Goal: Information Seeking & Learning: Learn about a topic

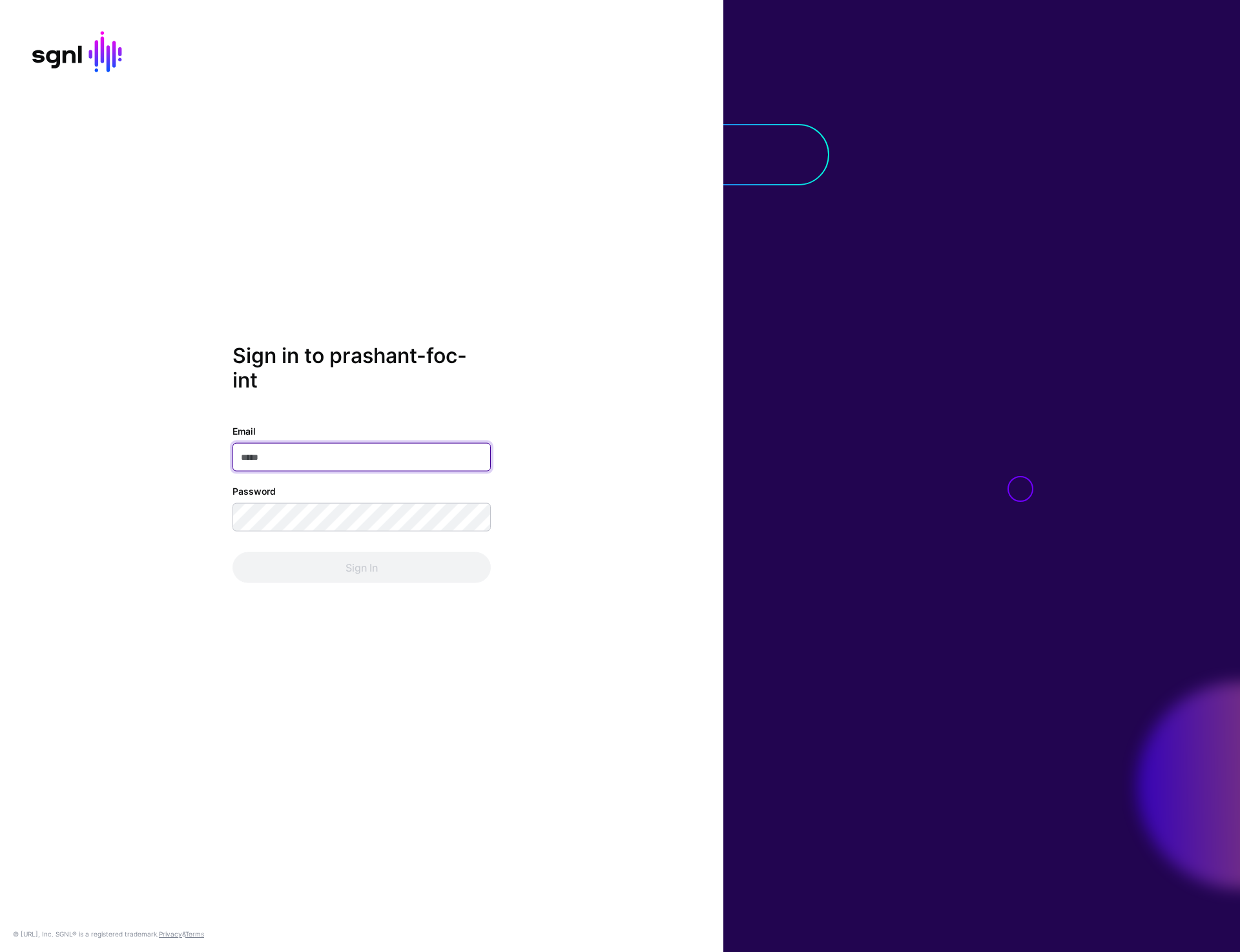
type input "**********"
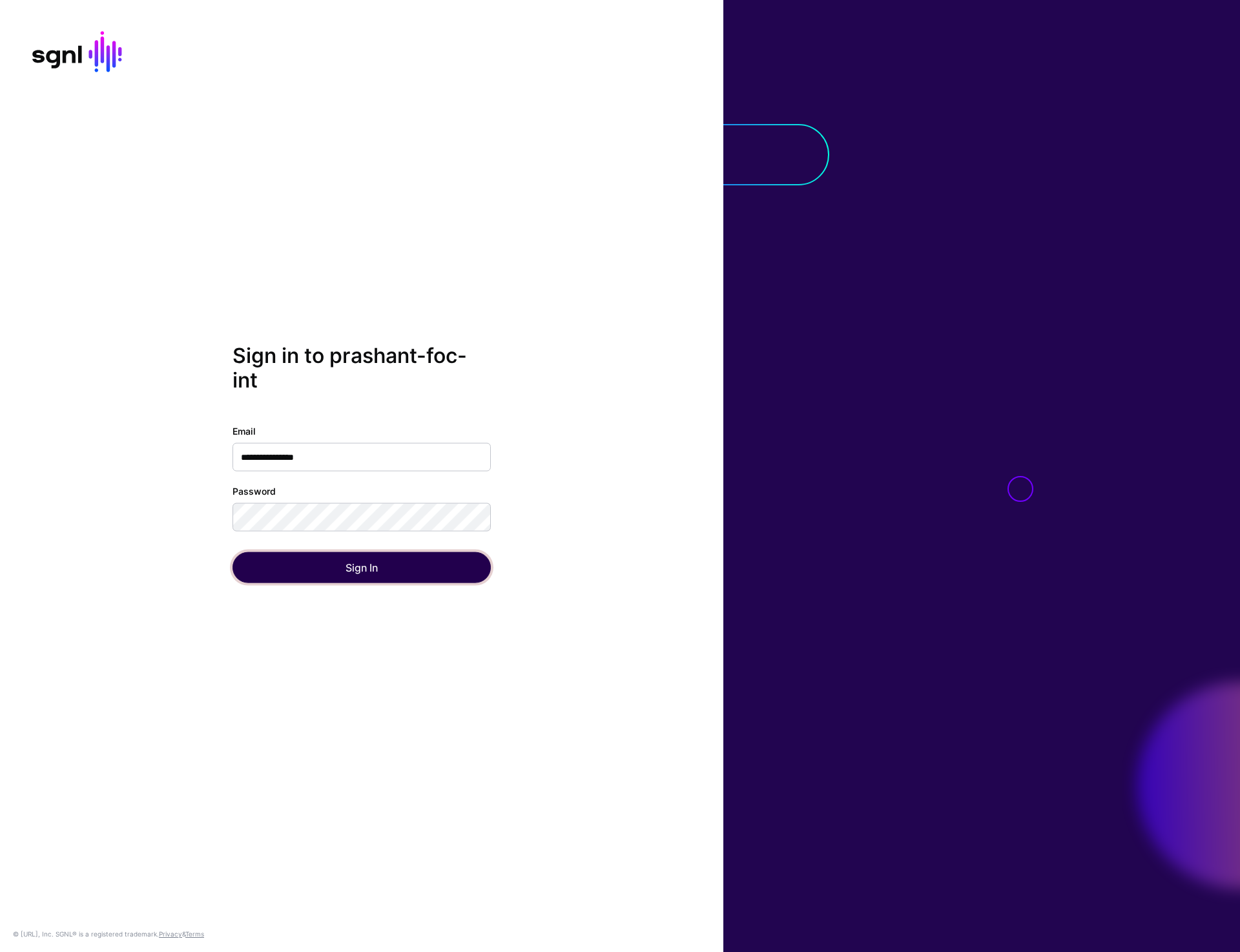
click at [382, 574] on button "Sign In" at bounding box center [362, 567] width 258 height 31
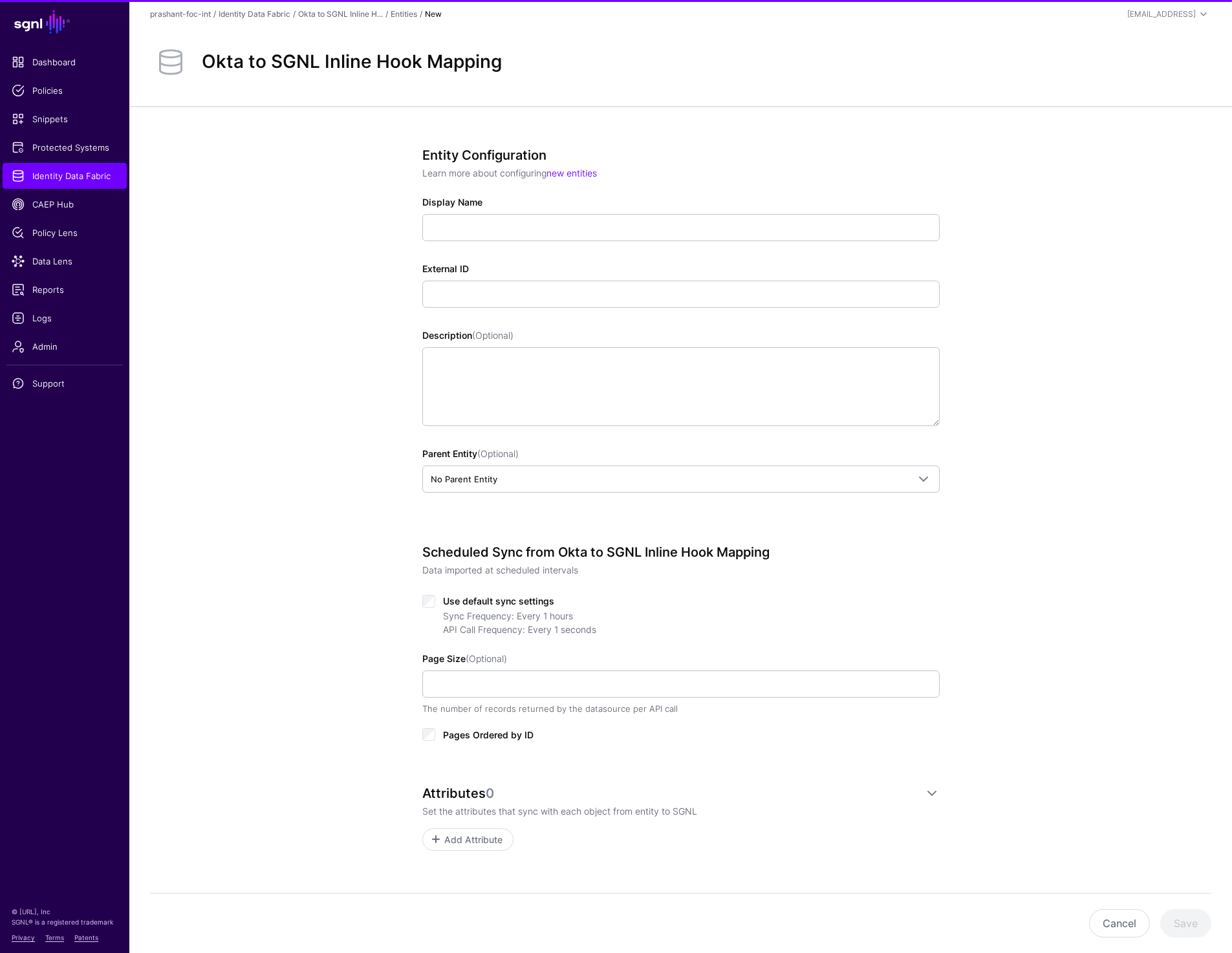
scroll to position [32, 0]
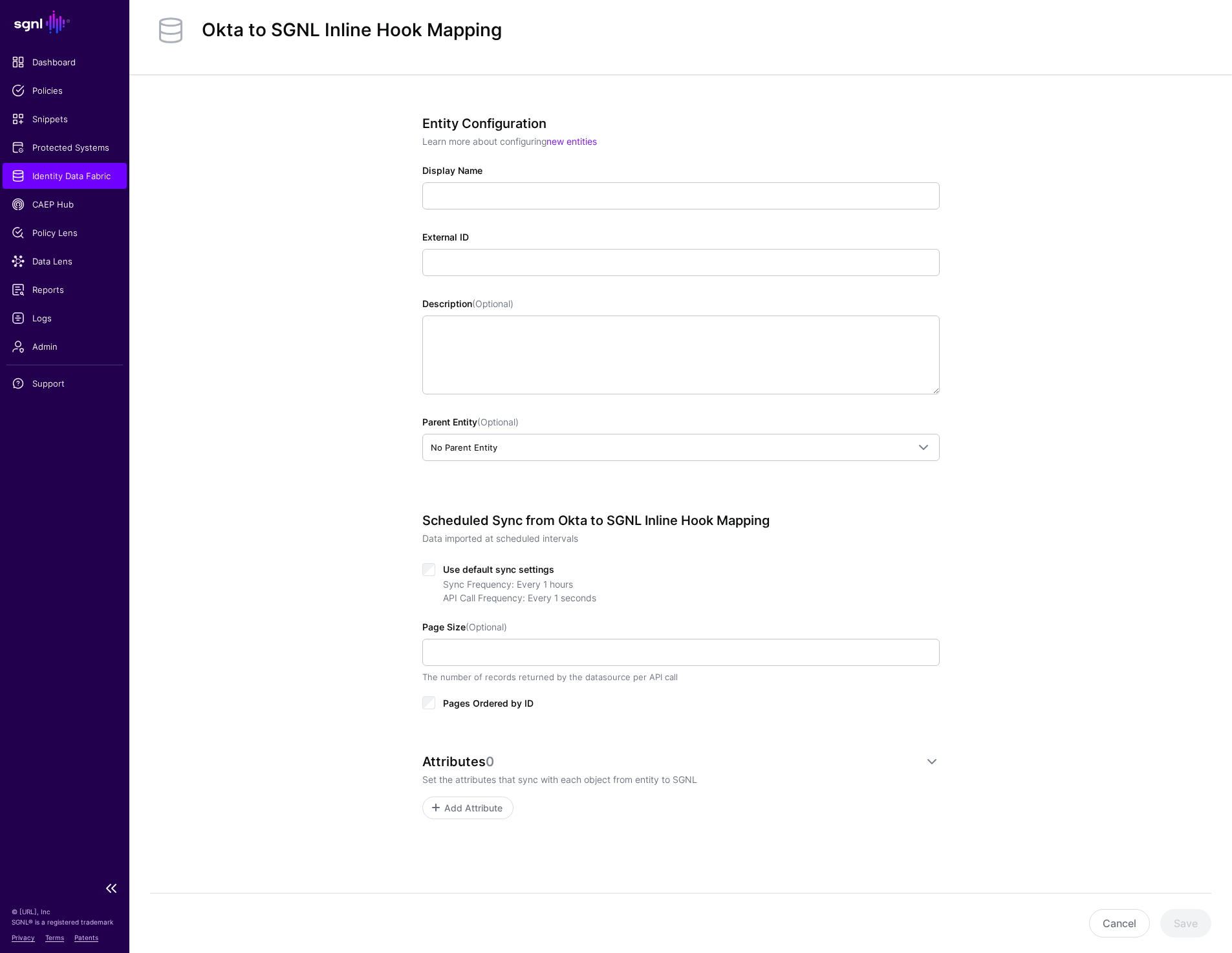
click at [64, 174] on span "Identity Data Fabric" at bounding box center [64, 176] width 106 height 13
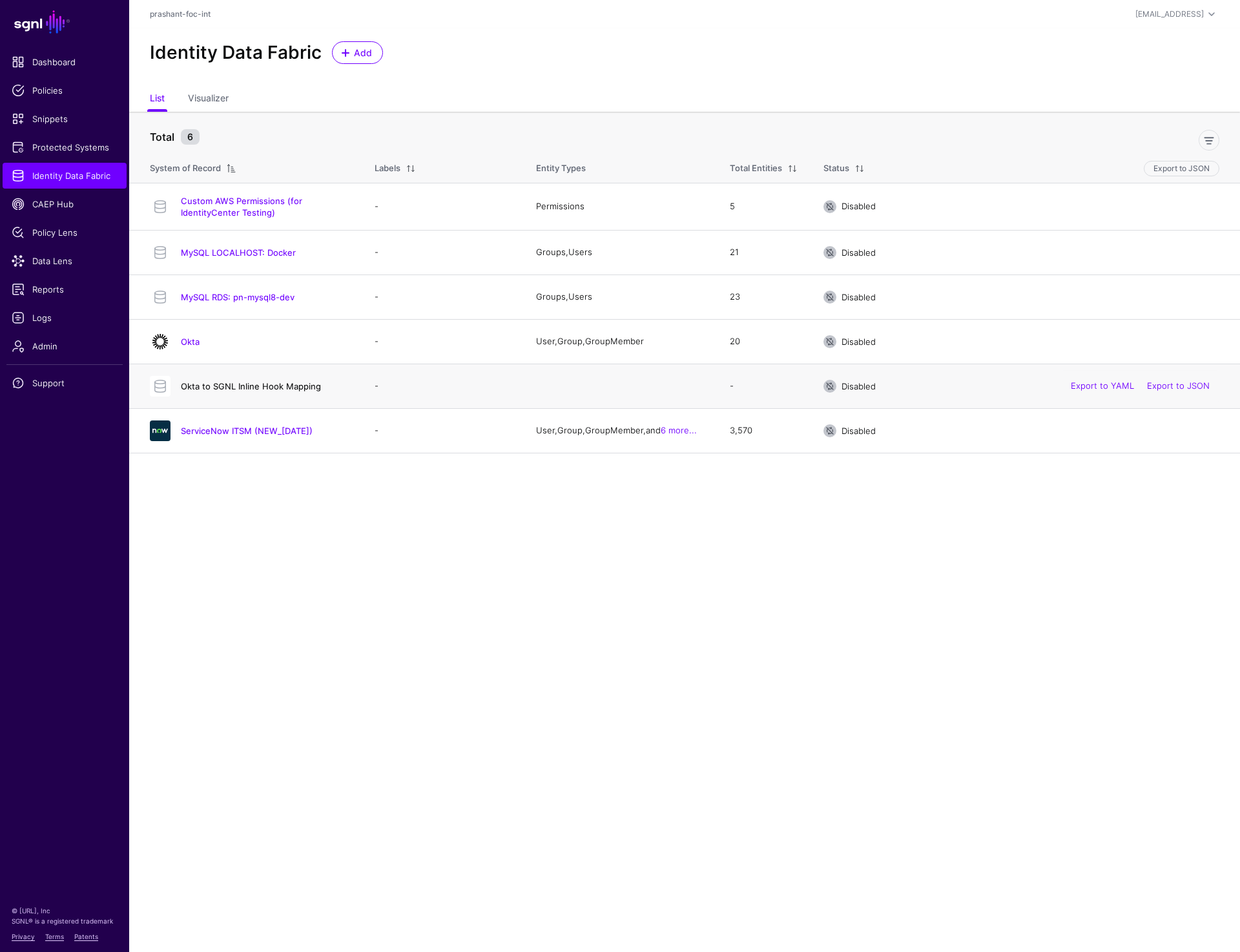
click at [239, 388] on link "Okta to SGNL Inline Hook Mapping" at bounding box center [251, 386] width 140 height 10
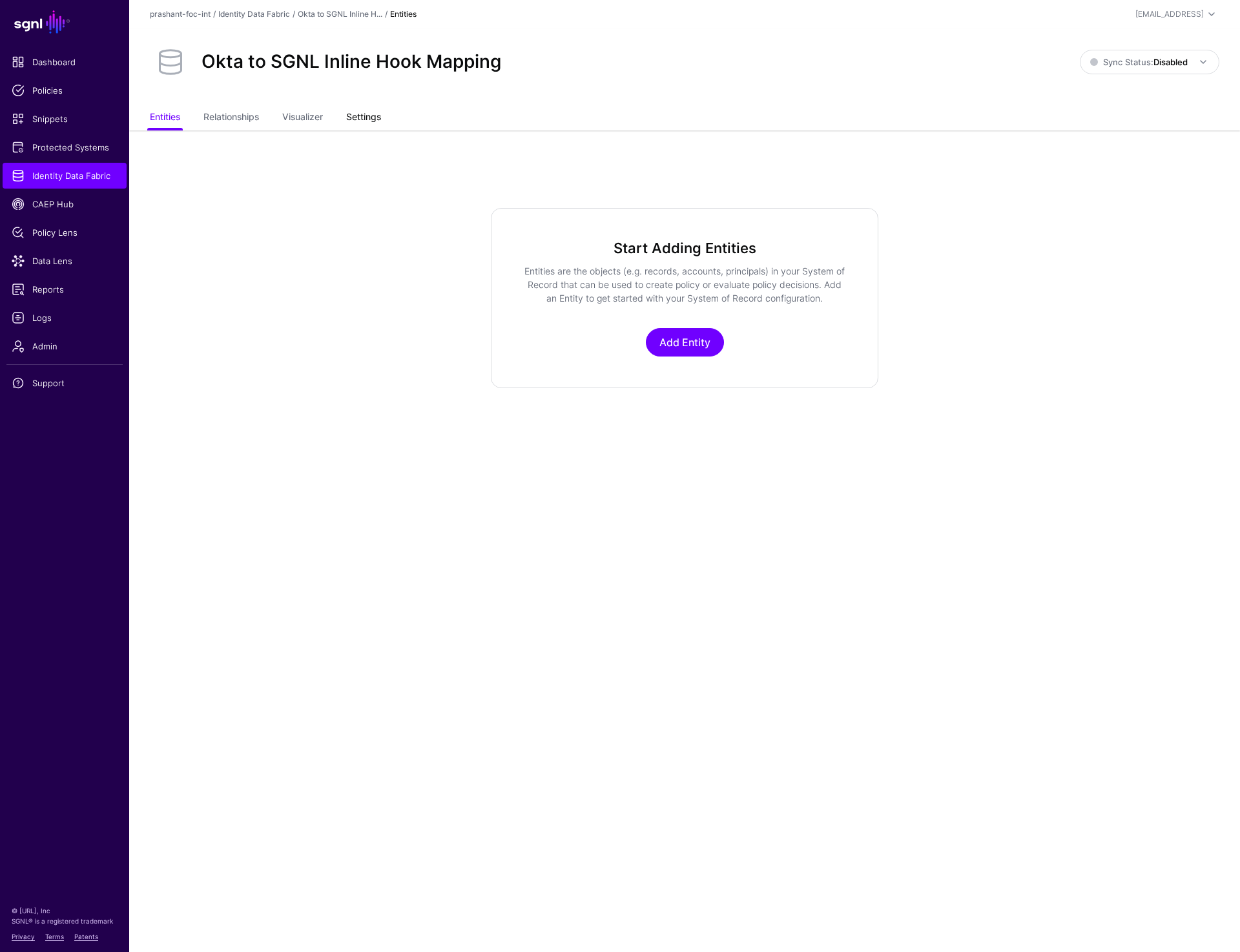
click at [375, 124] on link "Settings" at bounding box center [364, 119] width 35 height 25
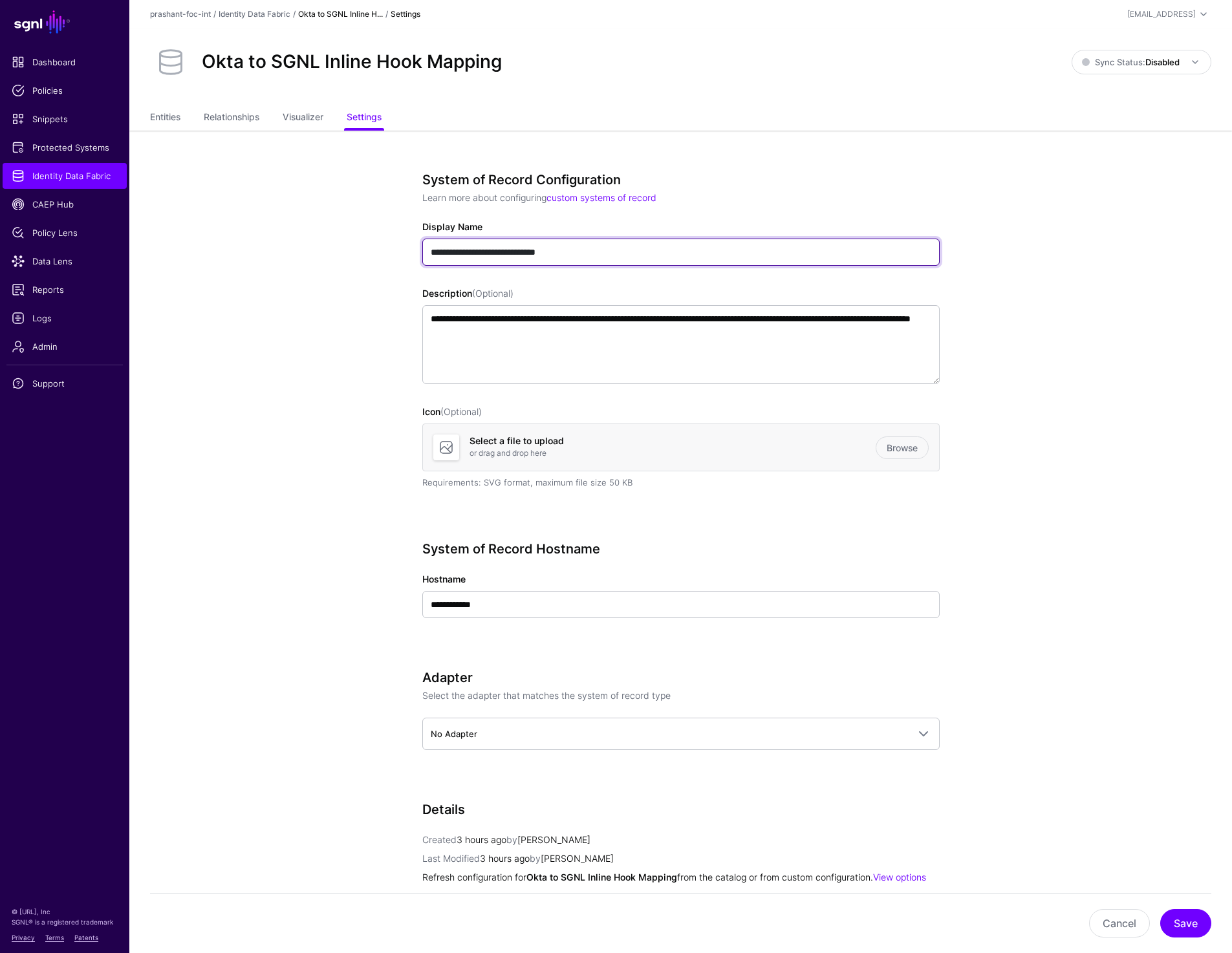
click at [453, 255] on input "**********" at bounding box center [680, 253] width 518 height 27
click at [456, 253] on input "**********" at bounding box center [680, 253] width 518 height 27
type input "**********"
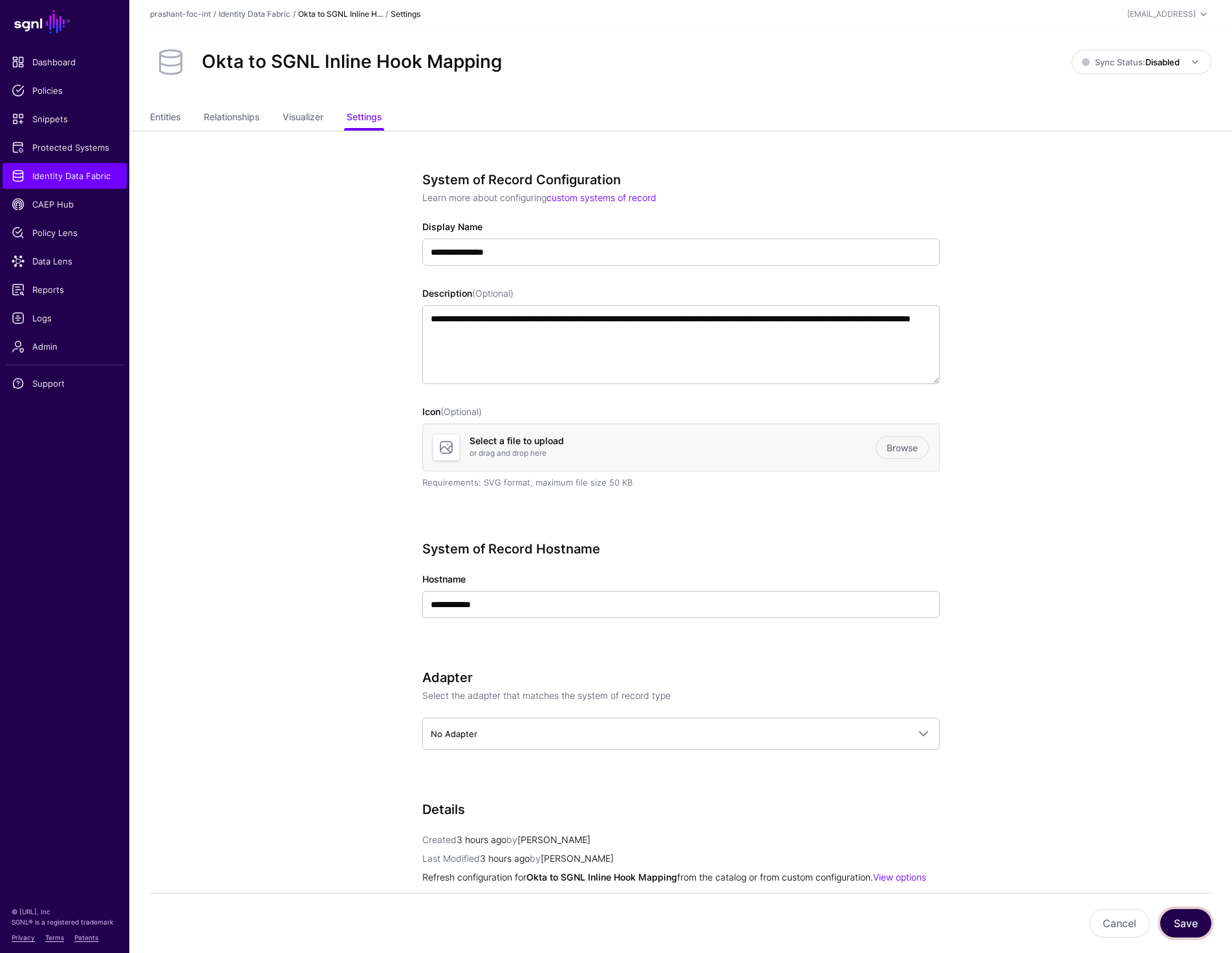
click at [1185, 923] on button "Save" at bounding box center [1186, 923] width 51 height 28
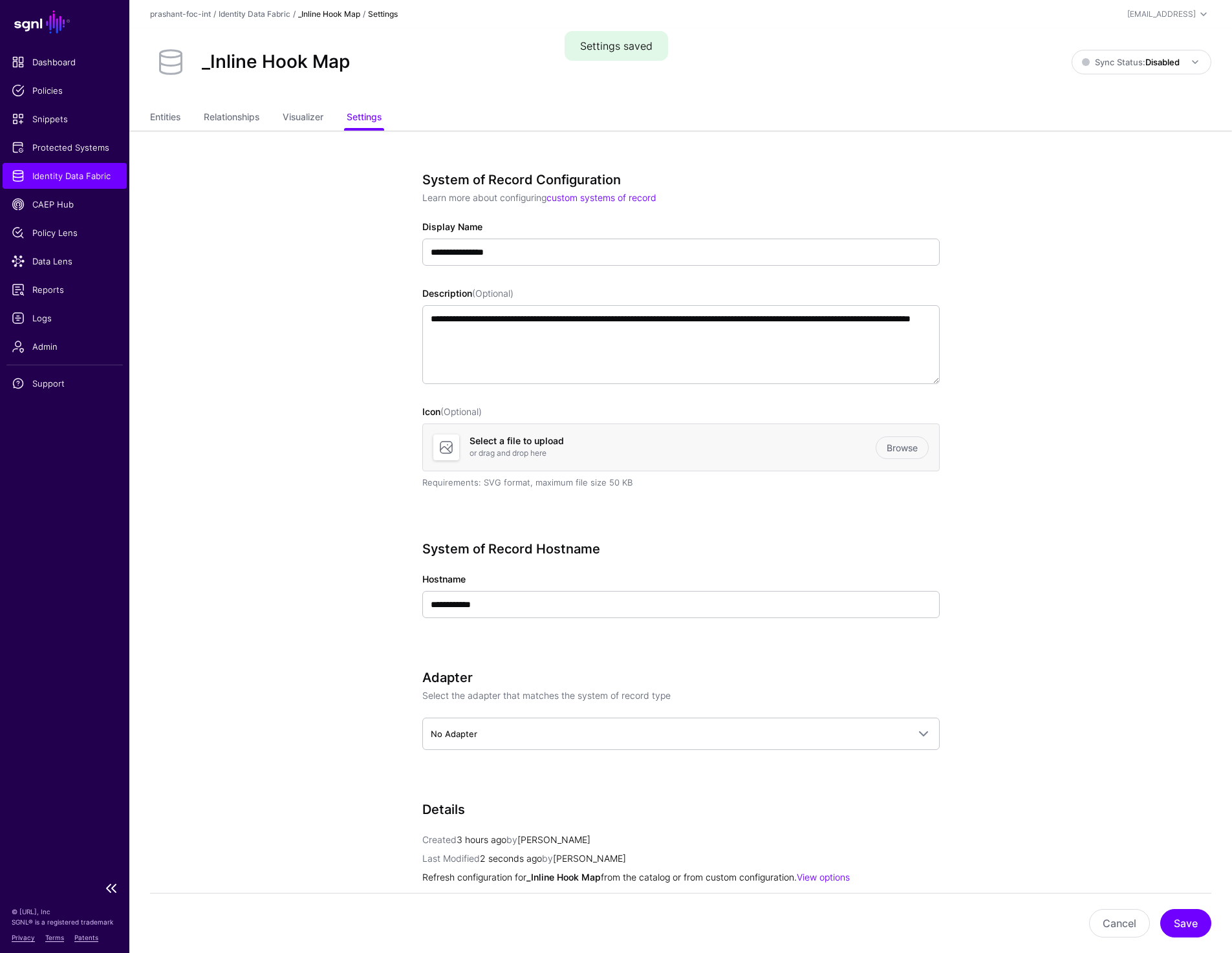
click at [44, 180] on span "Identity Data Fabric" at bounding box center [64, 176] width 106 height 13
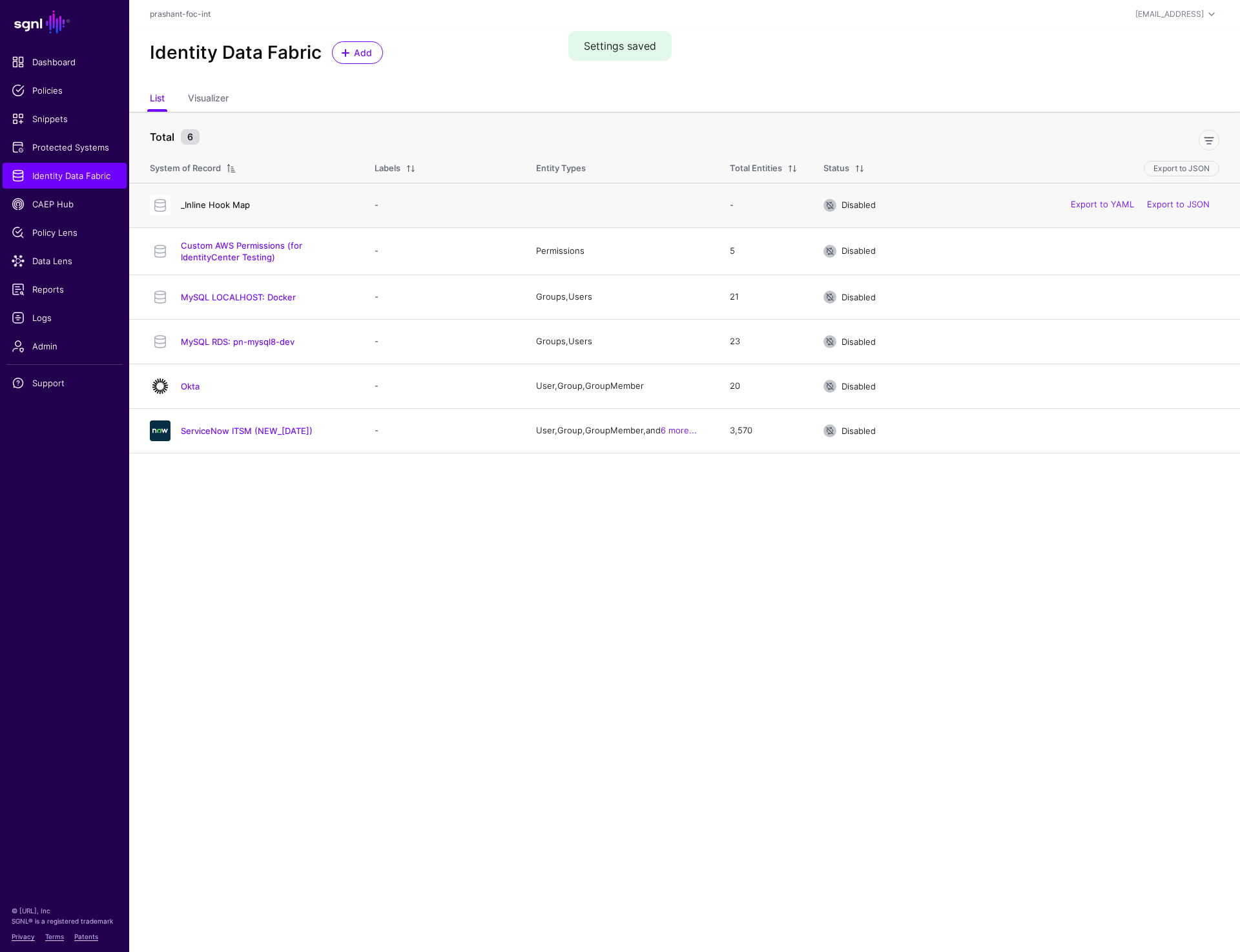
click at [234, 202] on link "_Inline Hook Map" at bounding box center [215, 205] width 69 height 10
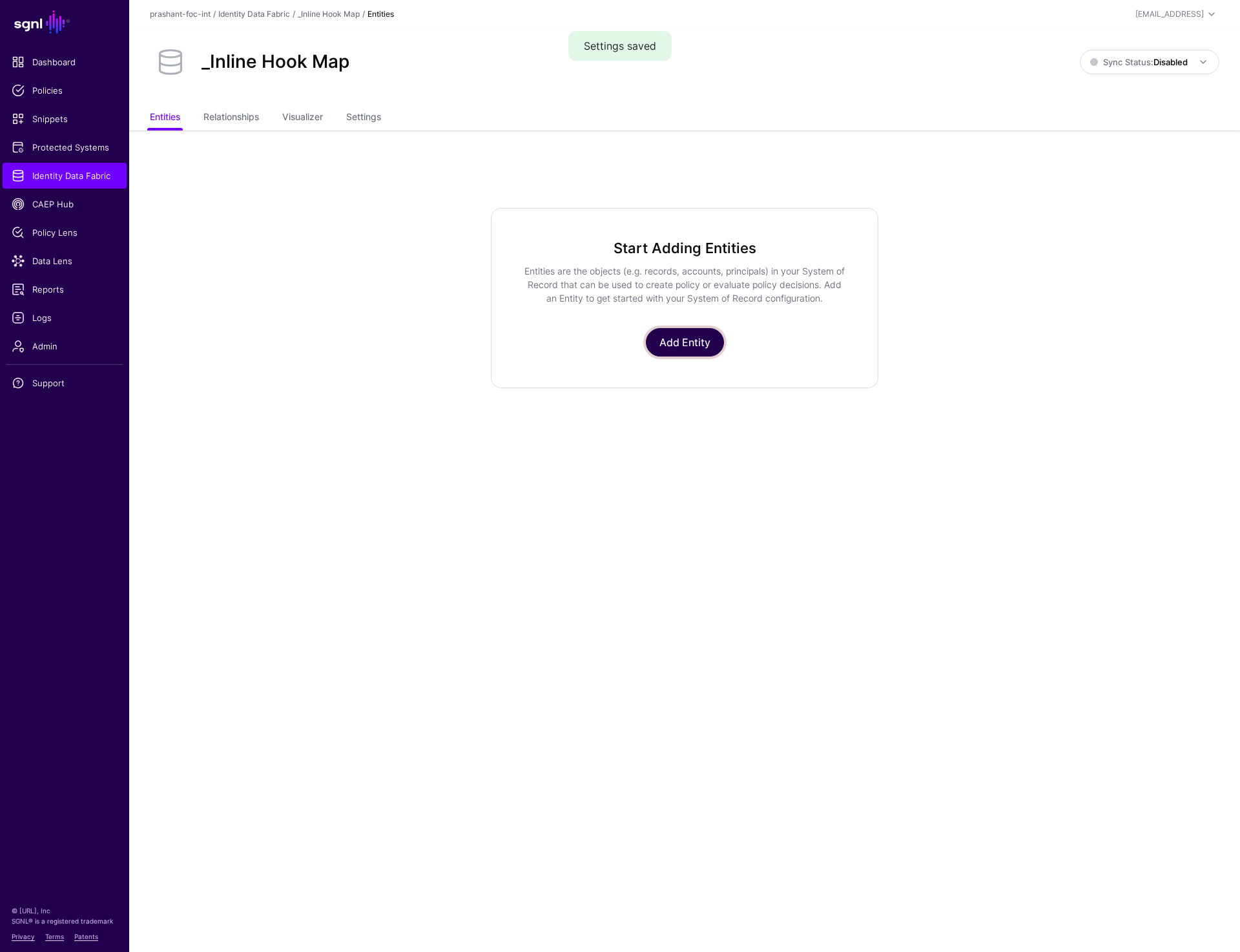
click at [675, 343] on link "Add Entity" at bounding box center [685, 342] width 78 height 28
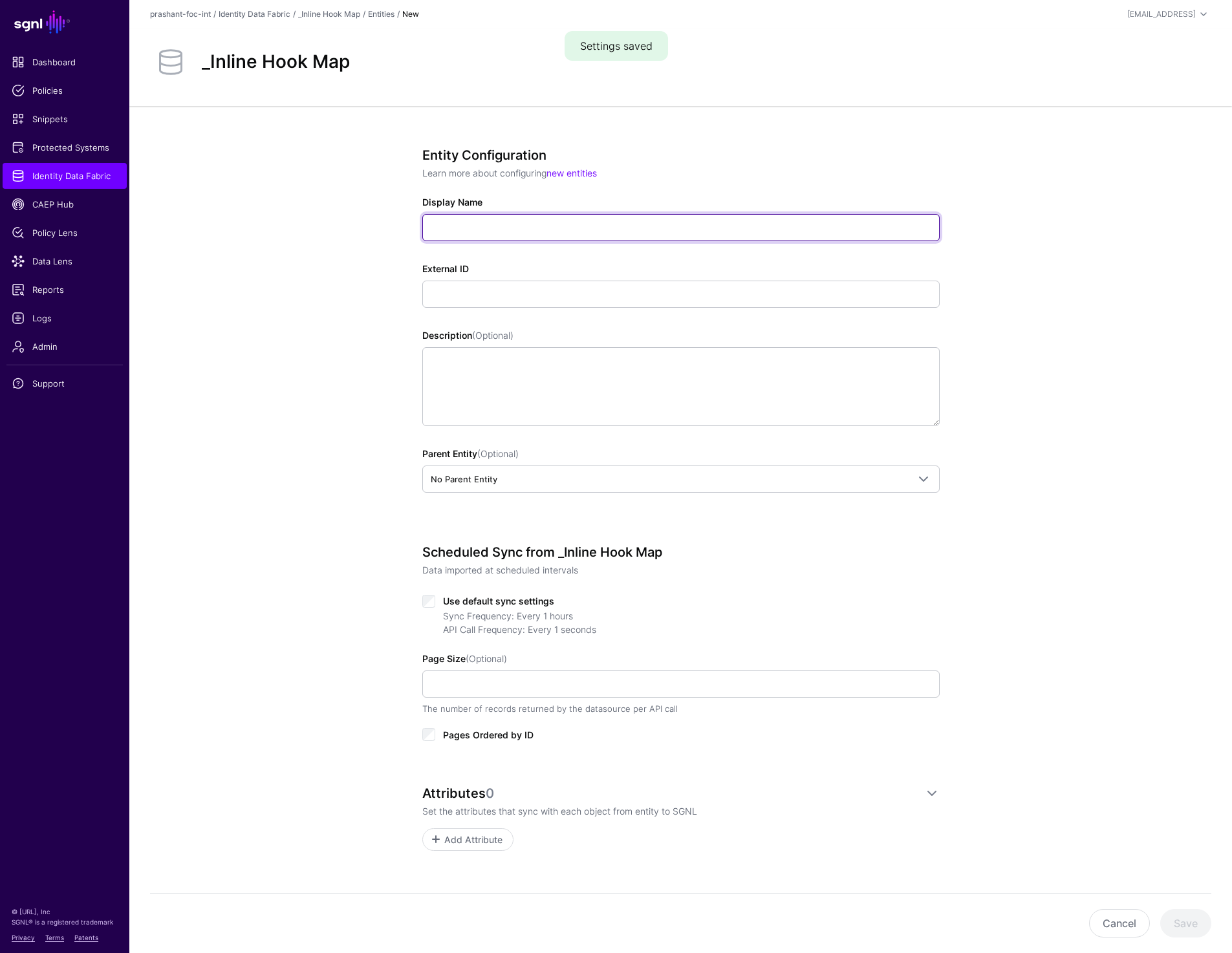
click at [513, 222] on input "Display Name" at bounding box center [680, 228] width 518 height 27
type input "**********"
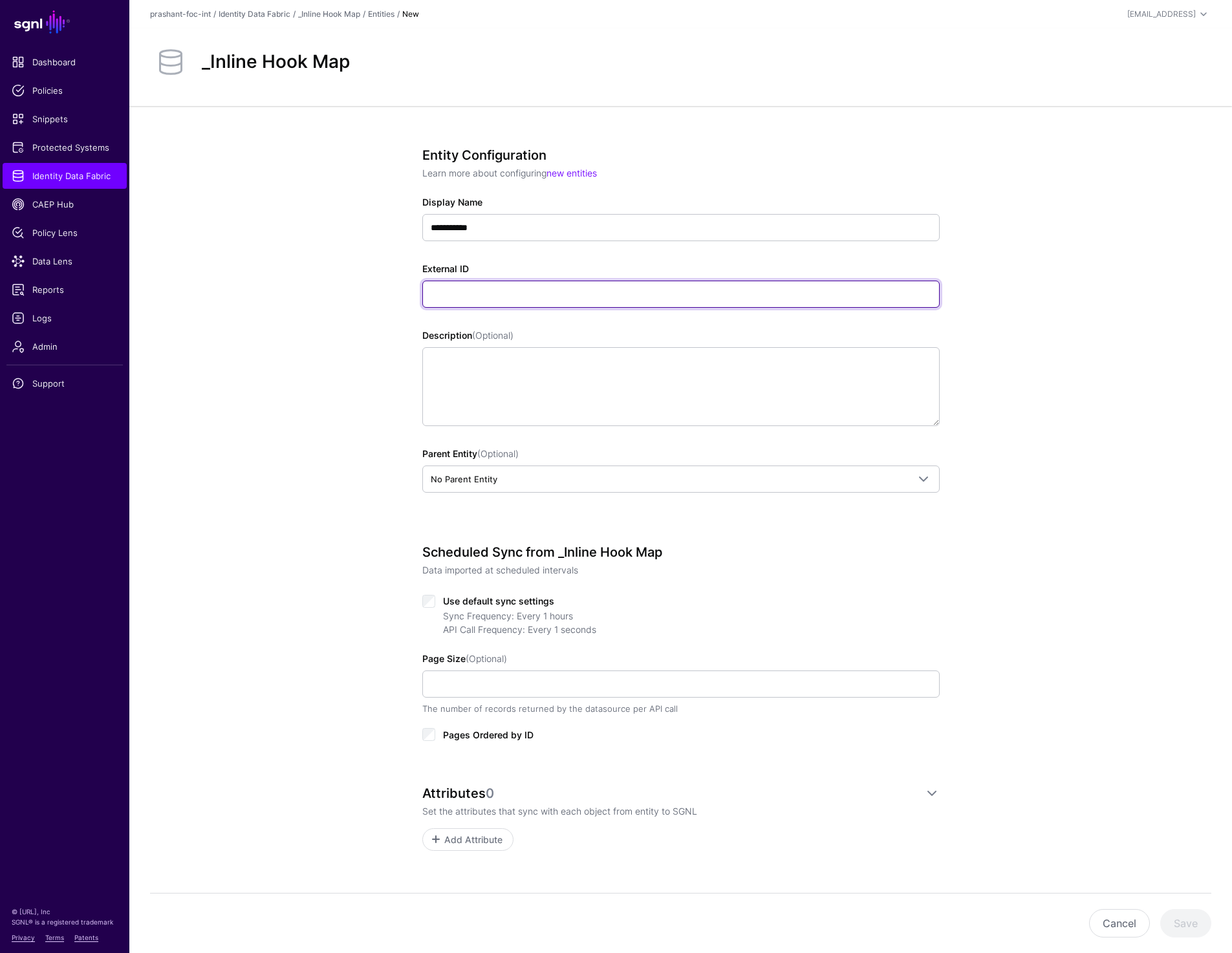
click at [465, 294] on input "External ID" at bounding box center [680, 295] width 518 height 27
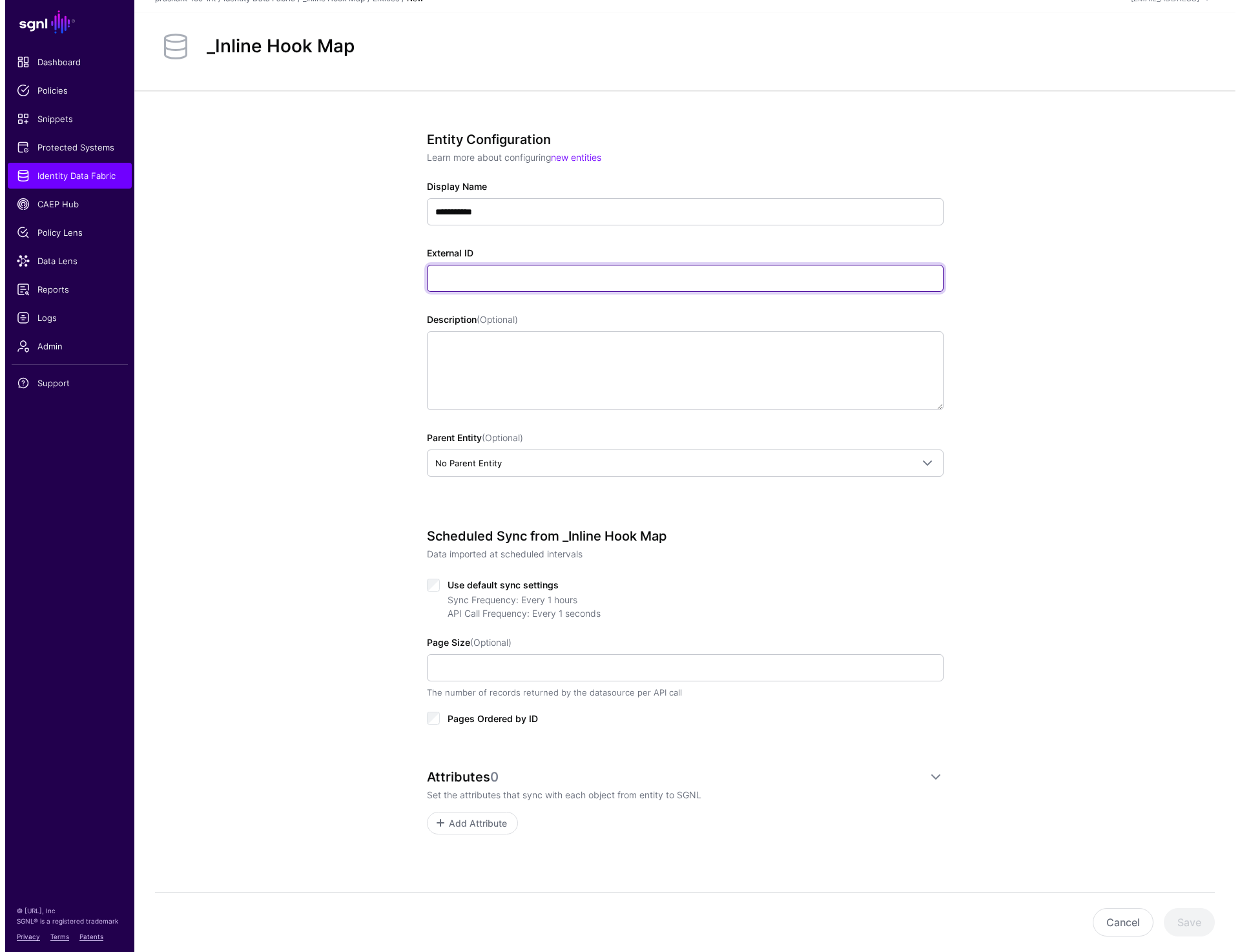
scroll to position [17, 0]
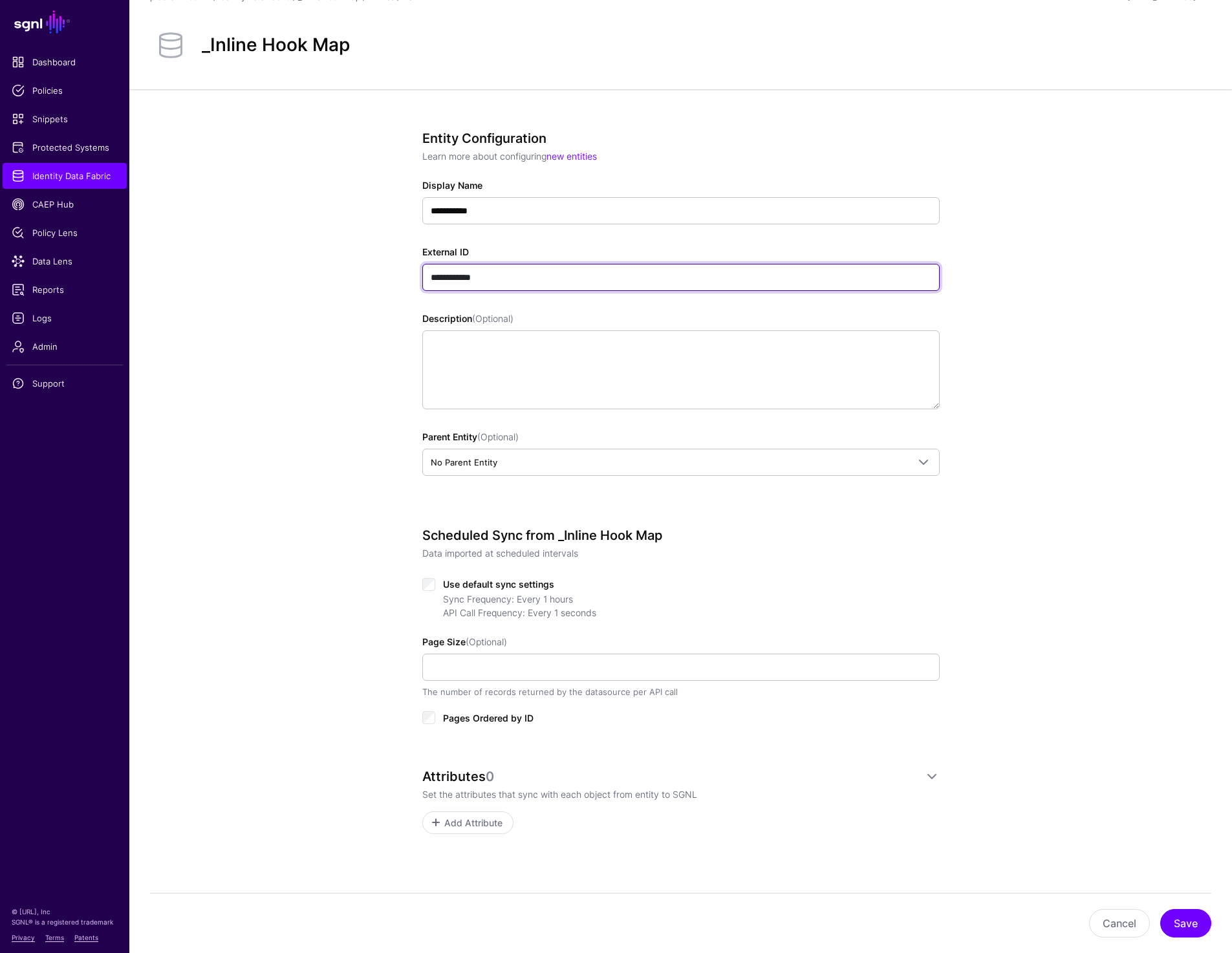
type input "**********"
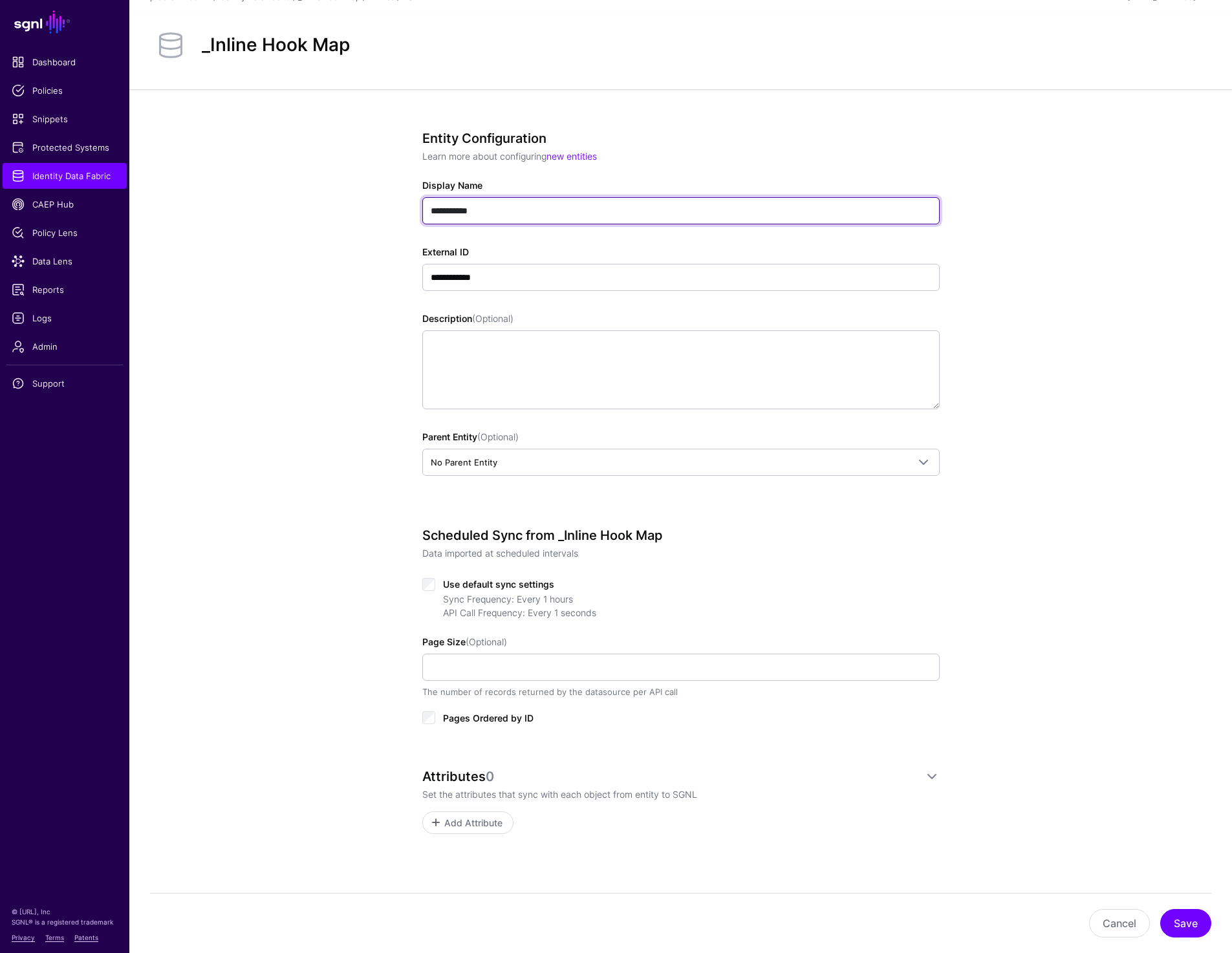
click at [513, 217] on input "**********" at bounding box center [680, 211] width 518 height 27
type input "**********"
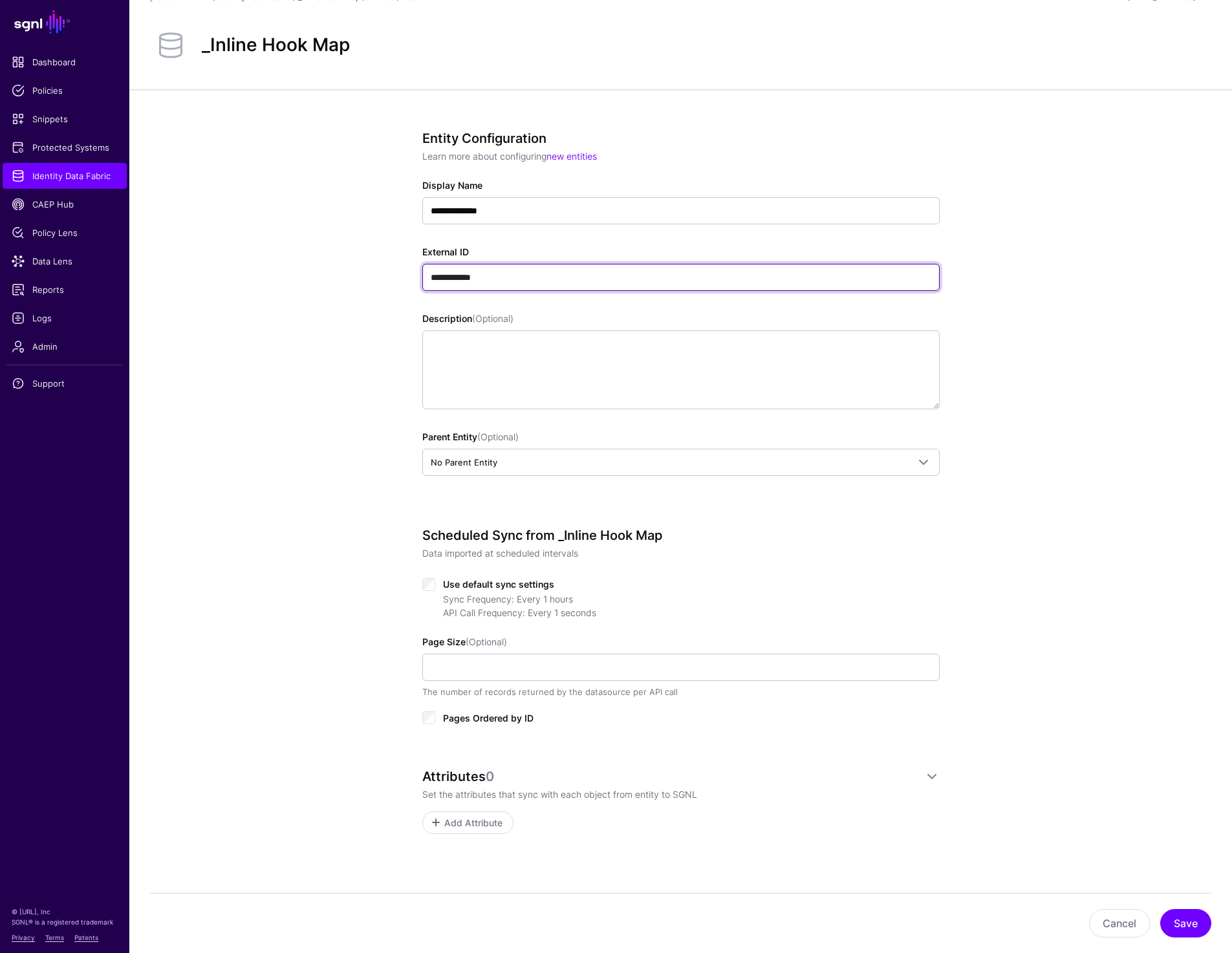
click at [497, 284] on input "**********" at bounding box center [680, 277] width 518 height 27
type input "**********"
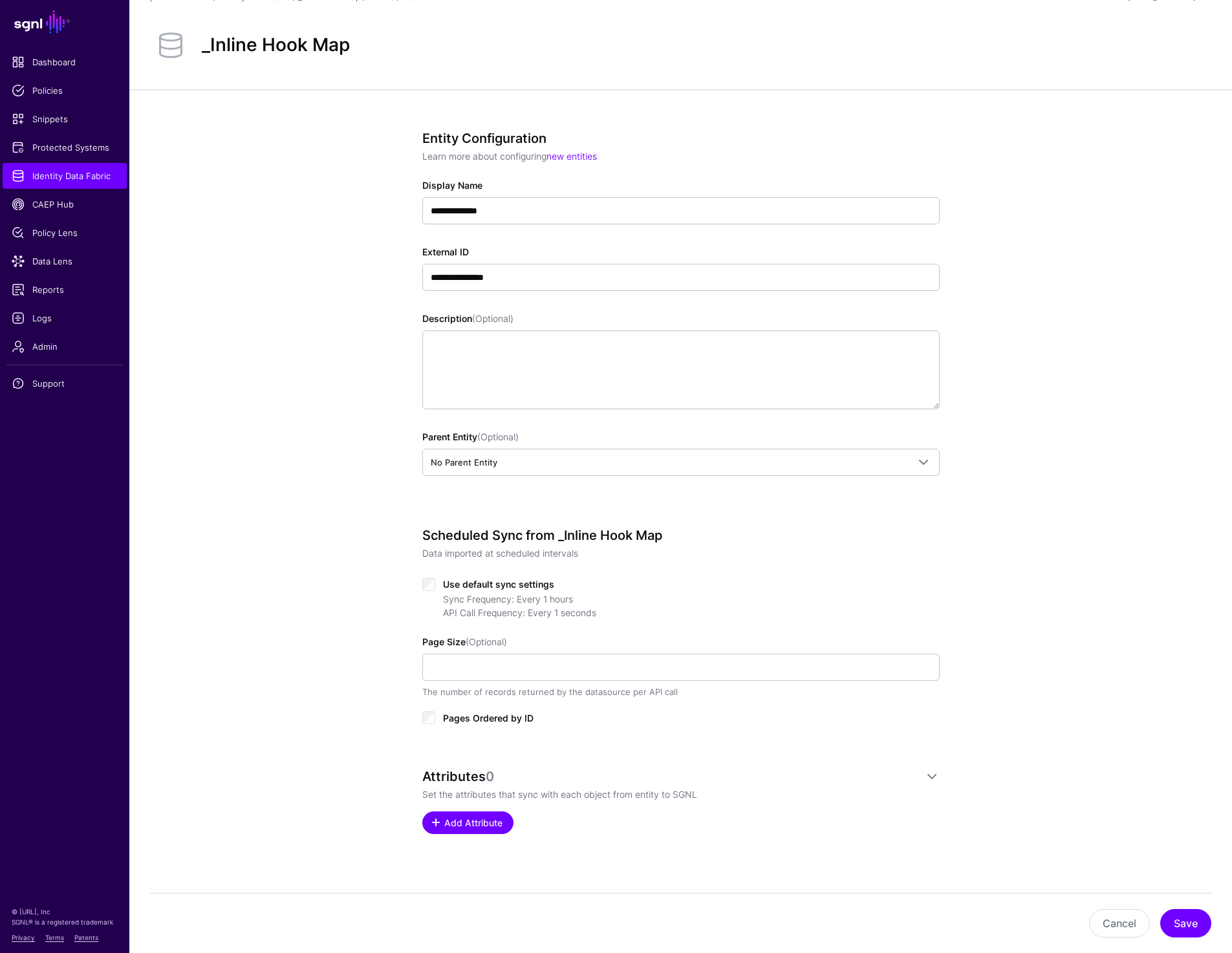
click at [491, 825] on span "Add Attribute" at bounding box center [473, 822] width 62 height 14
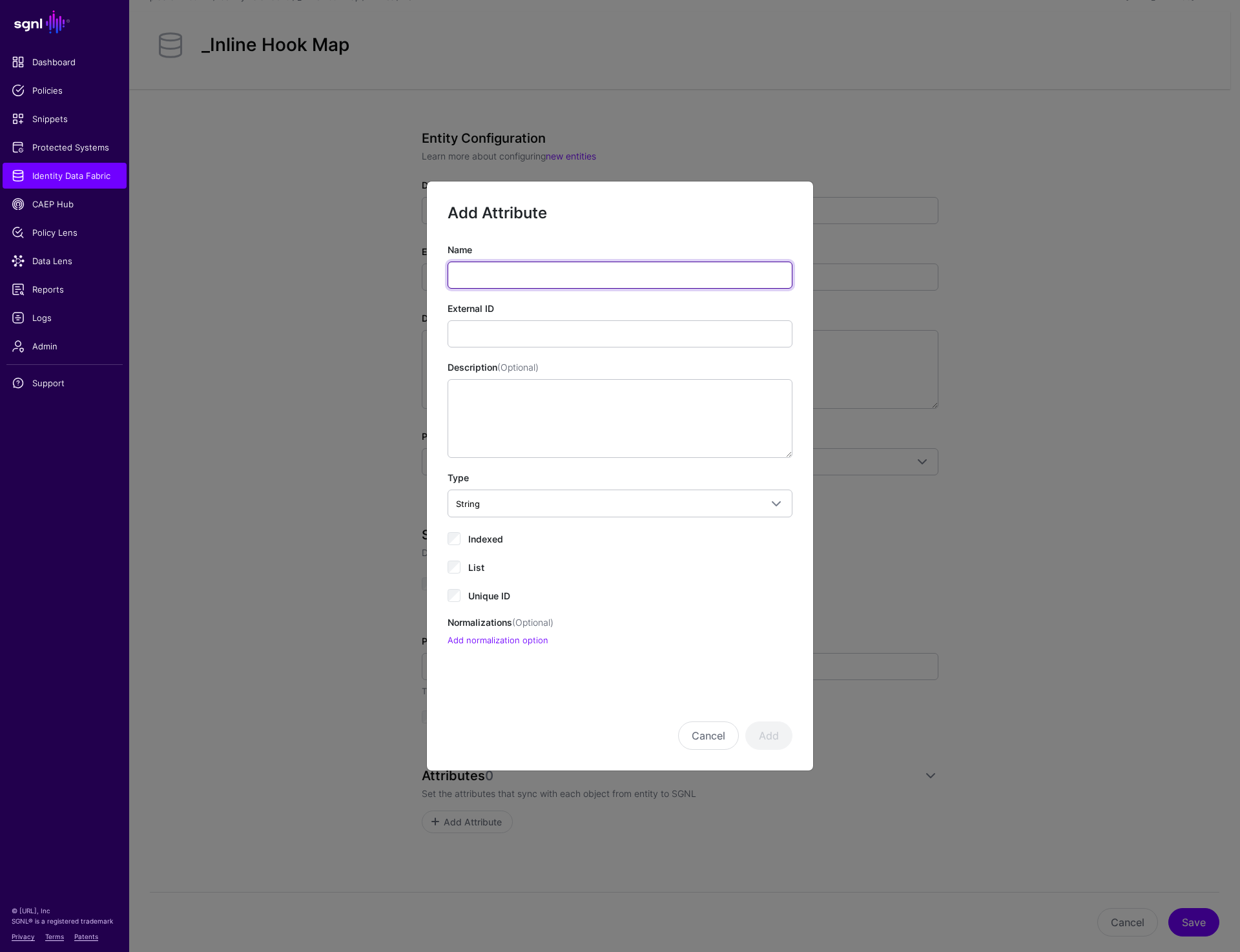
click at [526, 281] on input "Name" at bounding box center [620, 275] width 345 height 27
type input "*******"
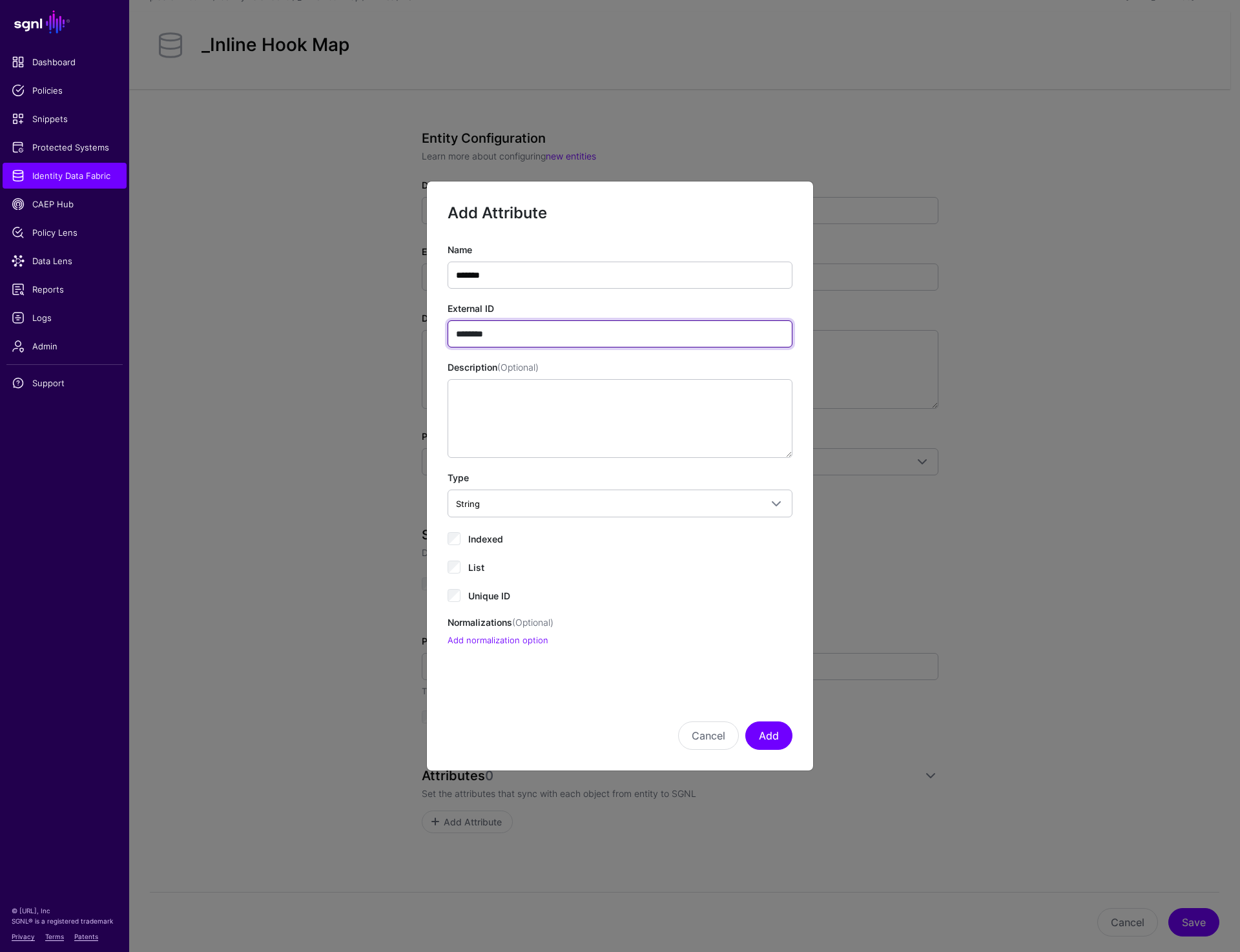
type input "********"
click at [774, 742] on button "Add" at bounding box center [769, 735] width 47 height 28
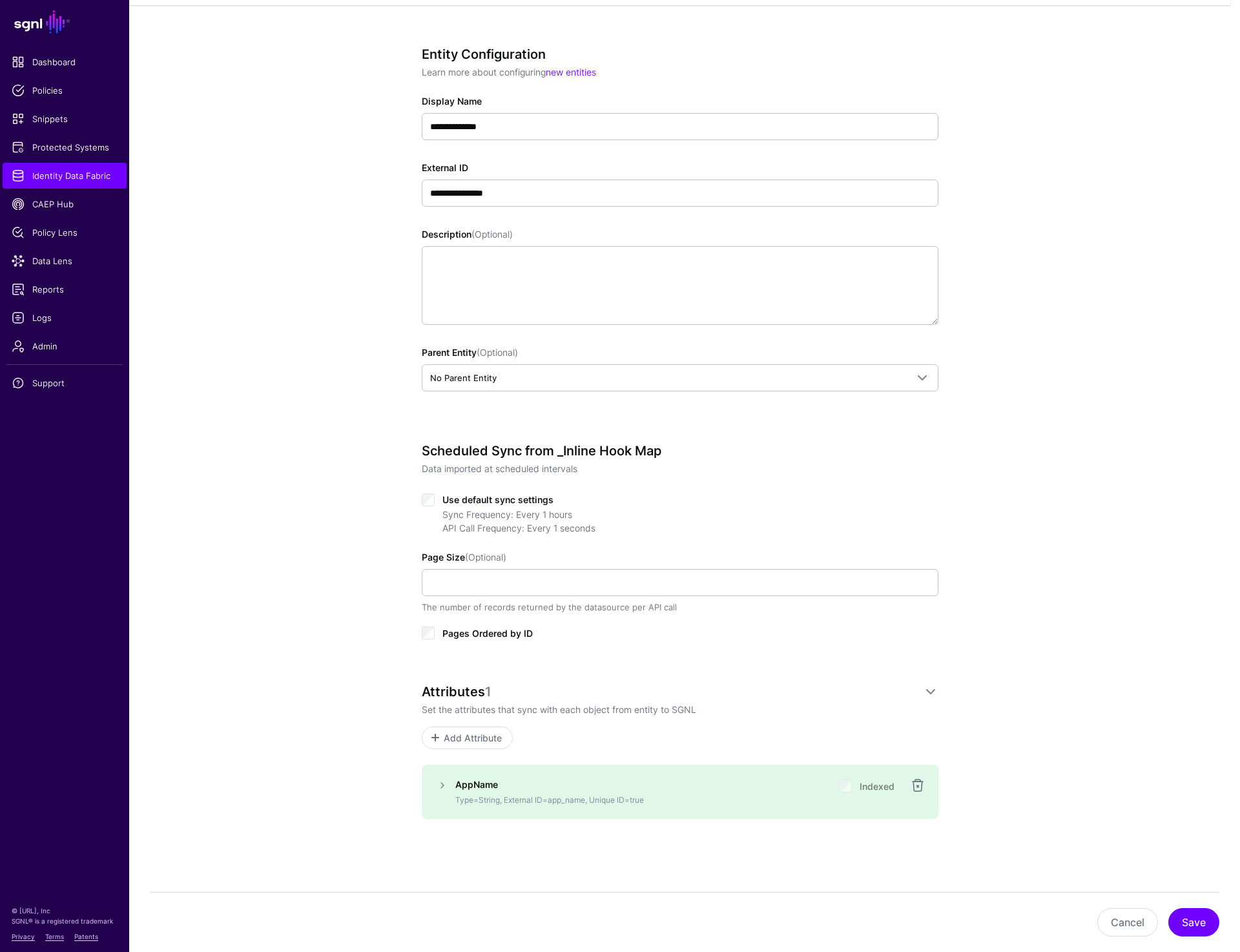
scroll to position [101, 0]
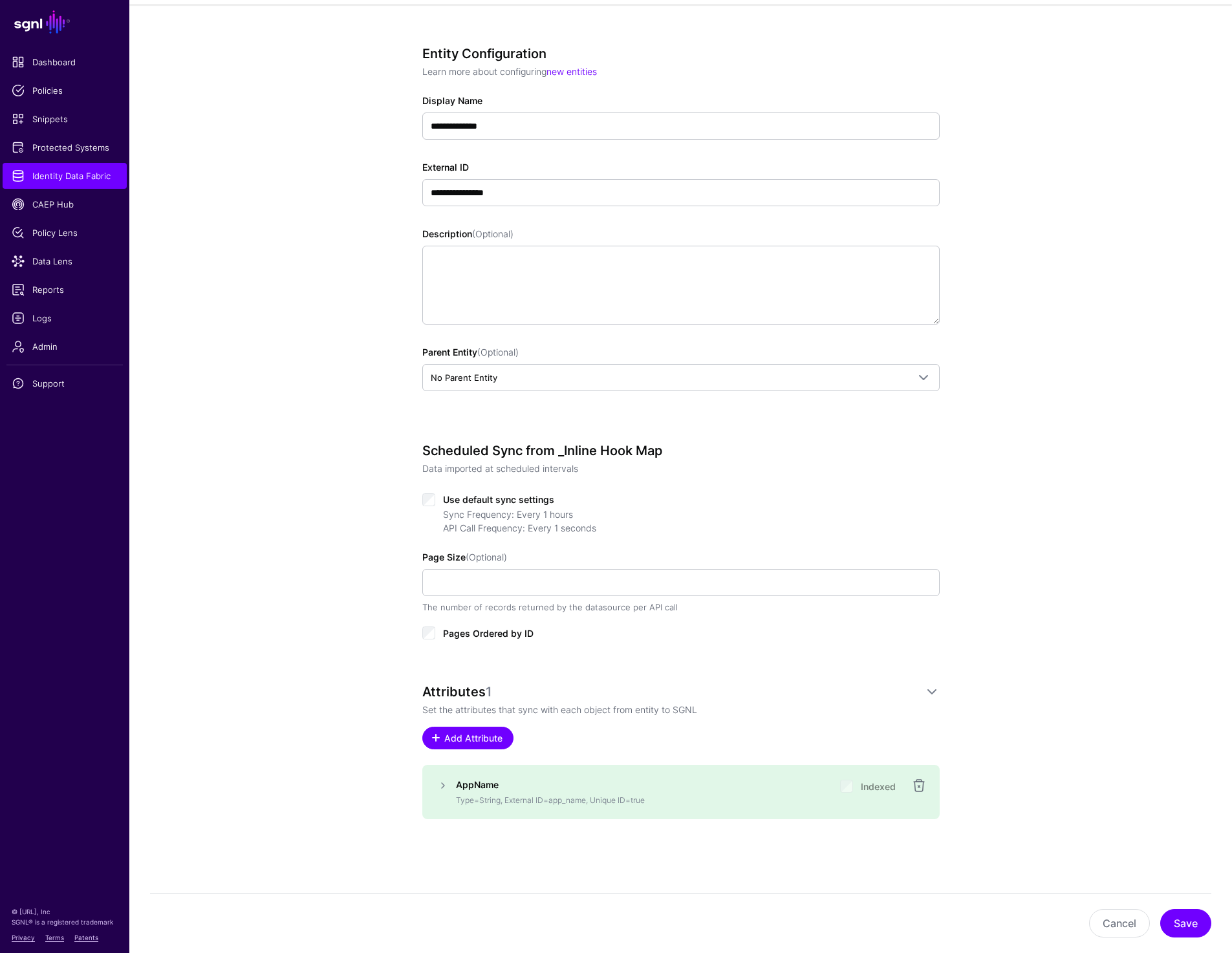
click at [472, 740] on span "Add Attribute" at bounding box center [473, 737] width 62 height 14
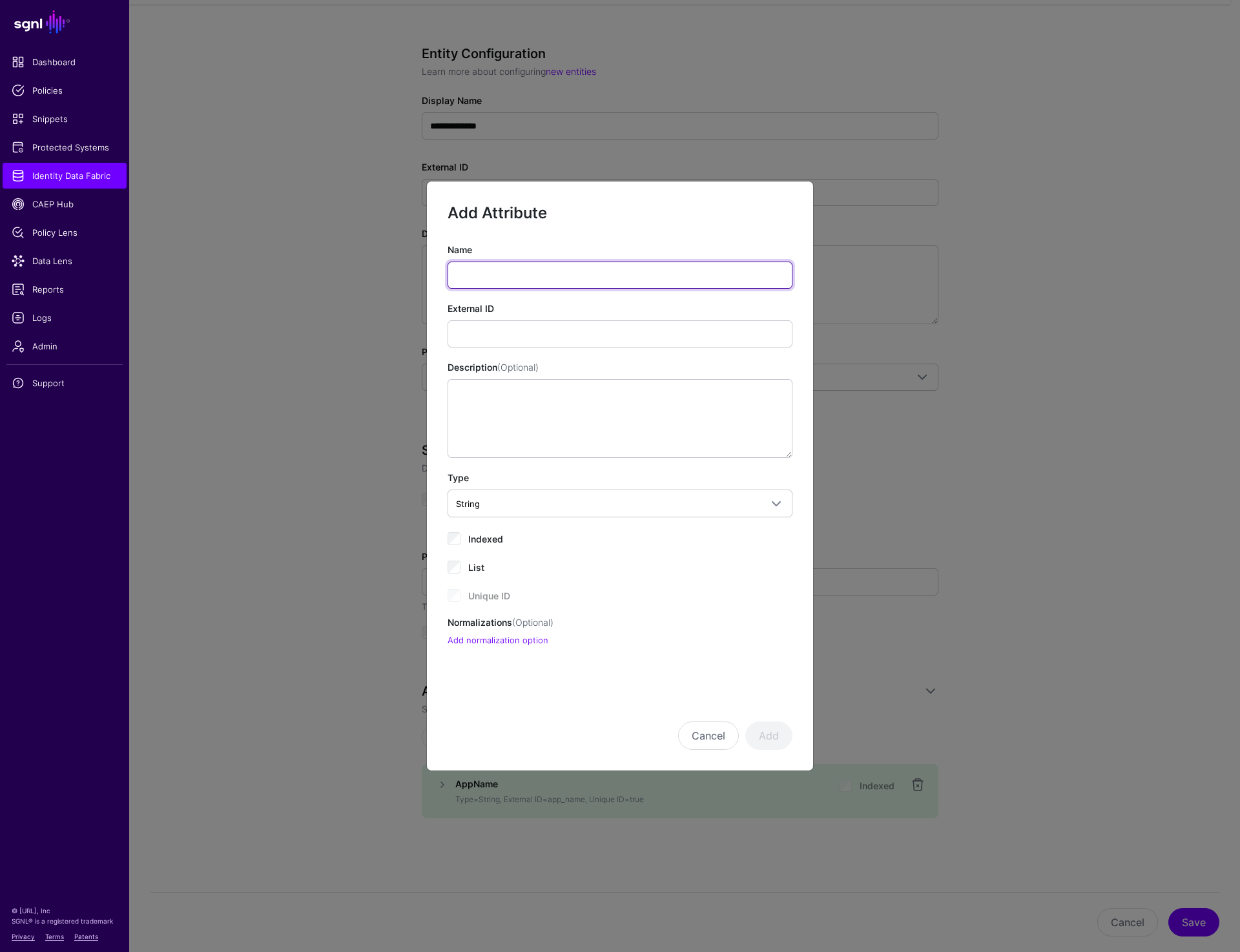
click at [480, 276] on input "Name" at bounding box center [620, 275] width 345 height 27
type input "*******"
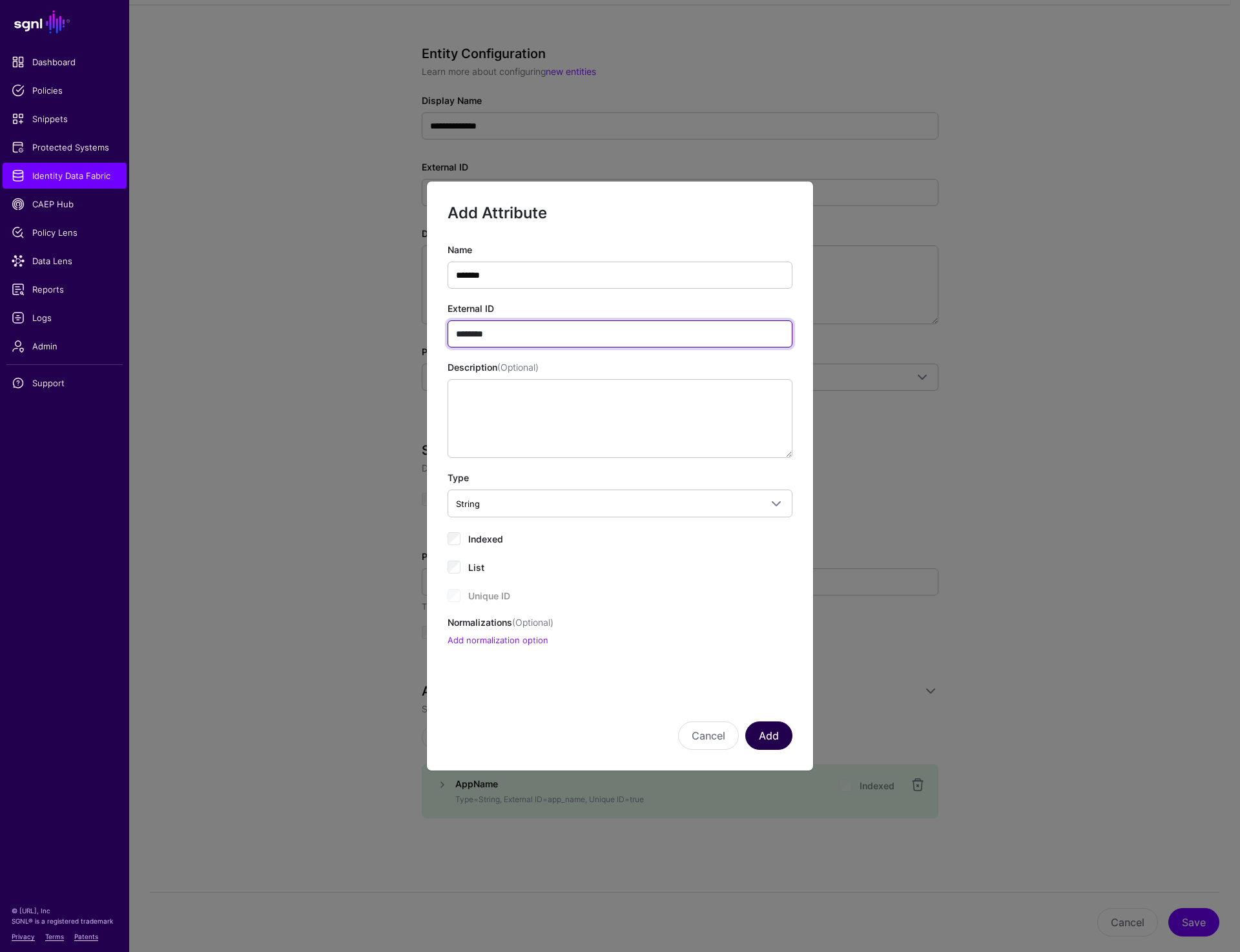
type input "********"
click at [779, 740] on button "Add" at bounding box center [769, 735] width 47 height 28
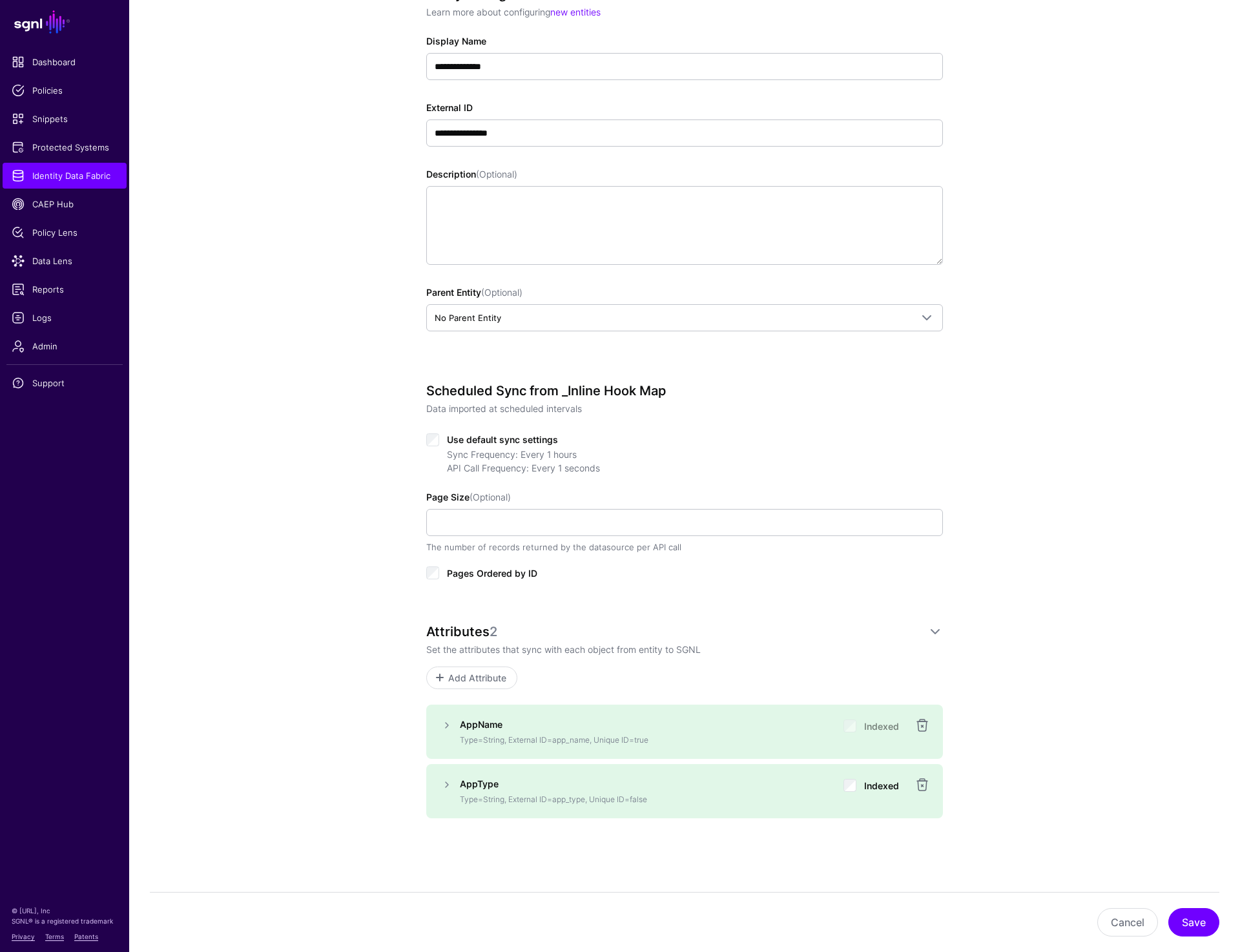
scroll to position [160, 0]
click at [461, 671] on span "Add Attribute" at bounding box center [472, 677] width 61 height 14
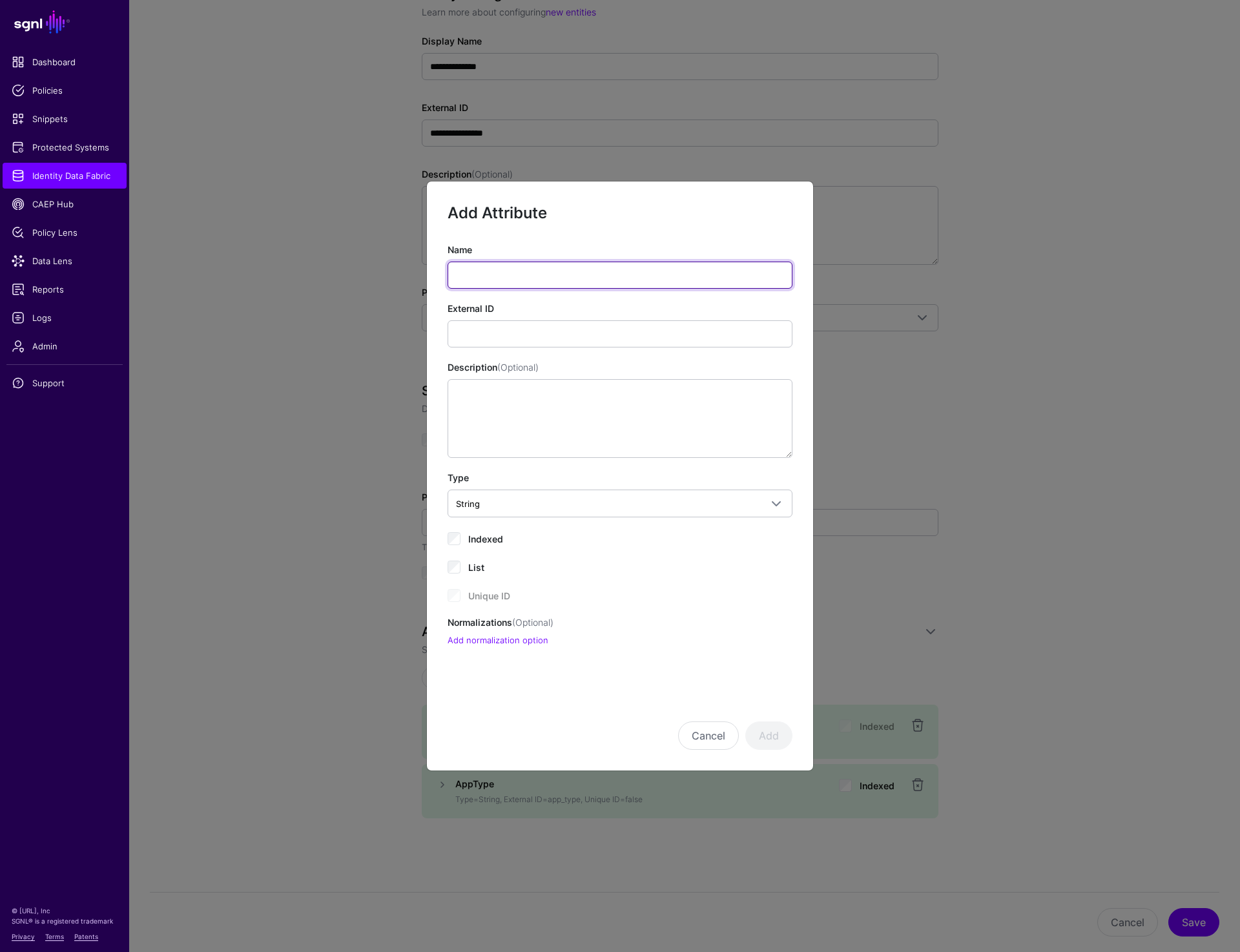
click at [523, 281] on input "Name" at bounding box center [620, 275] width 345 height 27
type input "**********"
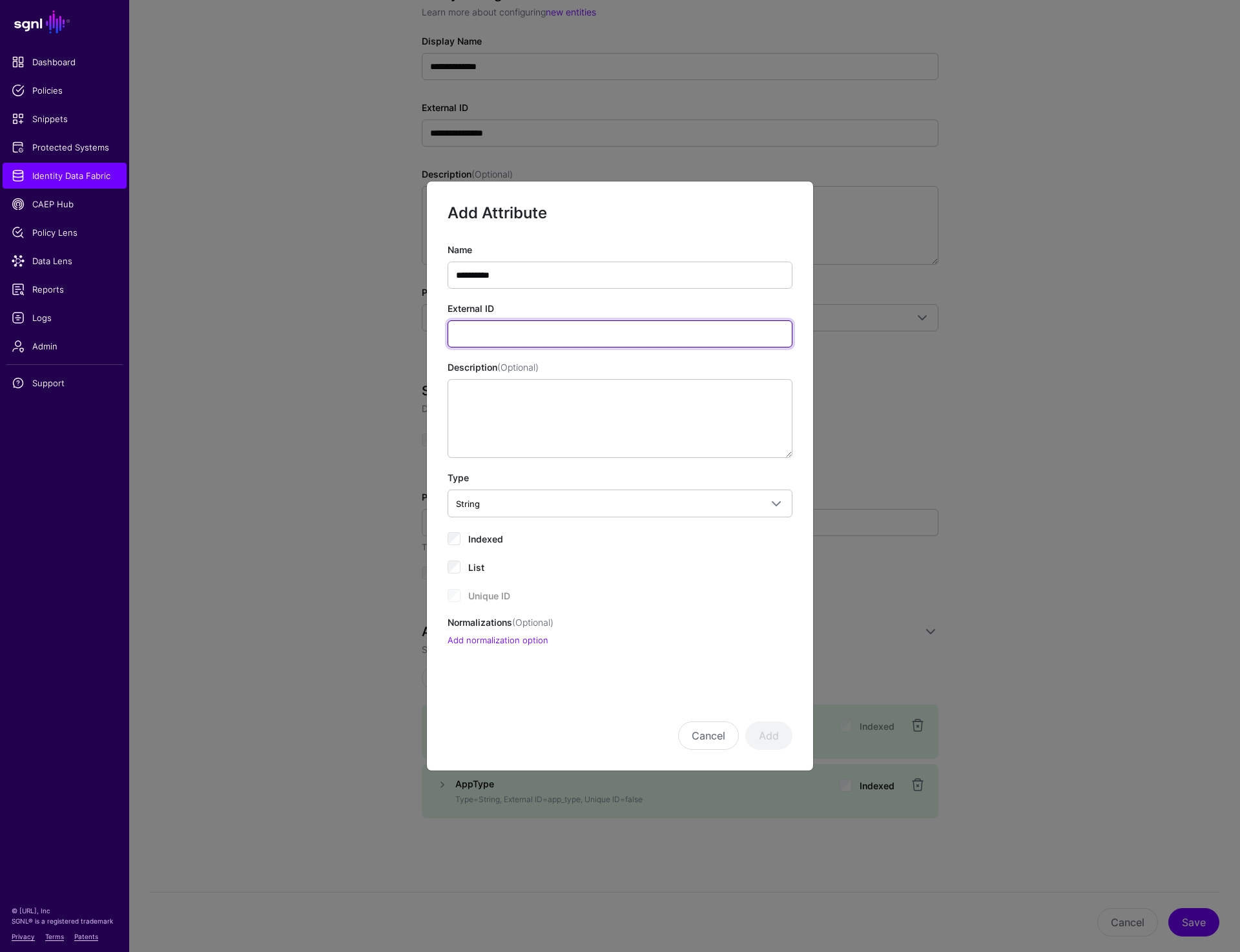
click at [478, 341] on input "External ID" at bounding box center [620, 334] width 345 height 27
type input "**********"
click at [768, 734] on button "Add" at bounding box center [769, 735] width 47 height 28
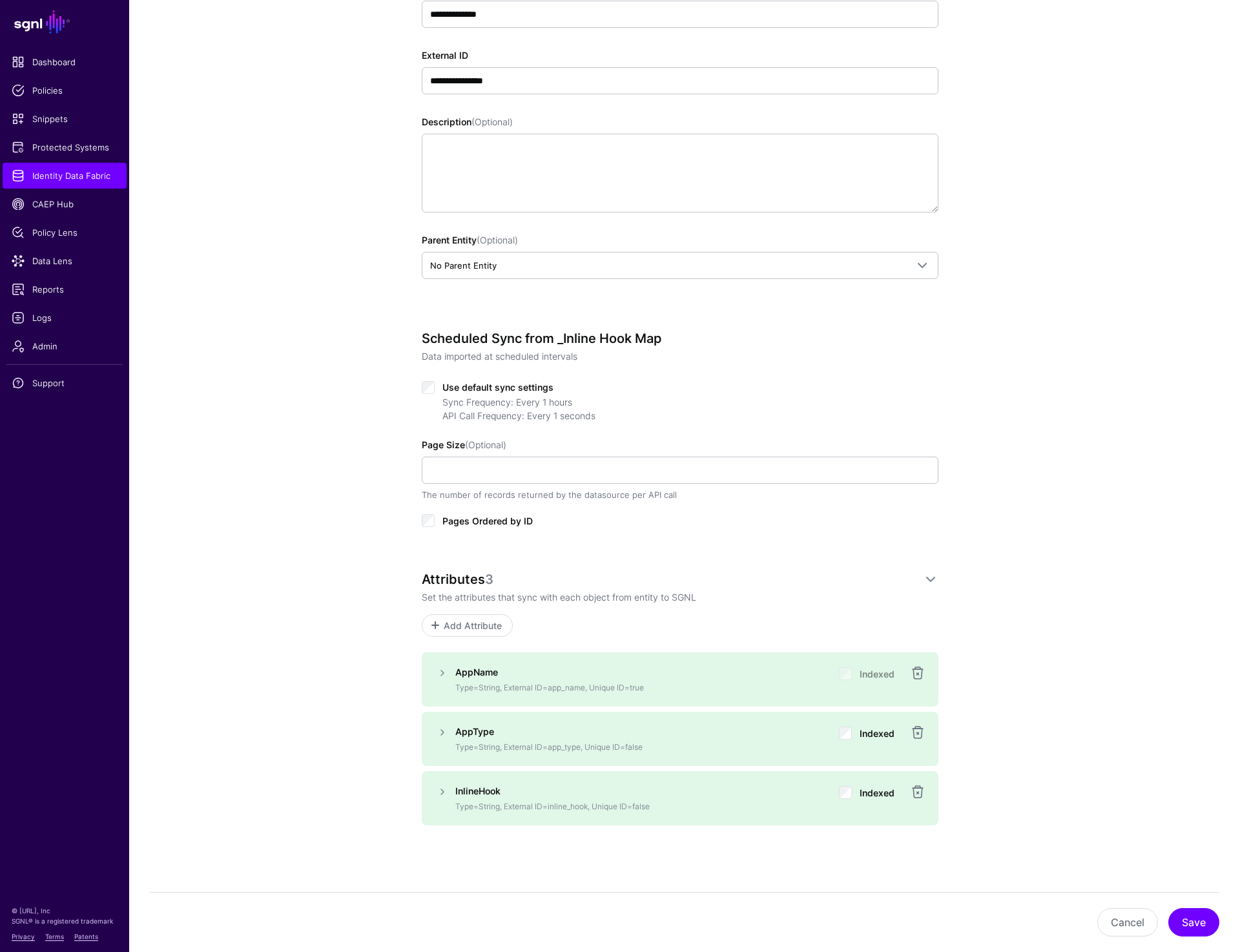
scroll to position [220, 0]
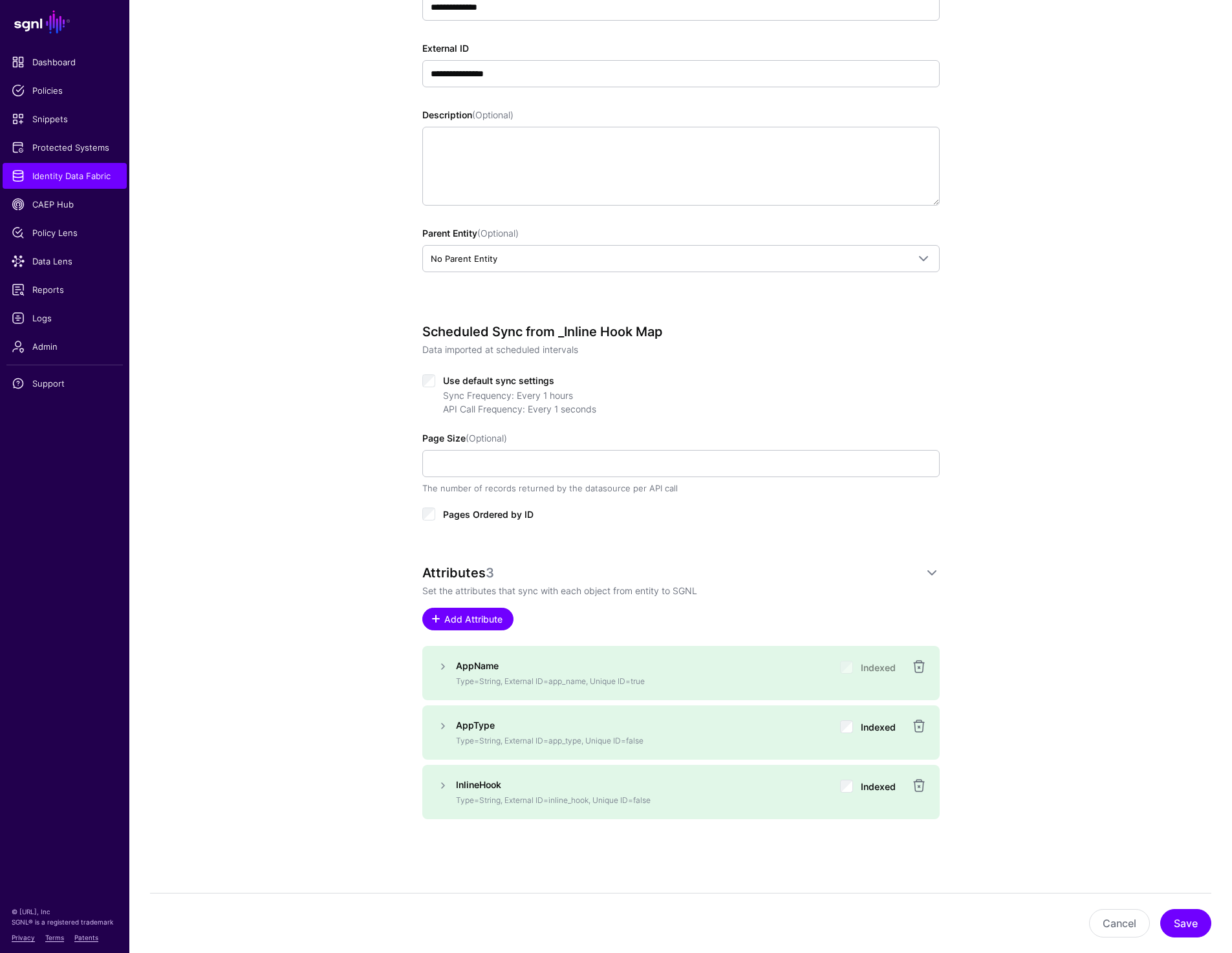
click at [477, 615] on span "Add Attribute" at bounding box center [473, 619] width 62 height 14
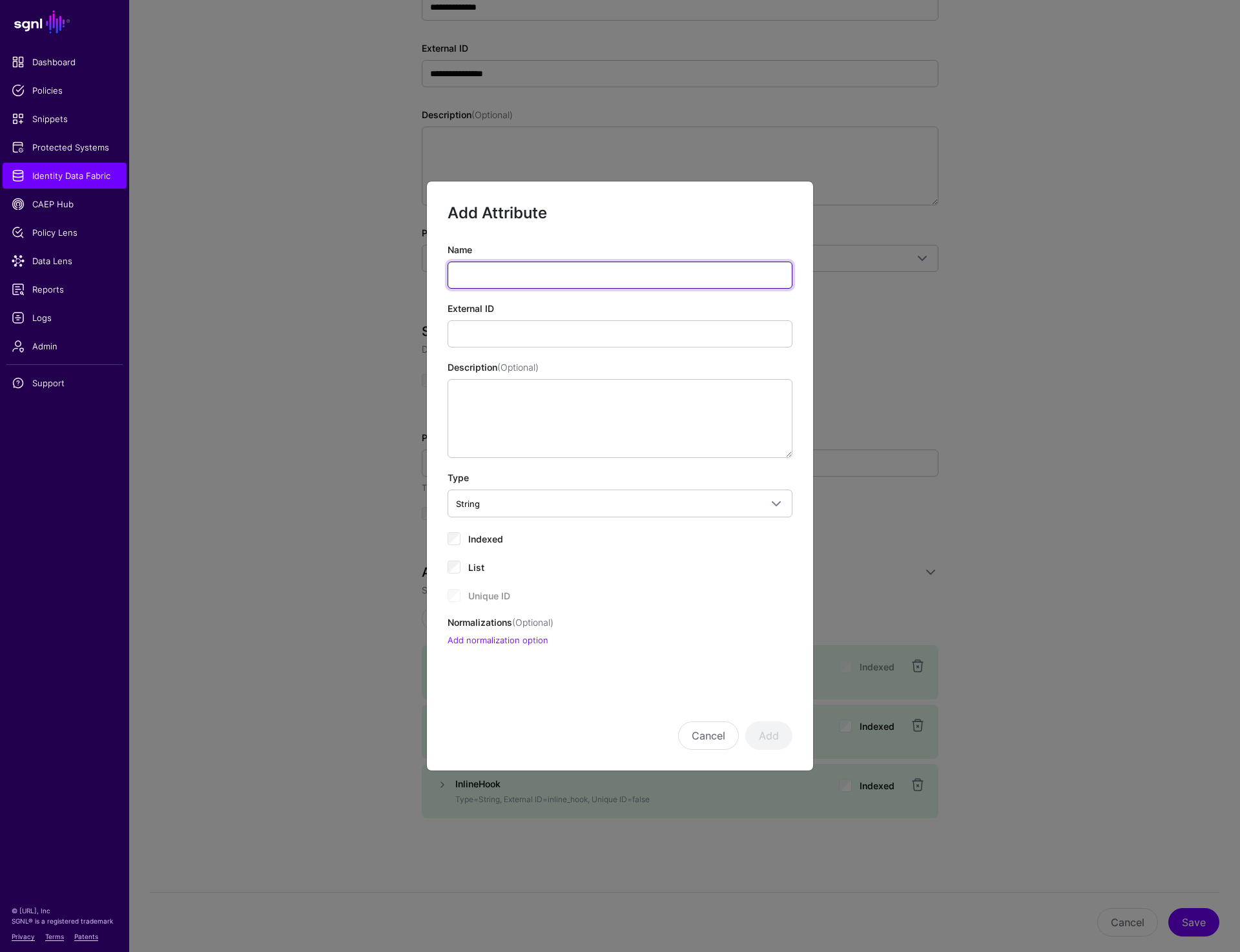
click at [534, 275] on input "Name" at bounding box center [620, 275] width 345 height 27
type input "**********"
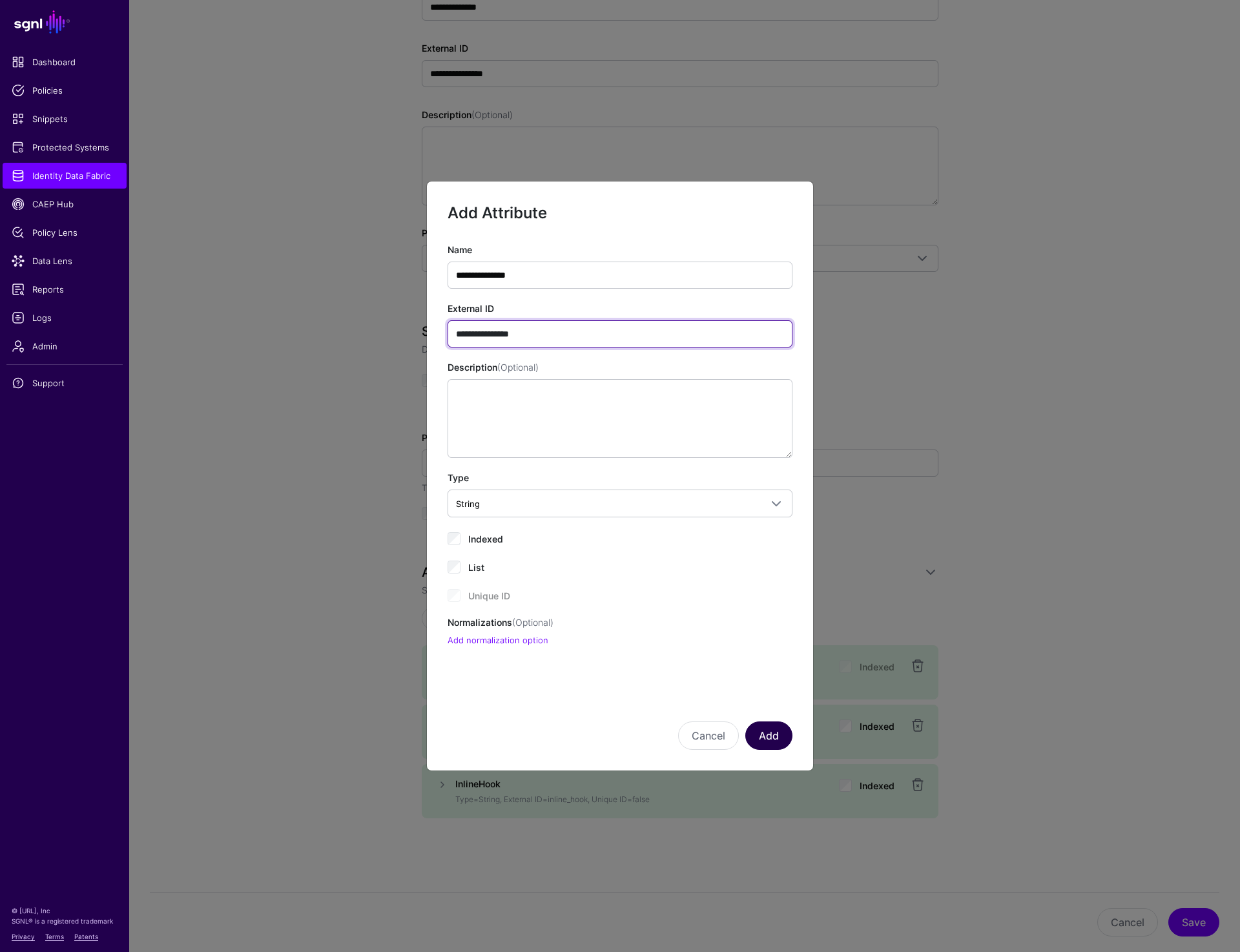
type input "**********"
click at [770, 729] on button "Add" at bounding box center [769, 735] width 47 height 28
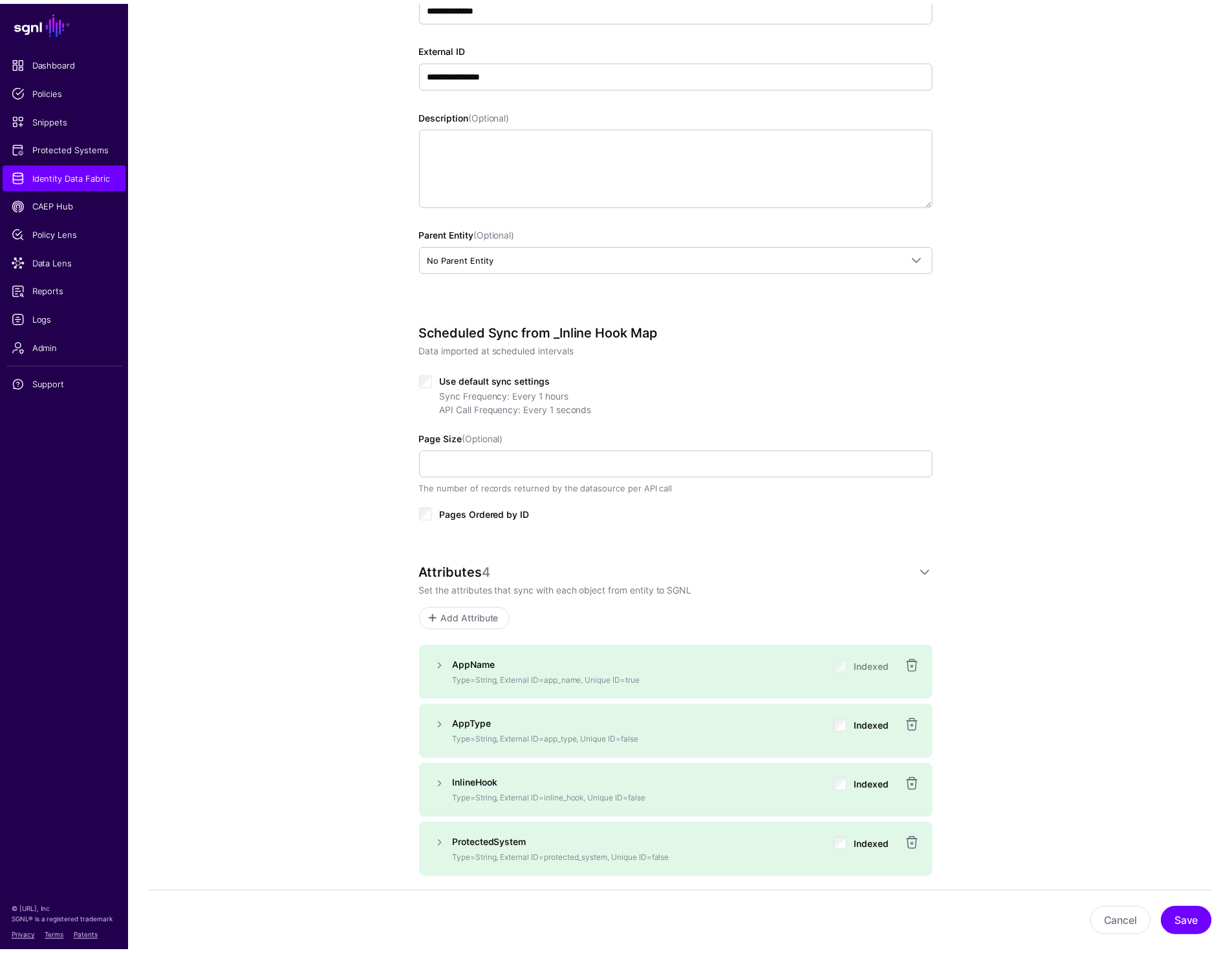
scroll to position [280, 0]
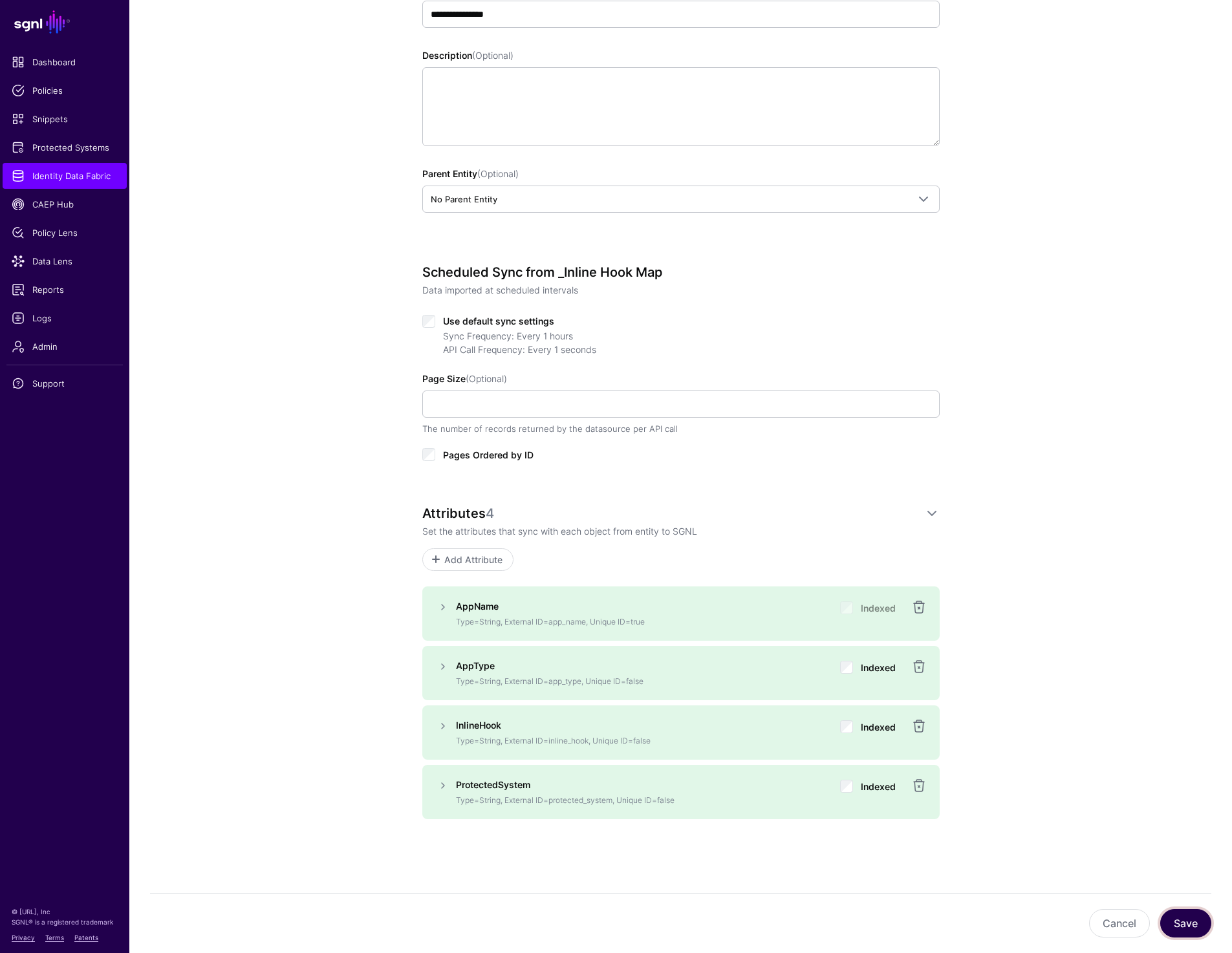
click at [1177, 923] on button "Save" at bounding box center [1186, 923] width 51 height 28
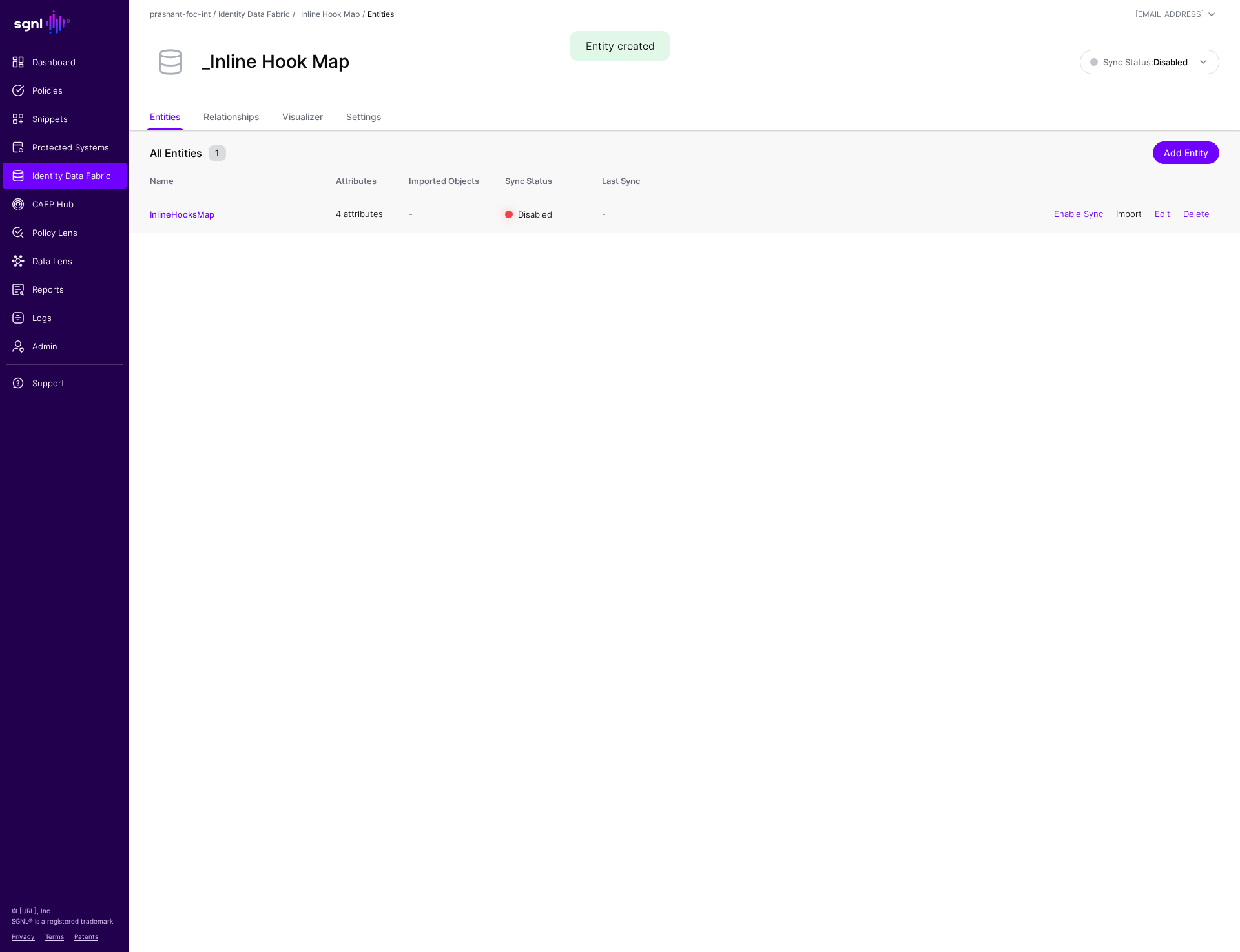
click at [1121, 212] on link "Import" at bounding box center [1129, 214] width 26 height 10
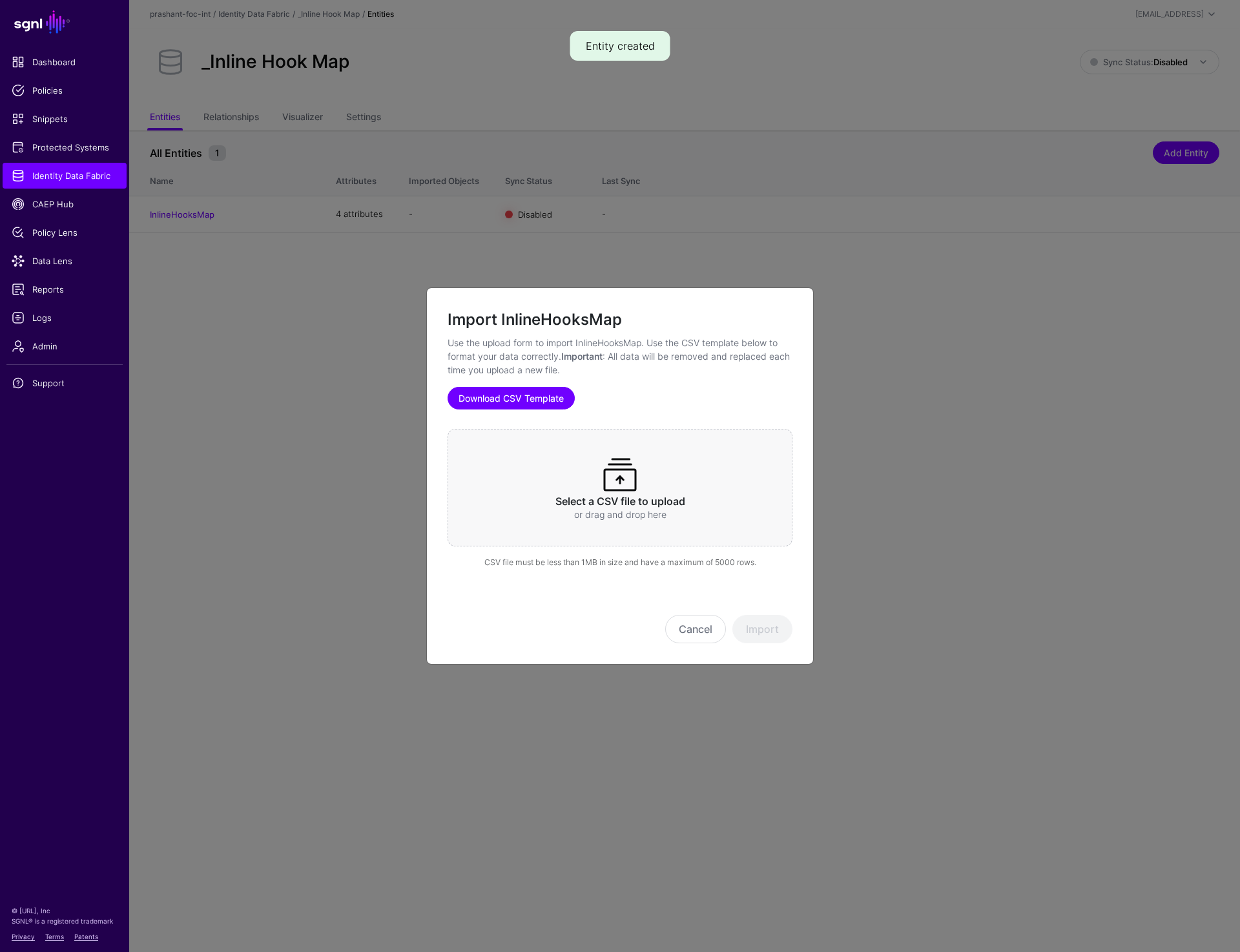
click at [507, 388] on link "Download CSV Template" at bounding box center [511, 398] width 127 height 22
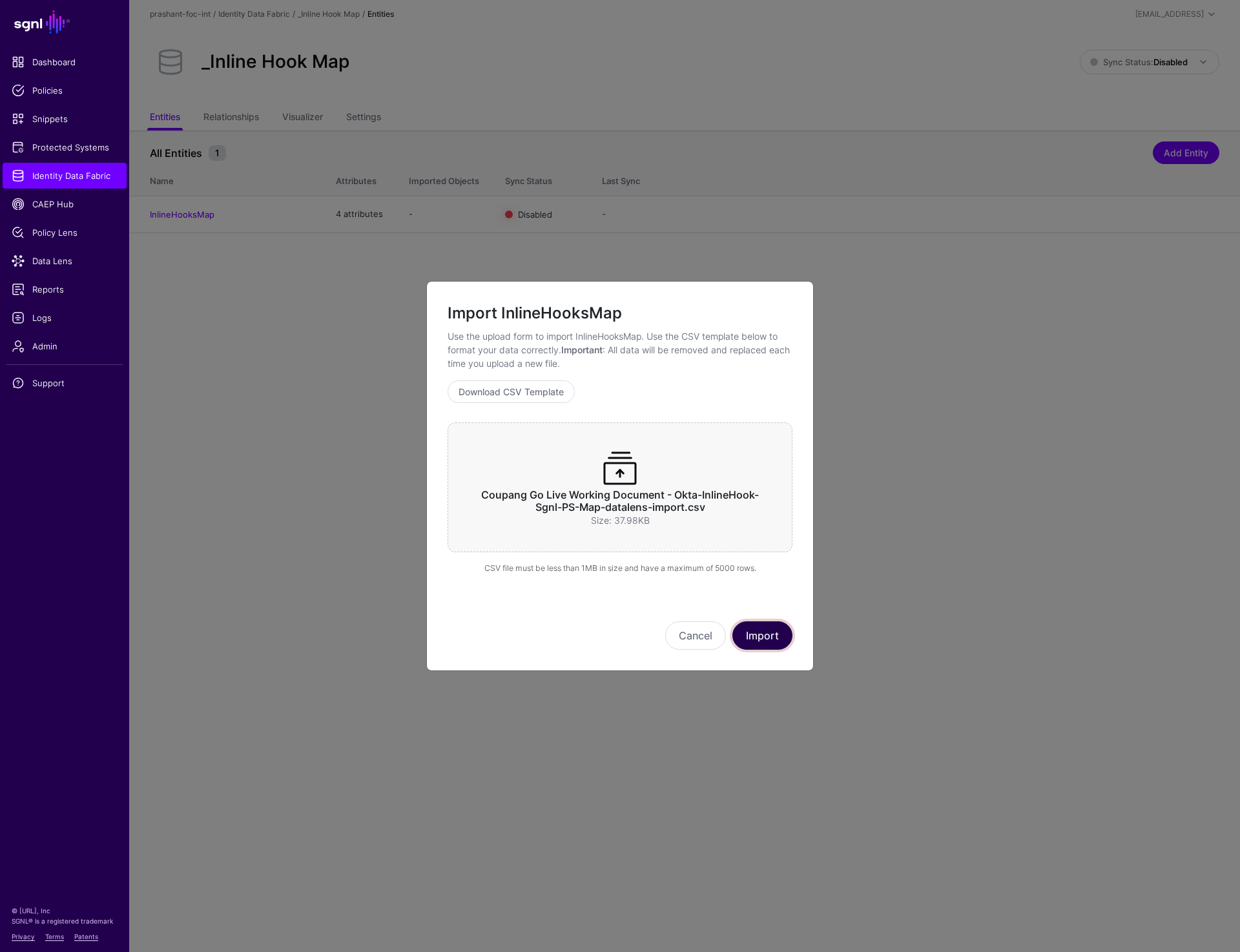
click at [771, 630] on button "Import" at bounding box center [762, 635] width 60 height 28
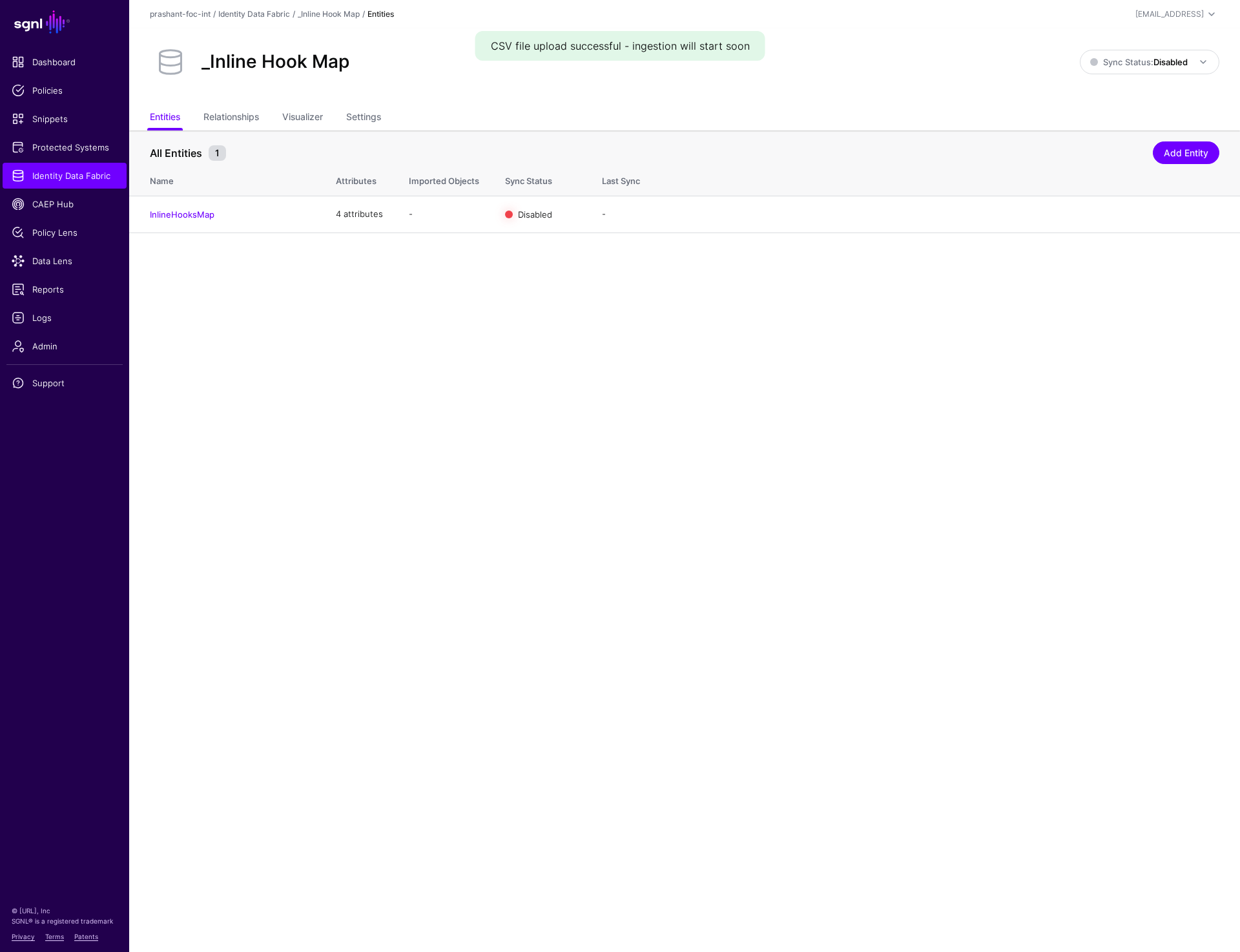
click at [554, 412] on main "SGNL Dashboard Policies Snippets Protected Systems Identity Data Fabric CAEP Hu…" at bounding box center [620, 476] width 1240 height 952
click at [372, 113] on link "Settings" at bounding box center [364, 119] width 35 height 25
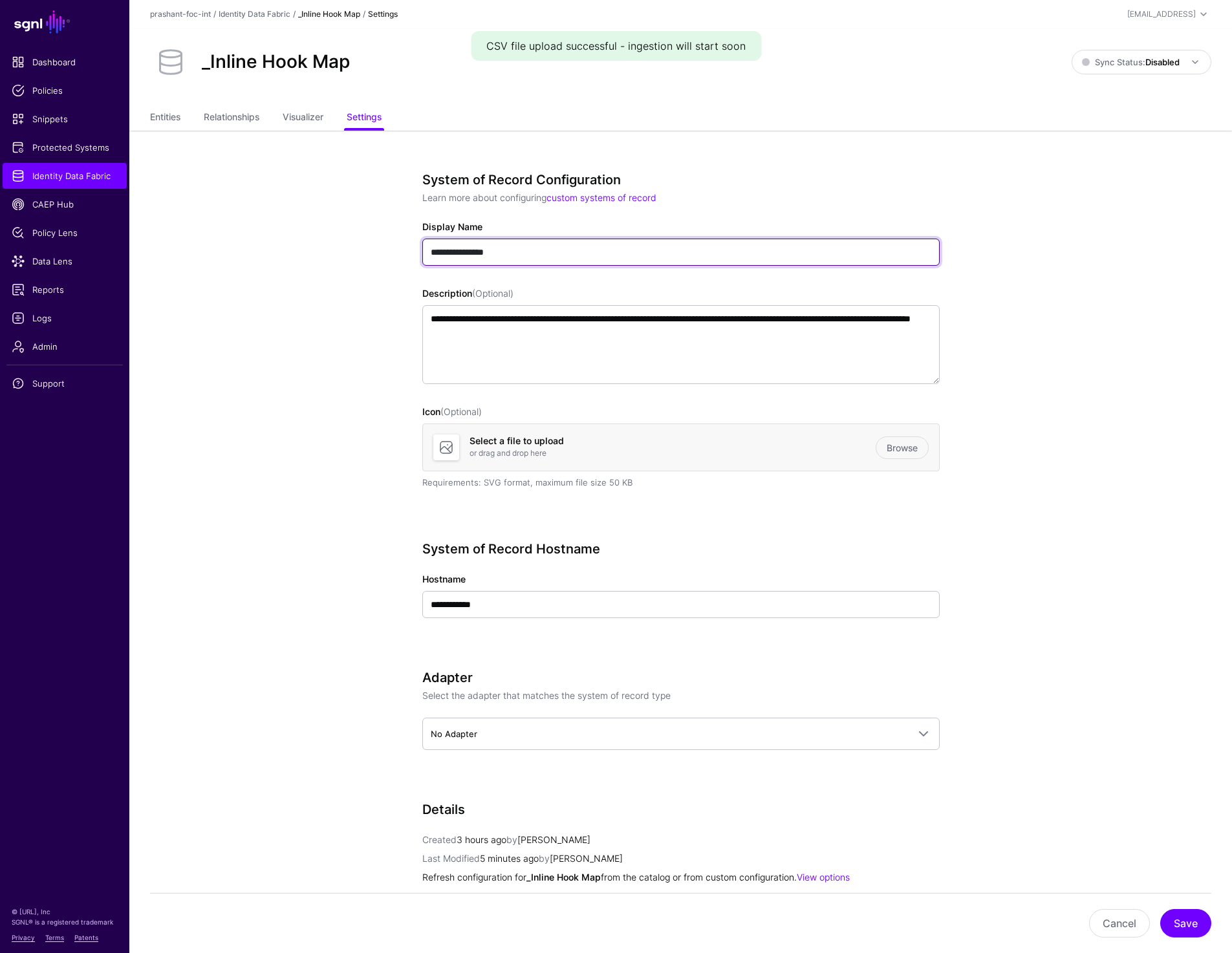
click at [462, 250] on input "**********" at bounding box center [680, 253] width 518 height 27
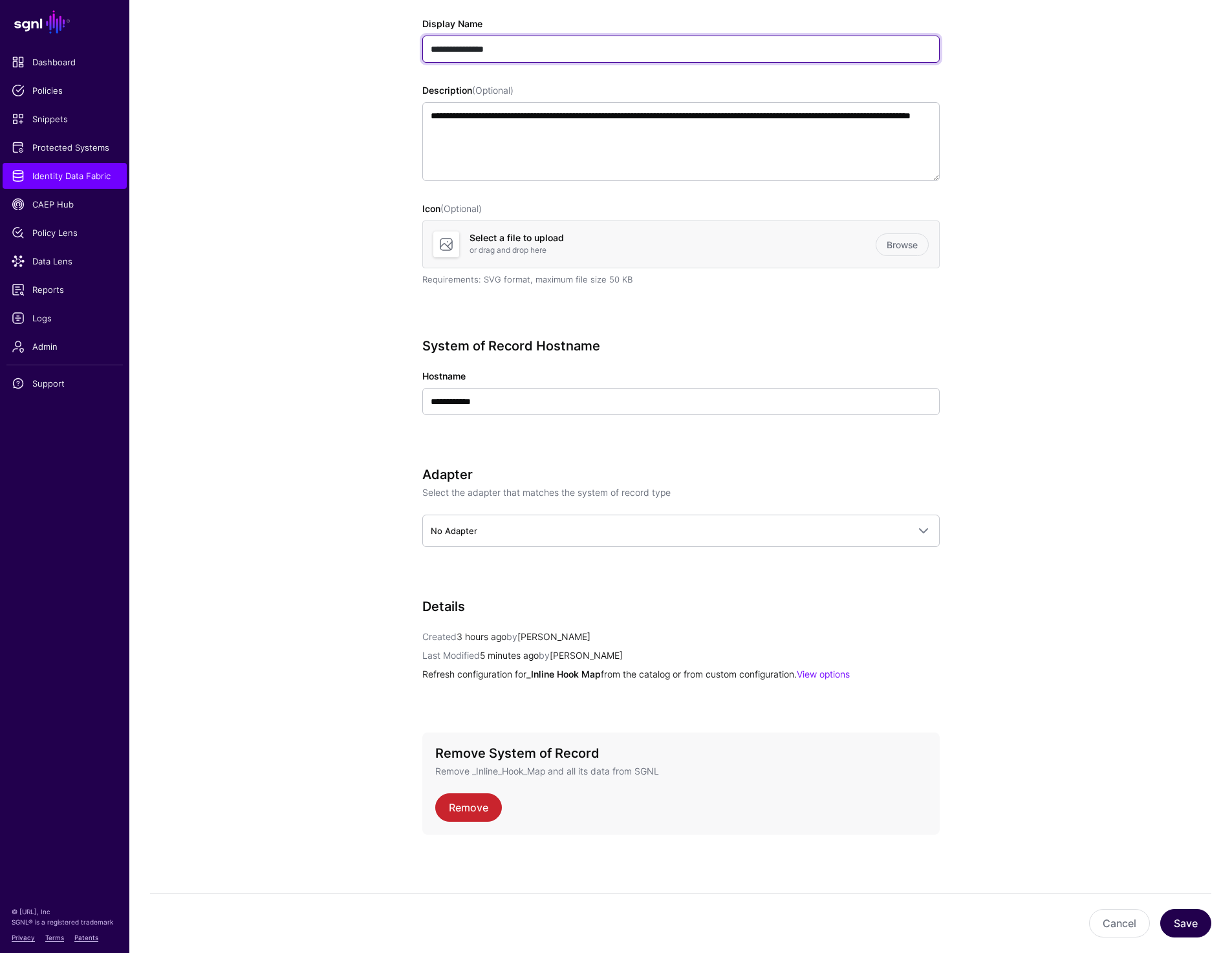
type input "**********"
click at [1189, 930] on button "Save" at bounding box center [1186, 923] width 51 height 28
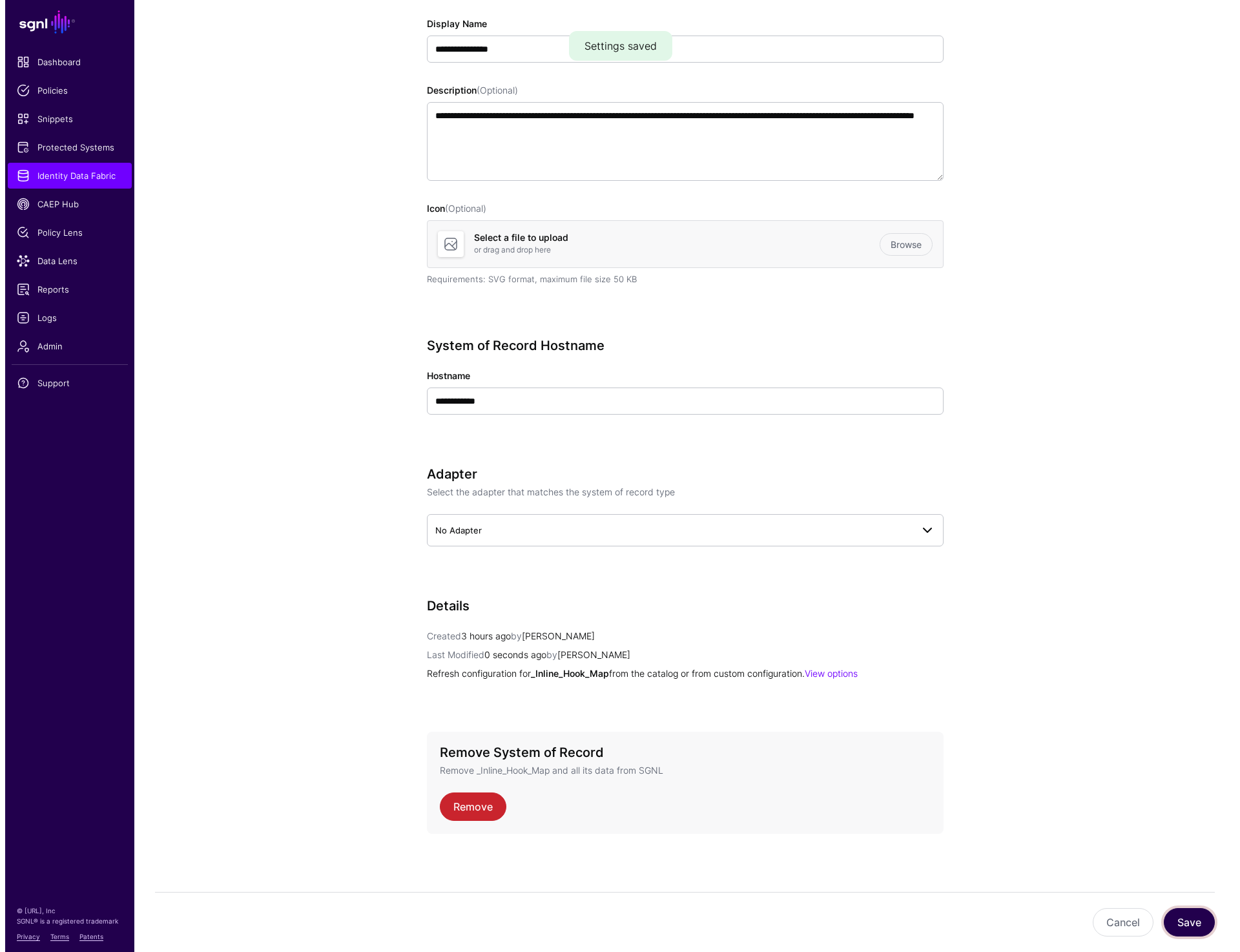
scroll to position [0, 0]
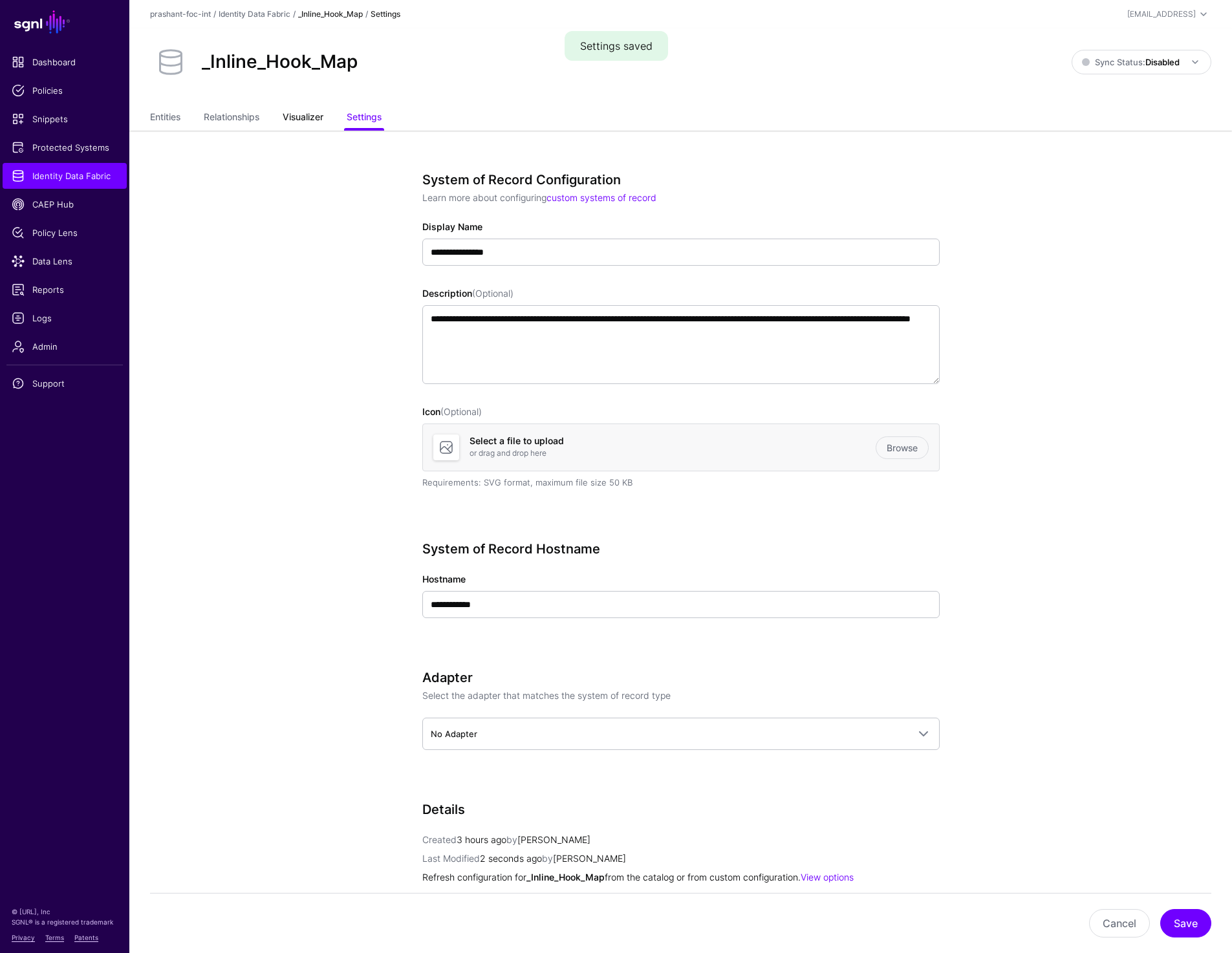
click at [295, 114] on link "Visualizer" at bounding box center [303, 119] width 41 height 25
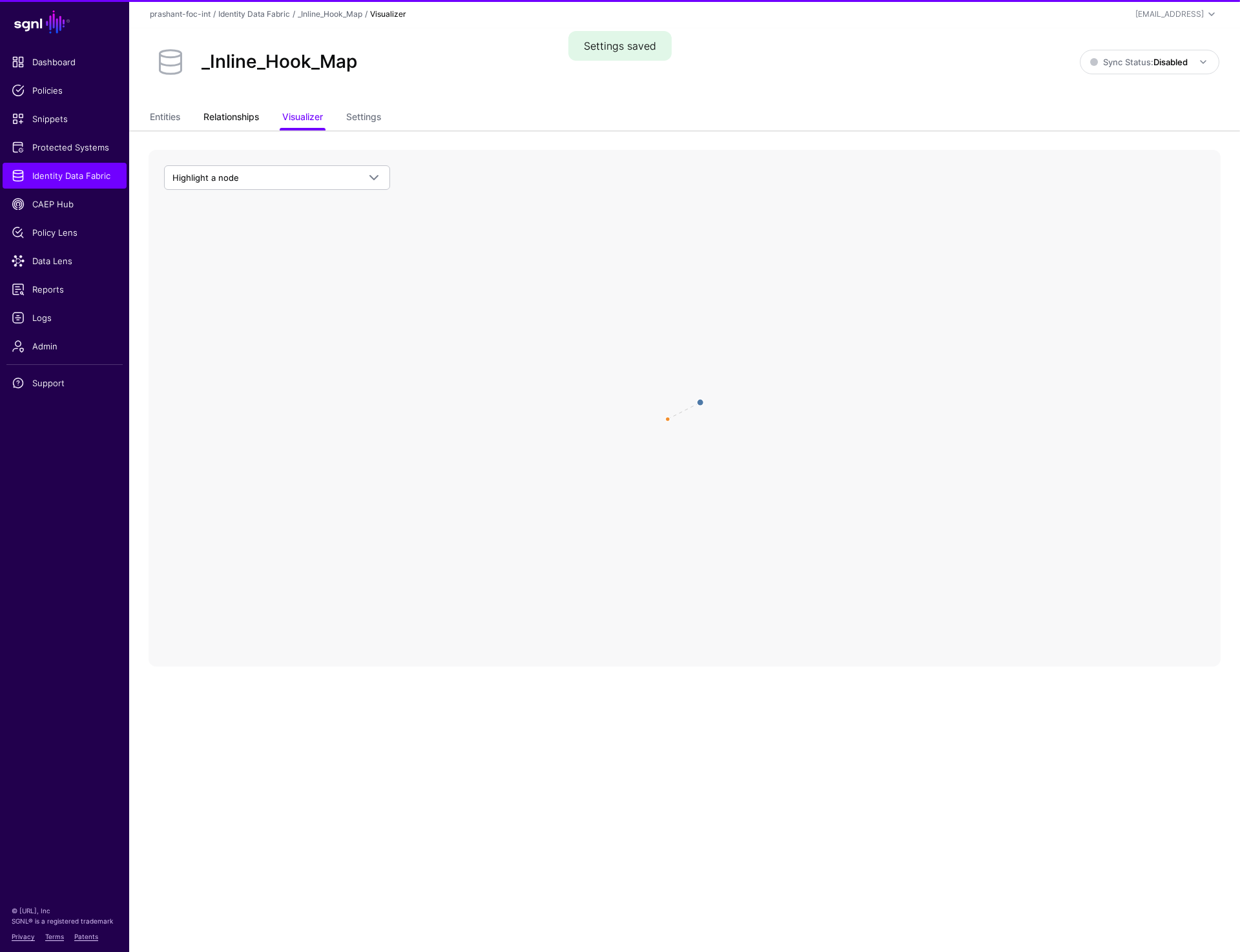
click at [216, 124] on link "Relationships" at bounding box center [231, 119] width 56 height 25
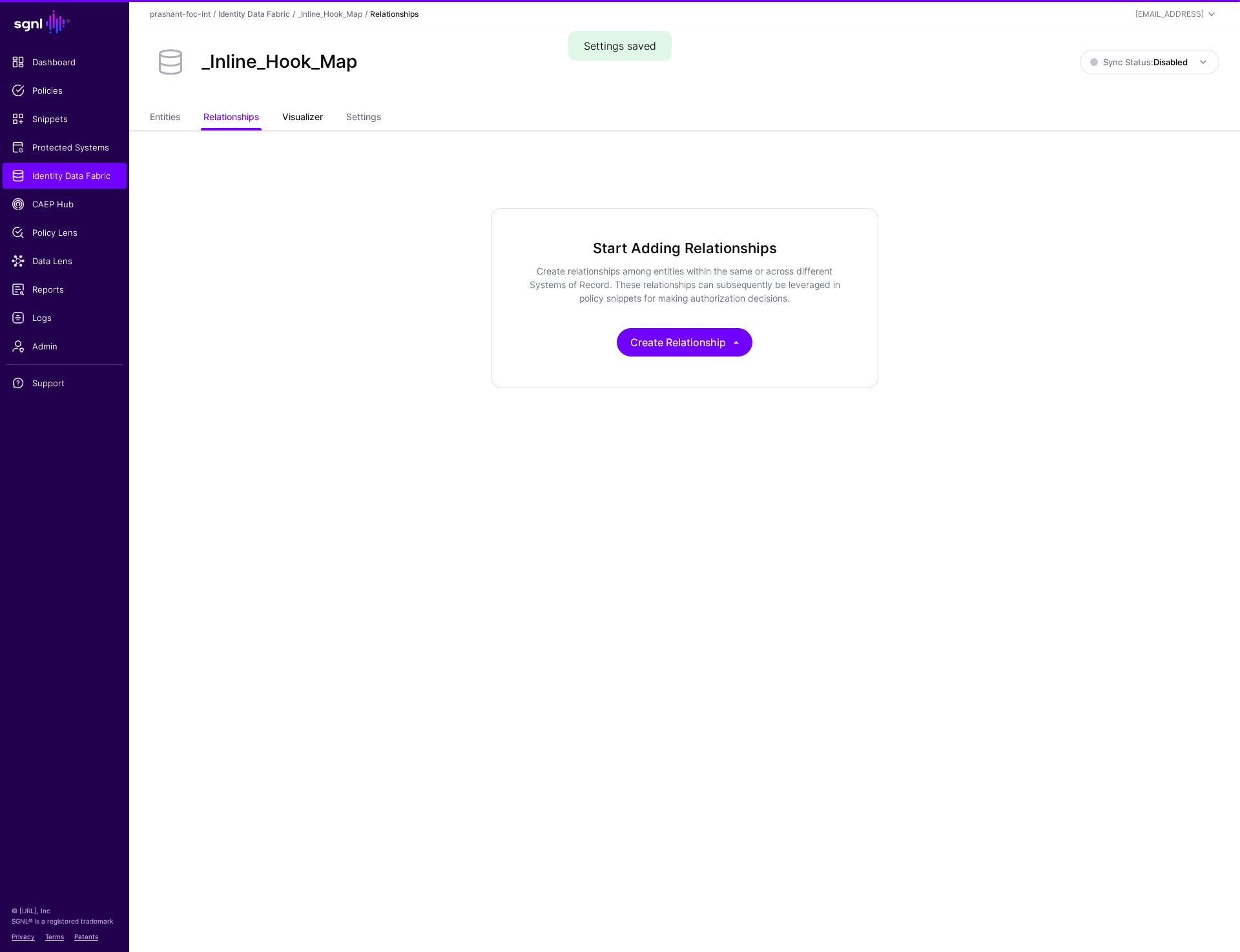
click at [288, 121] on link "Visualizer" at bounding box center [302, 119] width 40 height 25
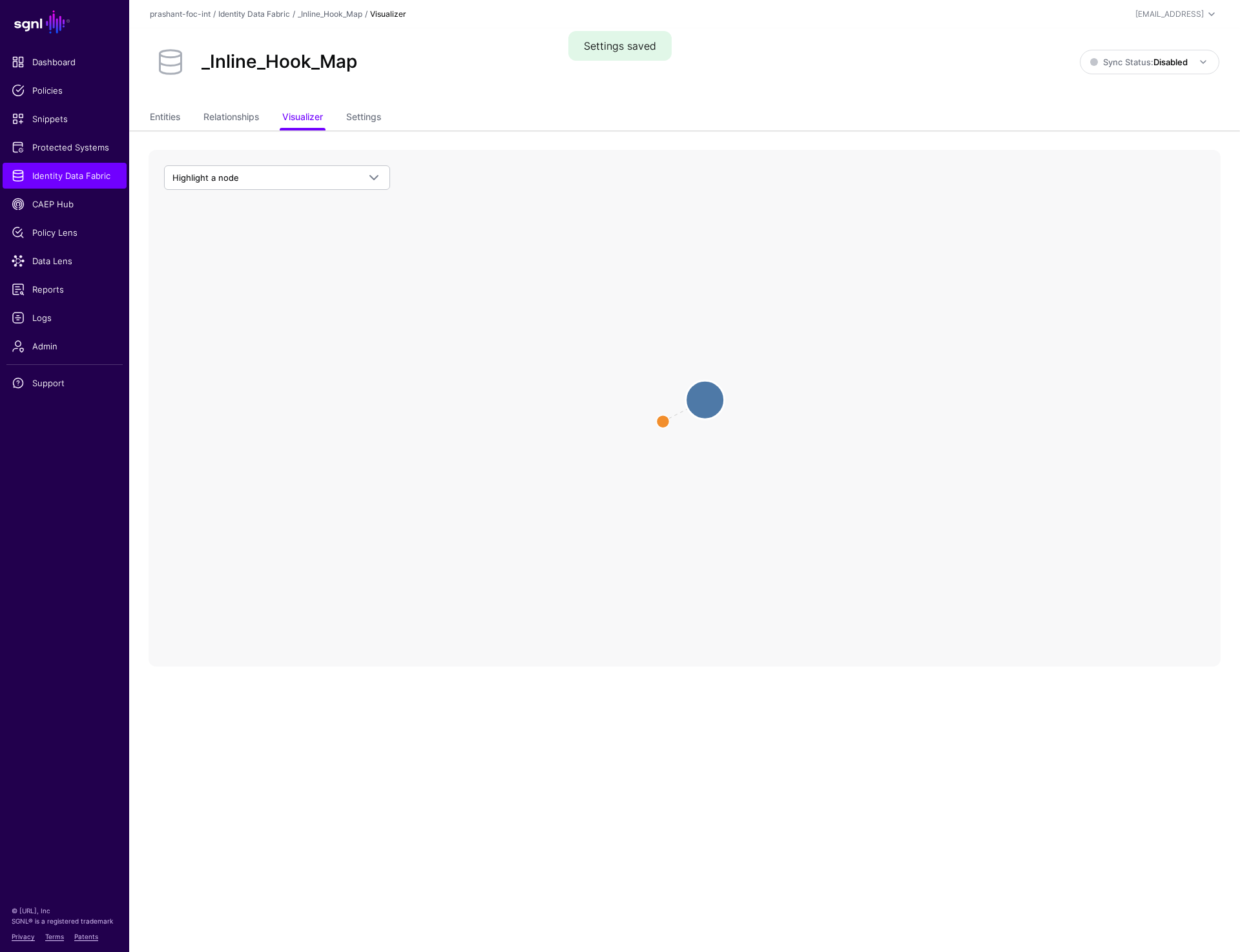
click at [706, 402] on circle at bounding box center [706, 400] width 39 height 39
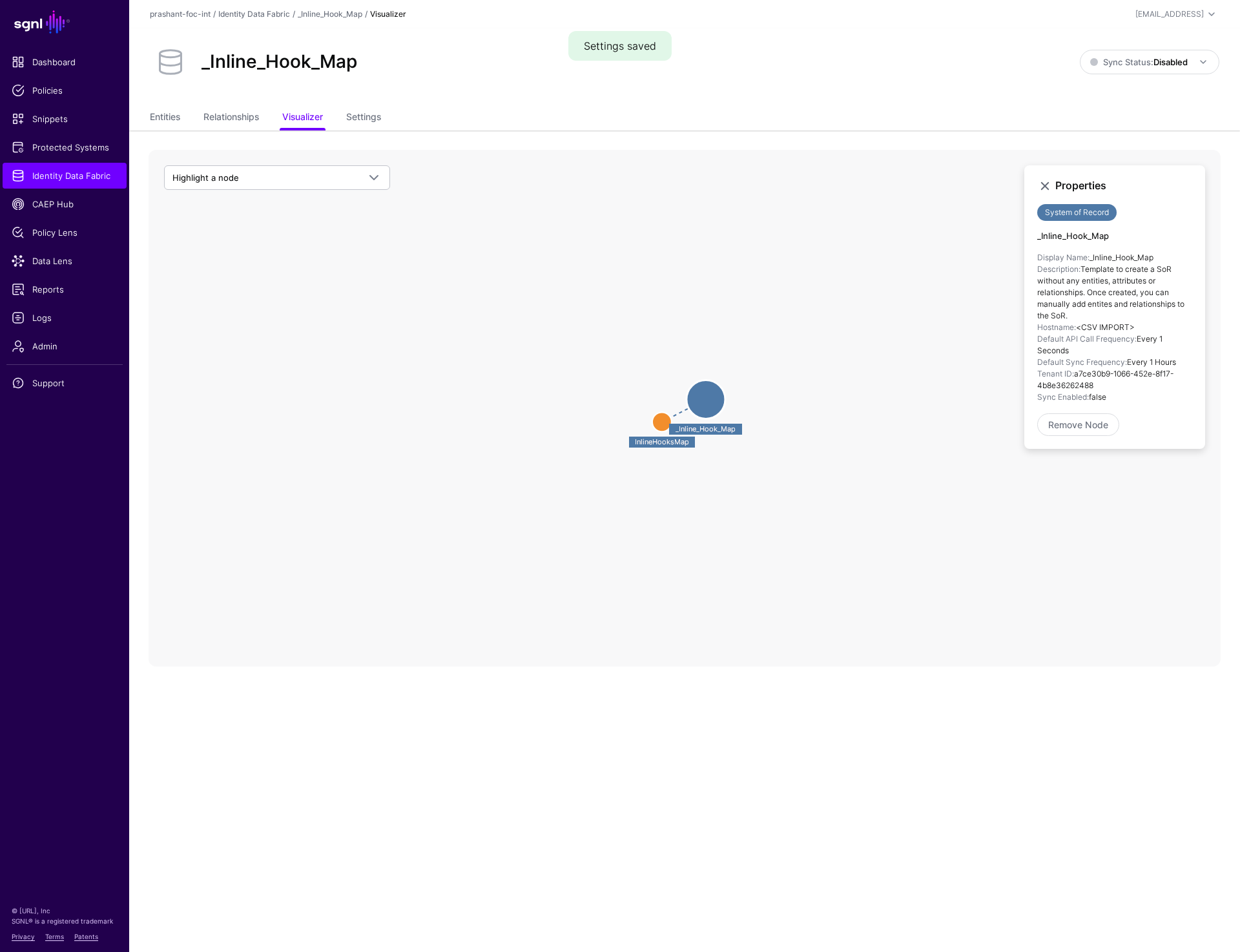
click at [664, 424] on circle at bounding box center [662, 421] width 20 height 20
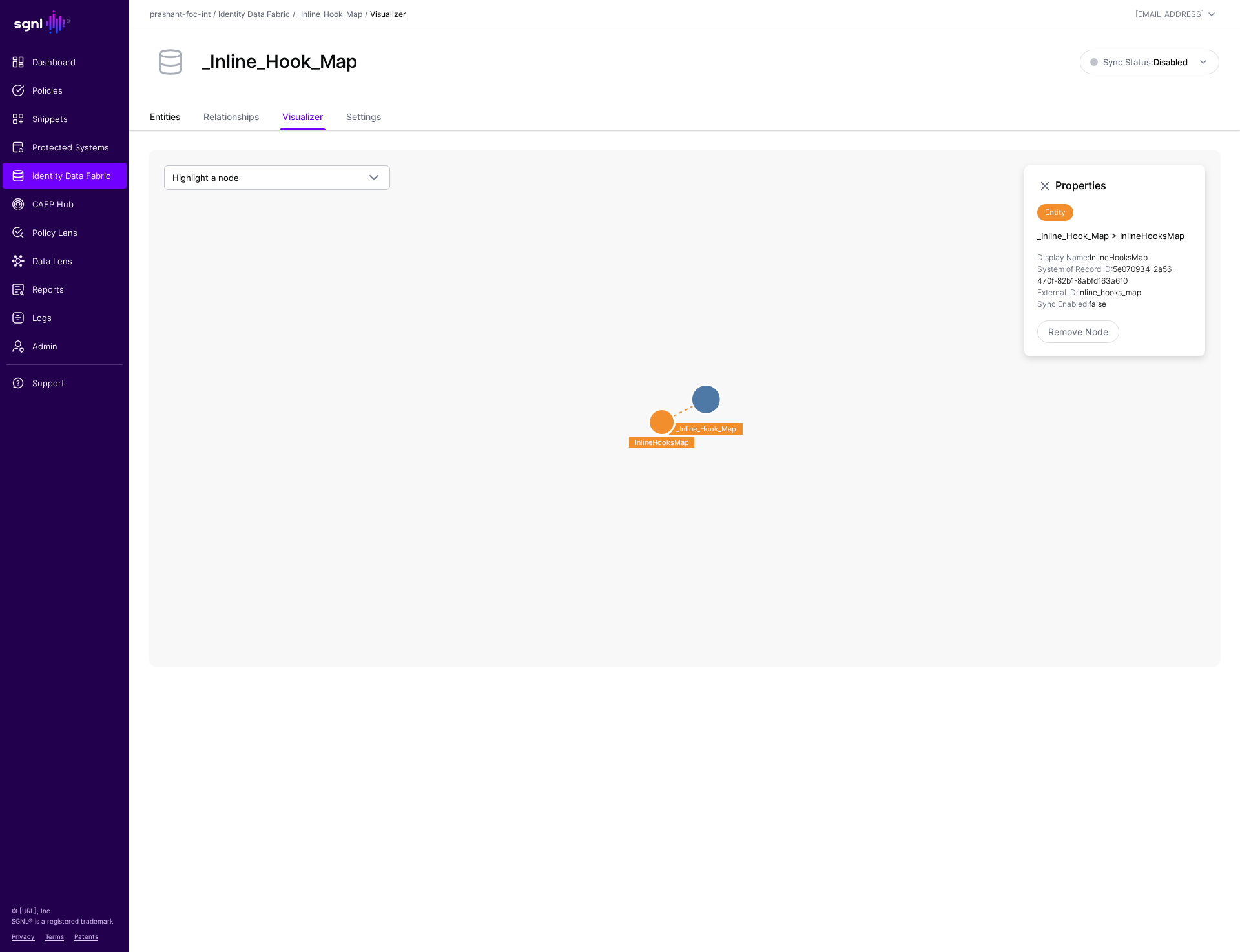
click at [158, 120] on link "Entities" at bounding box center [165, 119] width 30 height 25
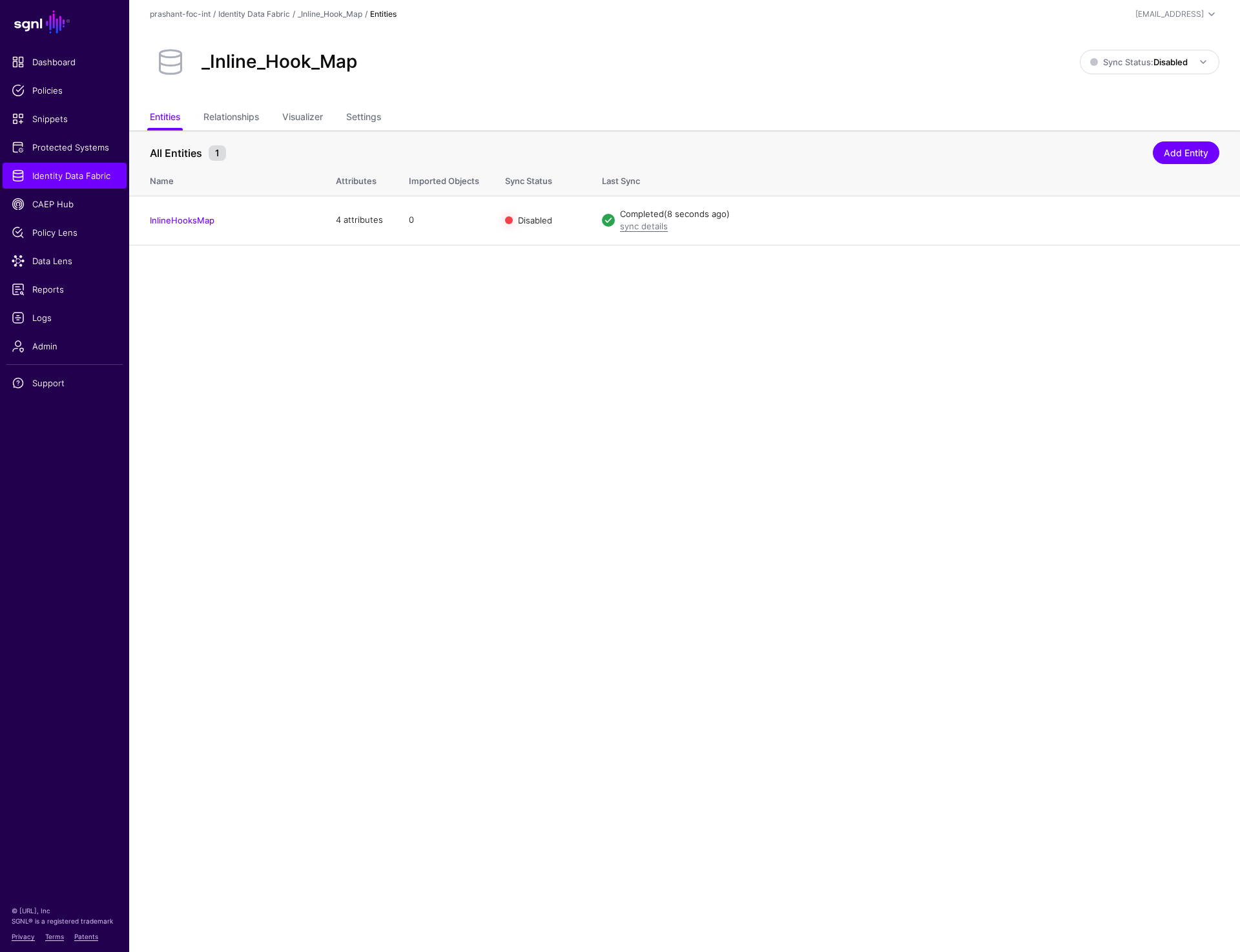
click at [730, 521] on main "SGNL Dashboard Policies Snippets Protected Systems Identity Data Fabric CAEP Hu…" at bounding box center [620, 476] width 1240 height 952
click at [633, 379] on main "SGNL Dashboard Policies Snippets Protected Systems Identity Data Fabric CAEP Hu…" at bounding box center [620, 476] width 1240 height 952
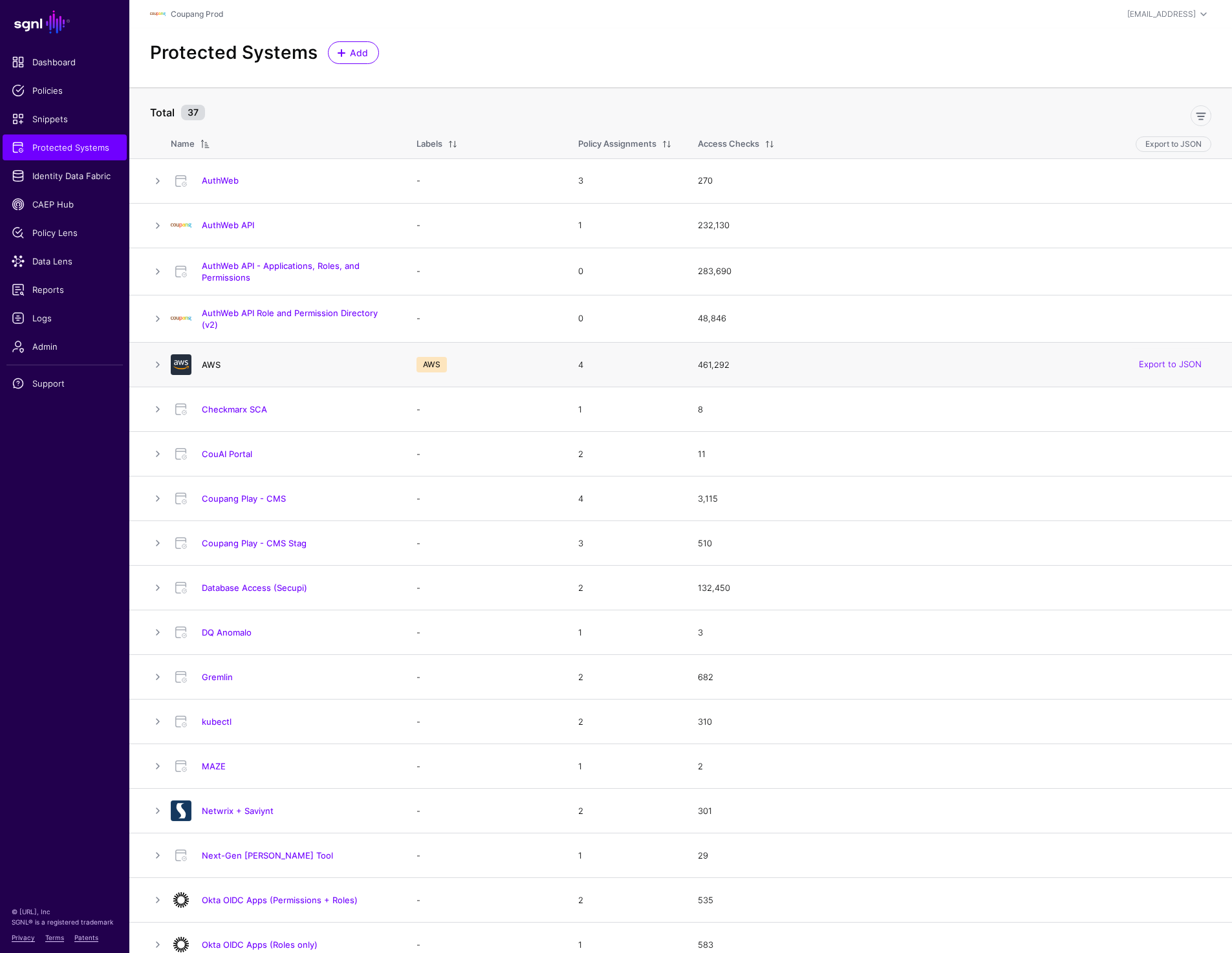
click at [210, 360] on link "AWS" at bounding box center [211, 365] width 19 height 10
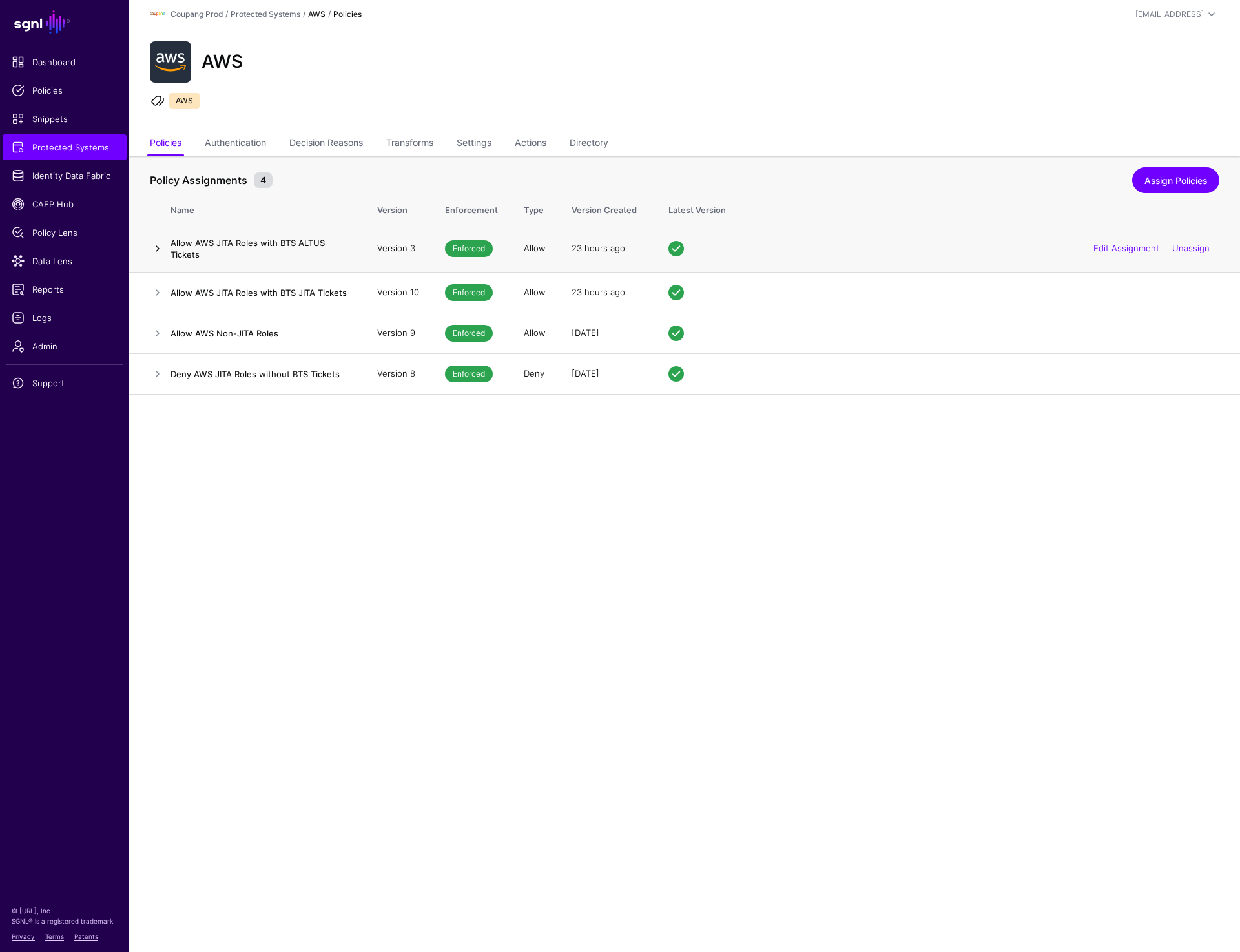
click at [152, 254] on link at bounding box center [157, 248] width 15 height 15
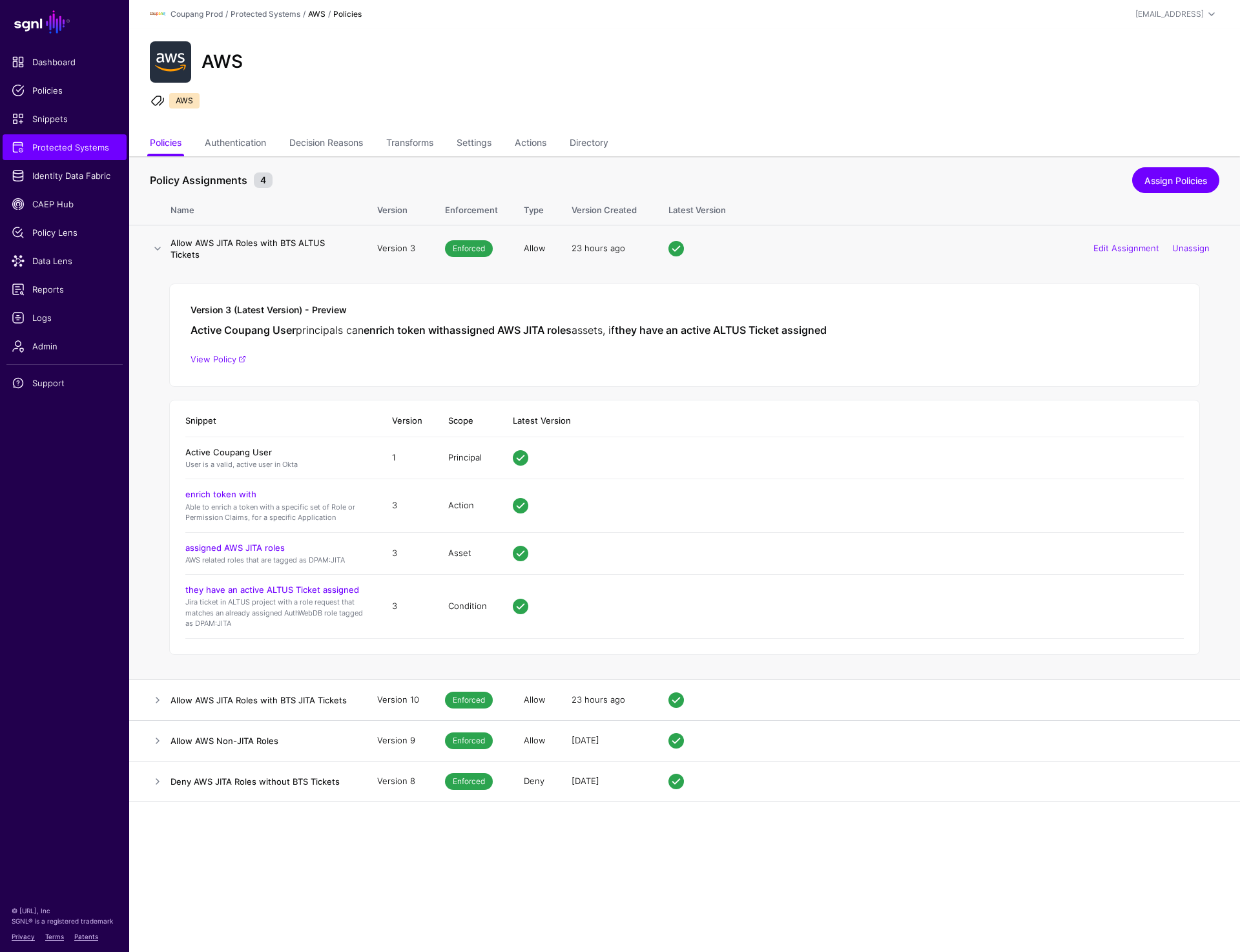
click at [239, 450] on link "Active Coupang User" at bounding box center [228, 452] width 87 height 10
click at [161, 244] on link at bounding box center [157, 248] width 15 height 15
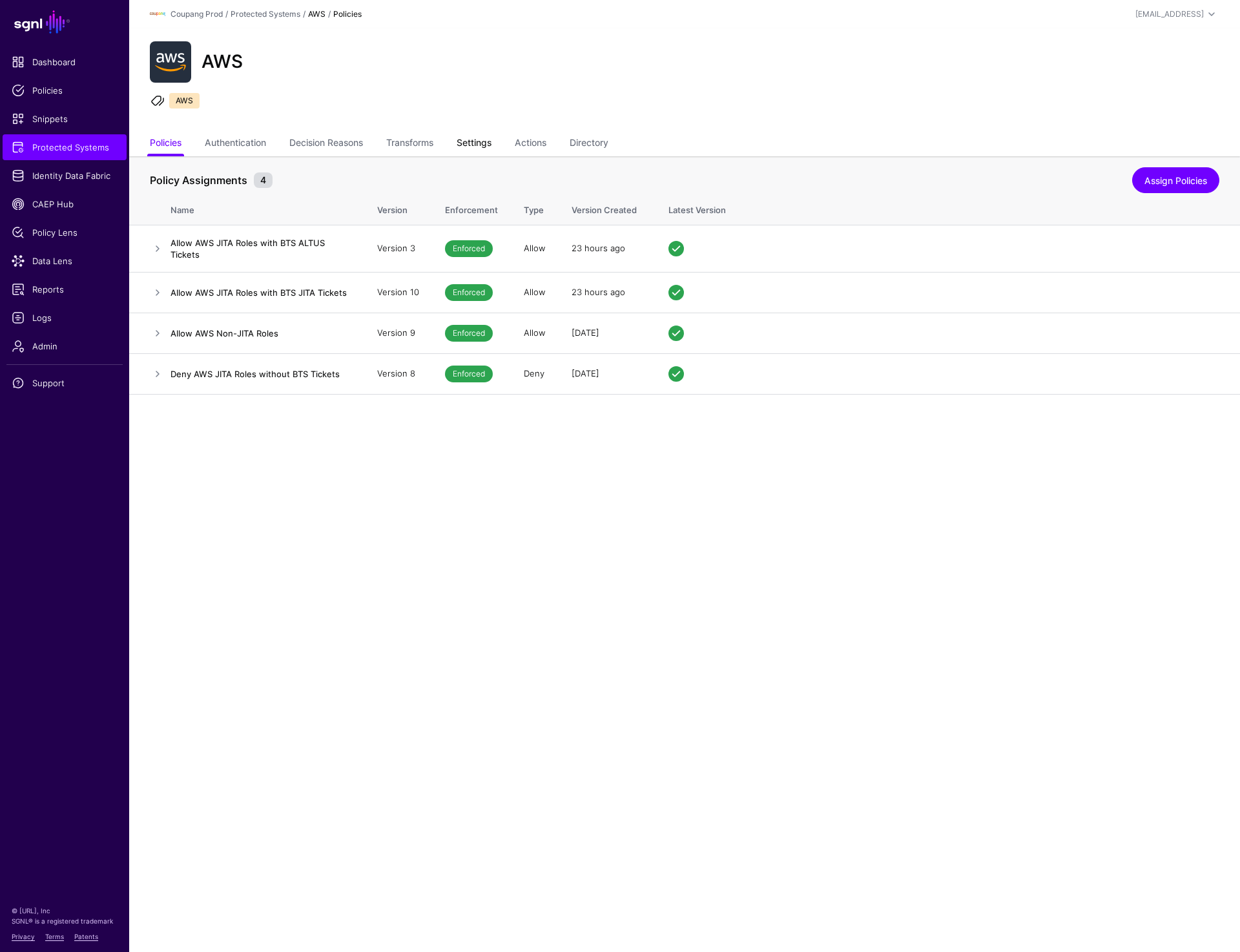
click at [489, 147] on link "Settings" at bounding box center [474, 144] width 35 height 25
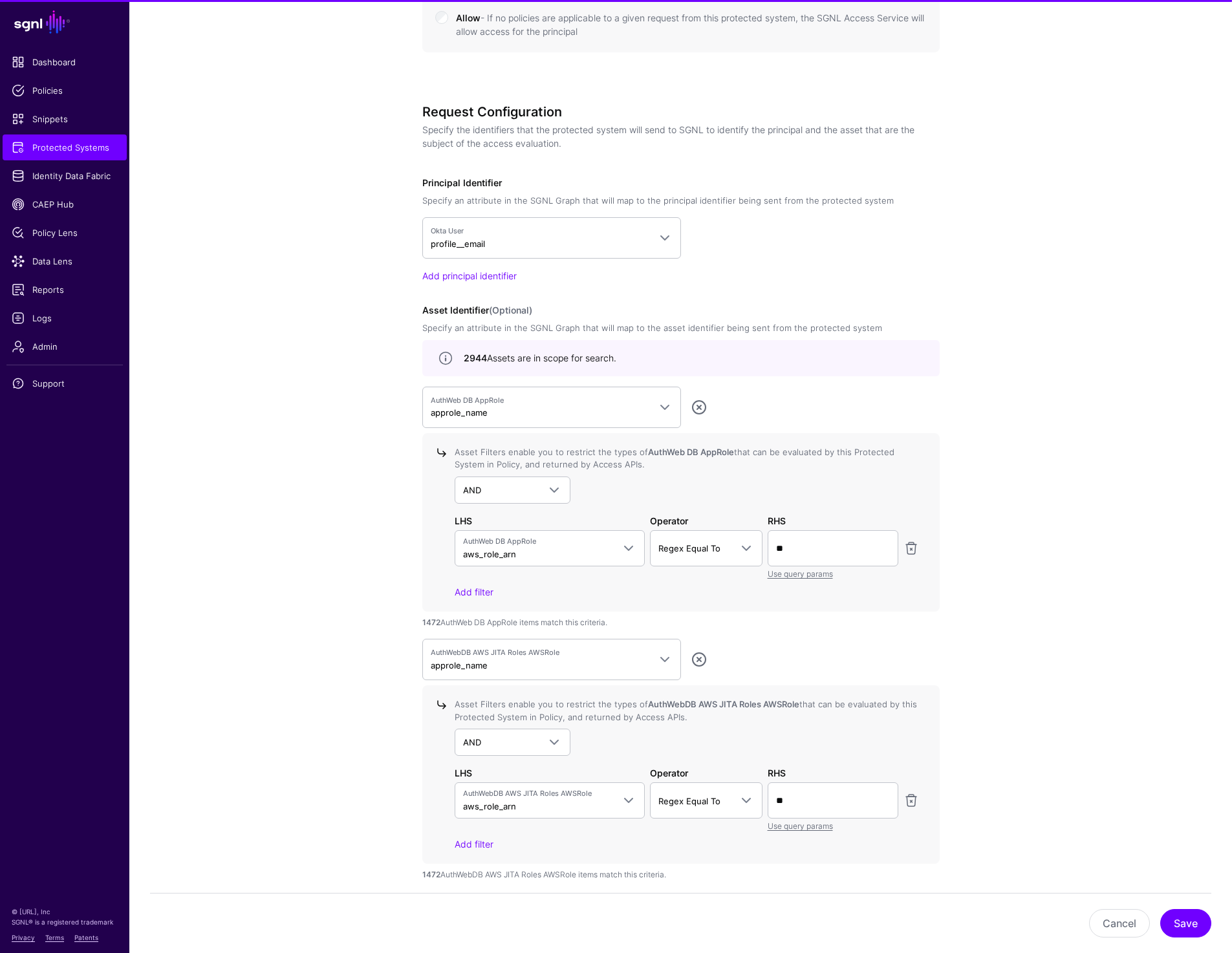
scroll to position [1040, 0]
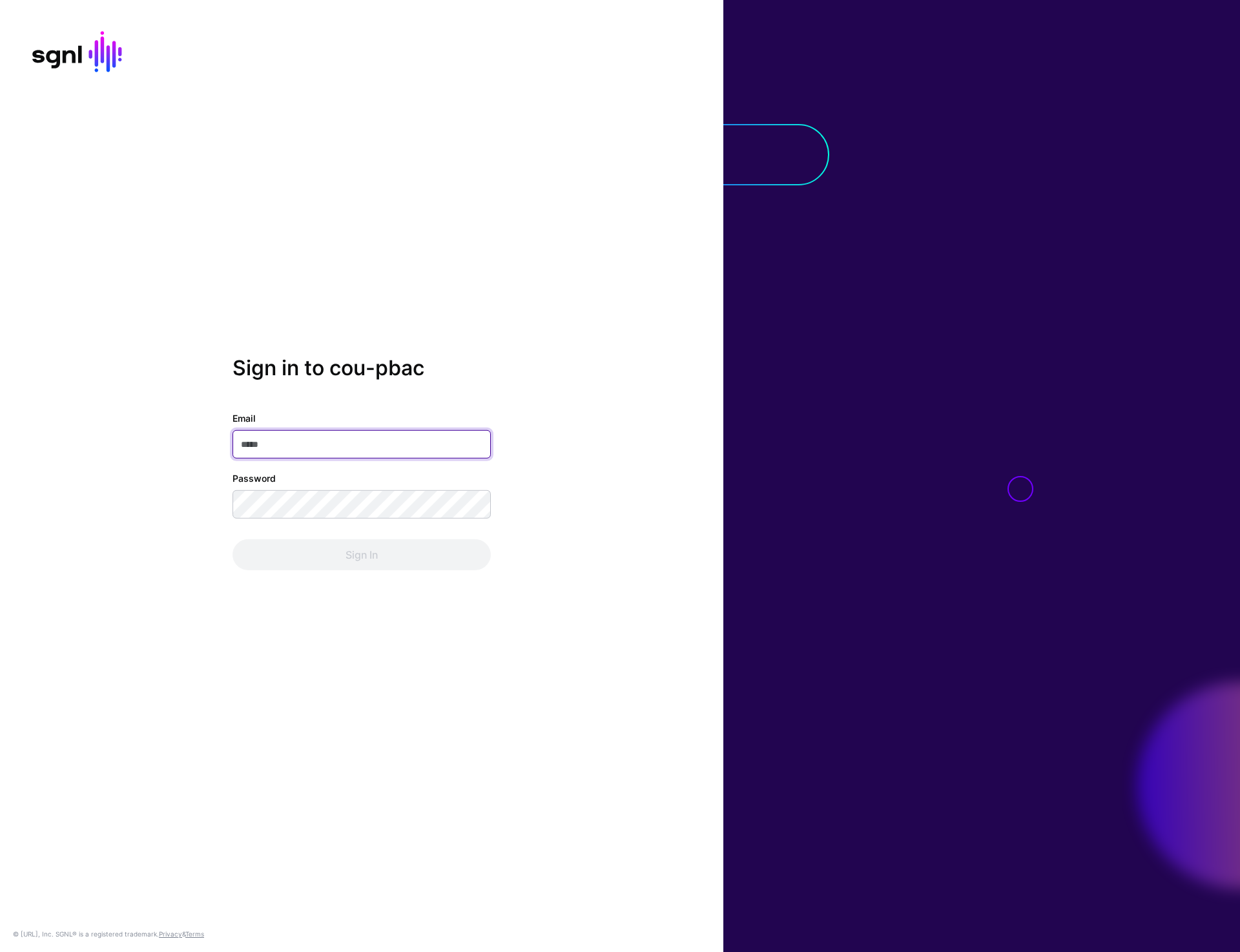
type input "**********"
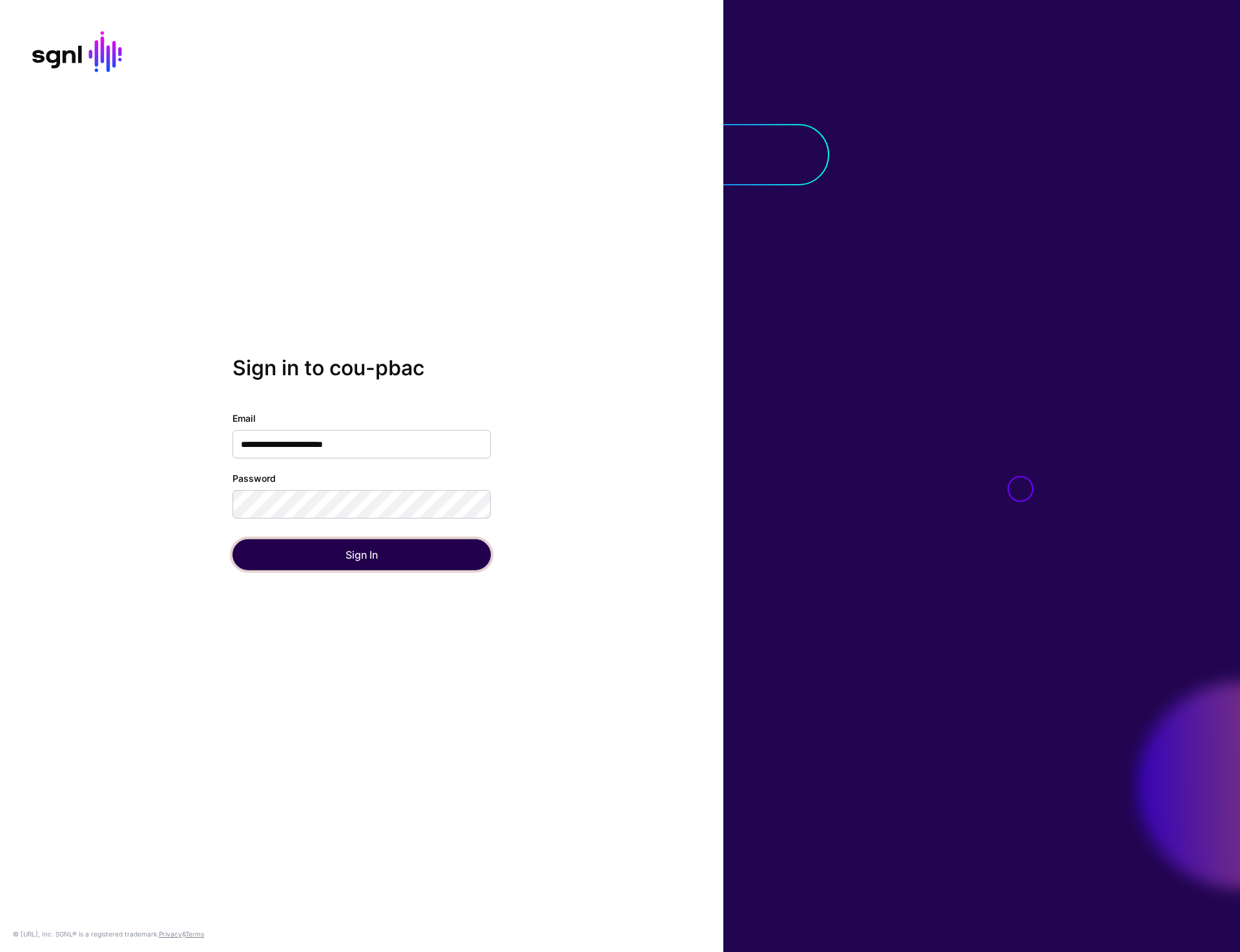
click at [361, 562] on button "Sign In" at bounding box center [362, 554] width 258 height 31
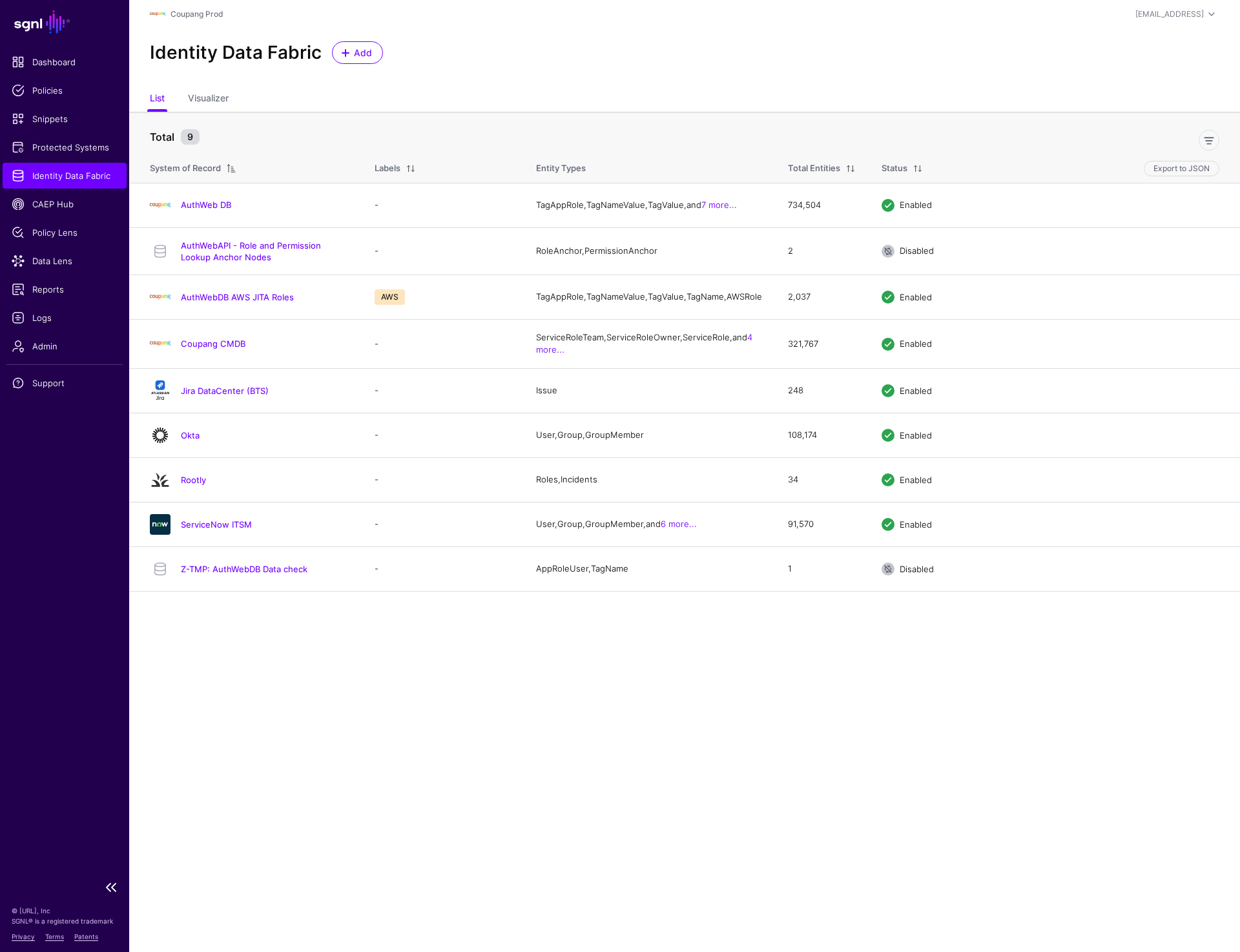
click at [70, 183] on link "Identity Data Fabric" at bounding box center [65, 176] width 124 height 26
click at [61, 257] on span "Data Lens" at bounding box center [64, 261] width 106 height 13
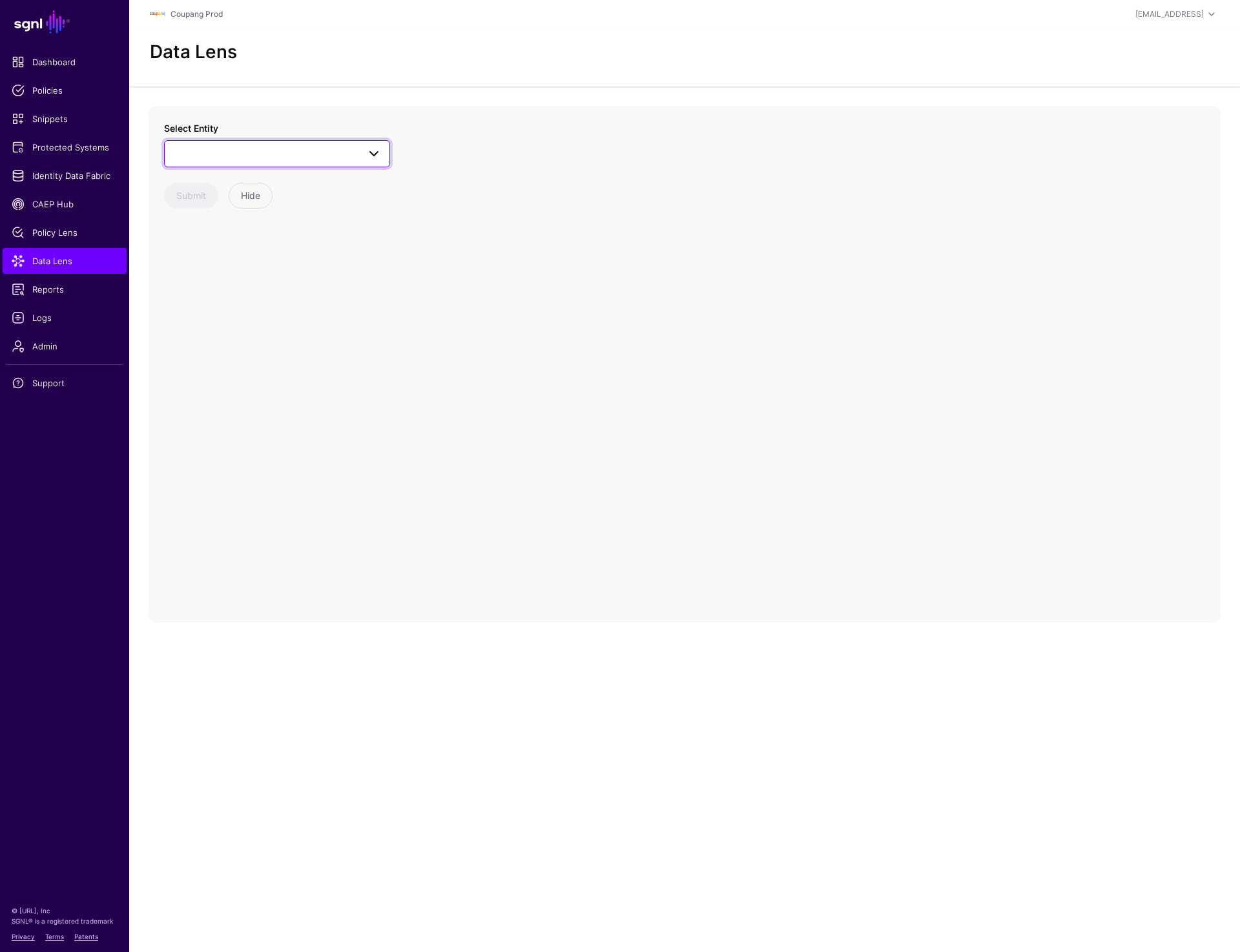
click at [281, 164] on link at bounding box center [277, 154] width 226 height 27
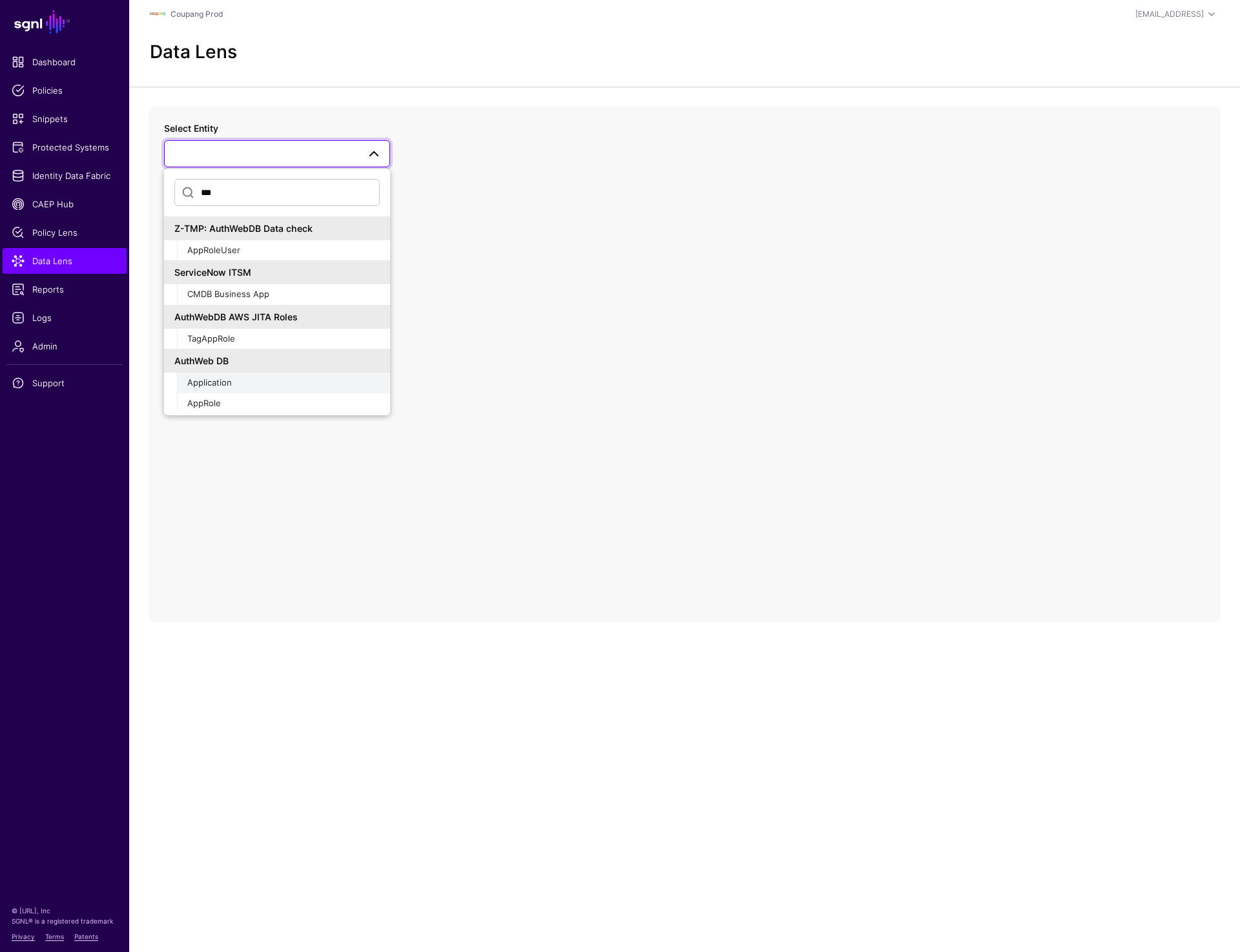
type input "***"
click at [221, 390] on button "Application" at bounding box center [283, 382] width 213 height 21
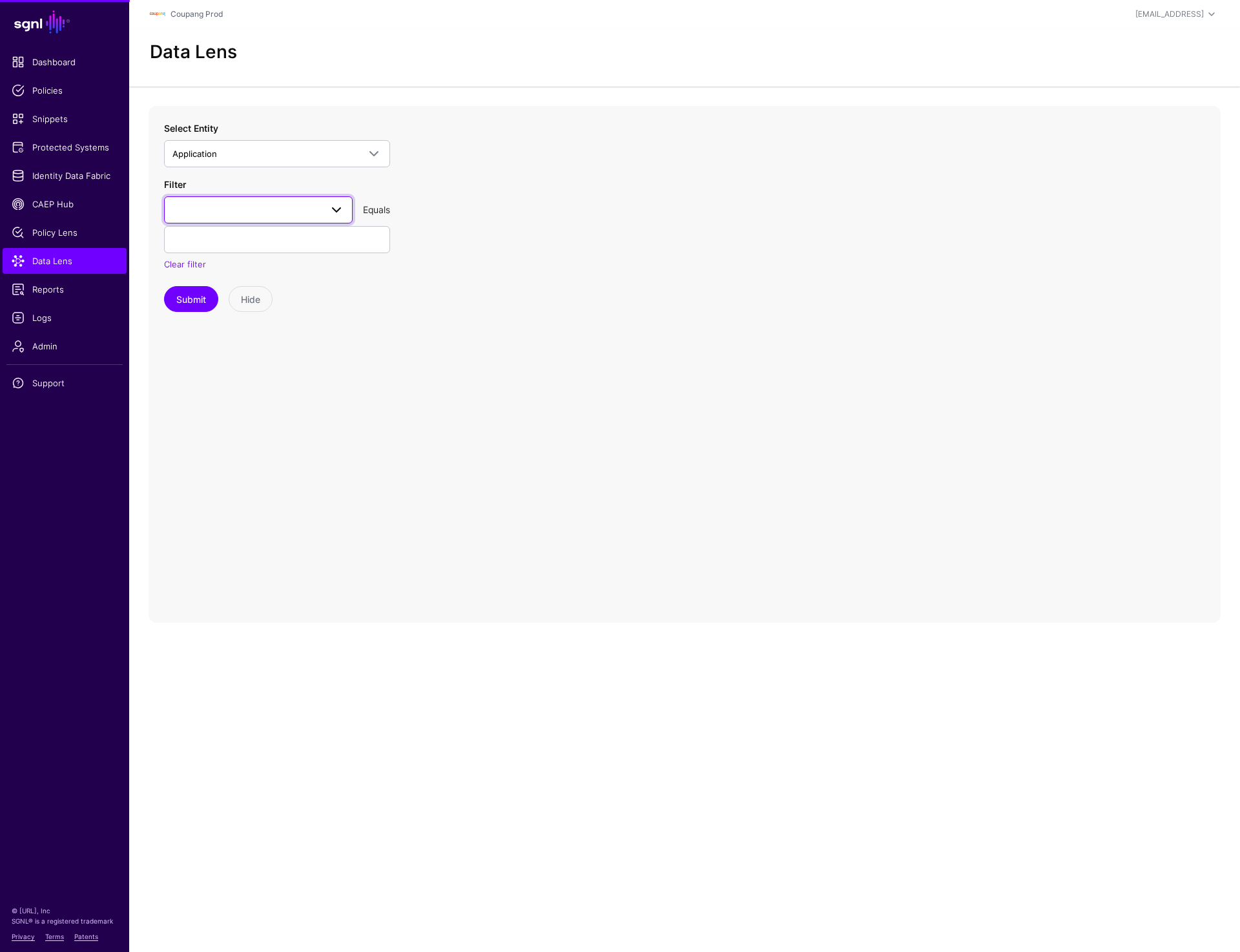
click at [264, 213] on span at bounding box center [259, 210] width 172 height 15
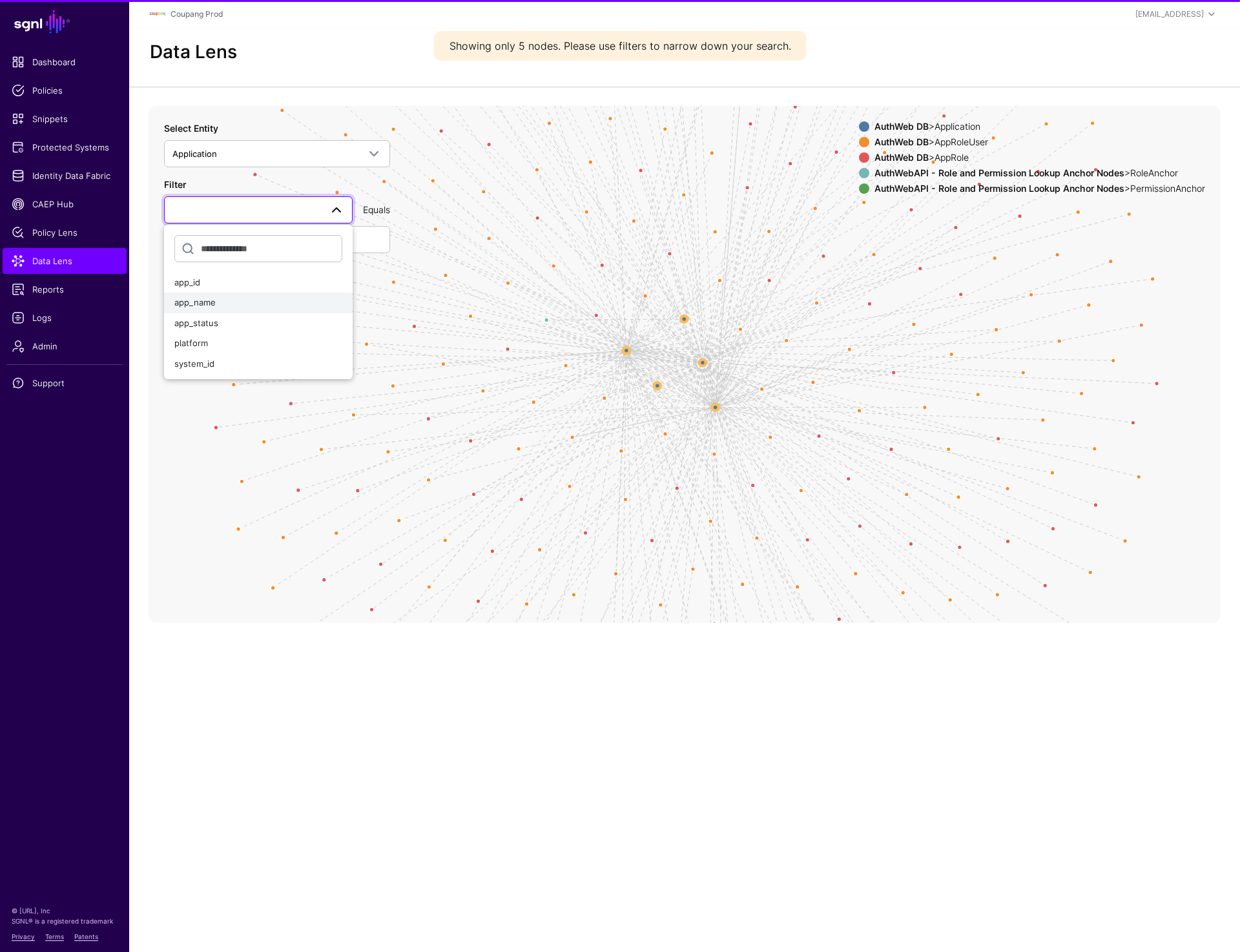
click at [230, 298] on div "app_name" at bounding box center [258, 303] width 168 height 13
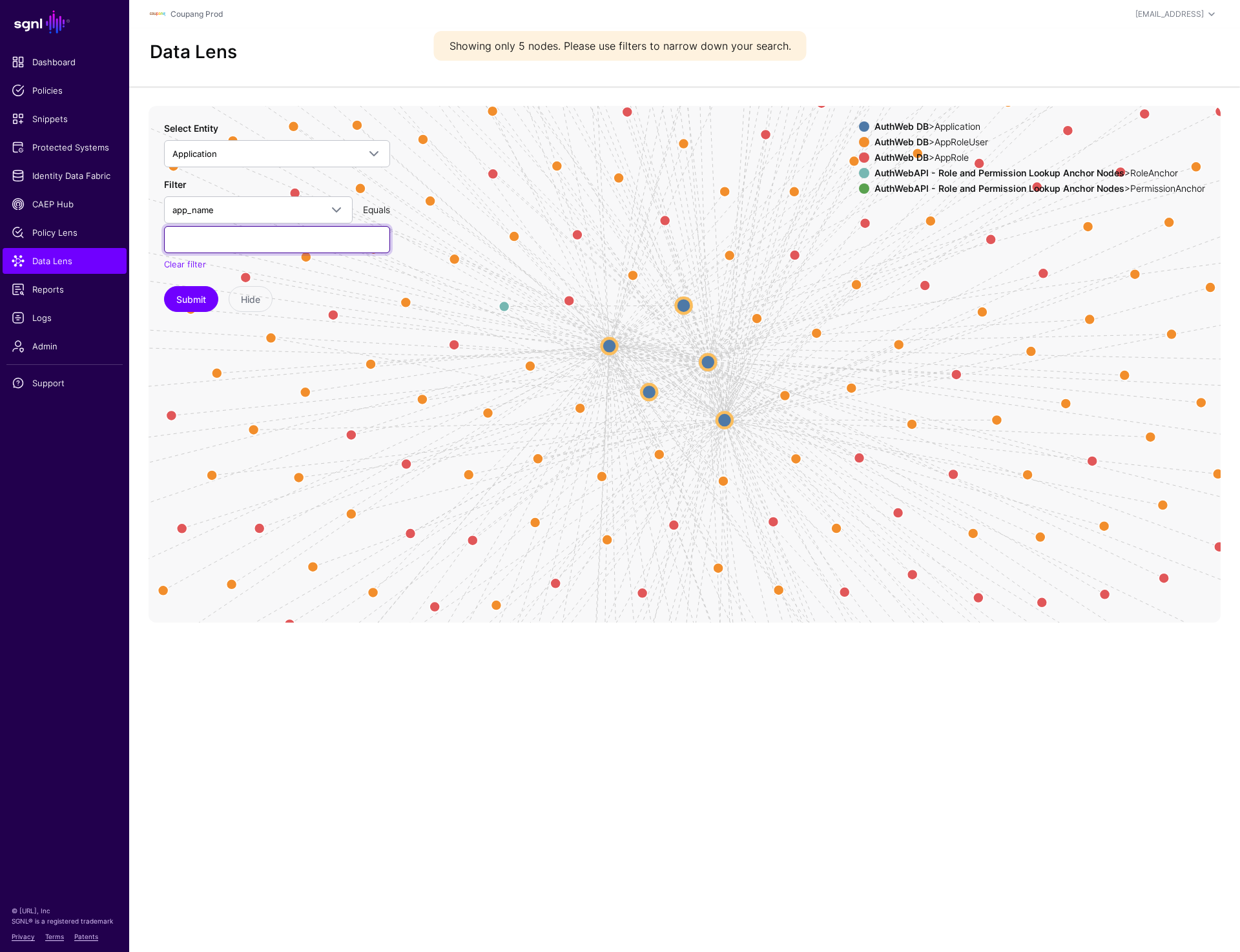
click at [232, 238] on input "text" at bounding box center [277, 240] width 226 height 27
paste input "*********"
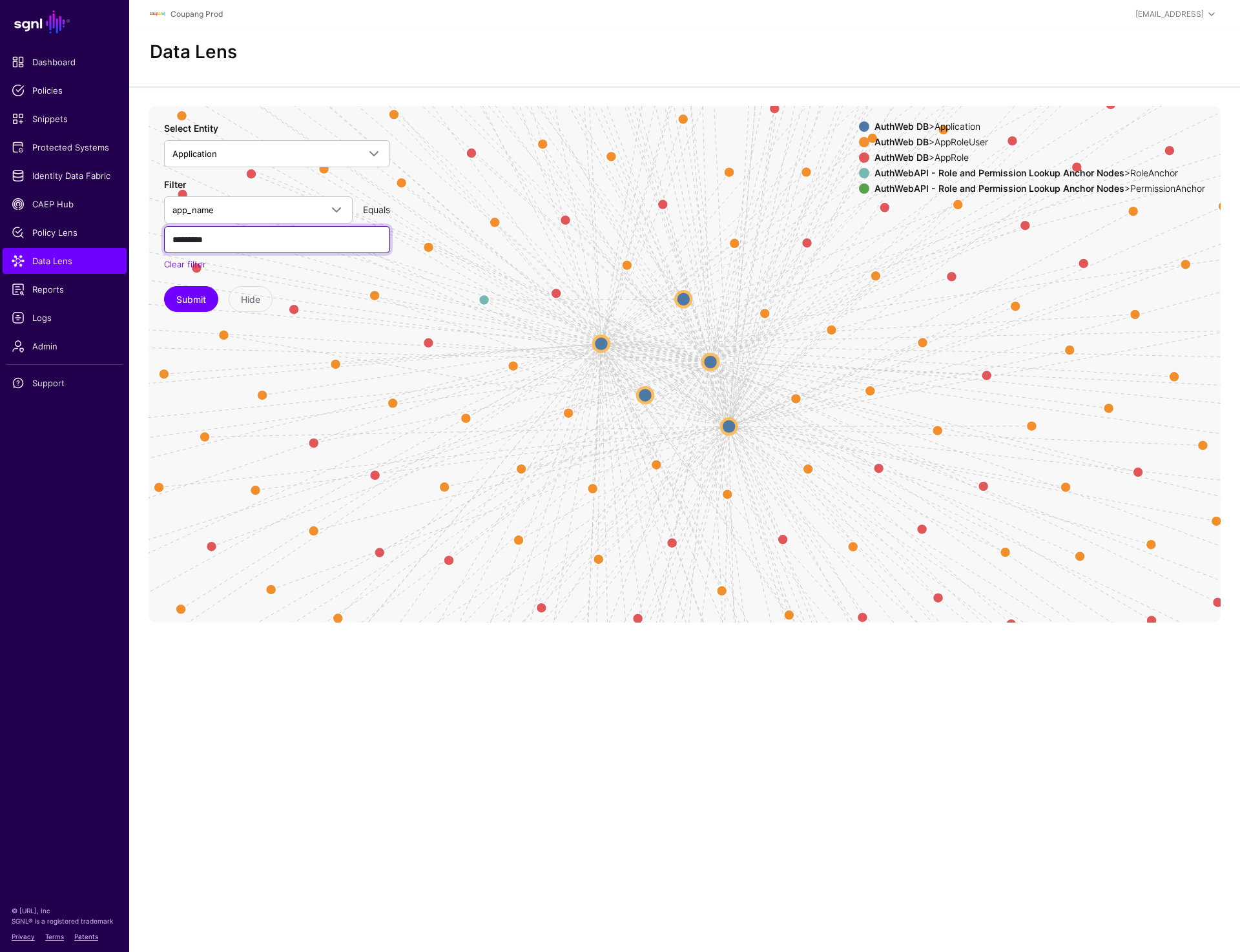
paste input "text"
click at [173, 304] on button "Submit" at bounding box center [191, 299] width 54 height 26
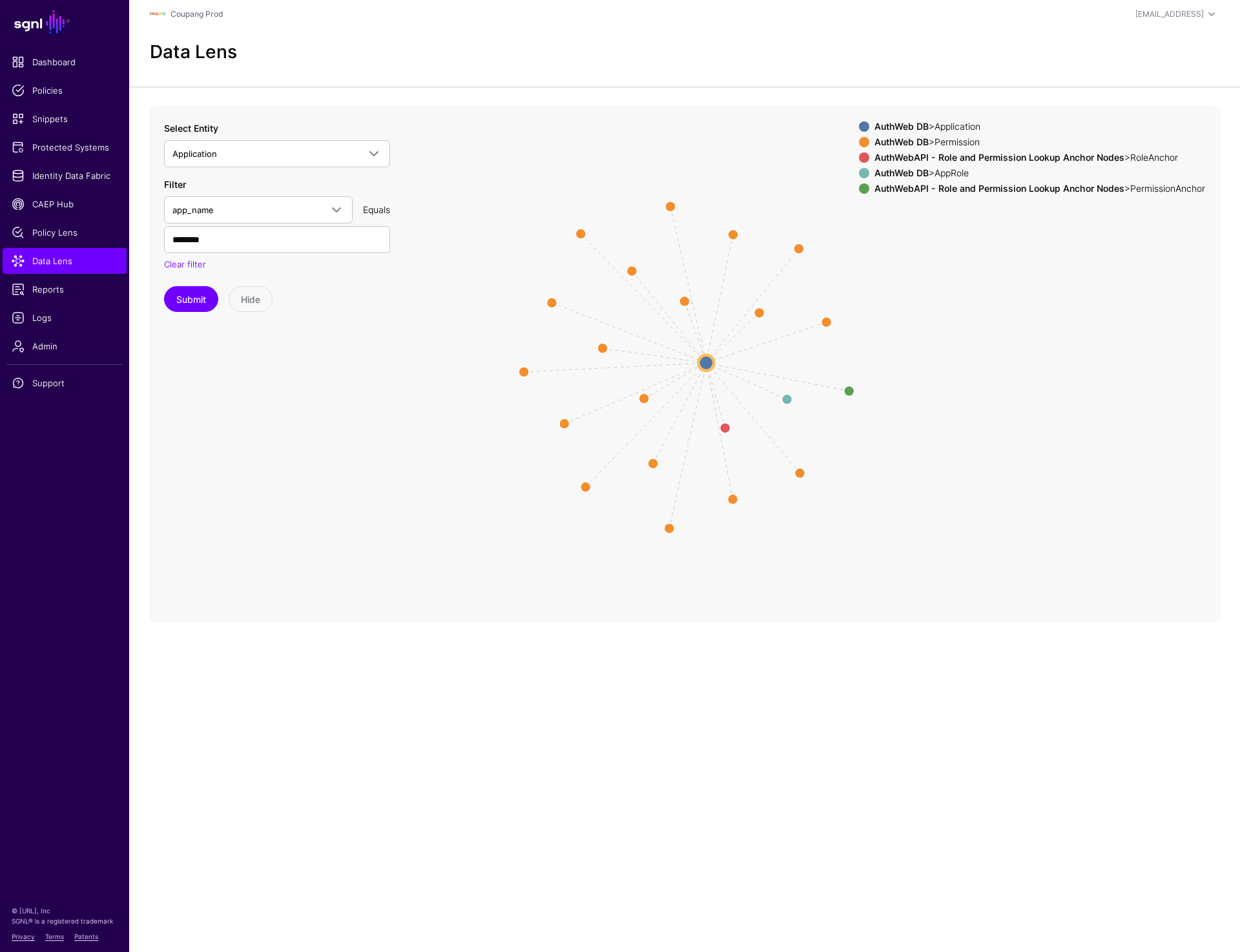
click at [706, 354] on circle at bounding box center [706, 361] width 15 height 15
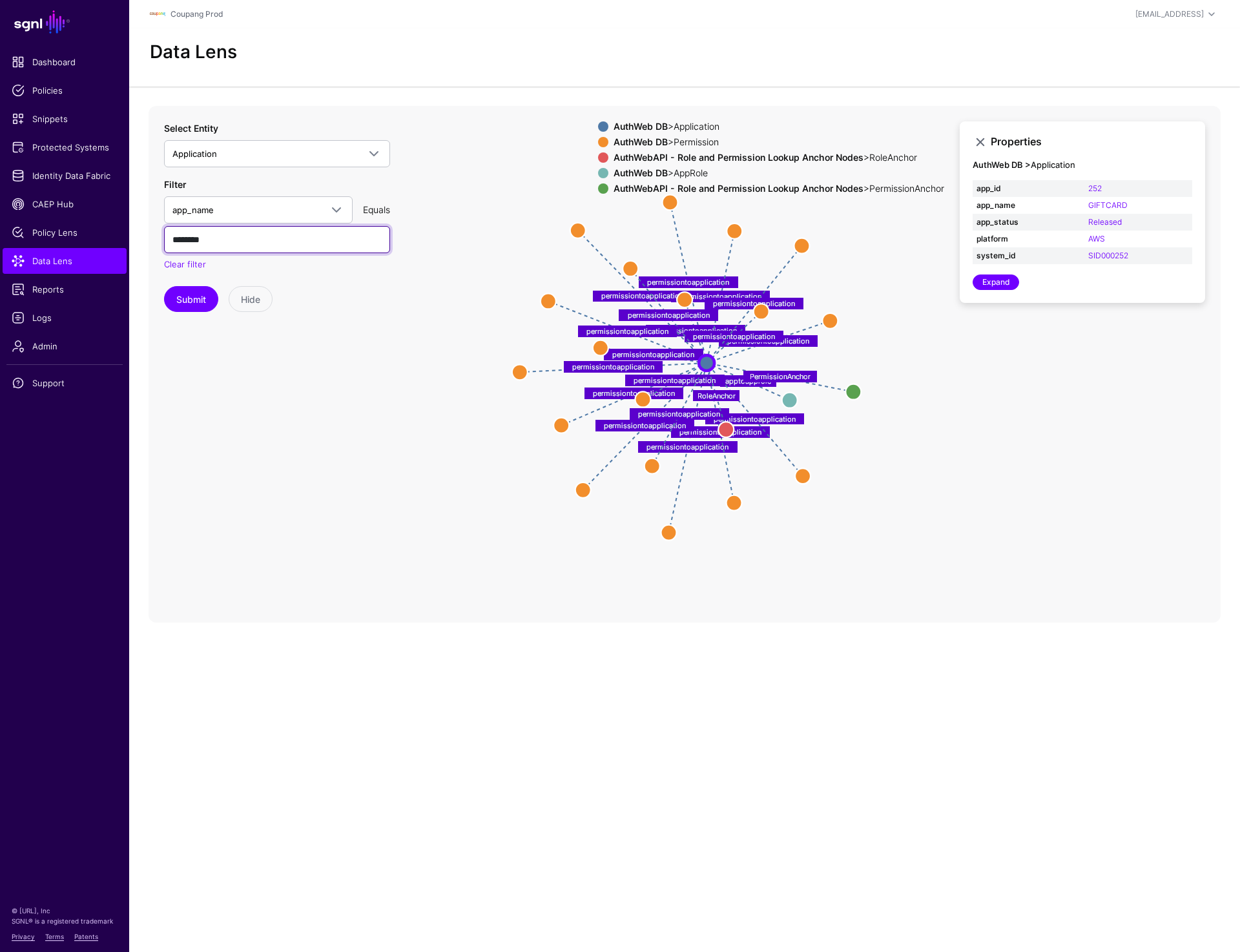
click at [203, 244] on input "********" at bounding box center [277, 240] width 226 height 27
paste input "text"
type input "********"
click at [200, 300] on button "Submit" at bounding box center [191, 299] width 54 height 26
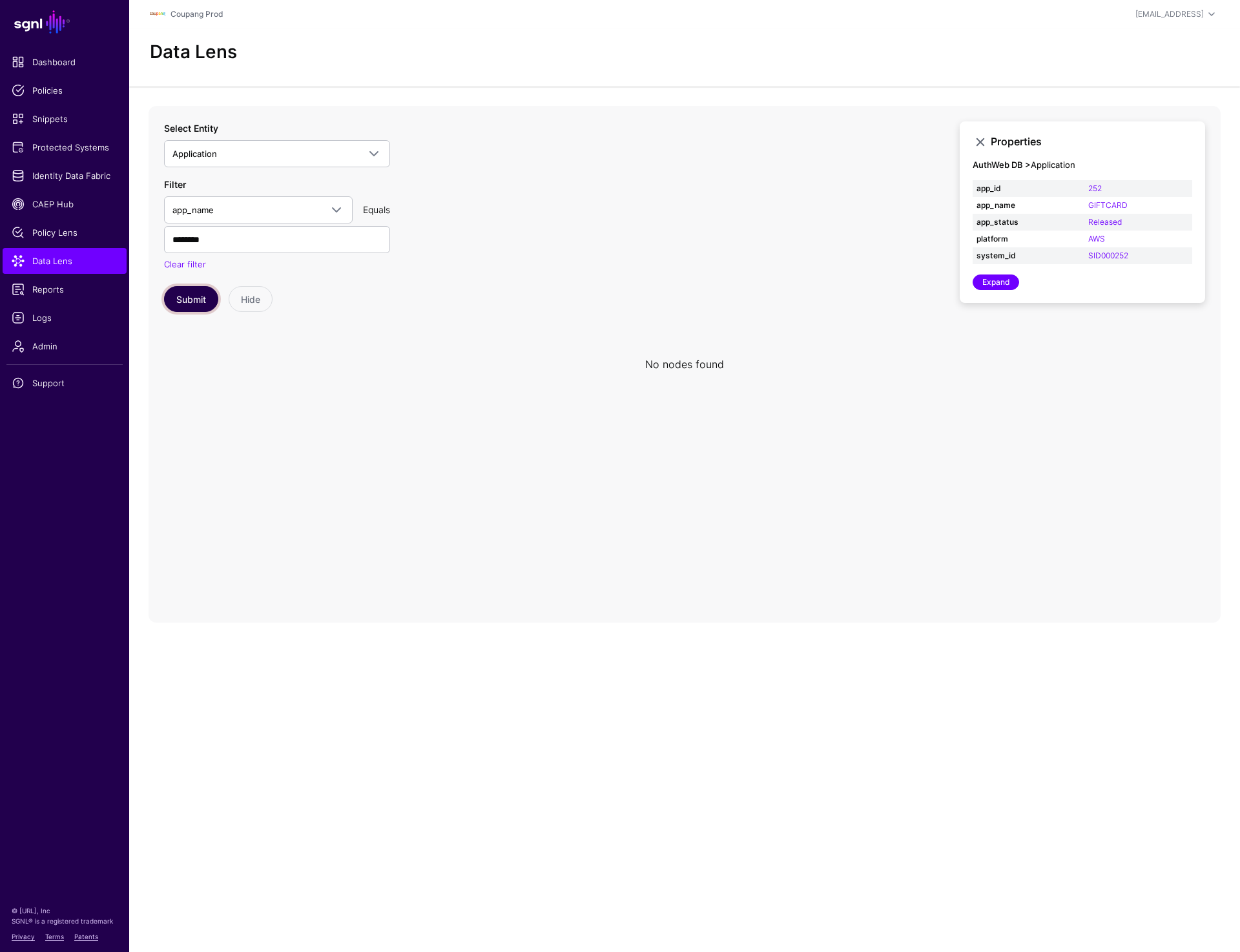
click at [202, 300] on button "Submit" at bounding box center [191, 299] width 54 height 26
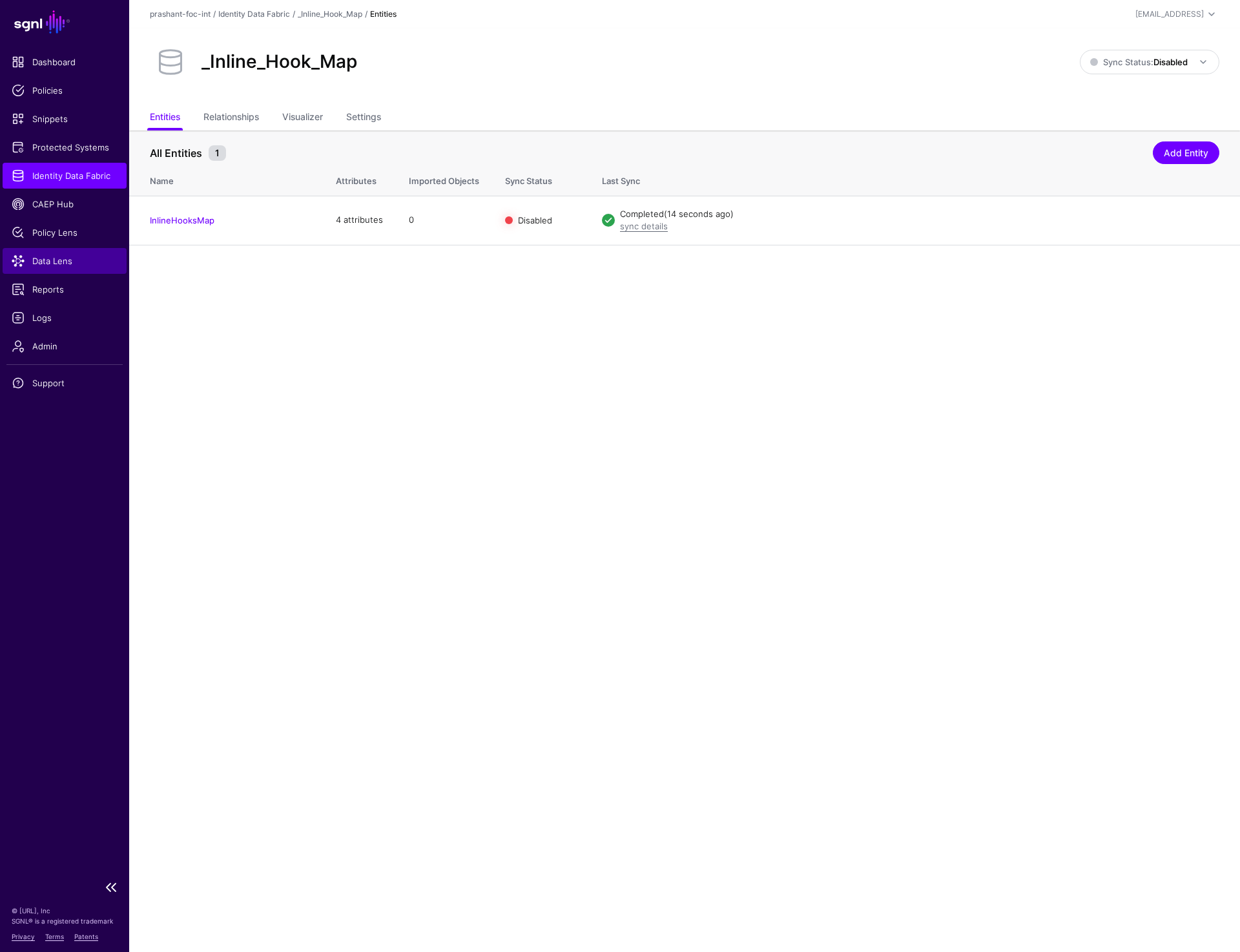
click at [61, 257] on span "Data Lens" at bounding box center [64, 261] width 106 height 13
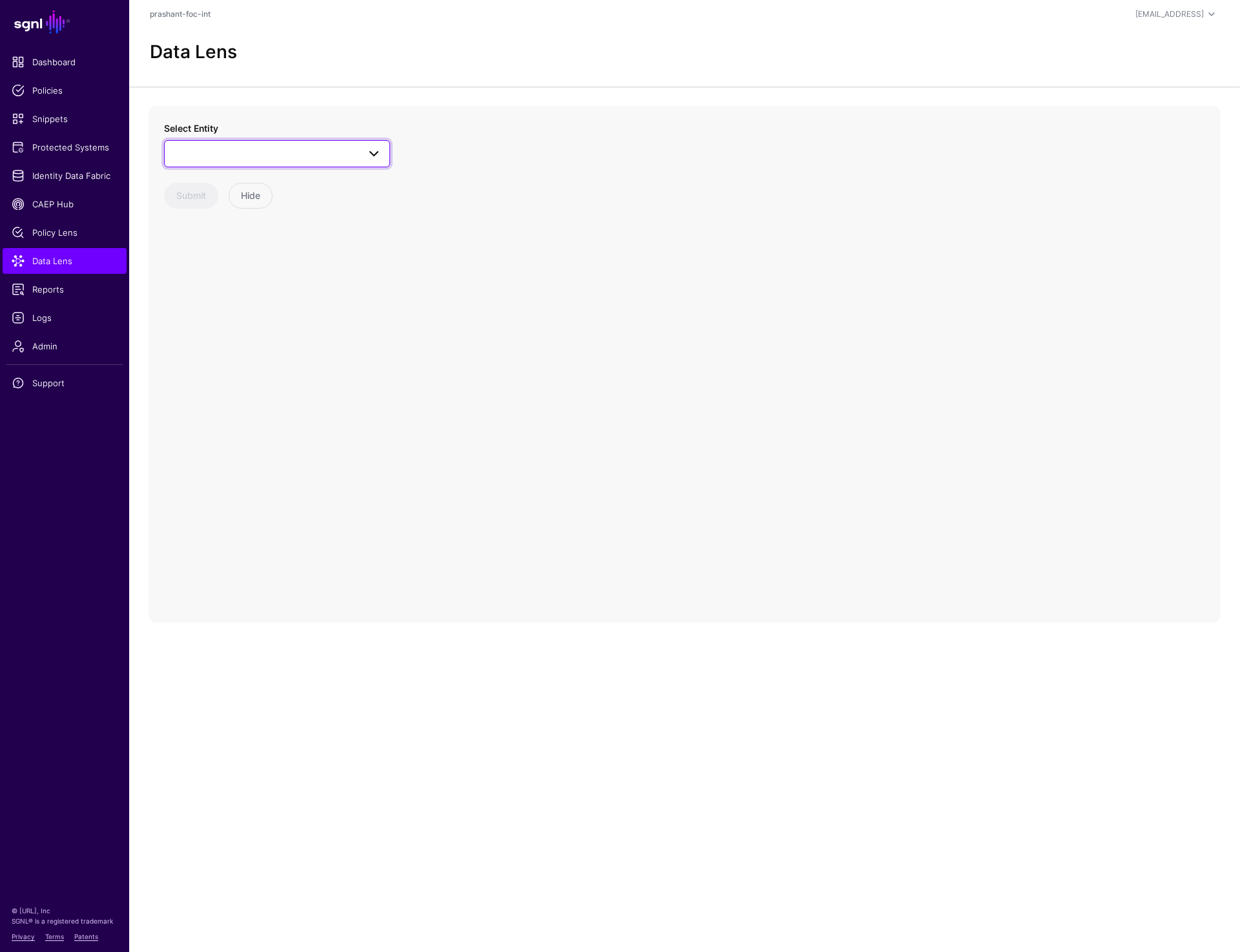
click at [281, 155] on span at bounding box center [277, 153] width 209 height 15
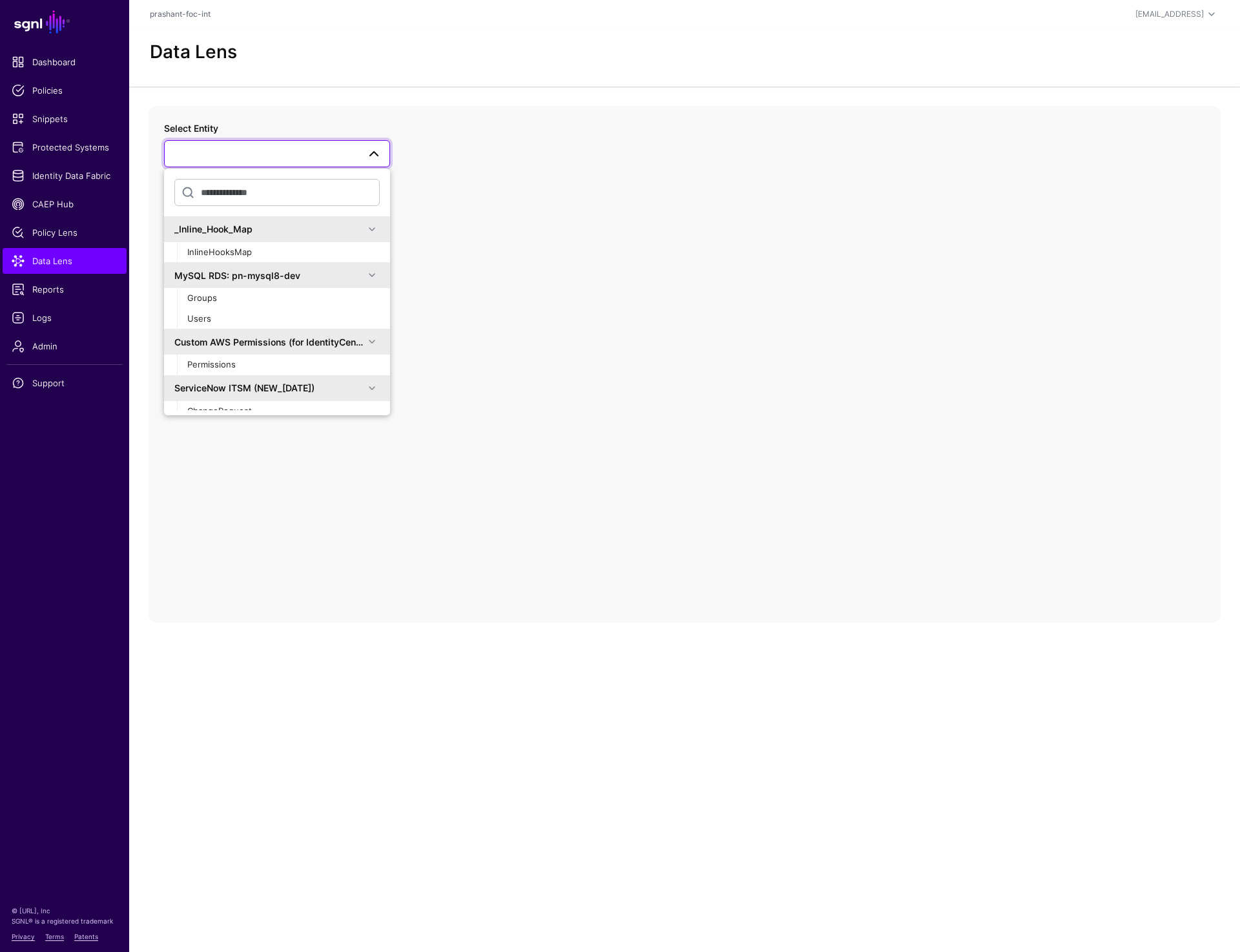
click at [743, 421] on div "Select Entity _Inline_Hook_Map InlineHooksMap MySQL RDS: pn-mysql8-dev Groups U…" at bounding box center [684, 364] width 1072 height 517
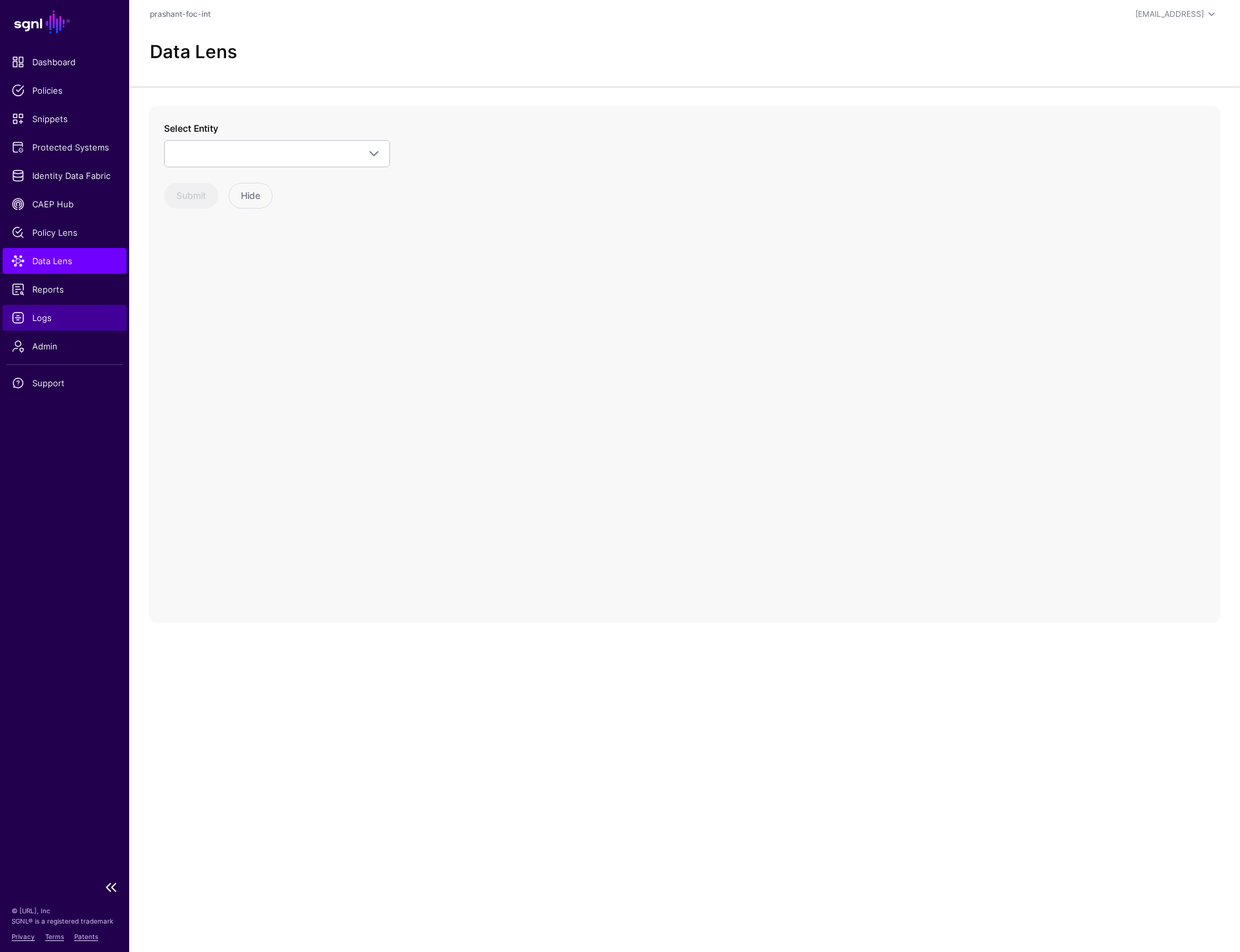
click at [46, 324] on link "Logs" at bounding box center [65, 318] width 124 height 26
click at [234, 151] on span at bounding box center [277, 153] width 209 height 15
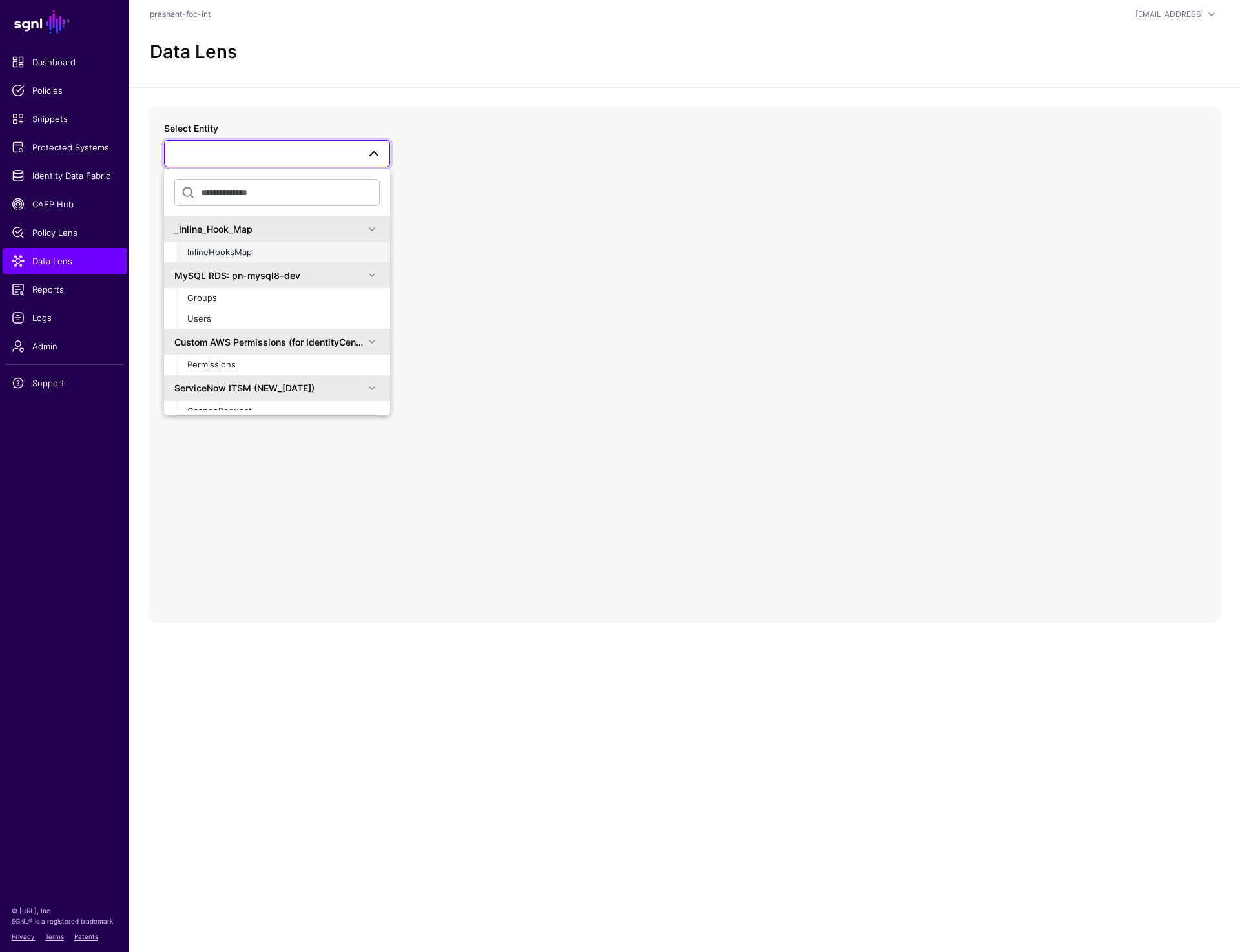
click at [247, 252] on span "InlineHooksMap" at bounding box center [219, 252] width 64 height 10
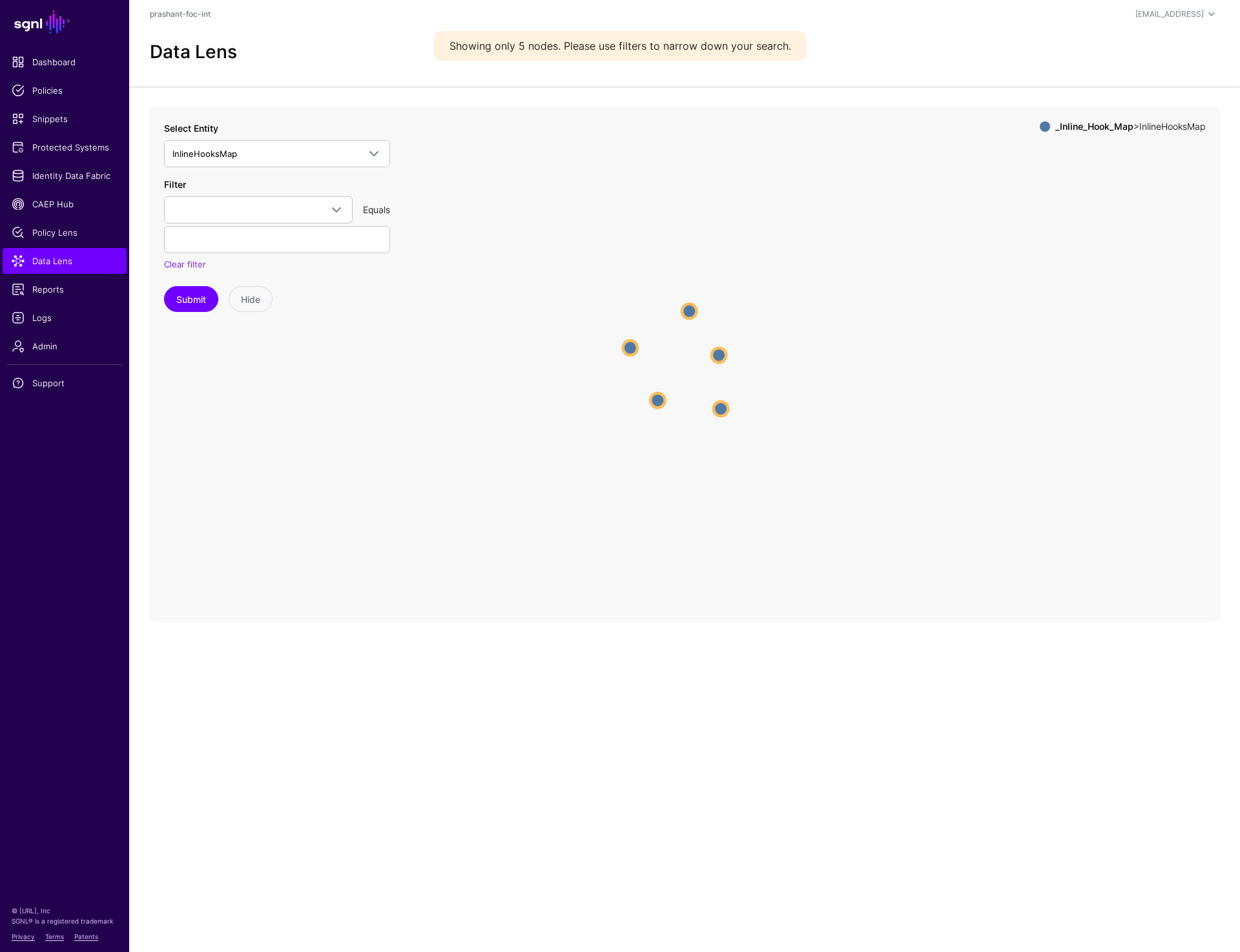
click at [715, 358] on circle at bounding box center [719, 355] width 14 height 14
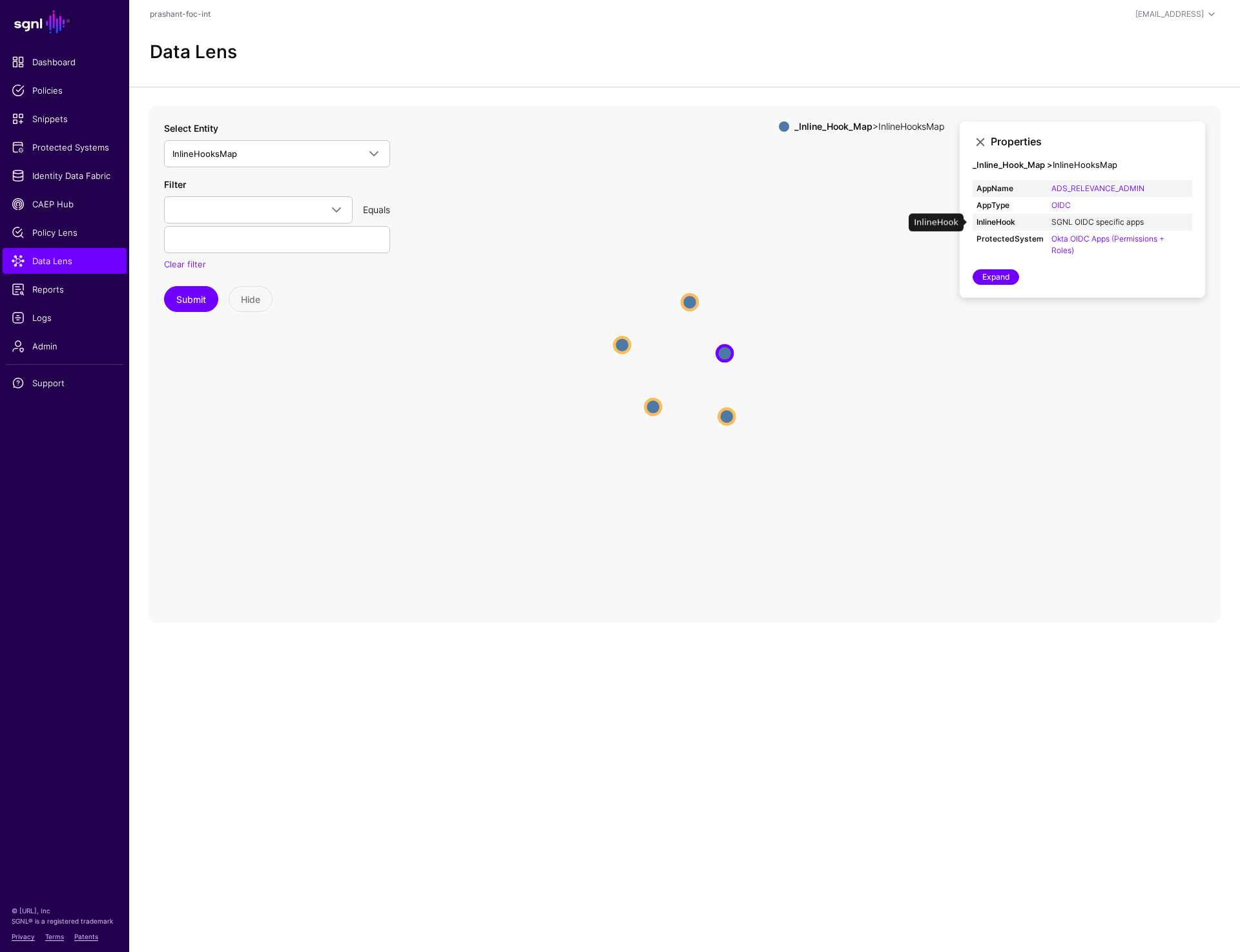
click at [1124, 221] on link "SGNL OIDC specific apps" at bounding box center [1098, 221] width 93 height 9
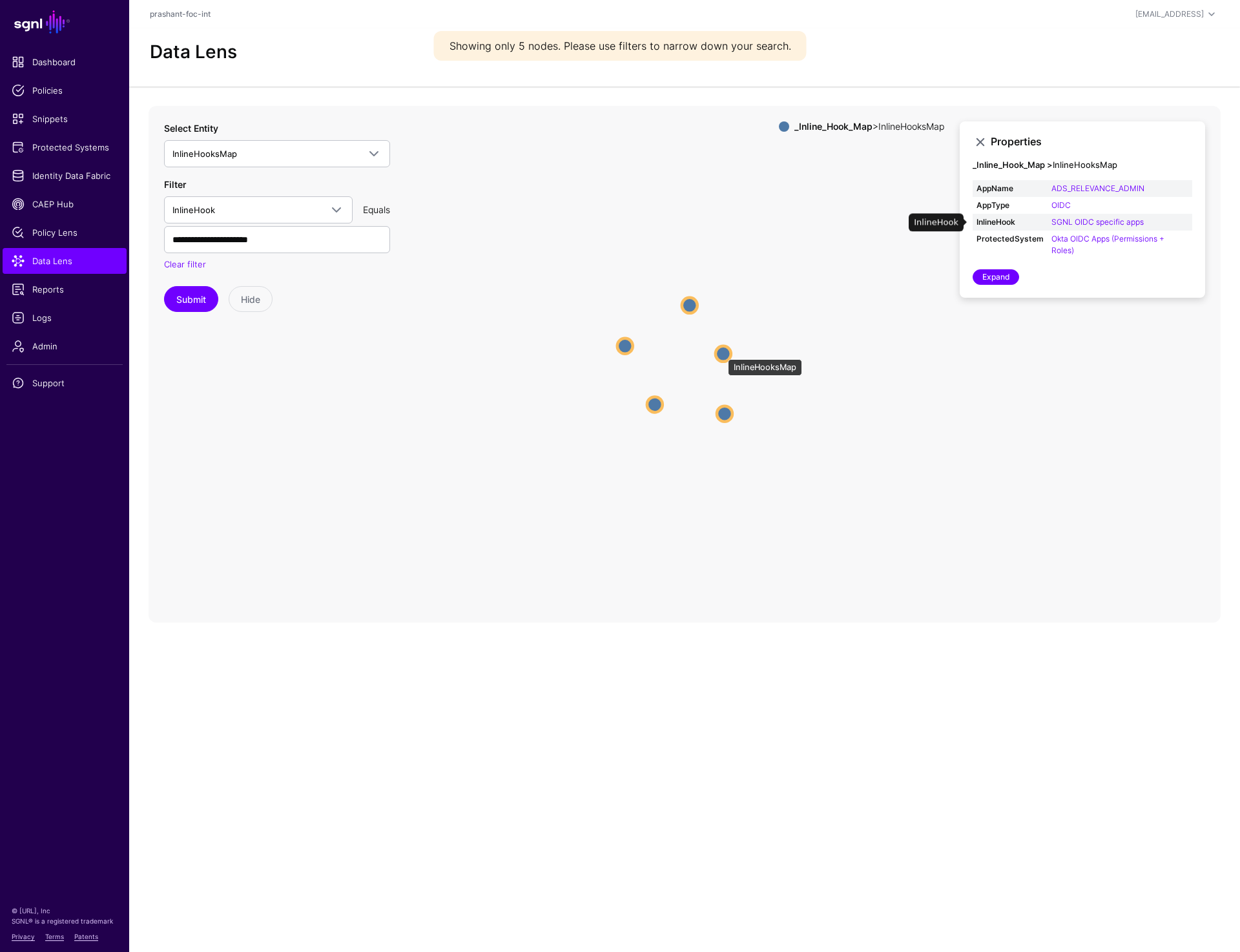
click at [722, 353] on circle at bounding box center [723, 353] width 15 height 15
click at [1088, 239] on link "Okta OIDC Apps (Permissions + Roles)" at bounding box center [1108, 244] width 113 height 21
click at [1093, 192] on link "Airflow - Coupang" at bounding box center [1084, 188] width 65 height 9
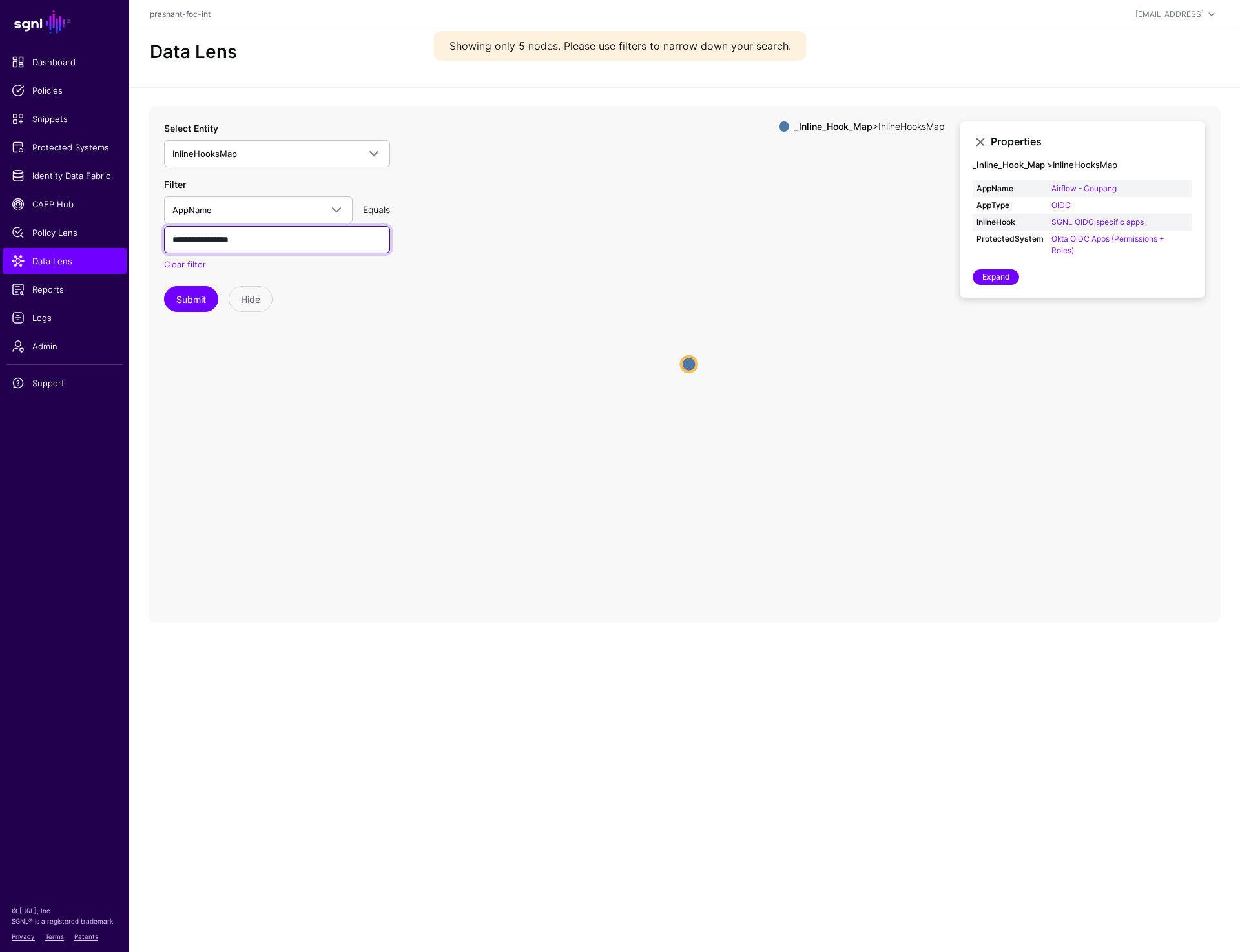
click at [260, 230] on input "**********" at bounding box center [277, 240] width 226 height 27
click at [279, 244] on input "**********" at bounding box center [277, 240] width 226 height 27
paste input "**********"
click at [180, 300] on button "Submit" at bounding box center [191, 299] width 54 height 26
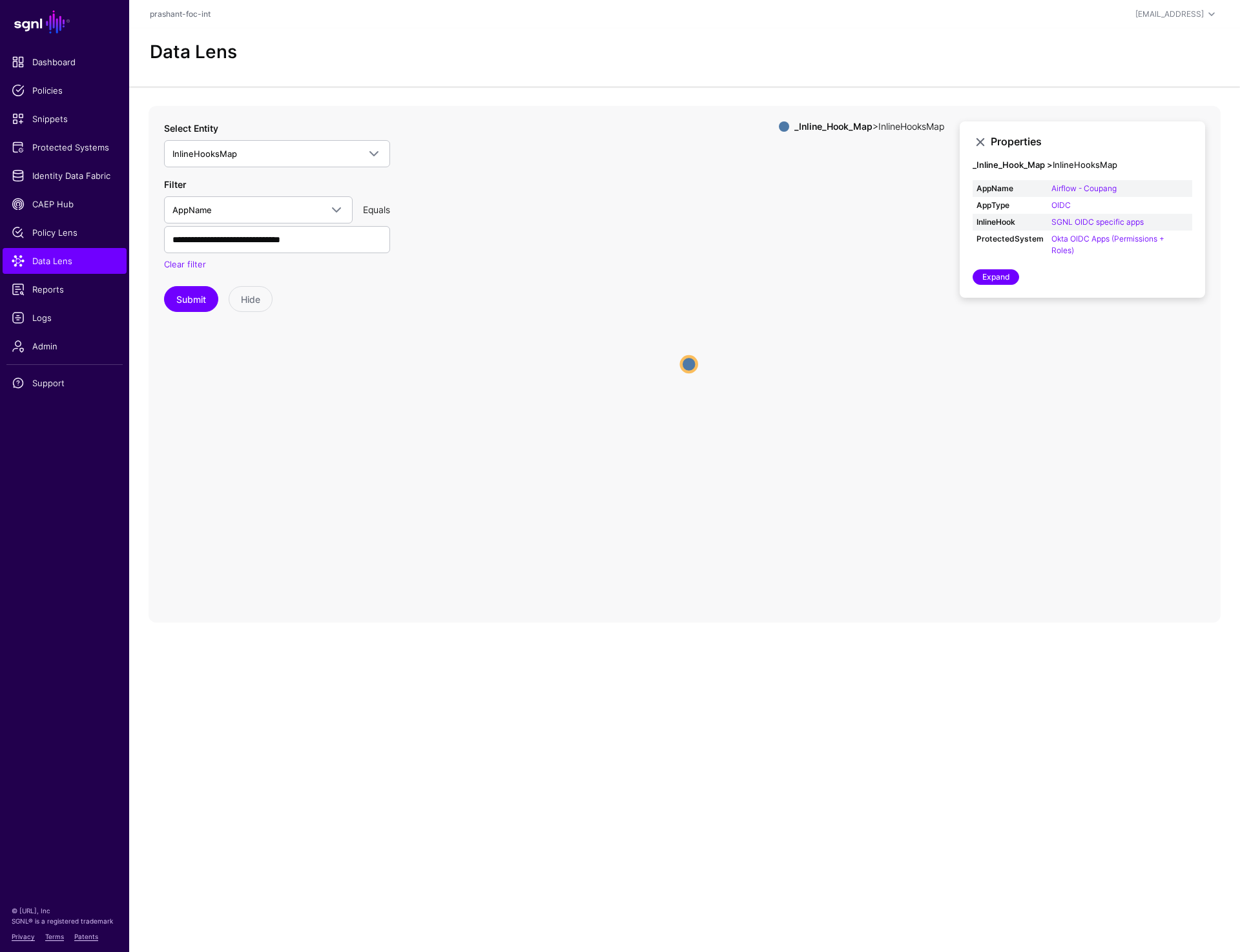
click at [683, 367] on circle at bounding box center [688, 364] width 15 height 15
click at [328, 240] on input "**********" at bounding box center [277, 240] width 226 height 27
paste input "text"
click at [184, 293] on button "Submit" at bounding box center [191, 299] width 54 height 26
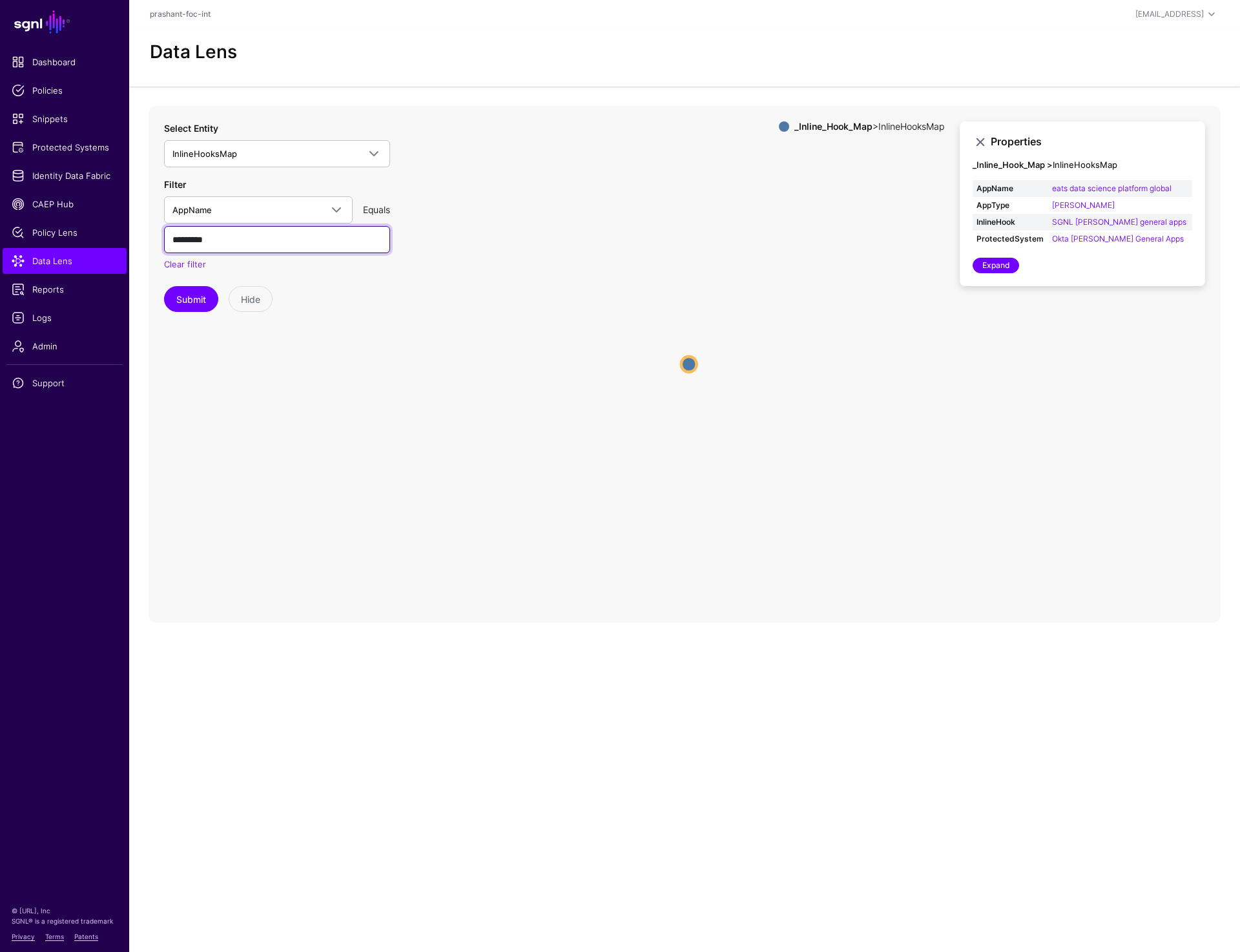
click at [306, 231] on input "*********" at bounding box center [277, 240] width 226 height 27
type input "**********"
click at [182, 308] on button "Submit" at bounding box center [191, 299] width 54 height 26
click at [690, 366] on circle at bounding box center [688, 364] width 15 height 15
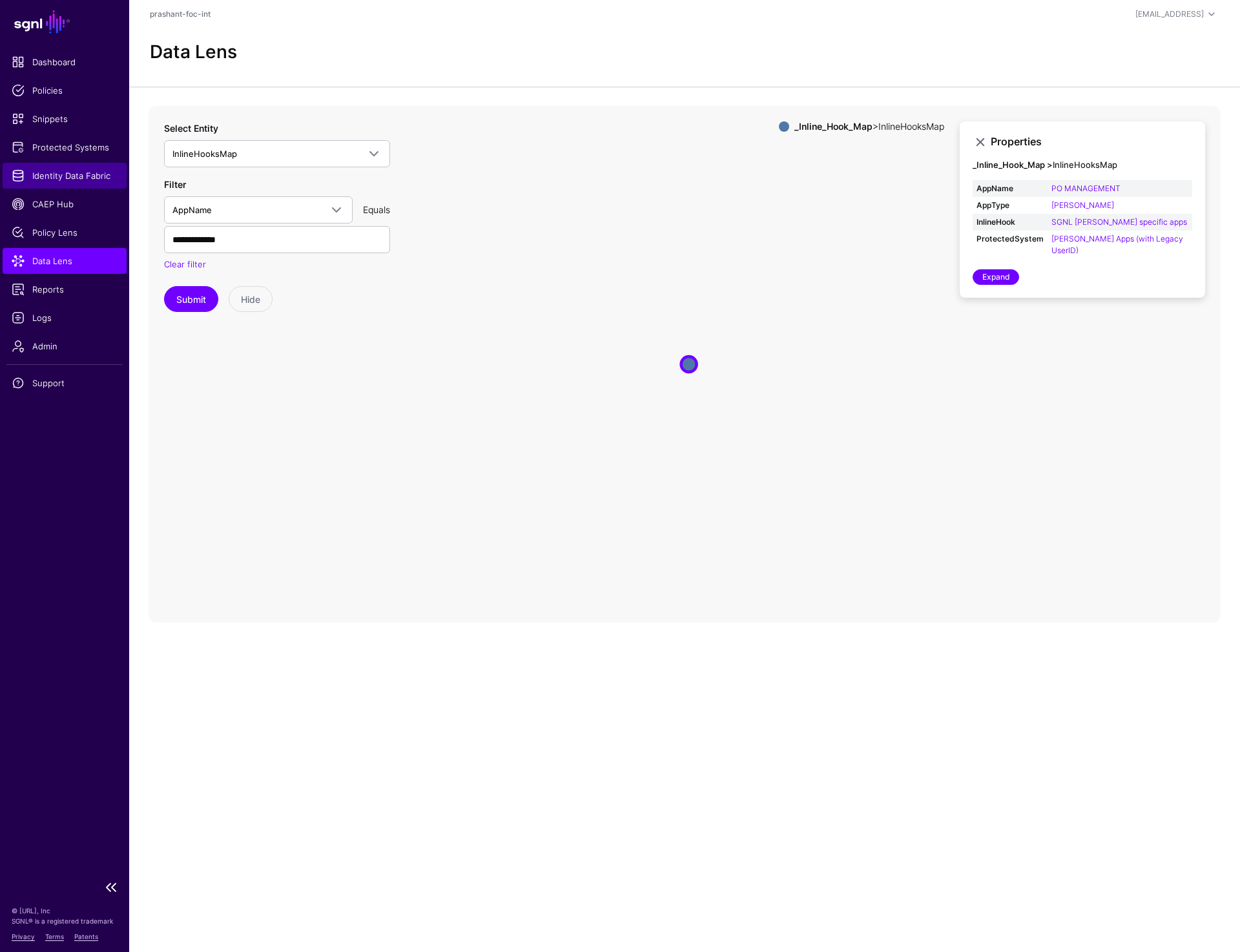
click at [39, 170] on span "Identity Data Fabric" at bounding box center [64, 176] width 106 height 13
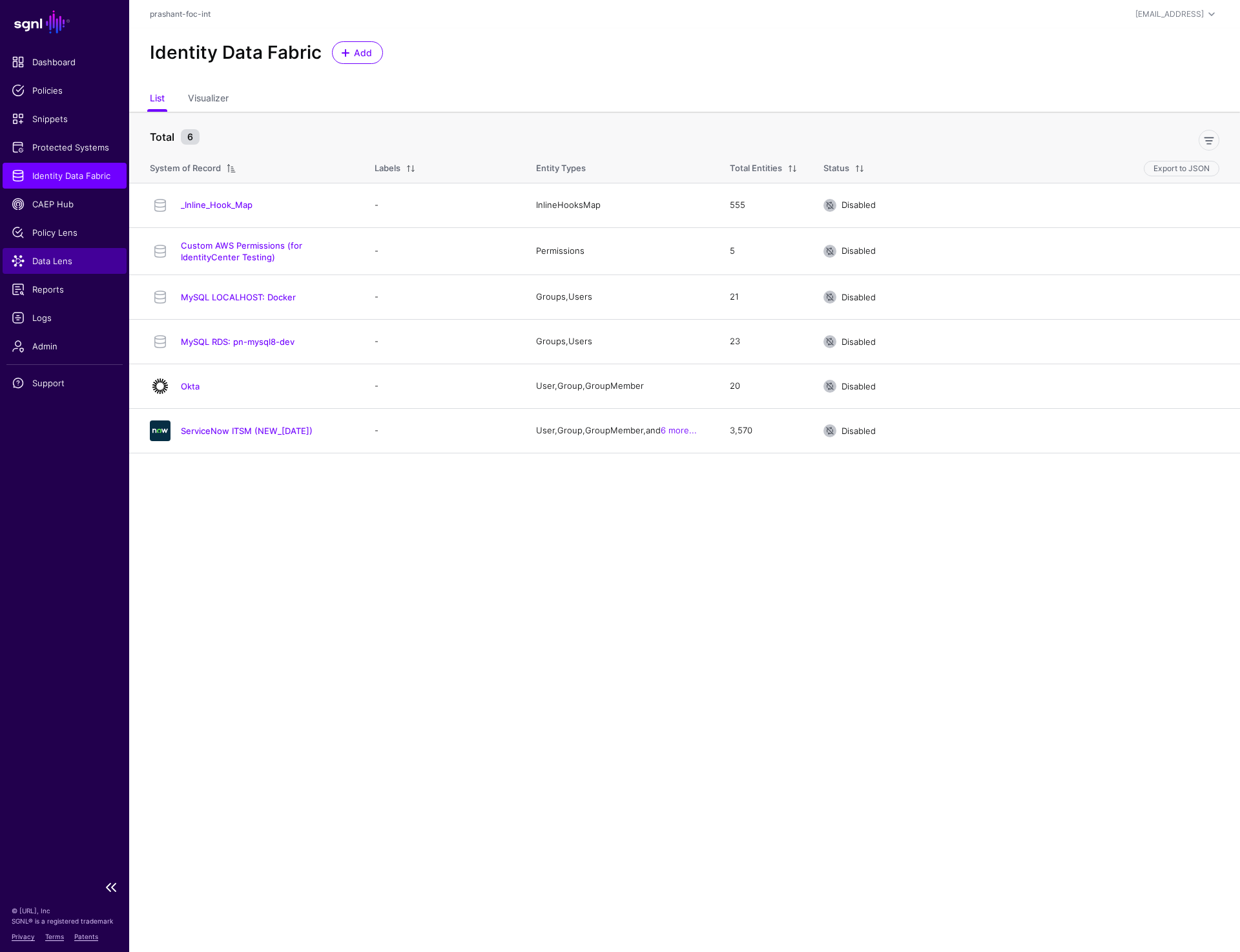
click at [41, 254] on span "Data Lens" at bounding box center [64, 261] width 106 height 13
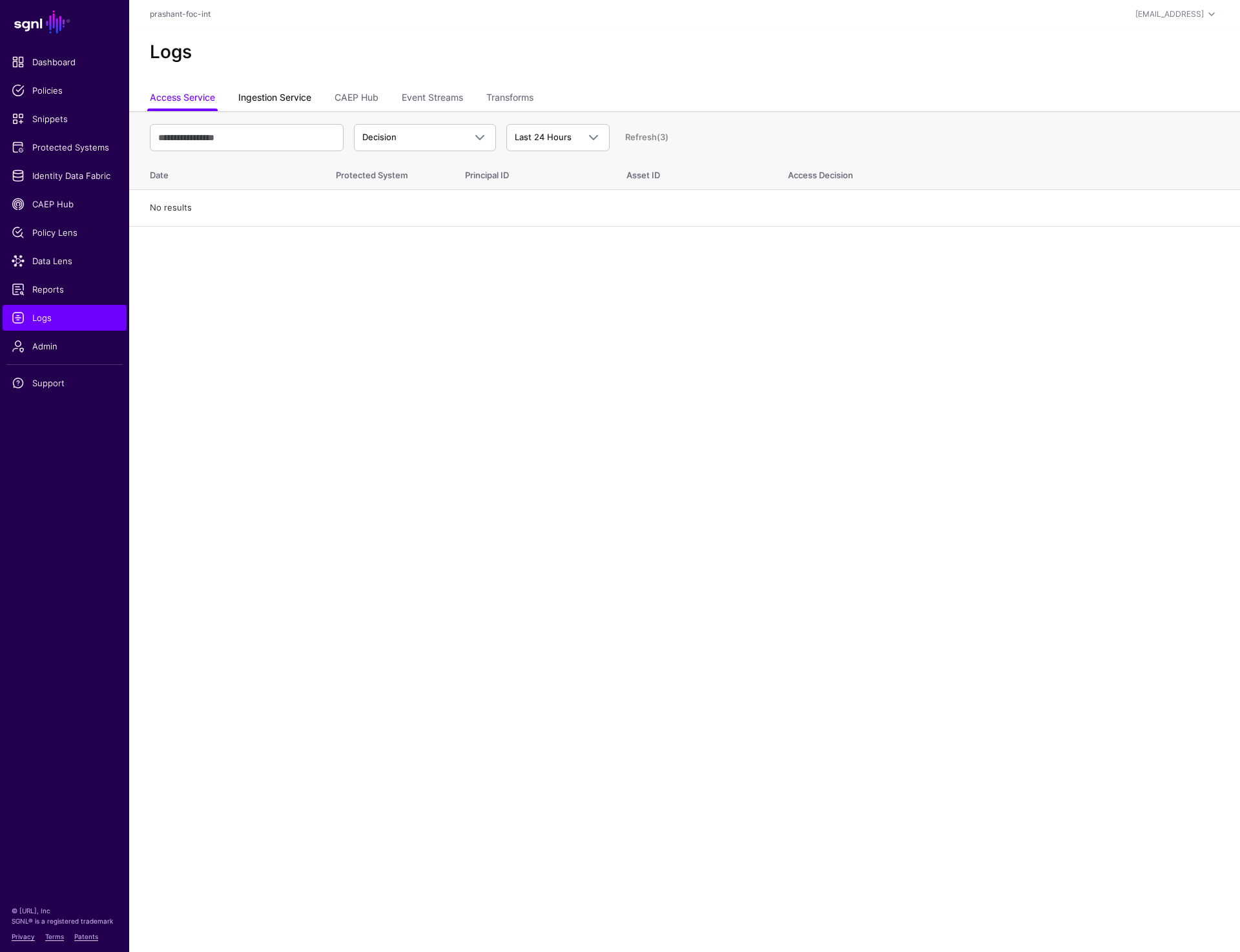
click at [299, 99] on link "Ingestion Service" at bounding box center [275, 99] width 73 height 25
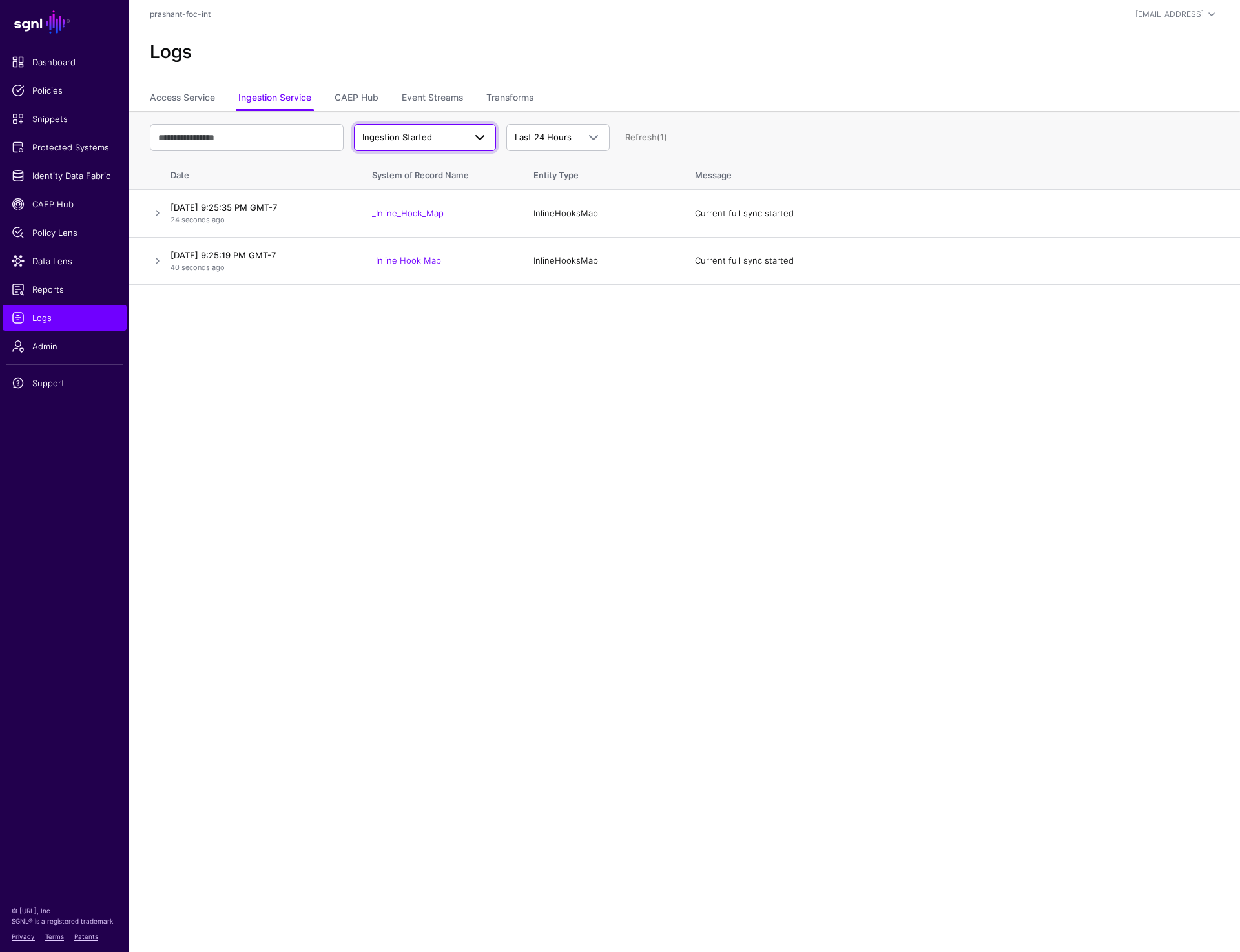
click at [425, 139] on span "Ingestion Started" at bounding box center [397, 137] width 69 height 10
click at [418, 201] on button "Ingestion Failed" at bounding box center [425, 208] width 142 height 21
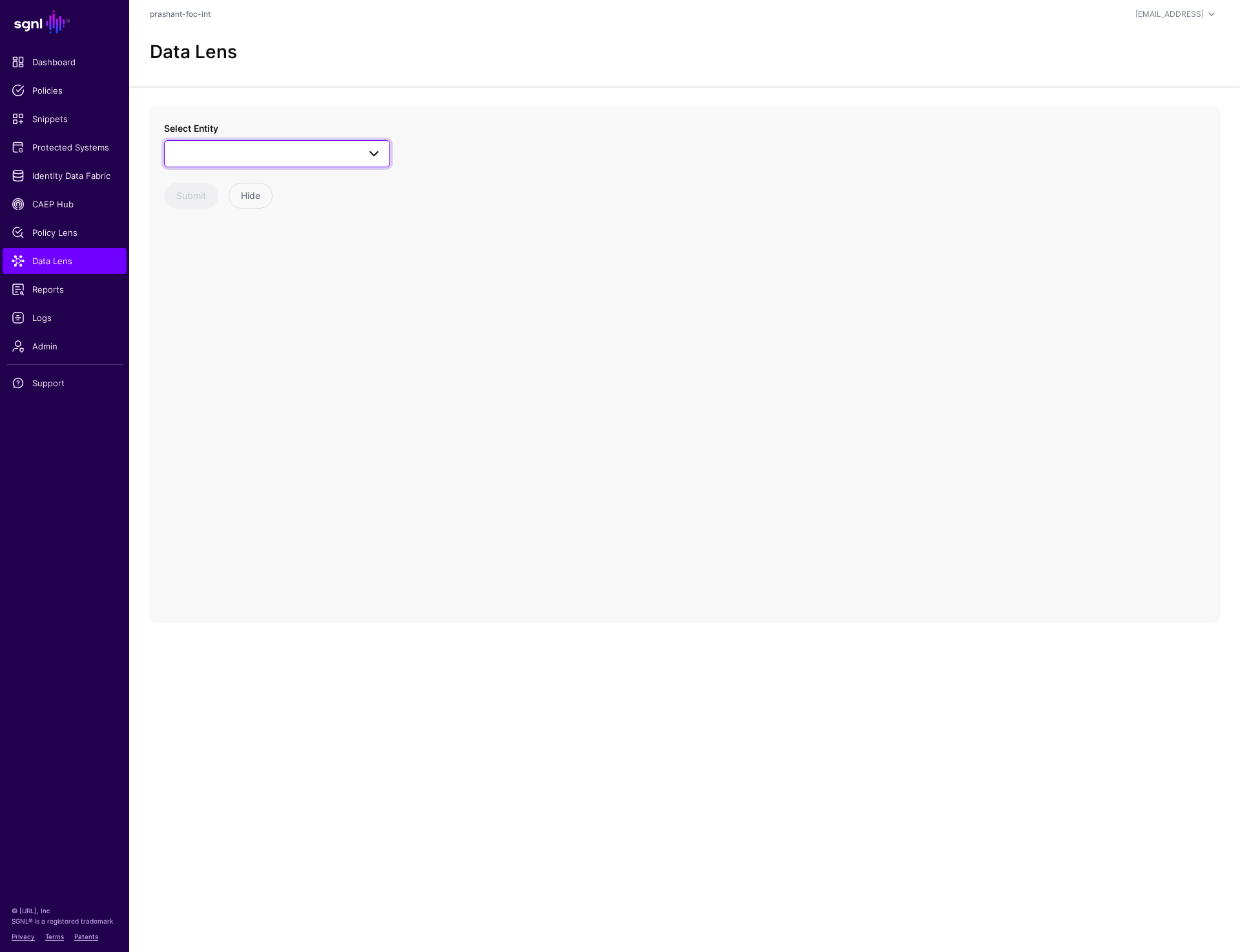
click at [231, 150] on span at bounding box center [277, 153] width 209 height 15
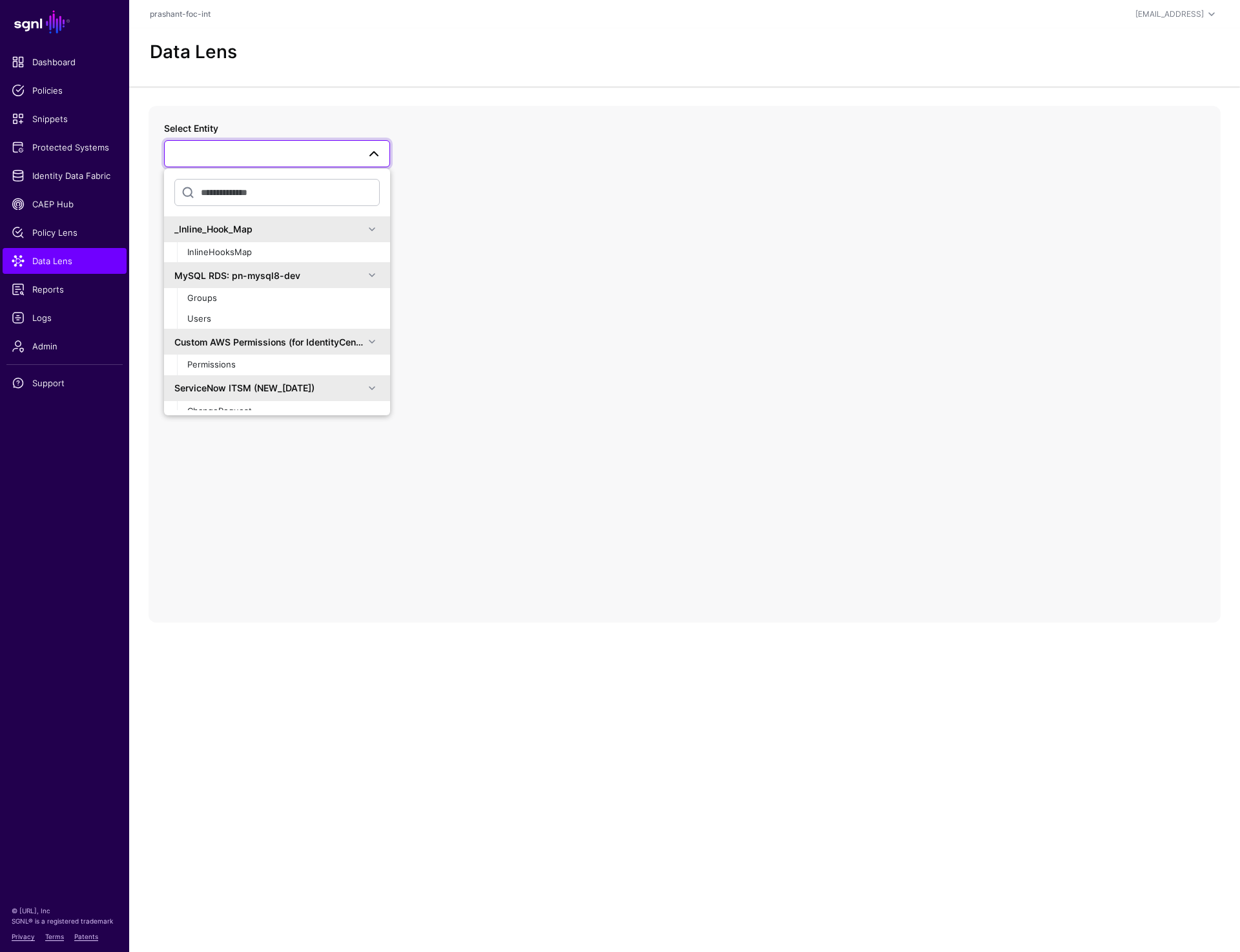
click at [300, 81] on div "Data Lens" at bounding box center [685, 57] width 1111 height 58
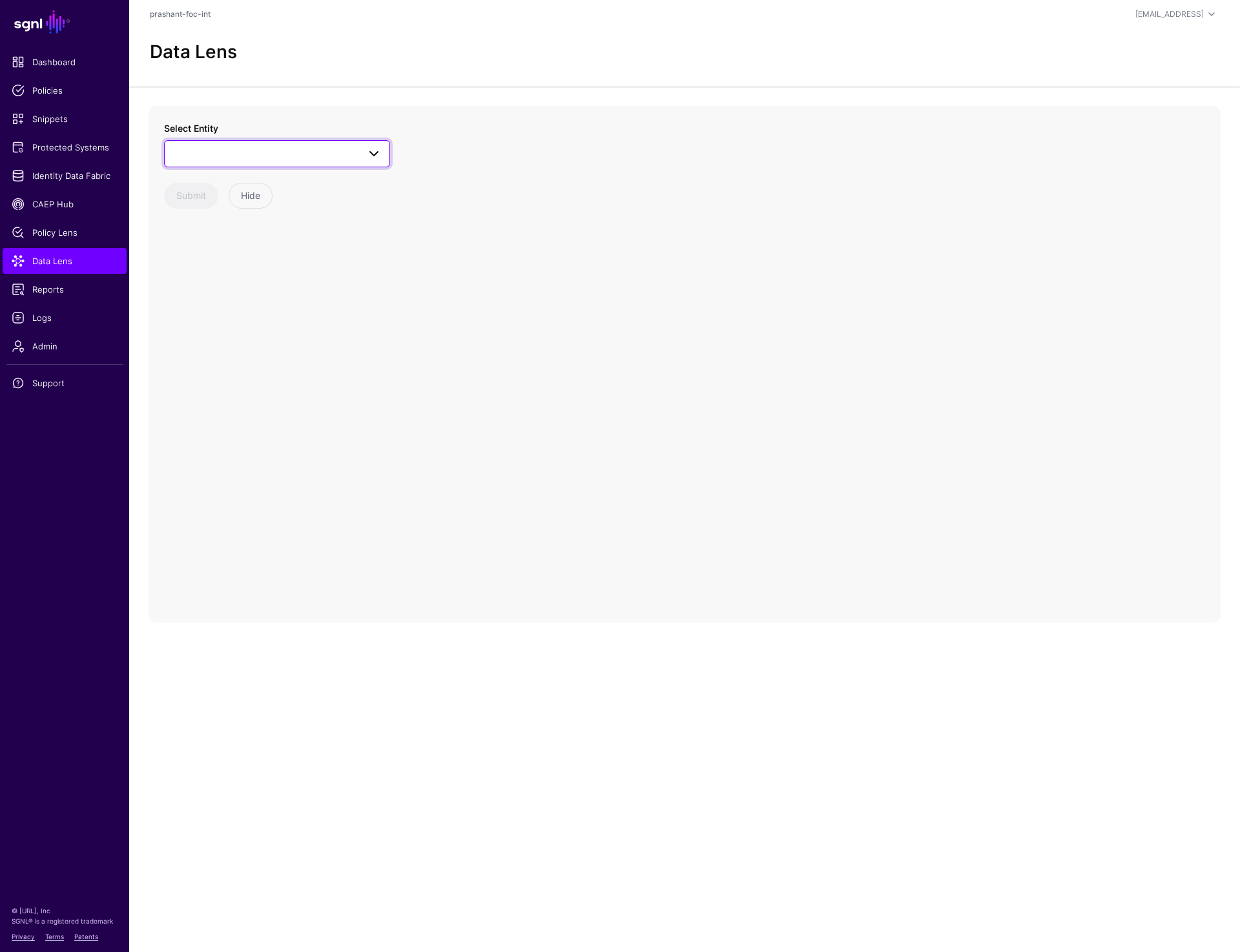
click at [247, 155] on span at bounding box center [277, 153] width 209 height 15
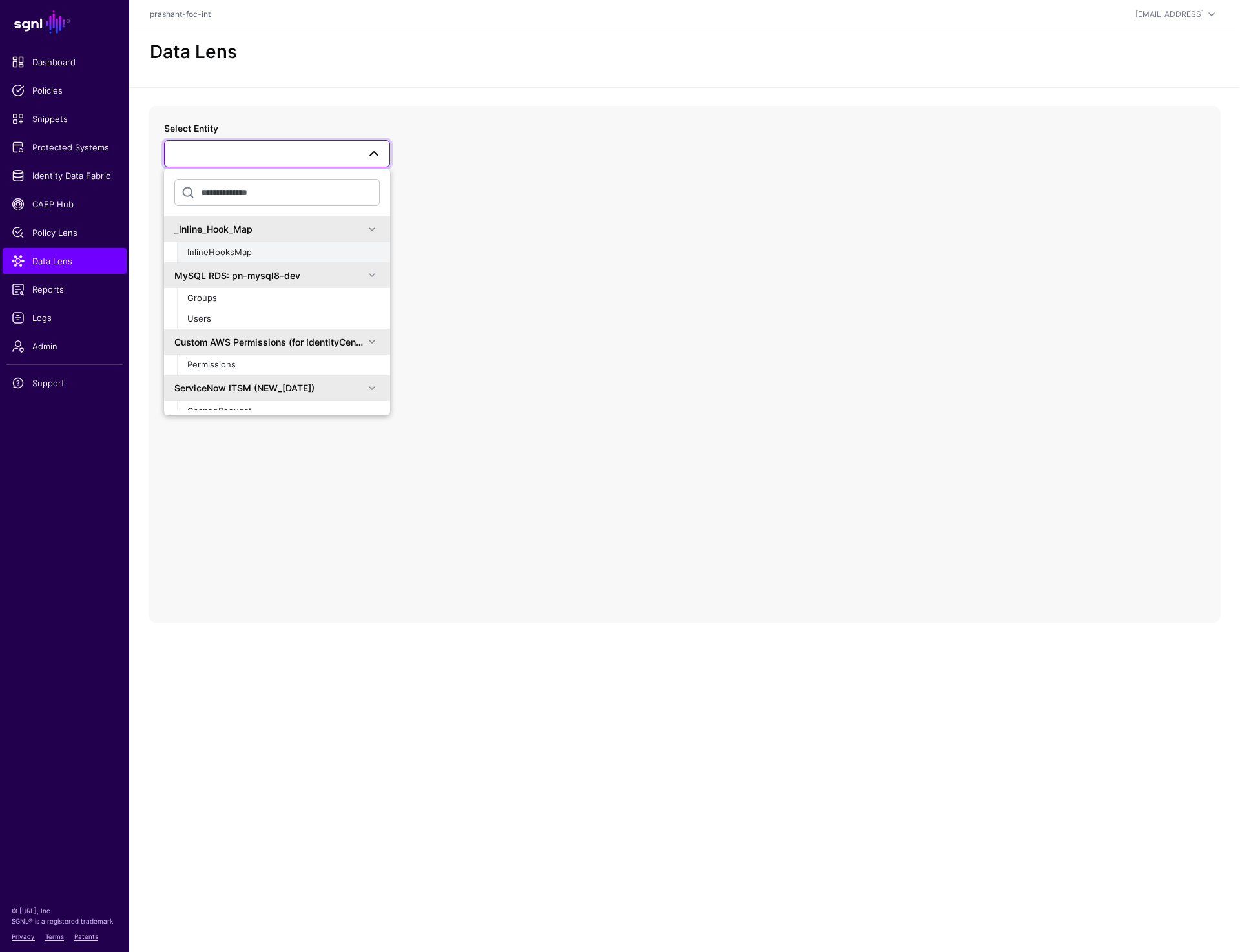
click at [228, 252] on span "InlineHooksMap" at bounding box center [219, 252] width 64 height 10
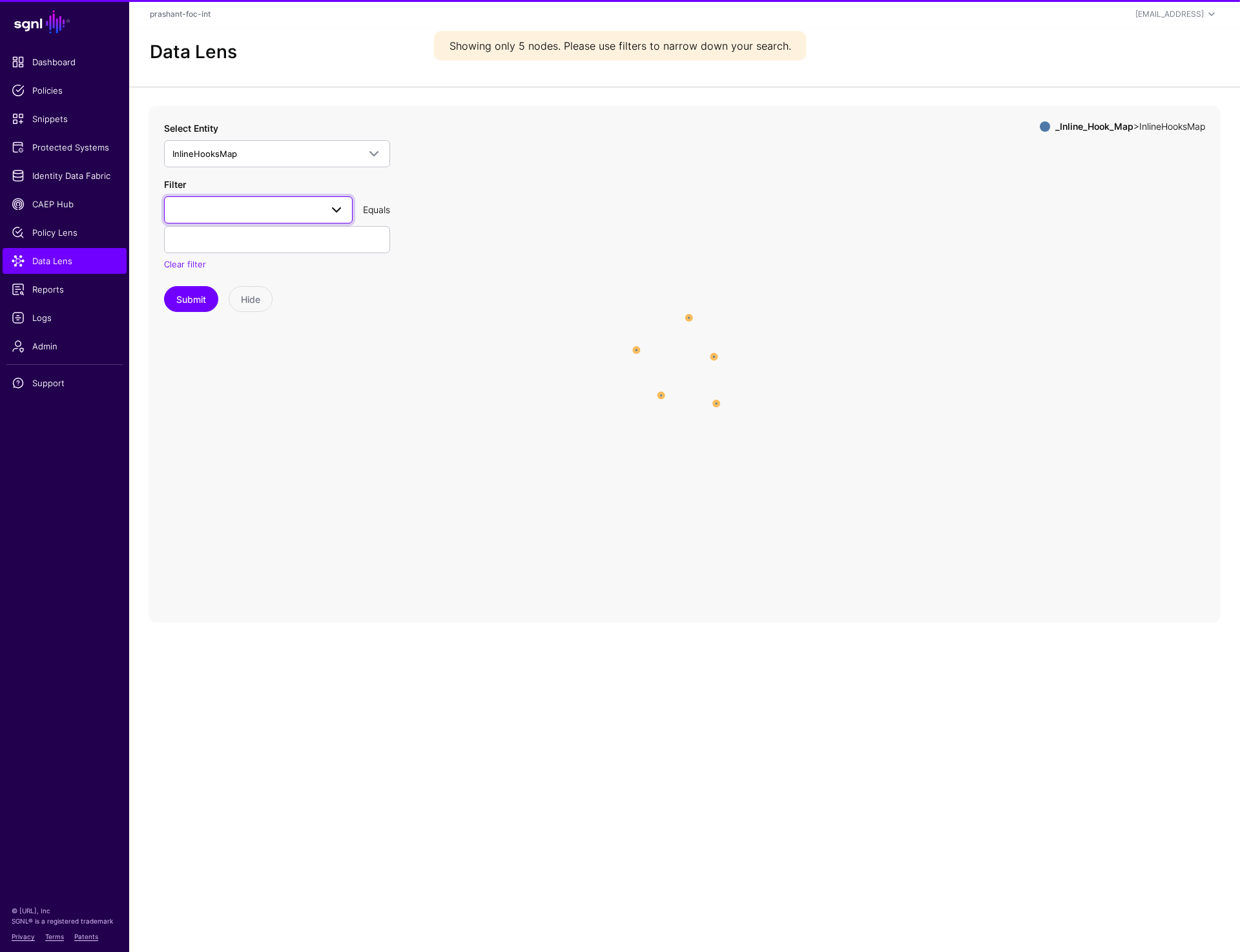
click at [223, 213] on span at bounding box center [259, 210] width 172 height 15
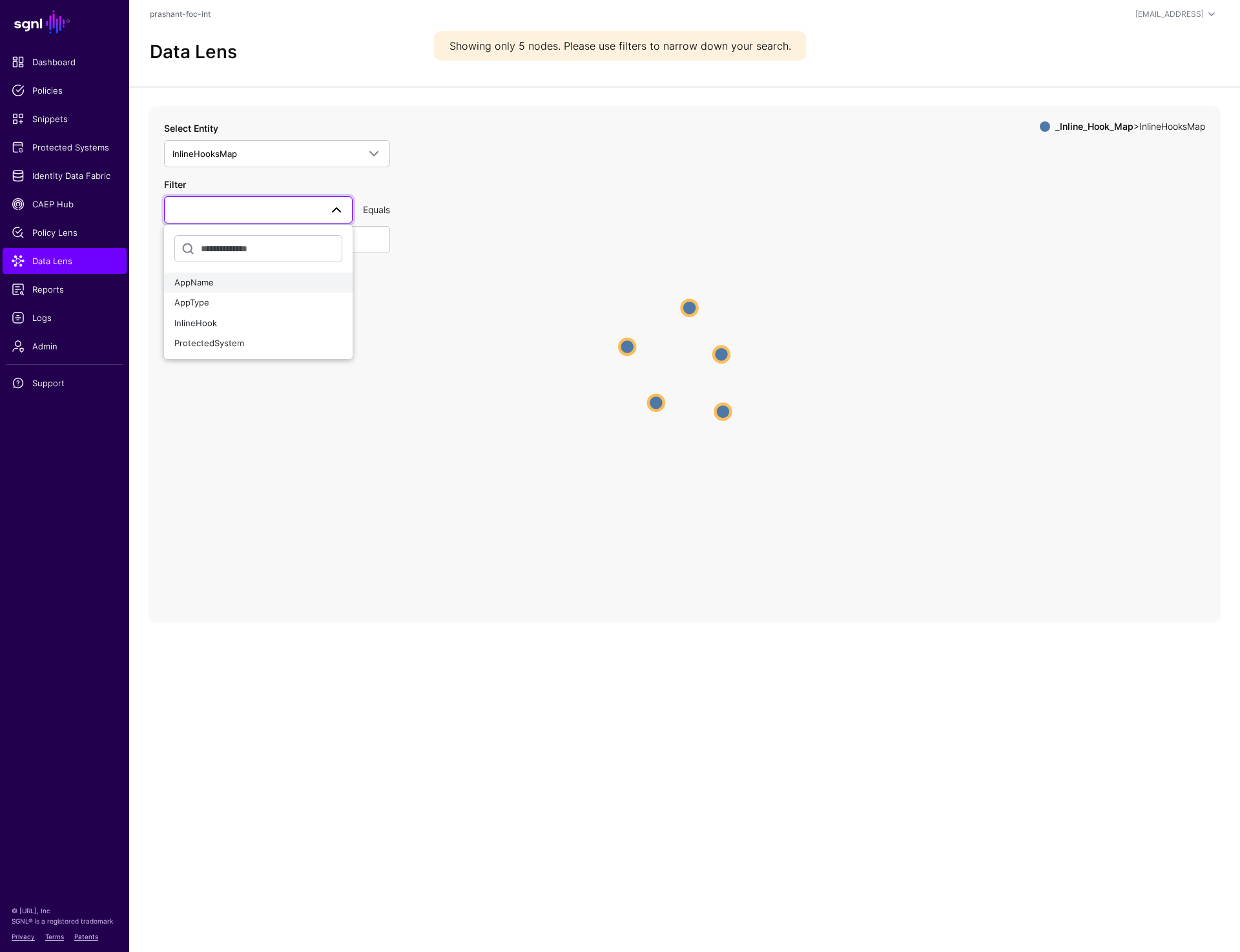
click at [223, 281] on div "AppName" at bounding box center [258, 283] width 168 height 13
click at [223, 239] on input "text" at bounding box center [277, 240] width 226 height 27
paste input "********"
type input "********"
click at [197, 296] on button "Submit" at bounding box center [191, 299] width 54 height 26
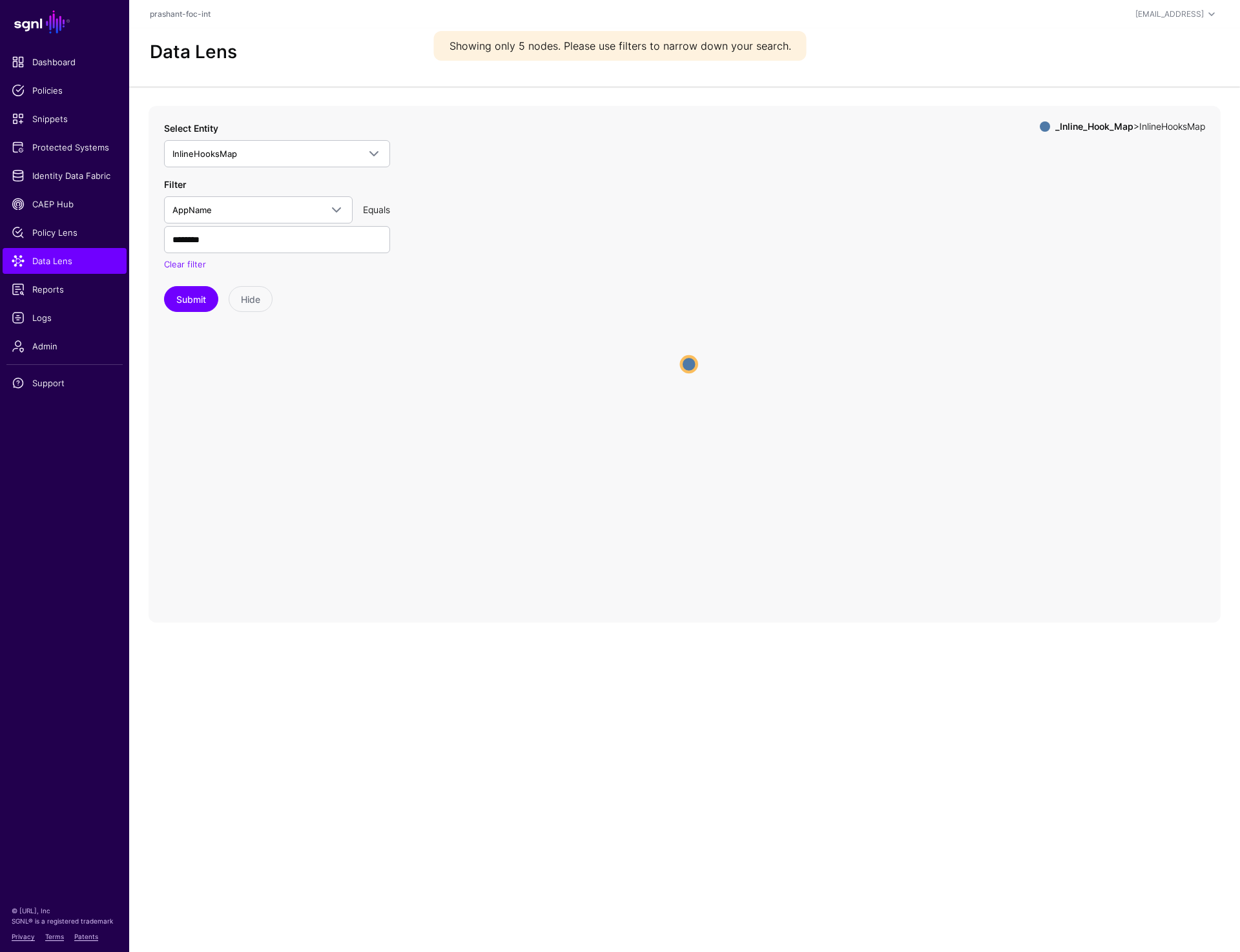
click at [688, 367] on circle at bounding box center [688, 364] width 15 height 15
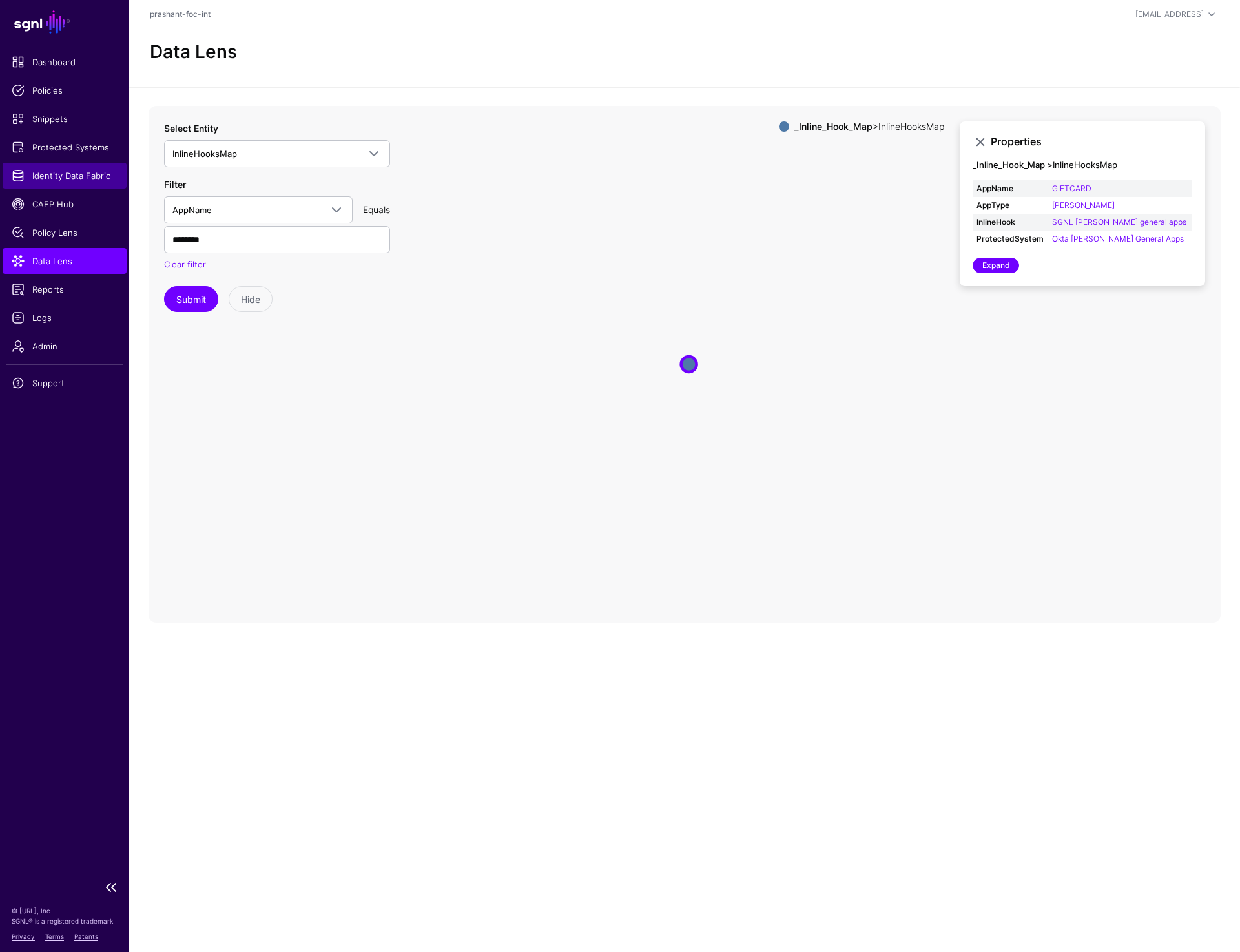
click at [65, 170] on span "Identity Data Fabric" at bounding box center [64, 176] width 106 height 13
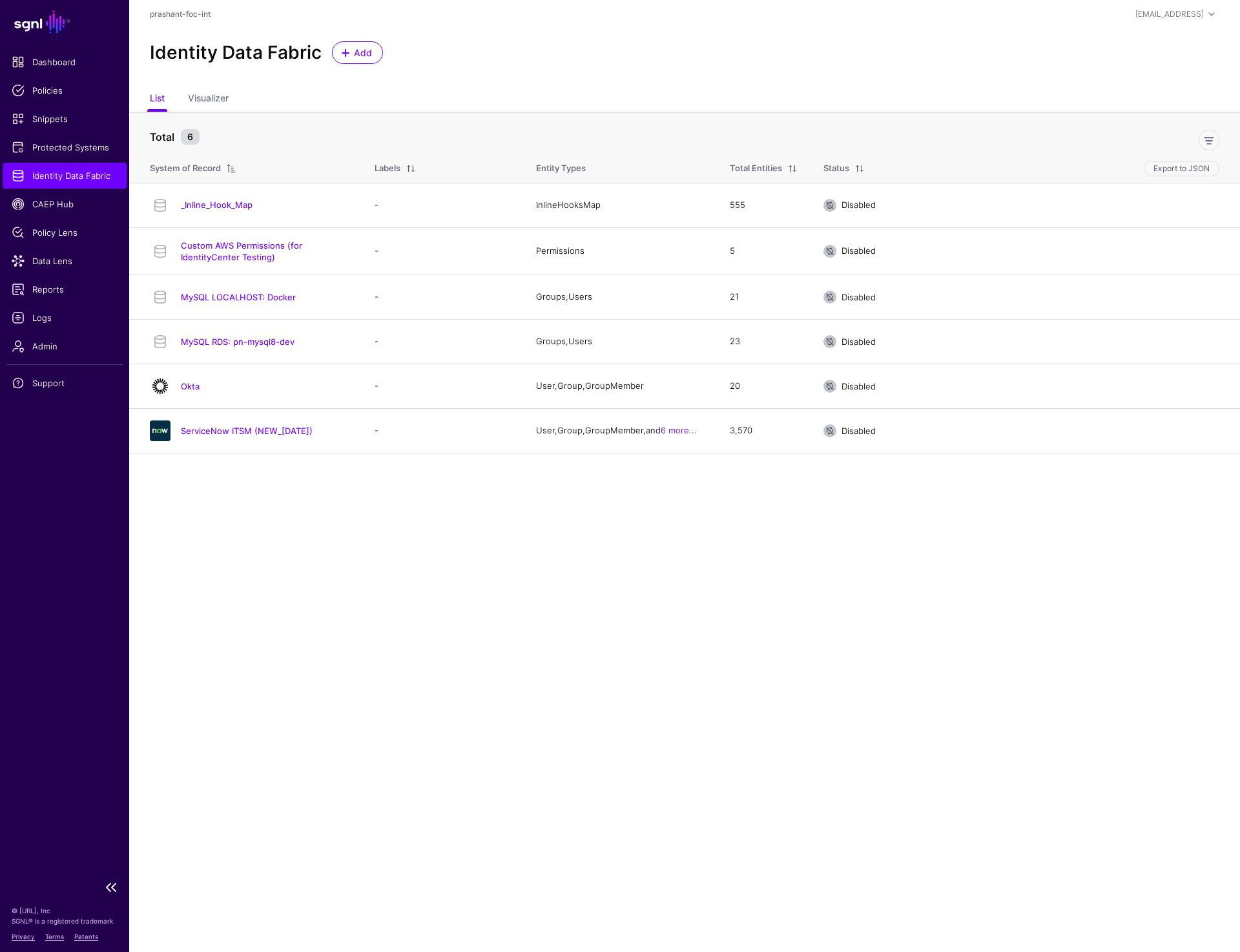
click at [47, 178] on span "Identity Data Fabric" at bounding box center [64, 176] width 106 height 13
click at [209, 205] on link "_Inline_Hook_Map" at bounding box center [216, 205] width 72 height 10
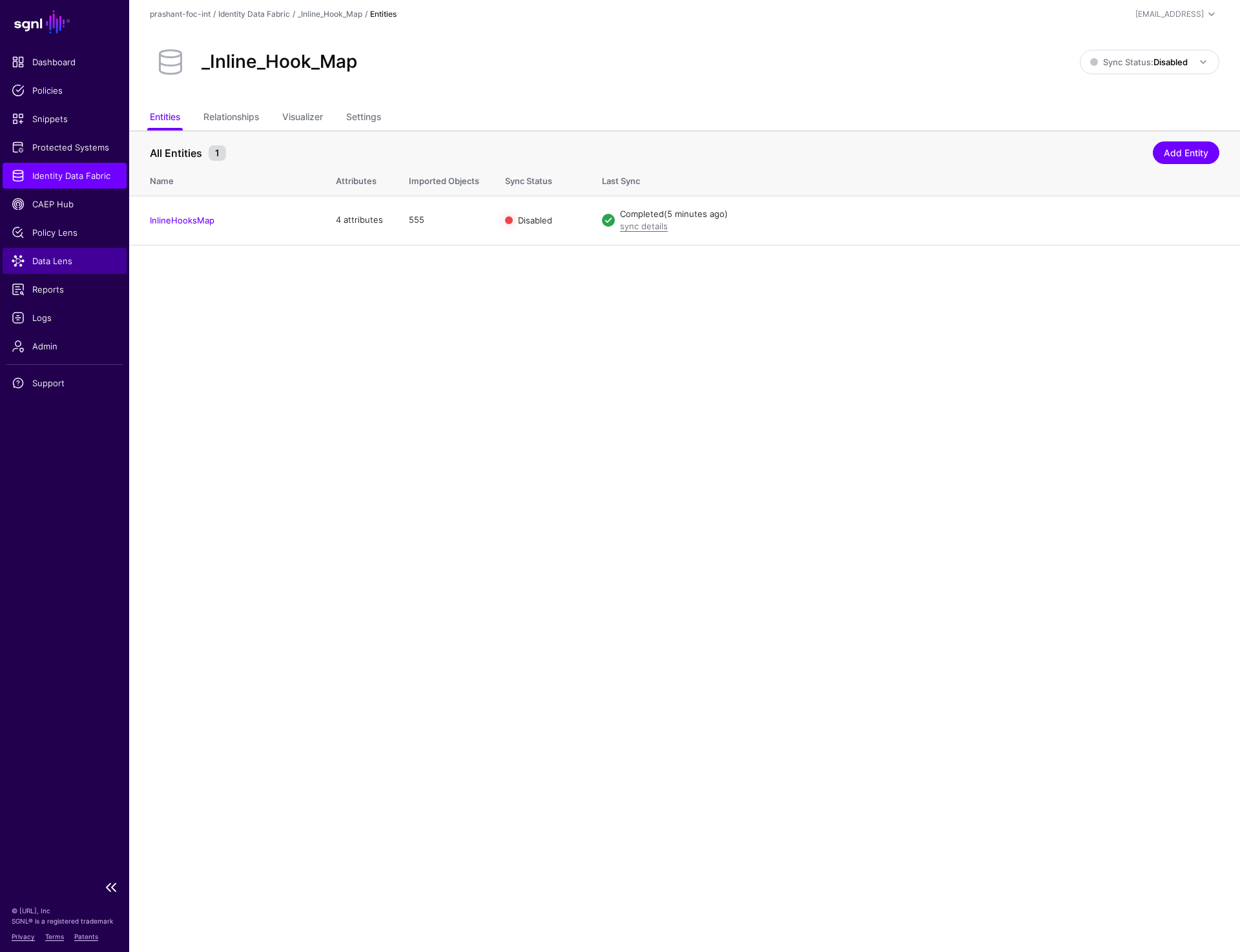
click at [43, 268] on link "Data Lens" at bounding box center [65, 261] width 124 height 26
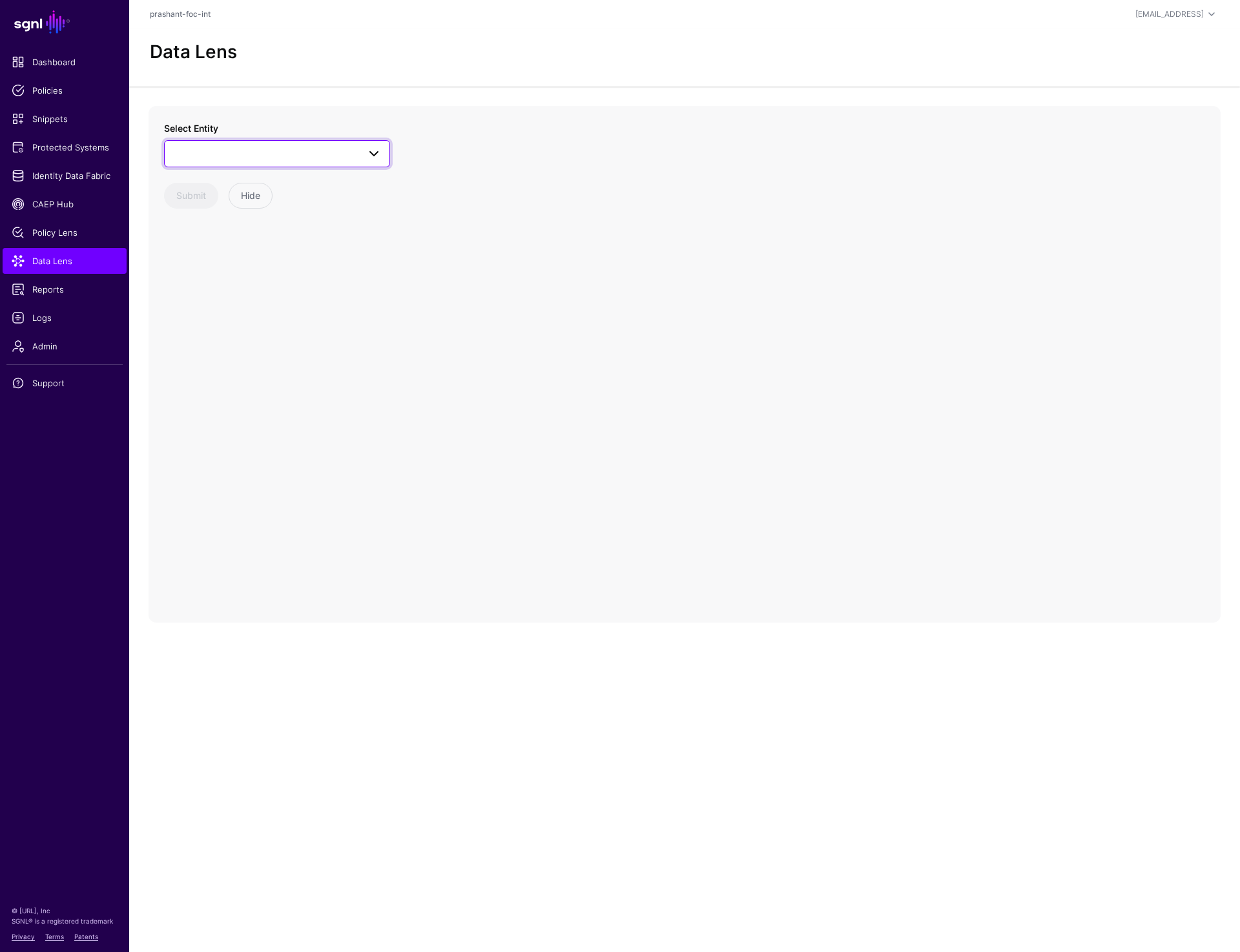
click at [272, 155] on span at bounding box center [277, 153] width 209 height 15
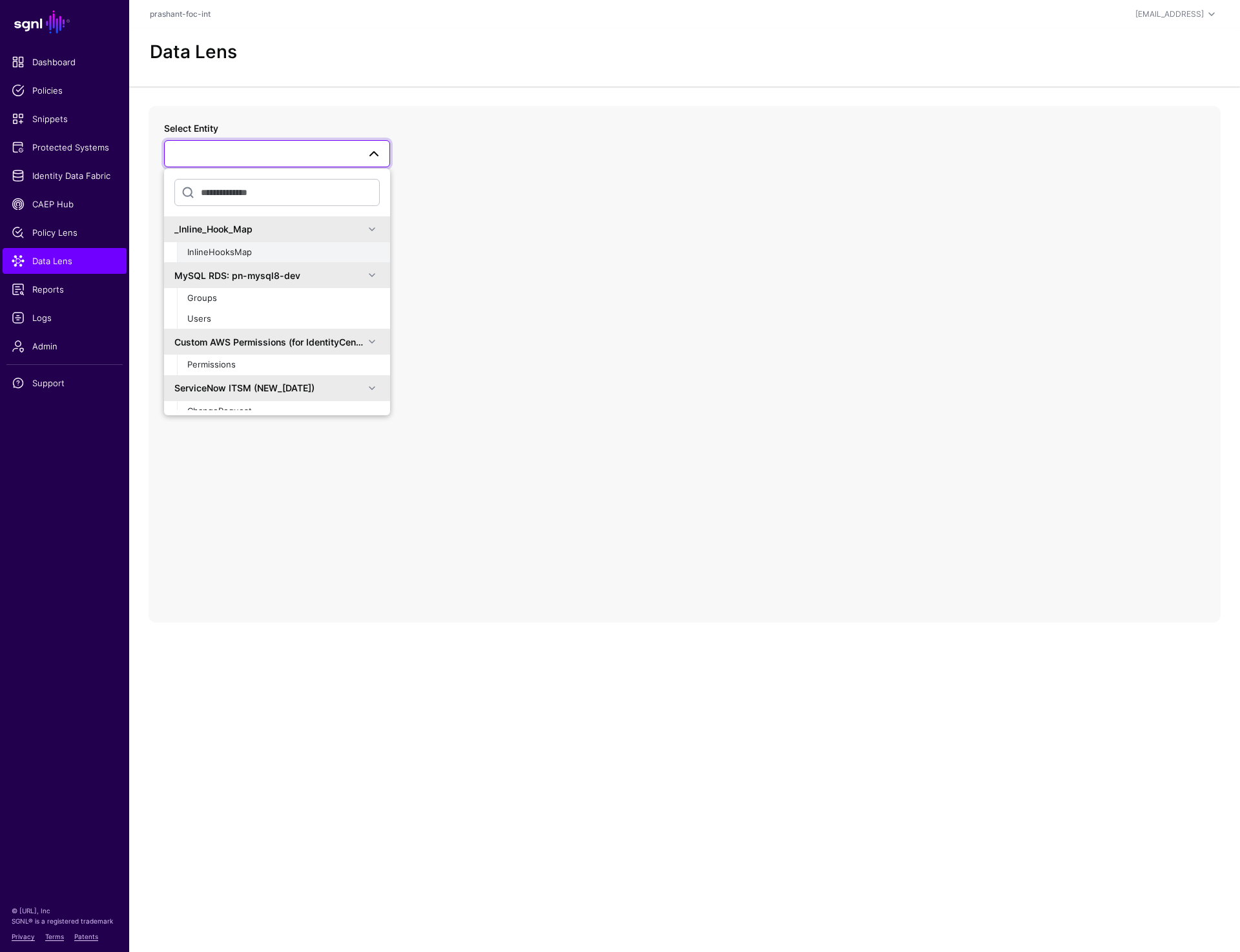
click at [257, 249] on div "InlineHooksMap" at bounding box center [283, 252] width 192 height 13
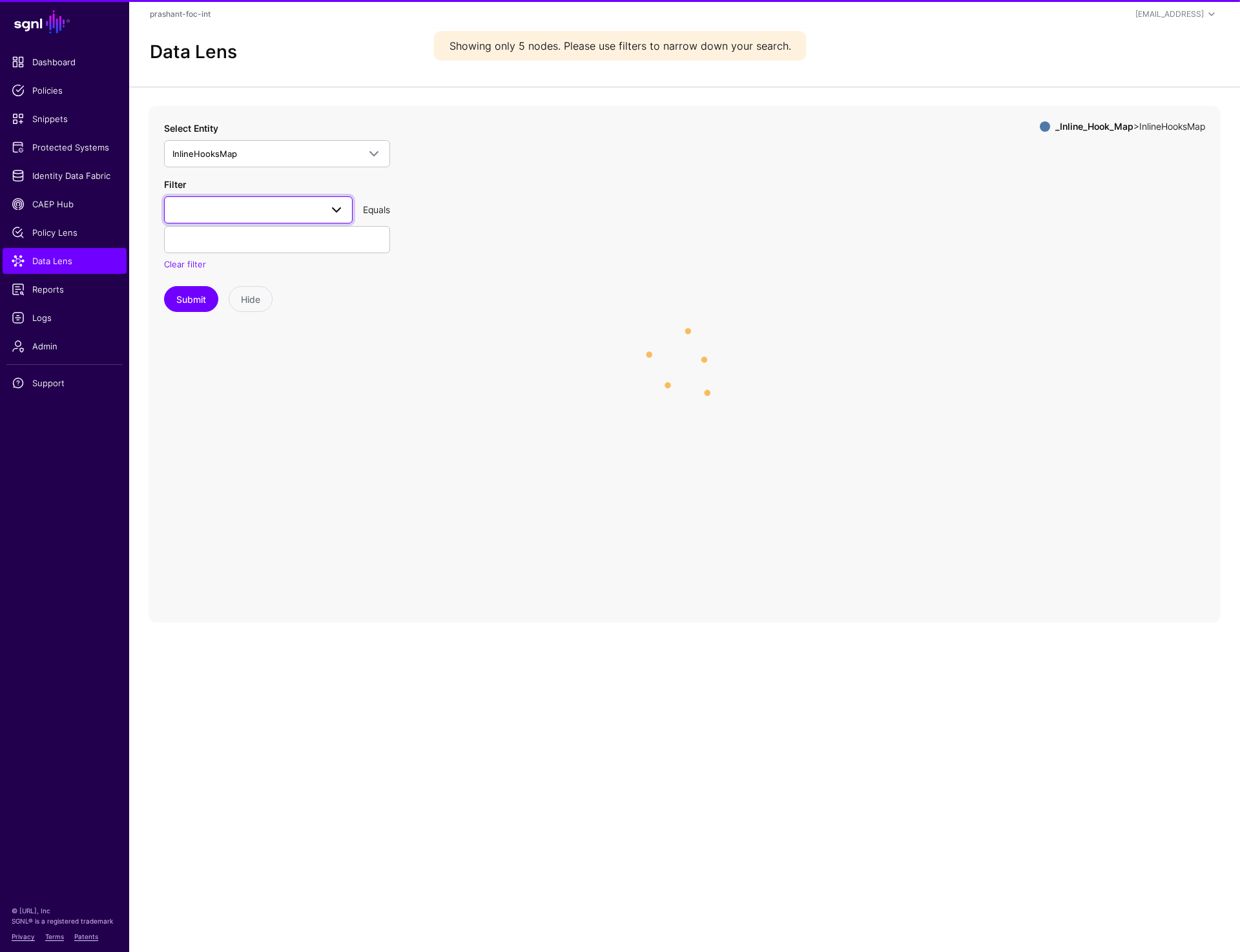
click at [274, 200] on link at bounding box center [258, 210] width 189 height 27
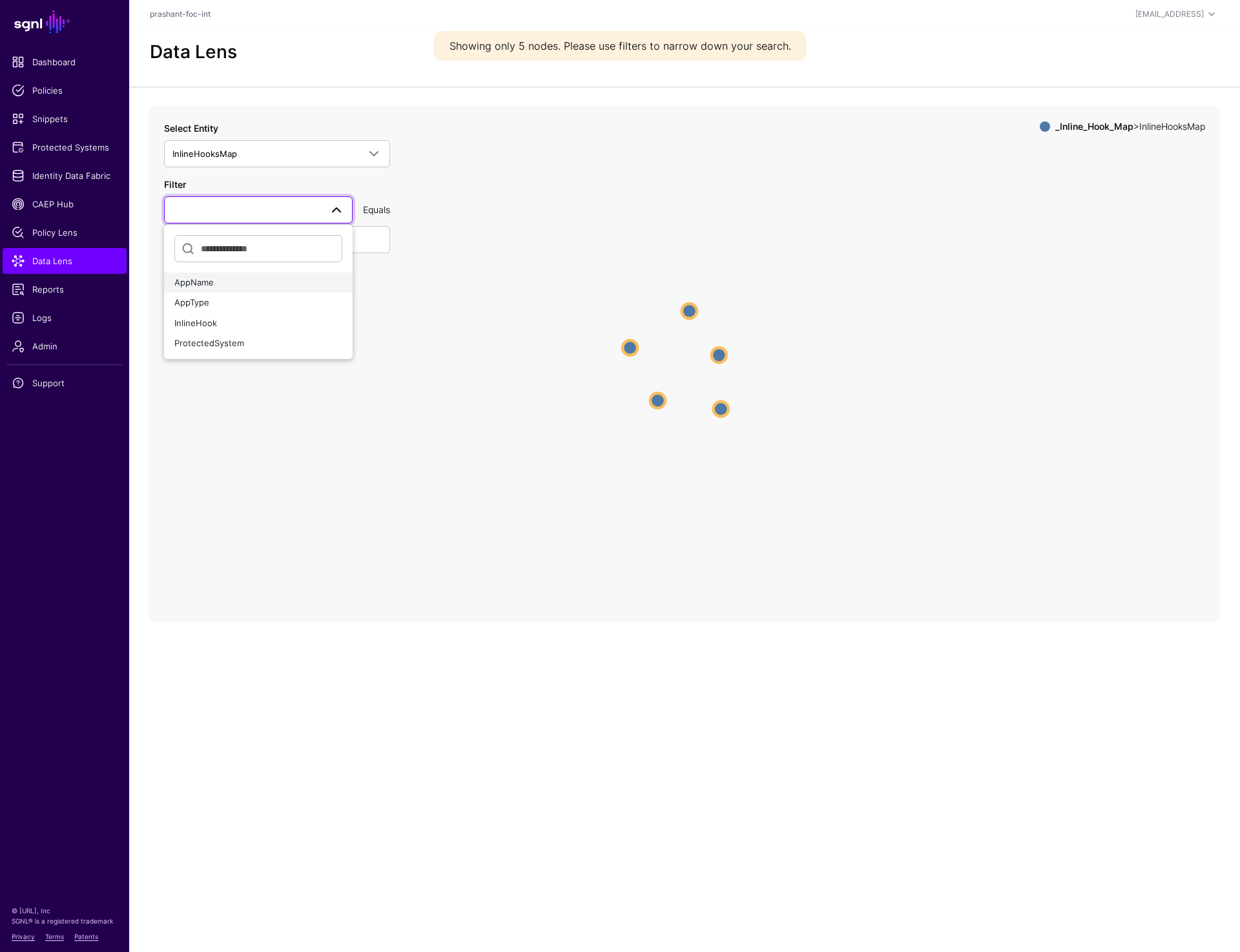
click at [233, 278] on div "AppName" at bounding box center [258, 283] width 168 height 13
click at [233, 246] on input "text" at bounding box center [277, 240] width 226 height 27
paste input "**********"
click at [191, 301] on button "Submit" at bounding box center [191, 299] width 54 height 26
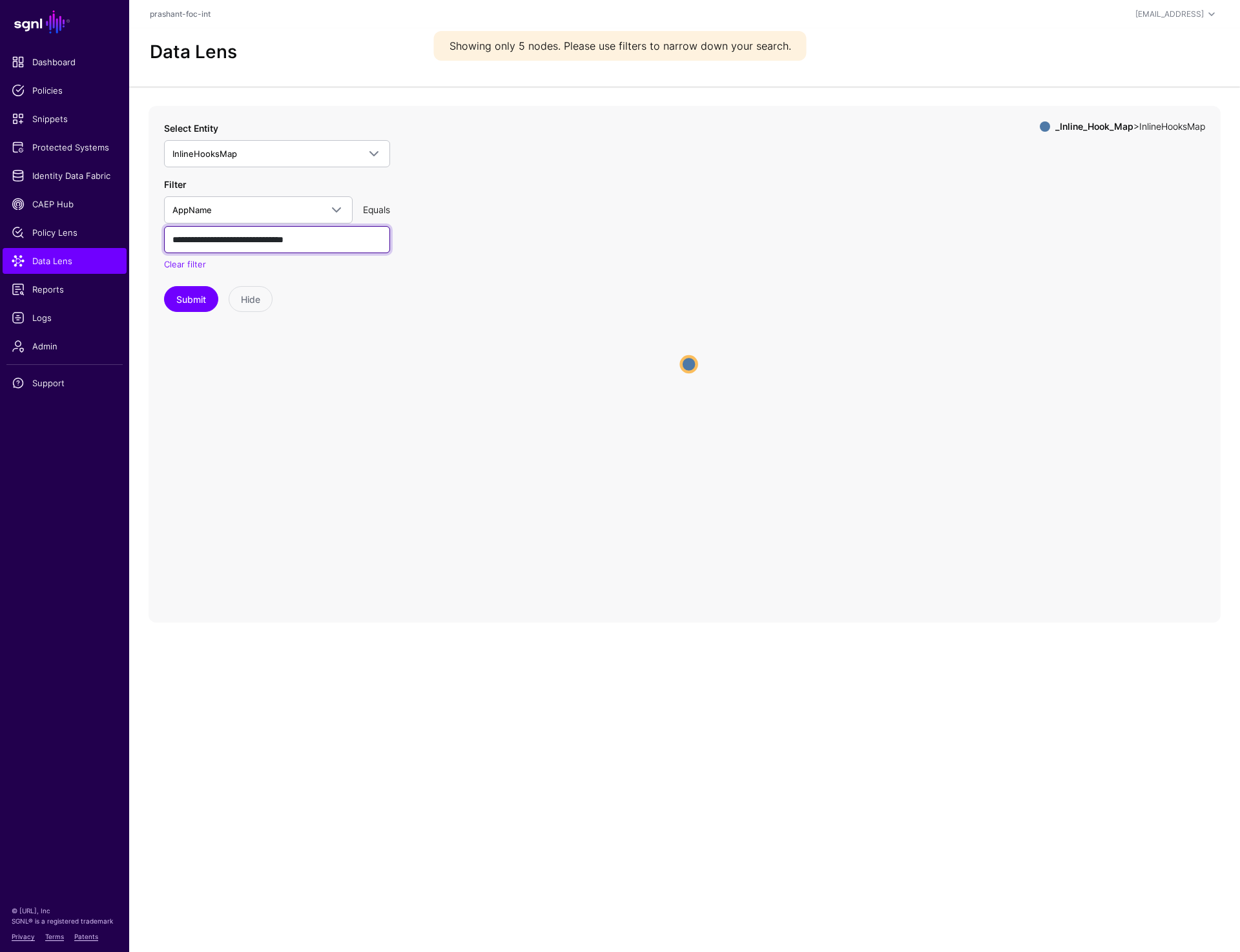
click at [229, 239] on input "**********" at bounding box center [277, 240] width 226 height 27
paste input "text"
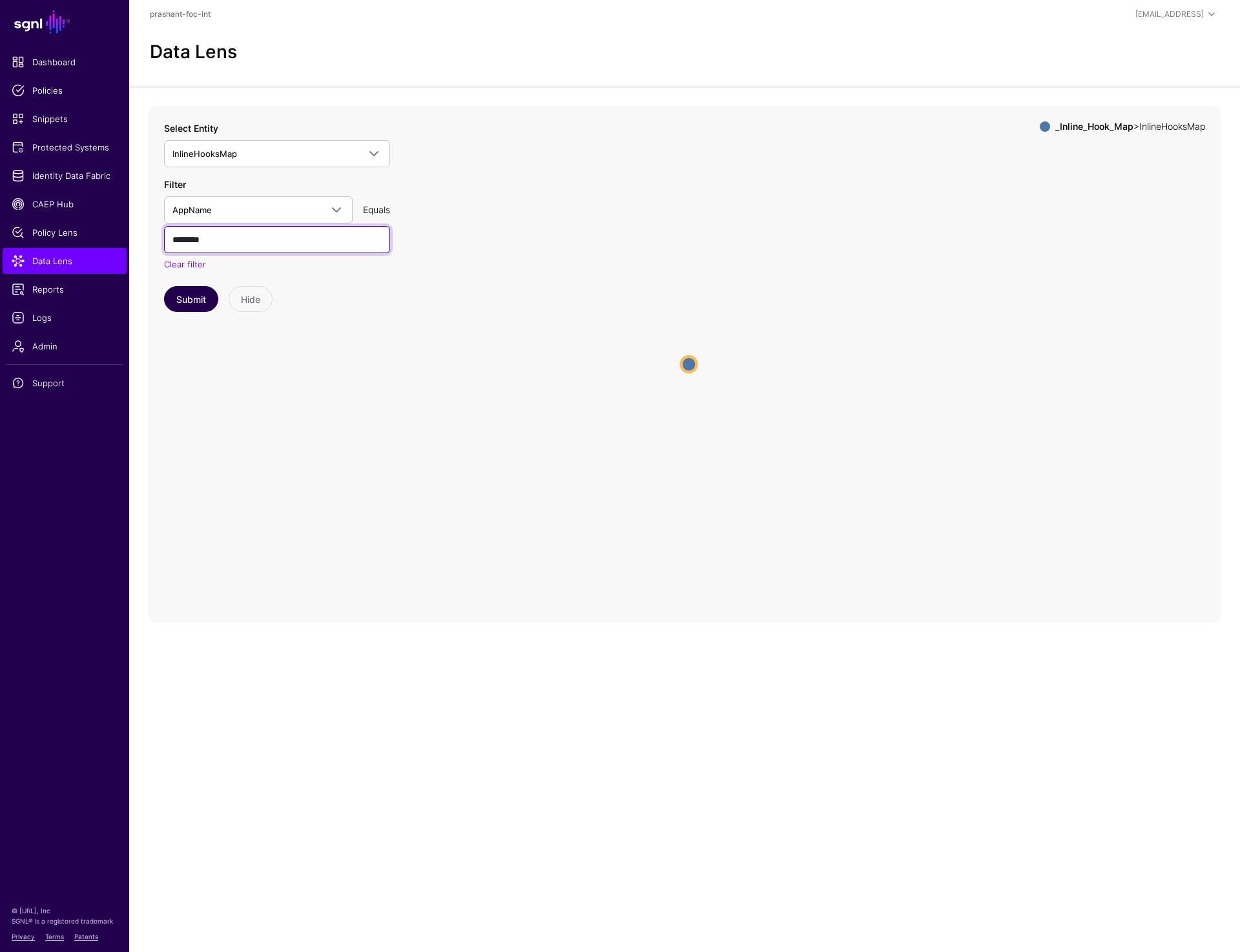
type input "********"
click at [192, 300] on button "Submit" at bounding box center [191, 299] width 54 height 26
click at [256, 239] on input "********" at bounding box center [277, 240] width 226 height 27
paste input "**********"
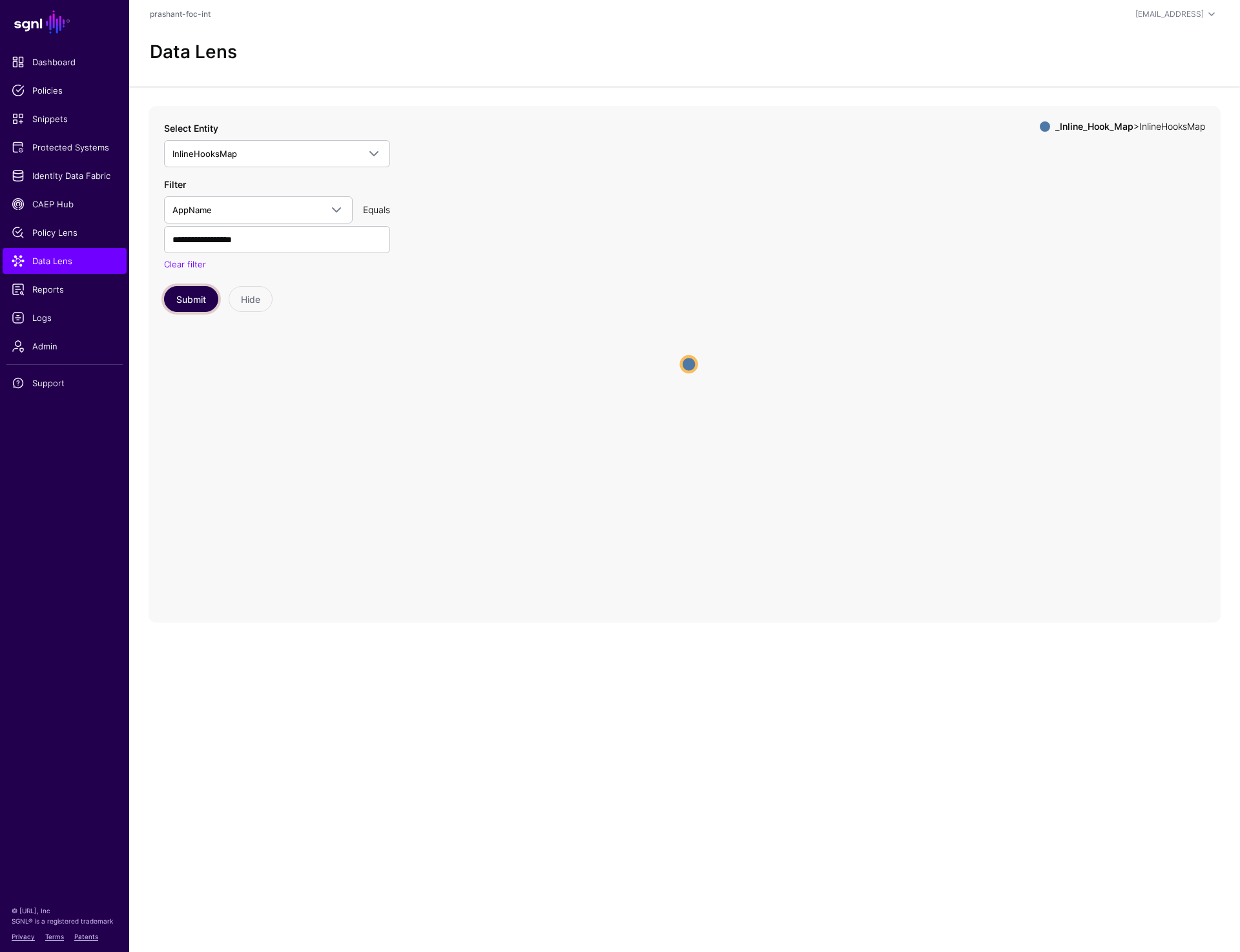
click at [181, 300] on button "Submit" at bounding box center [191, 299] width 54 height 26
click at [693, 367] on circle at bounding box center [689, 364] width 15 height 15
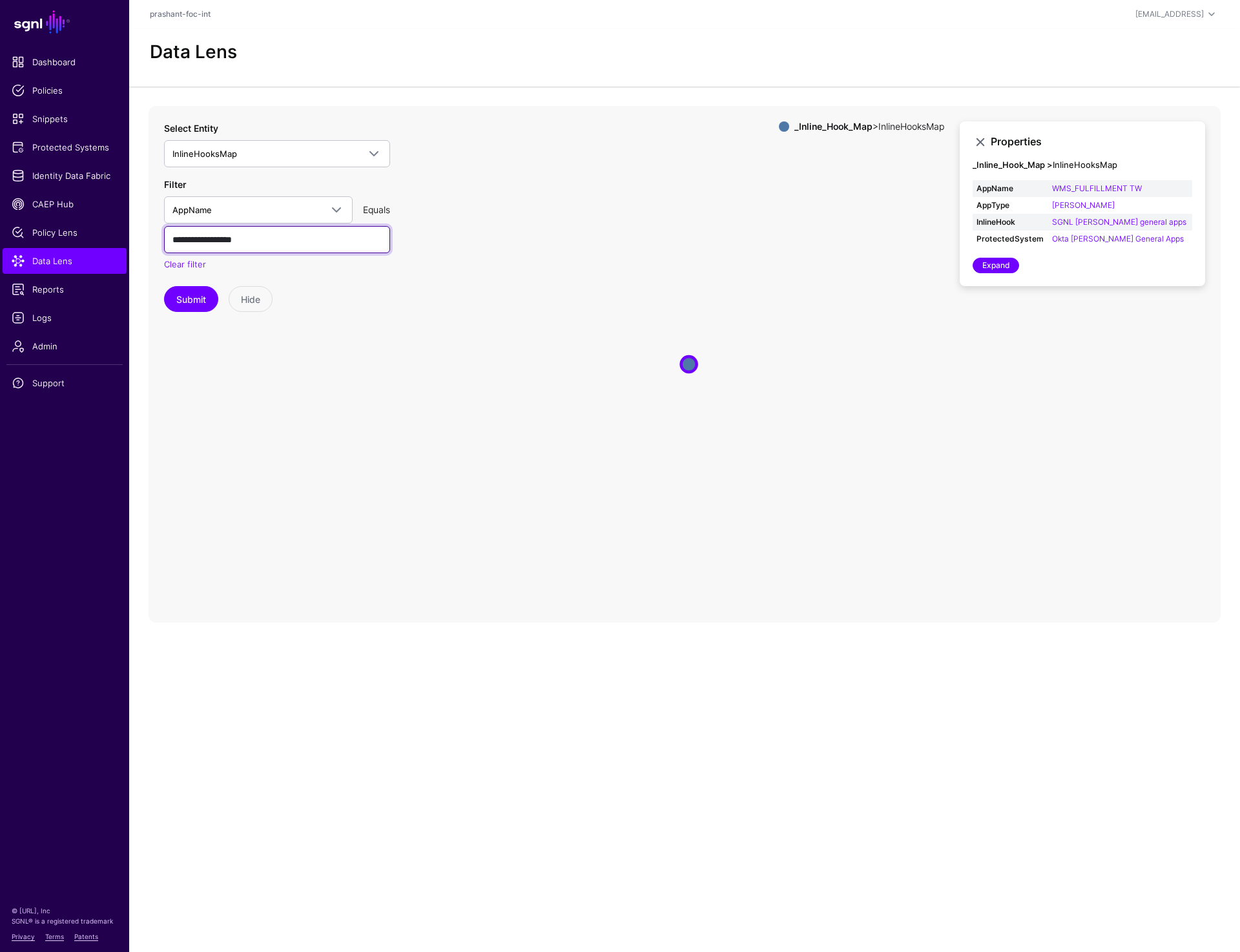
click at [289, 236] on input "**********" at bounding box center [277, 240] width 226 height 27
paste input "text"
type input "**********"
click at [192, 299] on button "Submit" at bounding box center [191, 299] width 54 height 26
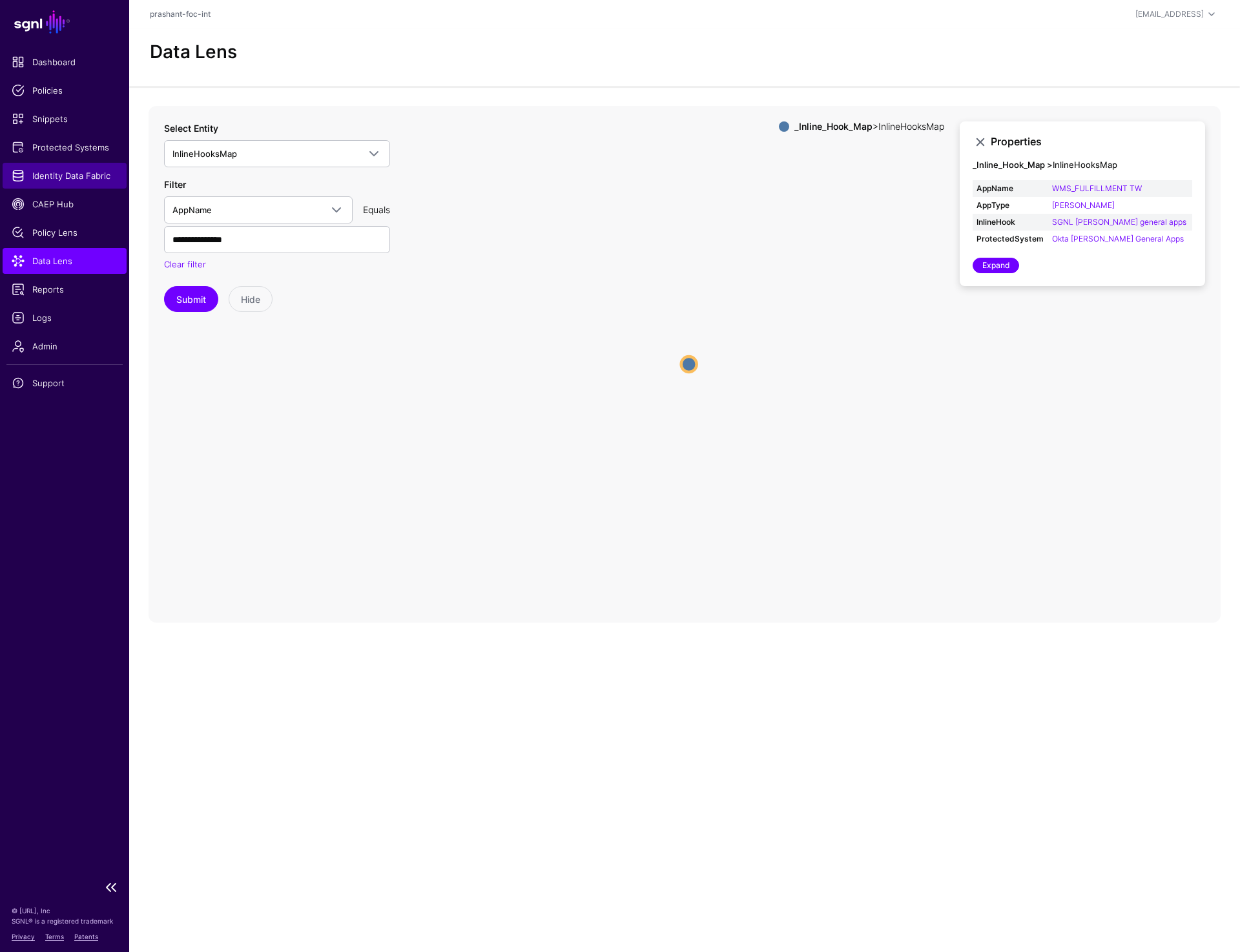
click at [64, 170] on span "Identity Data Fabric" at bounding box center [64, 176] width 106 height 13
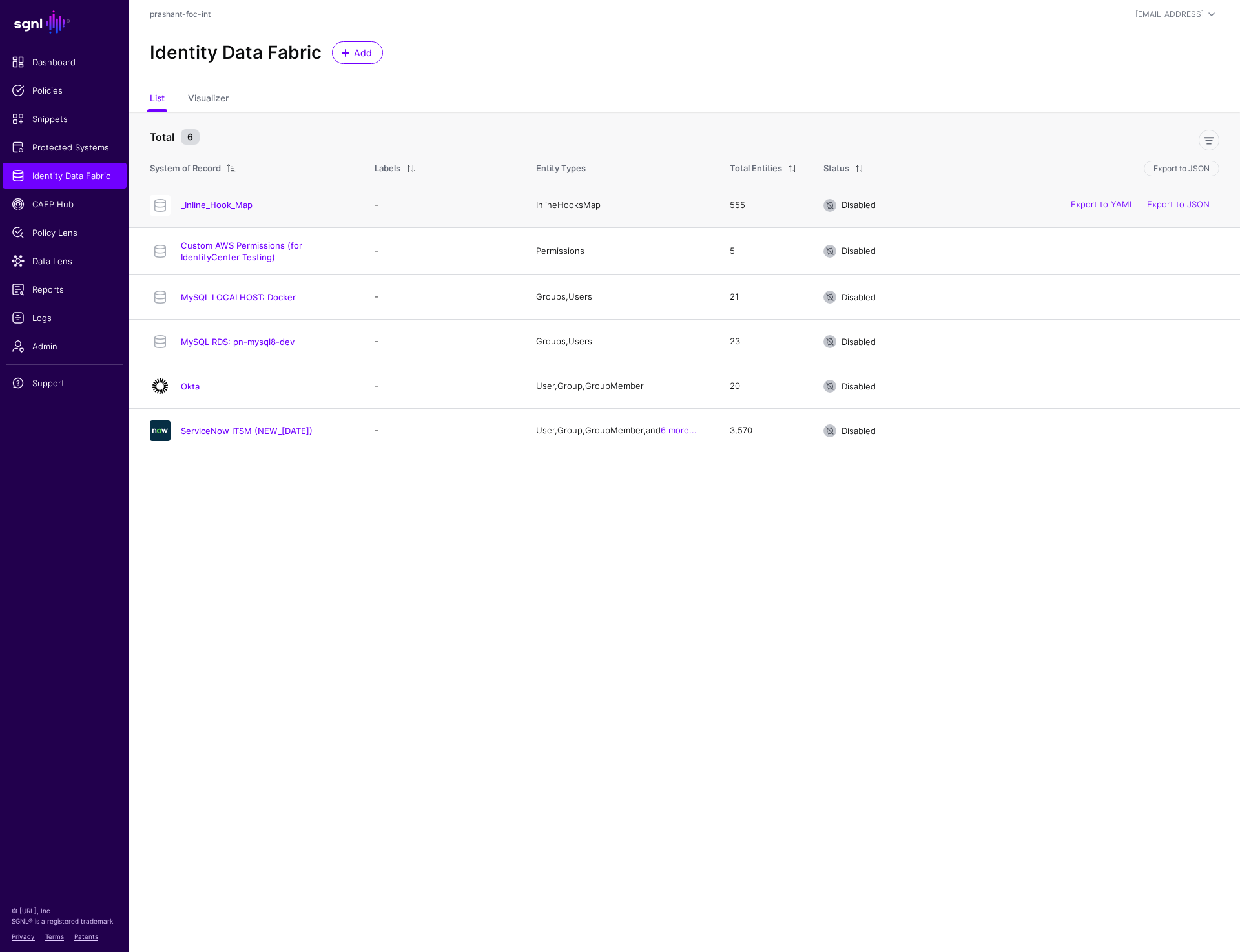
click at [235, 198] on div "_Inline_Hook_Map" at bounding box center [249, 205] width 209 height 21
click at [234, 202] on link "_Inline_Hook_Map" at bounding box center [216, 205] width 72 height 10
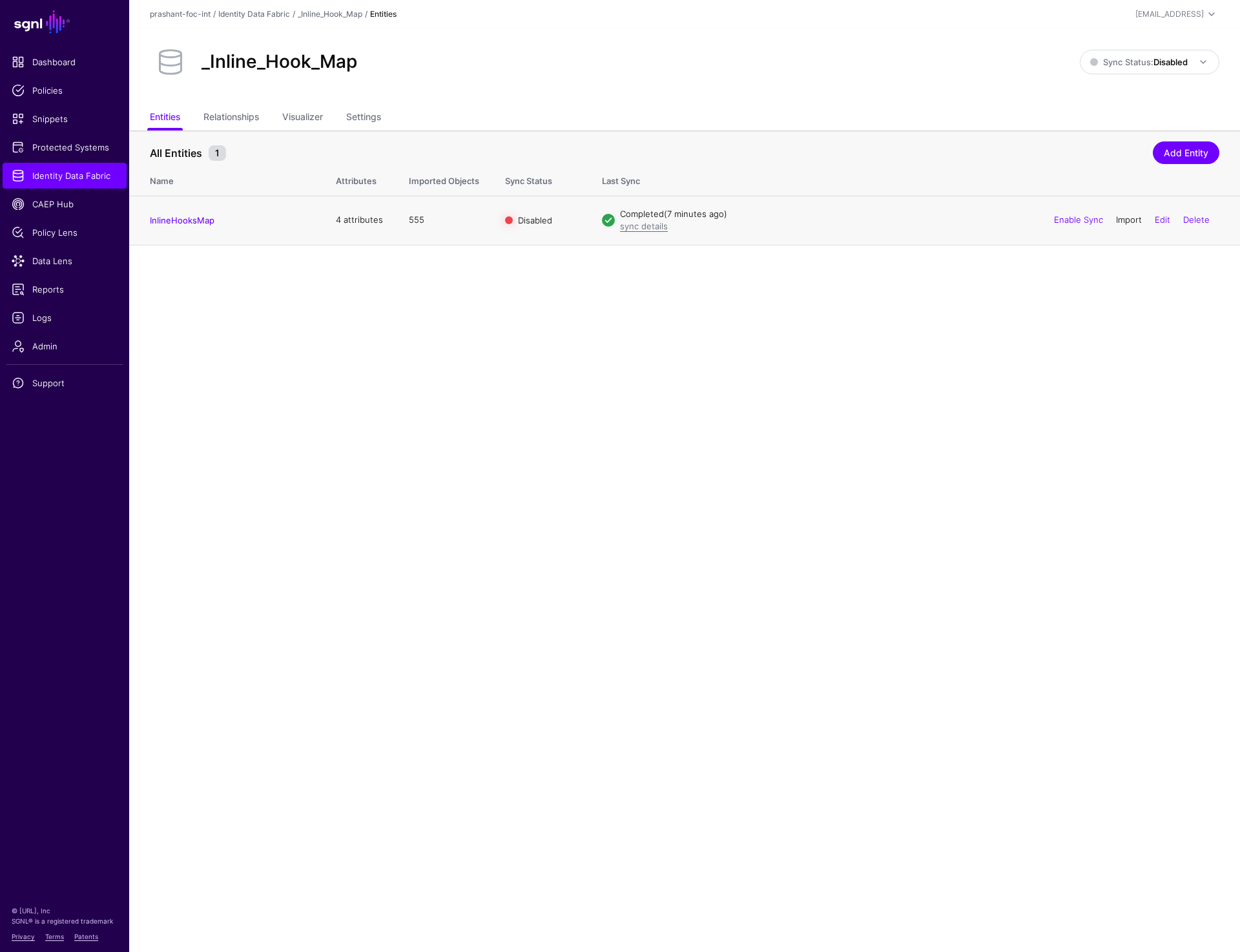
click at [1132, 218] on link "Import" at bounding box center [1129, 220] width 26 height 10
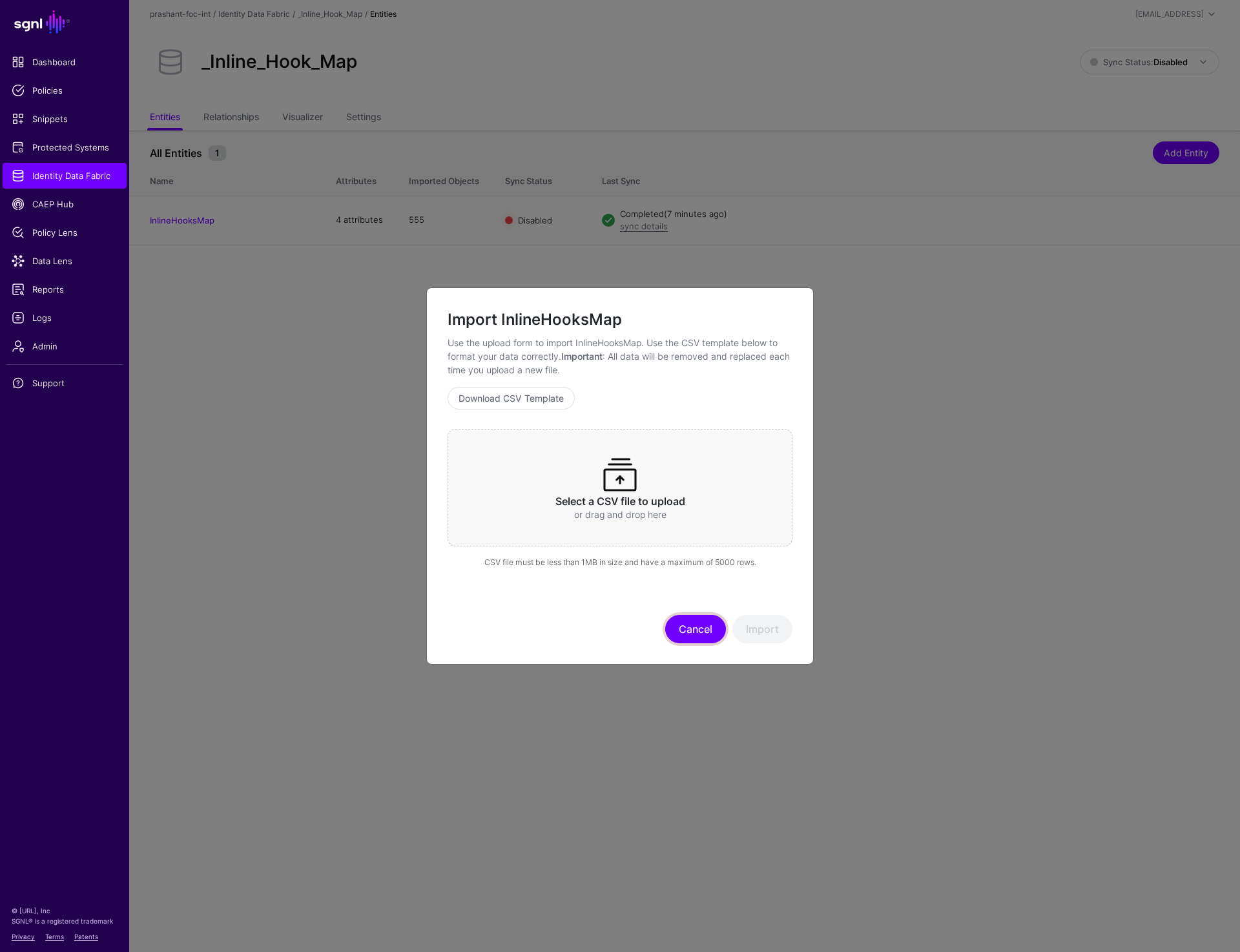
click at [712, 625] on button "Cancel" at bounding box center [696, 628] width 61 height 28
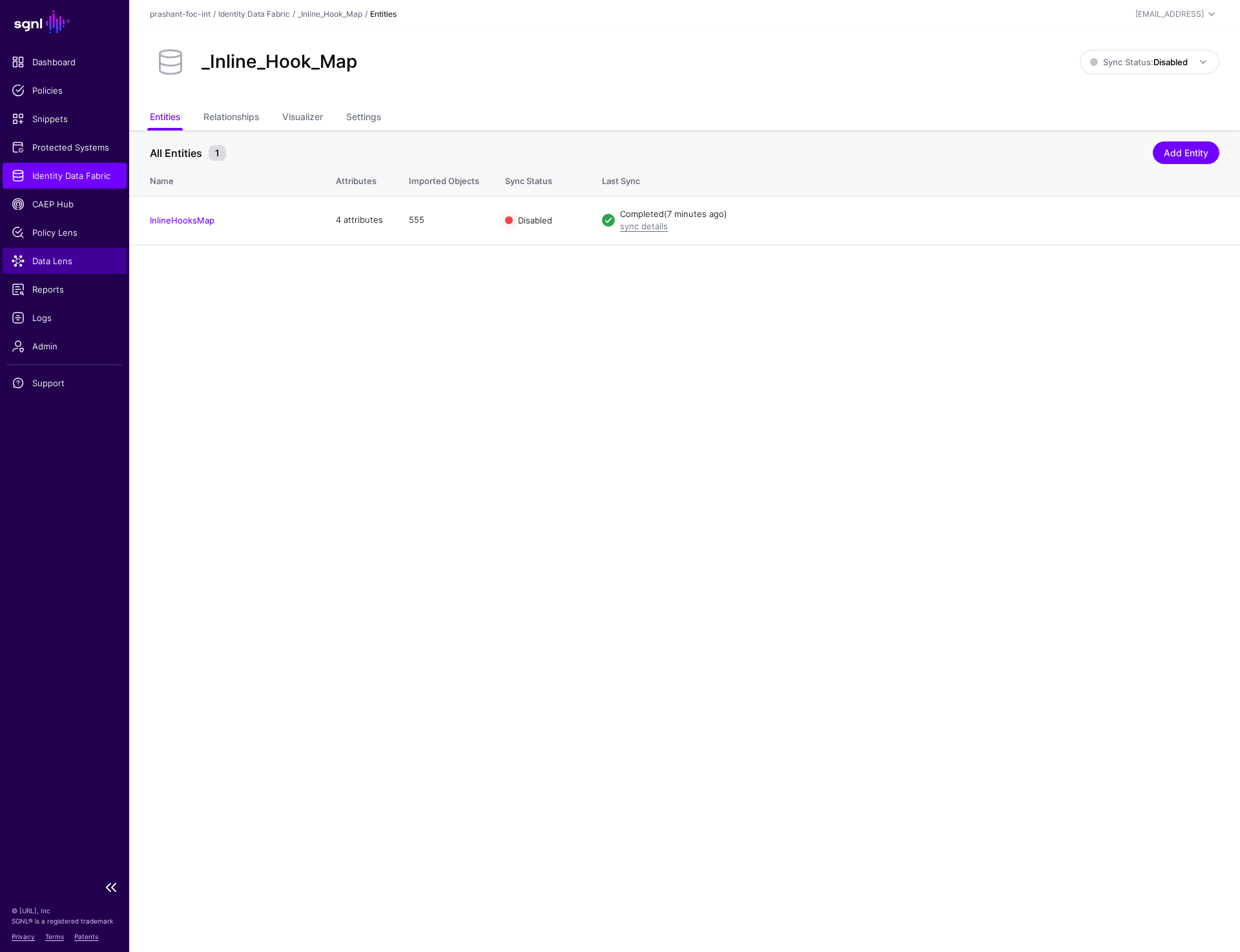
click at [49, 264] on span "Data Lens" at bounding box center [64, 261] width 106 height 13
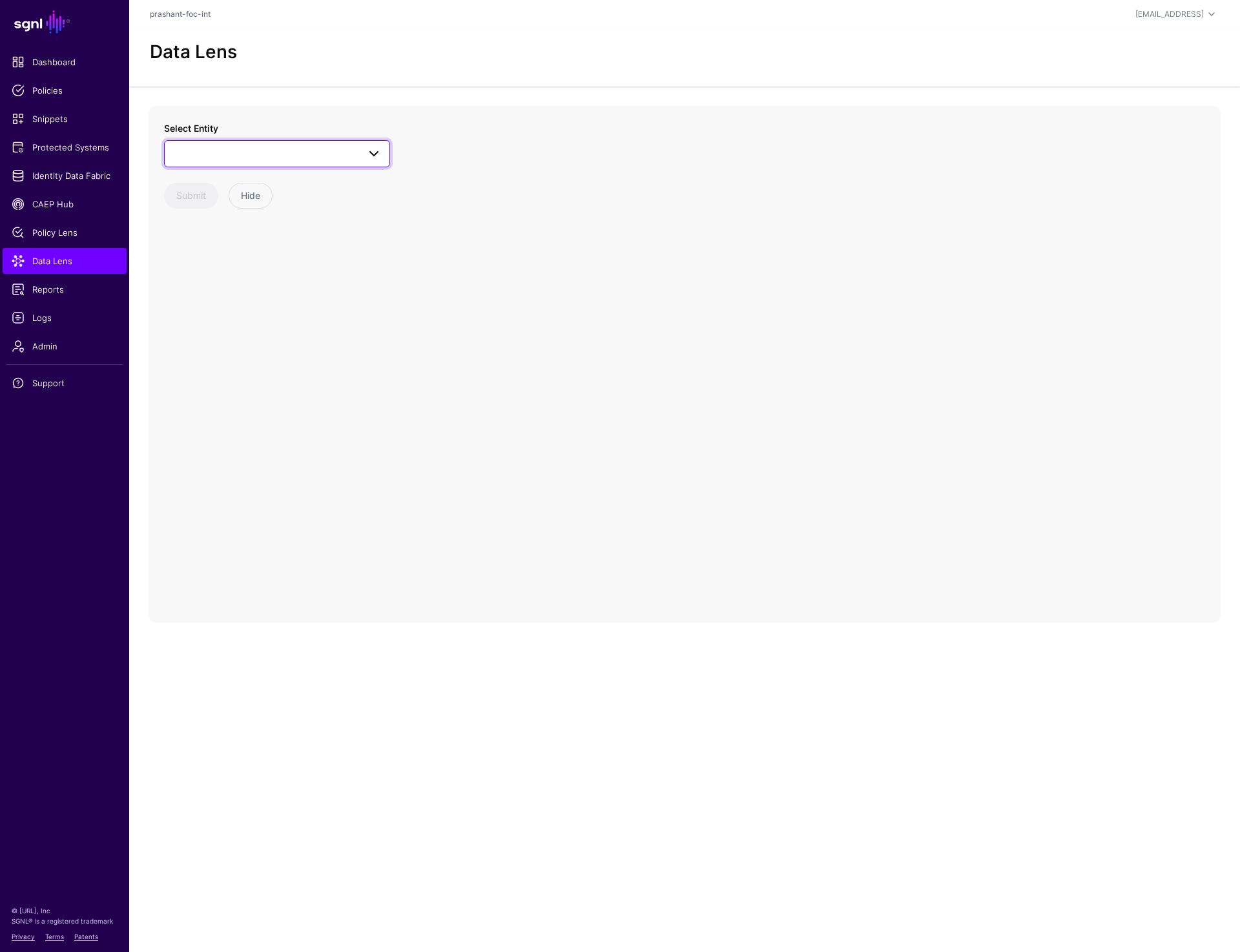
click at [219, 148] on span at bounding box center [277, 153] width 209 height 15
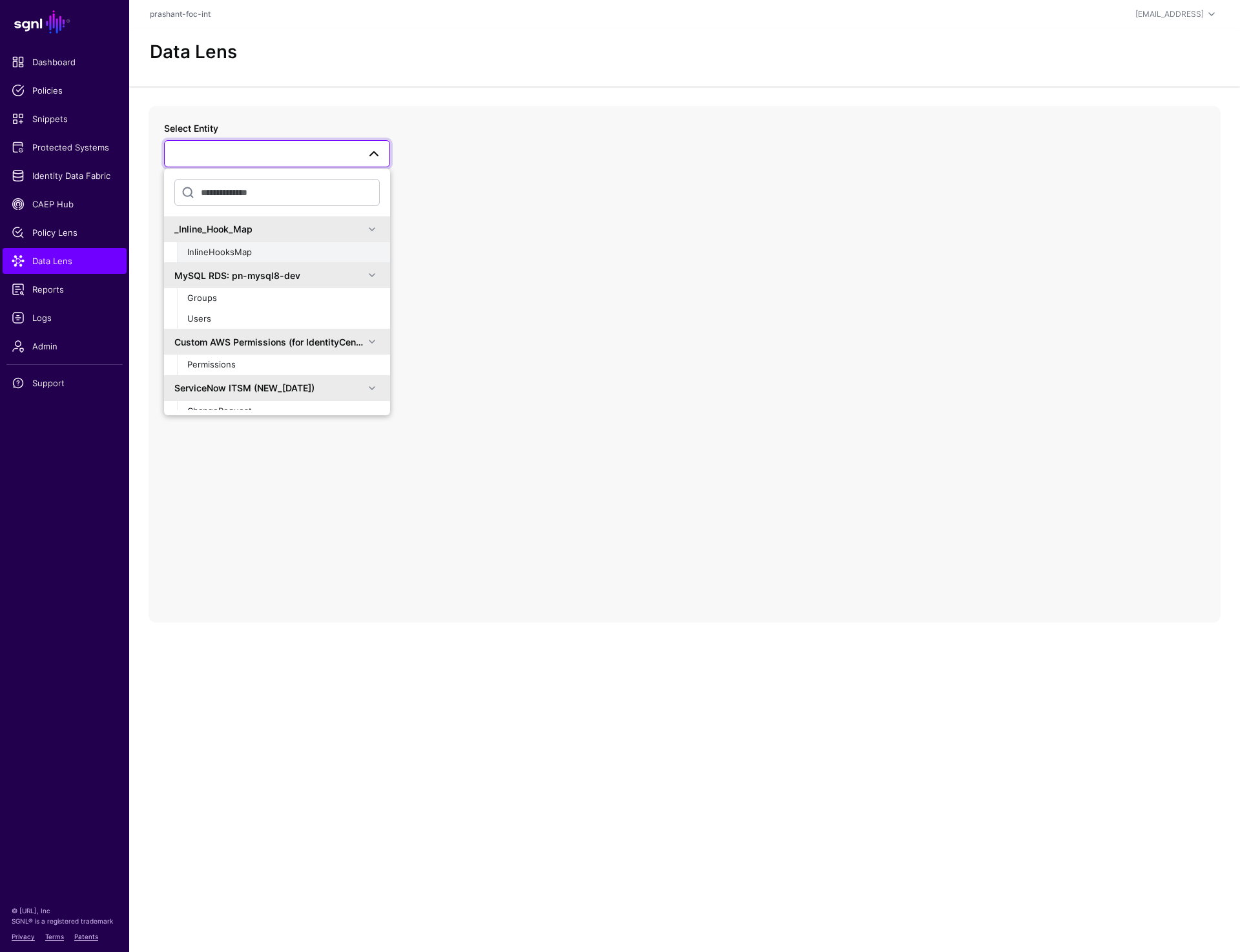
click at [241, 252] on span "InlineHooksMap" at bounding box center [219, 252] width 64 height 10
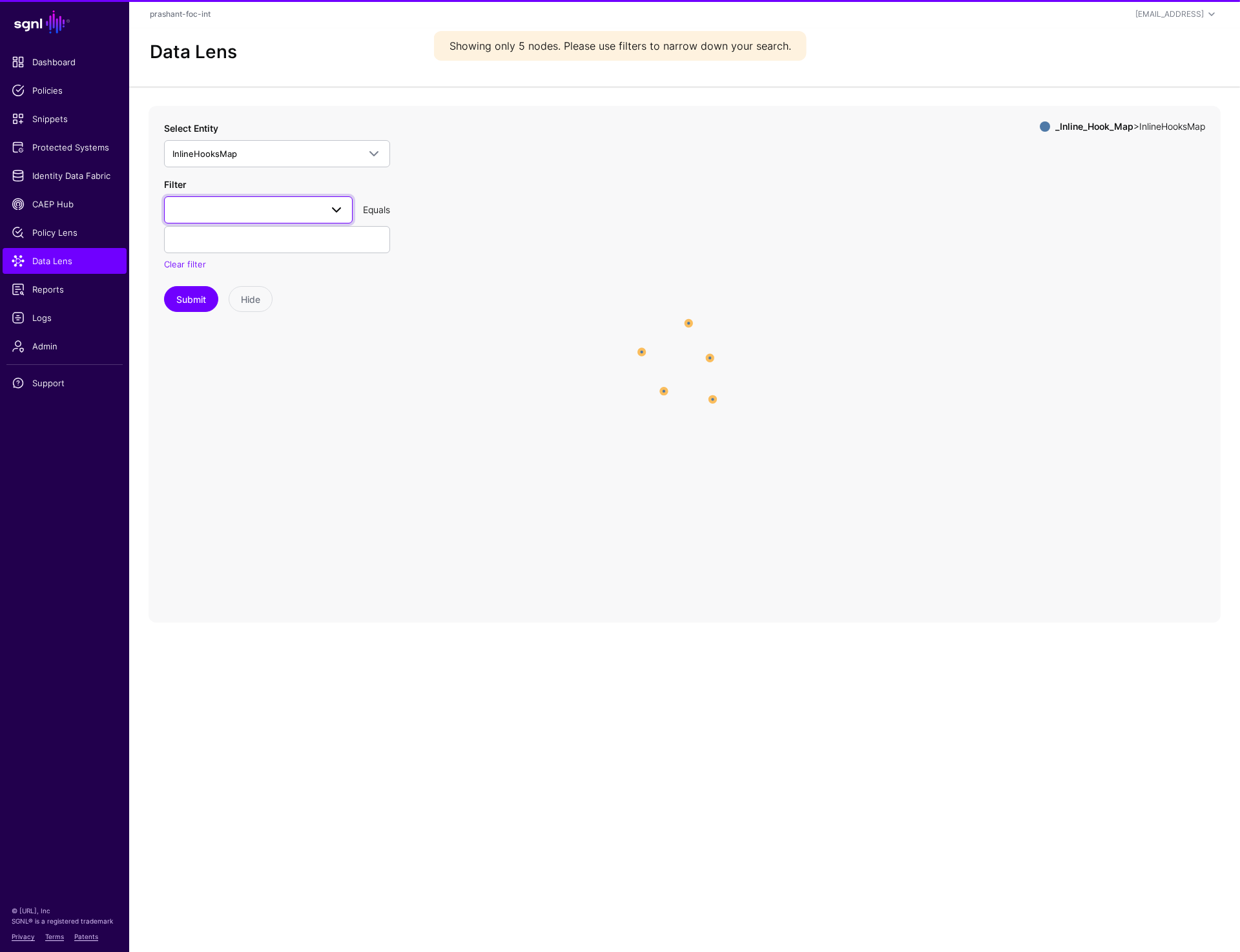
click at [257, 205] on span at bounding box center [259, 210] width 172 height 15
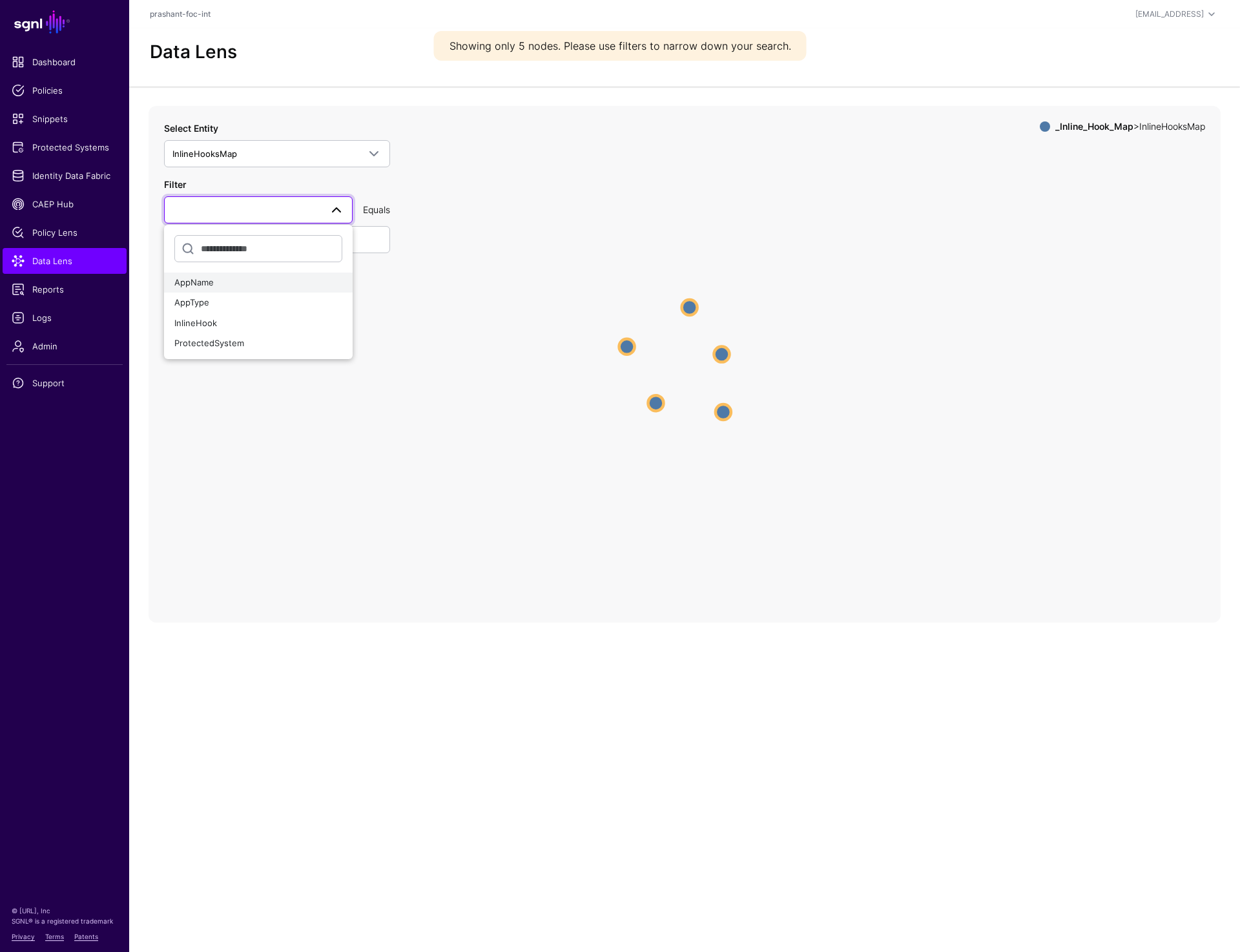
click at [236, 277] on div "AppName" at bounding box center [258, 283] width 168 height 13
click at [232, 241] on input "text" at bounding box center [277, 240] width 226 height 27
click at [182, 302] on button "Submit" at bounding box center [191, 299] width 54 height 26
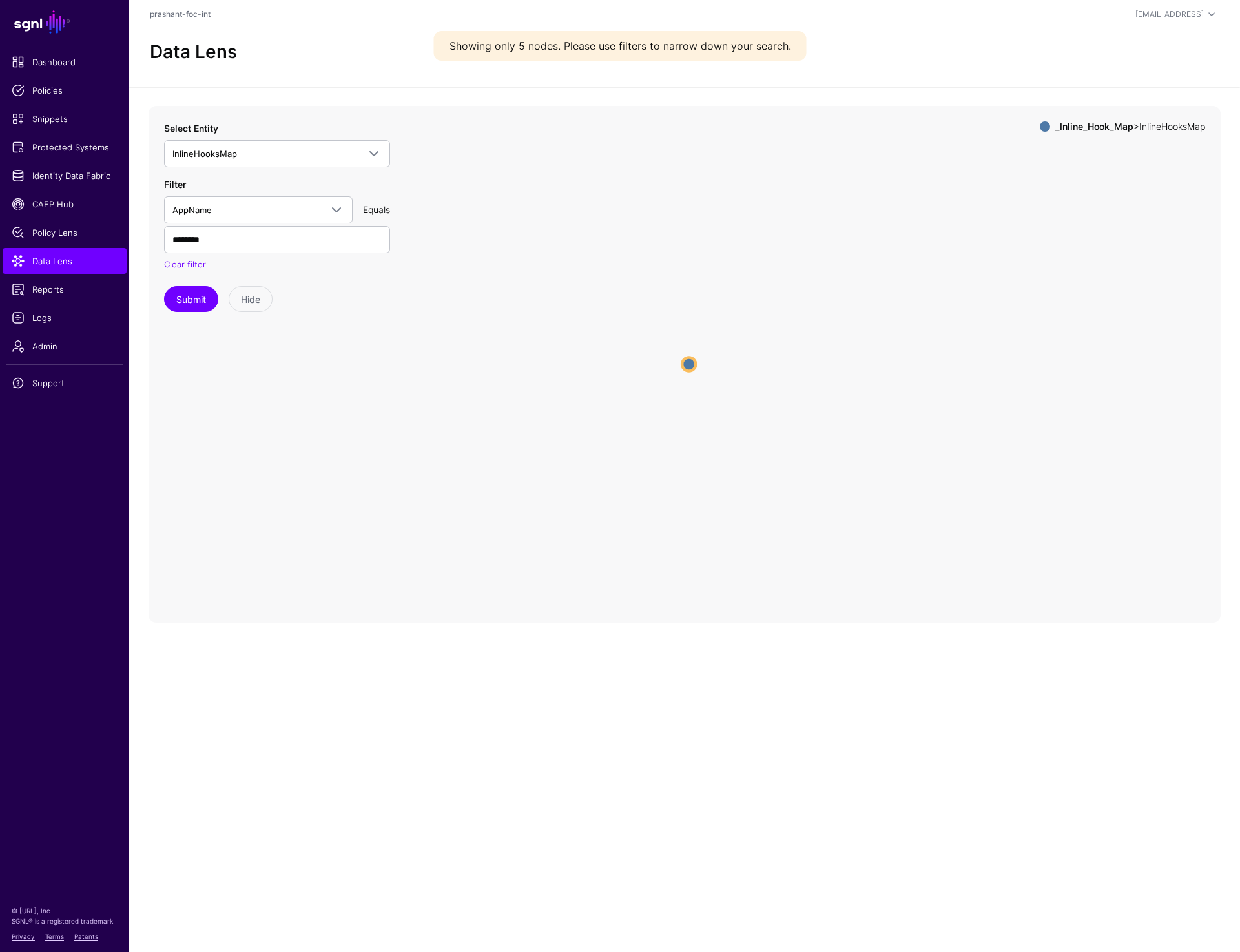
click at [684, 369] on circle at bounding box center [688, 364] width 14 height 14
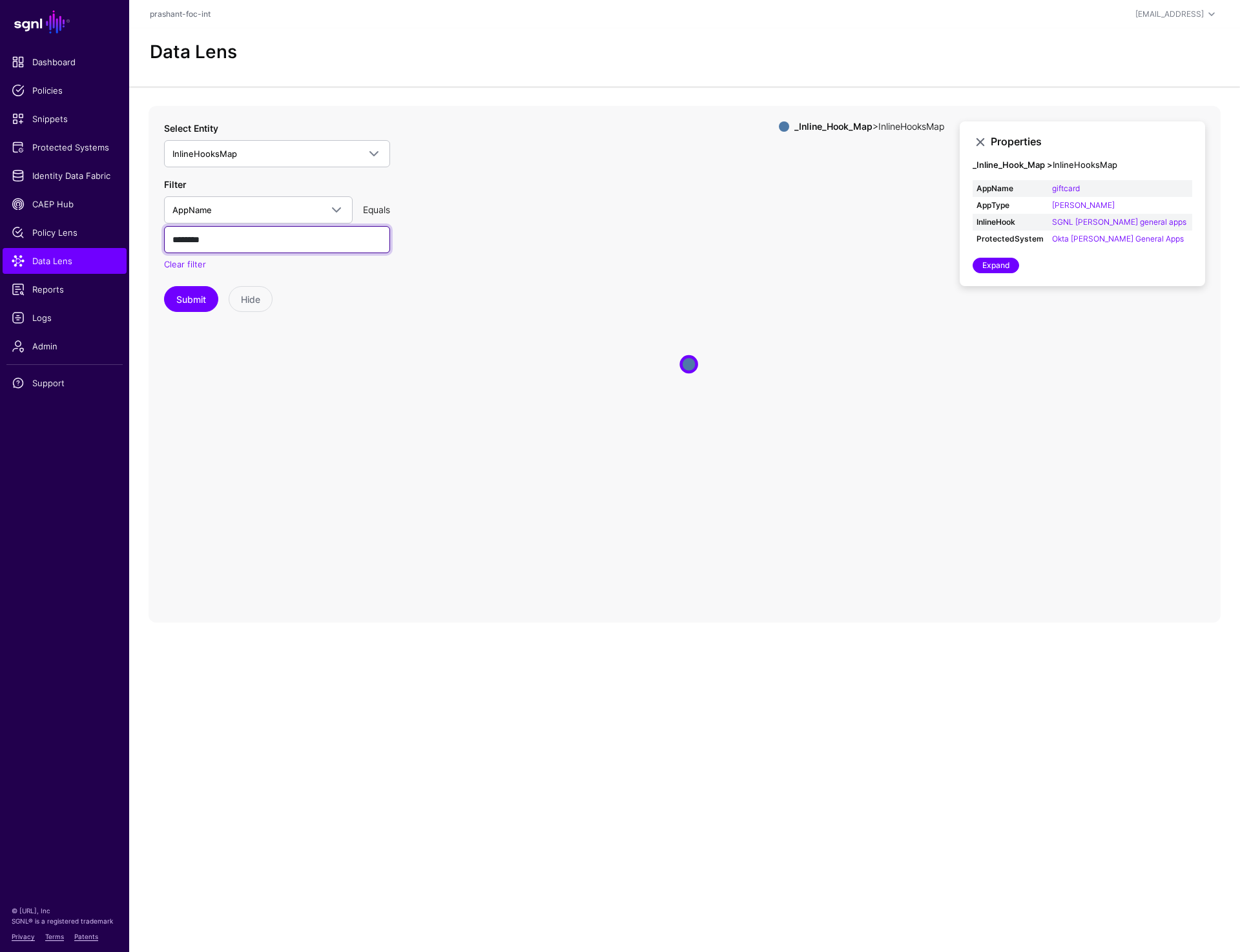
click at [238, 237] on input "********" at bounding box center [277, 240] width 226 height 27
paste input "********"
click at [181, 306] on button "Submit" at bounding box center [191, 299] width 54 height 26
click at [688, 366] on circle at bounding box center [689, 364] width 13 height 13
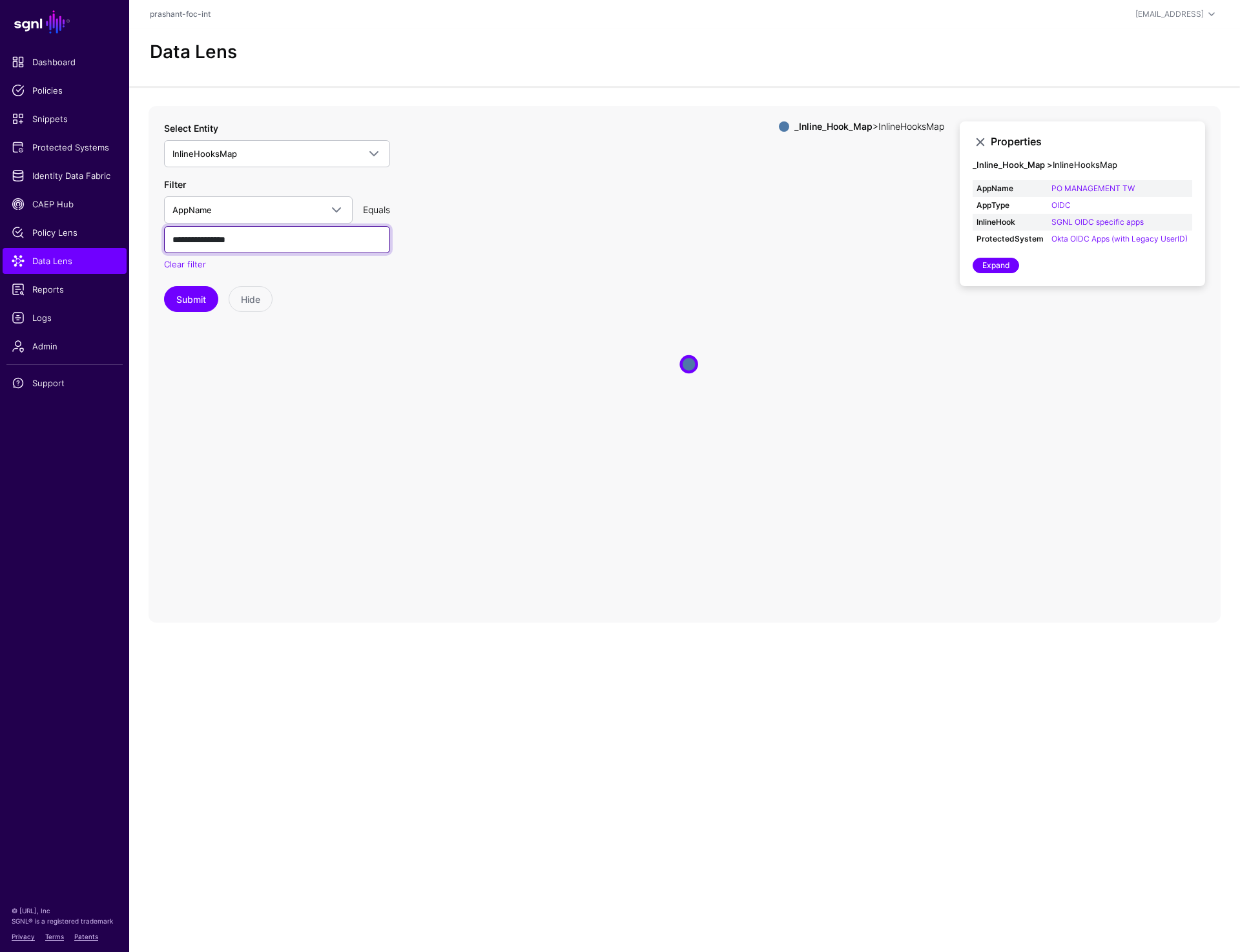
click at [292, 235] on input "**********" at bounding box center [277, 240] width 226 height 27
paste input "text"
type input "**********"
click at [194, 300] on button "Submit" at bounding box center [191, 299] width 54 height 26
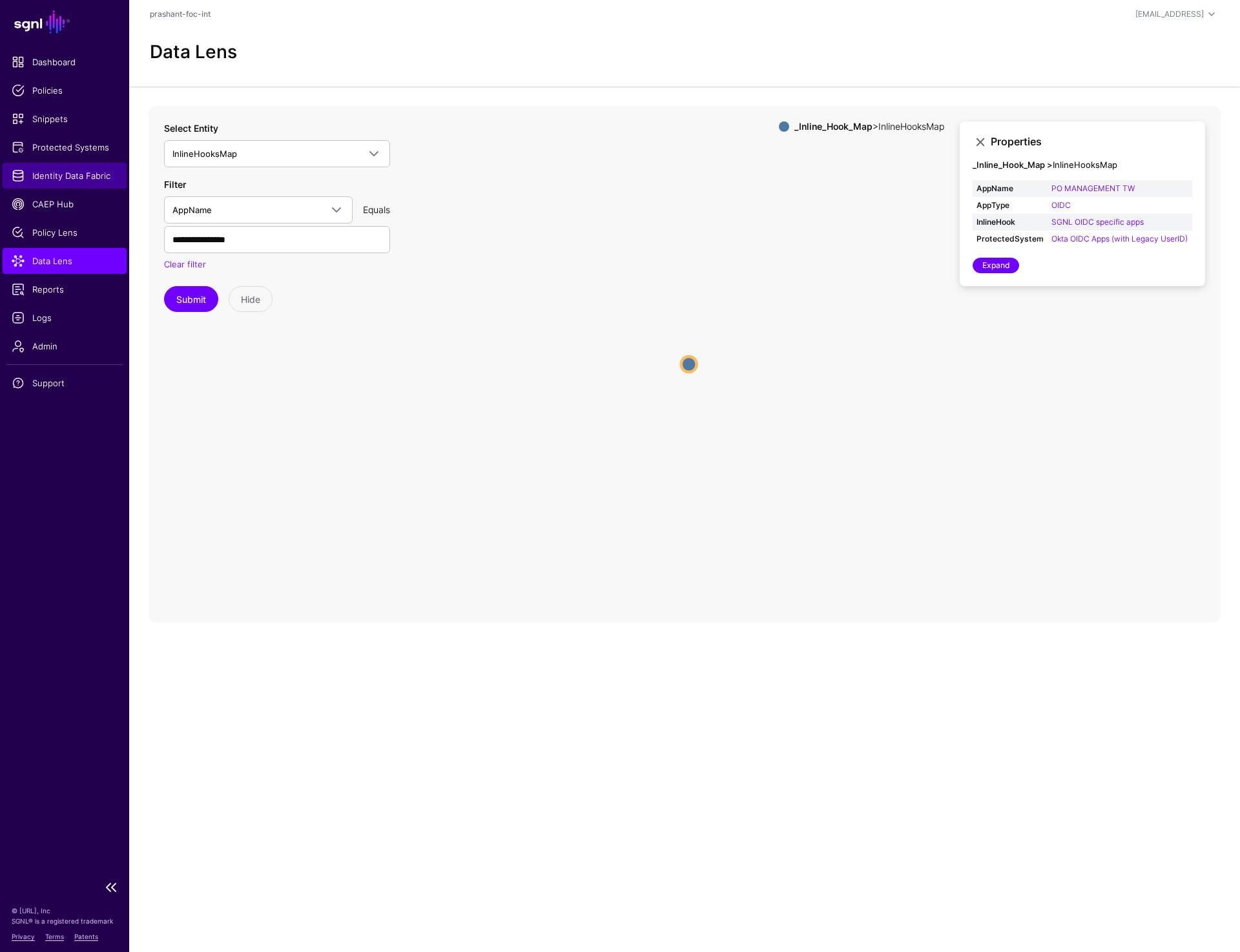
click at [82, 173] on span "Identity Data Fabric" at bounding box center [64, 176] width 106 height 13
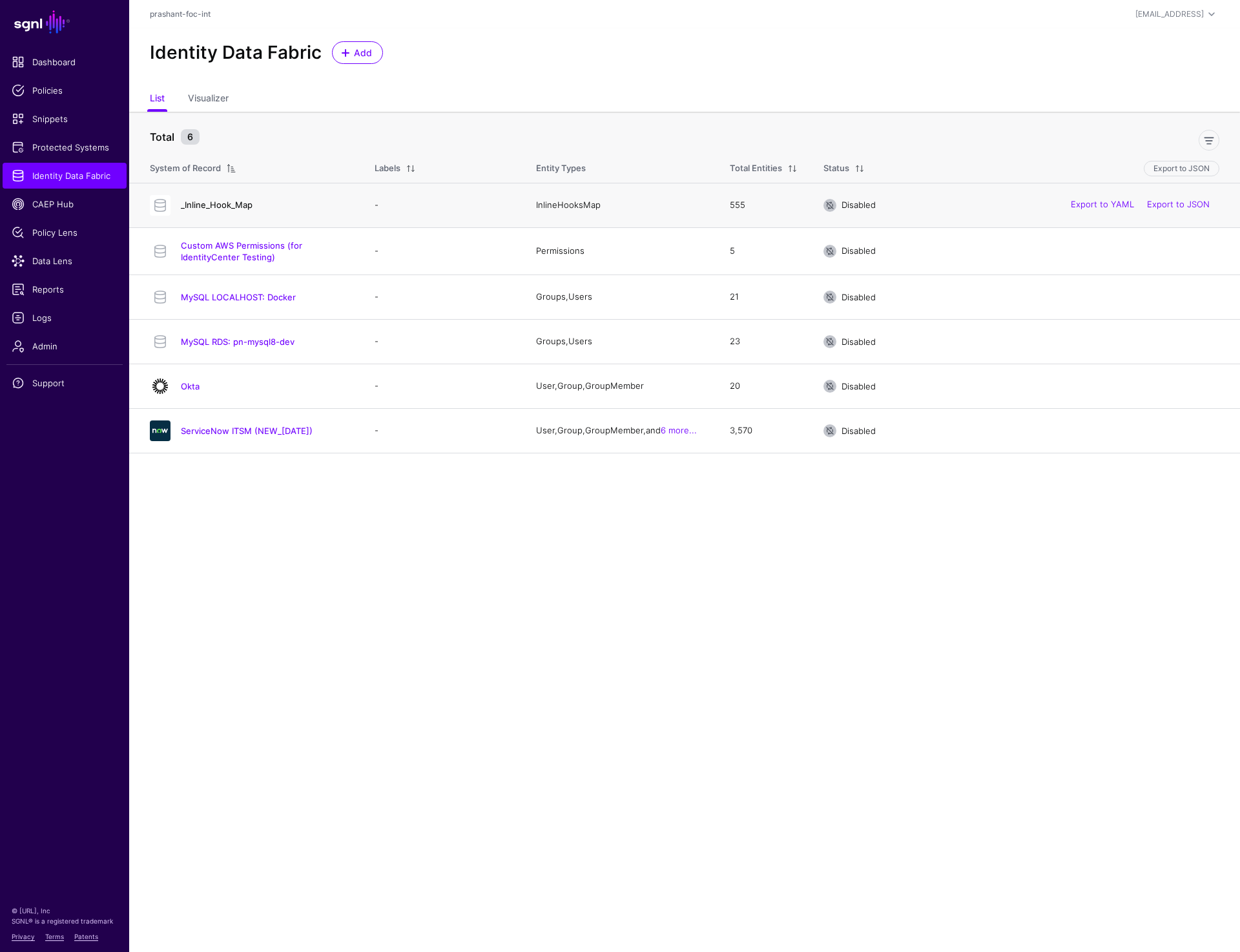
click at [219, 203] on link "_Inline_Hook_Map" at bounding box center [216, 205] width 72 height 10
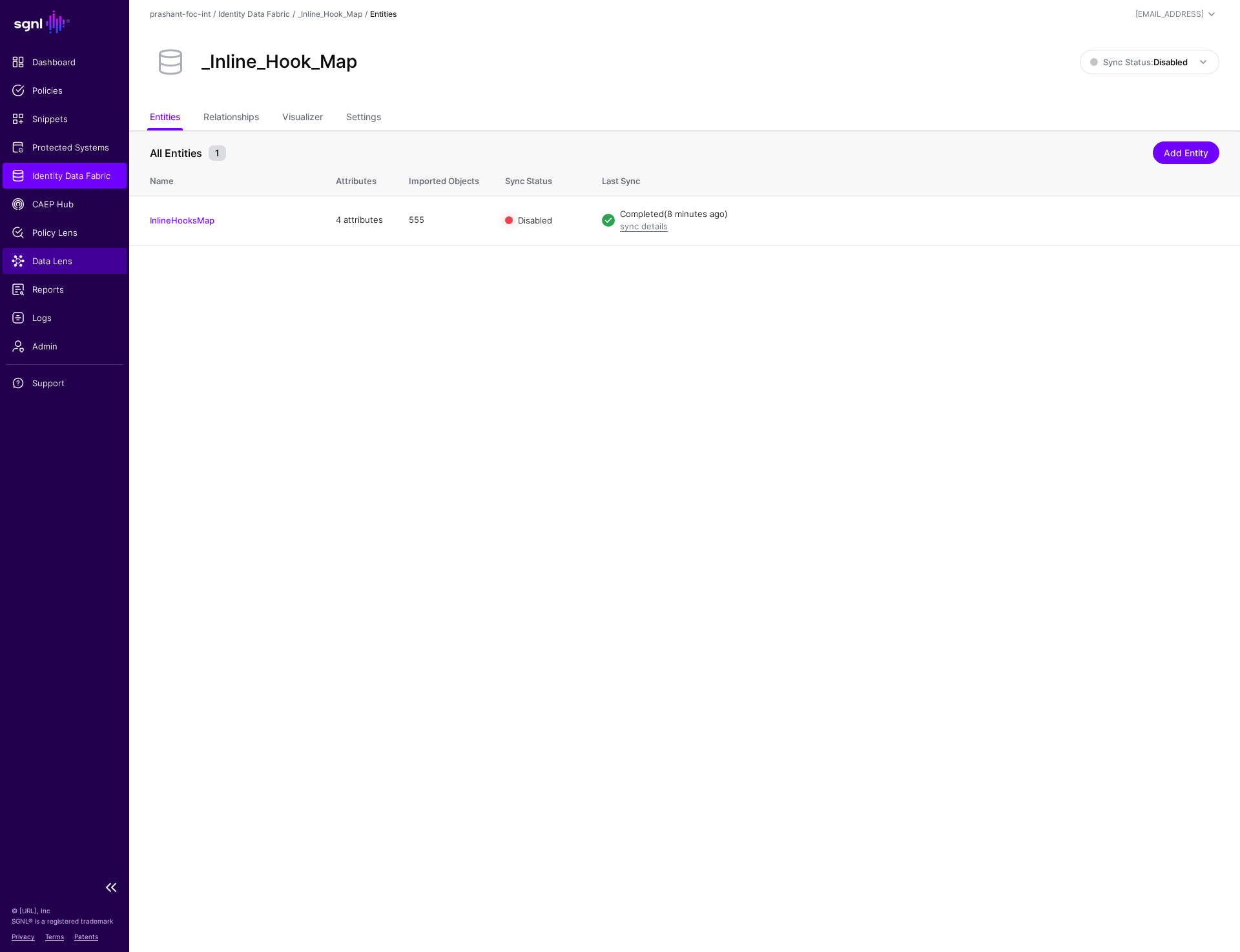
click at [67, 263] on span "Data Lens" at bounding box center [64, 261] width 106 height 13
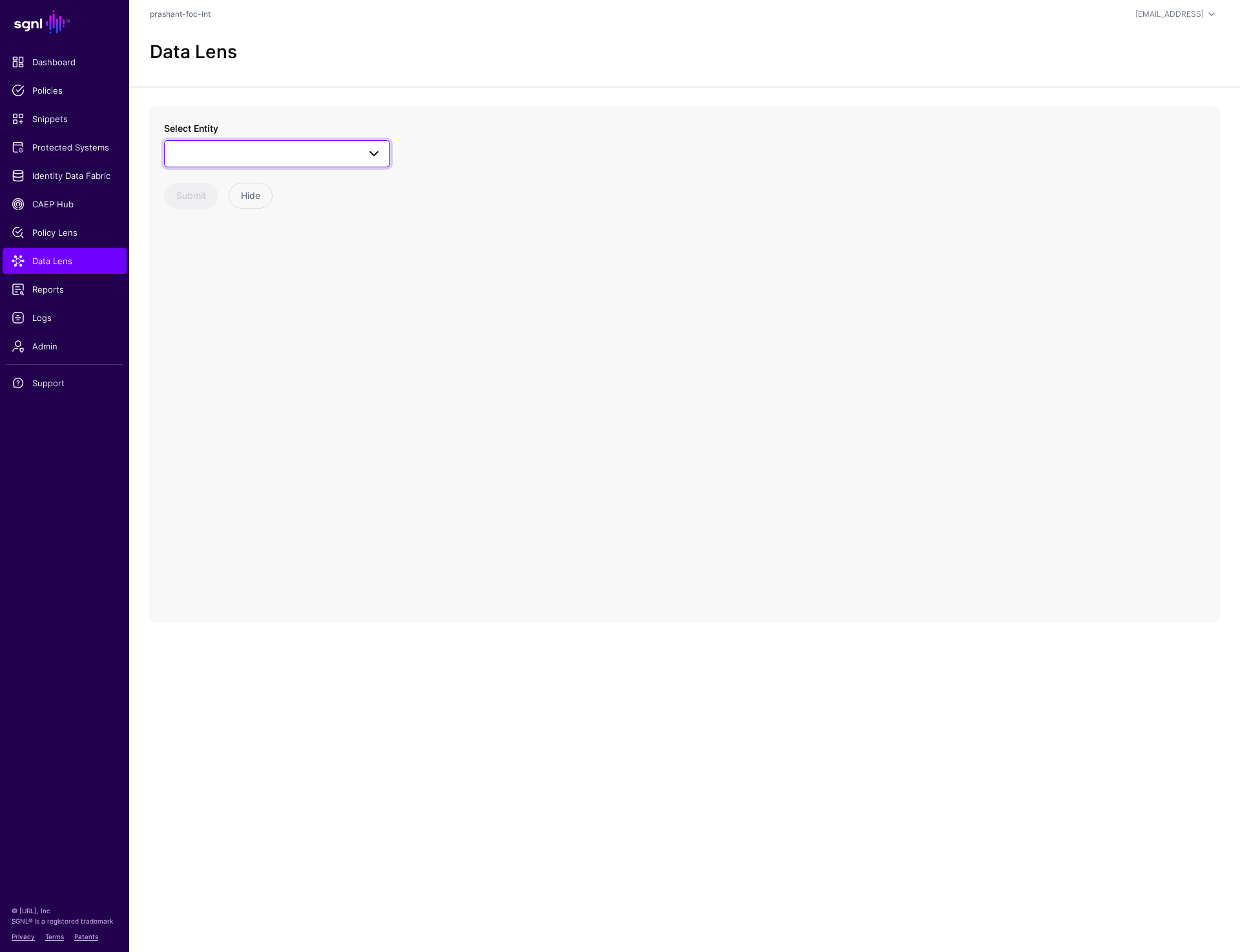
click at [296, 150] on span at bounding box center [277, 153] width 209 height 15
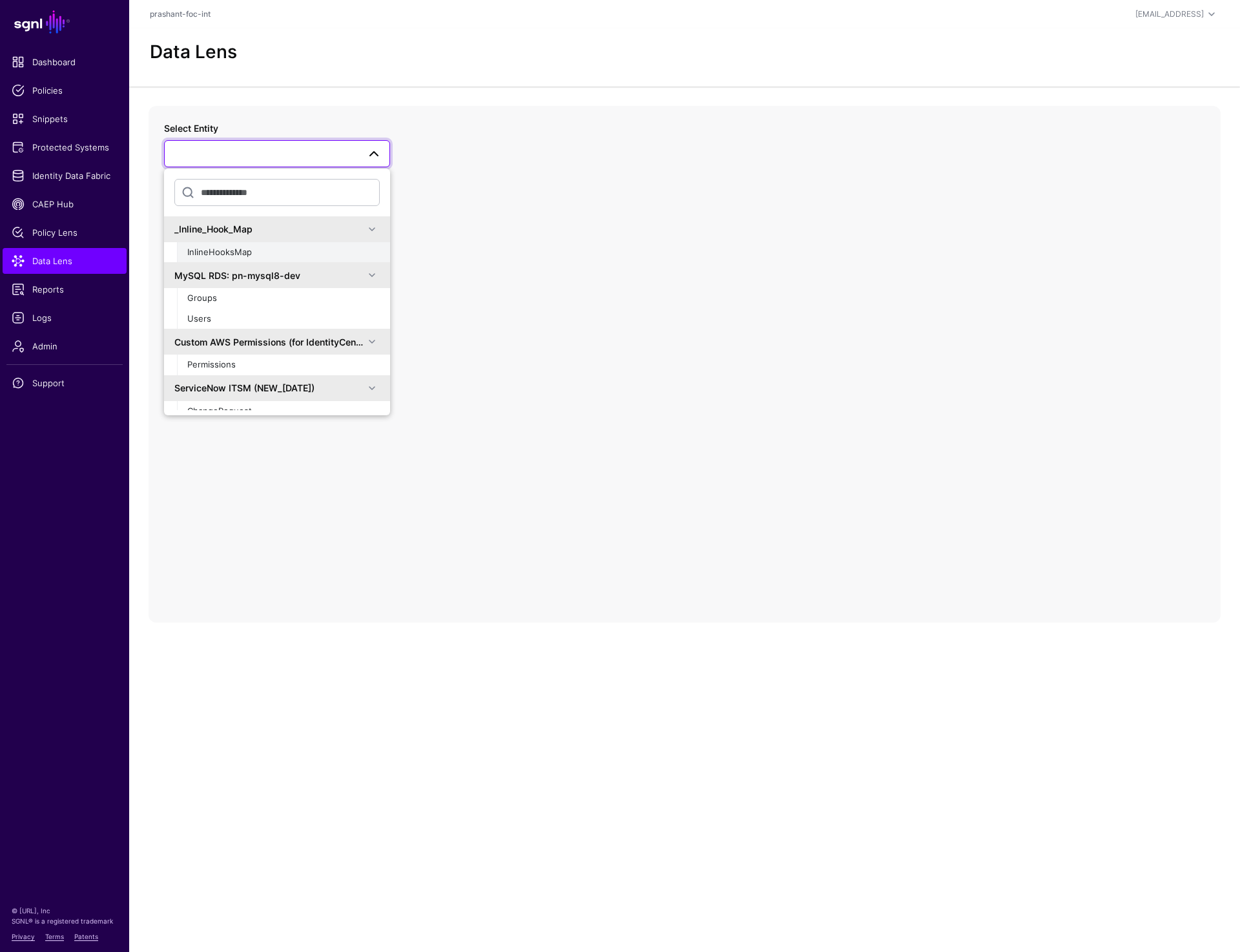
click at [262, 247] on div "InlineHooksMap" at bounding box center [283, 252] width 192 height 13
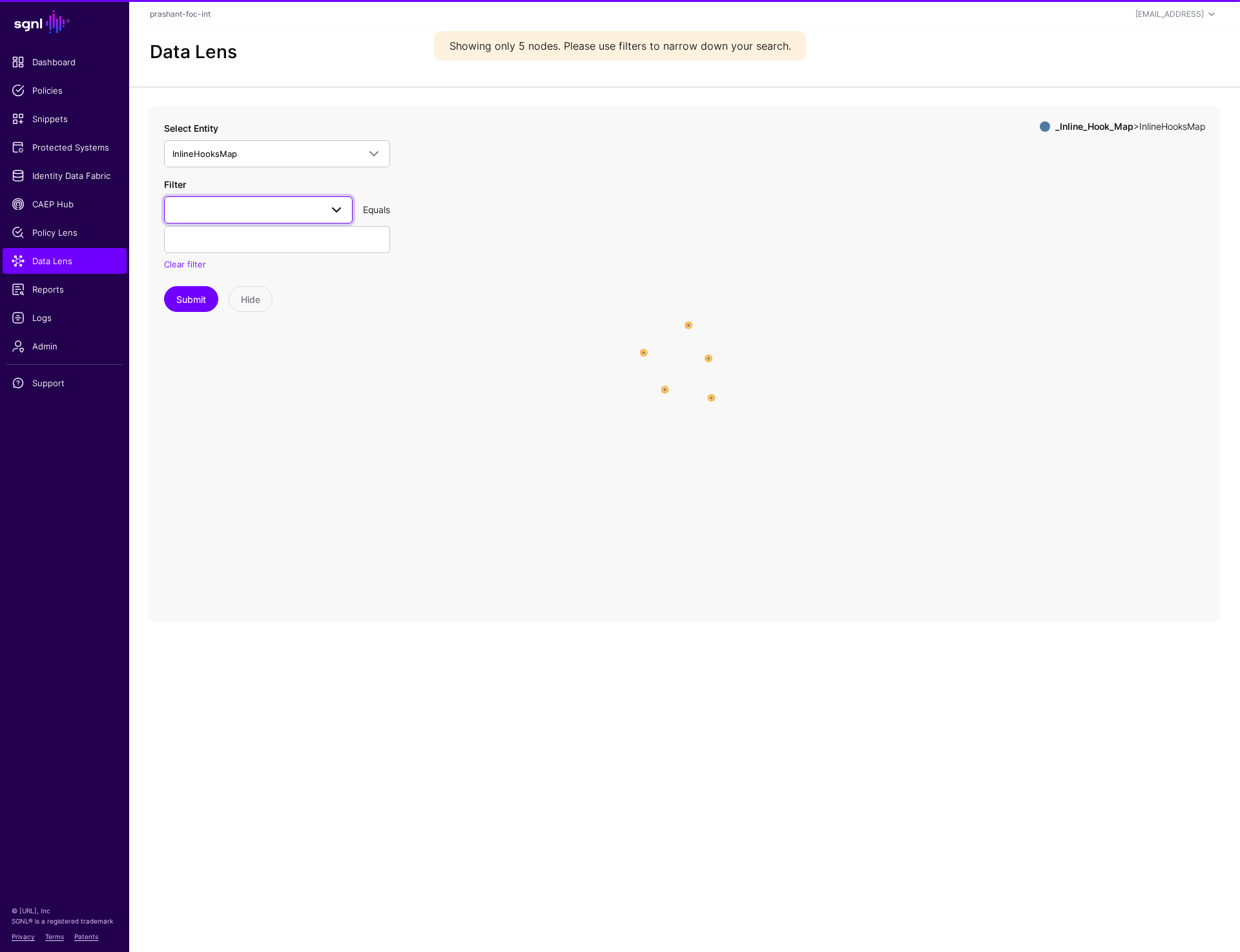
click at [275, 203] on span at bounding box center [259, 210] width 172 height 15
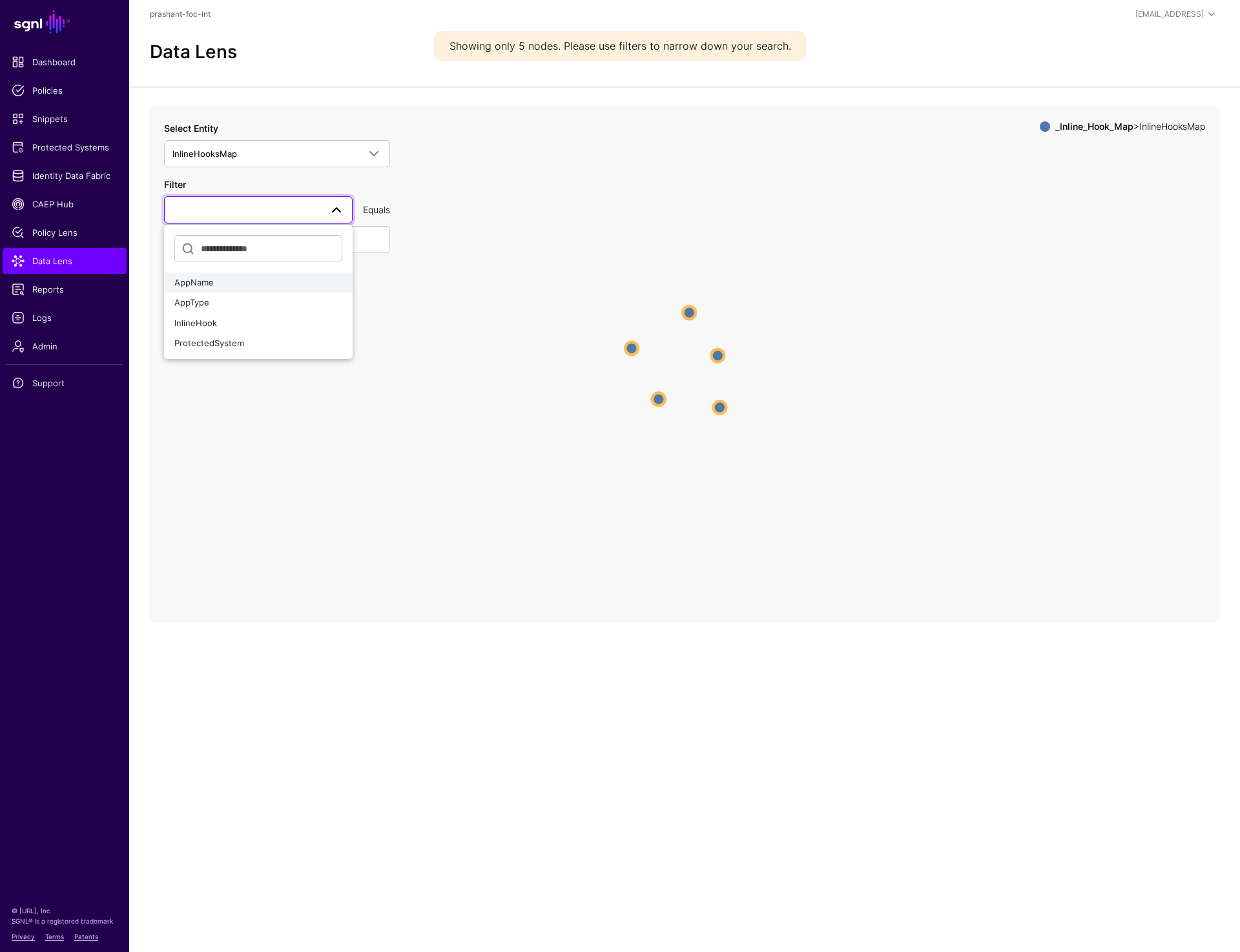
click at [244, 286] on div "AppName" at bounding box center [258, 283] width 168 height 13
click at [244, 247] on input "text" at bounding box center [277, 240] width 226 height 27
paste input "******"
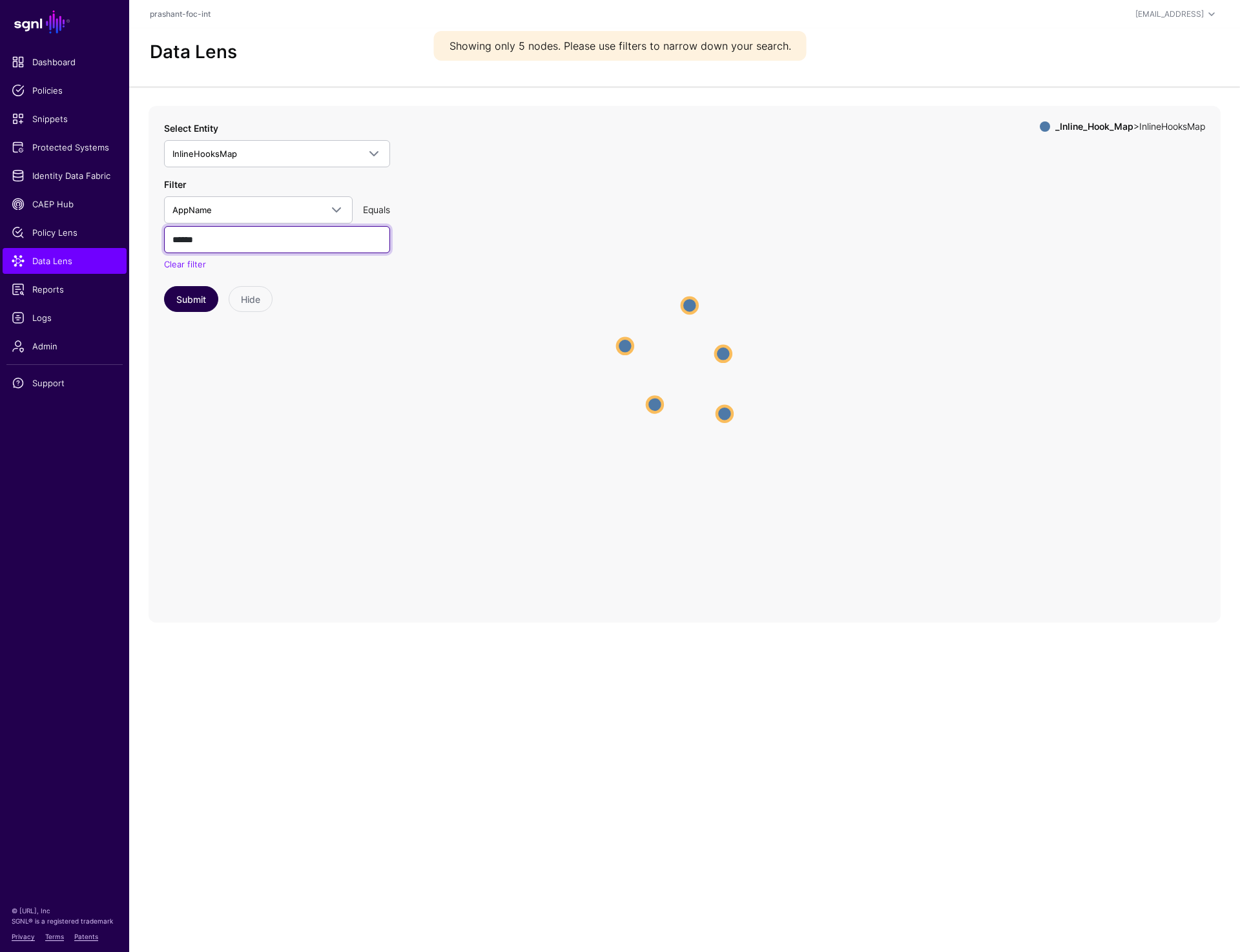
type input "******"
click at [185, 297] on button "Submit" at bounding box center [191, 299] width 54 height 26
click at [688, 364] on circle at bounding box center [688, 364] width 15 height 15
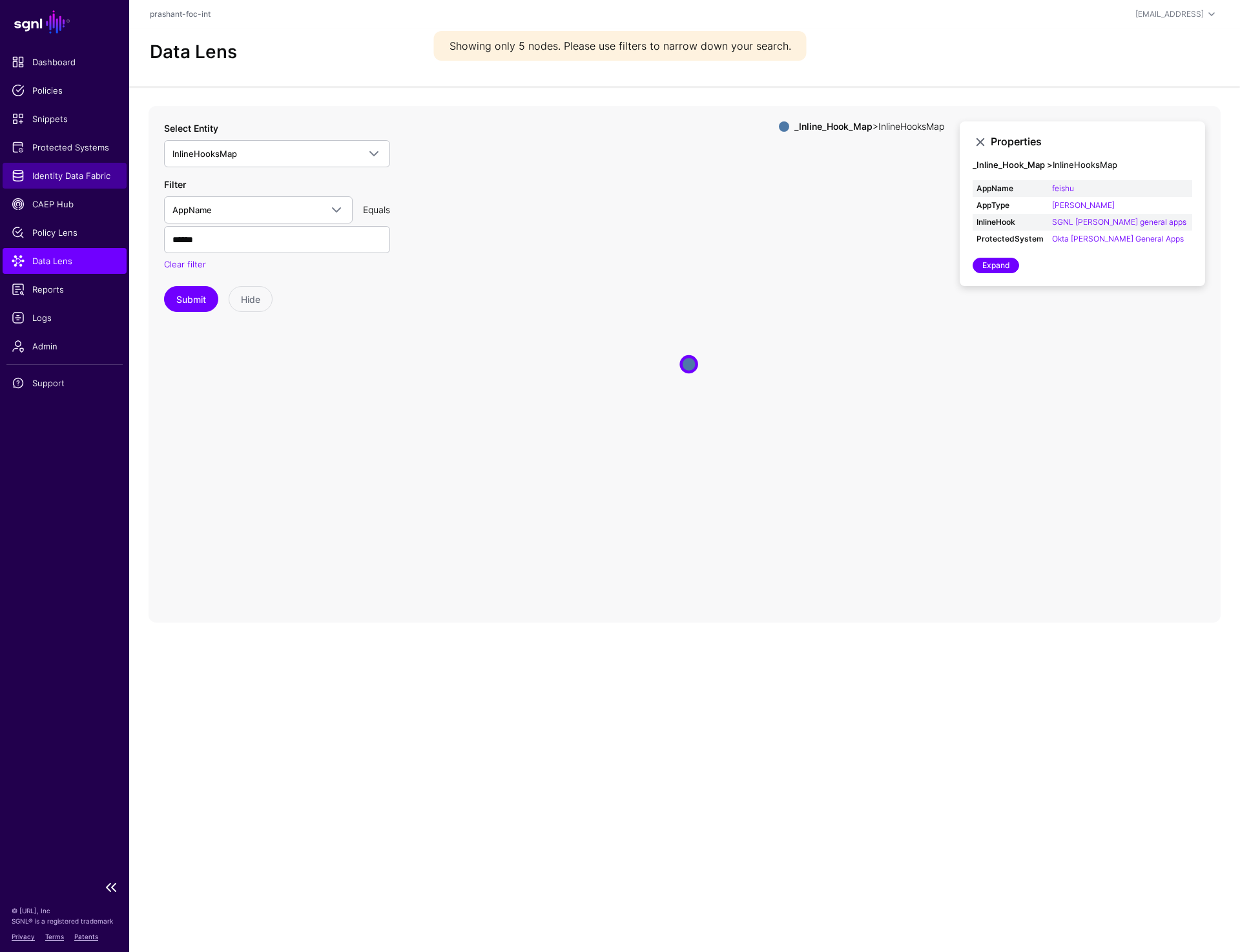
click at [79, 176] on span "Identity Data Fabric" at bounding box center [64, 176] width 106 height 13
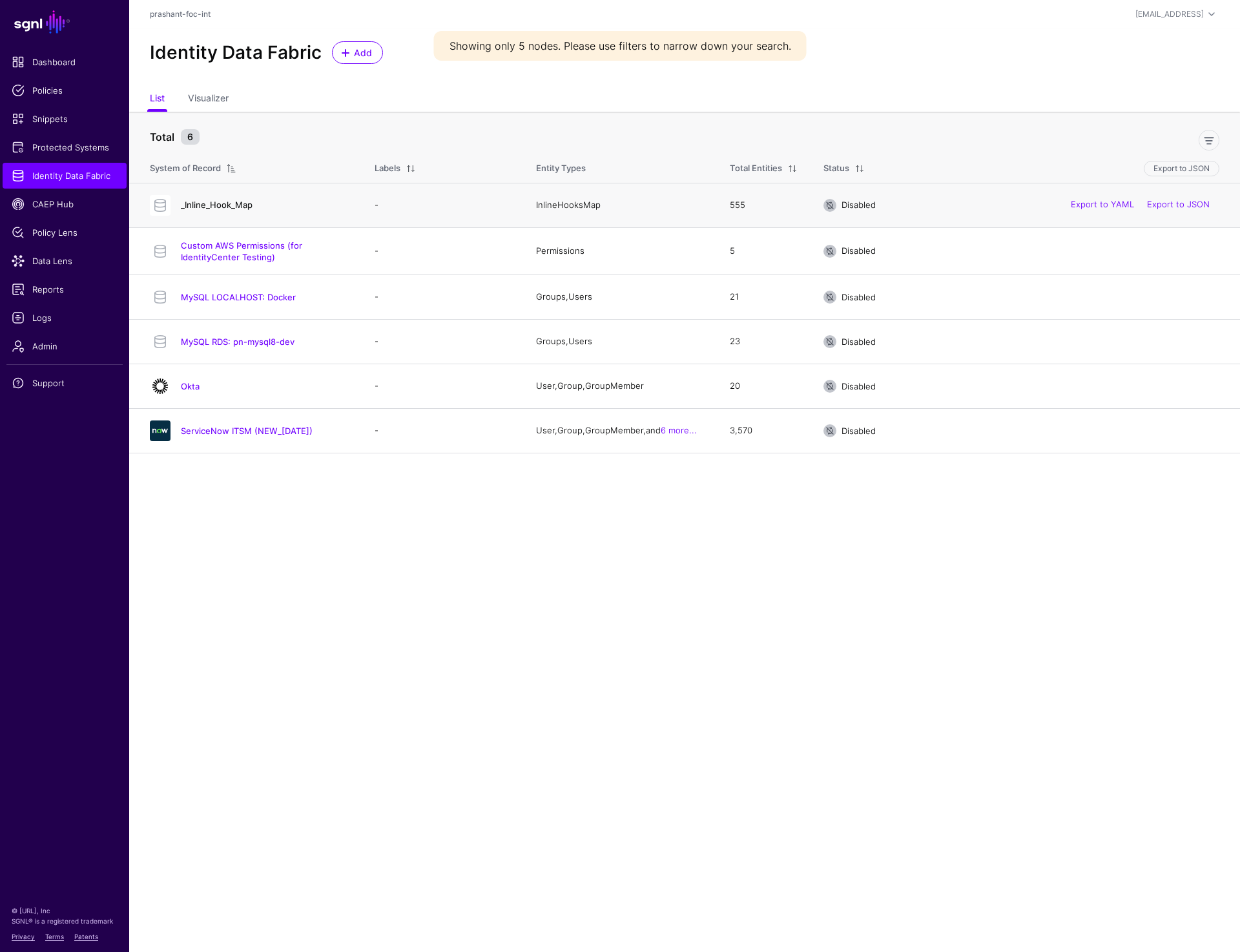
click at [227, 205] on link "_Inline_Hook_Map" at bounding box center [216, 205] width 72 height 10
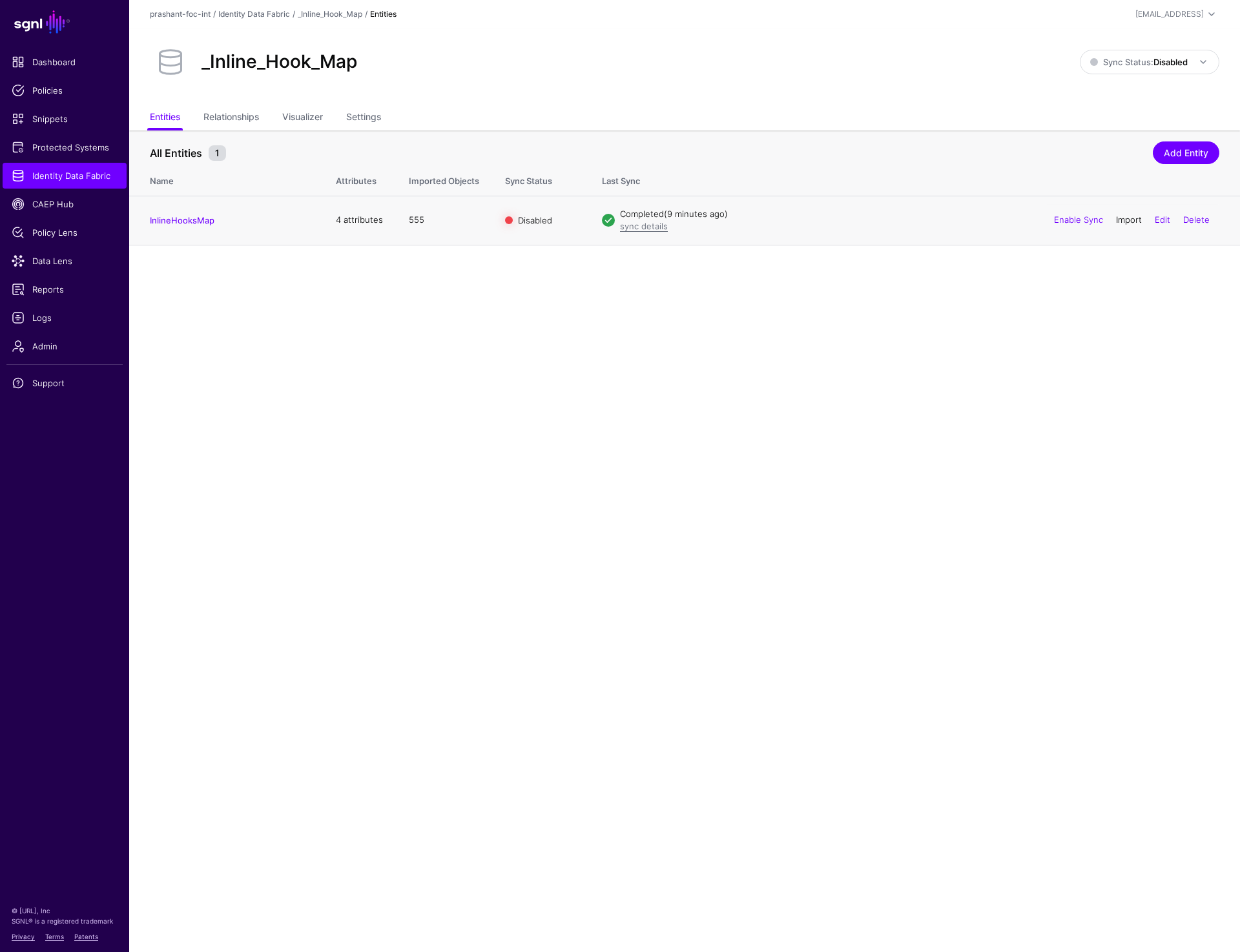
click at [1132, 216] on link "Import" at bounding box center [1129, 220] width 26 height 10
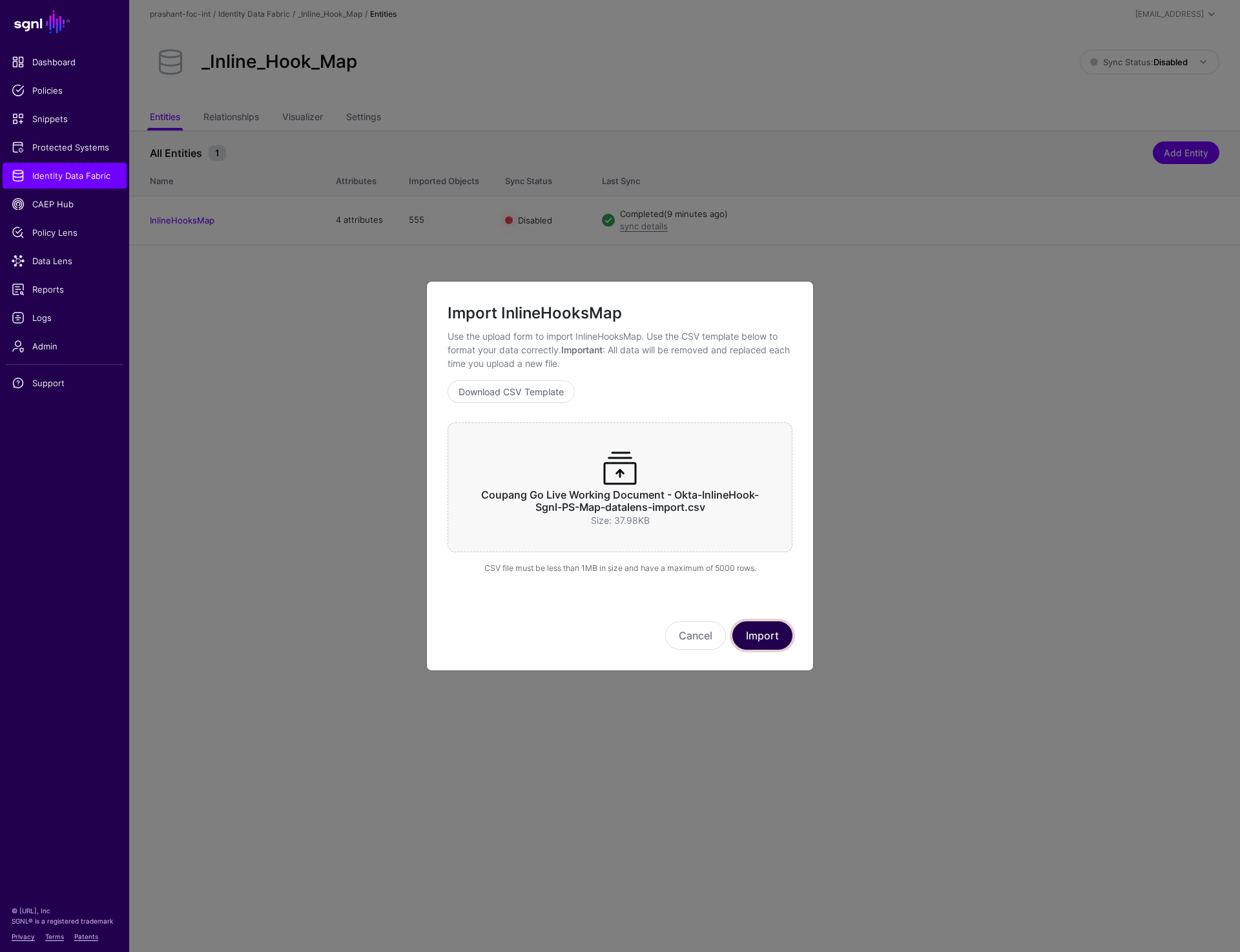
click at [753, 639] on button "Import" at bounding box center [762, 635] width 60 height 28
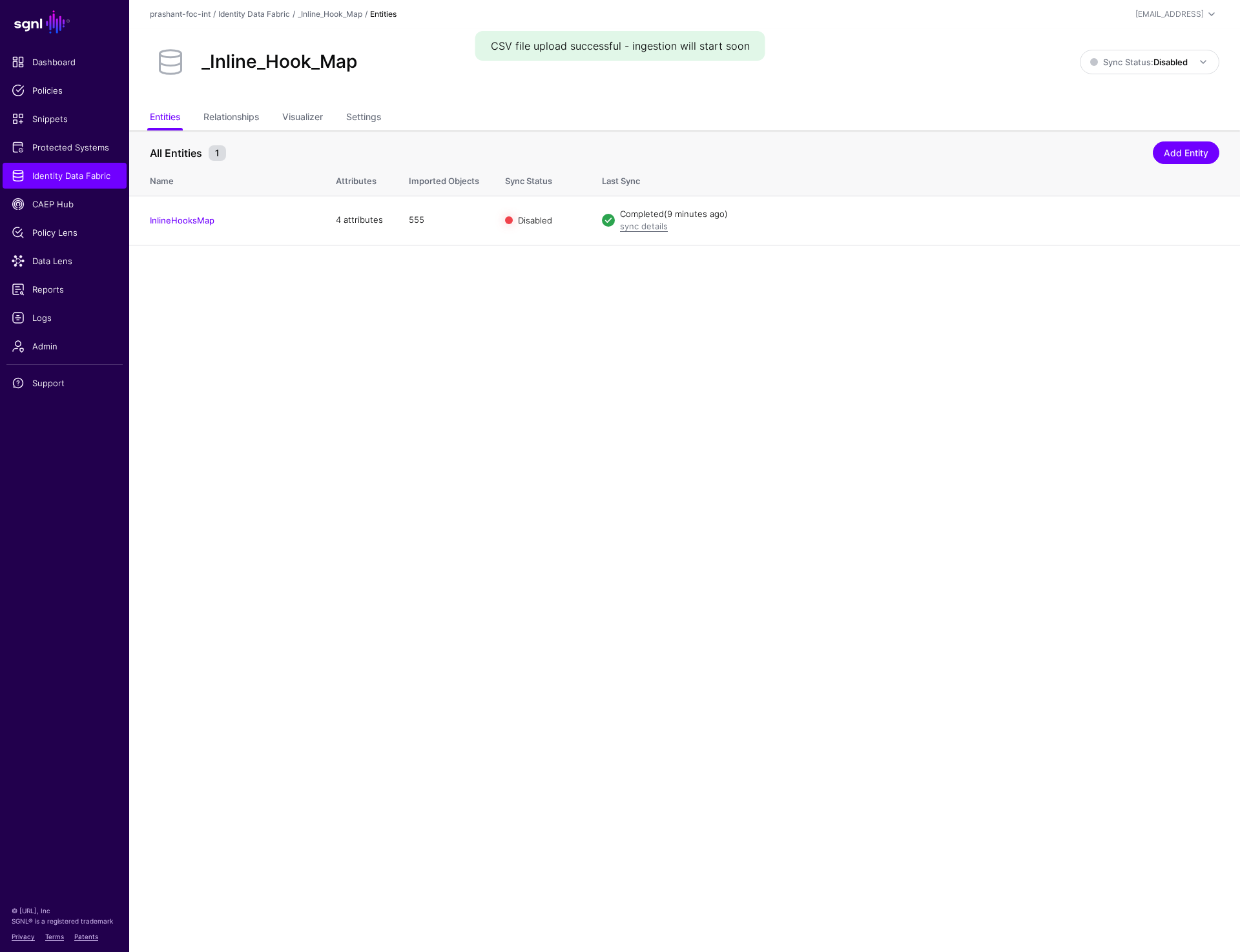
click at [638, 479] on main "SGNL Dashboard Policies Snippets Protected Systems Identity Data Fabric CAEP Hu…" at bounding box center [620, 476] width 1240 height 952
click at [47, 322] on span "Logs" at bounding box center [64, 318] width 106 height 13
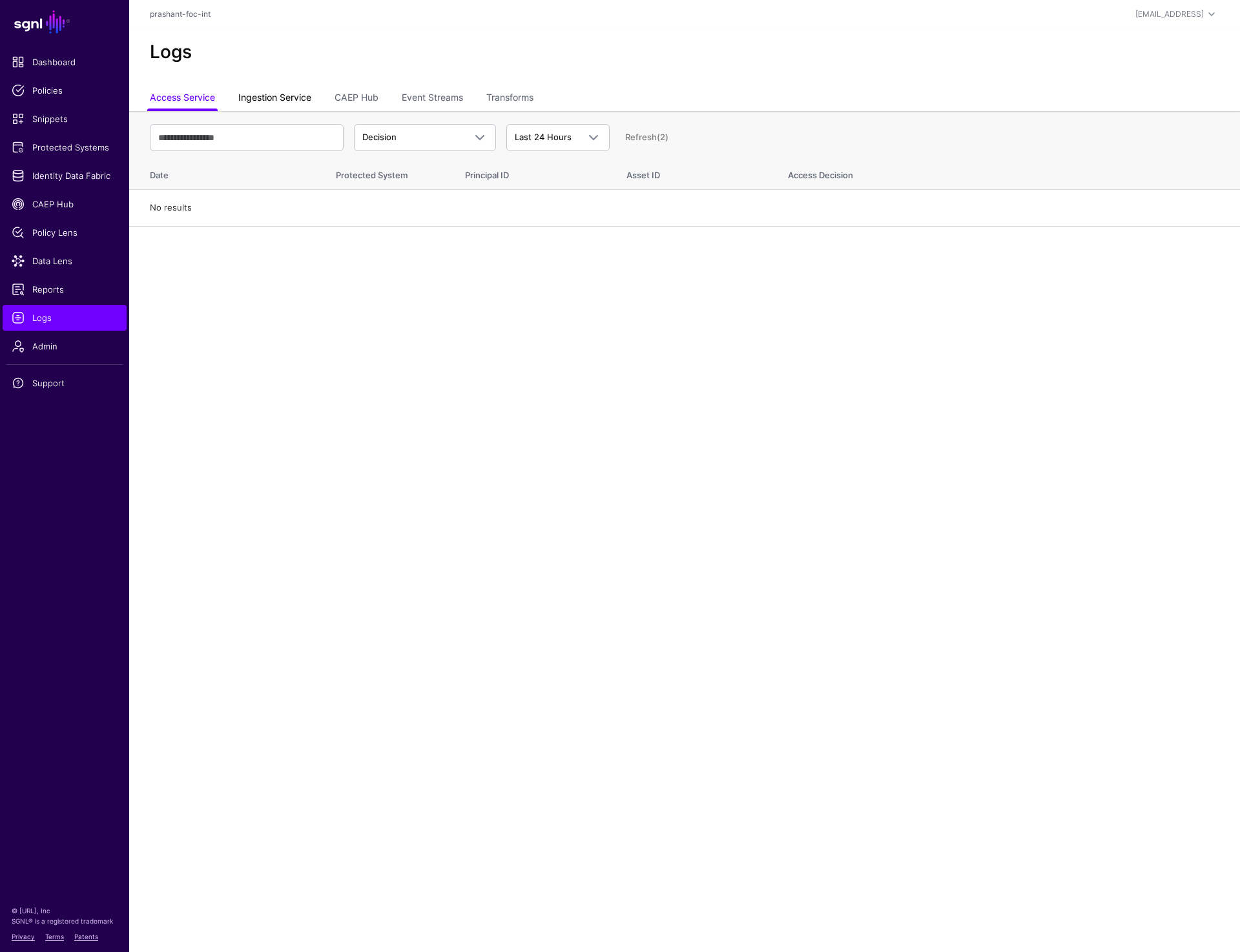
click at [285, 93] on link "Ingestion Service" at bounding box center [275, 99] width 73 height 25
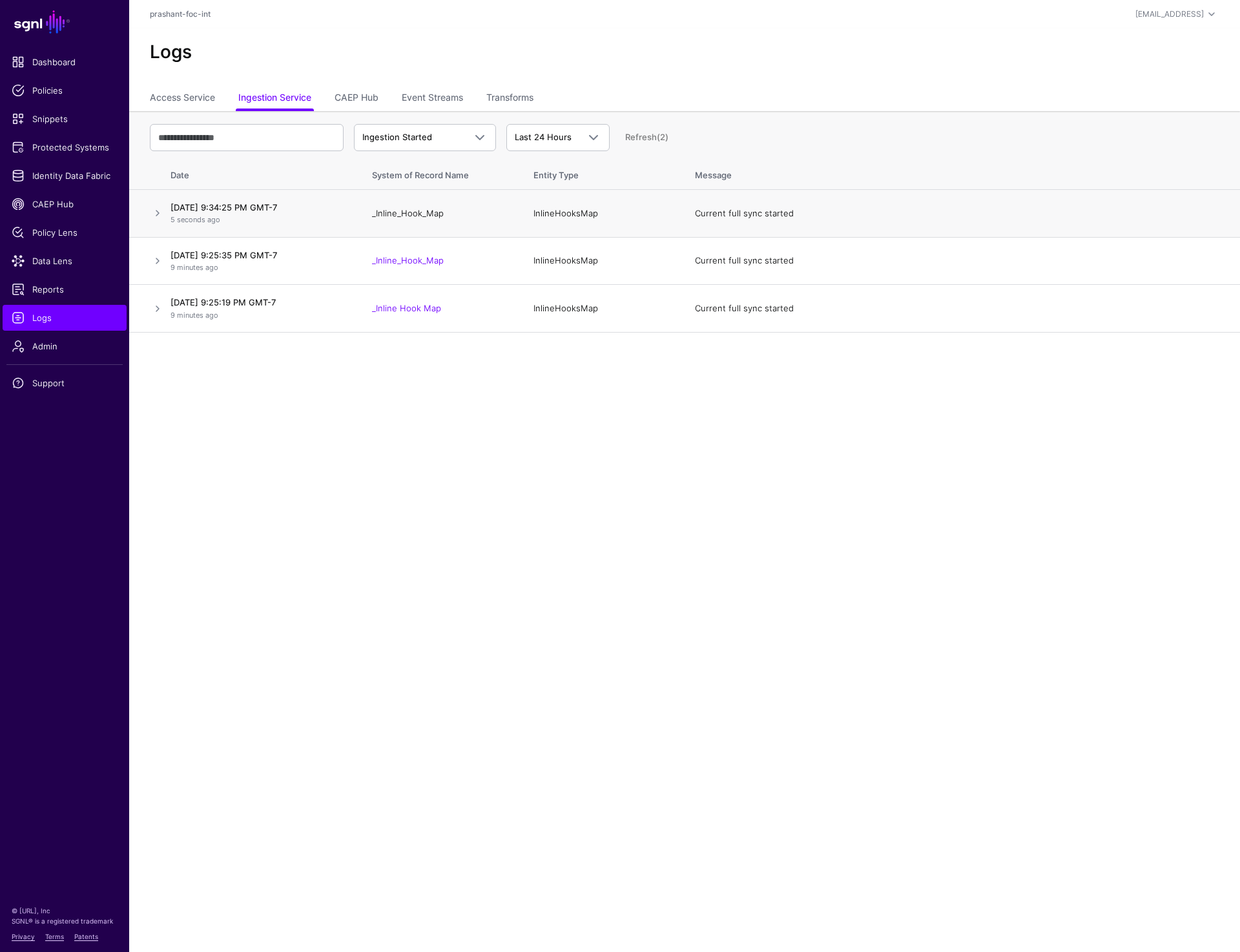
click at [398, 216] on link "_Inline_Hook_Map" at bounding box center [408, 213] width 72 height 10
click at [164, 218] on link at bounding box center [157, 213] width 15 height 15
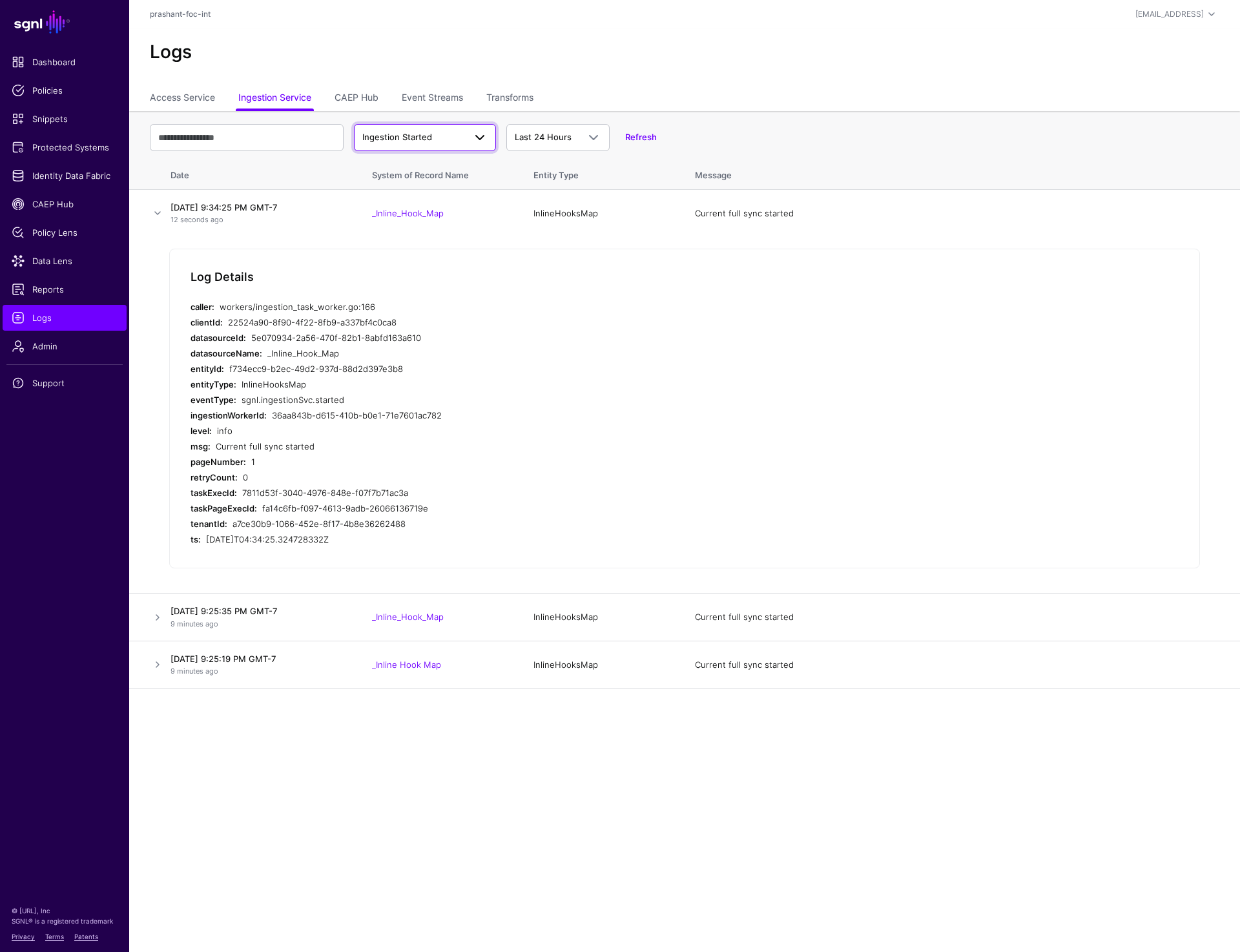
click at [464, 130] on span at bounding box center [476, 137] width 23 height 15
click at [453, 186] on div "Ingestion Completed" at bounding box center [425, 188] width 121 height 13
click at [392, 215] on link "_Inline_Hook_Map" at bounding box center [408, 213] width 72 height 10
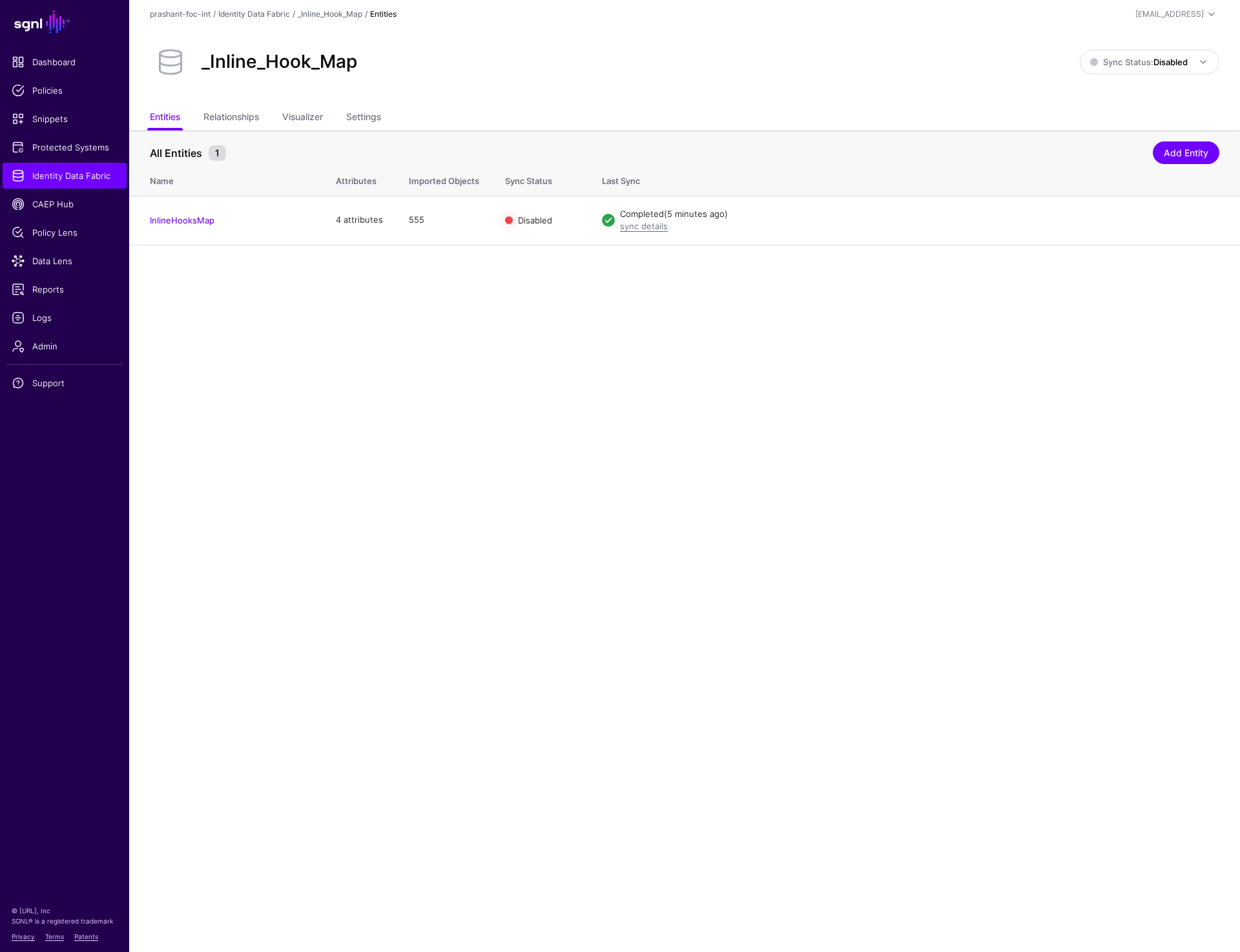
click at [288, 387] on main "SGNL Dashboard Policies Snippets Protected Systems Identity Data Fabric CAEP Hu…" at bounding box center [620, 476] width 1240 height 952
click at [437, 273] on main "SGNL Dashboard Policies Snippets Protected Systems Identity Data Fabric CAEP Hu…" at bounding box center [620, 476] width 1240 height 952
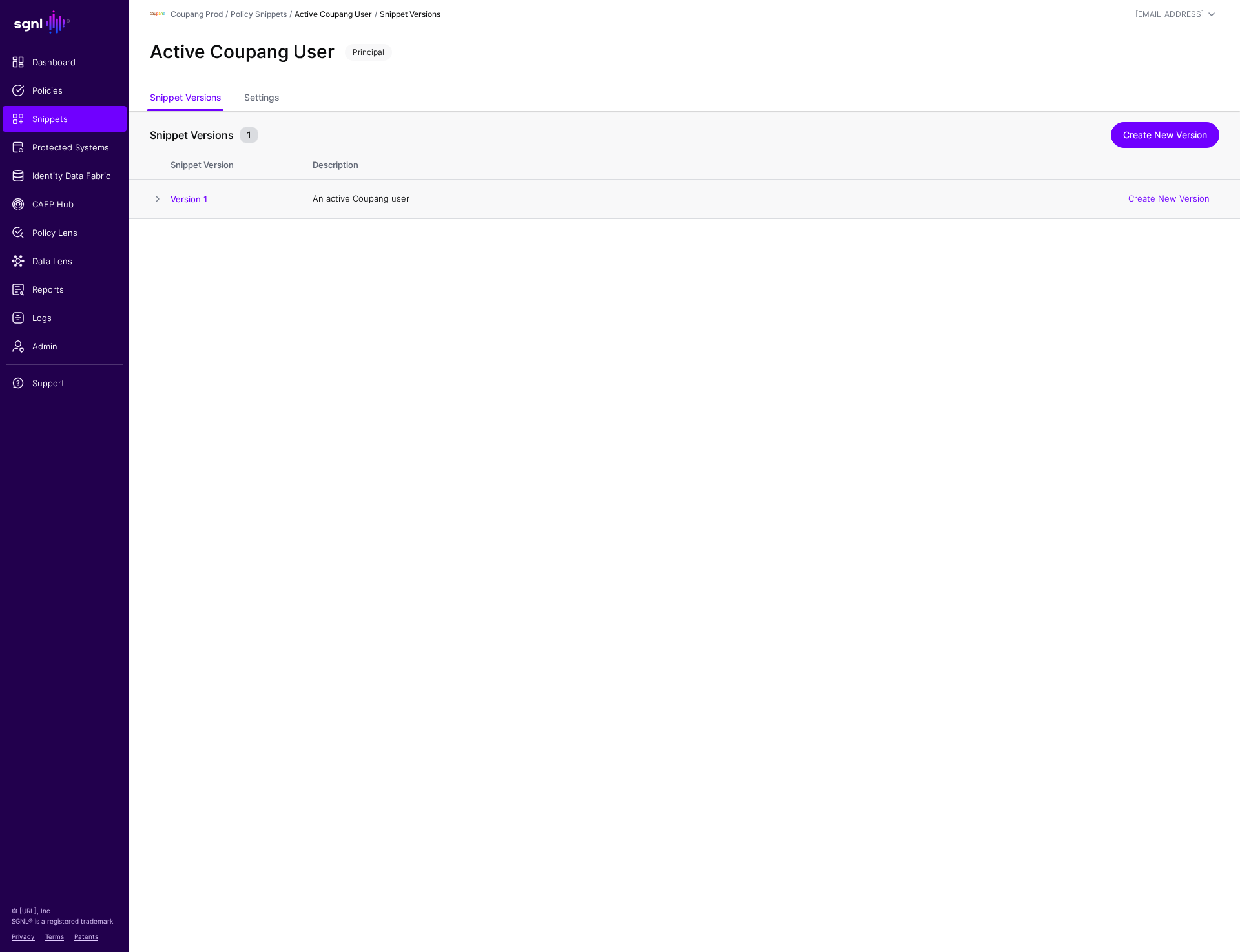
click at [161, 198] on span at bounding box center [157, 198] width 15 height 15
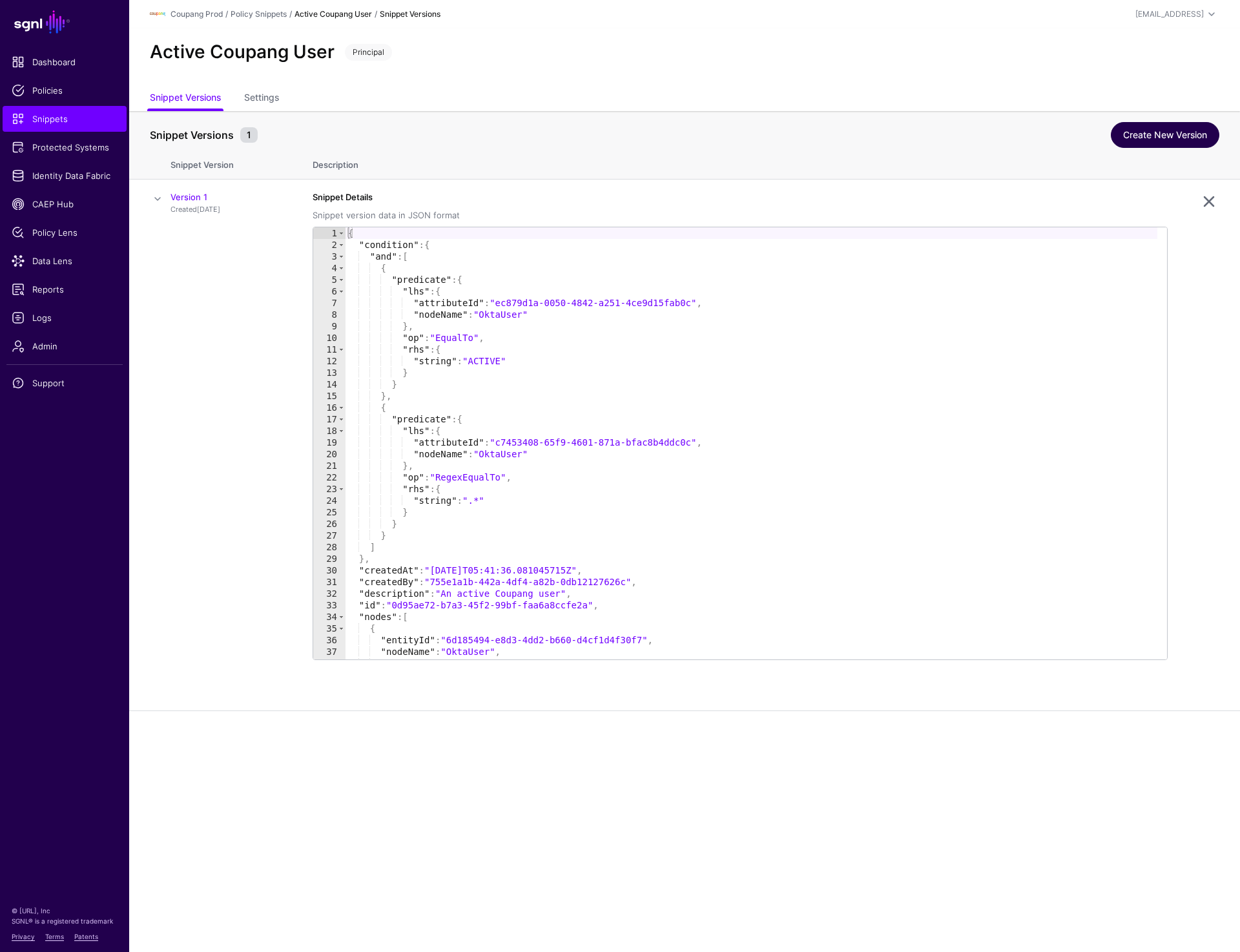
click at [1175, 137] on link "Create New Version" at bounding box center [1166, 135] width 108 height 26
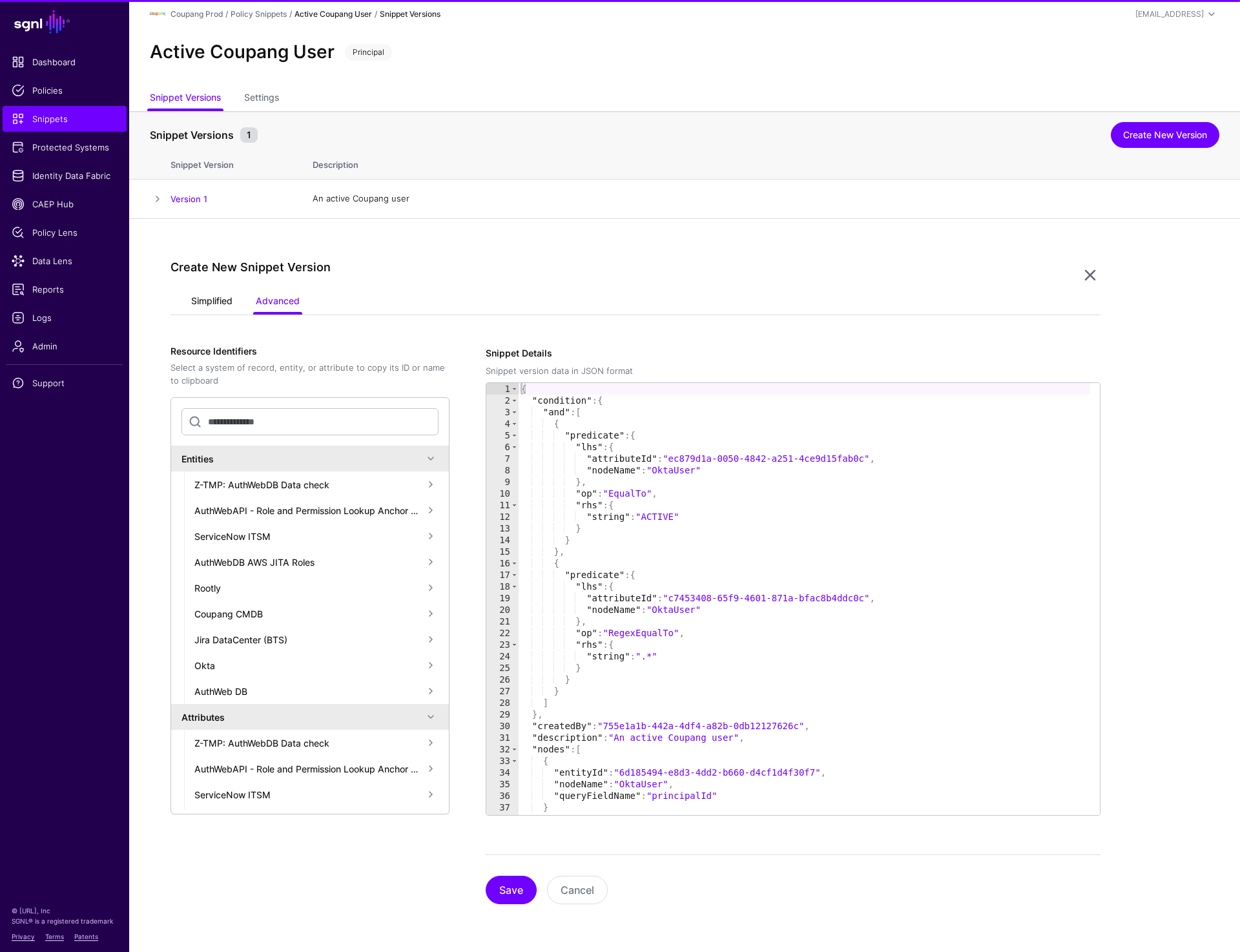
click at [220, 295] on link "Simplified" at bounding box center [211, 302] width 41 height 25
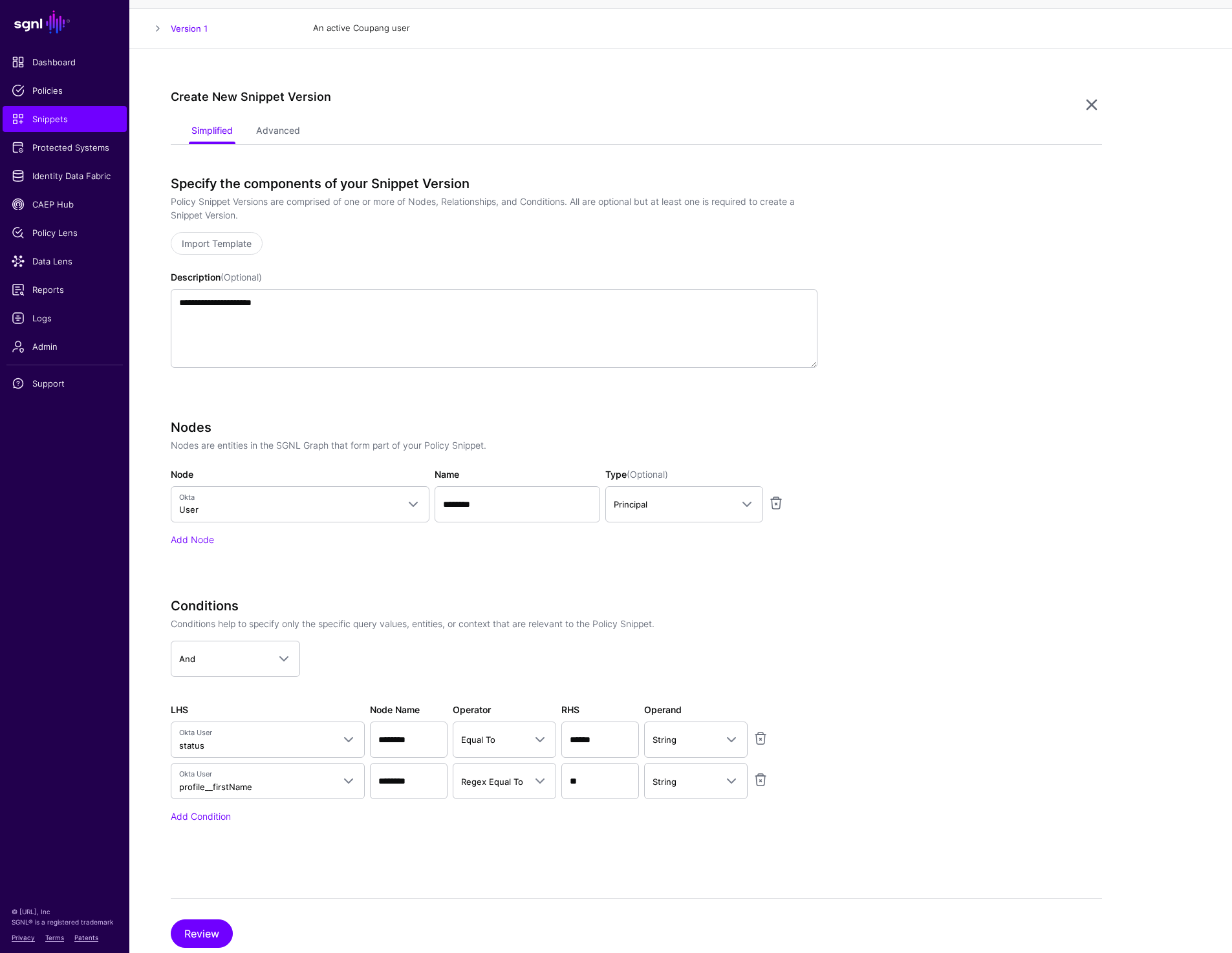
scroll to position [171, 0]
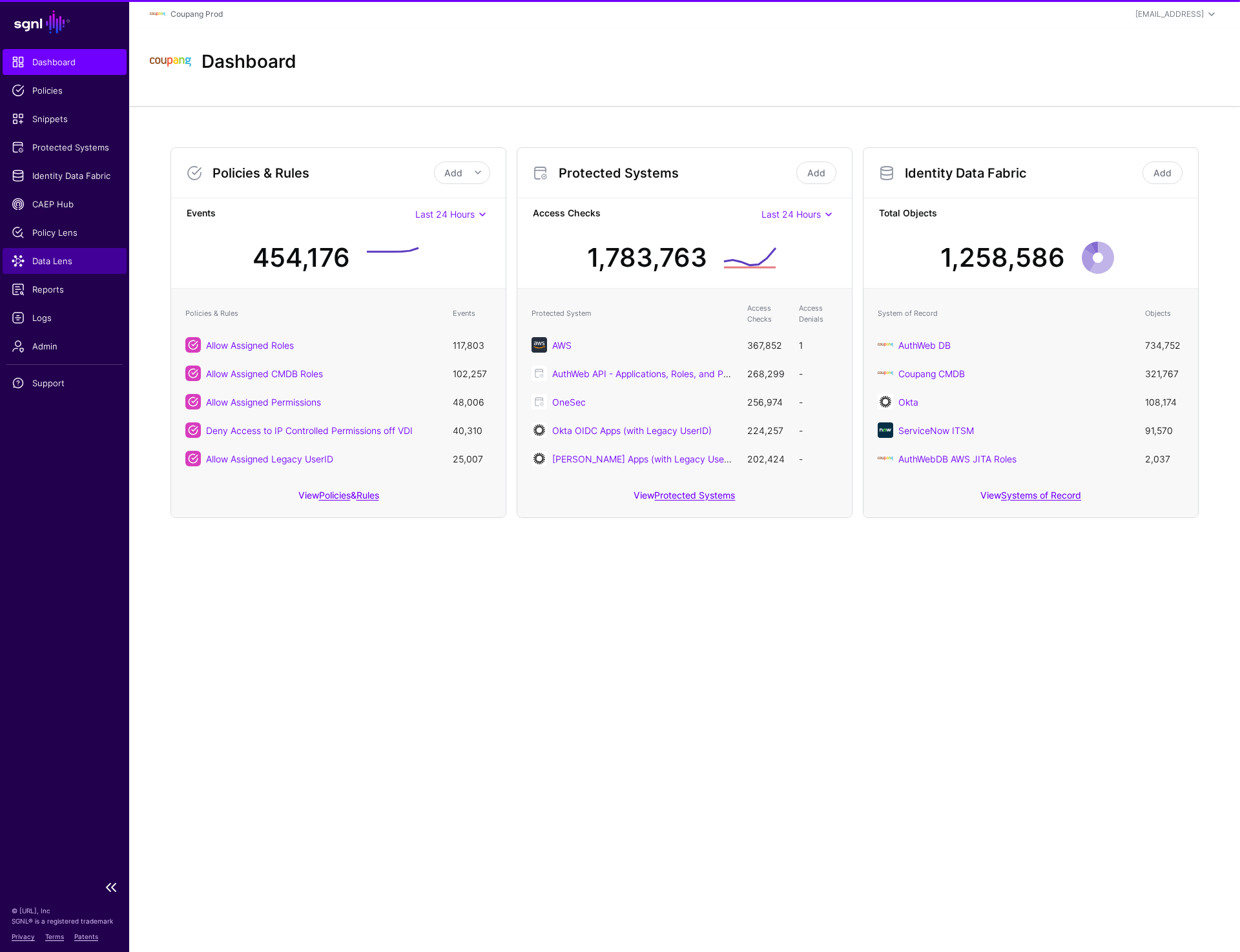
click at [55, 269] on link "Data Lens" at bounding box center [65, 261] width 124 height 26
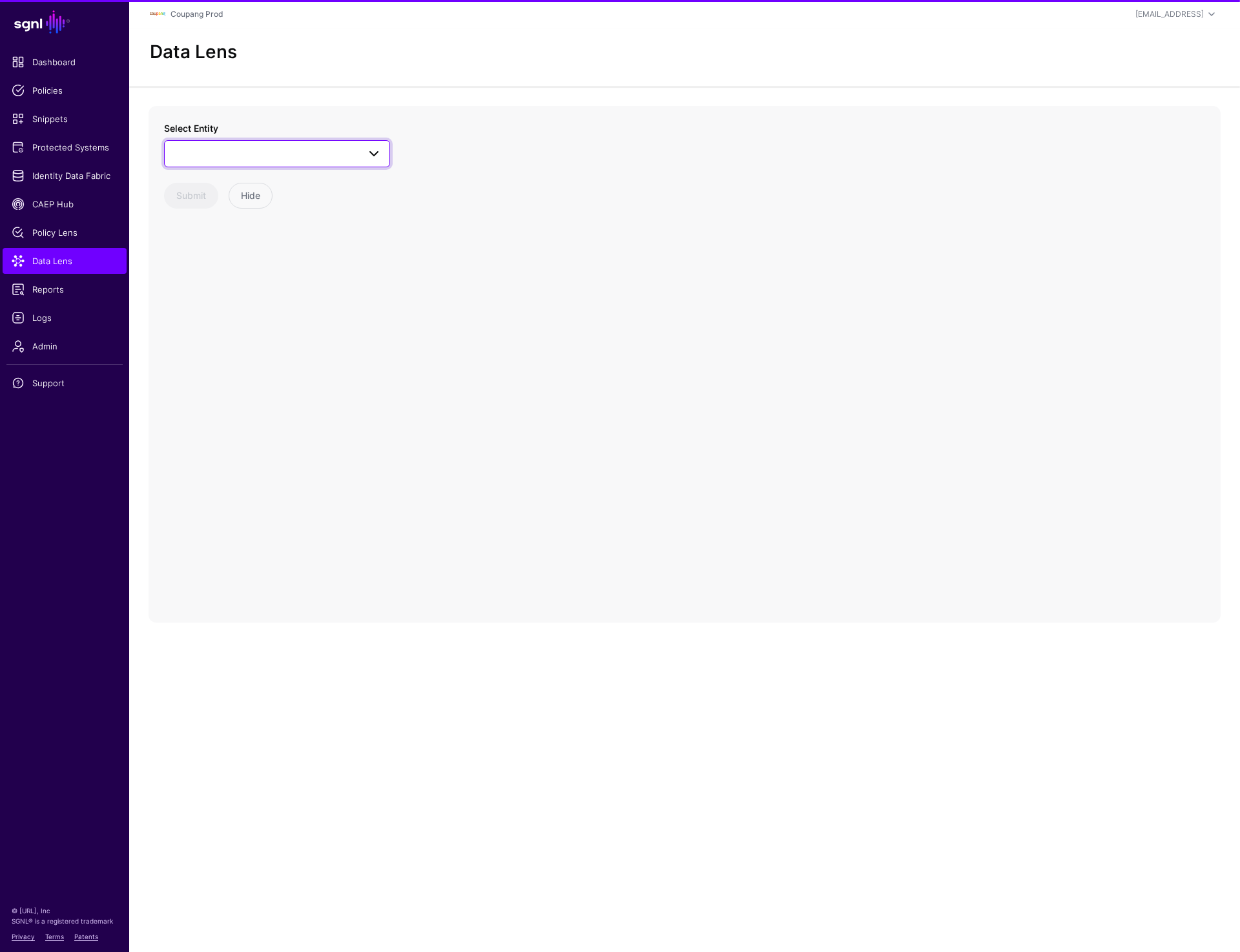
click at [212, 157] on span at bounding box center [277, 153] width 209 height 15
type input "*"
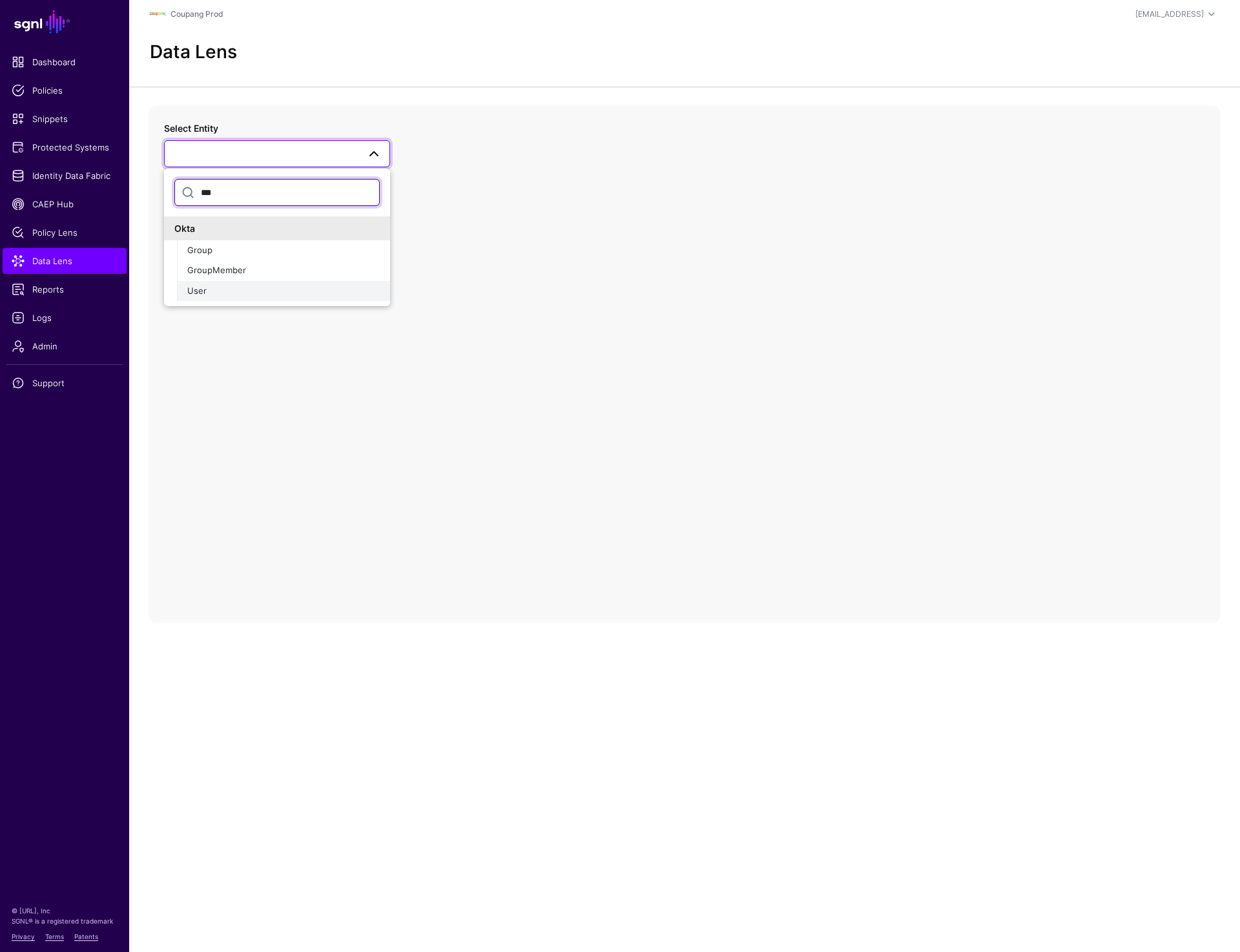
type input "***"
click at [222, 287] on div "User" at bounding box center [283, 291] width 192 height 13
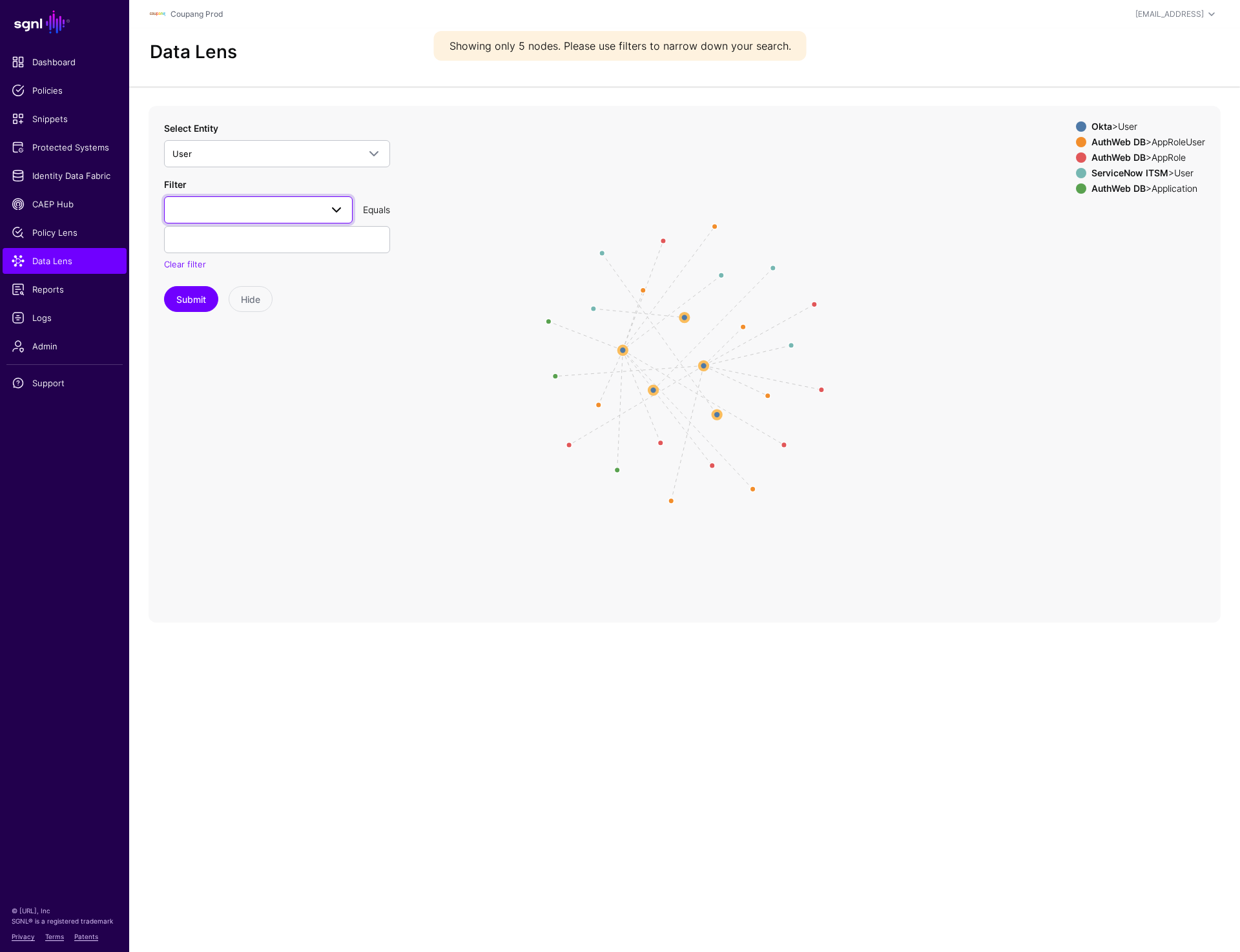
click at [262, 222] on link at bounding box center [258, 210] width 189 height 27
type input "*"
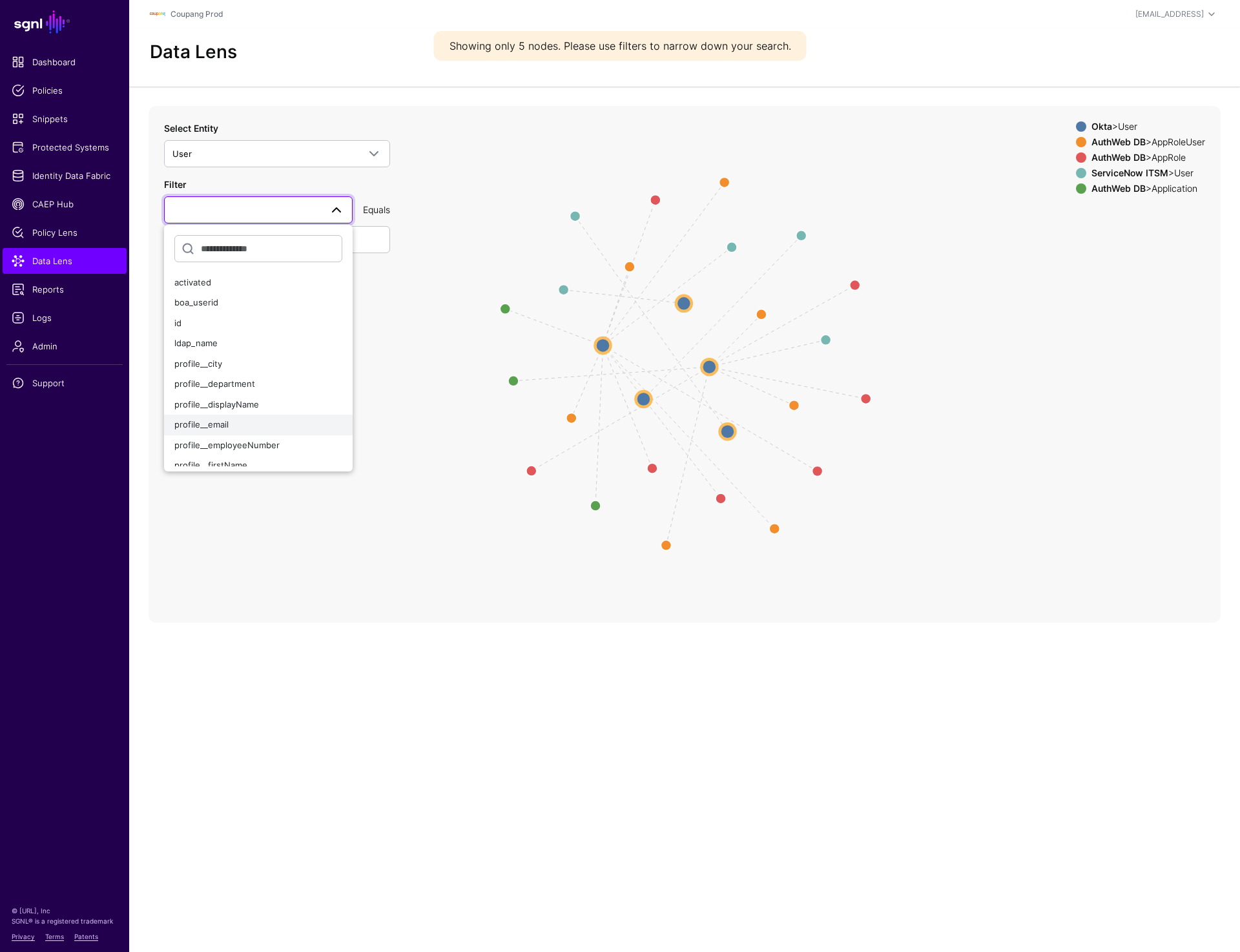
click at [219, 415] on button "profile__email" at bounding box center [258, 425] width 189 height 21
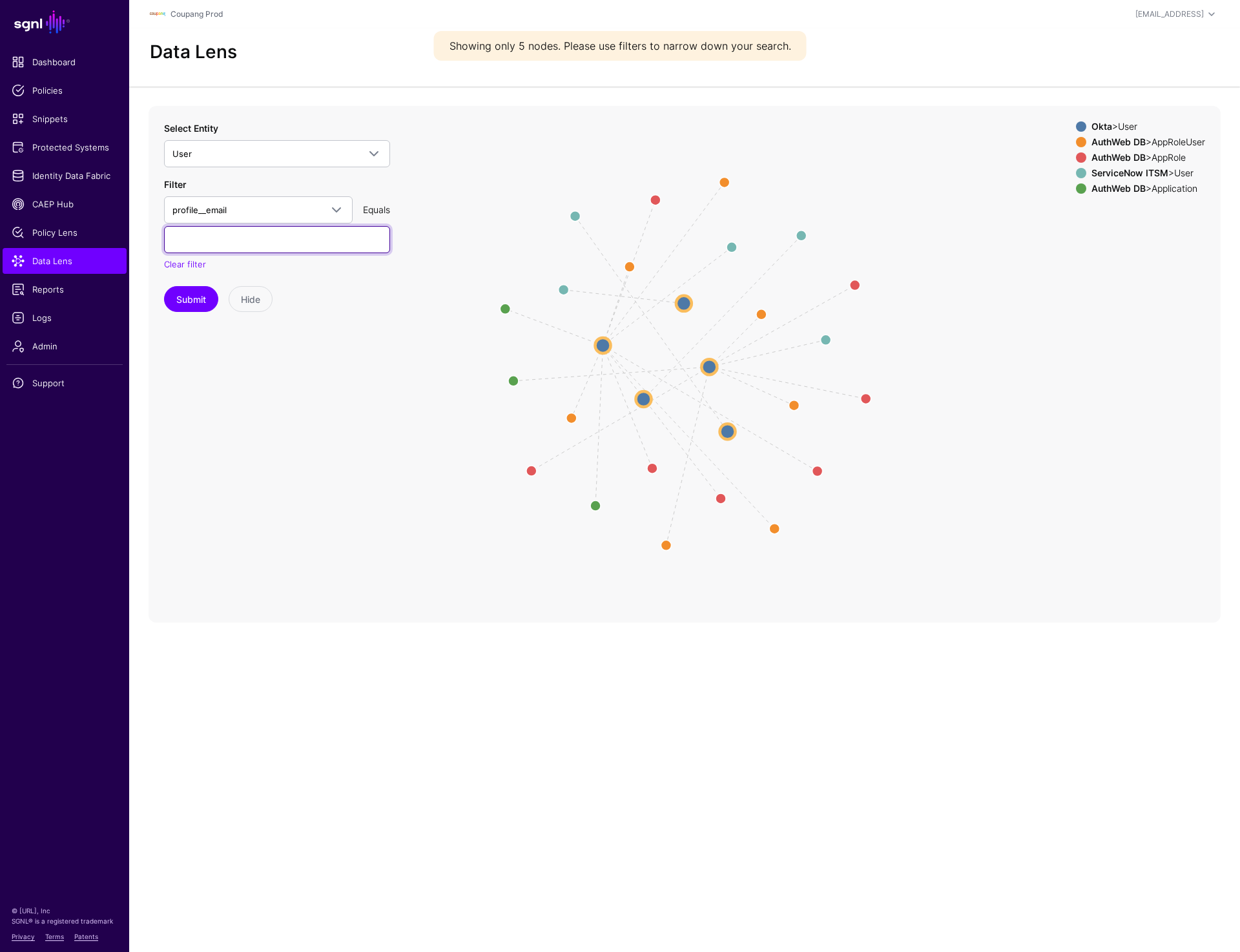
click at [237, 241] on input "text" at bounding box center [277, 240] width 226 height 27
paste input "**********"
type input "**********"
click at [200, 292] on button "Submit" at bounding box center [191, 299] width 54 height 26
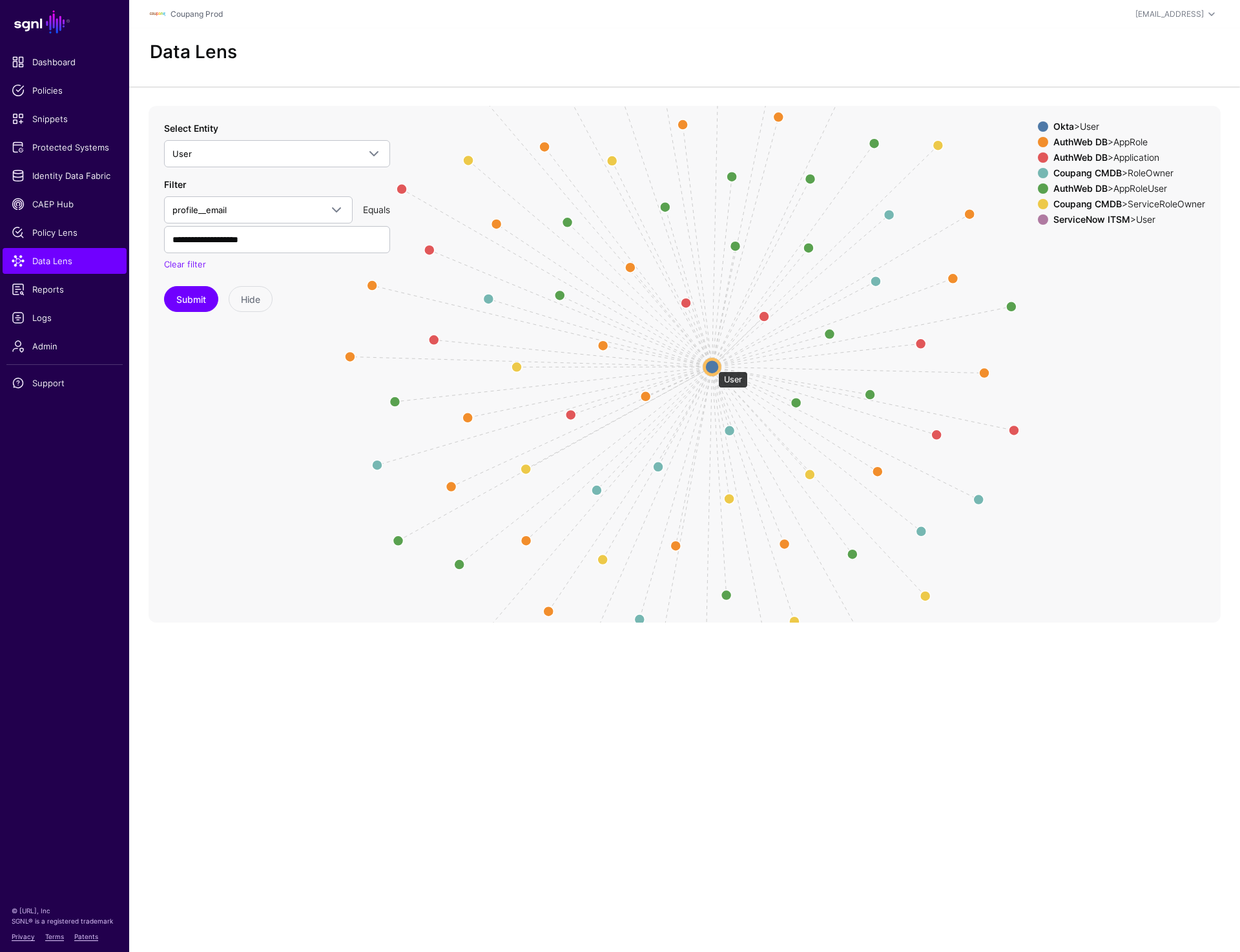
click at [711, 365] on circle at bounding box center [712, 366] width 15 height 15
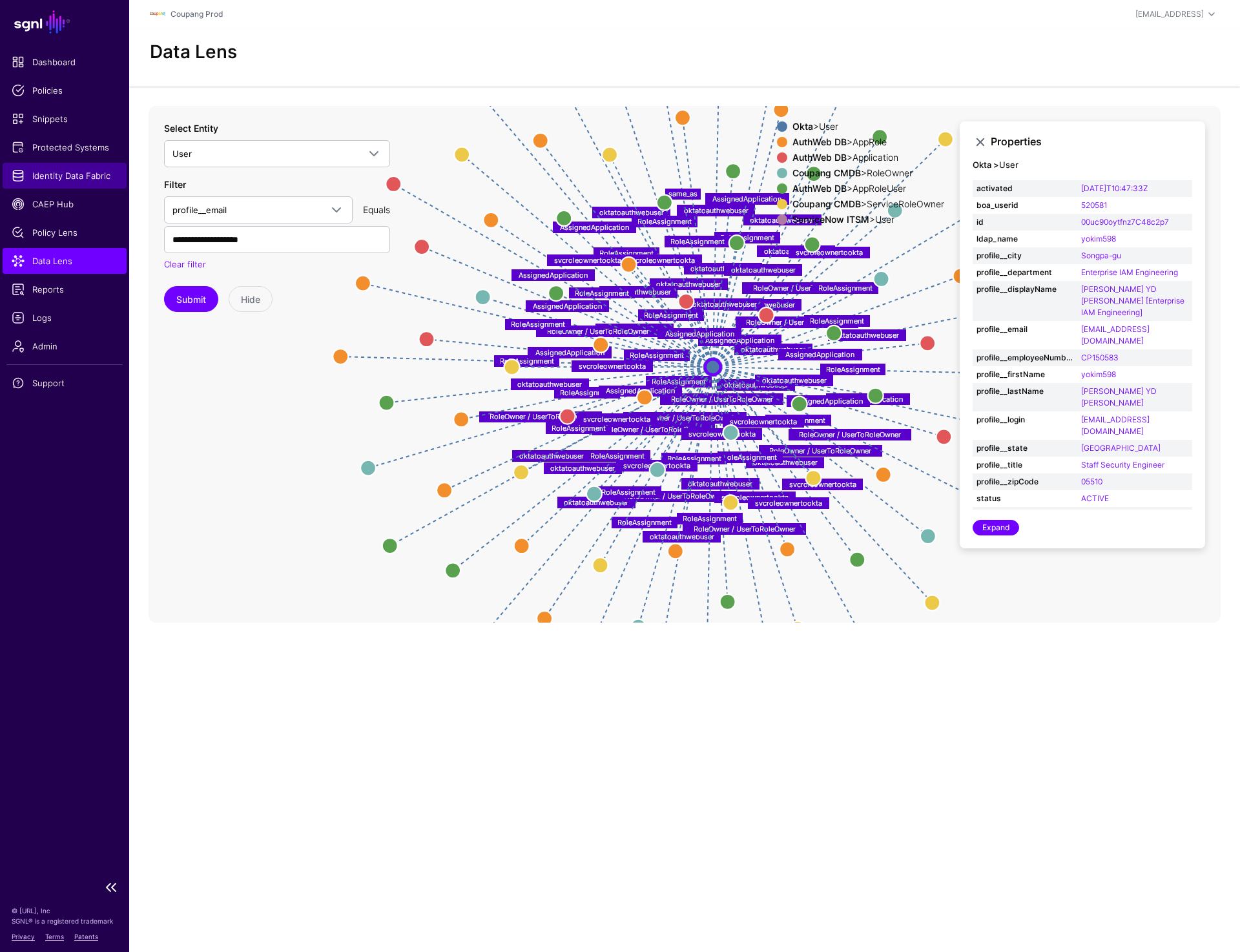
click at [81, 179] on span "Identity Data Fabric" at bounding box center [64, 176] width 106 height 13
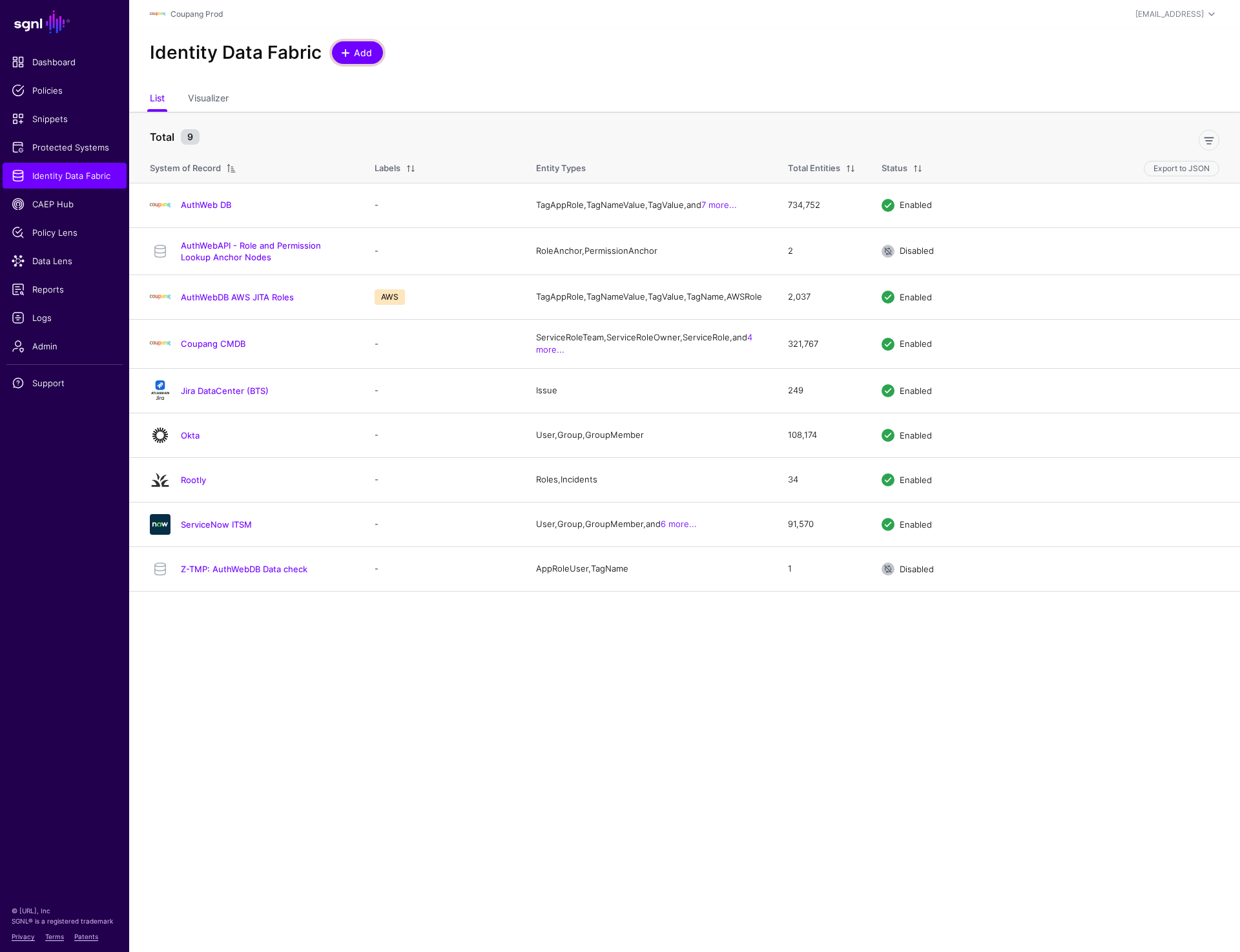
click at [359, 60] on link "Add" at bounding box center [357, 52] width 51 height 22
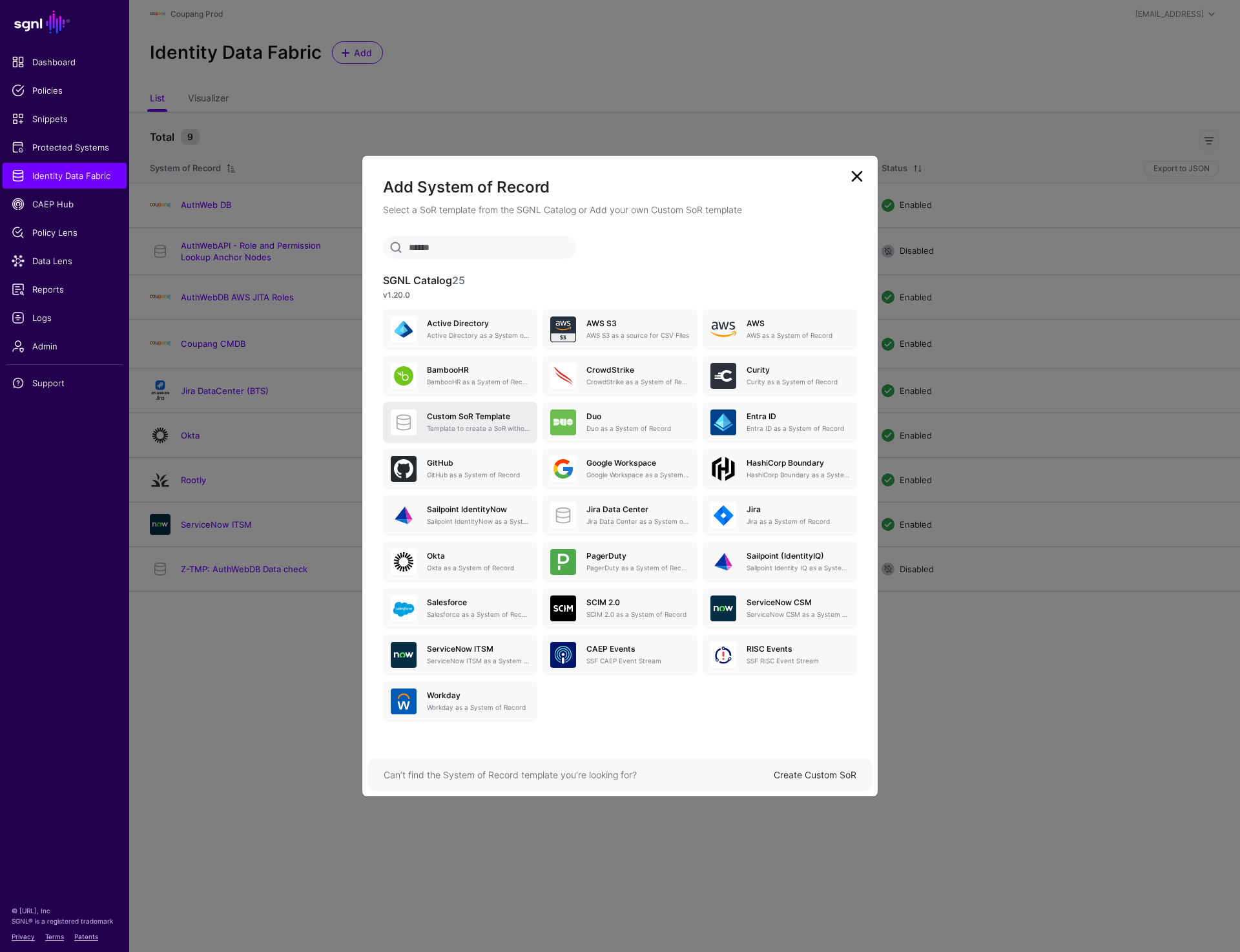
click at [462, 408] on link "Custom SoR Template Template to create a SoR without any entities, attributes o…" at bounding box center [461, 422] width 155 height 41
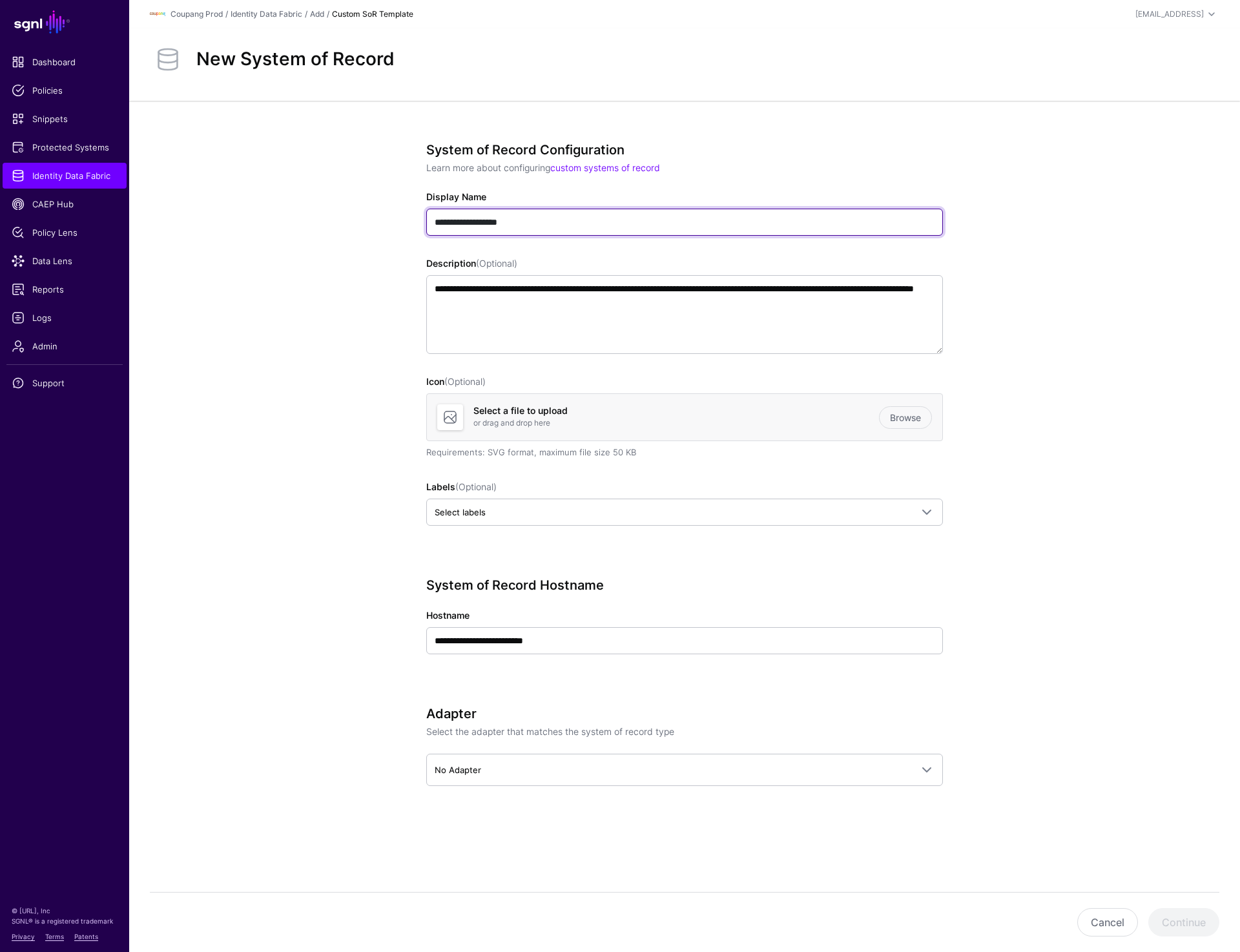
click at [573, 224] on input "**********" at bounding box center [685, 223] width 517 height 27
paste input "text"
type input "**********"
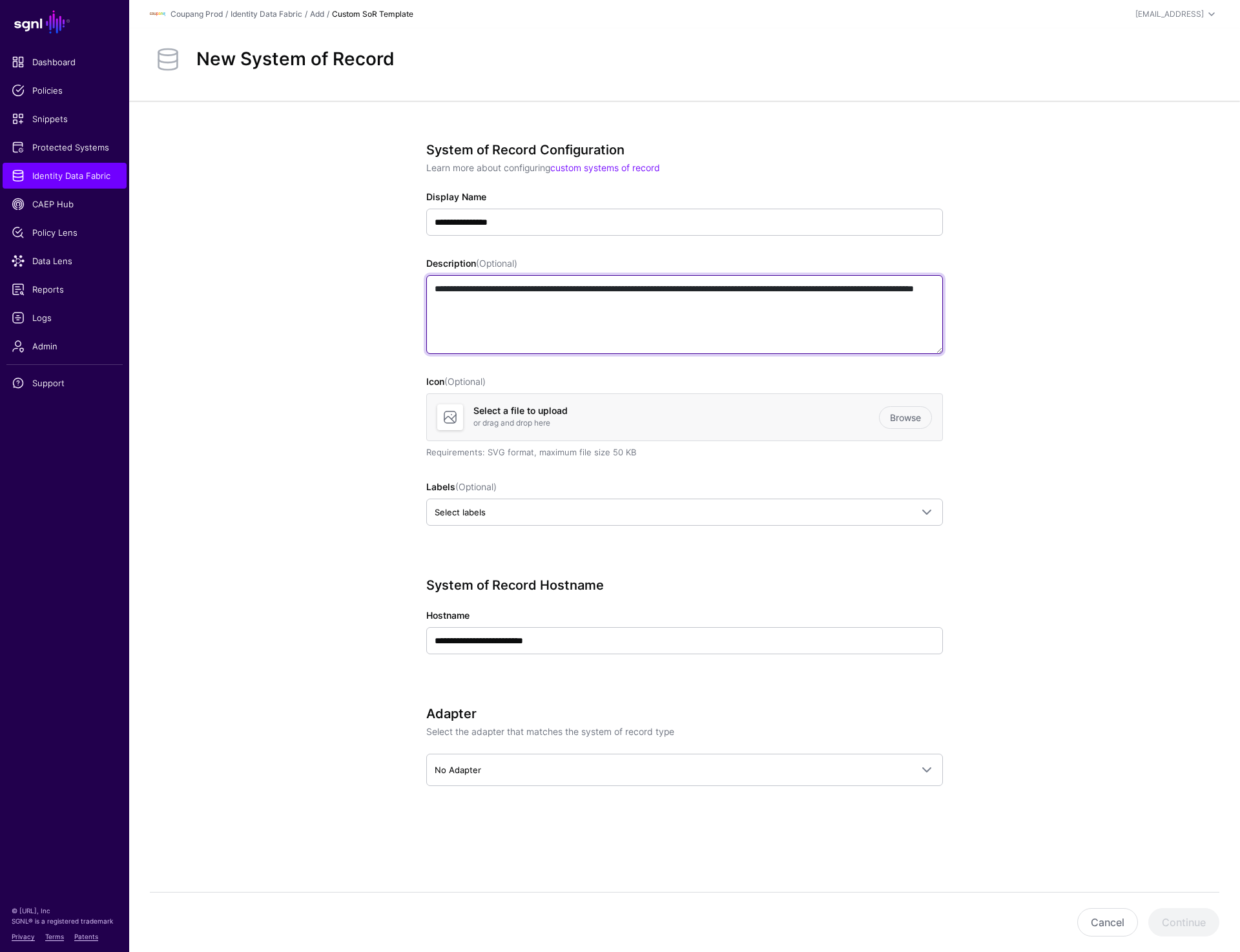
click at [564, 319] on textarea "**********" at bounding box center [685, 314] width 517 height 79
click at [748, 296] on textarea "**********" at bounding box center [685, 314] width 517 height 79
paste textarea "**********"
type textarea "**********"
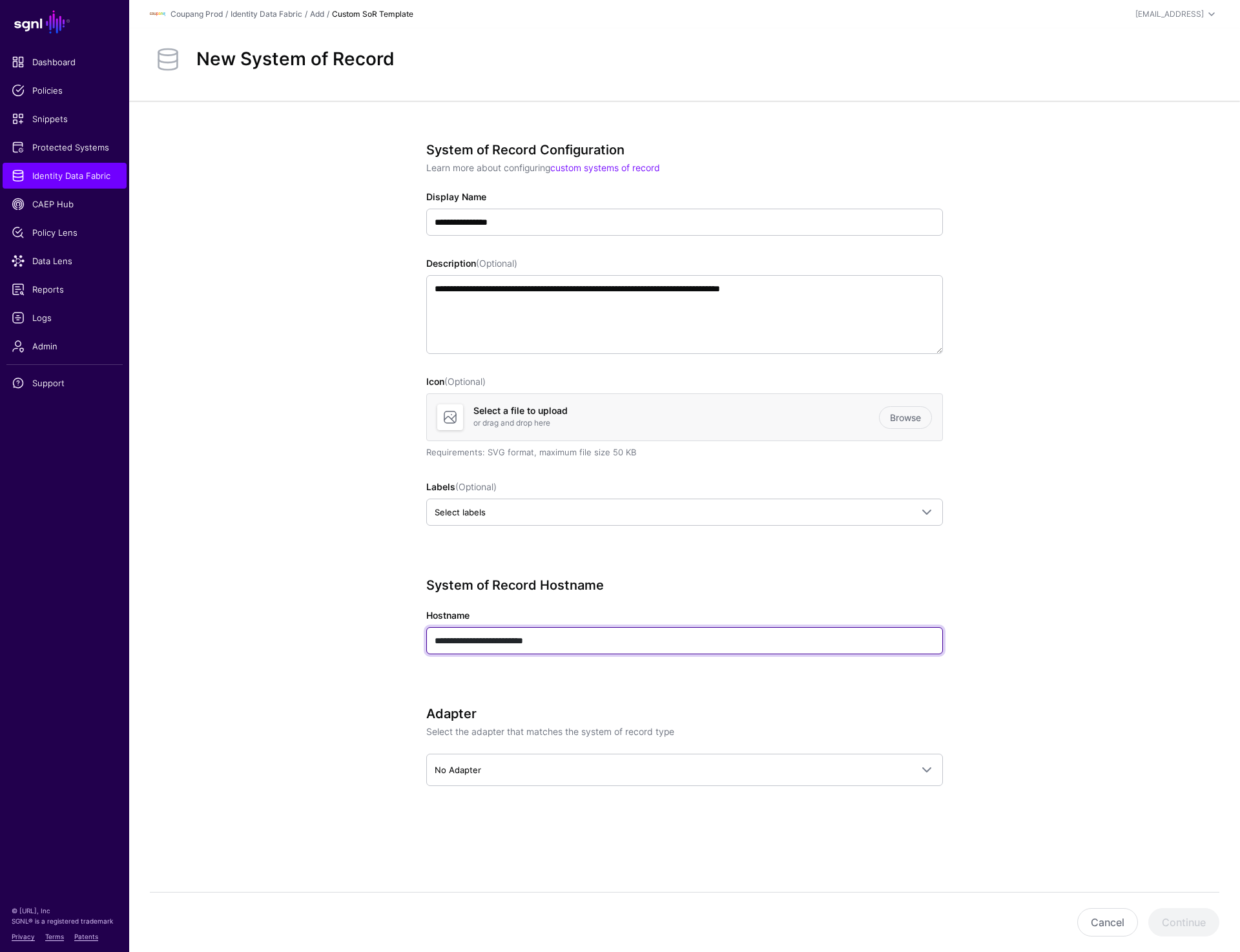
click at [550, 634] on input "**********" at bounding box center [685, 640] width 517 height 27
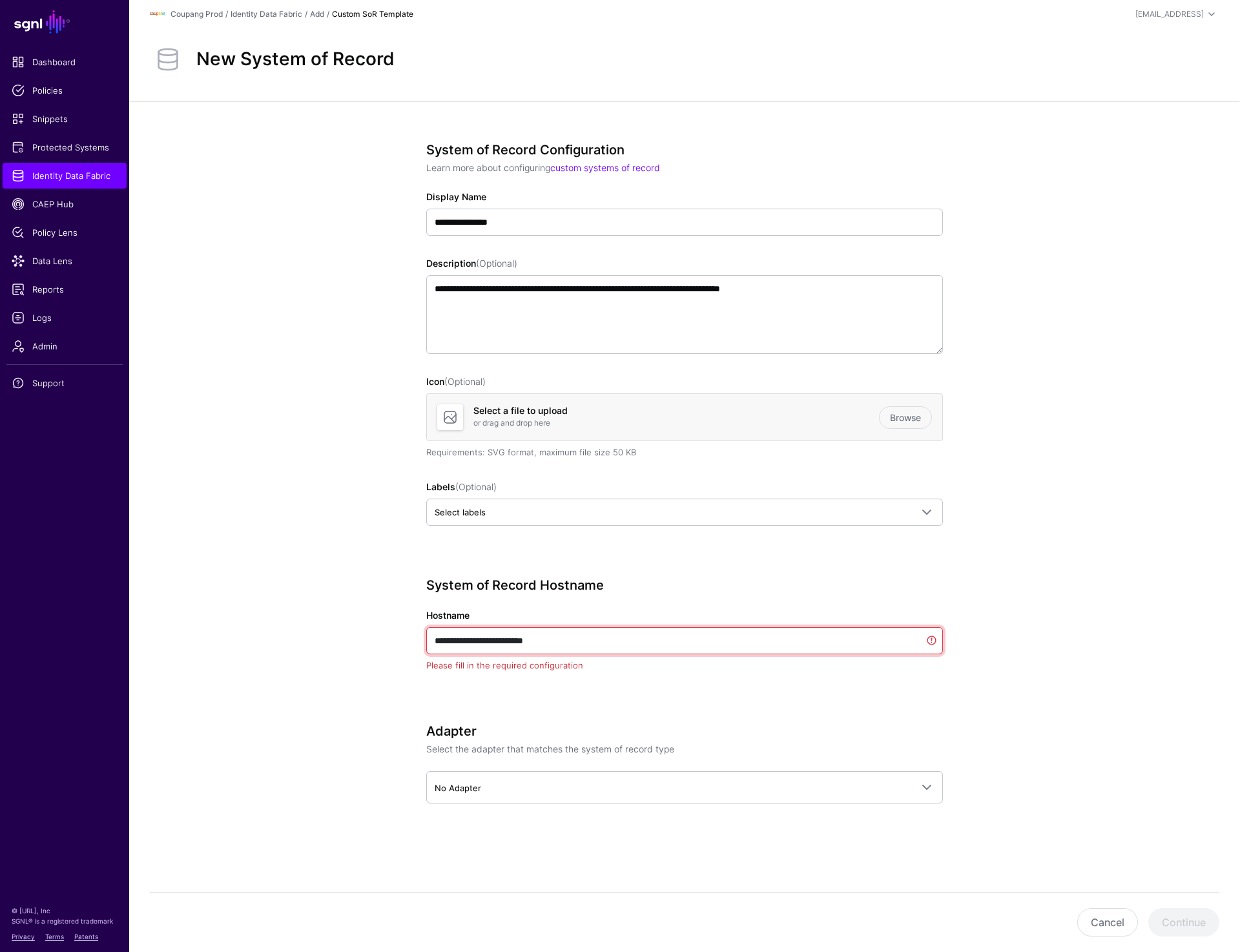
click at [565, 640] on input "**********" at bounding box center [685, 640] width 517 height 27
paste input "text"
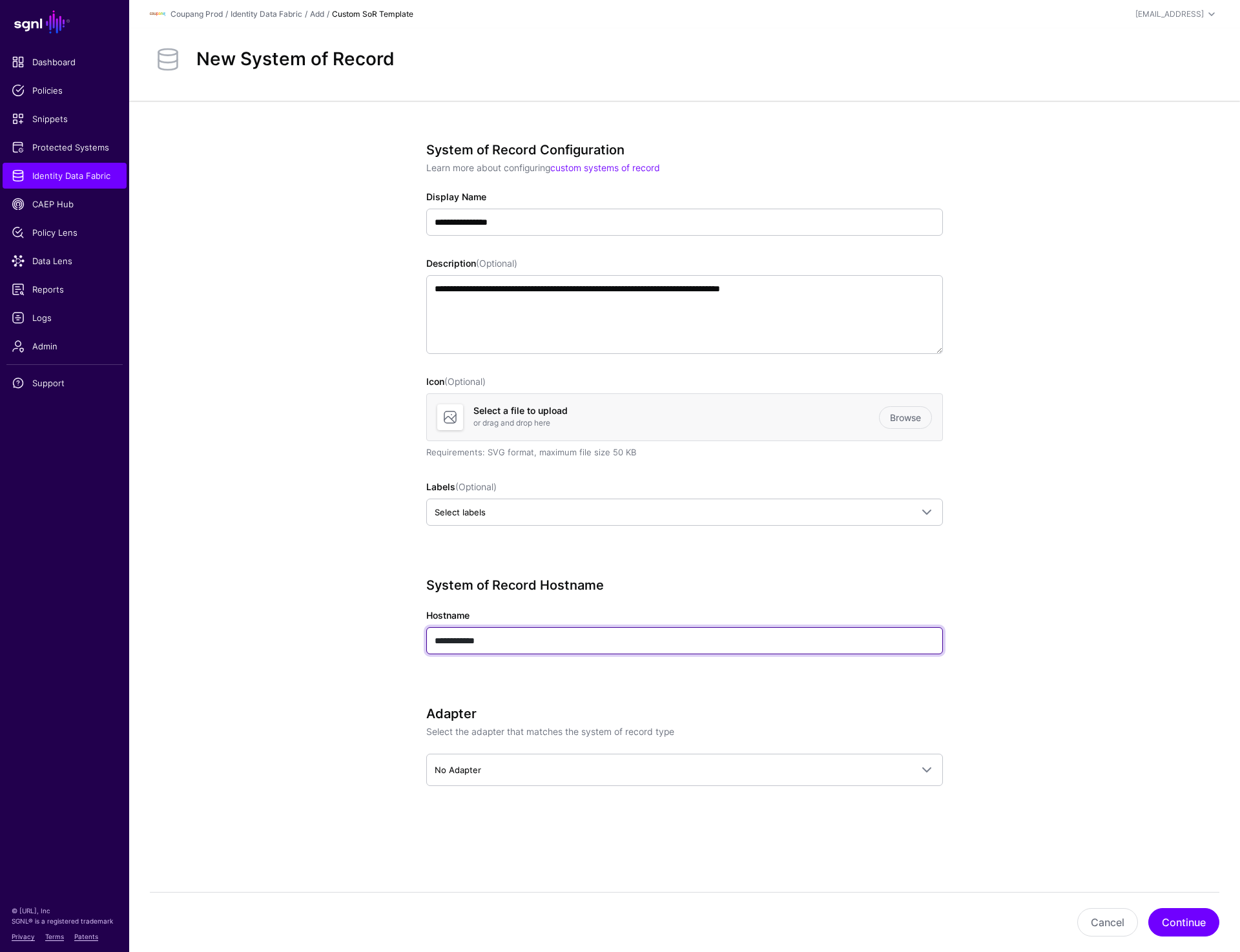
click at [439, 641] on input "**********" at bounding box center [685, 640] width 517 height 27
type input "**********"
click at [1077, 721] on app-datasources-details-form "**********" at bounding box center [685, 510] width 1111 height 820
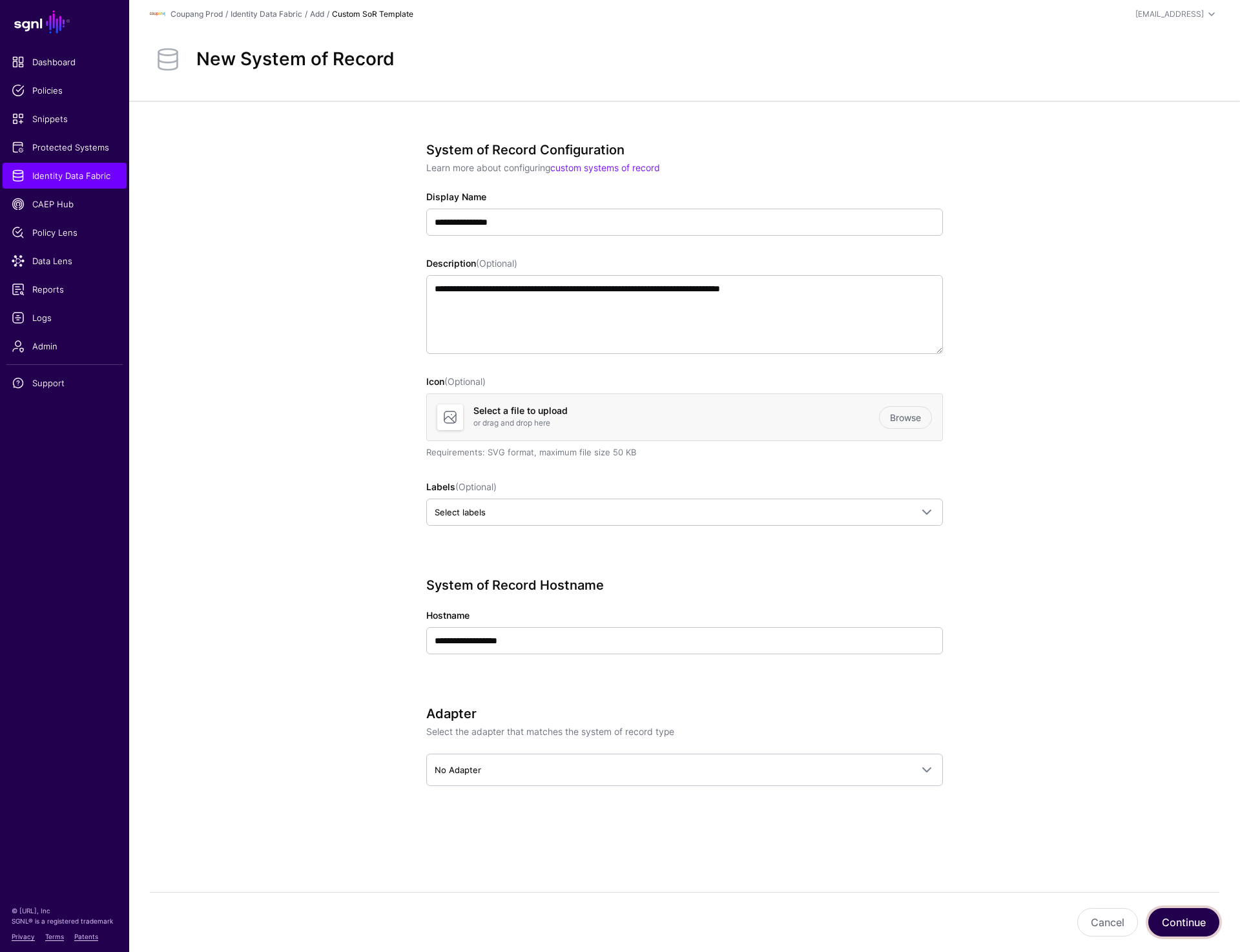
click at [1178, 908] on button "Continue" at bounding box center [1184, 922] width 71 height 28
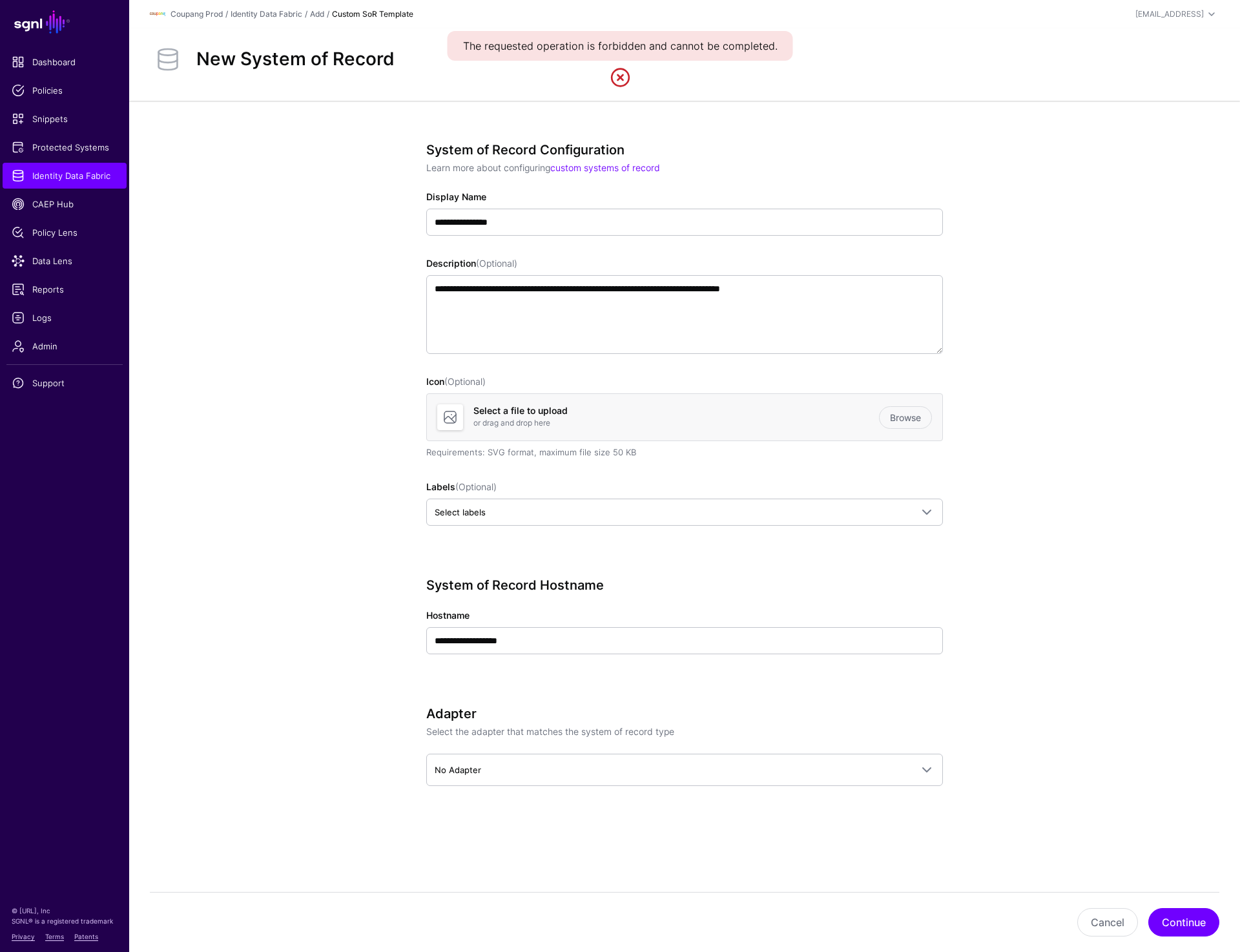
click at [1178, 5] on header "Coupang Prod / Identity Data Fabric / Add / Custom SoR Template prashant+readon…" at bounding box center [685, 14] width 1111 height 28
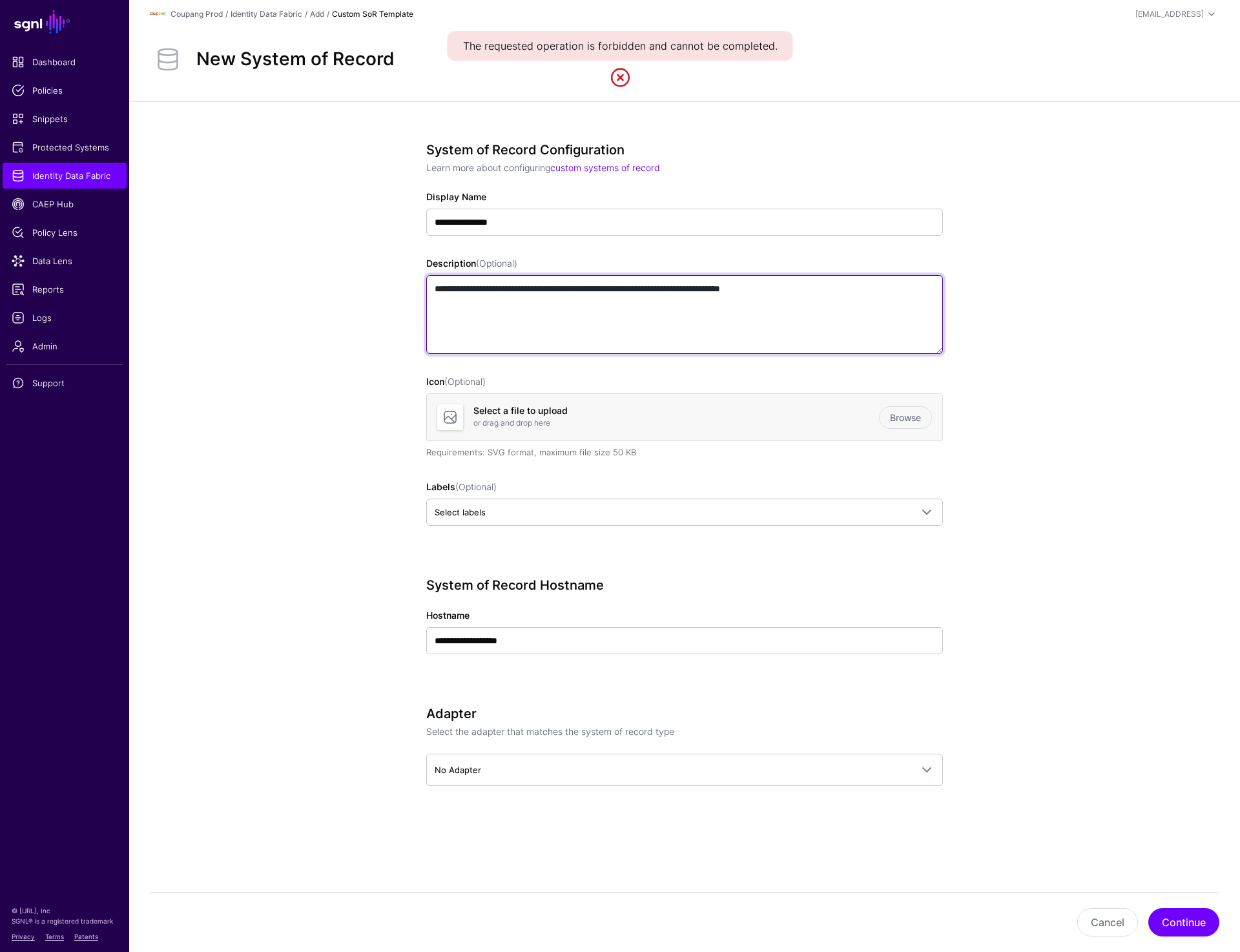
click at [866, 300] on textarea "**********" at bounding box center [685, 314] width 517 height 79
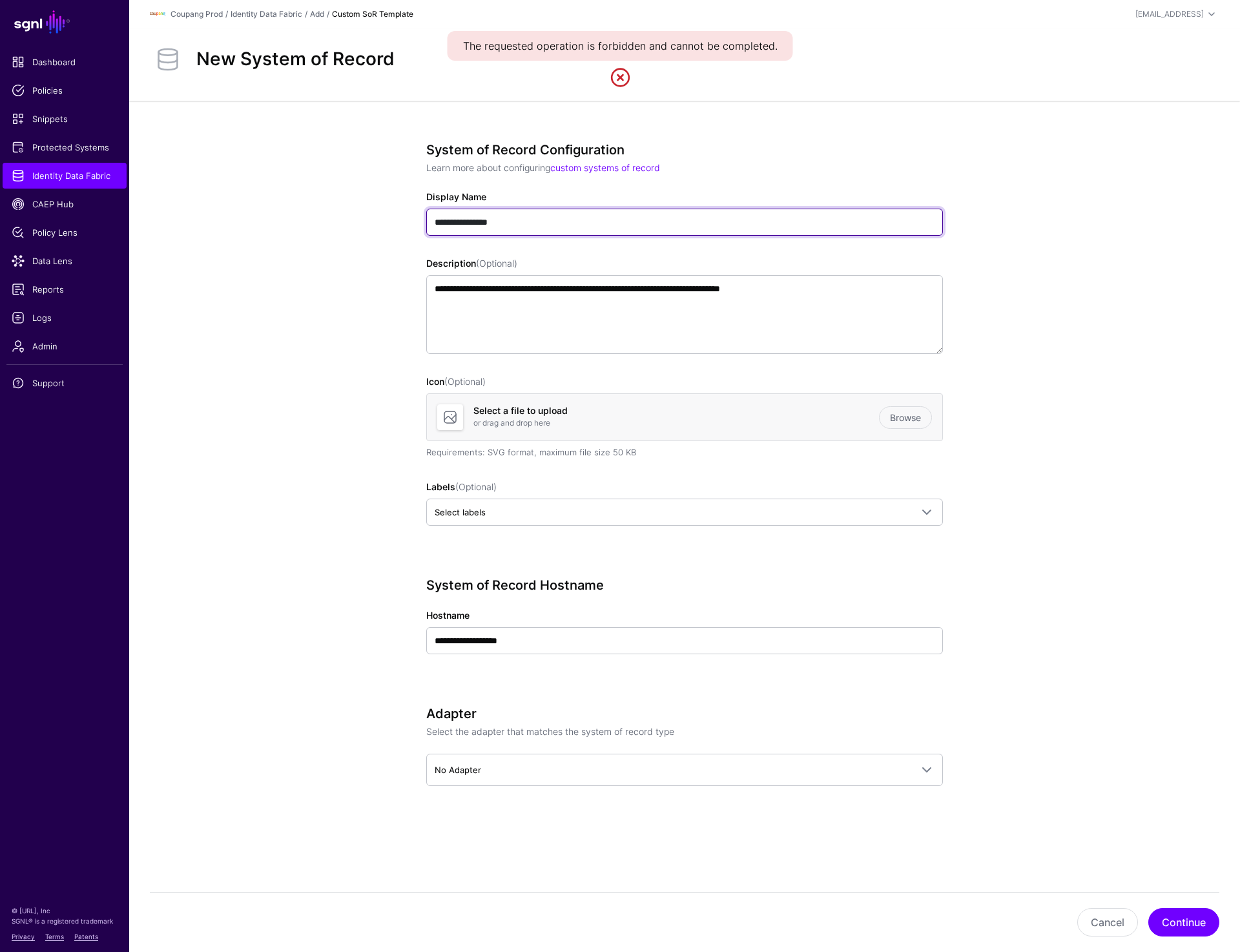
click at [526, 220] on input "**********" at bounding box center [685, 223] width 517 height 27
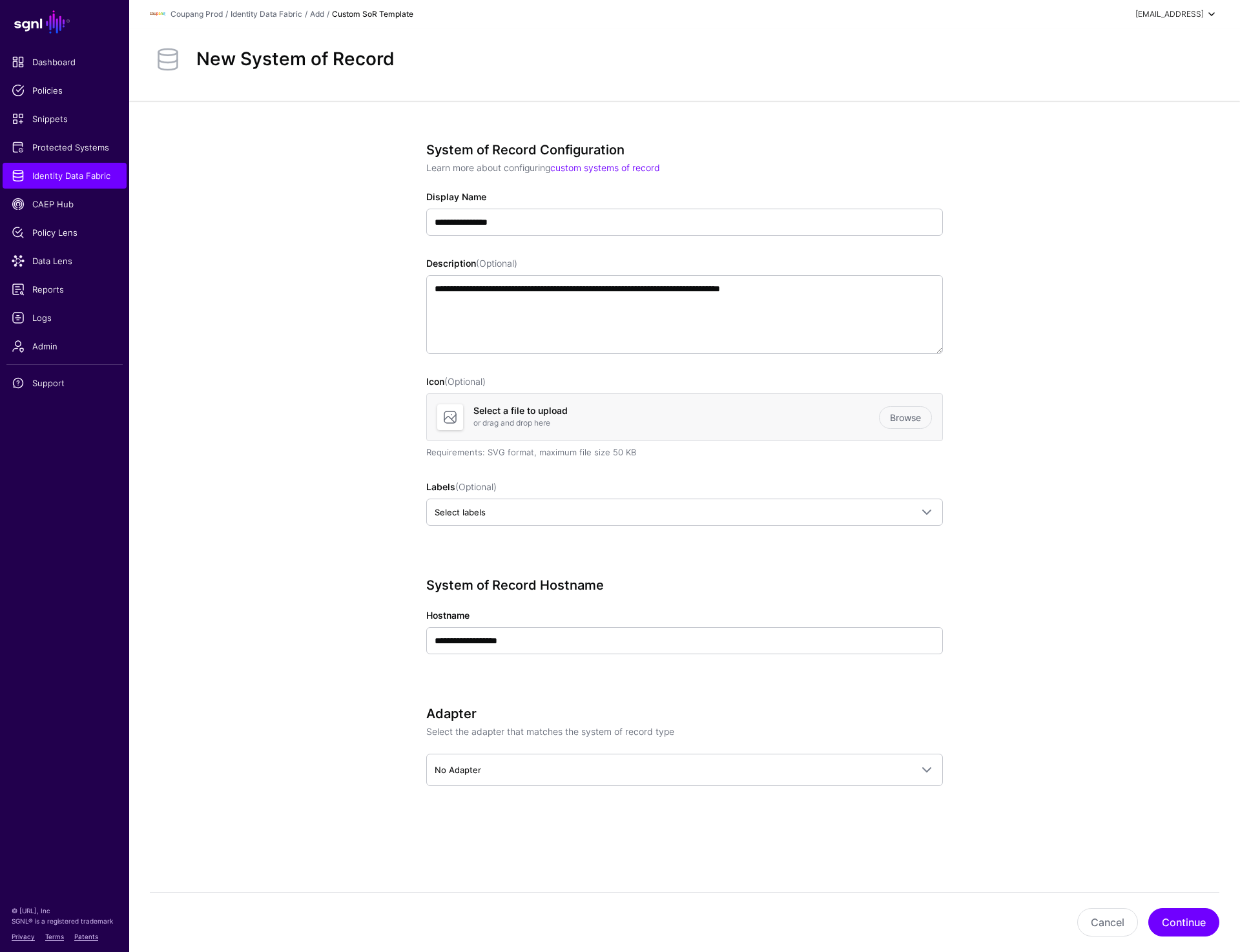
click at [1152, 21] on div "[EMAIL_ADDRESS]" at bounding box center [1177, 14] width 84 height 15
click at [1119, 113] on div "Log out" at bounding box center [1116, 112] width 33 height 12
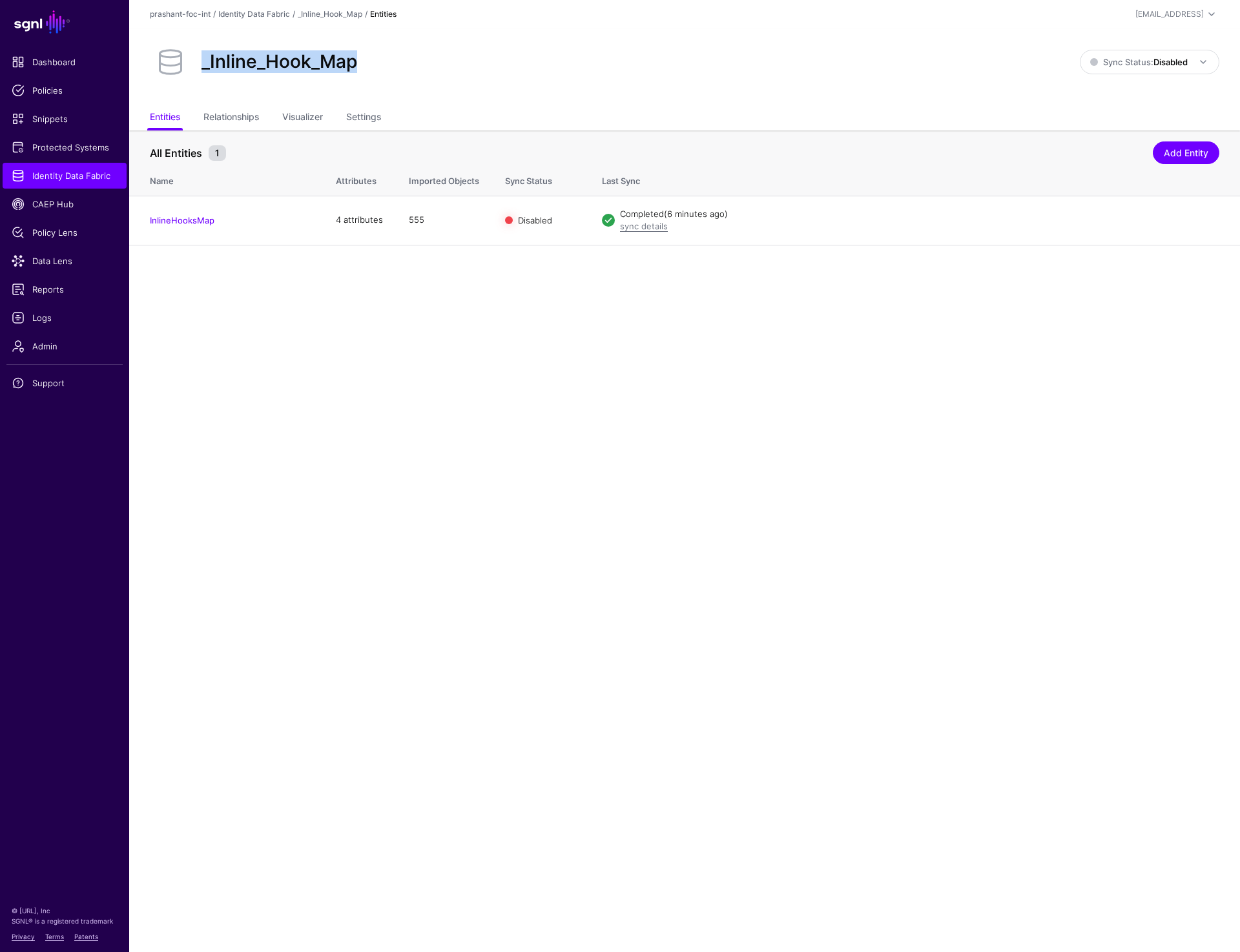
drag, startPoint x: 361, startPoint y: 61, endPoint x: 205, endPoint y: 64, distance: 156.0
click at [205, 64] on div "_Inline_Hook_Map" at bounding box center [280, 62] width 166 height 22
copy h2 "_Inline_Hook_Map"
click at [444, 81] on div "_Inline_Hook_Map" at bounding box center [615, 61] width 941 height 41
click at [74, 184] on link "Identity Data Fabric" at bounding box center [65, 176] width 124 height 26
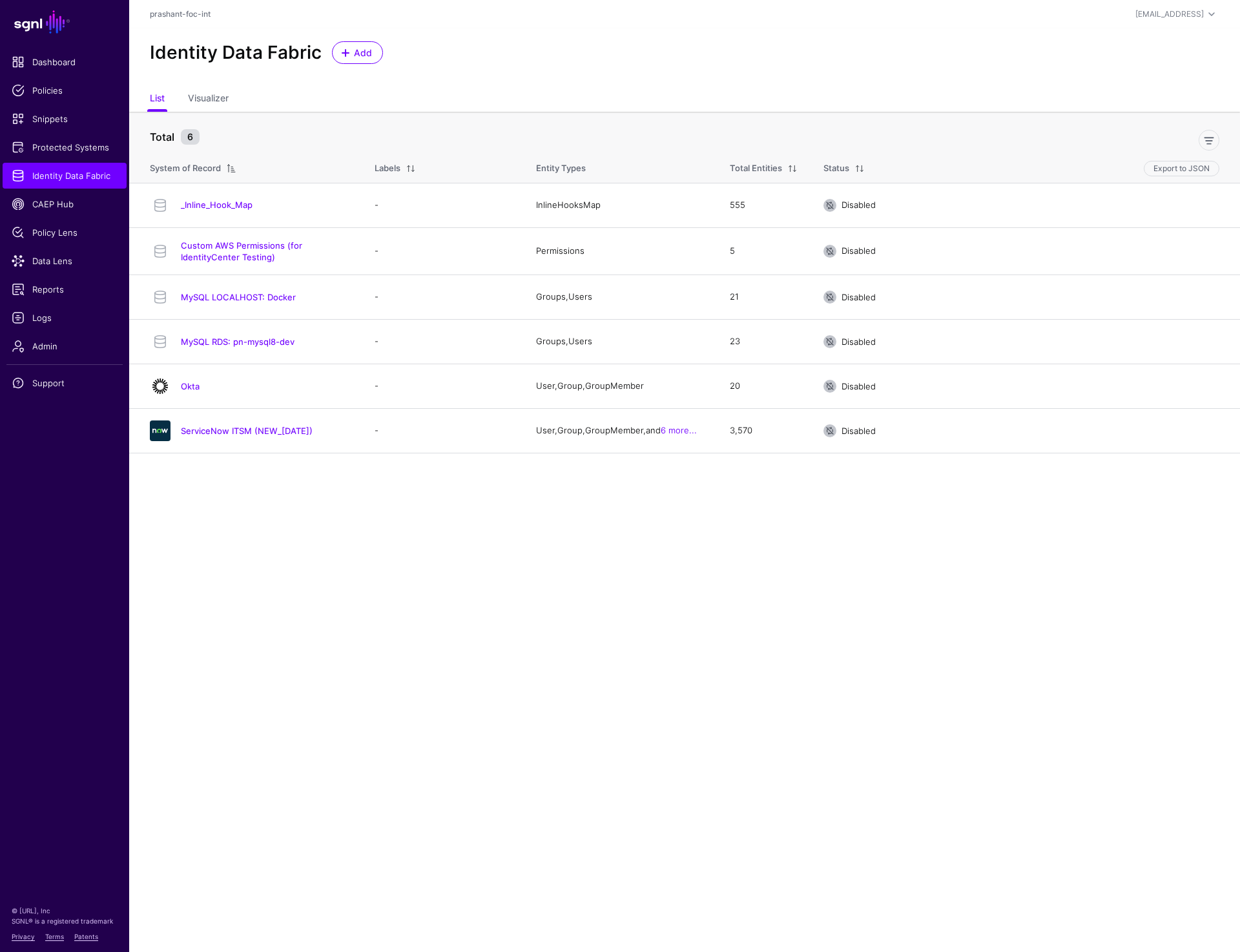
click at [644, 56] on div "Identity Data Fabric Add" at bounding box center [685, 52] width 1080 height 22
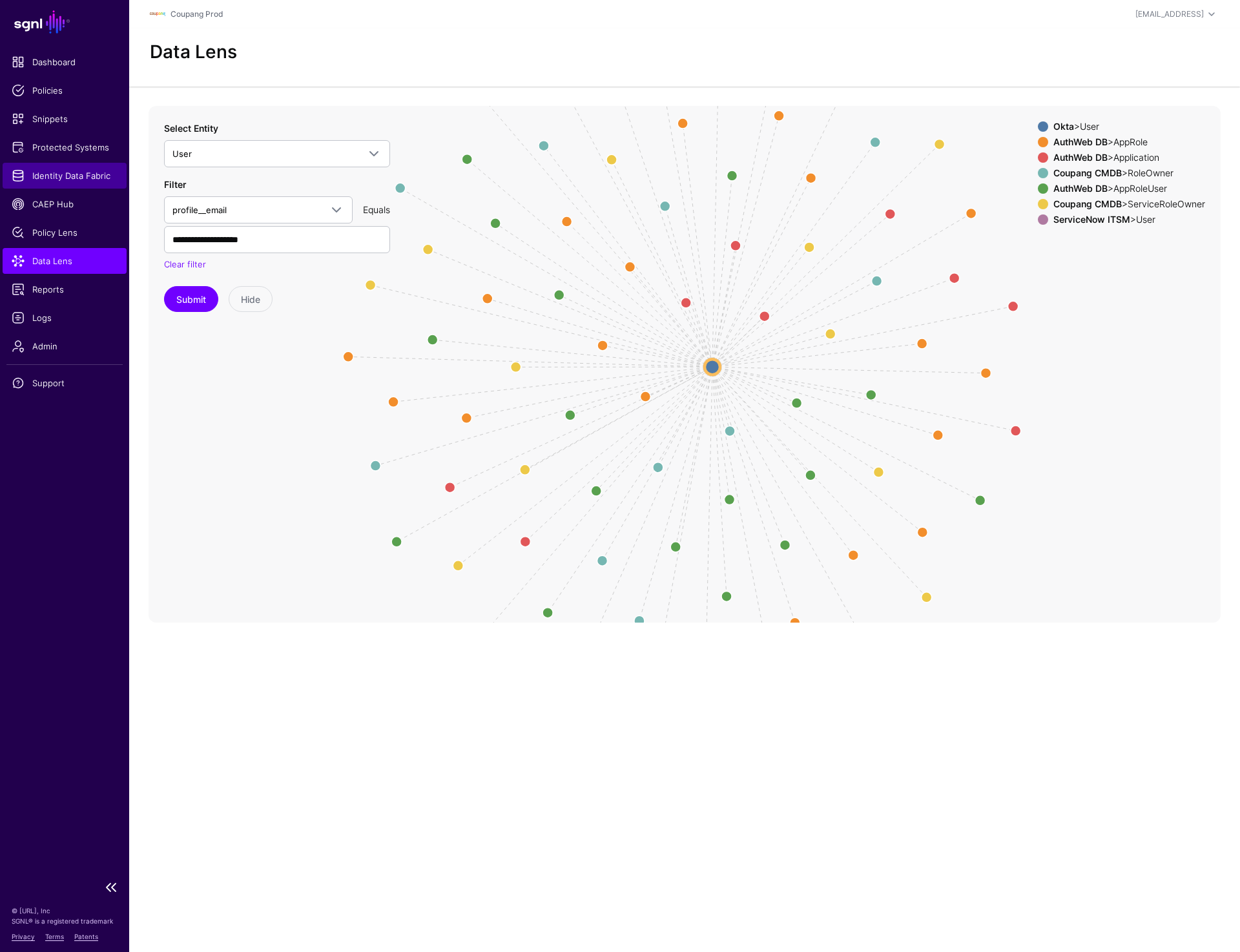
click at [80, 179] on span "Identity Data Fabric" at bounding box center [64, 176] width 106 height 13
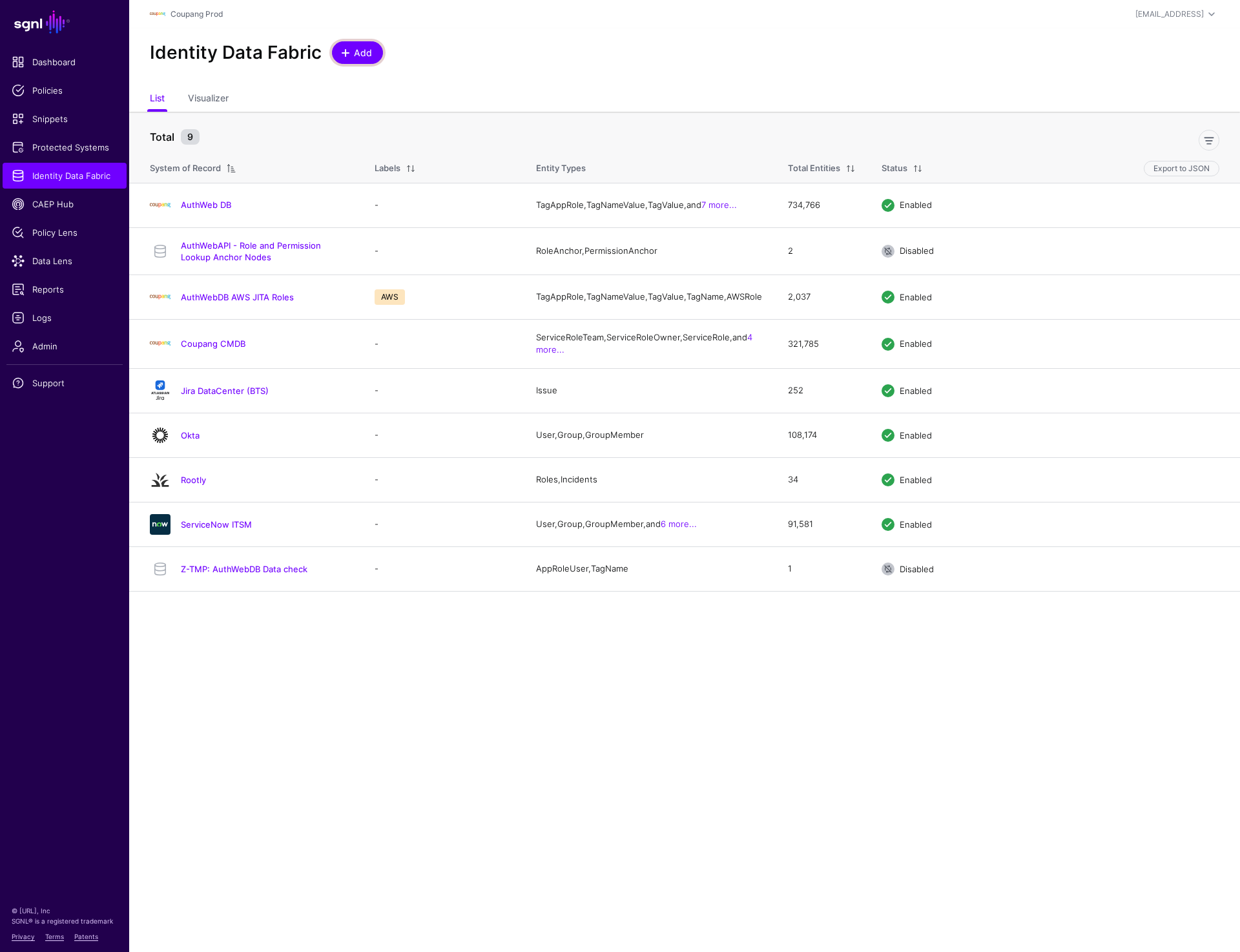
click at [362, 53] on span "Add" at bounding box center [363, 52] width 21 height 14
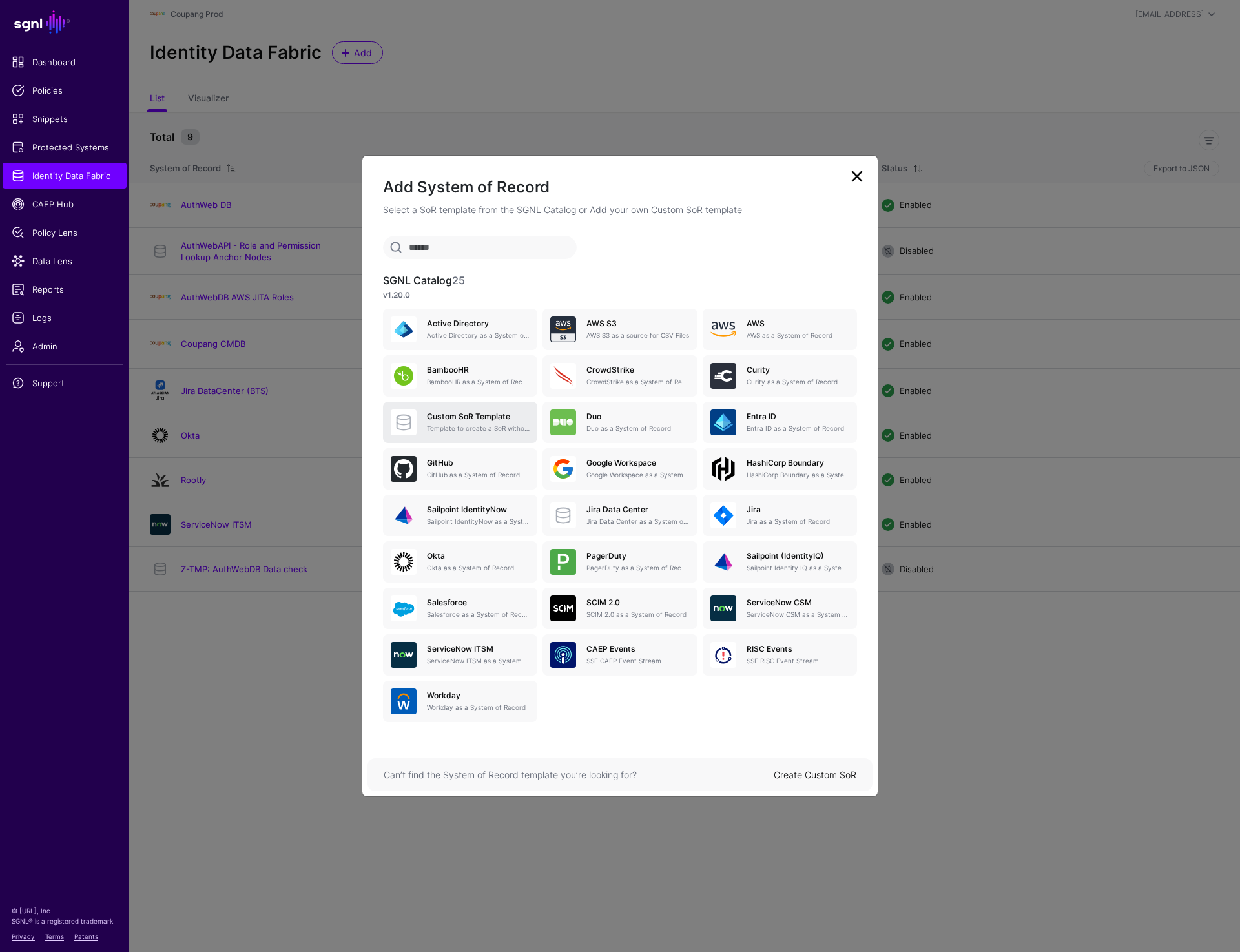
click at [435, 424] on p "Template to create a SoR without any entities, attributes or relationships. Onc…" at bounding box center [478, 428] width 103 height 9
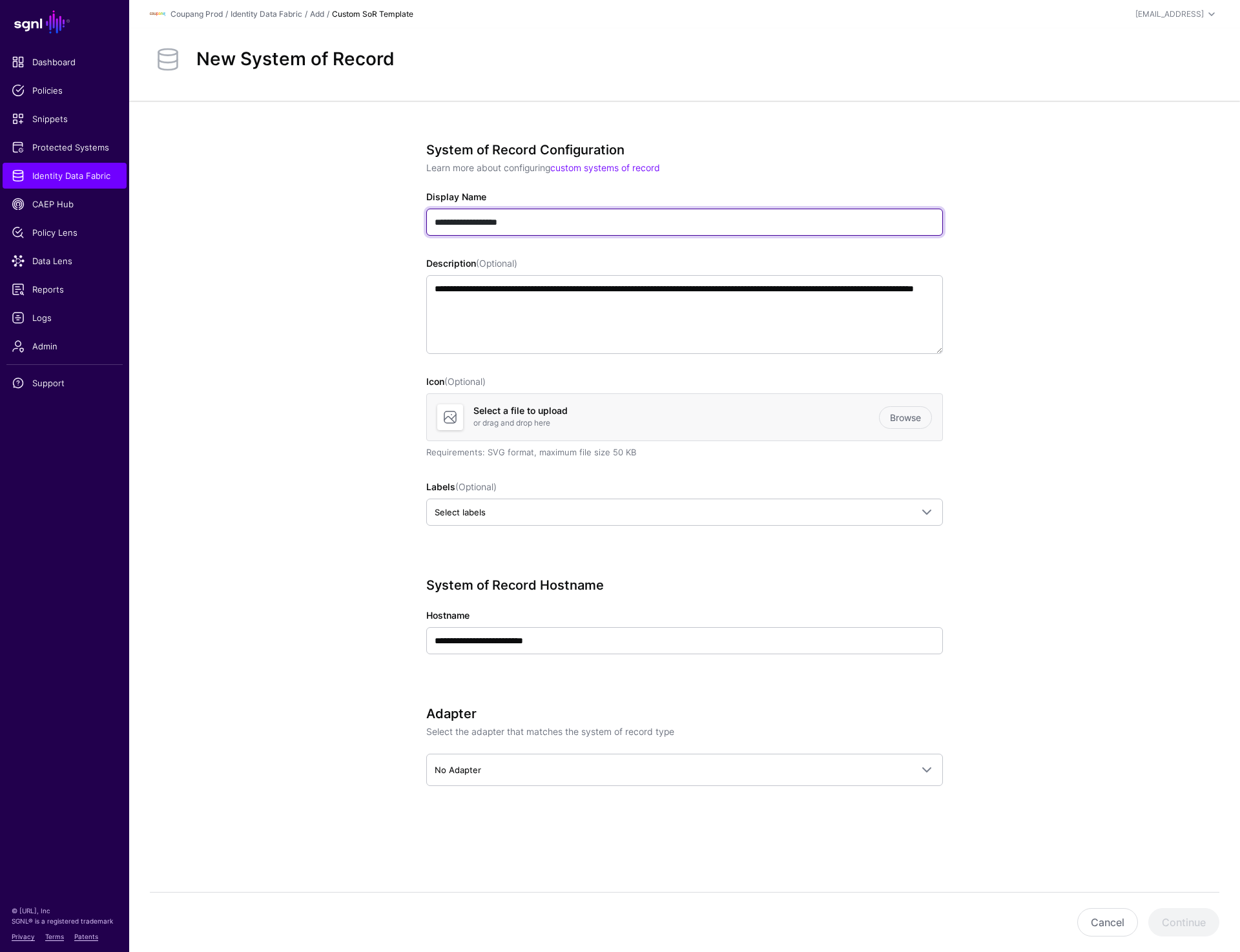
click at [465, 225] on input "**********" at bounding box center [685, 223] width 517 height 27
paste input "text"
type input "**********"
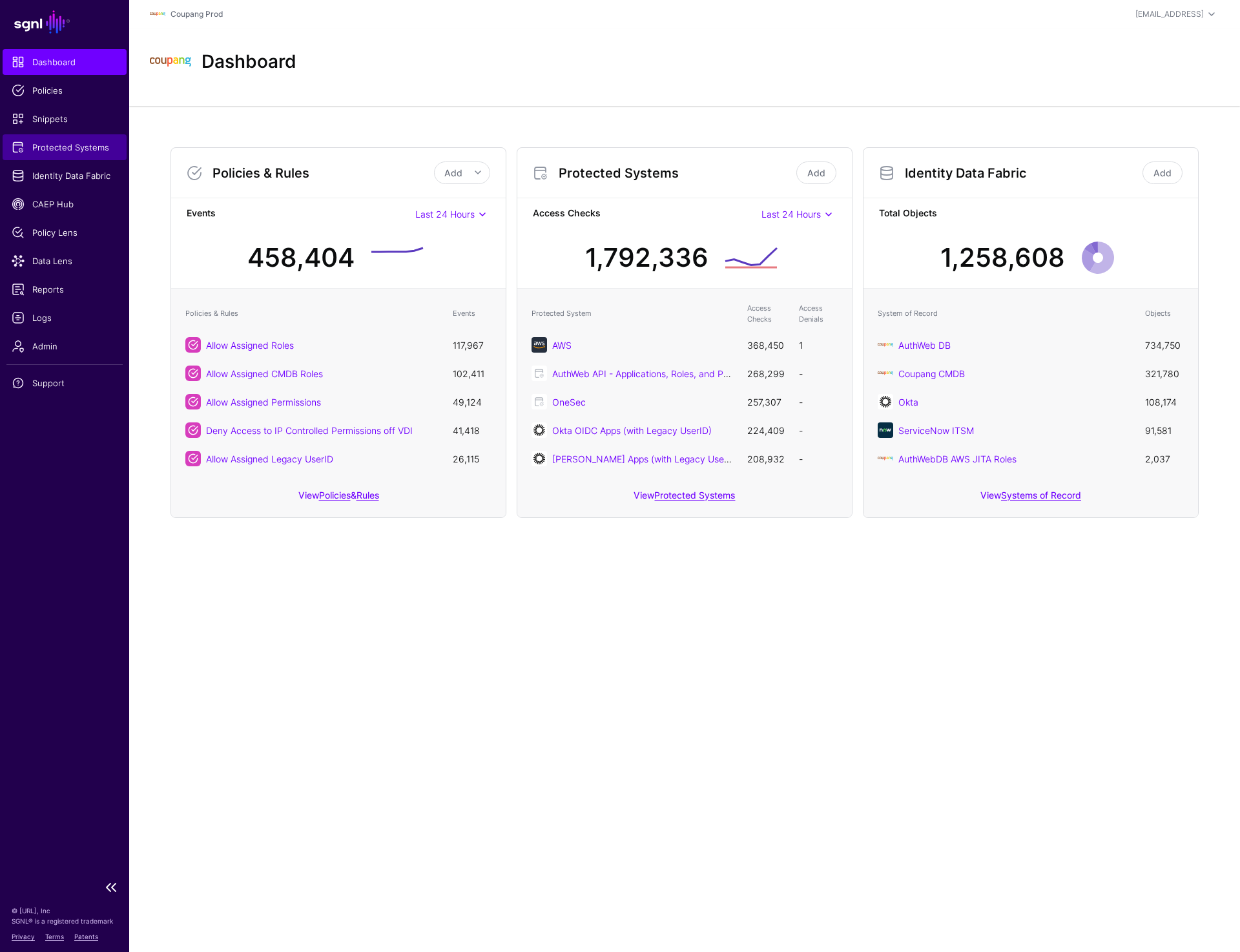
click at [80, 148] on span "Protected Systems" at bounding box center [64, 147] width 106 height 13
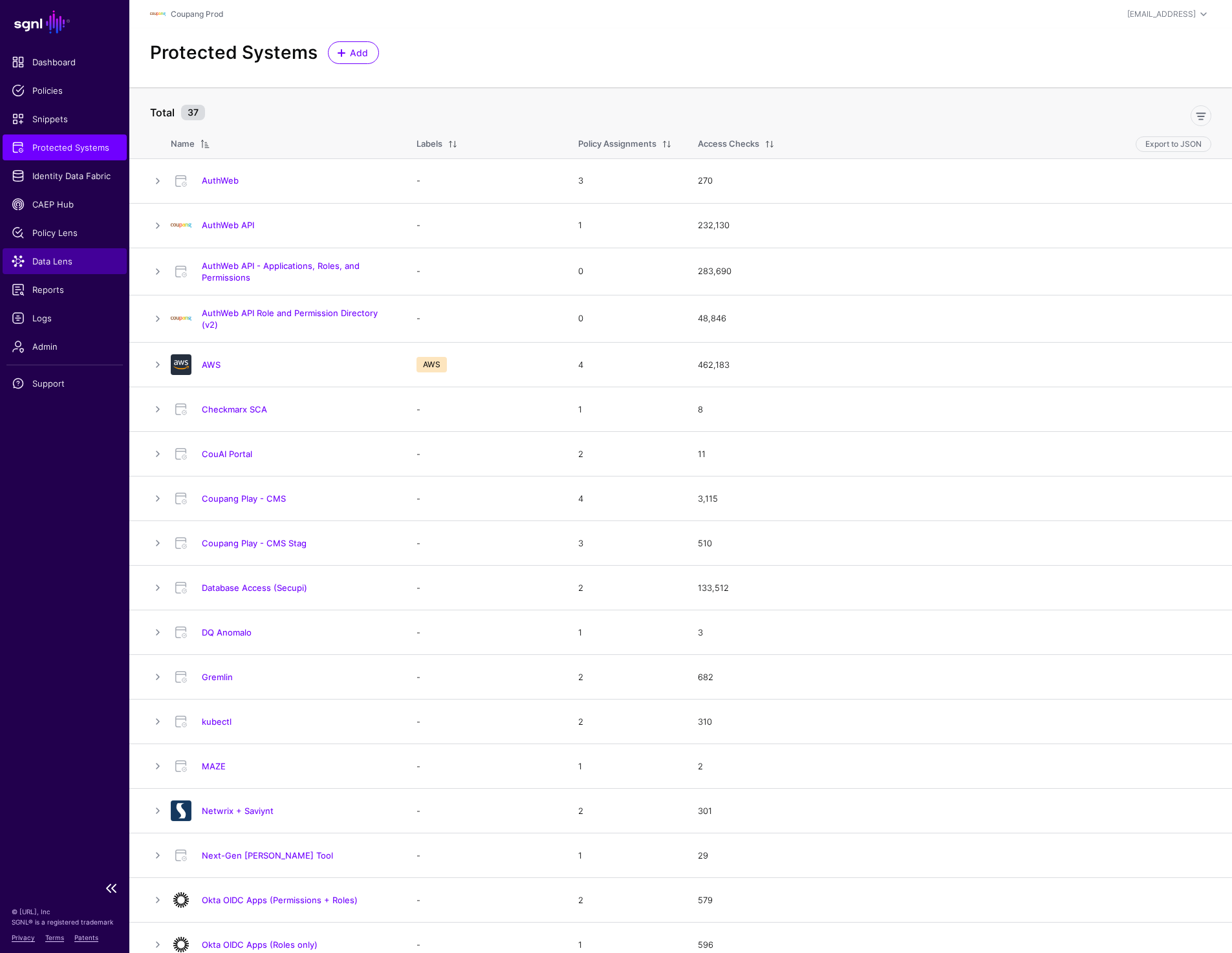
click at [66, 257] on span "Data Lens" at bounding box center [64, 261] width 106 height 13
click at [216, 365] on link "AWS" at bounding box center [211, 365] width 19 height 10
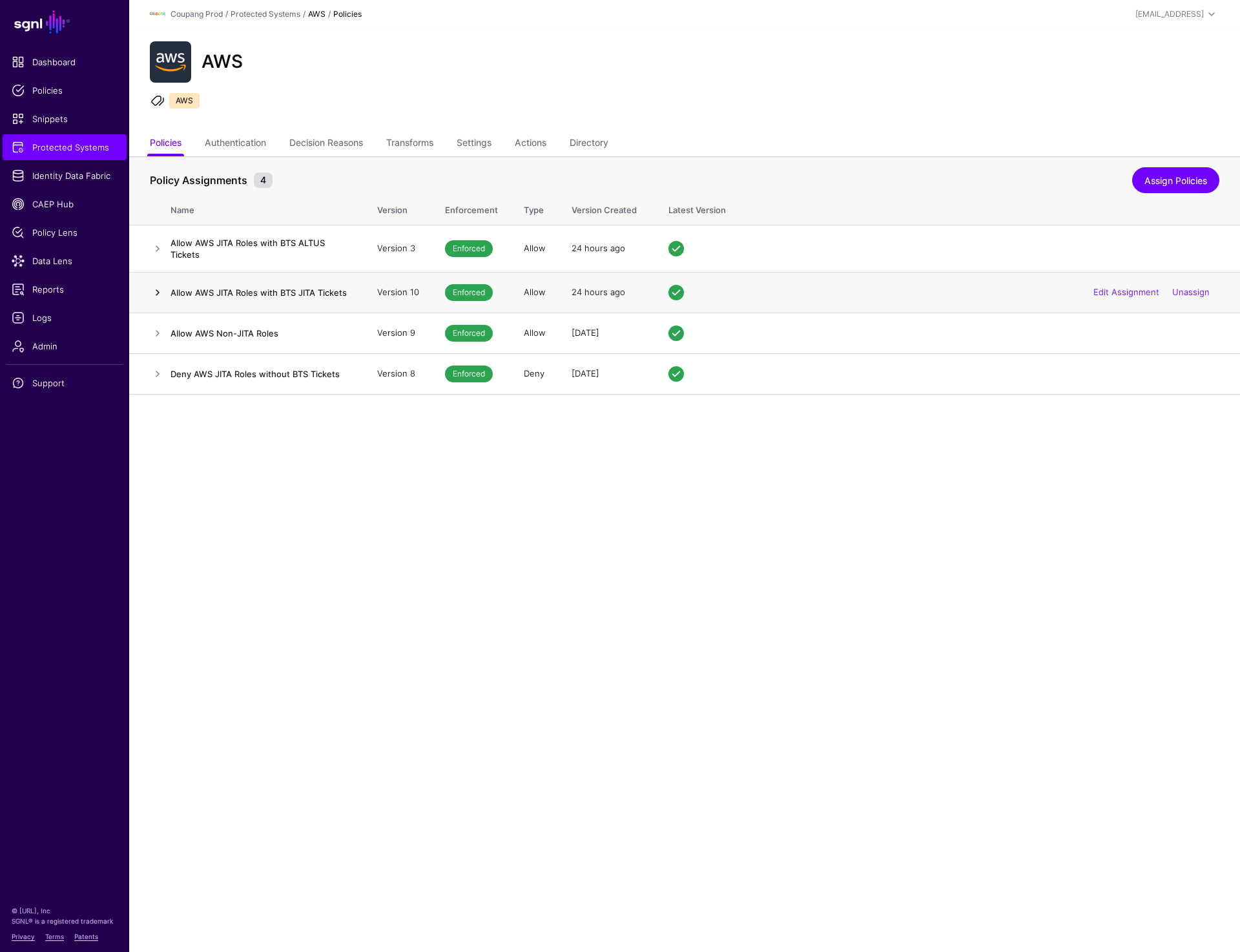
click at [157, 293] on link at bounding box center [157, 292] width 15 height 15
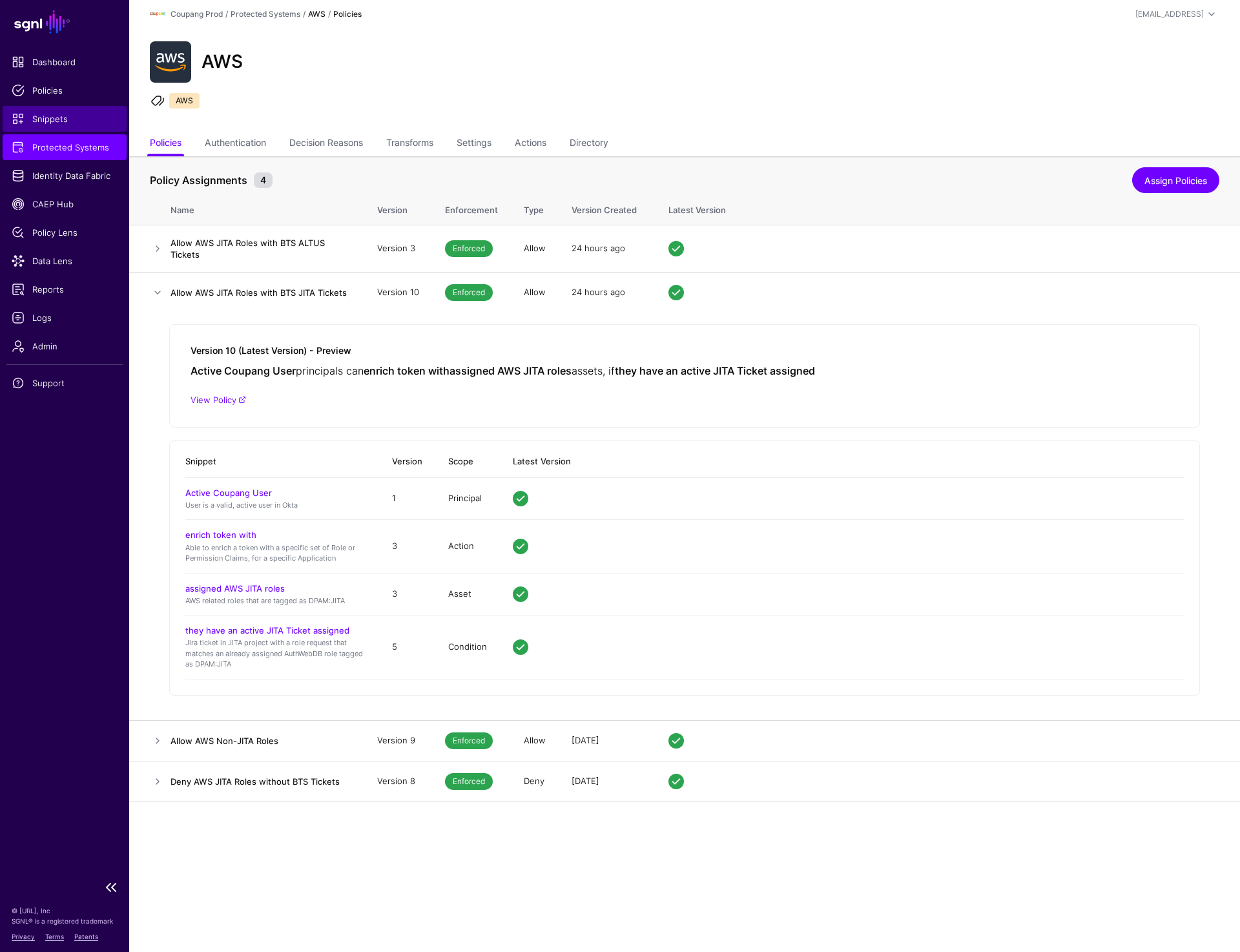
click at [42, 117] on span "Snippets" at bounding box center [64, 119] width 106 height 13
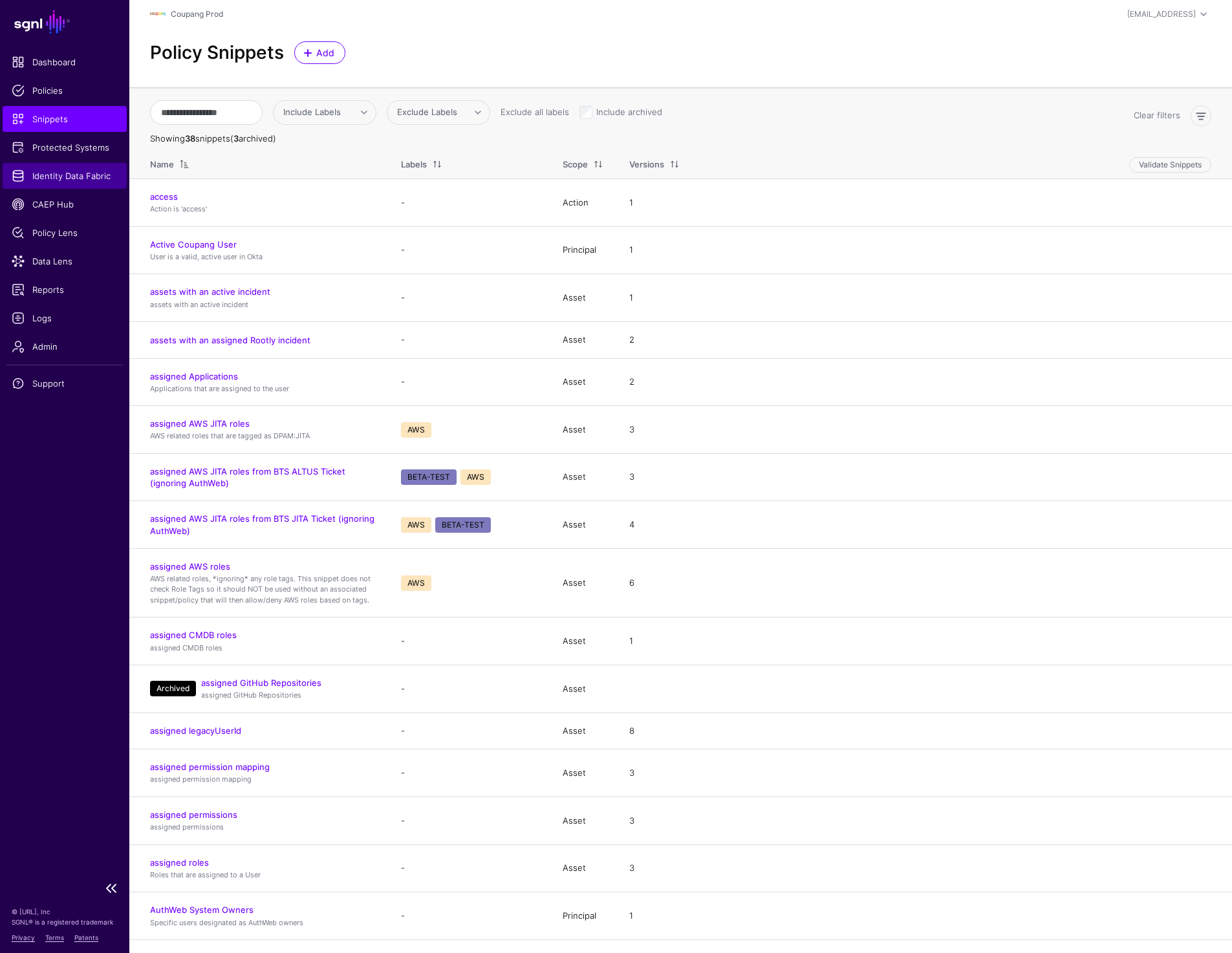
click at [67, 173] on span "Identity Data Fabric" at bounding box center [64, 176] width 106 height 13
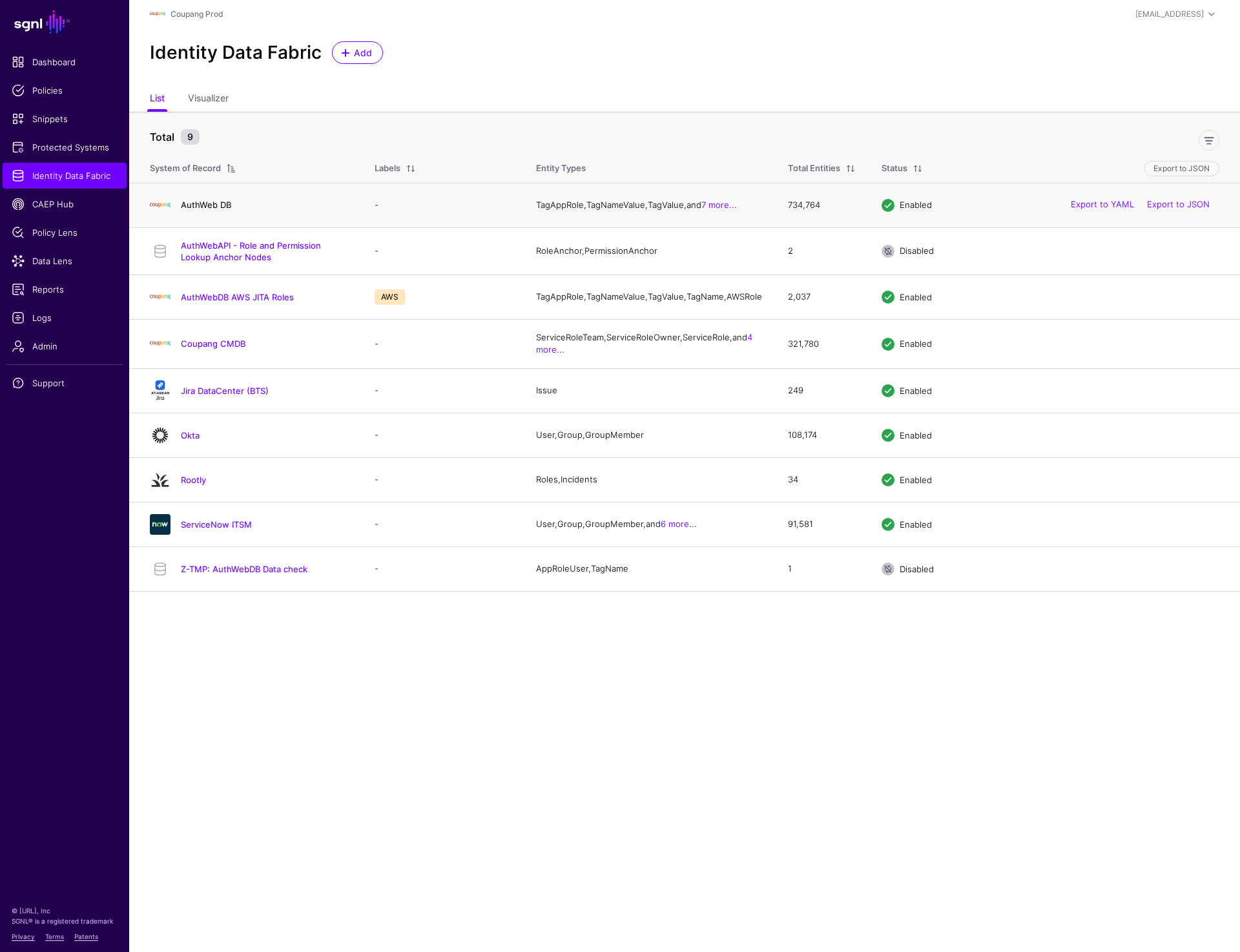
click at [216, 207] on link "AuthWeb DB" at bounding box center [206, 205] width 51 height 10
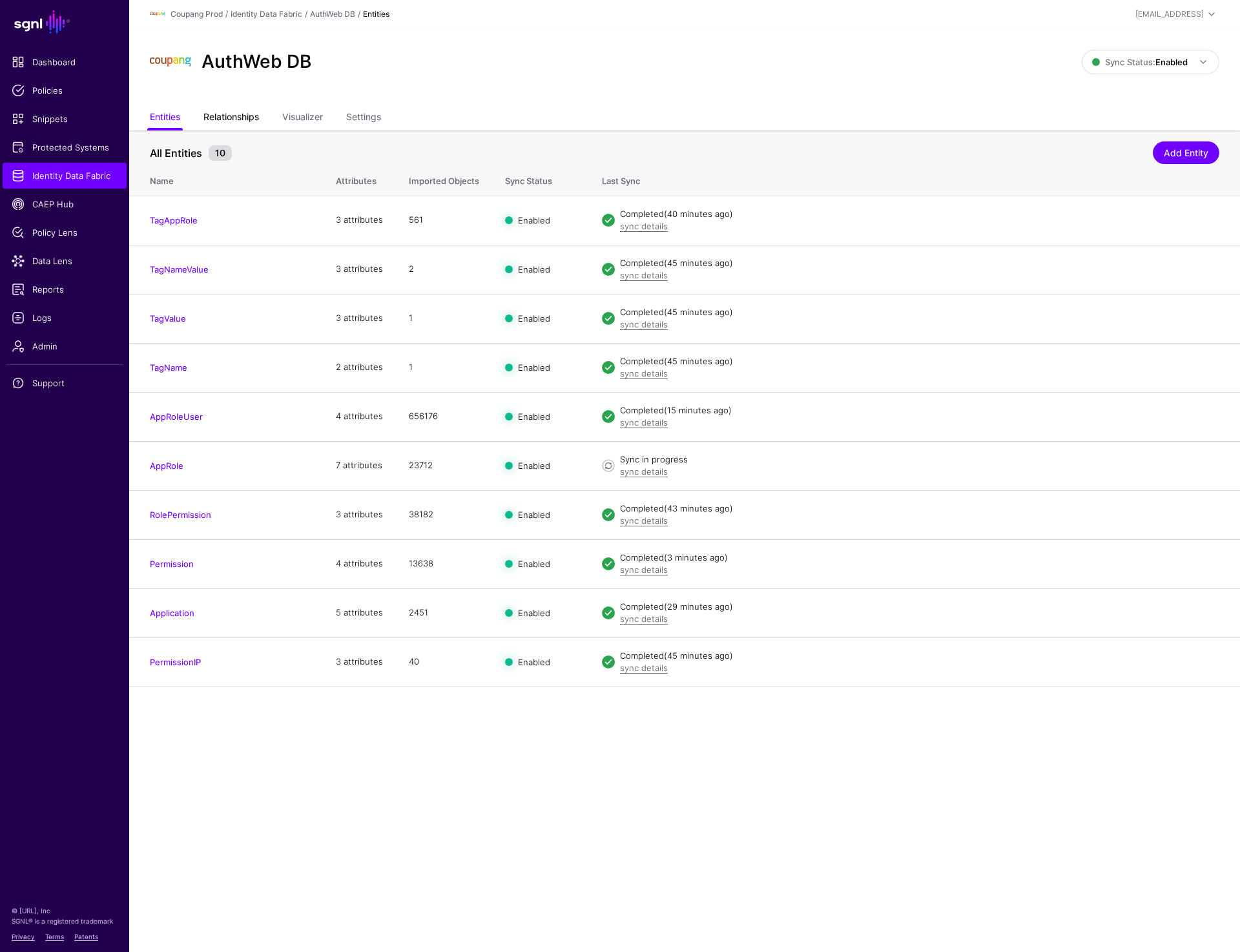
click at [258, 119] on link "Relationships" at bounding box center [231, 119] width 56 height 25
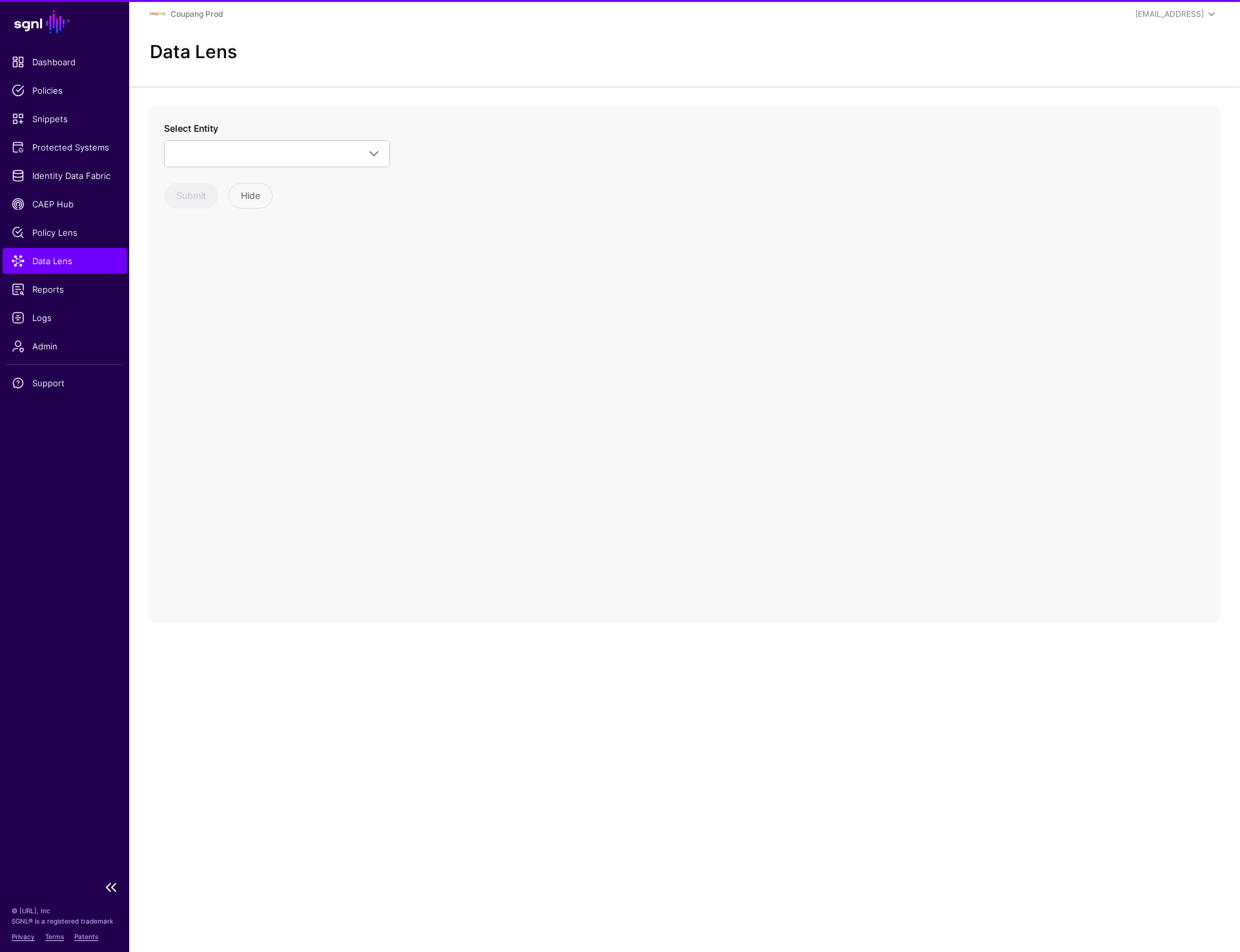
click at [89, 263] on span "Data Lens" at bounding box center [64, 261] width 106 height 13
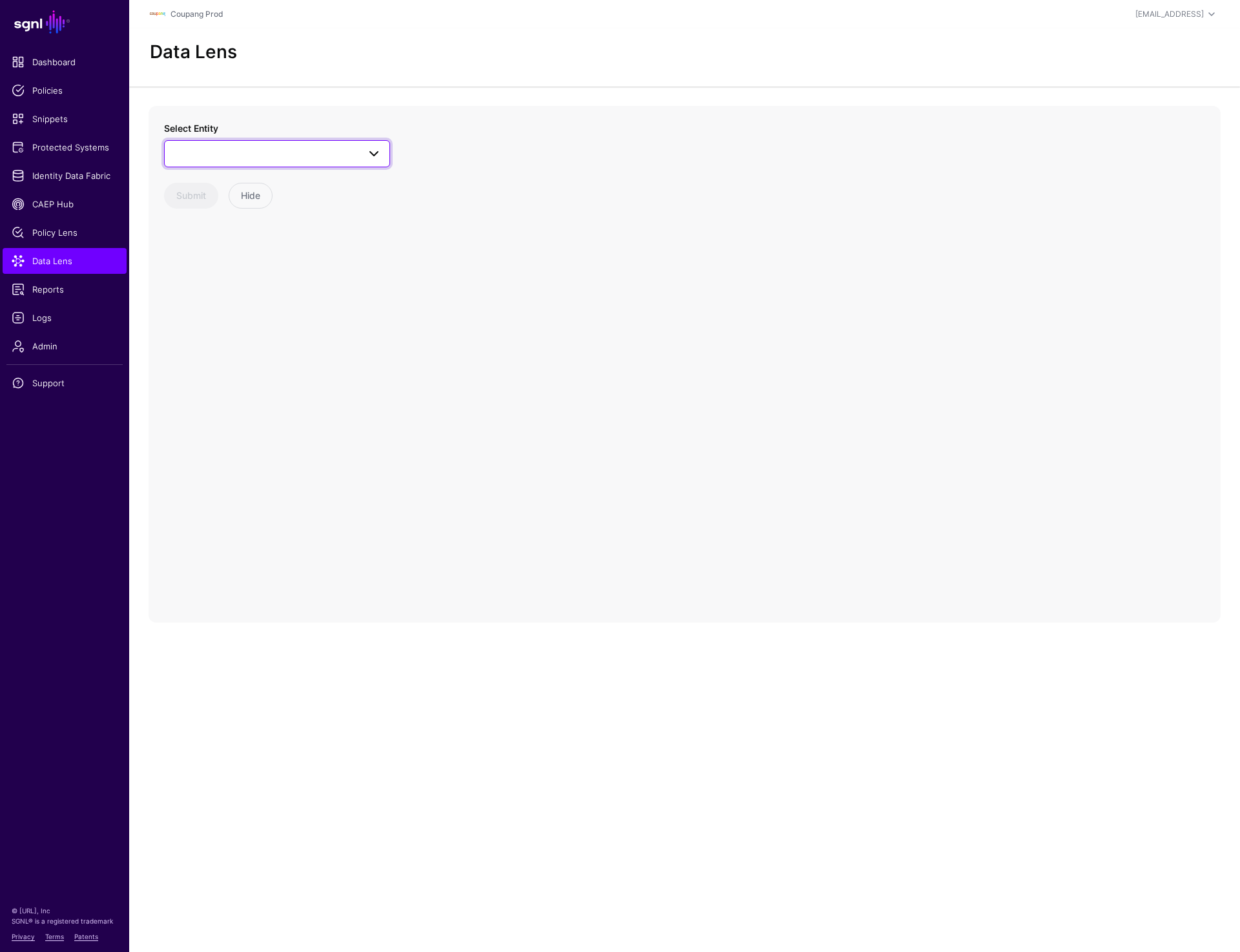
click at [288, 153] on span at bounding box center [277, 153] width 209 height 15
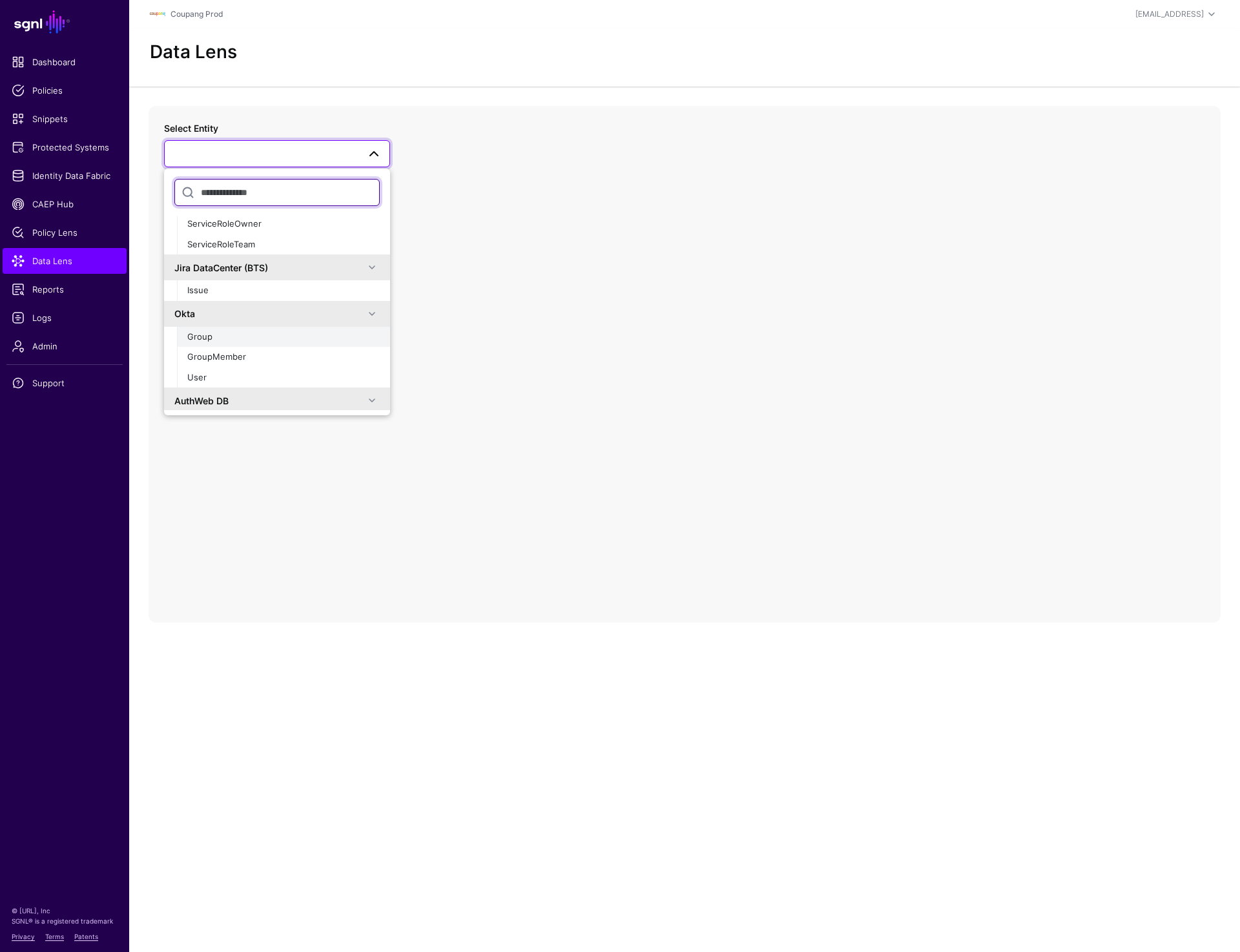
scroll to position [699, 0]
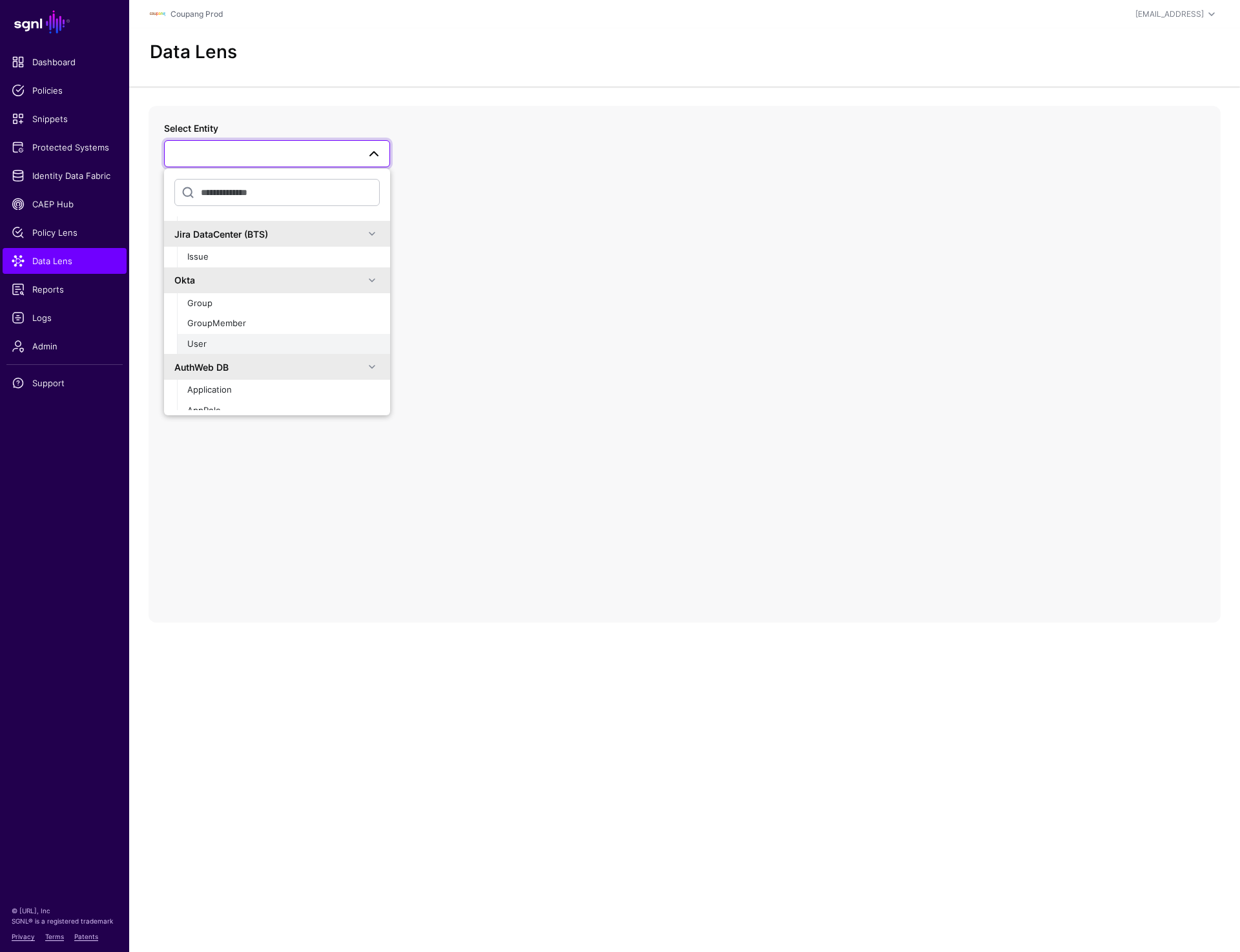
click at [221, 342] on div "User" at bounding box center [283, 344] width 192 height 13
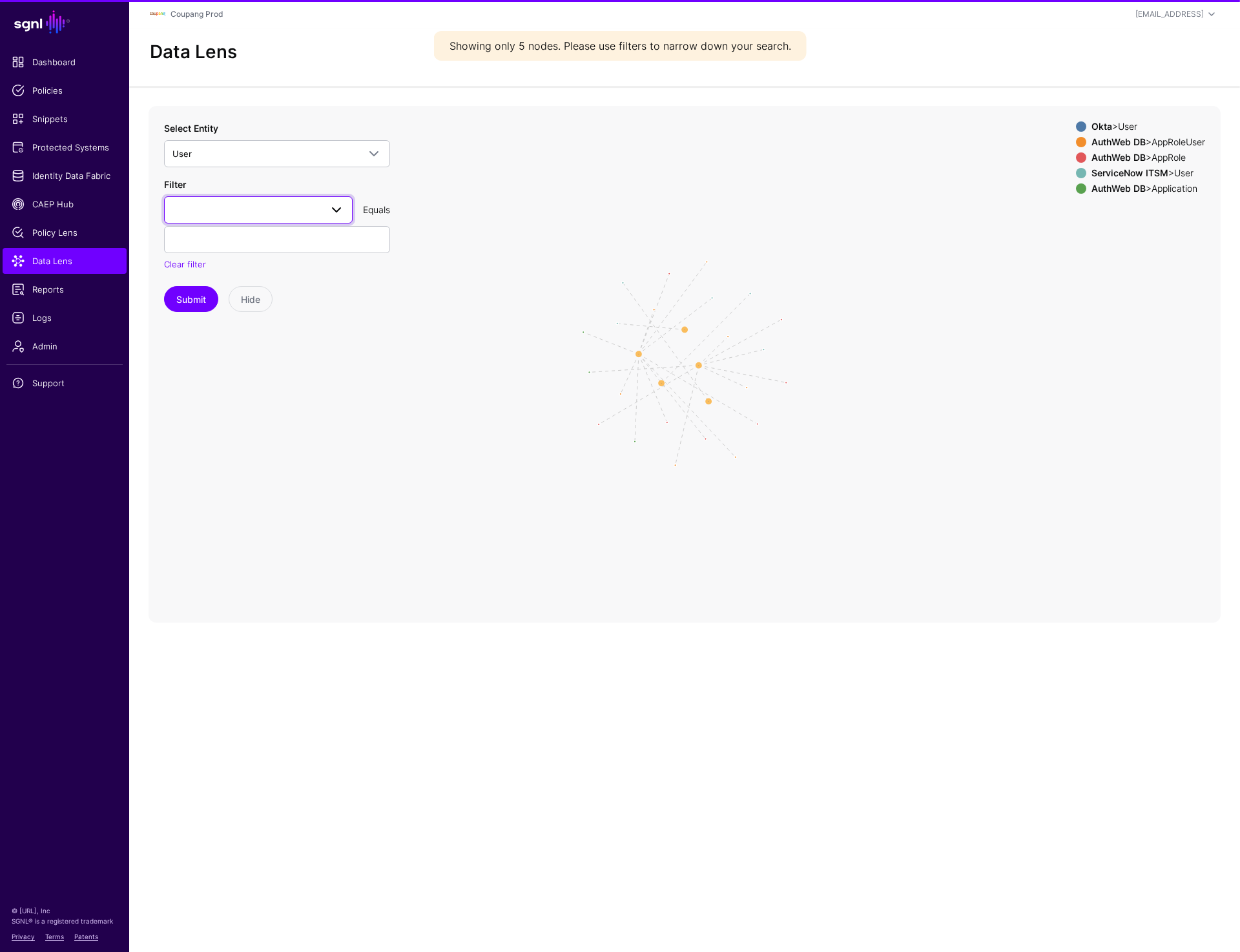
click at [239, 219] on link at bounding box center [258, 210] width 189 height 27
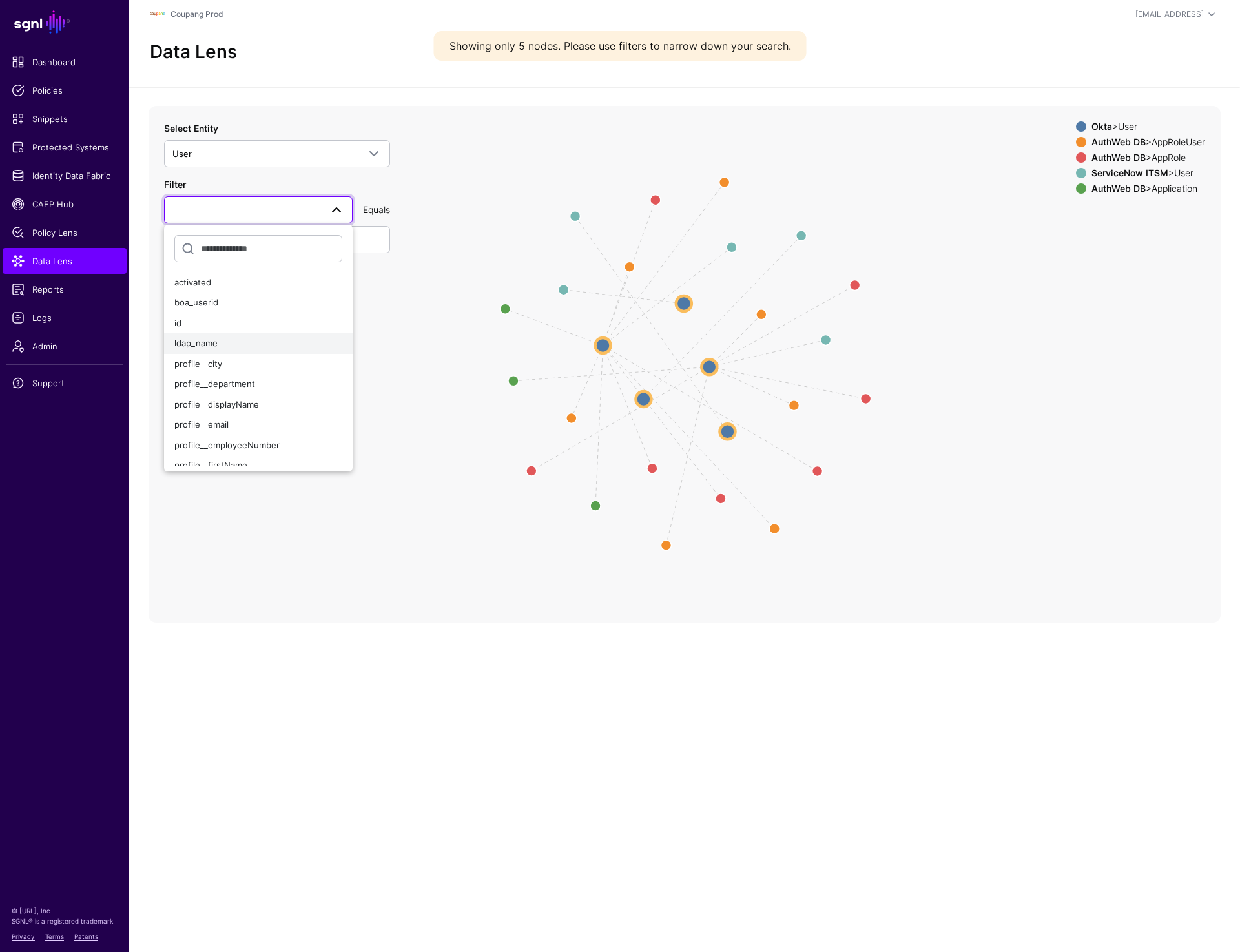
click at [230, 338] on div "ldap_name" at bounding box center [258, 343] width 168 height 13
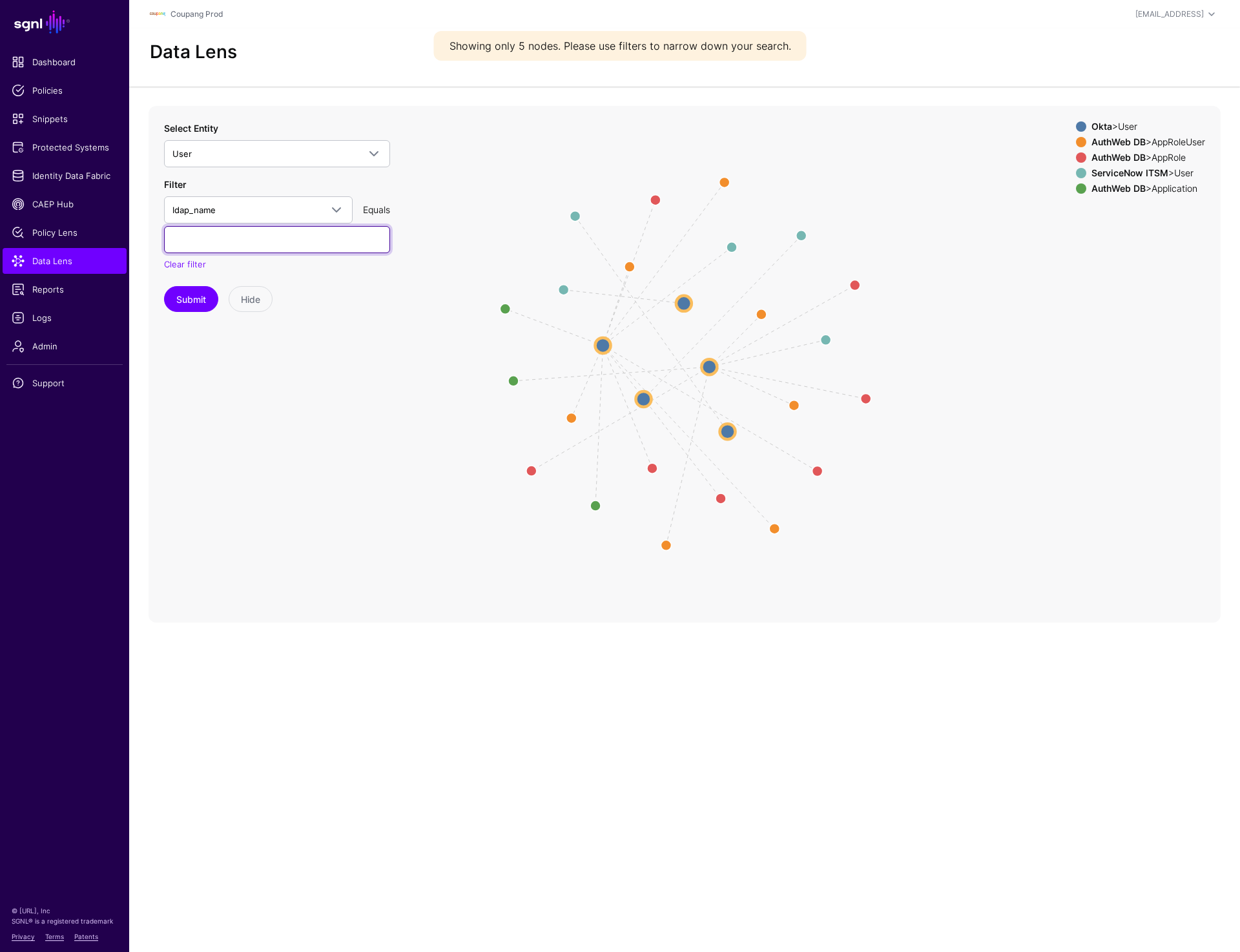
click at [215, 233] on input "text" at bounding box center [277, 240] width 226 height 27
paste input "**********"
click at [186, 300] on button "Submit" at bounding box center [191, 299] width 54 height 26
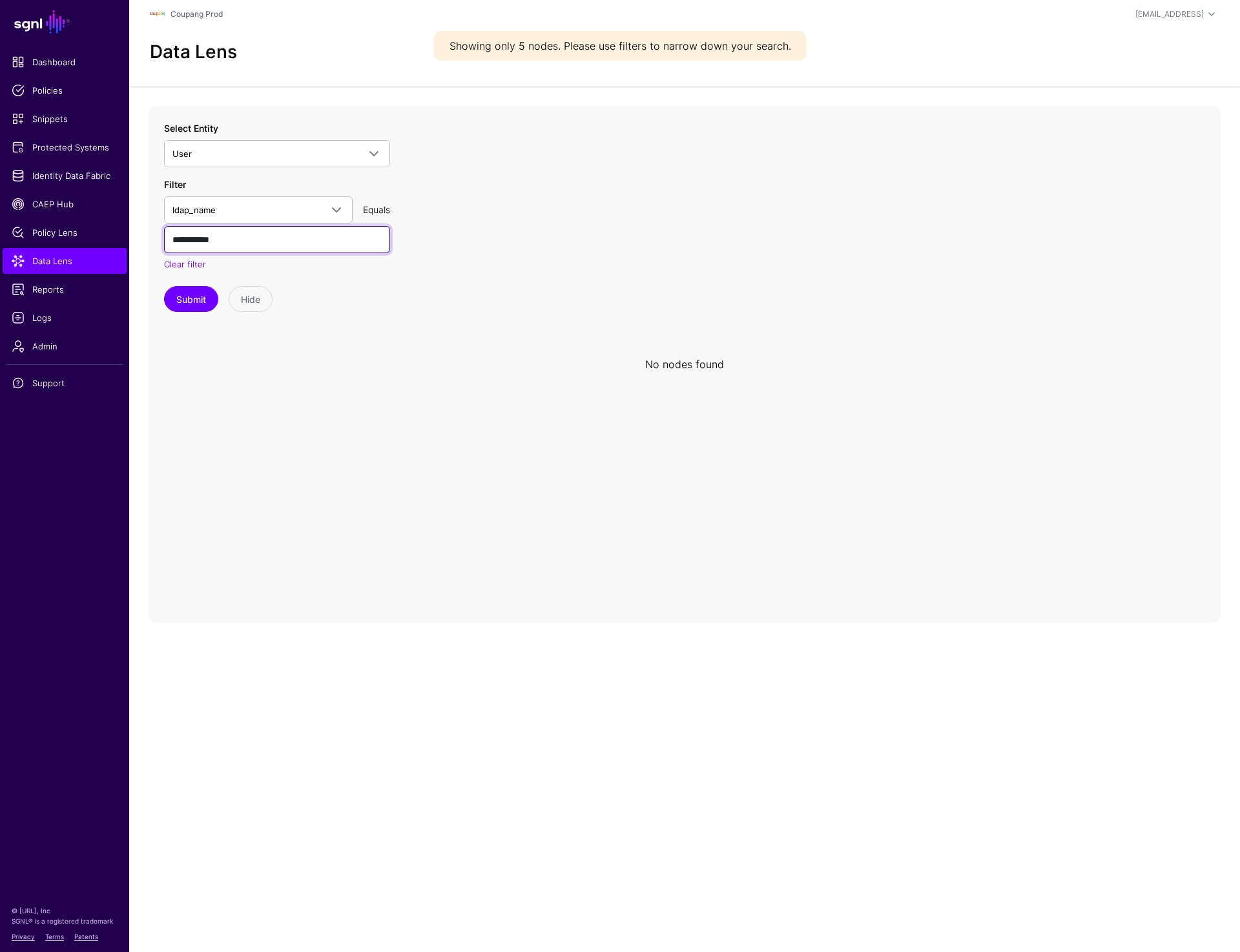
click at [236, 241] on input "**********" at bounding box center [277, 240] width 226 height 27
click at [256, 238] on input "**********" at bounding box center [277, 240] width 226 height 27
paste input "text"
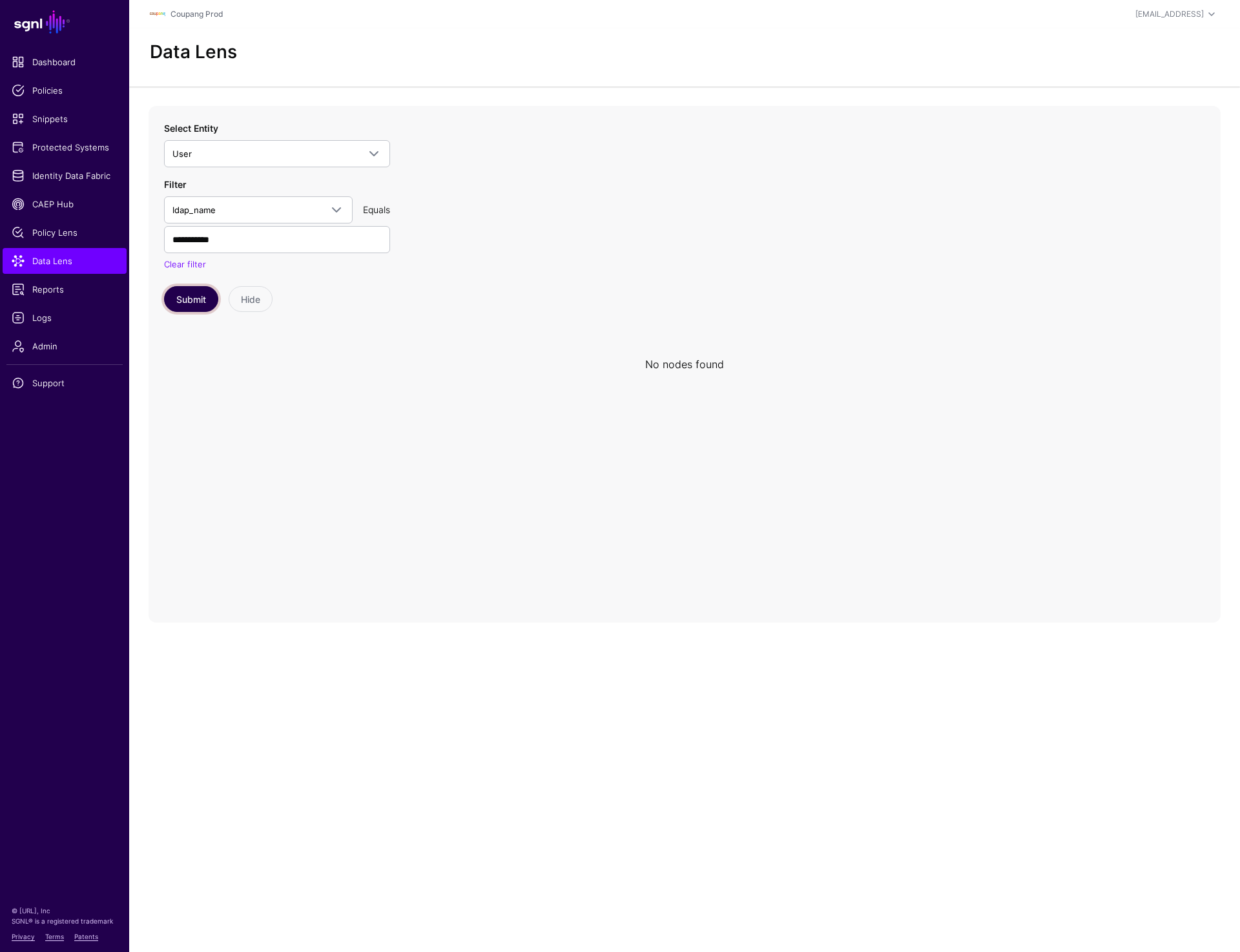
click at [187, 296] on button "Submit" at bounding box center [191, 299] width 54 height 26
drag, startPoint x: 234, startPoint y: 241, endPoint x: 60, endPoint y: 241, distance: 174.0
click at [60, 241] on main "SGNL Dashboard Policies Snippets Protected Systems Identity Data Fabric CAEP Hu…" at bounding box center [620, 476] width 1240 height 952
paste input "**********"
type input "**********"
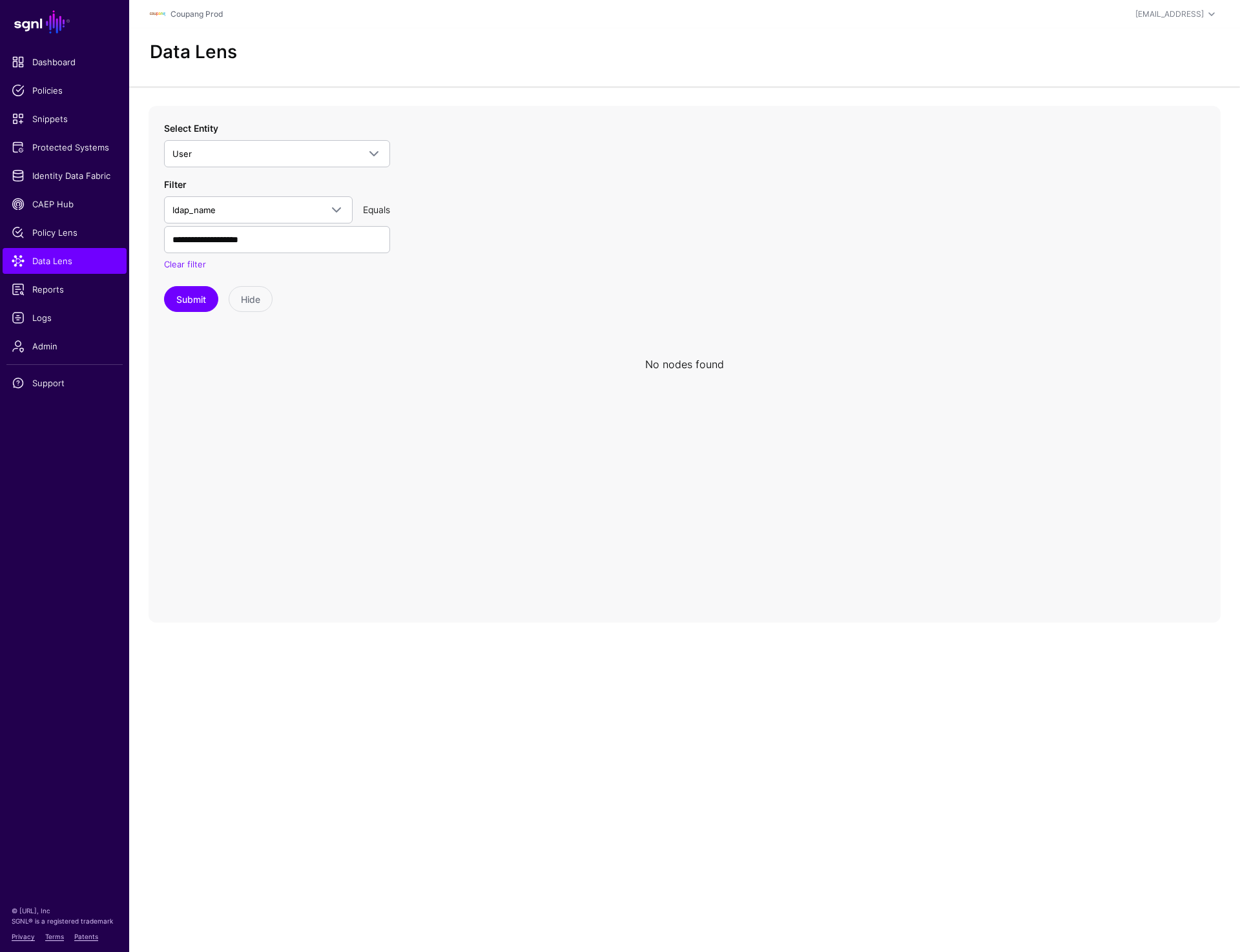
click at [218, 195] on div "**********" at bounding box center [277, 225] width 226 height 94
click at [217, 210] on span "ldap_name" at bounding box center [247, 210] width 148 height 14
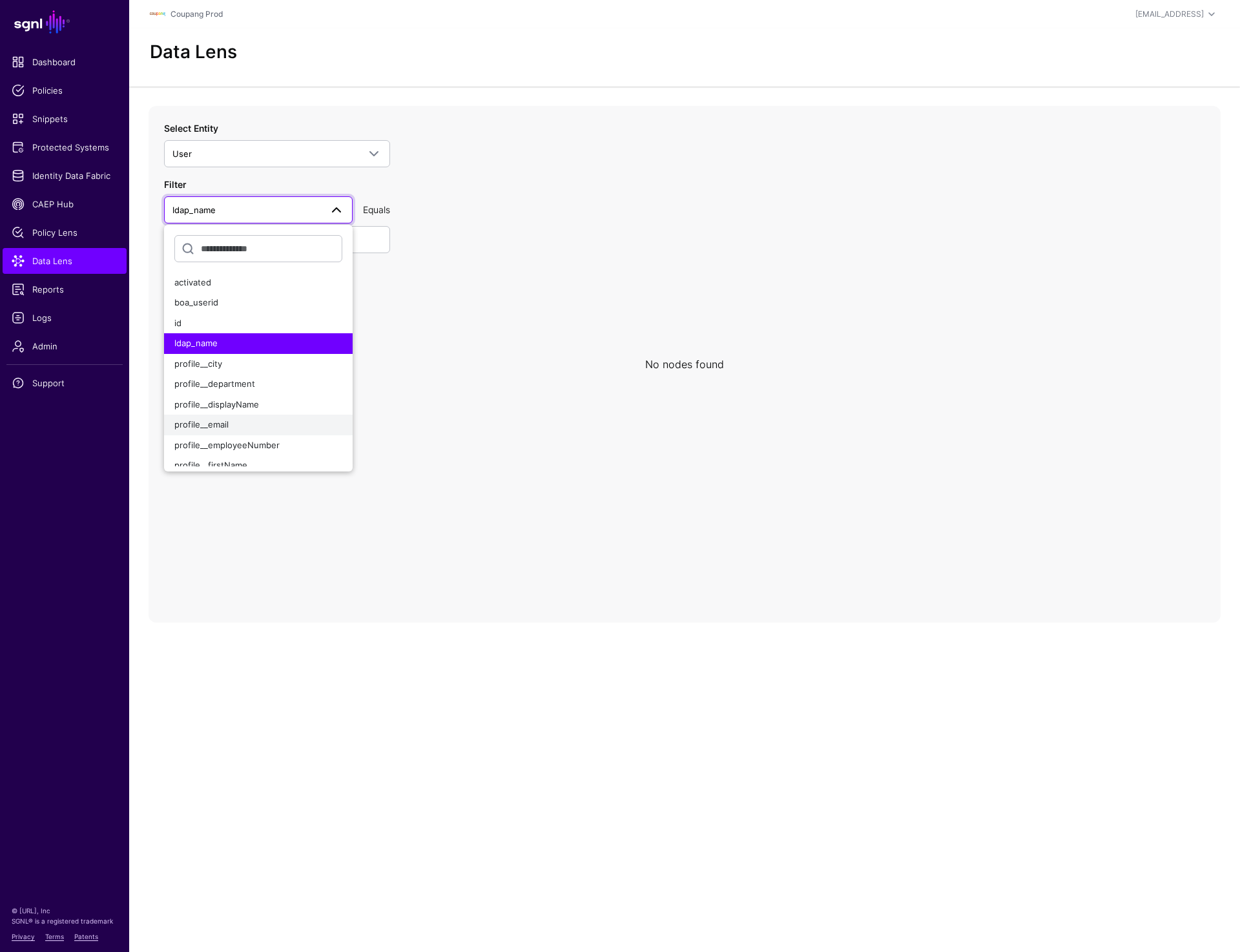
click at [234, 419] on div "profile__email" at bounding box center [258, 425] width 168 height 13
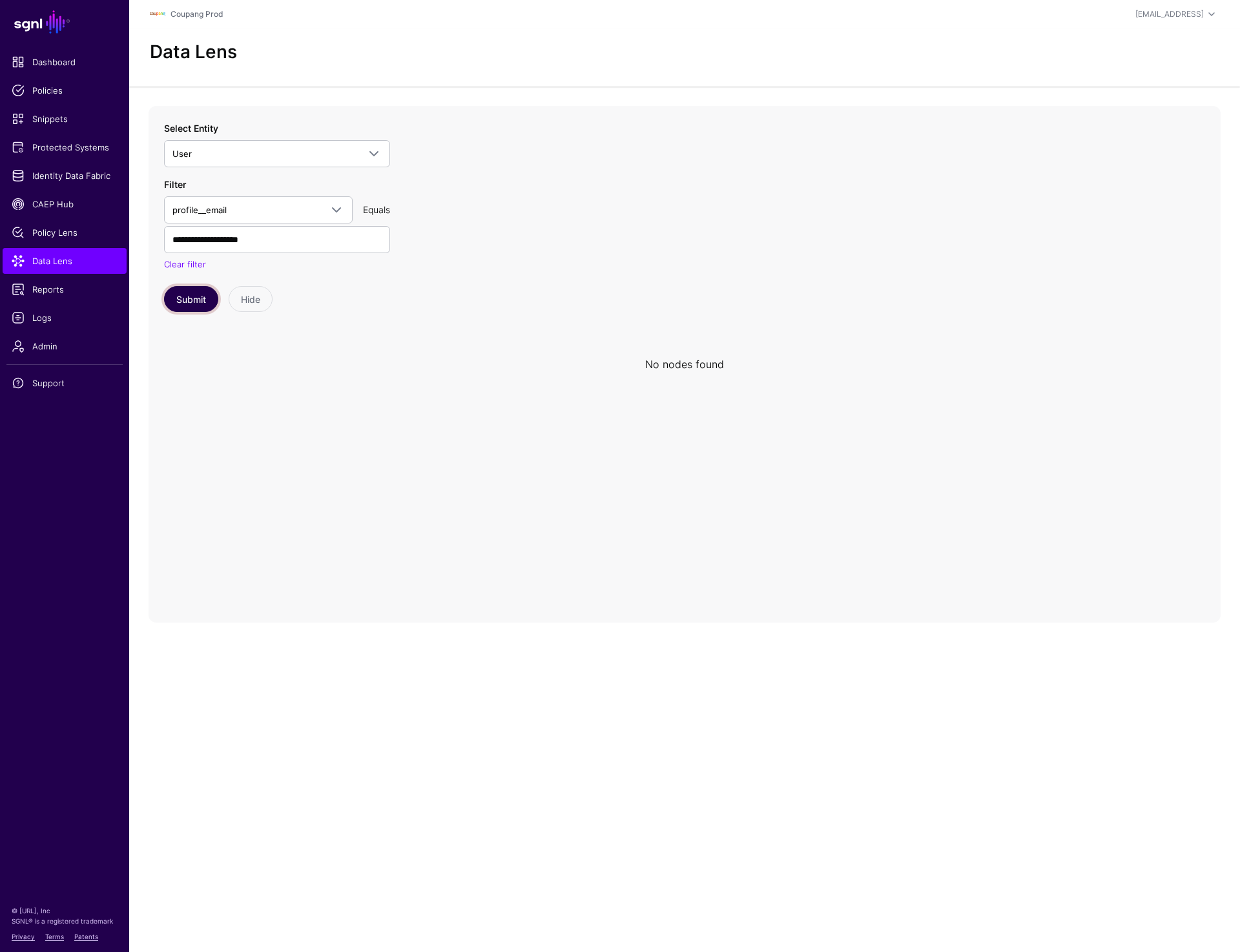
click at [194, 310] on button "Submit" at bounding box center [191, 299] width 54 height 26
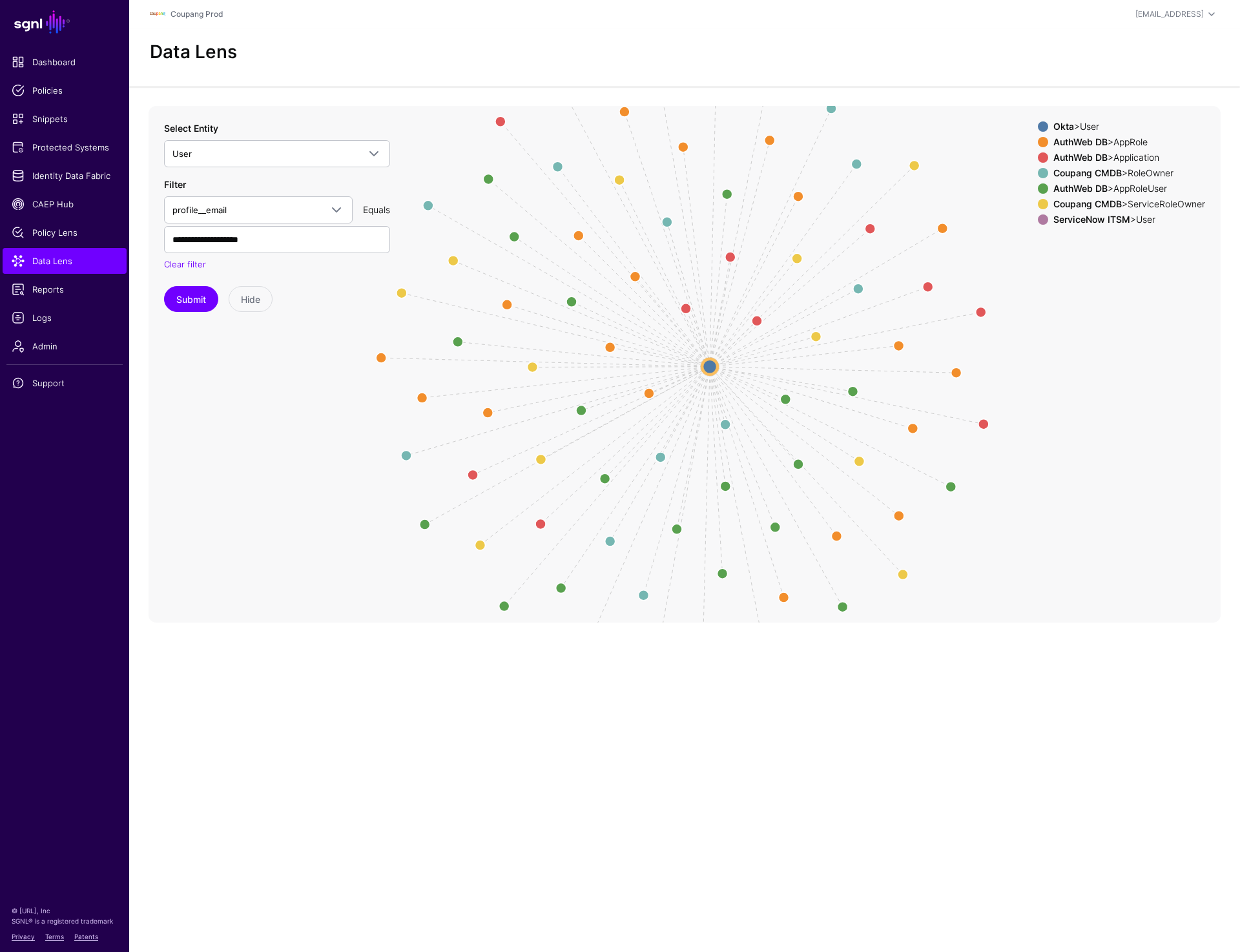
click at [711, 365] on circle at bounding box center [709, 366] width 15 height 15
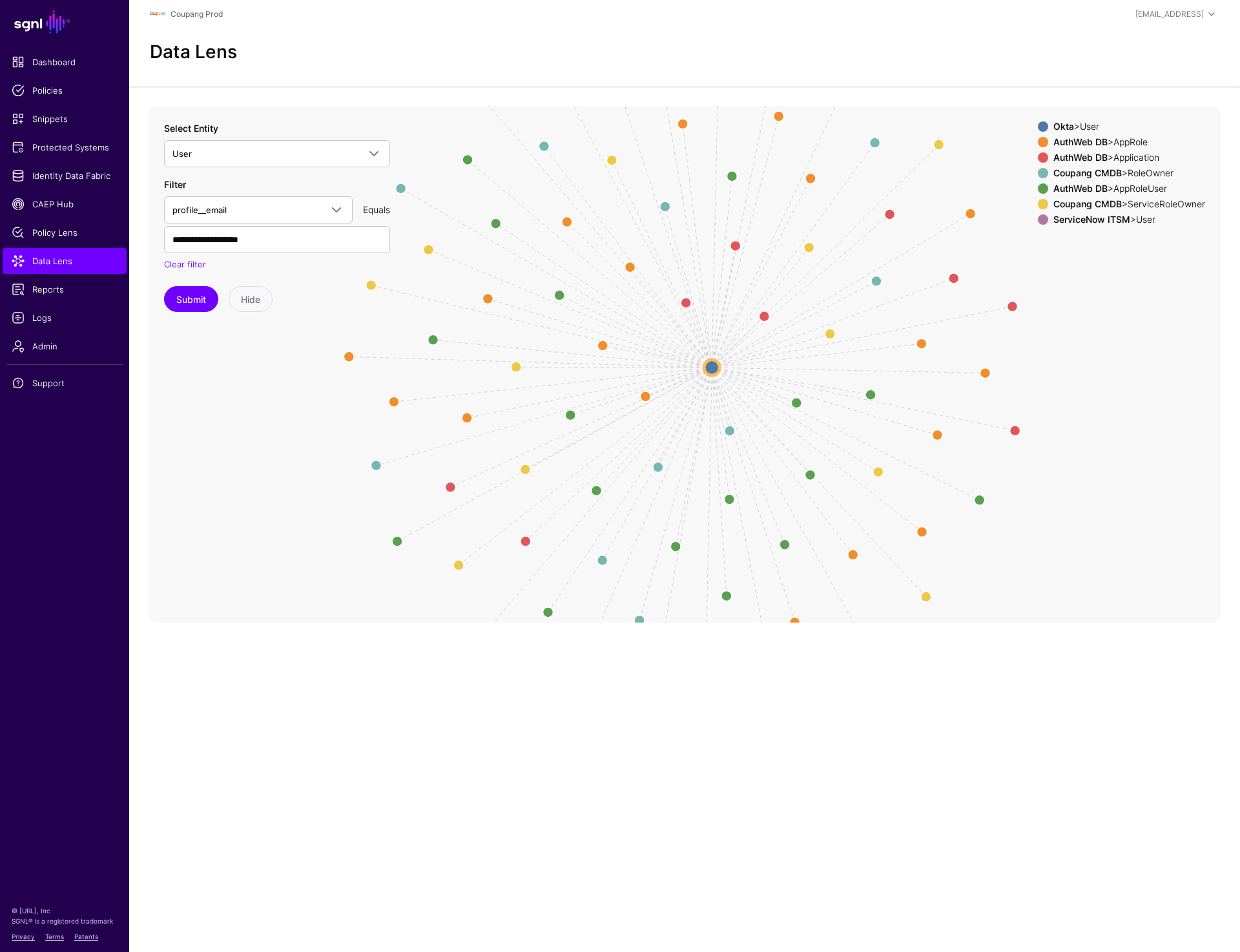
click at [709, 366] on circle at bounding box center [711, 367] width 15 height 15
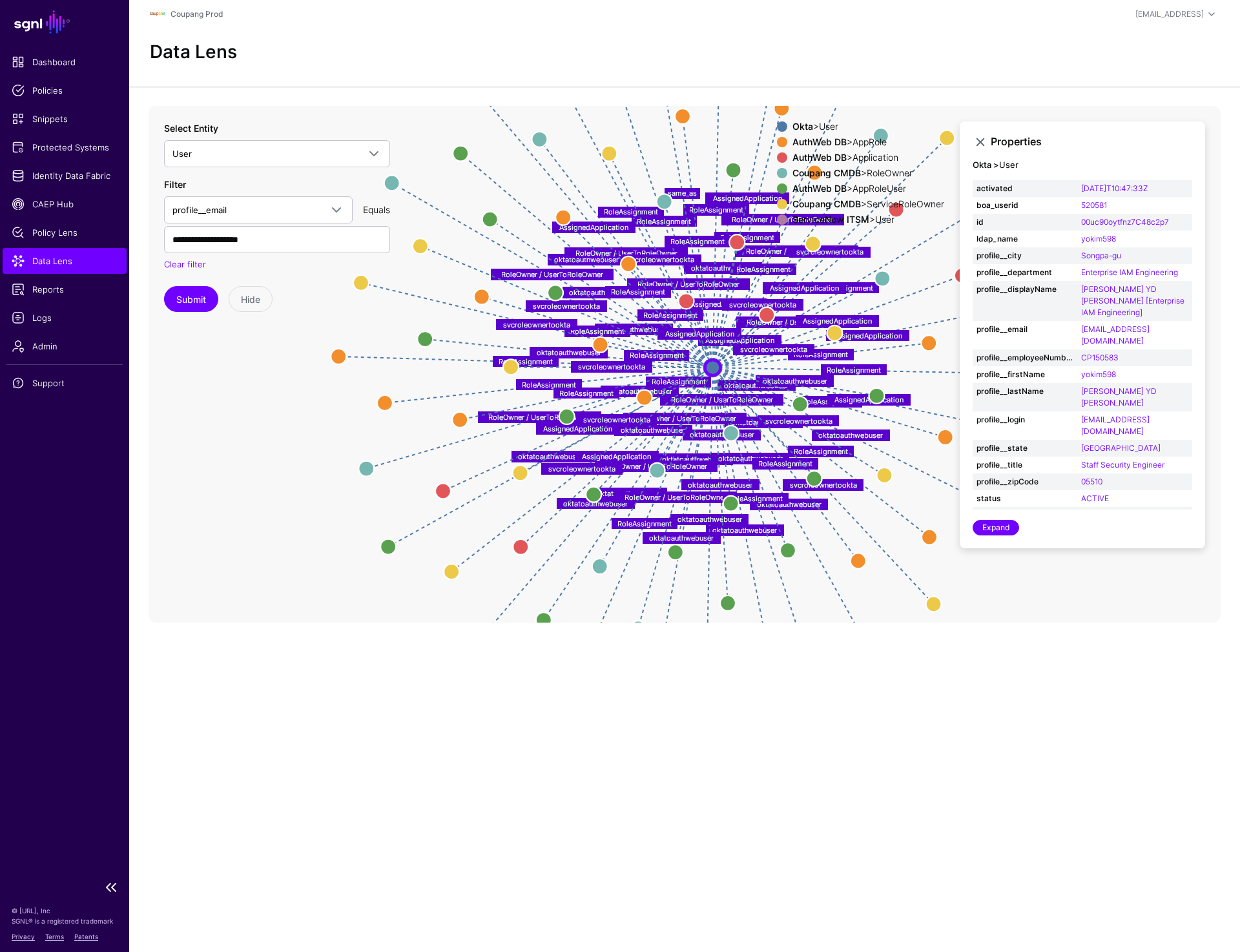
click at [48, 262] on span "Data Lens" at bounding box center [64, 261] width 106 height 13
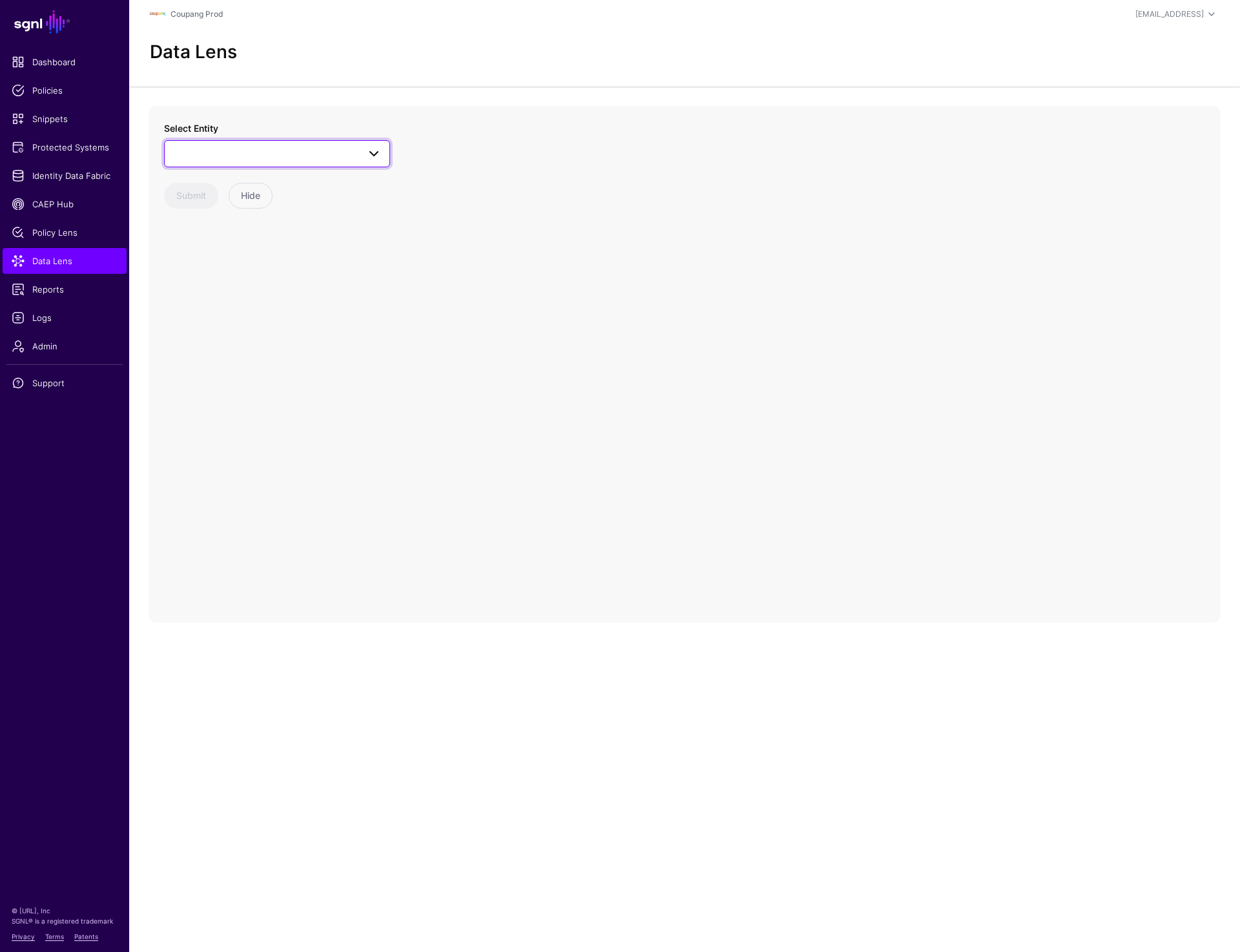
click at [284, 150] on span at bounding box center [277, 153] width 209 height 15
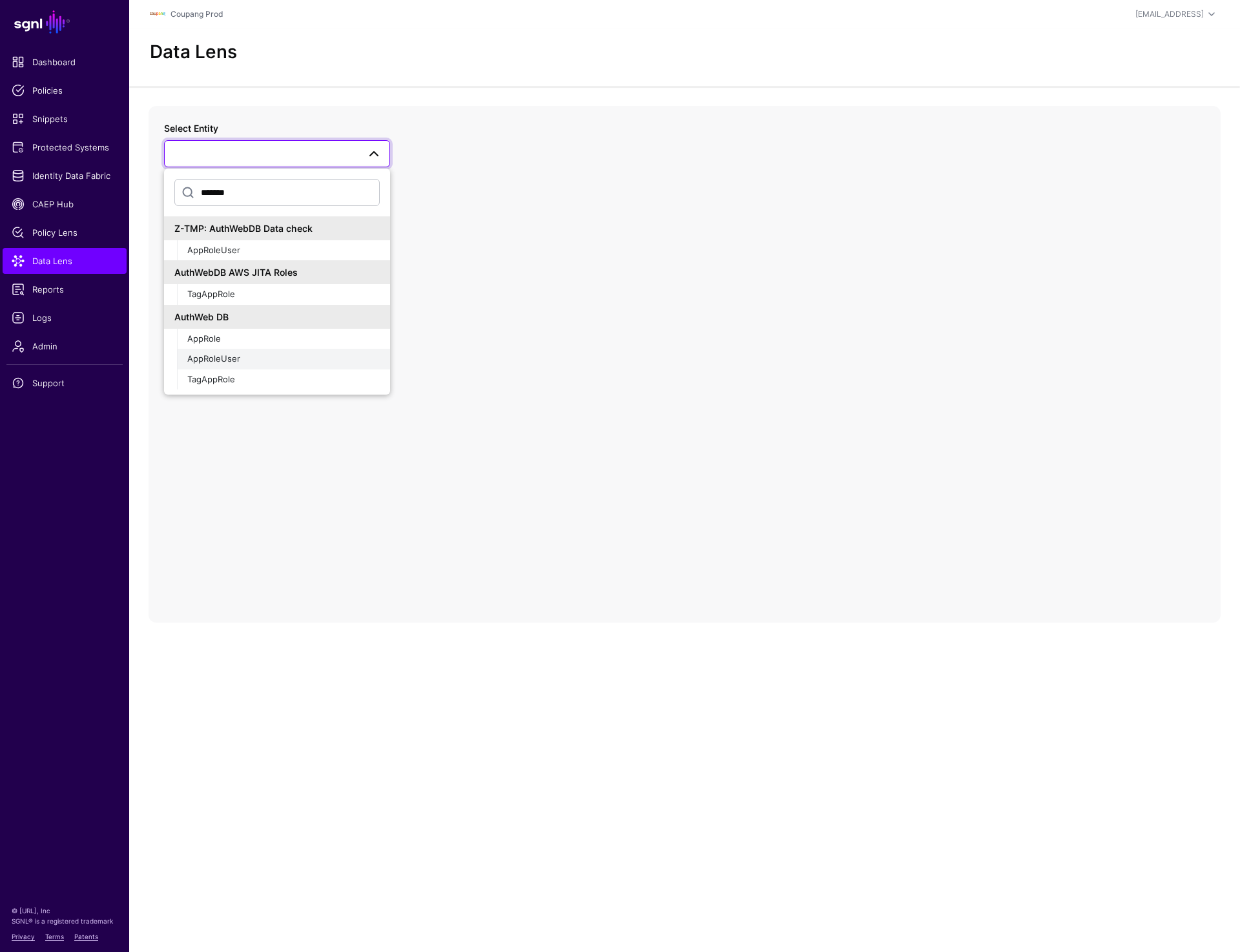
type input "*******"
click at [239, 353] on div "AppRoleUser" at bounding box center [283, 359] width 192 height 13
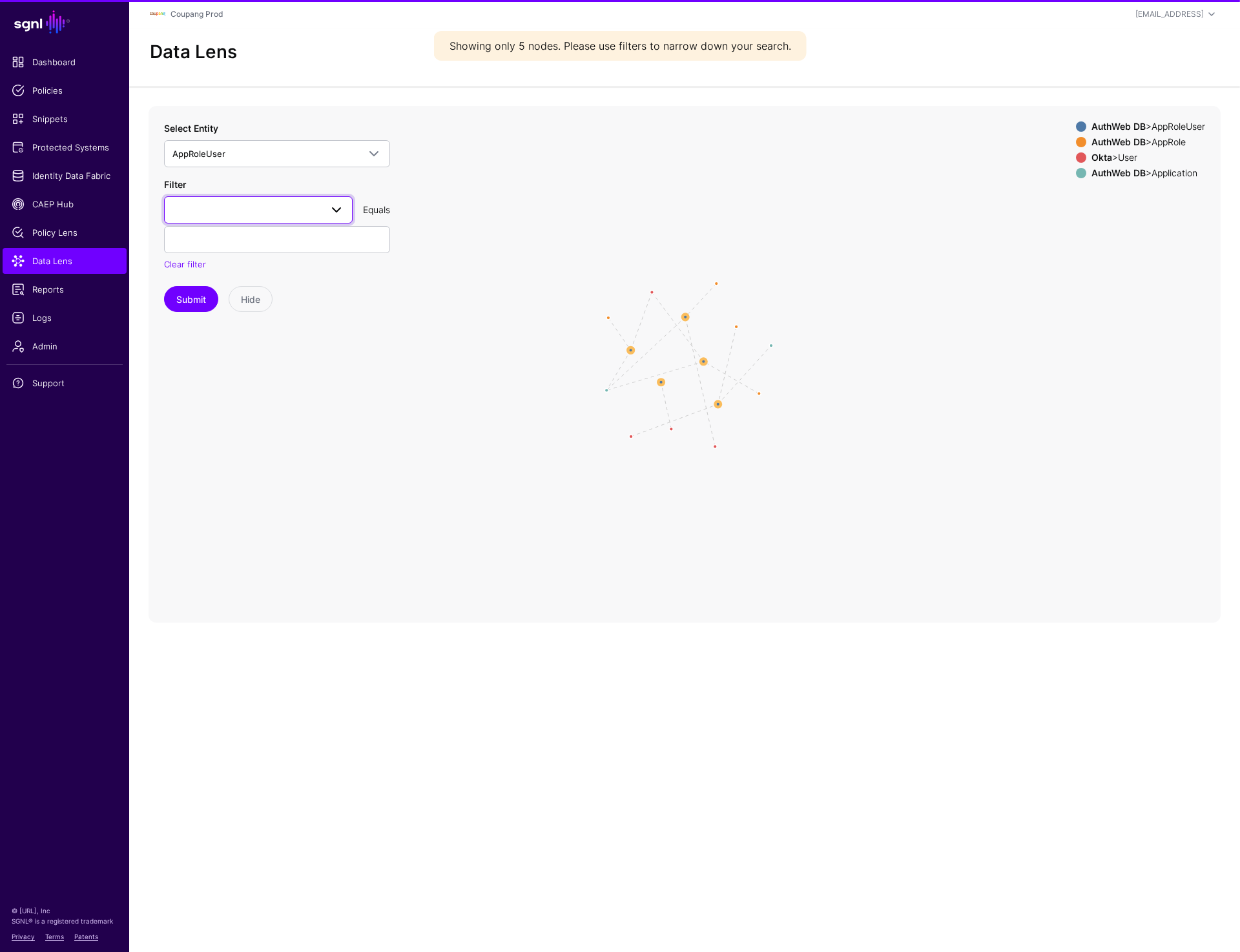
click at [252, 205] on span at bounding box center [259, 210] width 172 height 15
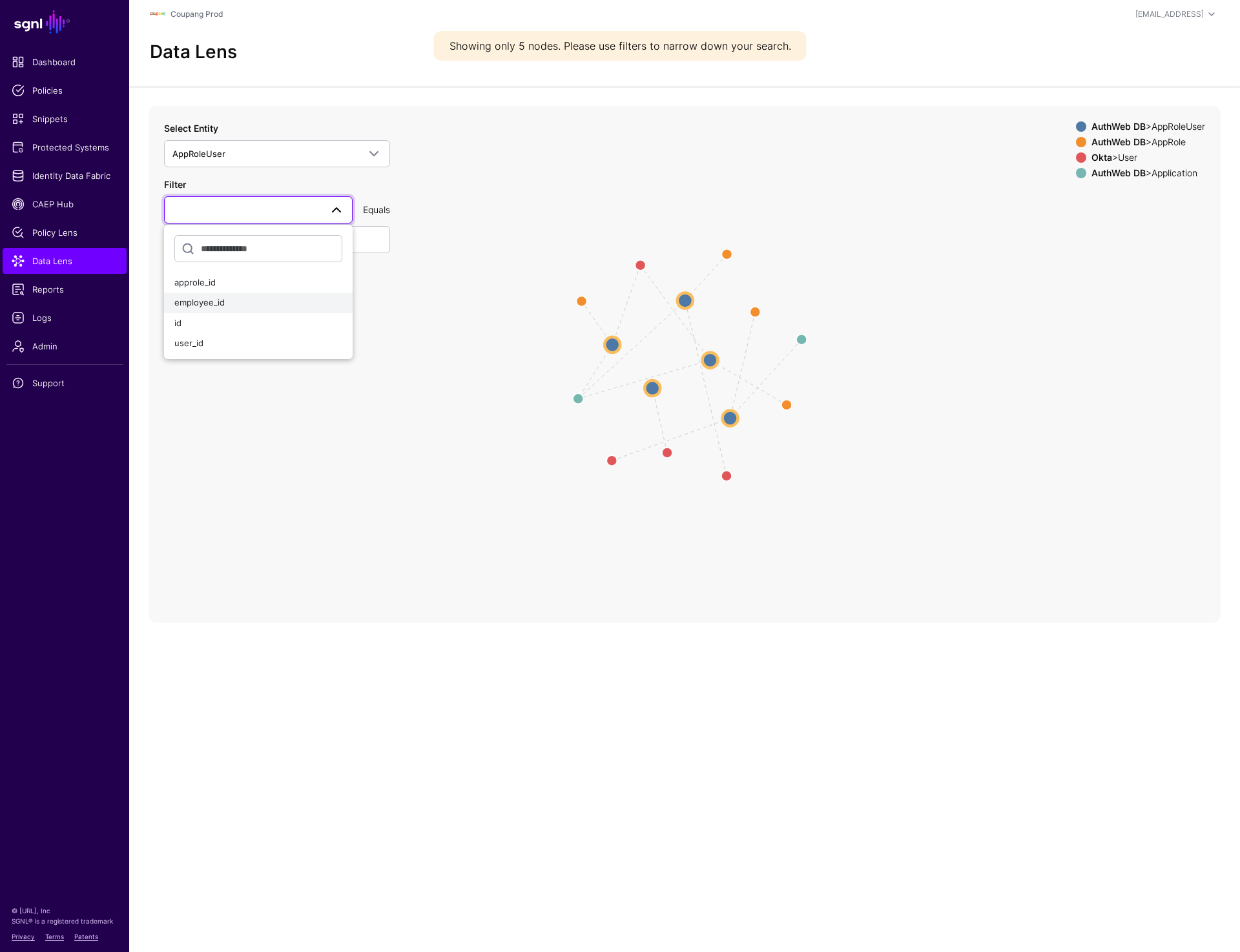
click at [236, 305] on div "employee_id" at bounding box center [258, 303] width 168 height 13
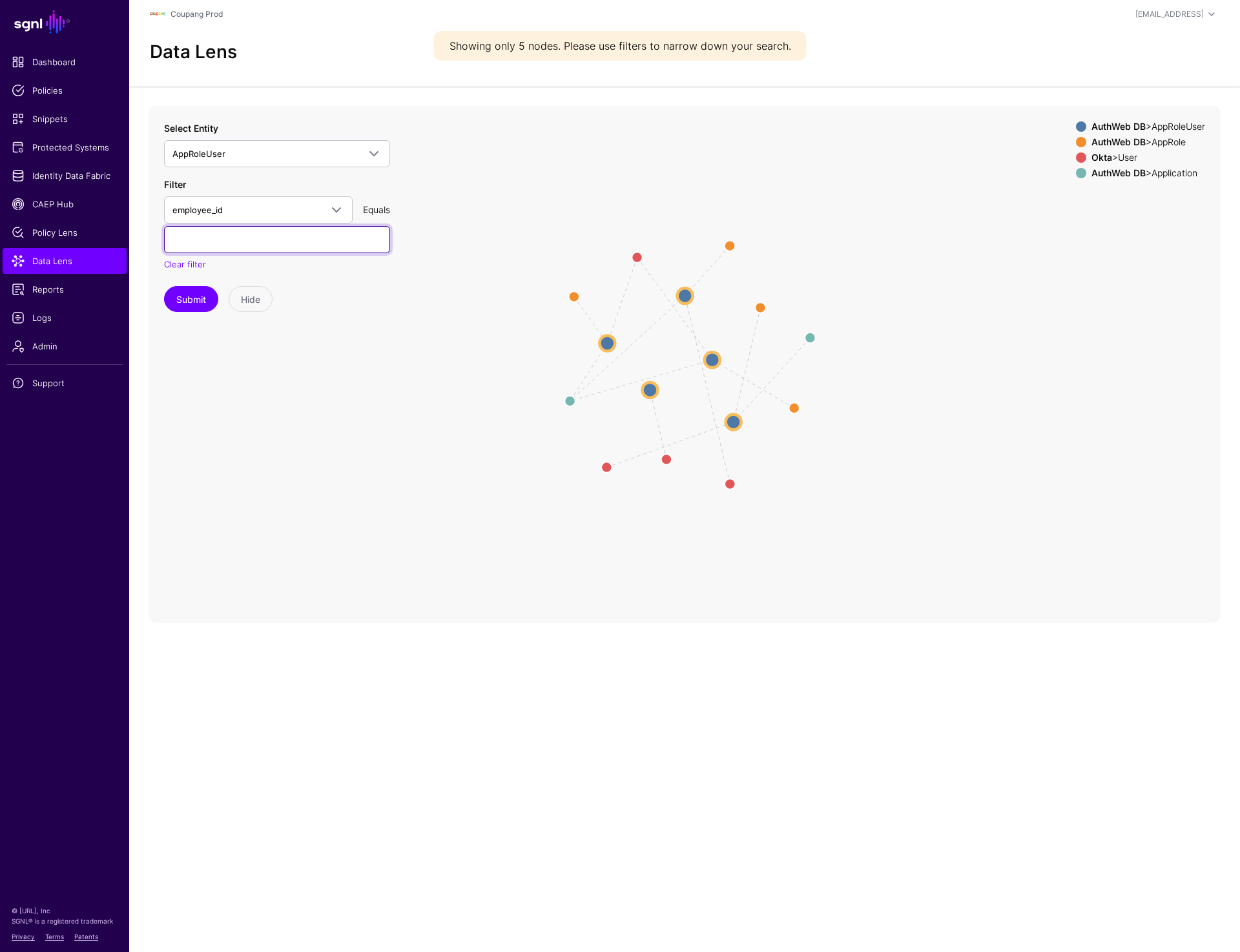
click at [234, 241] on input "text" at bounding box center [277, 240] width 226 height 27
paste input "**********"
type input "**********"
click at [193, 288] on button "Submit" at bounding box center [191, 299] width 54 height 26
click at [709, 359] on circle at bounding box center [709, 359] width 15 height 15
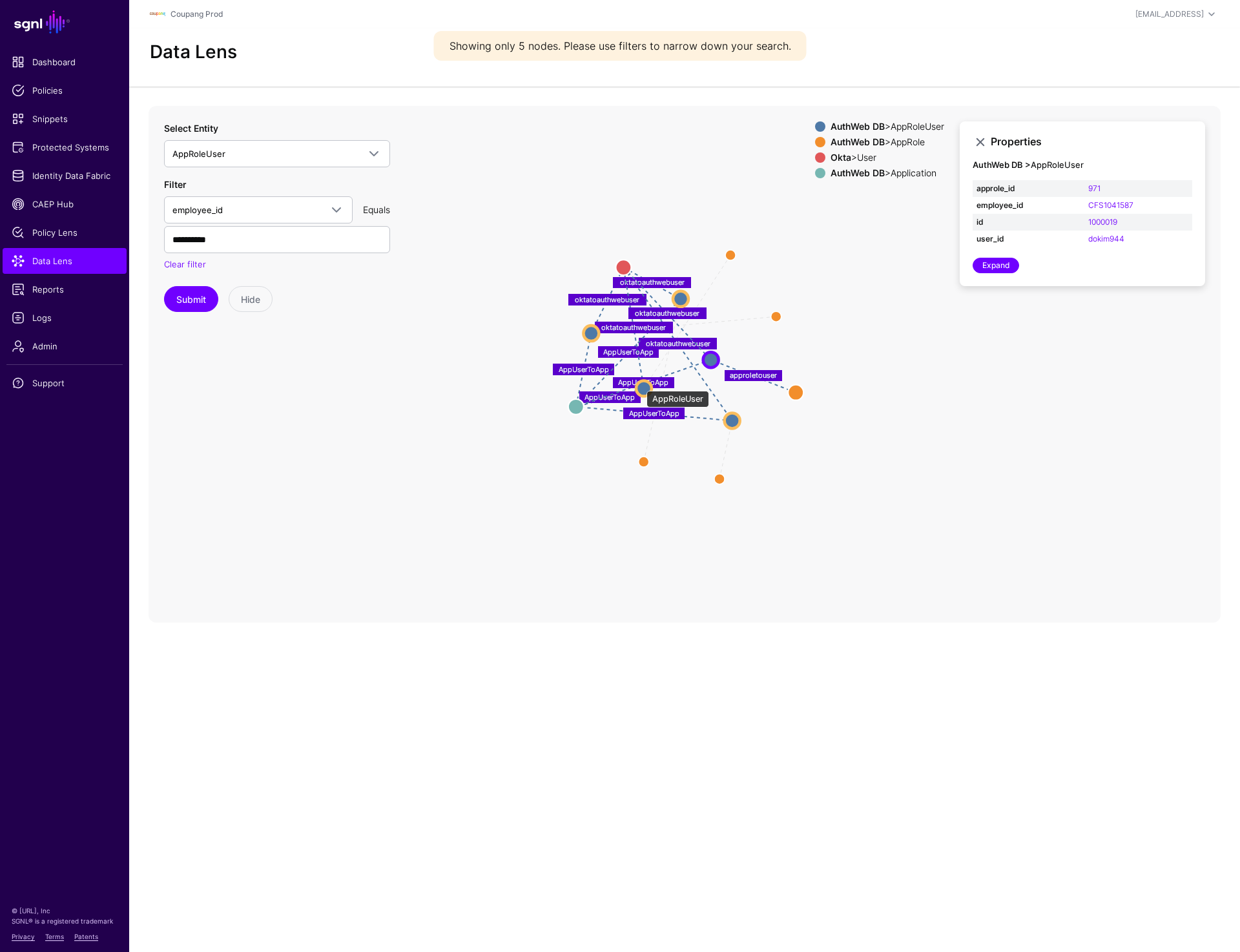
click at [640, 385] on circle at bounding box center [643, 387] width 15 height 15
click at [586, 331] on circle at bounding box center [589, 332] width 15 height 15
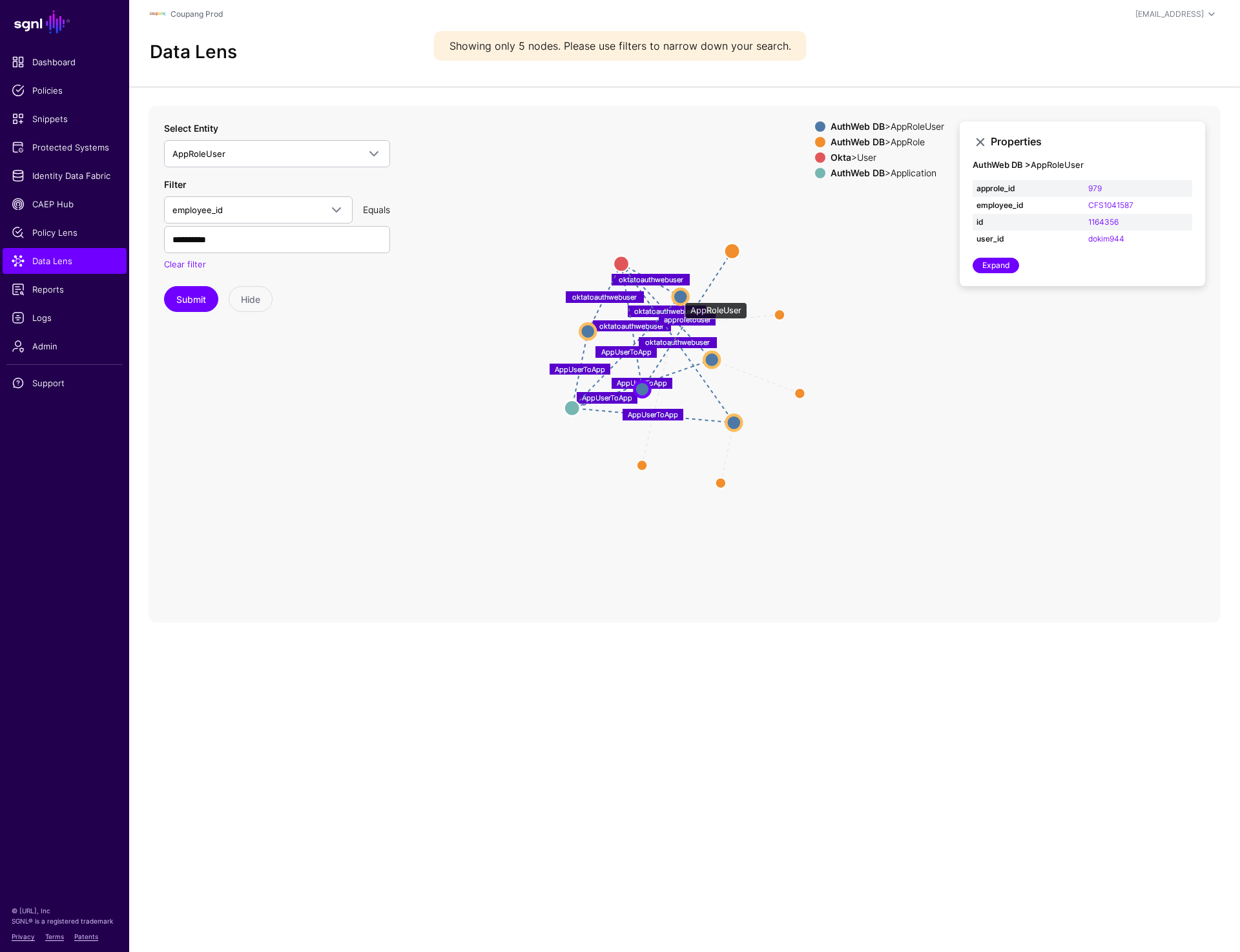
click at [678, 296] on circle at bounding box center [680, 296] width 15 height 15
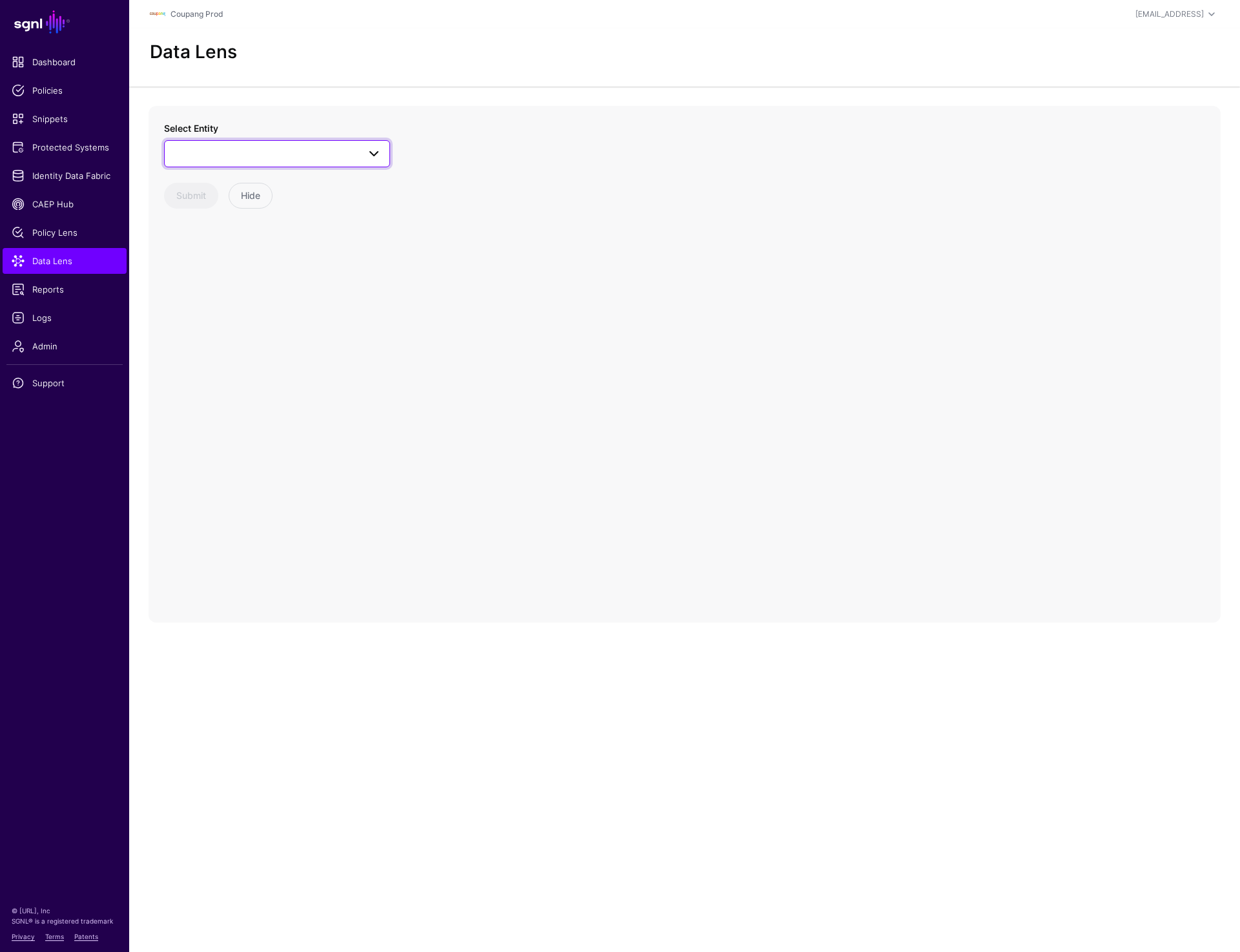
click at [306, 143] on link at bounding box center [277, 154] width 226 height 27
type input "*******"
click at [249, 340] on div "AppRoleUser" at bounding box center [283, 342] width 192 height 13
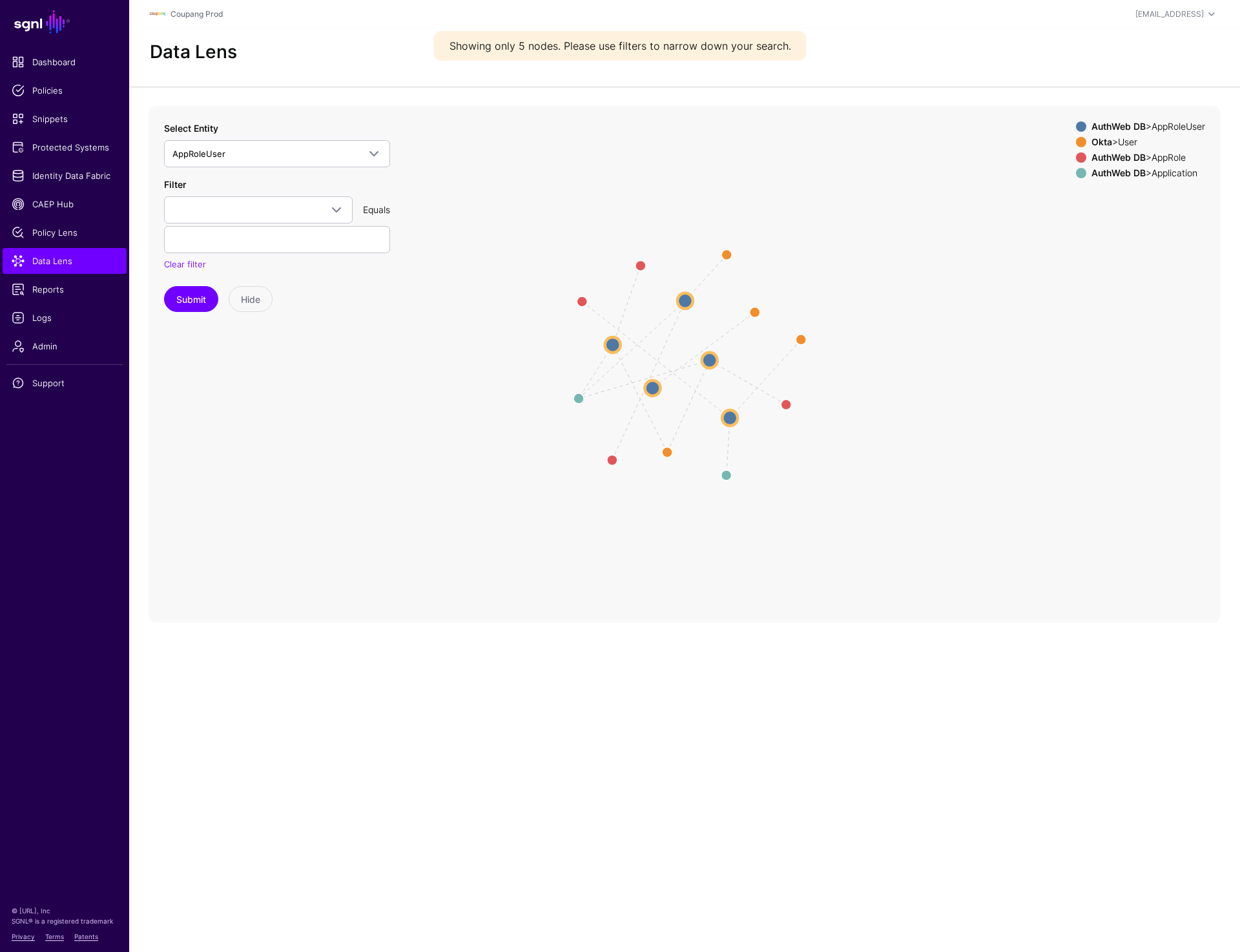
click at [711, 362] on circle at bounding box center [709, 359] width 15 height 15
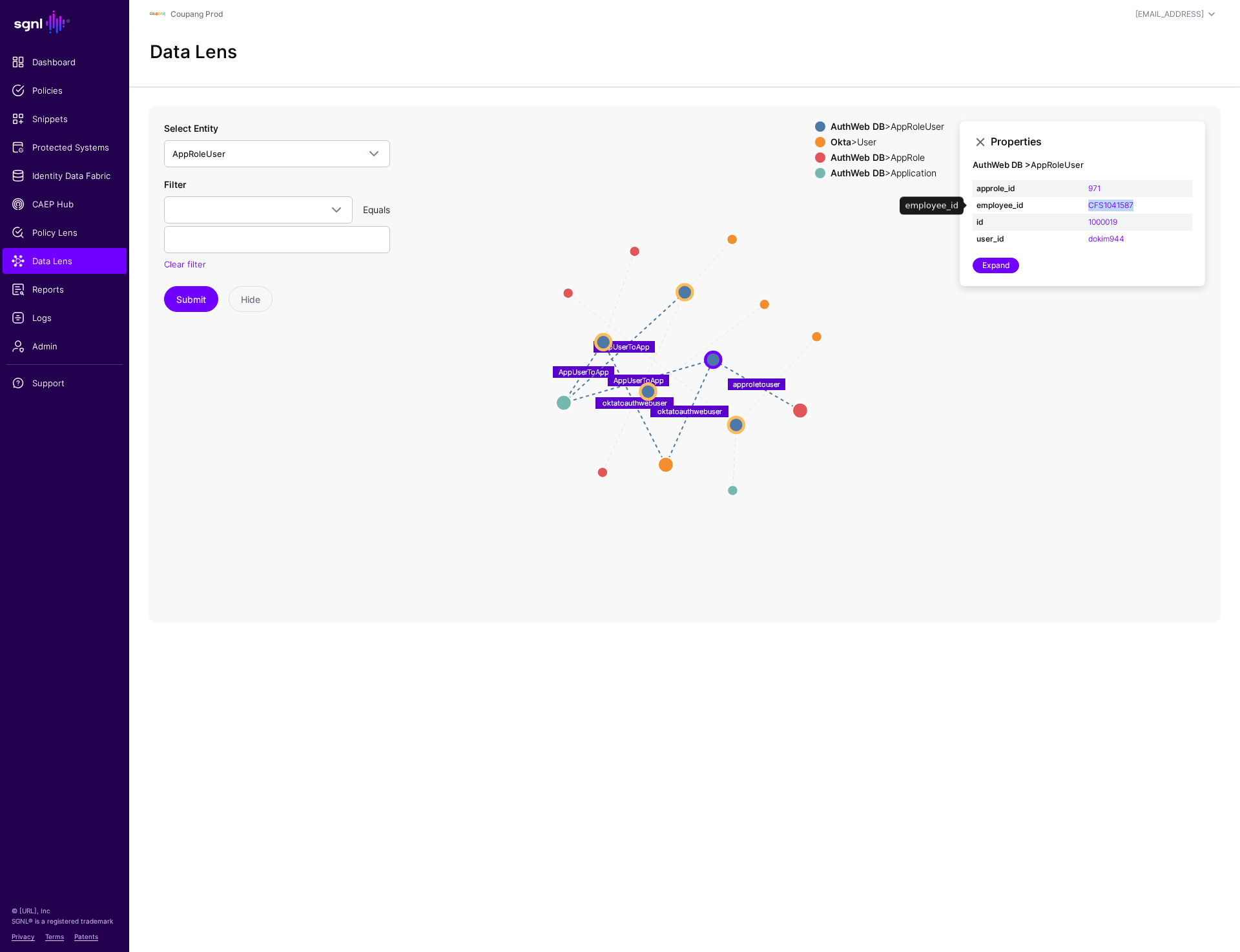
drag, startPoint x: 1145, startPoint y: 207, endPoint x: 1083, endPoint y: 207, distance: 62.0
click at [1085, 207] on td "CFS1041587" at bounding box center [1138, 205] width 108 height 17
copy link "CFS1041587"
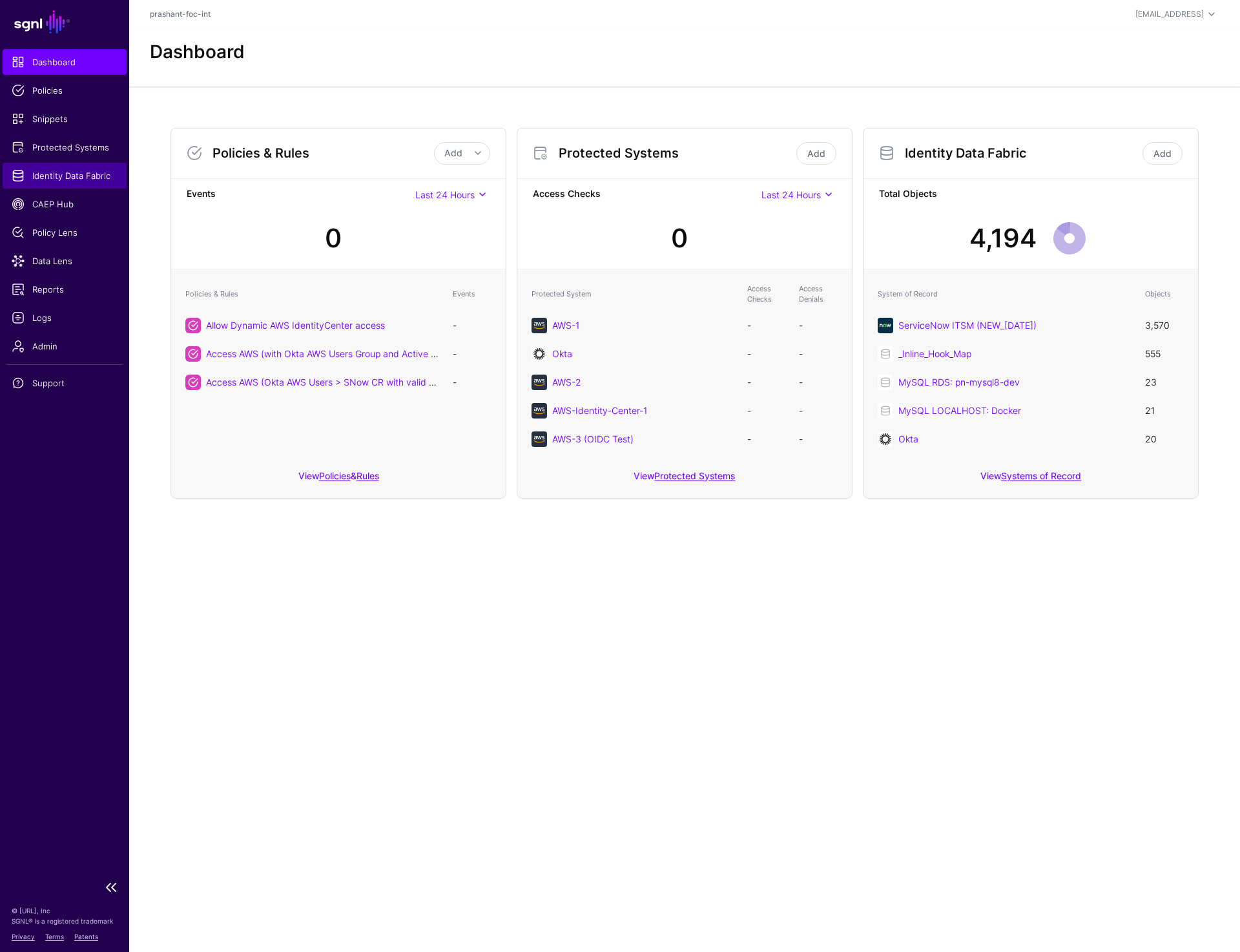
click at [76, 176] on span "Identity Data Fabric" at bounding box center [64, 176] width 106 height 13
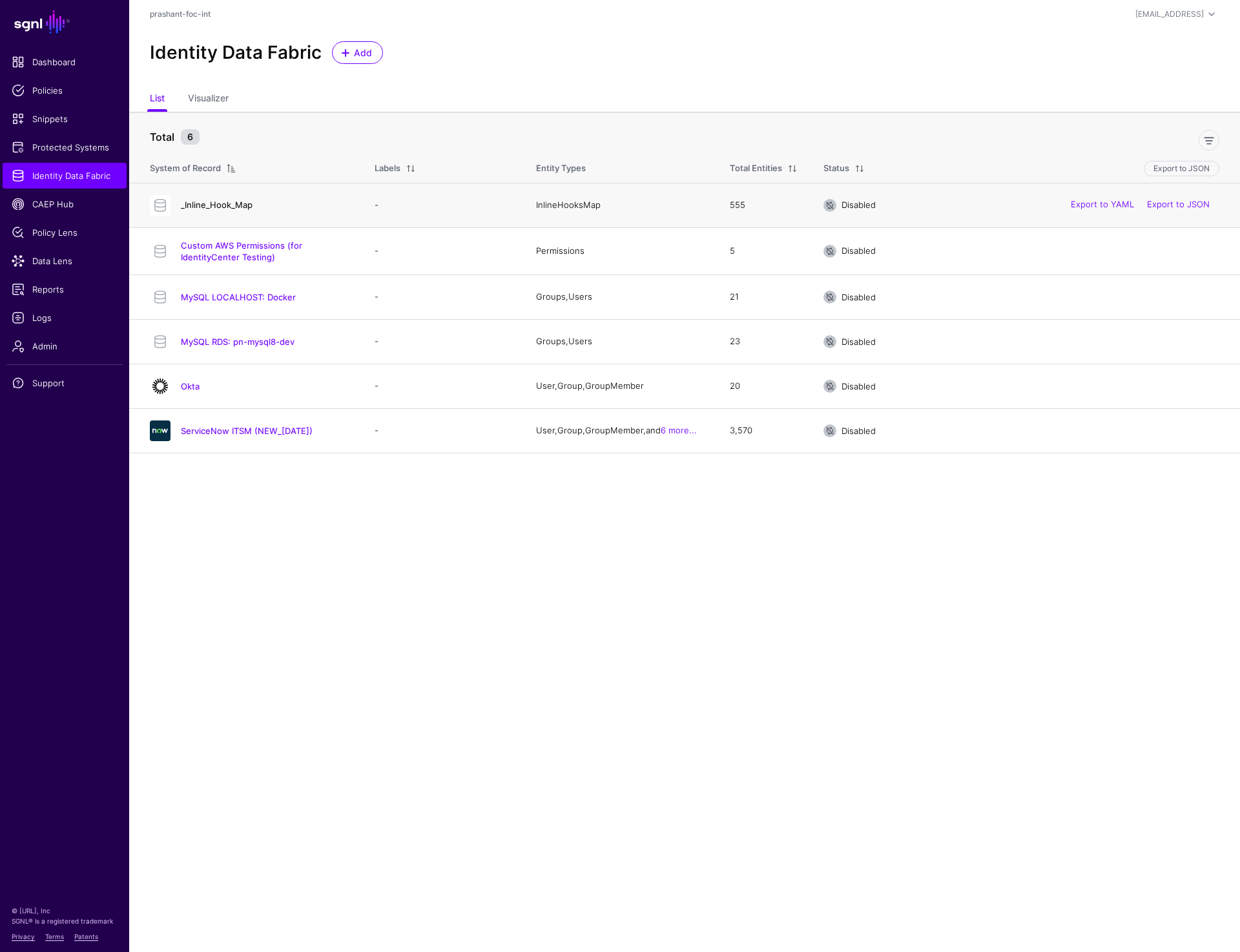
click at [221, 203] on link "_Inline_Hook_Map" at bounding box center [216, 205] width 72 height 10
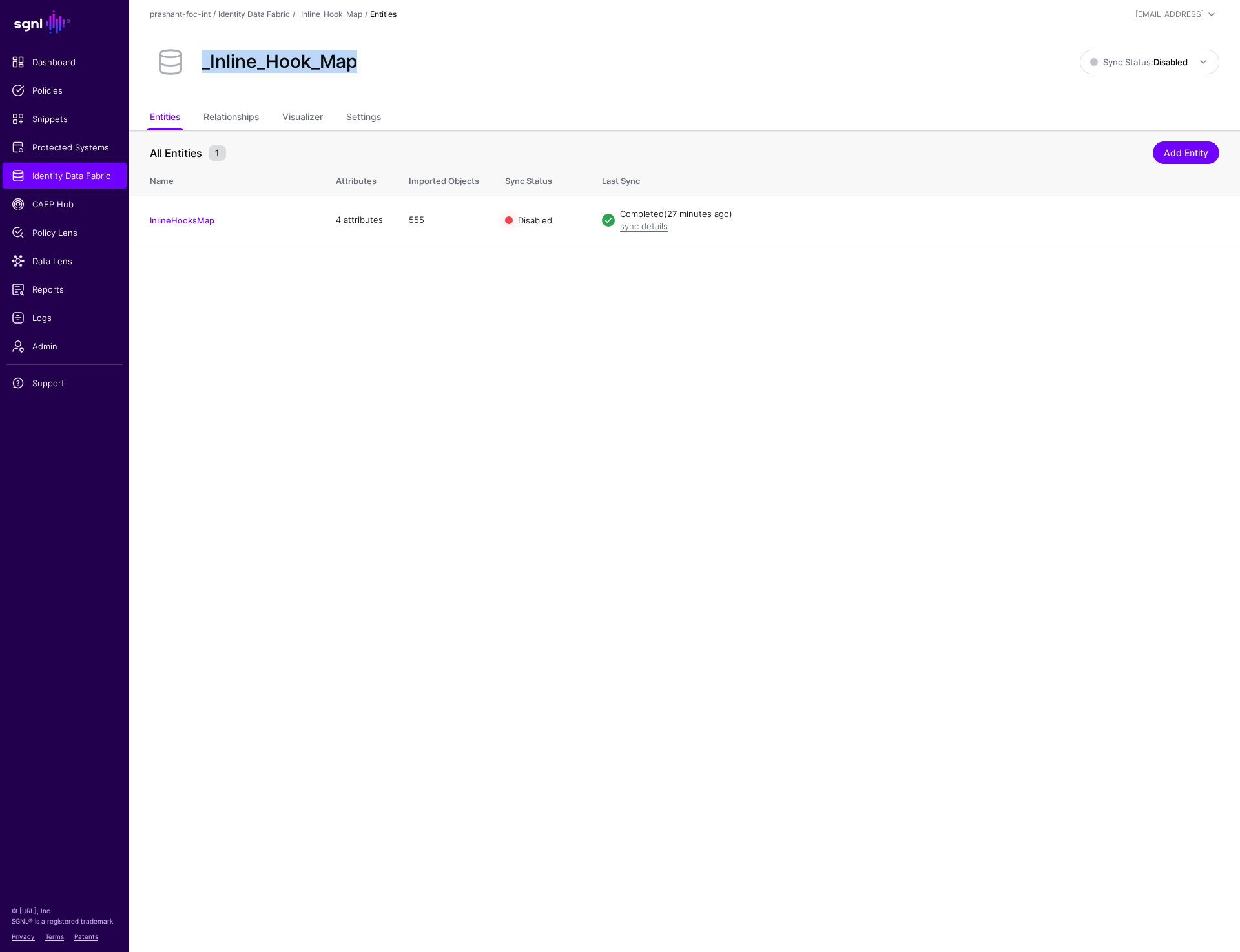
drag, startPoint x: 200, startPoint y: 62, endPoint x: 390, endPoint y: 62, distance: 190.0
click at [390, 62] on div "_Inline_Hook_Map" at bounding box center [615, 61] width 941 height 41
copy h2 "_Inline_Hook_Map"
click at [368, 115] on link "Settings" at bounding box center [364, 119] width 35 height 25
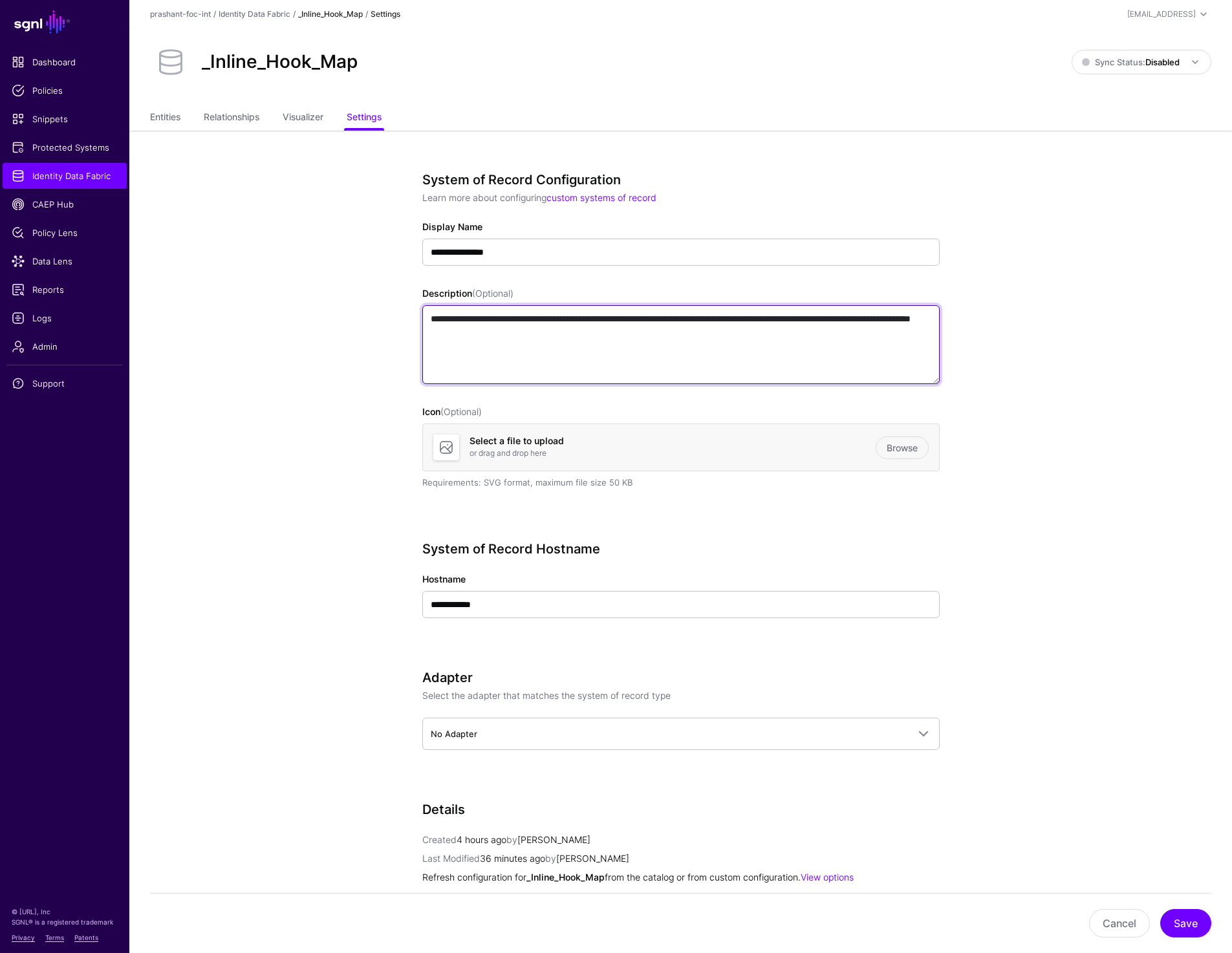
click at [607, 337] on textarea "**********" at bounding box center [680, 344] width 518 height 79
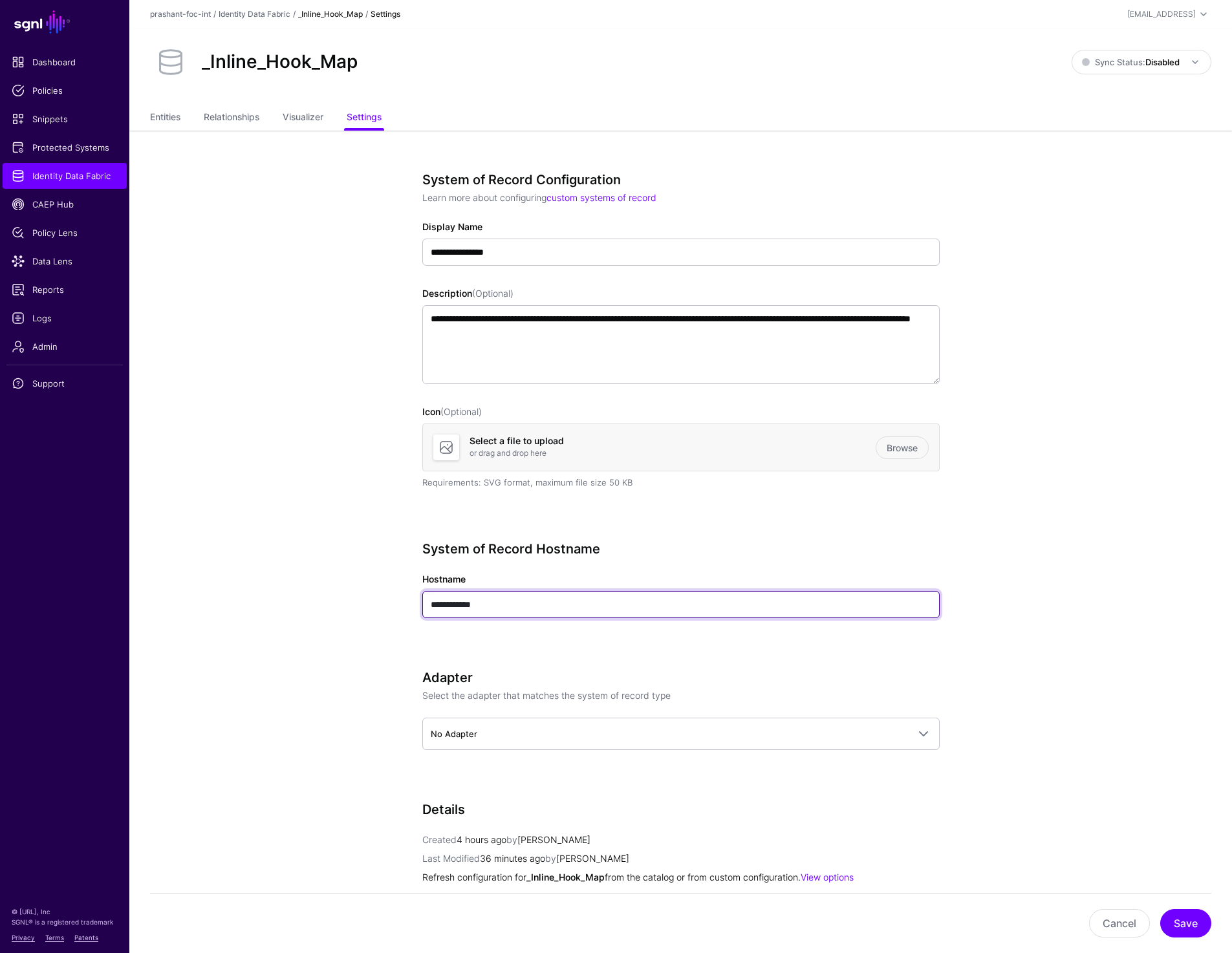
click at [504, 607] on input "**********" at bounding box center [680, 605] width 518 height 27
click at [174, 113] on link "Entities" at bounding box center [165, 119] width 30 height 25
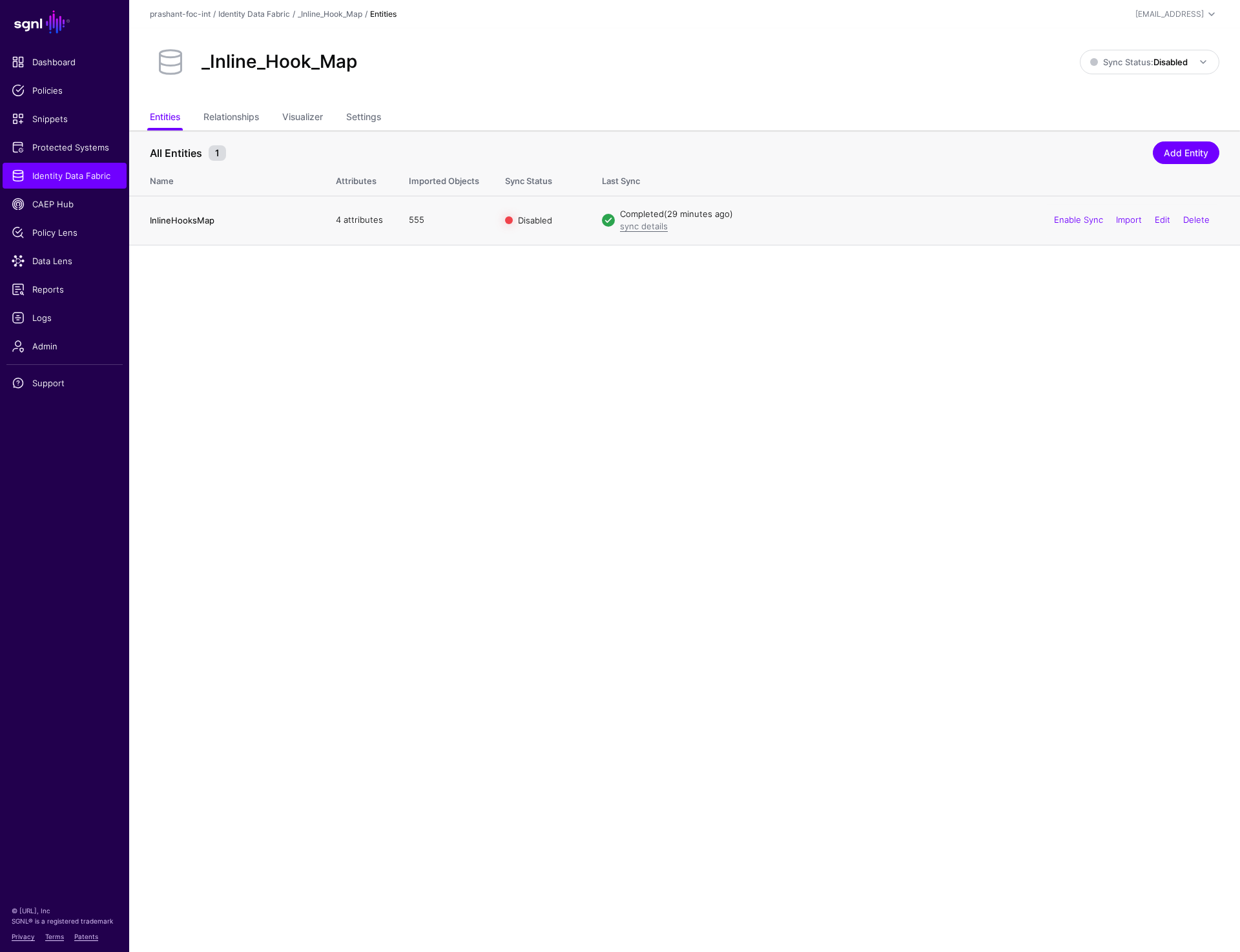
click at [187, 218] on link "InlineHooksMap" at bounding box center [181, 220] width 64 height 10
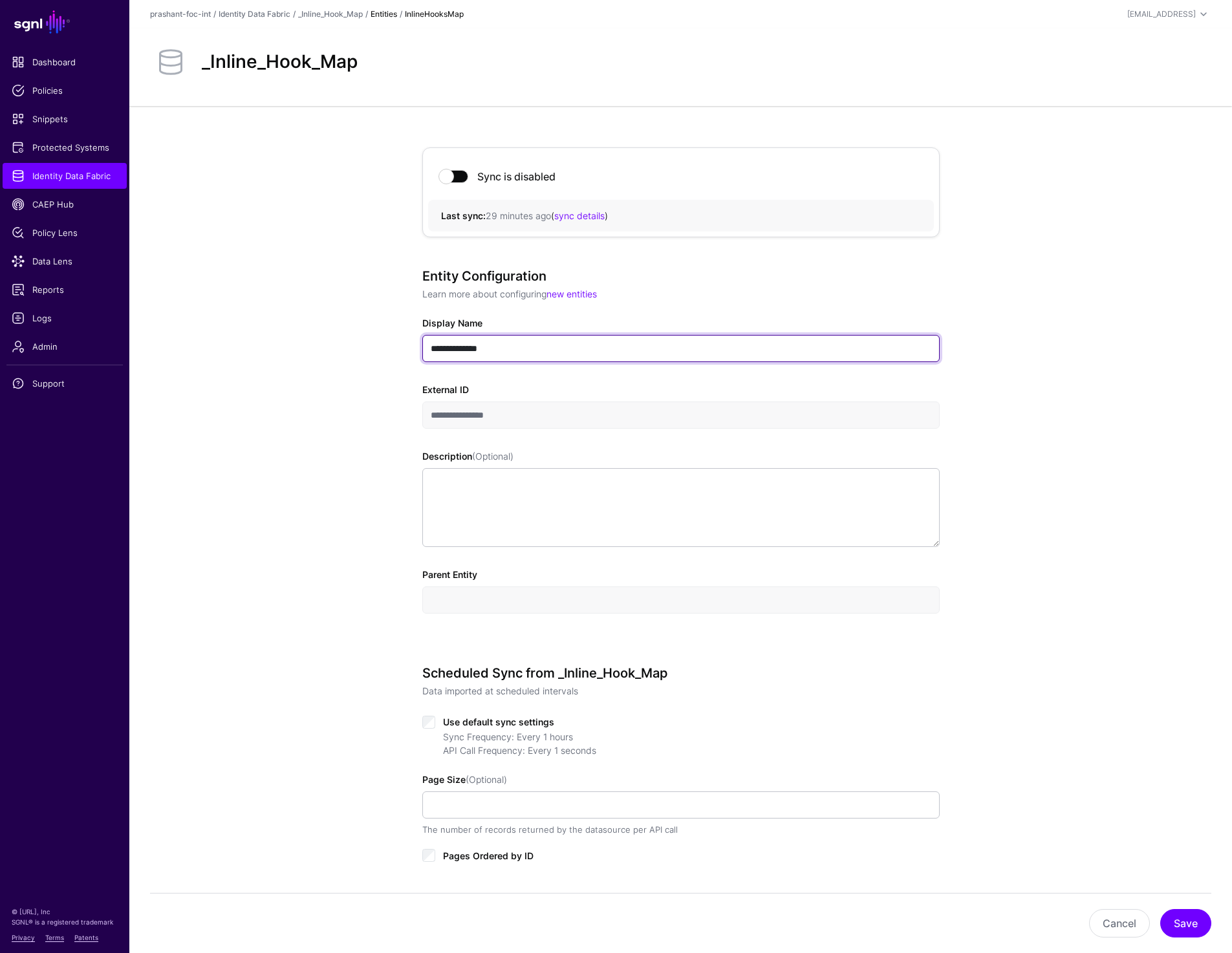
click at [494, 348] on input "**********" at bounding box center [680, 349] width 518 height 27
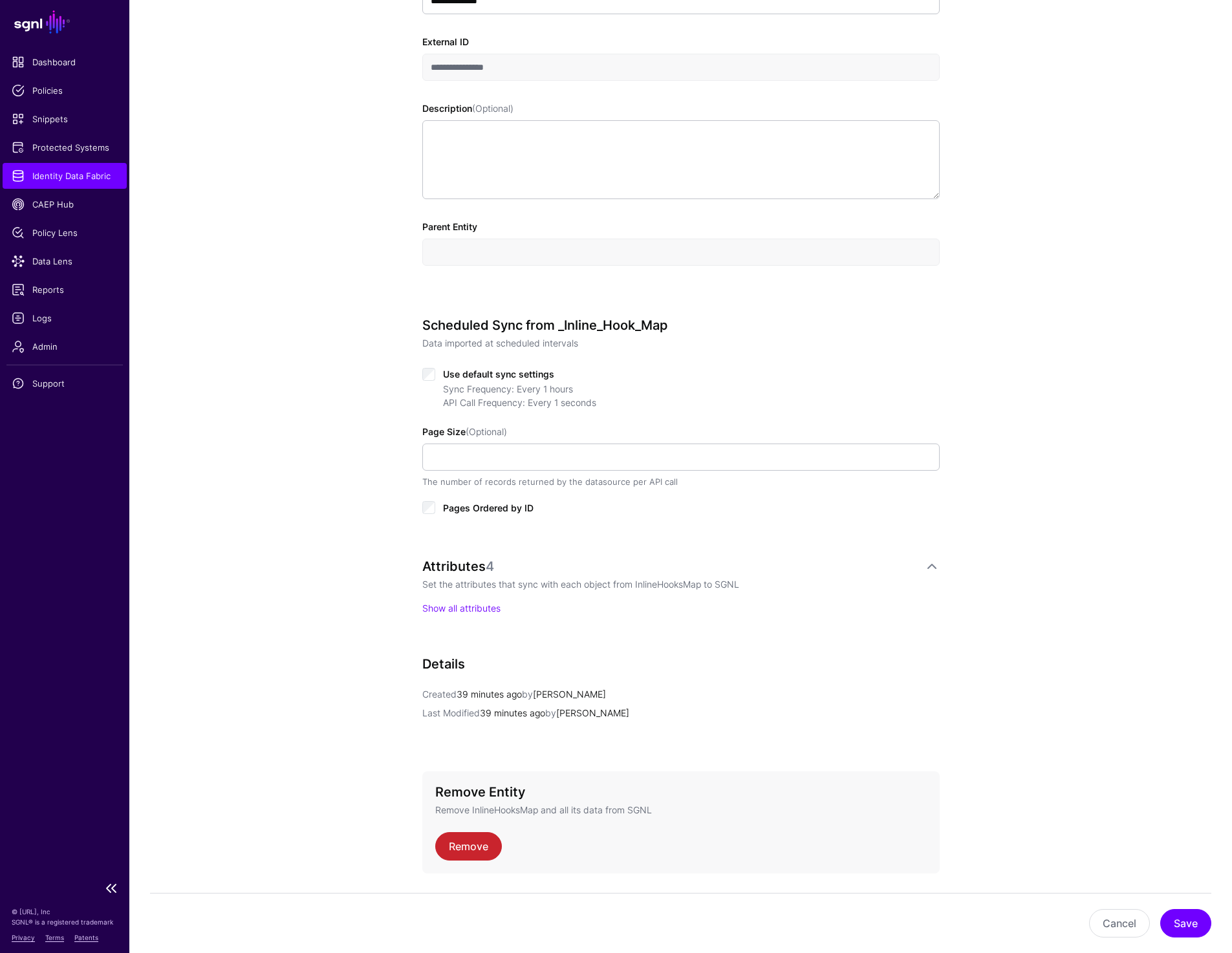
scroll to position [386, 0]
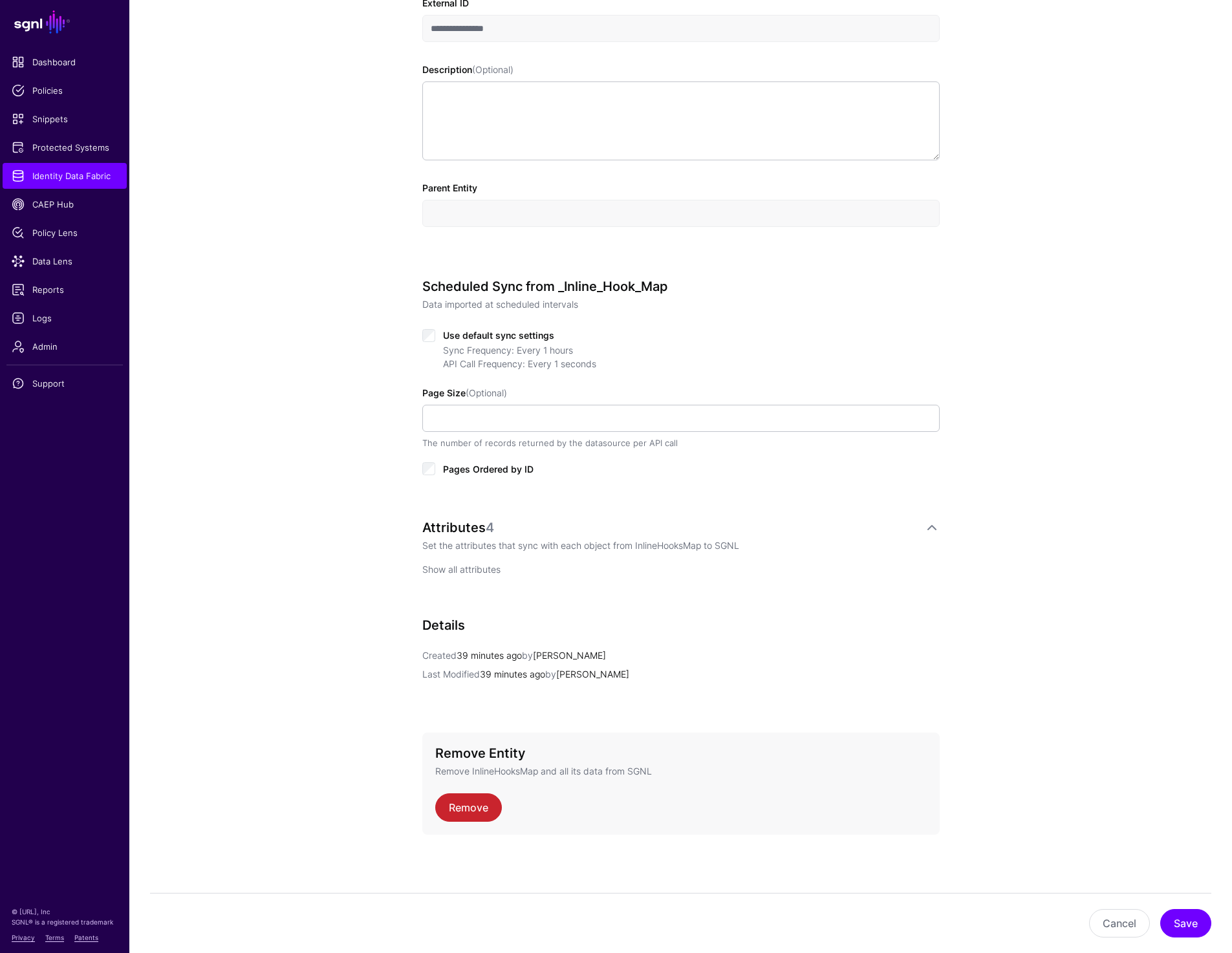
click at [465, 567] on link "Show all attributes" at bounding box center [461, 569] width 78 height 11
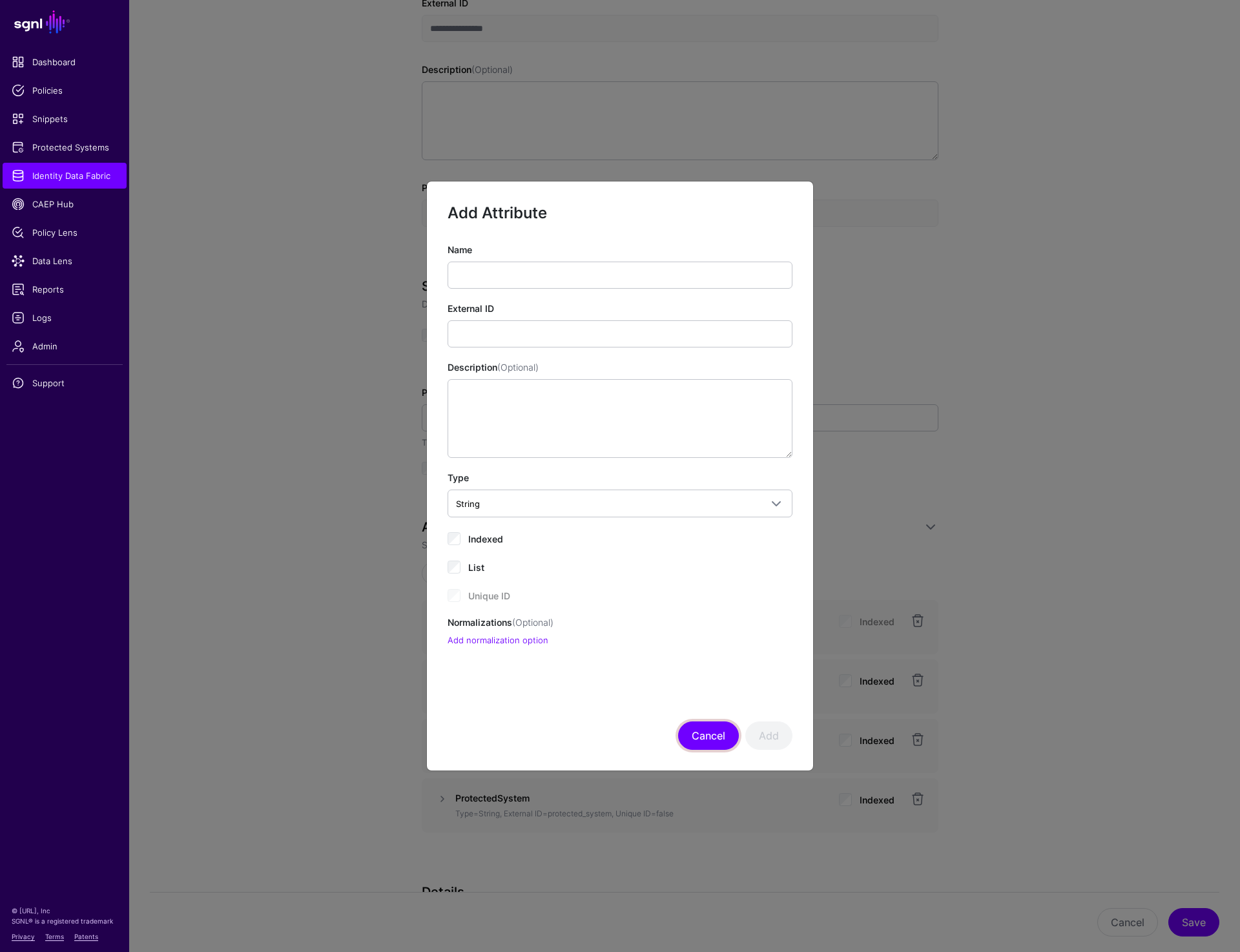
click at [697, 726] on button "Cancel" at bounding box center [709, 735] width 61 height 28
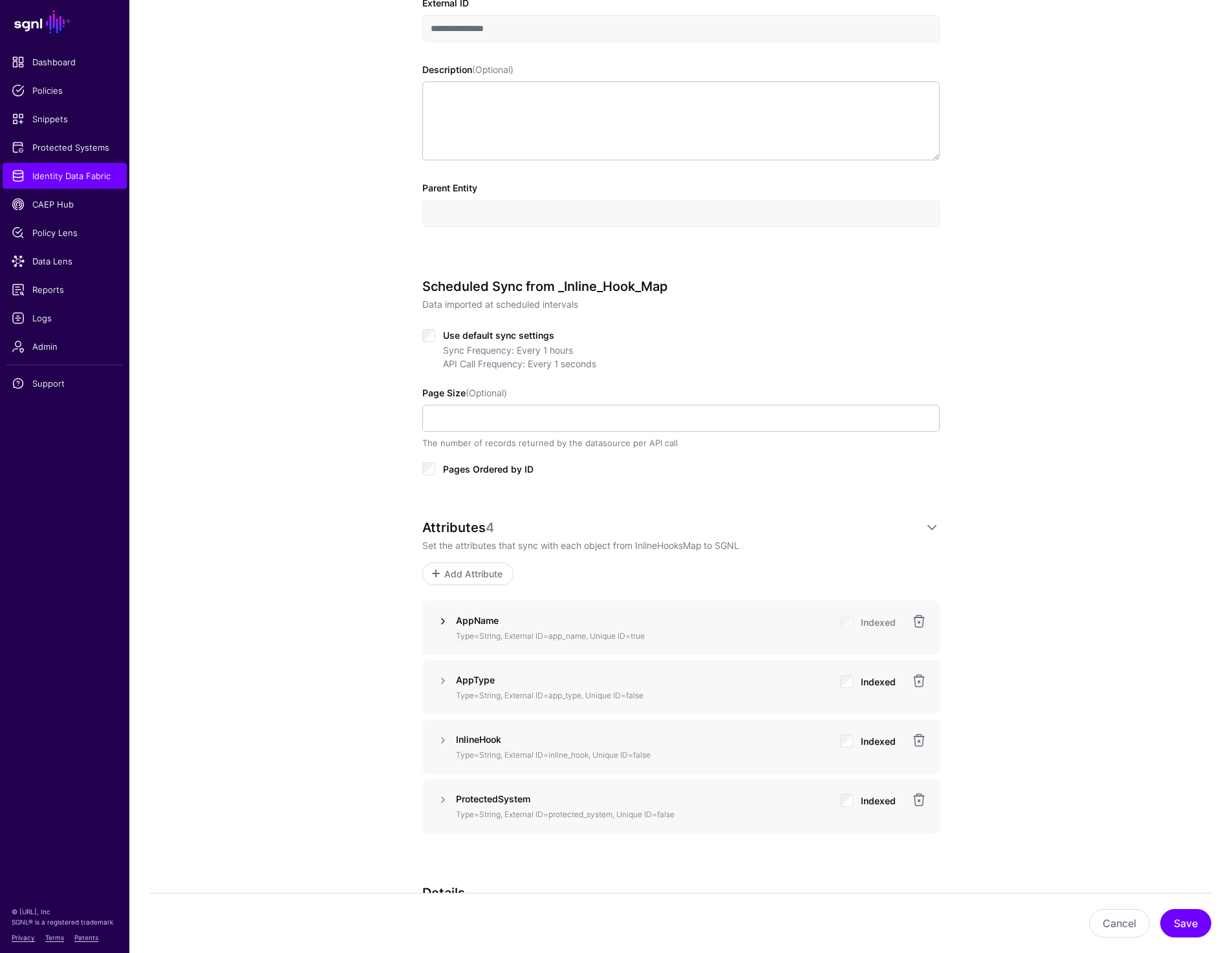
click at [439, 620] on link at bounding box center [442, 621] width 15 height 15
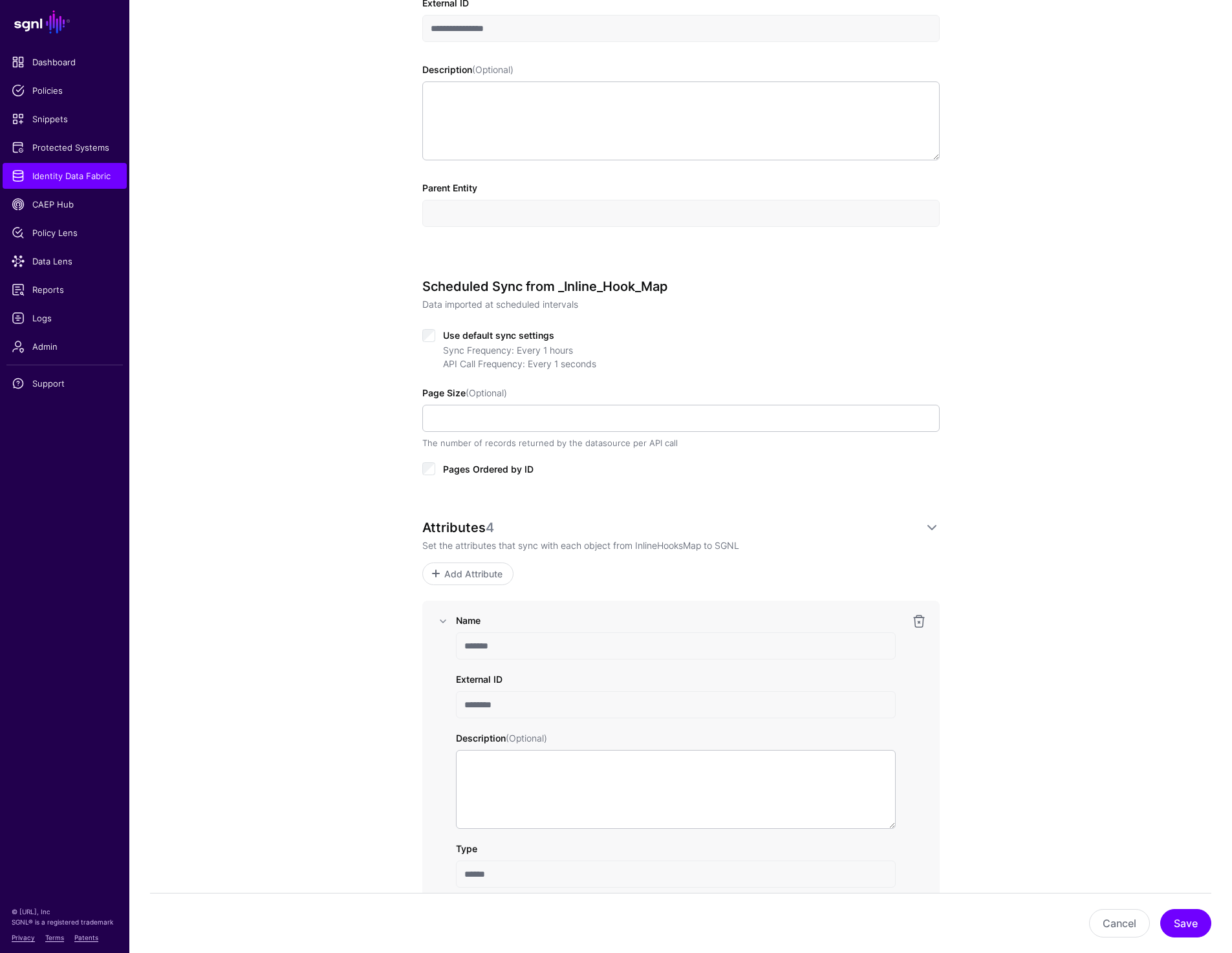
click at [505, 646] on input "*******" at bounding box center [675, 646] width 439 height 27
click at [494, 706] on input "********" at bounding box center [675, 705] width 439 height 27
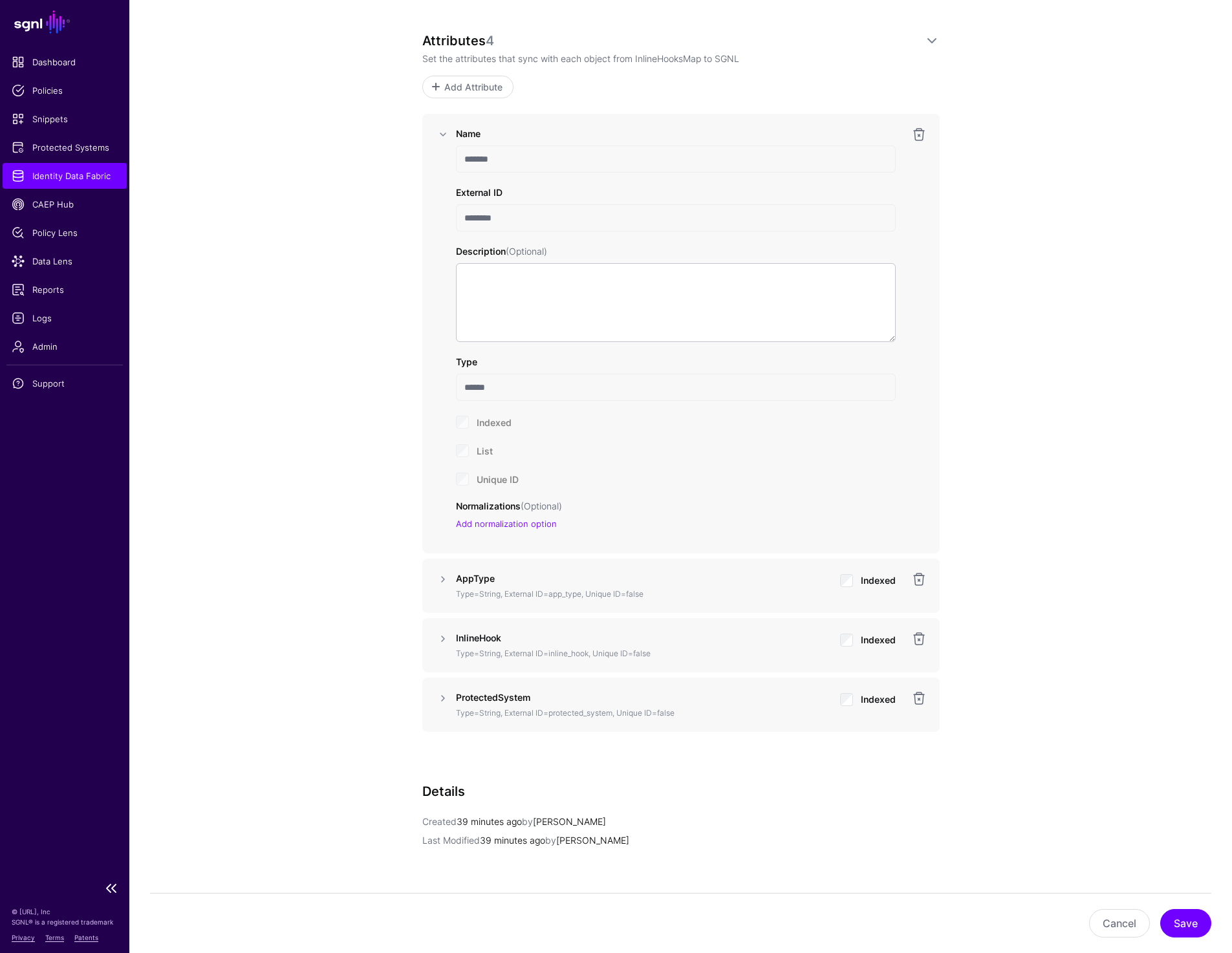
scroll to position [907, 0]
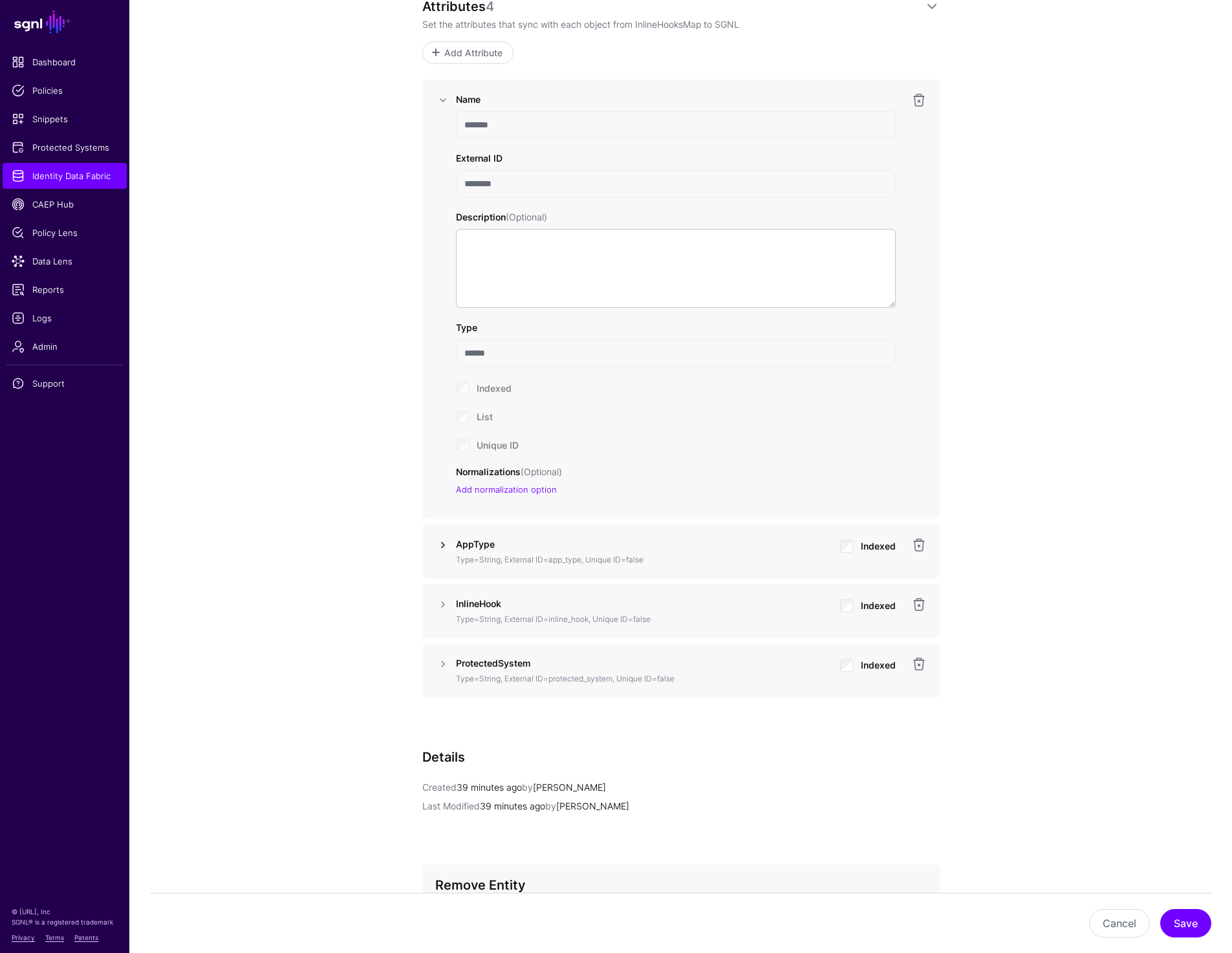
click at [446, 543] on link at bounding box center [442, 544] width 15 height 15
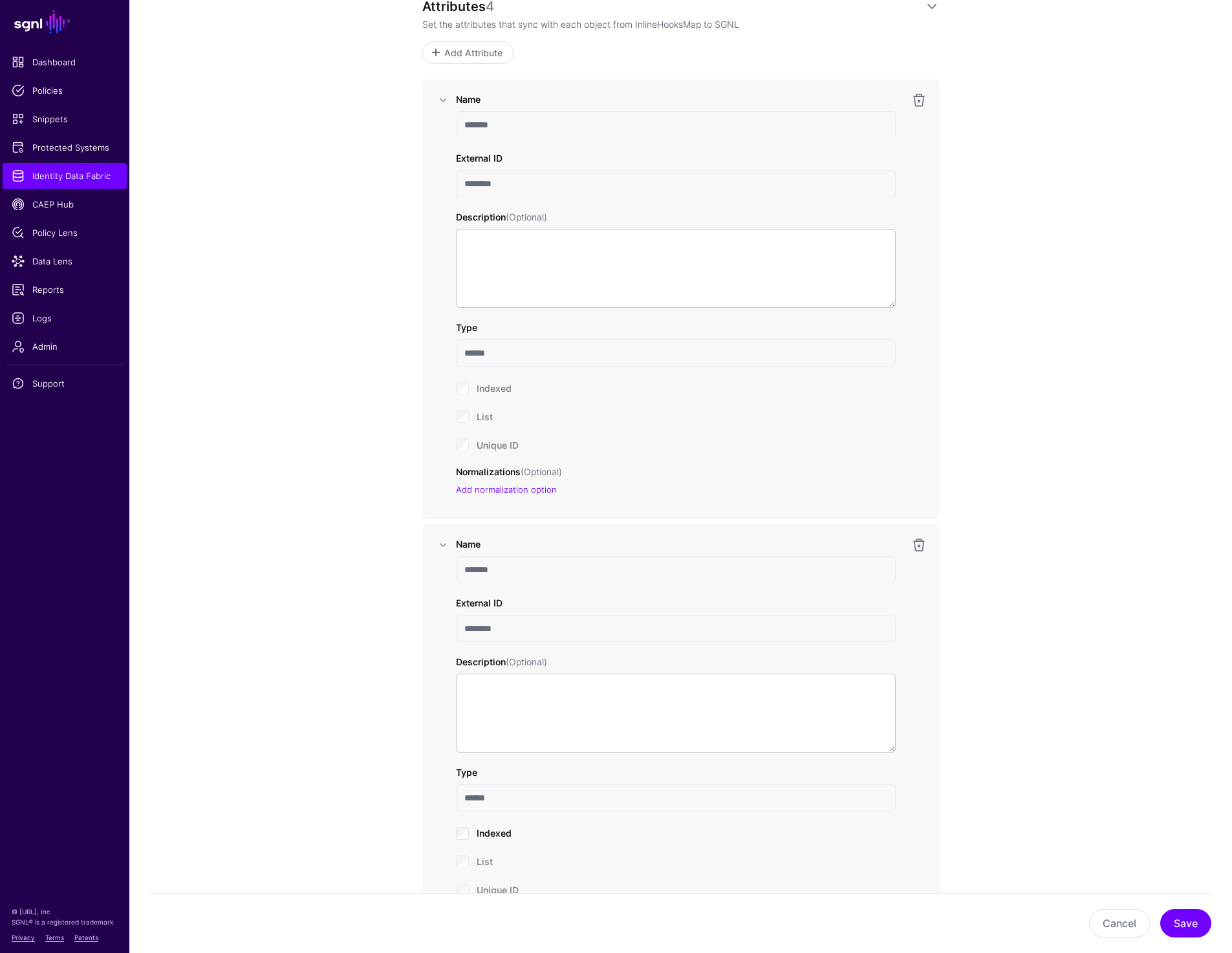
click at [490, 572] on input "*******" at bounding box center [675, 569] width 439 height 27
click at [476, 624] on input "********" at bounding box center [675, 629] width 439 height 27
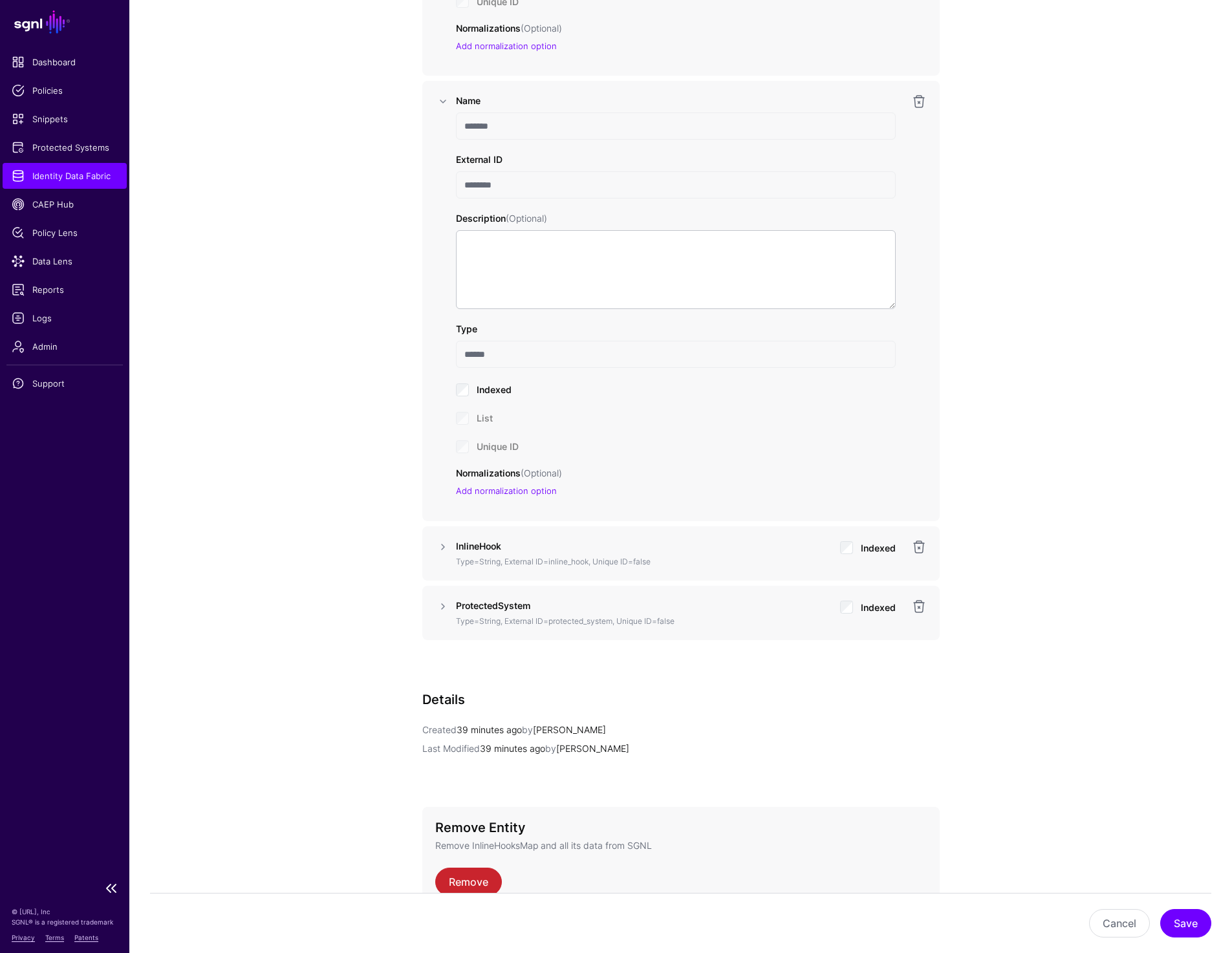
scroll to position [1354, 0]
click at [440, 543] on link at bounding box center [442, 543] width 15 height 15
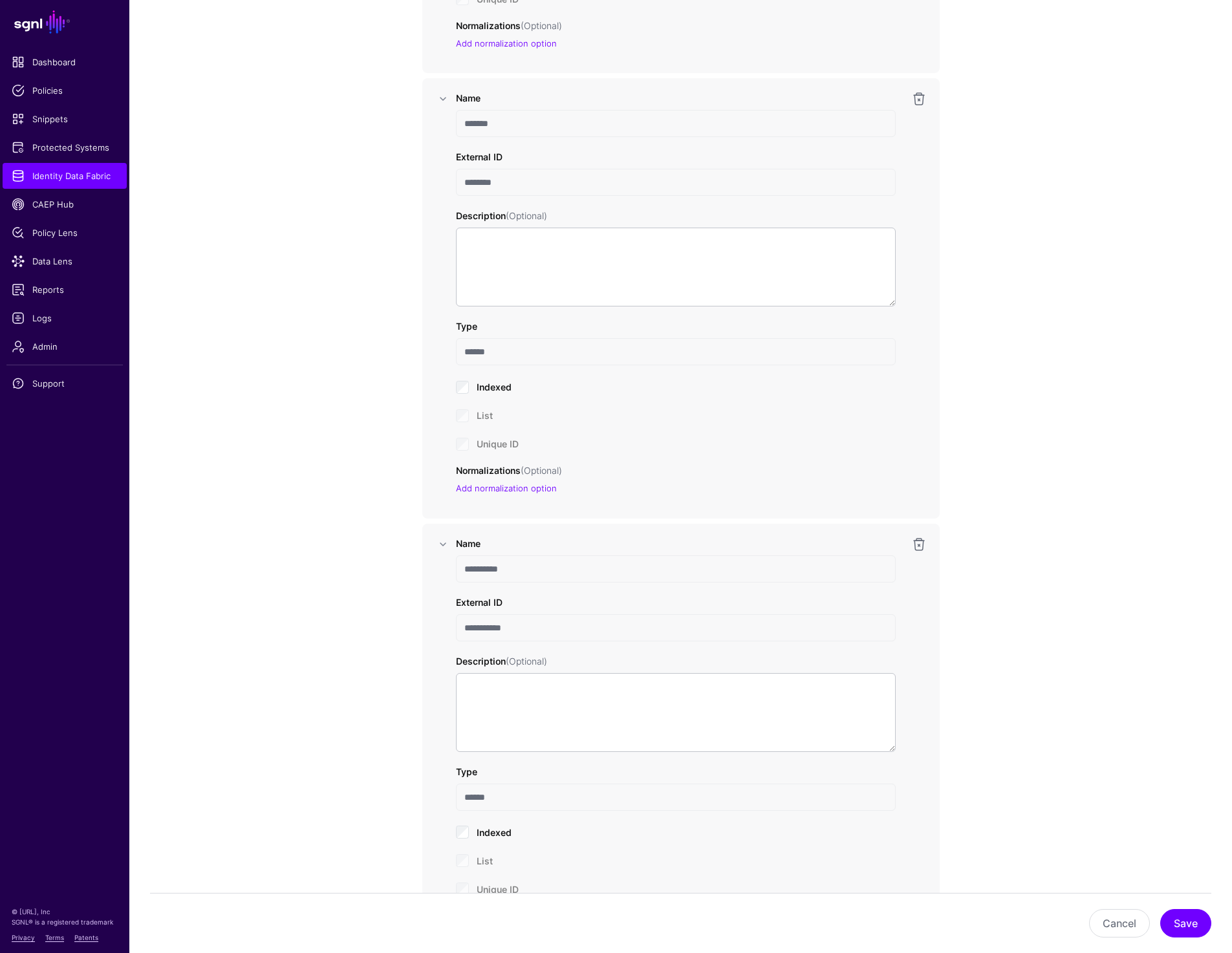
click at [505, 573] on input "**********" at bounding box center [675, 569] width 439 height 27
click at [489, 631] on input "**********" at bounding box center [675, 628] width 439 height 27
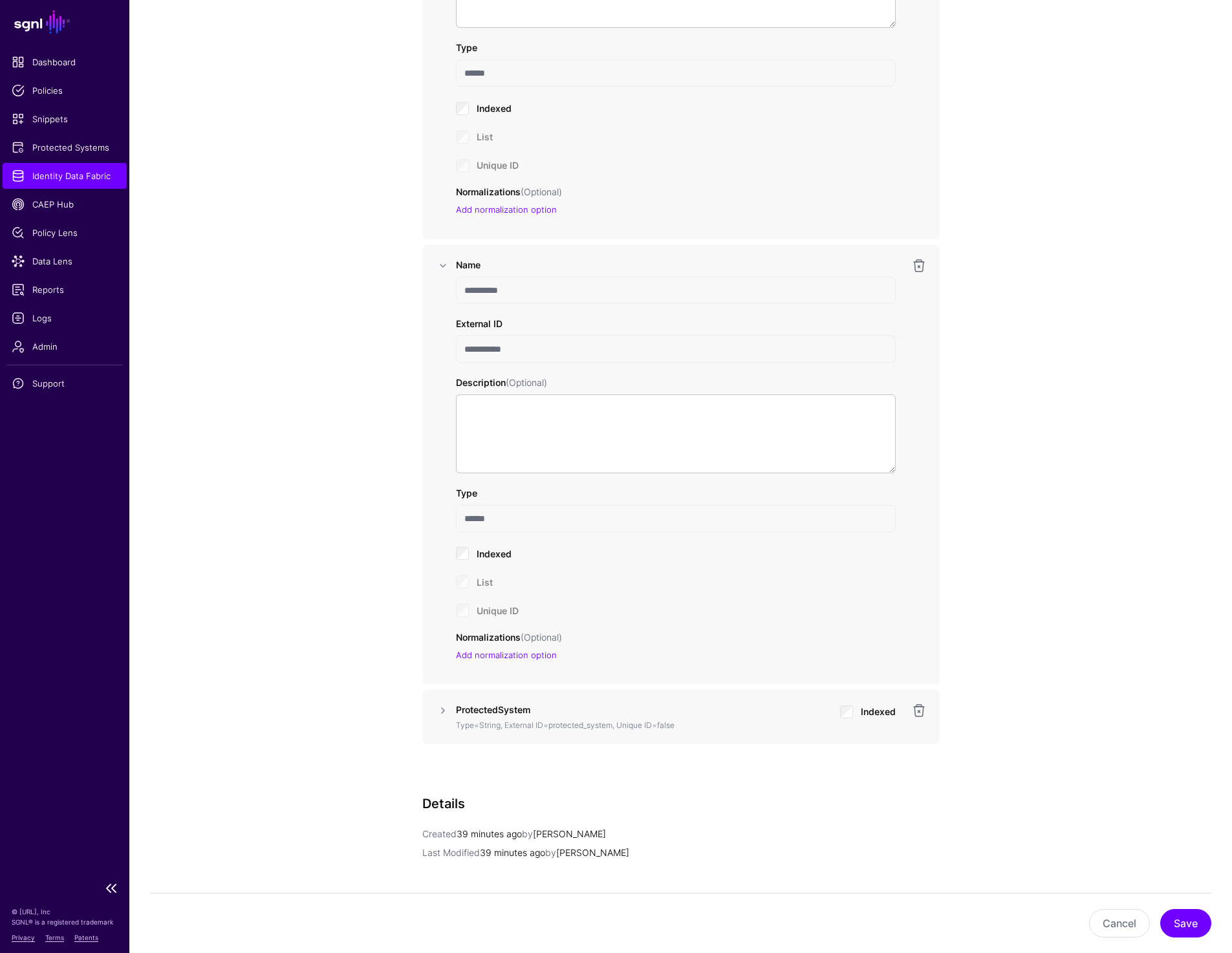
scroll to position [1811, 0]
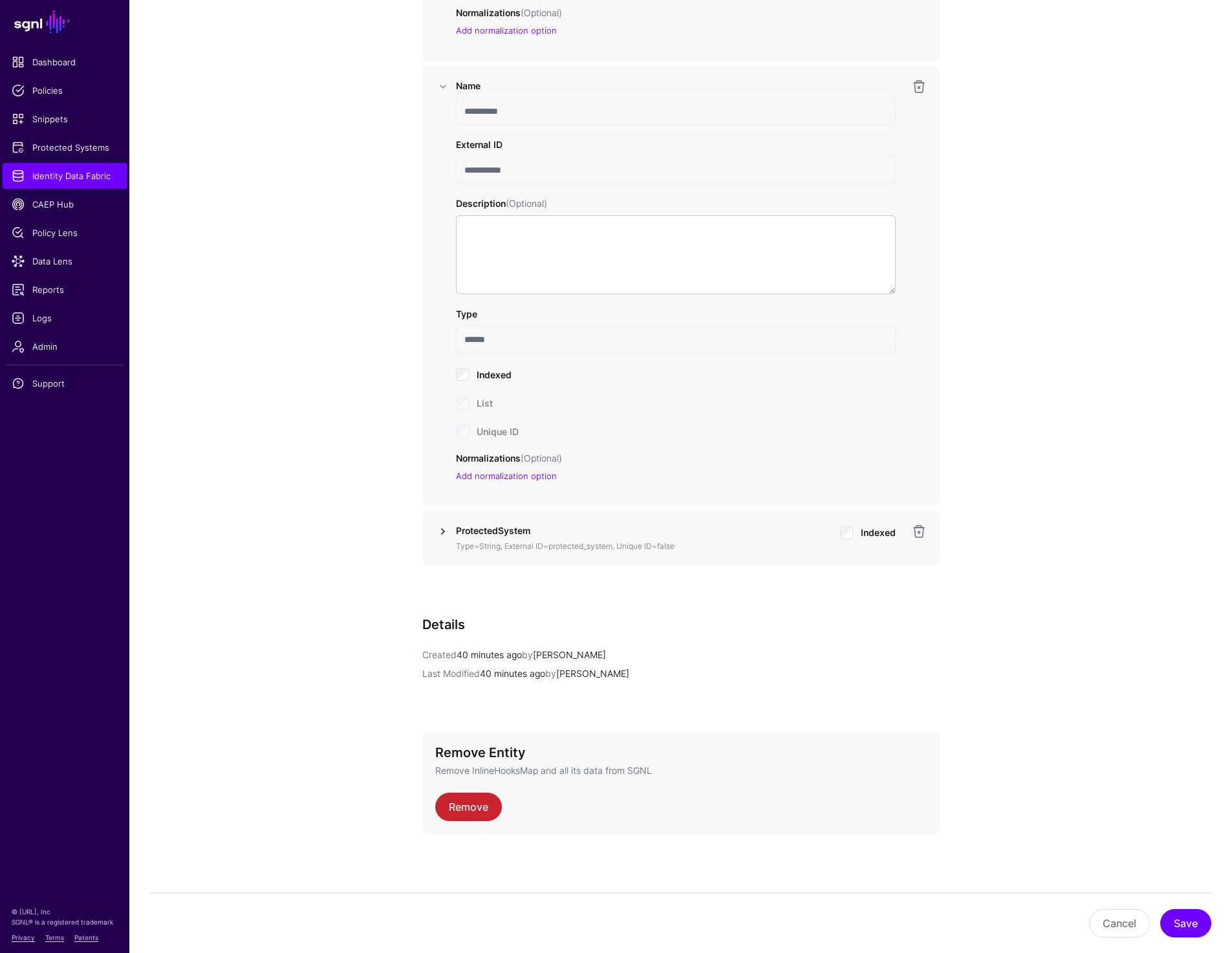
click at [440, 535] on link at bounding box center [442, 531] width 15 height 15
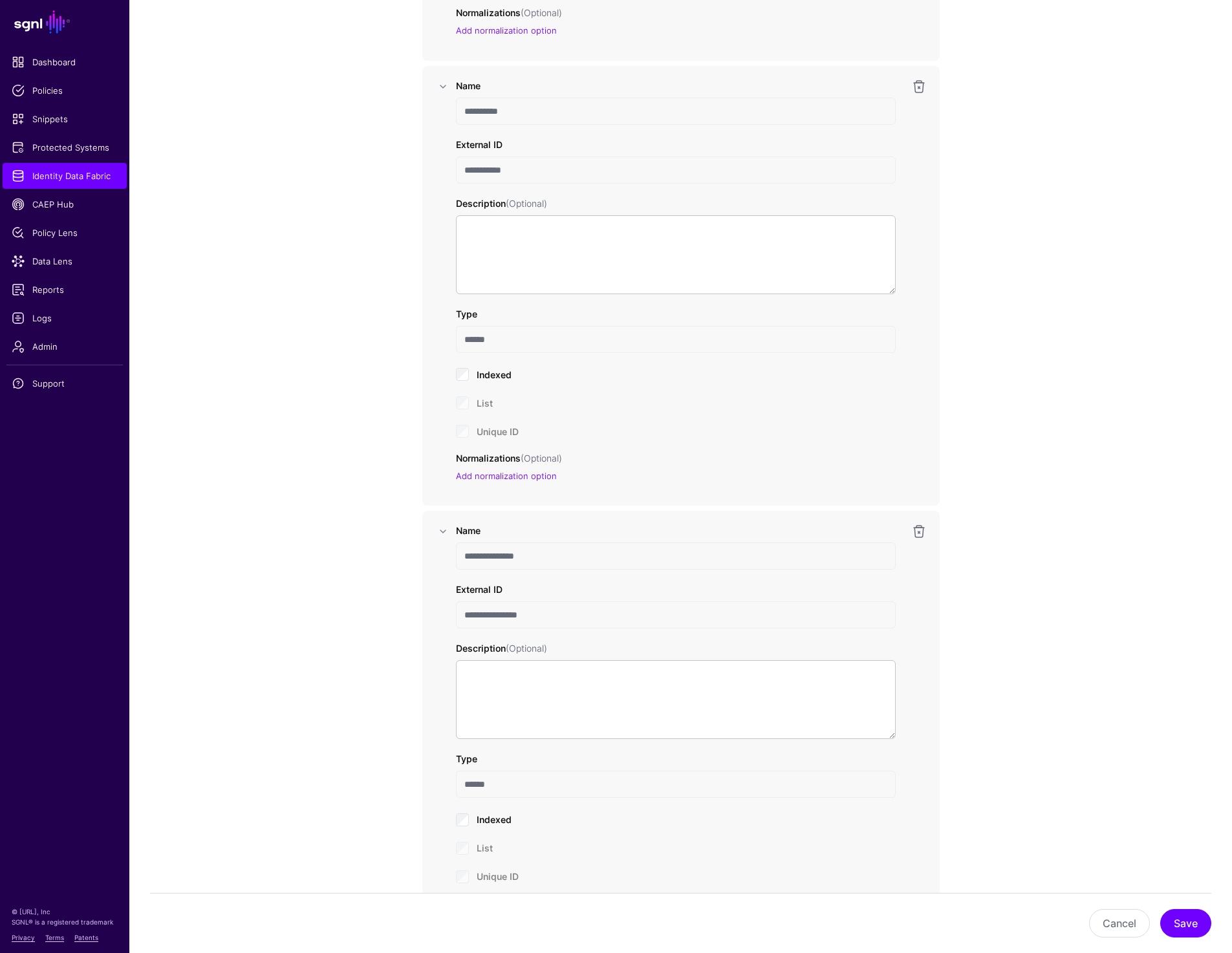
click at [486, 559] on input "**********" at bounding box center [675, 556] width 439 height 27
click at [501, 613] on input "**********" at bounding box center [675, 615] width 439 height 27
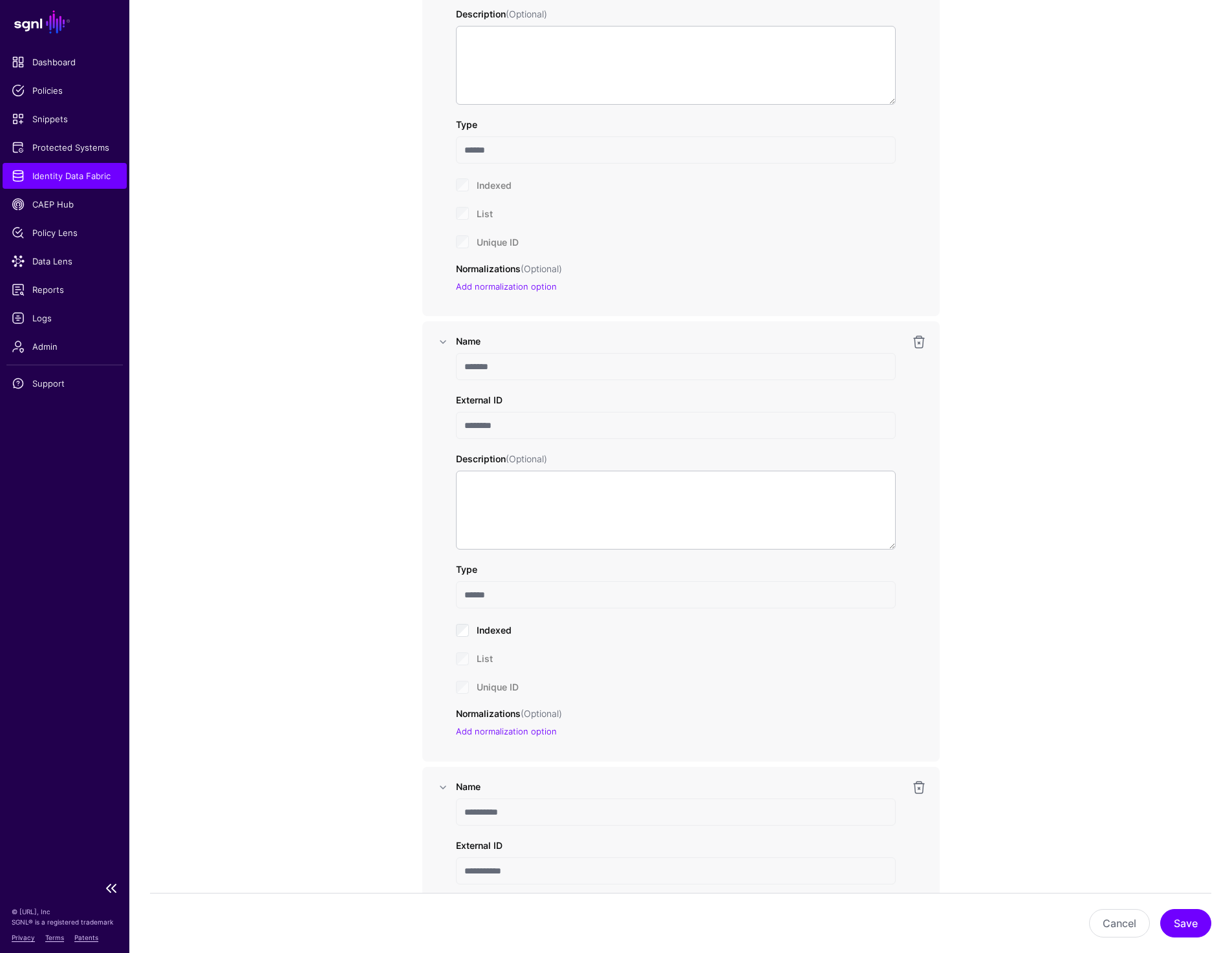
scroll to position [1110, 0]
click at [52, 175] on span "Identity Data Fabric" at bounding box center [64, 176] width 106 height 13
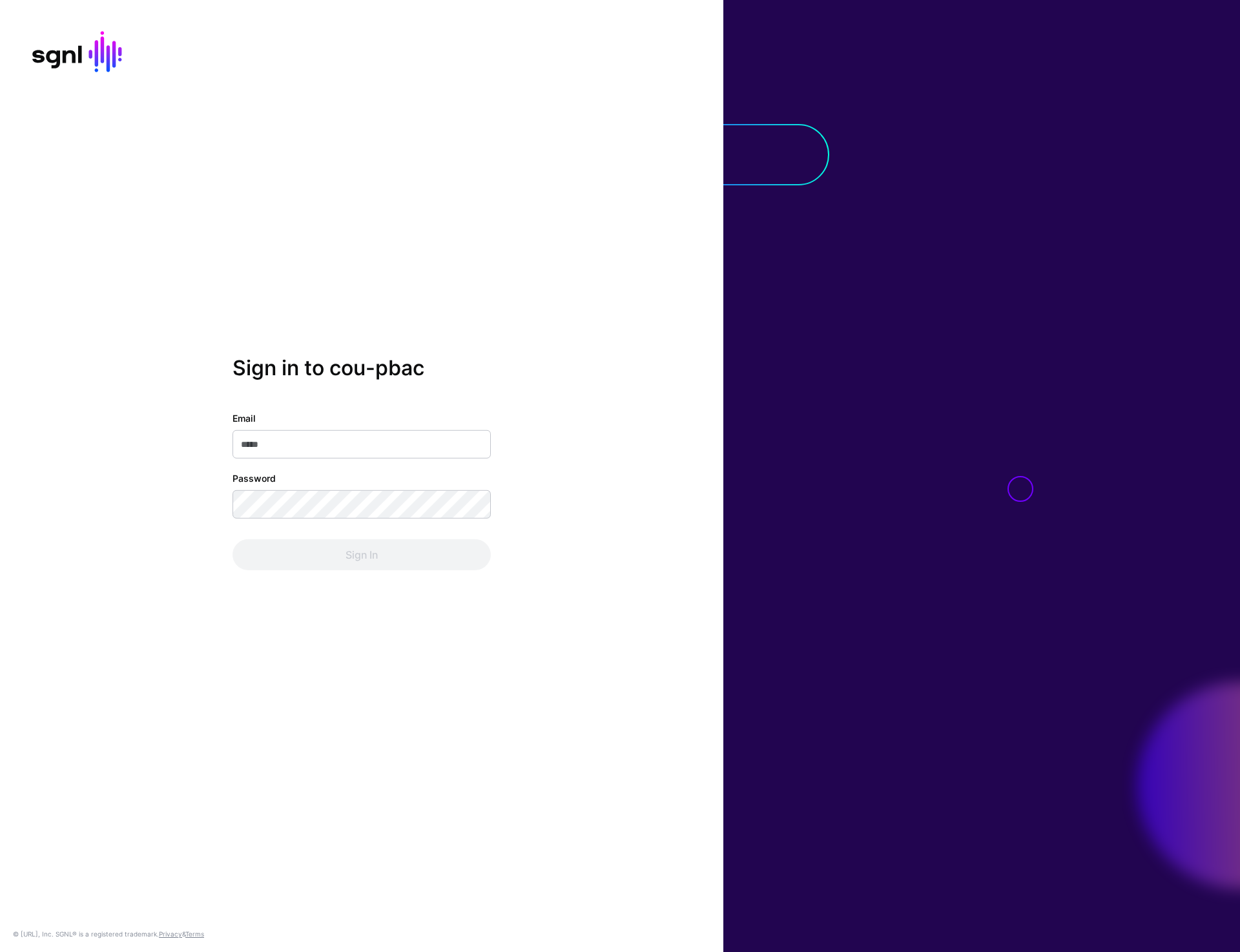
type input "**********"
click at [332, 555] on button "Sign In" at bounding box center [362, 554] width 258 height 31
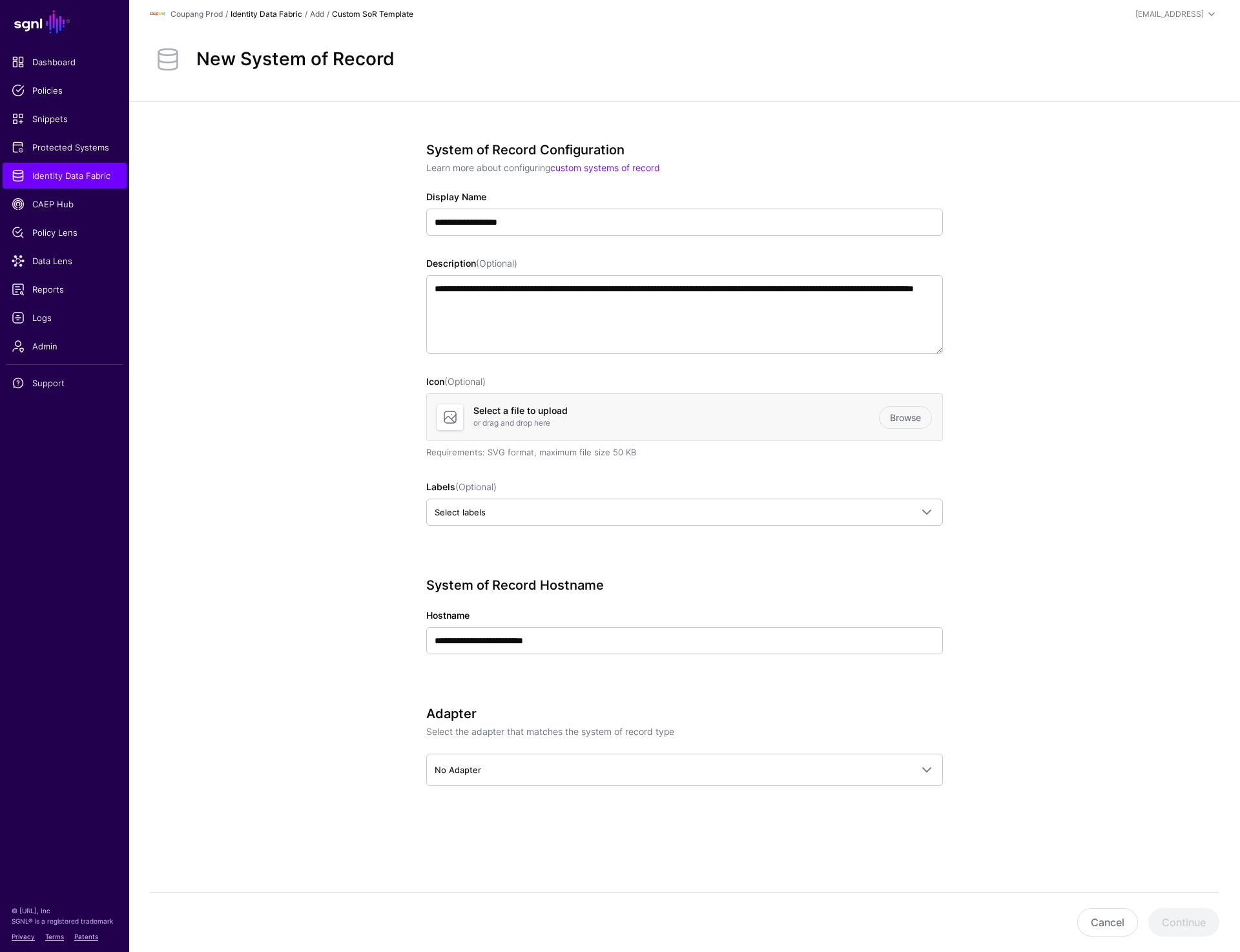
click at [286, 13] on link "Identity Data Fabric" at bounding box center [266, 14] width 72 height 9
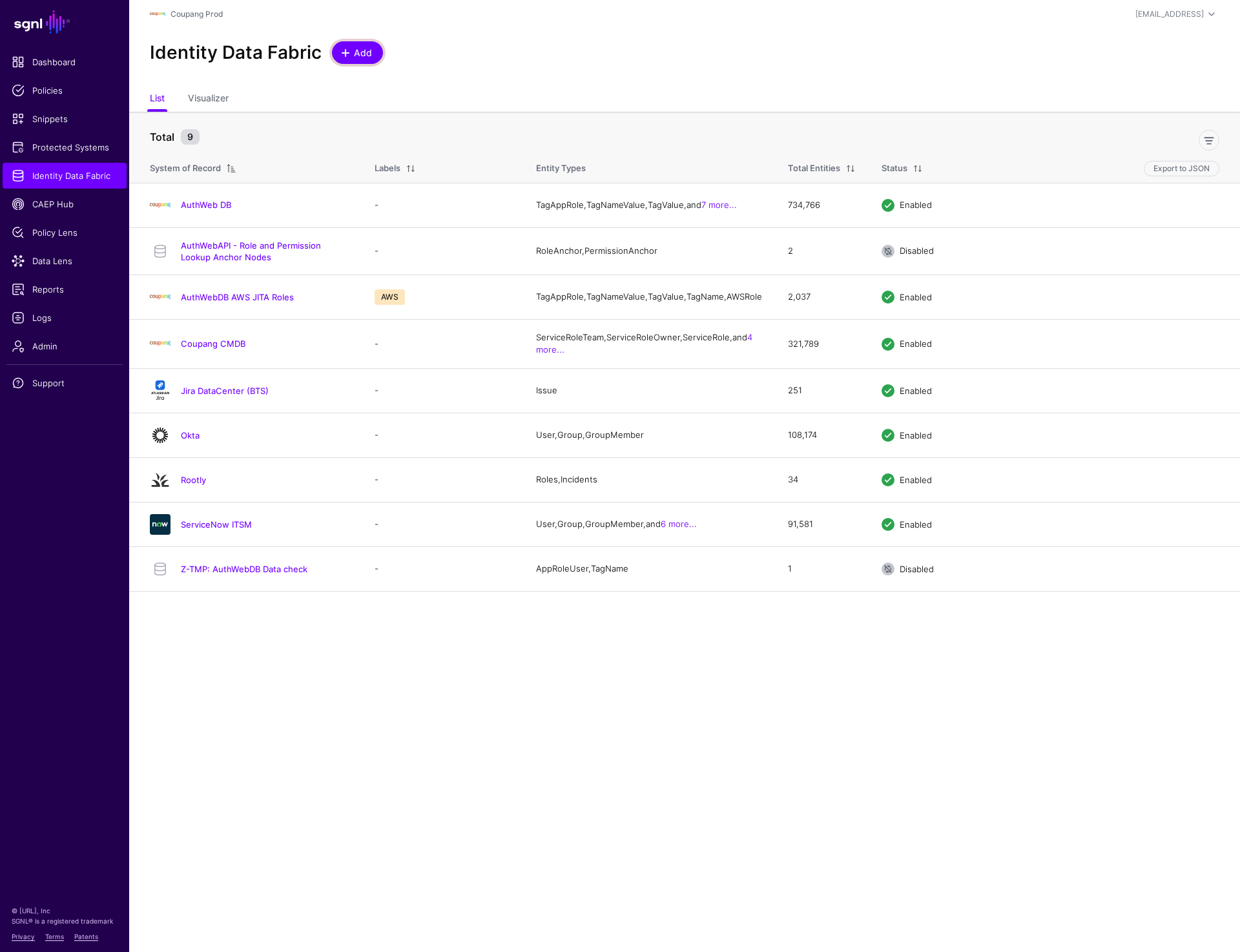
click at [343, 63] on link "Add" at bounding box center [357, 52] width 51 height 22
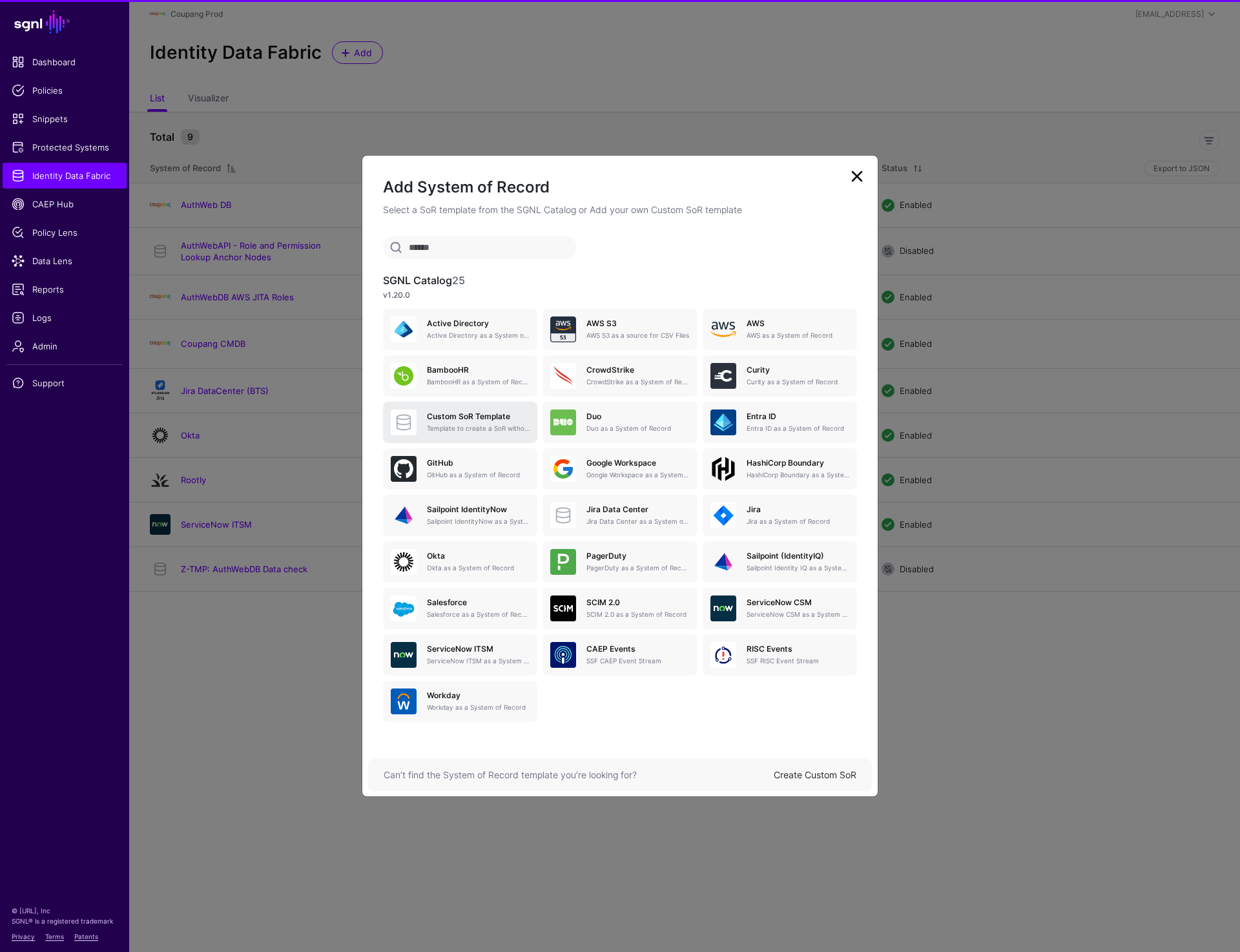
click at [447, 406] on link "Custom SoR Template Template to create a SoR without any entities, attributes o…" at bounding box center [461, 422] width 155 height 41
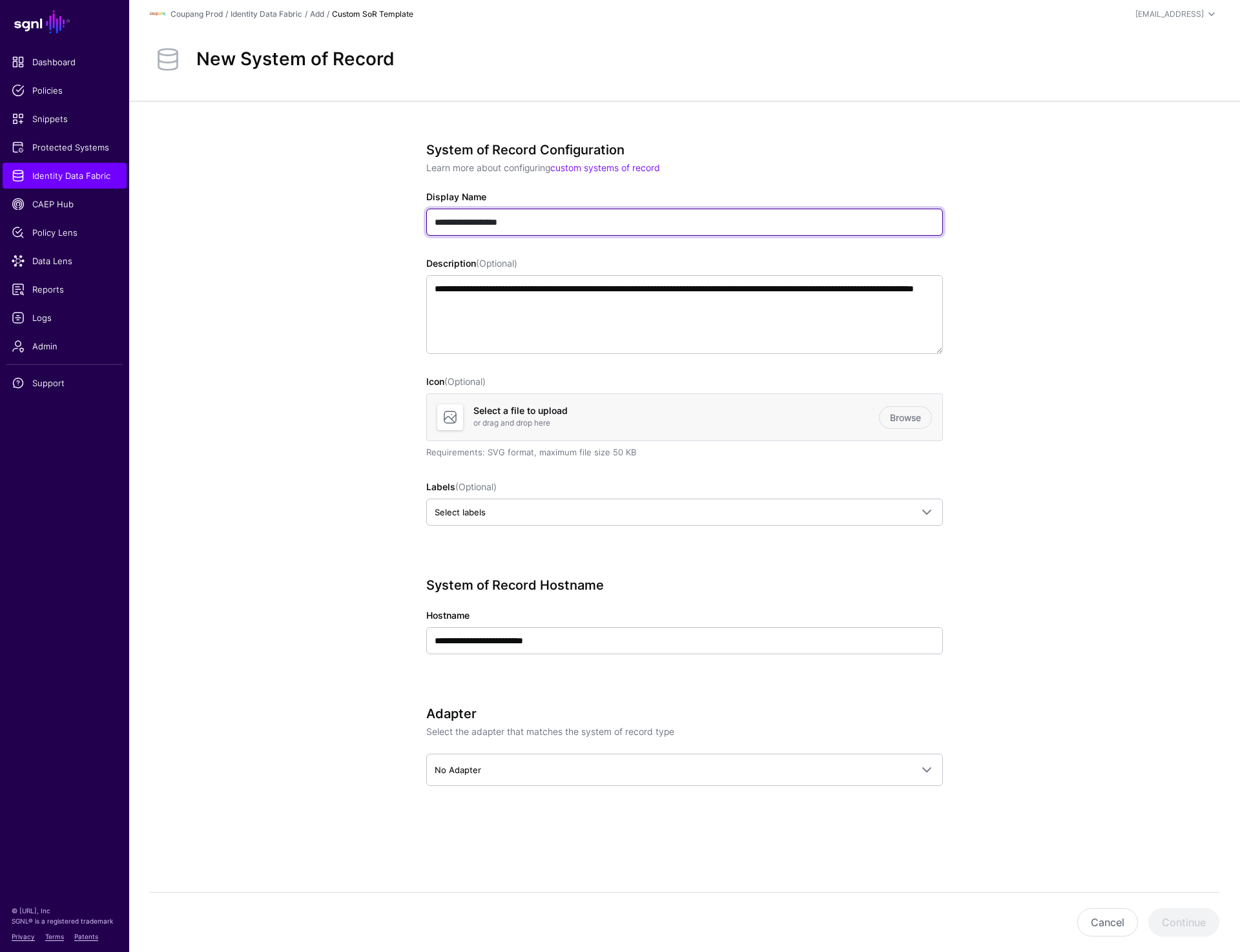
click at [536, 224] on input "**********" at bounding box center [685, 223] width 517 height 27
paste input "text"
type input "**********"
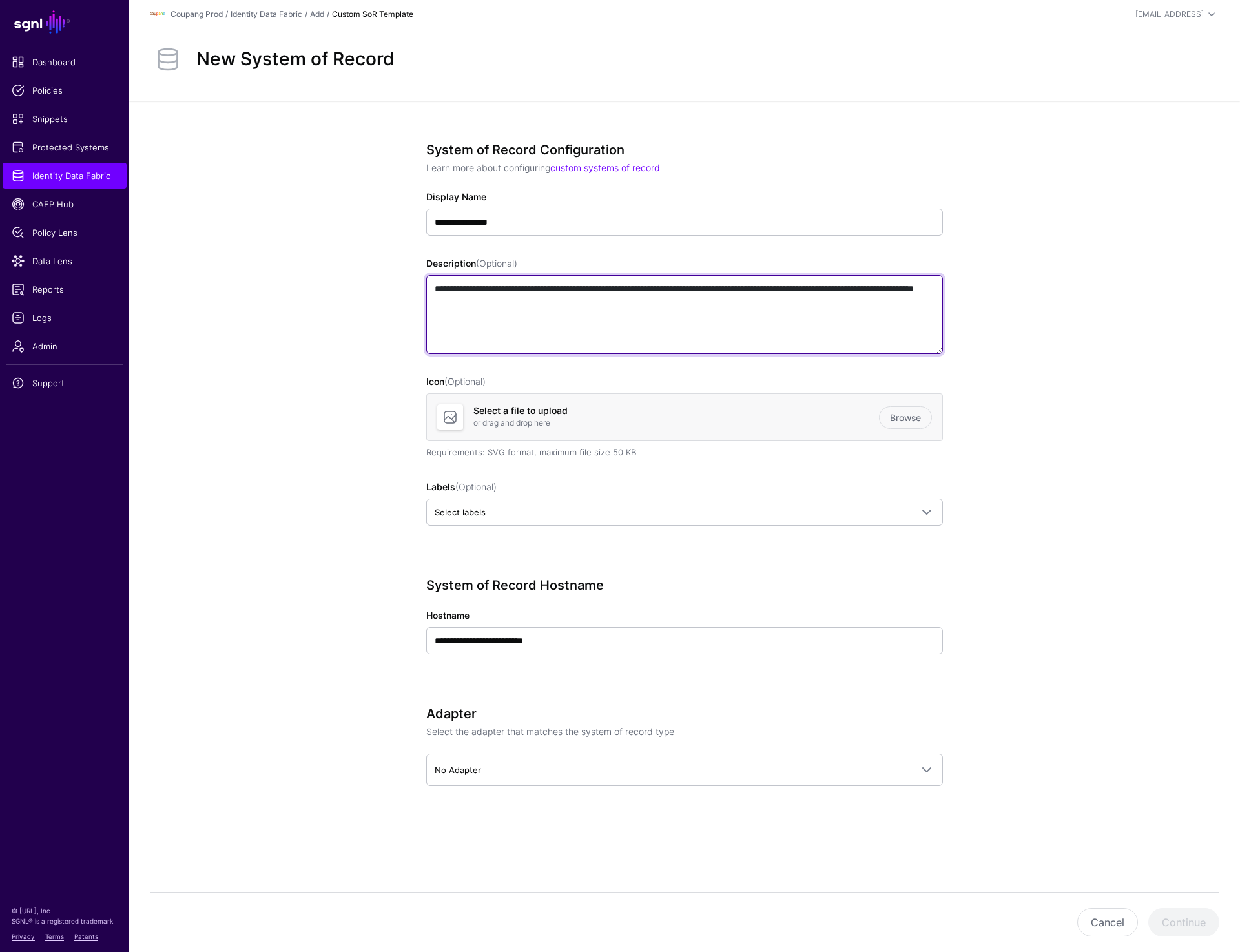
click at [627, 310] on textarea "**********" at bounding box center [685, 314] width 517 height 79
paste textarea
click at [523, 290] on textarea "**********" at bounding box center [685, 314] width 517 height 79
click at [769, 288] on textarea "**********" at bounding box center [685, 314] width 517 height 79
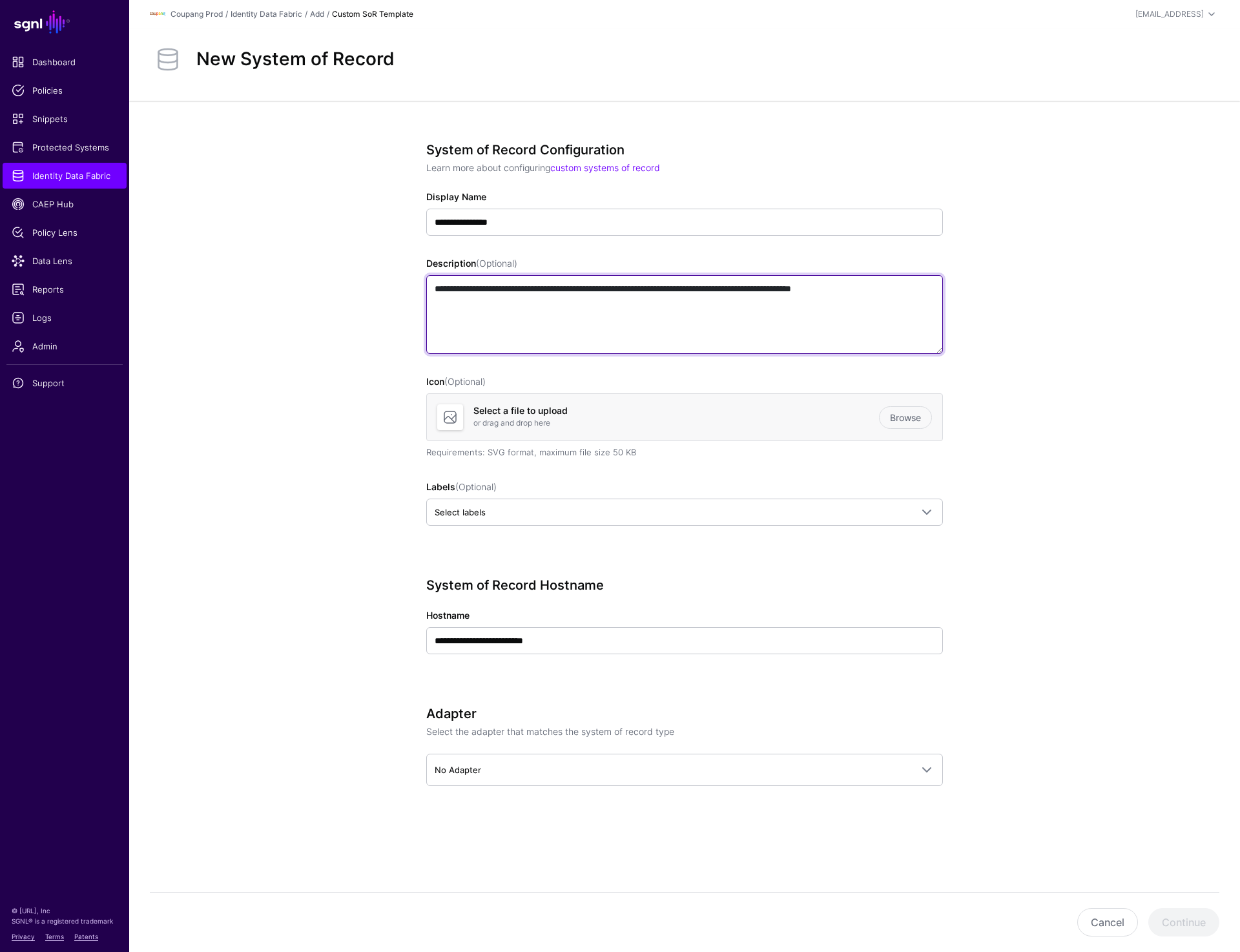
type textarea "**********"
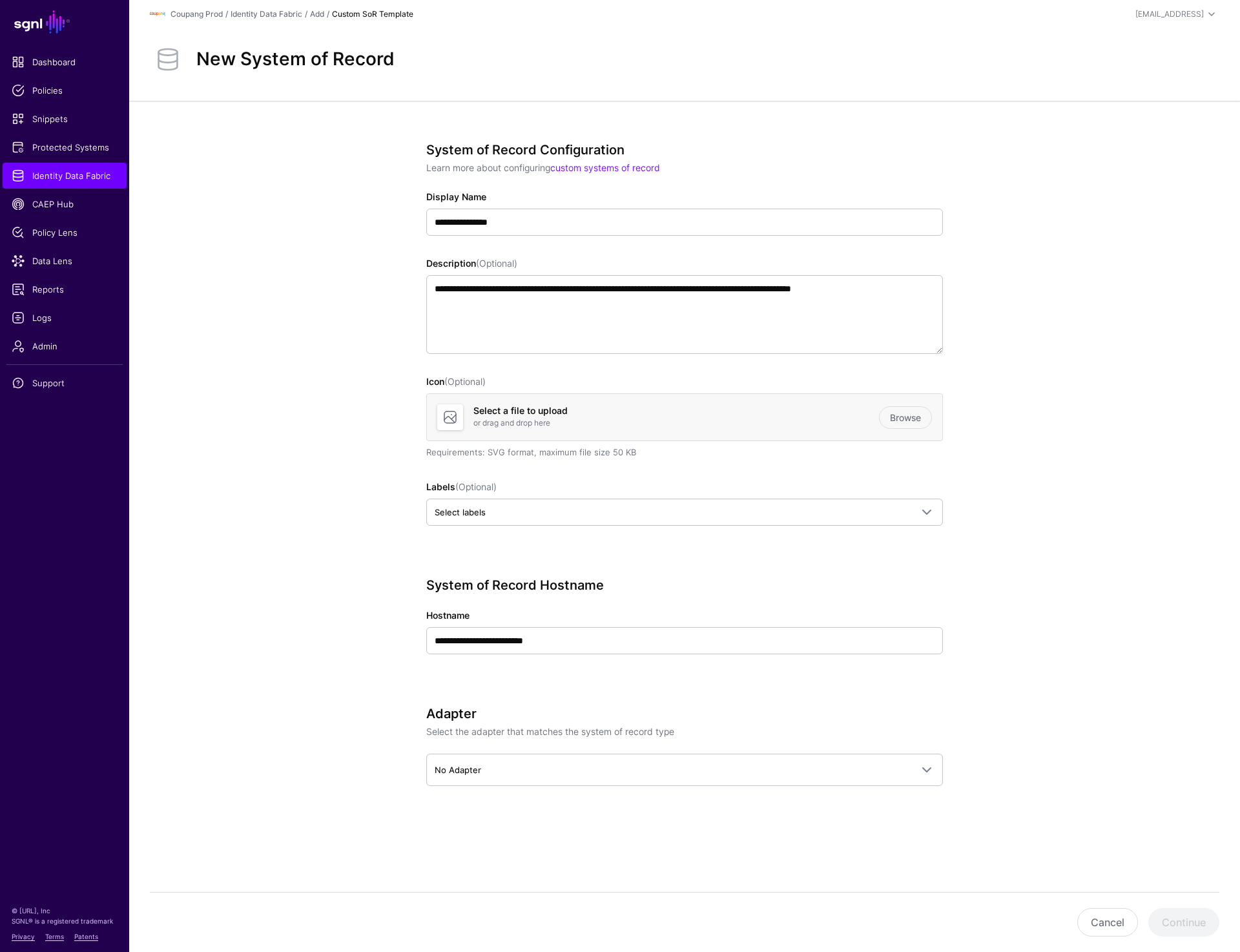
click at [978, 288] on div "**********" at bounding box center [684, 510] width 599 height 820
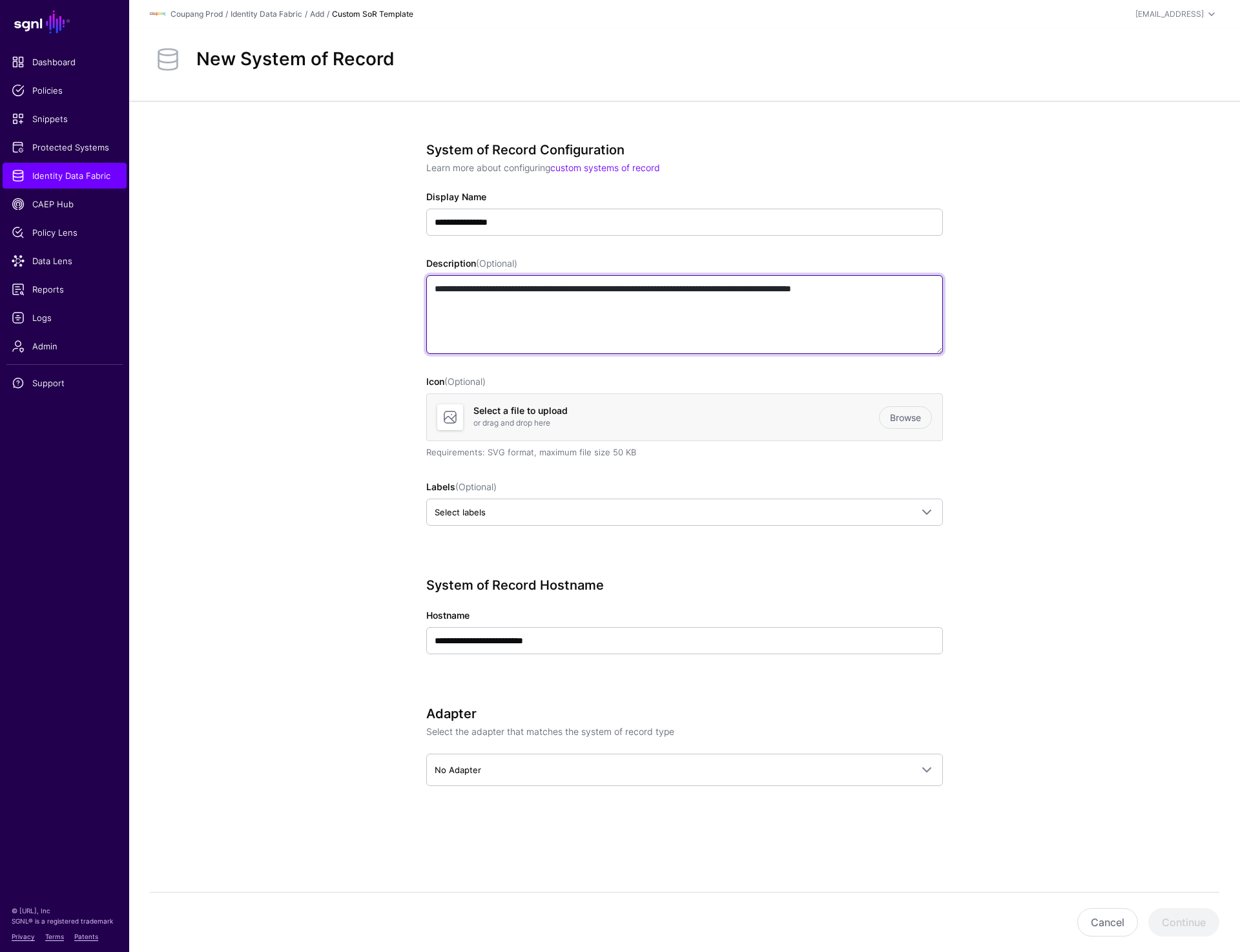
click at [917, 289] on textarea "**********" at bounding box center [685, 314] width 517 height 79
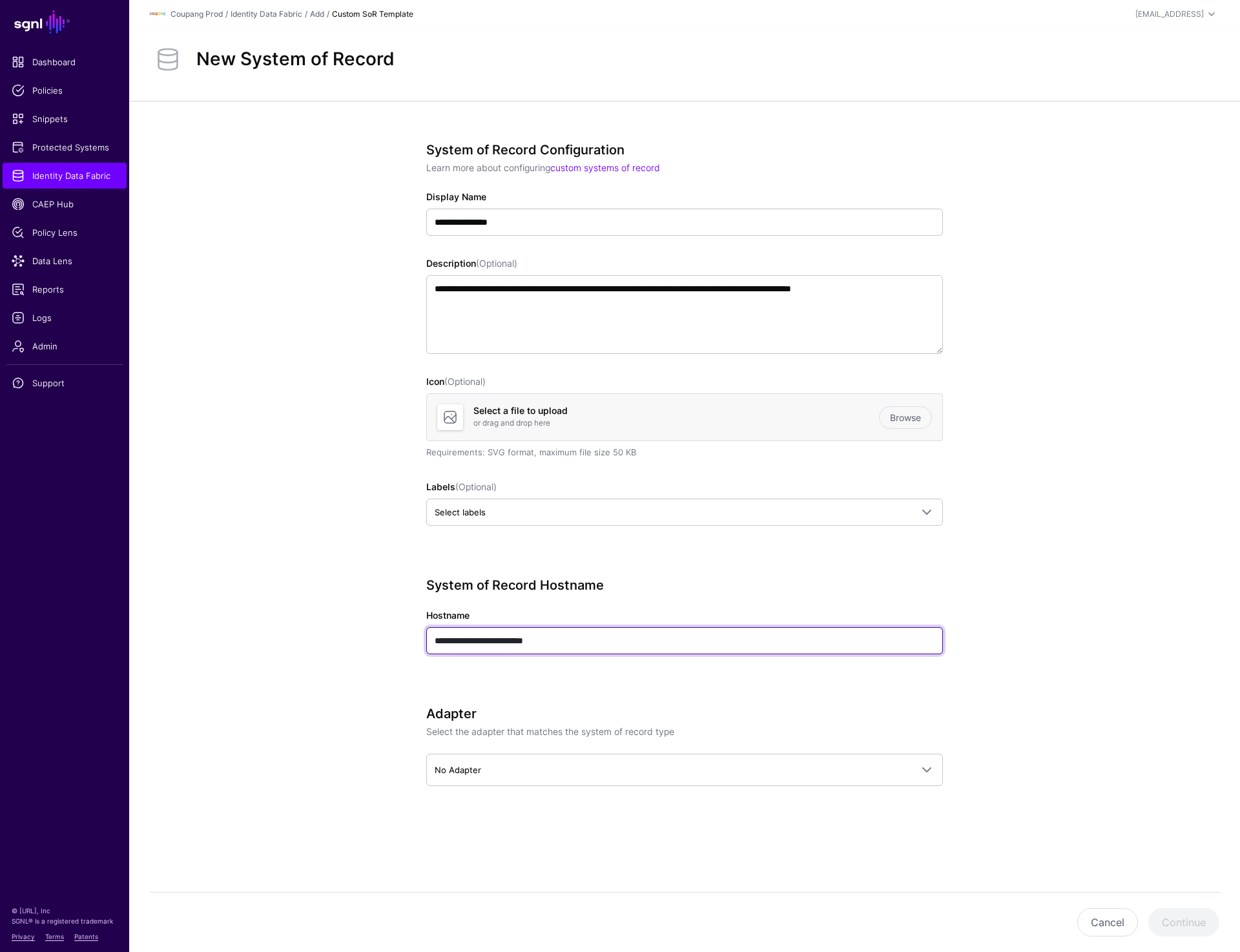
click at [573, 648] on input "**********" at bounding box center [685, 640] width 517 height 27
type input "**********"
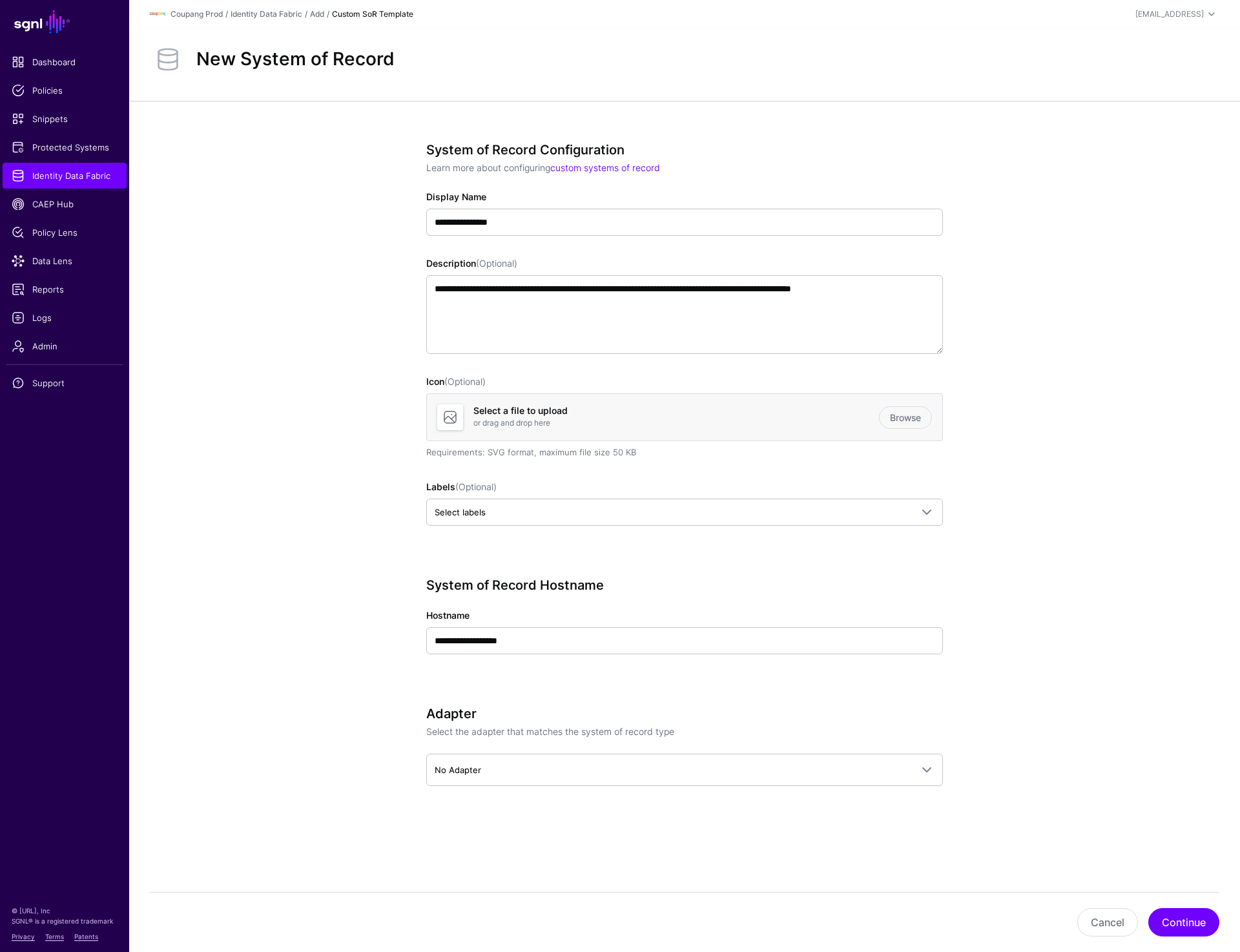
click at [1096, 635] on app-datasources-details-form "**********" at bounding box center [685, 510] width 1111 height 820
click at [1159, 924] on button "Continue" at bounding box center [1184, 922] width 71 height 28
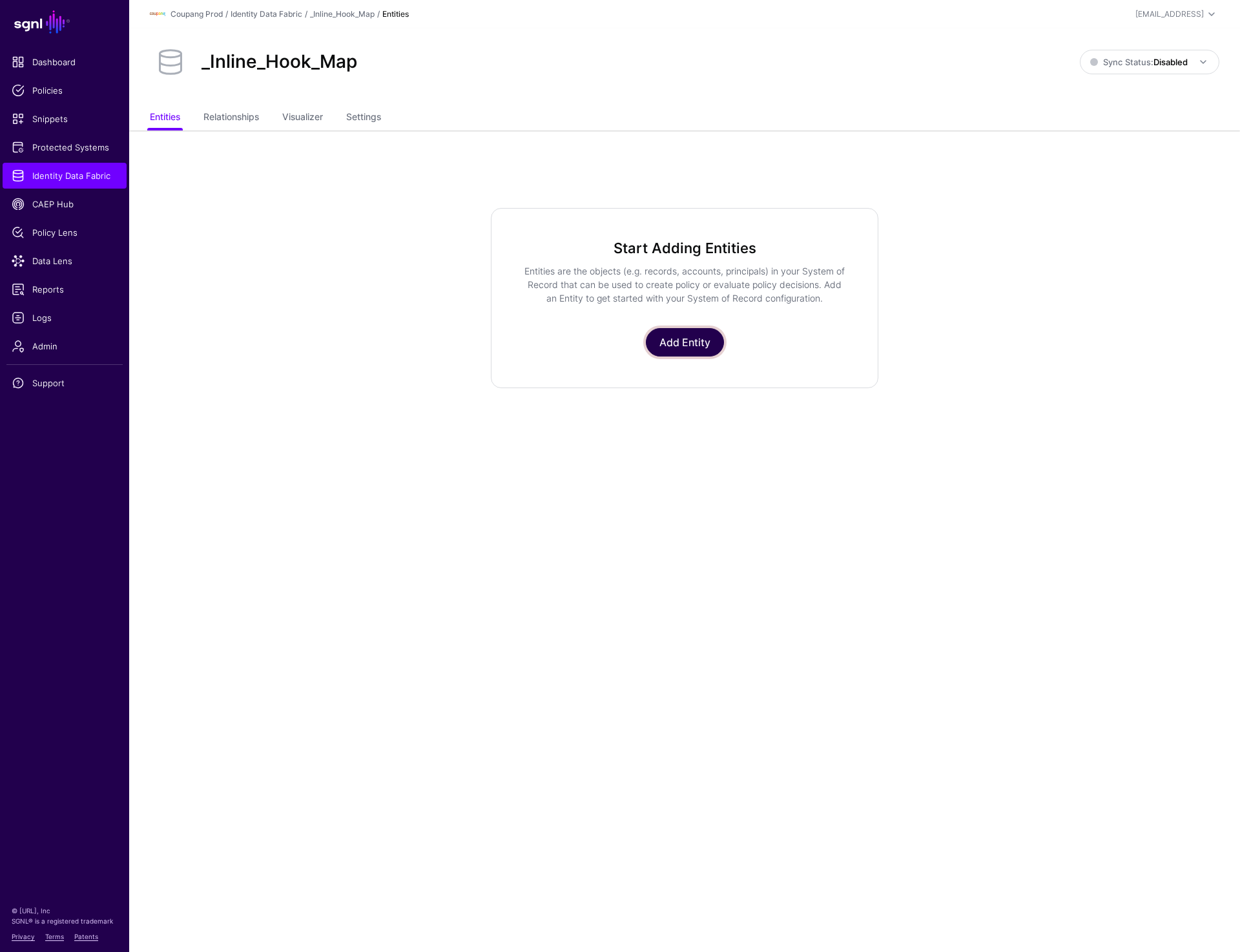
click at [675, 345] on link "Add Entity" at bounding box center [685, 342] width 78 height 28
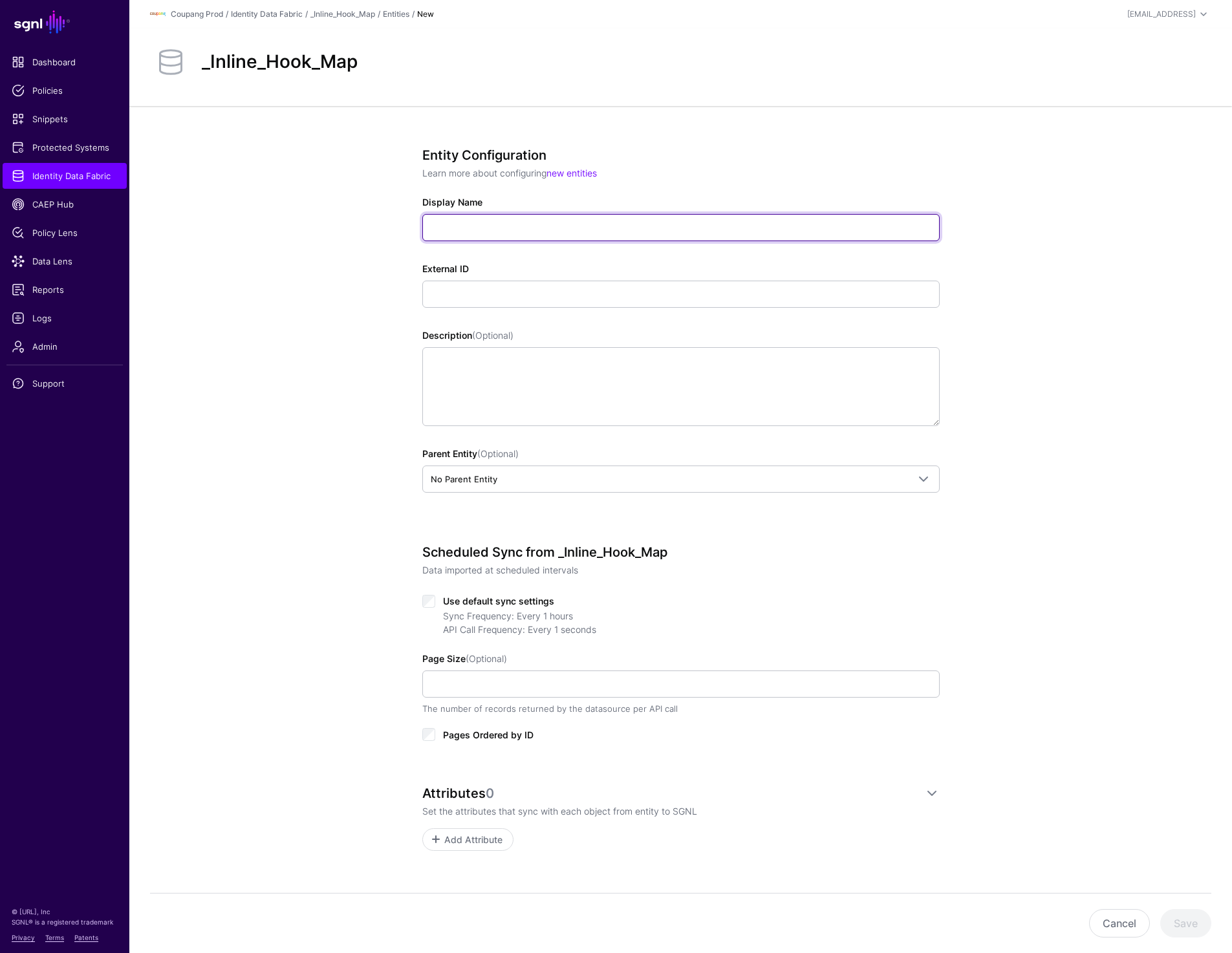
click at [460, 226] on input "Display Name" at bounding box center [680, 228] width 518 height 27
paste input "**********"
type input "**********"
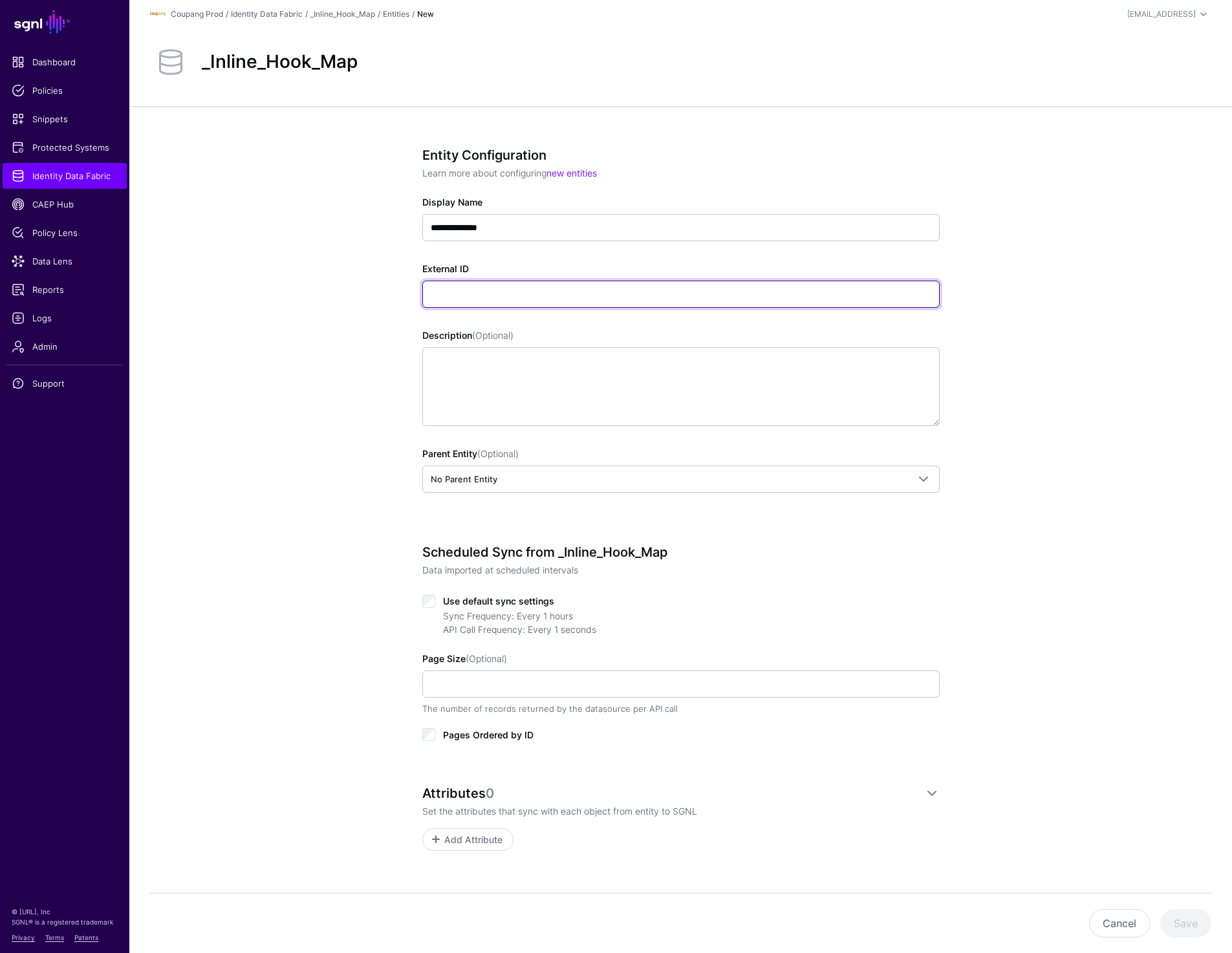
click at [447, 295] on input "External ID" at bounding box center [680, 295] width 518 height 27
paste input "**********"
type input "**********"
click at [1032, 425] on div "**********" at bounding box center [680, 546] width 1102 height 879
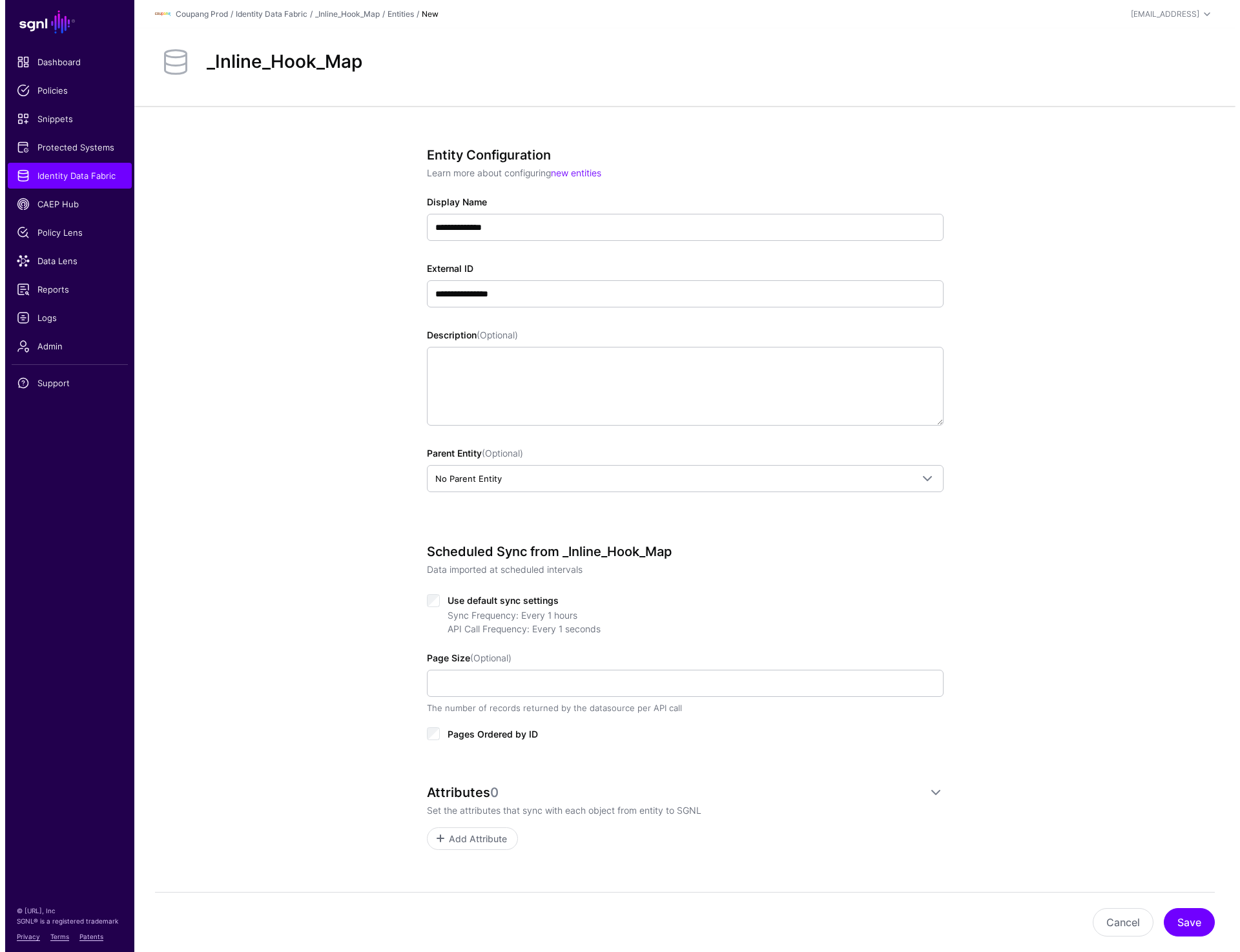
scroll to position [32, 0]
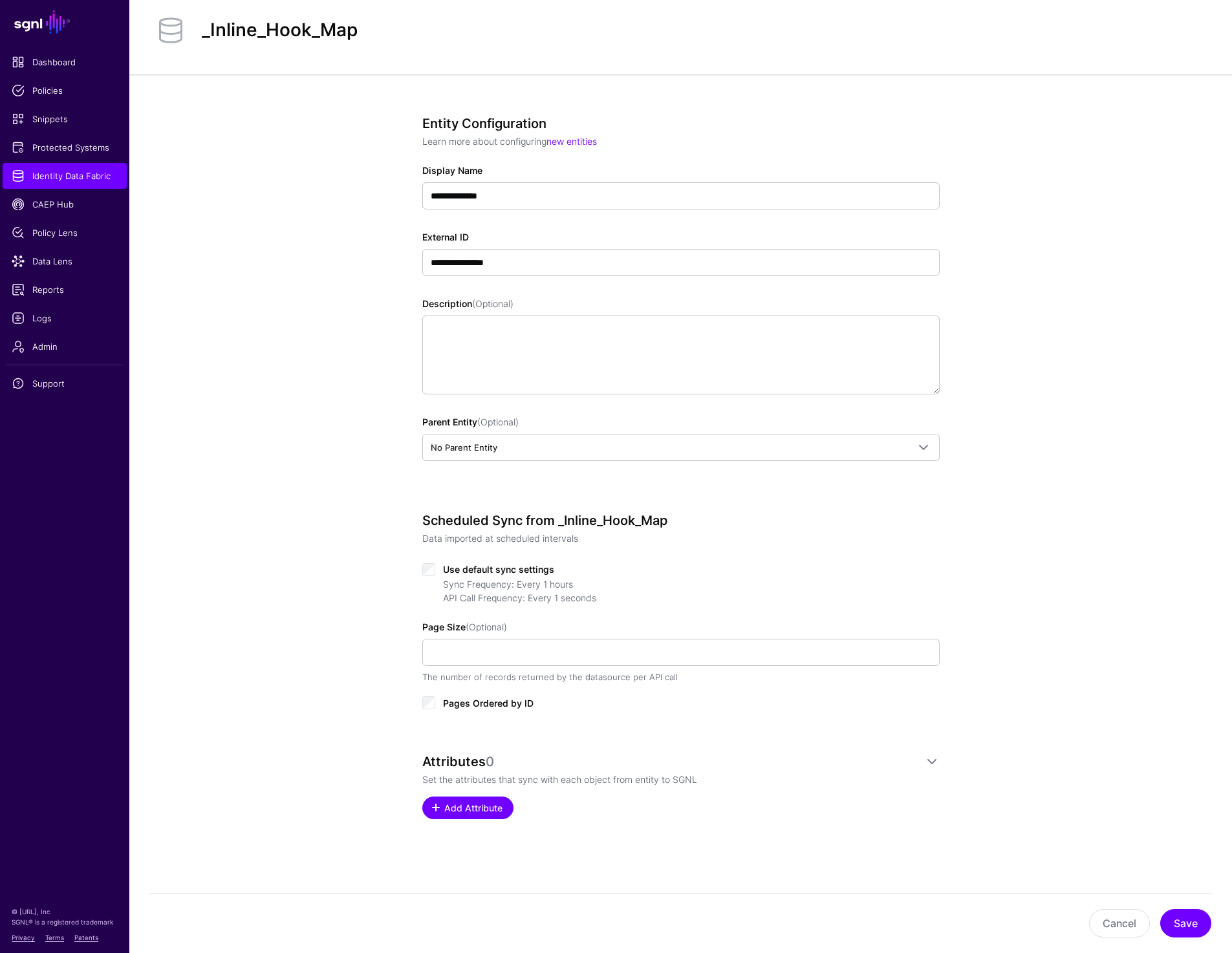
click at [471, 804] on span "Add Attribute" at bounding box center [473, 808] width 62 height 14
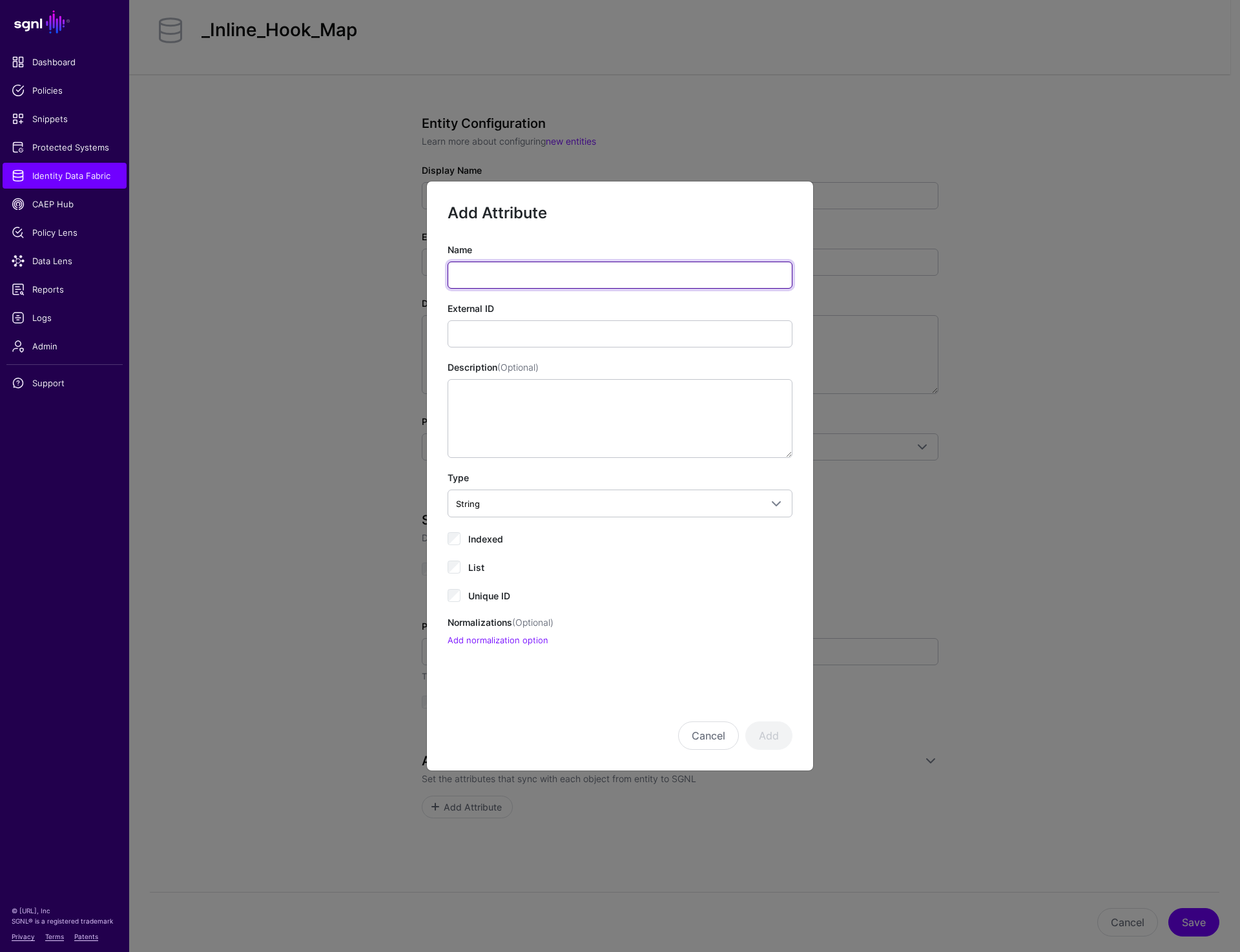
click at [565, 275] on input "Name" at bounding box center [620, 275] width 345 height 27
paste input "*******"
type input "*******"
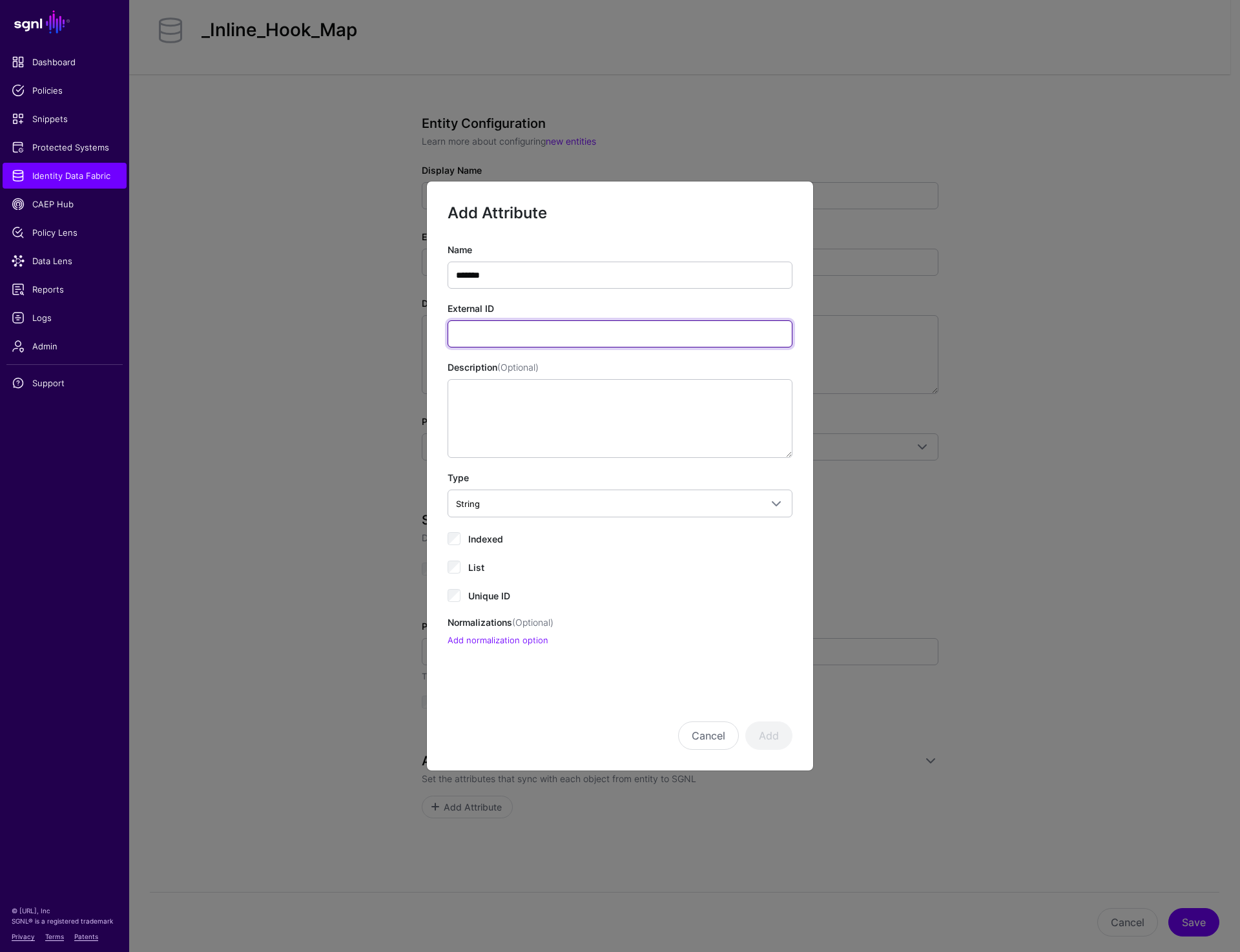
click at [487, 336] on input "External ID" at bounding box center [620, 334] width 345 height 27
paste input "********"
type input "********"
click at [782, 729] on button "Add" at bounding box center [769, 735] width 47 height 28
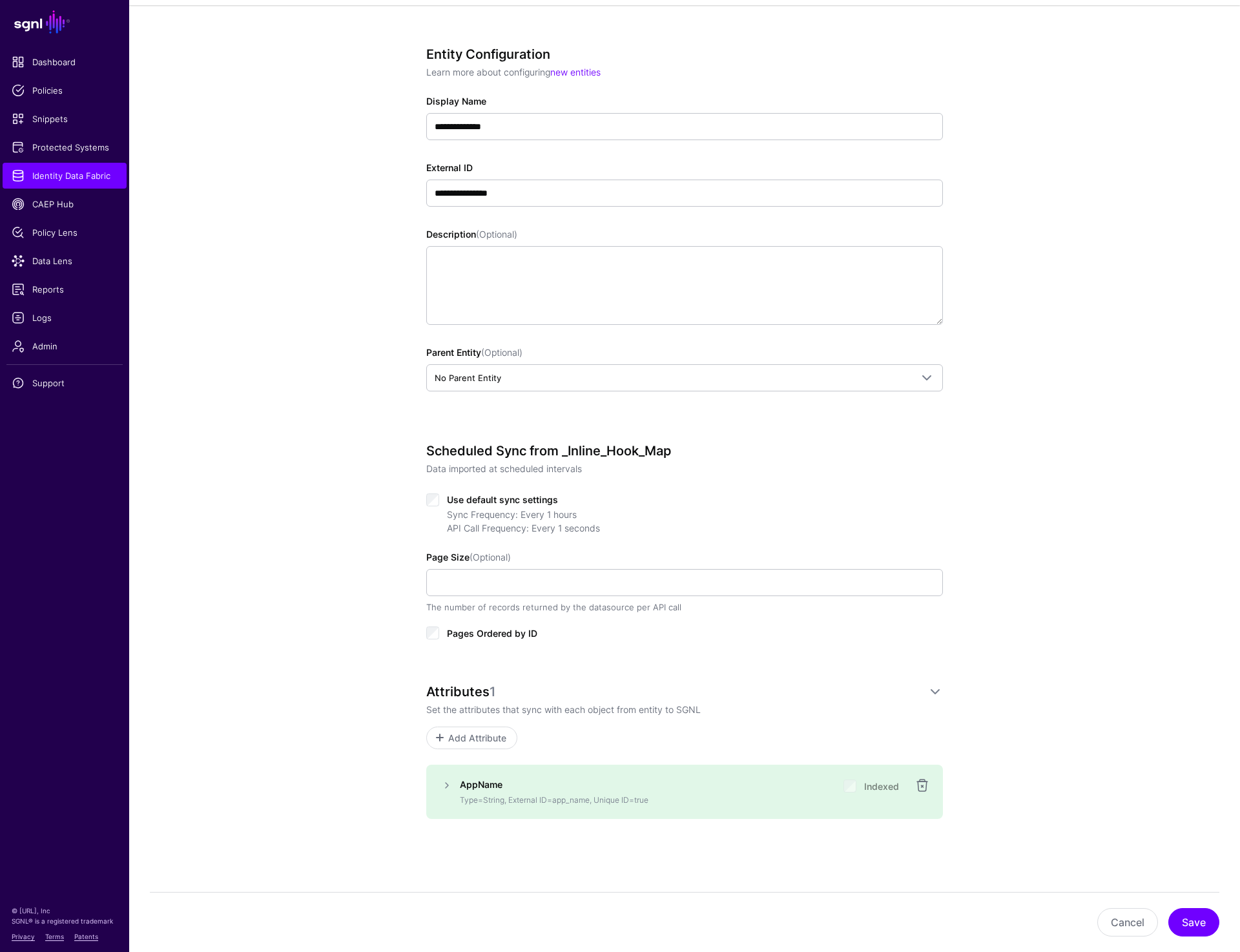
scroll to position [101, 0]
click at [468, 742] on span "Add Attribute" at bounding box center [472, 737] width 61 height 14
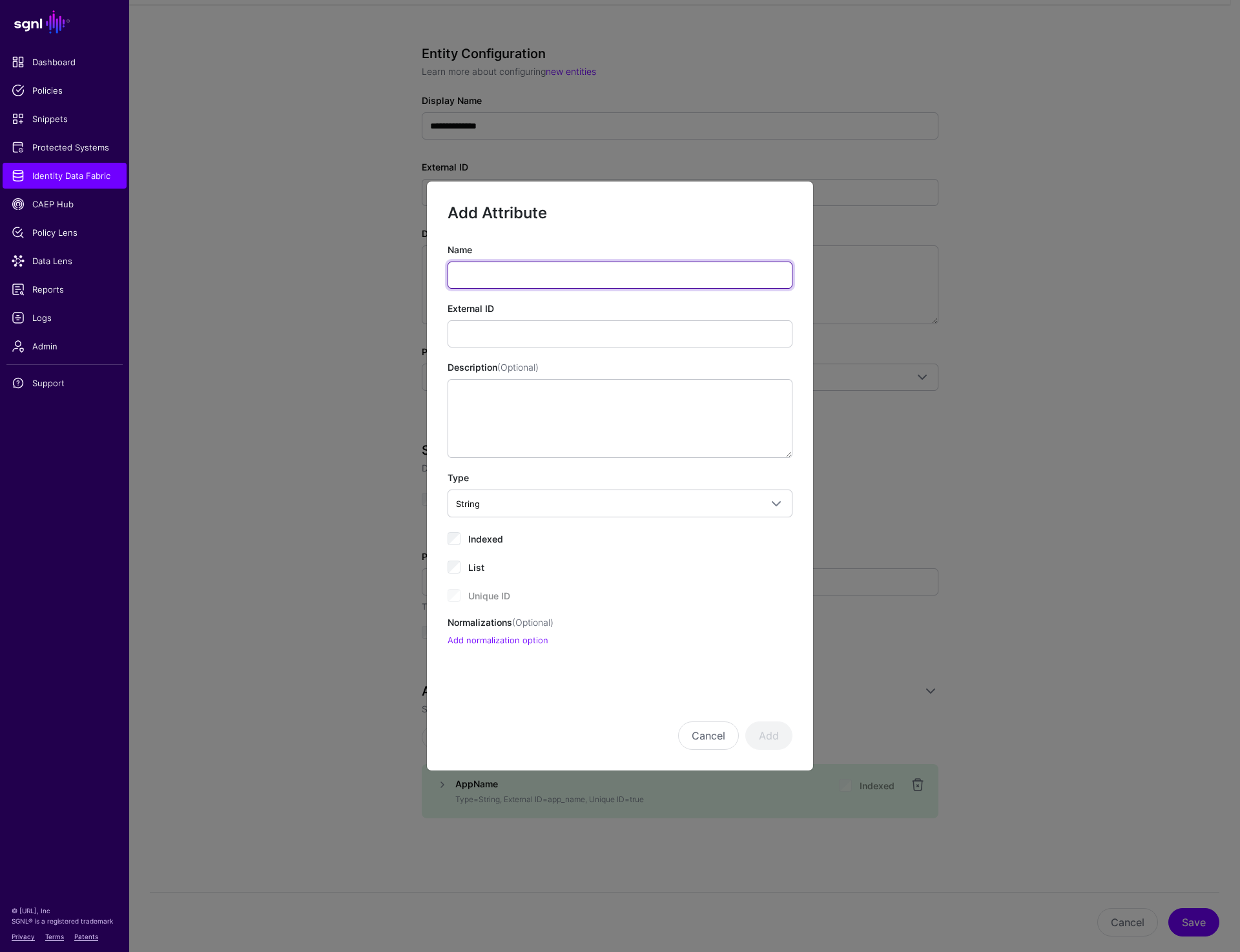
click at [497, 275] on input "Name" at bounding box center [620, 275] width 345 height 27
paste input "*******"
type input "*******"
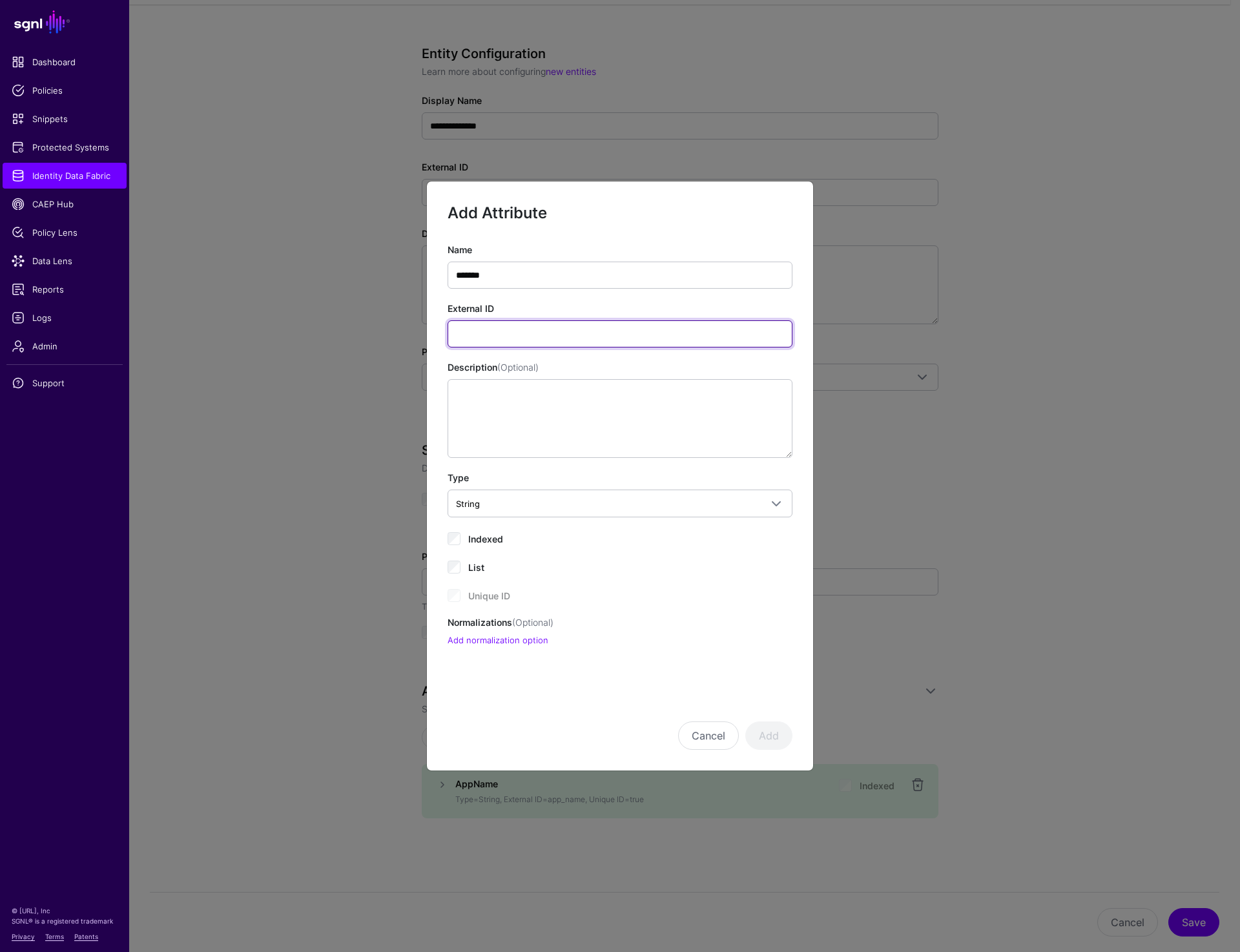
click at [471, 335] on input "External ID" at bounding box center [620, 334] width 345 height 27
paste input "********"
type input "********"
click at [779, 737] on button "Add" at bounding box center [769, 735] width 47 height 28
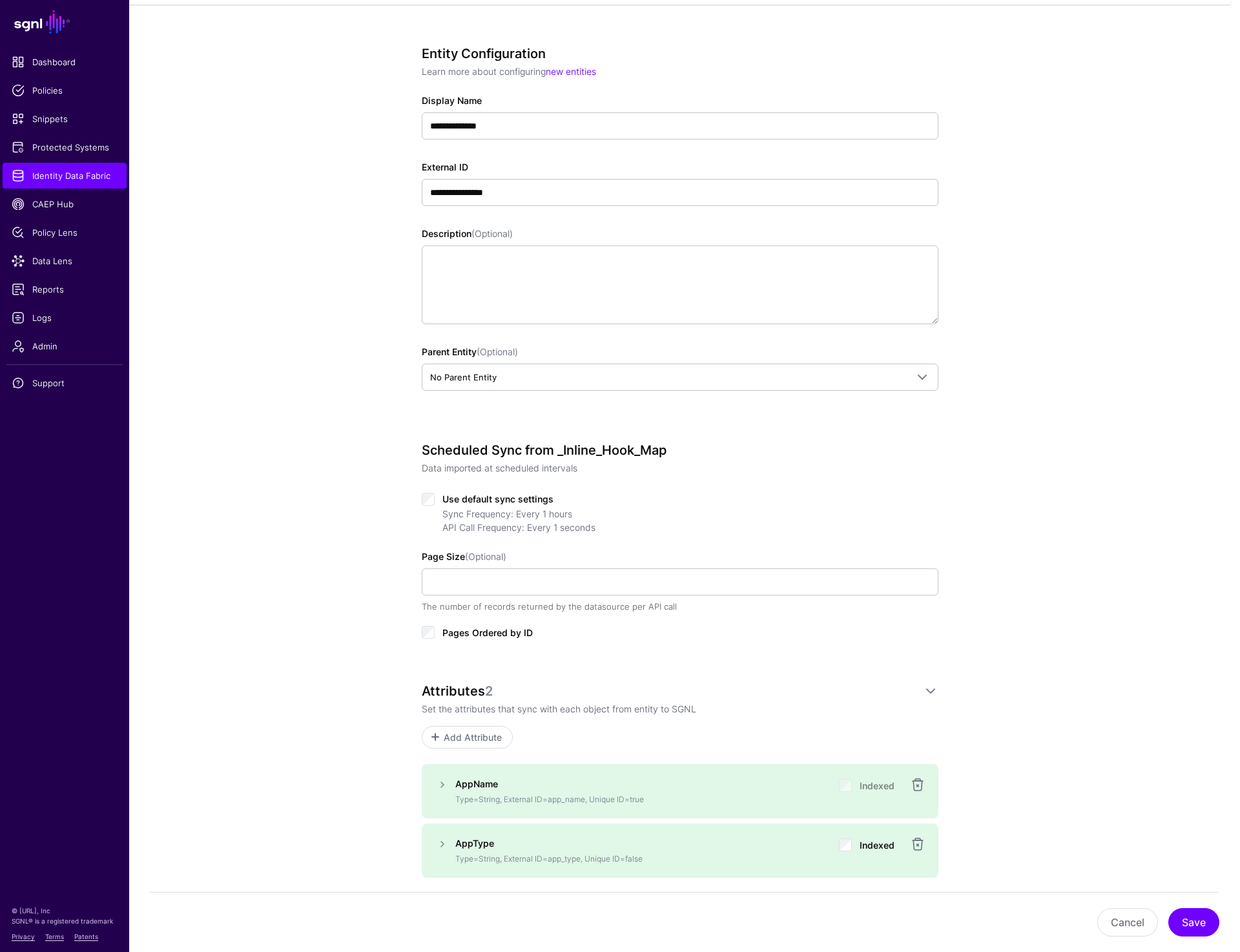
scroll to position [160, 0]
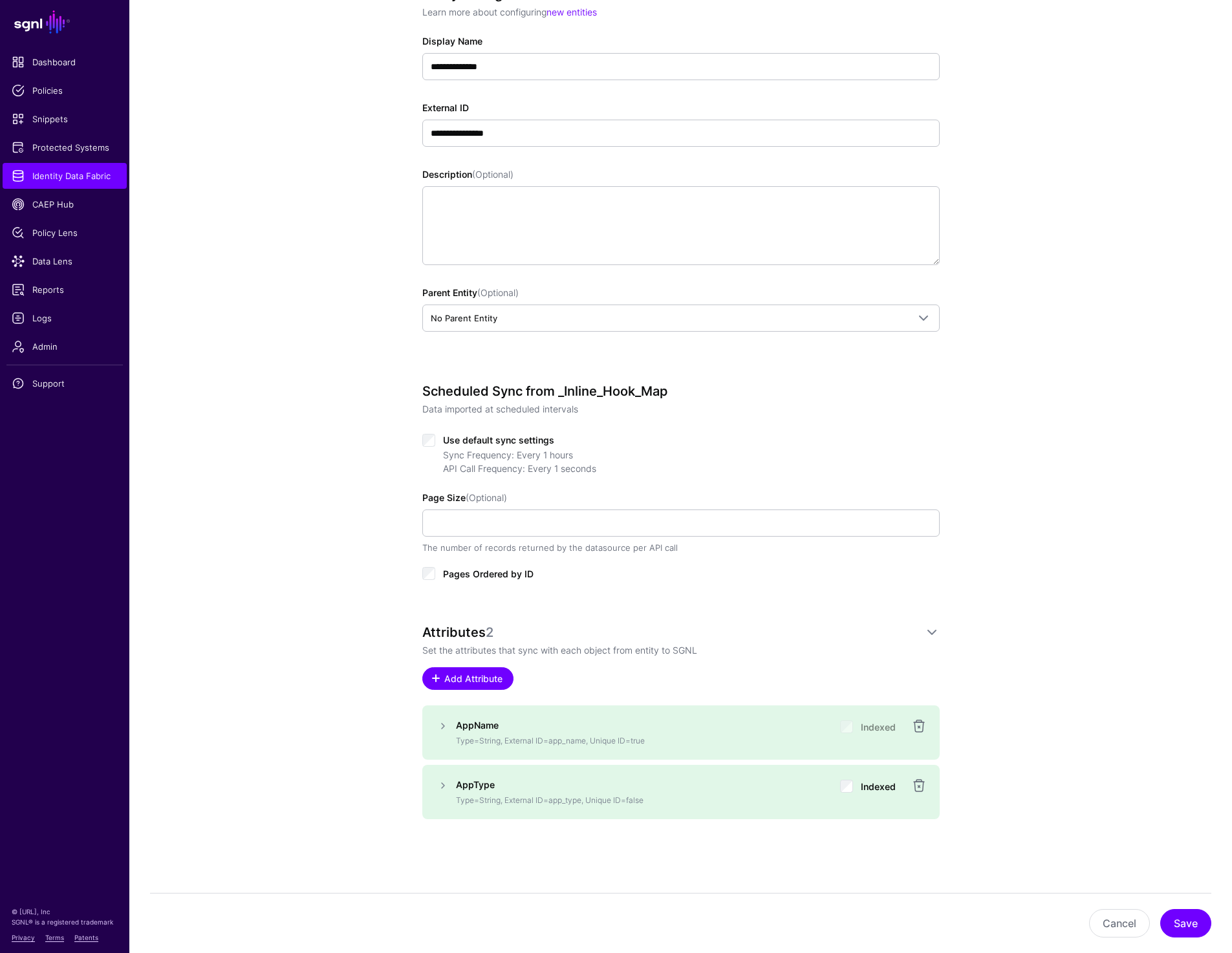
click at [484, 676] on span "Add Attribute" at bounding box center [473, 678] width 62 height 14
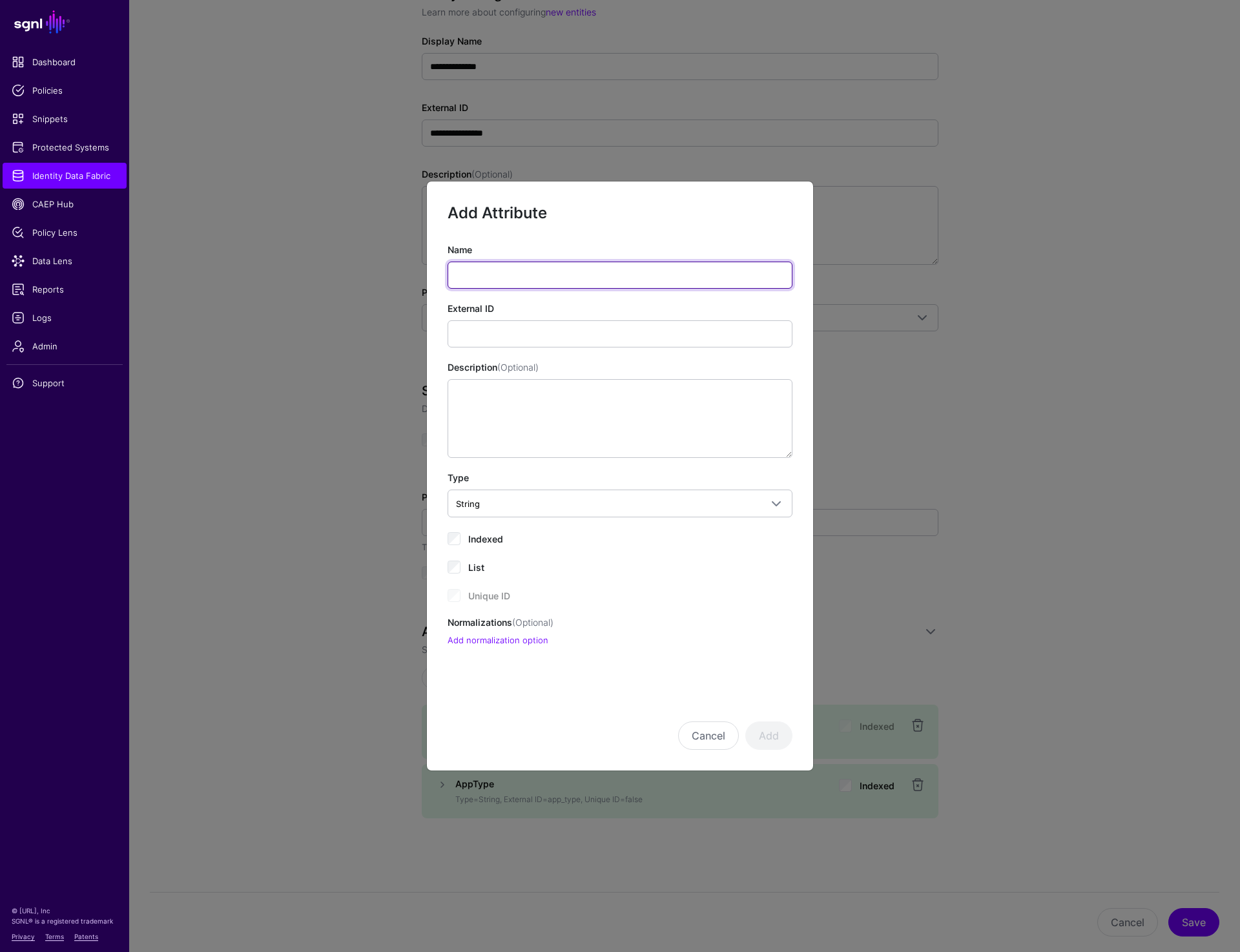
click at [500, 273] on input "Name" at bounding box center [620, 275] width 345 height 27
paste input "**********"
type input "**********"
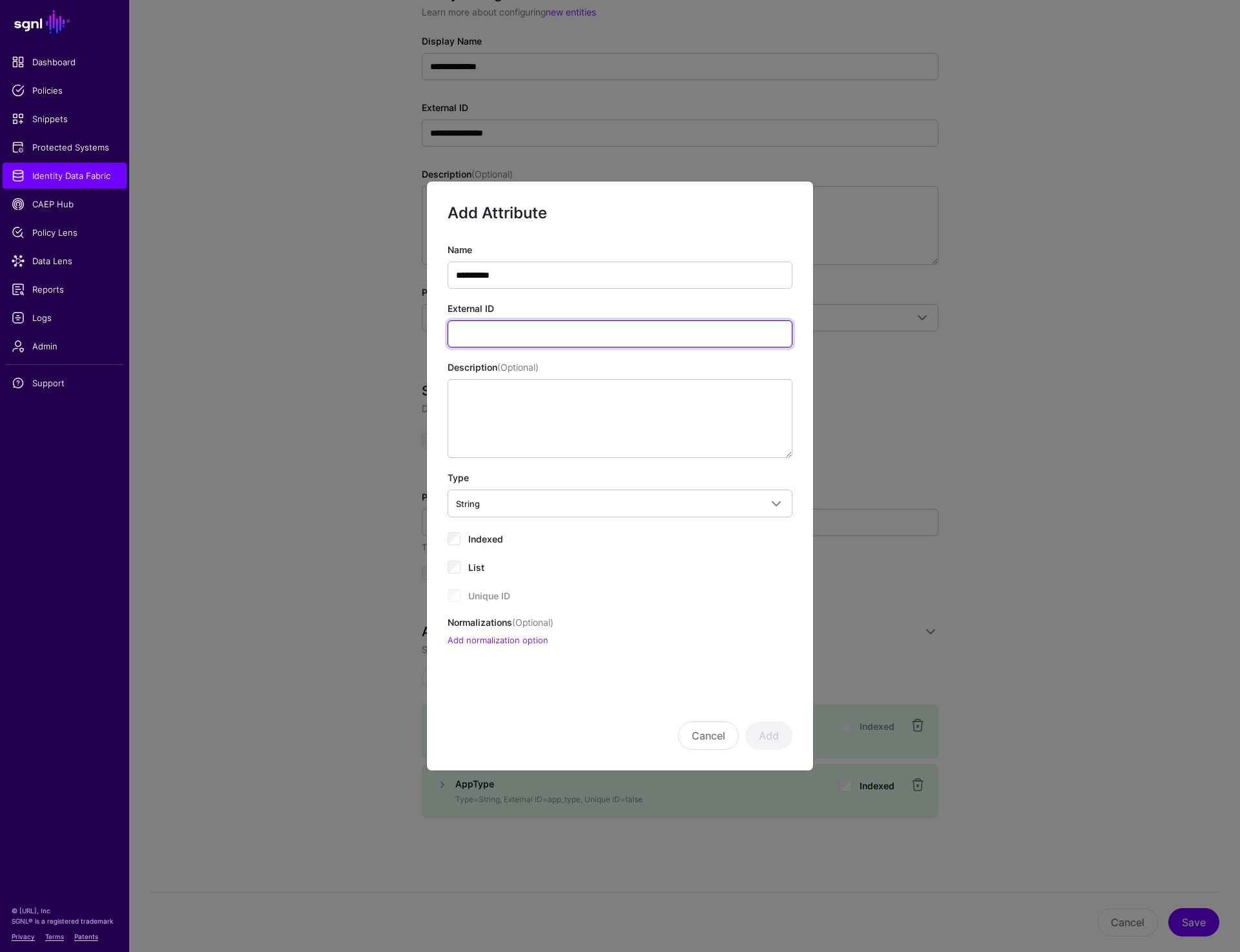
click at [508, 337] on input "External ID" at bounding box center [620, 334] width 345 height 27
paste input "**********"
type input "**********"
click at [764, 727] on button "Add" at bounding box center [769, 735] width 47 height 28
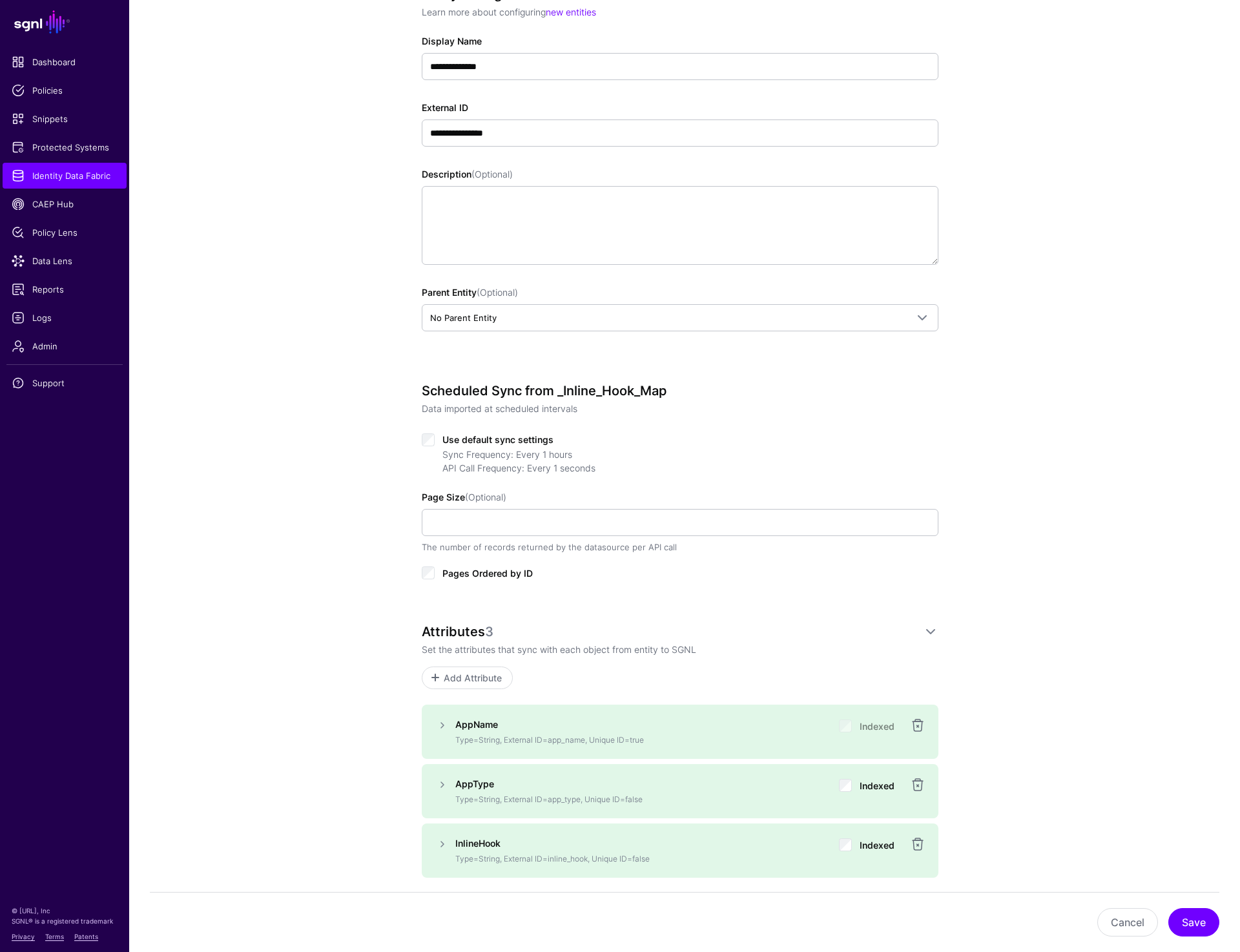
scroll to position [220, 0]
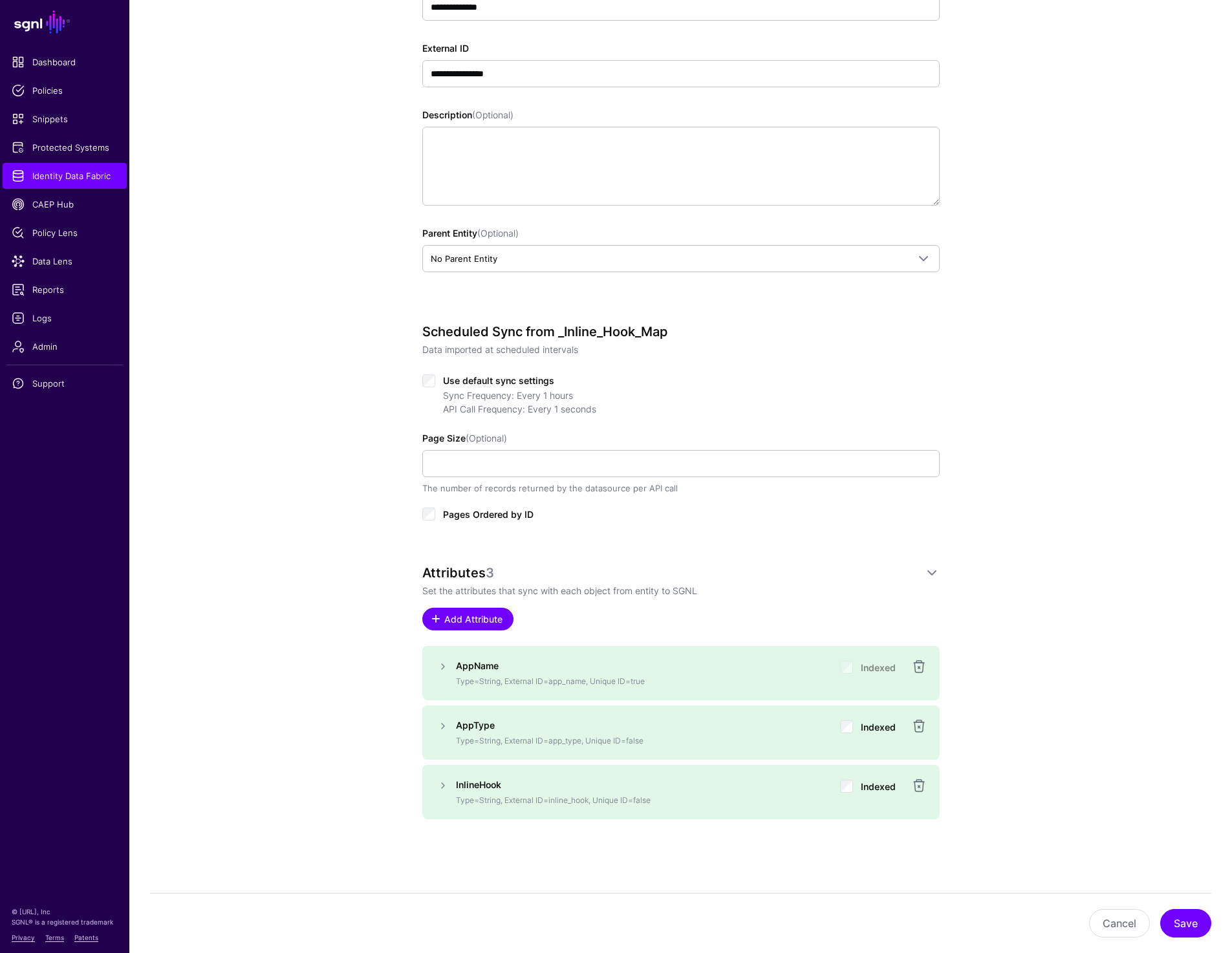
click at [458, 626] on link "Add Attribute" at bounding box center [468, 619] width 91 height 22
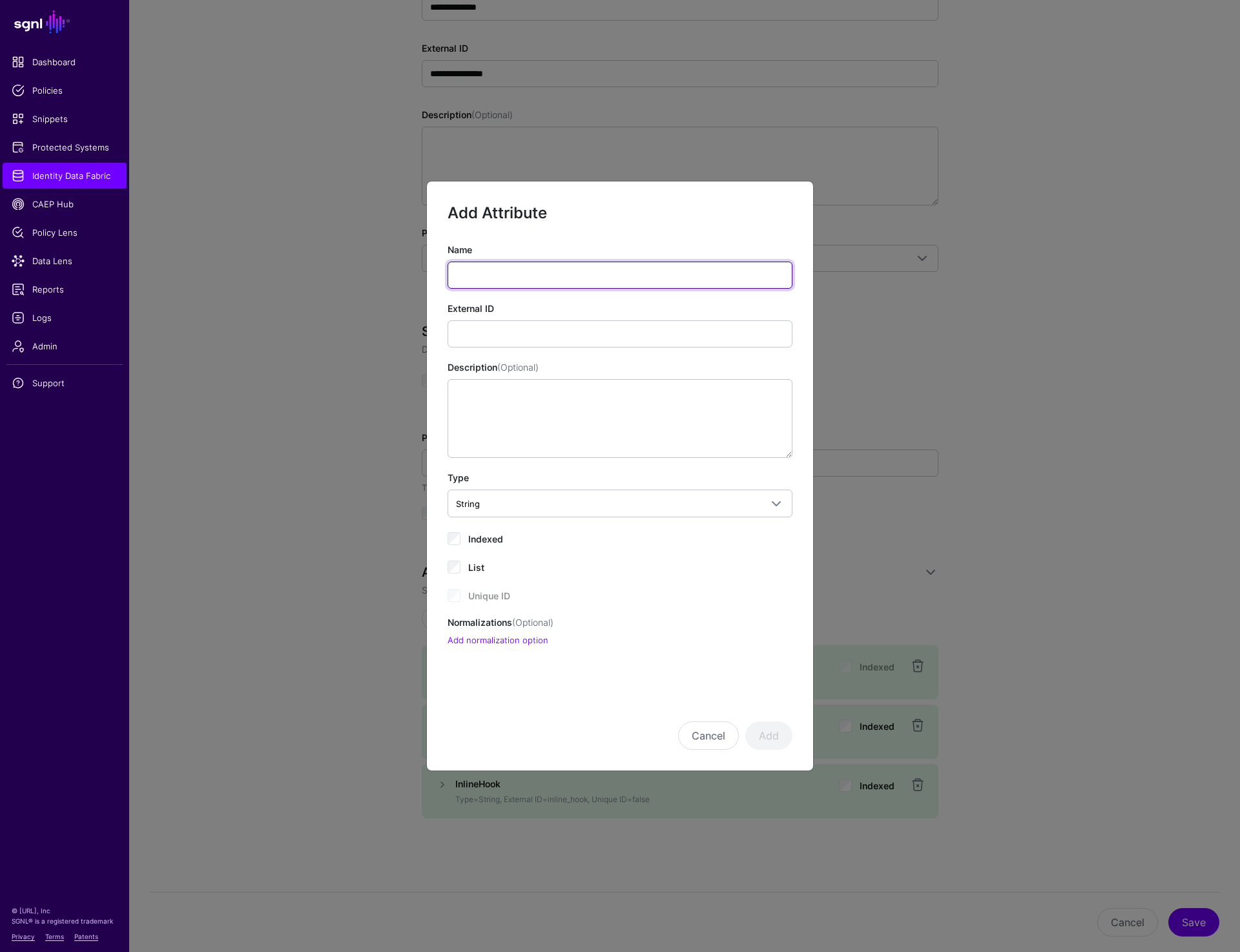
click at [496, 265] on input "Name" at bounding box center [620, 275] width 345 height 27
paste input "**********"
type input "**********"
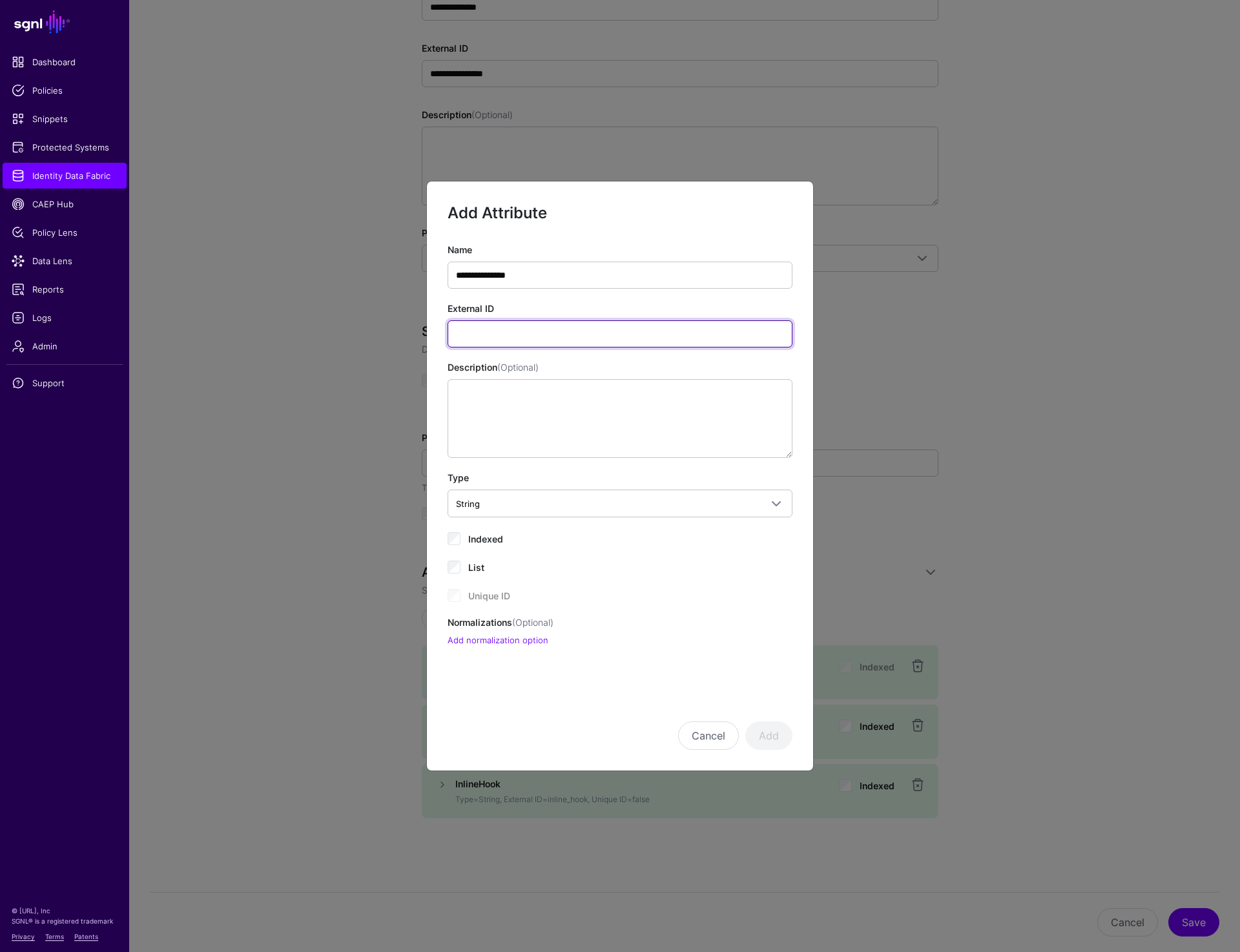
click at [560, 335] on input "External ID" at bounding box center [620, 334] width 345 height 27
paste input "**********"
type input "**********"
click at [760, 732] on button "Add" at bounding box center [769, 735] width 47 height 28
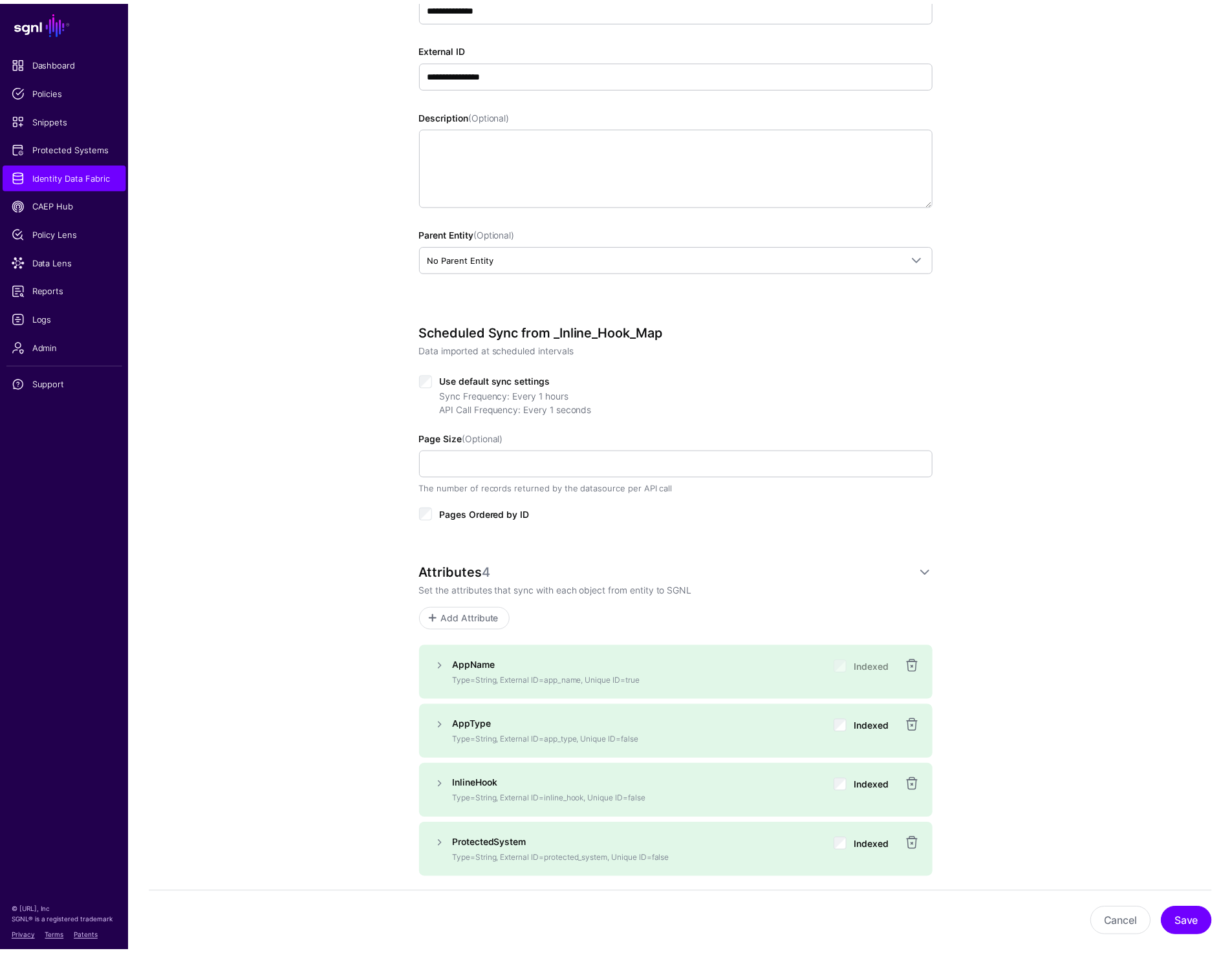
scroll to position [280, 0]
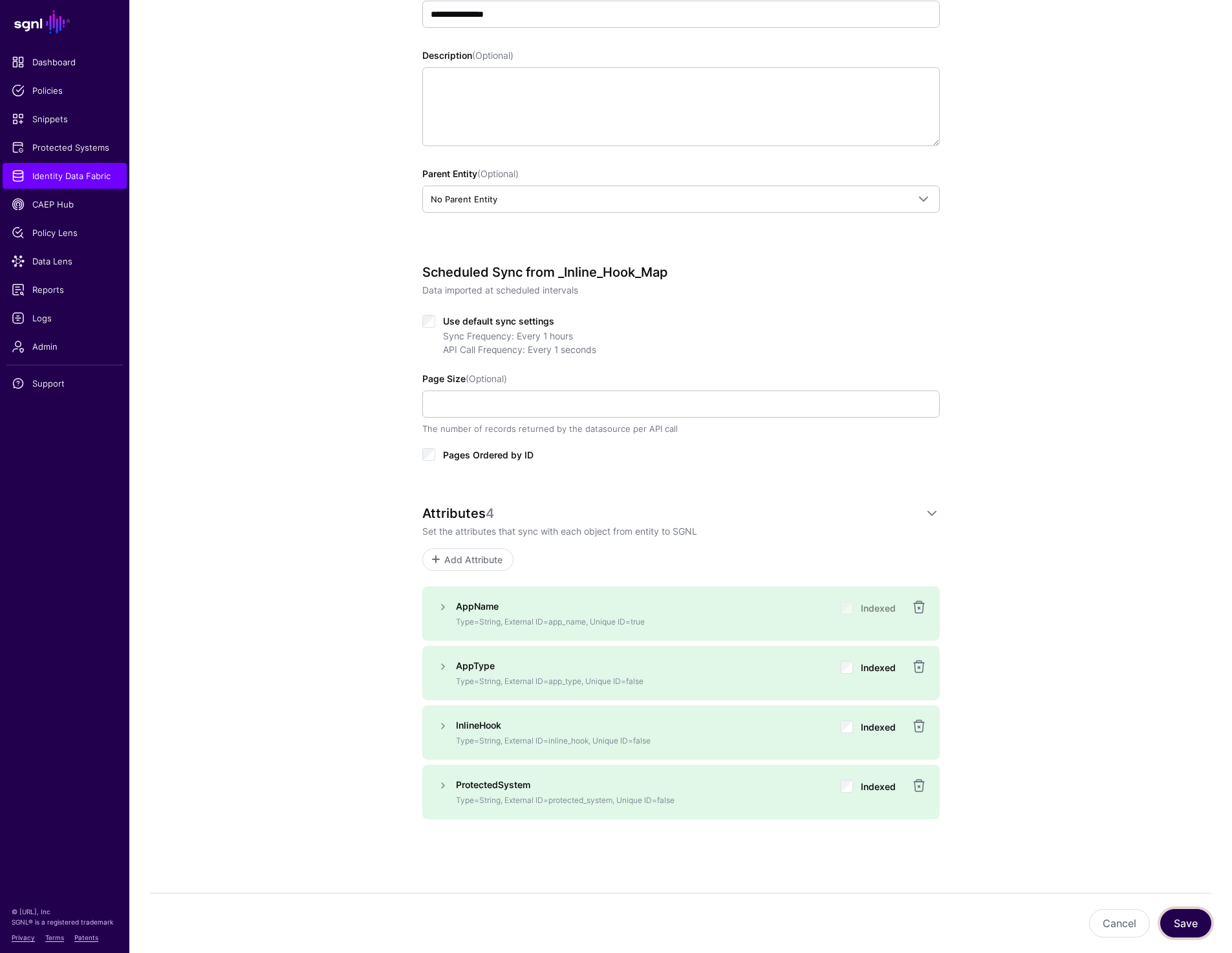
click at [1181, 912] on button "Save" at bounding box center [1186, 923] width 51 height 28
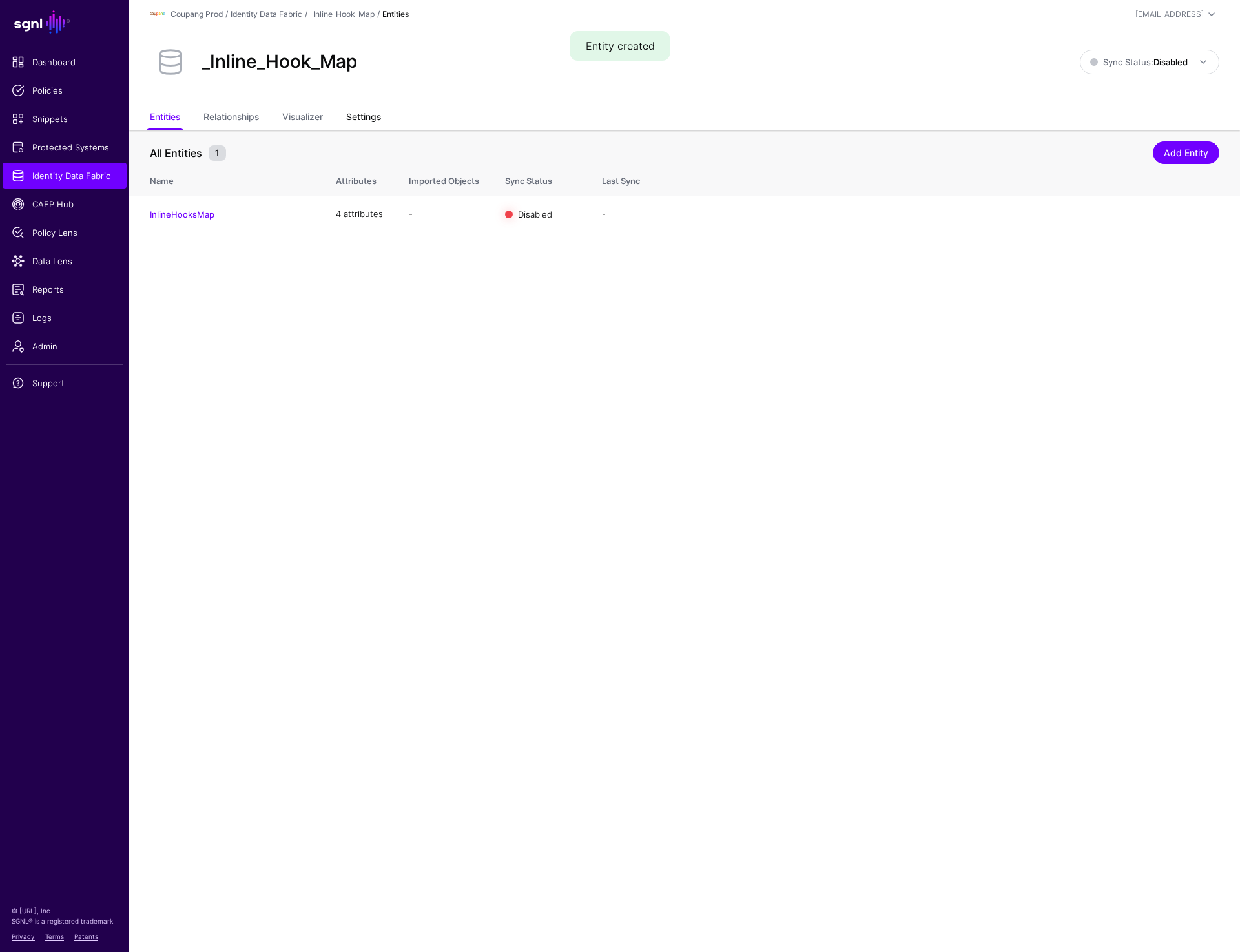
click at [356, 115] on link "Settings" at bounding box center [364, 119] width 35 height 25
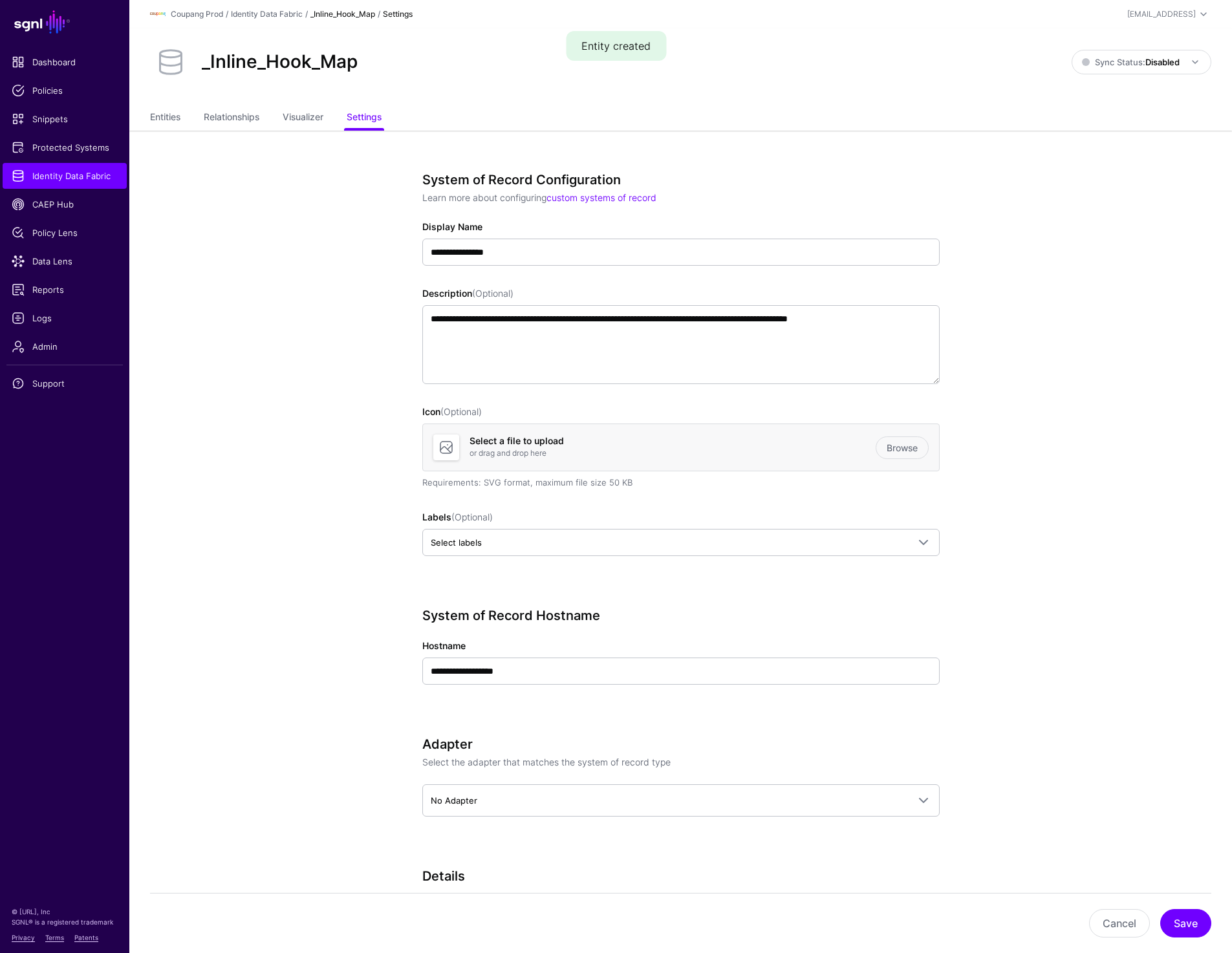
scroll to position [270, 0]
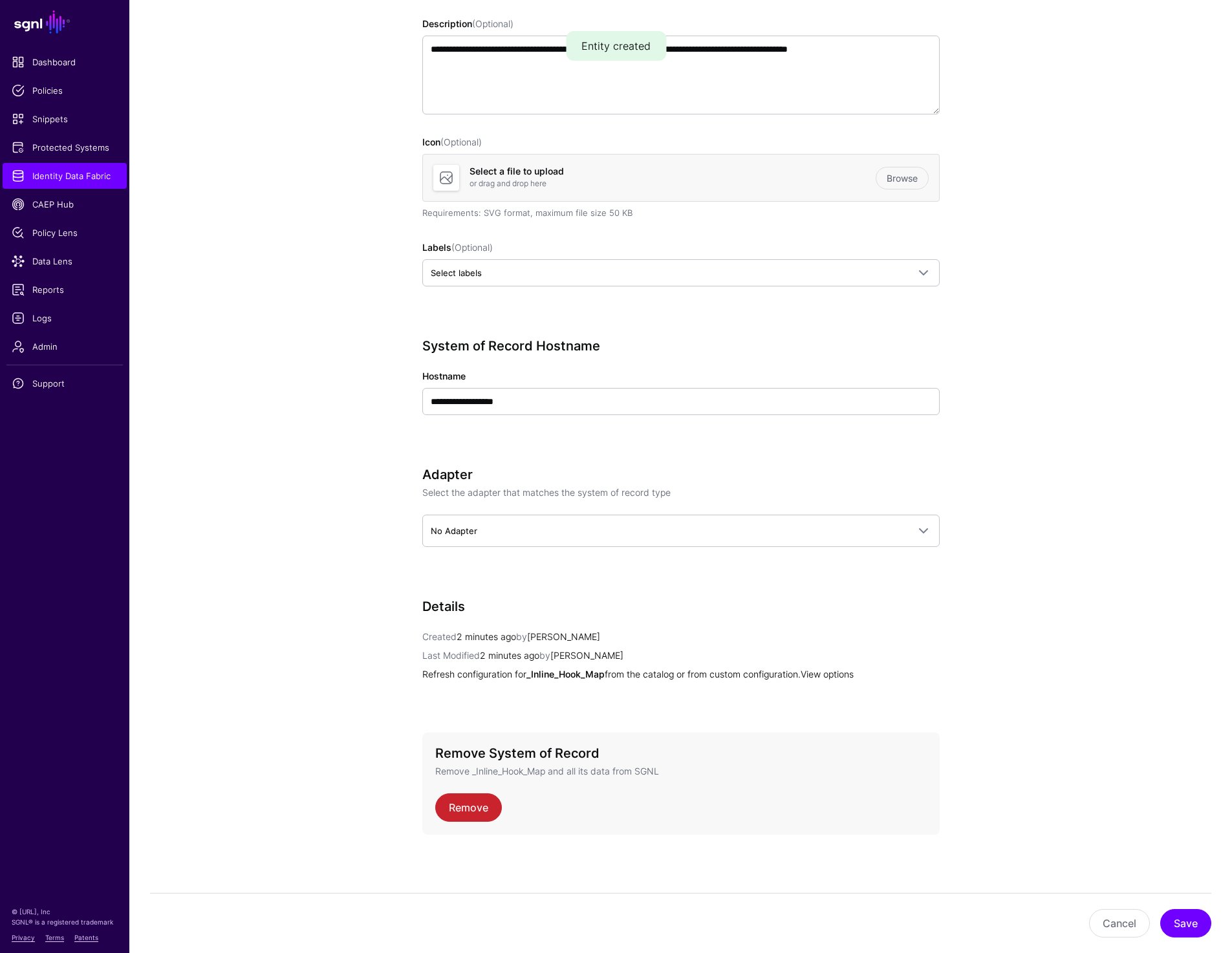
click at [839, 674] on link "View options" at bounding box center [827, 674] width 53 height 11
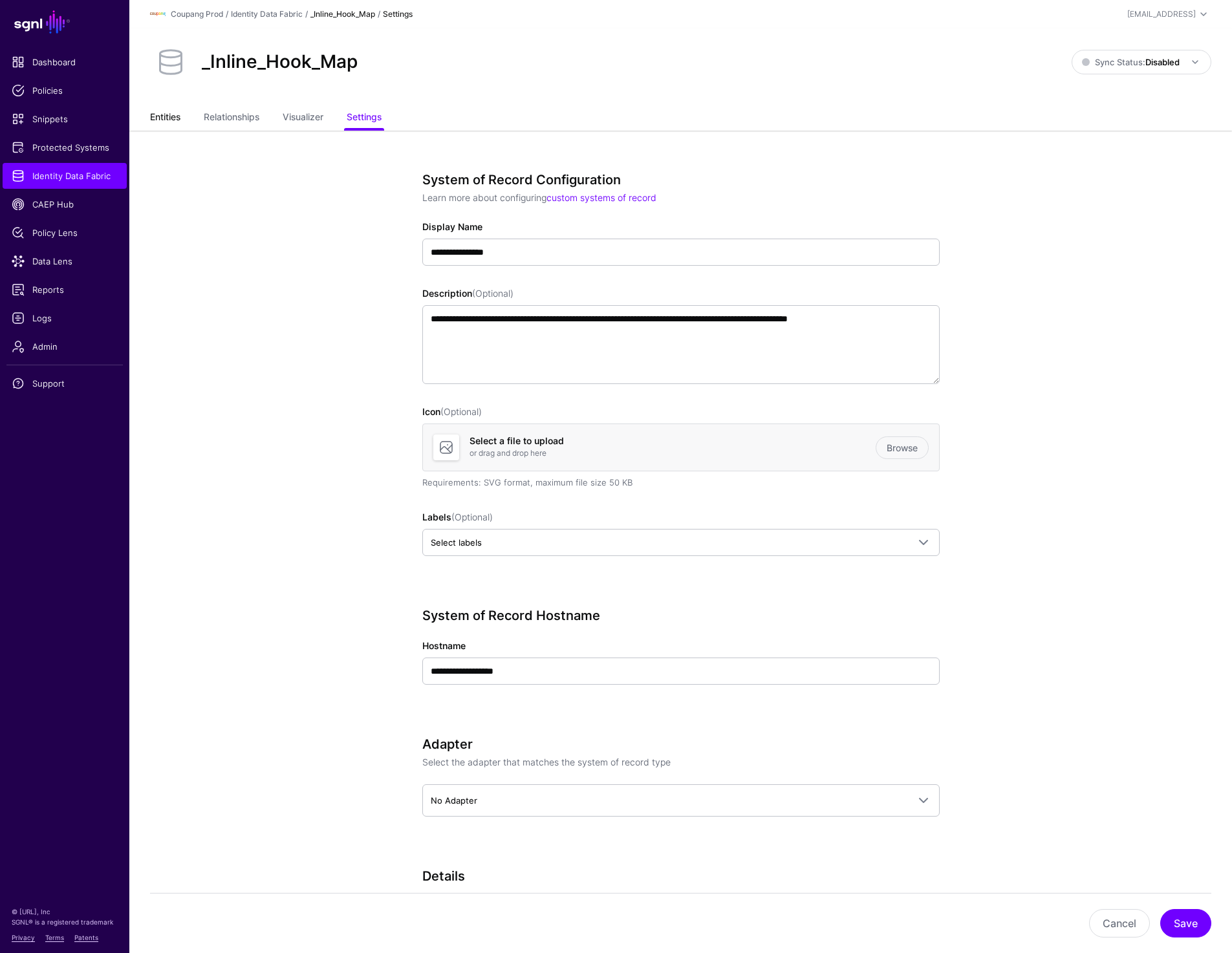
click at [161, 122] on link "Entities" at bounding box center [165, 119] width 30 height 25
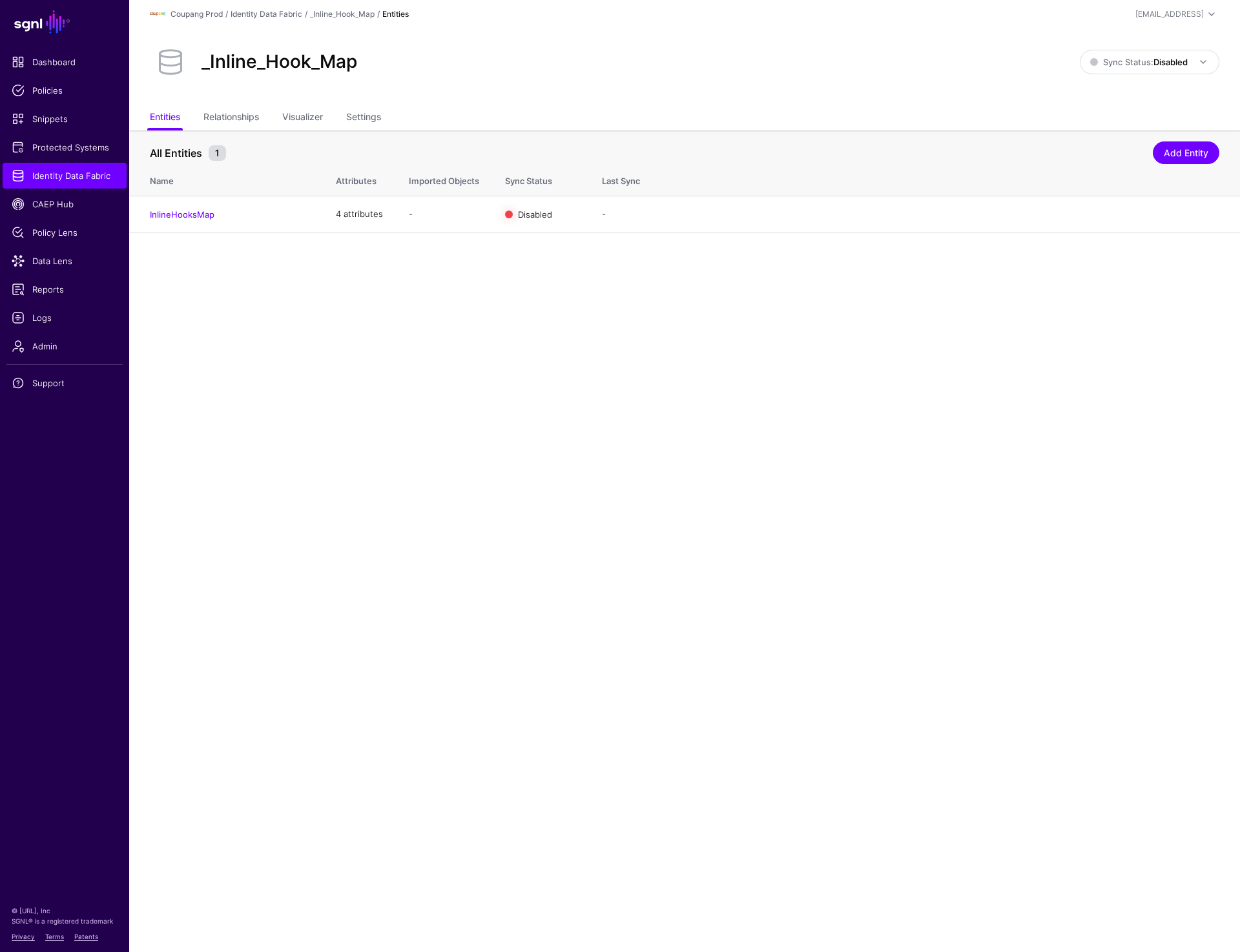
click at [545, 458] on main "SGNL Dashboard Policies Snippets Protected Systems Identity Data Fabric CAEP Hu…" at bounding box center [620, 476] width 1240 height 952
click at [1116, 215] on link "Import" at bounding box center [1129, 214] width 26 height 10
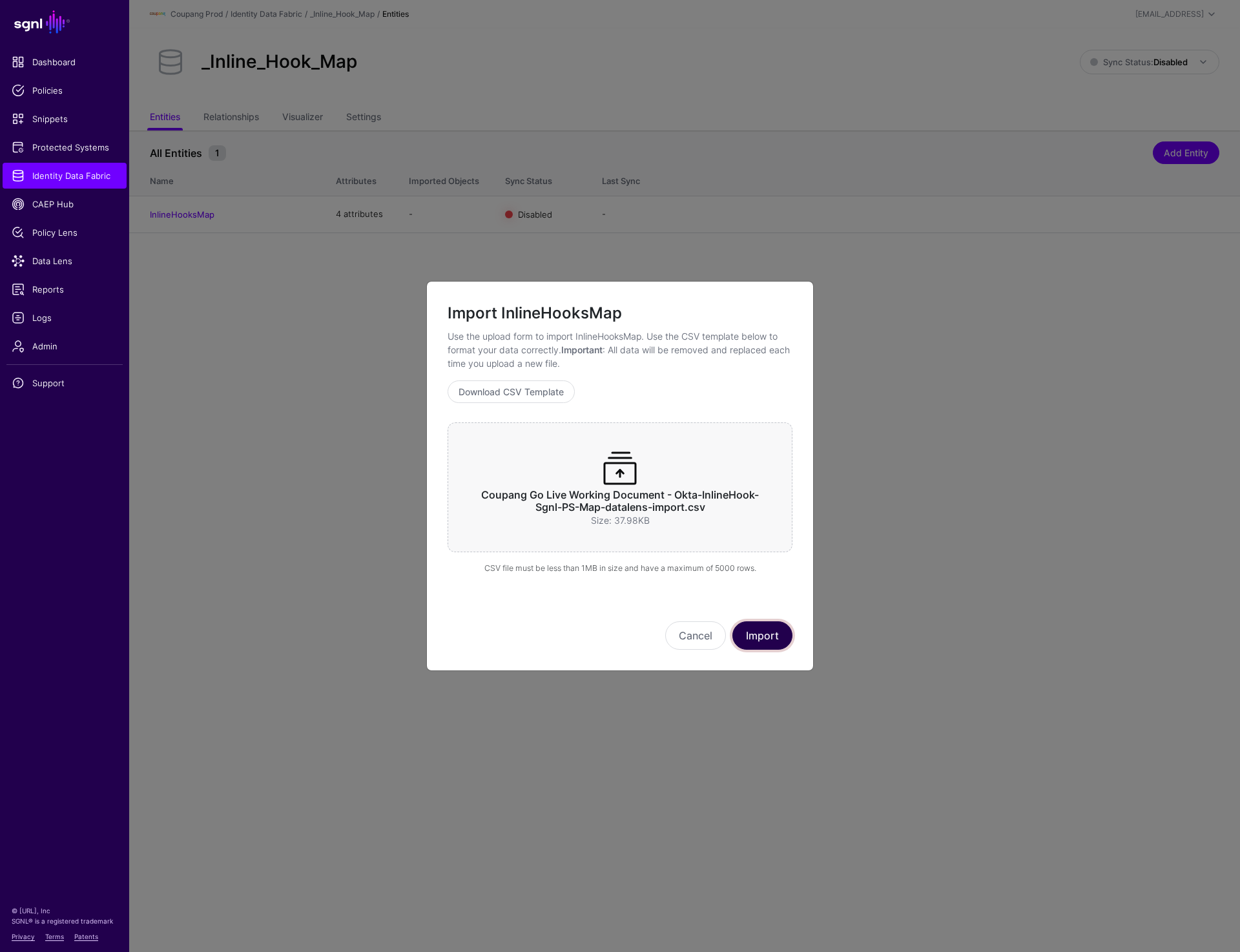
click at [764, 640] on button "Import" at bounding box center [762, 635] width 60 height 28
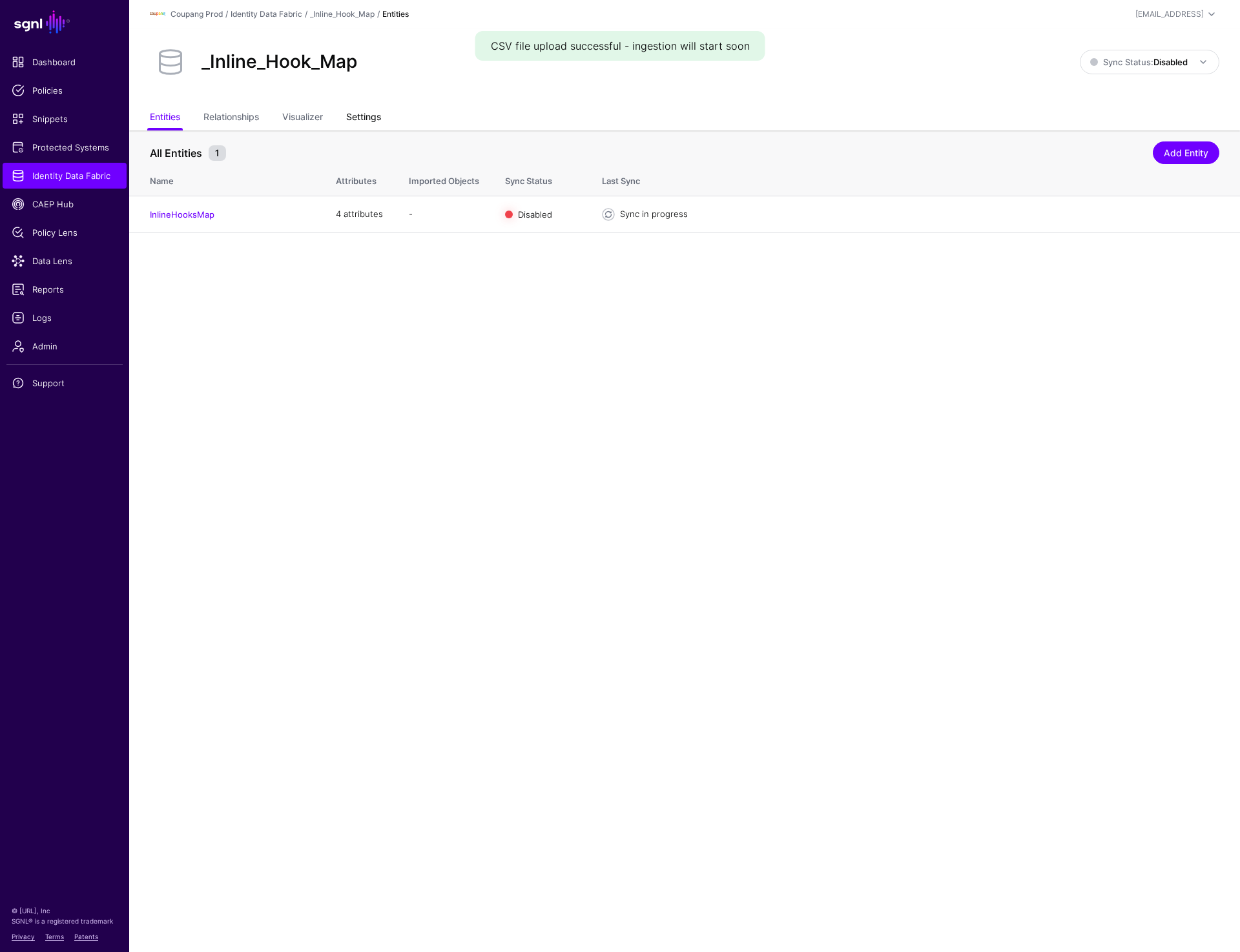
click at [368, 123] on link "Settings" at bounding box center [364, 119] width 35 height 25
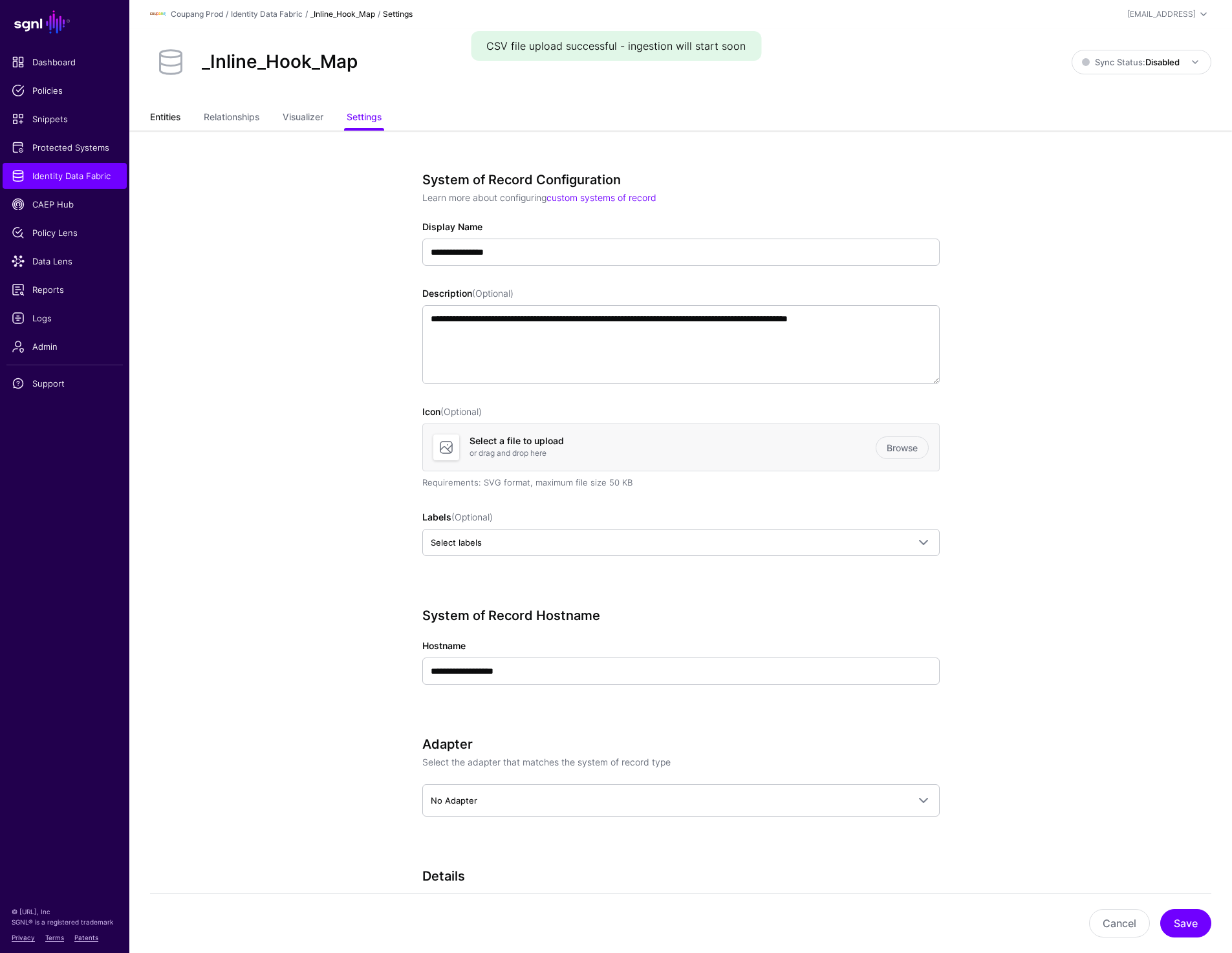
click at [154, 116] on link "Entities" at bounding box center [165, 119] width 30 height 25
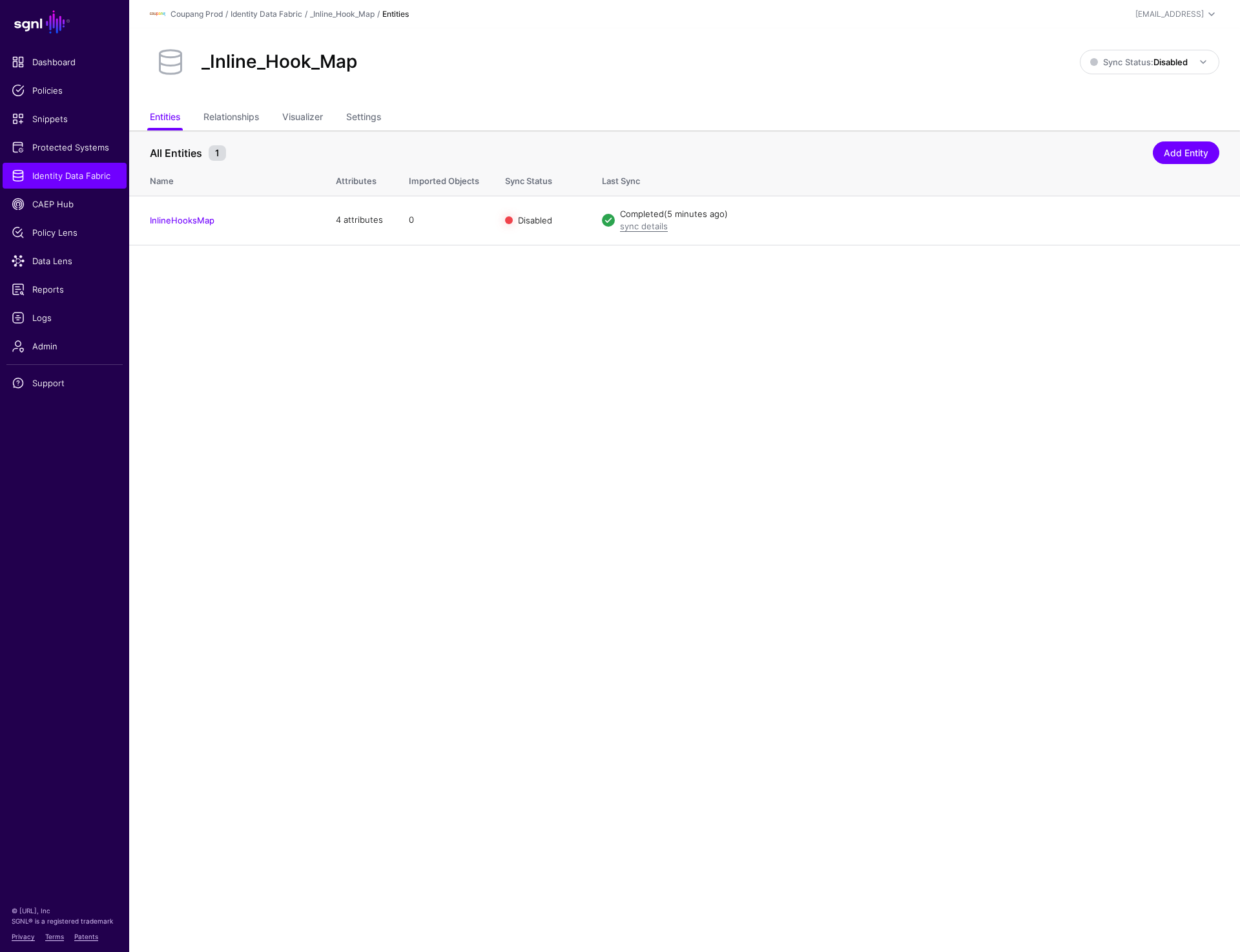
click at [424, 288] on main "SGNL Dashboard Policies Snippets Protected Systems Identity Data Fabric CAEP Hu…" at bounding box center [620, 476] width 1240 height 952
click at [78, 259] on span "Data Lens" at bounding box center [64, 261] width 106 height 13
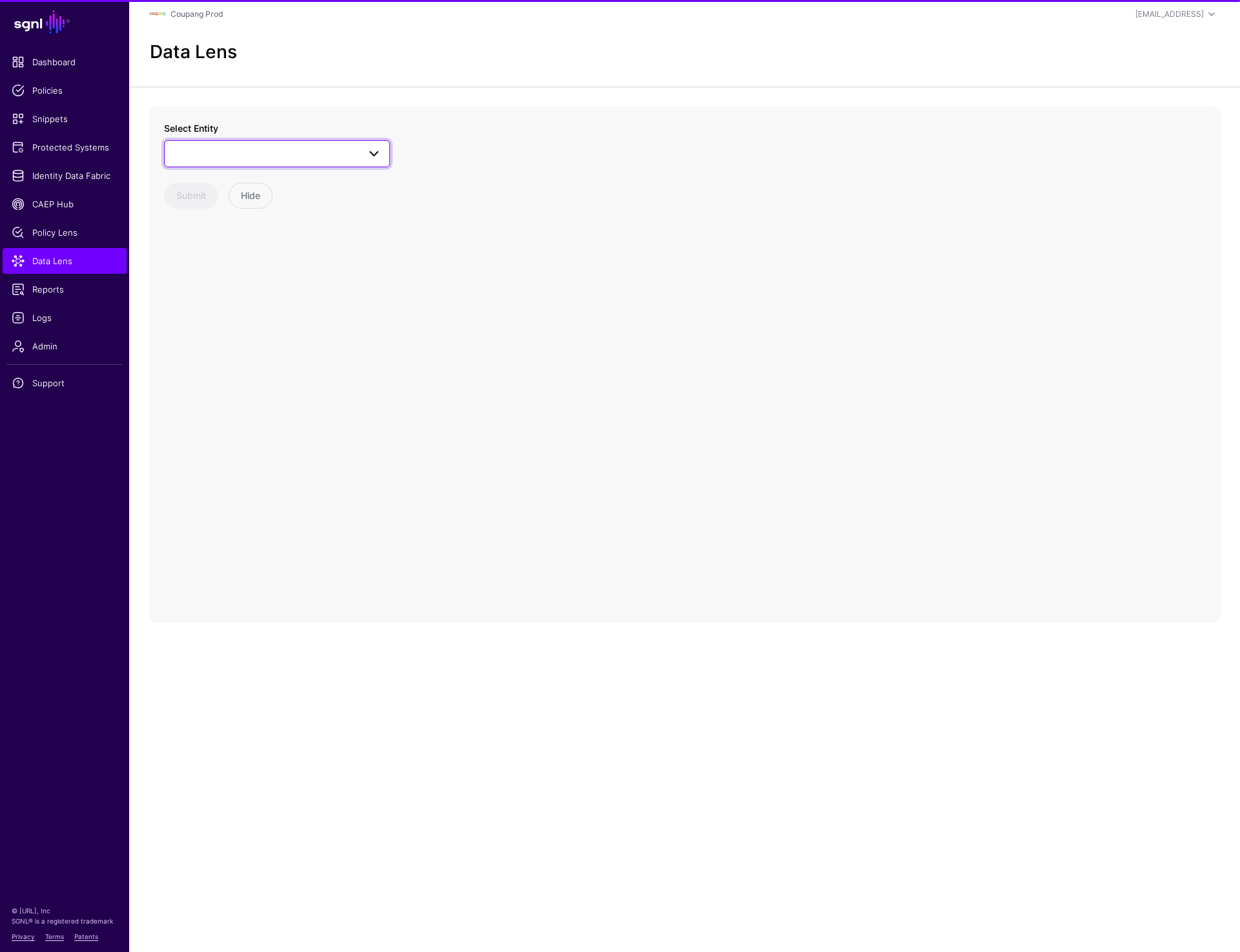
click at [257, 154] on span at bounding box center [277, 153] width 209 height 15
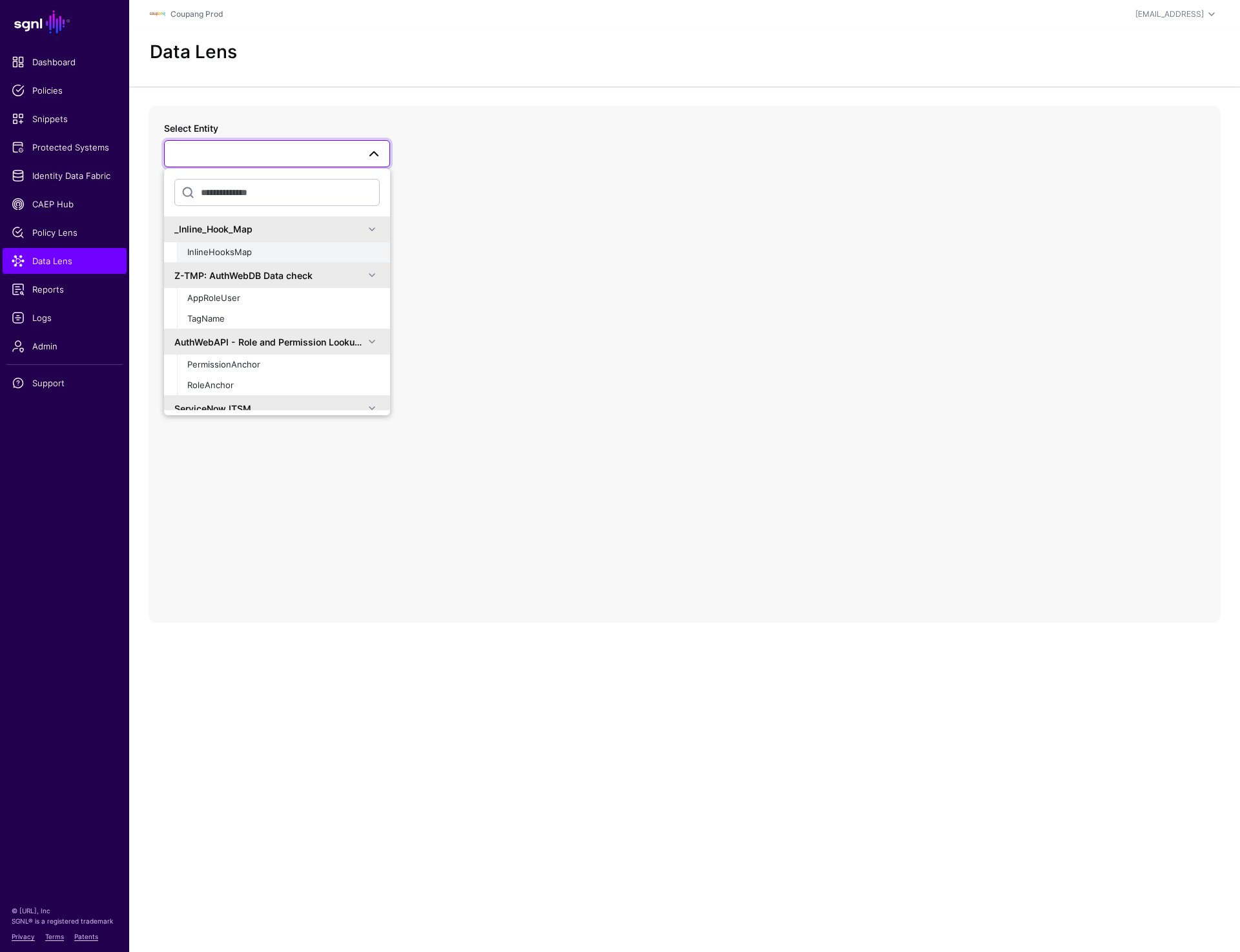
click at [239, 257] on div "InlineHooksMap" at bounding box center [283, 252] width 192 height 13
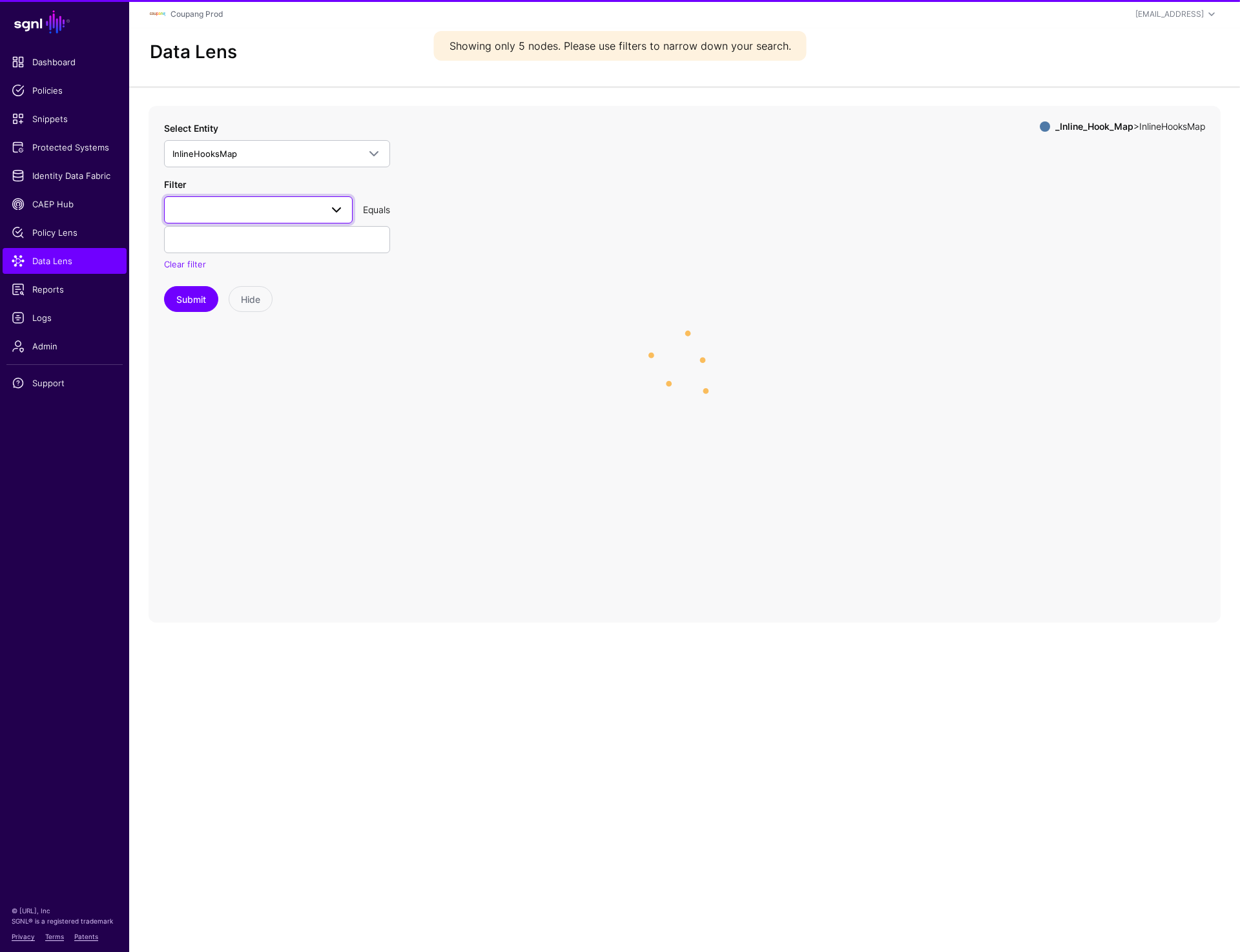
click at [240, 212] on span at bounding box center [259, 210] width 172 height 15
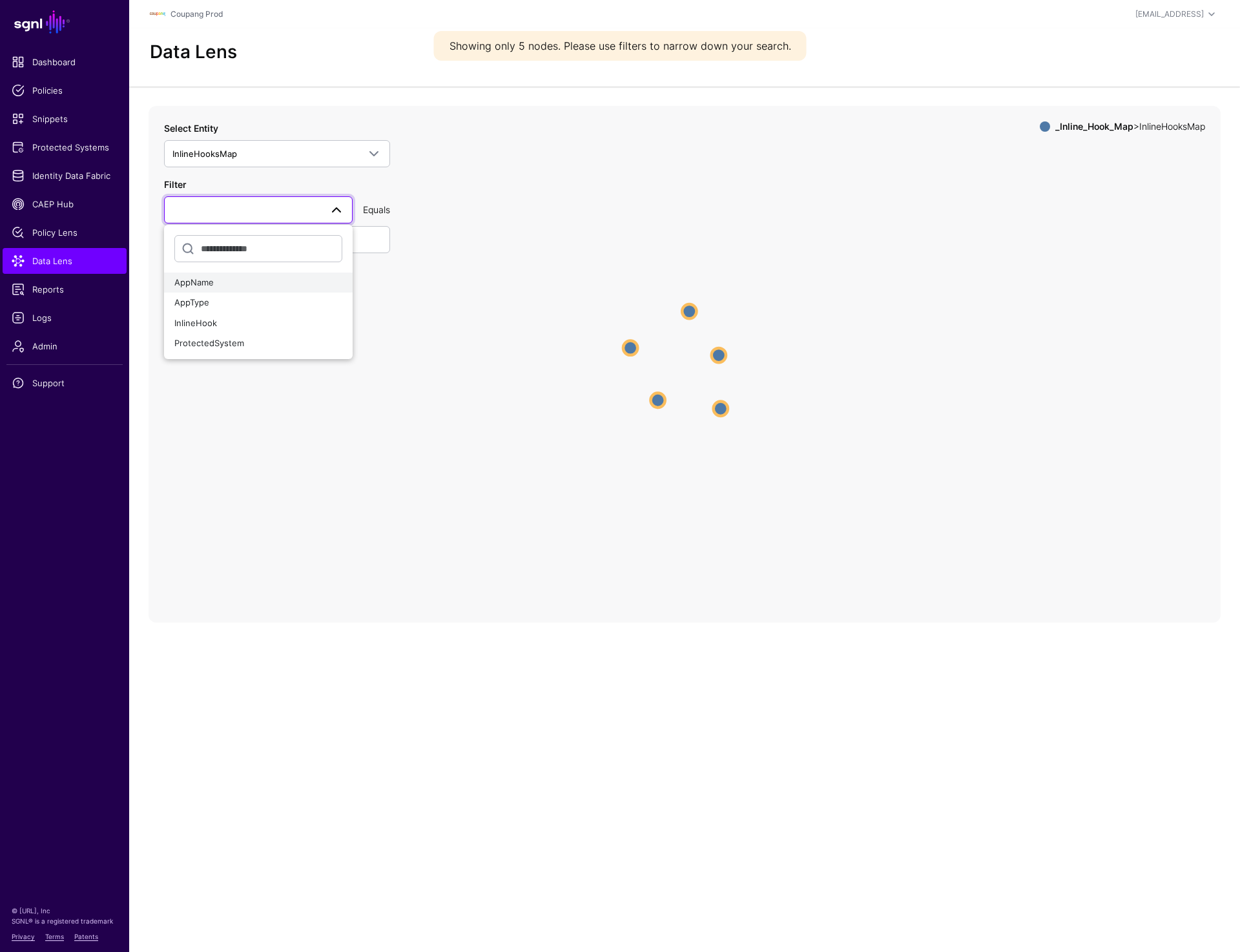
click at [241, 273] on button "AppName" at bounding box center [258, 283] width 189 height 21
click at [241, 239] on input "text" at bounding box center [277, 240] width 226 height 27
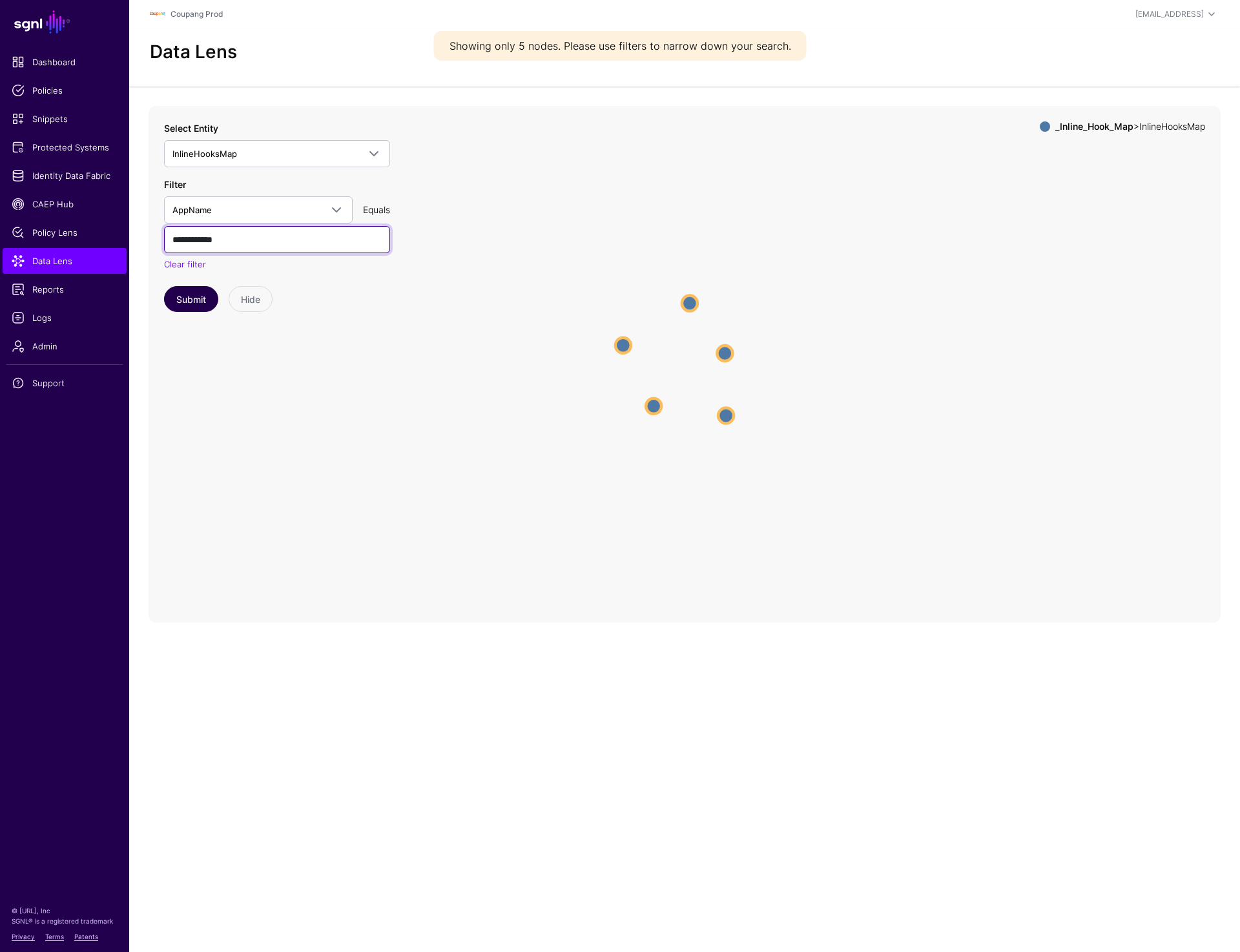
type input "**********"
click at [190, 299] on button "Submit" at bounding box center [191, 299] width 54 height 26
click at [689, 362] on circle at bounding box center [688, 364] width 12 height 12
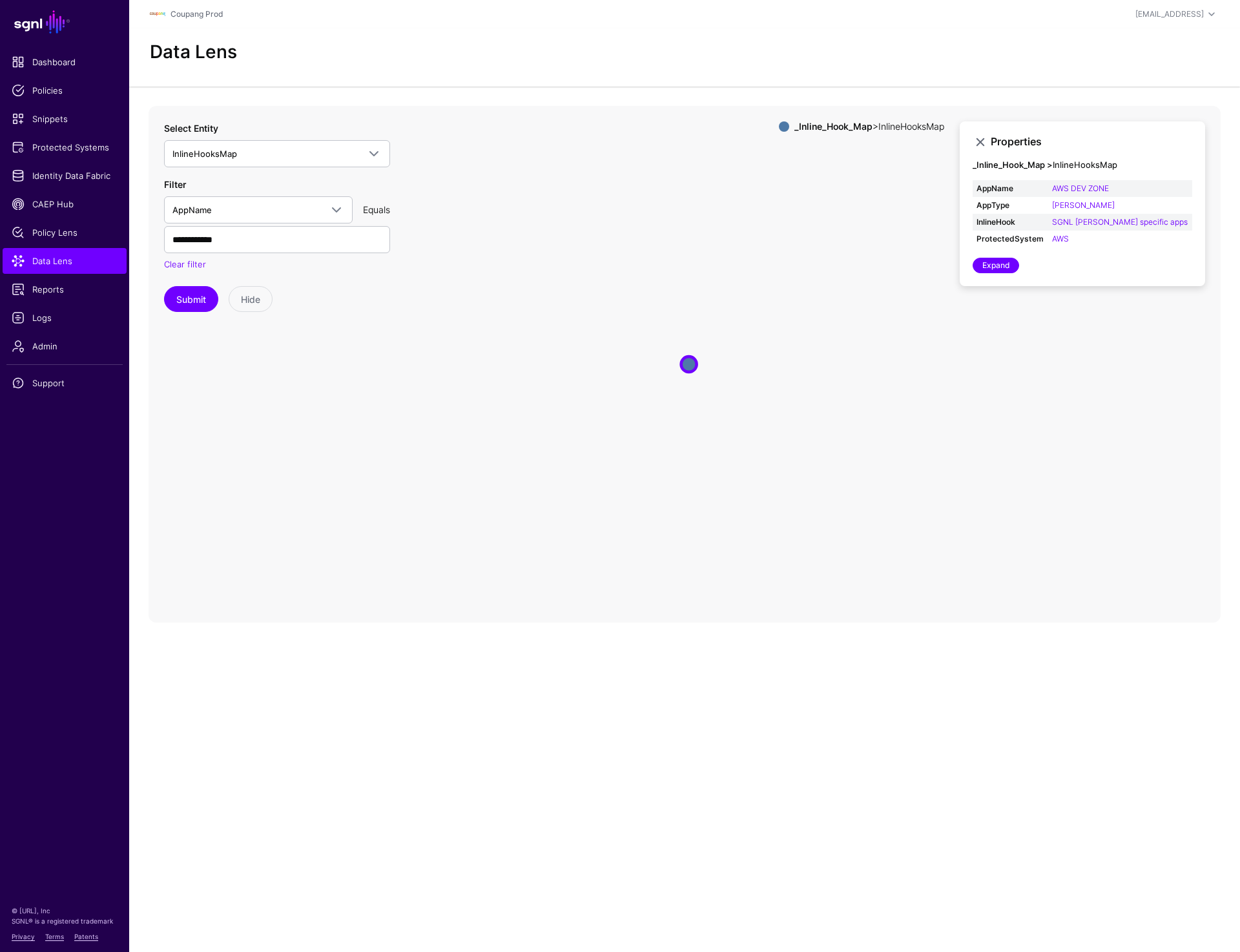
click at [925, 395] on icon "InlineHooksMap InlineHooksMap" at bounding box center [684, 364] width 1072 height 517
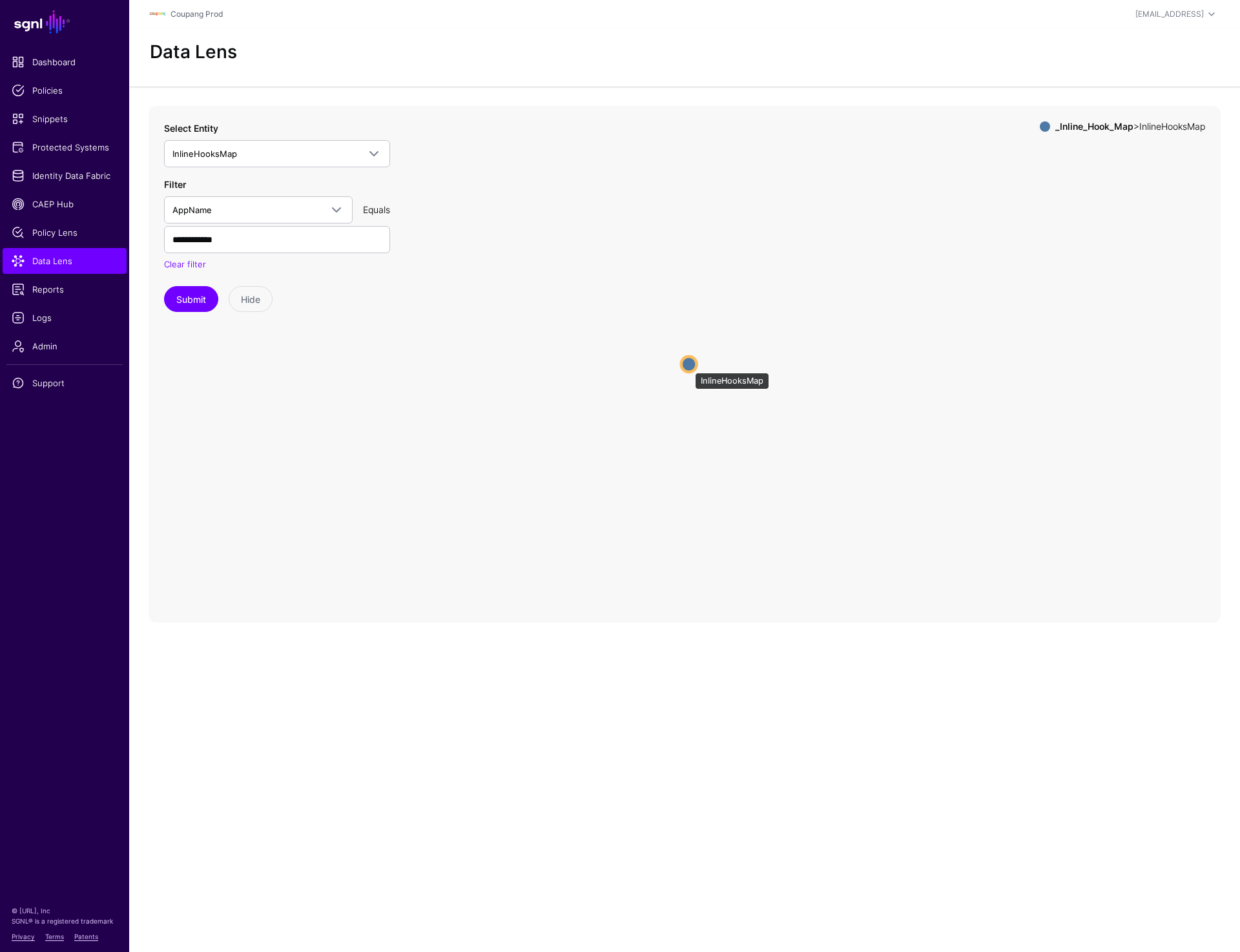
click at [688, 366] on circle at bounding box center [688, 364] width 15 height 15
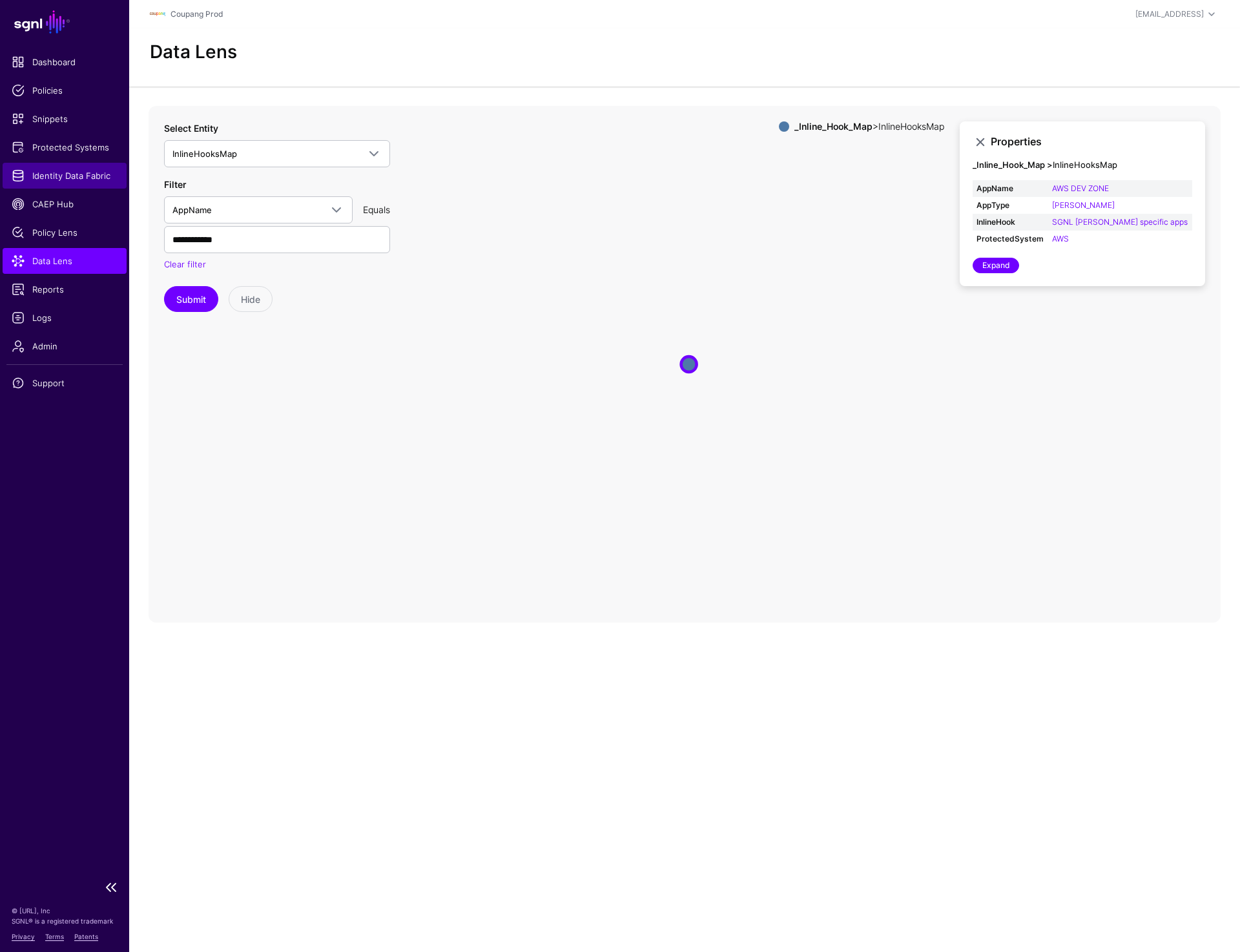
click at [59, 167] on link "Identity Data Fabric" at bounding box center [65, 176] width 124 height 26
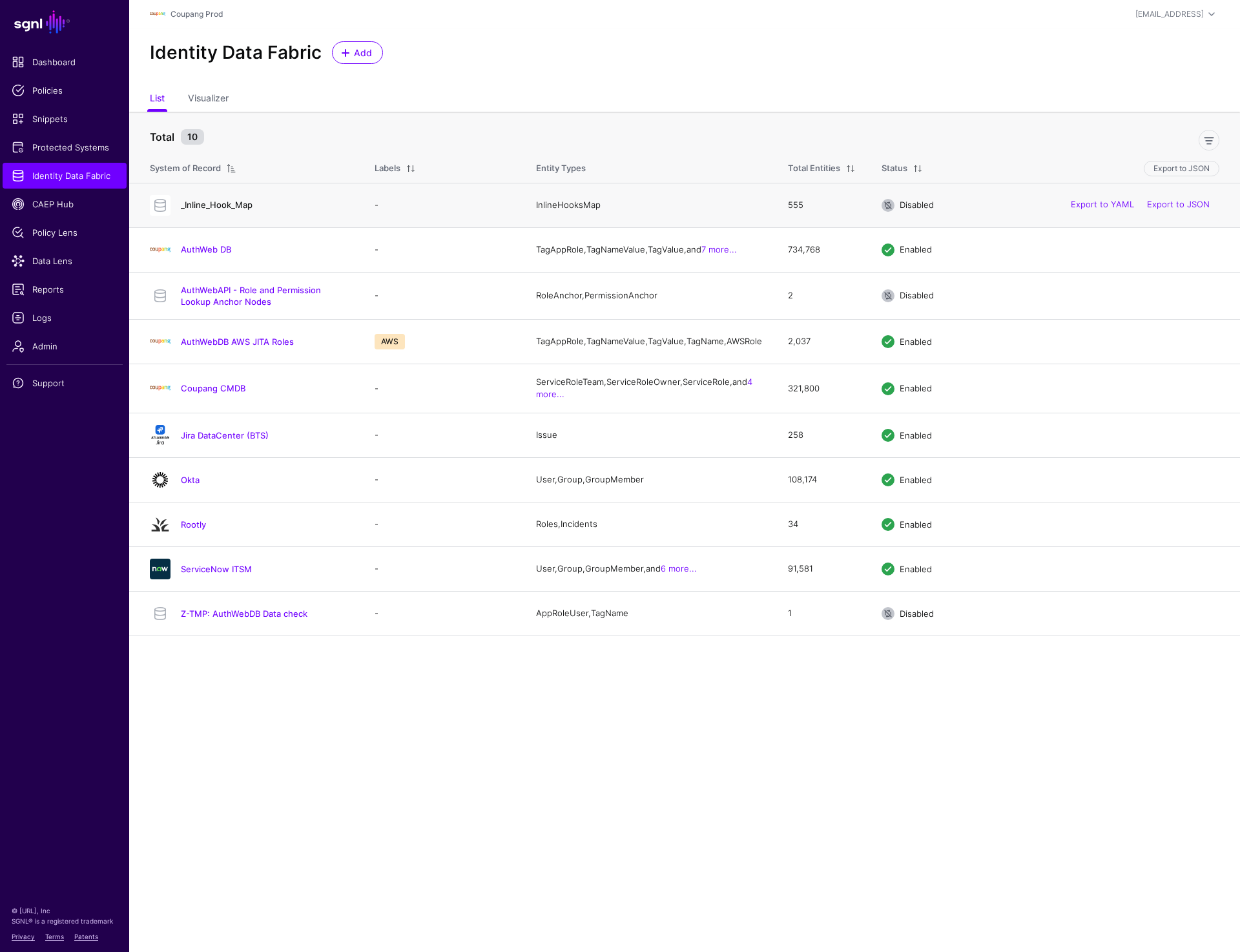
click at [236, 202] on link "_Inline_Hook_Map" at bounding box center [216, 205] width 72 height 10
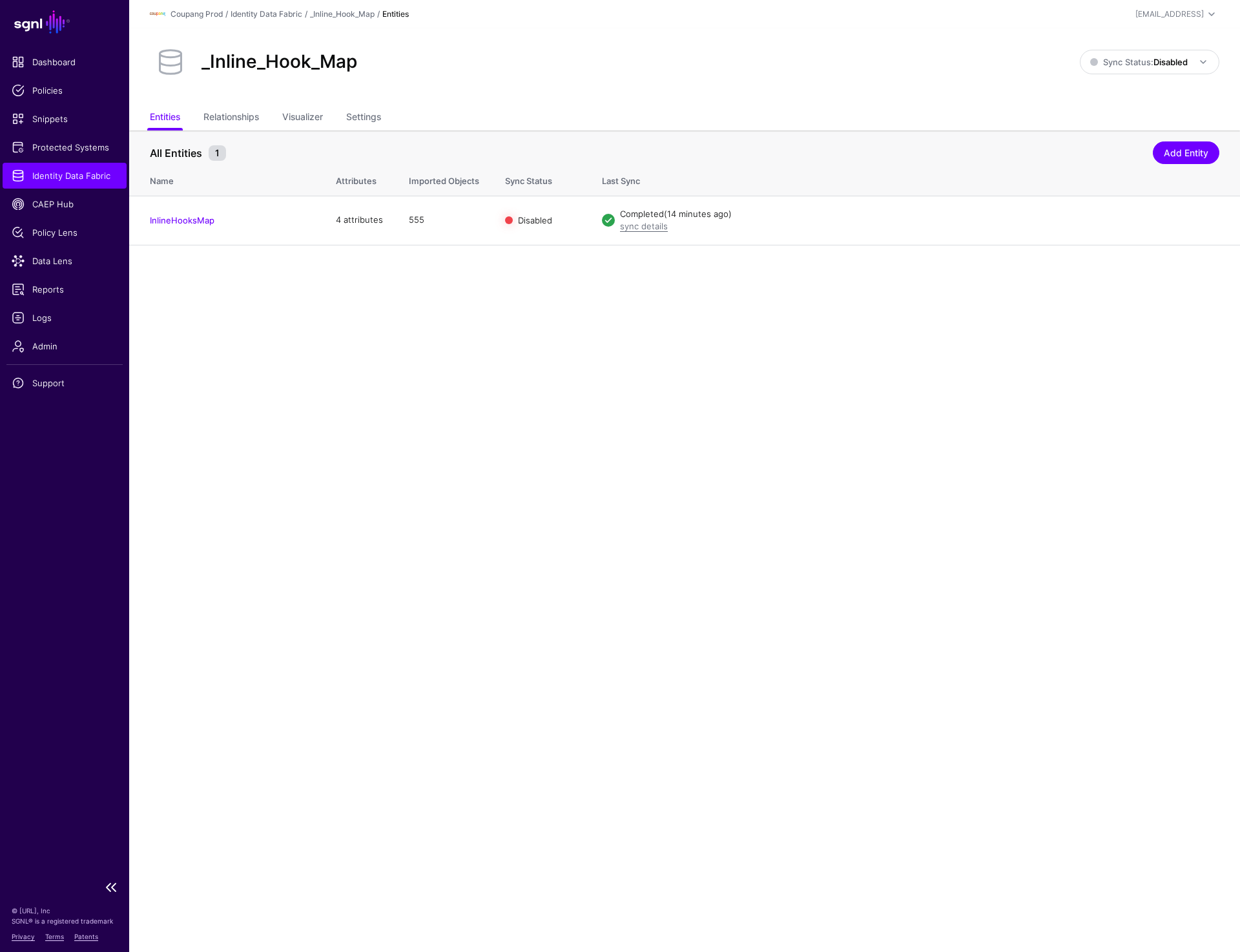
click at [64, 170] on span "Identity Data Fabric" at bounding box center [64, 176] width 106 height 13
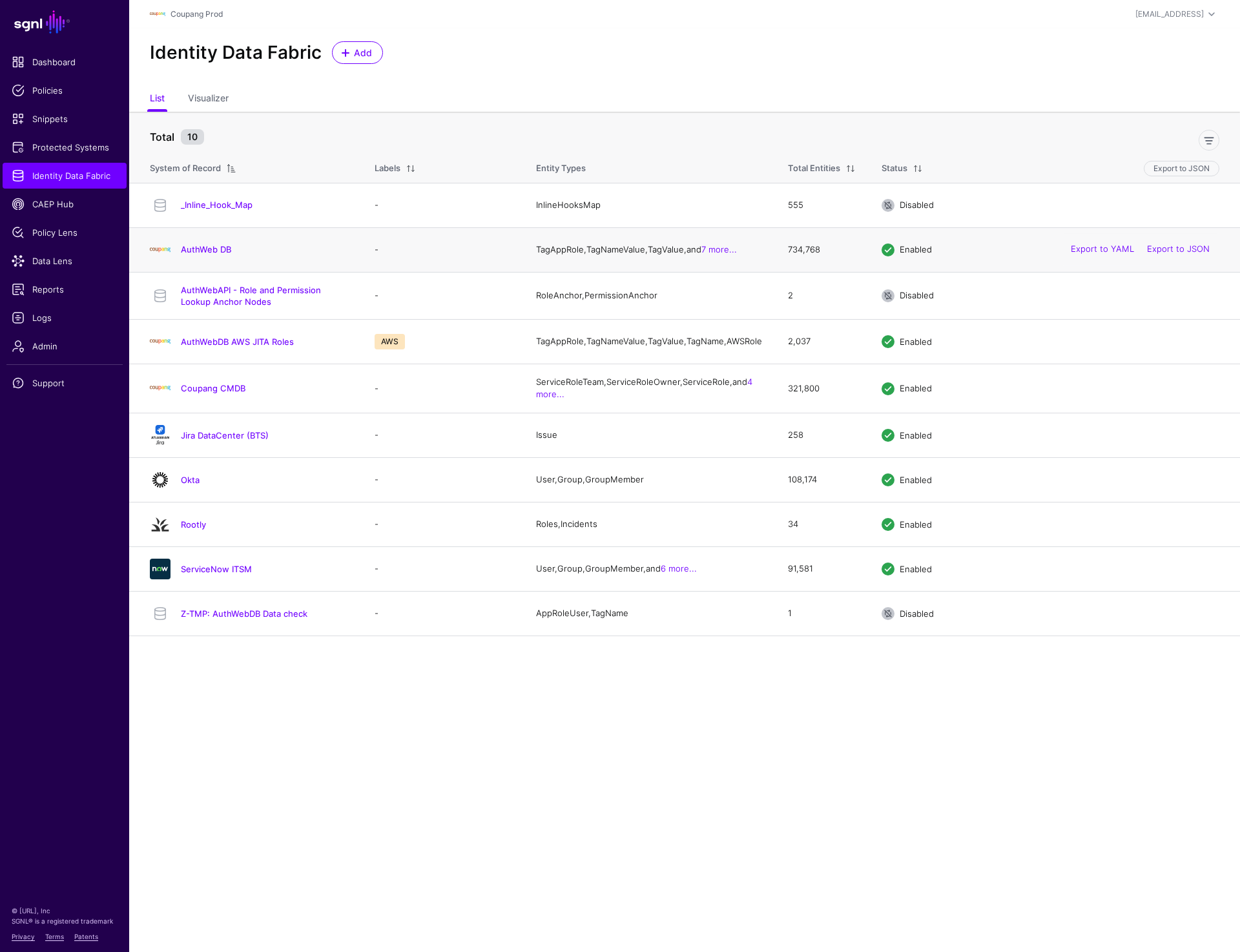
click at [222, 246] on h4 "AuthWeb DB" at bounding box center [265, 249] width 168 height 12
click at [222, 248] on link "AuthWeb DB" at bounding box center [206, 249] width 51 height 10
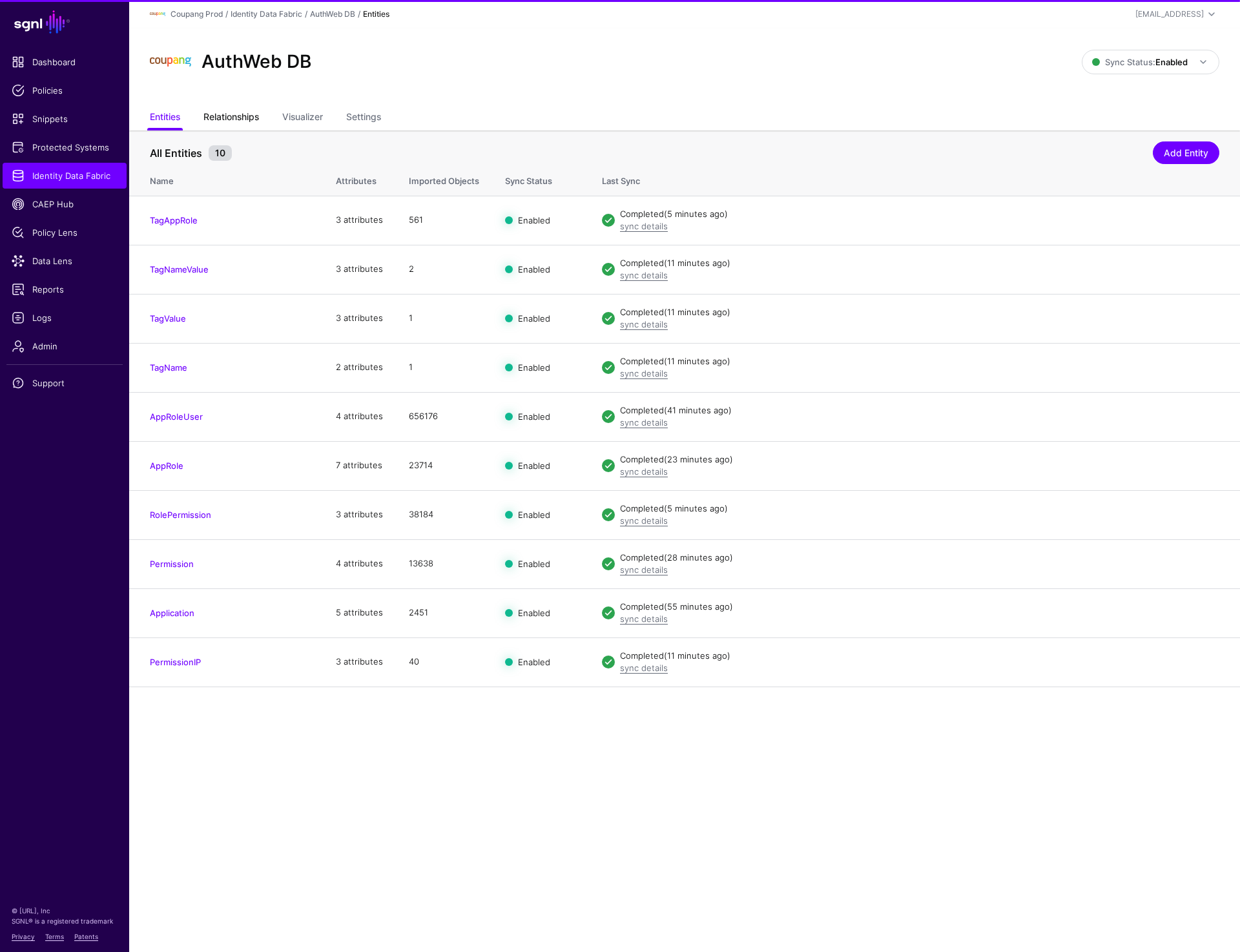
click at [247, 109] on link "Relationships" at bounding box center [231, 119] width 56 height 25
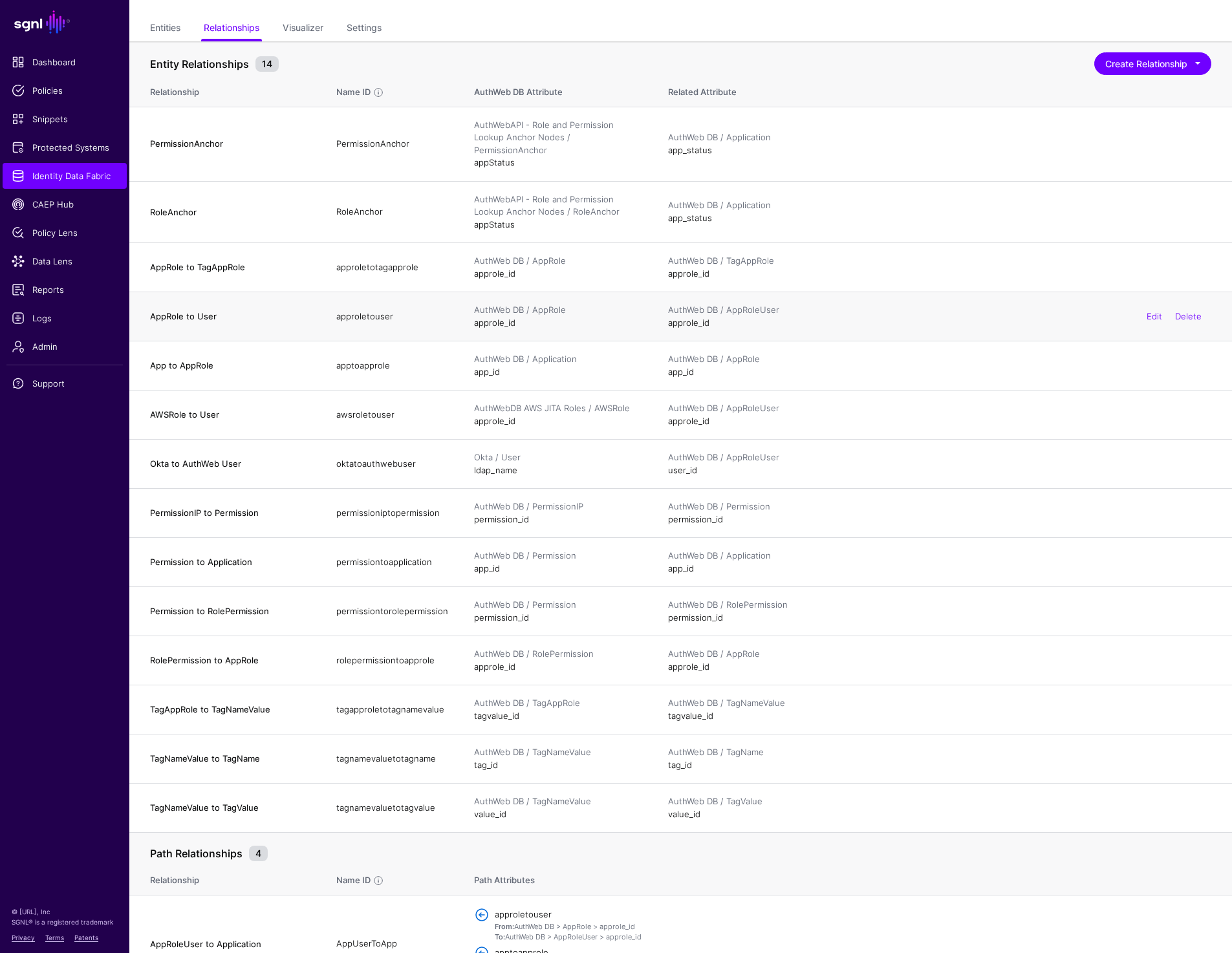
scroll to position [90, 0]
click at [35, 354] on link "Admin" at bounding box center [65, 347] width 125 height 26
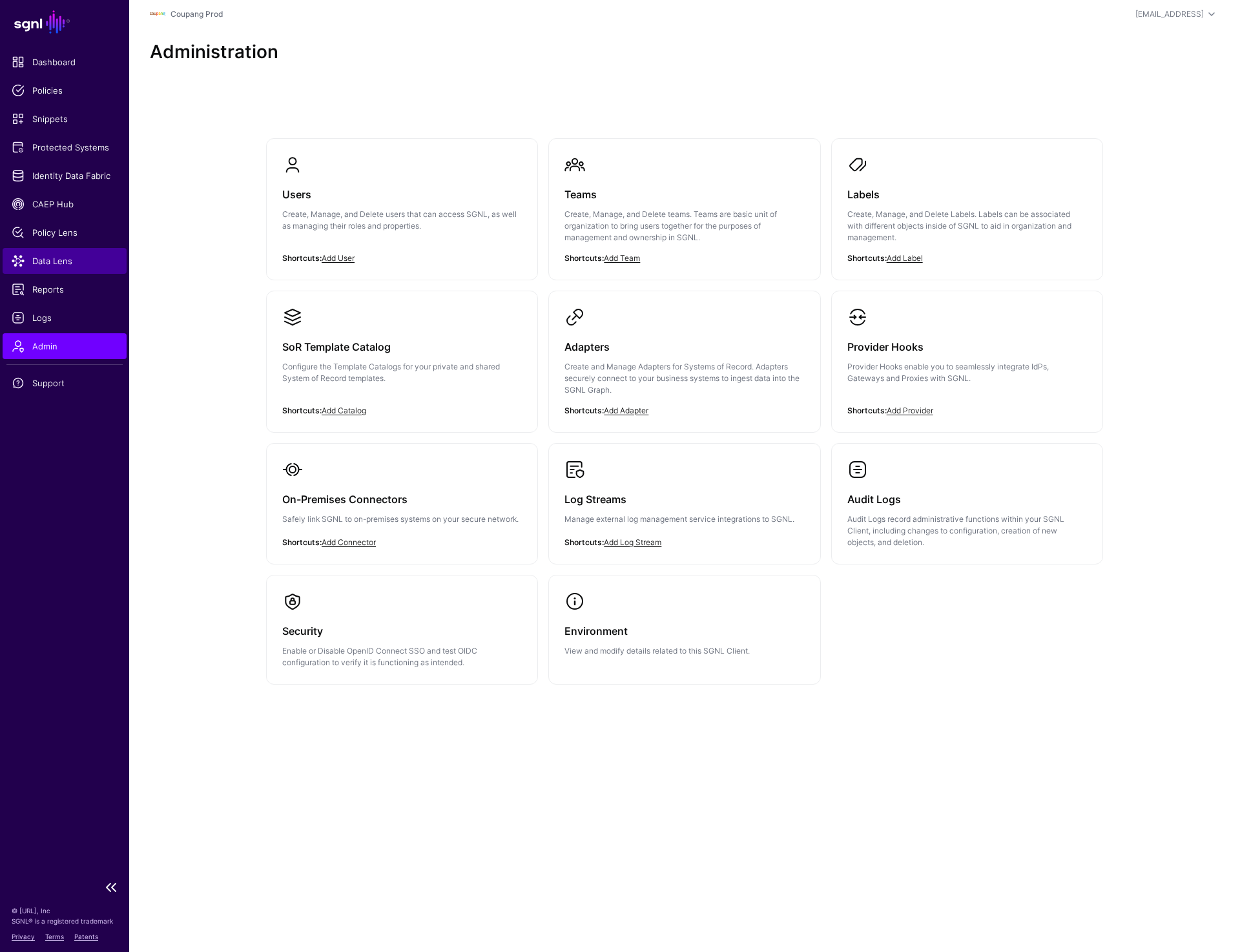
click at [61, 265] on span "Data Lens" at bounding box center [64, 261] width 106 height 13
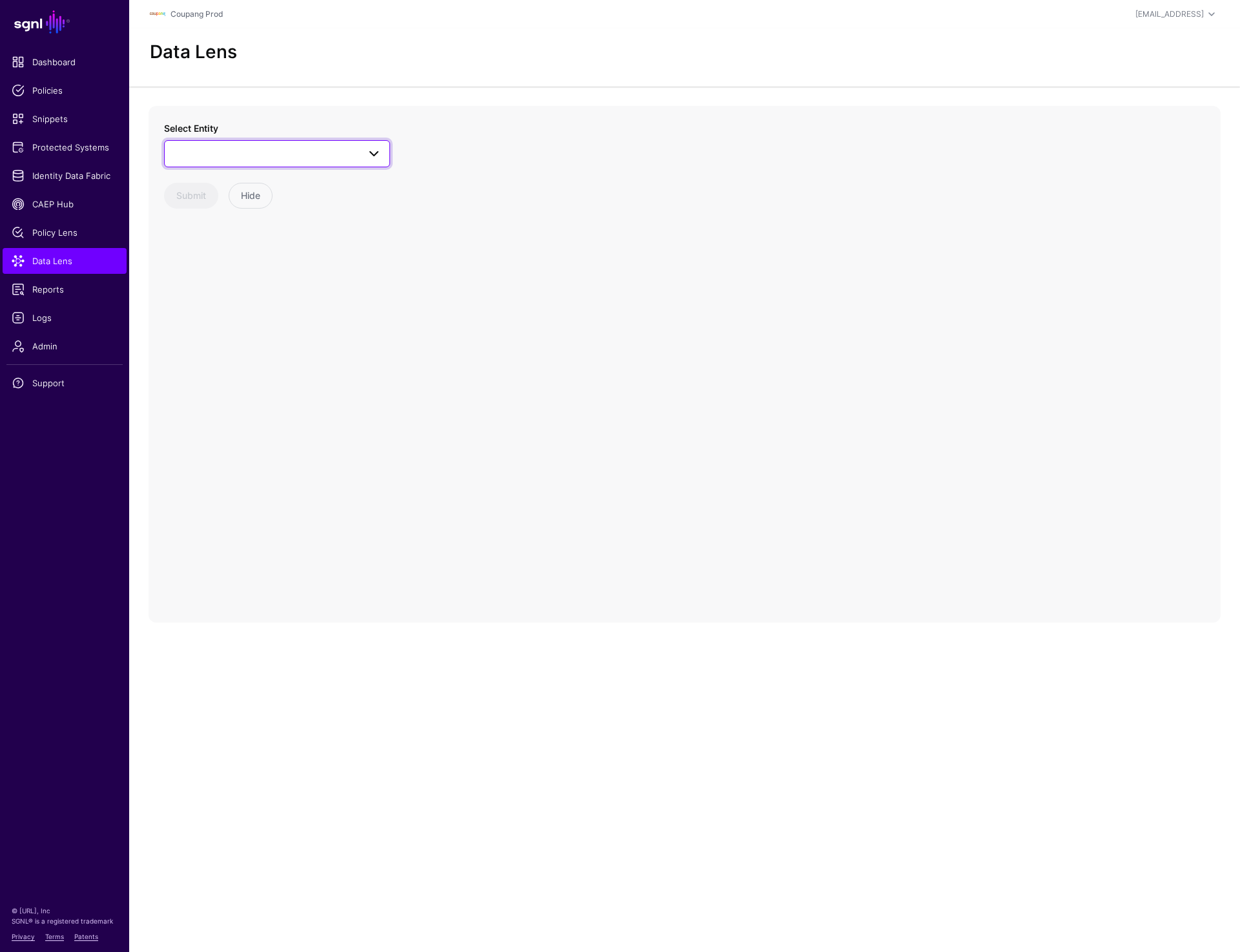
click at [325, 153] on span at bounding box center [277, 153] width 209 height 15
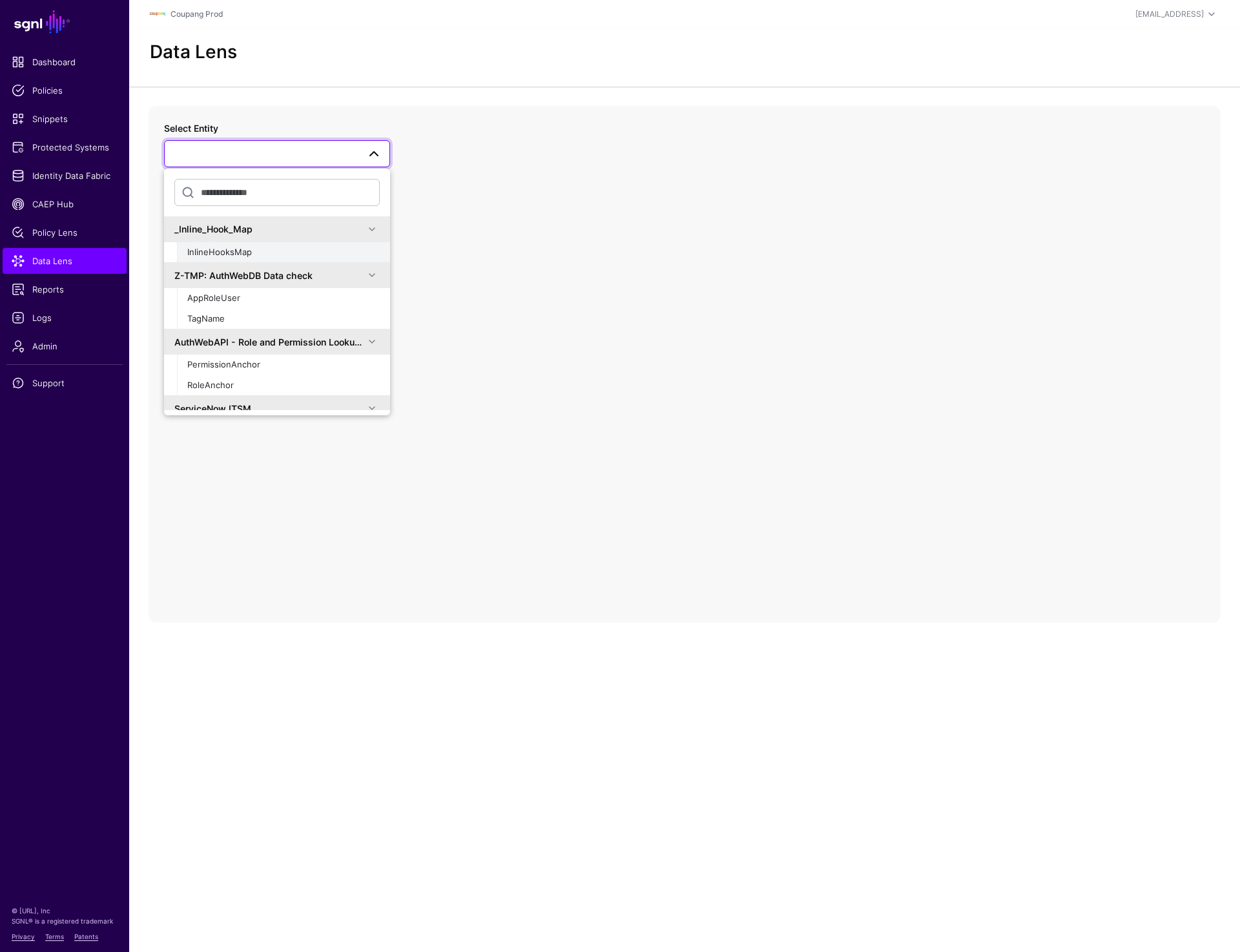
click at [291, 243] on button "InlineHooksMap" at bounding box center [283, 252] width 213 height 21
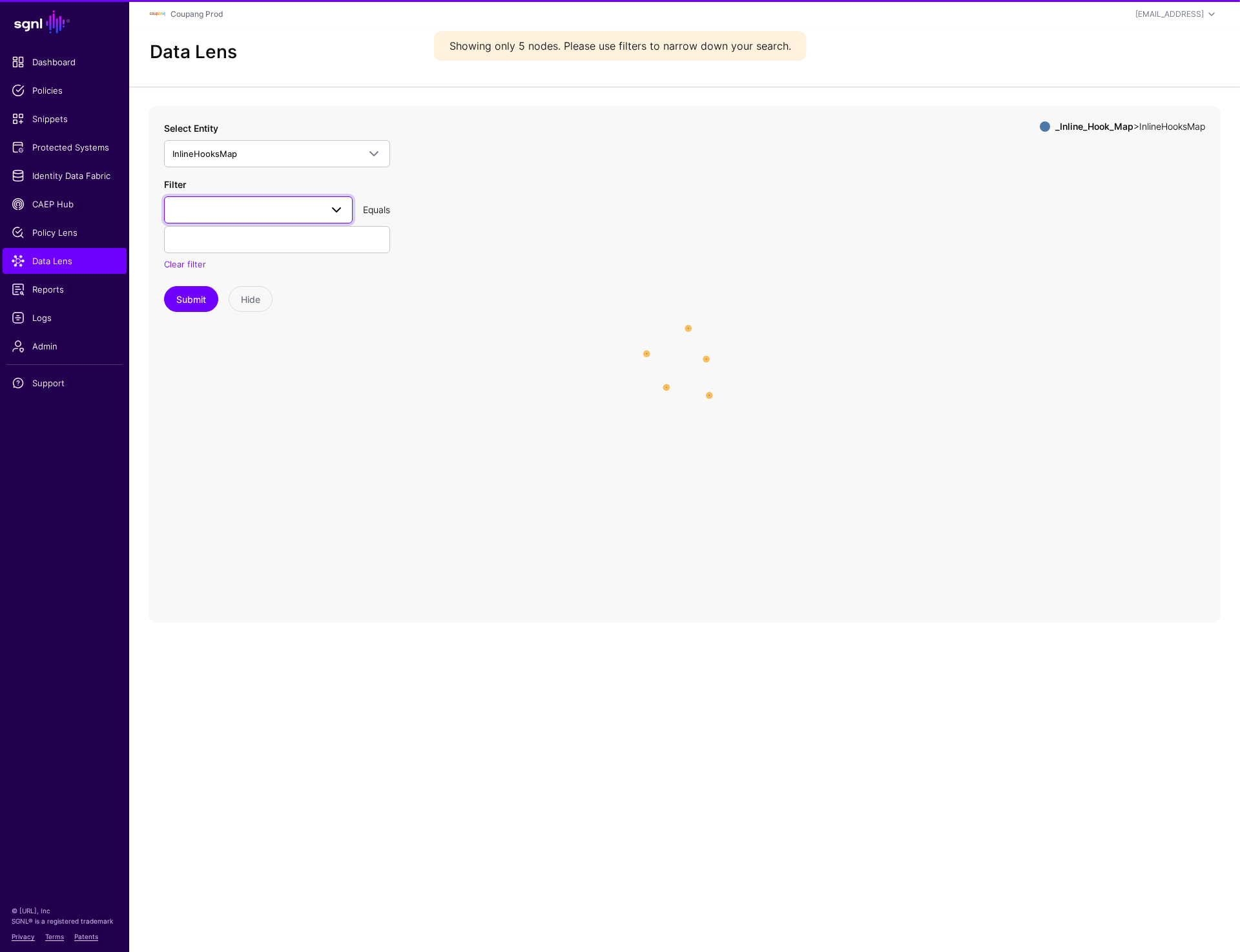
click at [286, 217] on link at bounding box center [258, 210] width 189 height 27
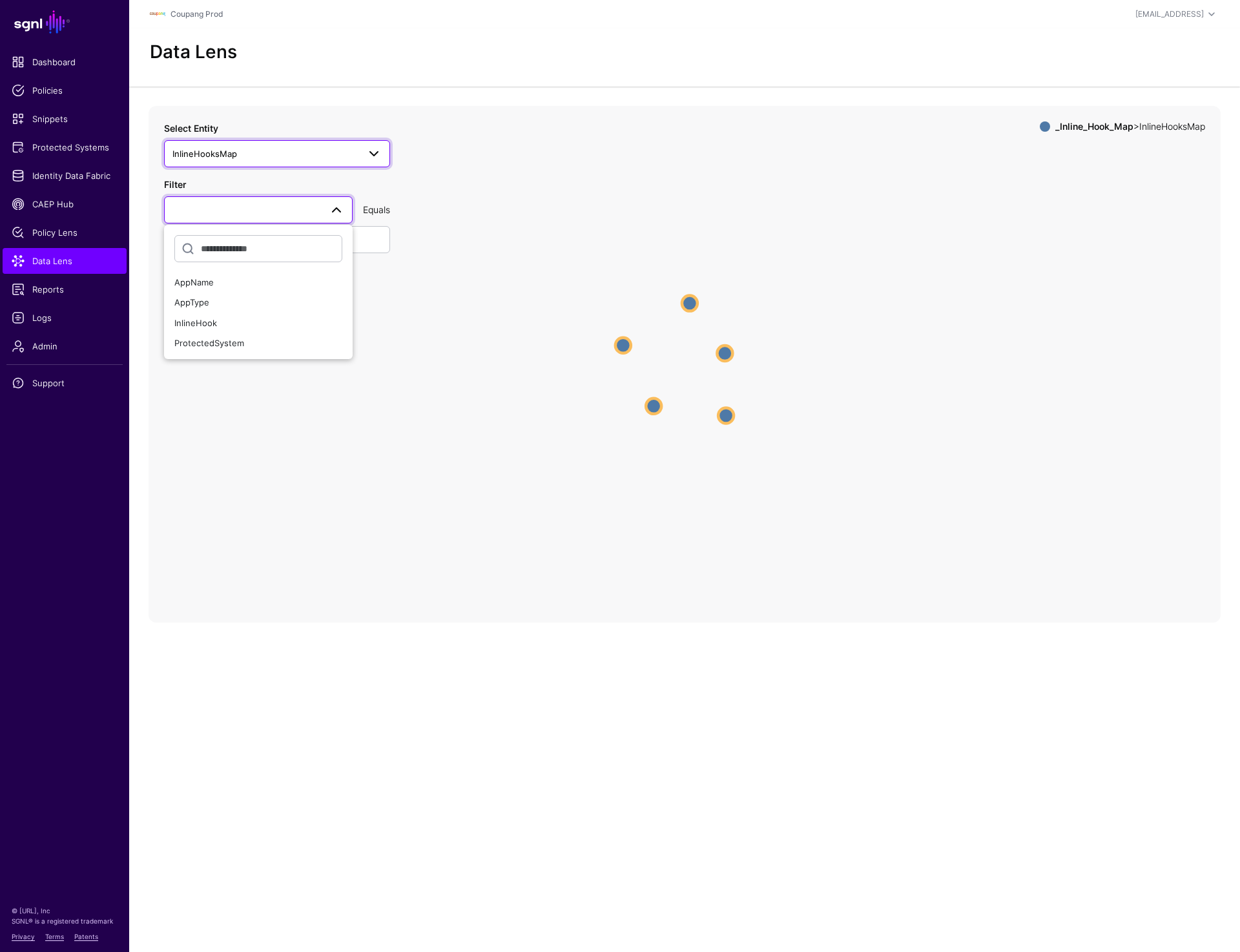
click at [291, 148] on span "InlineHooksMap" at bounding box center [265, 154] width 186 height 14
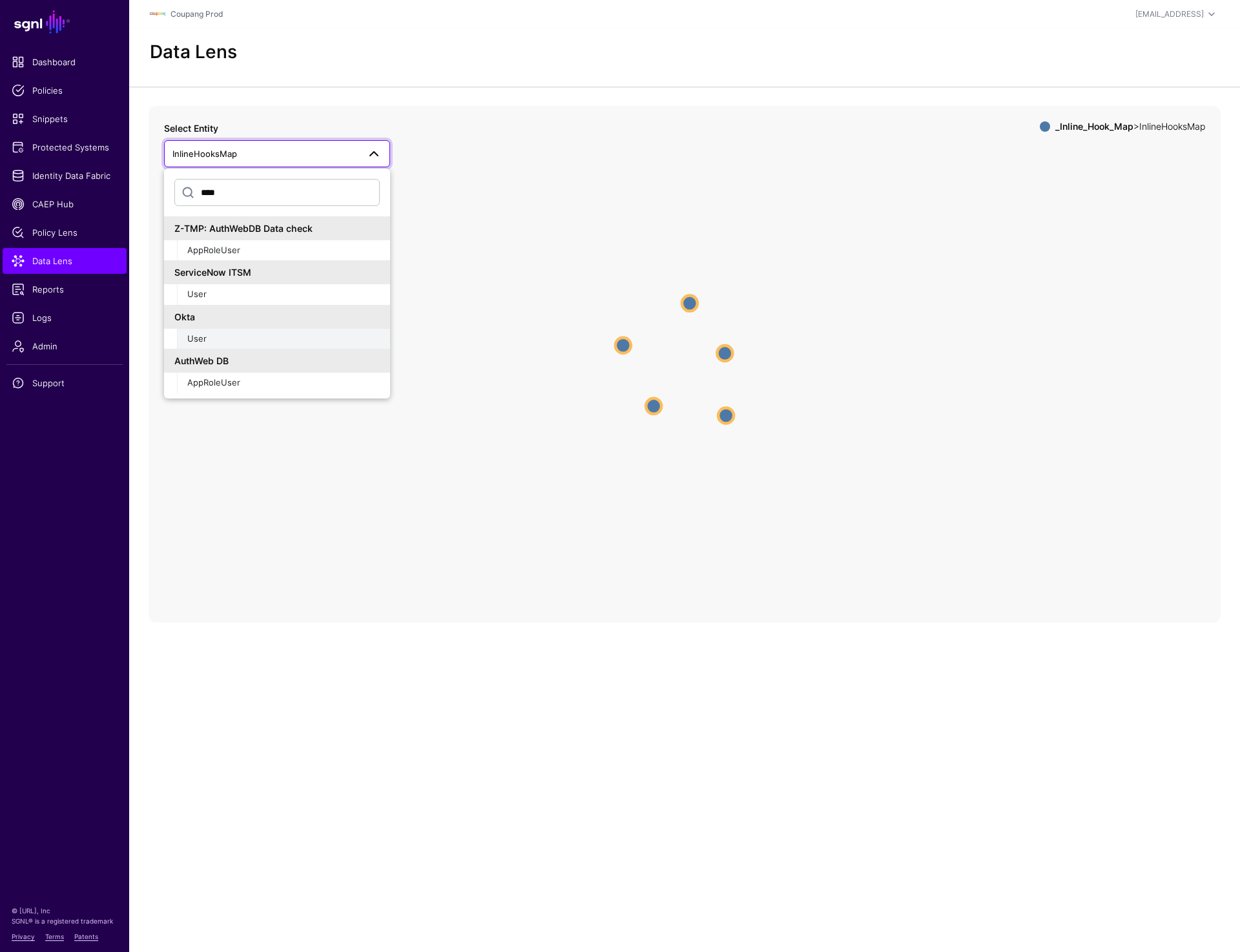
type input "****"
click at [214, 342] on div "User" at bounding box center [283, 339] width 192 height 13
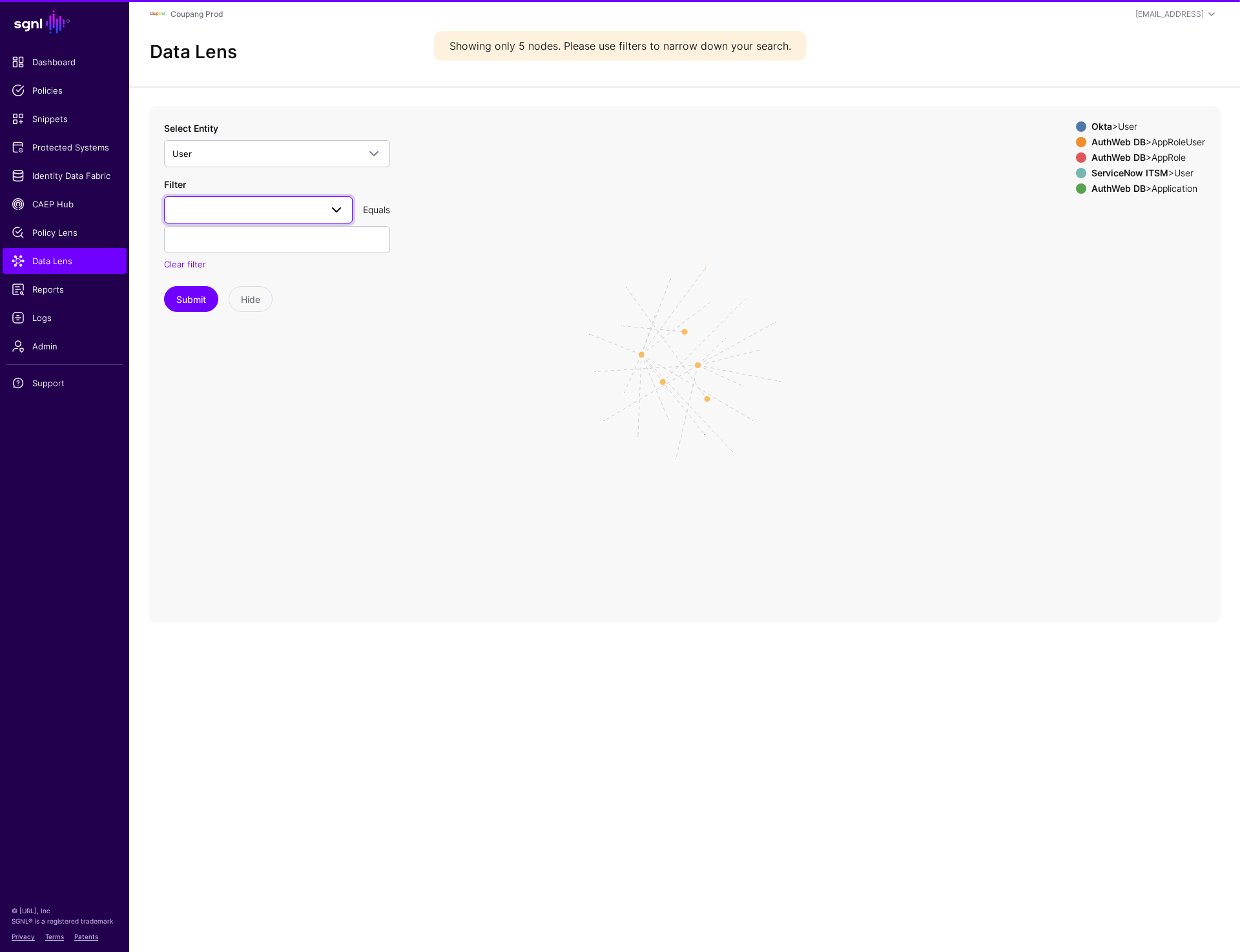
click at [265, 207] on span at bounding box center [259, 210] width 172 height 15
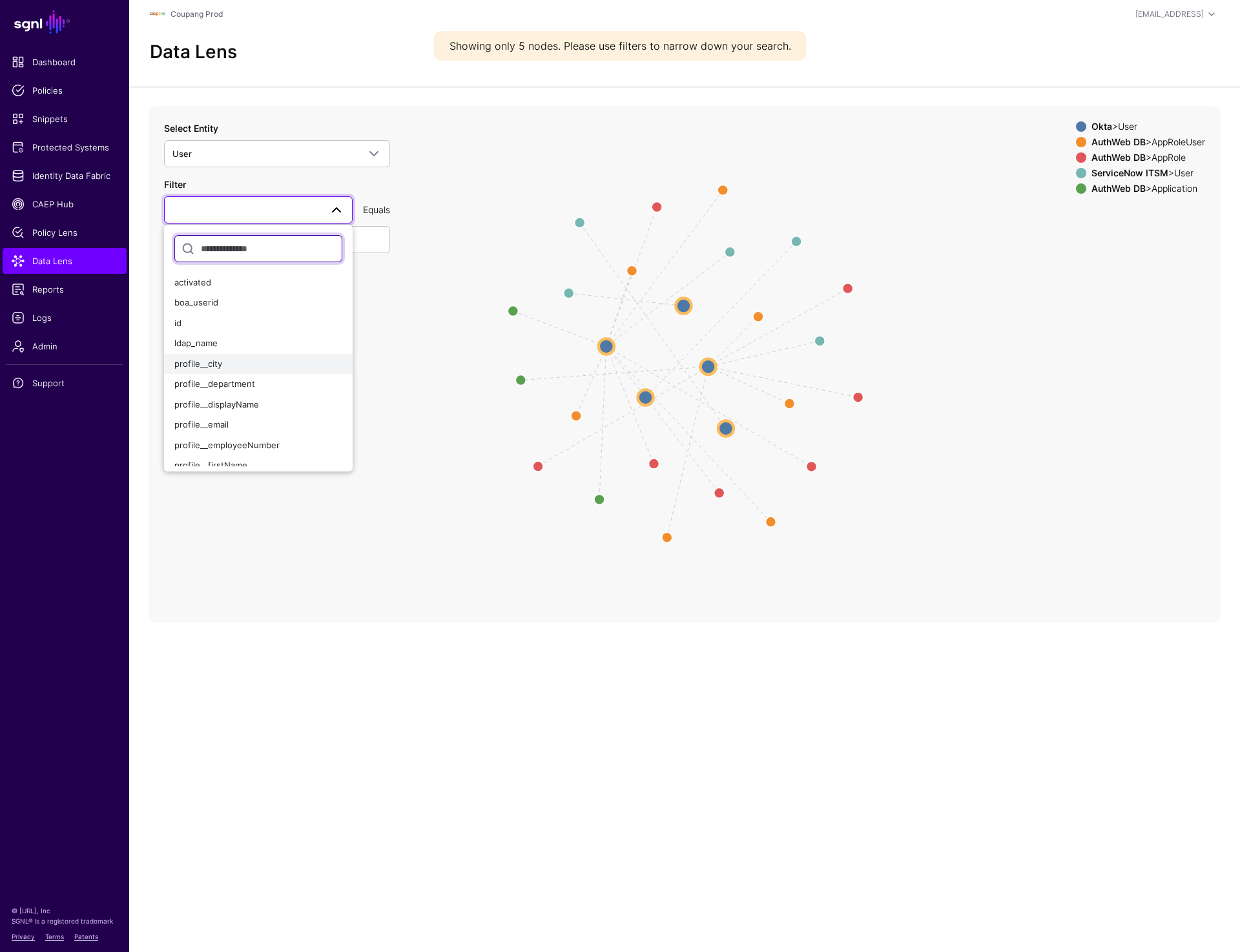
scroll to position [22, 0]
click at [230, 406] on div "profile__email" at bounding box center [258, 403] width 168 height 13
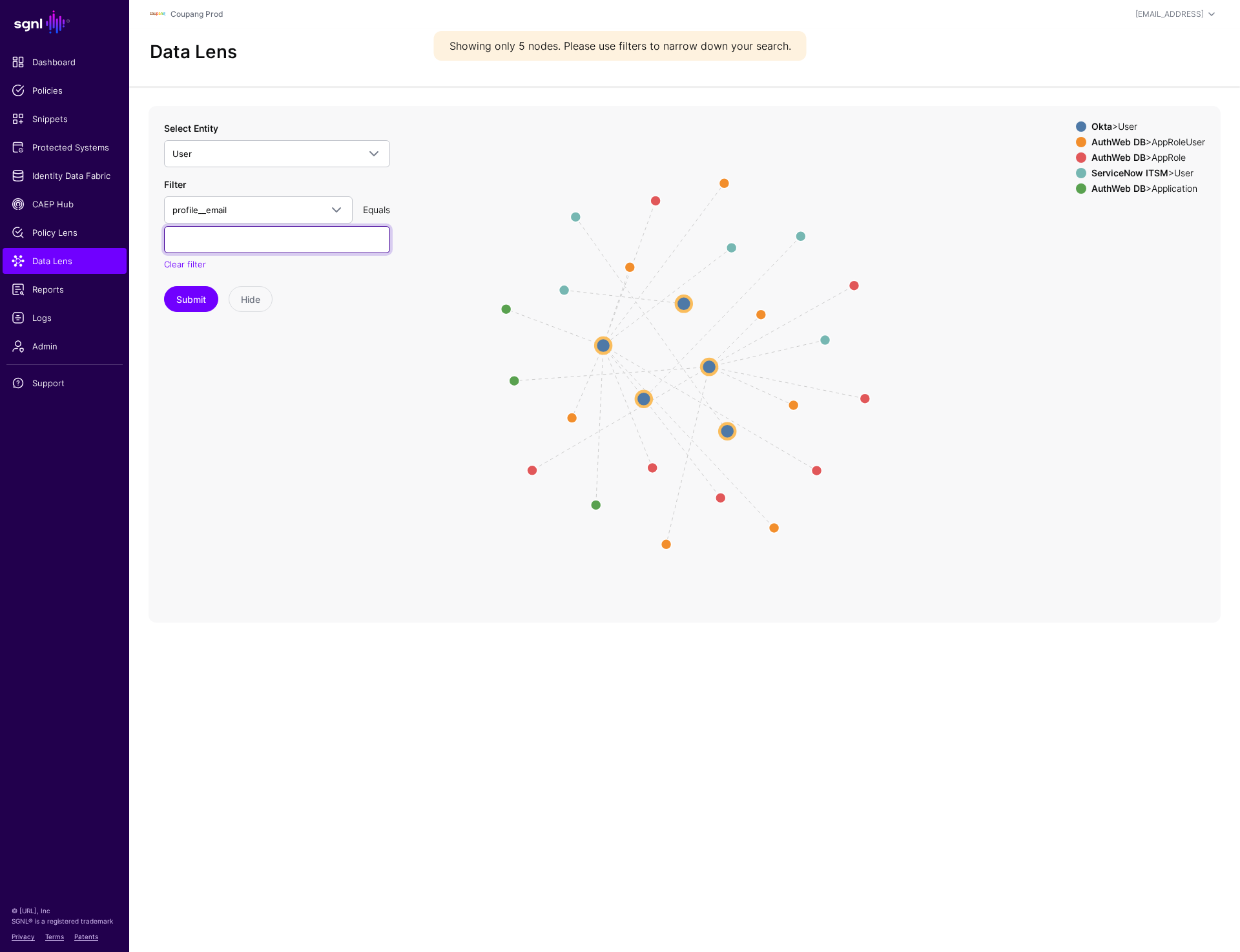
click at [202, 245] on input "text" at bounding box center [277, 240] width 226 height 27
paste input "**********"
type input "**********"
click at [186, 273] on div "**********" at bounding box center [277, 217] width 226 height 191
click at [186, 306] on button "Submit" at bounding box center [191, 299] width 54 height 26
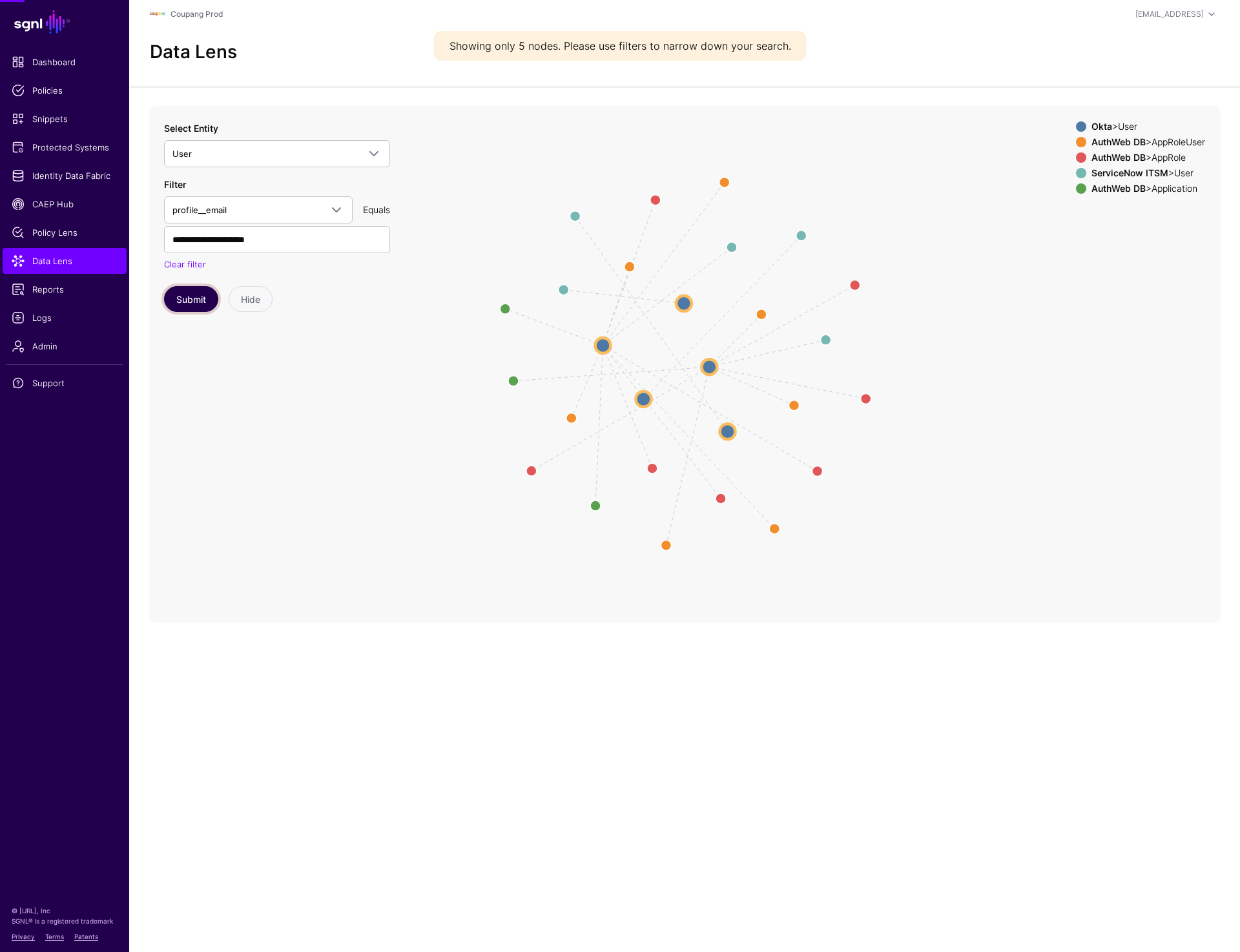
click at [186, 306] on button "Submit" at bounding box center [191, 299] width 54 height 26
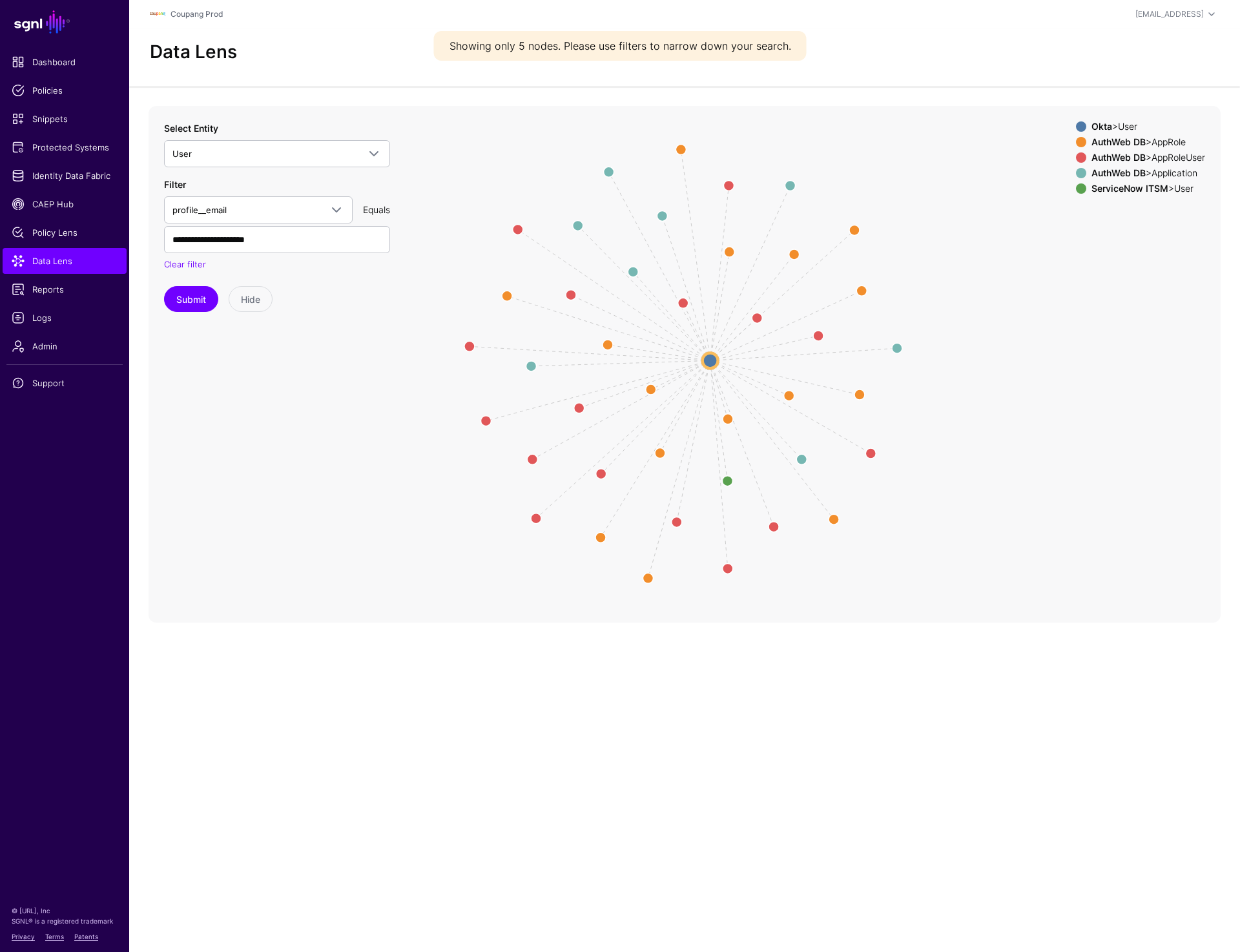
click at [708, 358] on circle at bounding box center [710, 360] width 15 height 15
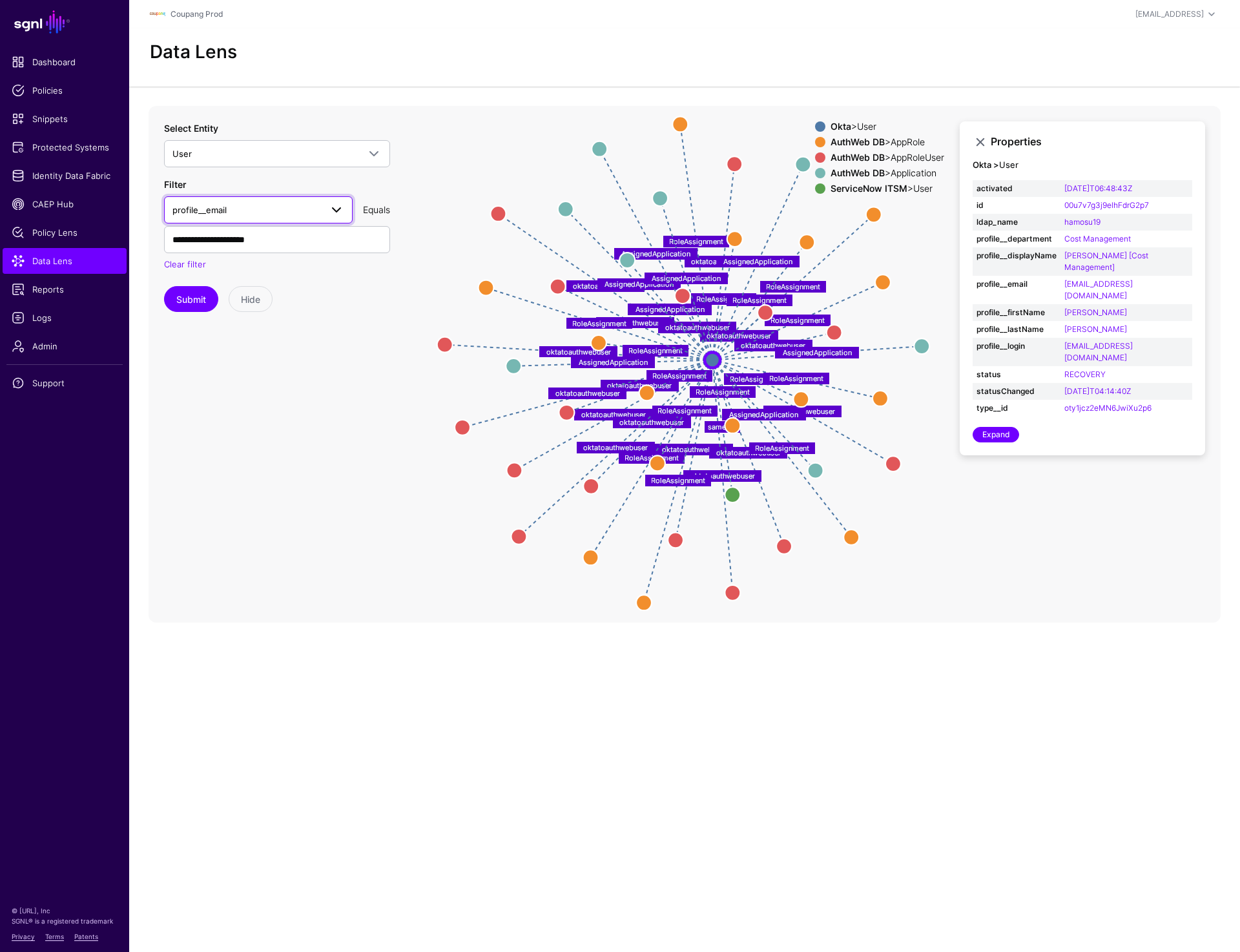
click at [241, 212] on span "profile__email" at bounding box center [247, 210] width 148 height 14
type input "****"
click at [205, 298] on div "status" at bounding box center [258, 303] width 168 height 13
click at [280, 237] on input "**********" at bounding box center [277, 240] width 226 height 27
click at [208, 299] on button "Submit" at bounding box center [191, 299] width 54 height 26
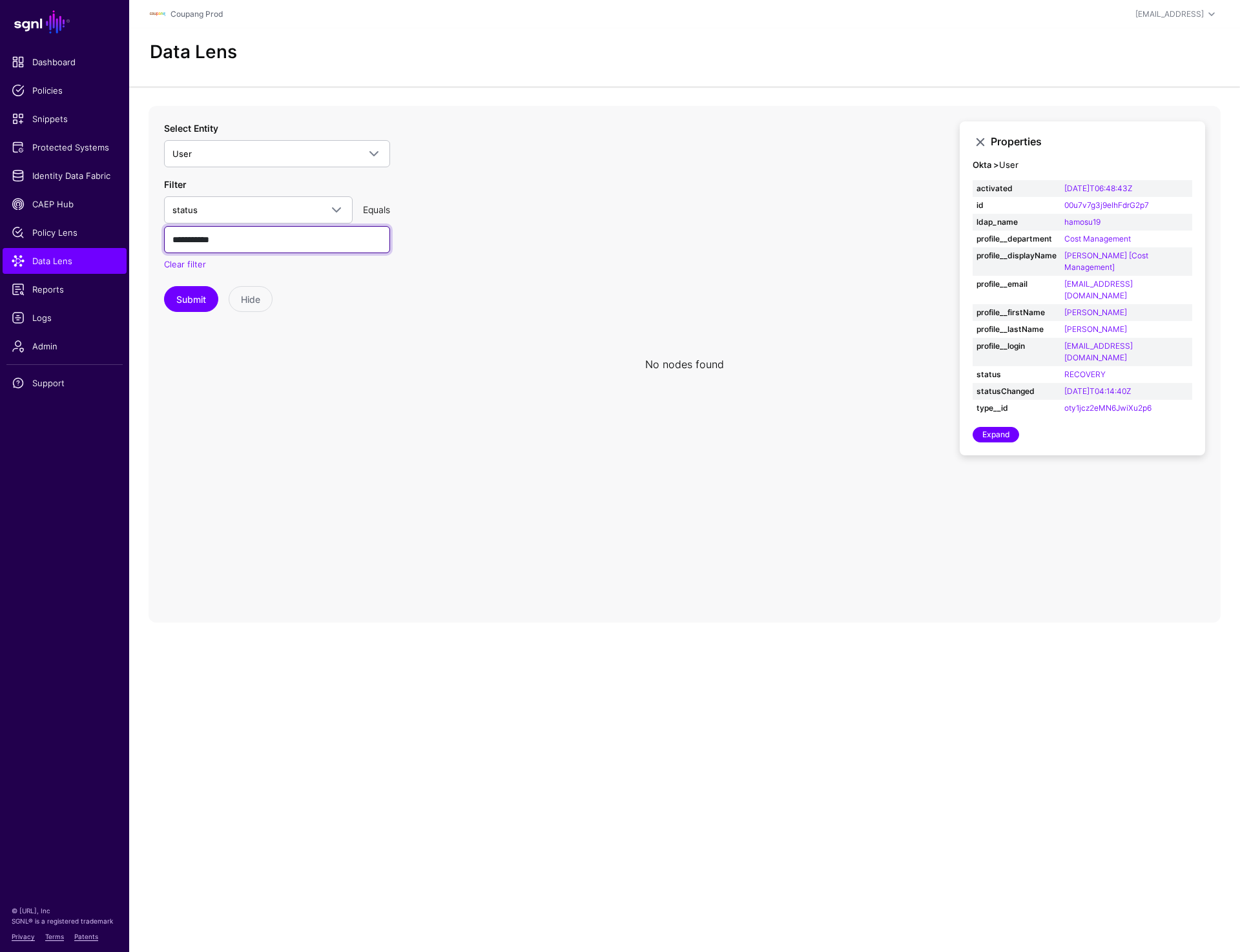
click at [270, 237] on input "**********" at bounding box center [277, 240] width 226 height 27
click at [48, 181] on span "Identity Data Fabric" at bounding box center [64, 176] width 106 height 13
click at [215, 239] on input "**********" at bounding box center [277, 240] width 226 height 27
click at [179, 297] on button "Submit" at bounding box center [191, 299] width 54 height 26
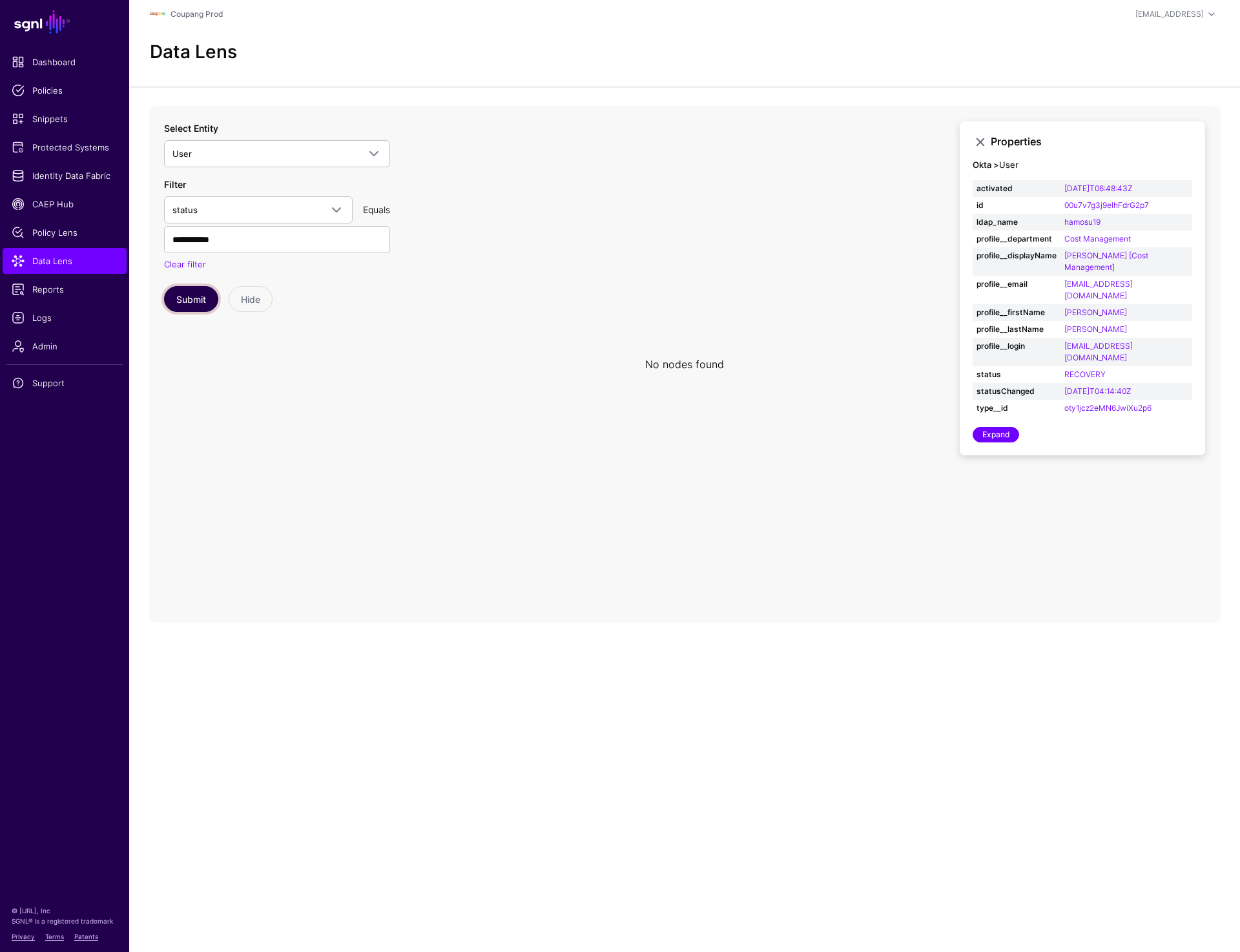
click at [179, 297] on button "Submit" at bounding box center [191, 299] width 54 height 26
click at [188, 239] on input "**********" at bounding box center [277, 240] width 226 height 27
click at [195, 290] on button "Submit" at bounding box center [191, 299] width 54 height 26
click at [681, 366] on circle at bounding box center [688, 364] width 15 height 15
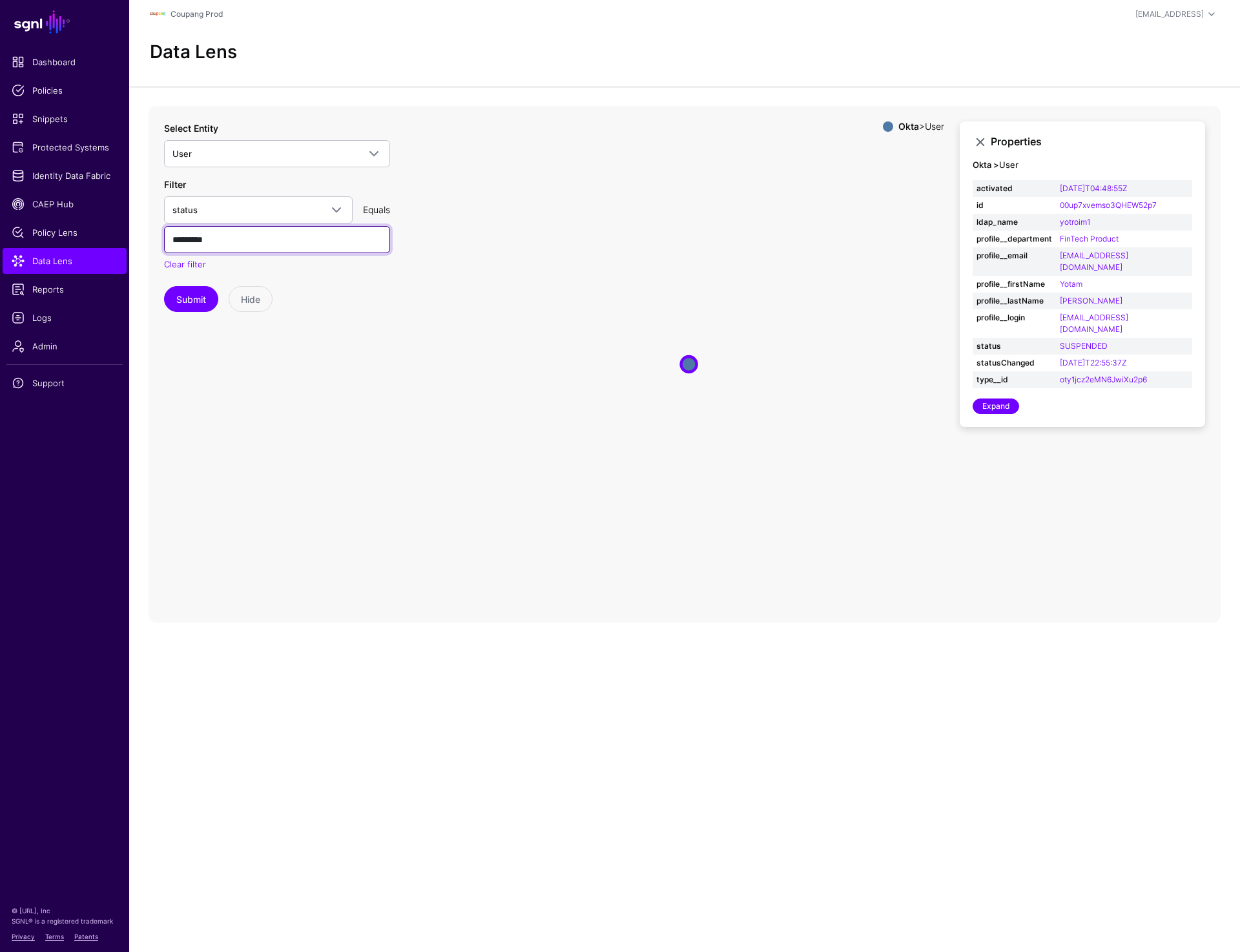
click at [189, 235] on input "*********" at bounding box center [277, 240] width 226 height 27
paste input "****"
type input "**********"
click at [189, 294] on button "Submit" at bounding box center [191, 299] width 54 height 26
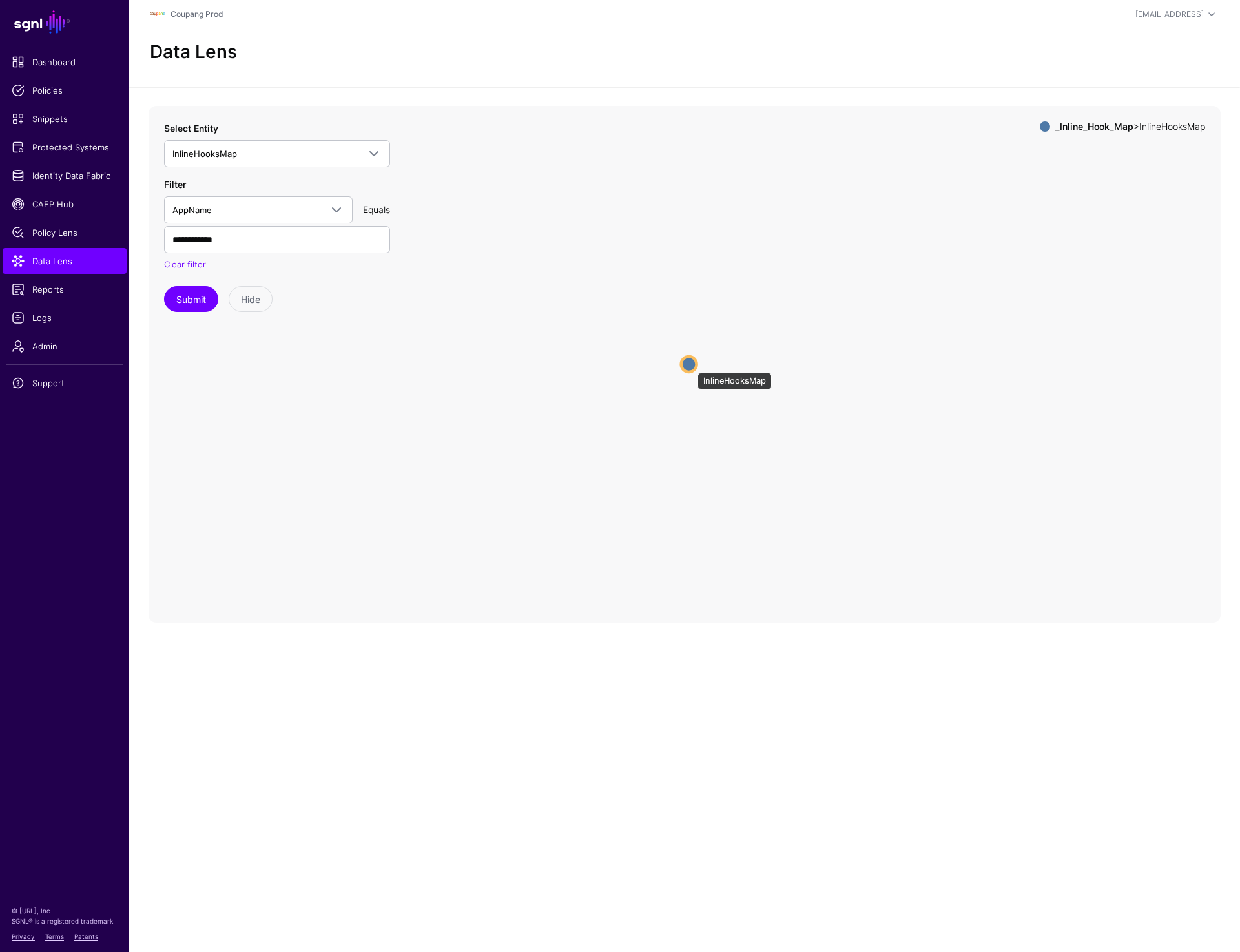
click at [690, 365] on circle at bounding box center [688, 364] width 15 height 15
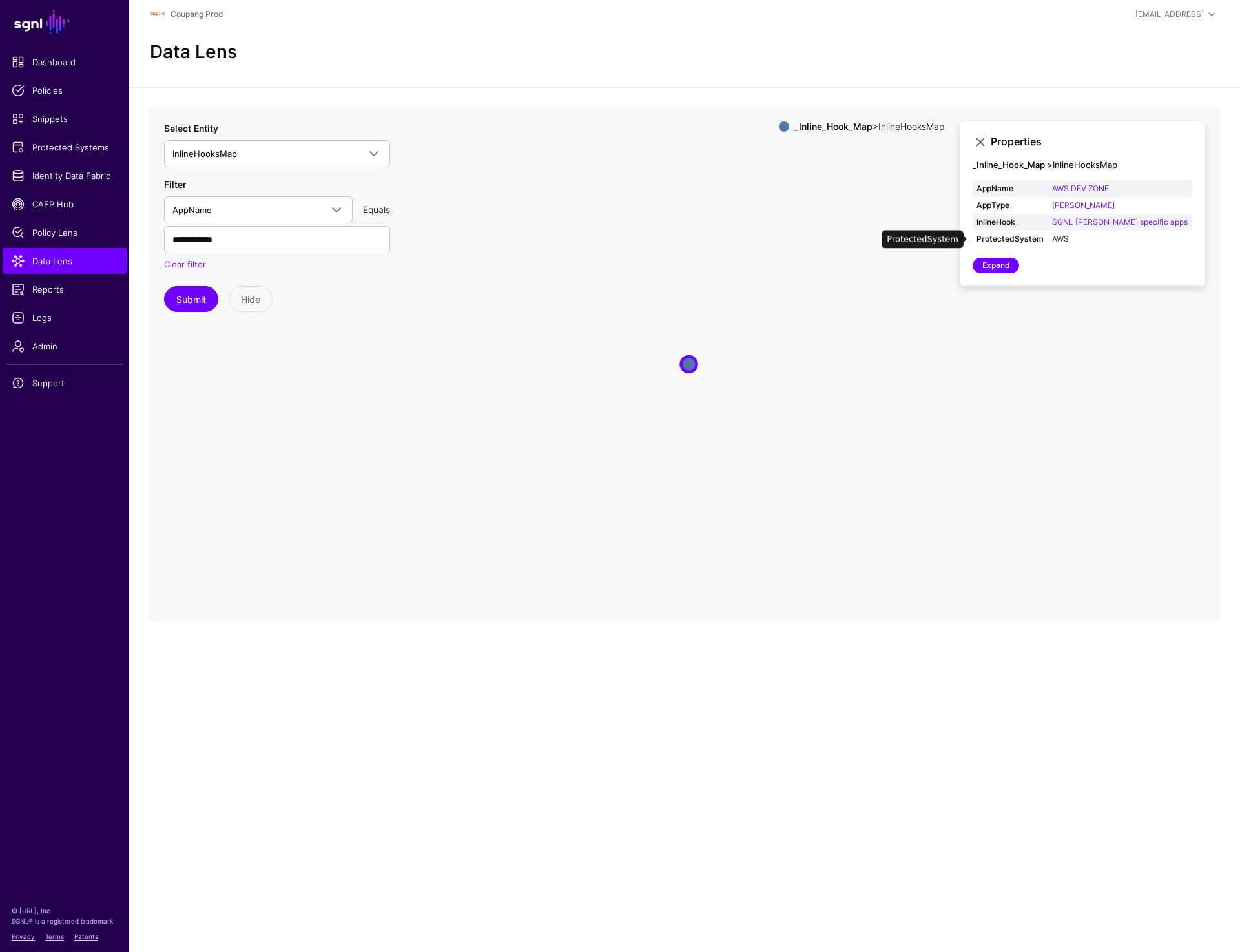
click at [1069, 234] on link "AWS" at bounding box center [1060, 238] width 17 height 9
type input "***"
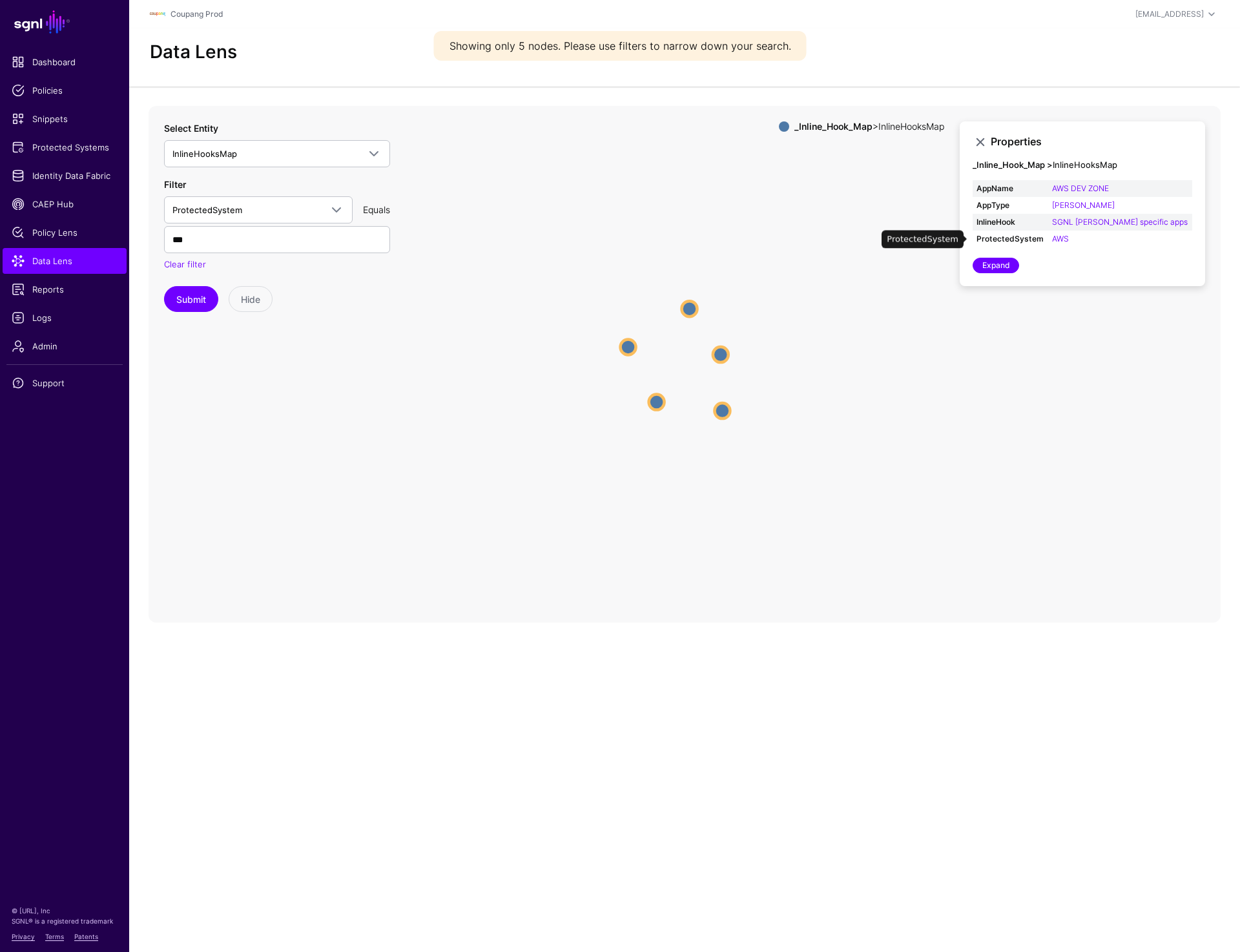
click at [721, 356] on circle at bounding box center [720, 354] width 15 height 15
click at [652, 403] on circle at bounding box center [653, 406] width 15 height 15
click at [652, 410] on circle at bounding box center [652, 407] width 15 height 15
click at [621, 347] on circle at bounding box center [619, 343] width 15 height 15
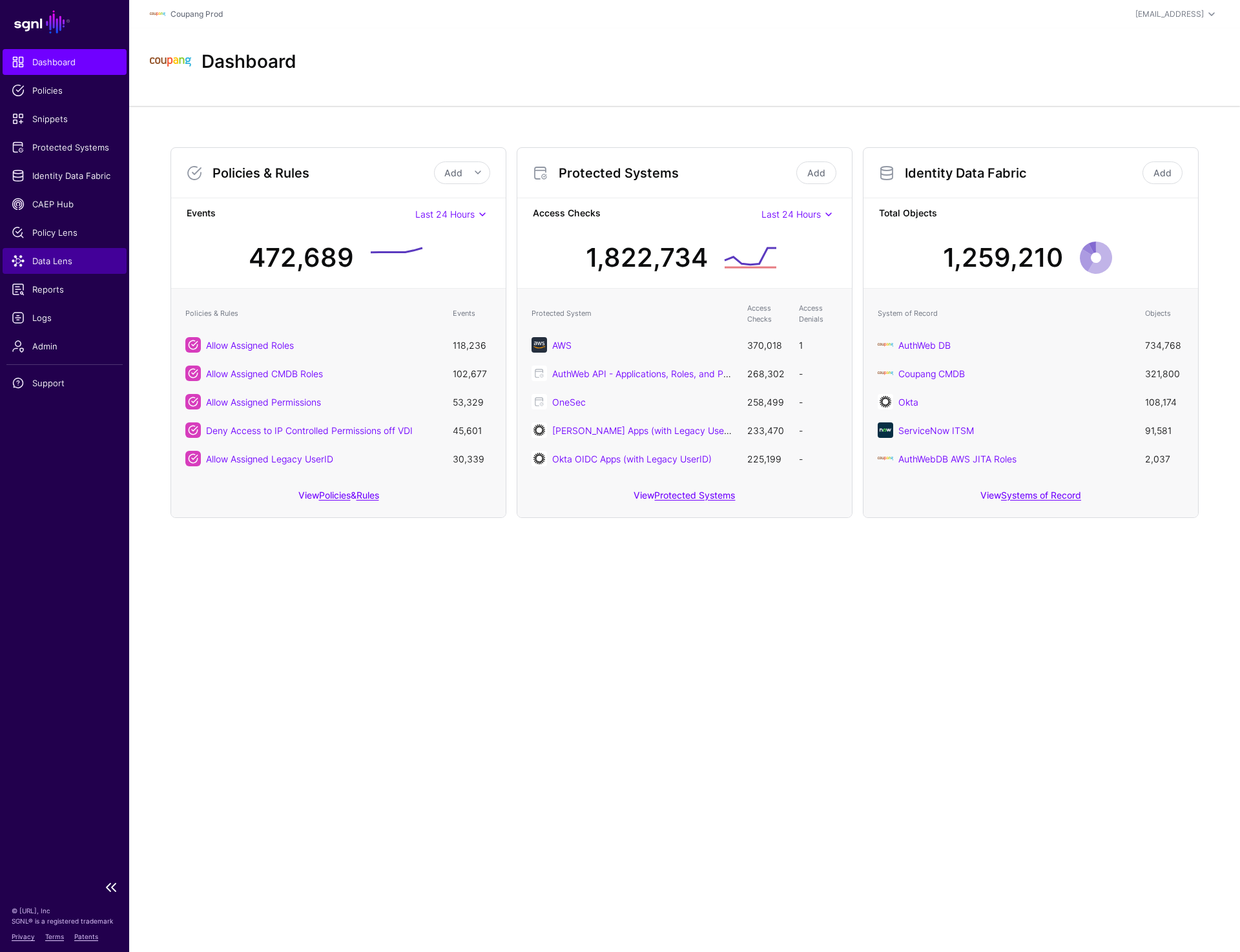
click at [59, 267] on span "Data Lens" at bounding box center [64, 261] width 106 height 13
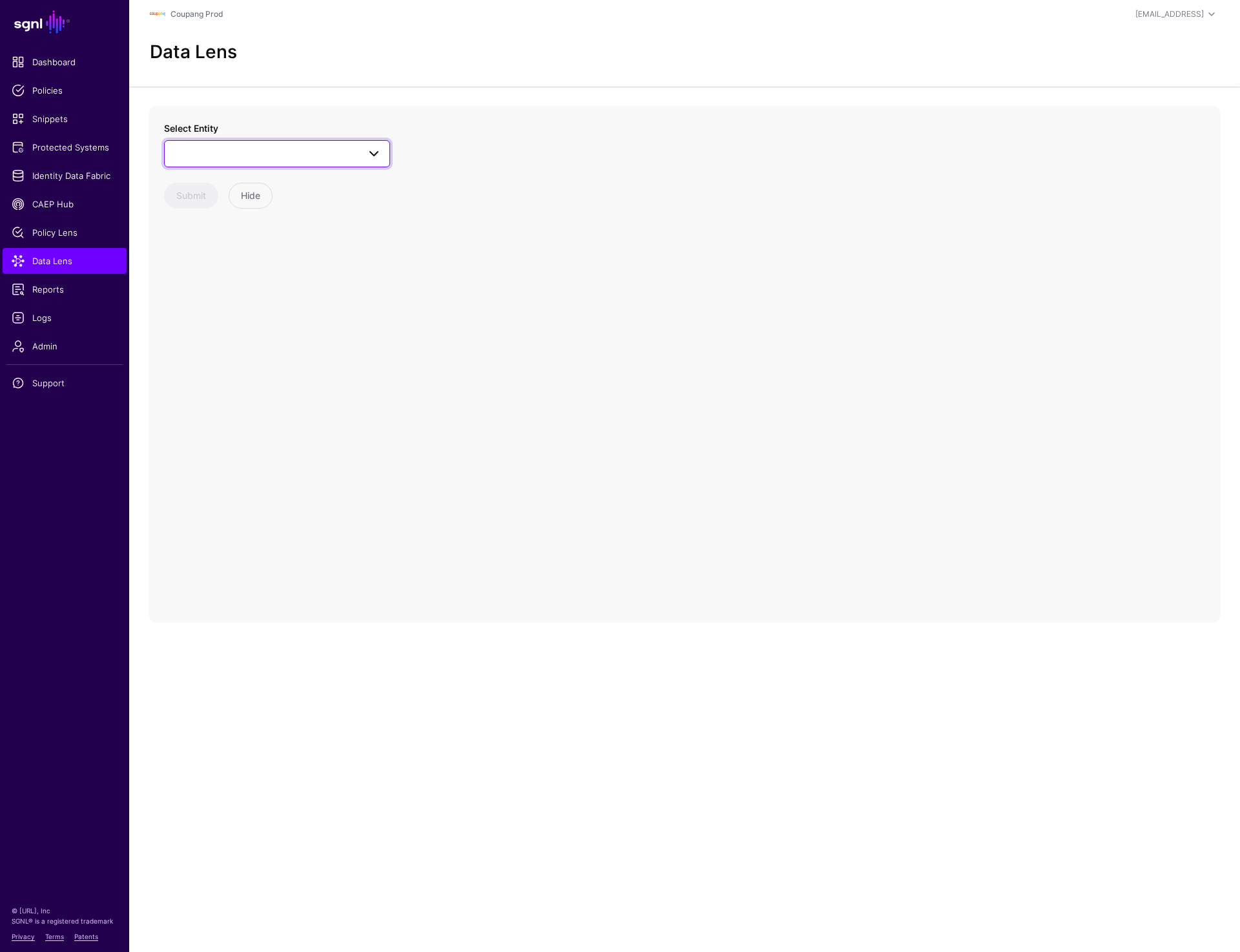
click at [292, 151] on span at bounding box center [277, 153] width 209 height 15
type input "****"
click at [221, 290] on div "User" at bounding box center [283, 291] width 192 height 13
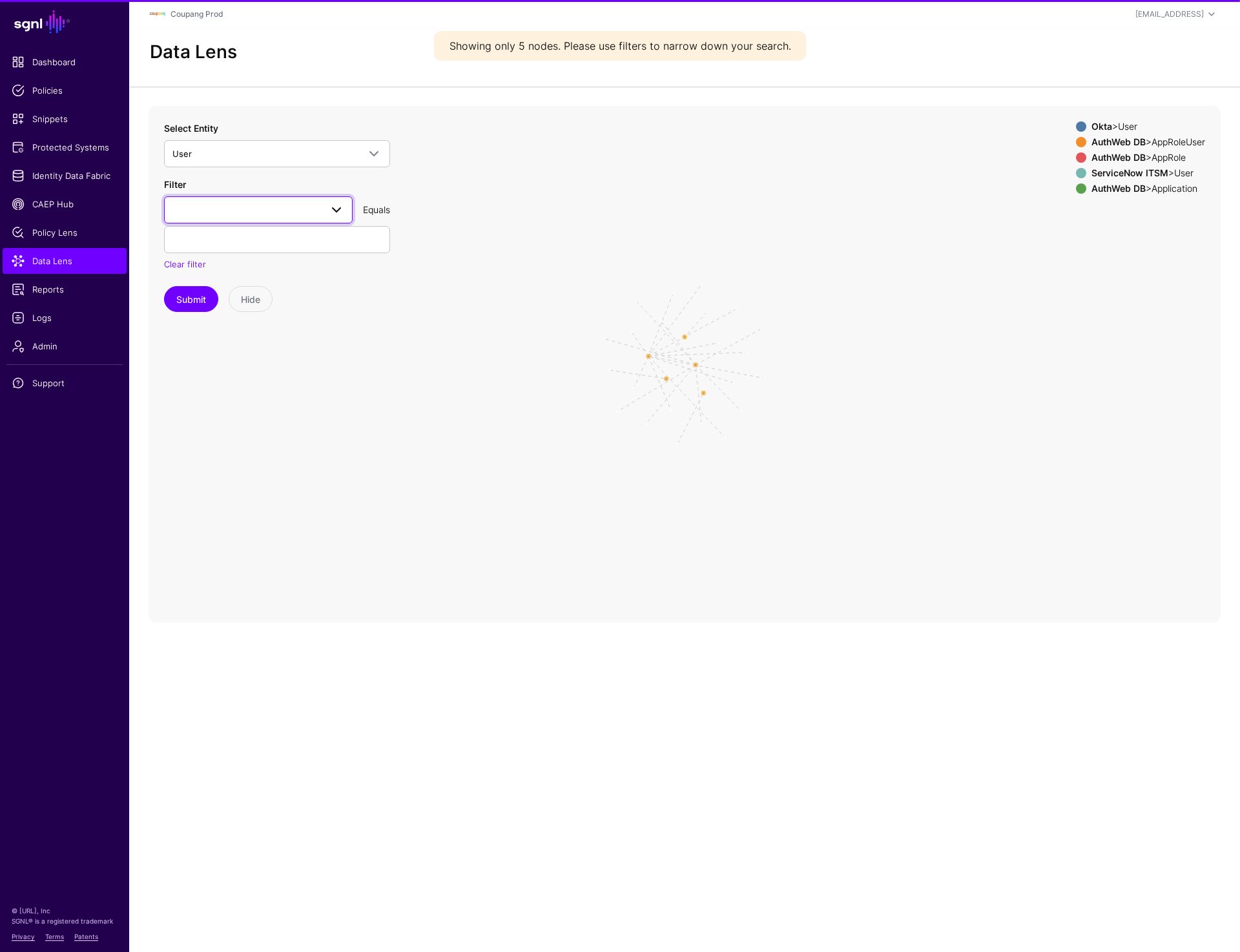
click at [252, 215] on span at bounding box center [259, 210] width 172 height 15
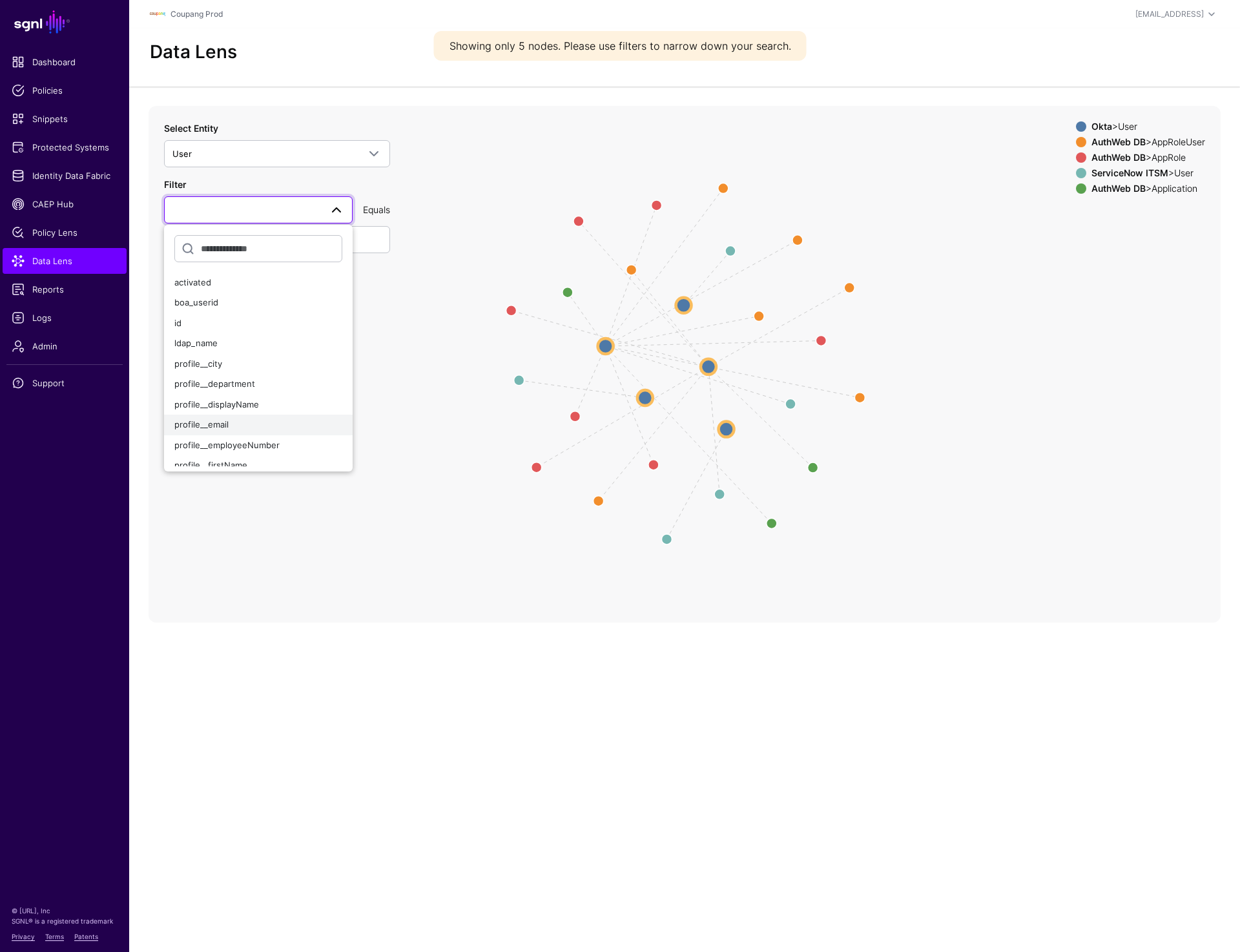
click at [221, 421] on span "profile__email" at bounding box center [201, 424] width 54 height 10
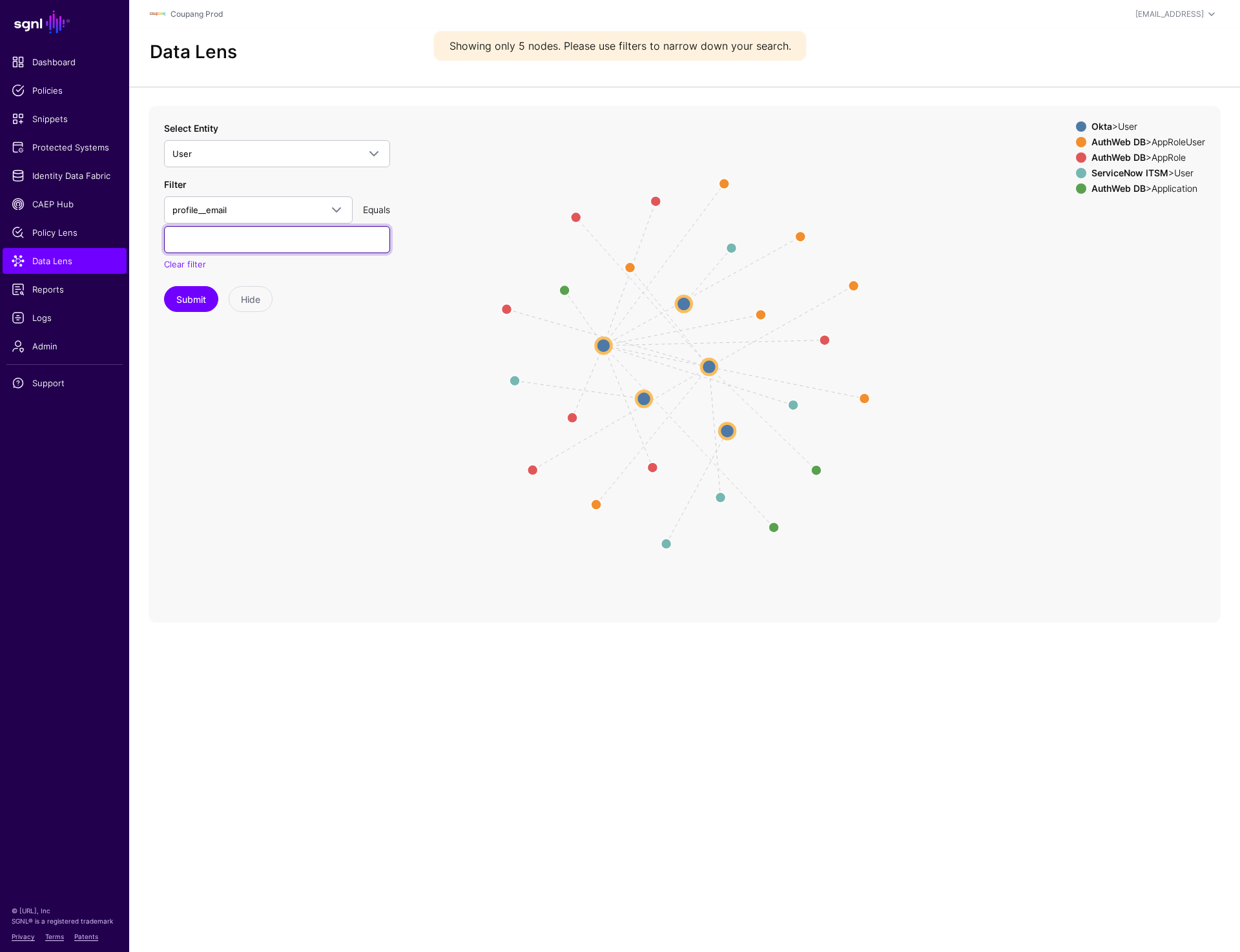
click at [205, 245] on input "text" at bounding box center [277, 240] width 226 height 27
paste input "**********"
click at [200, 298] on button "Submit" at bounding box center [191, 299] width 54 height 26
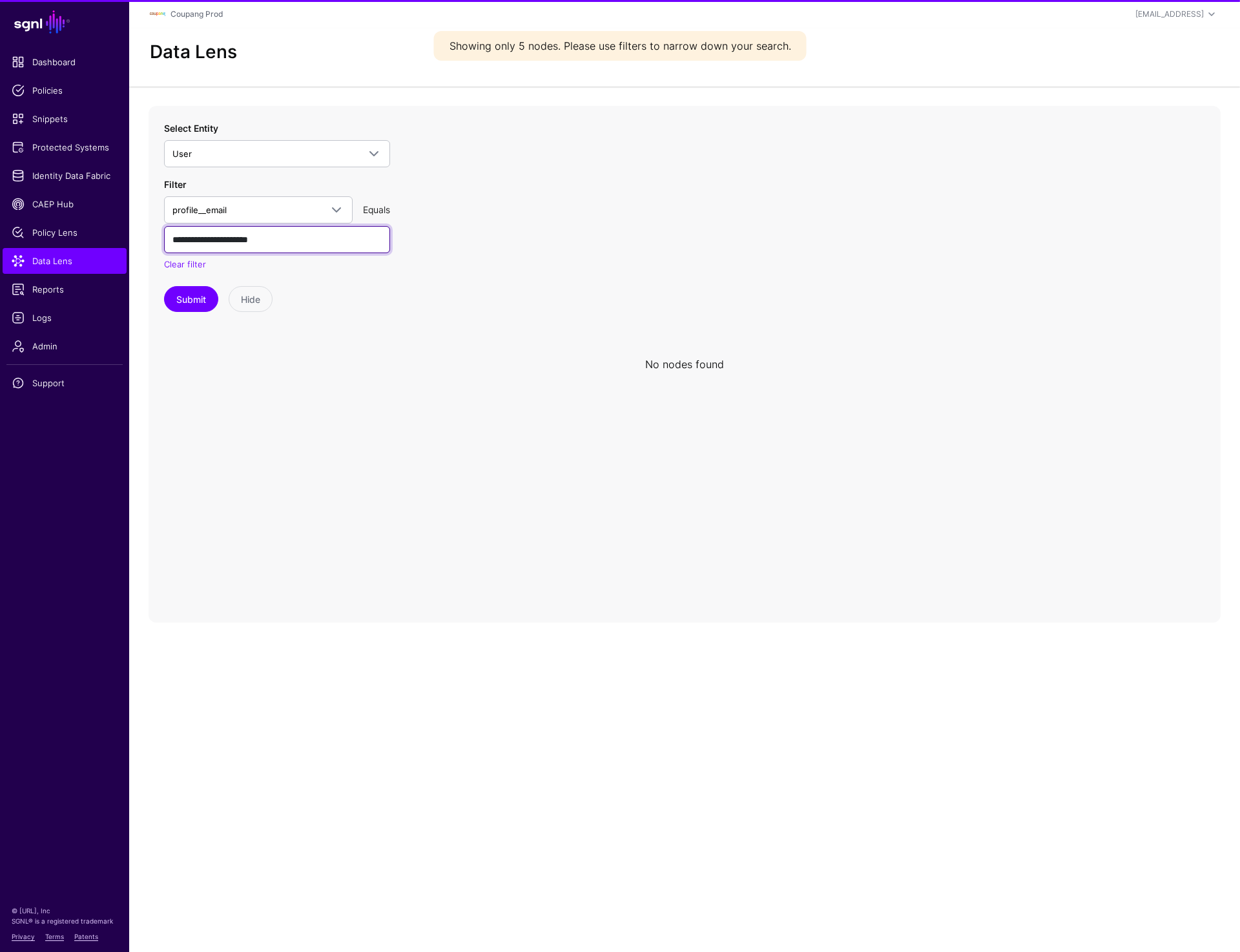
click at [315, 240] on input "**********" at bounding box center [277, 240] width 226 height 27
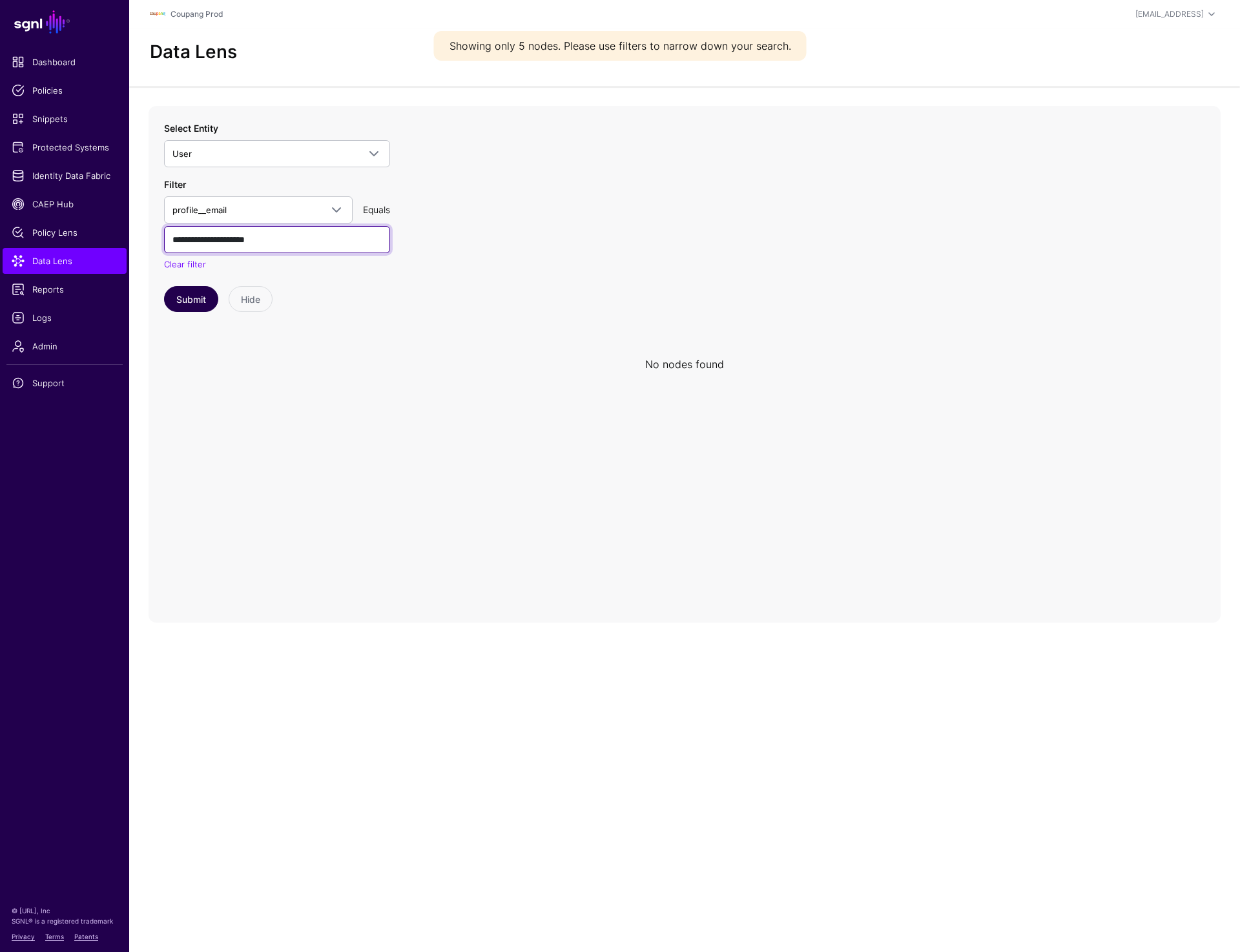
type input "**********"
click at [187, 310] on button "Submit" at bounding box center [191, 299] width 54 height 26
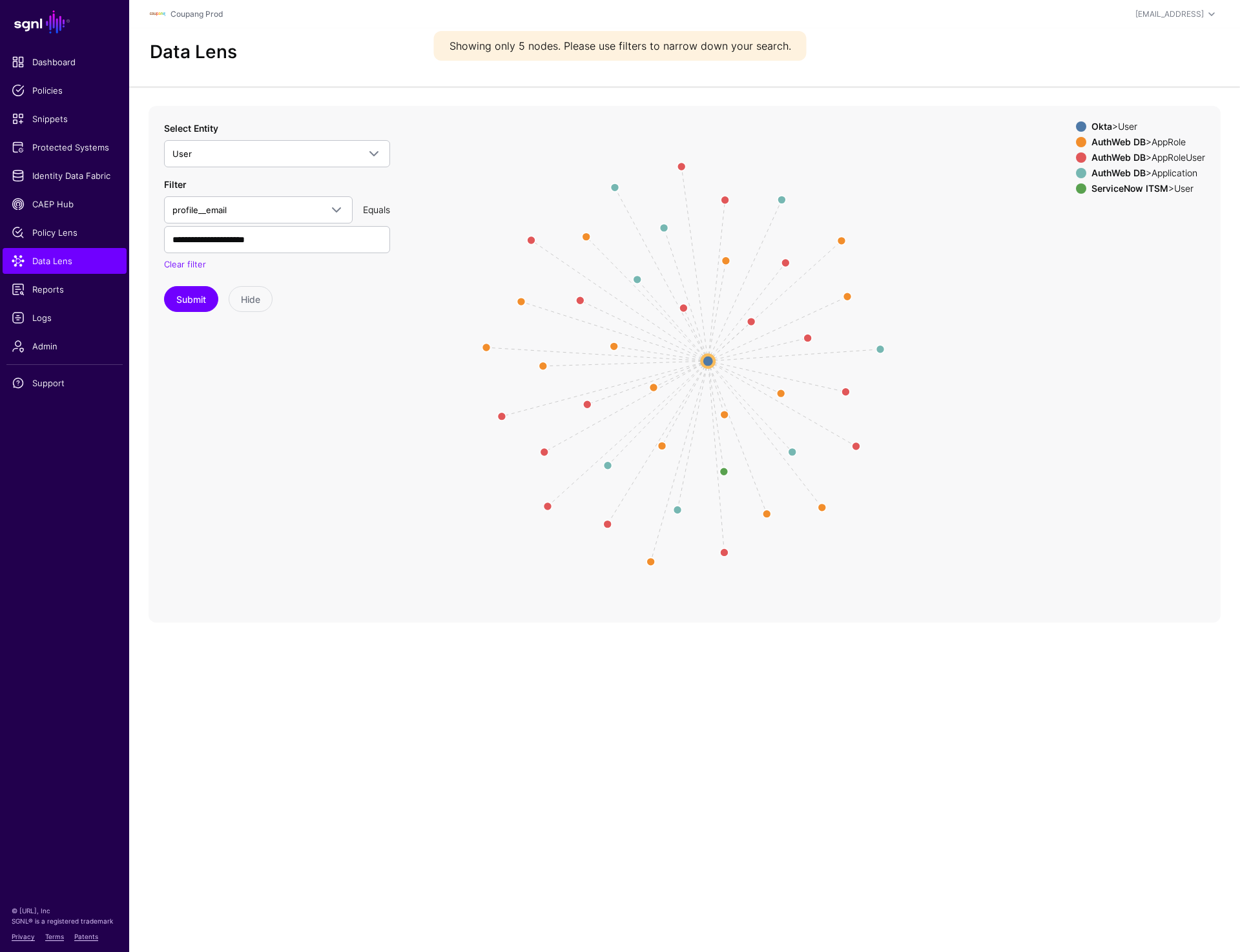
click at [705, 364] on circle at bounding box center [708, 360] width 12 height 12
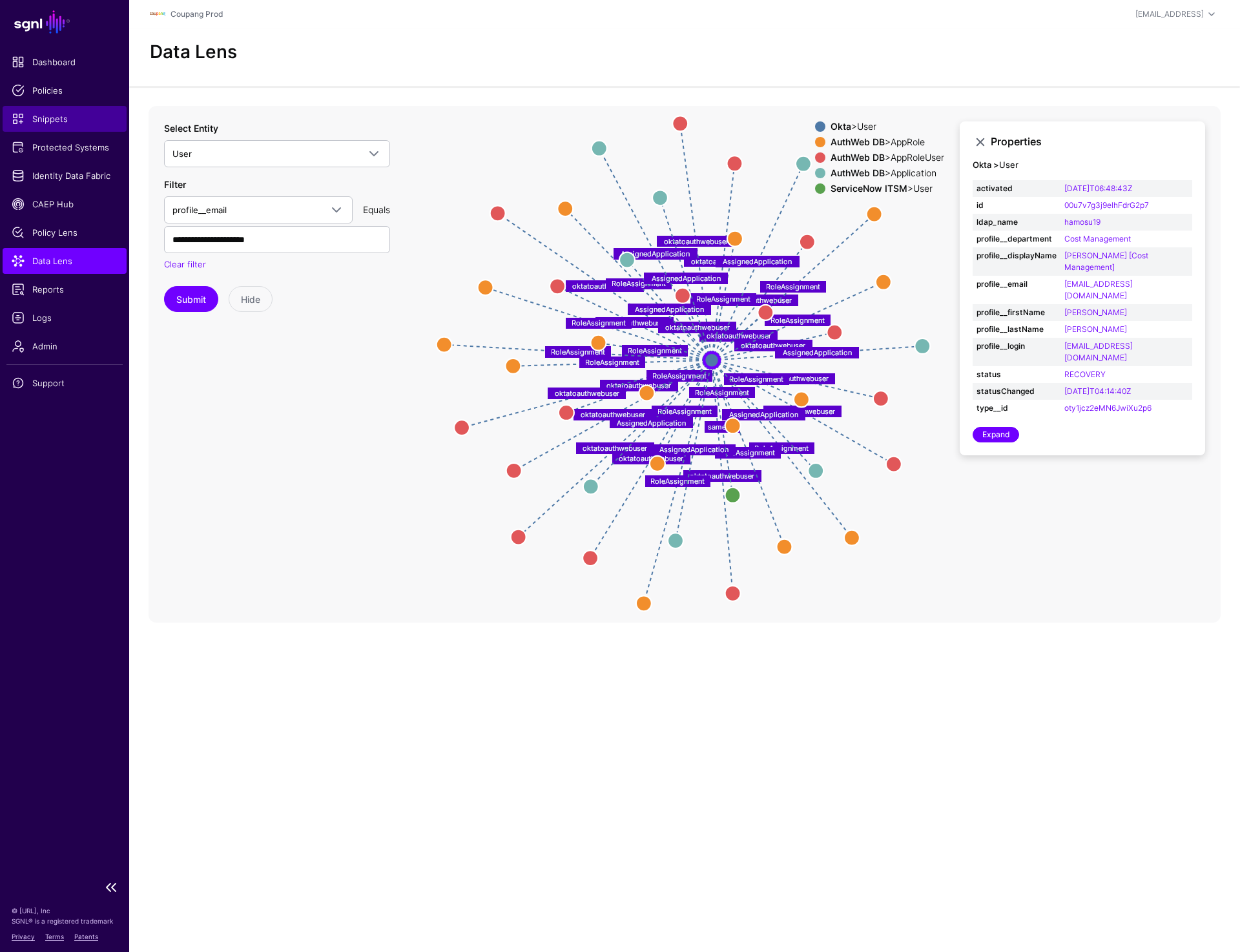
click at [52, 118] on span "Snippets" at bounding box center [64, 119] width 106 height 13
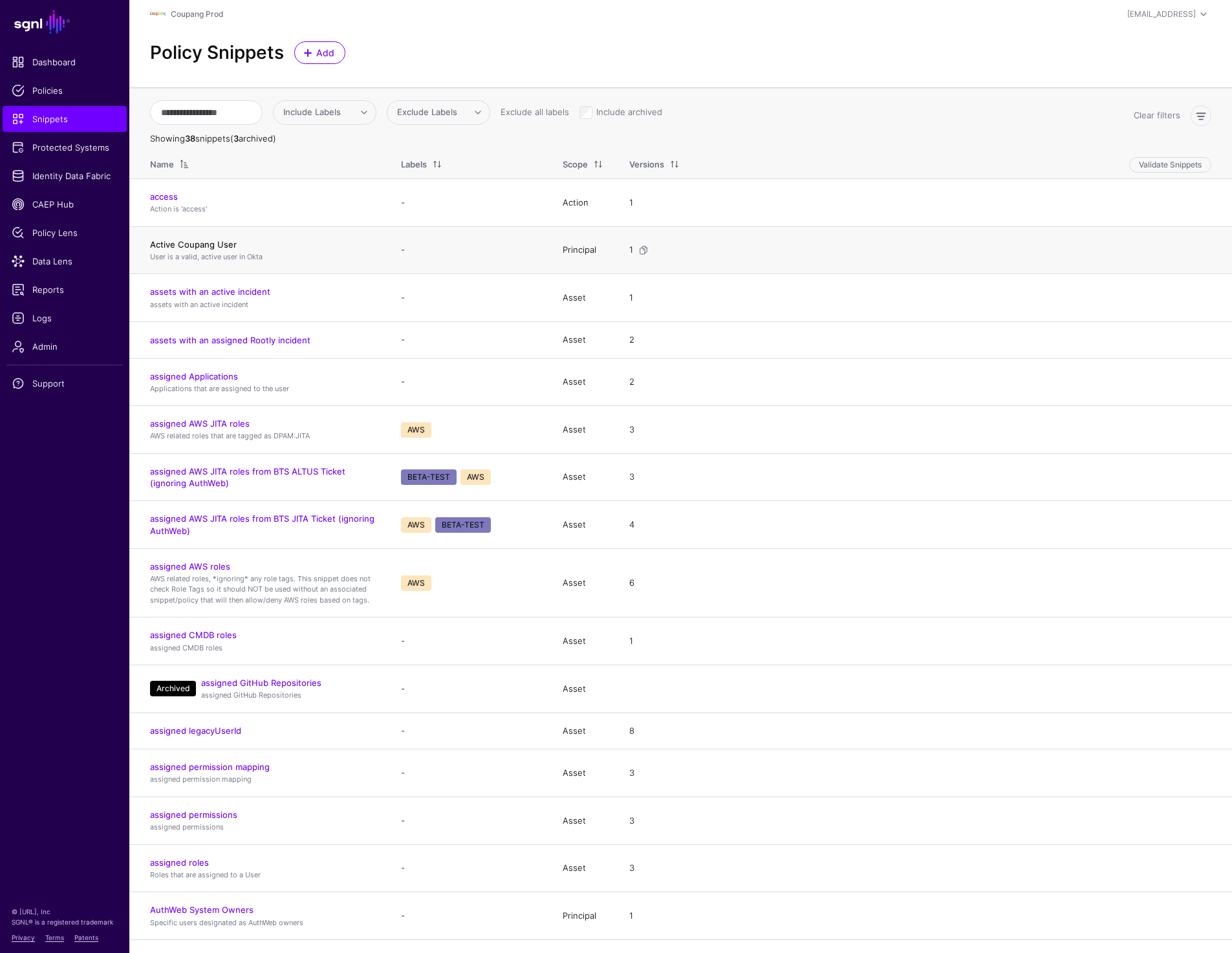
click at [198, 244] on link "Active Coupang User" at bounding box center [193, 245] width 87 height 10
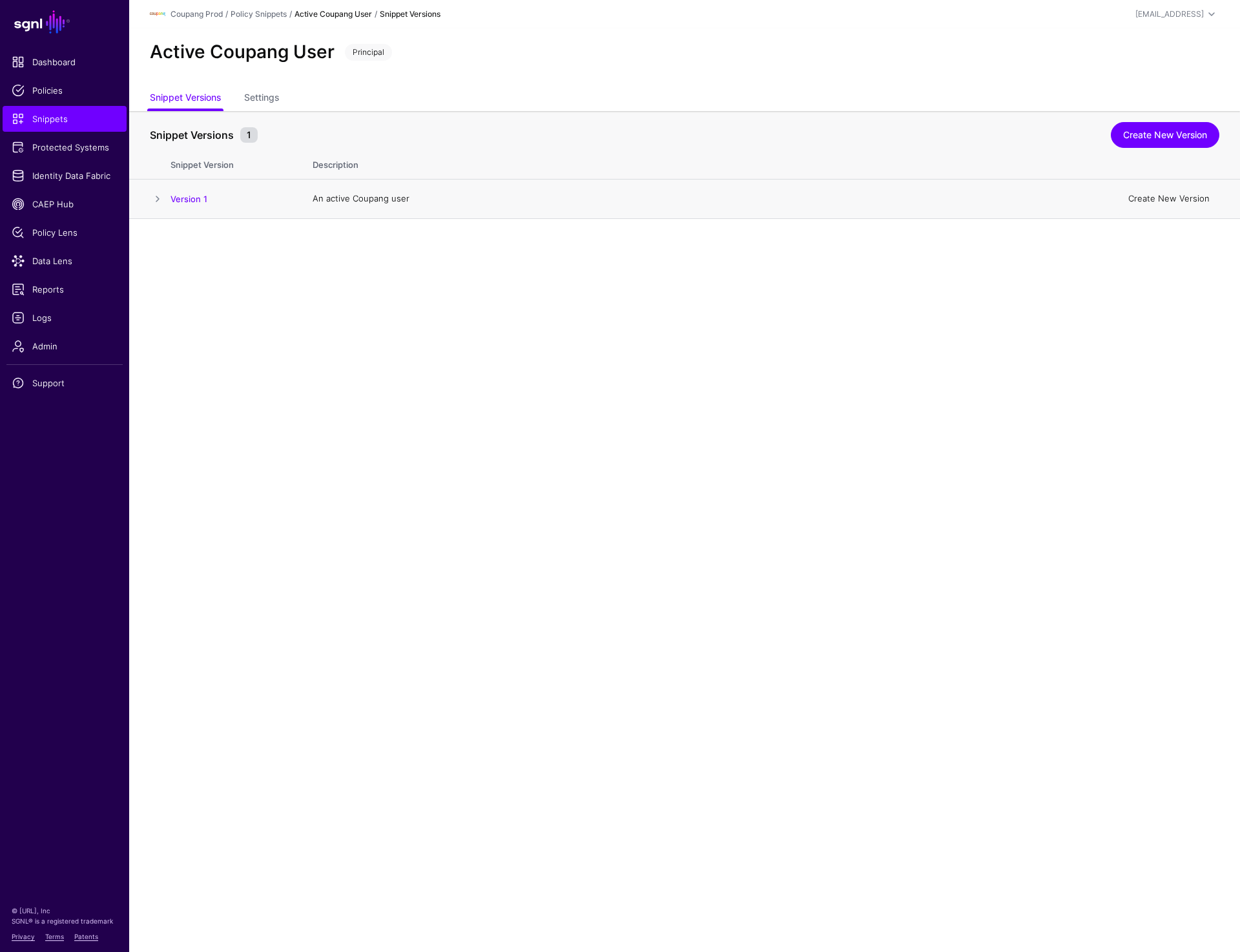
click at [1145, 202] on link "Create New Version" at bounding box center [1169, 198] width 82 height 10
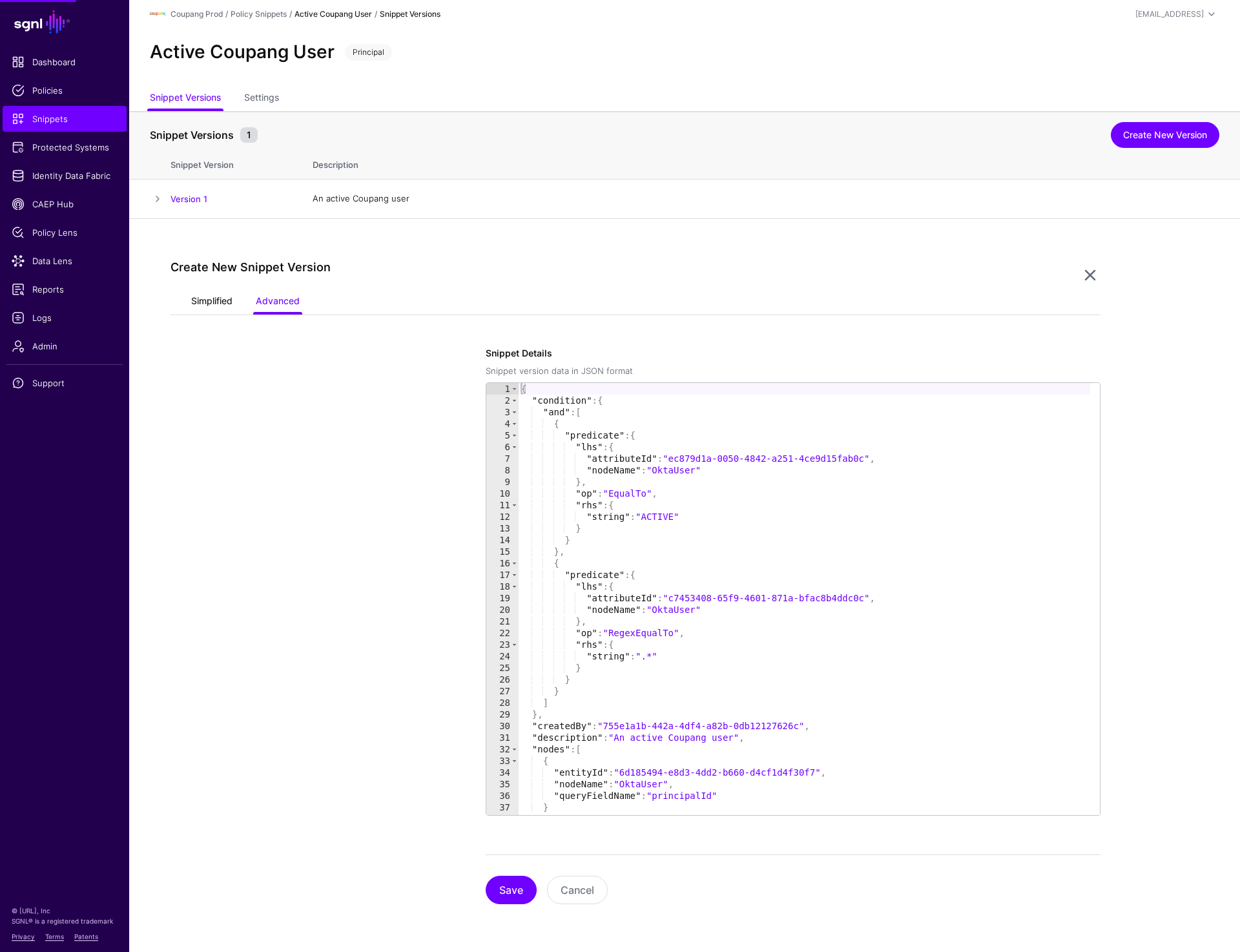
click at [194, 299] on link "Simplified" at bounding box center [211, 302] width 41 height 25
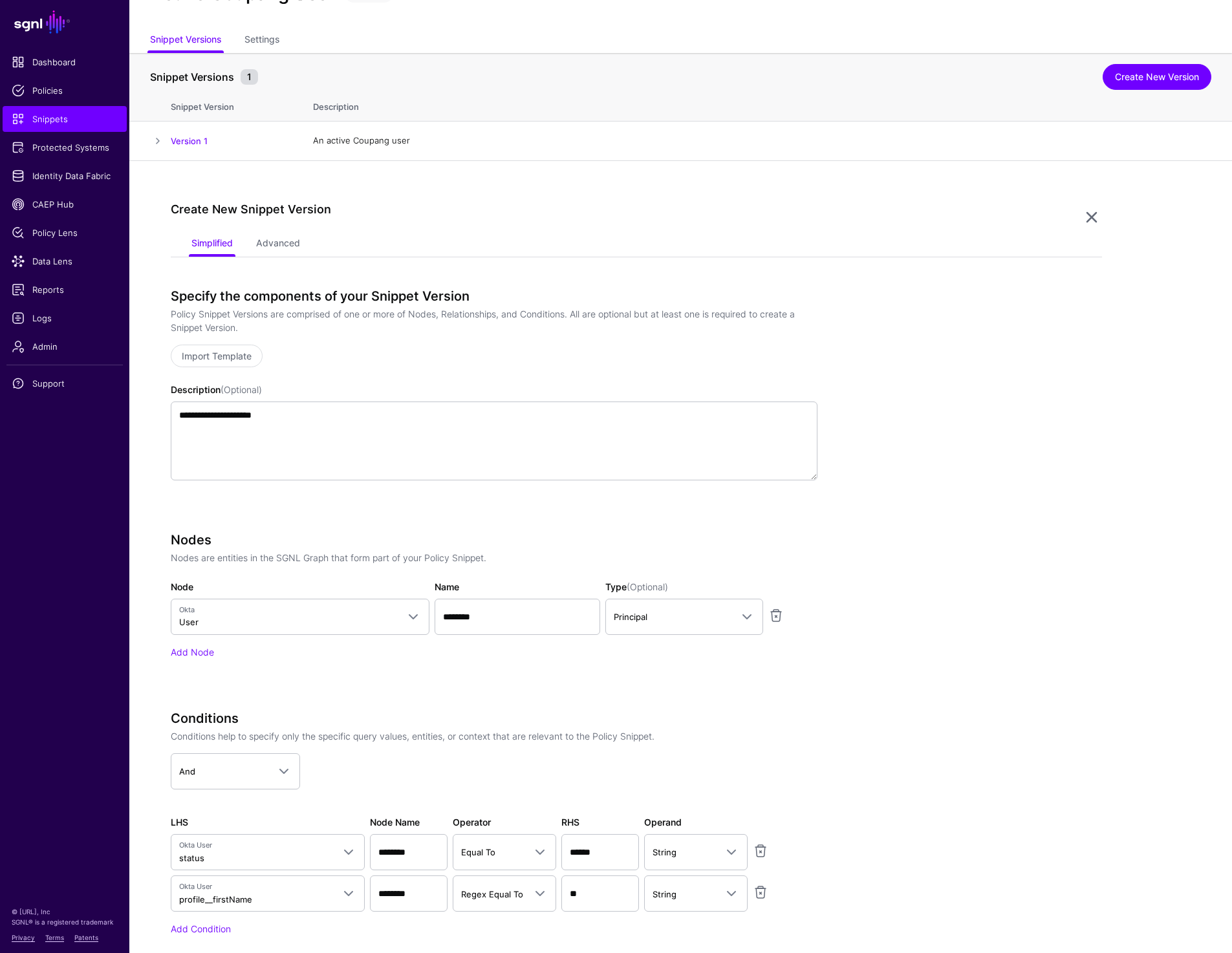
scroll to position [206, 0]
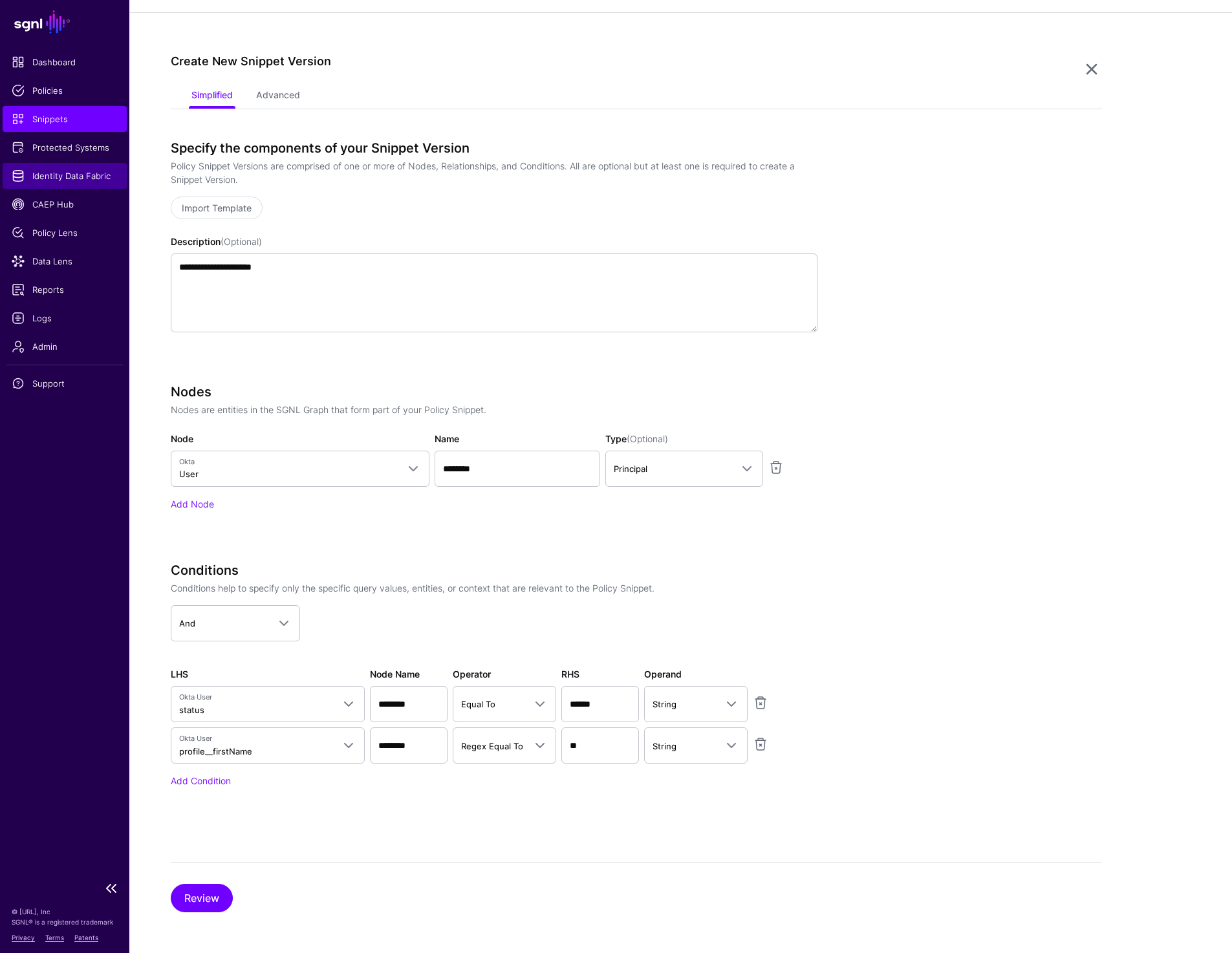
click at [64, 167] on link "Identity Data Fabric" at bounding box center [65, 176] width 125 height 26
click at [550, 57] on h2 "Create New Snippet Version" at bounding box center [626, 62] width 911 height 14
click at [241, 627] on span "And" at bounding box center [223, 623] width 89 height 14
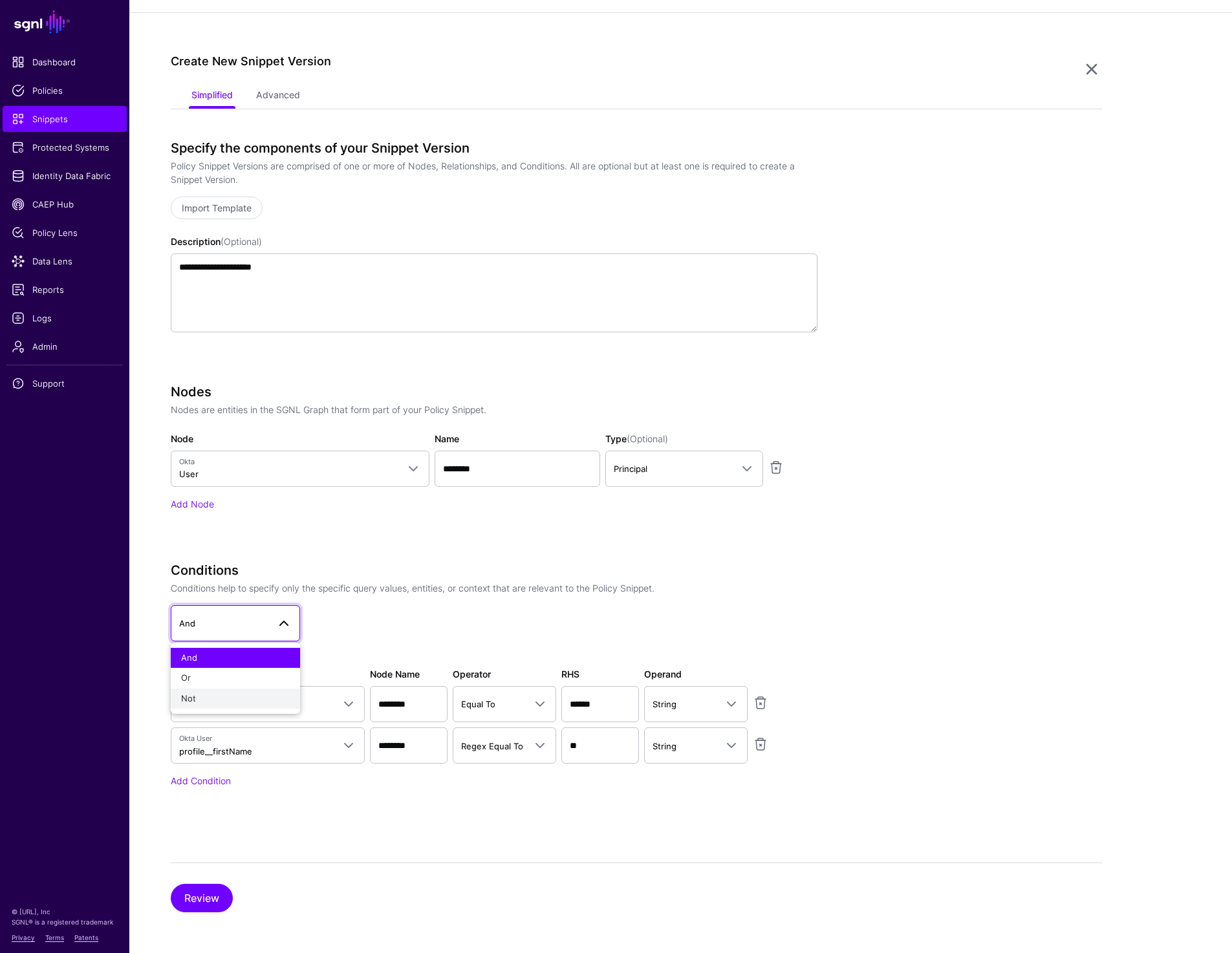
click at [219, 693] on div "Not" at bounding box center [235, 699] width 109 height 13
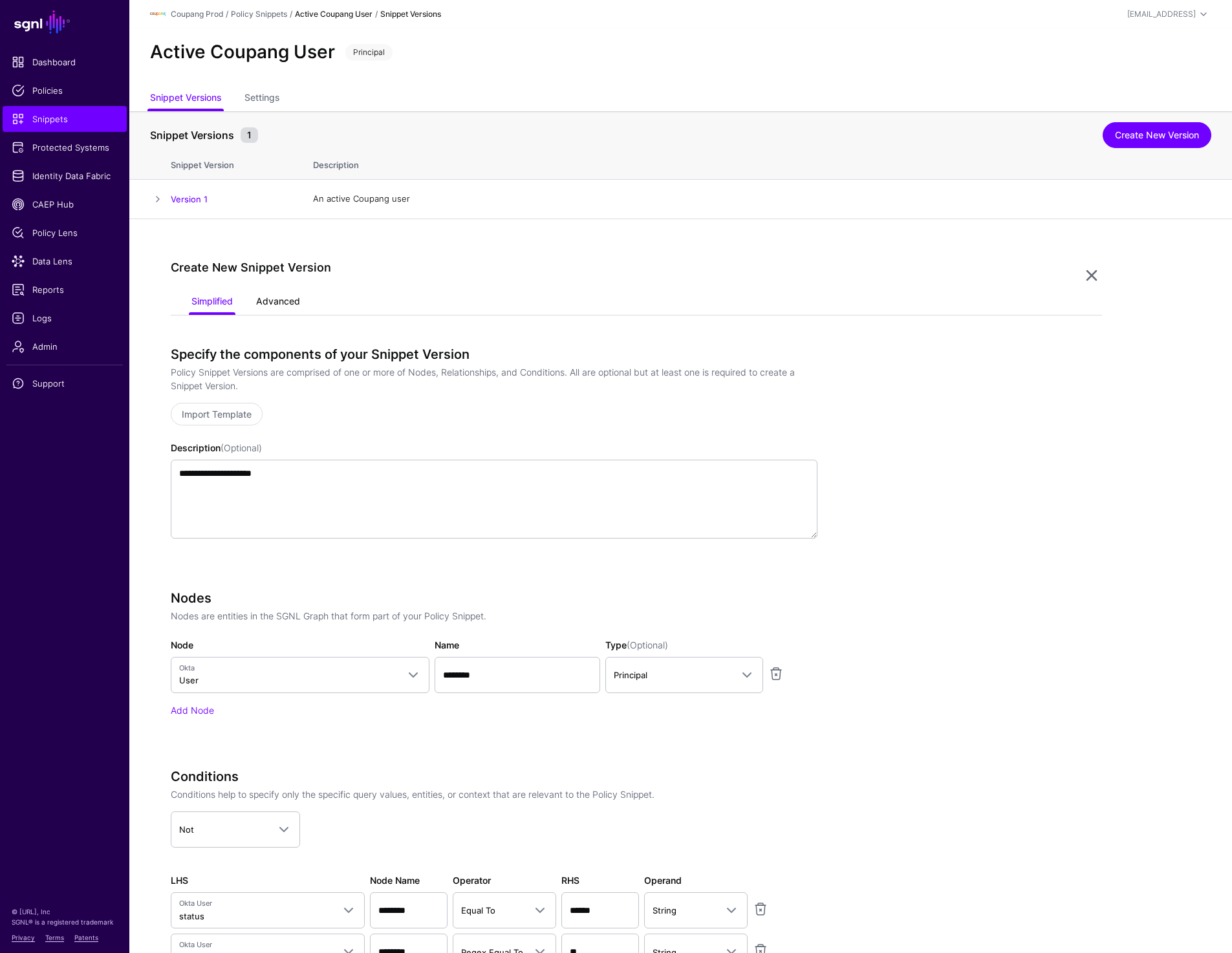
click at [270, 305] on link "Advanced" at bounding box center [278, 302] width 44 height 25
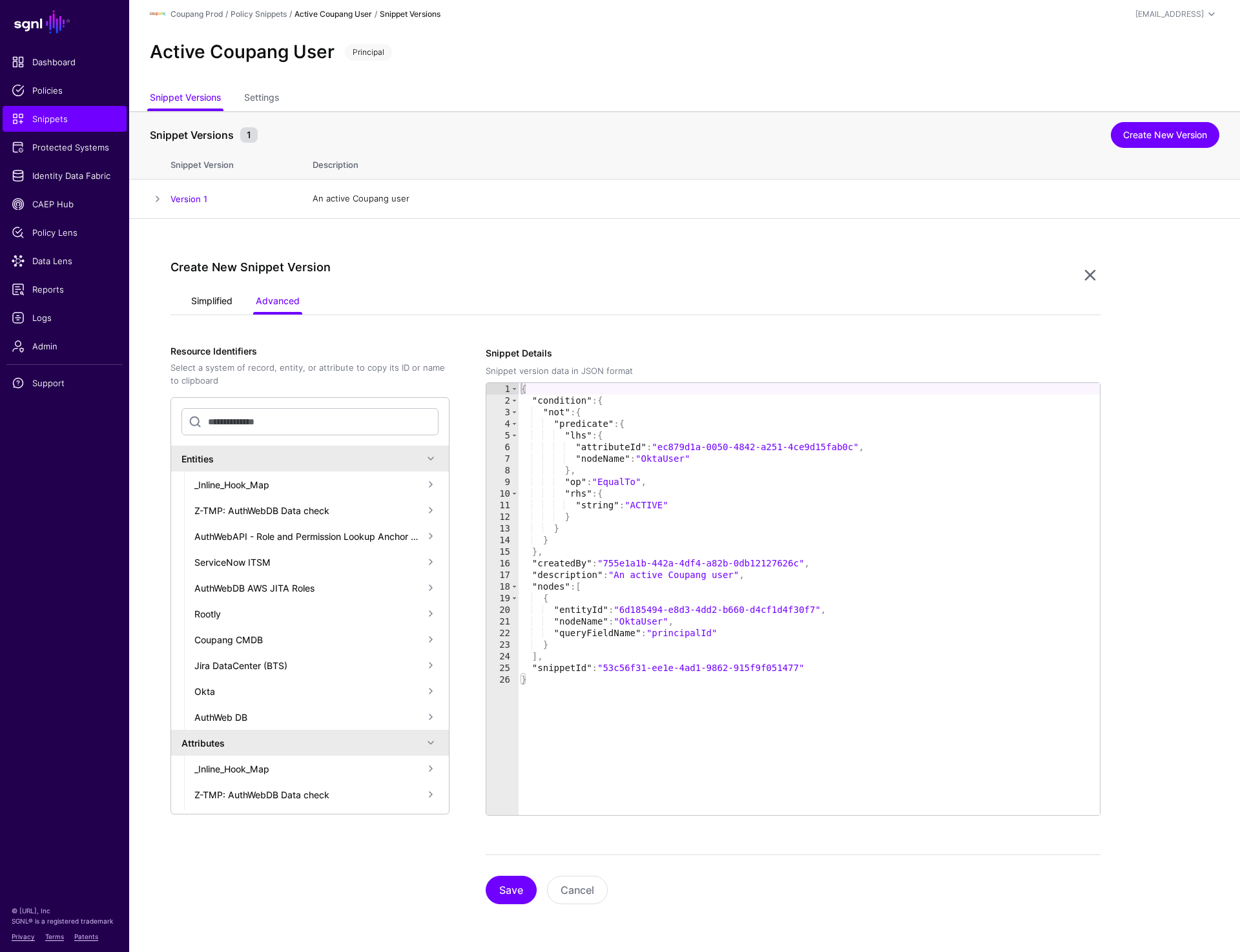
click at [215, 301] on link "Simplified" at bounding box center [211, 302] width 41 height 25
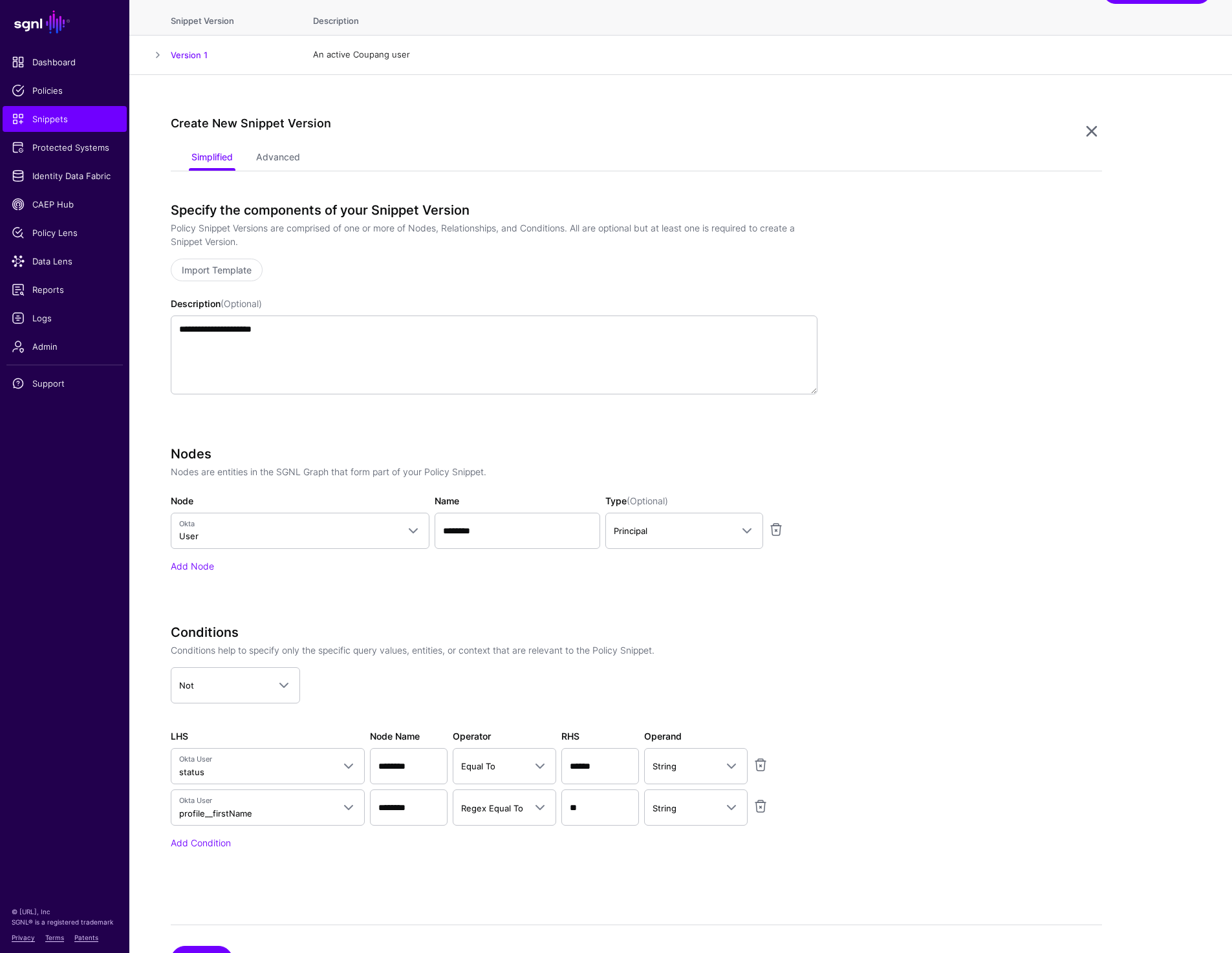
scroll to position [206, 0]
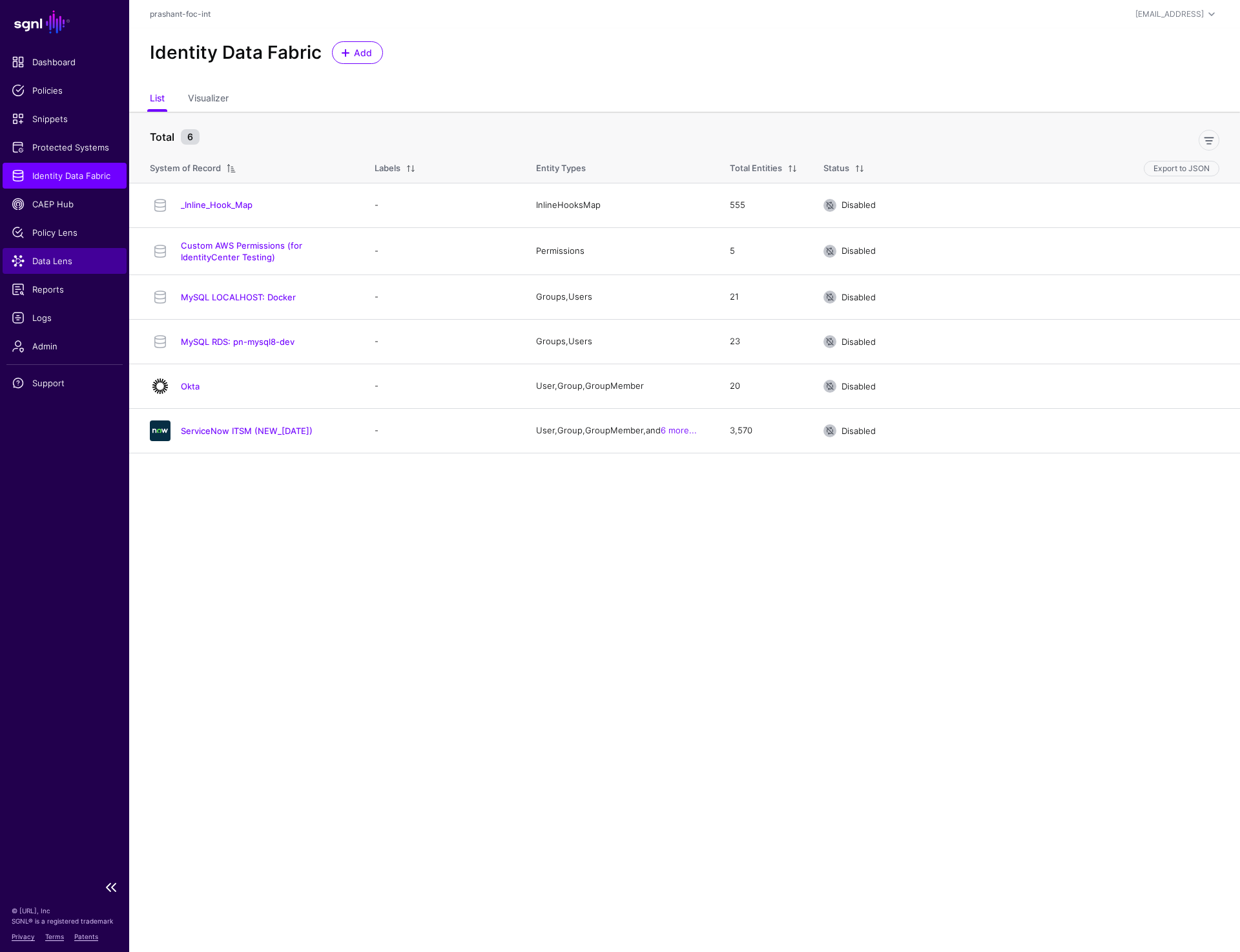
click at [51, 267] on link "Data Lens" at bounding box center [65, 261] width 124 height 26
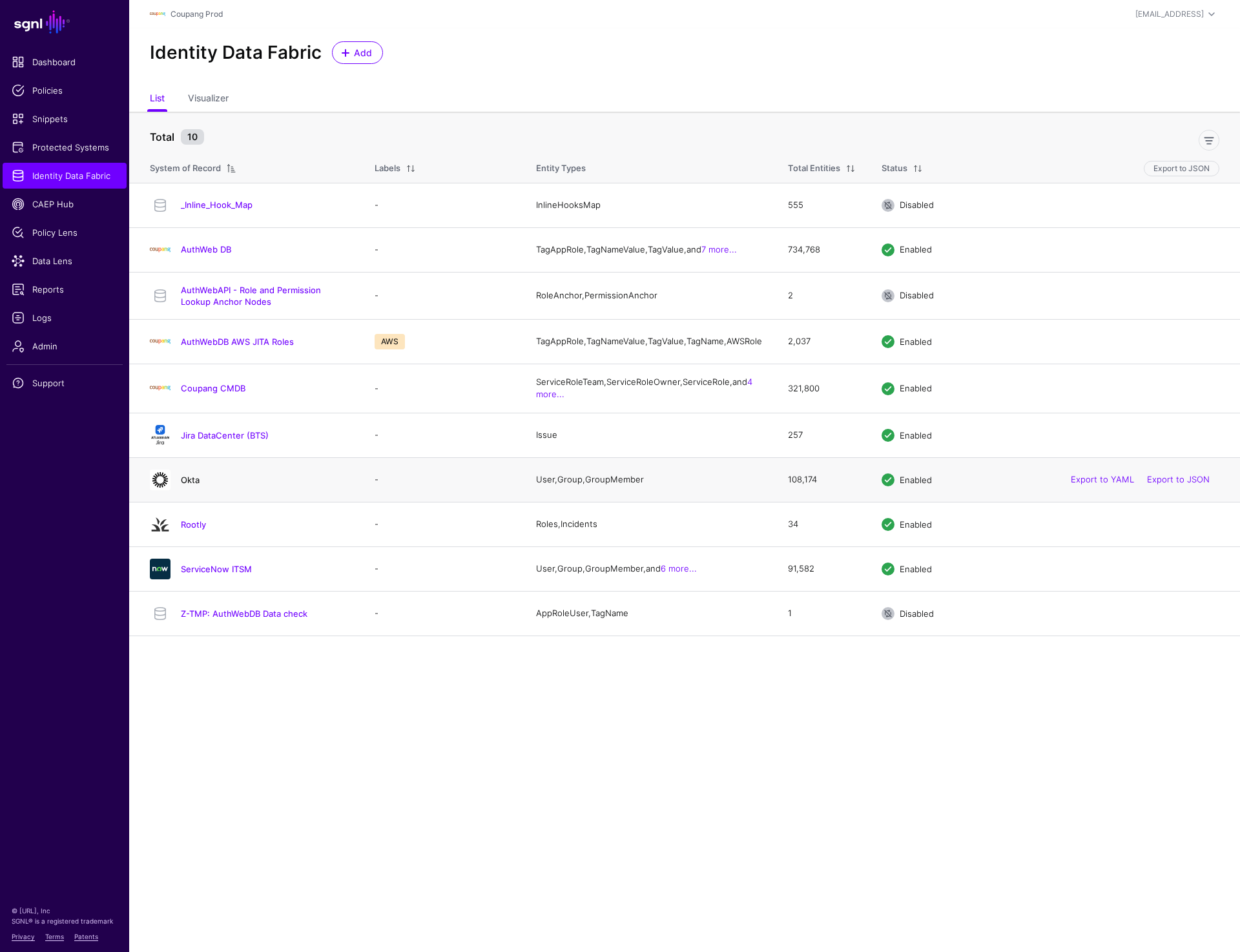
click at [191, 485] on link "Okta" at bounding box center [190, 480] width 19 height 10
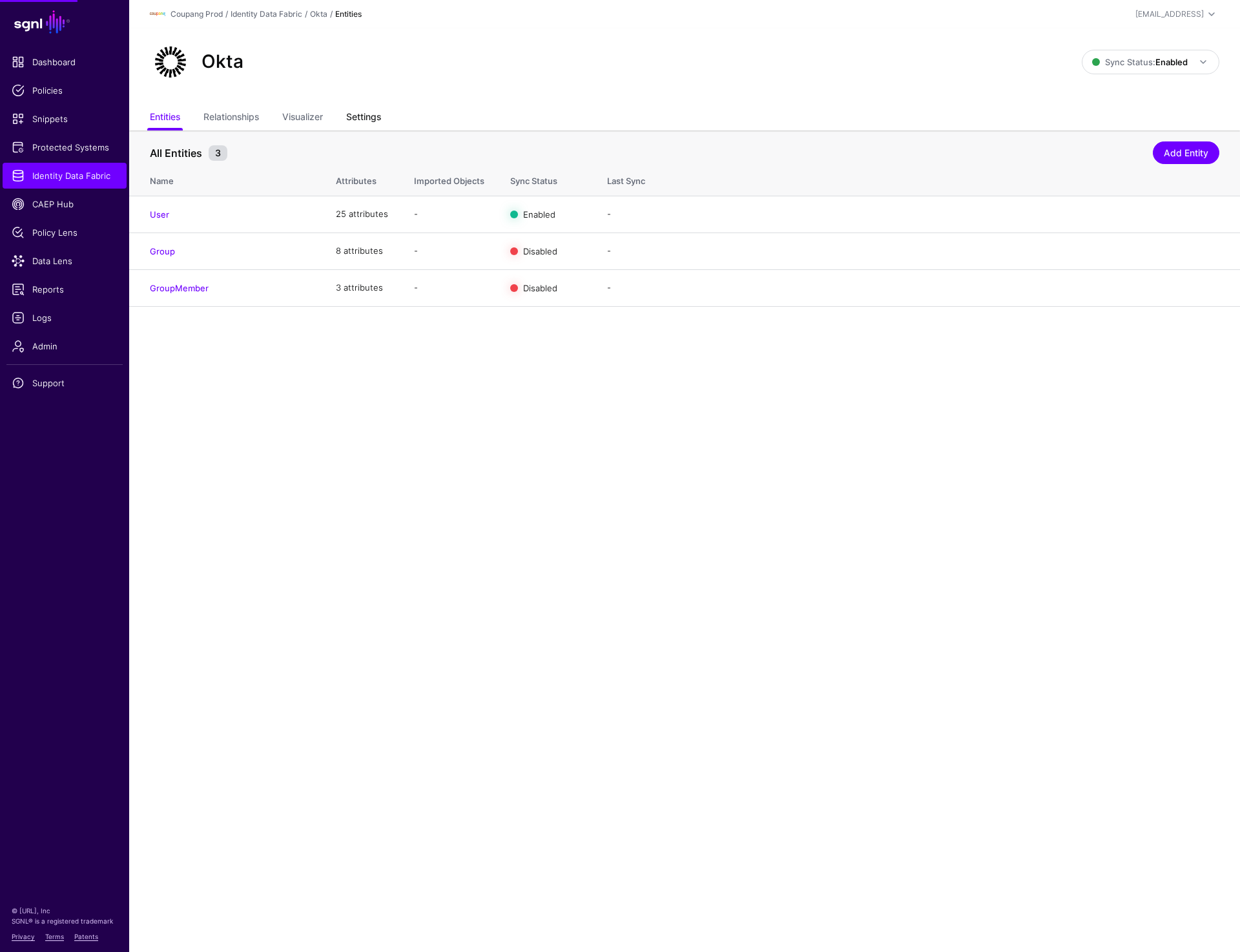
click at [362, 121] on link "Settings" at bounding box center [364, 119] width 35 height 25
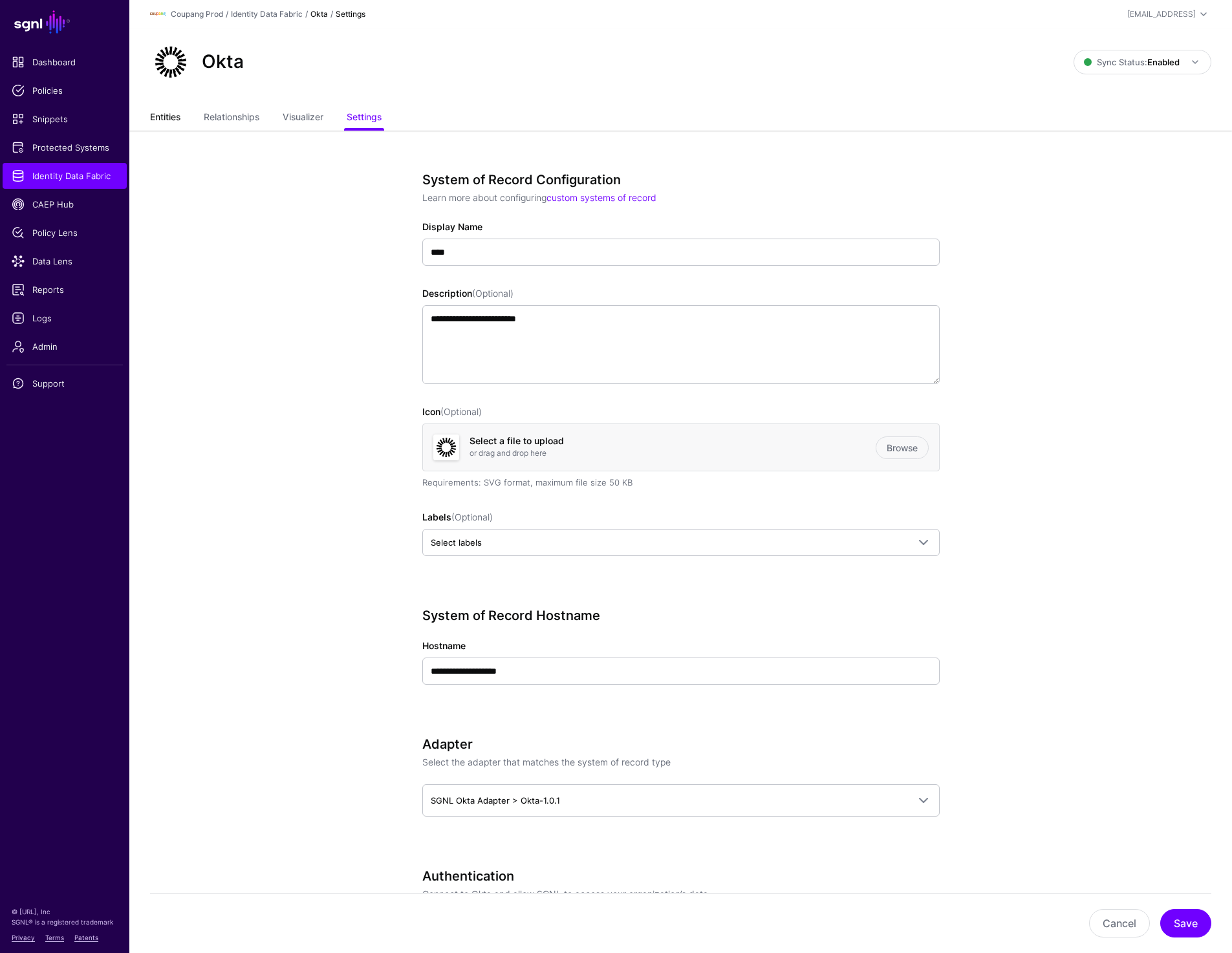
click at [164, 110] on link "Entities" at bounding box center [165, 119] width 30 height 25
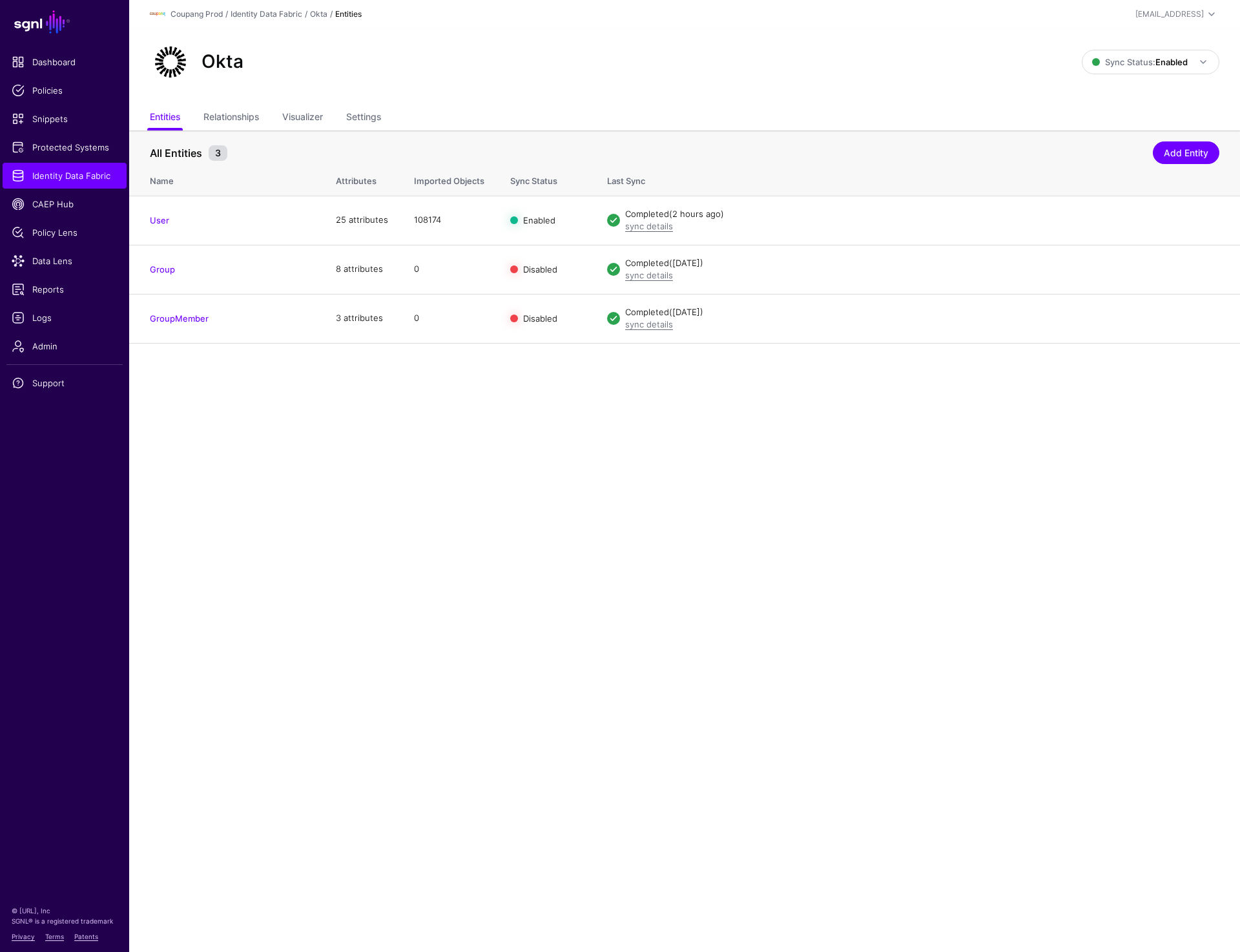
click at [695, 675] on main "SGNL Dashboard Policies Snippets Protected Systems Identity Data Fabric CAEP Hu…" at bounding box center [620, 476] width 1240 height 952
click at [363, 116] on link "Settings" at bounding box center [364, 119] width 35 height 25
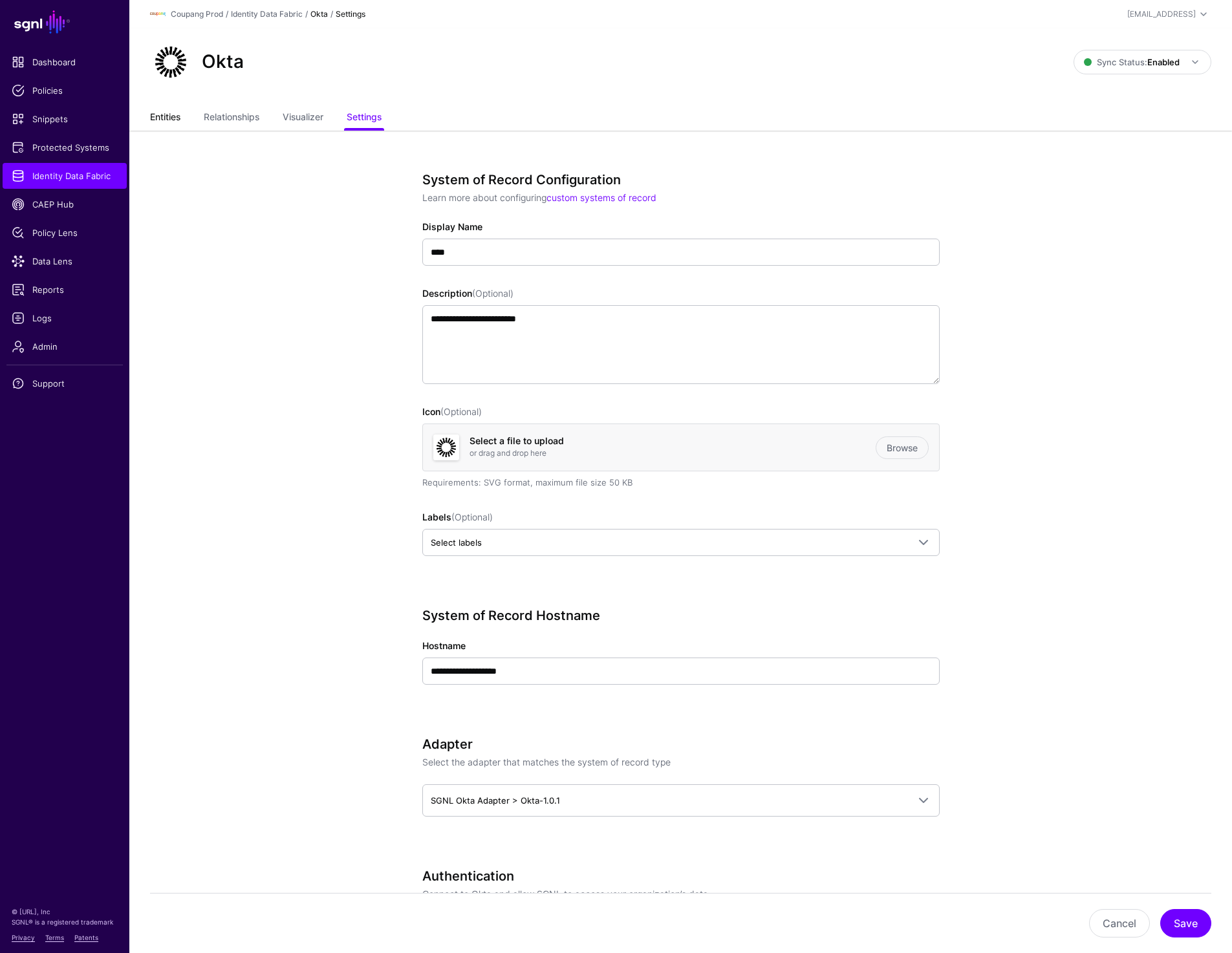
click at [159, 122] on link "Entities" at bounding box center [165, 119] width 30 height 25
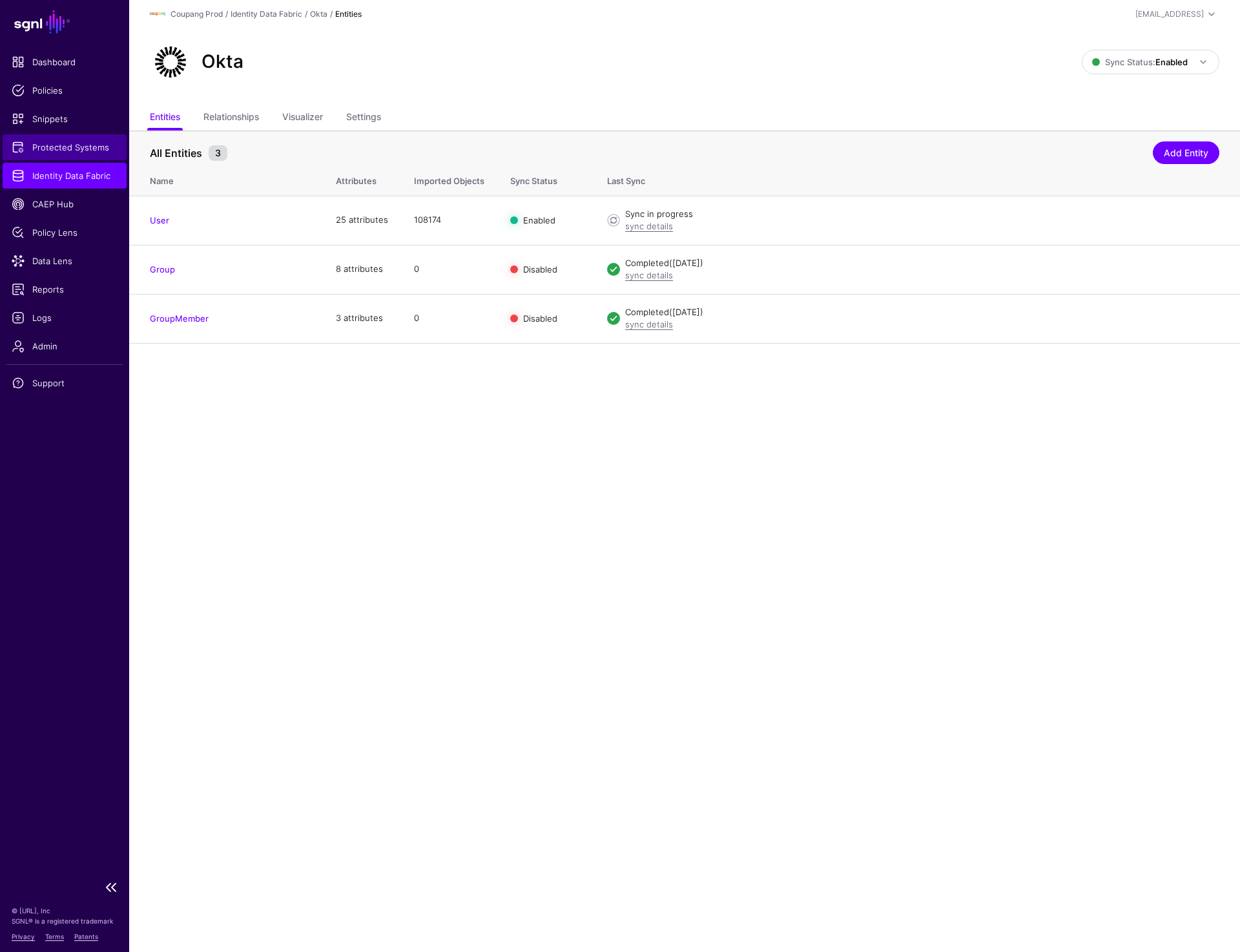
click at [67, 137] on link "Protected Systems" at bounding box center [65, 147] width 124 height 26
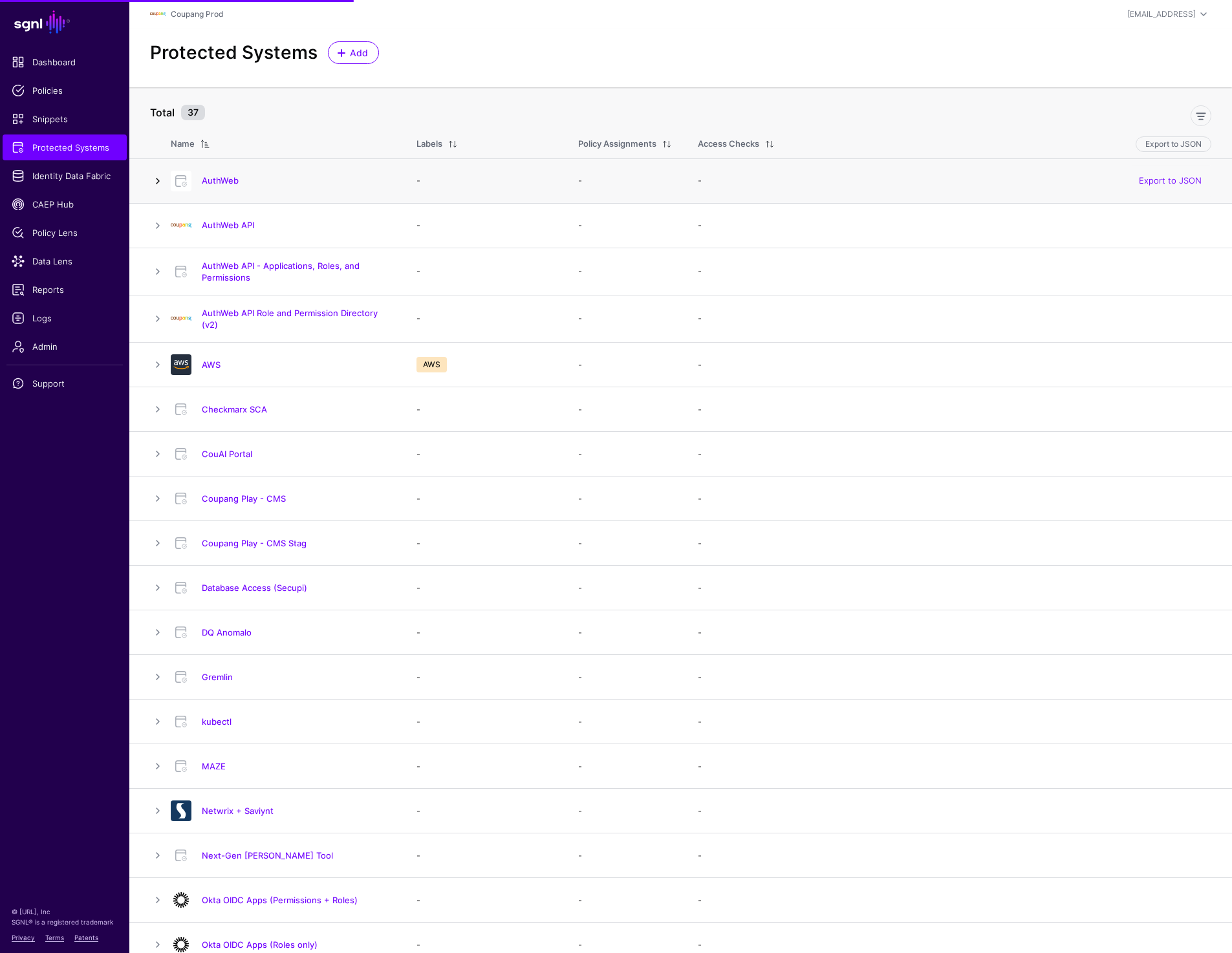
click at [161, 174] on link at bounding box center [157, 180] width 15 height 15
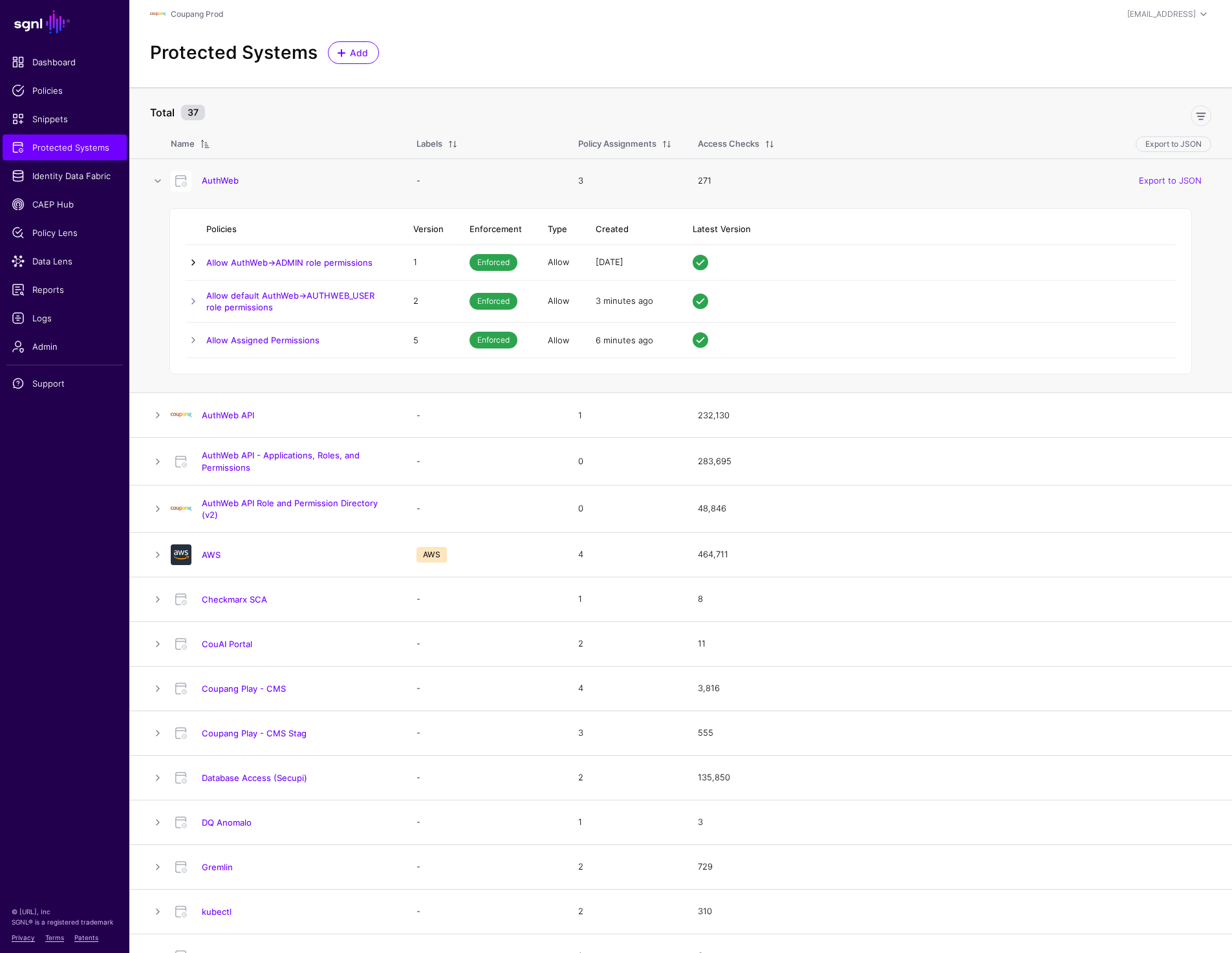
click at [191, 261] on link at bounding box center [193, 262] width 15 height 15
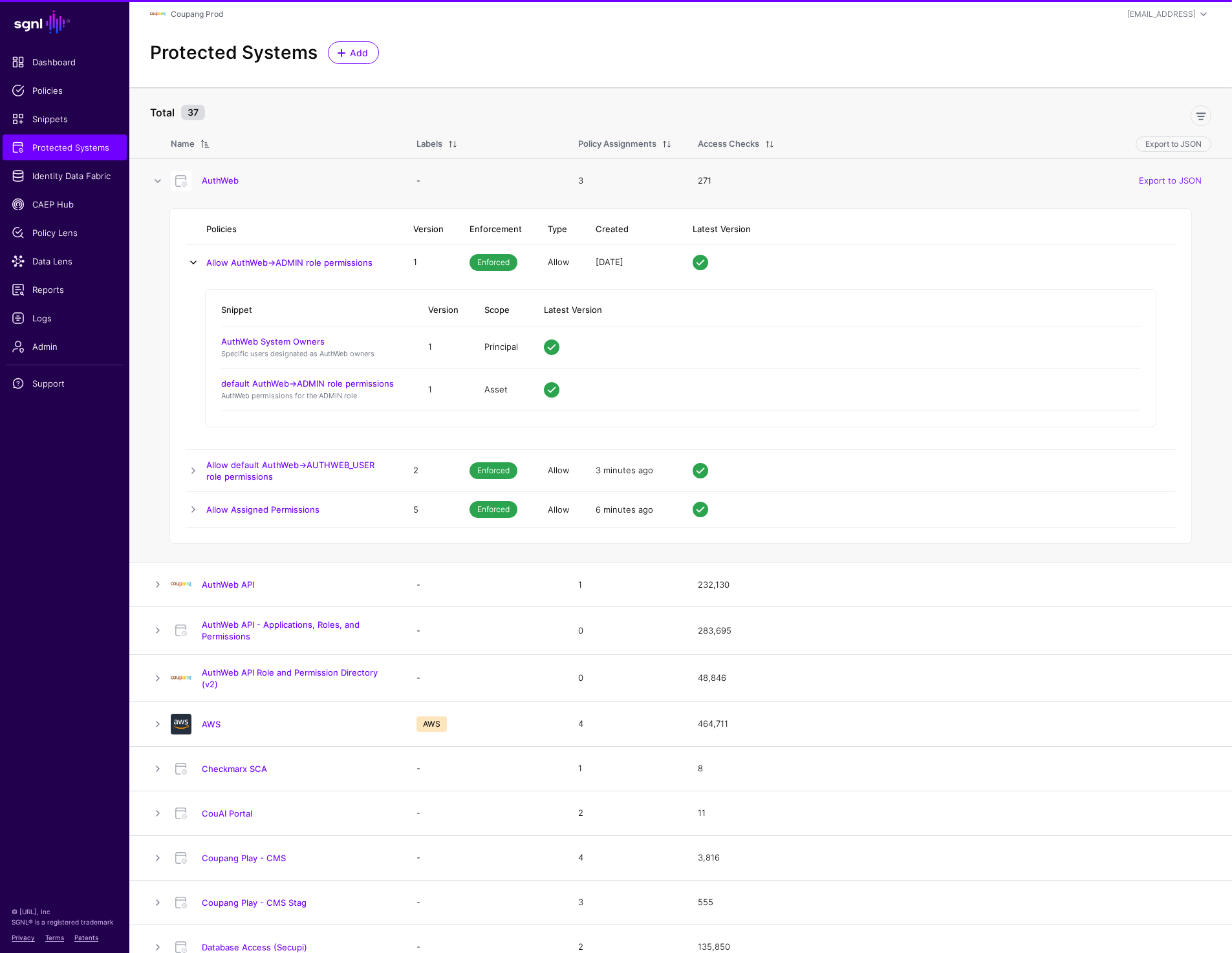
click at [191, 261] on link at bounding box center [193, 262] width 15 height 15
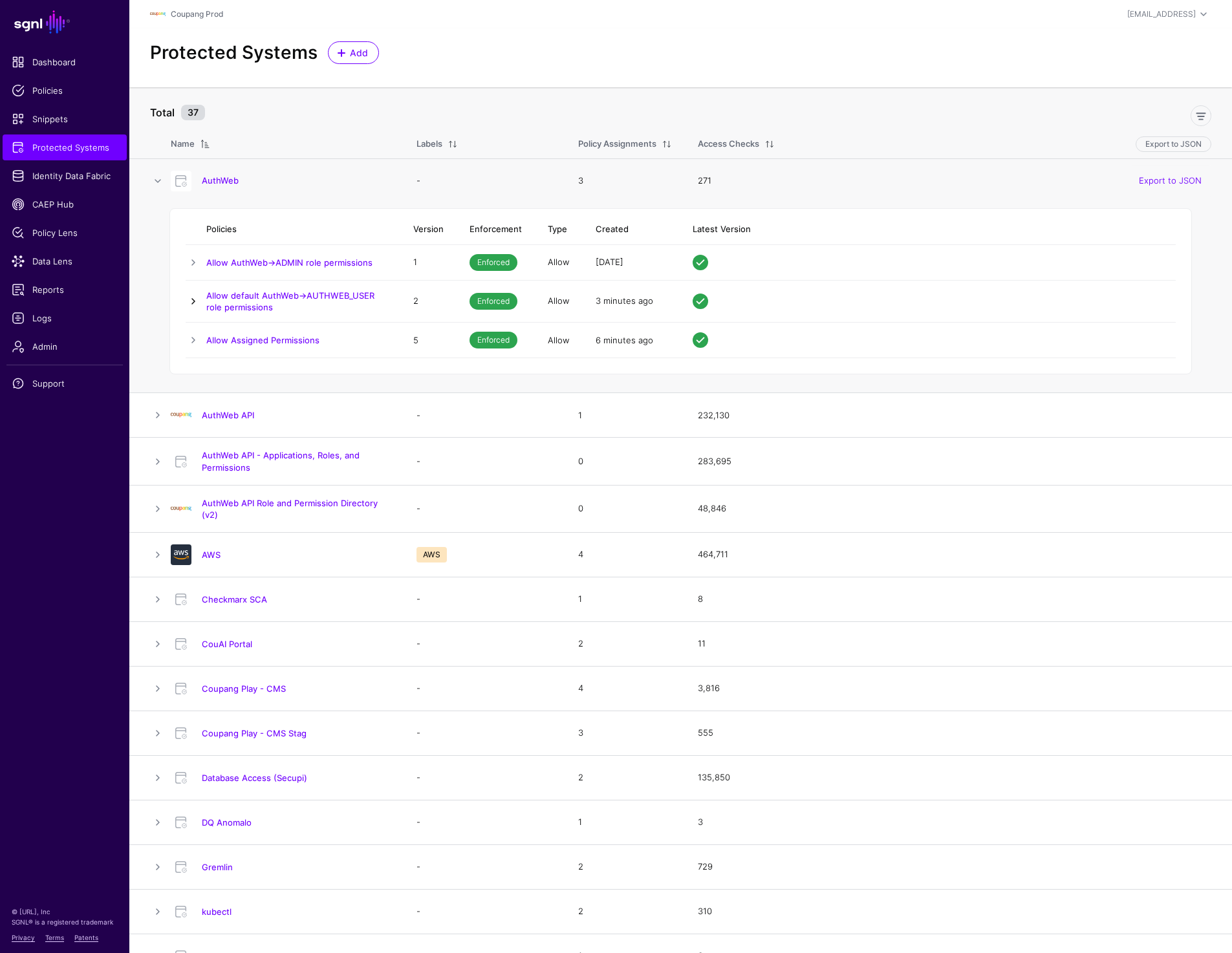
click at [188, 306] on link at bounding box center [193, 301] width 15 height 15
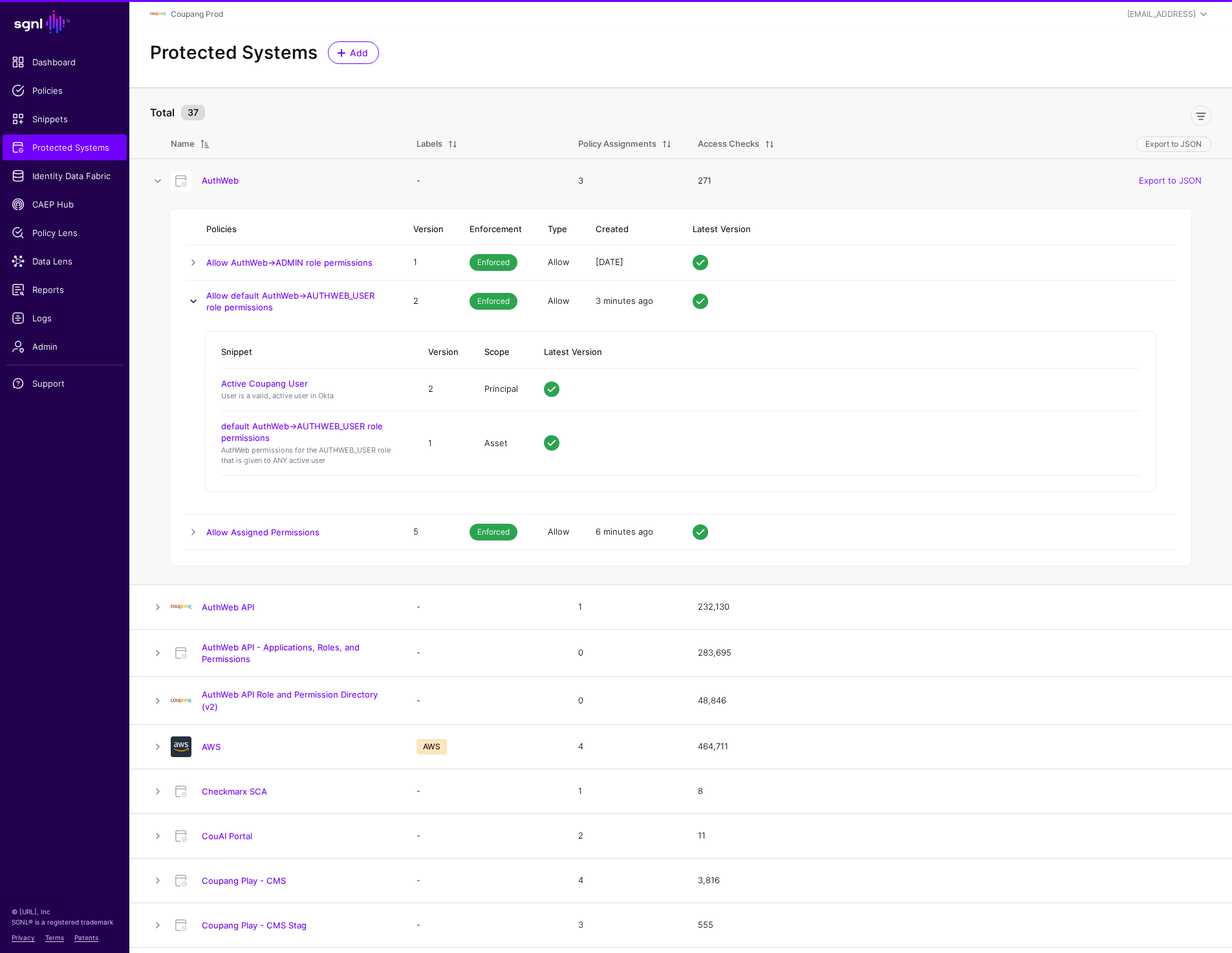
click at [188, 306] on link at bounding box center [193, 301] width 15 height 15
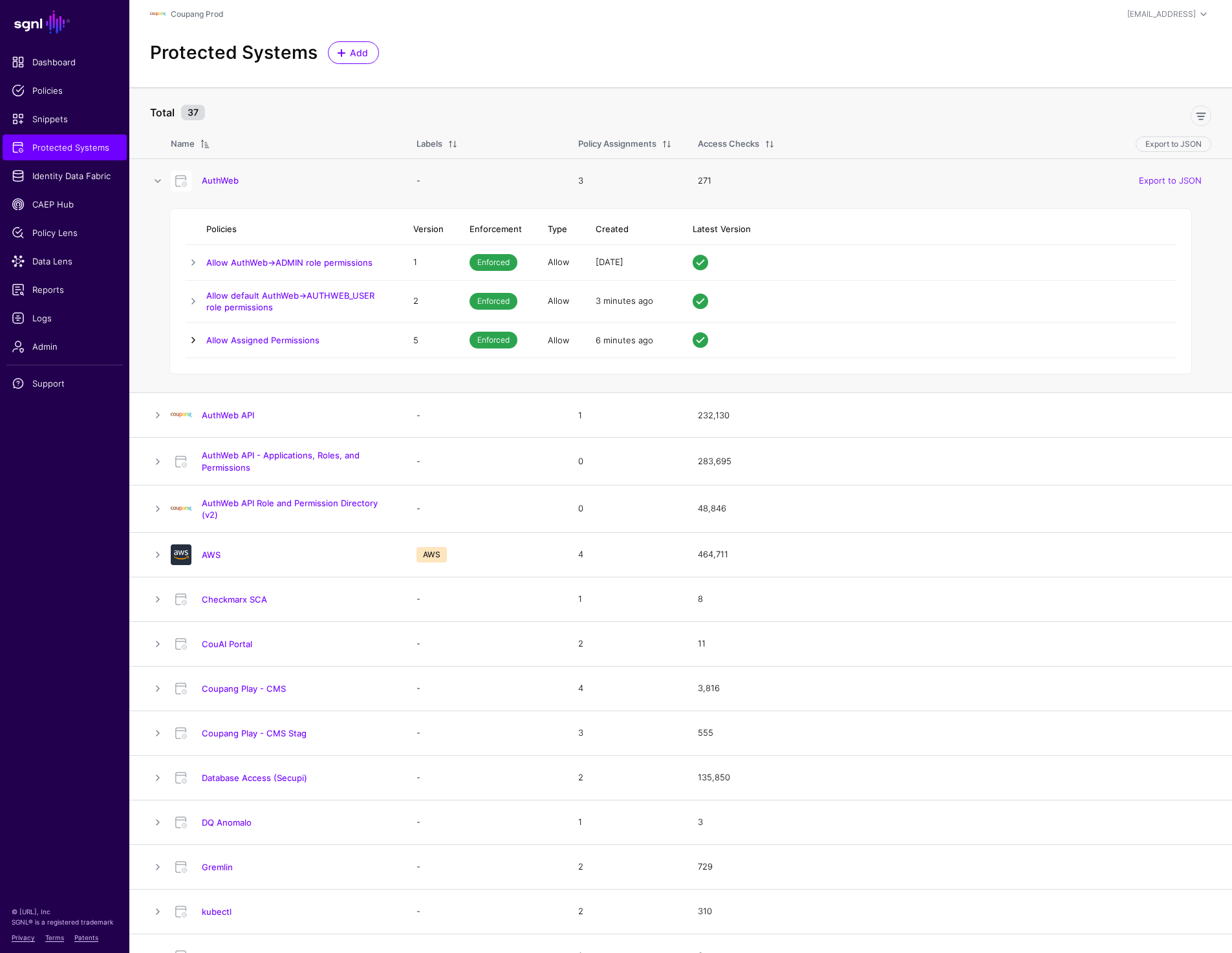
click at [191, 339] on link at bounding box center [193, 339] width 15 height 15
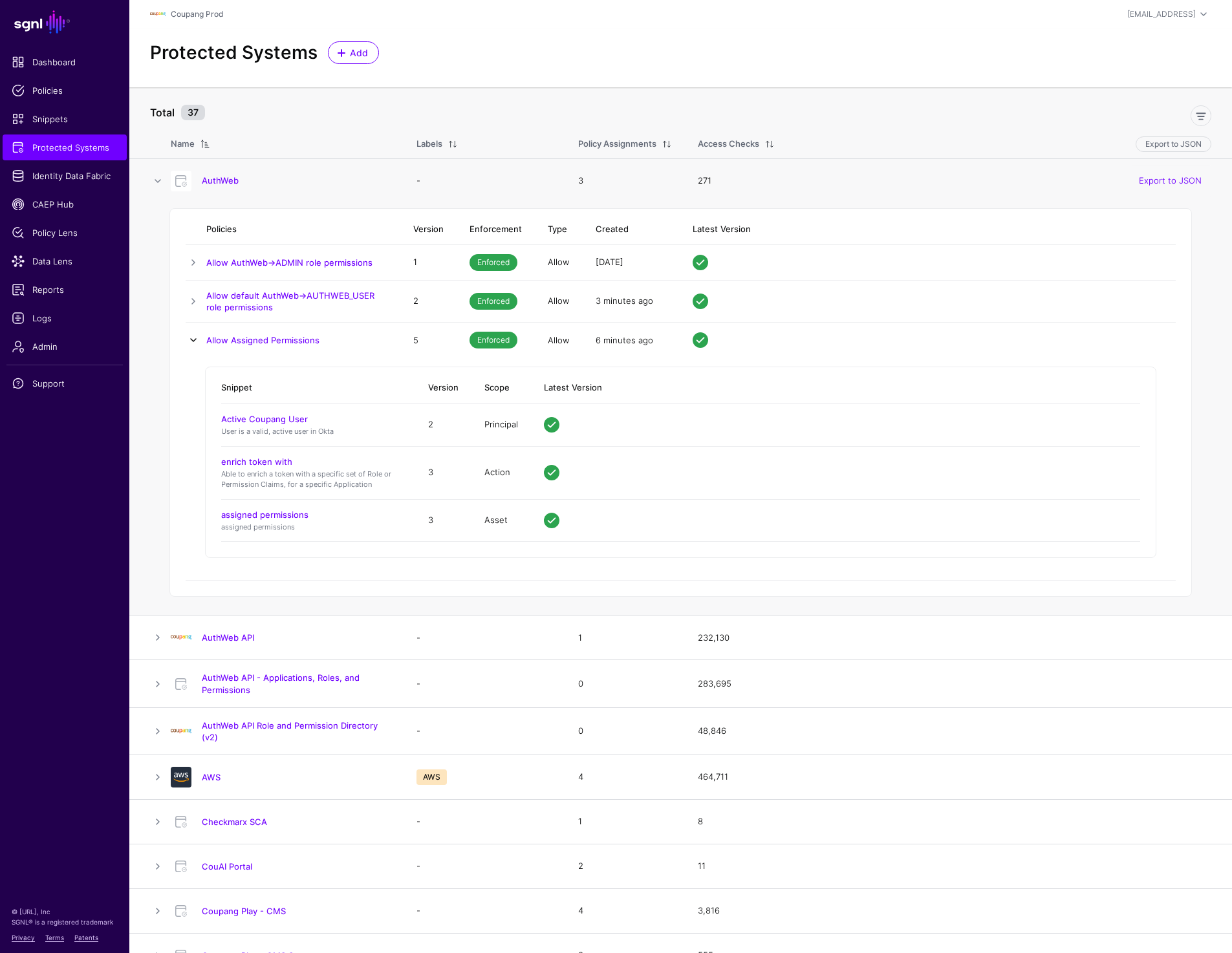
click at [191, 339] on link at bounding box center [193, 339] width 15 height 15
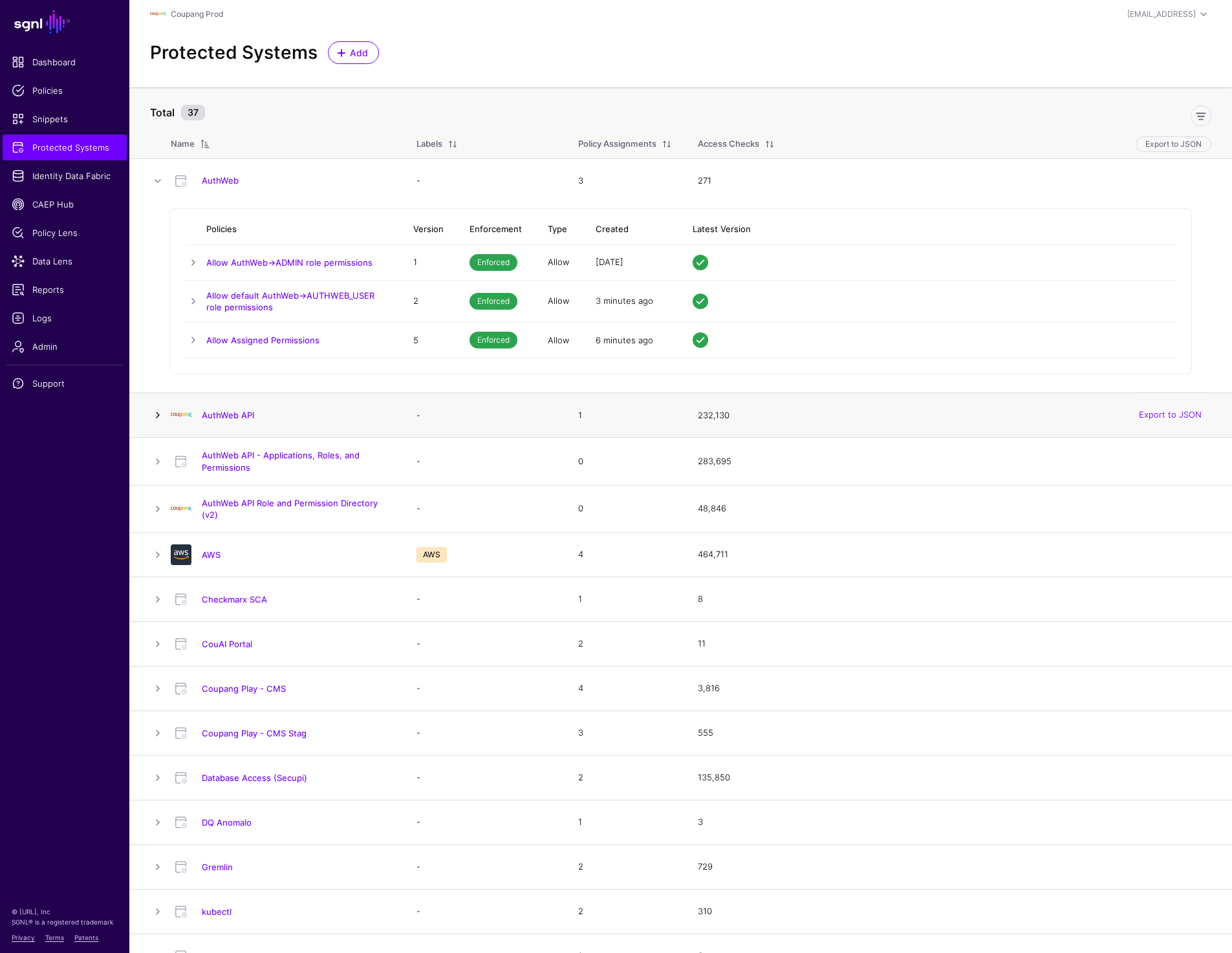
click at [151, 412] on link at bounding box center [157, 415] width 15 height 15
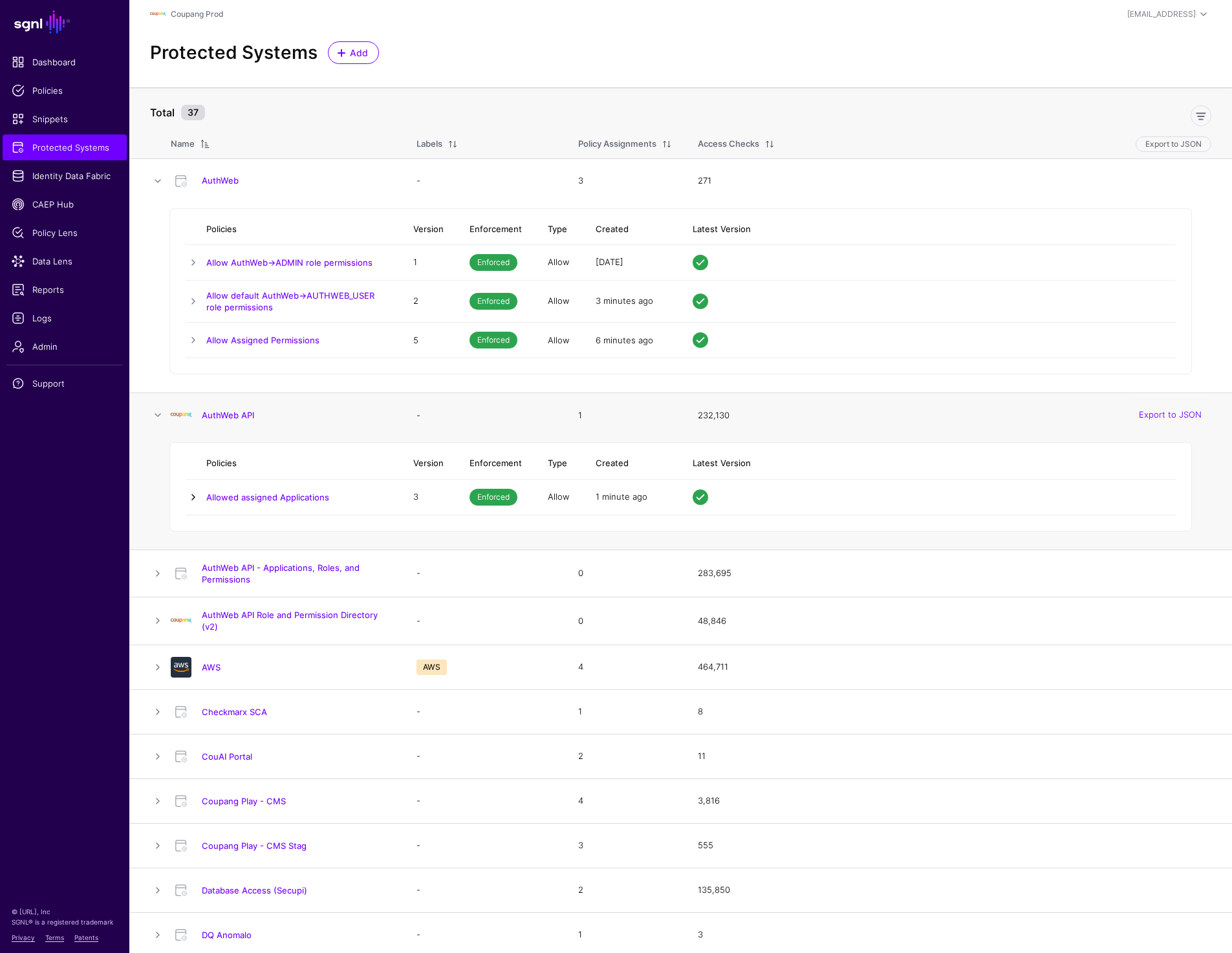
click at [192, 497] on link at bounding box center [193, 496] width 15 height 15
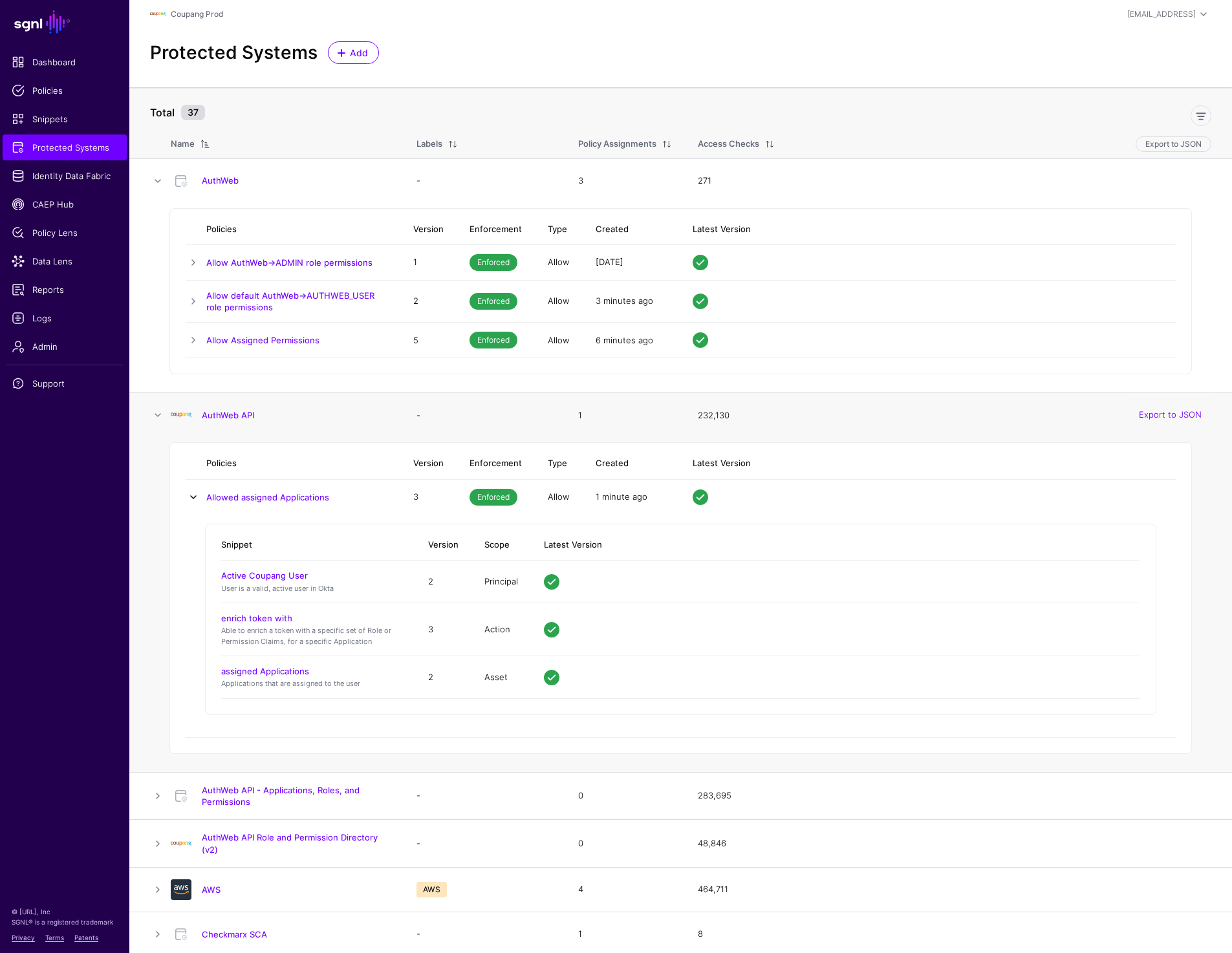
click at [192, 497] on link at bounding box center [193, 496] width 15 height 15
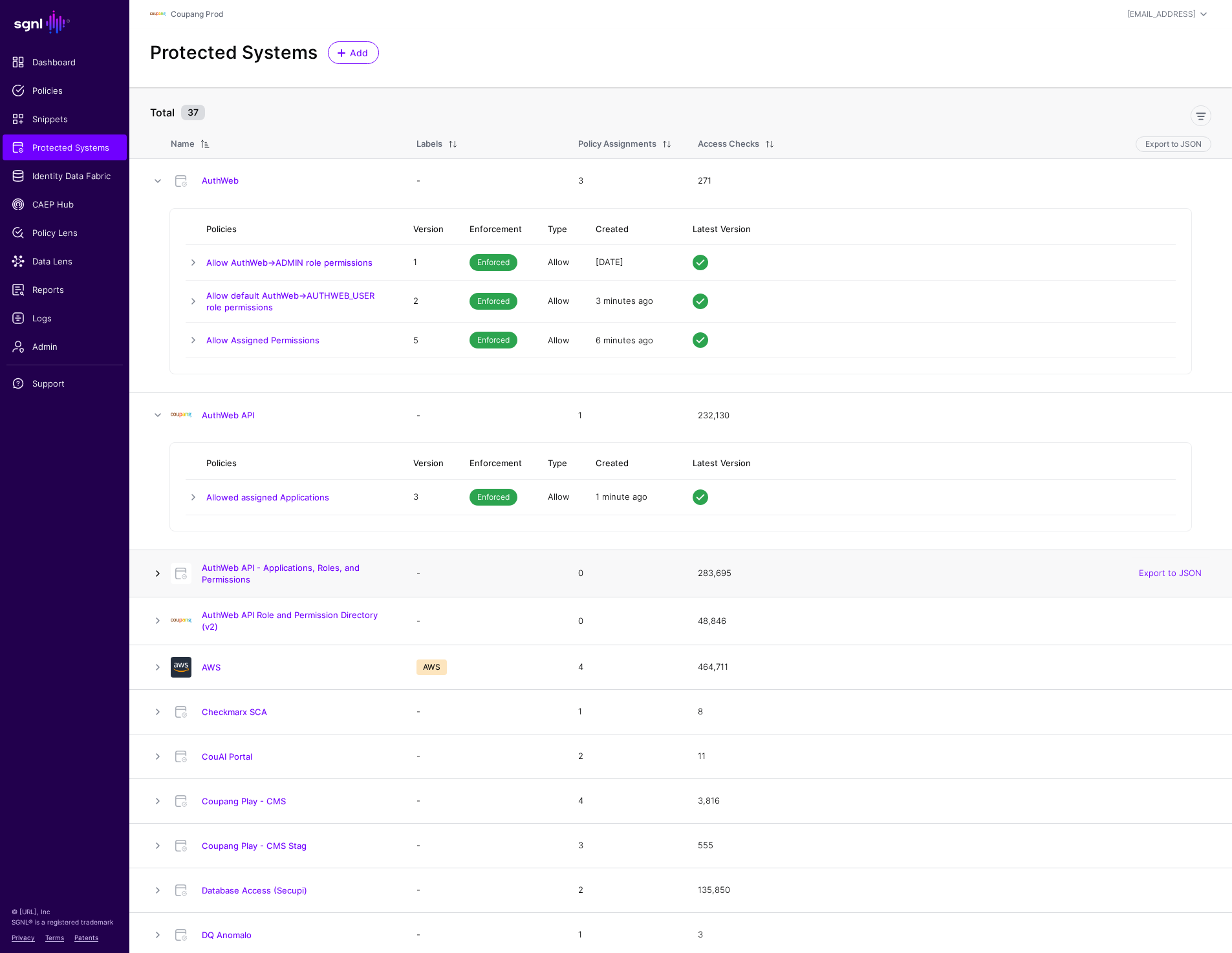
click at [156, 571] on link at bounding box center [157, 573] width 15 height 15
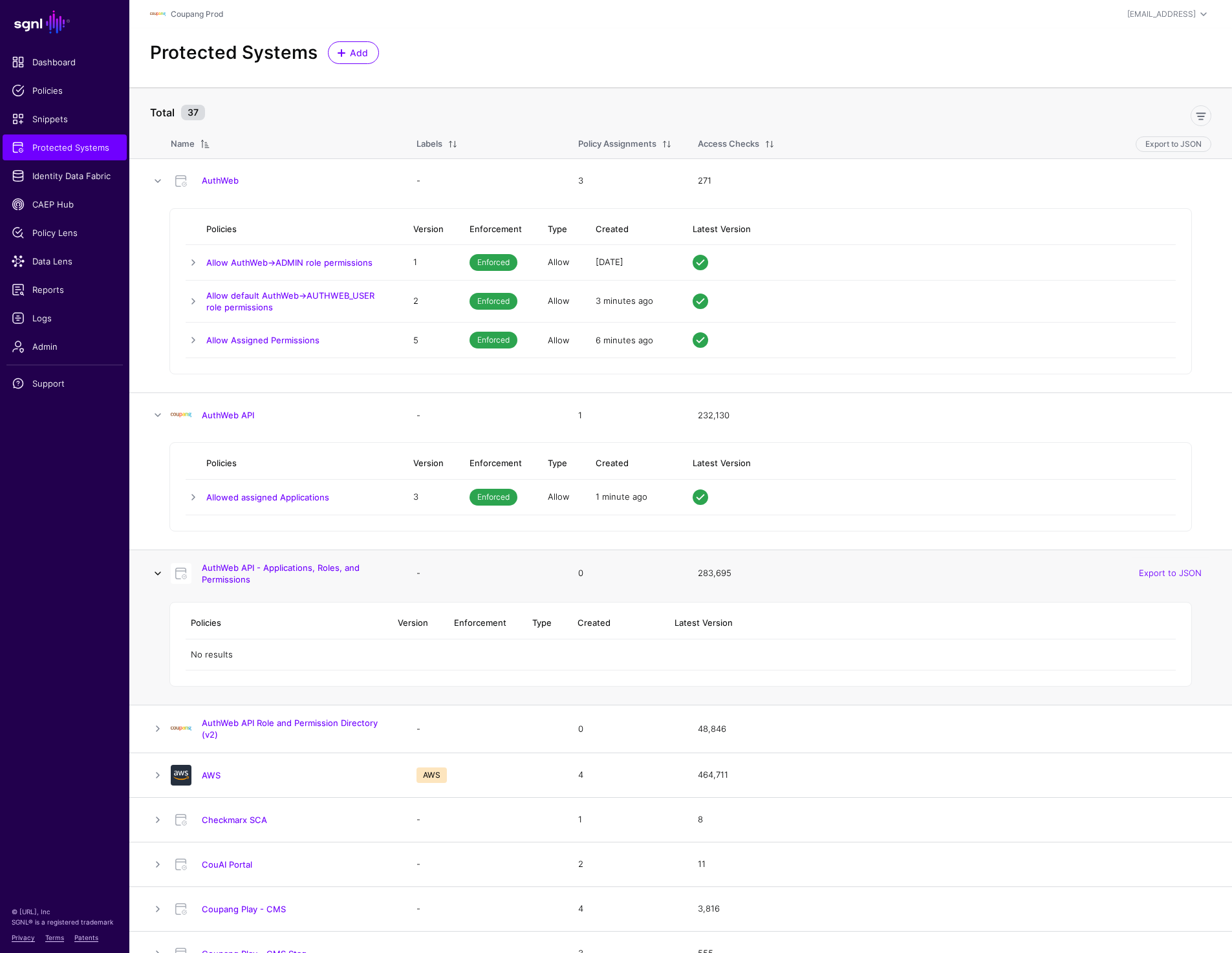
click at [156, 571] on link at bounding box center [157, 573] width 15 height 15
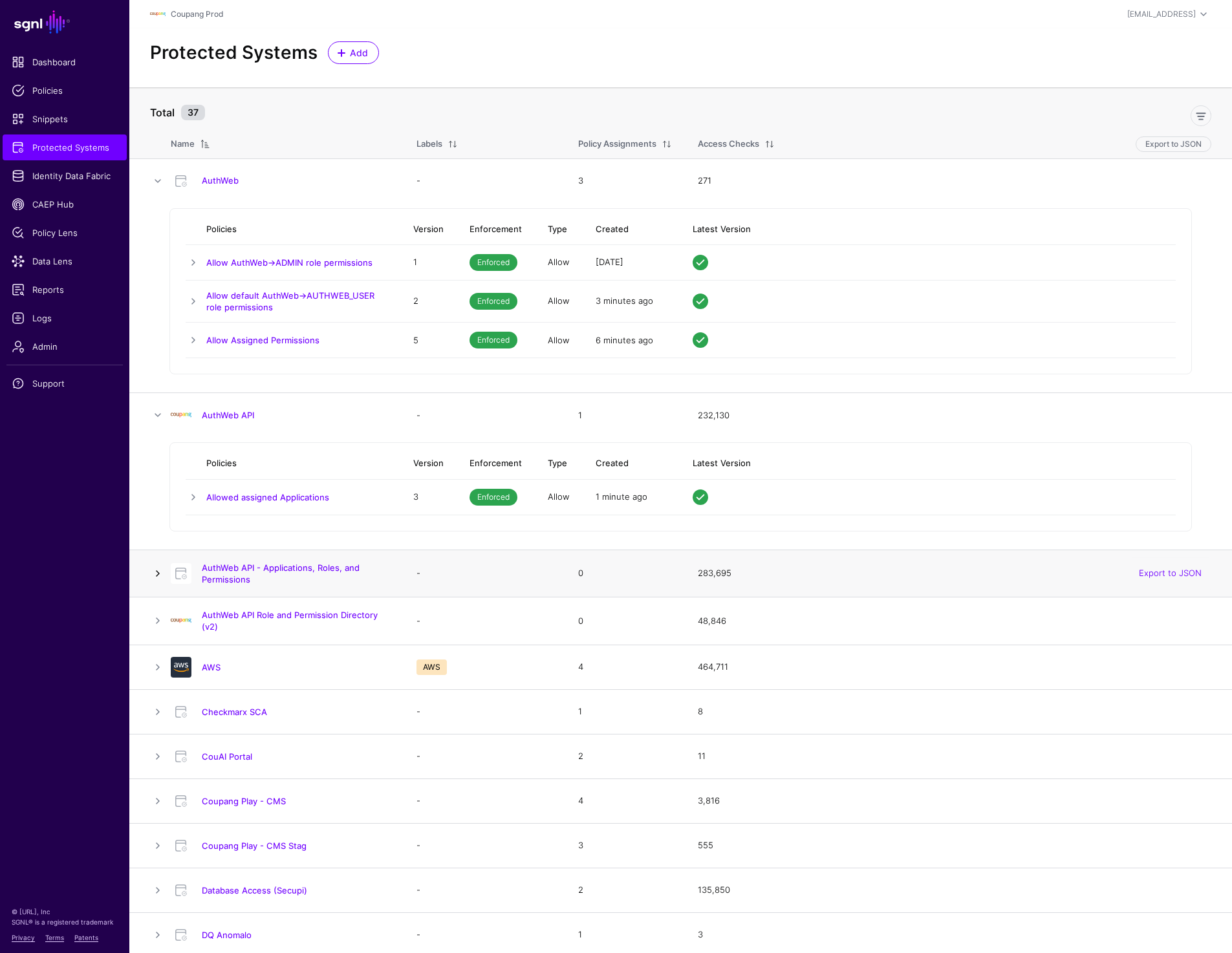
click at [156, 577] on link at bounding box center [157, 573] width 15 height 15
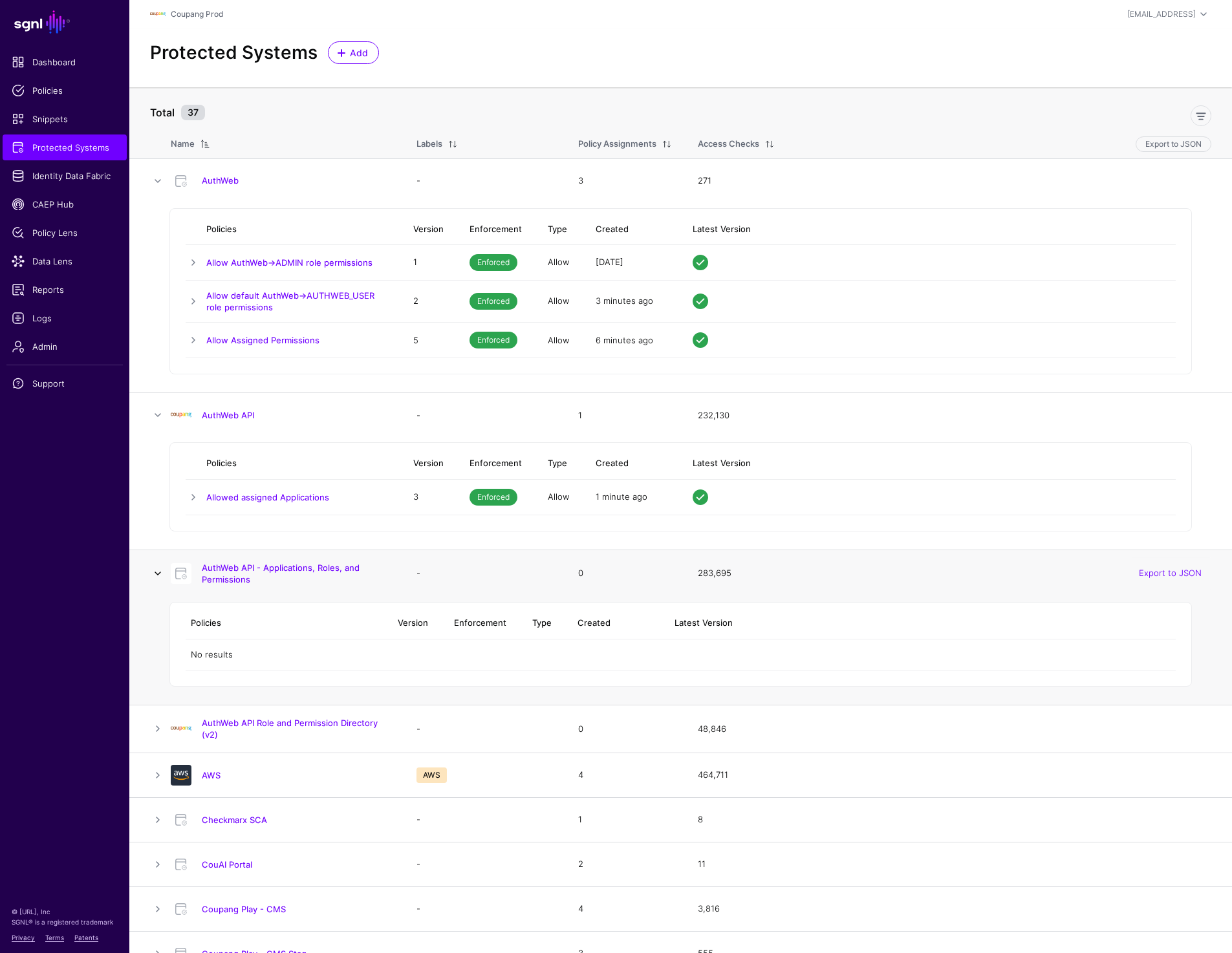
click at [156, 577] on link at bounding box center [157, 573] width 15 height 15
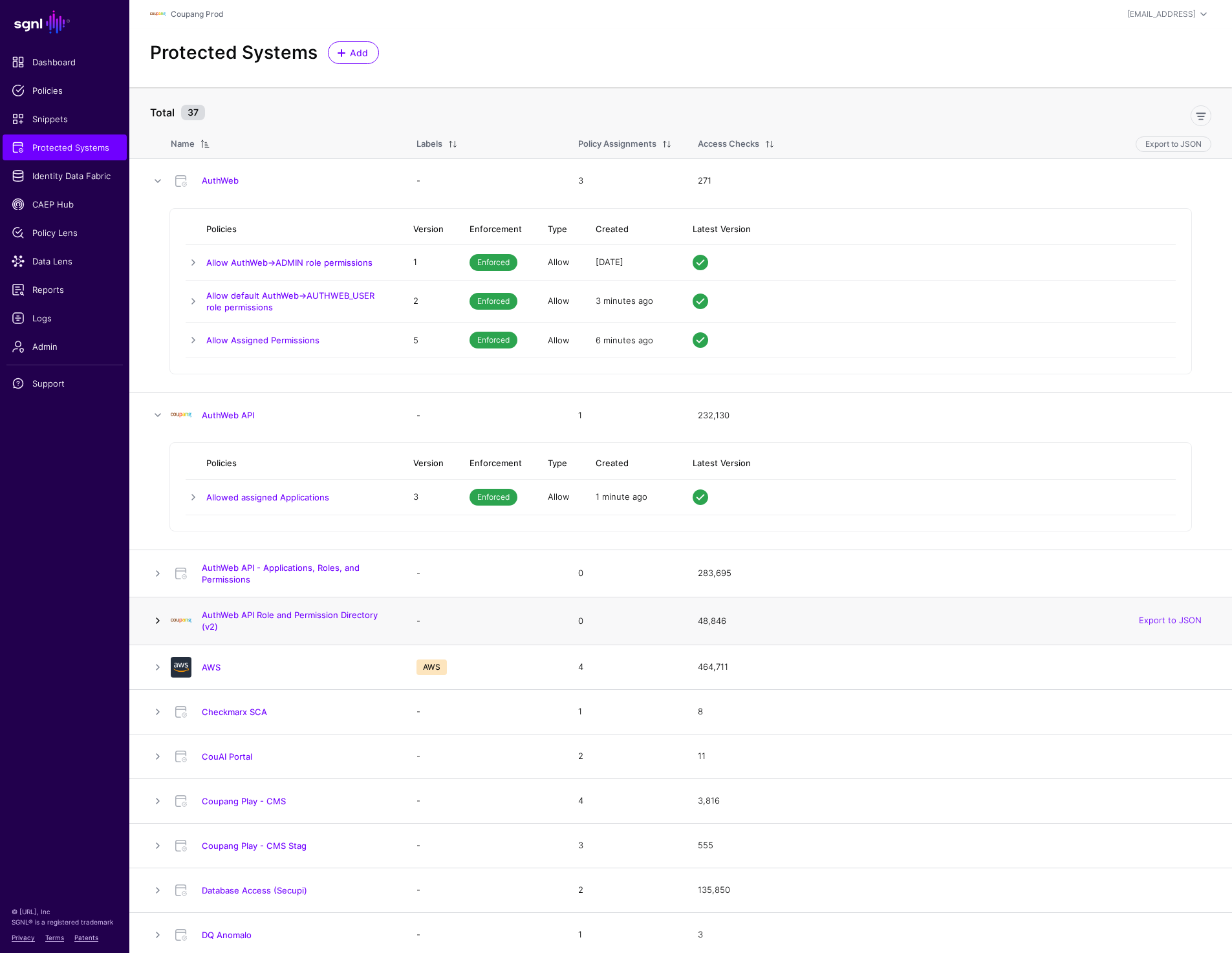
click at [153, 615] on link at bounding box center [157, 620] width 15 height 15
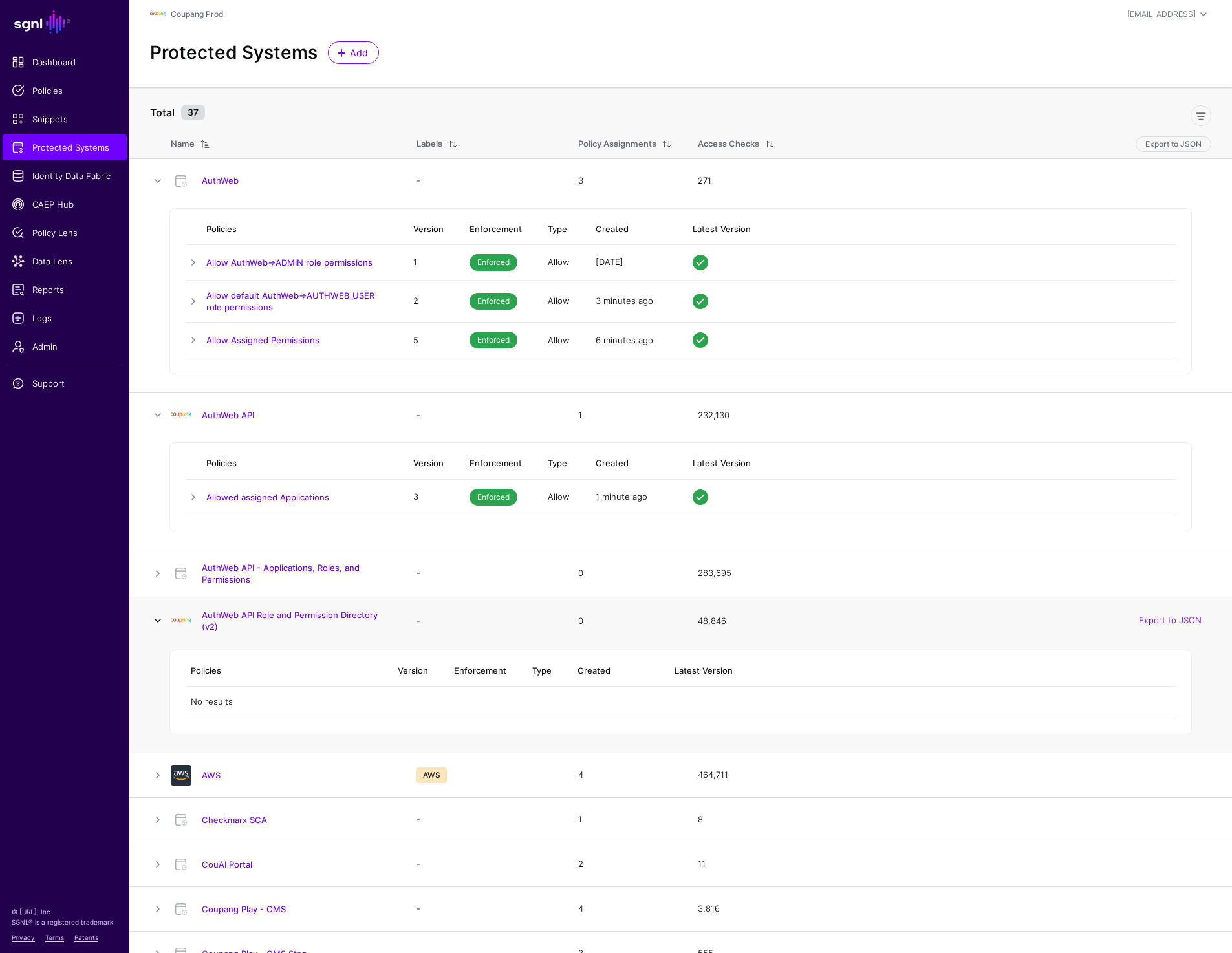
click at [153, 615] on link at bounding box center [157, 620] width 15 height 15
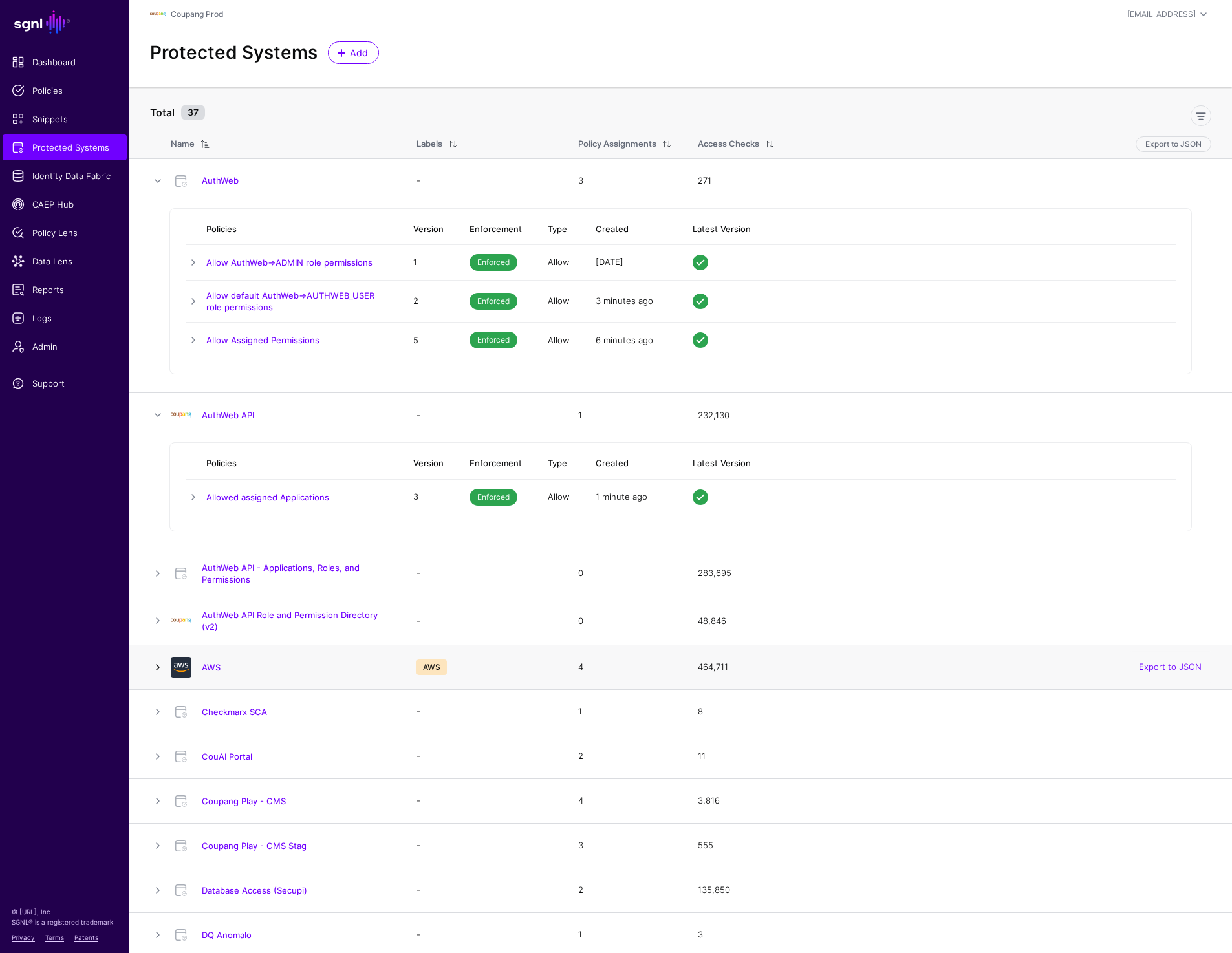
click at [156, 668] on link at bounding box center [157, 666] width 15 height 15
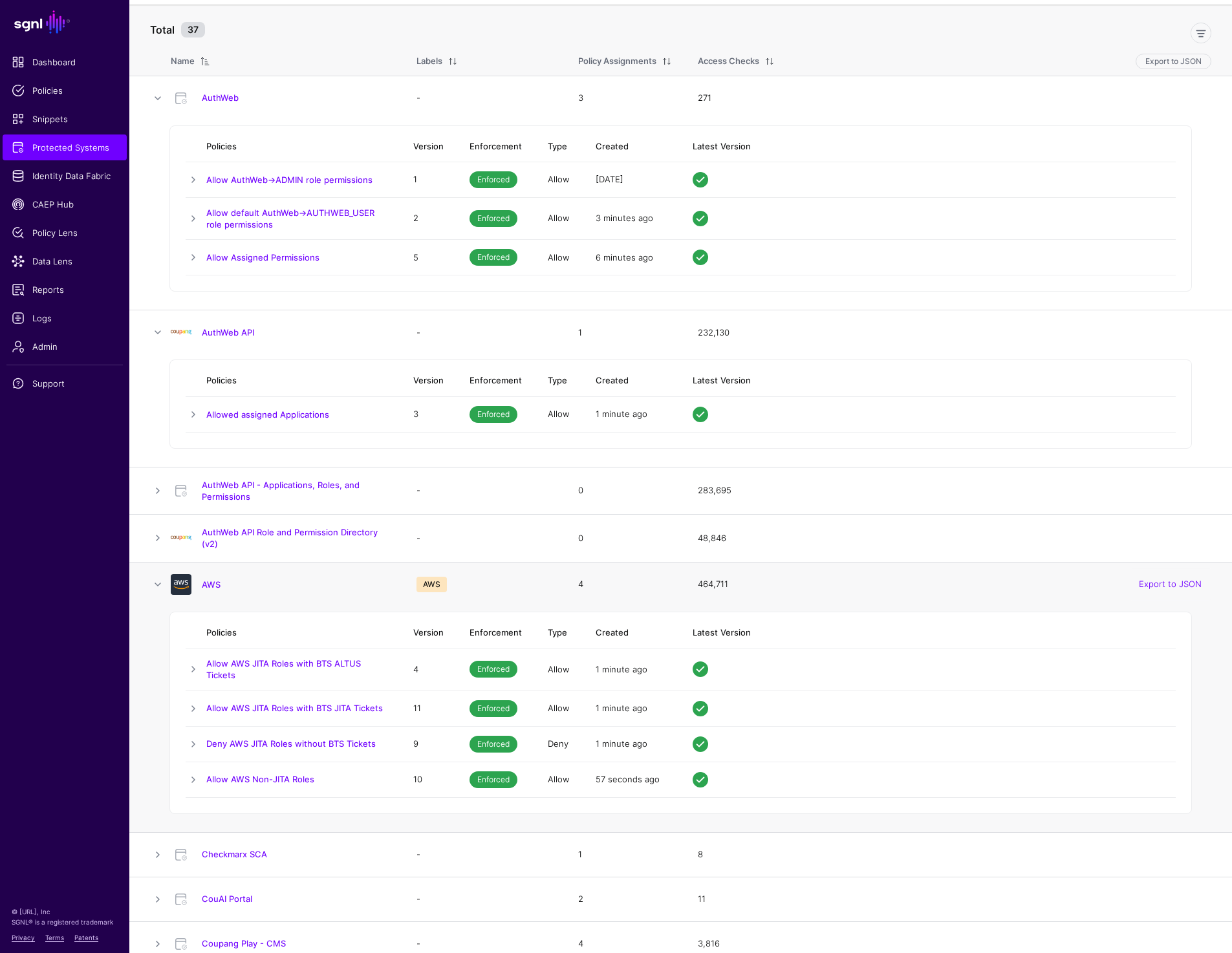
scroll to position [85, 0]
click at [156, 581] on link at bounding box center [157, 582] width 15 height 15
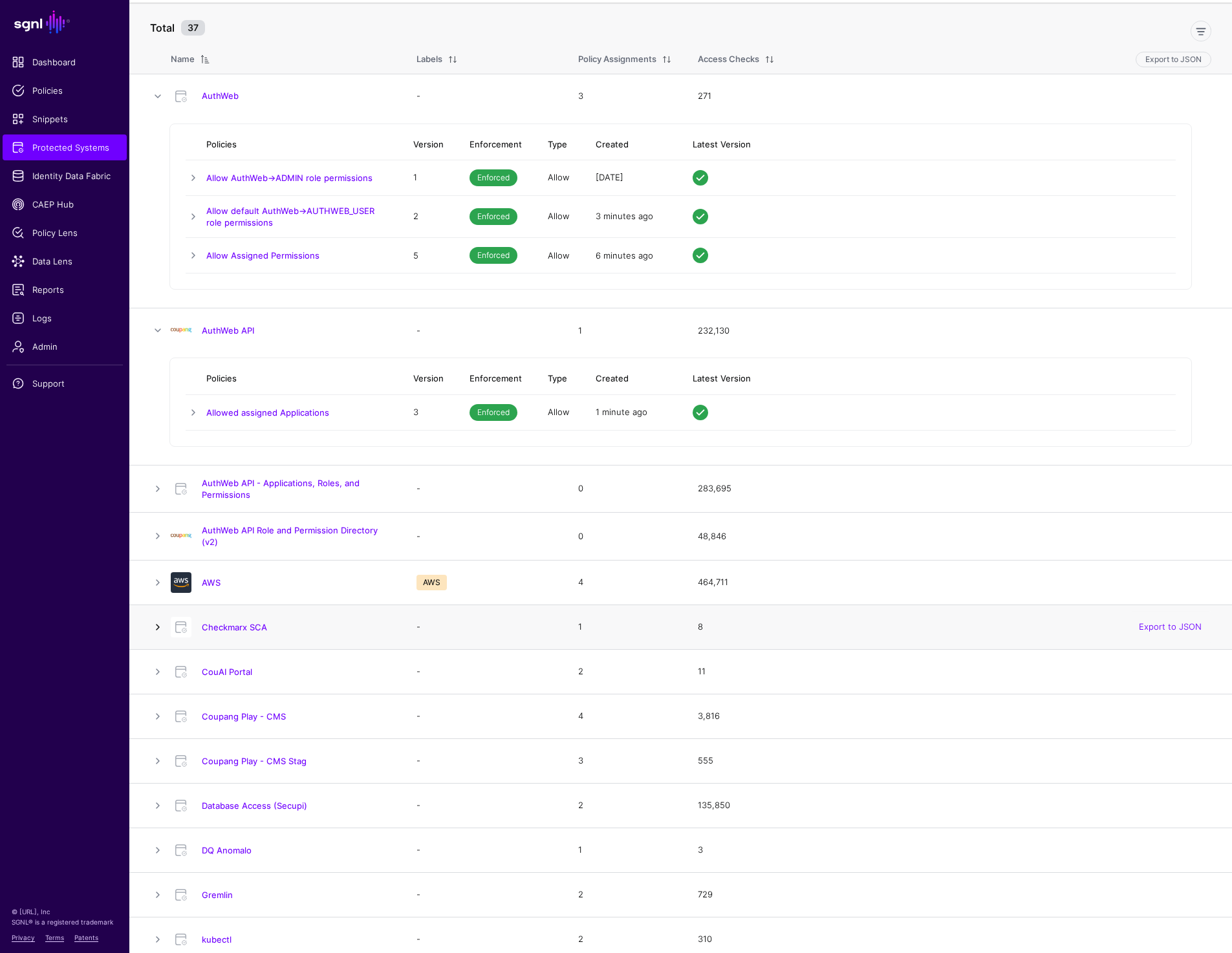
click at [159, 624] on link at bounding box center [157, 627] width 15 height 15
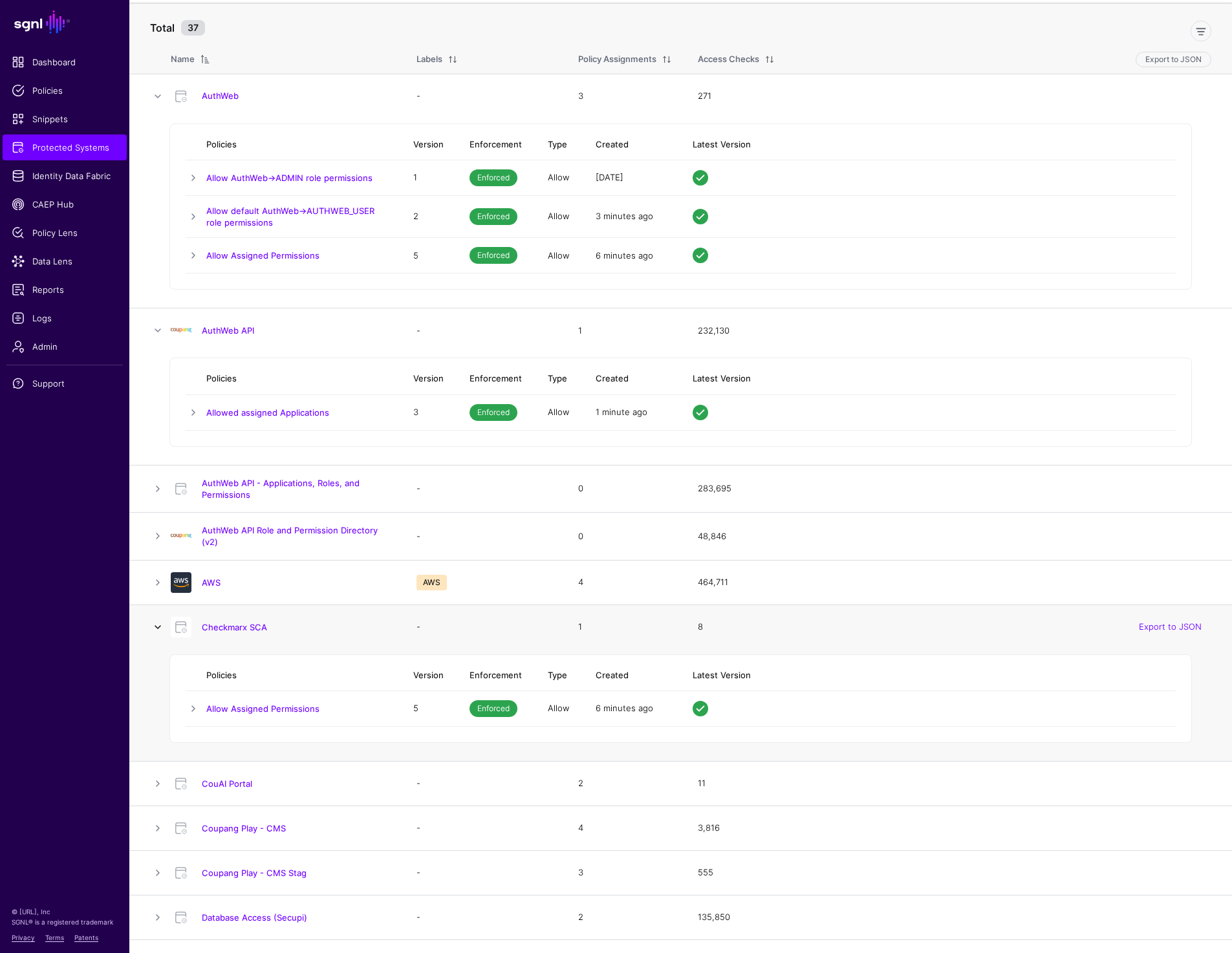
click at [159, 624] on link at bounding box center [157, 627] width 15 height 15
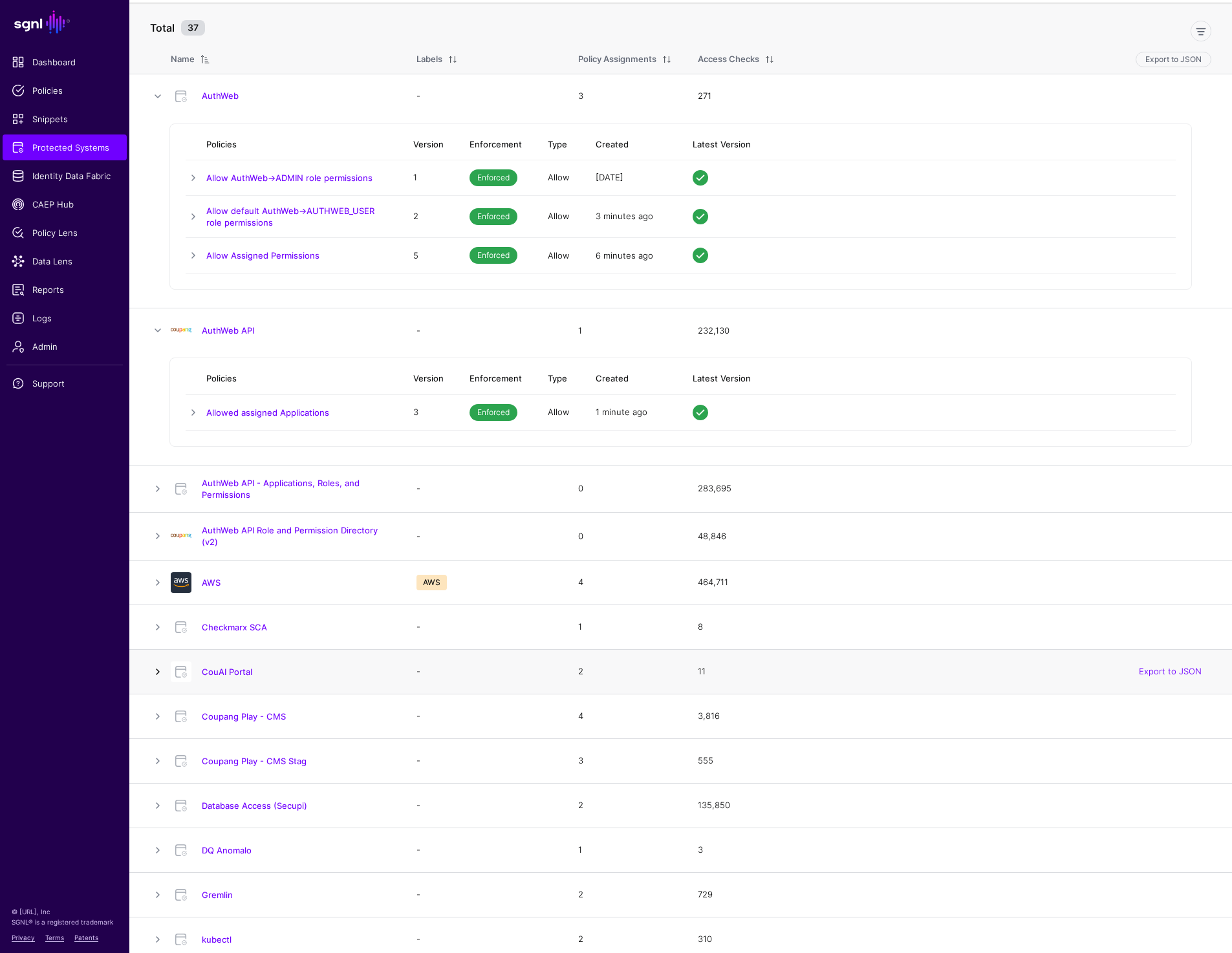
click at [158, 668] on link at bounding box center [157, 671] width 15 height 15
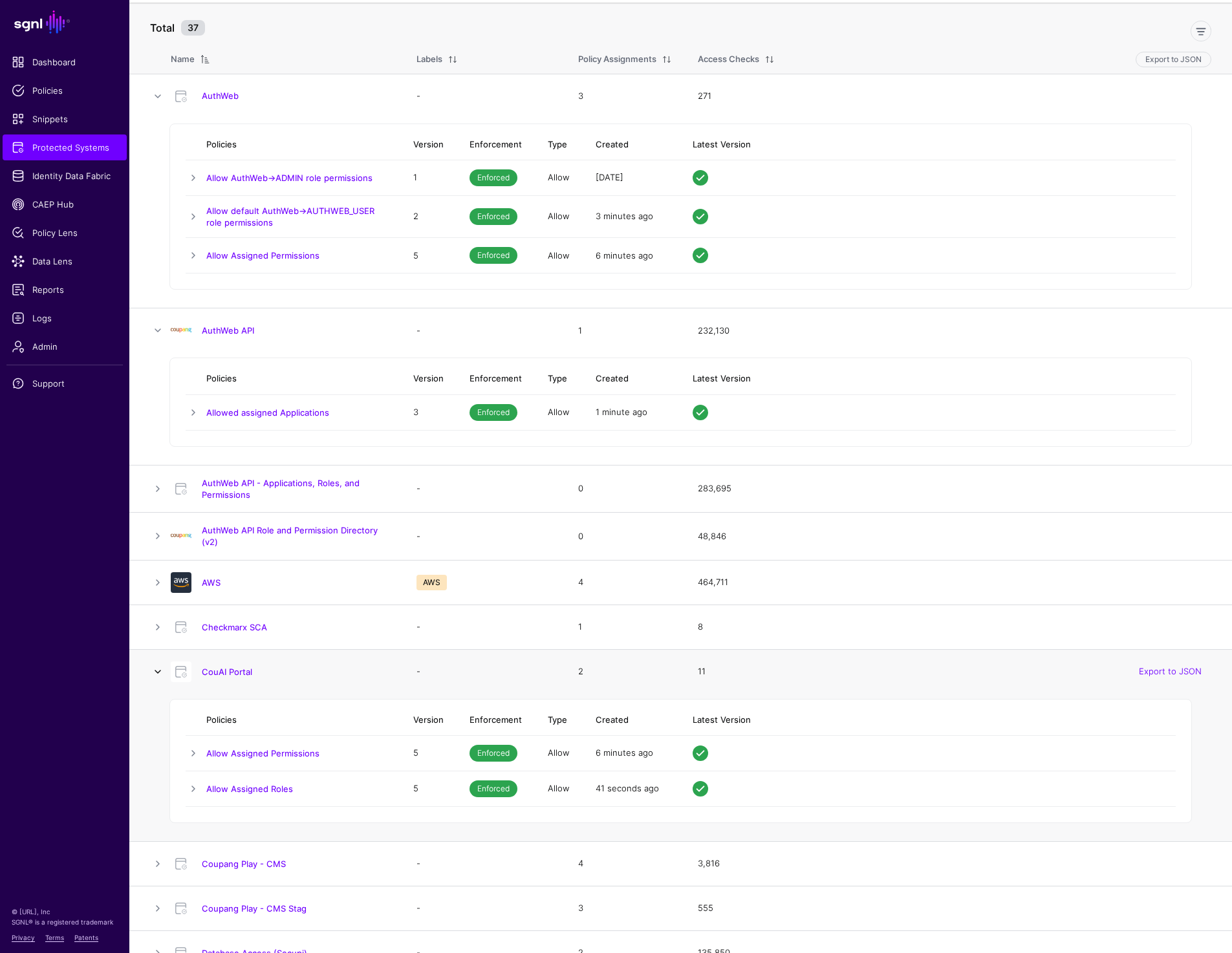
click at [158, 668] on link at bounding box center [157, 671] width 15 height 15
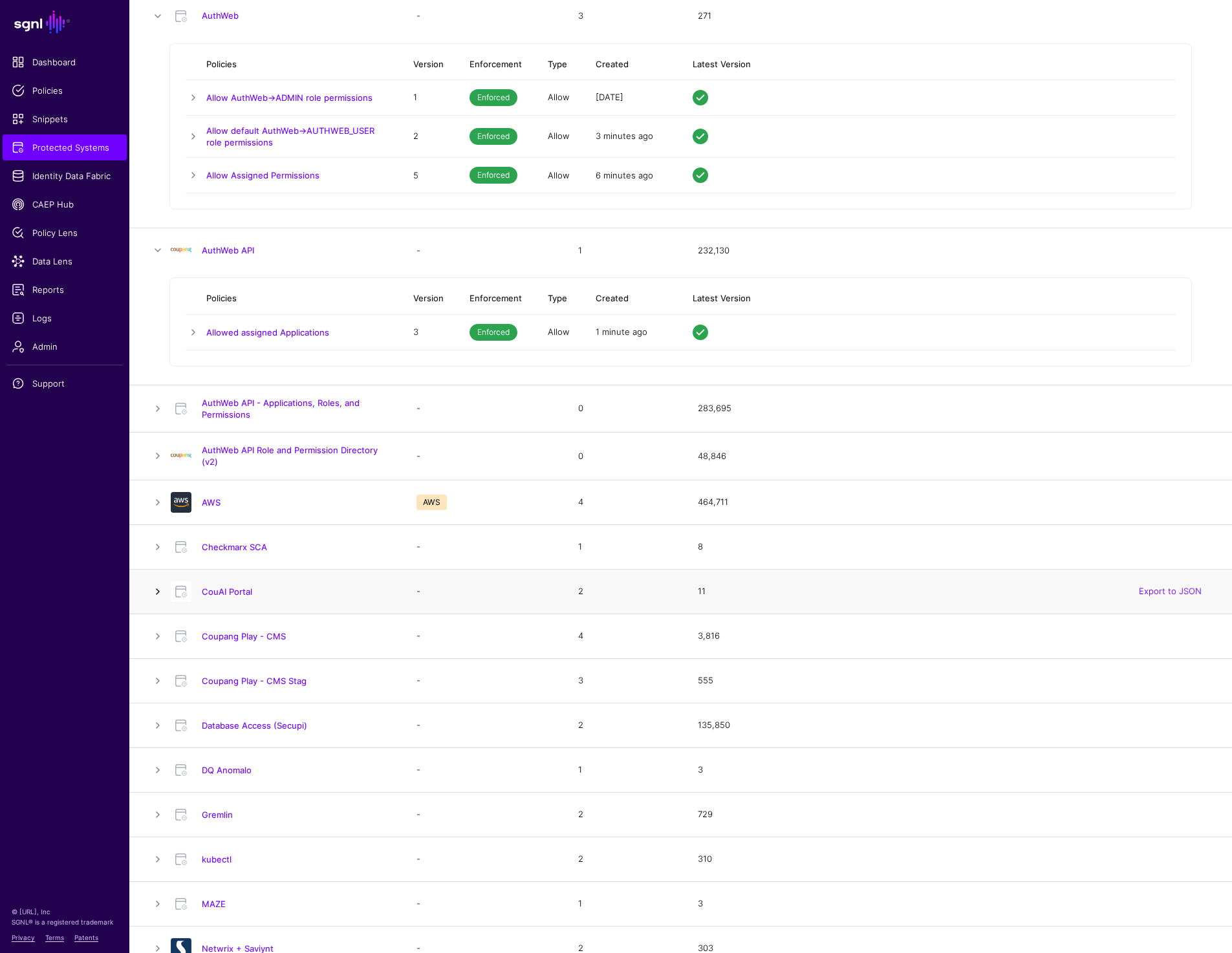
scroll to position [185, 0]
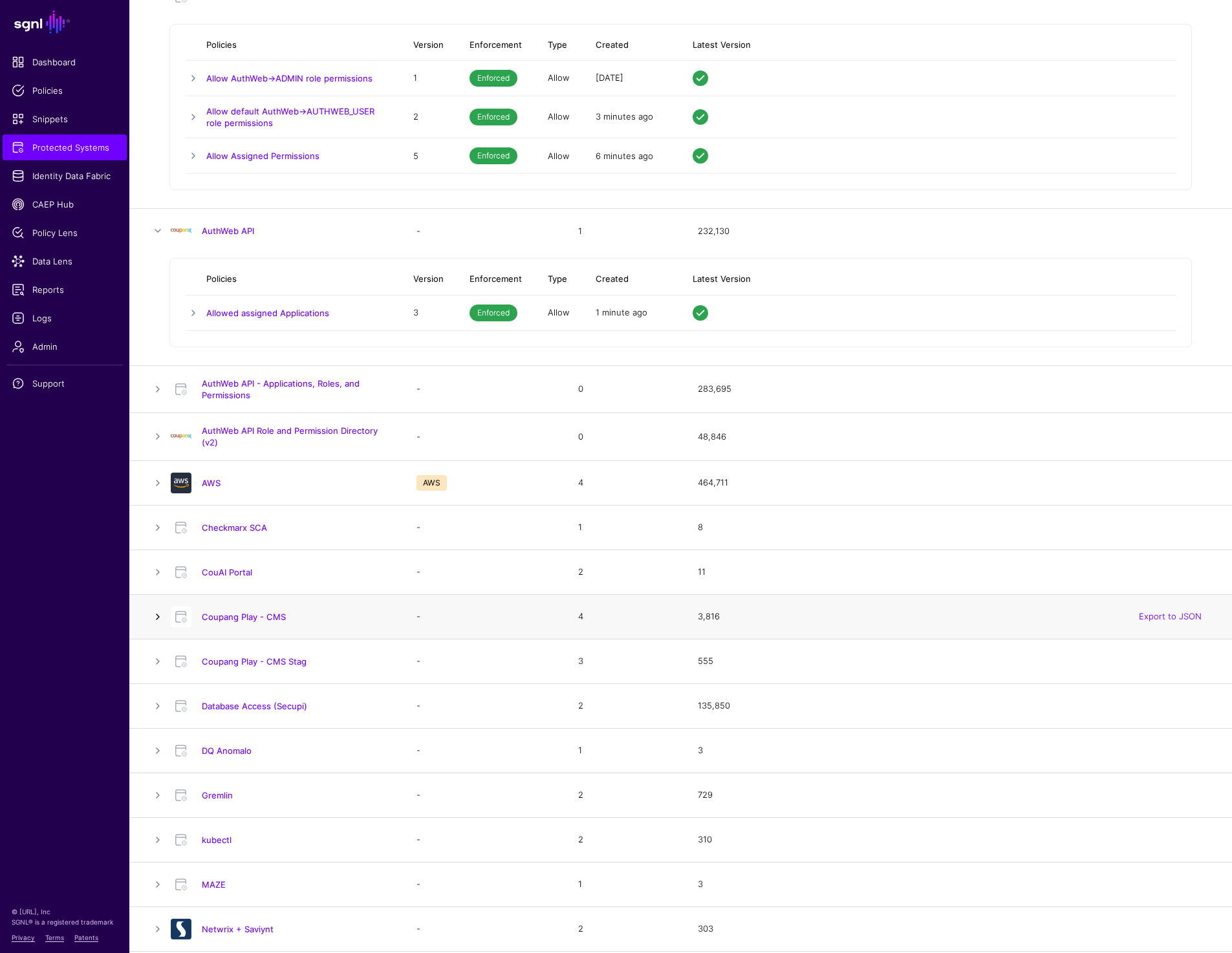
click at [157, 617] on link at bounding box center [157, 617] width 15 height 15
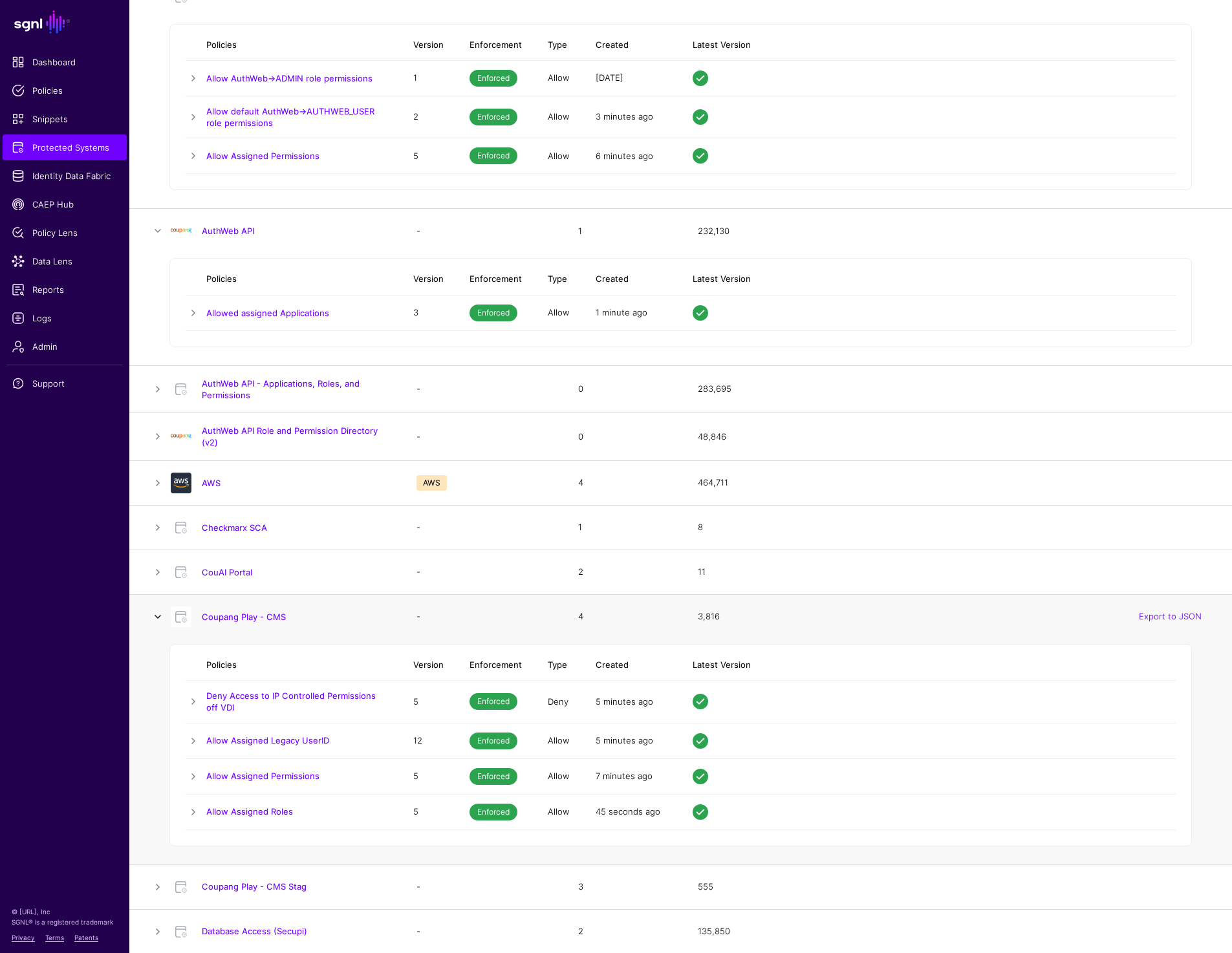
click at [157, 617] on link at bounding box center [157, 617] width 15 height 15
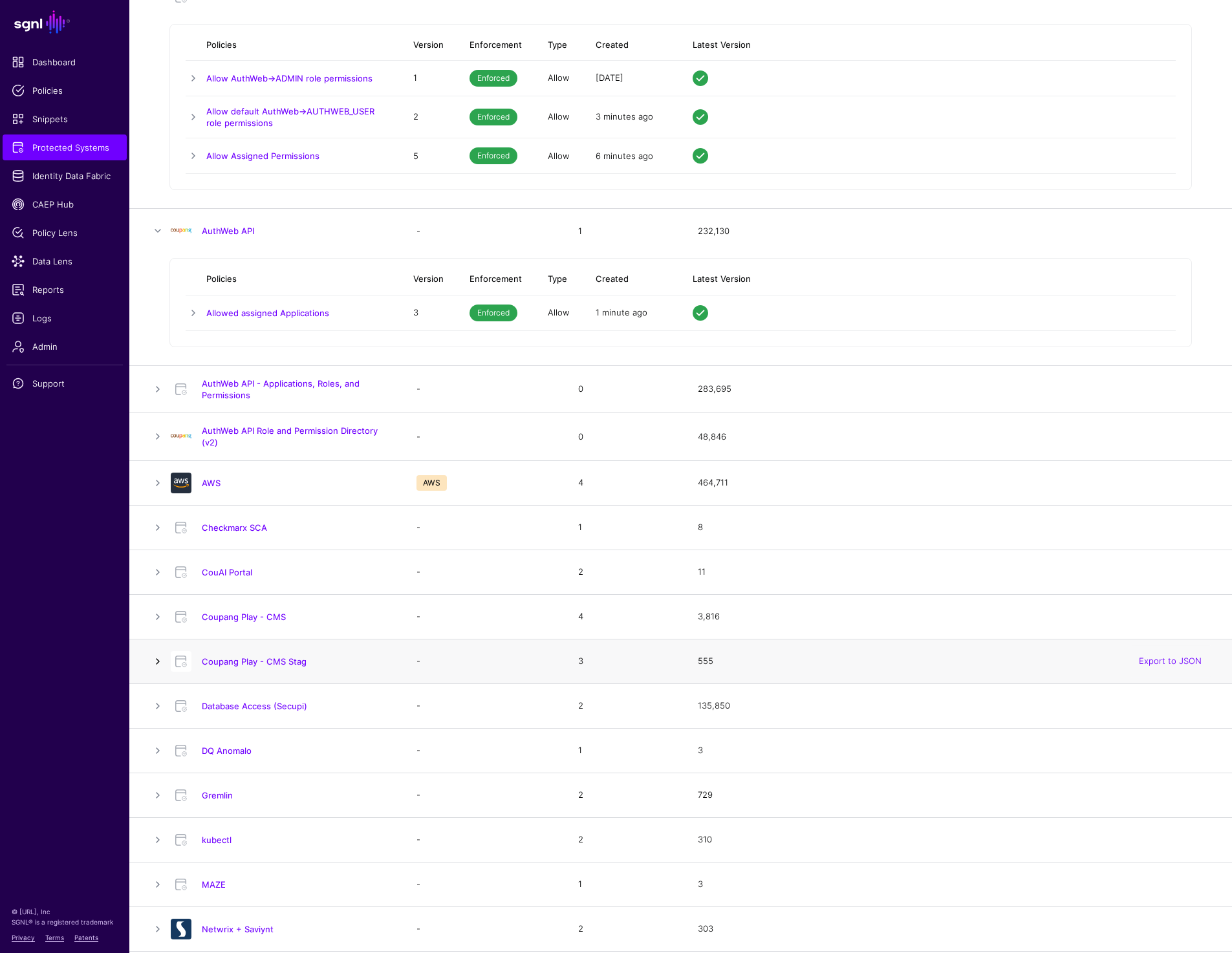
click at [158, 664] on link at bounding box center [157, 661] width 15 height 15
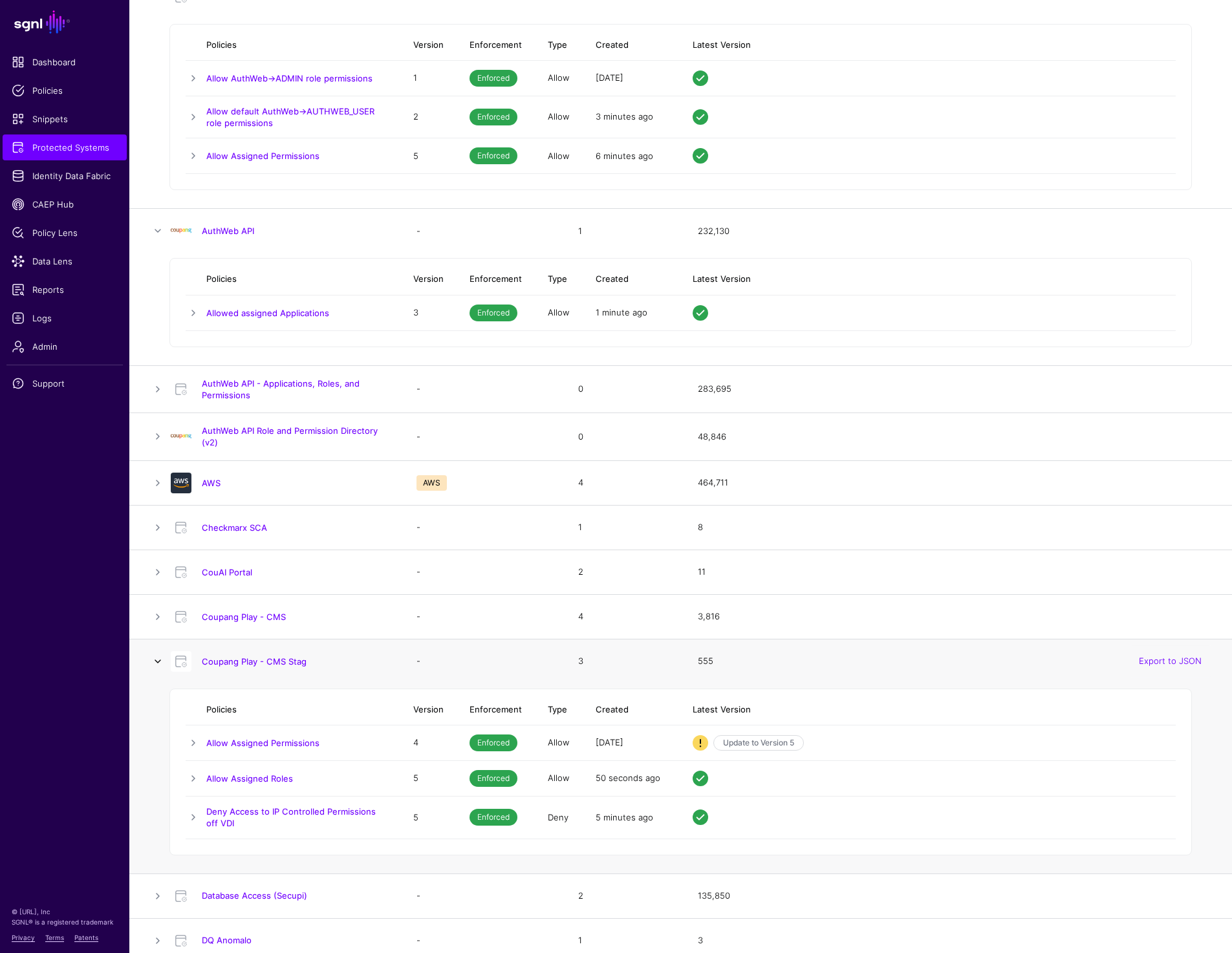
click at [158, 664] on link at bounding box center [157, 661] width 15 height 15
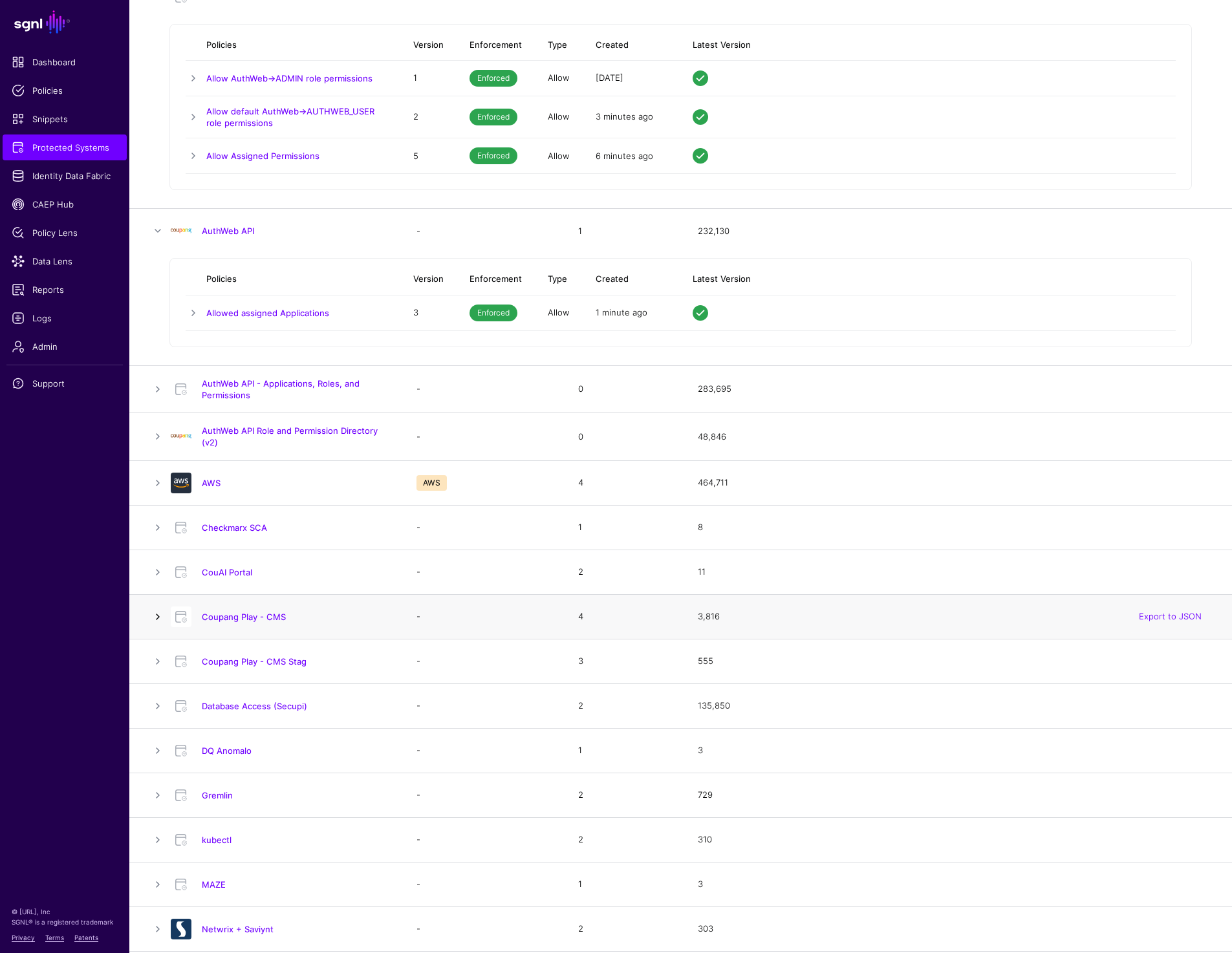
click at [159, 617] on link at bounding box center [157, 617] width 15 height 15
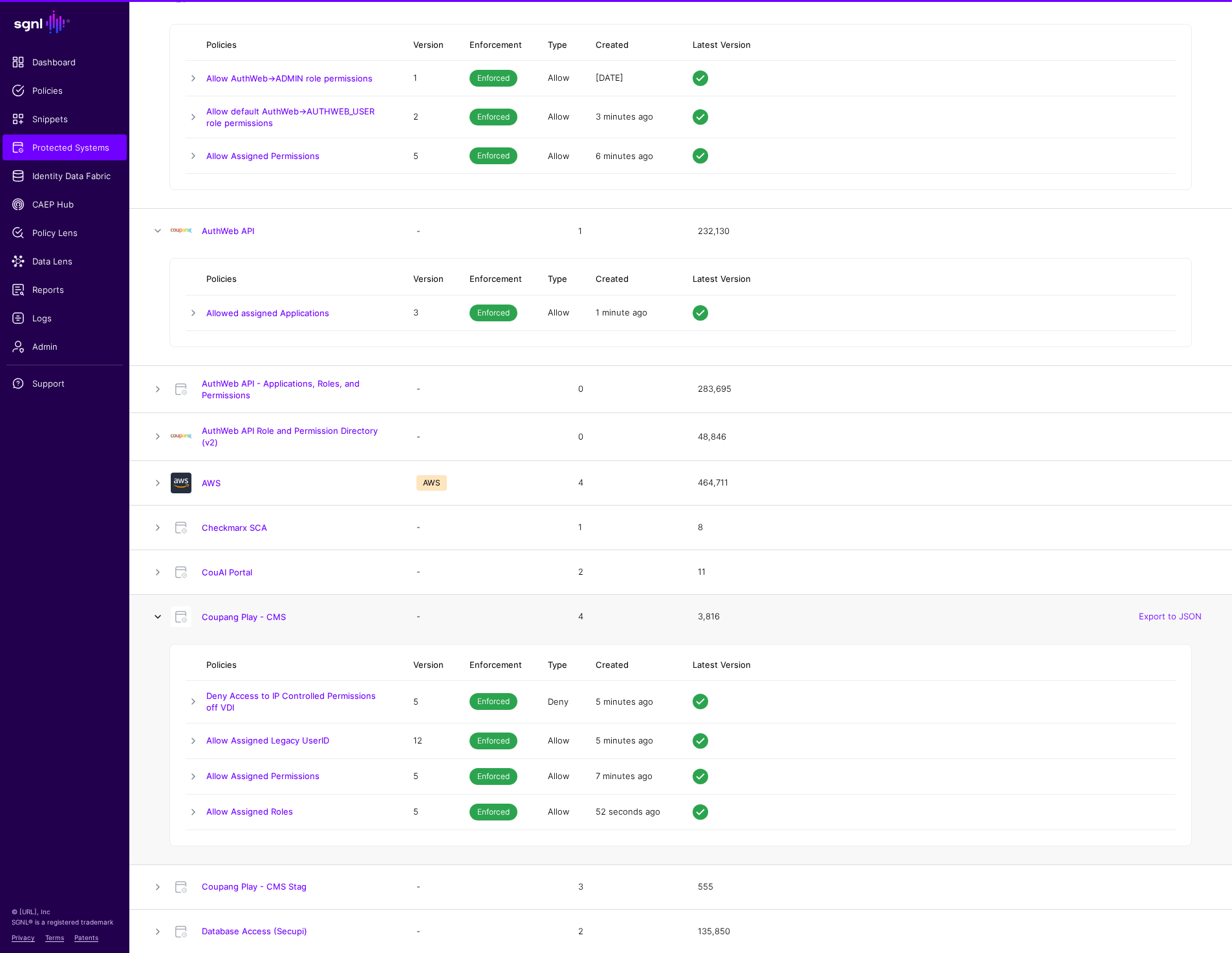
click at [159, 617] on link at bounding box center [157, 617] width 15 height 15
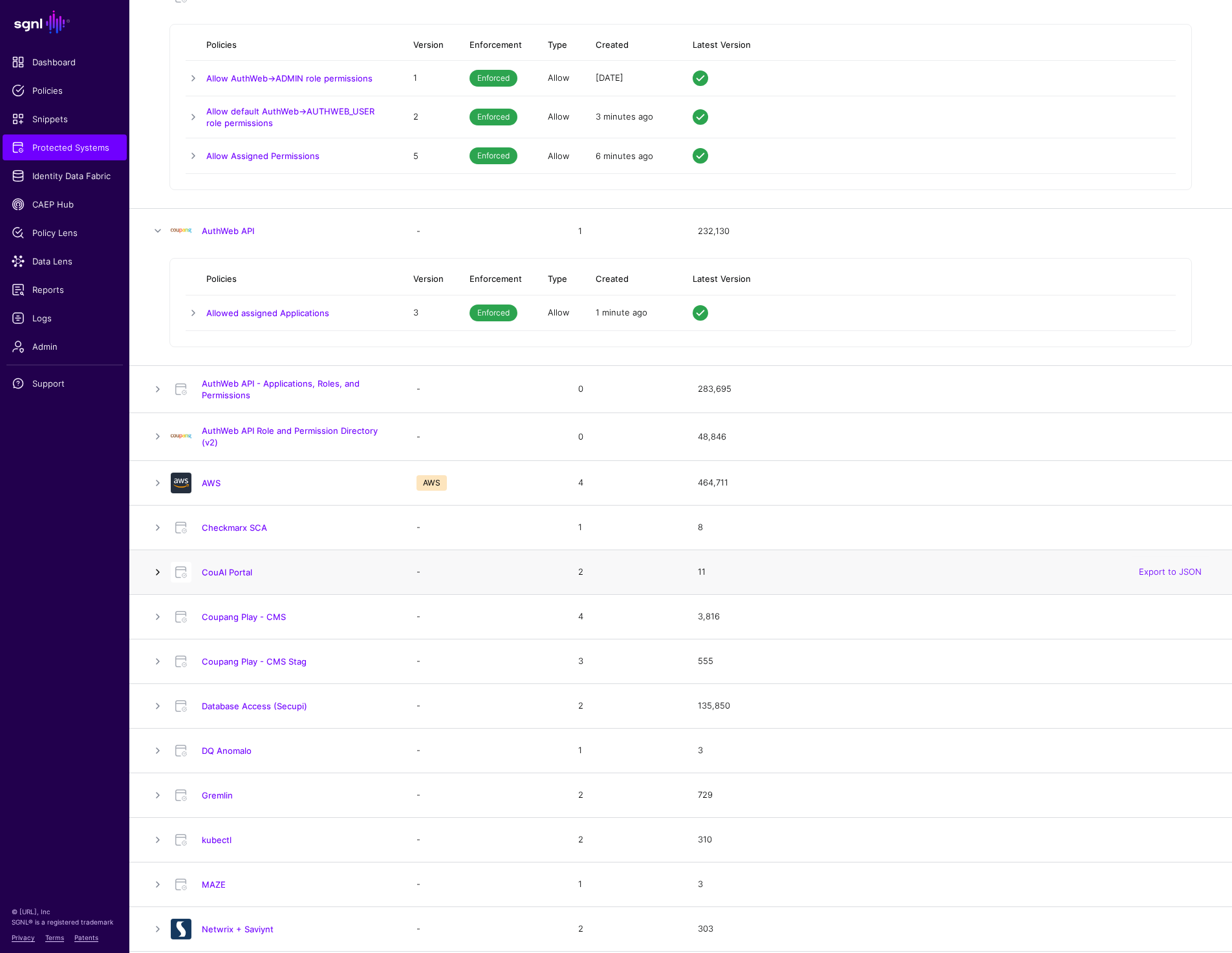
click at [159, 575] on link at bounding box center [157, 572] width 15 height 15
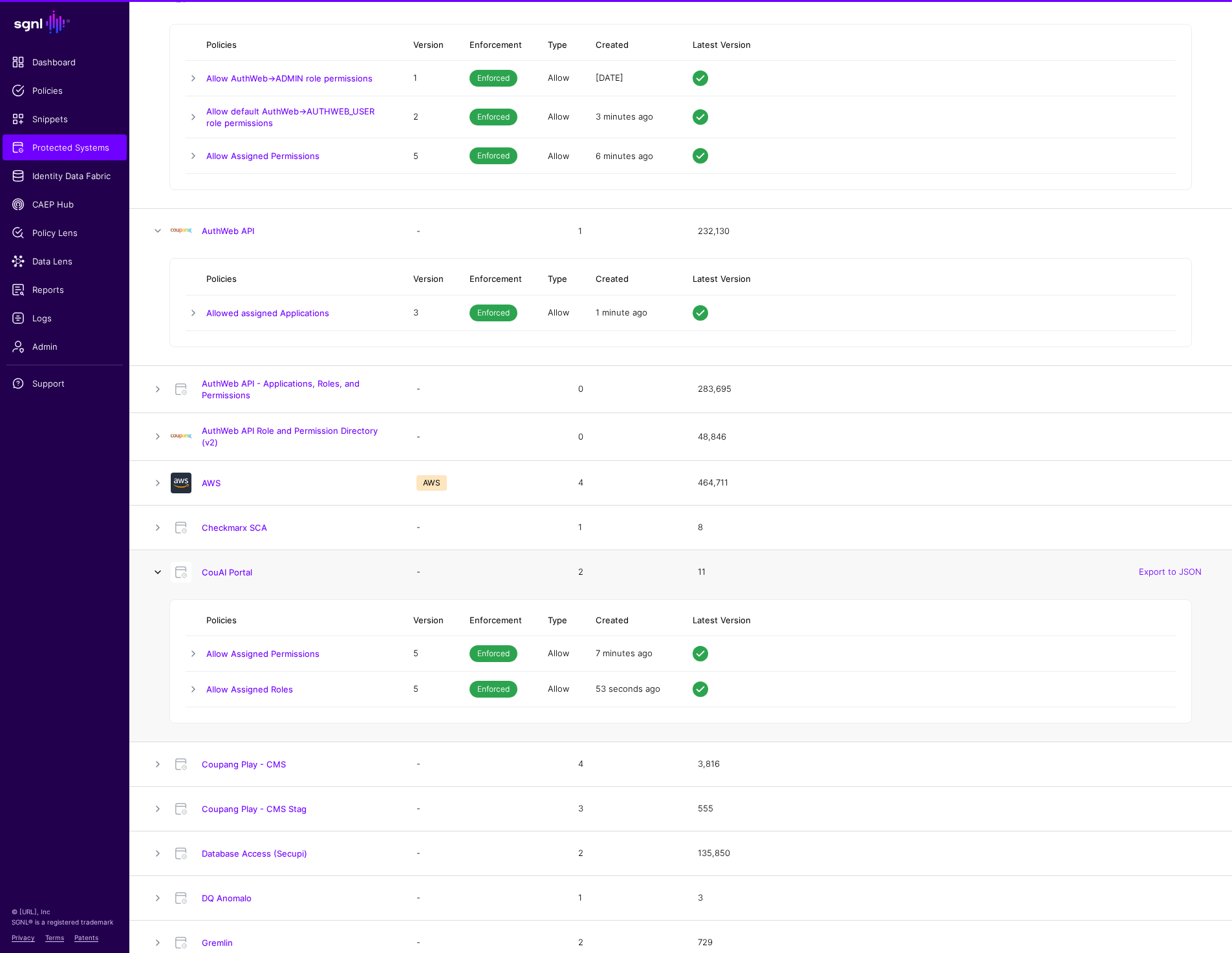
click at [159, 575] on link at bounding box center [157, 572] width 15 height 15
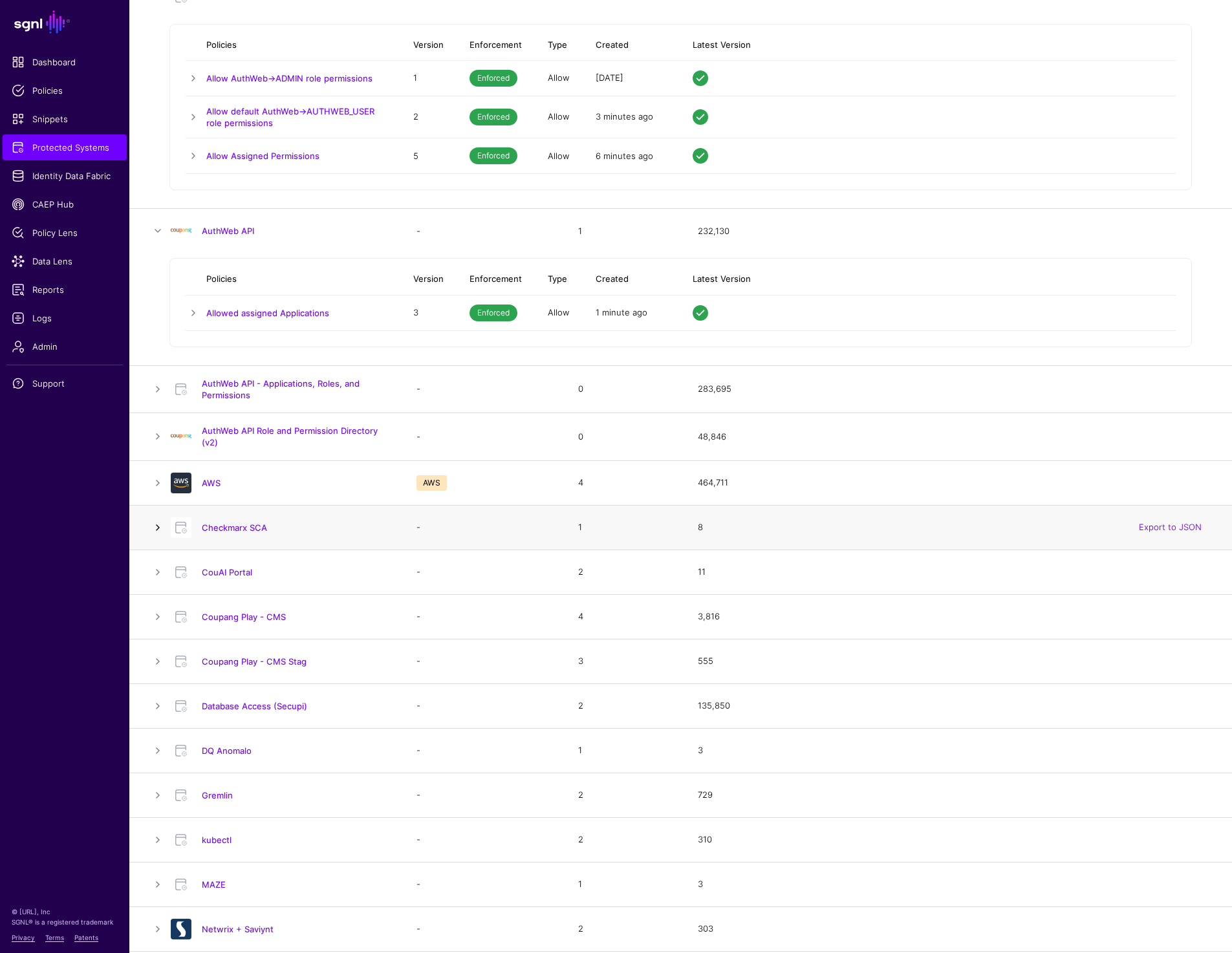
click at [159, 530] on link at bounding box center [157, 527] width 15 height 15
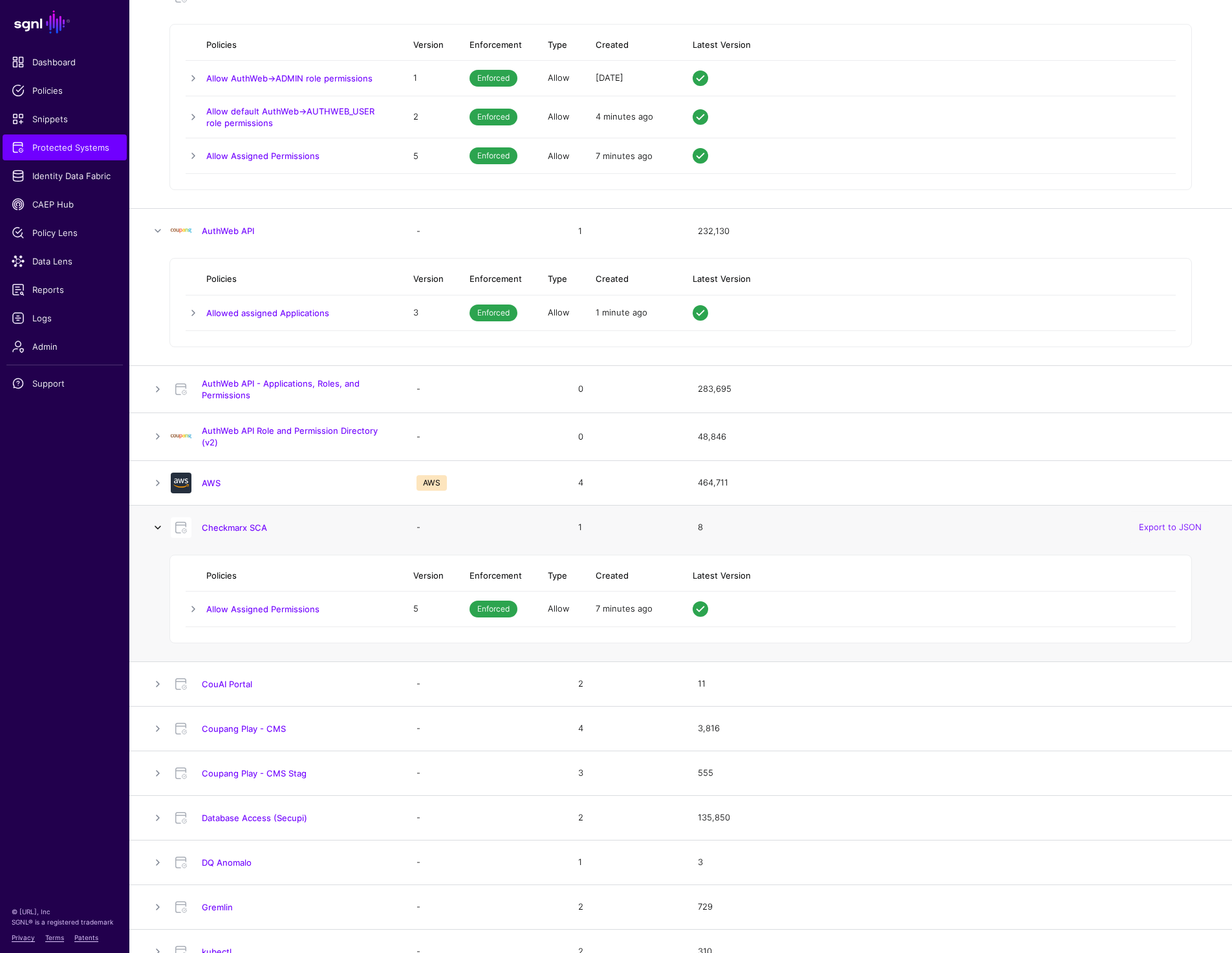
click at [159, 530] on link at bounding box center [157, 527] width 15 height 15
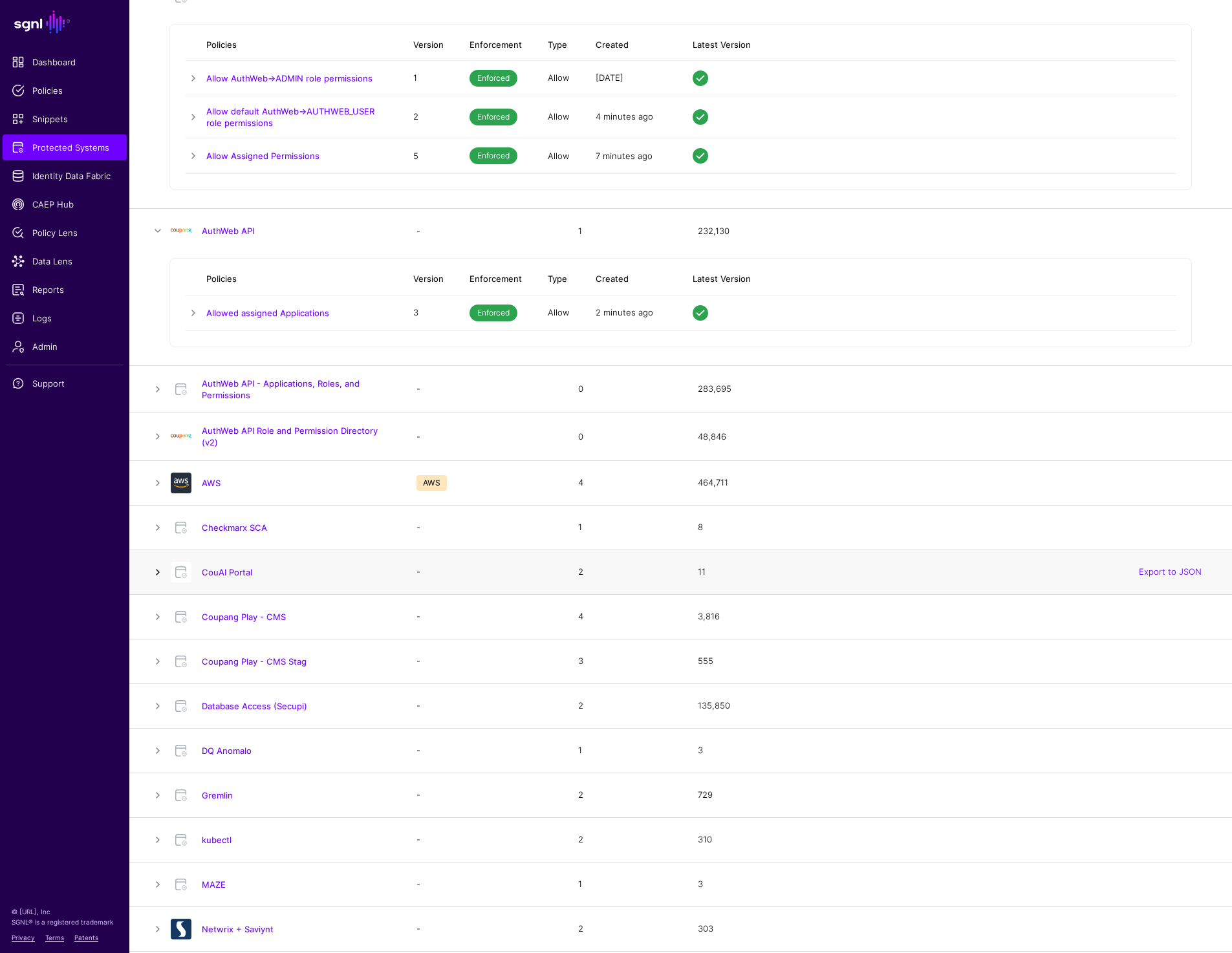
click at [158, 568] on link at bounding box center [157, 572] width 15 height 15
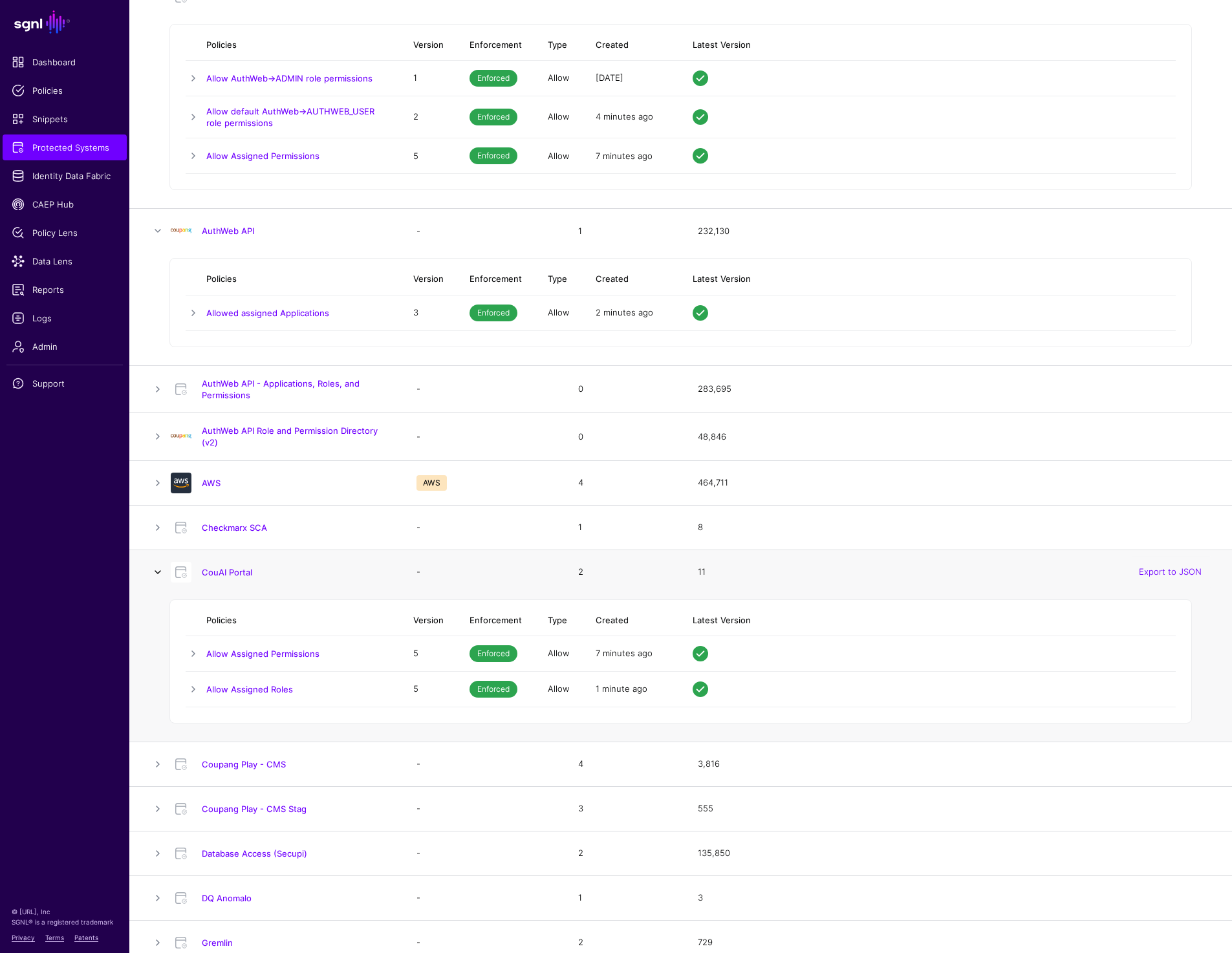
click at [158, 568] on link at bounding box center [157, 572] width 15 height 15
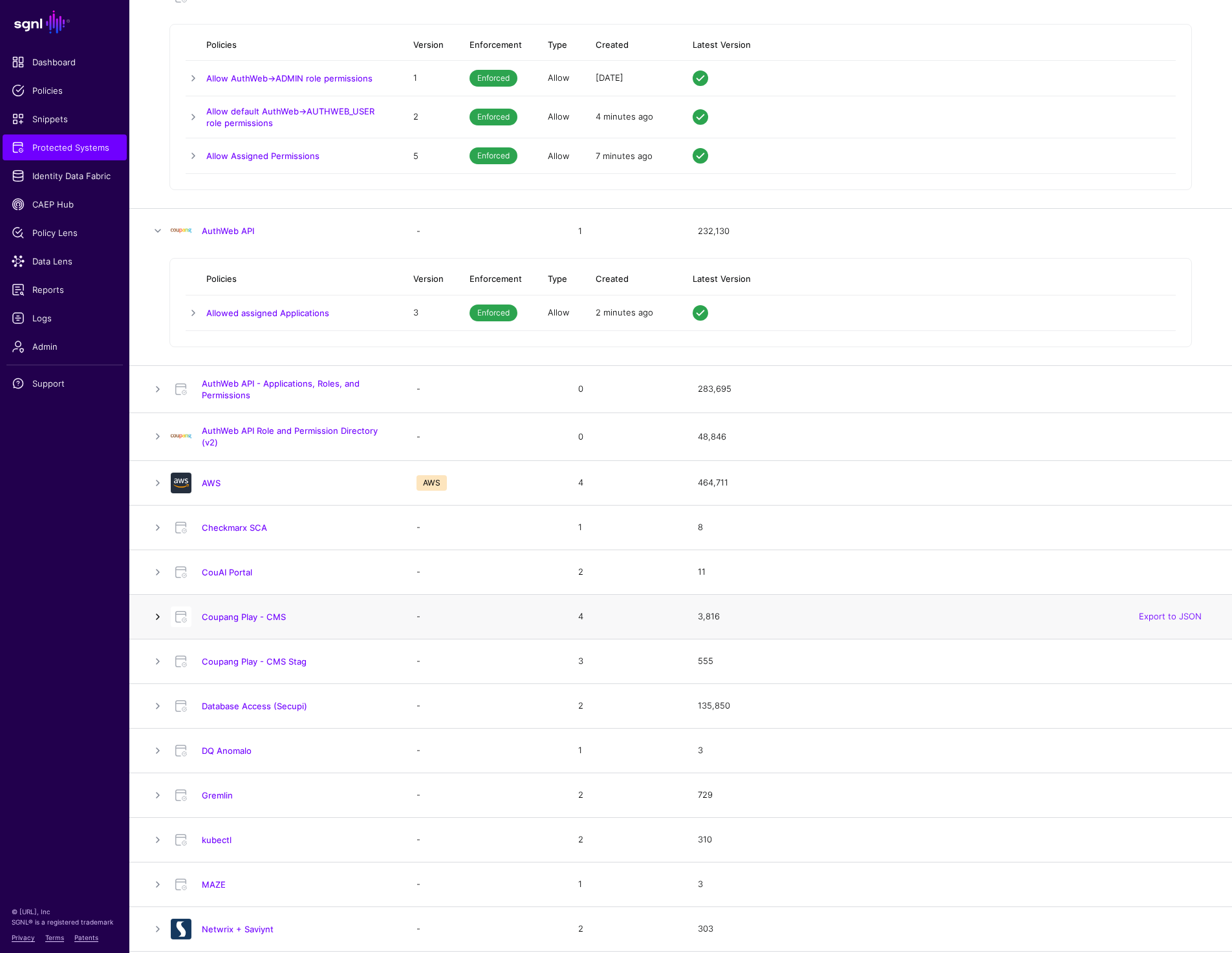
click at [156, 614] on link at bounding box center [157, 617] width 15 height 15
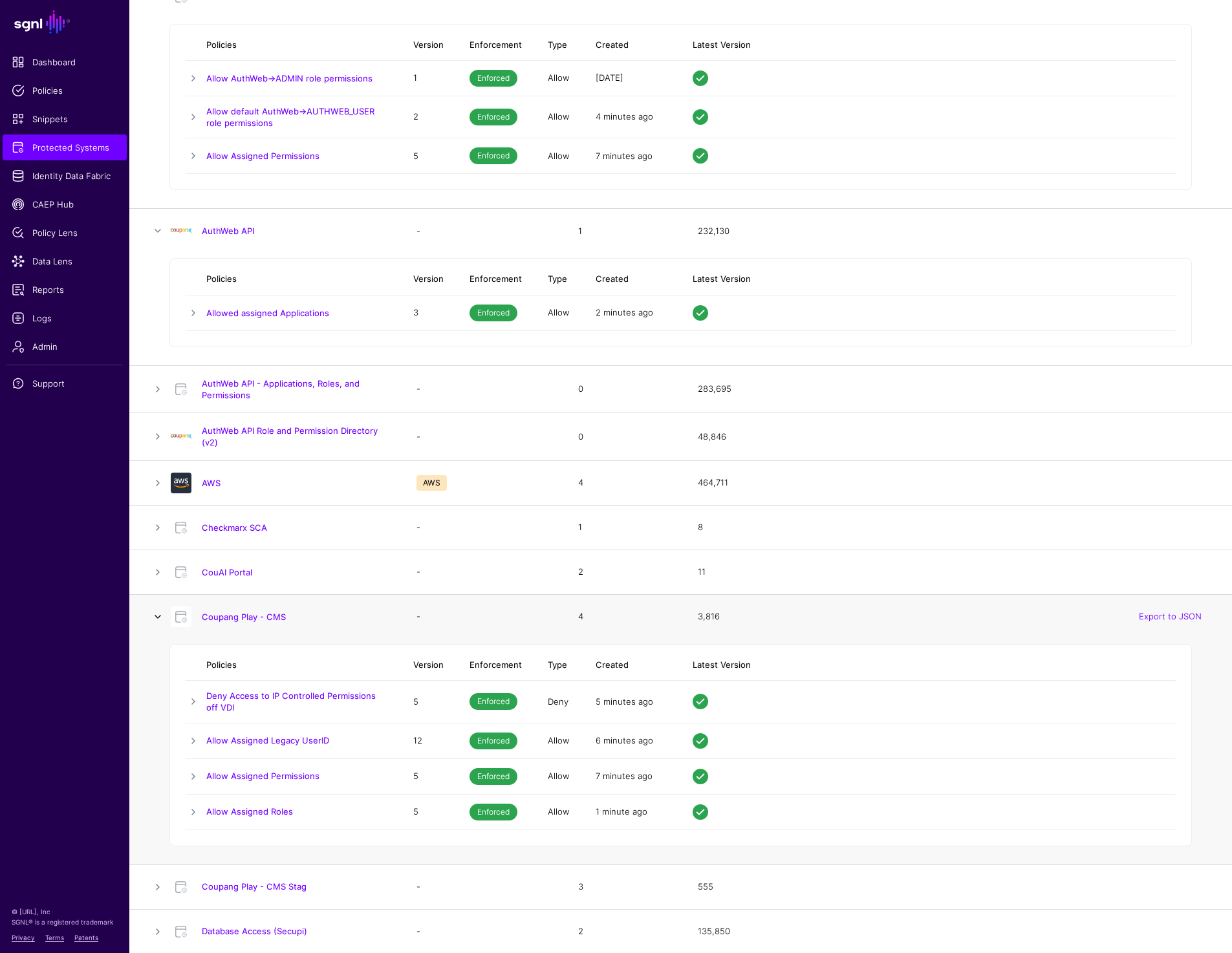
click at [156, 614] on link at bounding box center [157, 617] width 15 height 15
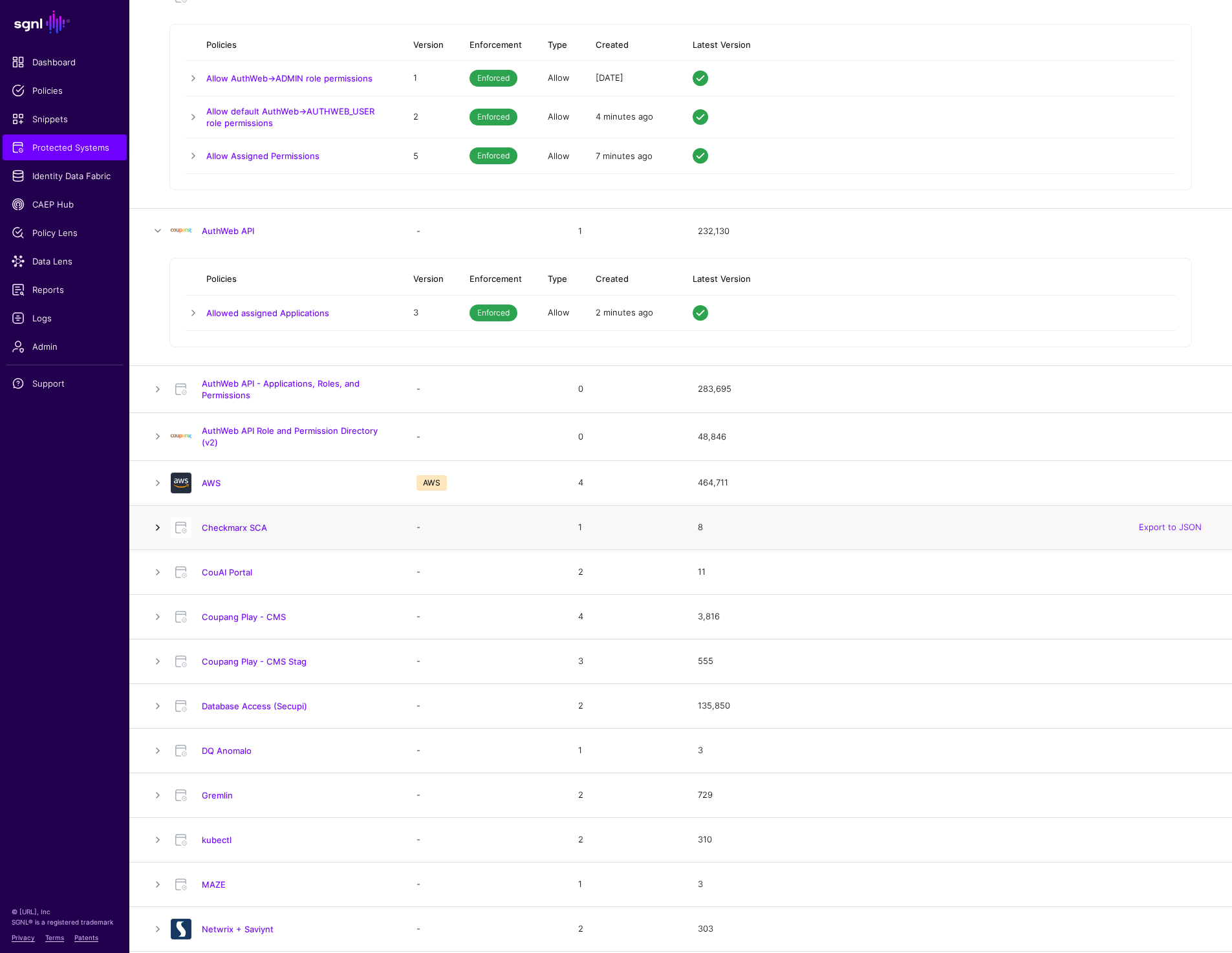
click at [157, 531] on link at bounding box center [157, 527] width 15 height 15
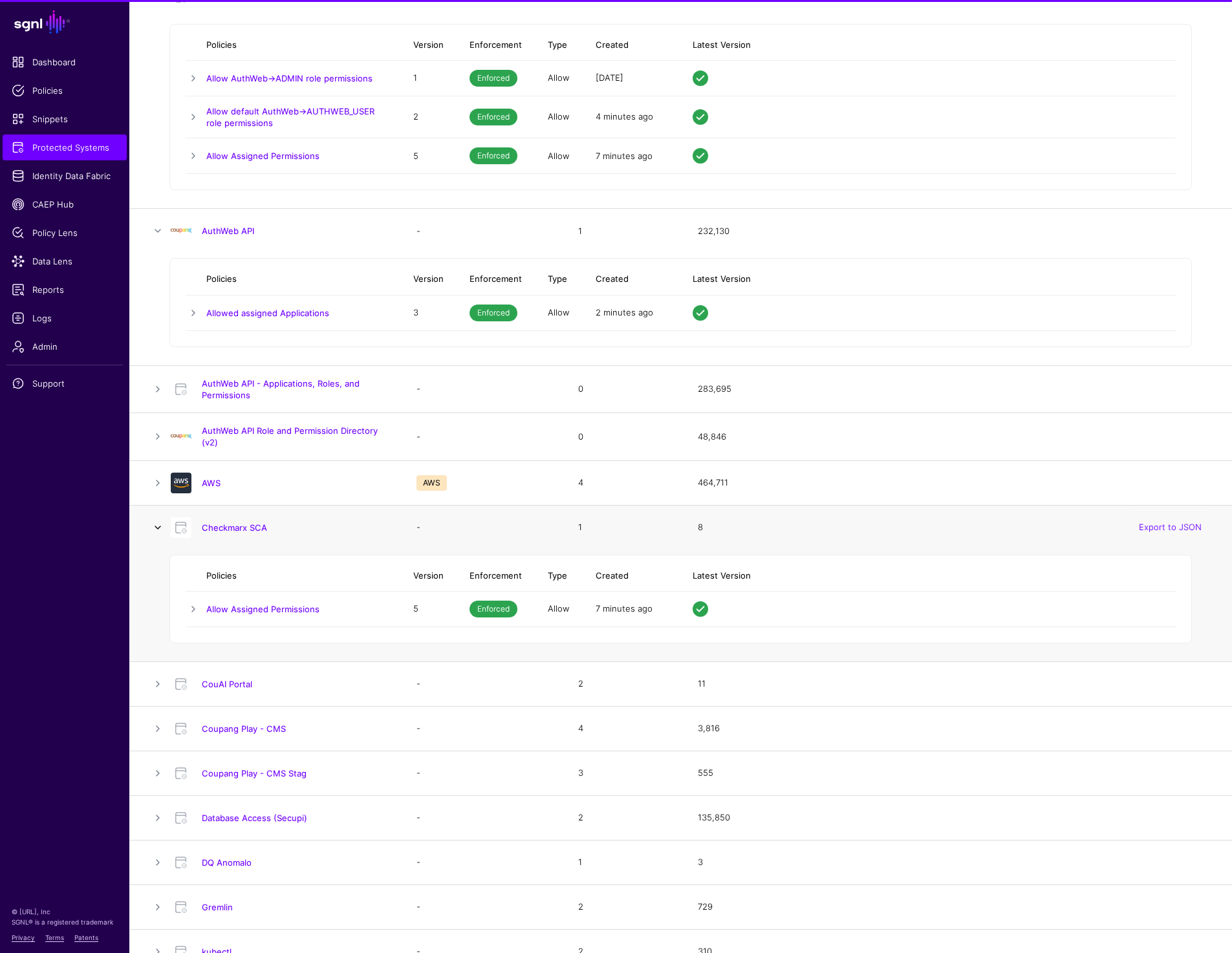
click at [157, 531] on link at bounding box center [157, 527] width 15 height 15
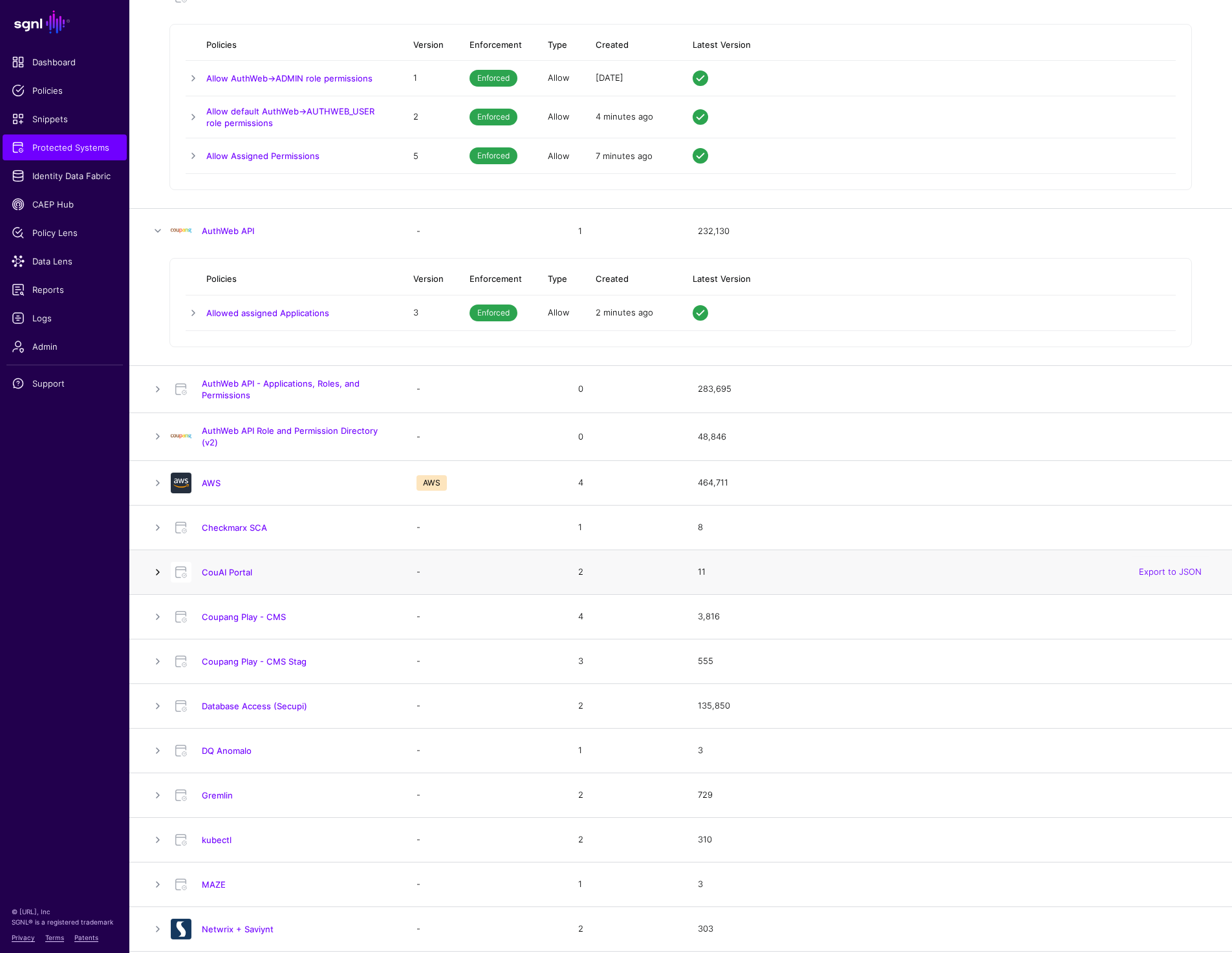
click at [161, 564] on link at bounding box center [157, 572] width 15 height 15
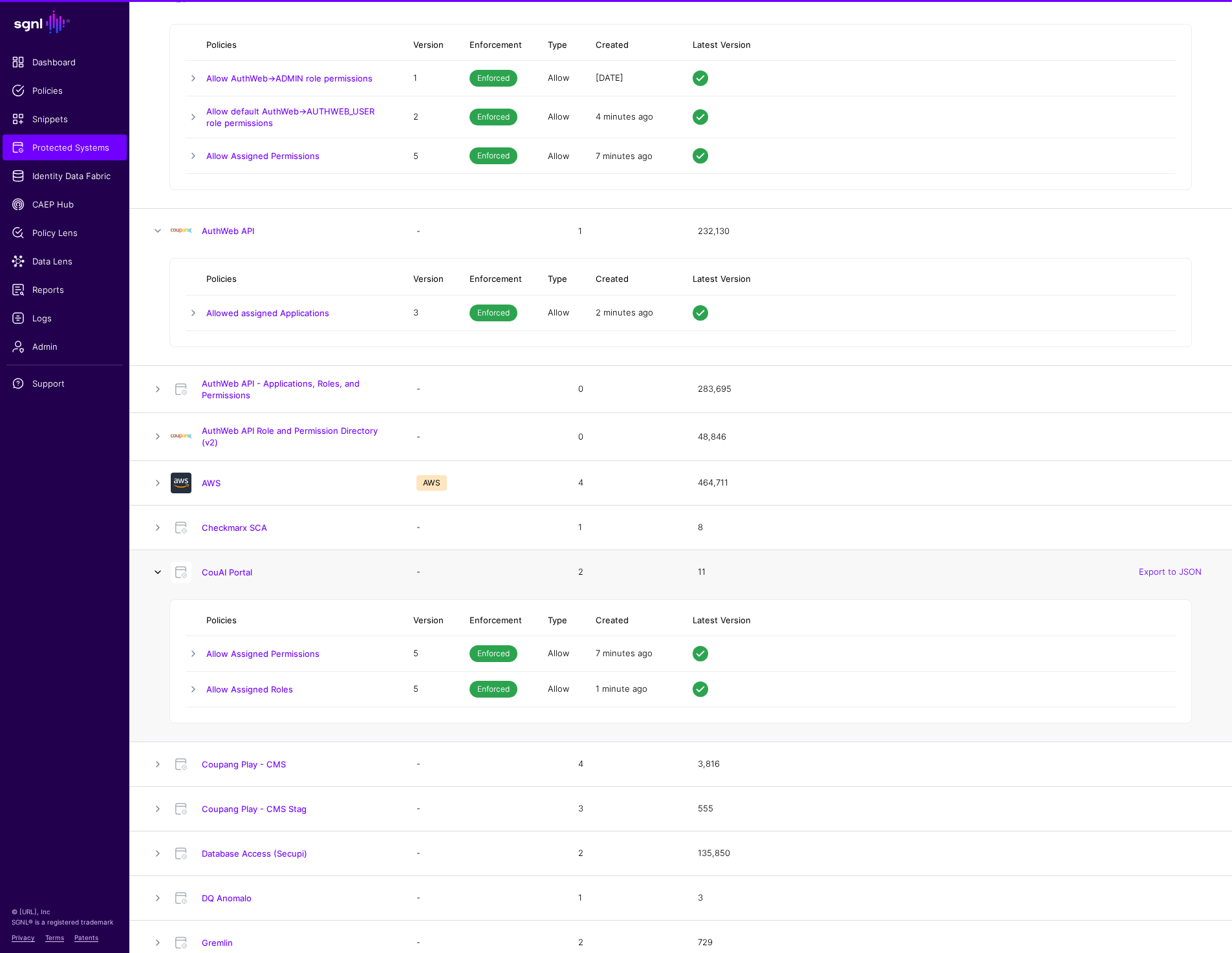
click at [161, 564] on link at bounding box center [157, 572] width 15 height 15
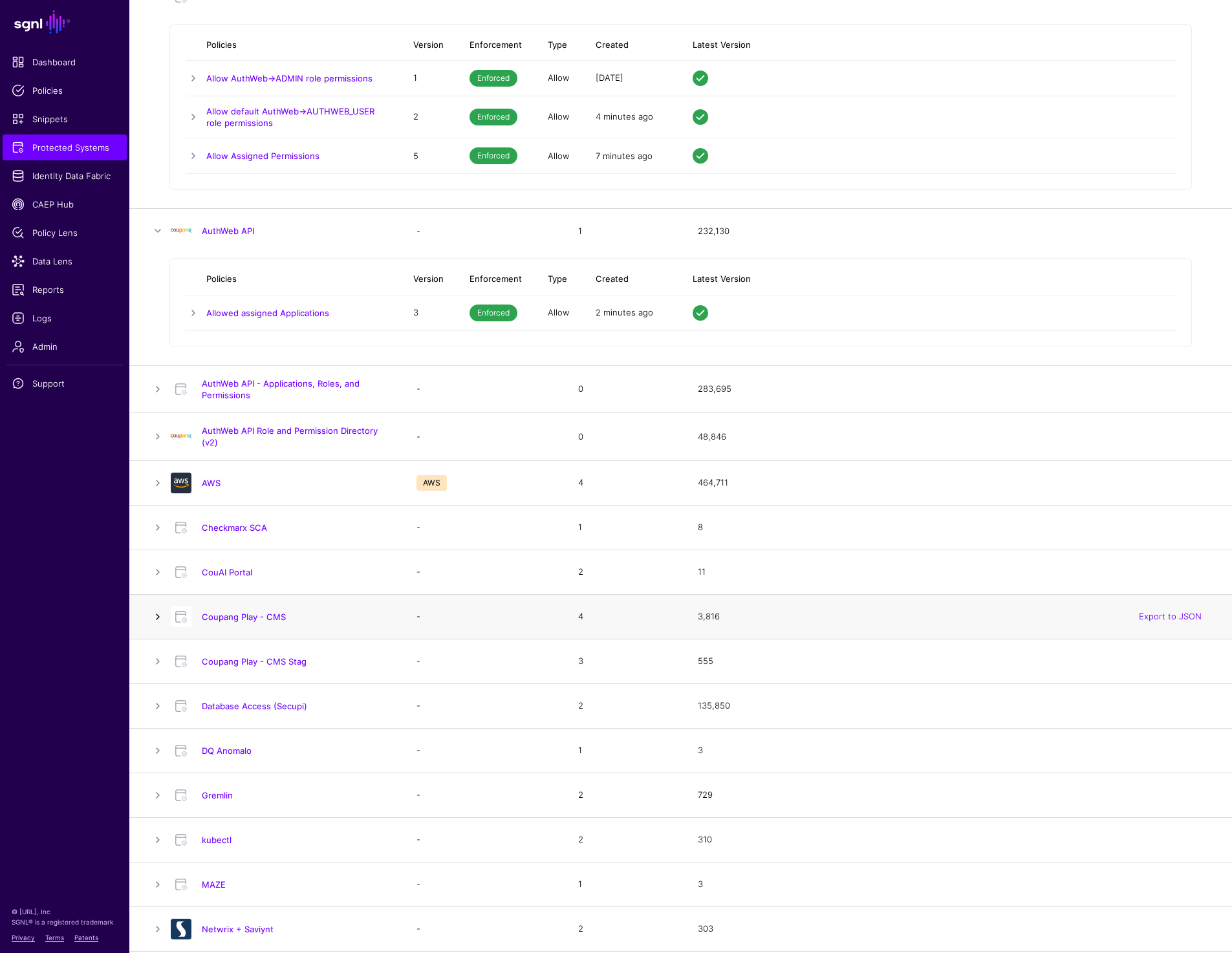
click at [159, 614] on link at bounding box center [157, 617] width 15 height 15
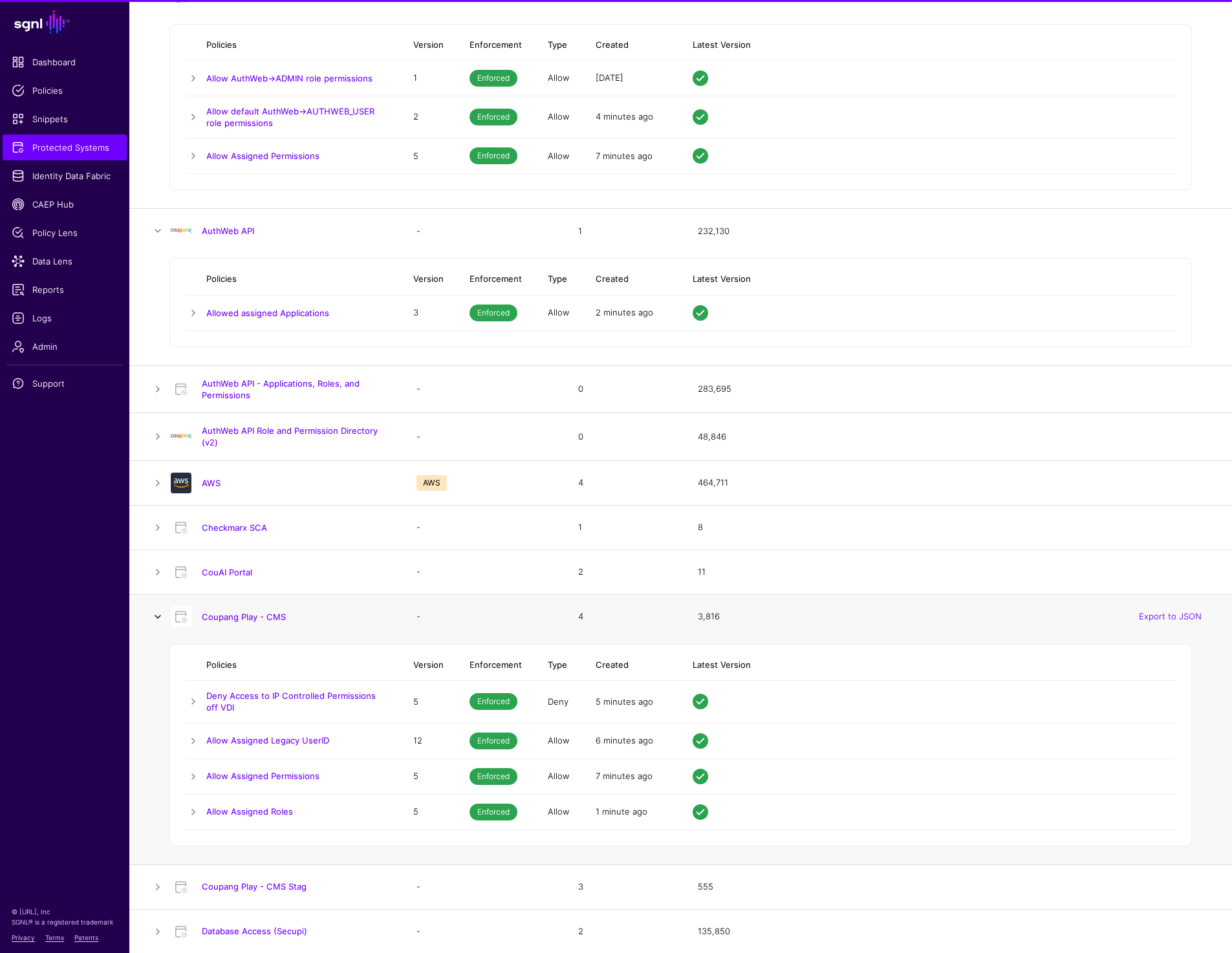
click at [159, 614] on link at bounding box center [157, 617] width 15 height 15
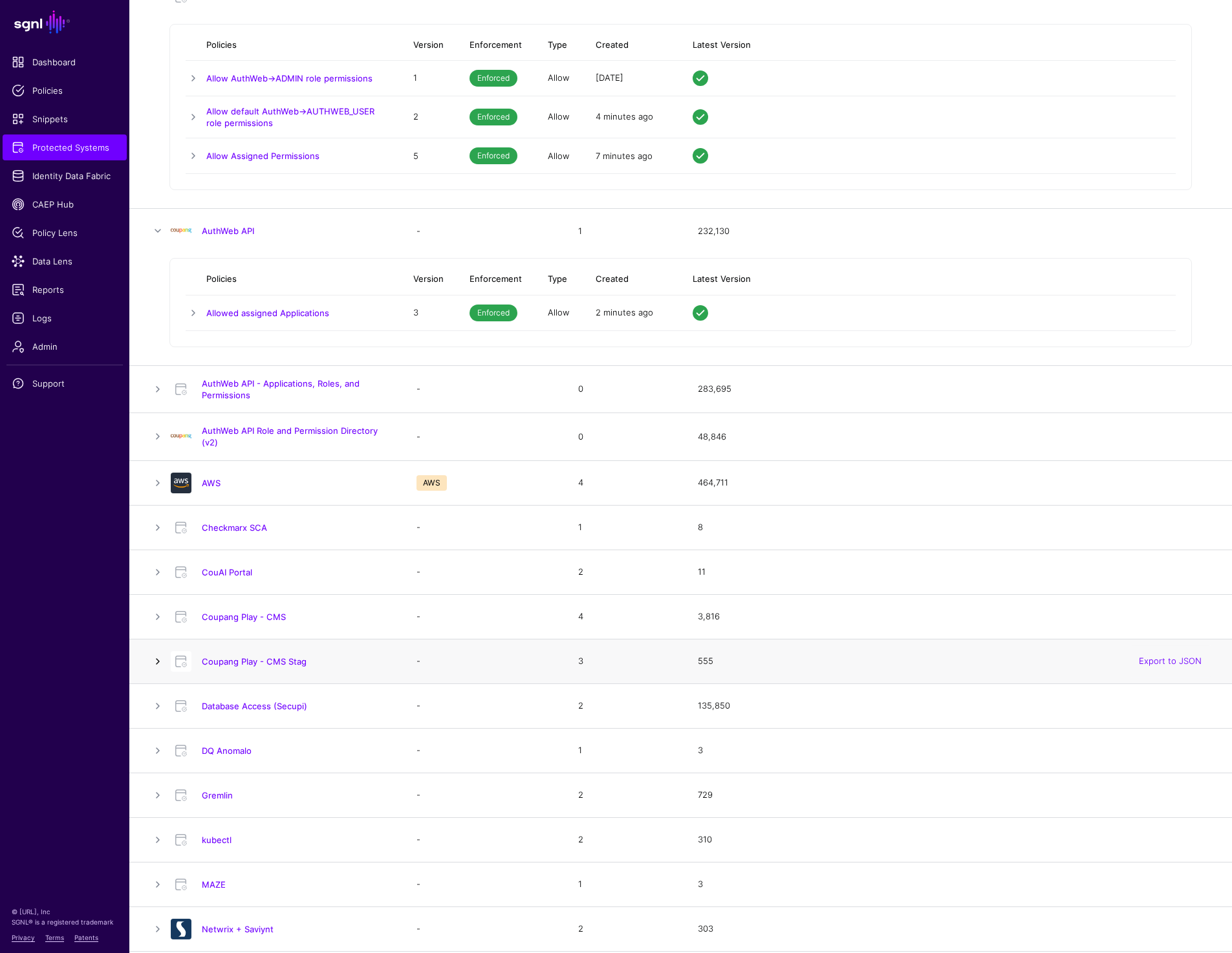
click at [159, 660] on link at bounding box center [157, 661] width 15 height 15
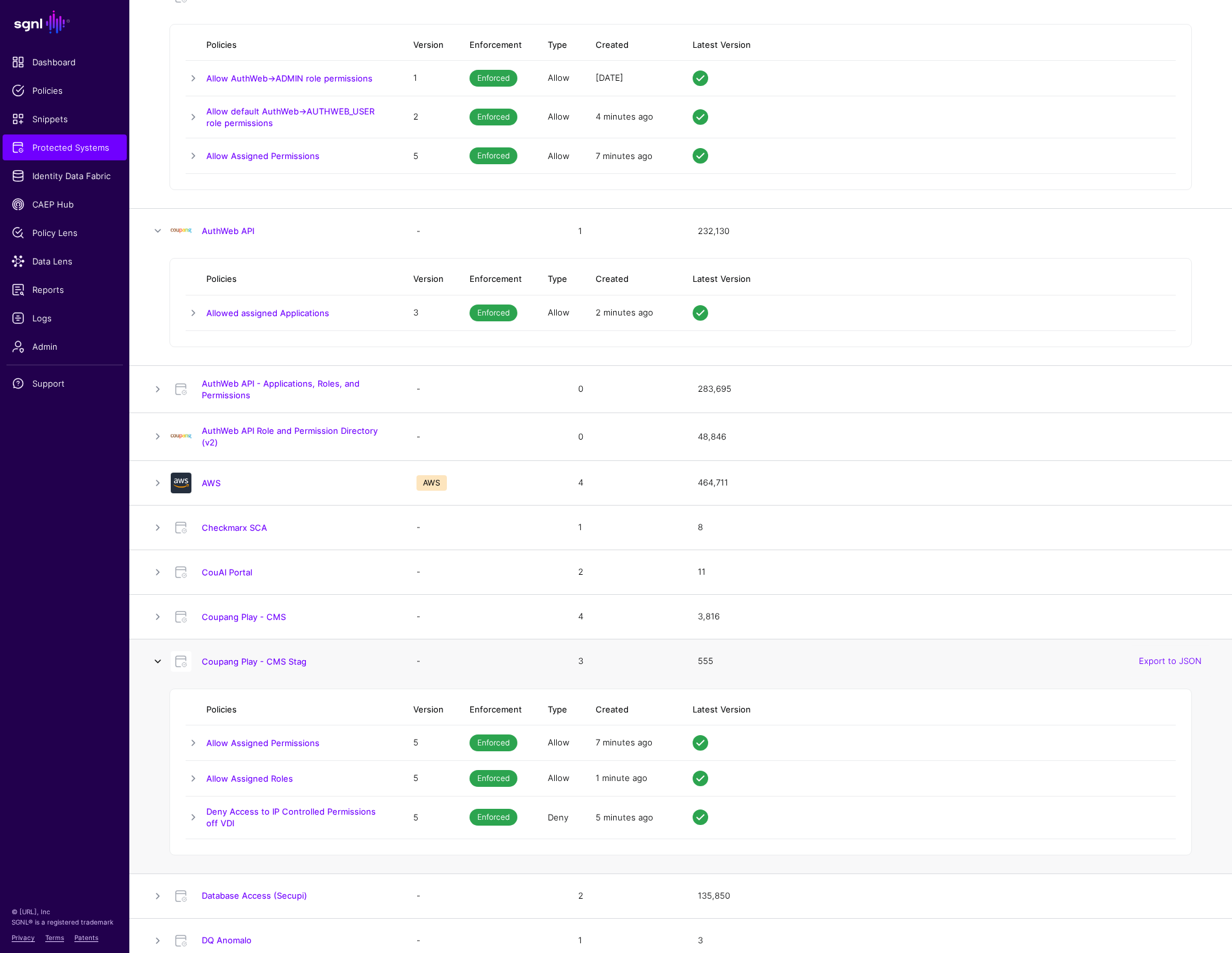
click at [159, 660] on link at bounding box center [157, 661] width 15 height 15
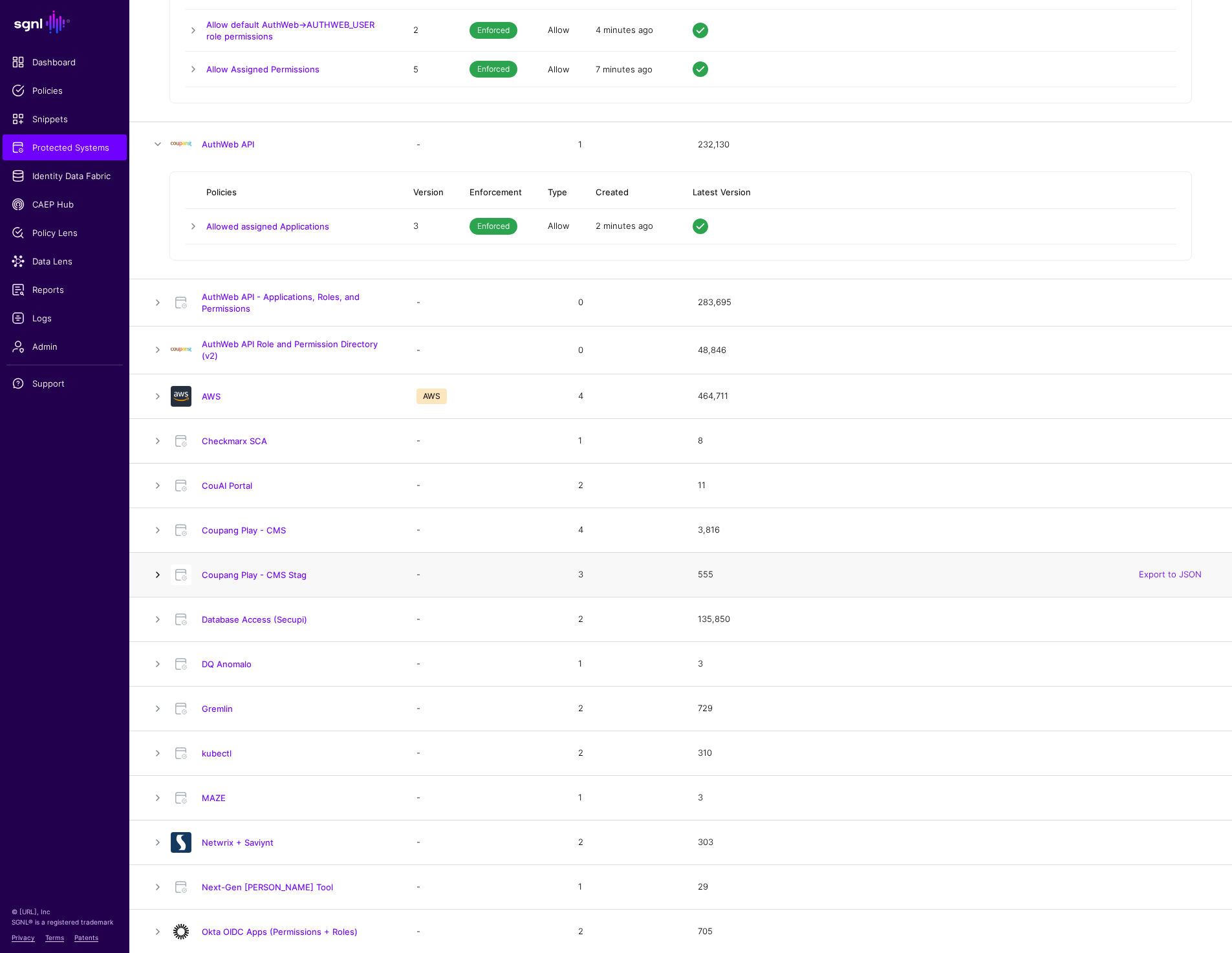
scroll to position [341, 0]
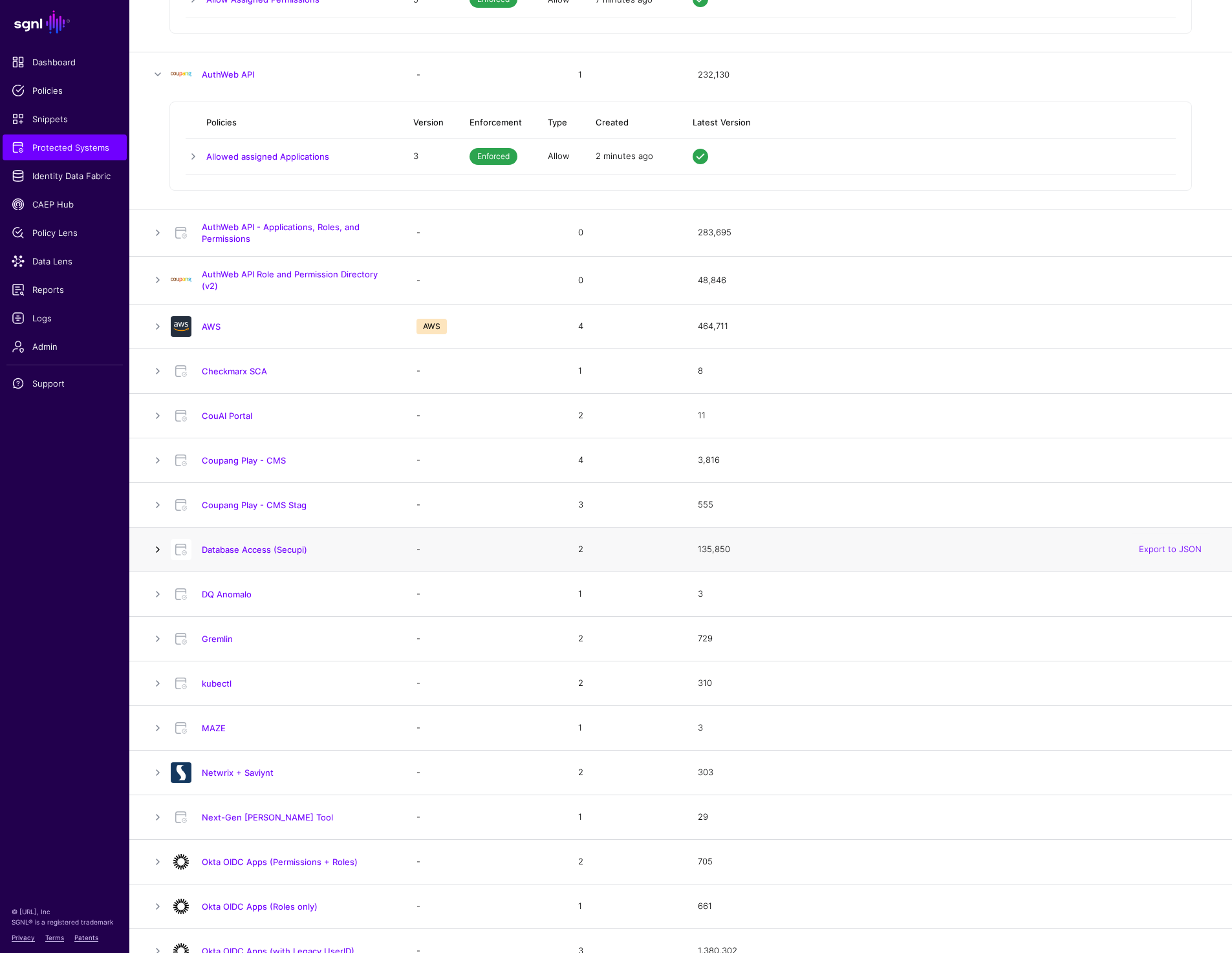
click at [159, 547] on link at bounding box center [157, 549] width 15 height 15
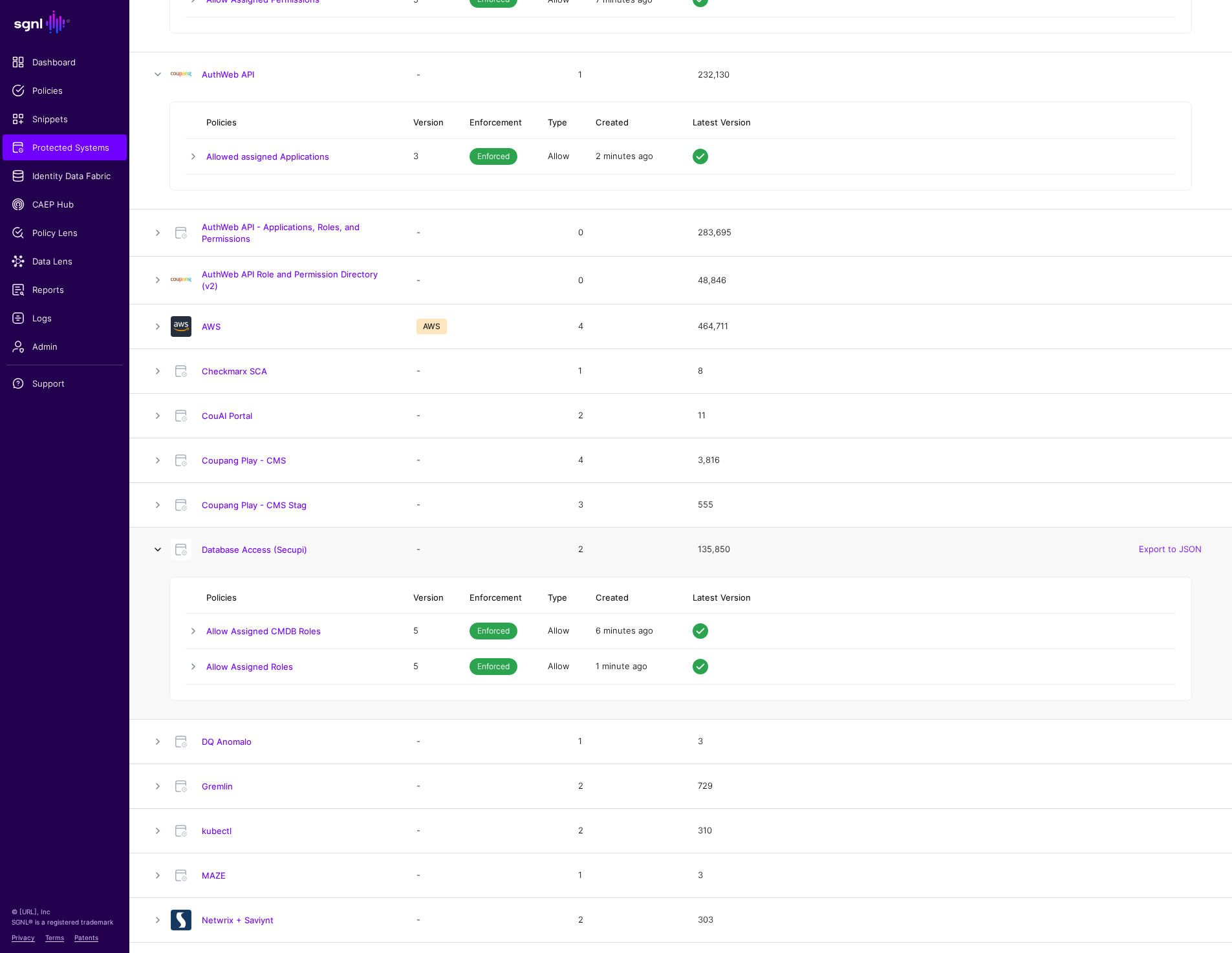
click at [159, 547] on link at bounding box center [157, 549] width 15 height 15
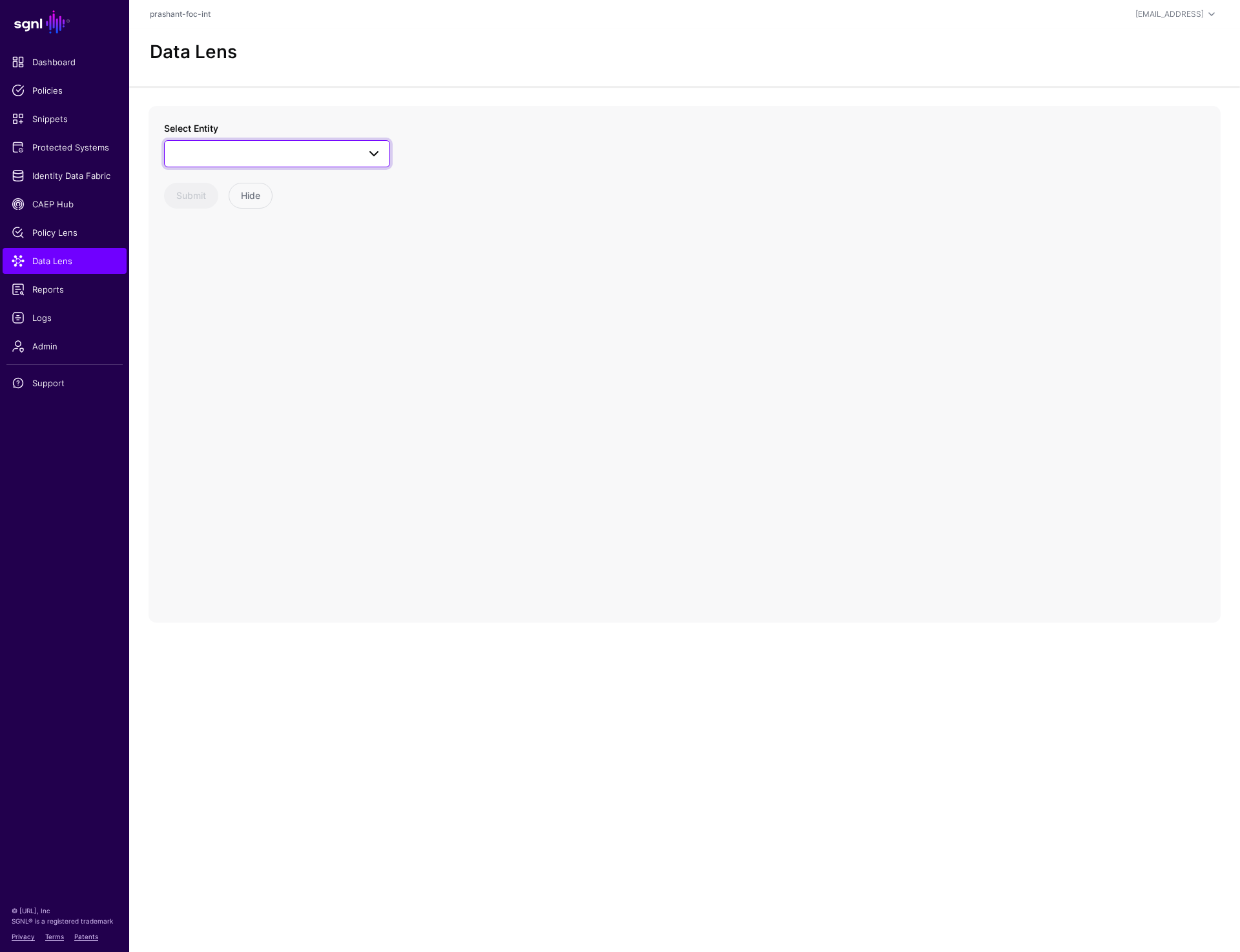
click at [291, 157] on span at bounding box center [277, 153] width 209 height 15
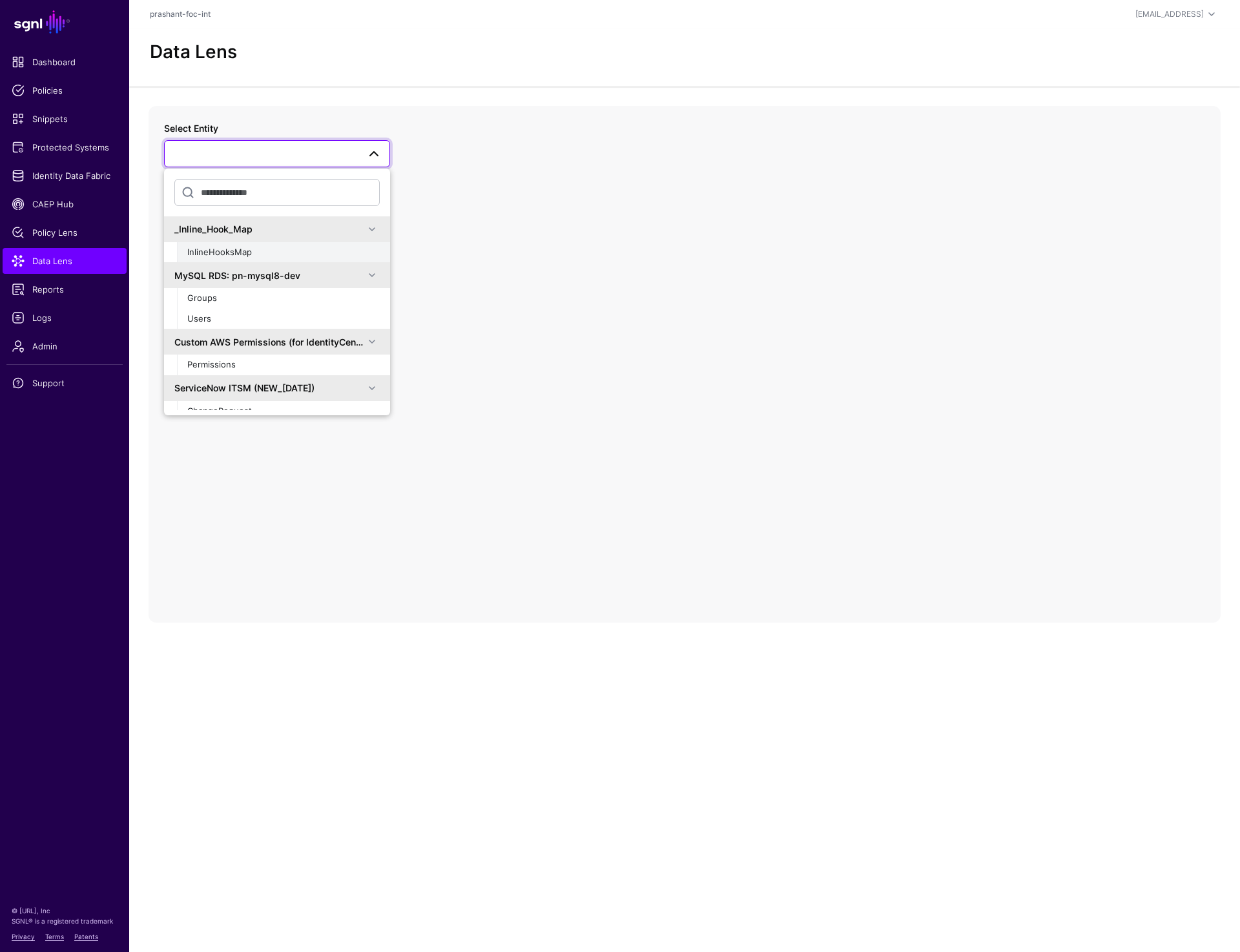
click at [259, 256] on div "InlineHooksMap" at bounding box center [283, 252] width 192 height 13
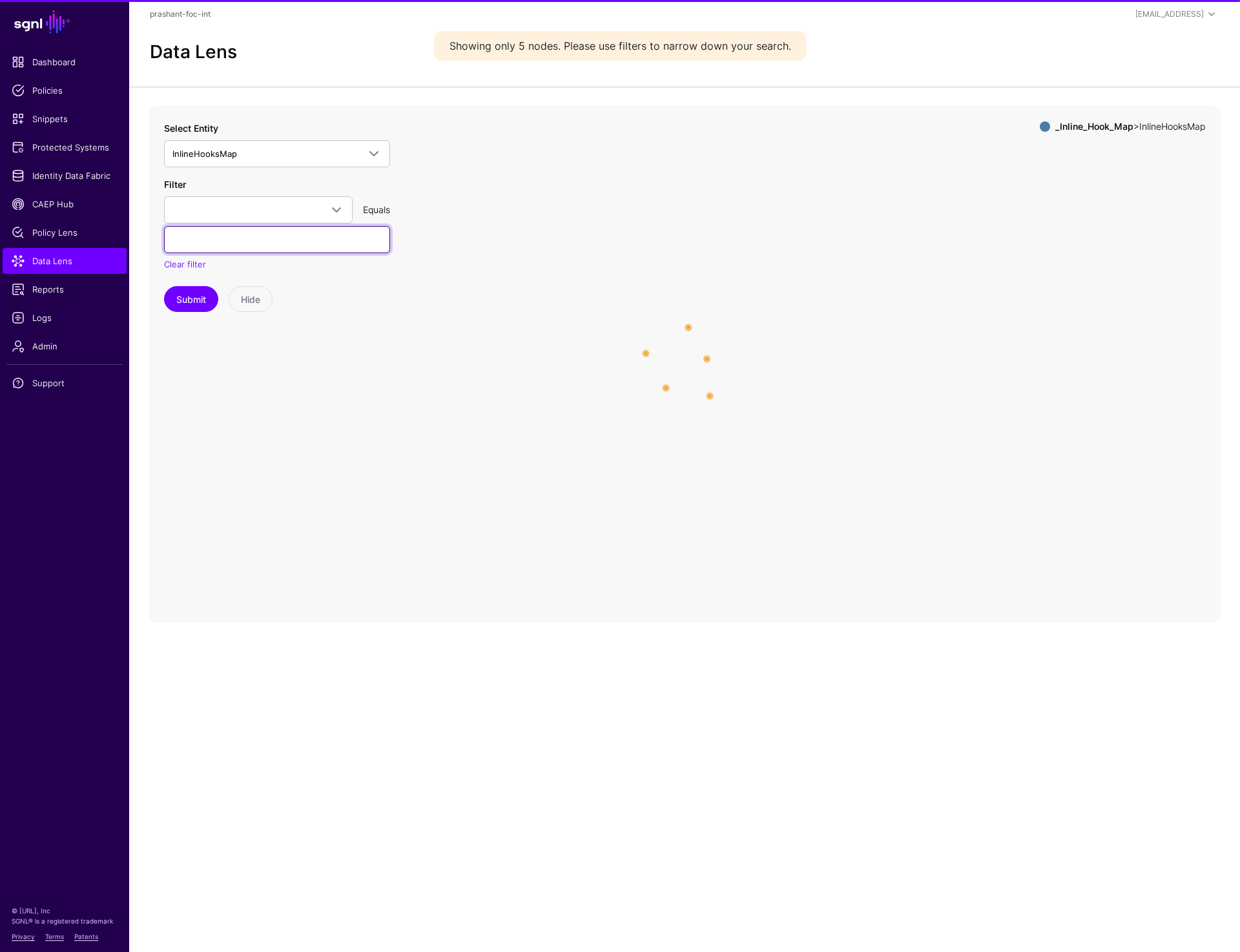
click at [253, 225] on div "Filter AppName AppType InlineHook ProtectedSystem Equals Clear filter" at bounding box center [277, 225] width 226 height 94
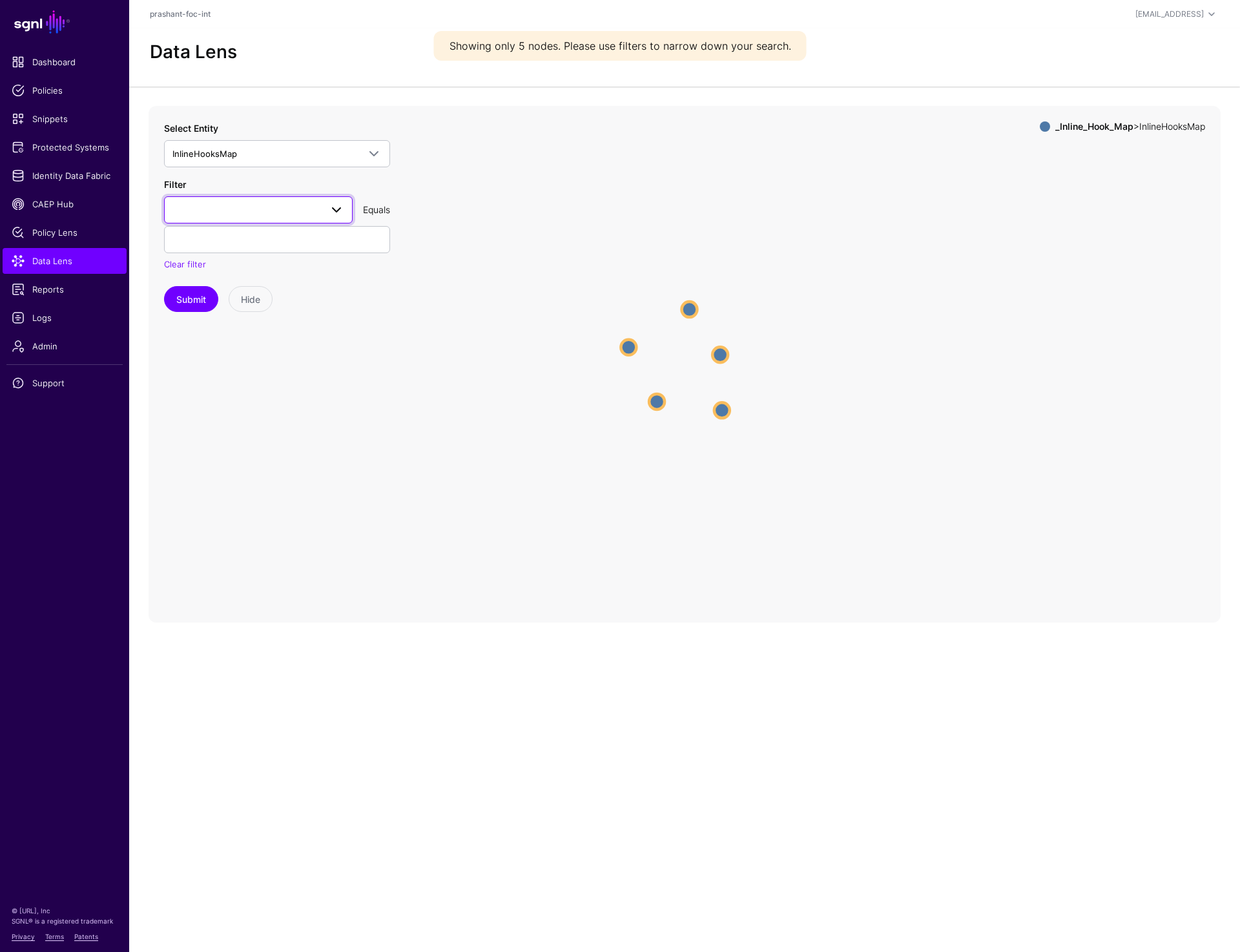
click at [253, 210] on span at bounding box center [259, 210] width 172 height 15
click at [270, 500] on icon "InlineHooksMap InlineHooksMap InlineHooksMap InlineHooksMap InlineHooksMap Inli…" at bounding box center [684, 364] width 1072 height 517
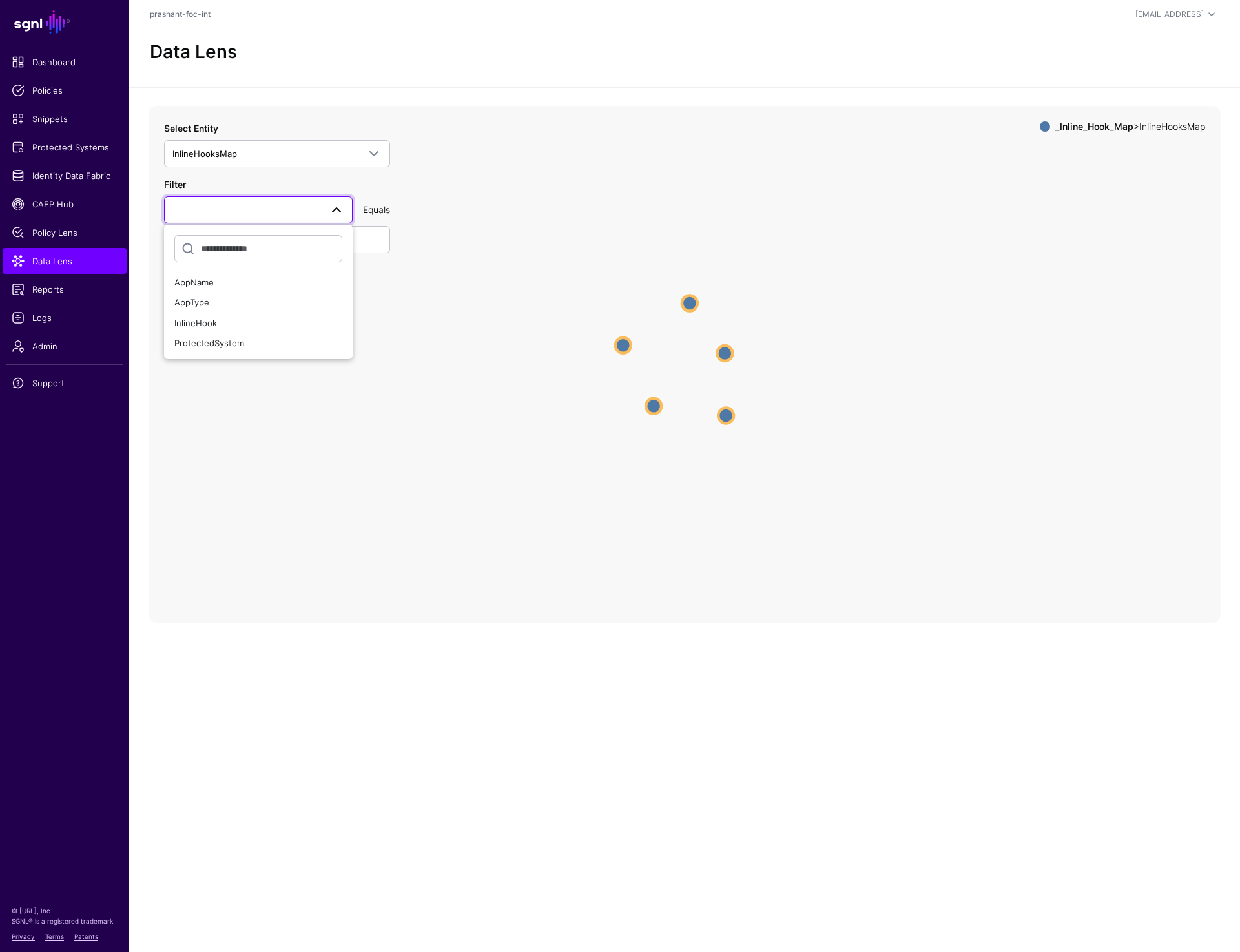
click at [385, 317] on icon "InlineHooksMap InlineHooksMap InlineHooksMap InlineHooksMap InlineHooksMap Inli…" at bounding box center [684, 364] width 1072 height 517
click at [320, 147] on span "InlineHooksMap" at bounding box center [265, 154] width 186 height 14
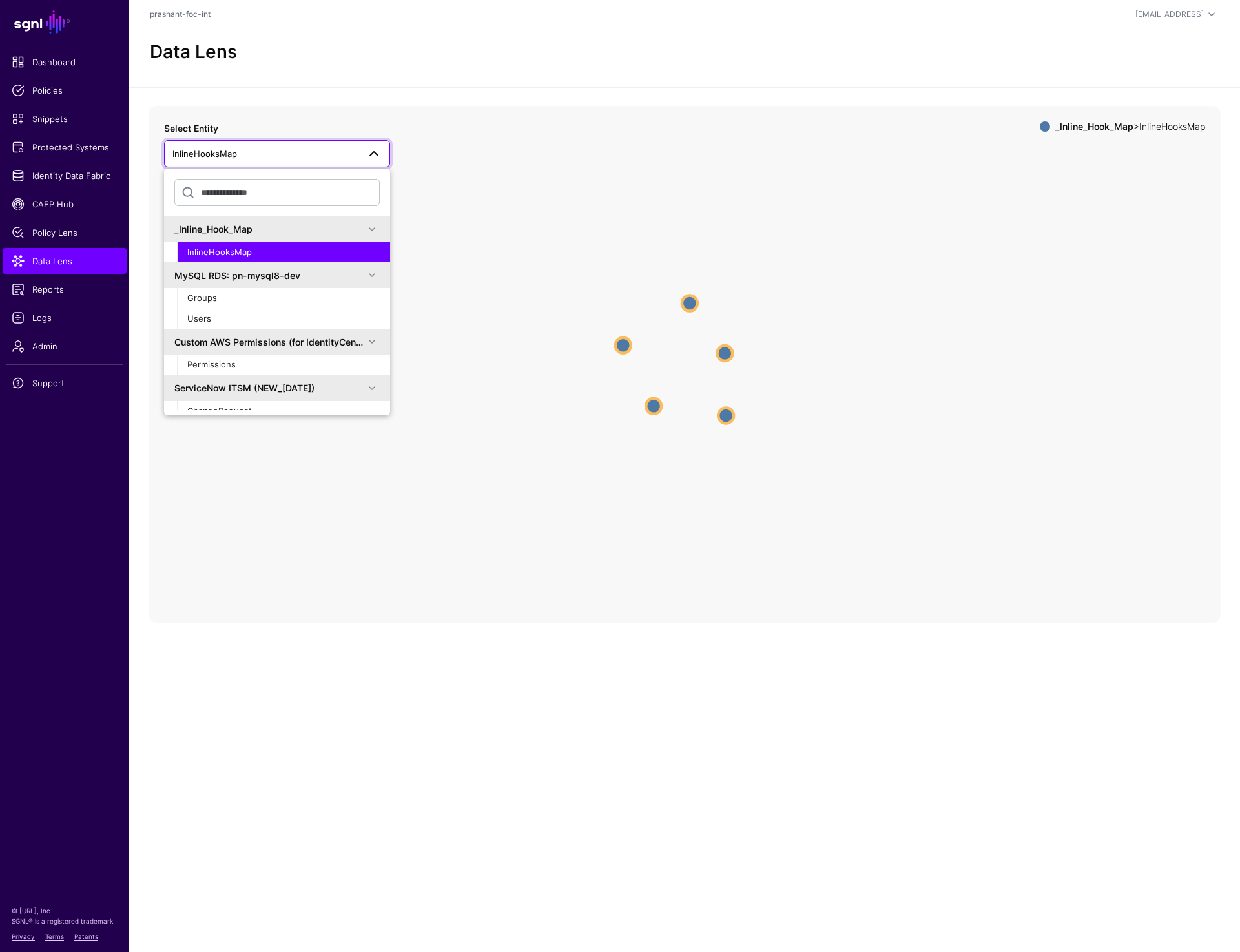
click at [471, 168] on icon "InlineHooksMap InlineHooksMap InlineHooksMap InlineHooksMap InlineHooksMap Inli…" at bounding box center [684, 364] width 1072 height 517
click at [370, 153] on span at bounding box center [374, 153] width 15 height 15
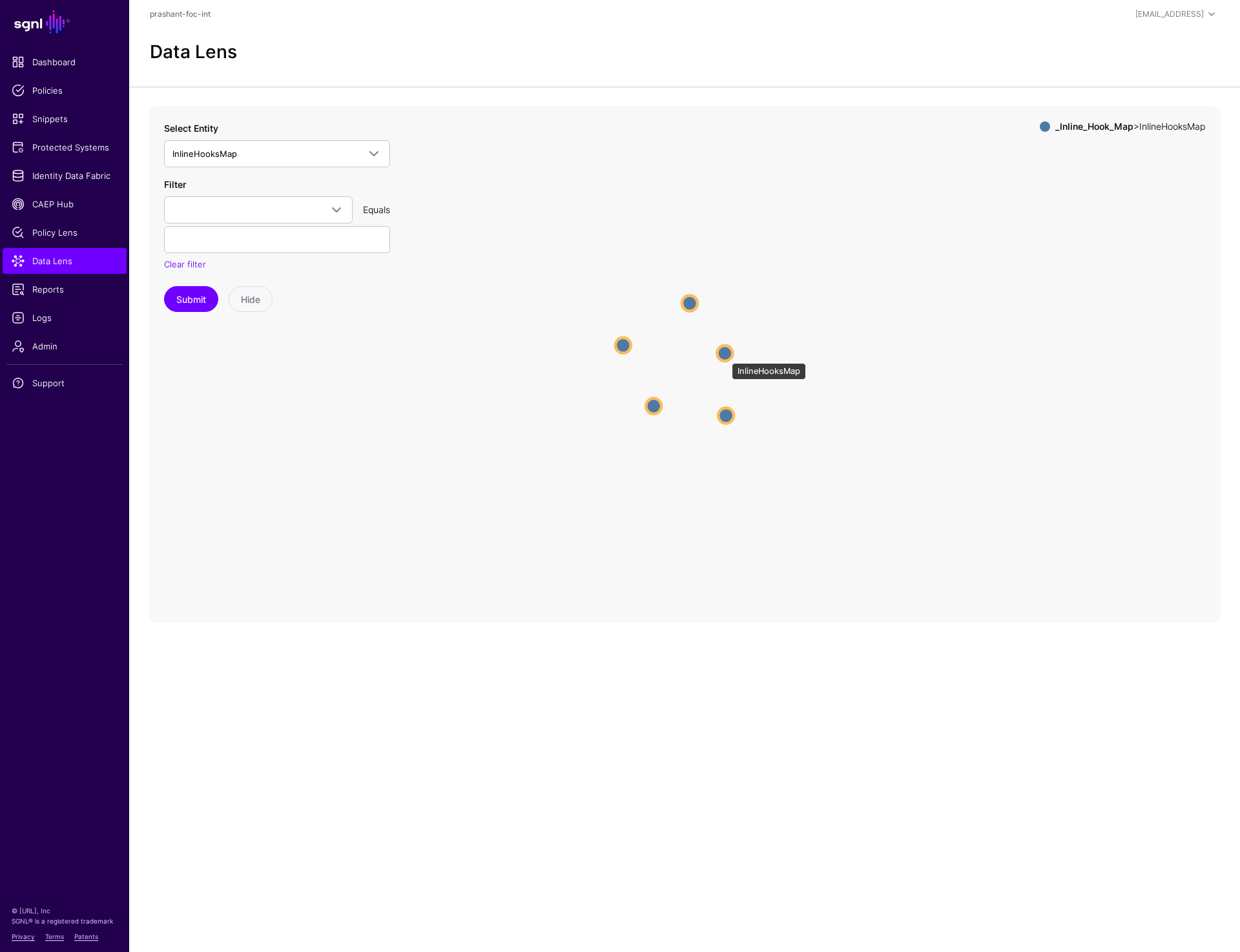
click at [725, 356] on circle at bounding box center [724, 353] width 15 height 15
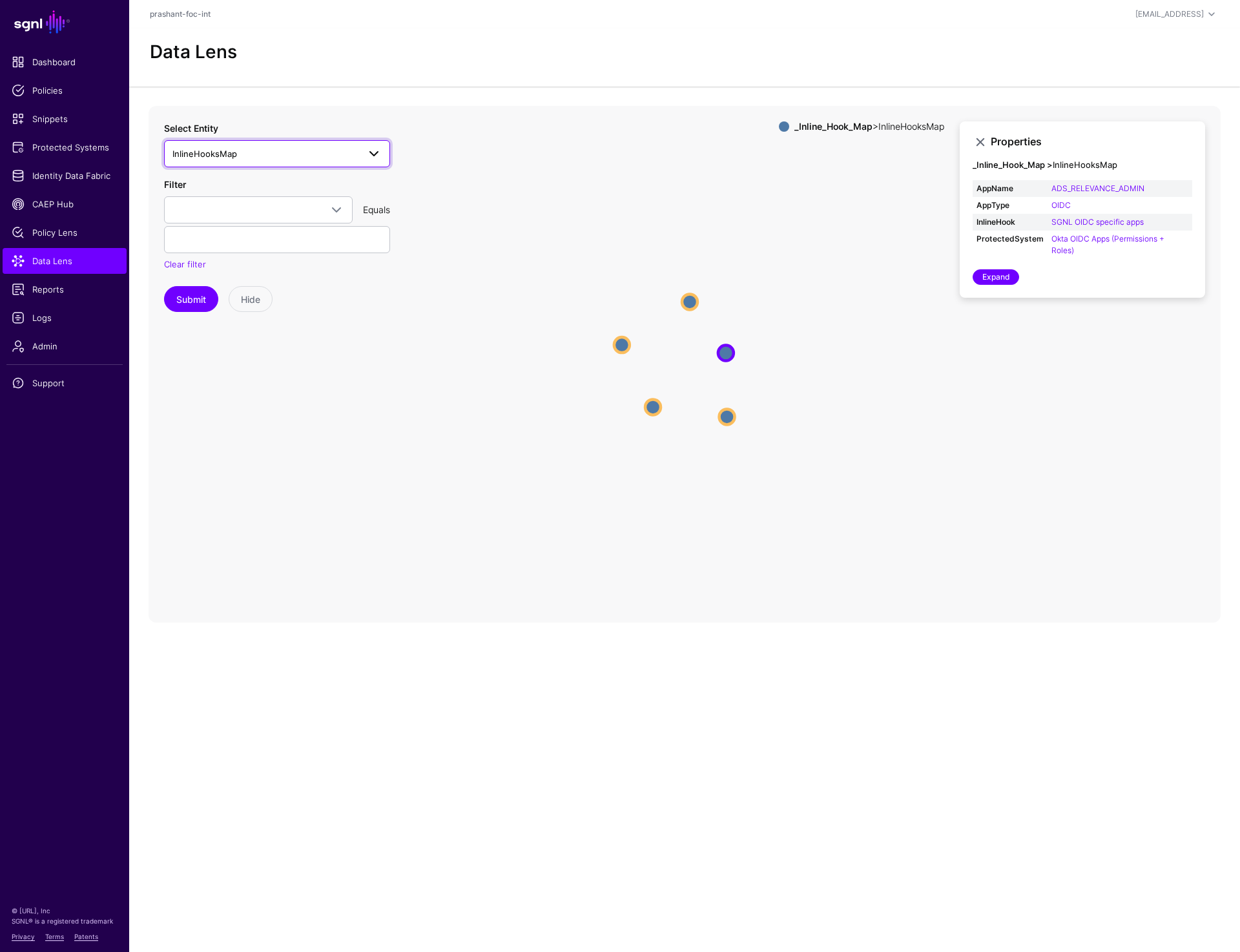
click at [226, 148] on span "InlineHooksMap" at bounding box center [205, 153] width 64 height 10
type input "****"
click at [221, 288] on div "User" at bounding box center [283, 291] width 192 height 13
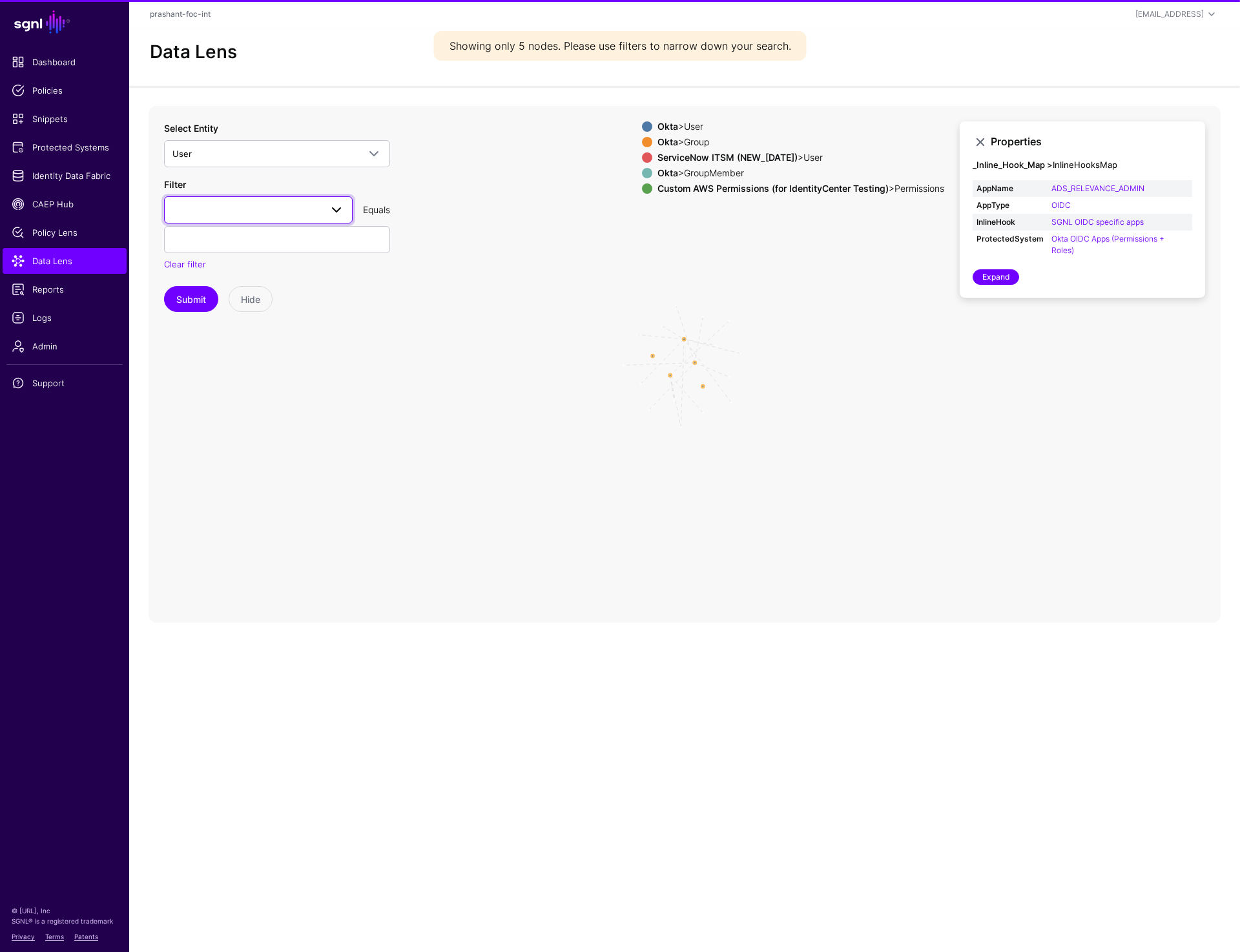
click at [270, 215] on span at bounding box center [259, 210] width 172 height 15
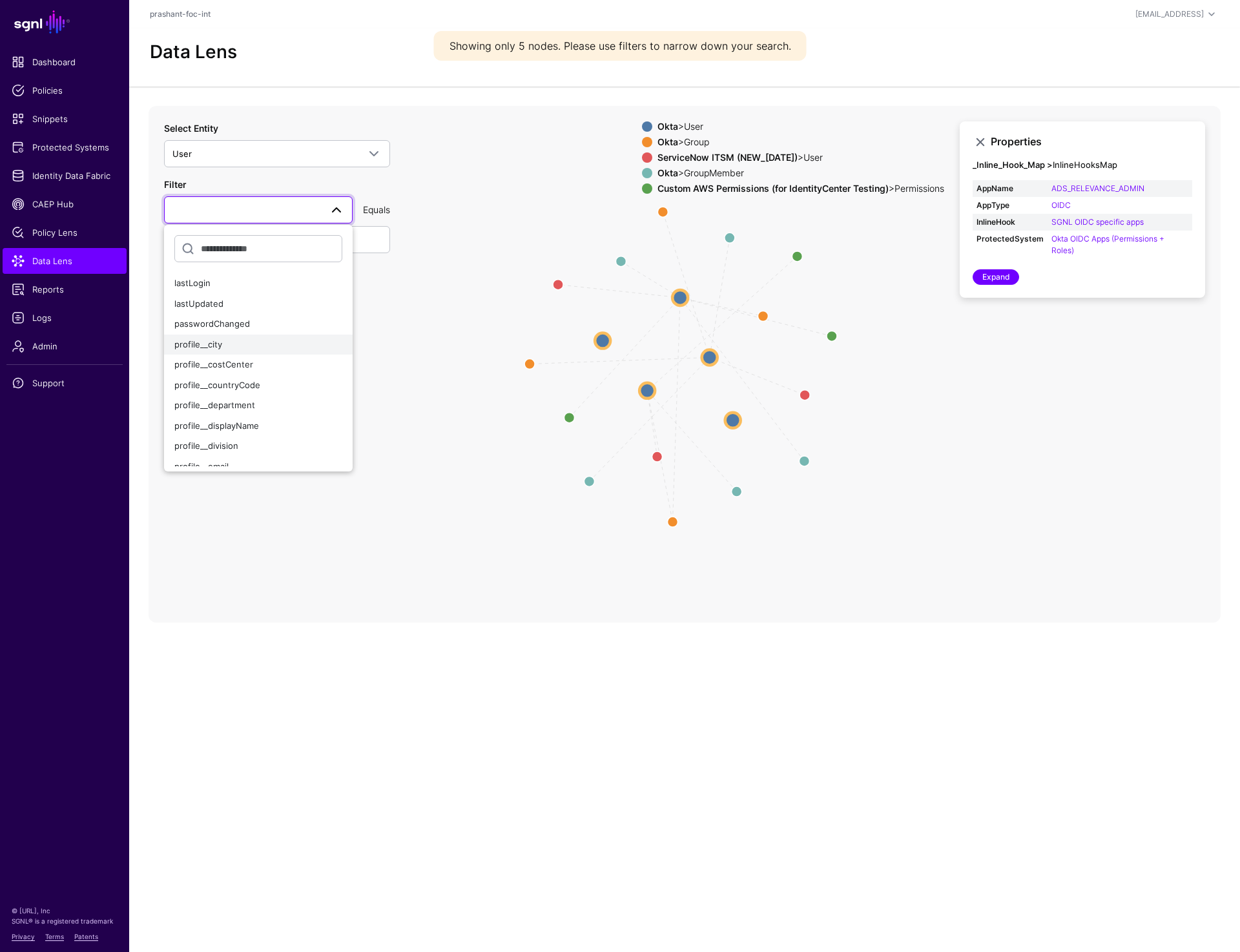
scroll to position [64, 0]
click at [222, 460] on span "profile__email" at bounding box center [201, 462] width 54 height 10
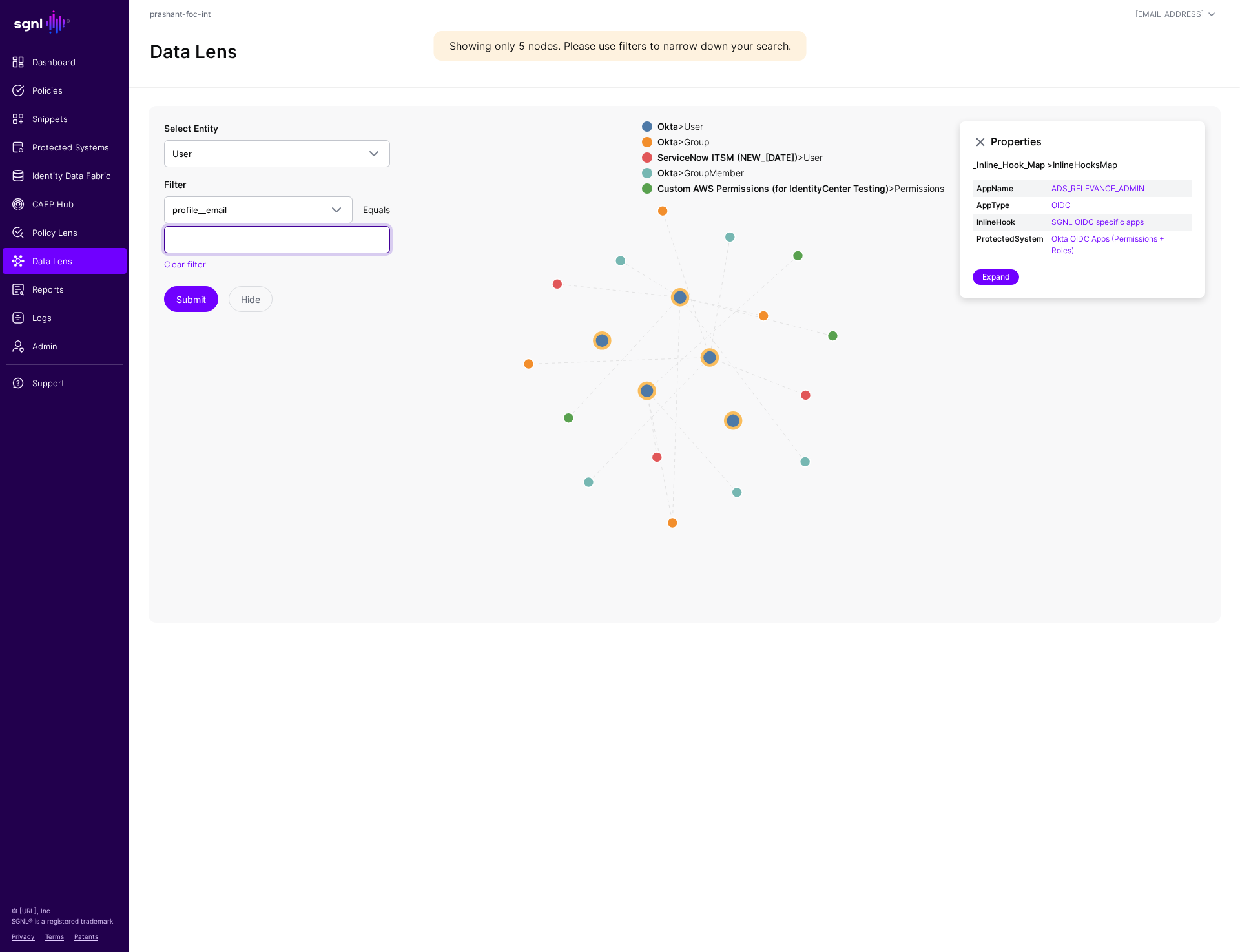
click at [226, 240] on input "text" at bounding box center [277, 240] width 226 height 27
paste input "**********"
type input "**********"
click at [179, 290] on button "Submit" at bounding box center [191, 299] width 54 height 26
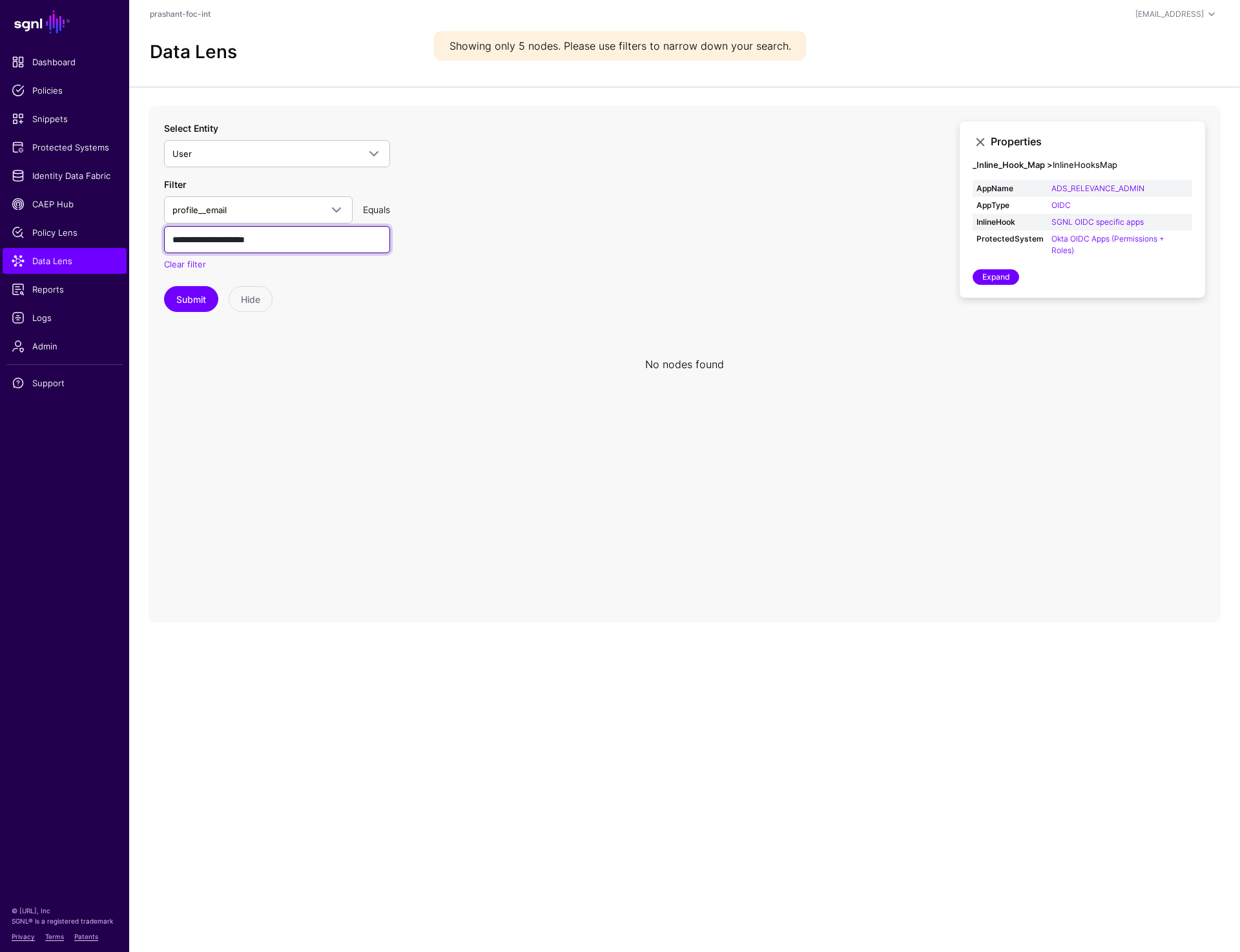
click at [312, 241] on input "**********" at bounding box center [277, 240] width 226 height 27
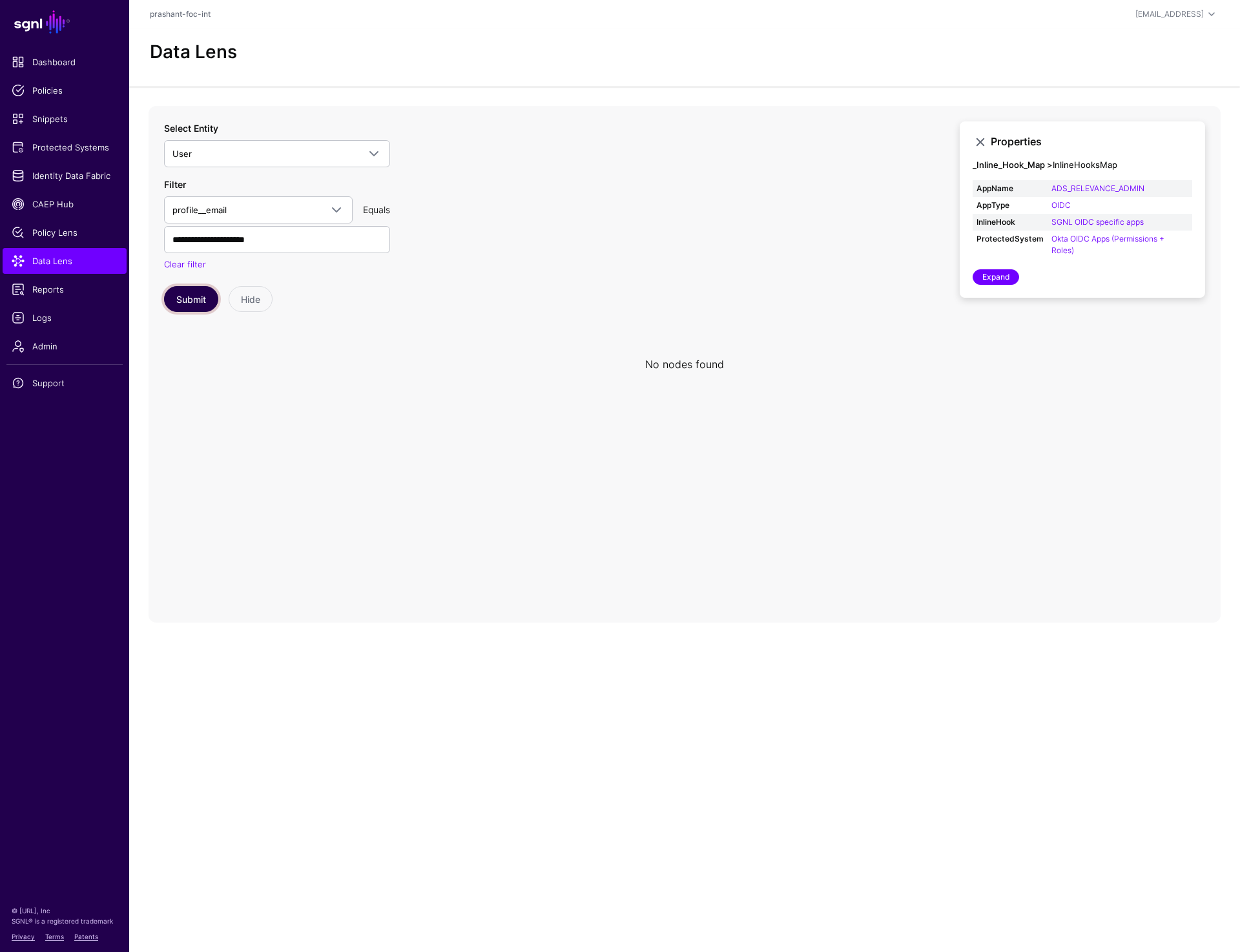
click at [194, 297] on button "Submit" at bounding box center [191, 299] width 54 height 26
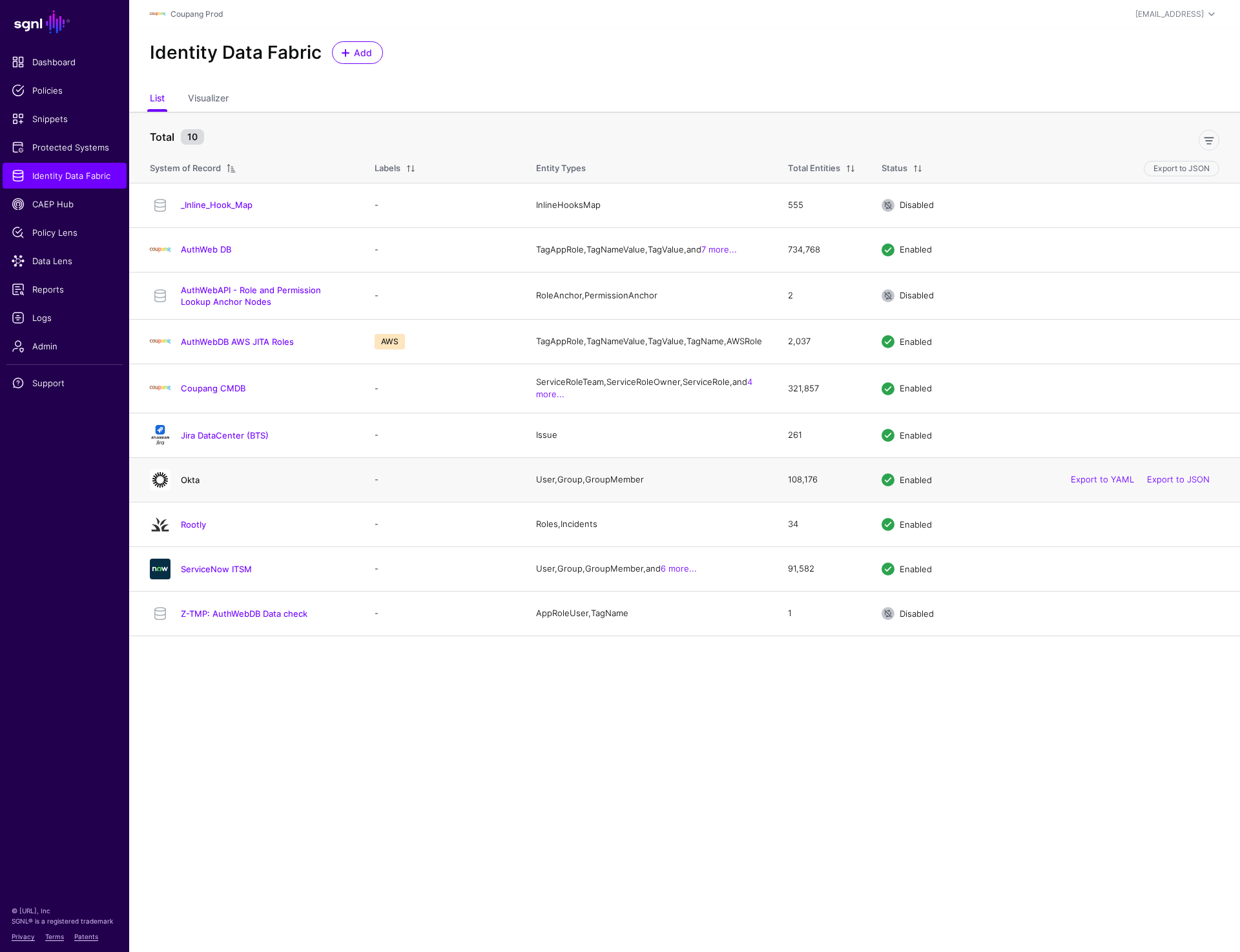
click at [181, 485] on link "Okta" at bounding box center [190, 480] width 19 height 10
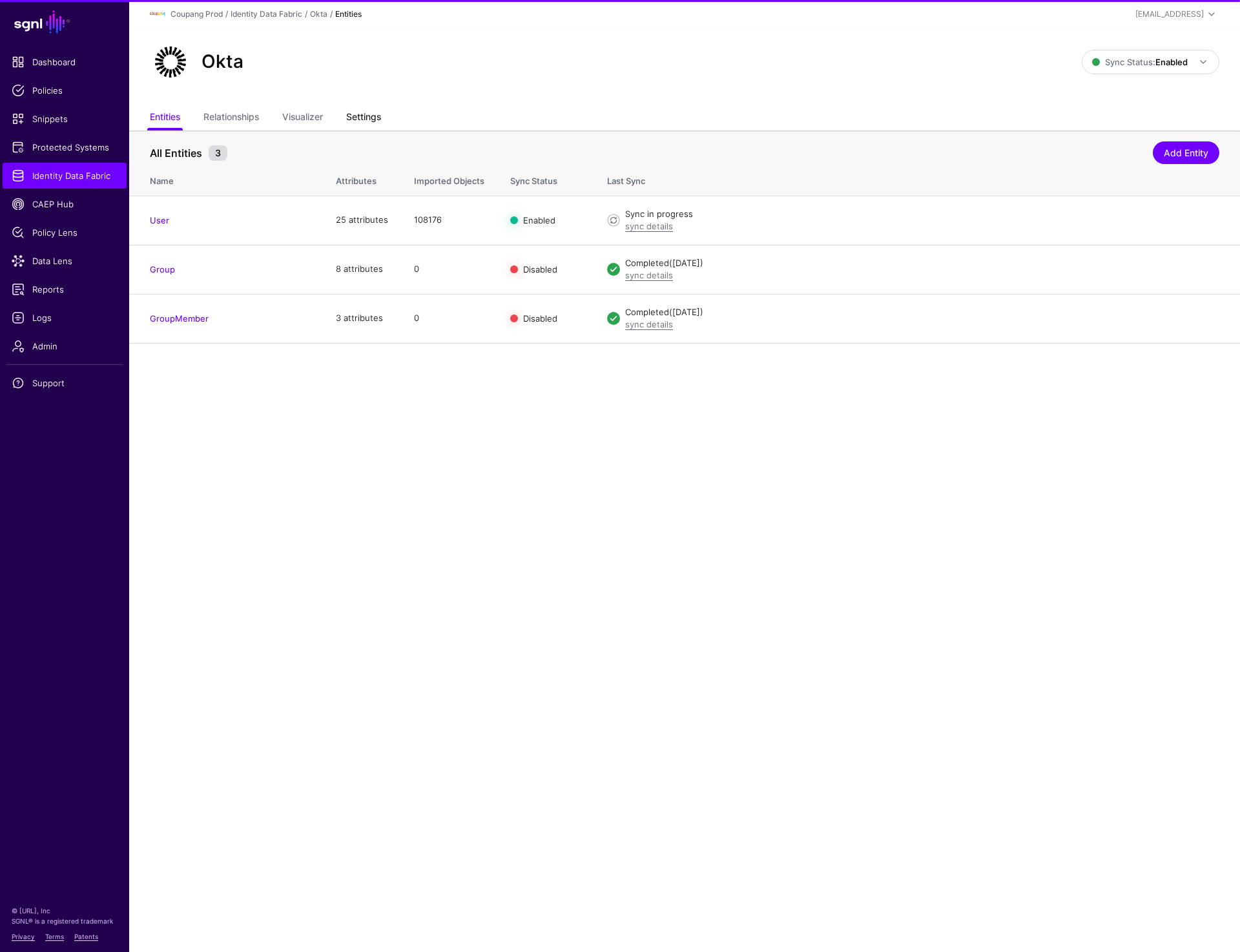
click at [360, 119] on link "Settings" at bounding box center [364, 119] width 35 height 25
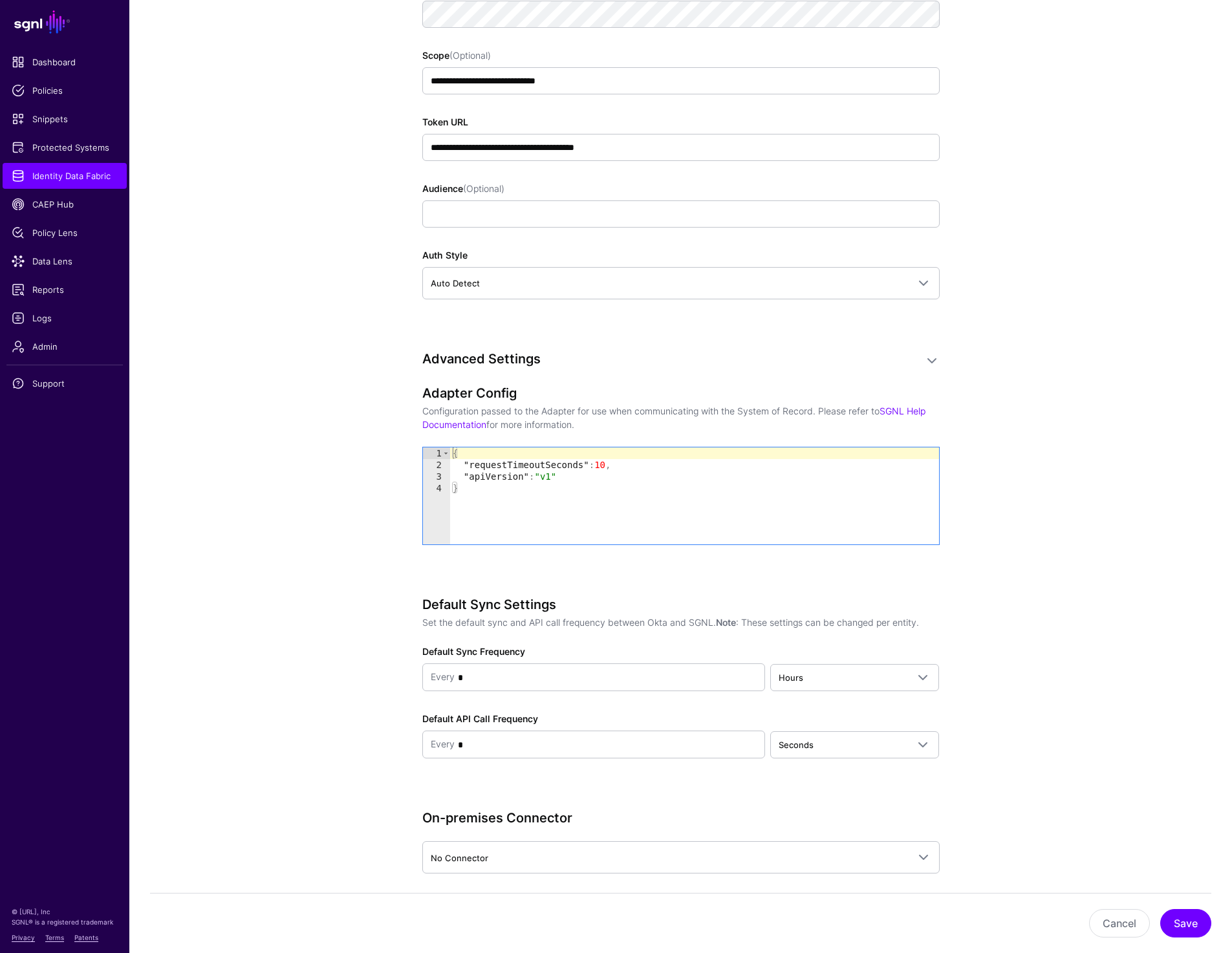
scroll to position [1093, 0]
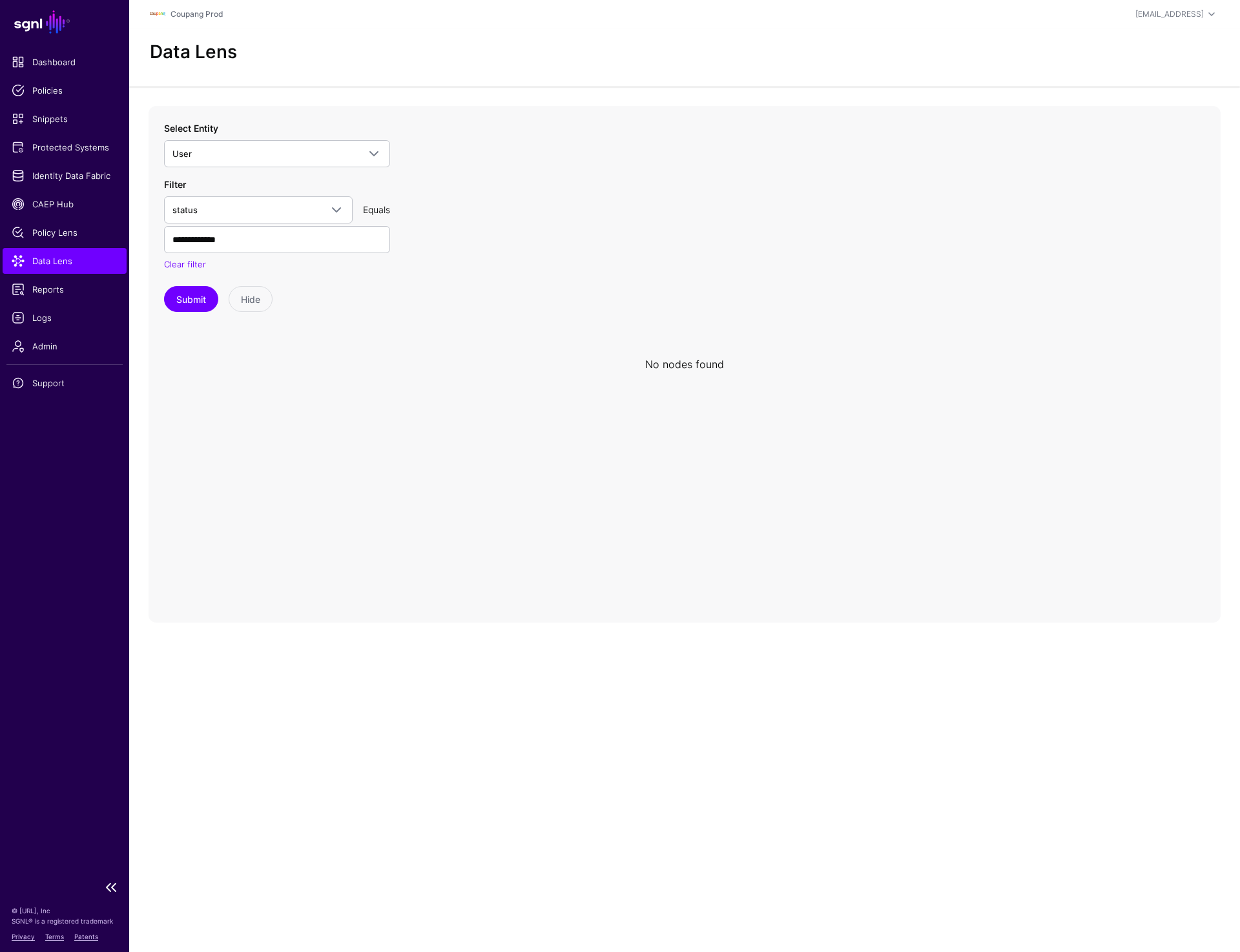
click at [57, 270] on link "Data Lens" at bounding box center [65, 261] width 124 height 26
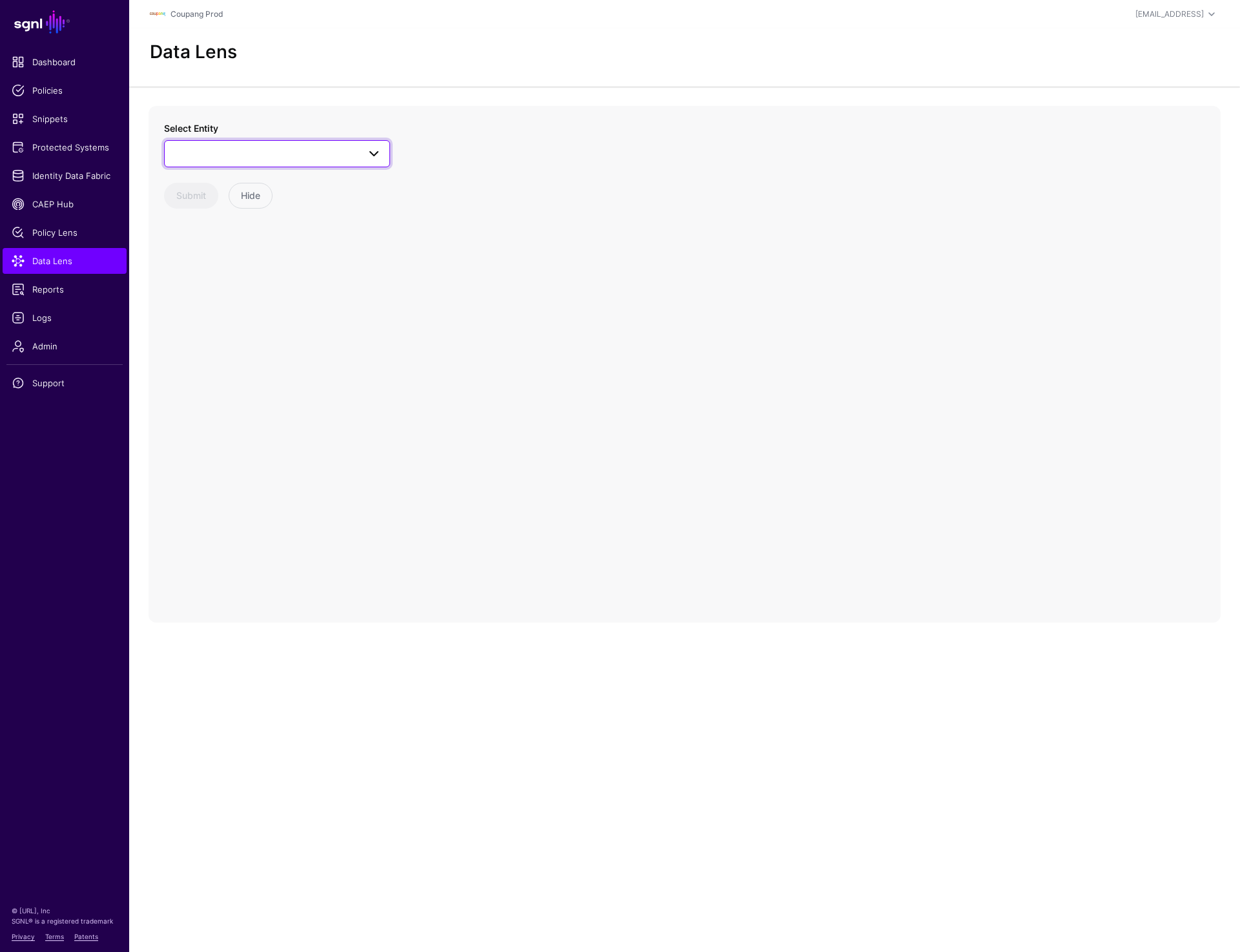
click at [269, 142] on link at bounding box center [277, 154] width 226 height 27
type input "****"
click at [221, 296] on div "User" at bounding box center [283, 291] width 192 height 13
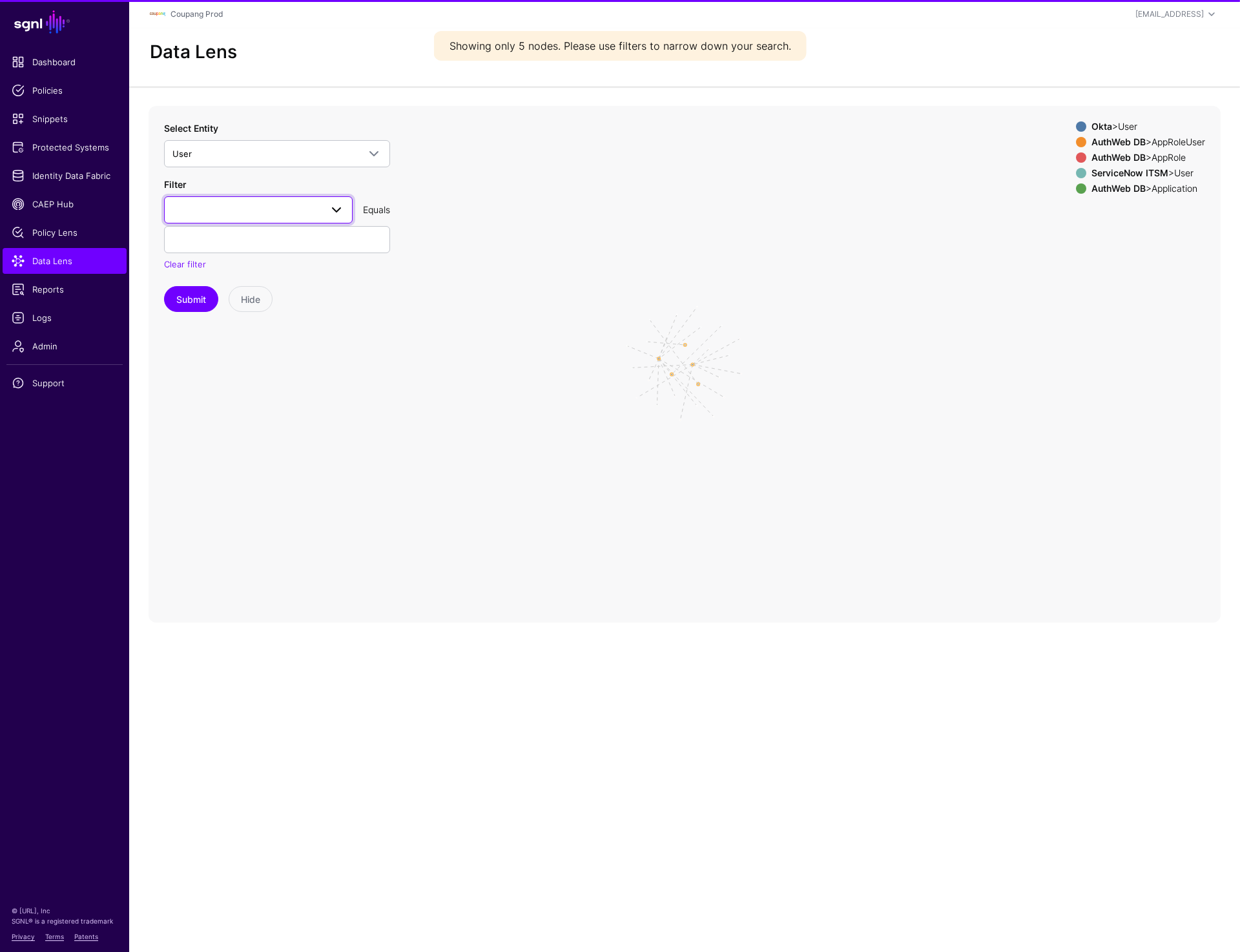
click at [227, 202] on span at bounding box center [259, 210] width 172 height 15
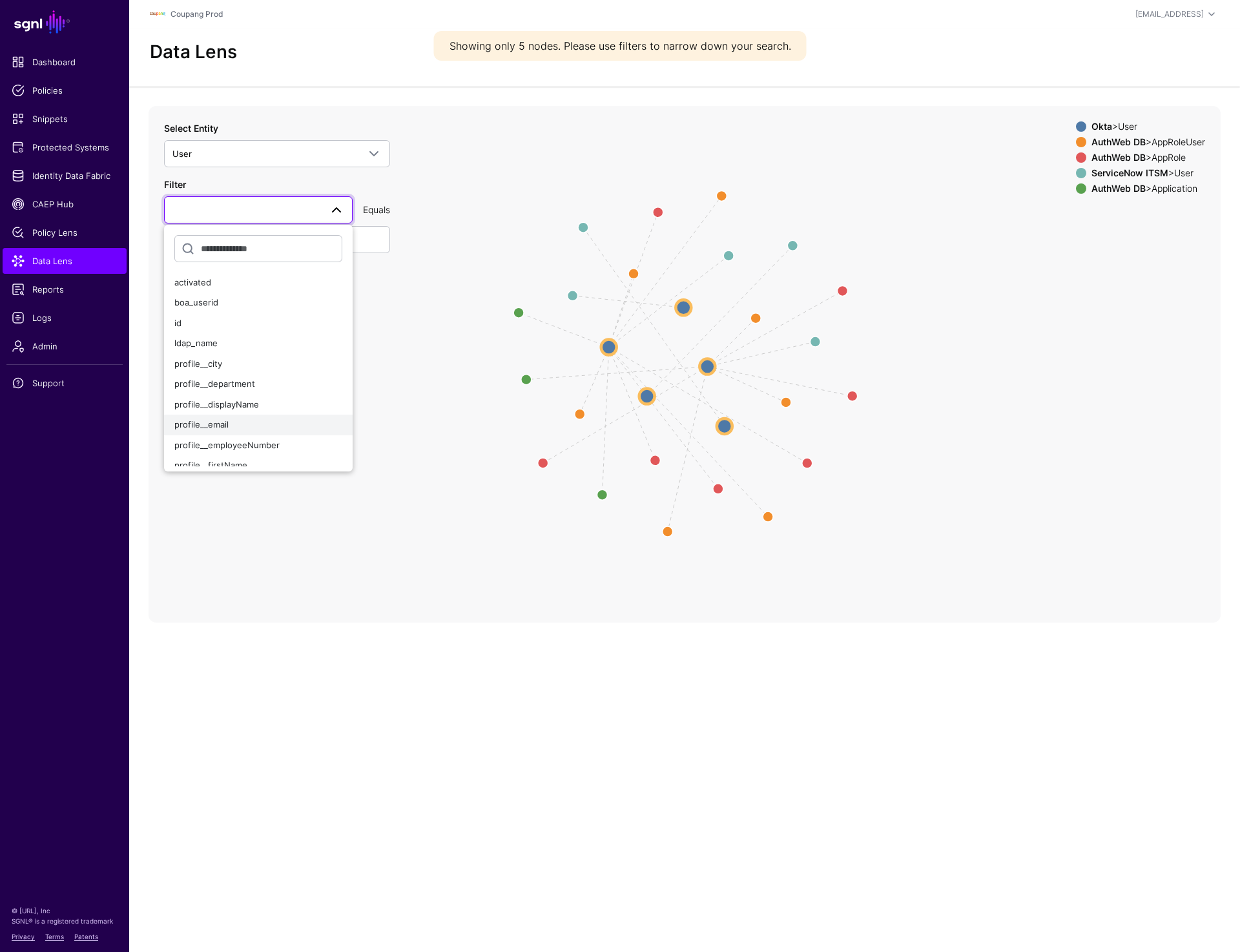
click at [221, 426] on span "profile__email" at bounding box center [201, 424] width 54 height 10
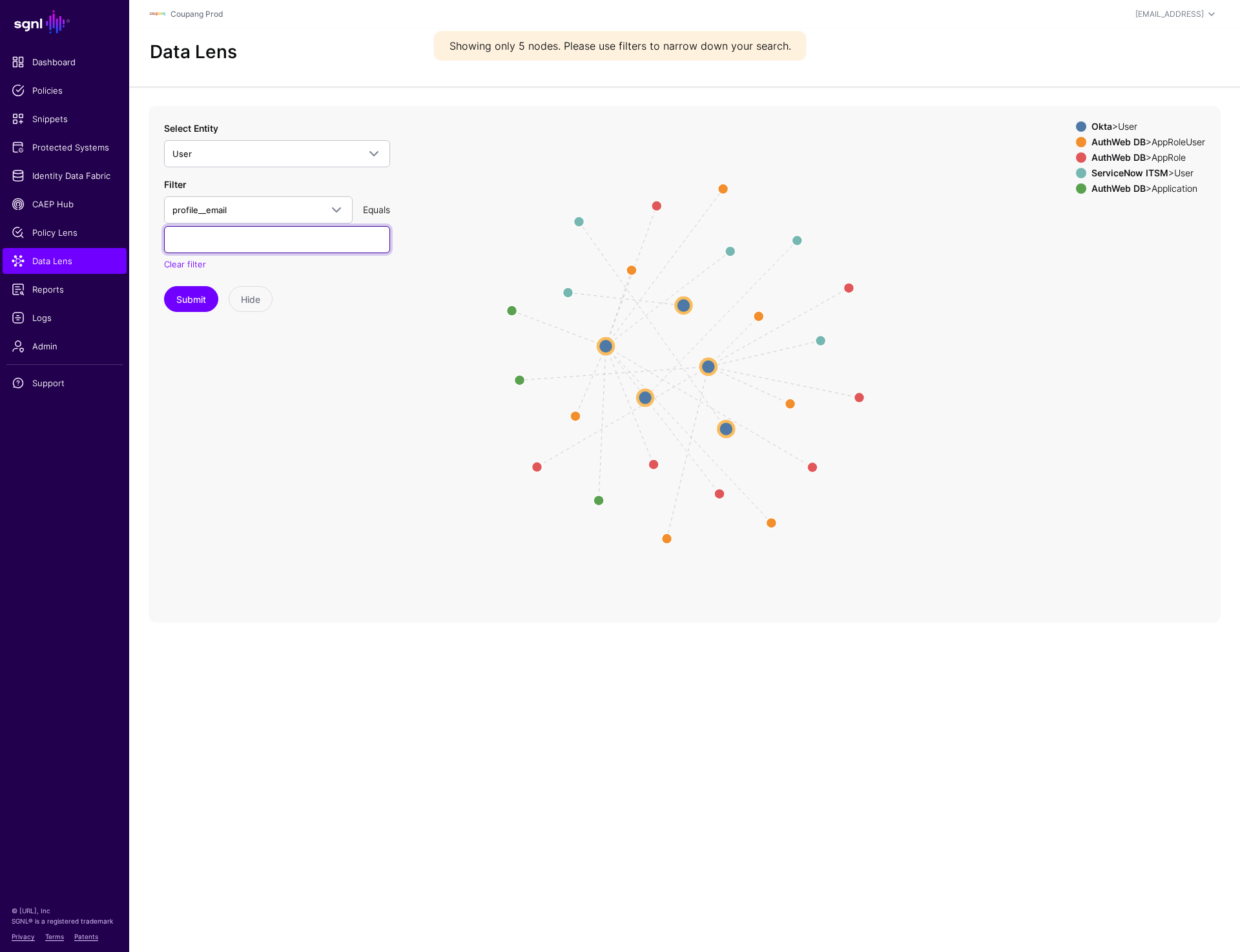
click at [228, 249] on input "text" at bounding box center [277, 240] width 226 height 27
paste input "**********"
type input "**********"
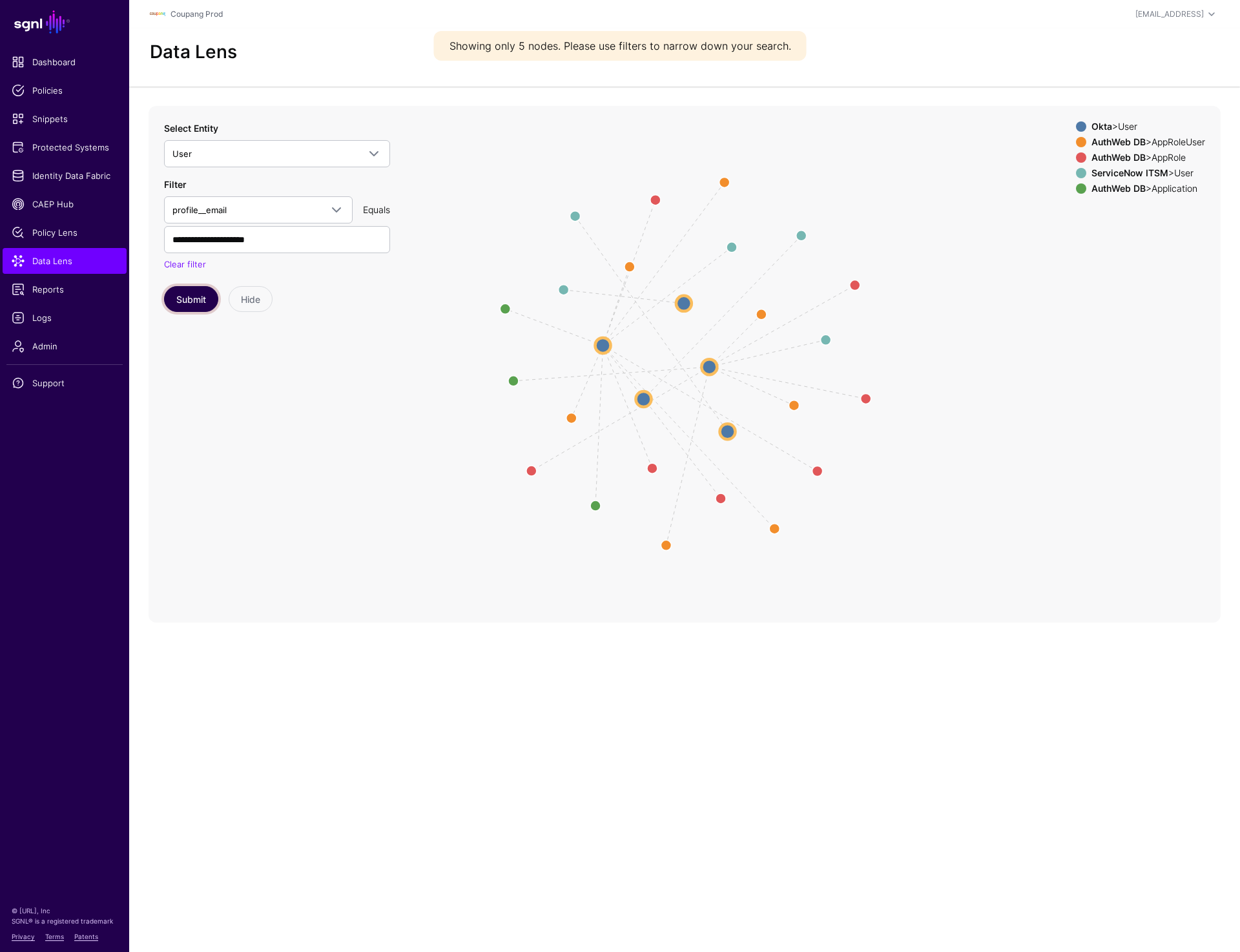
click at [192, 300] on button "Submit" at bounding box center [191, 299] width 54 height 26
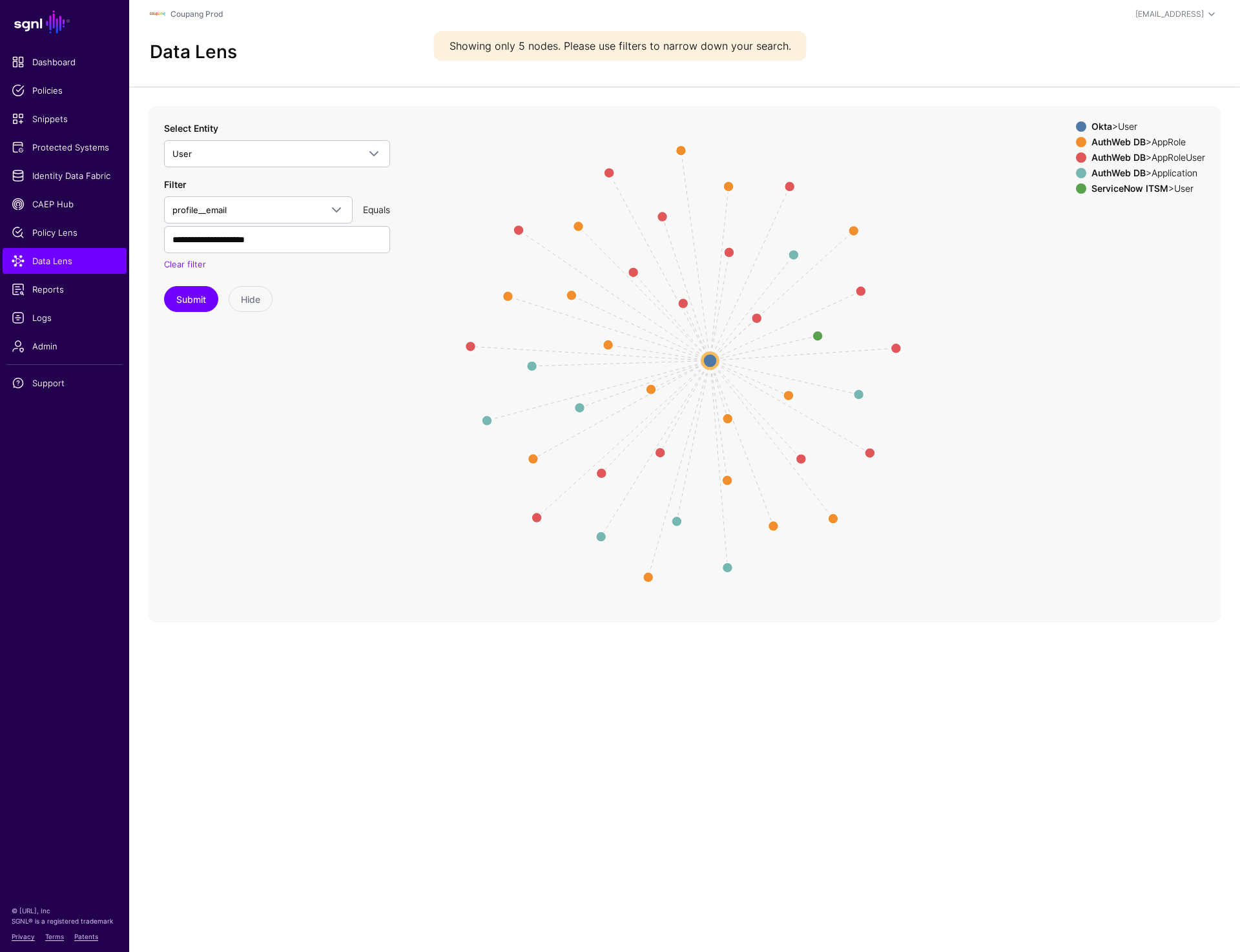
click at [705, 362] on circle at bounding box center [709, 360] width 15 height 15
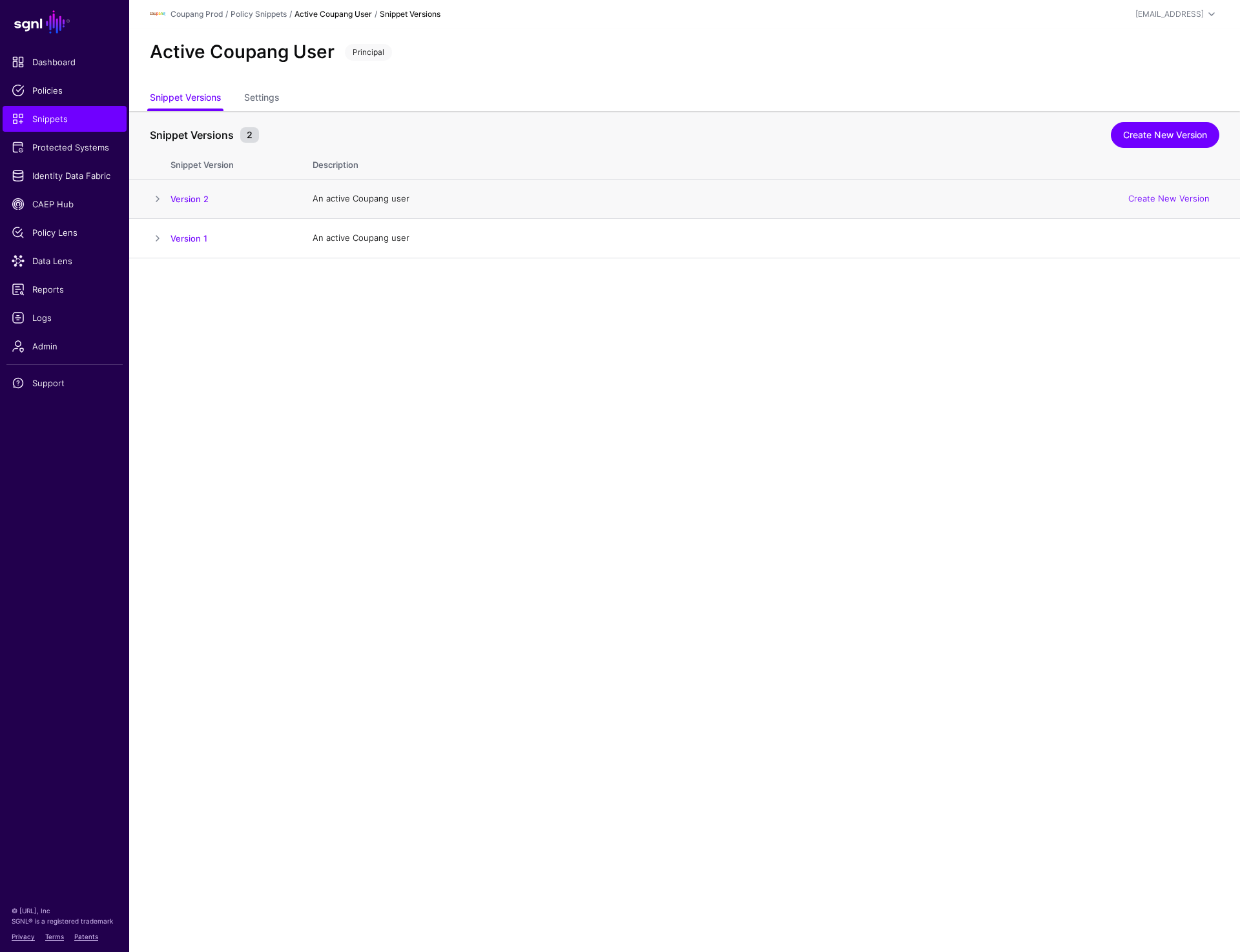
click at [154, 194] on span at bounding box center [157, 198] width 15 height 15
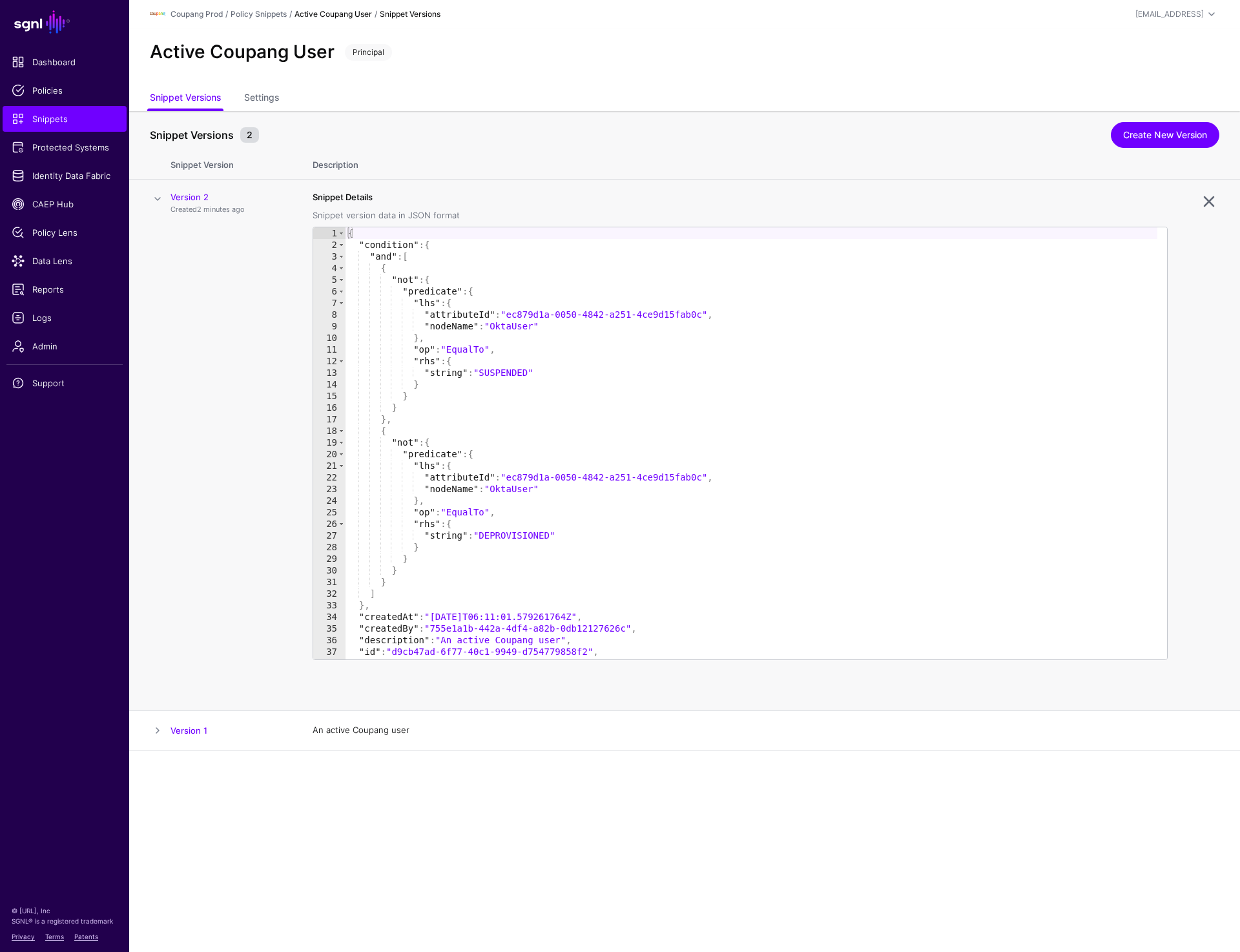
click at [383, 417] on div "{ "condition" : { "and" : [ { "not" : { "predicate" : { "lhs" : { "attributeId"…" at bounding box center [751, 455] width 812 height 455
drag, startPoint x: 510, startPoint y: 317, endPoint x: 706, endPoint y: 315, distance: 196.0
click at [706, 315] on div "{ "condition" : { "and" : [ { "not" : { "predicate" : { "lhs" : { "attributeId"…" at bounding box center [751, 455] width 812 height 455
type textarea "**********"
click at [1172, 128] on link "Create New Version" at bounding box center [1166, 135] width 108 height 26
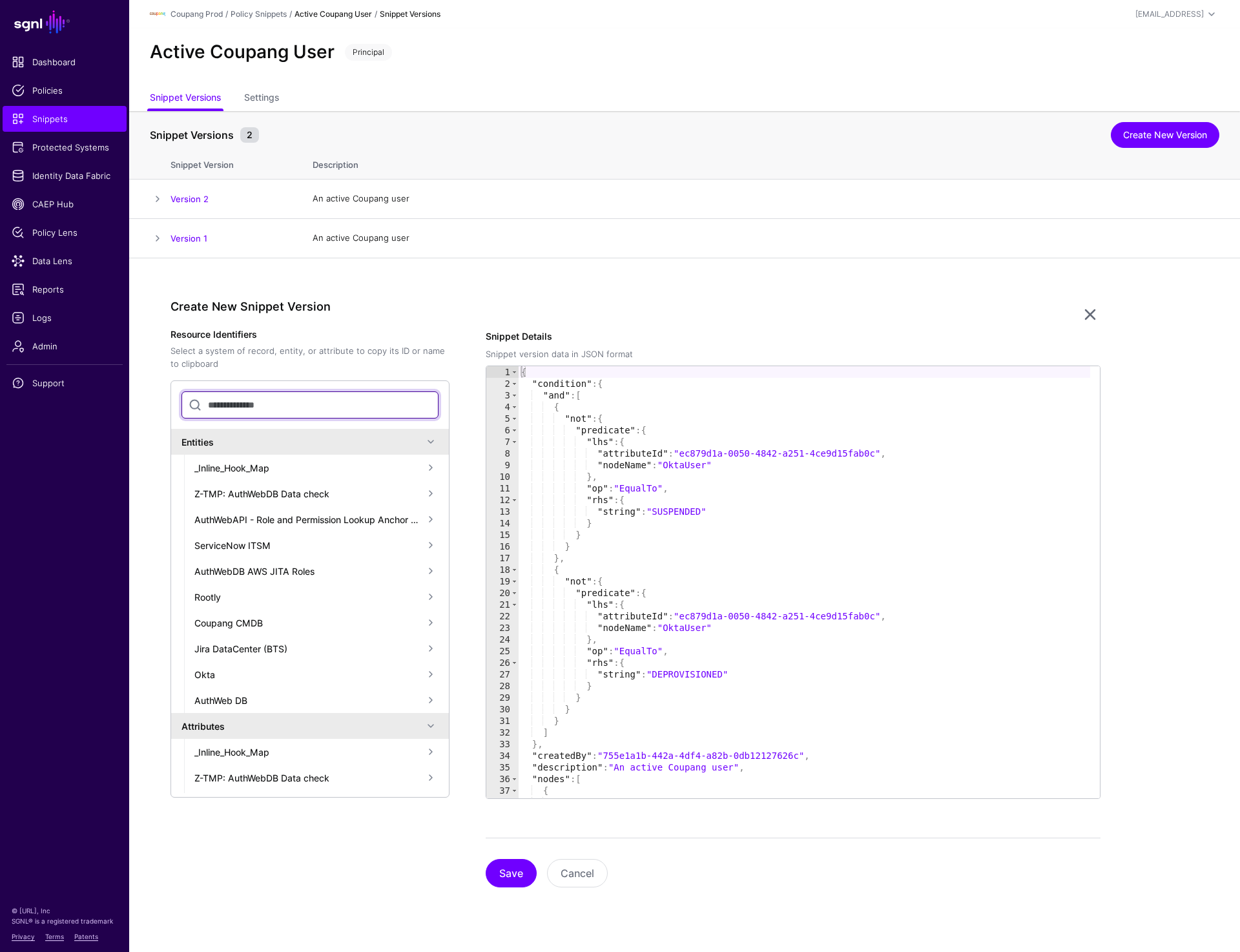
click at [281, 408] on input "text" at bounding box center [310, 405] width 257 height 27
paste input "**********"
type input "**********"
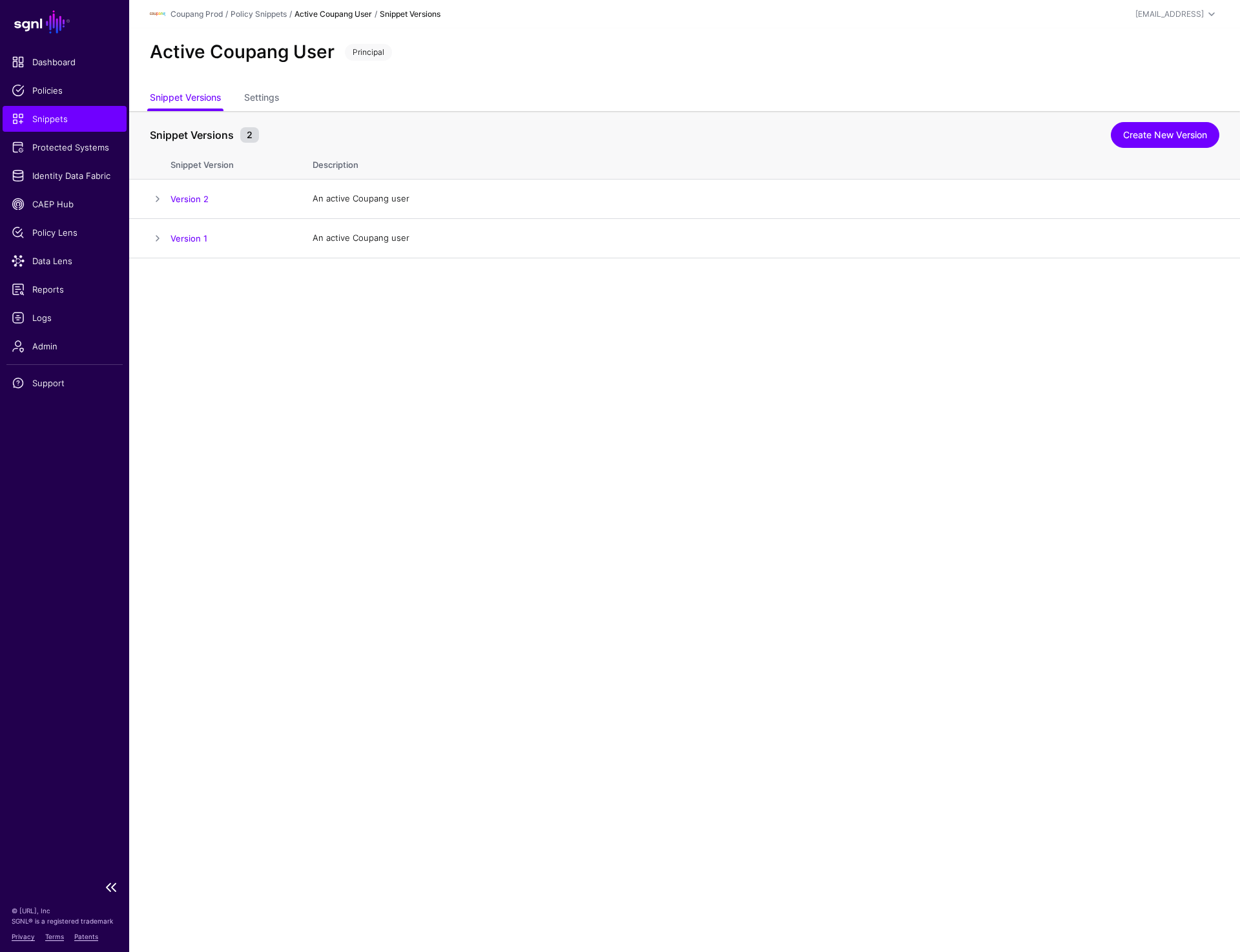
click at [73, 115] on span "Snippets" at bounding box center [64, 119] width 106 height 13
click at [155, 199] on span at bounding box center [157, 198] width 15 height 15
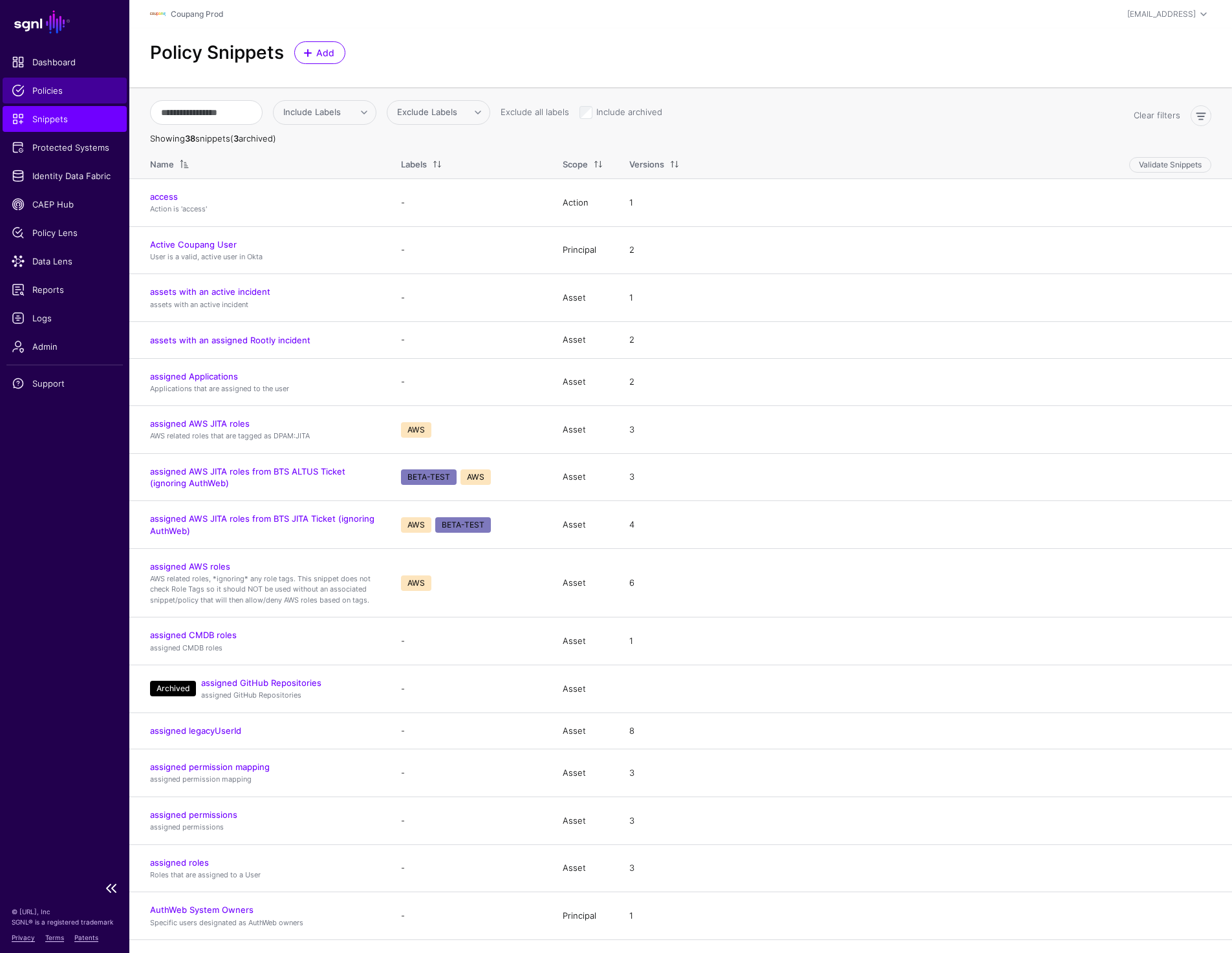
click at [77, 85] on span "Policies" at bounding box center [64, 90] width 106 height 13
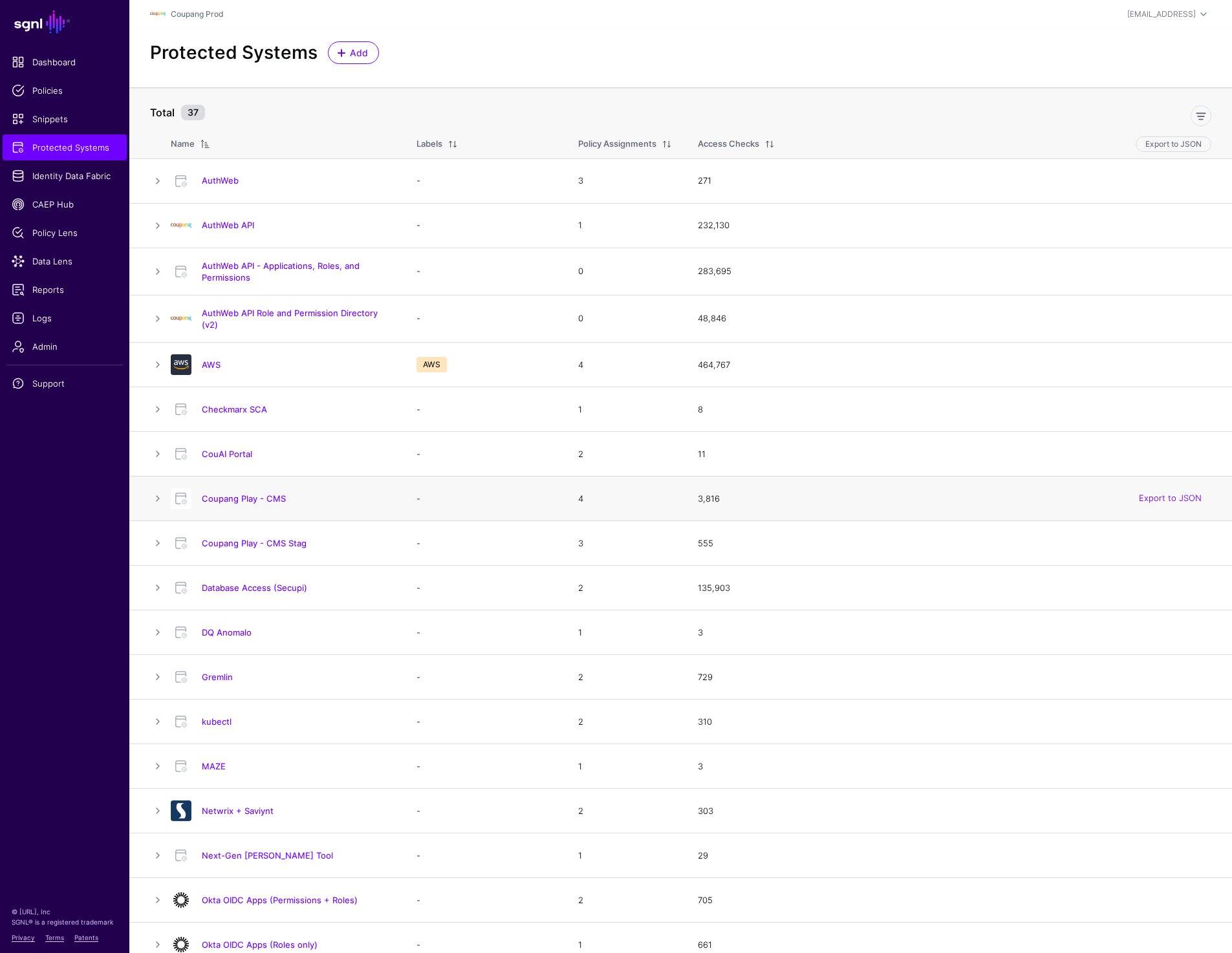
click at [148, 504] on td at bounding box center [150, 499] width 41 height 45
click at [151, 504] on link at bounding box center [157, 498] width 15 height 15
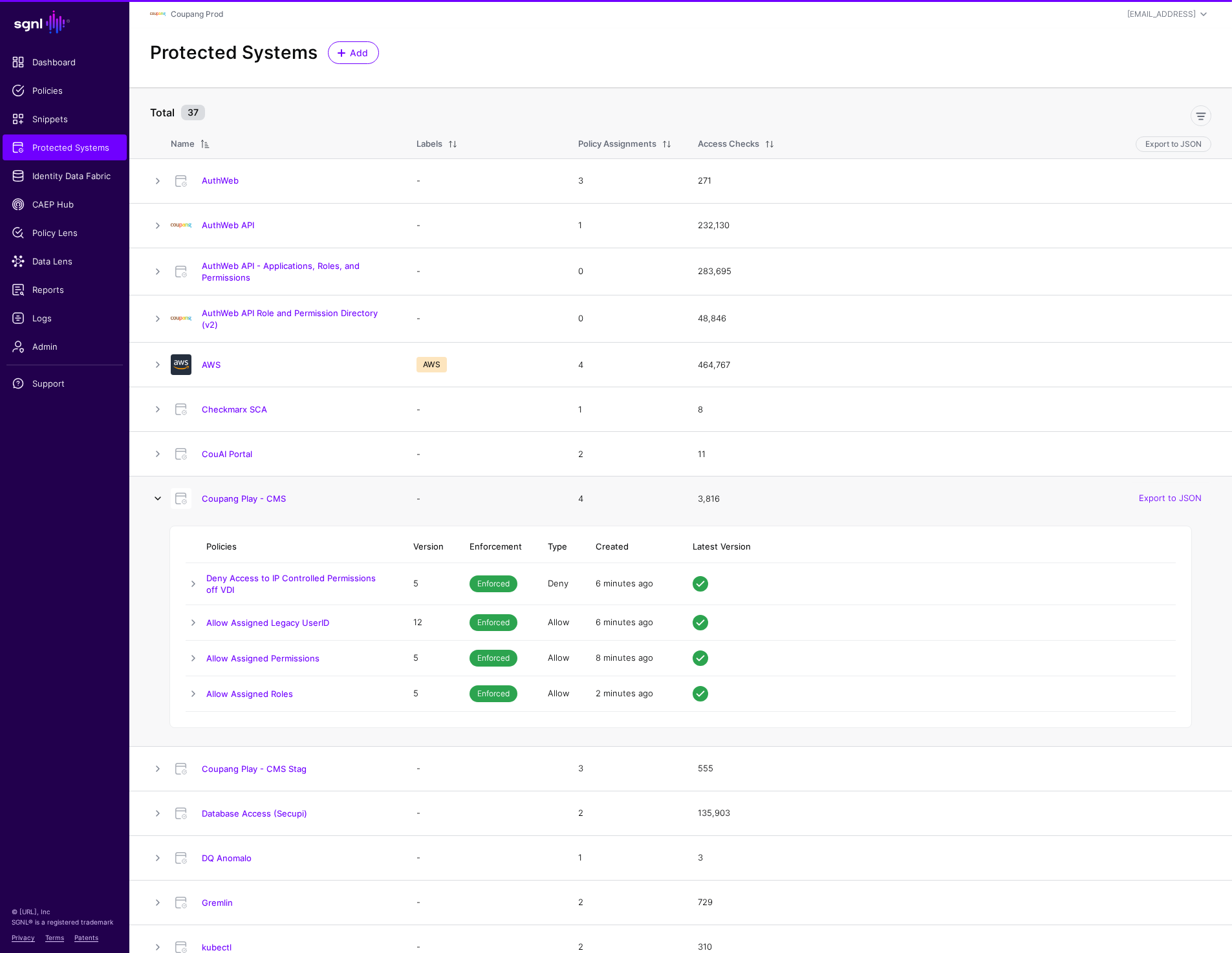
click at [151, 504] on link at bounding box center [157, 498] width 15 height 15
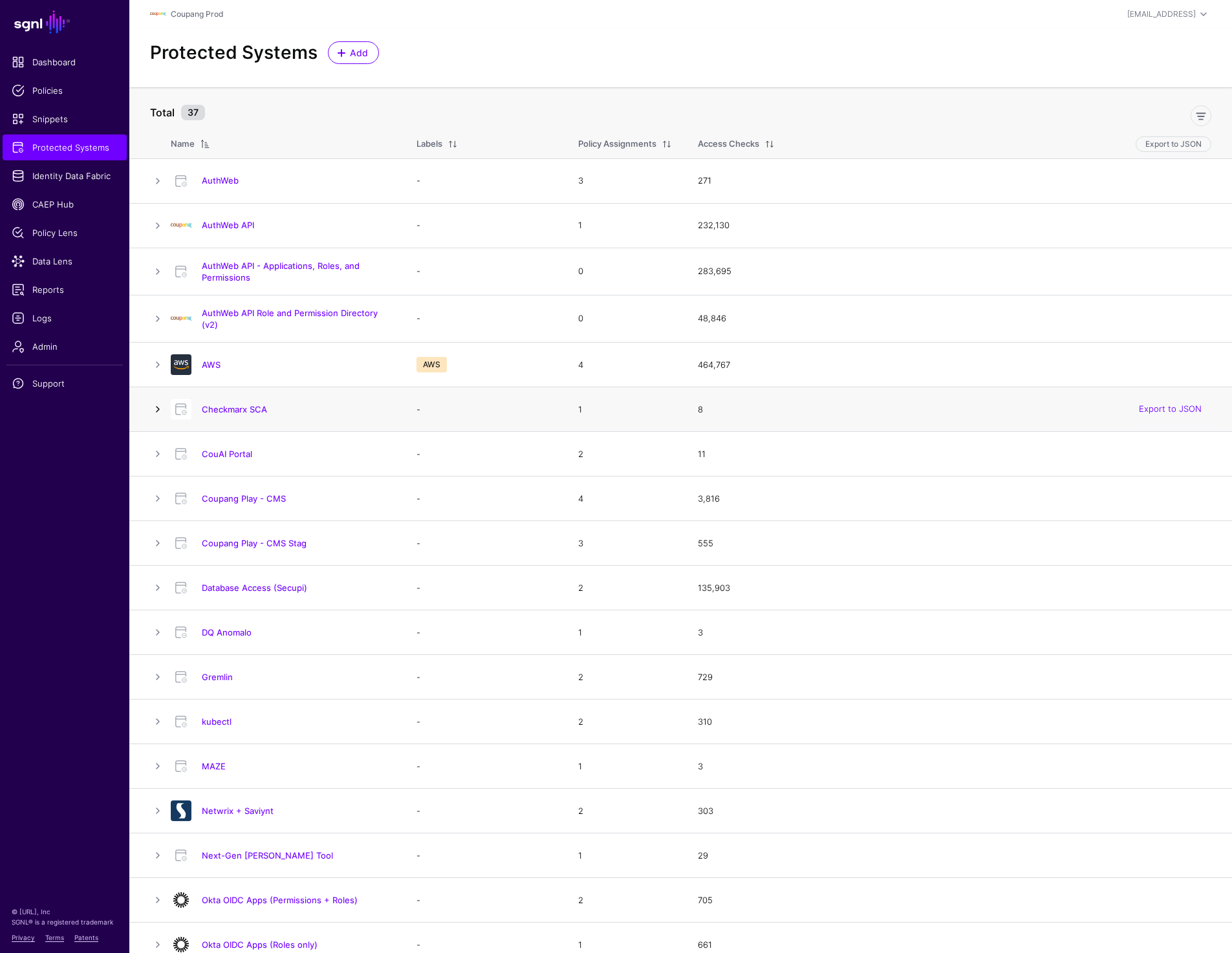
click at [151, 410] on link at bounding box center [157, 409] width 15 height 15
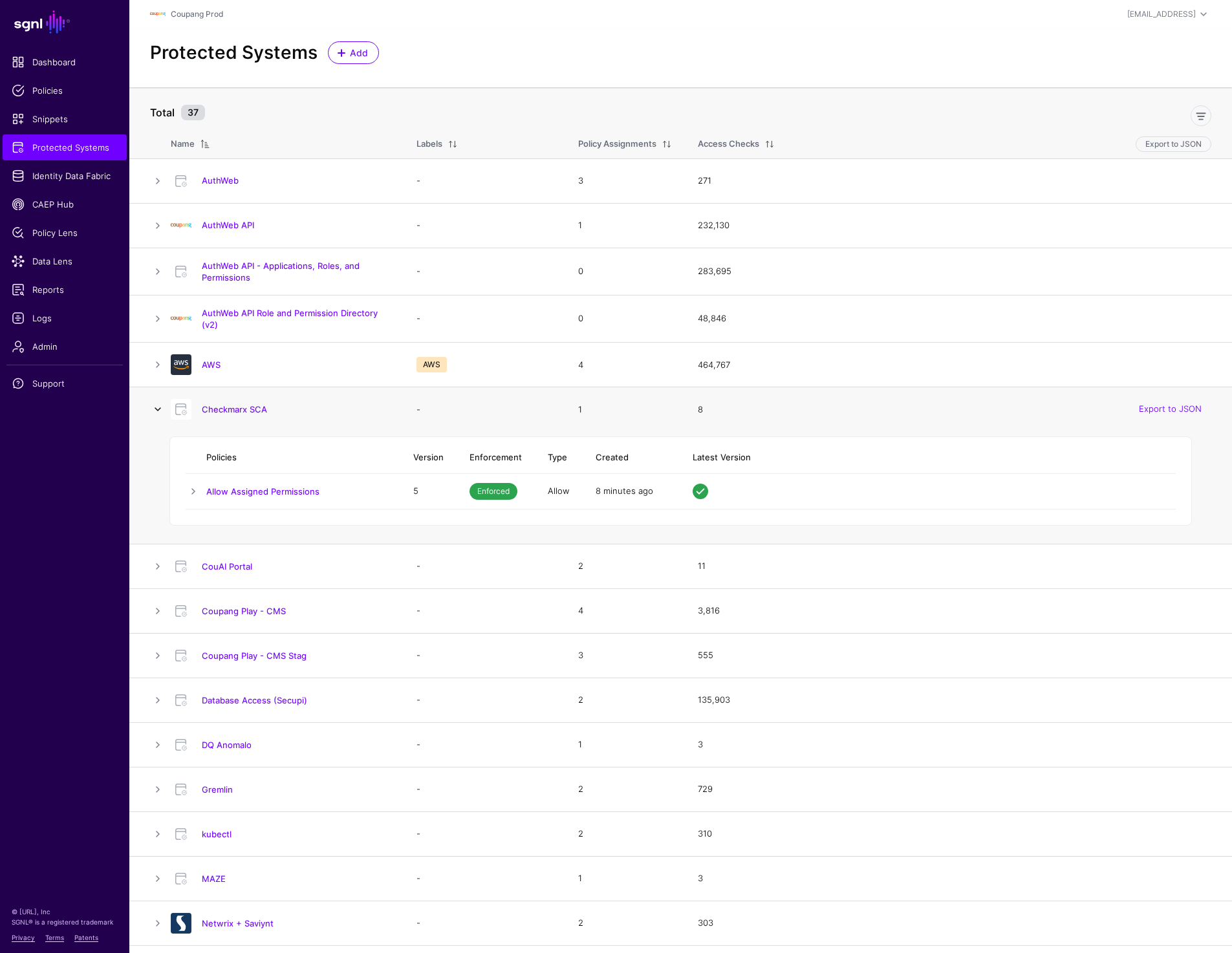
click at [151, 410] on link at bounding box center [157, 409] width 15 height 15
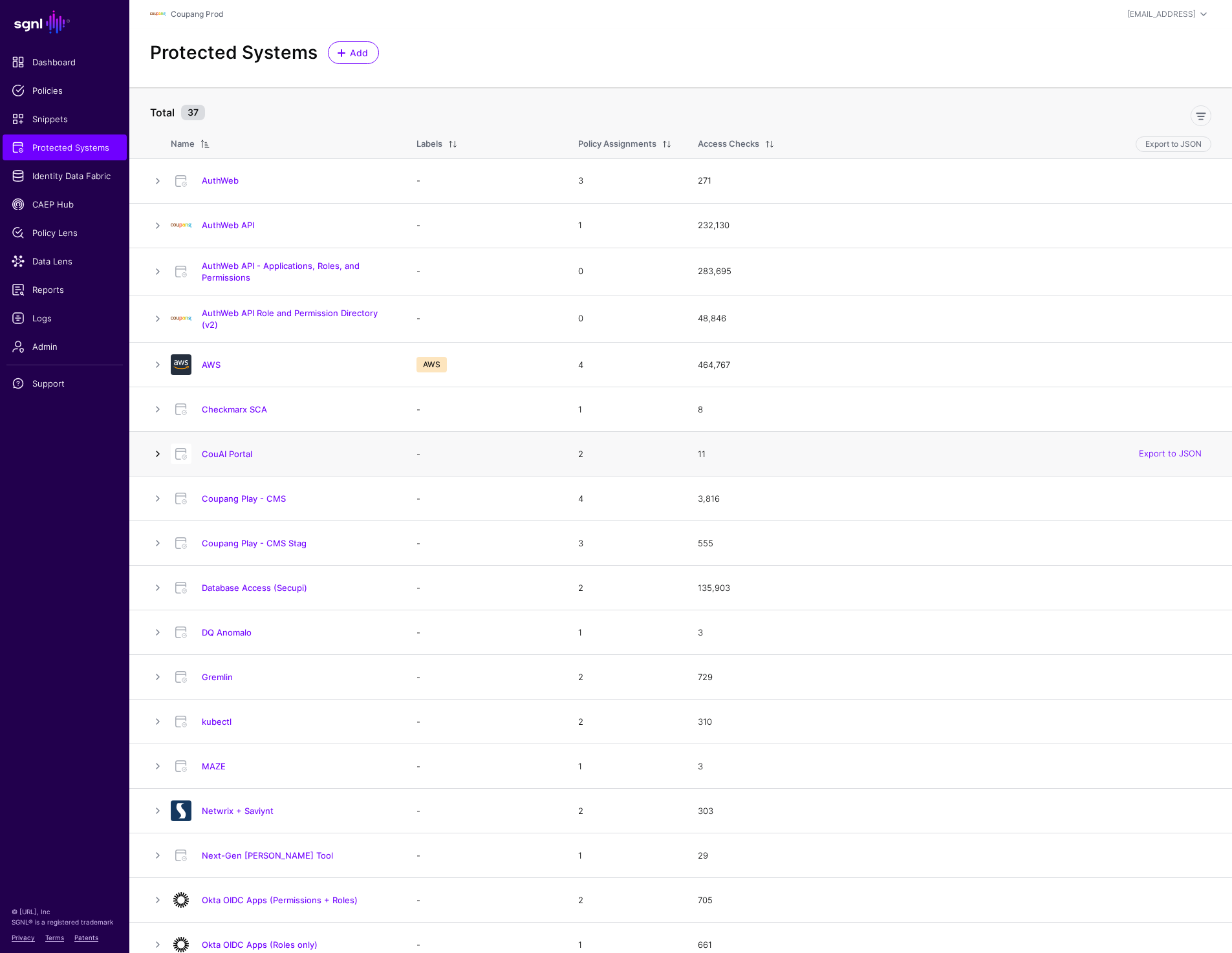
click at [157, 449] on link at bounding box center [157, 453] width 15 height 15
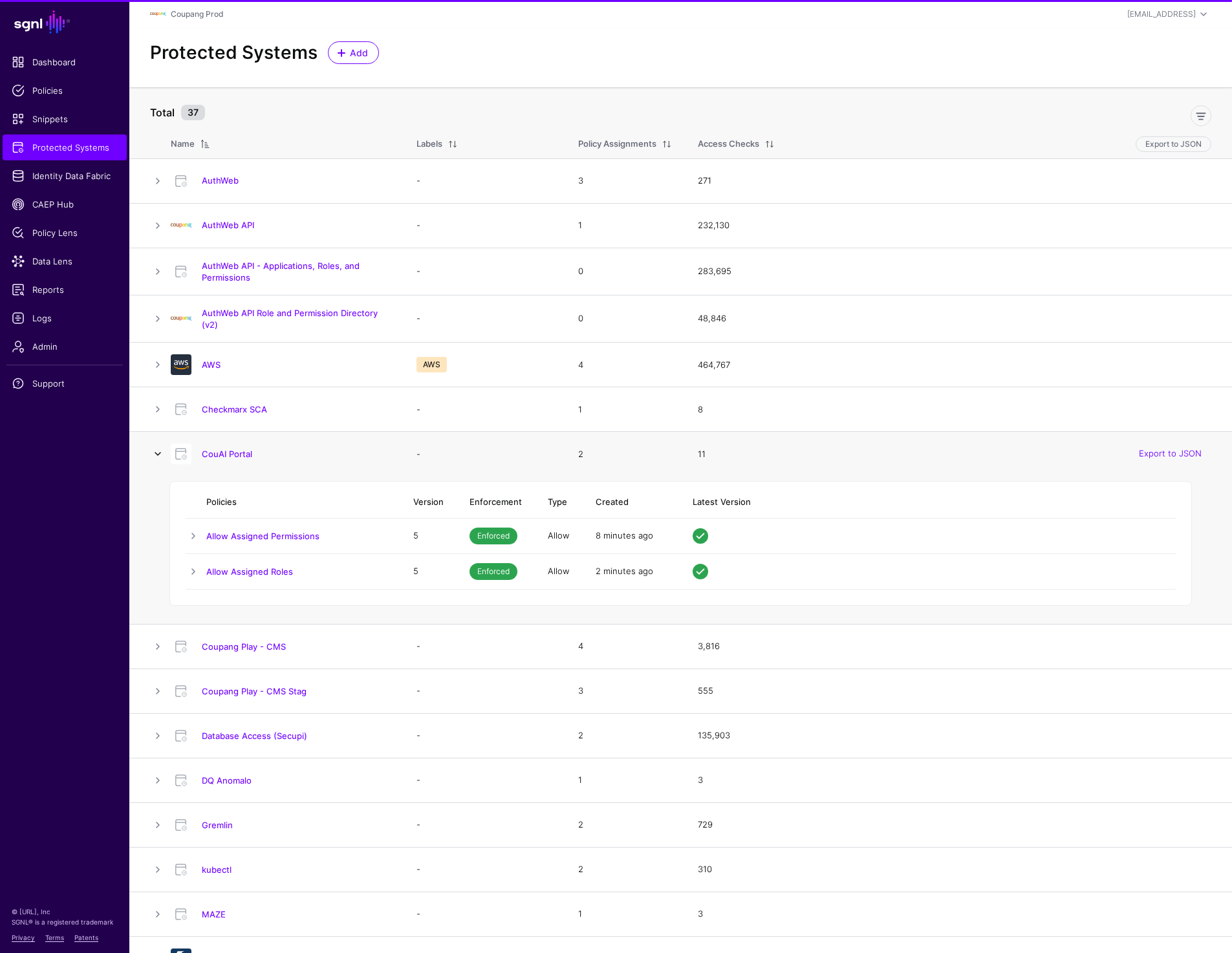
click at [157, 449] on link at bounding box center [157, 453] width 15 height 15
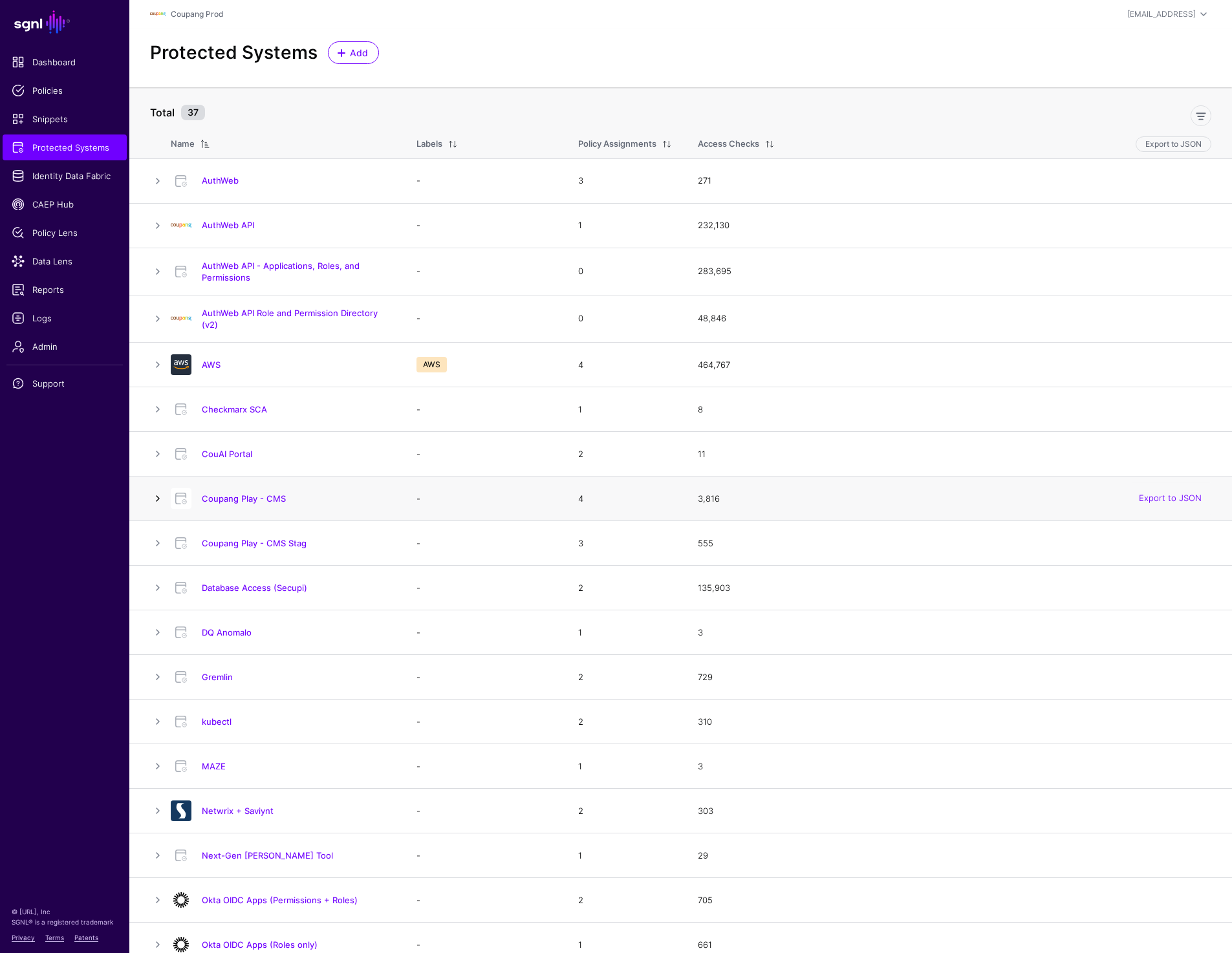
click at [157, 497] on link at bounding box center [157, 498] width 15 height 15
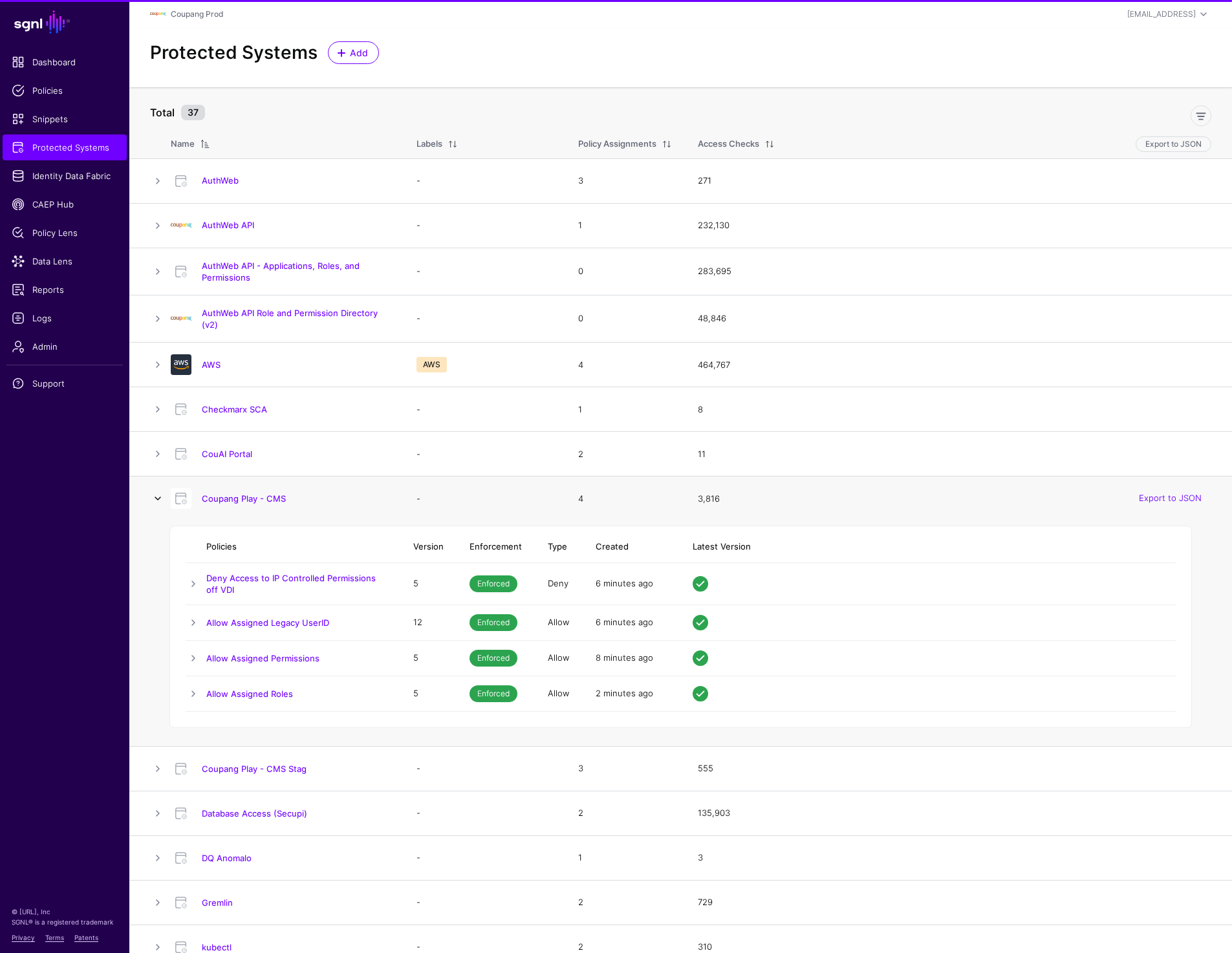
click at [157, 497] on link at bounding box center [157, 498] width 15 height 15
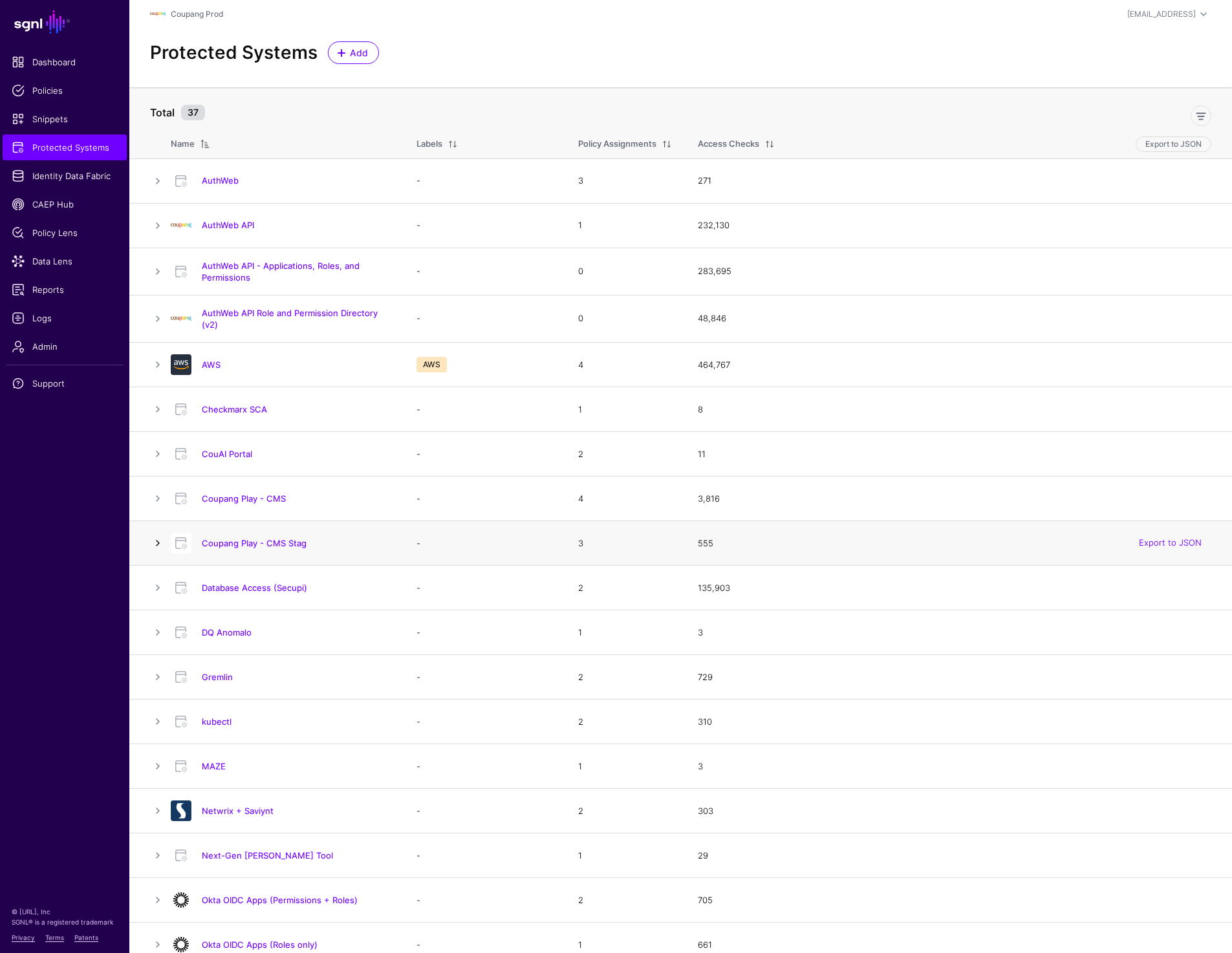
click at [158, 544] on link at bounding box center [157, 543] width 15 height 15
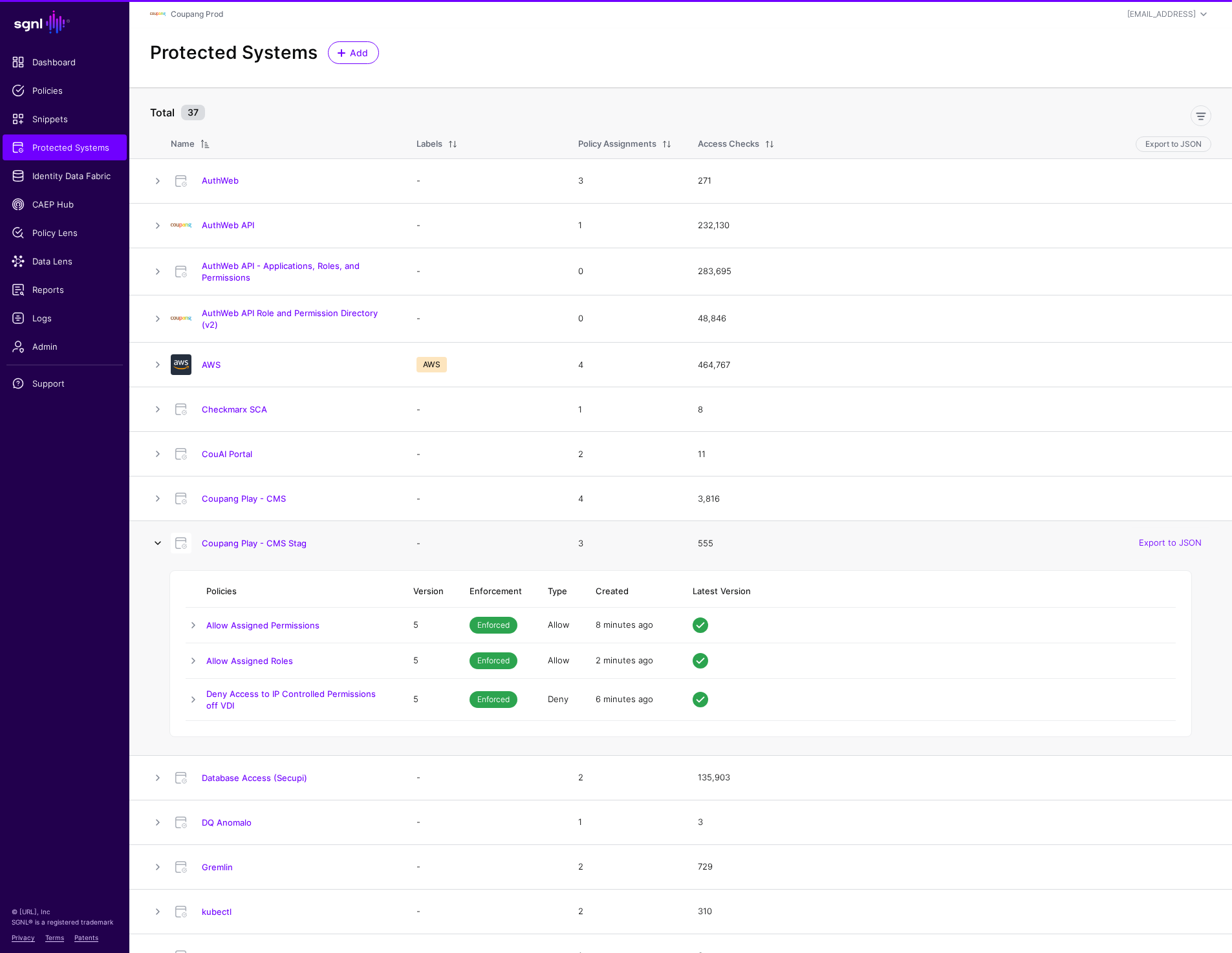
click at [158, 544] on link at bounding box center [157, 543] width 15 height 15
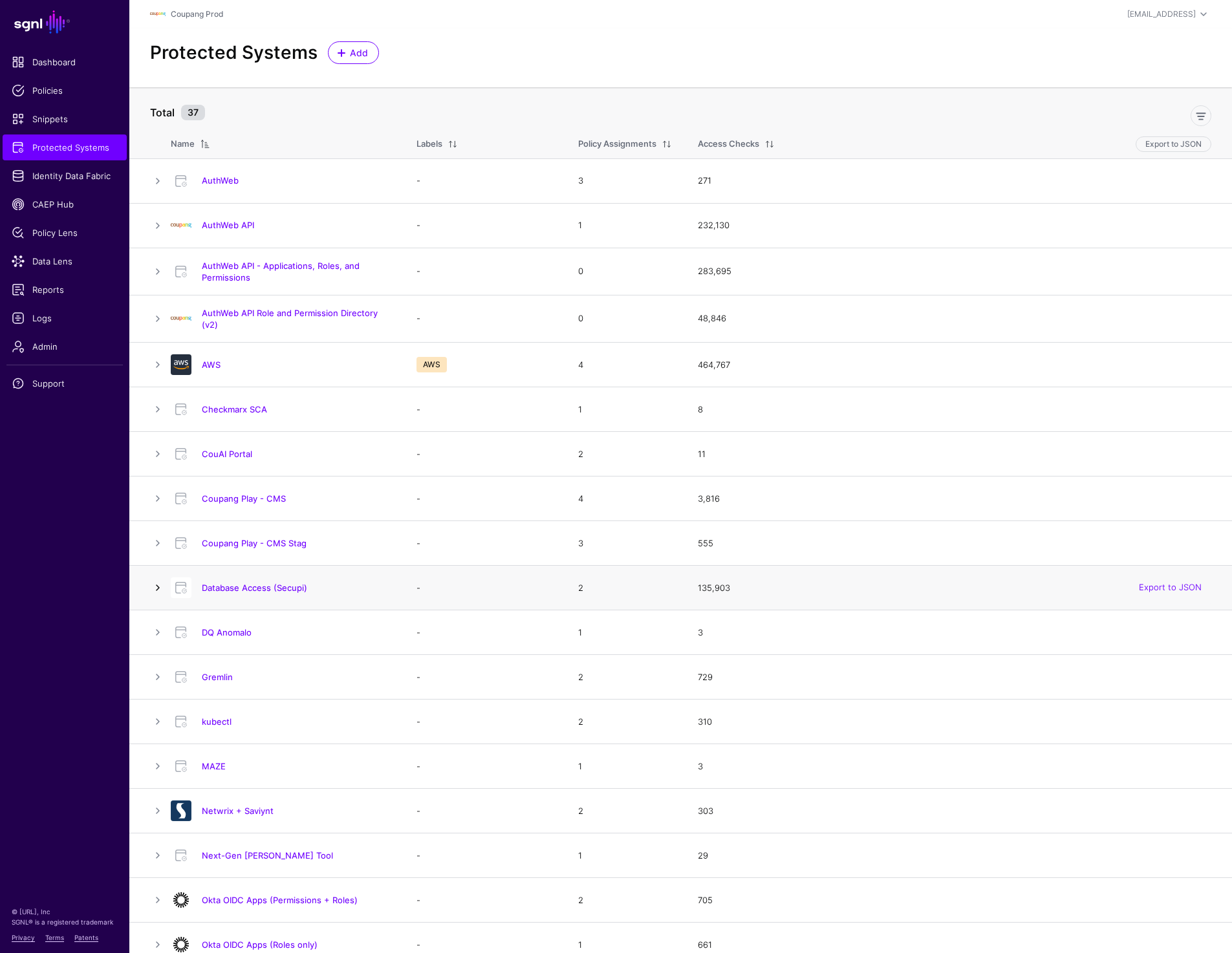
click at [161, 590] on link at bounding box center [157, 587] width 15 height 15
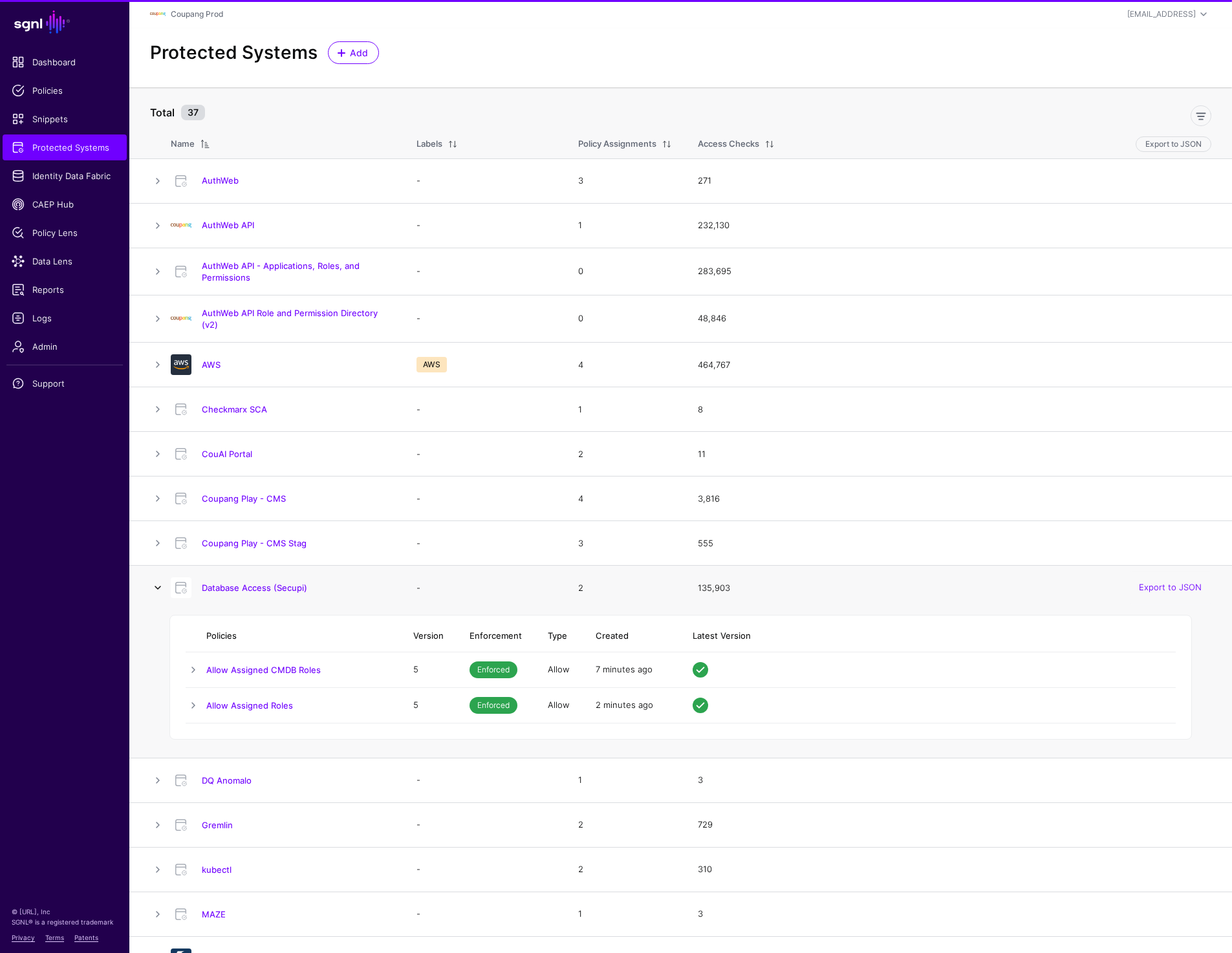
click at [161, 590] on link at bounding box center [157, 587] width 15 height 15
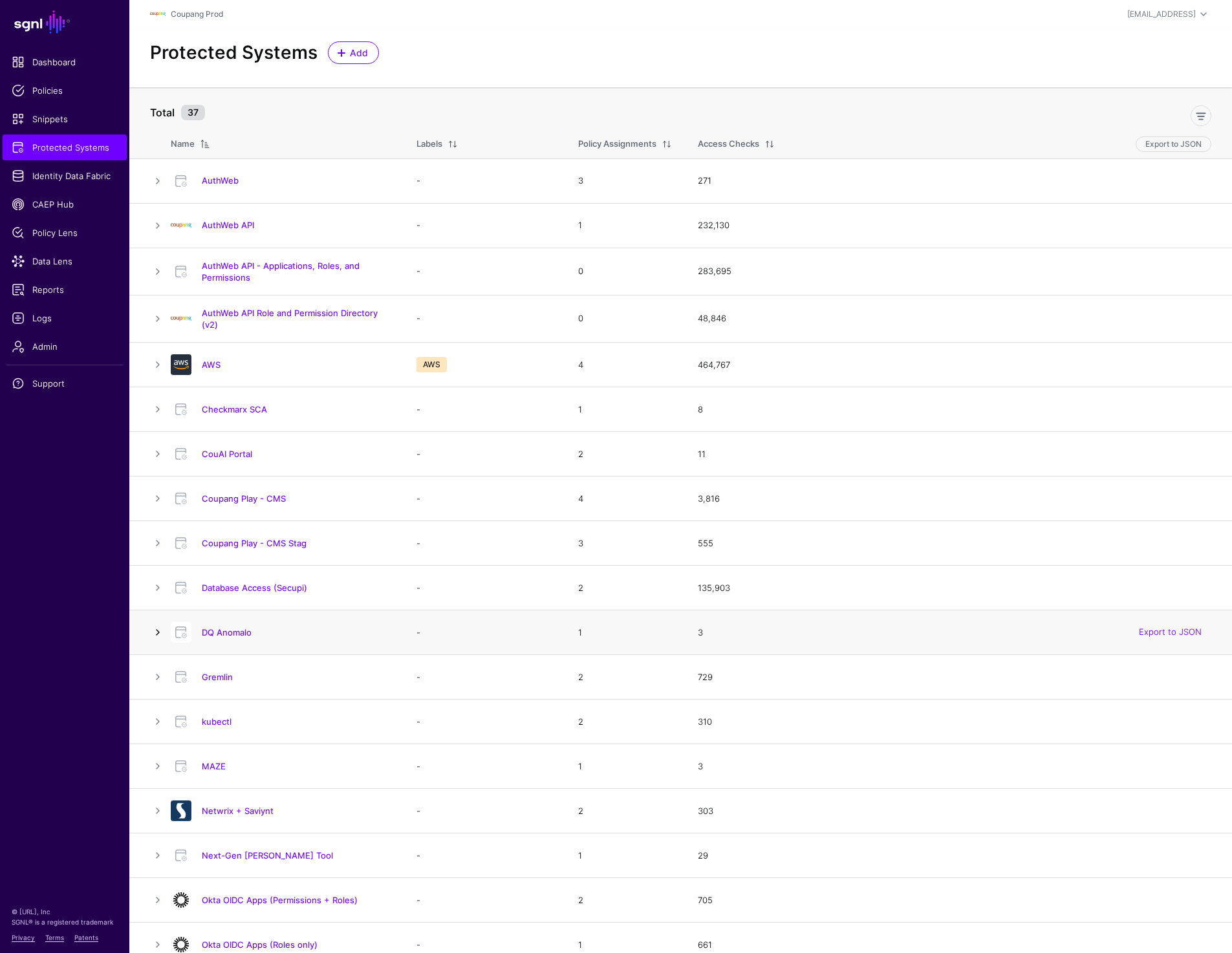
click at [160, 630] on link at bounding box center [157, 632] width 15 height 15
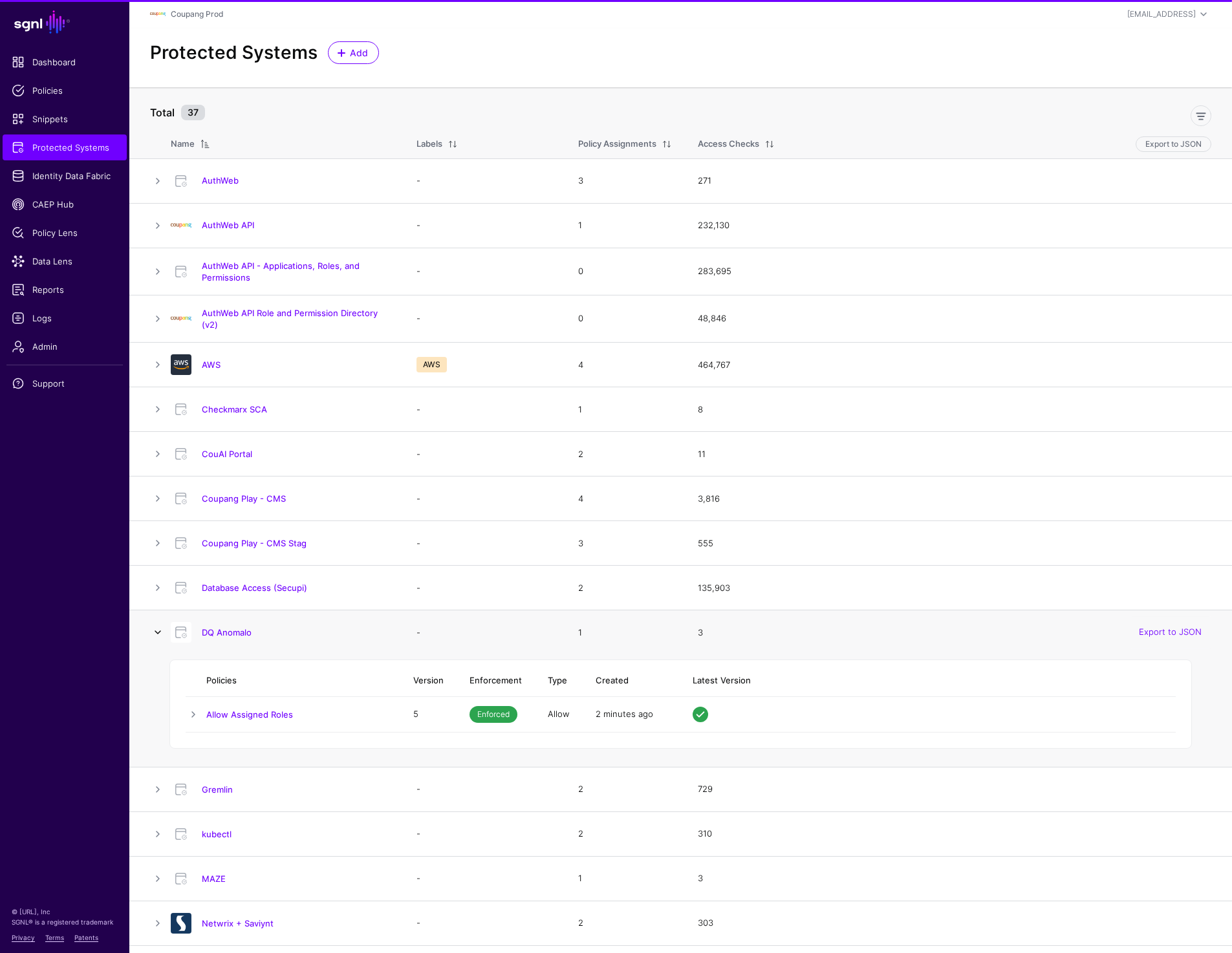
click at [160, 630] on link at bounding box center [157, 632] width 15 height 15
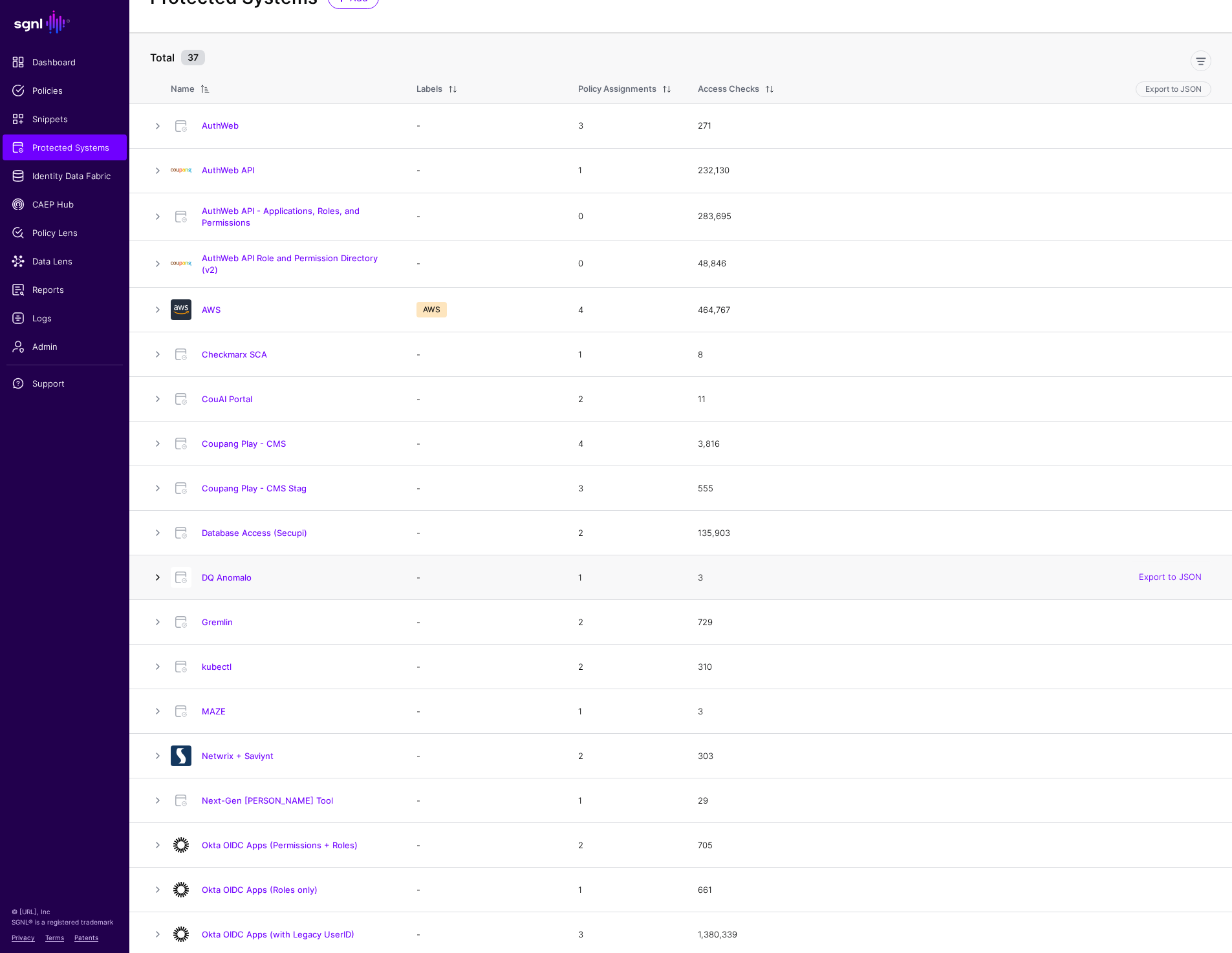
scroll to position [88, 0]
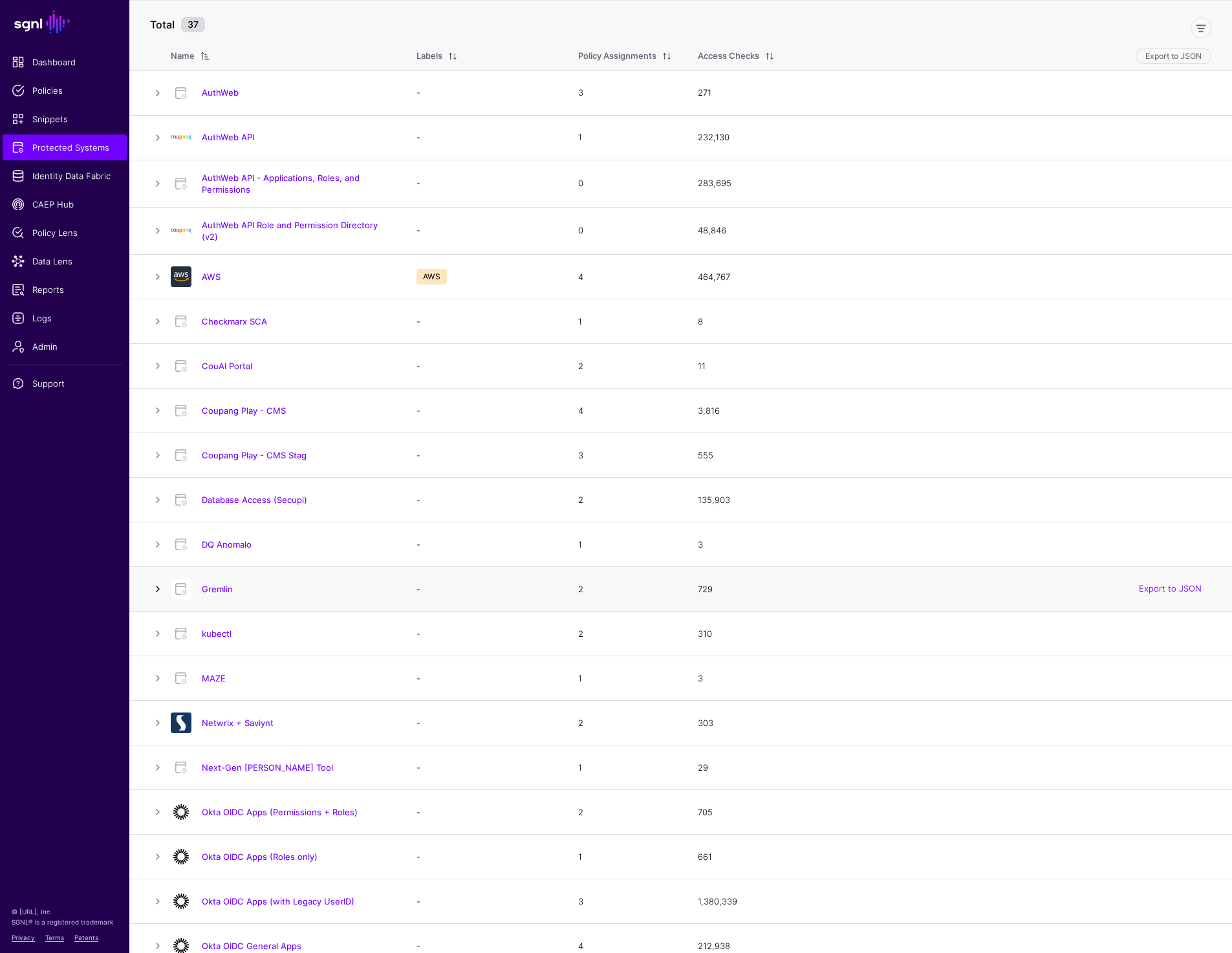
click at [160, 593] on link at bounding box center [157, 588] width 15 height 15
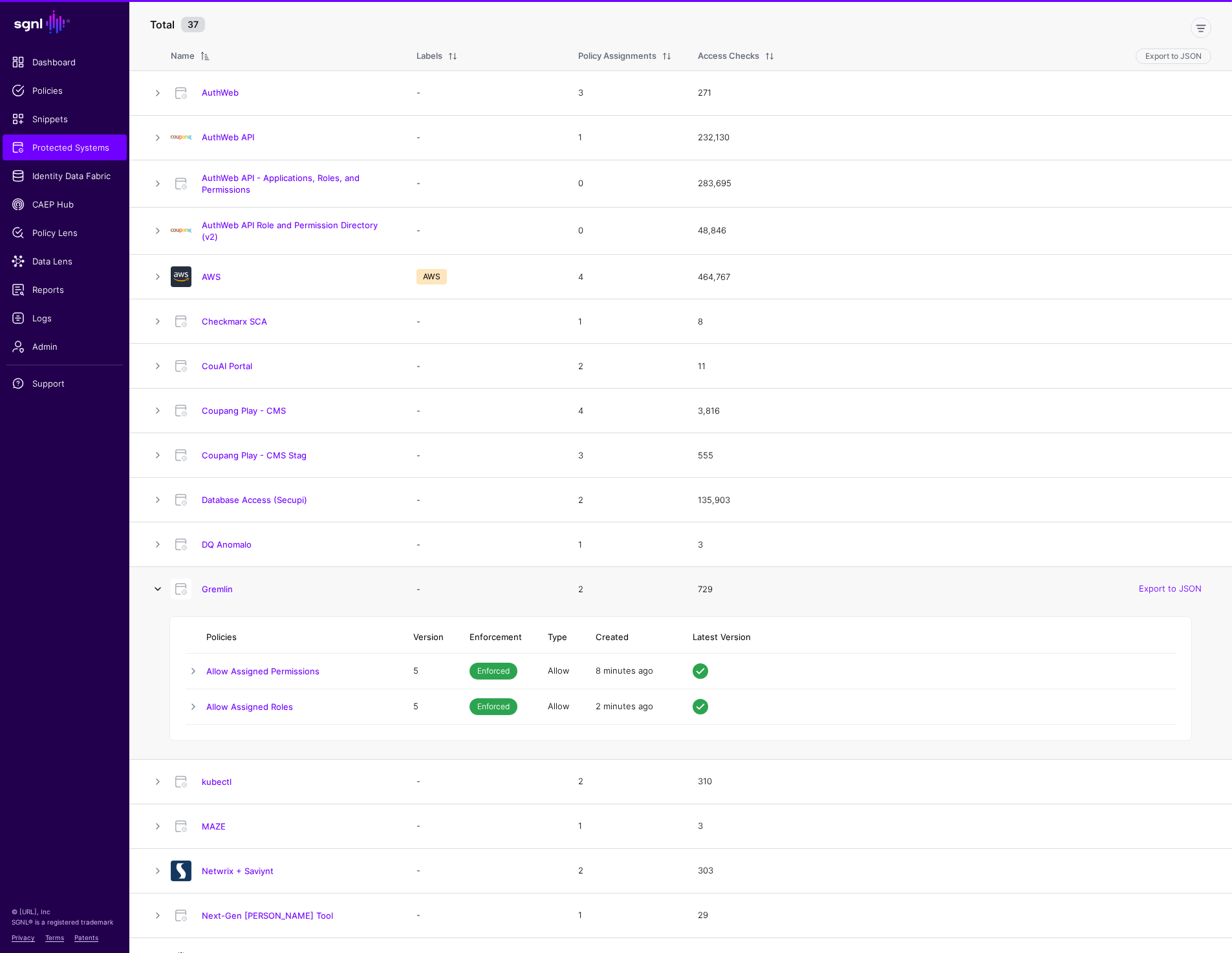
click at [160, 593] on link at bounding box center [157, 588] width 15 height 15
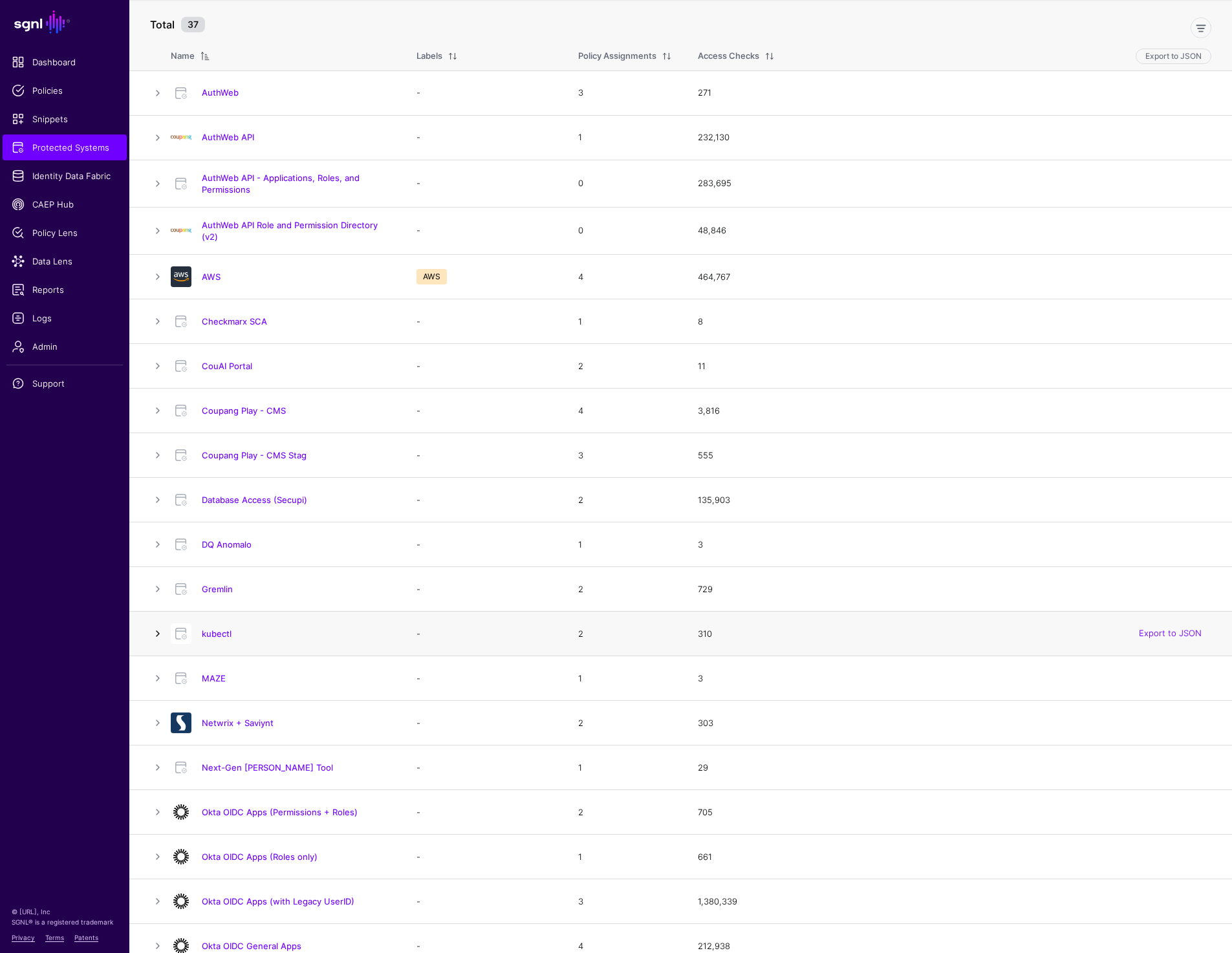
click at [162, 633] on link at bounding box center [157, 633] width 15 height 15
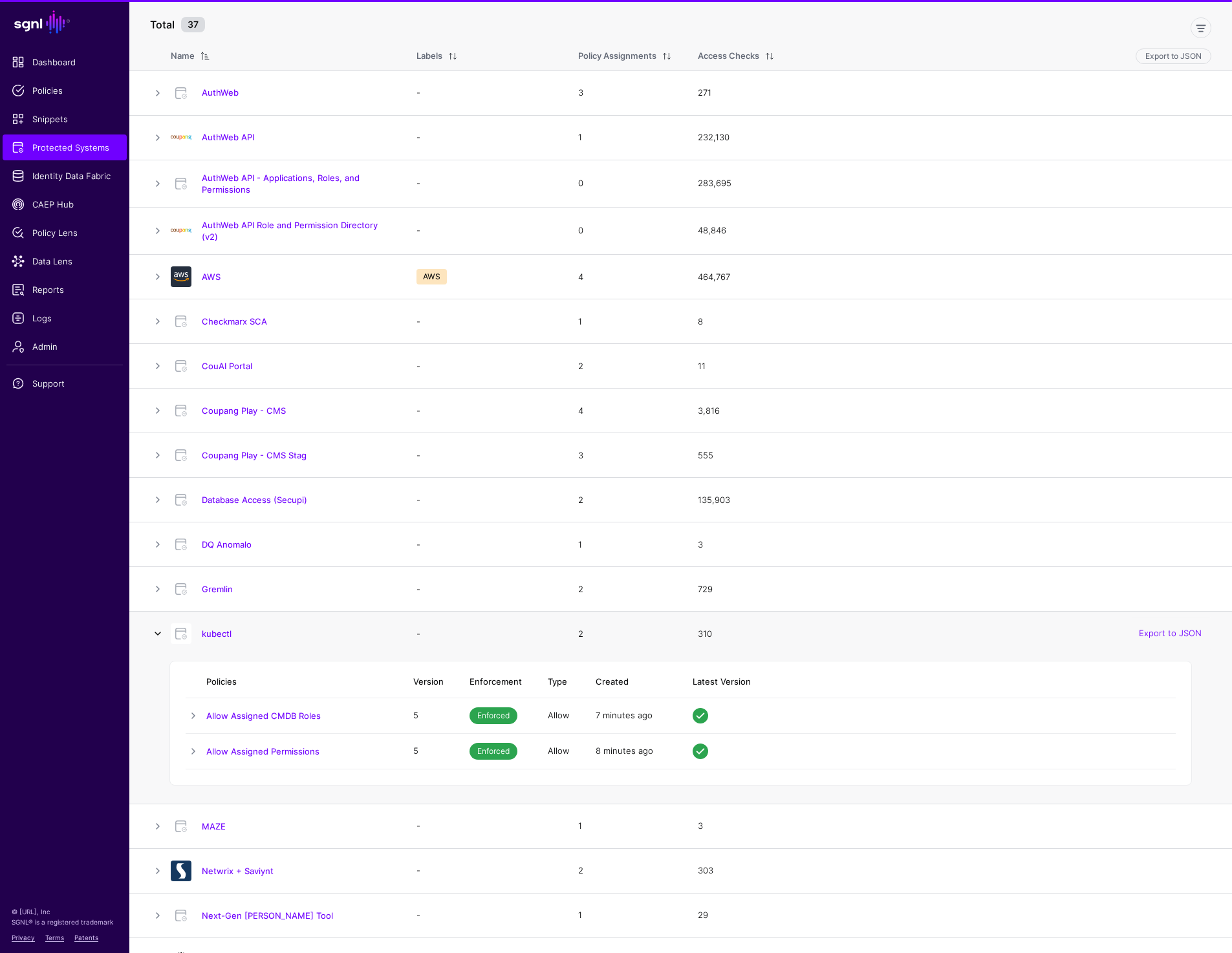
click at [162, 633] on link at bounding box center [157, 633] width 15 height 15
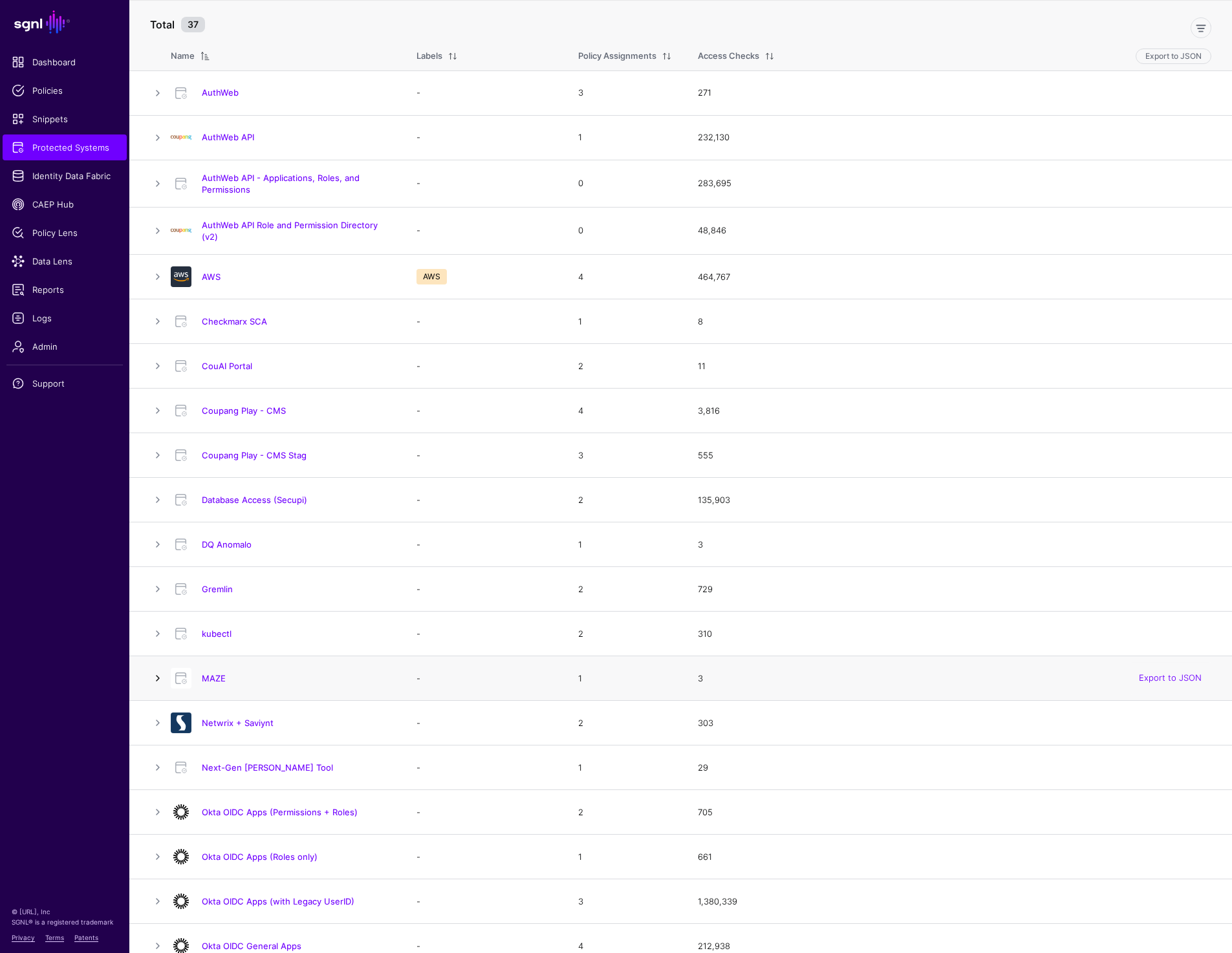
click at [155, 674] on link at bounding box center [157, 677] width 15 height 15
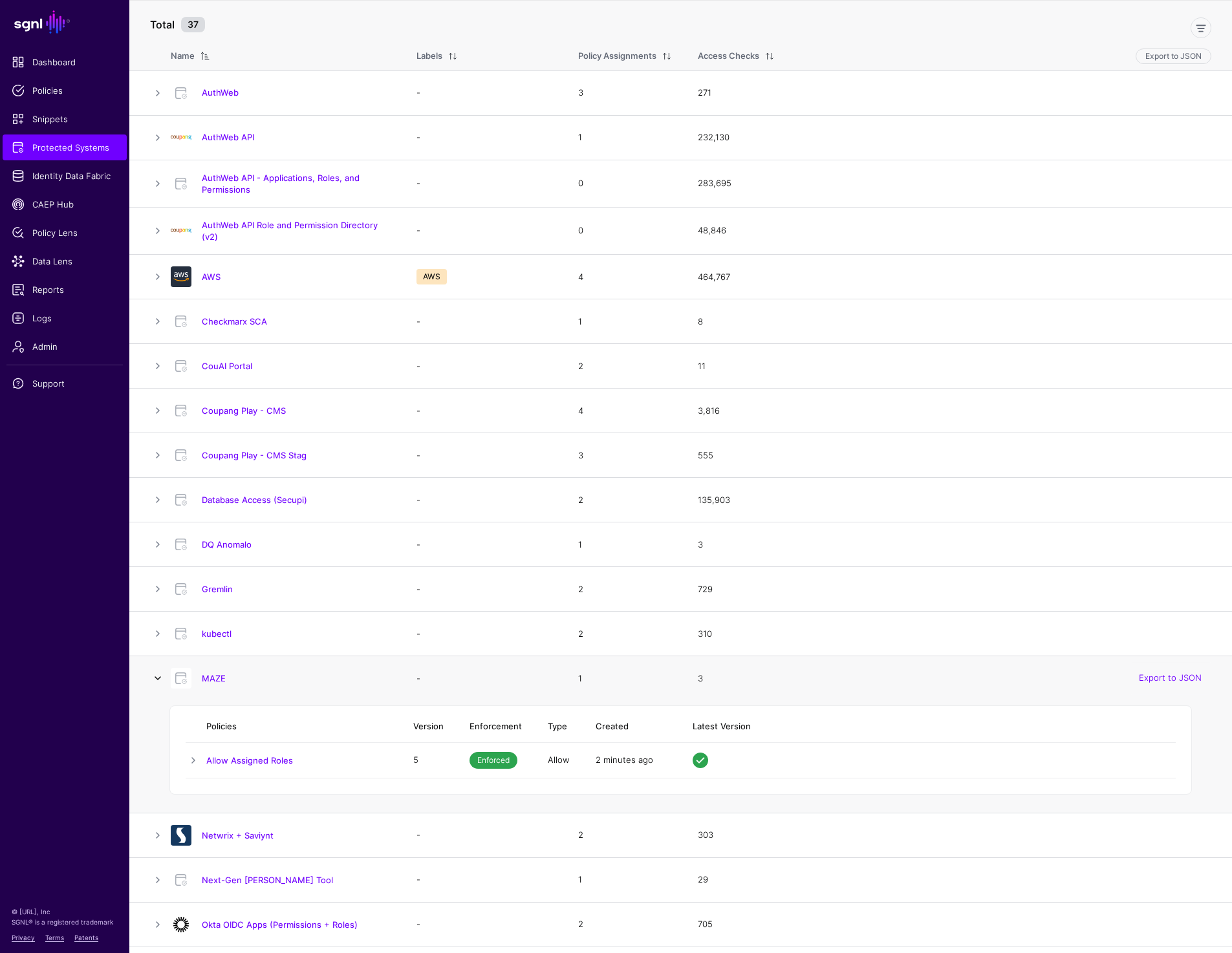
click at [155, 674] on link at bounding box center [157, 677] width 15 height 15
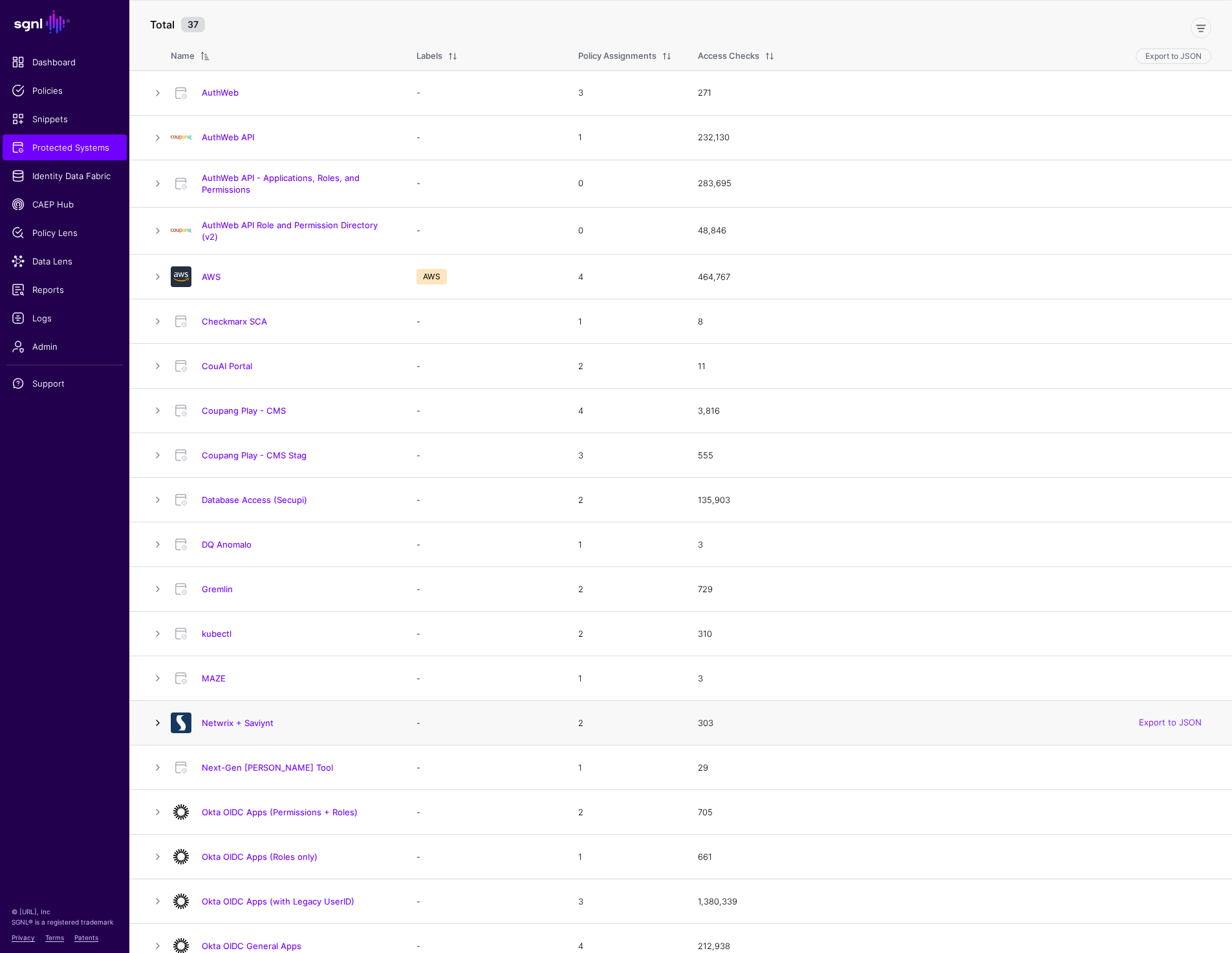
click at [155, 723] on link at bounding box center [157, 722] width 15 height 15
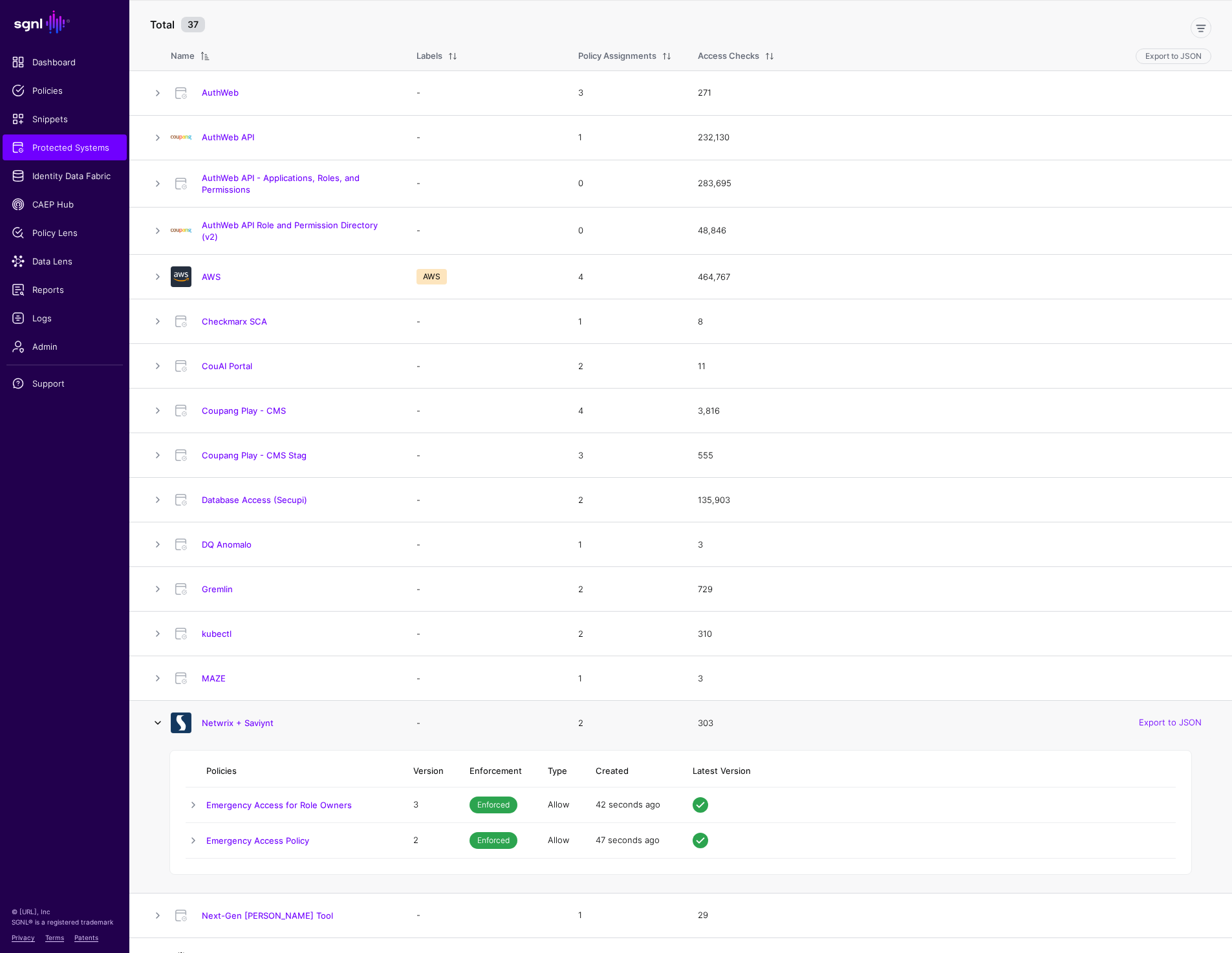
click at [155, 723] on link at bounding box center [157, 722] width 15 height 15
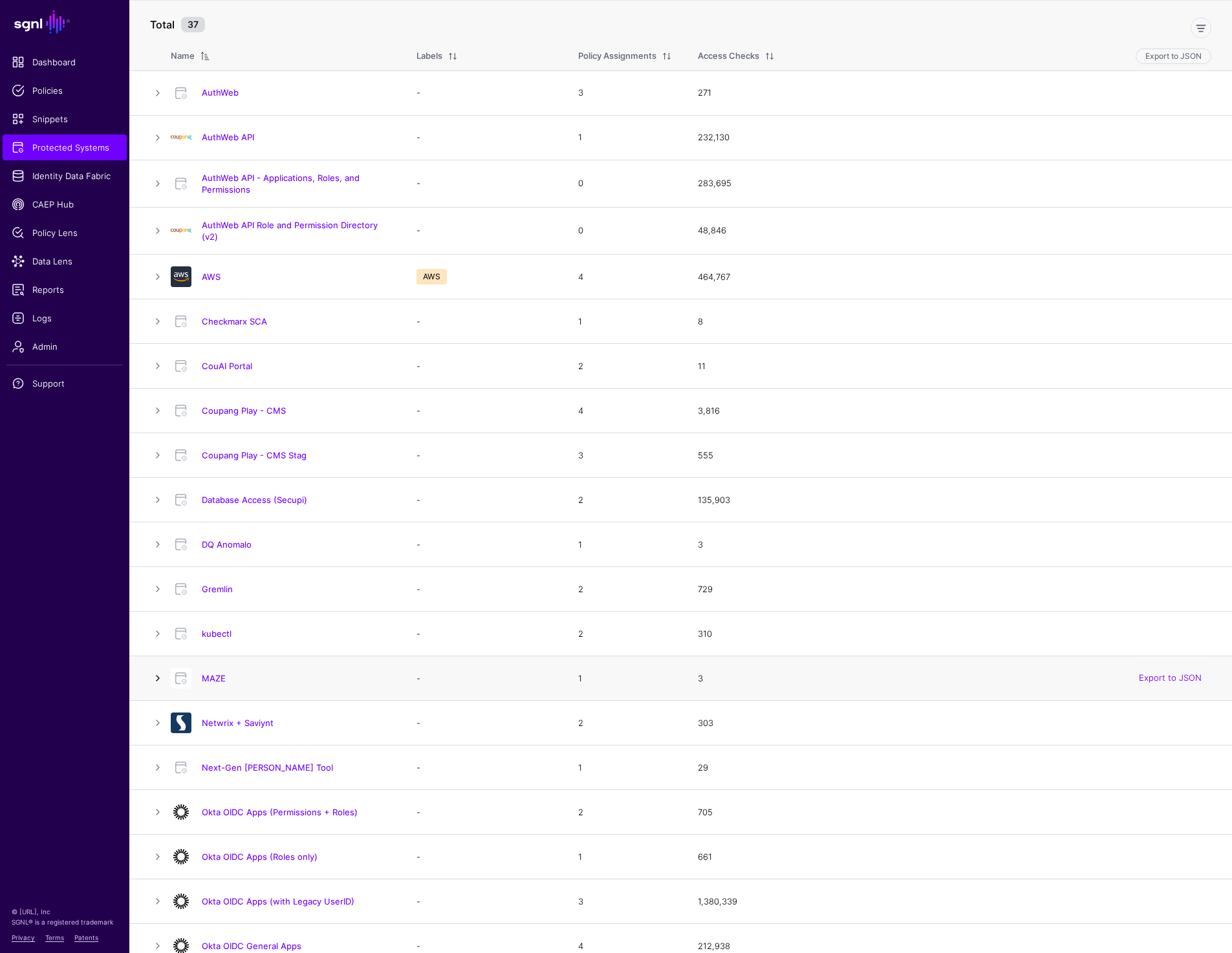
scroll to position [98, 0]
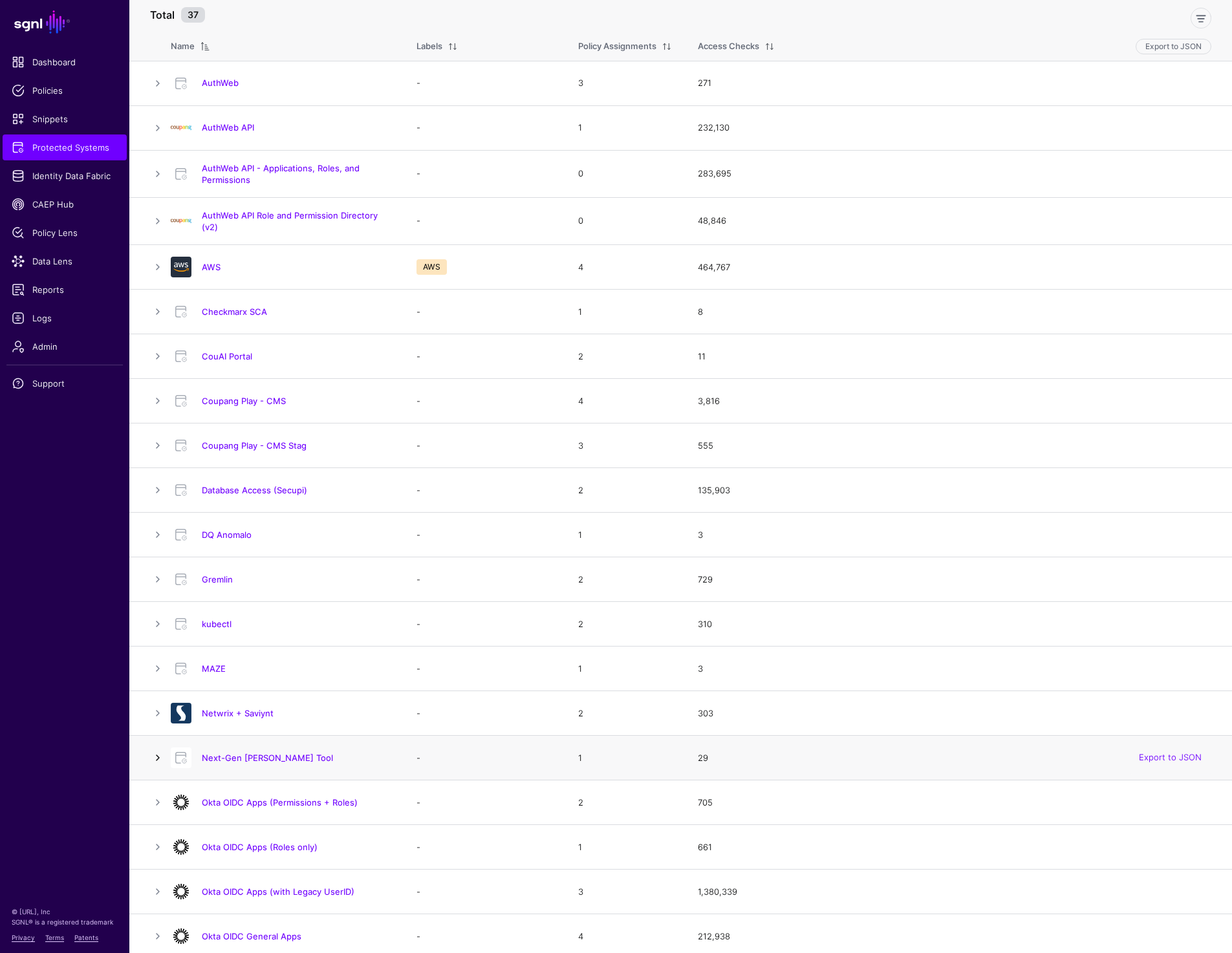
click at [160, 755] on link at bounding box center [157, 757] width 15 height 15
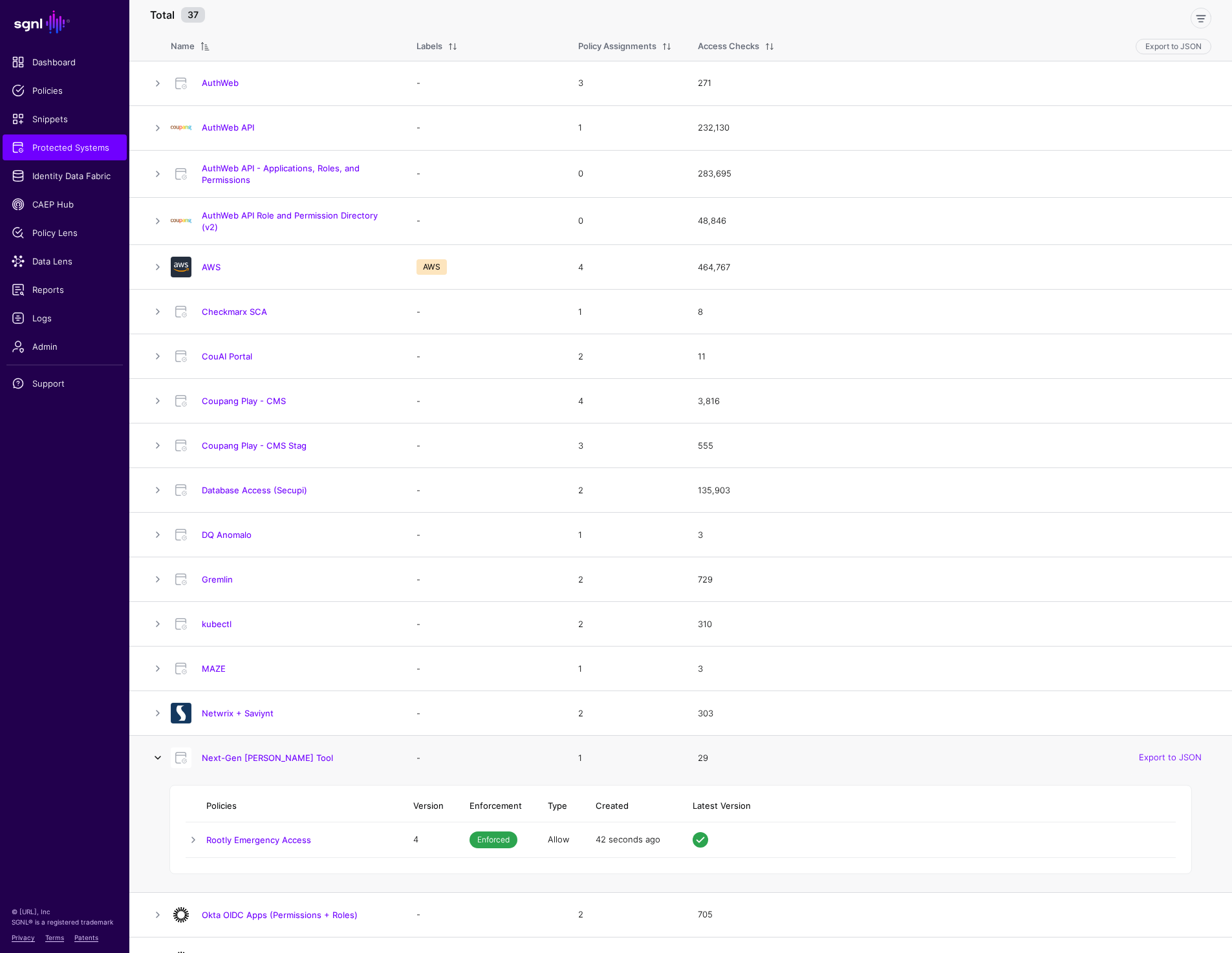
click at [160, 755] on link at bounding box center [157, 757] width 15 height 15
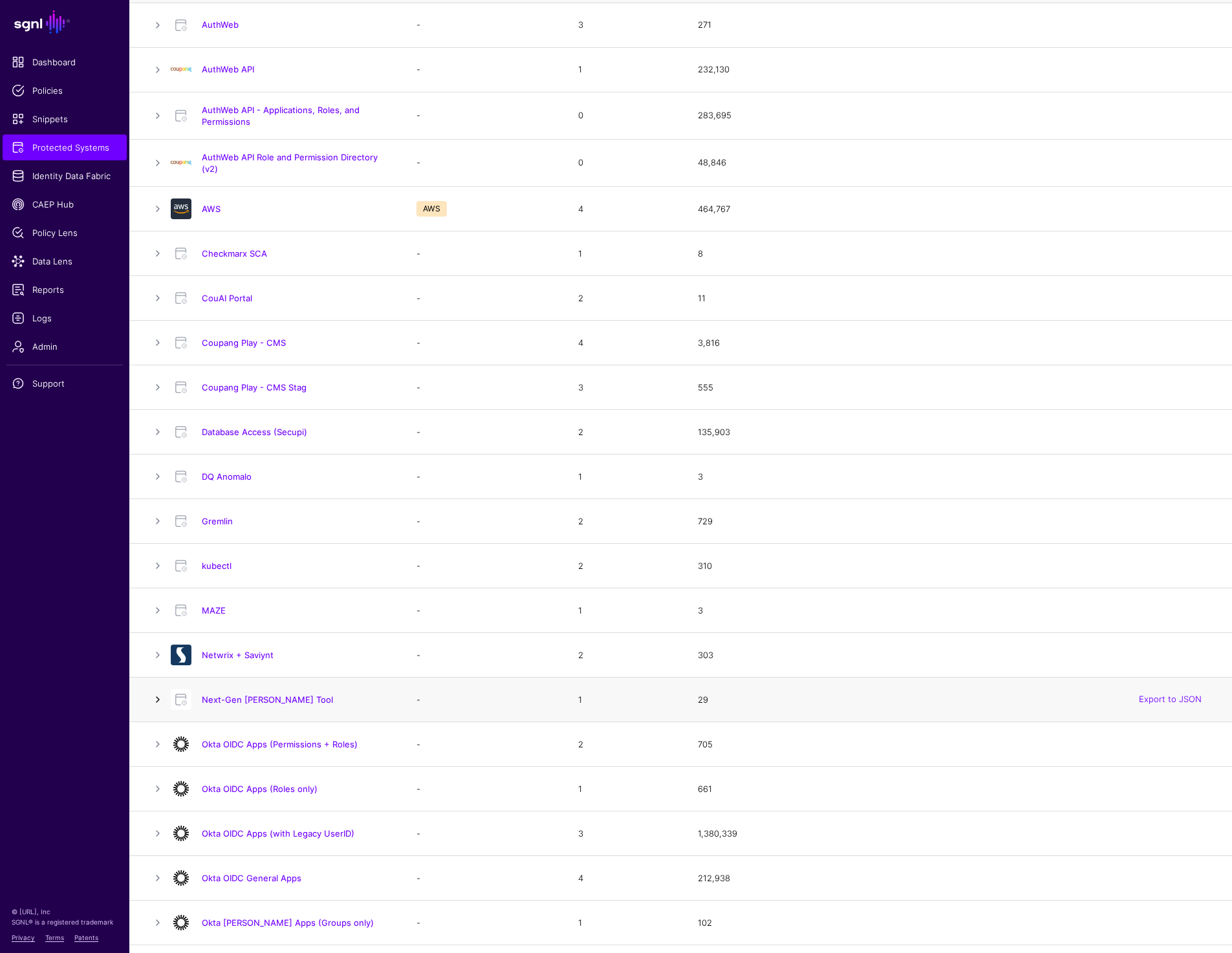
scroll to position [172, 0]
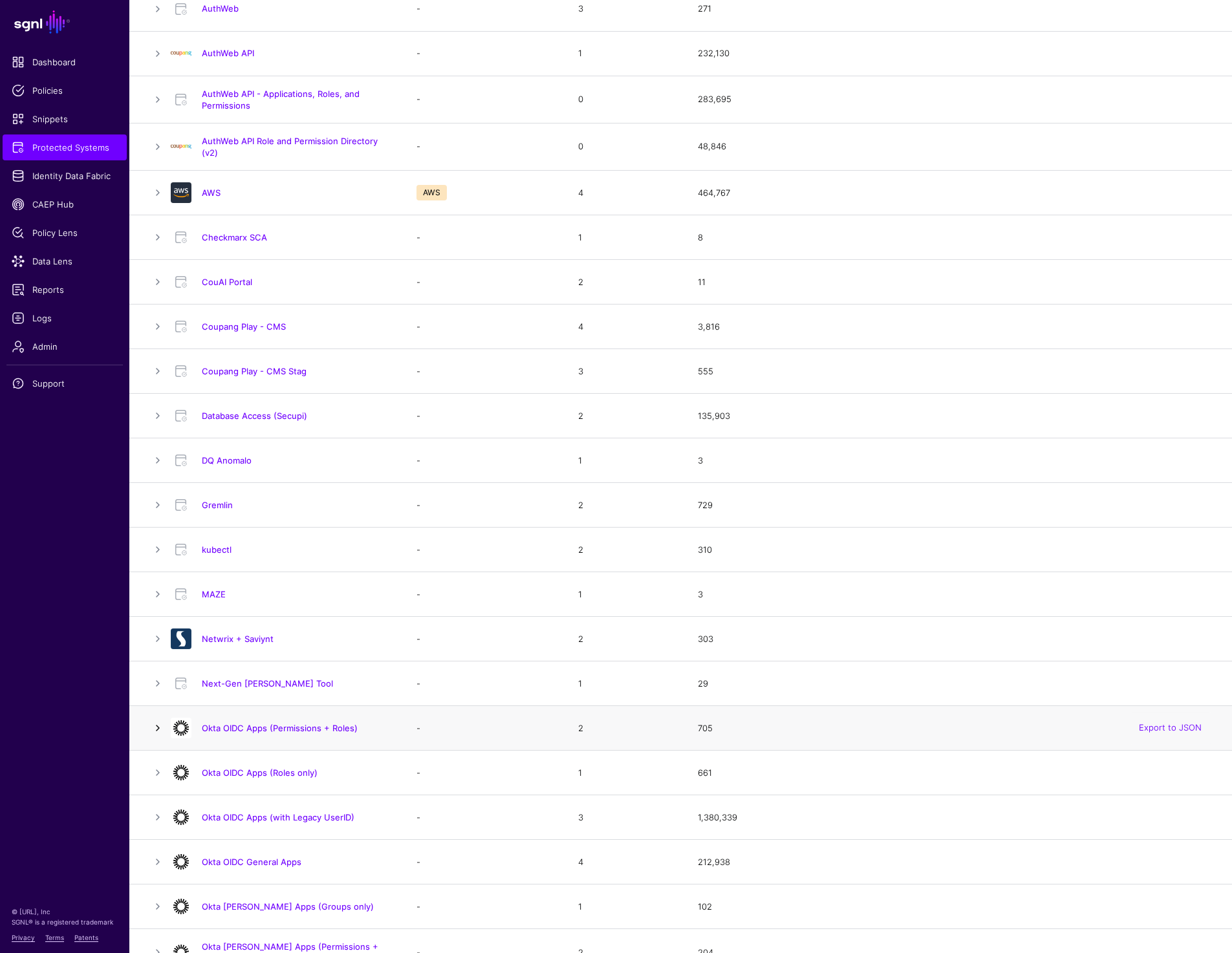
click at [159, 729] on link at bounding box center [157, 727] width 15 height 15
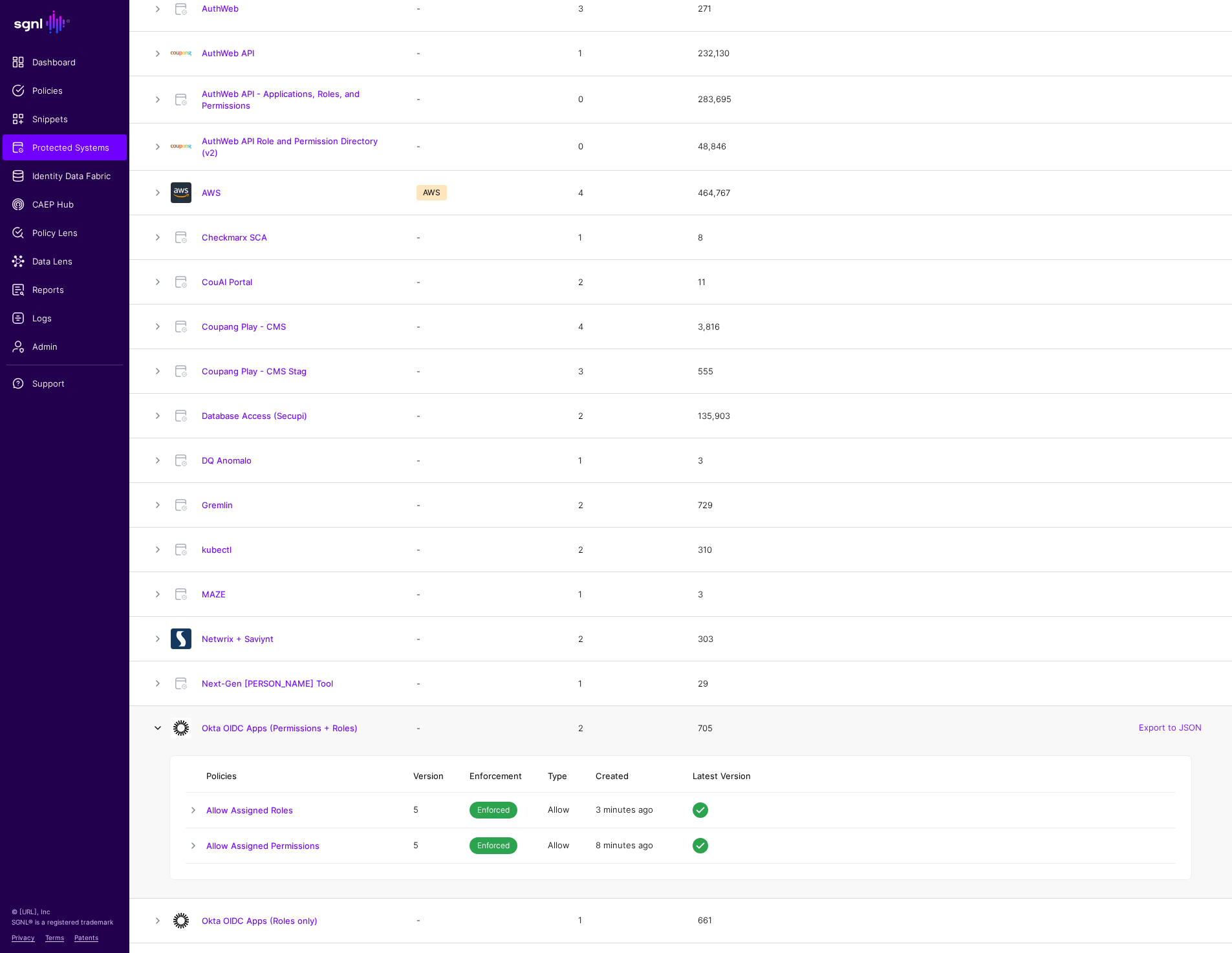
click at [159, 729] on link at bounding box center [157, 727] width 15 height 15
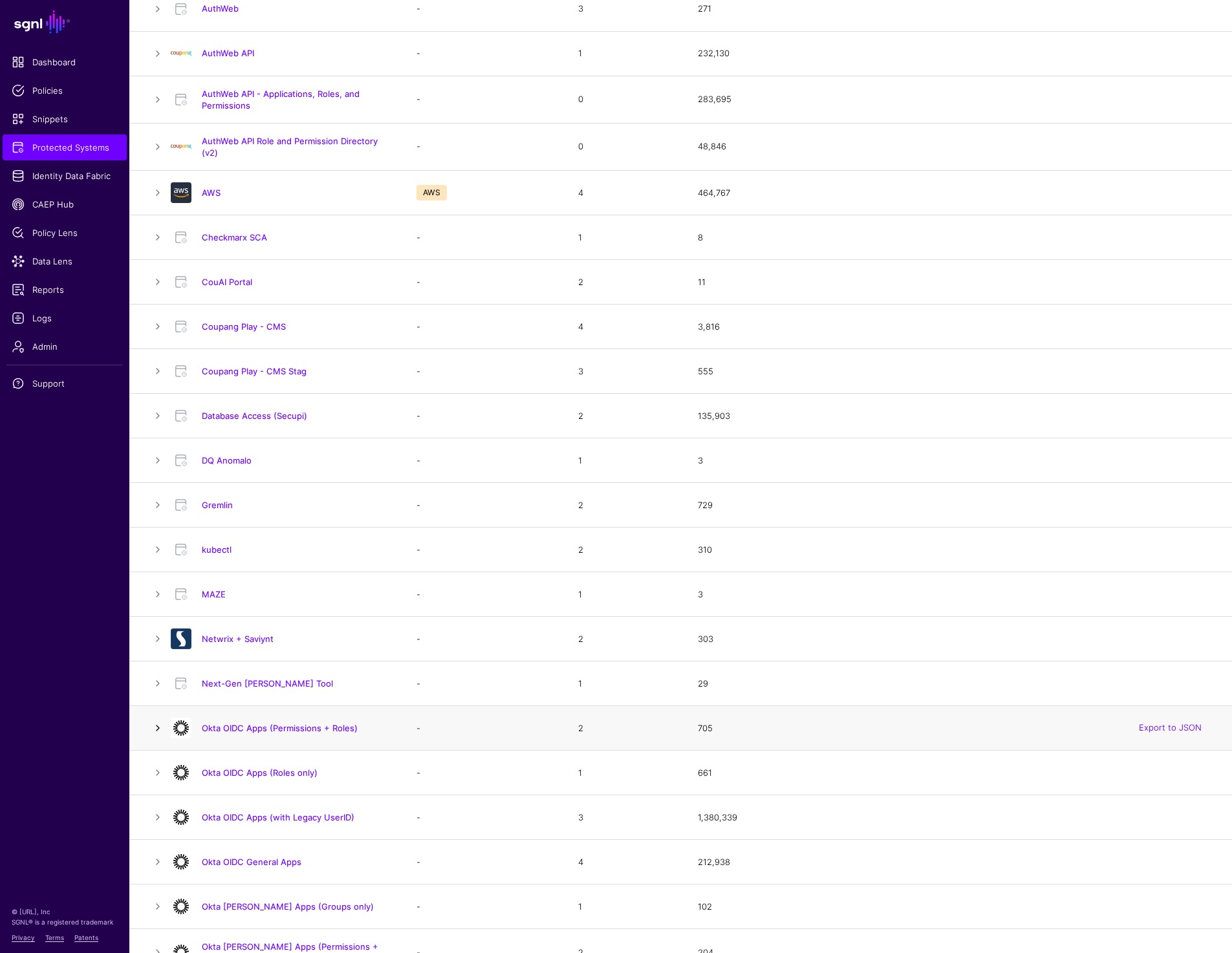
click at [159, 729] on link at bounding box center [157, 727] width 15 height 15
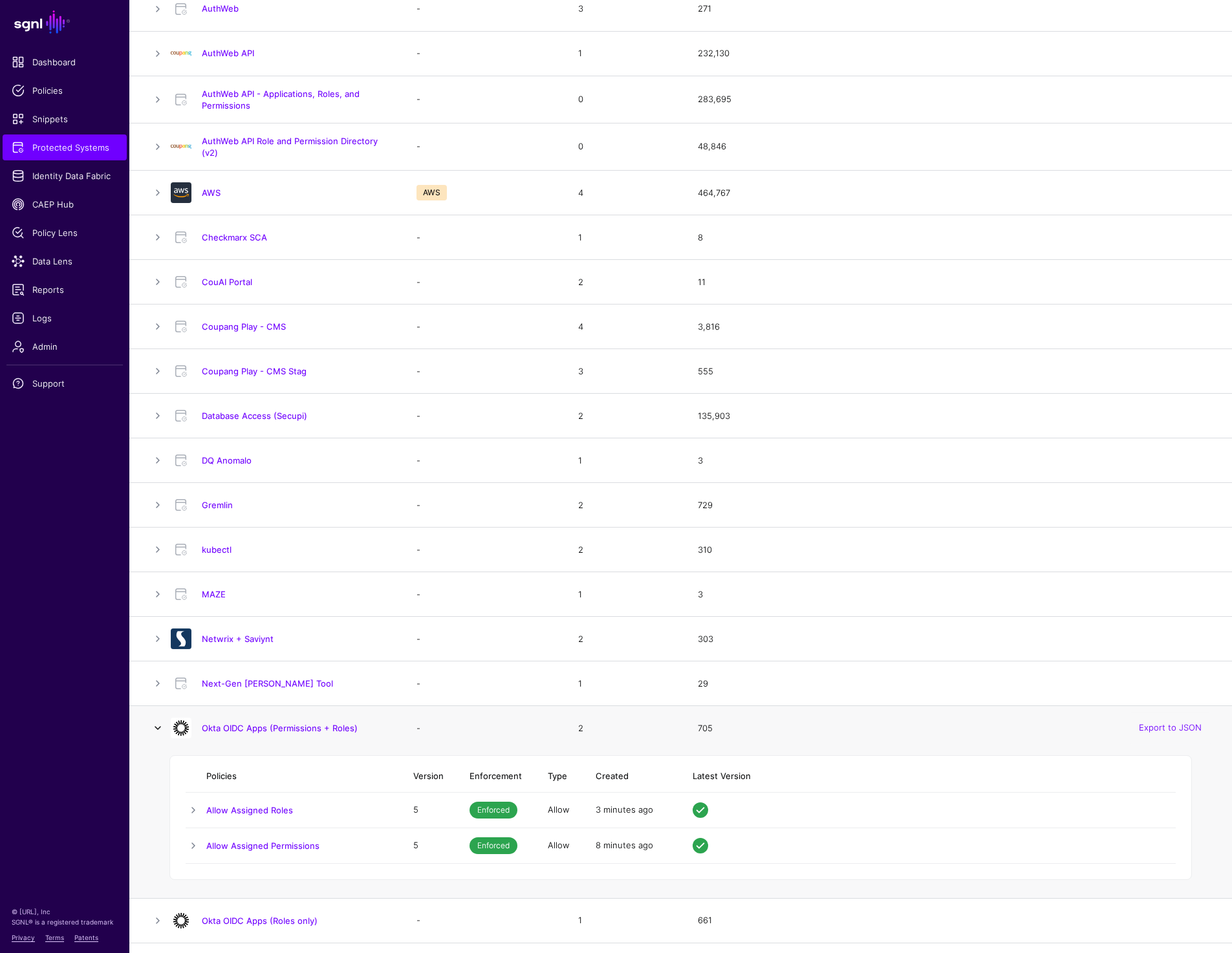
click at [159, 729] on link at bounding box center [157, 727] width 15 height 15
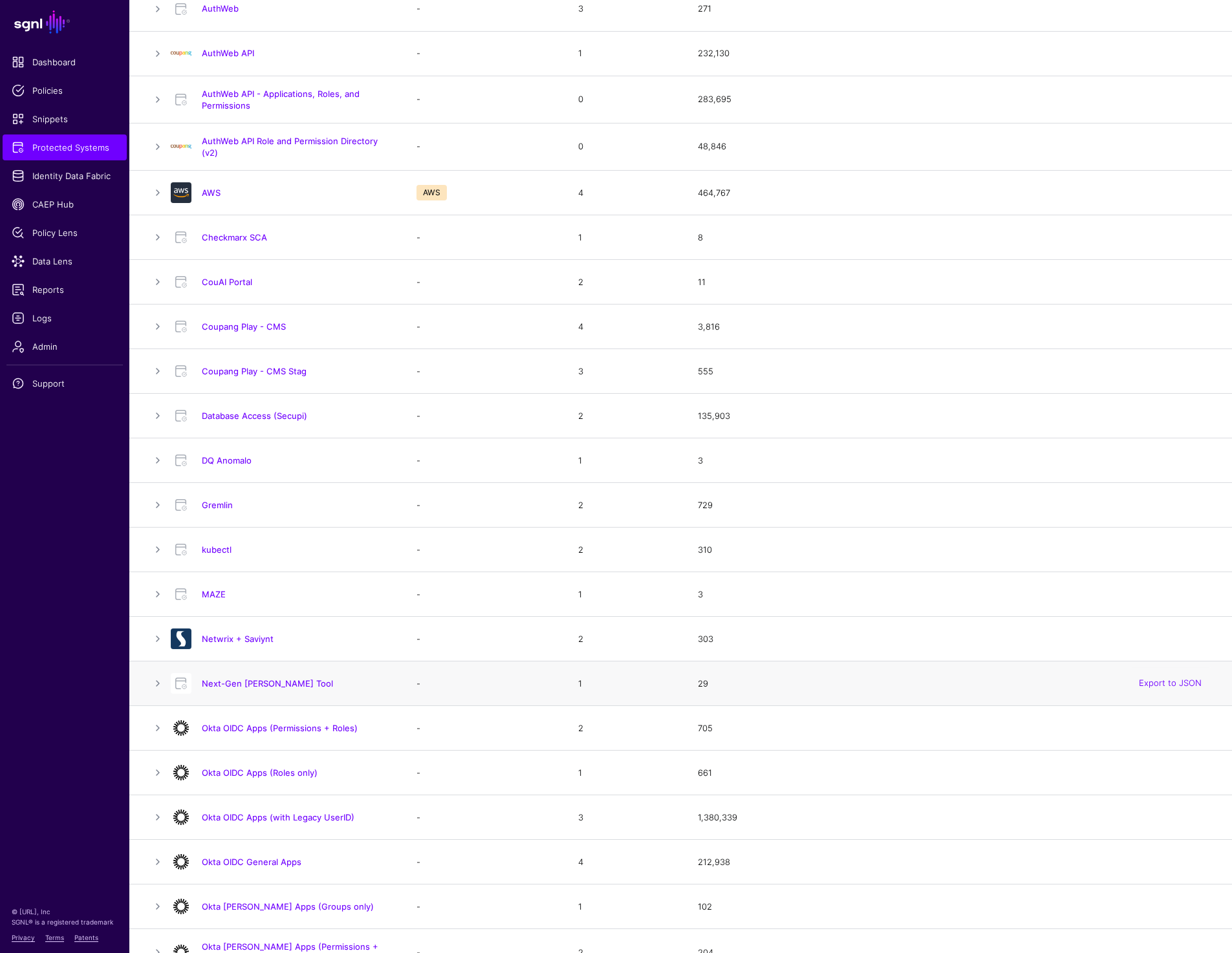
click at [153, 675] on td at bounding box center [150, 684] width 41 height 45
click at [155, 679] on link at bounding box center [157, 683] width 15 height 15
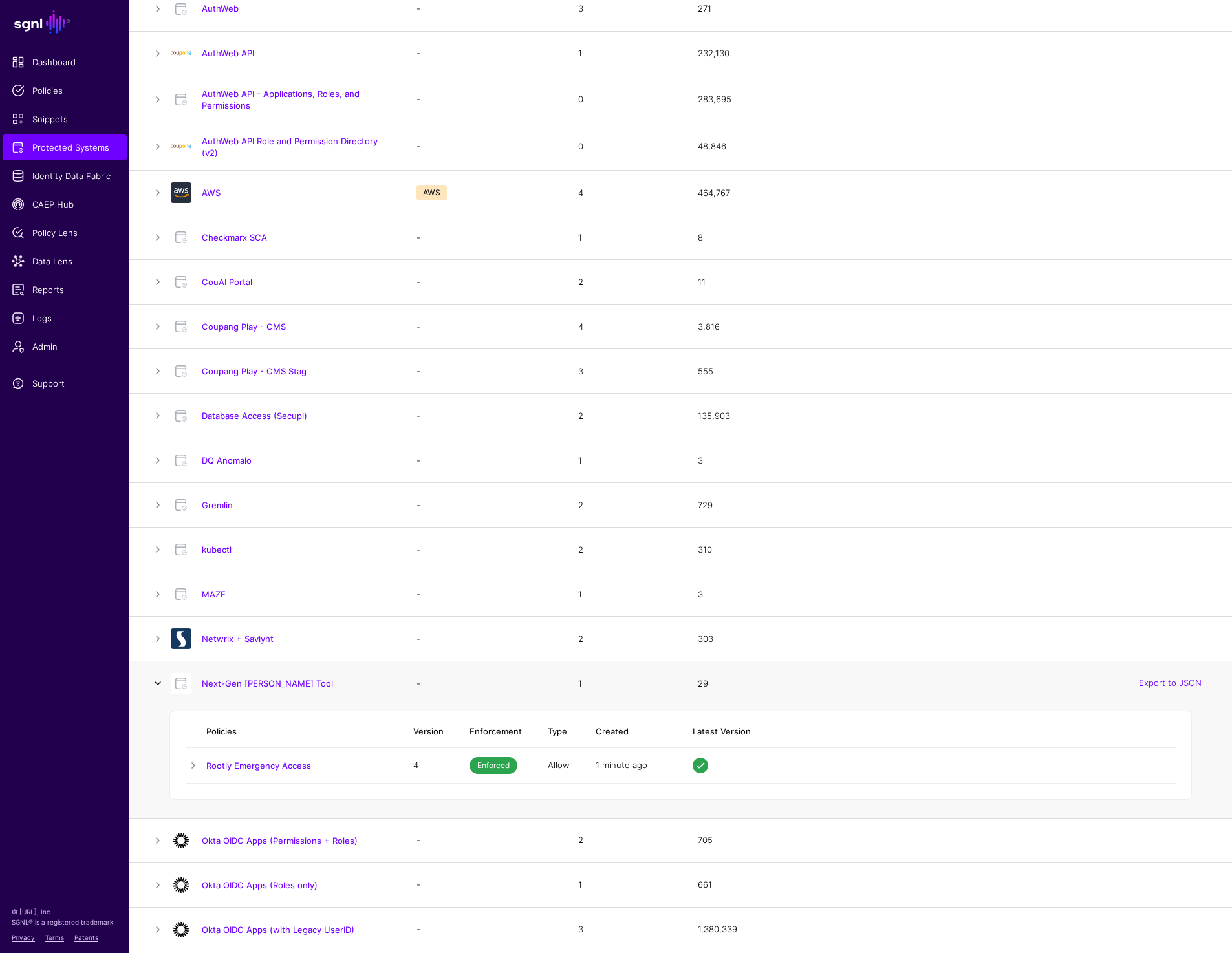
click at [155, 679] on link at bounding box center [157, 683] width 15 height 15
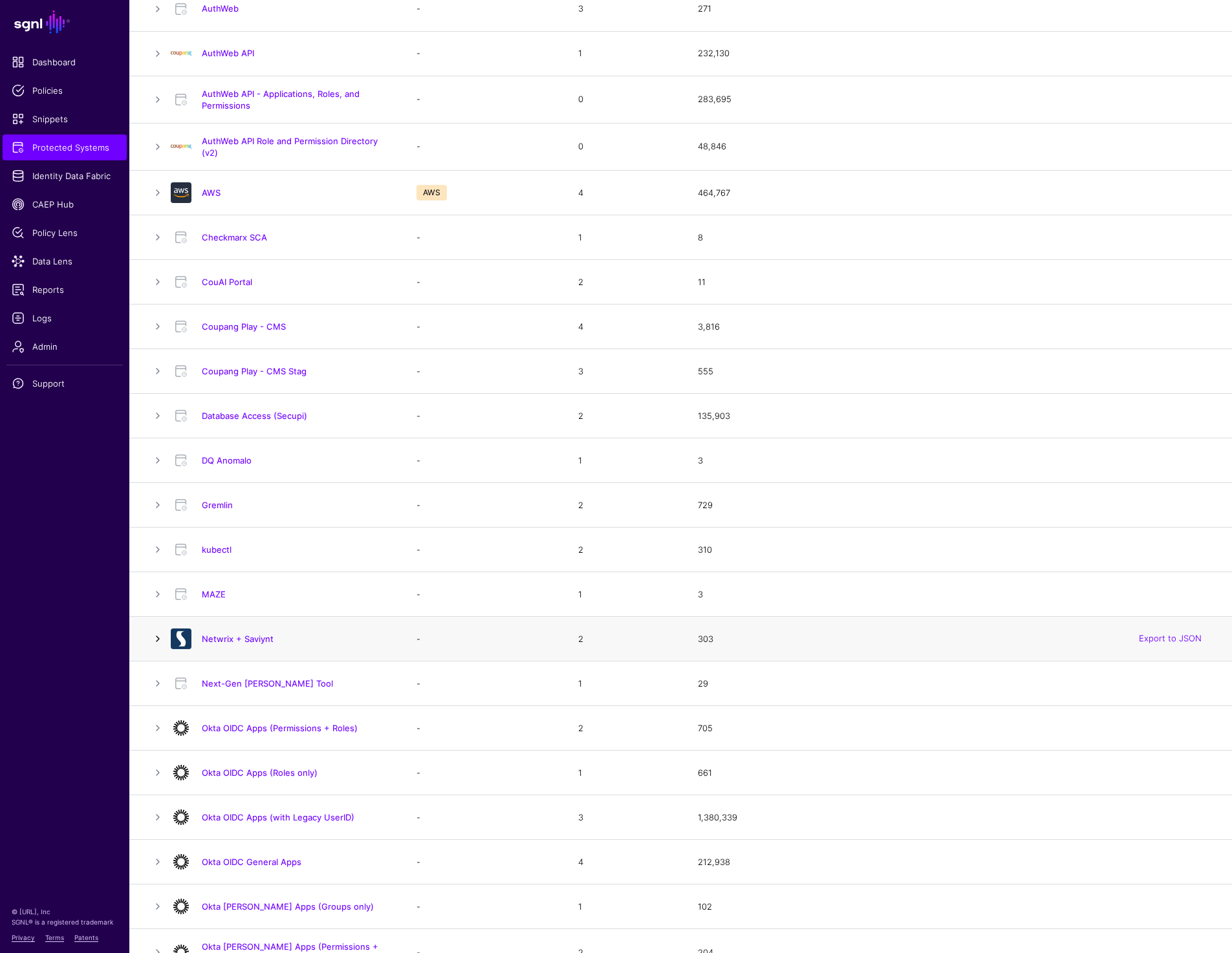
click at [153, 640] on link at bounding box center [157, 638] width 15 height 15
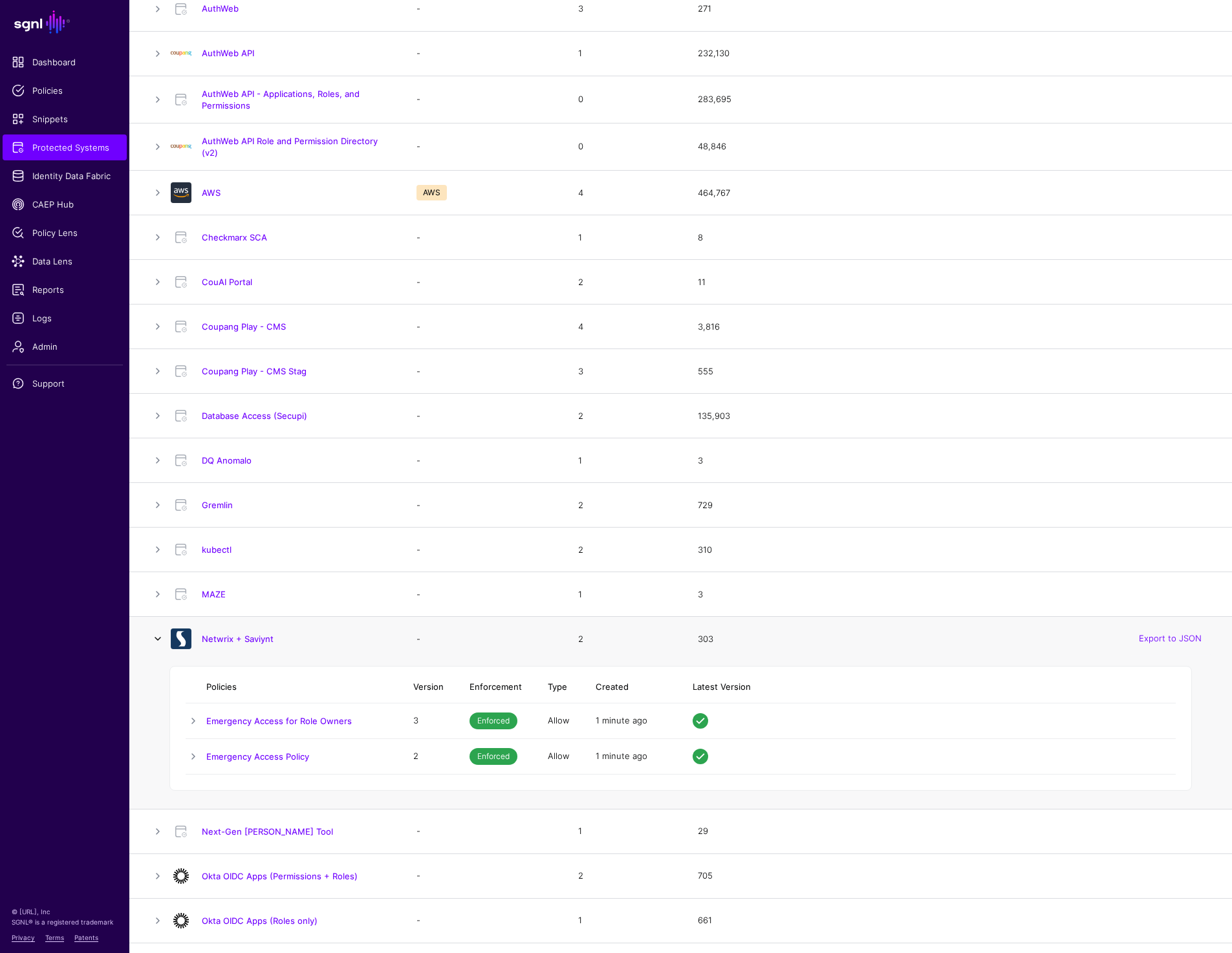
click at [153, 640] on link at bounding box center [157, 638] width 15 height 15
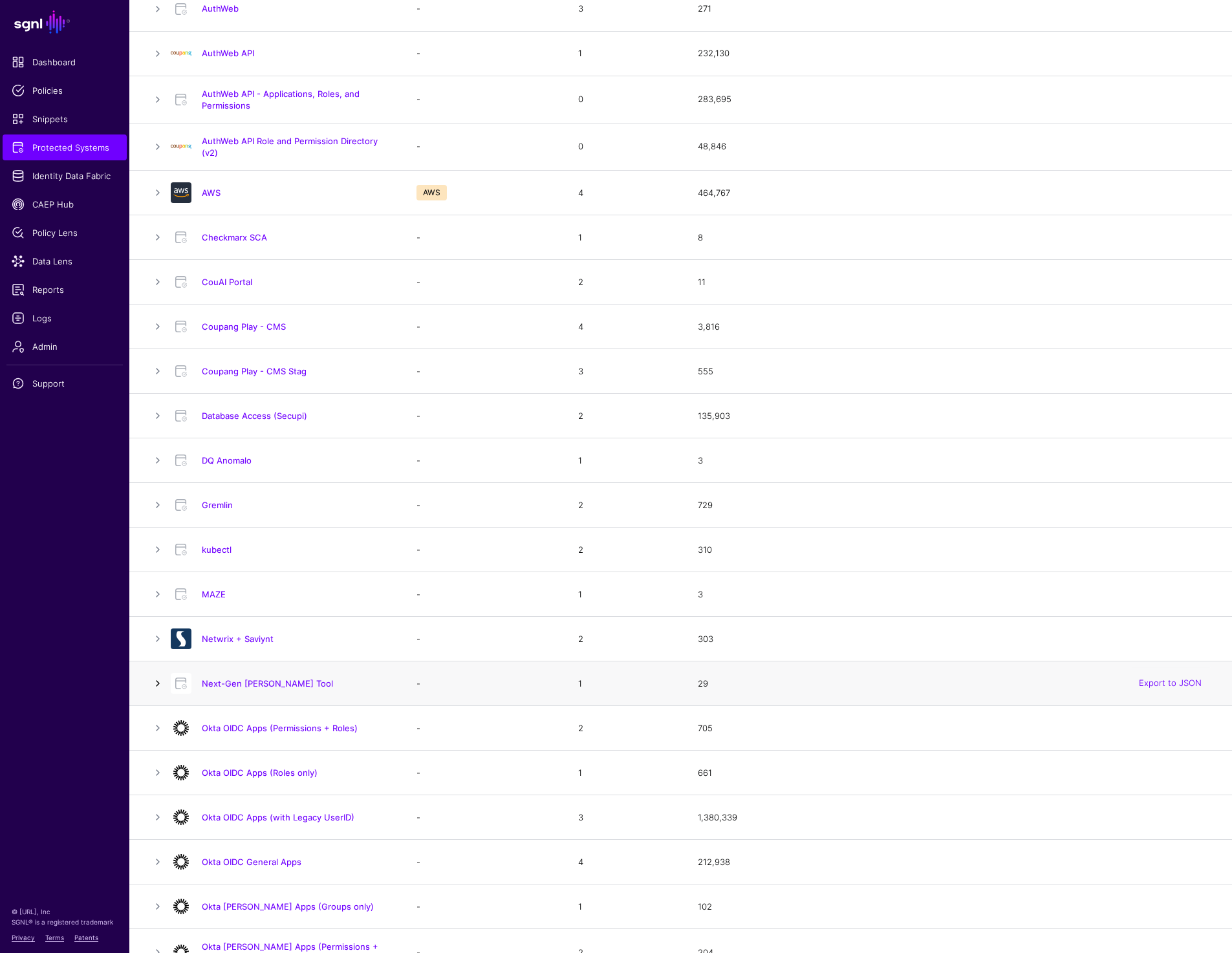
click at [153, 681] on link at bounding box center [157, 683] width 15 height 15
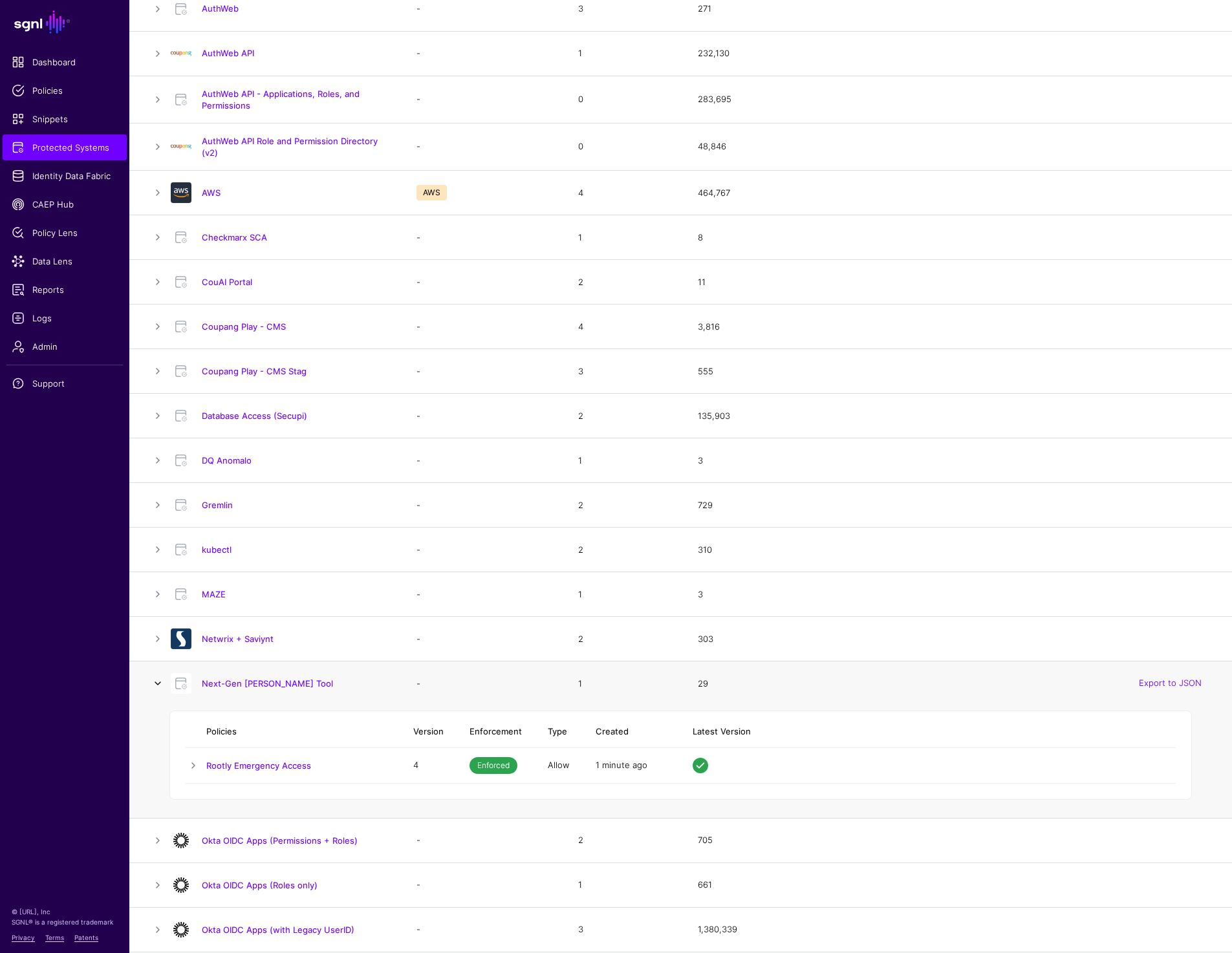
click at [153, 681] on link at bounding box center [157, 683] width 15 height 15
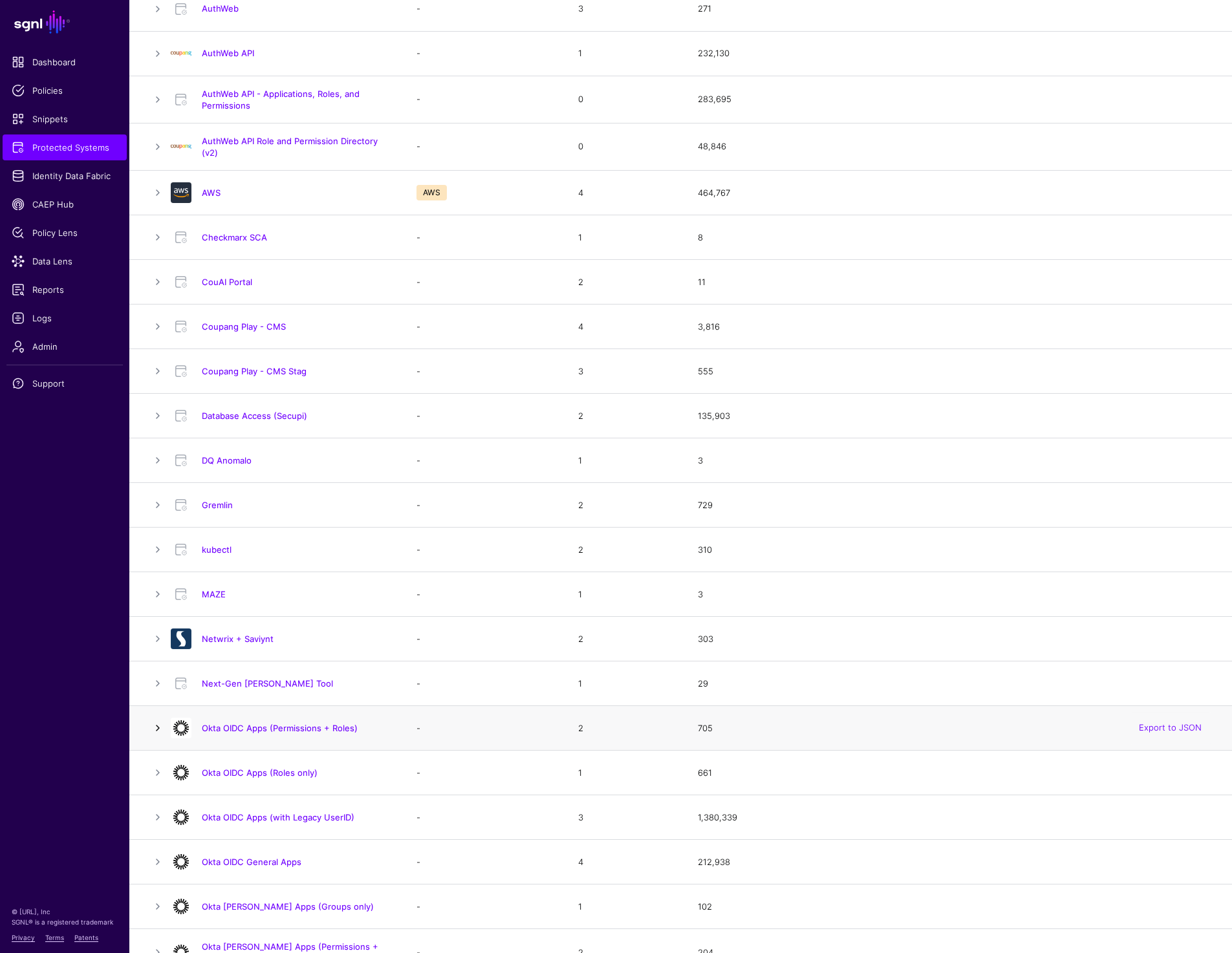
click at [153, 727] on link at bounding box center [157, 727] width 15 height 15
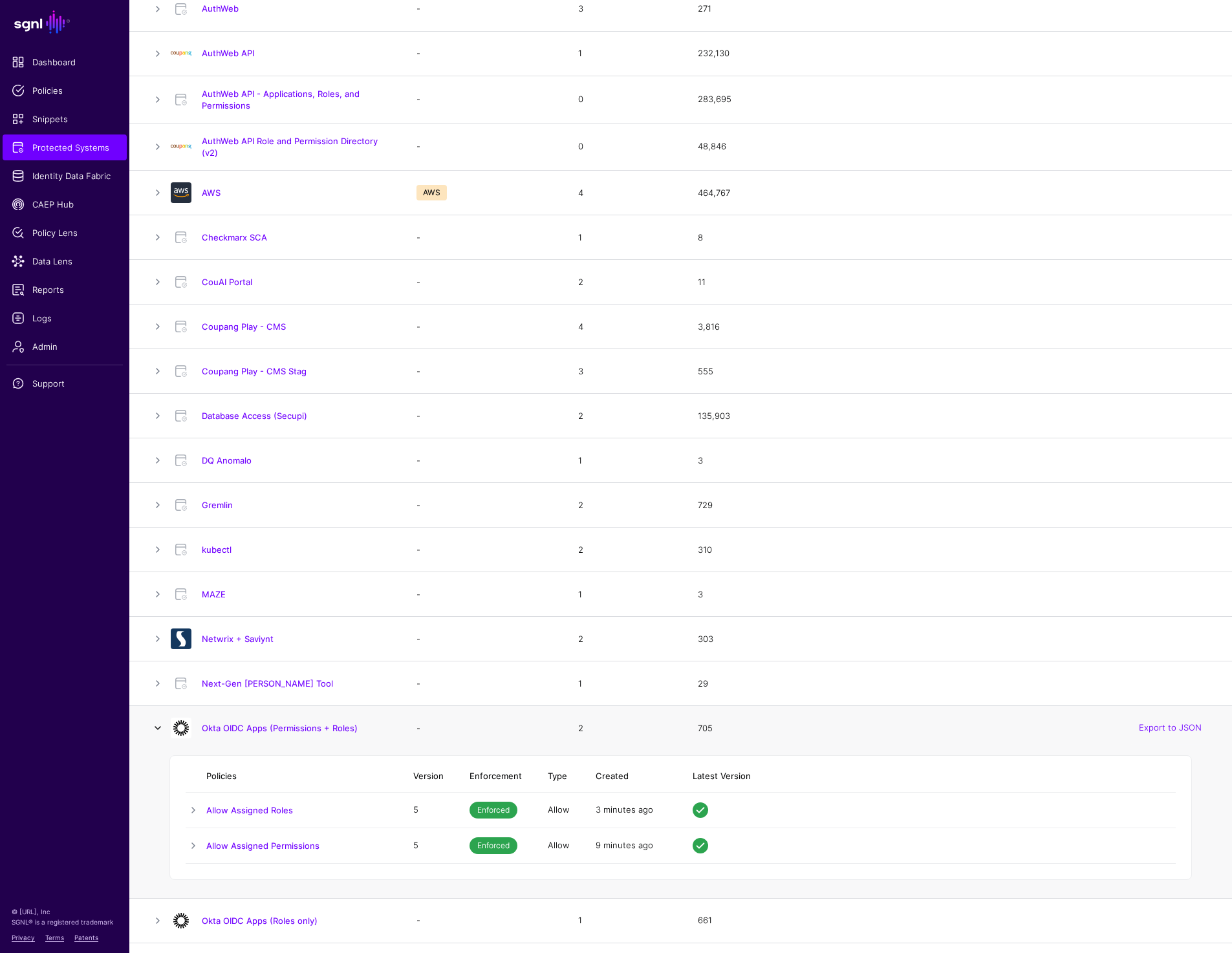
click at [153, 727] on link at bounding box center [157, 727] width 15 height 15
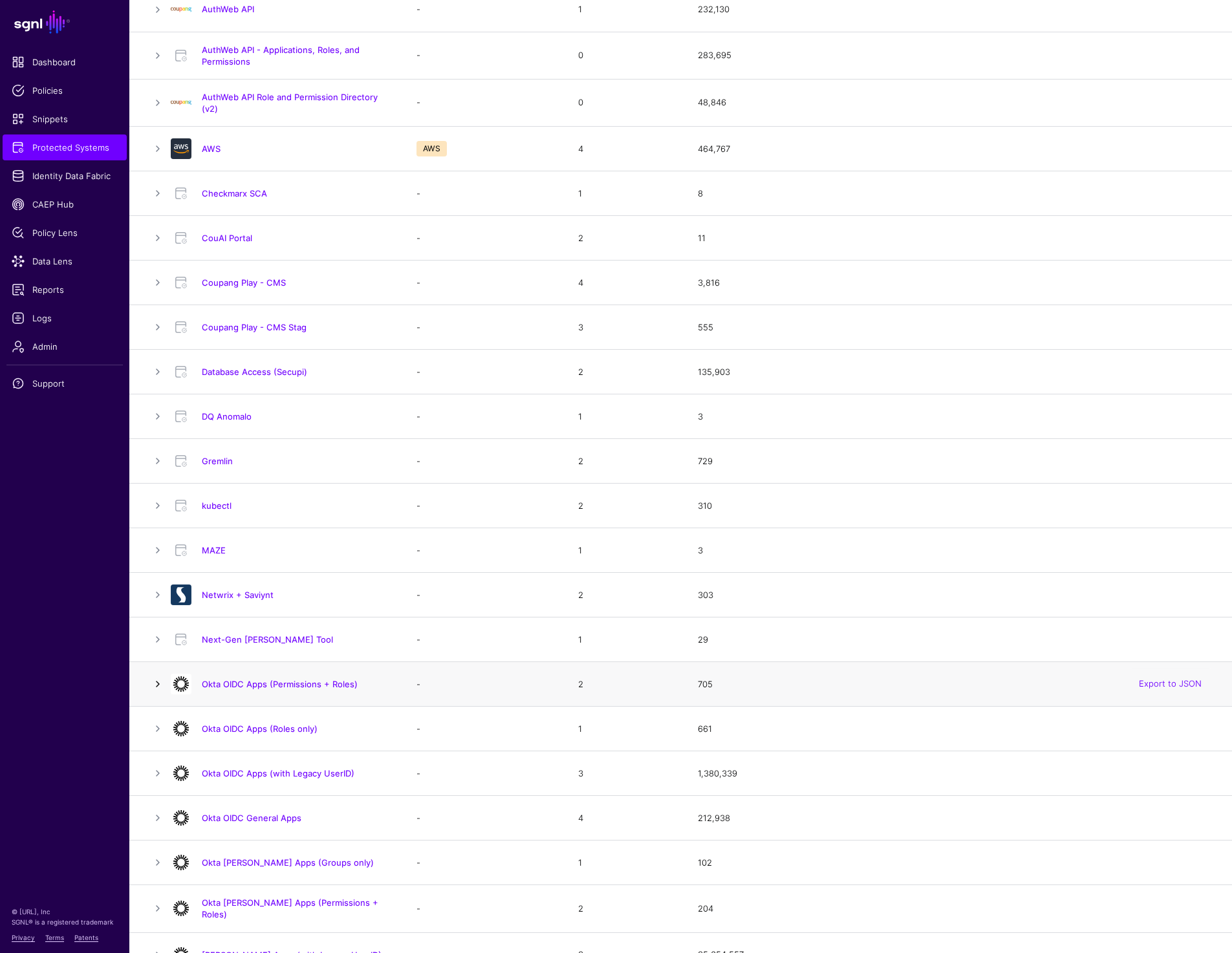
scroll to position [233, 0]
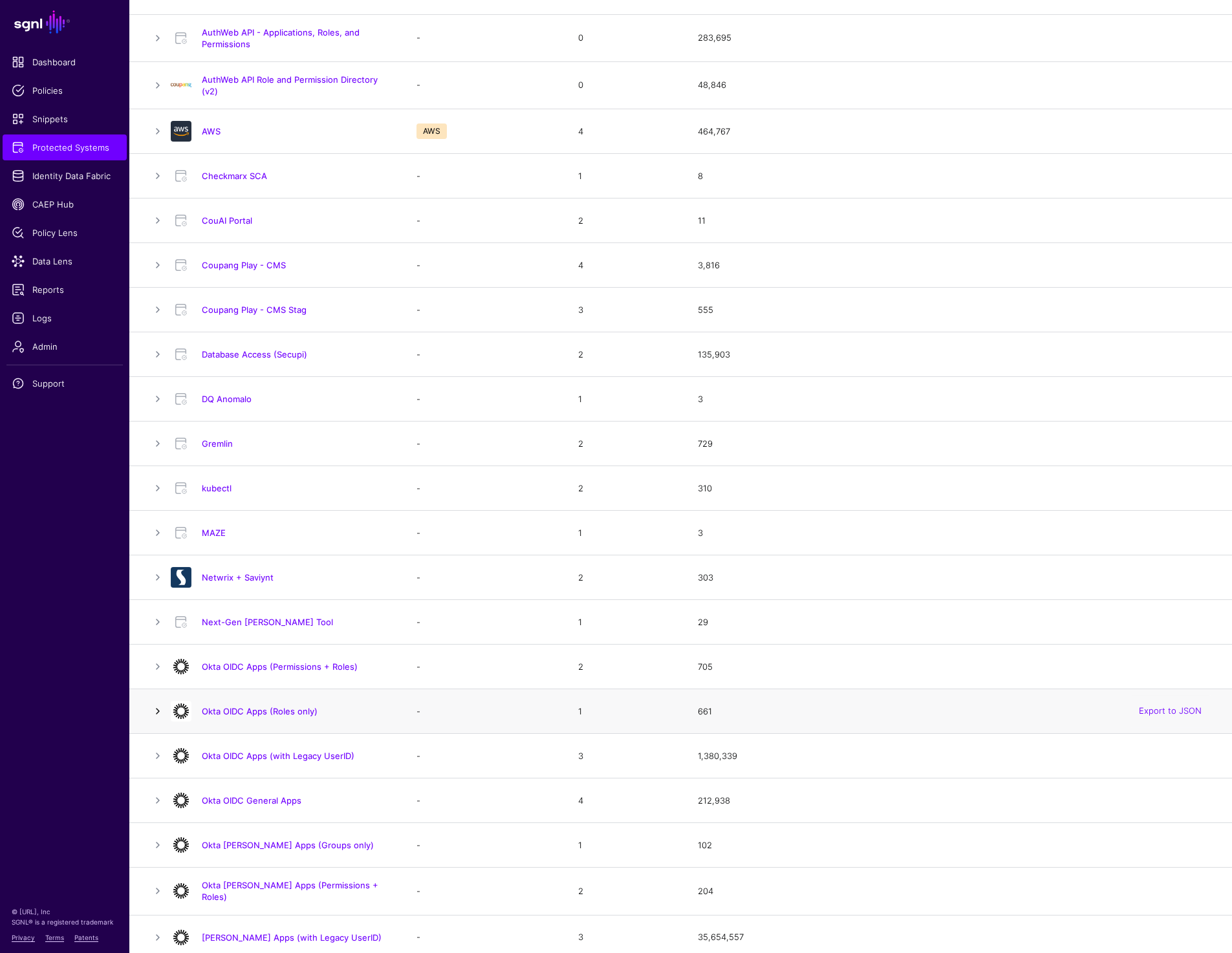
click at [155, 712] on link at bounding box center [157, 711] width 15 height 15
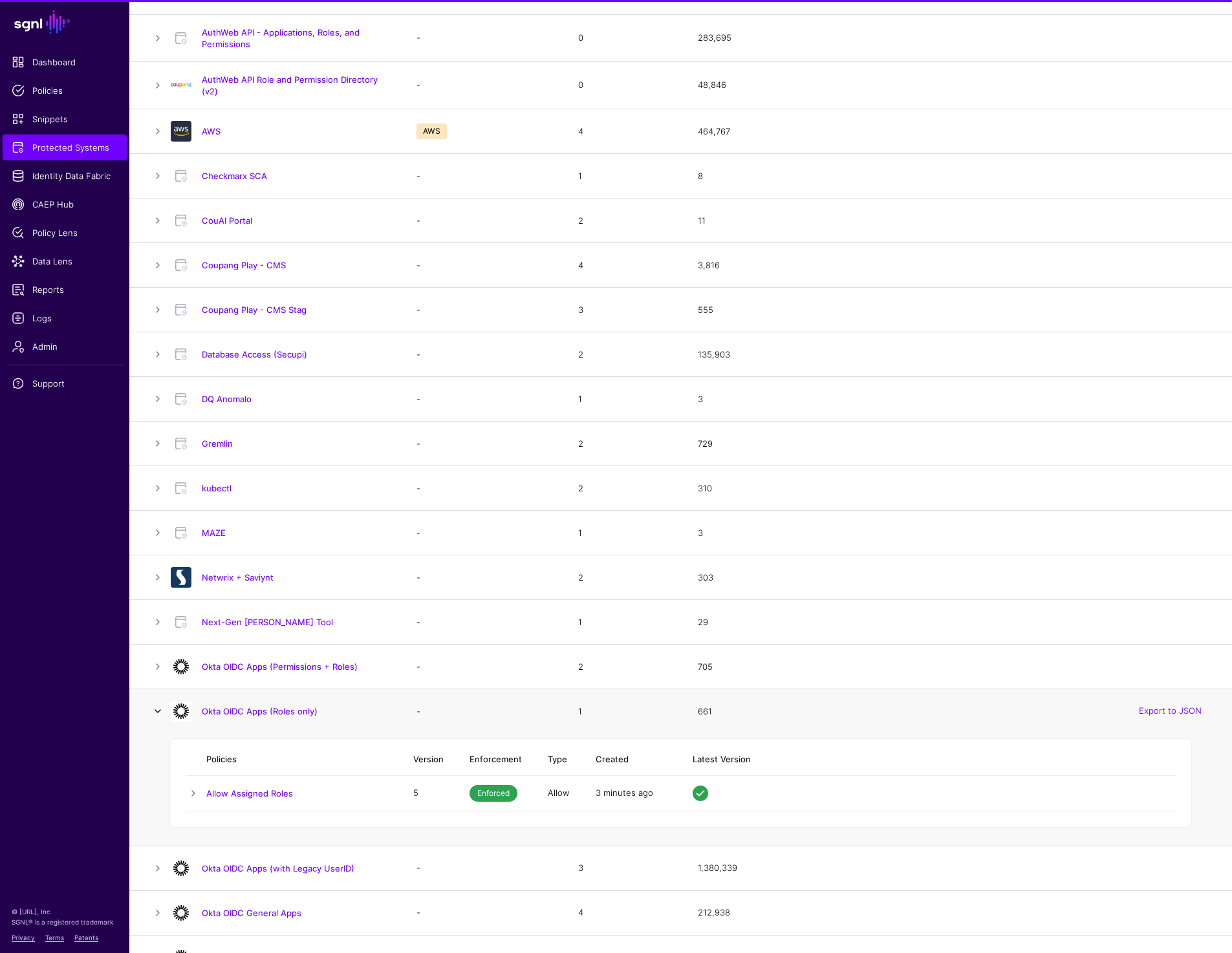
click at [155, 712] on link at bounding box center [157, 711] width 15 height 15
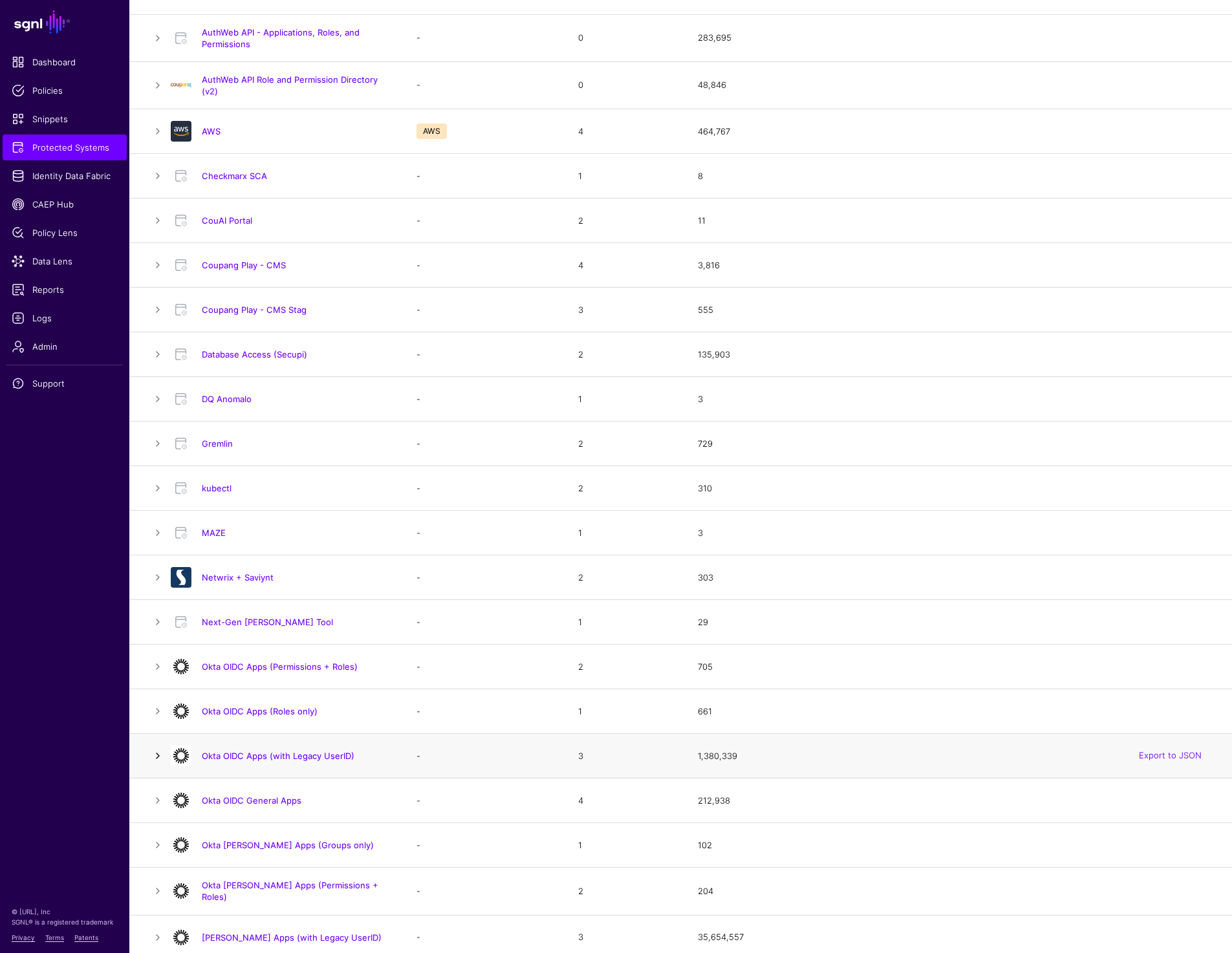
click at [155, 750] on link at bounding box center [157, 755] width 15 height 15
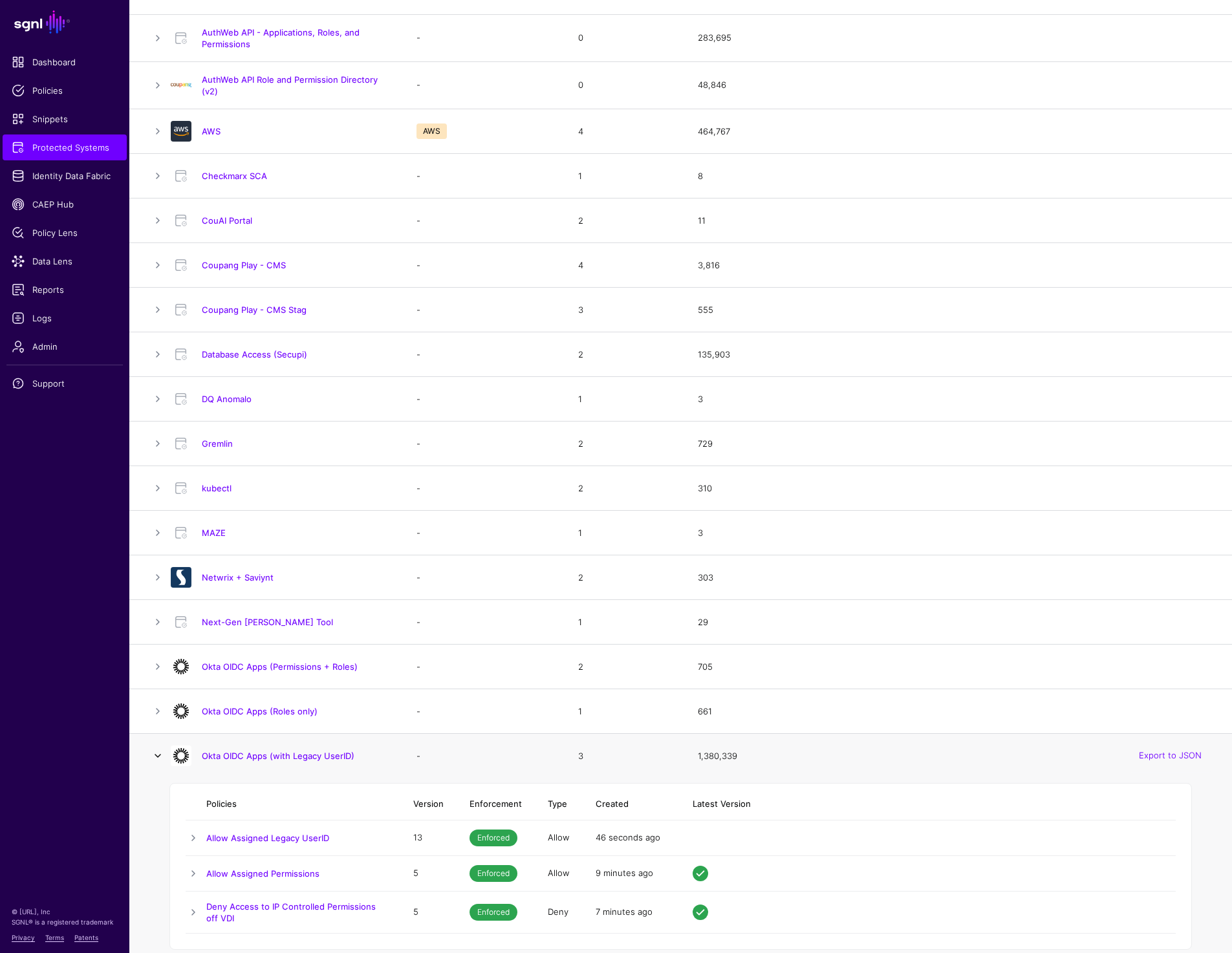
click at [155, 750] on link at bounding box center [157, 755] width 15 height 15
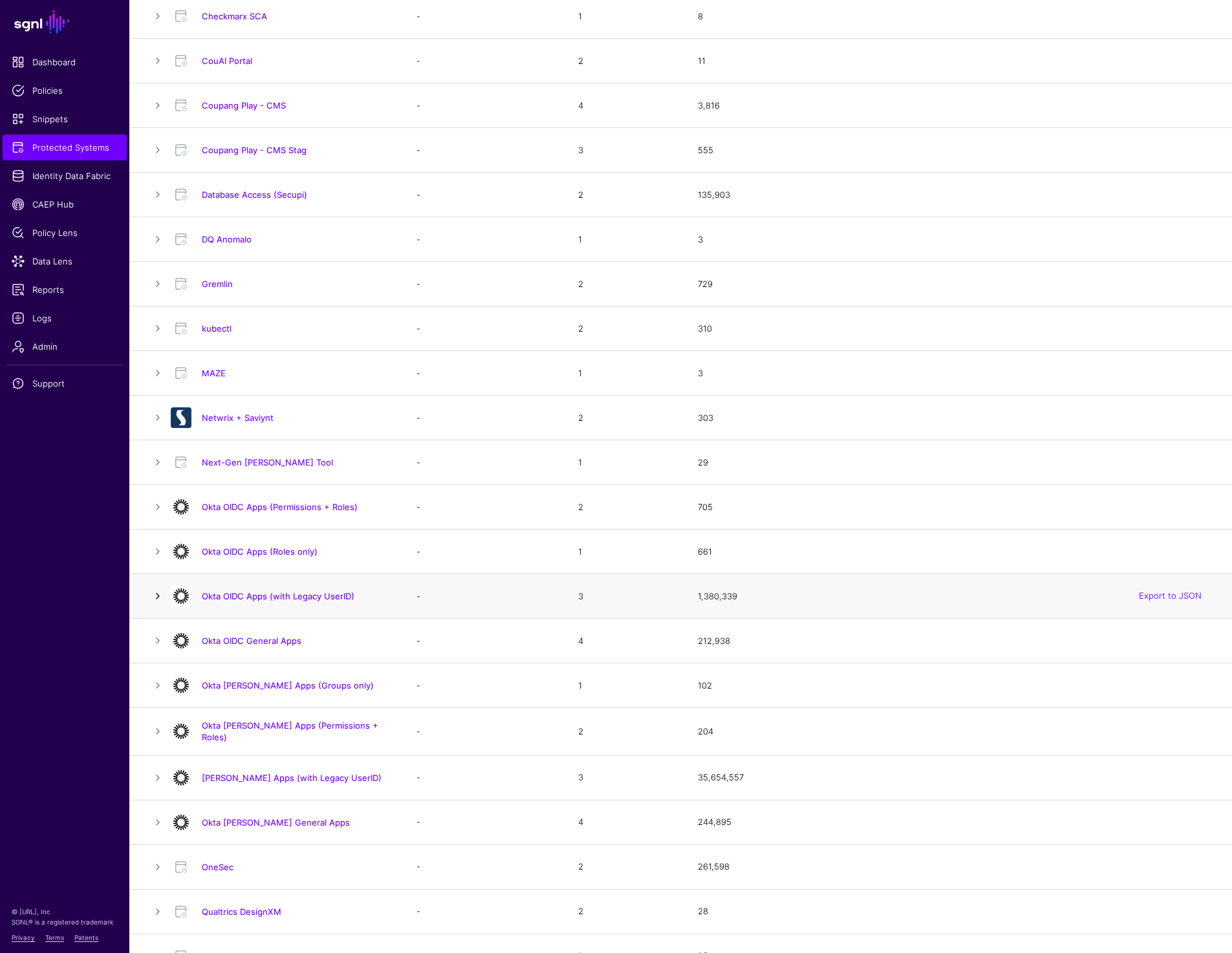
scroll to position [431, 0]
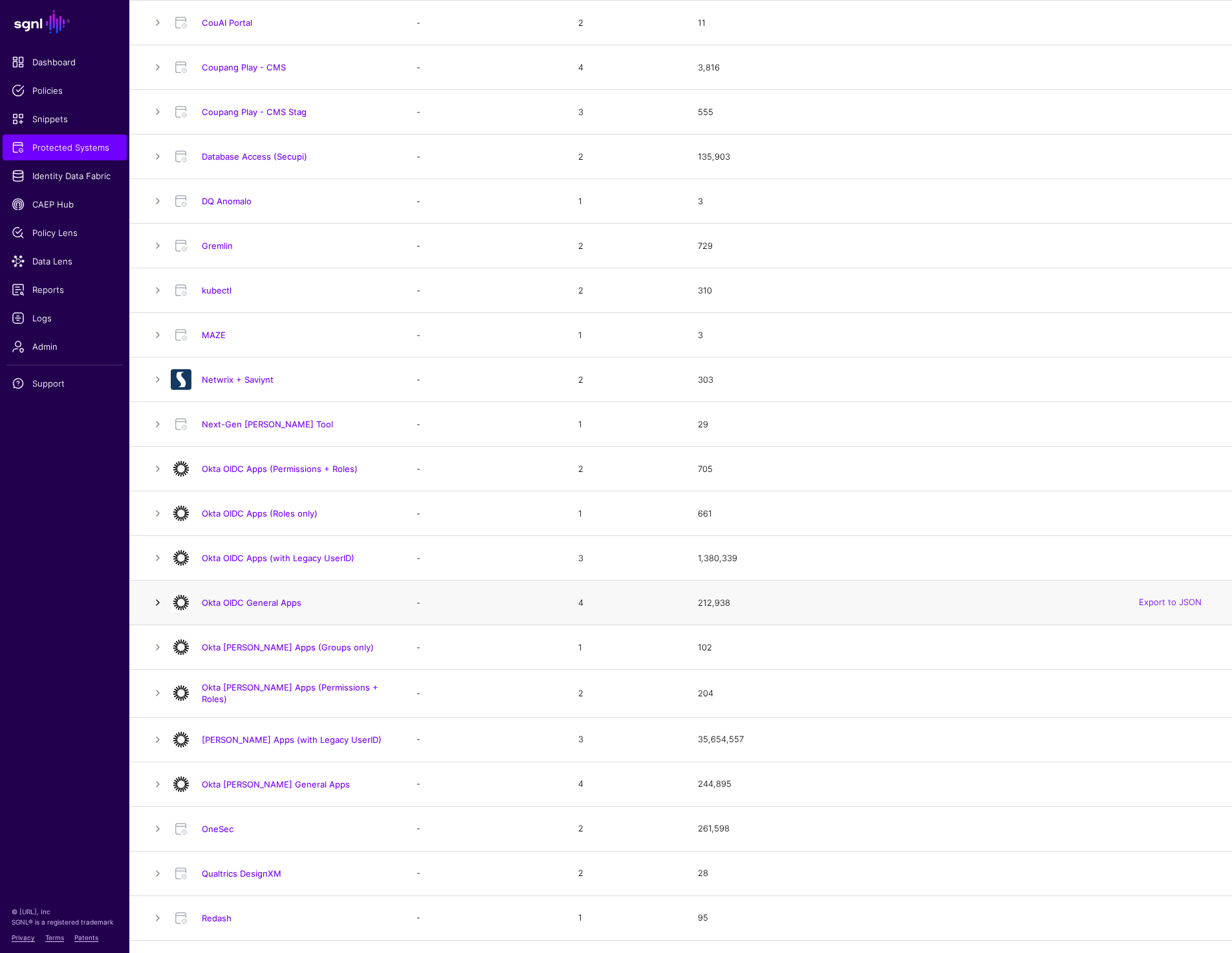
click at [159, 605] on link at bounding box center [157, 602] width 15 height 15
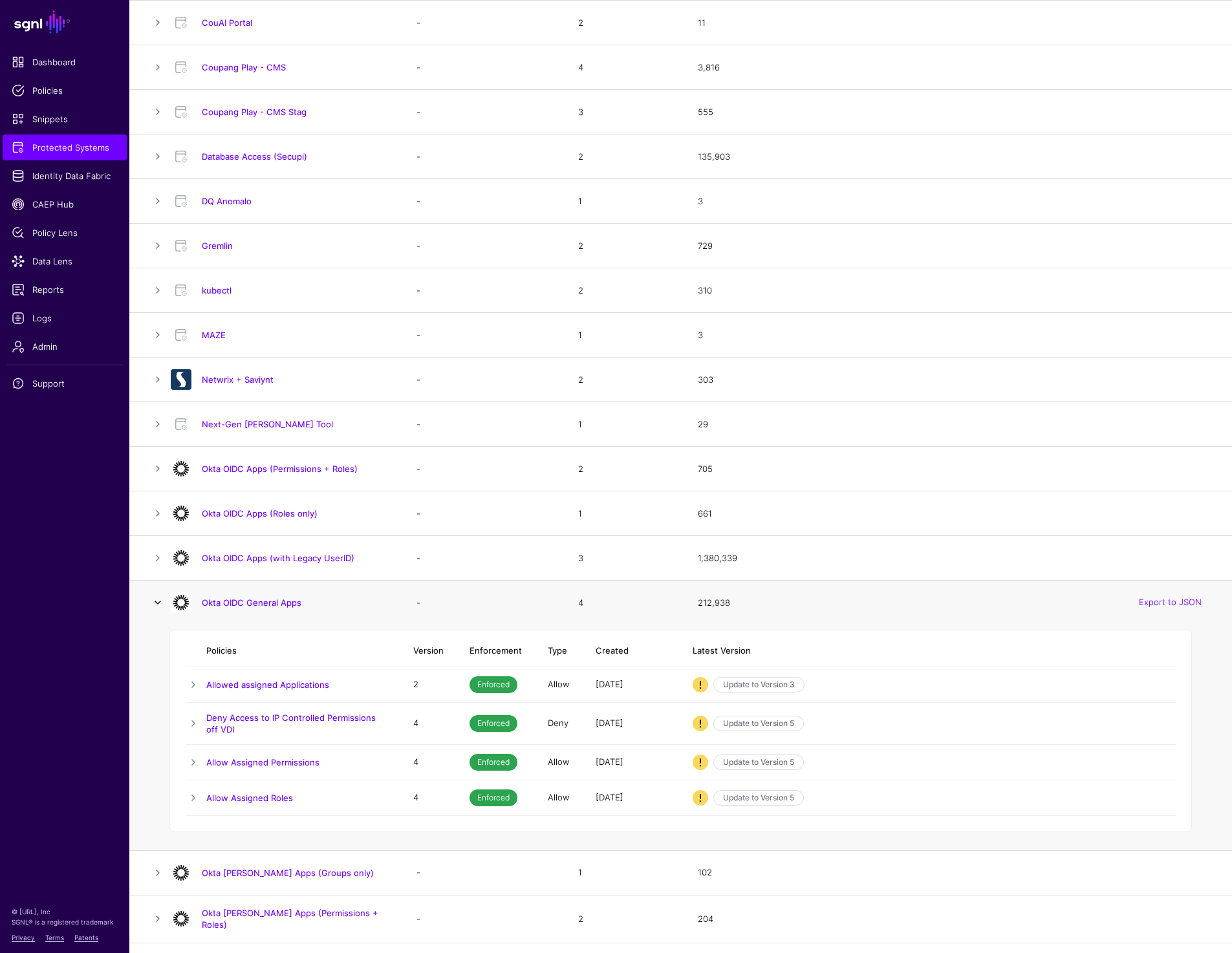
click at [159, 605] on link at bounding box center [157, 602] width 15 height 15
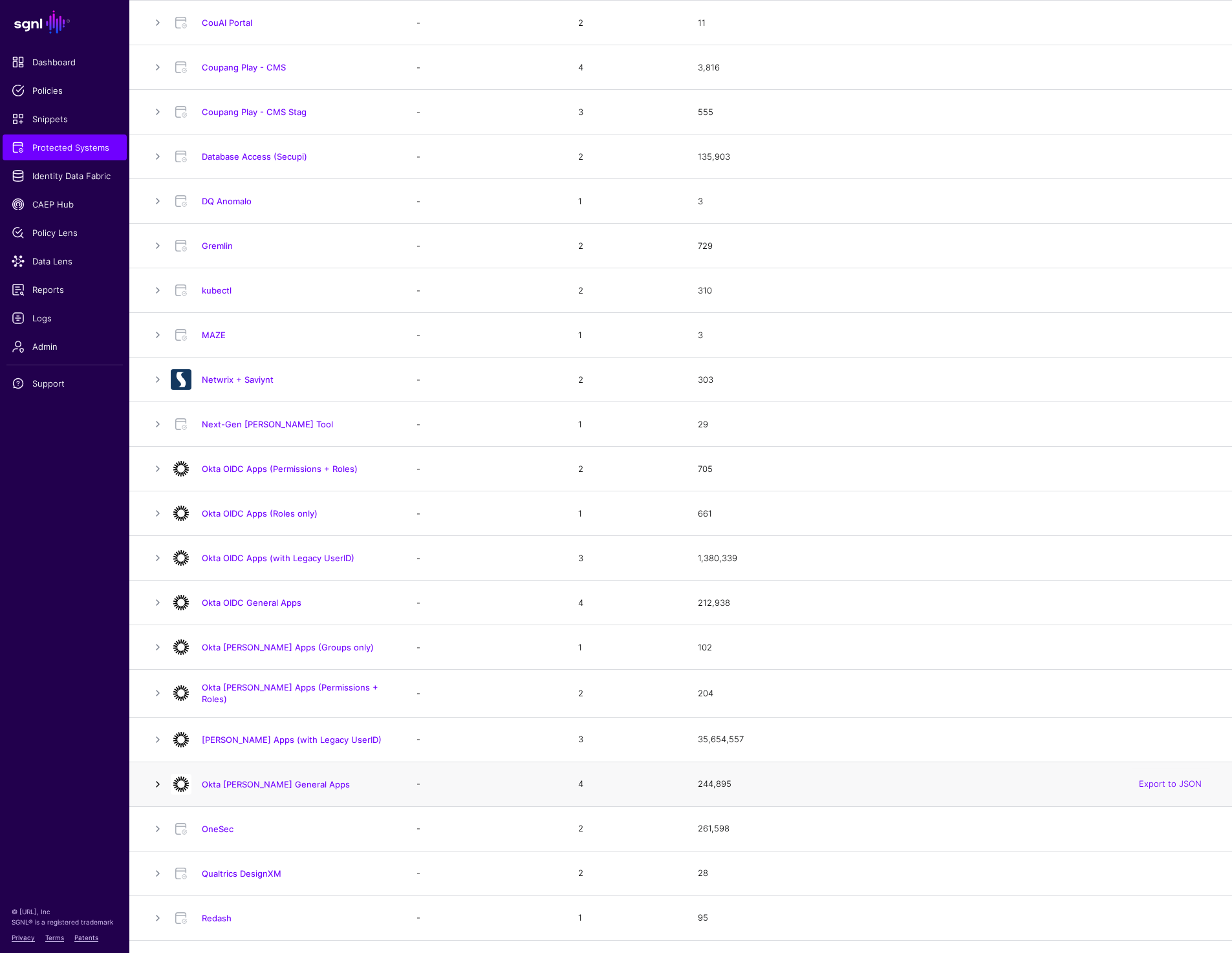
click at [158, 777] on link at bounding box center [157, 784] width 15 height 15
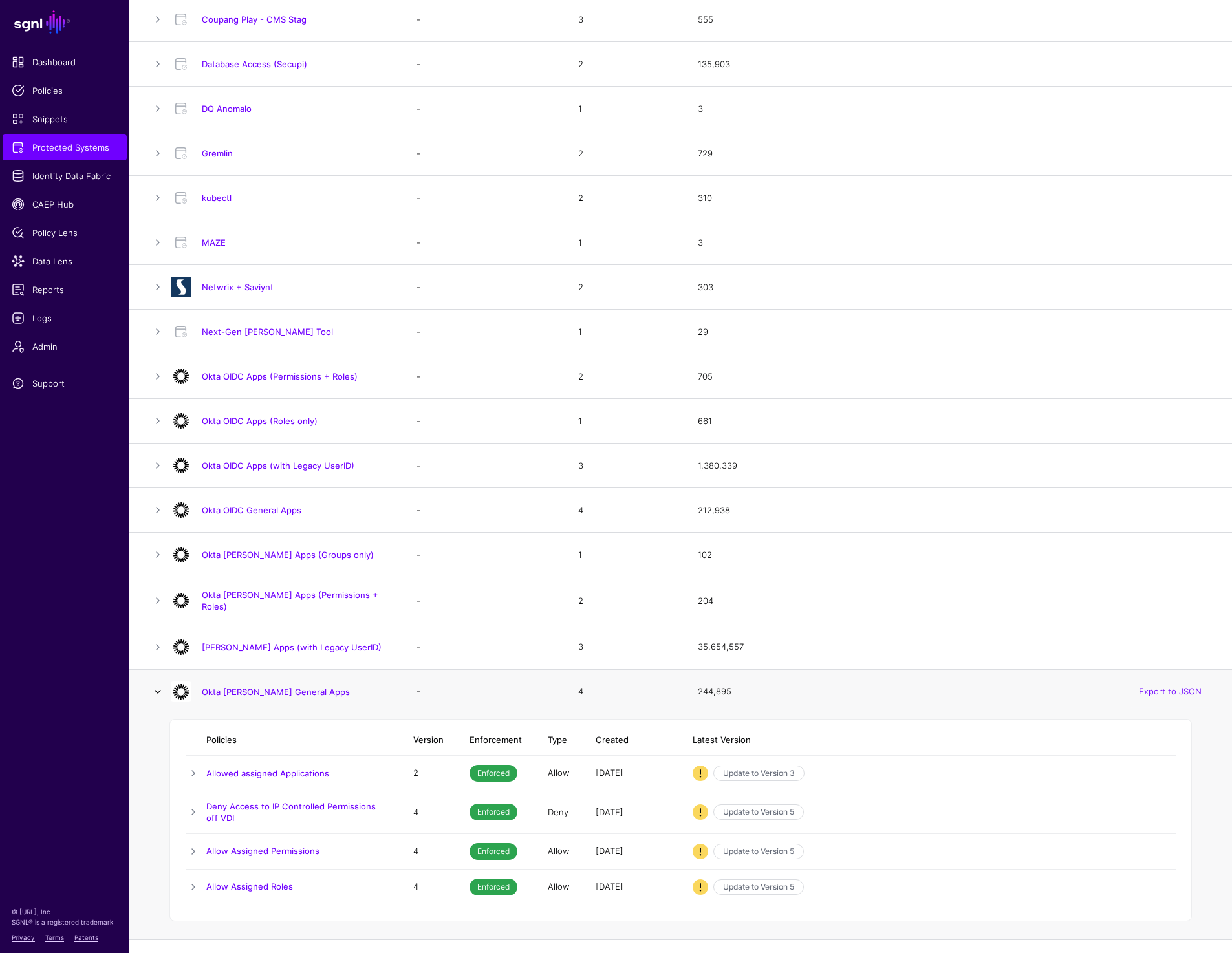
scroll to position [523, 0]
click at [161, 688] on link at bounding box center [157, 692] width 15 height 15
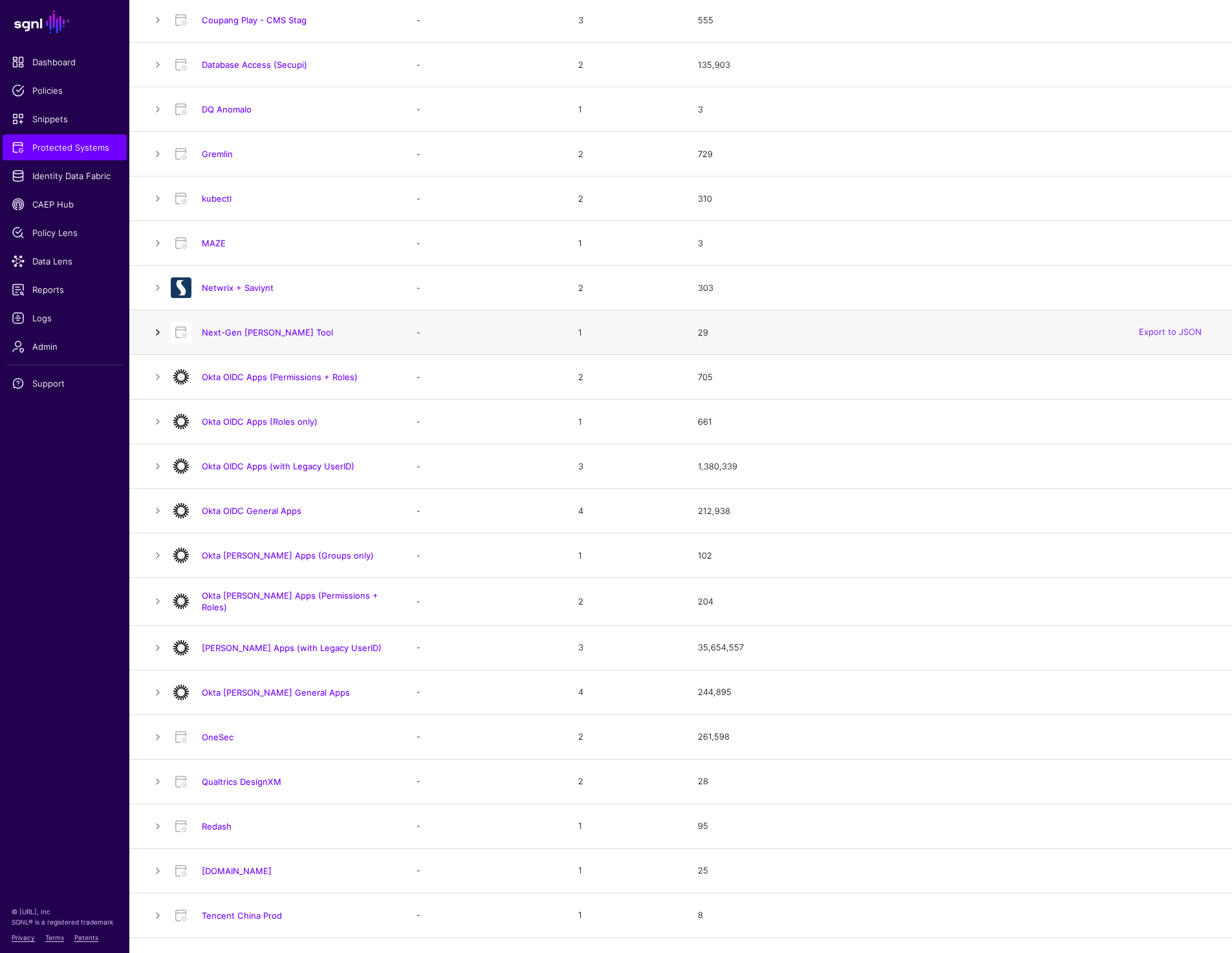
click at [158, 330] on link at bounding box center [157, 331] width 15 height 15
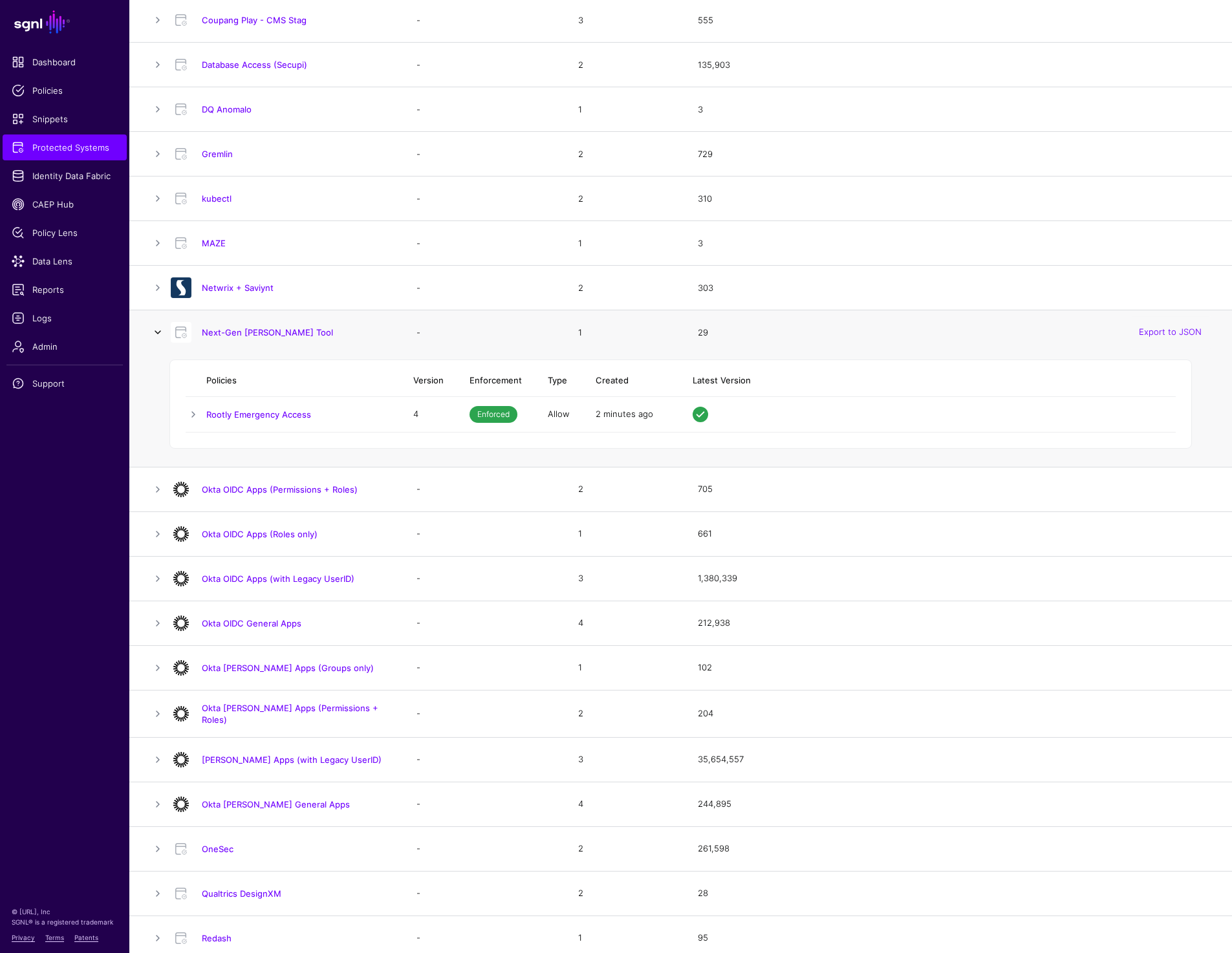
click at [158, 330] on link at bounding box center [157, 331] width 15 height 15
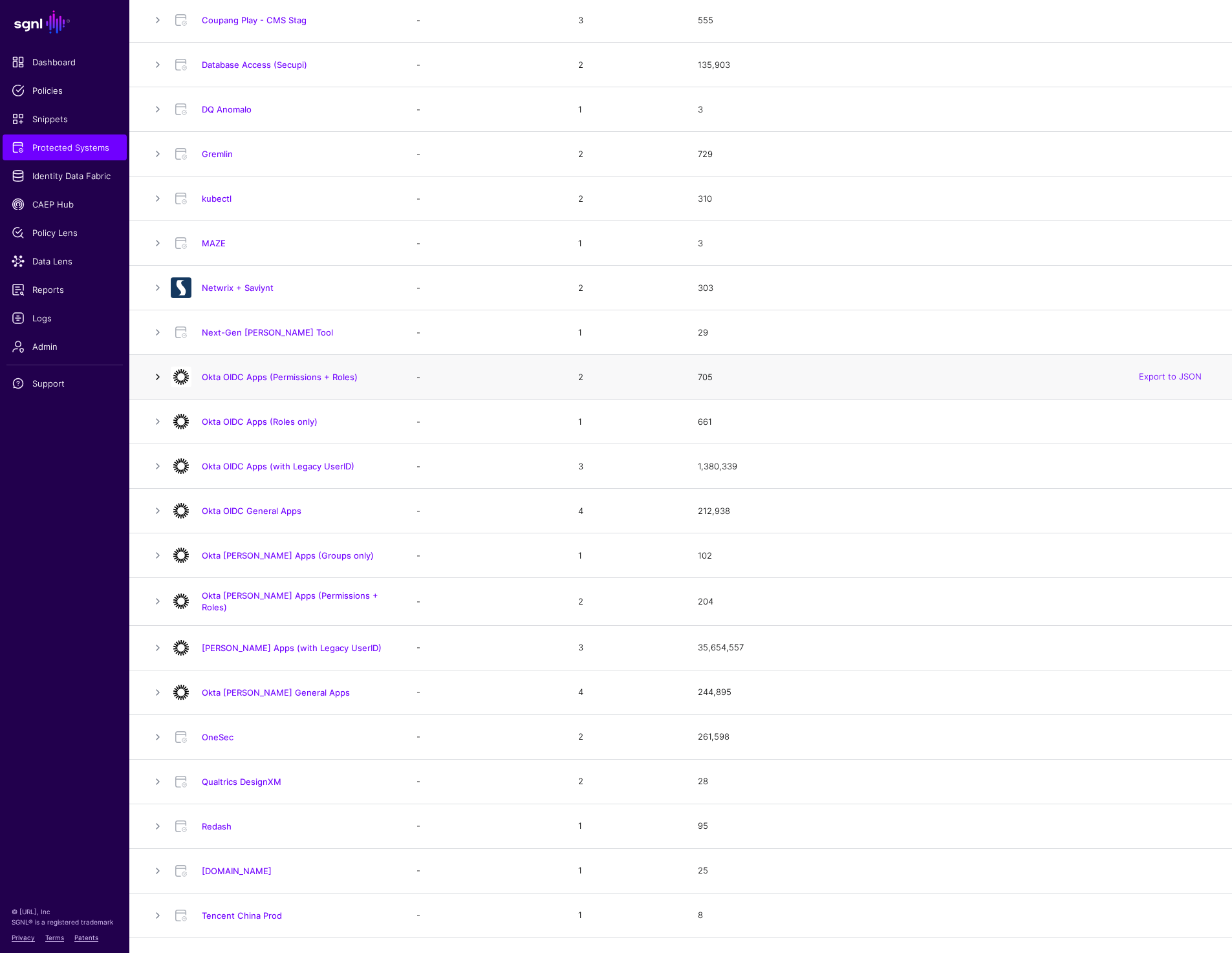
click at [158, 376] on link at bounding box center [157, 376] width 15 height 15
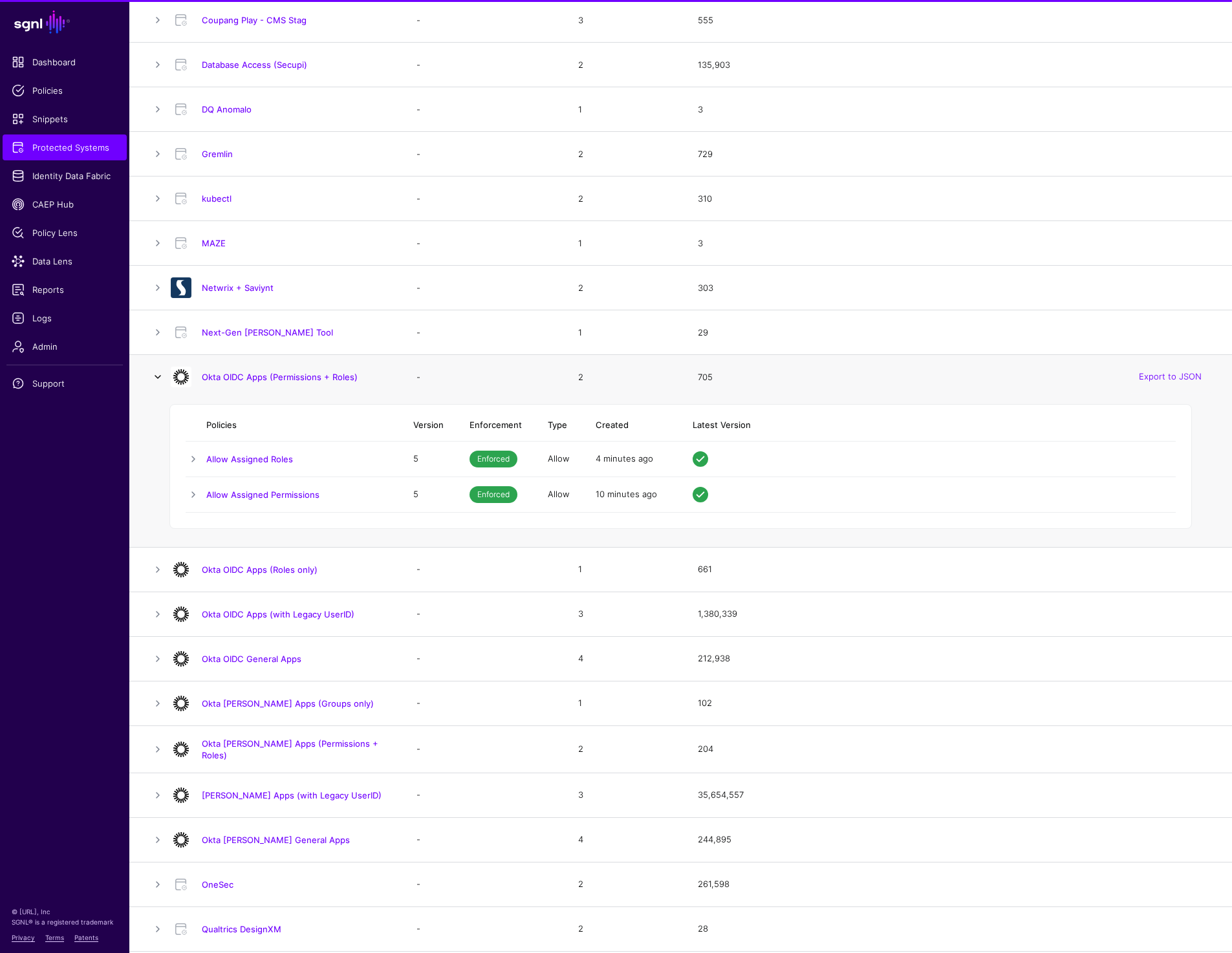
click at [158, 376] on link at bounding box center [157, 376] width 15 height 15
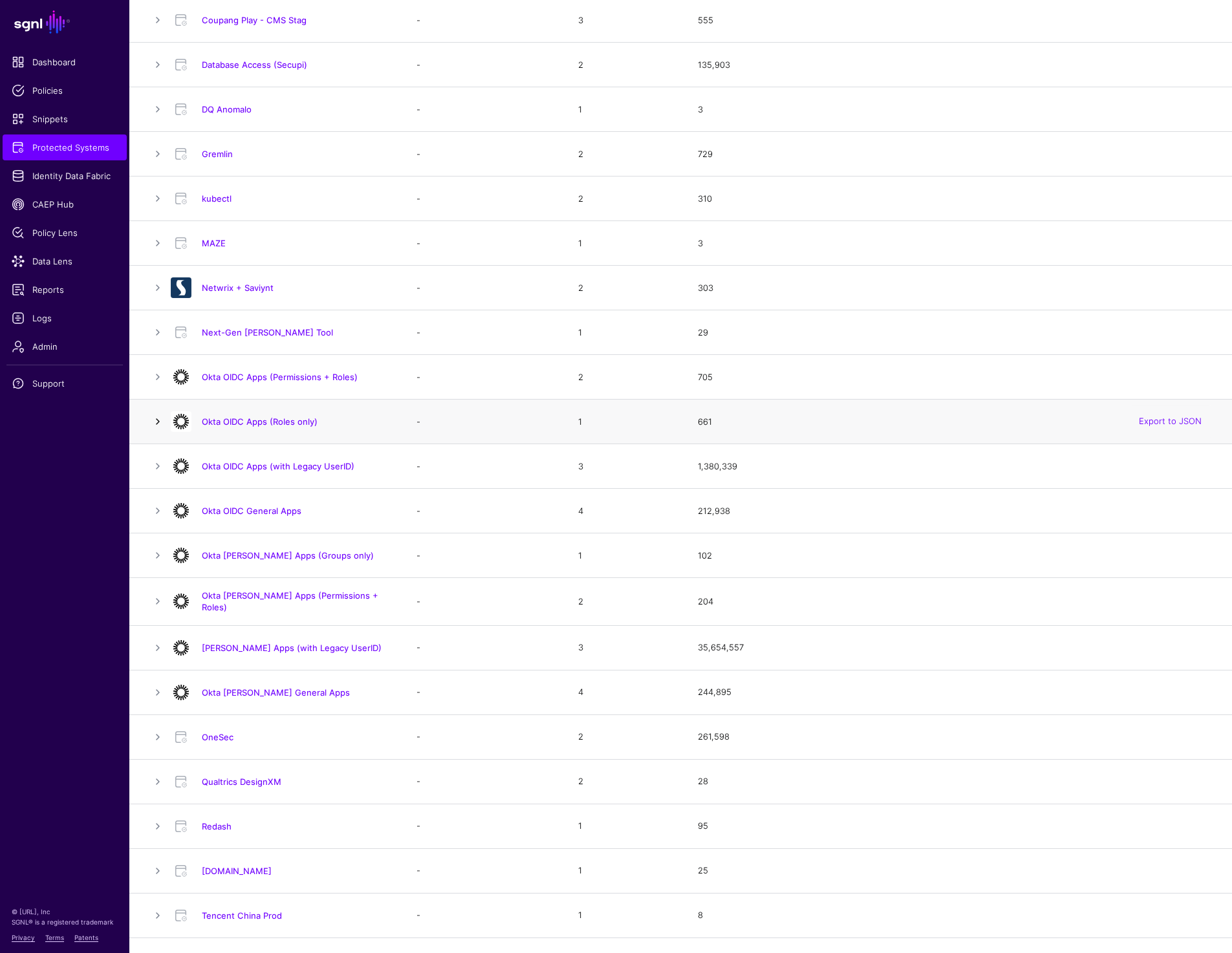
click at [157, 428] on link at bounding box center [157, 421] width 15 height 15
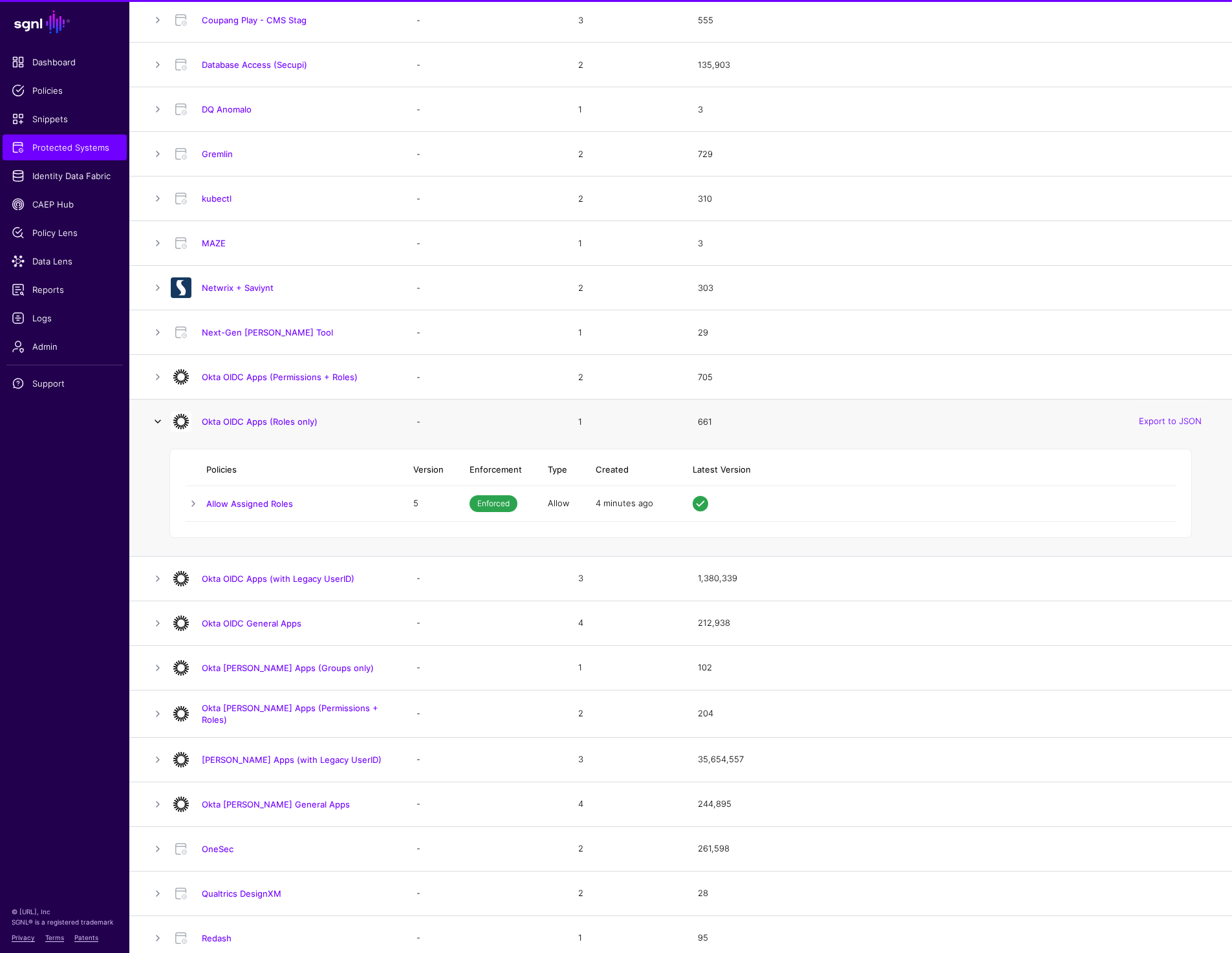
click at [157, 428] on link at bounding box center [157, 421] width 15 height 15
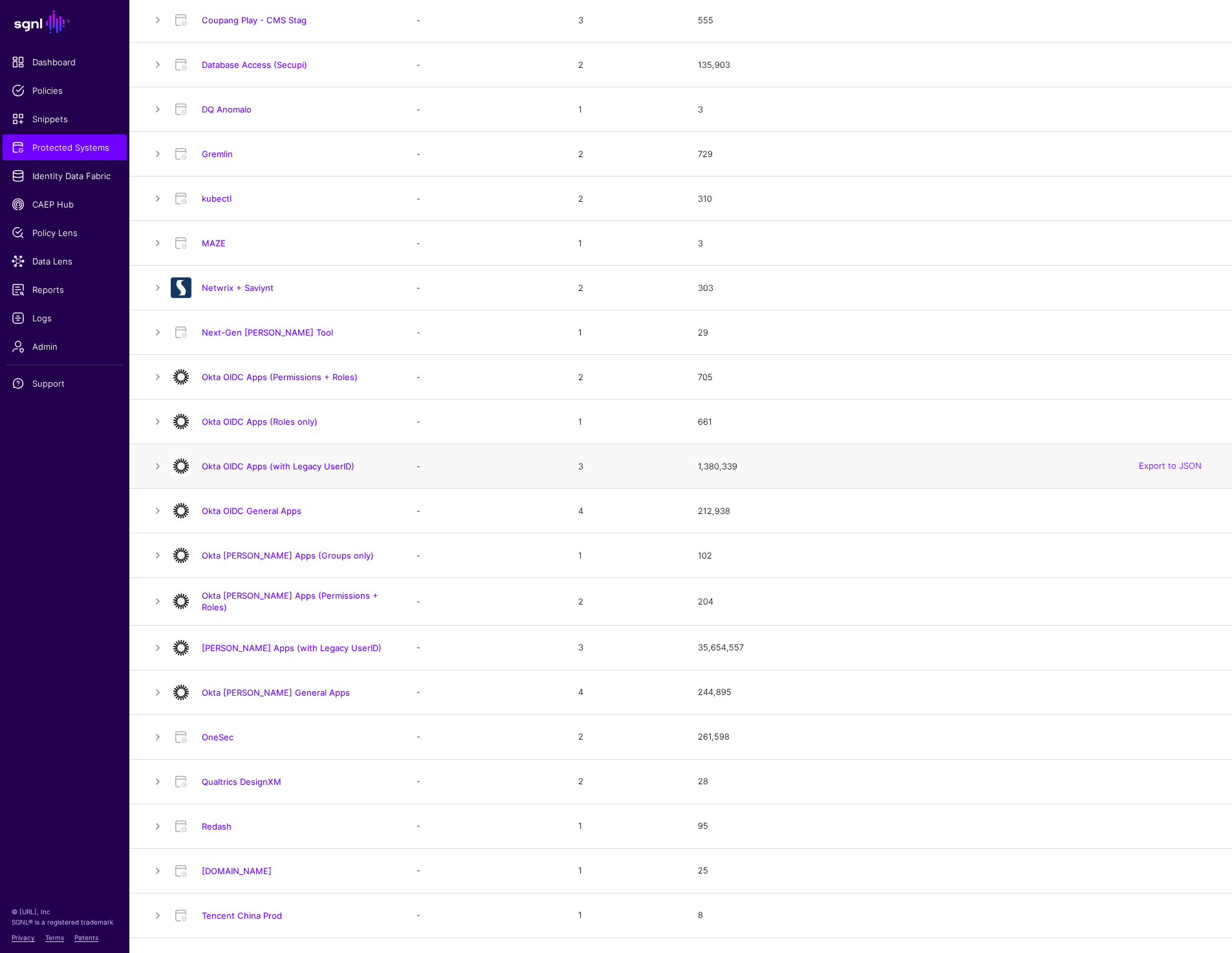
click at [157, 456] on td at bounding box center [150, 467] width 41 height 45
click at [157, 470] on link at bounding box center [157, 465] width 15 height 15
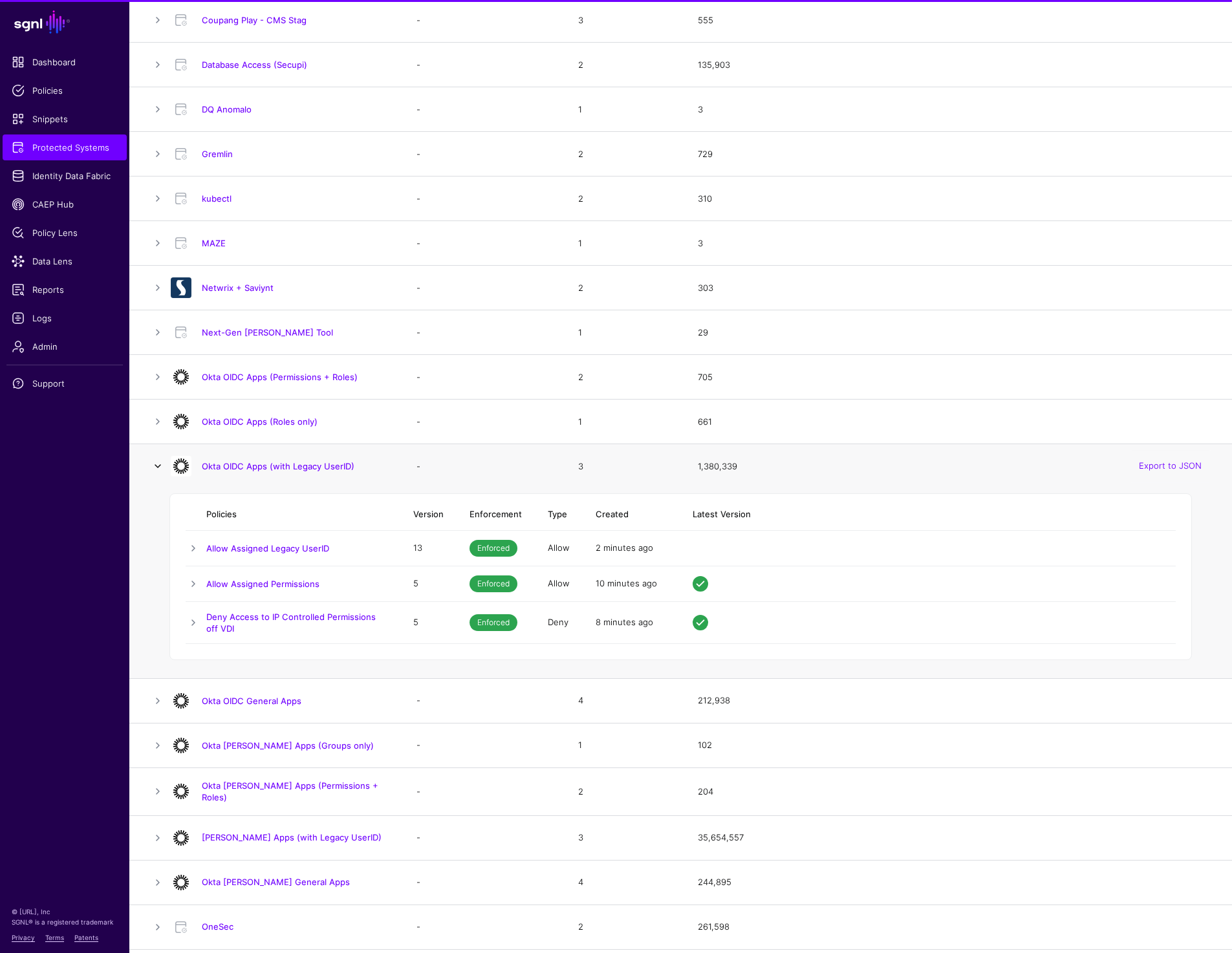
click at [157, 470] on link at bounding box center [157, 465] width 15 height 15
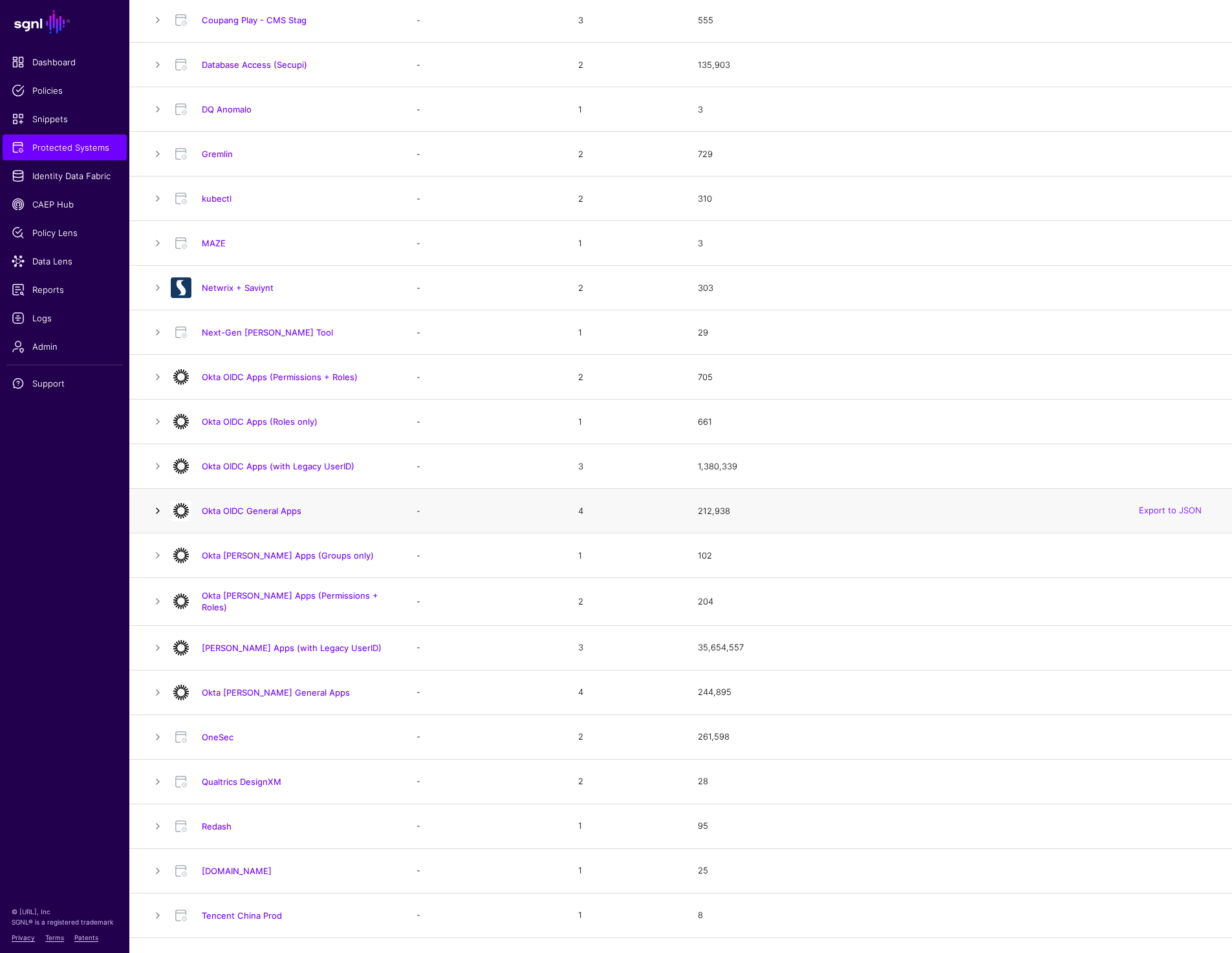
click at [157, 518] on link at bounding box center [157, 510] width 15 height 15
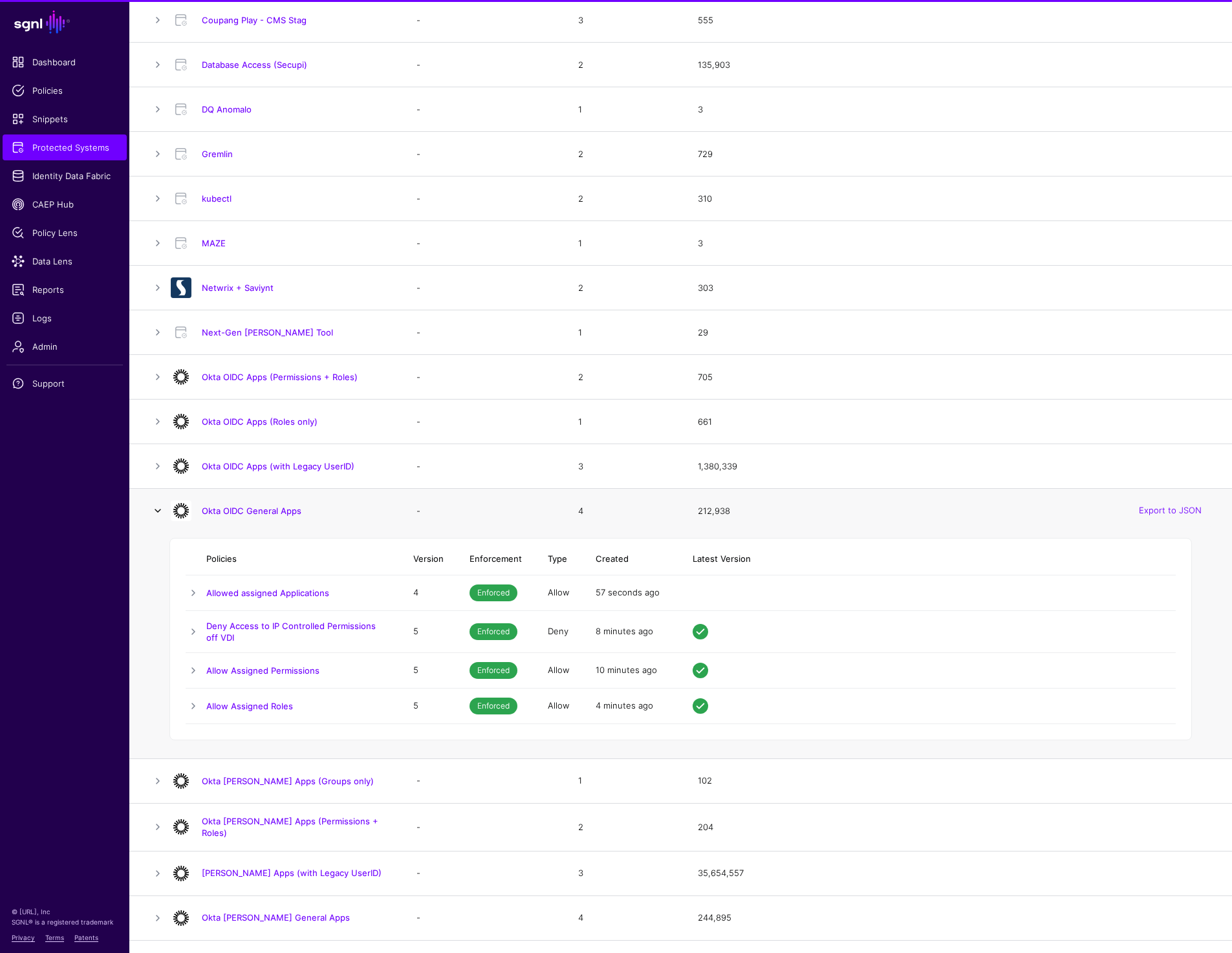
click at [157, 518] on link at bounding box center [157, 510] width 15 height 15
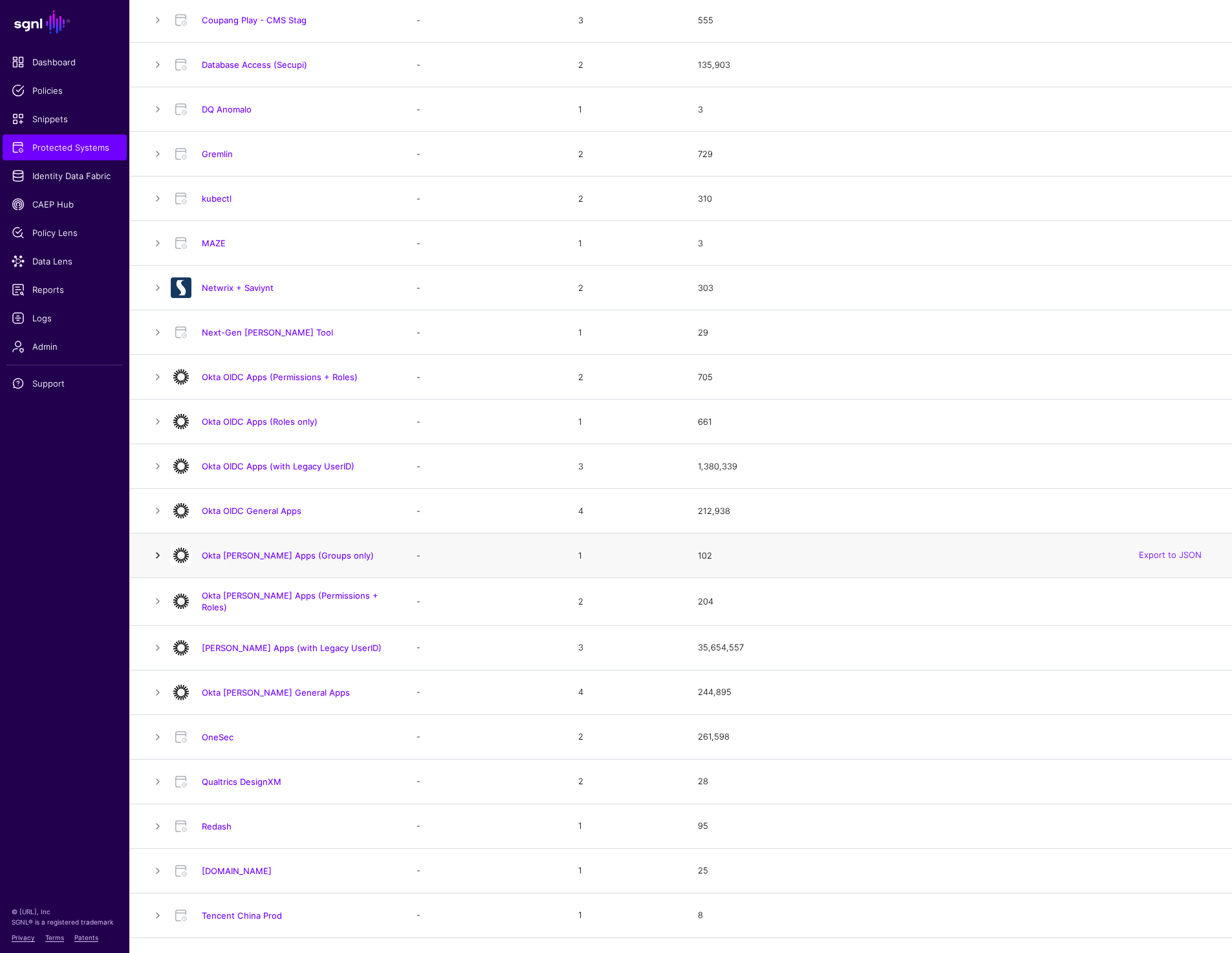
click at [157, 551] on link at bounding box center [157, 555] width 15 height 15
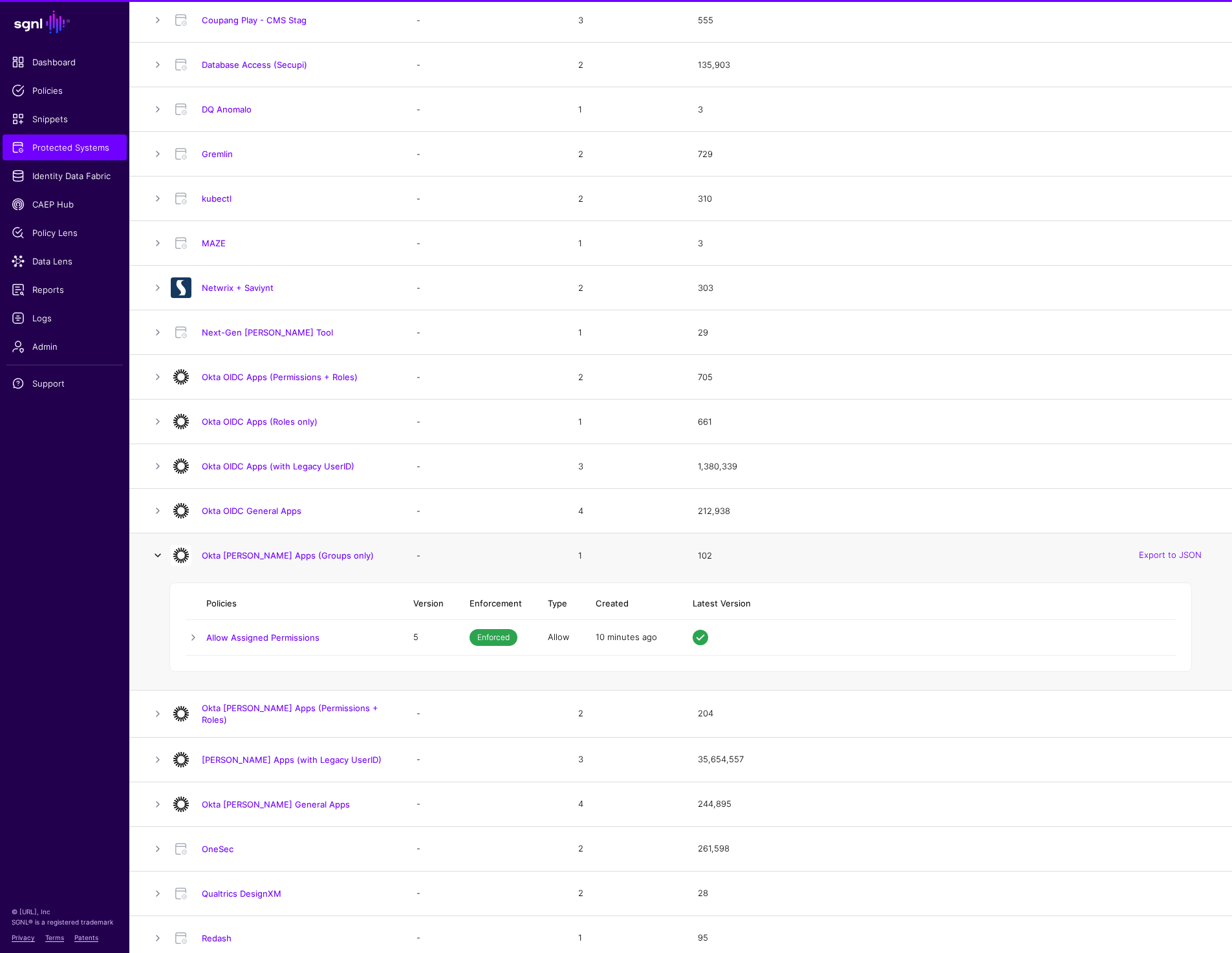
click at [157, 551] on link at bounding box center [157, 555] width 15 height 15
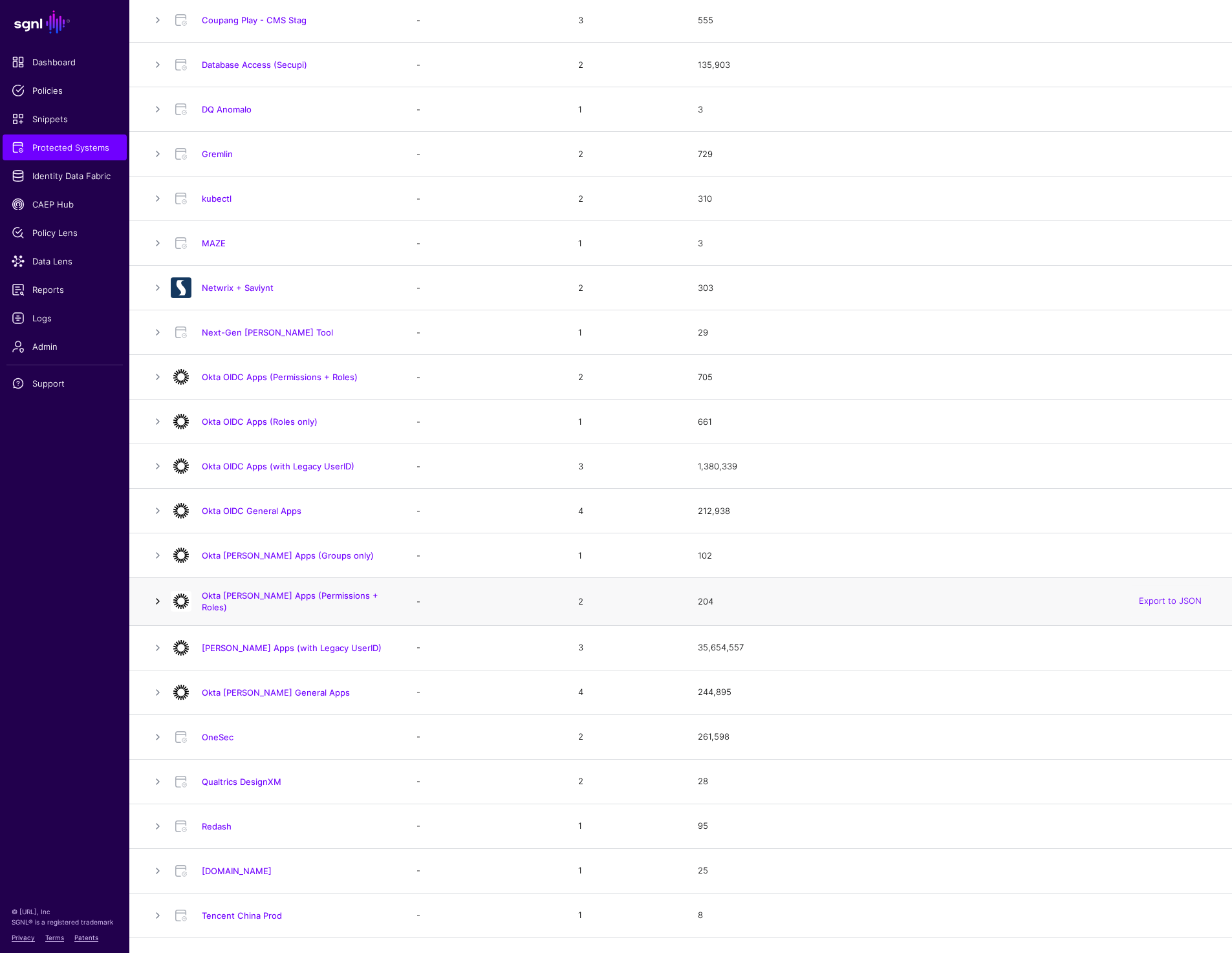
click at [157, 598] on link at bounding box center [157, 601] width 15 height 15
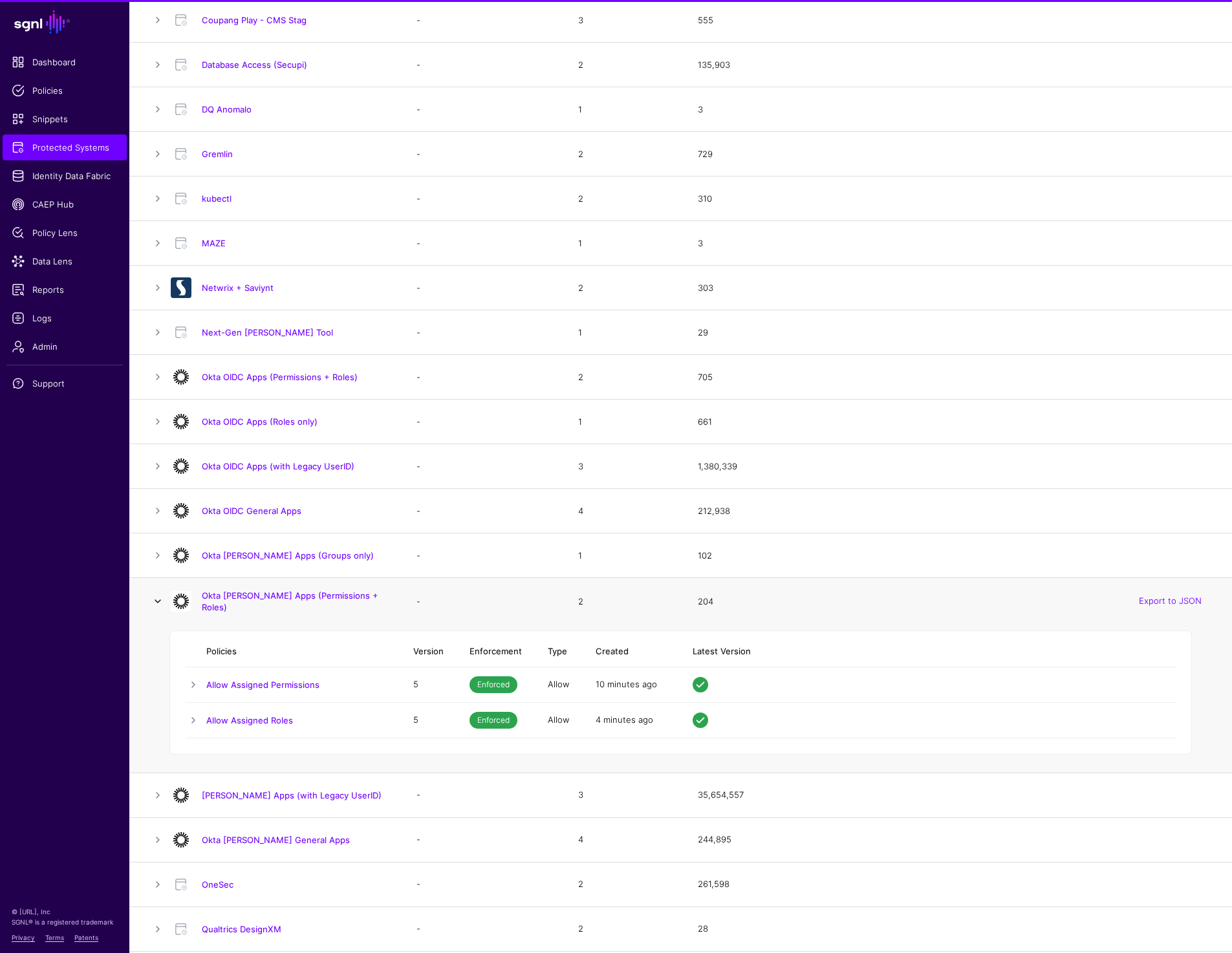
click at [157, 598] on link at bounding box center [157, 601] width 15 height 15
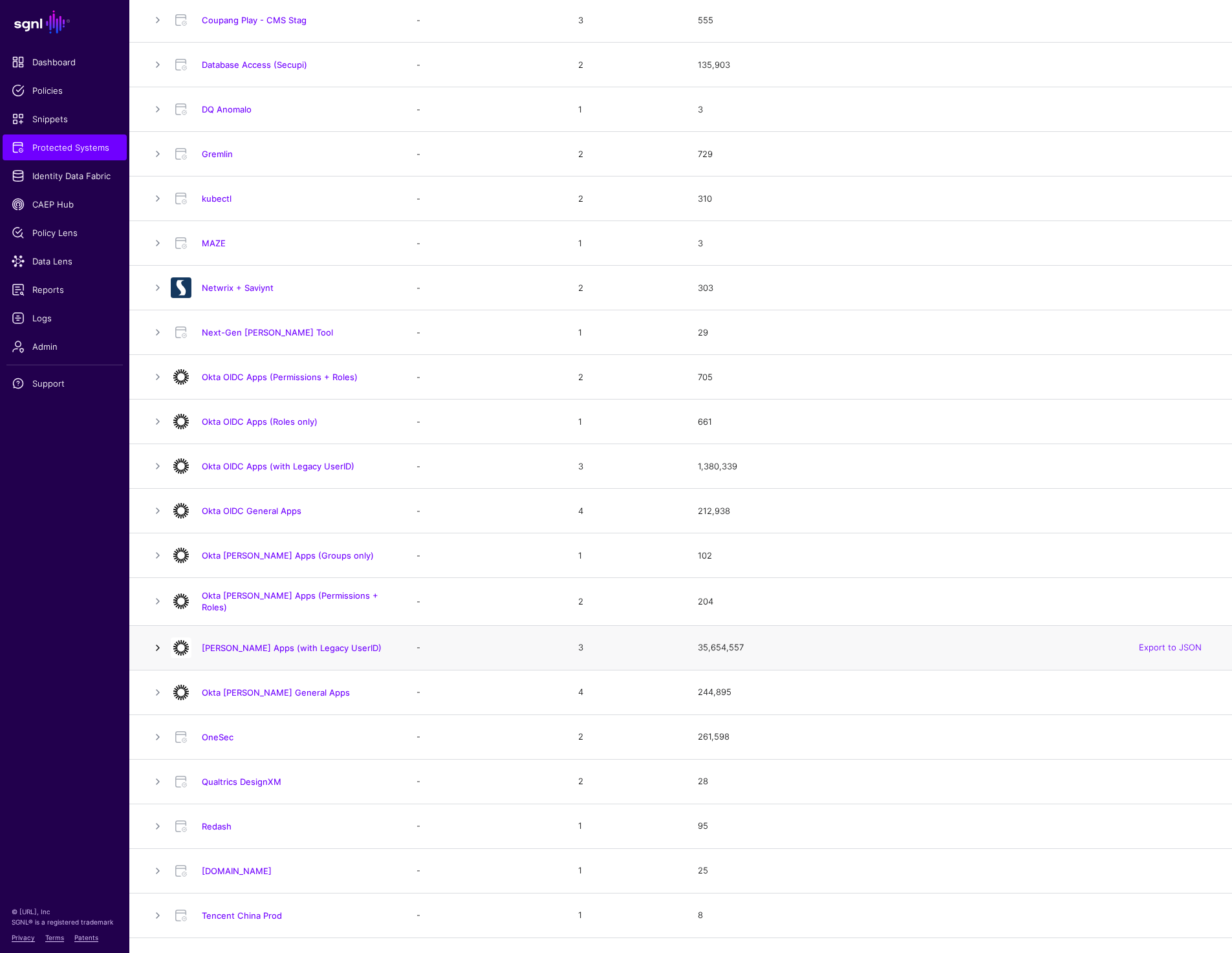
click at [158, 645] on link at bounding box center [157, 647] width 15 height 15
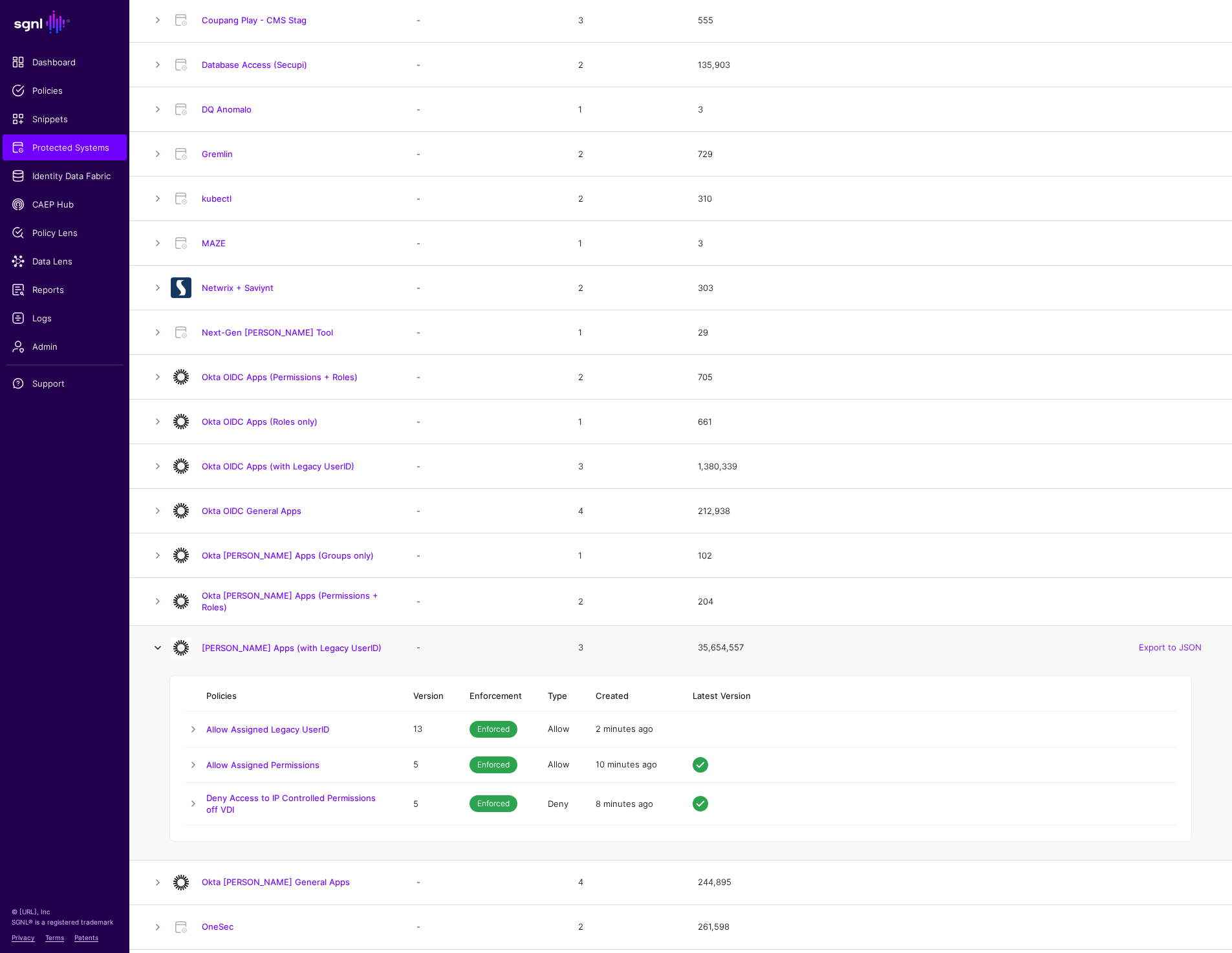
click at [158, 645] on link at bounding box center [157, 647] width 15 height 15
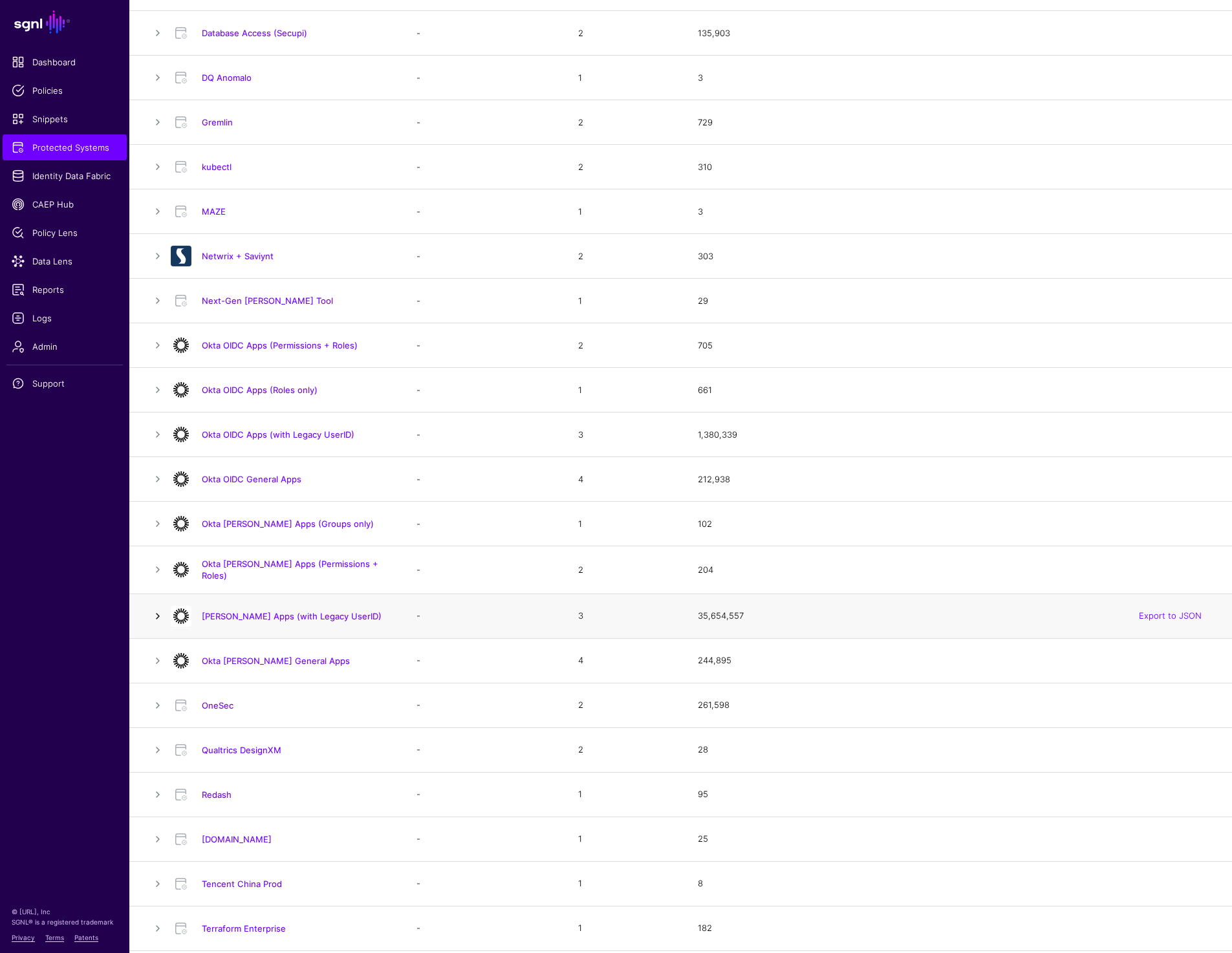
scroll to position [556, 0]
click at [158, 653] on link at bounding box center [157, 658] width 15 height 15
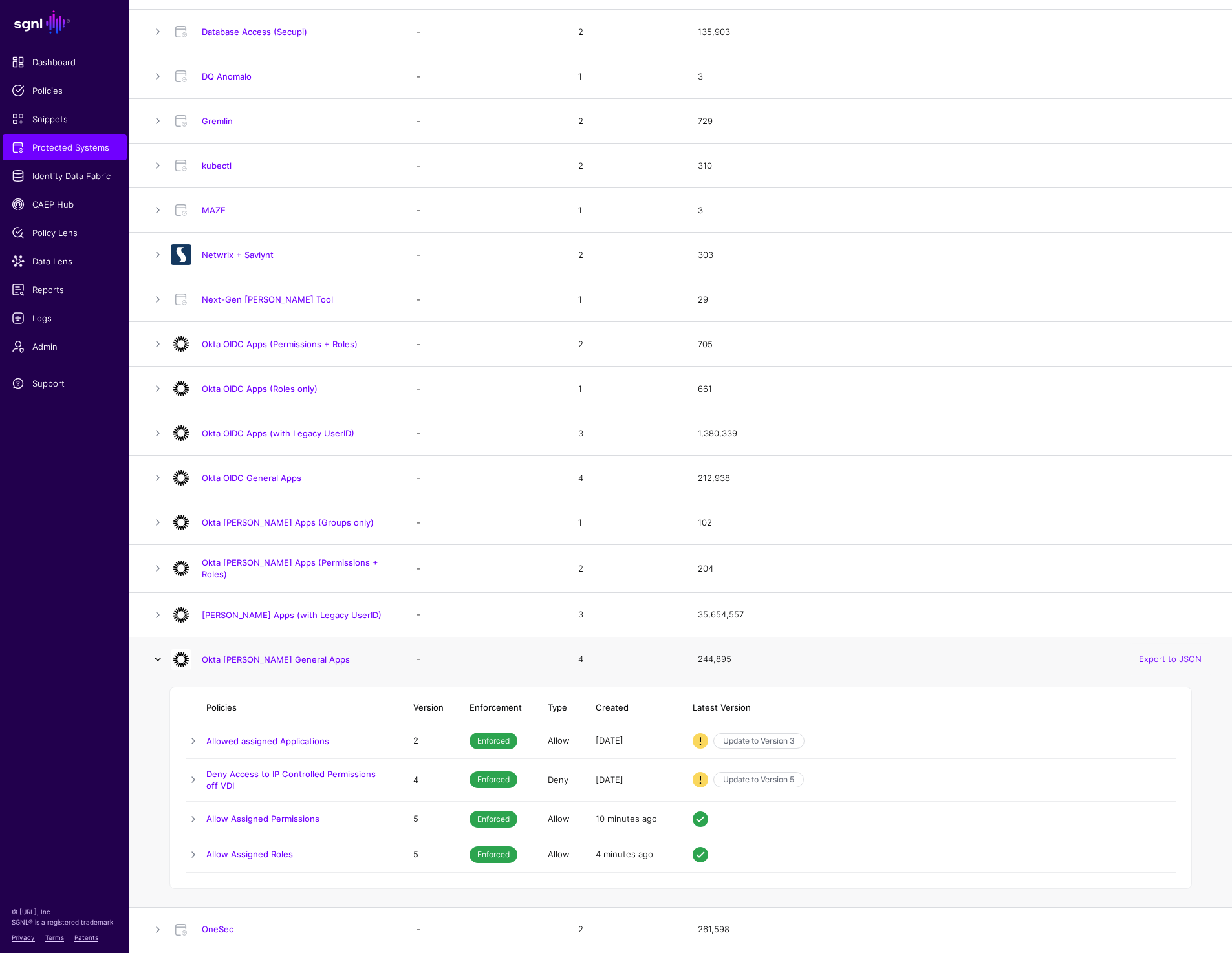
click at [158, 653] on link at bounding box center [157, 658] width 15 height 15
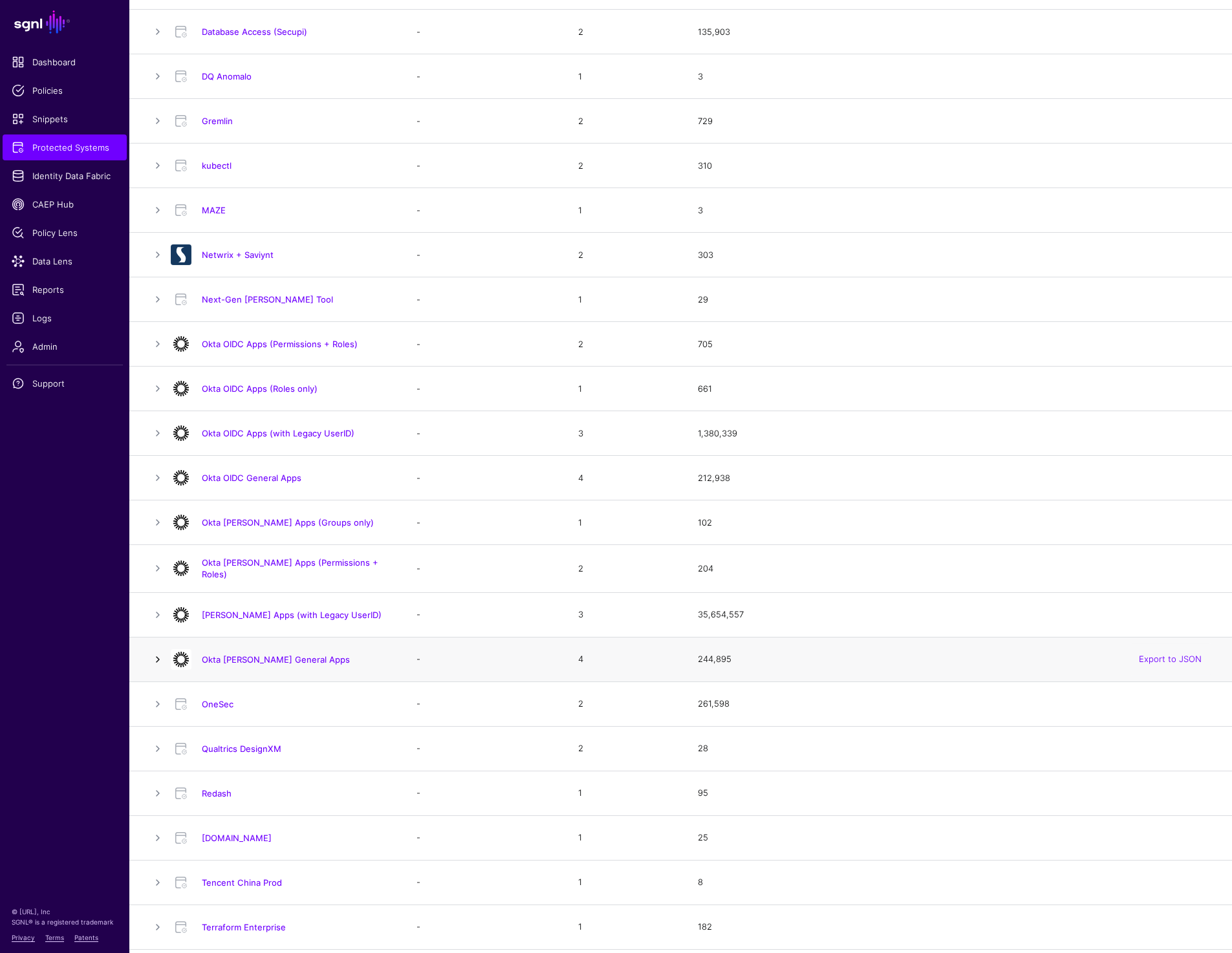
click at [158, 653] on link at bounding box center [157, 658] width 15 height 15
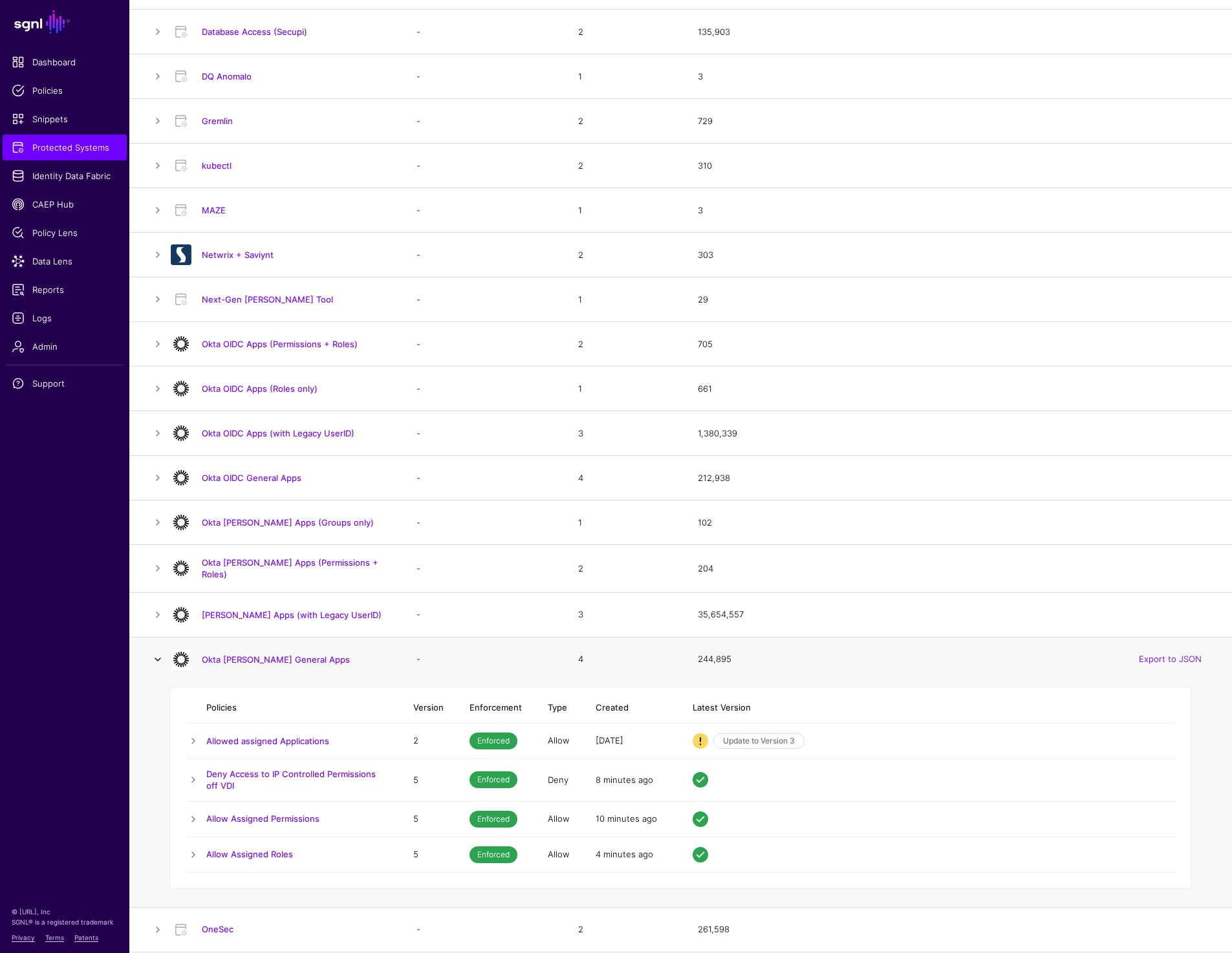
click at [158, 653] on link at bounding box center [157, 658] width 15 height 15
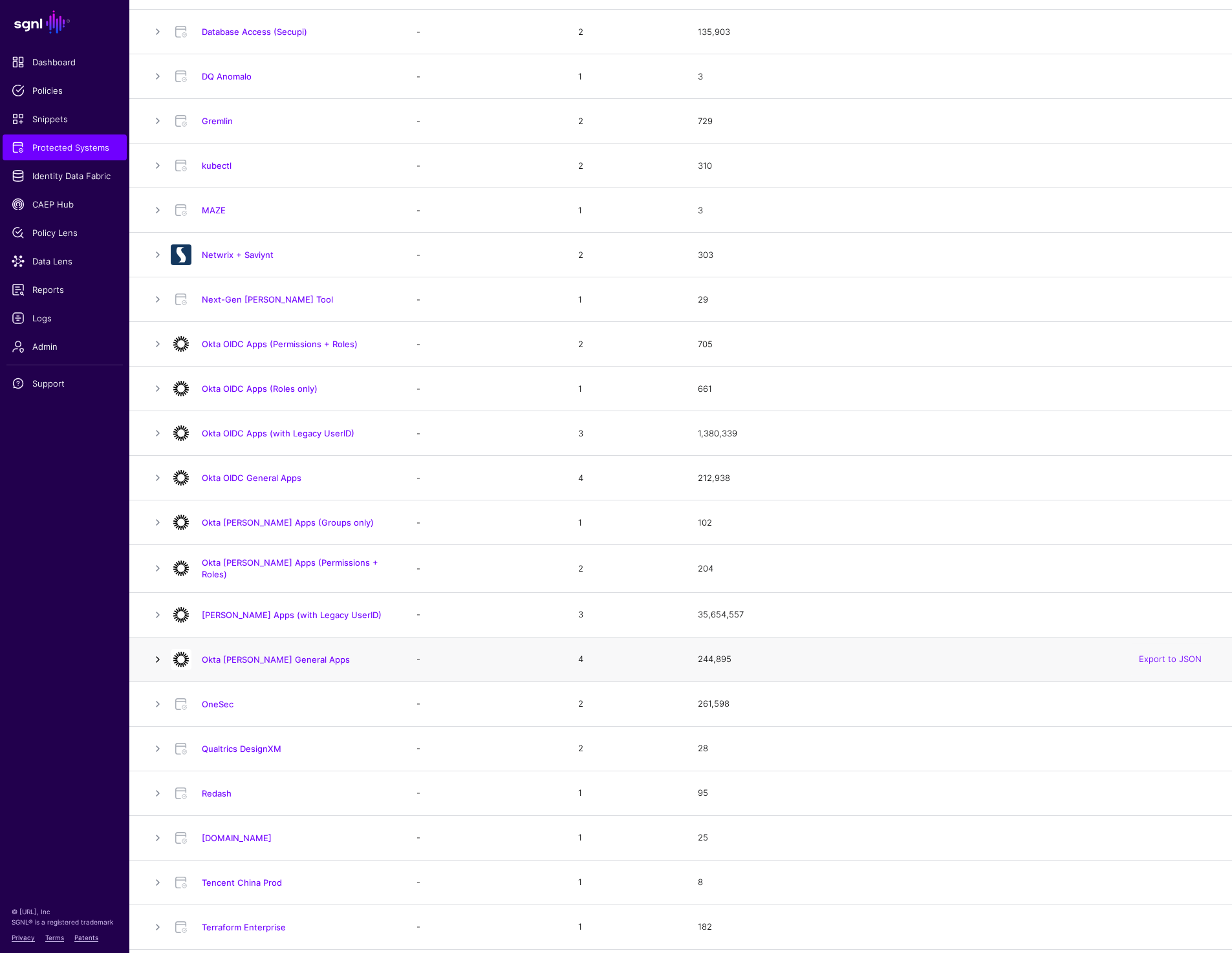
click at [158, 653] on link at bounding box center [157, 658] width 15 height 15
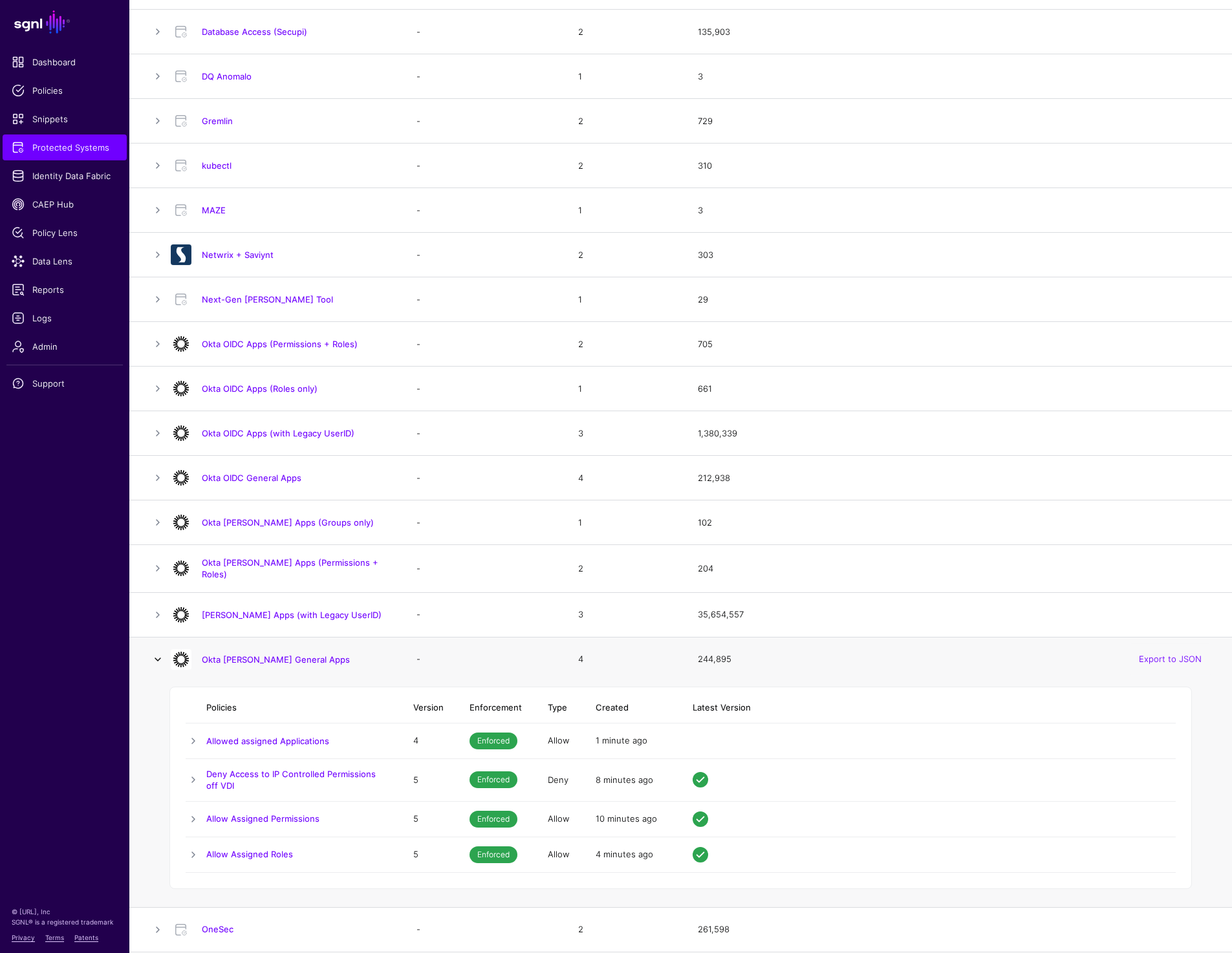
click at [158, 653] on link at bounding box center [157, 658] width 15 height 15
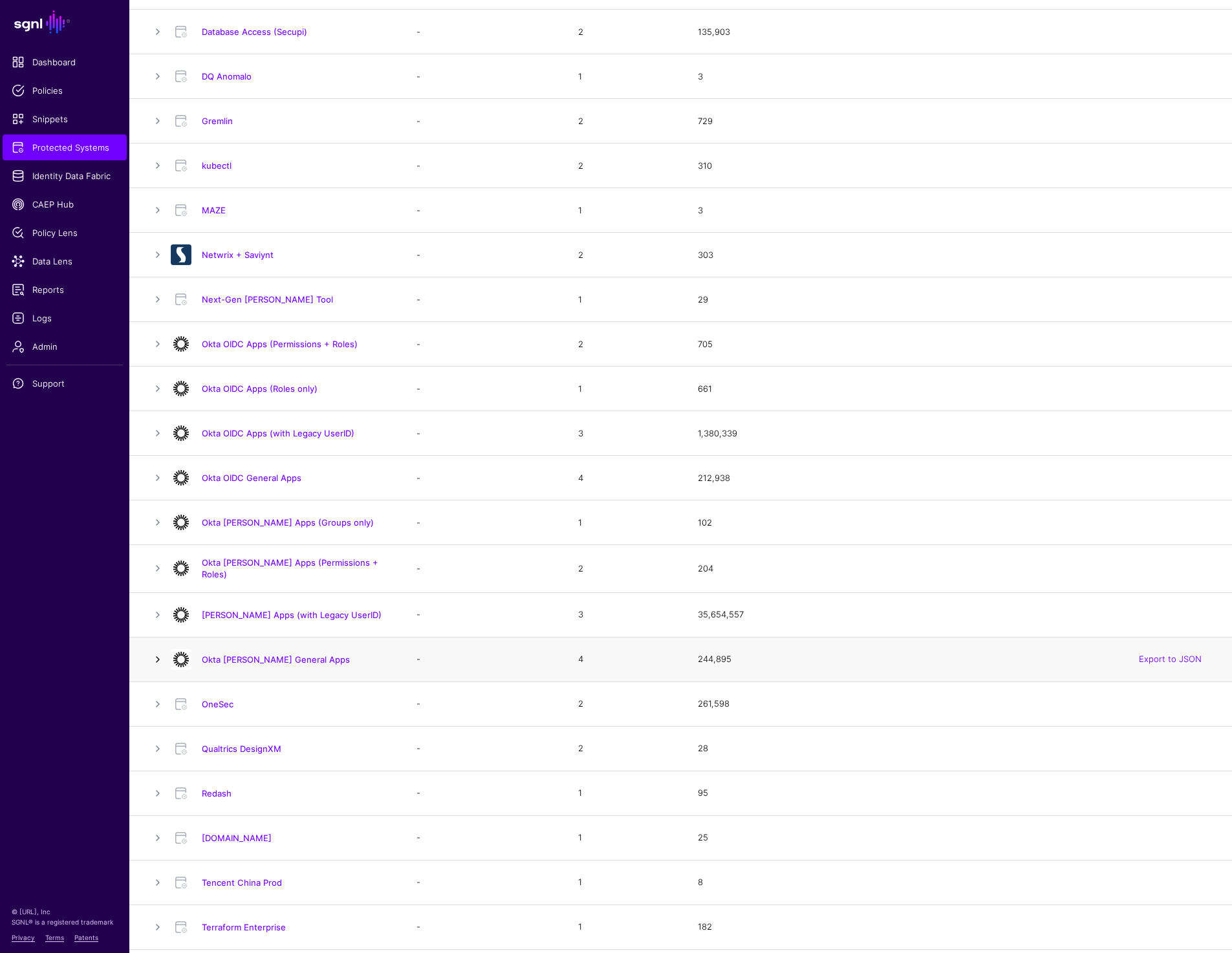
click at [161, 651] on link at bounding box center [157, 658] width 15 height 15
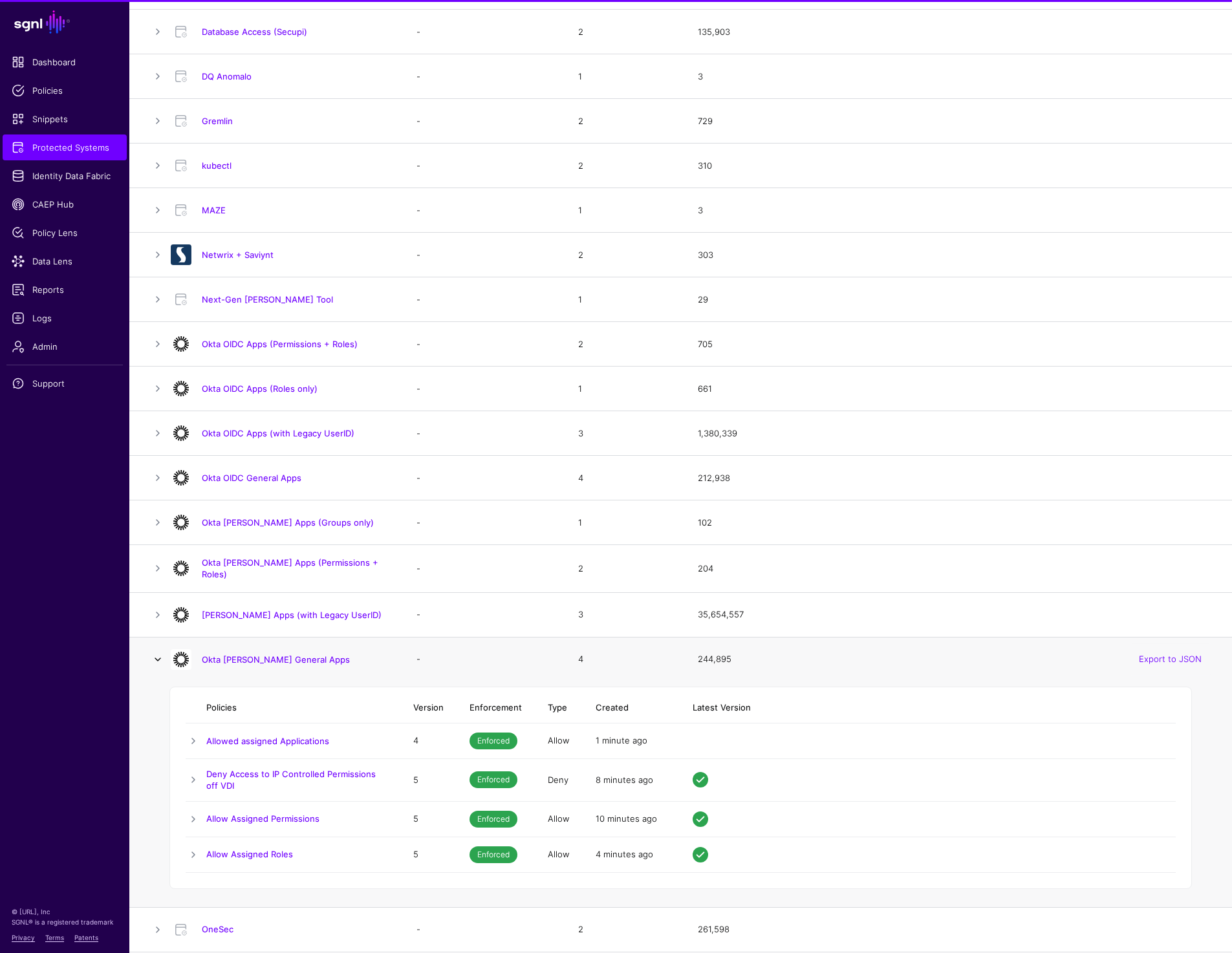
click at [161, 651] on link at bounding box center [157, 658] width 15 height 15
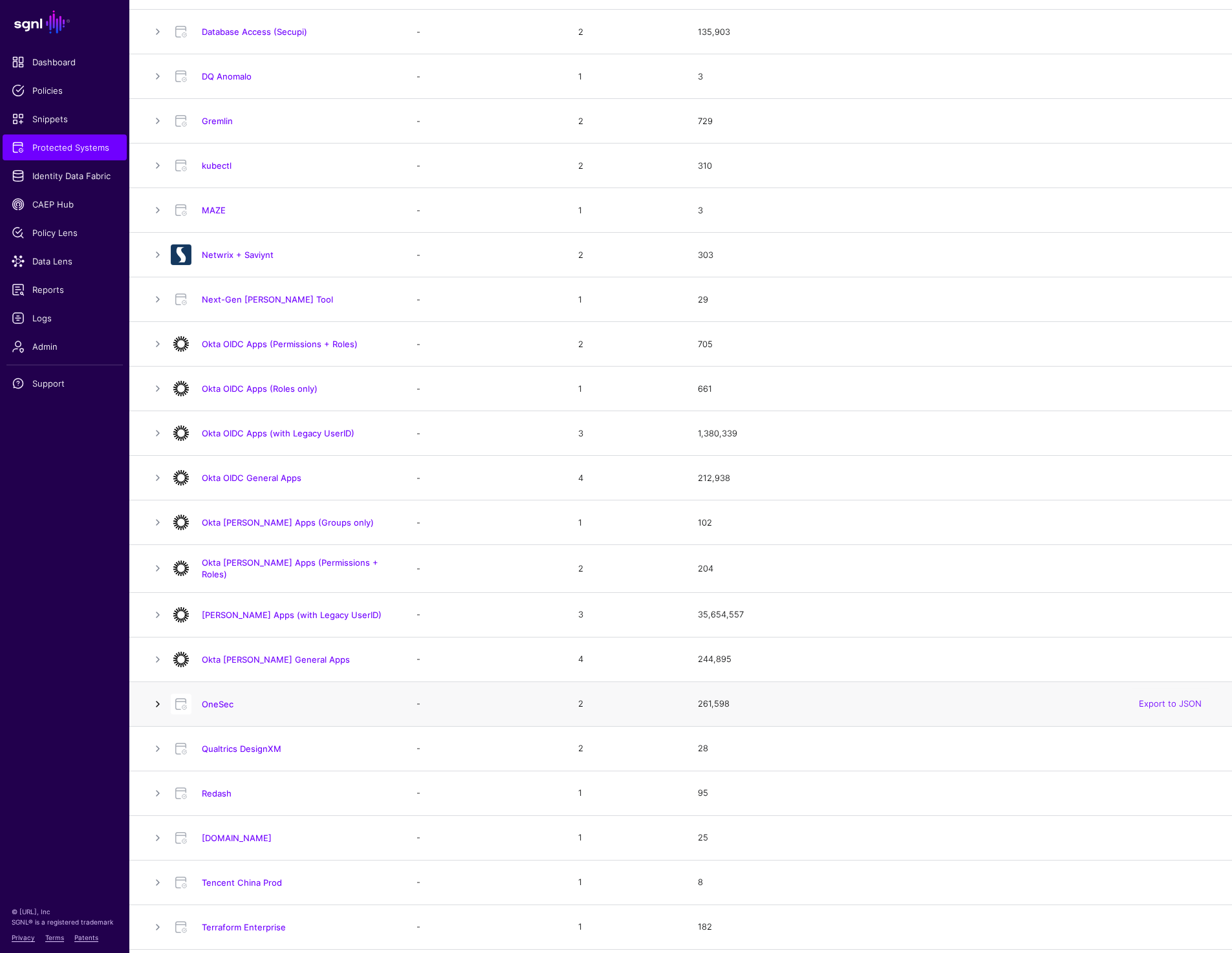
click at [159, 699] on link at bounding box center [157, 703] width 15 height 15
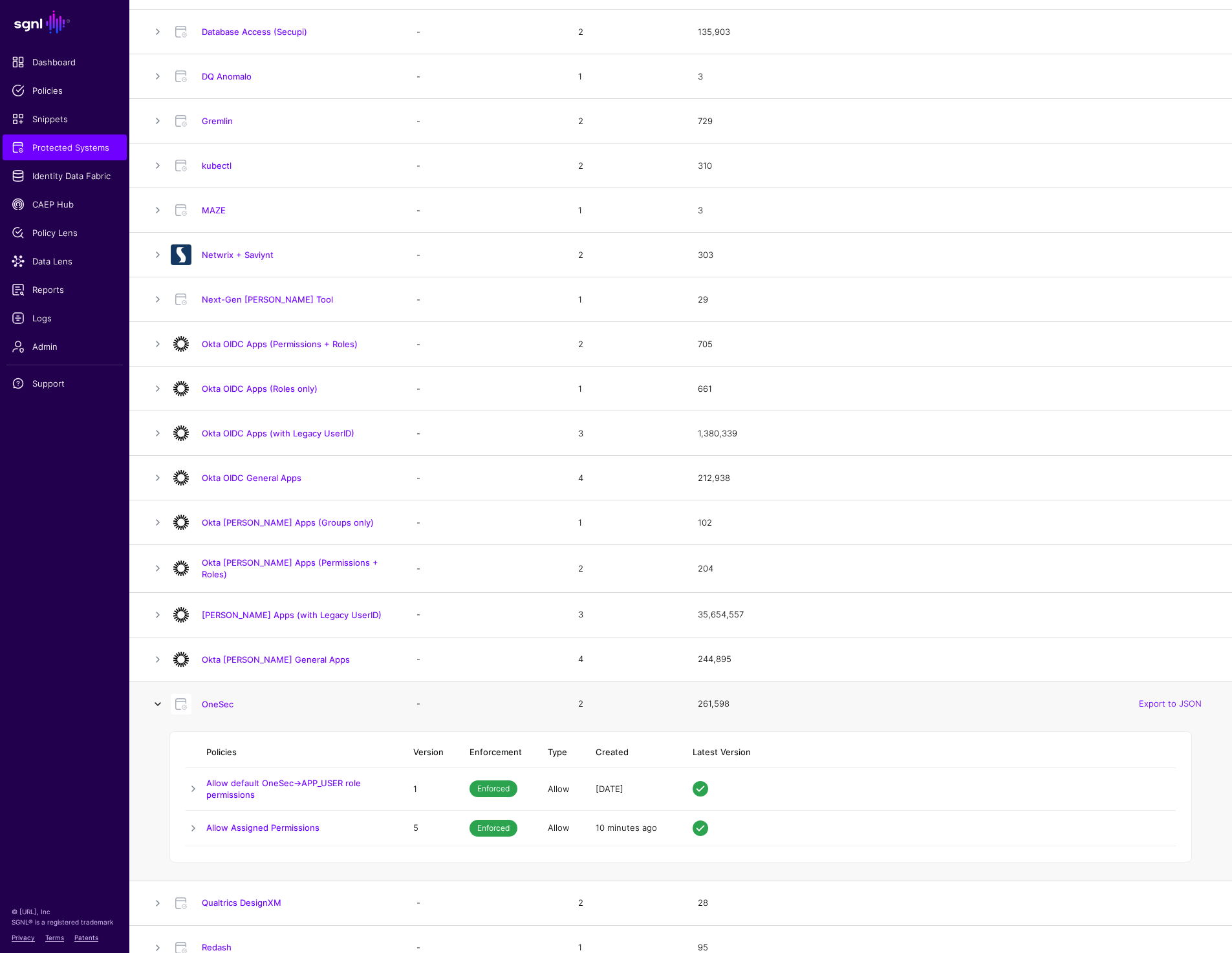
click at [160, 697] on link at bounding box center [157, 703] width 15 height 15
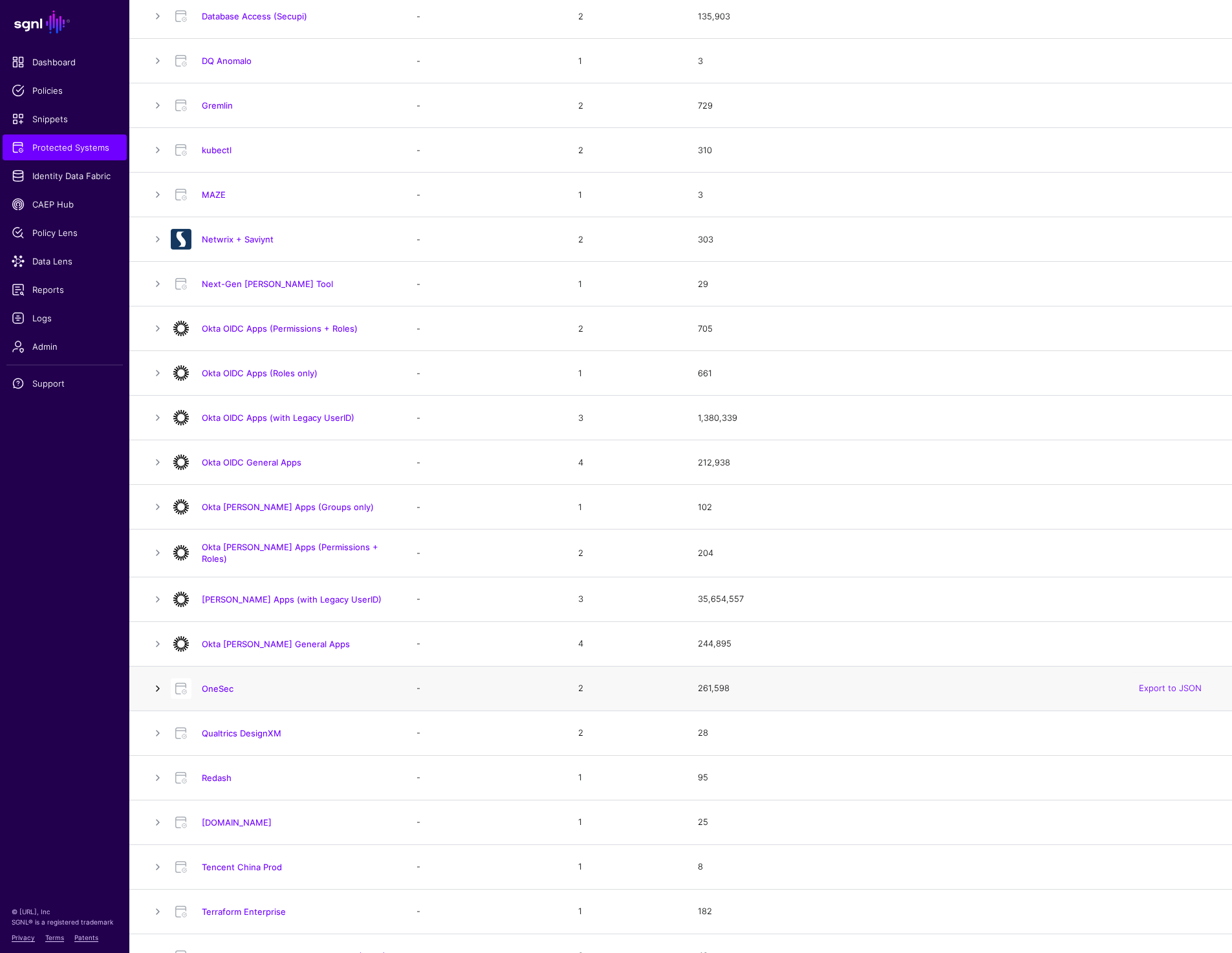
scroll to position [578, 0]
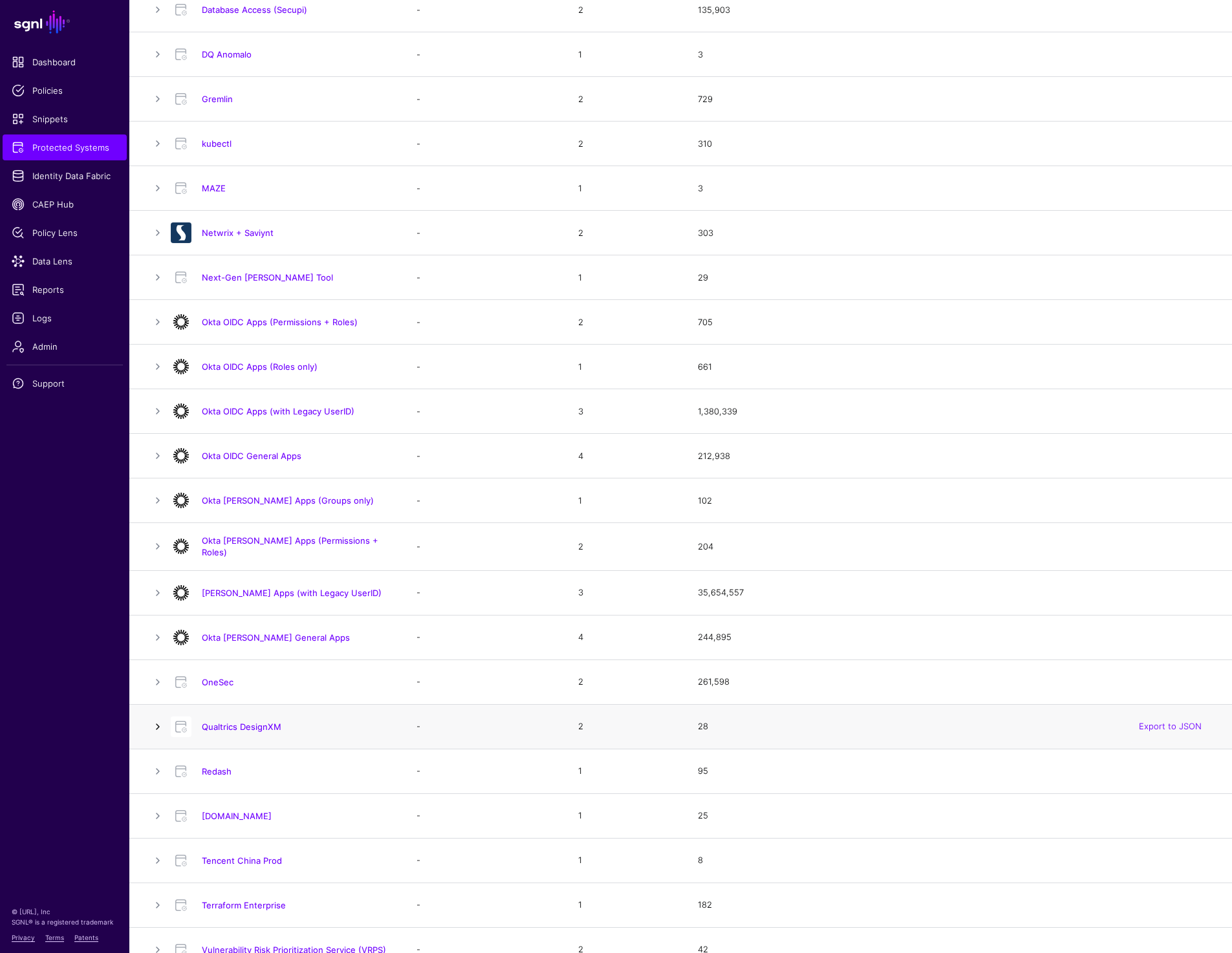
click at [159, 724] on link at bounding box center [157, 726] width 15 height 15
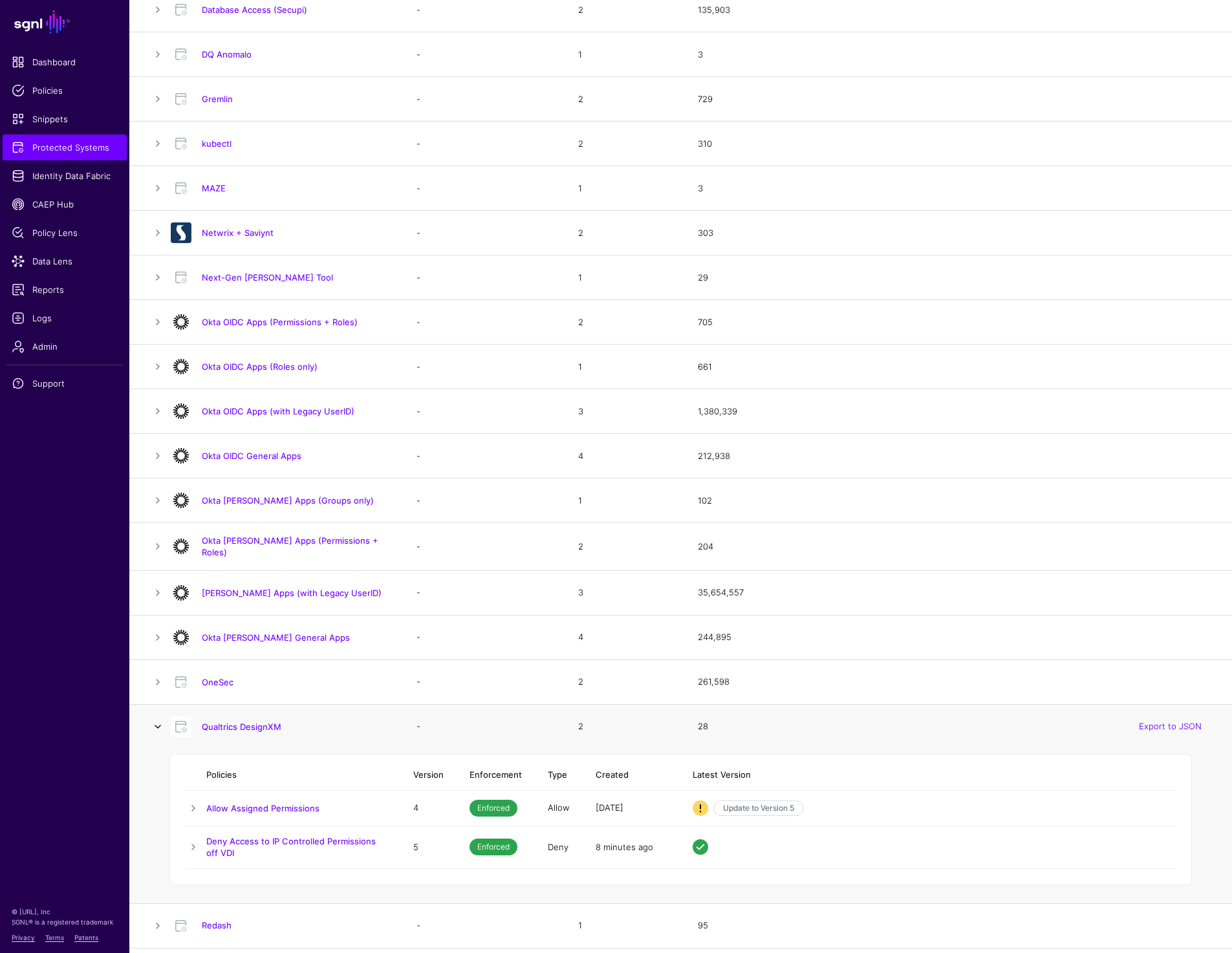
click at [159, 724] on link at bounding box center [157, 726] width 15 height 15
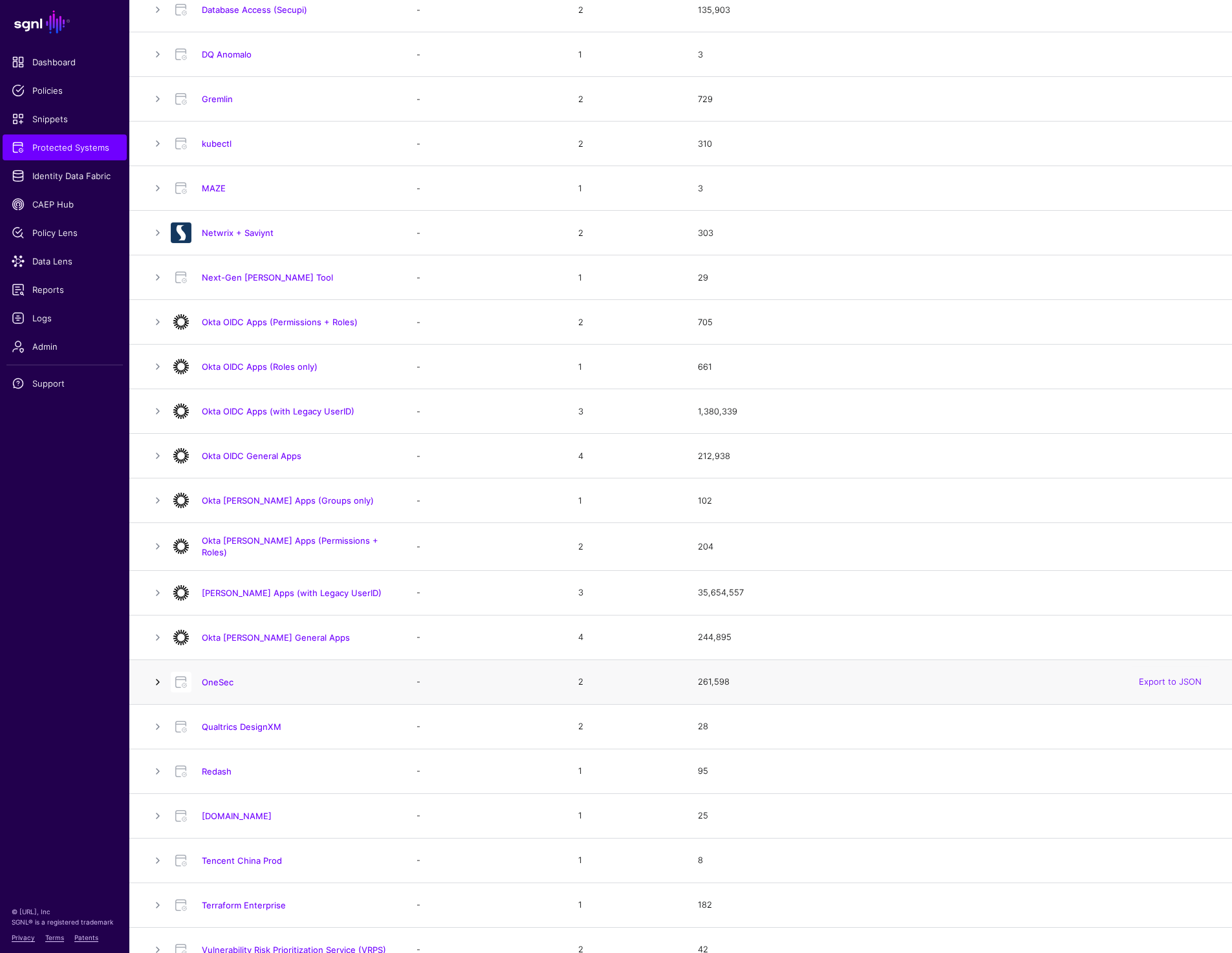
click at [161, 675] on link at bounding box center [157, 682] width 15 height 15
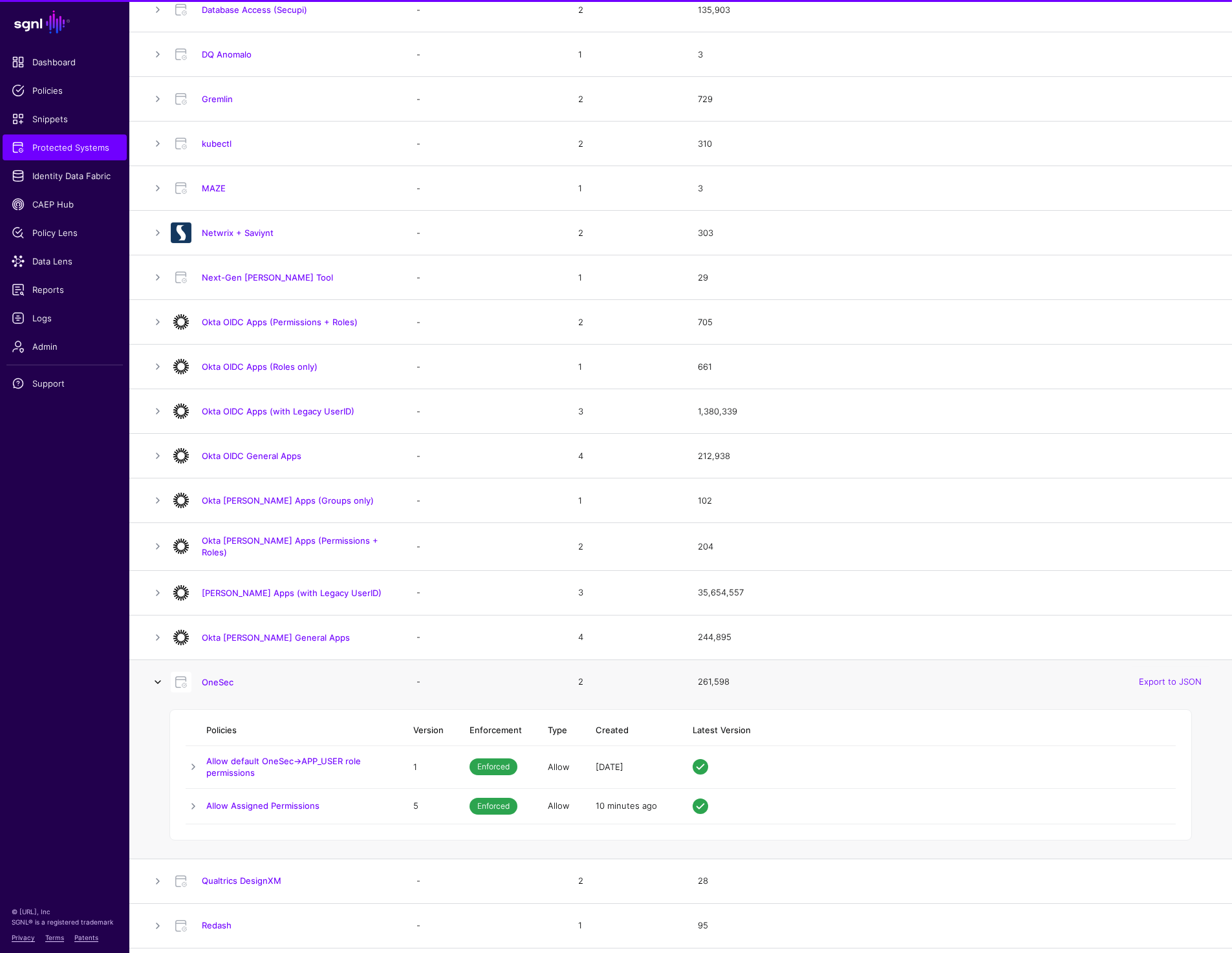
click at [161, 675] on link at bounding box center [157, 682] width 15 height 15
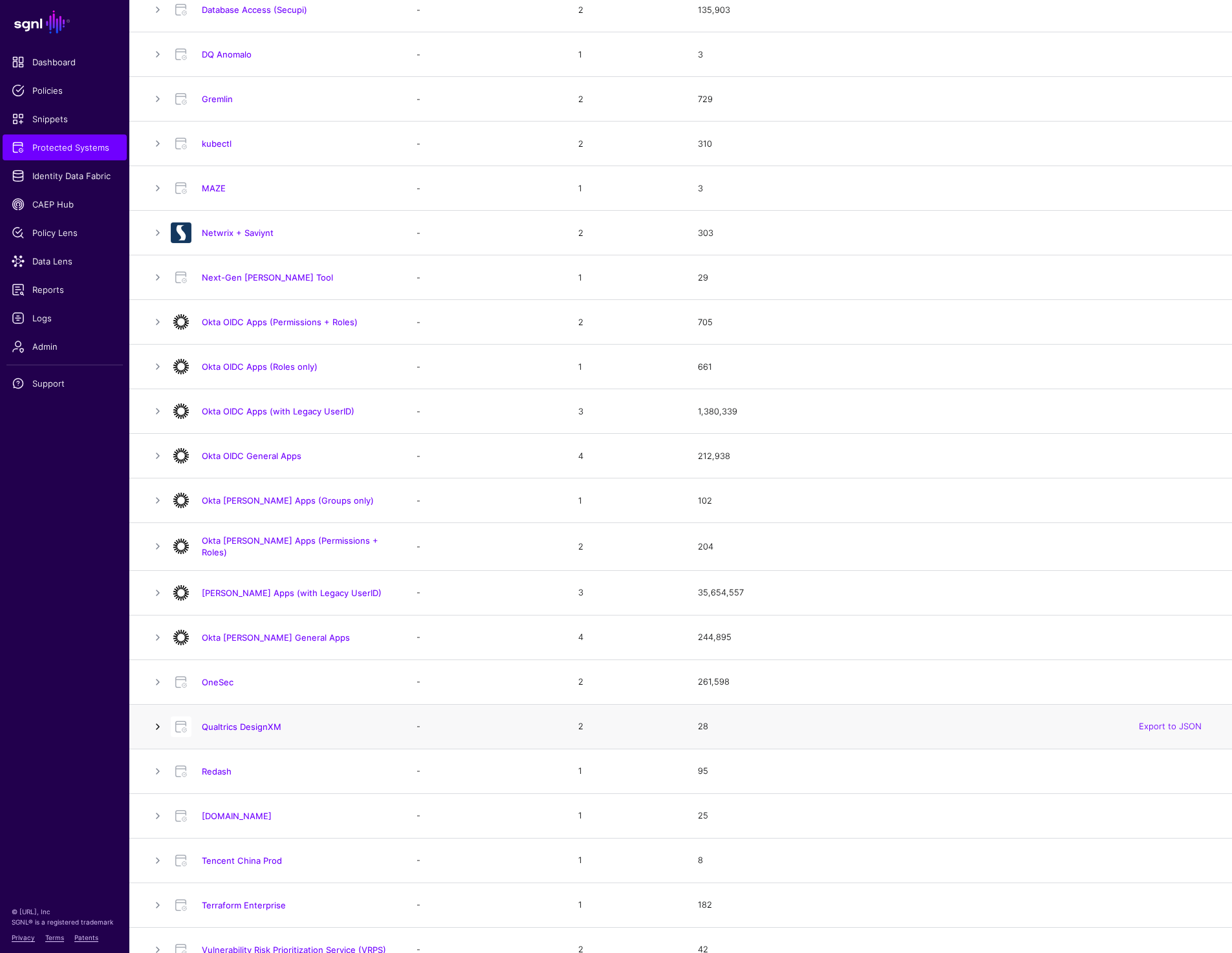
click at [160, 719] on link at bounding box center [157, 726] width 15 height 15
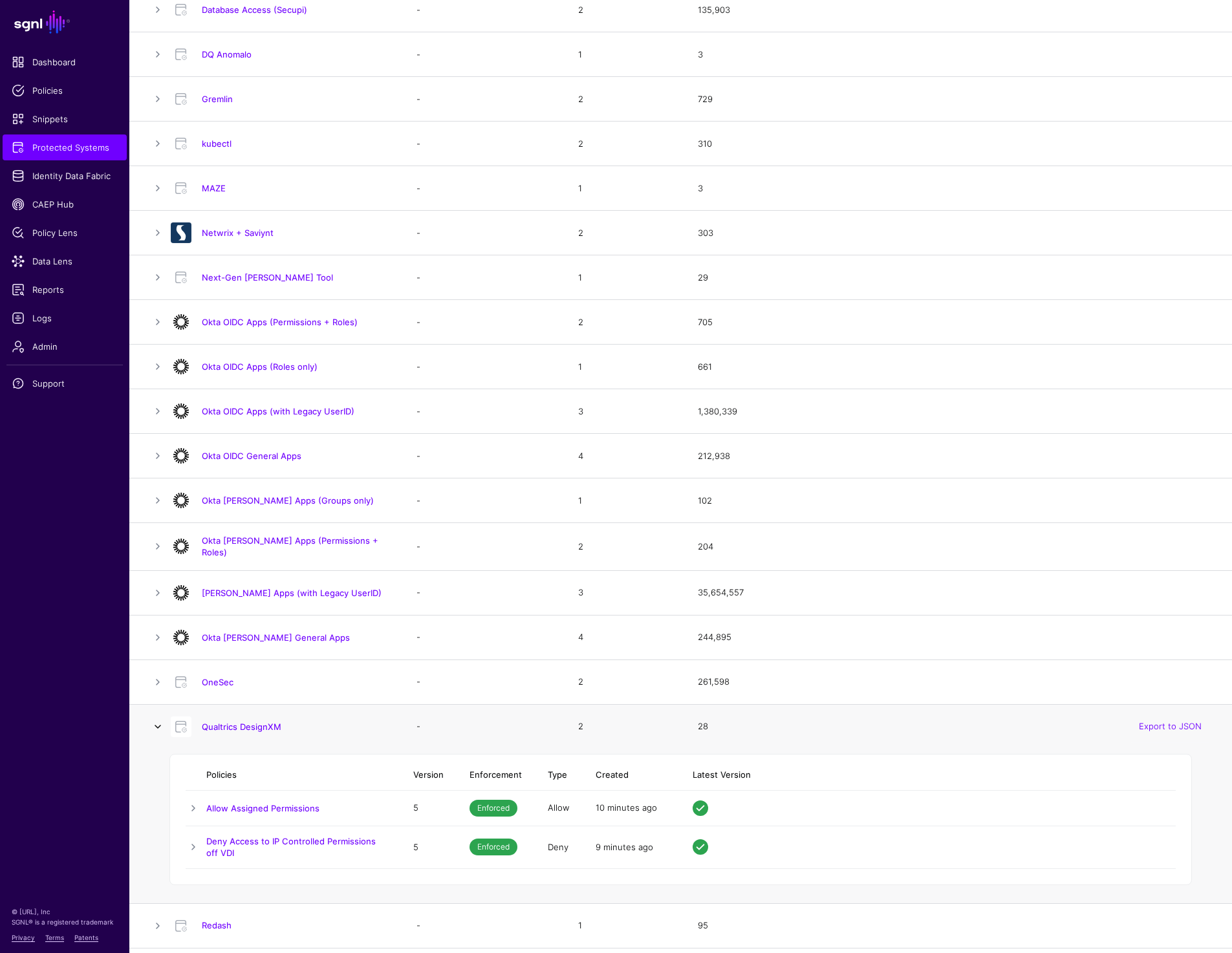
click at [160, 719] on link at bounding box center [157, 726] width 15 height 15
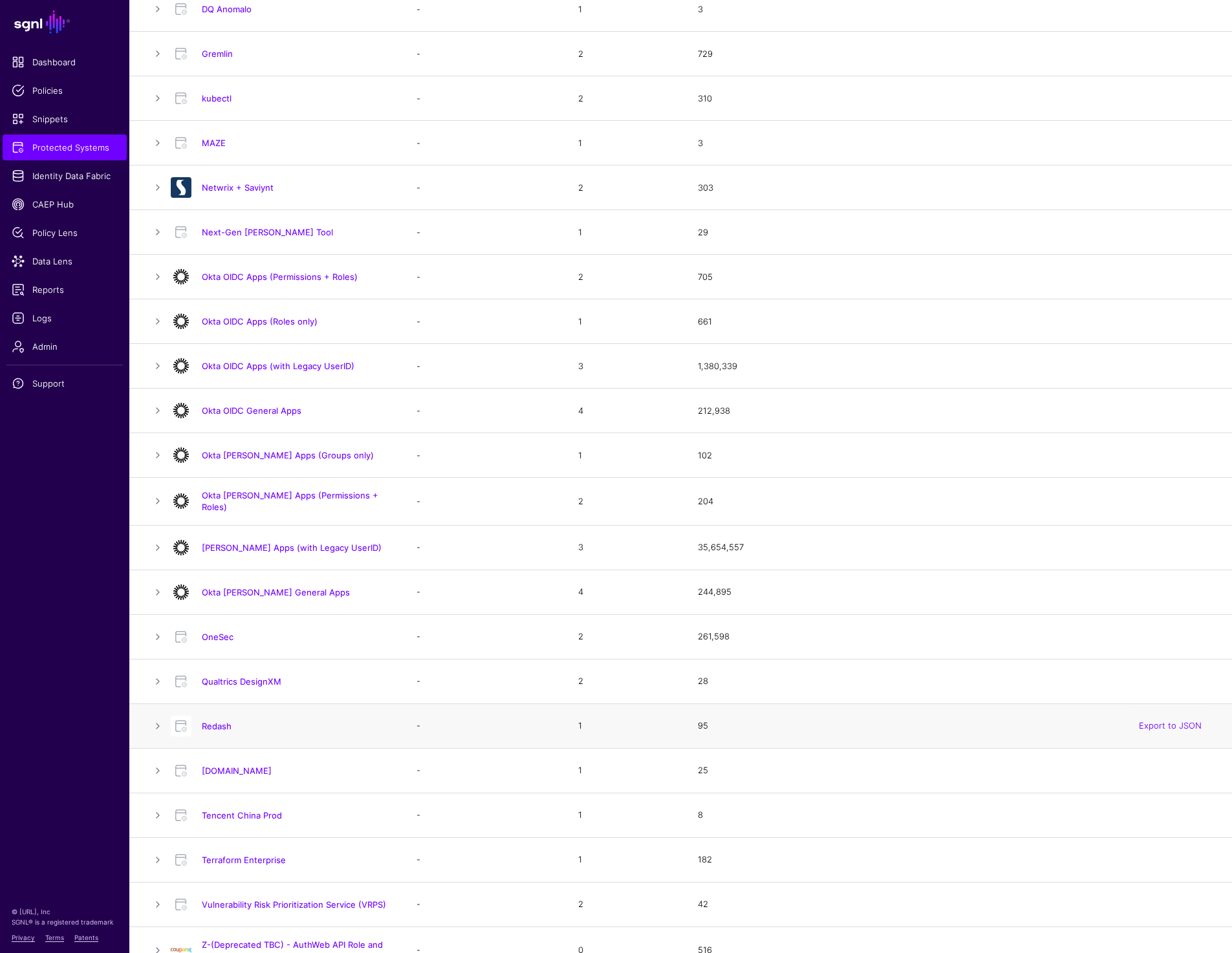
scroll to position [637, 0]
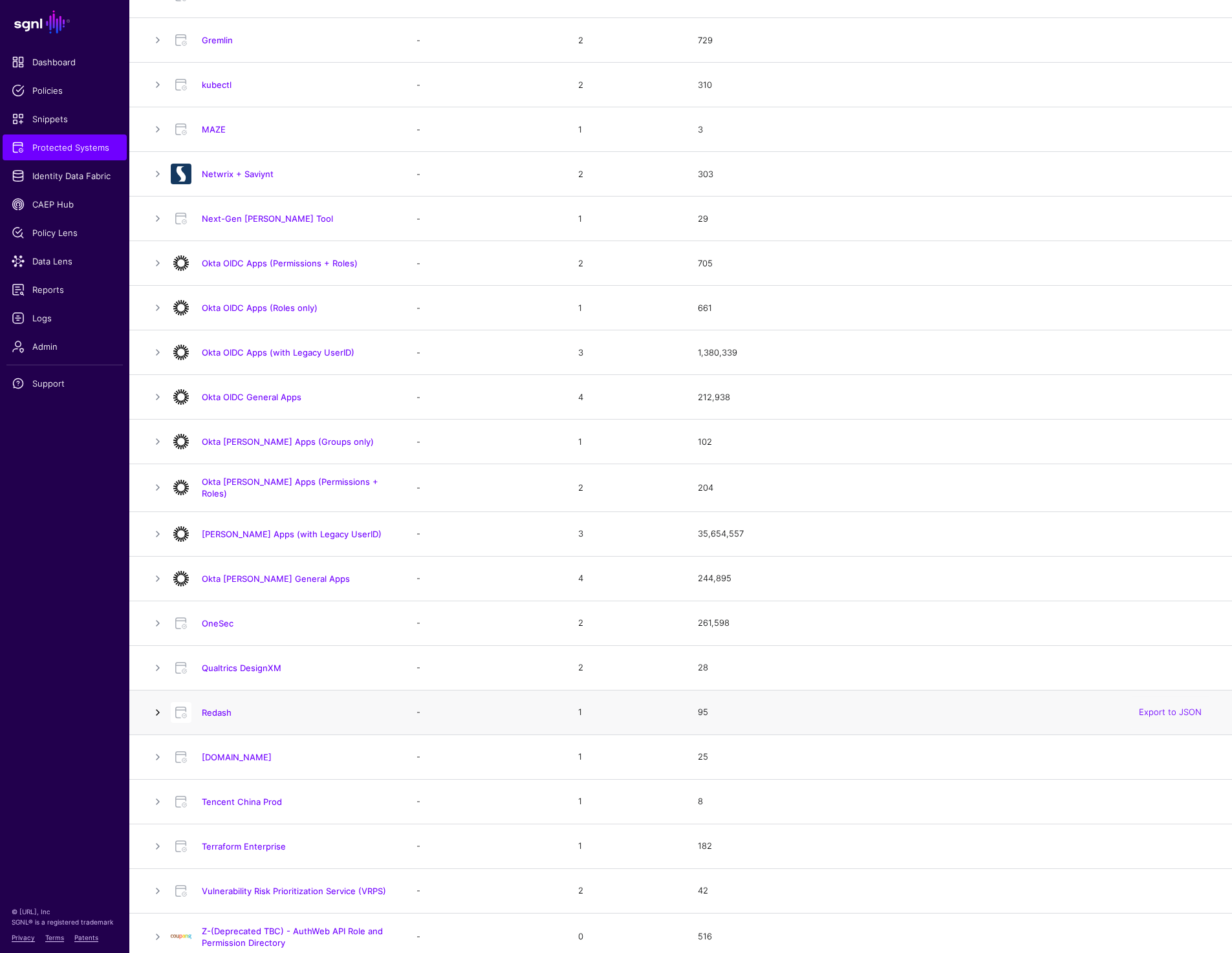
click at [159, 706] on link at bounding box center [157, 712] width 15 height 15
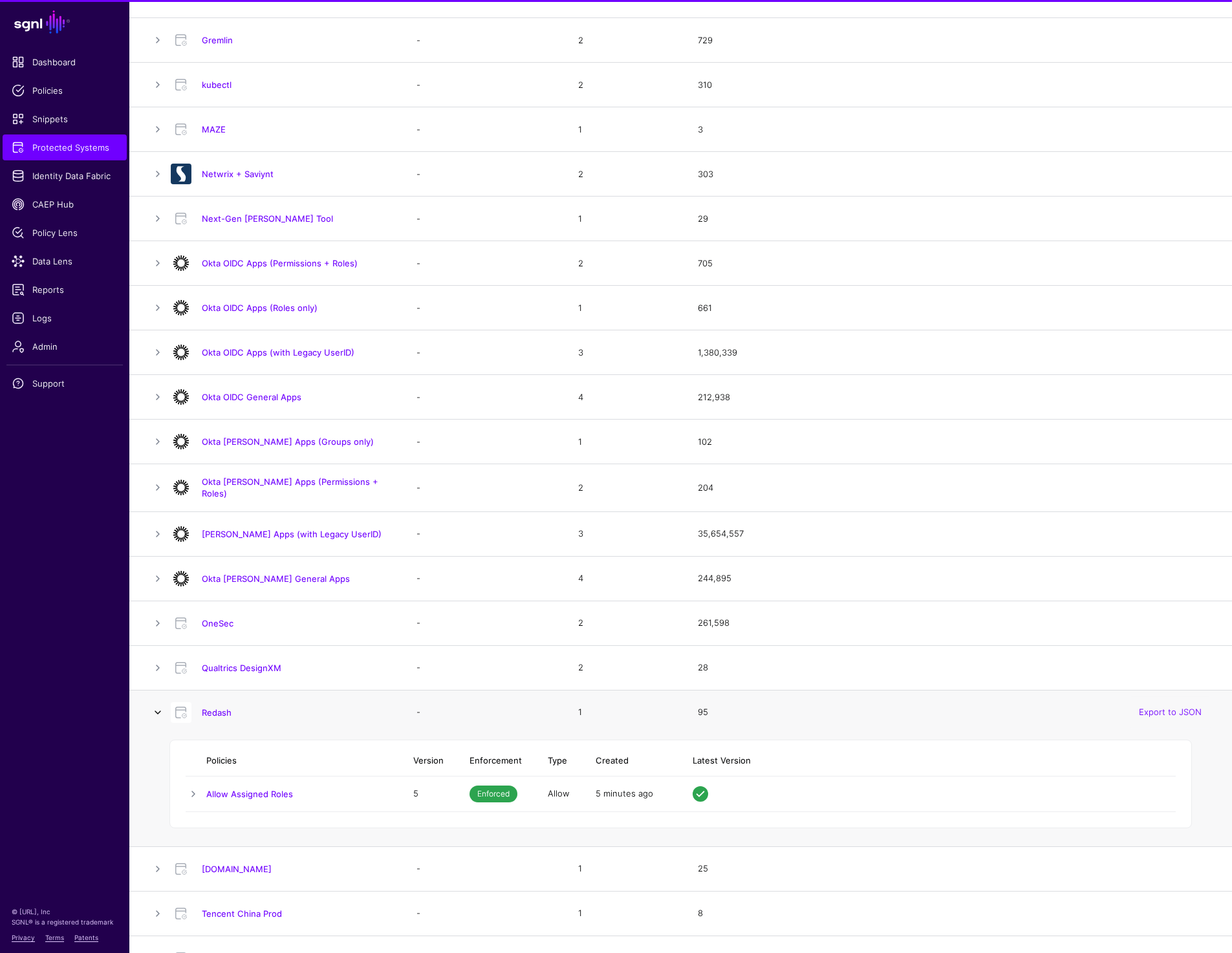
click at [159, 706] on link at bounding box center [157, 712] width 15 height 15
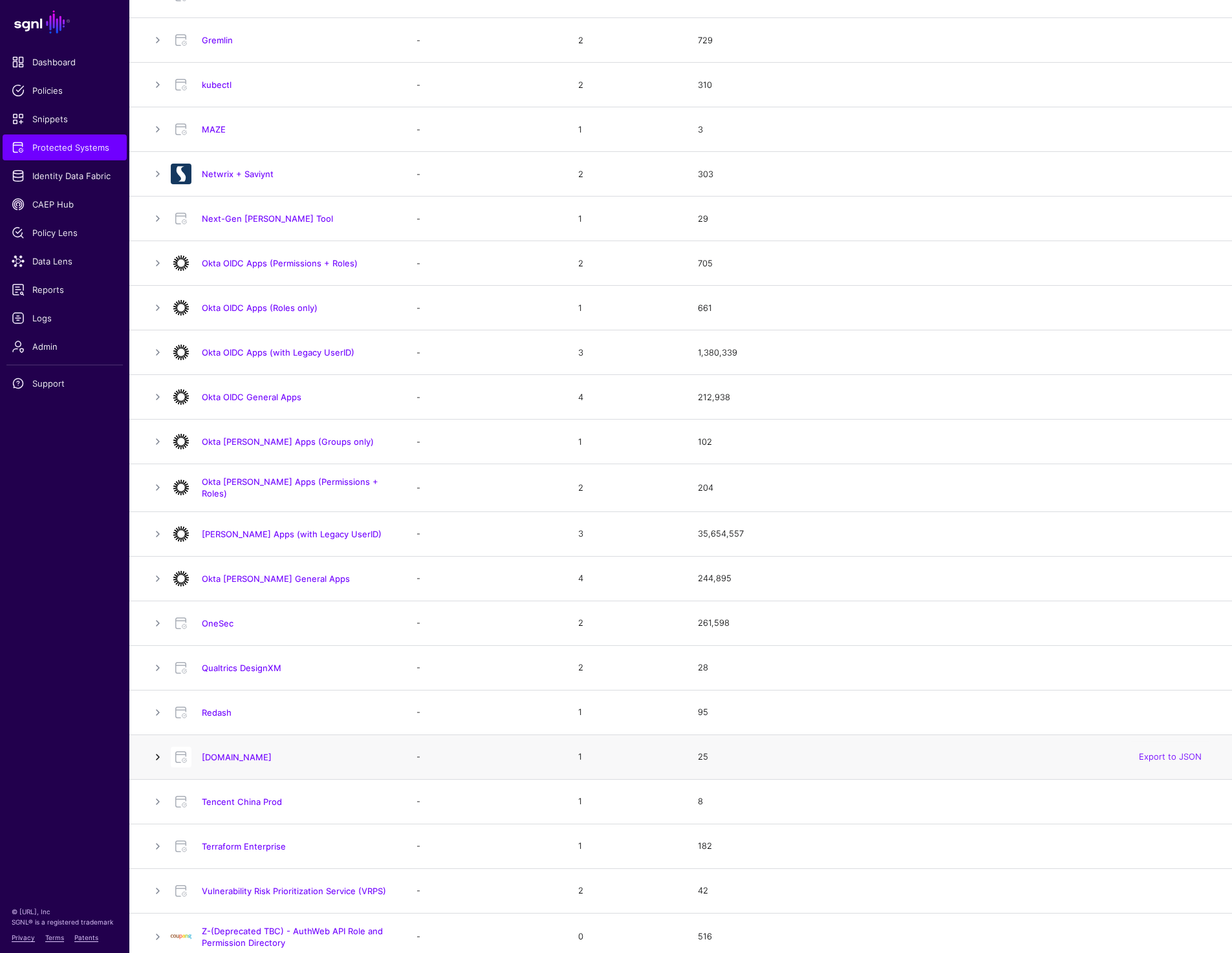
click at [159, 757] on link at bounding box center [157, 756] width 15 height 15
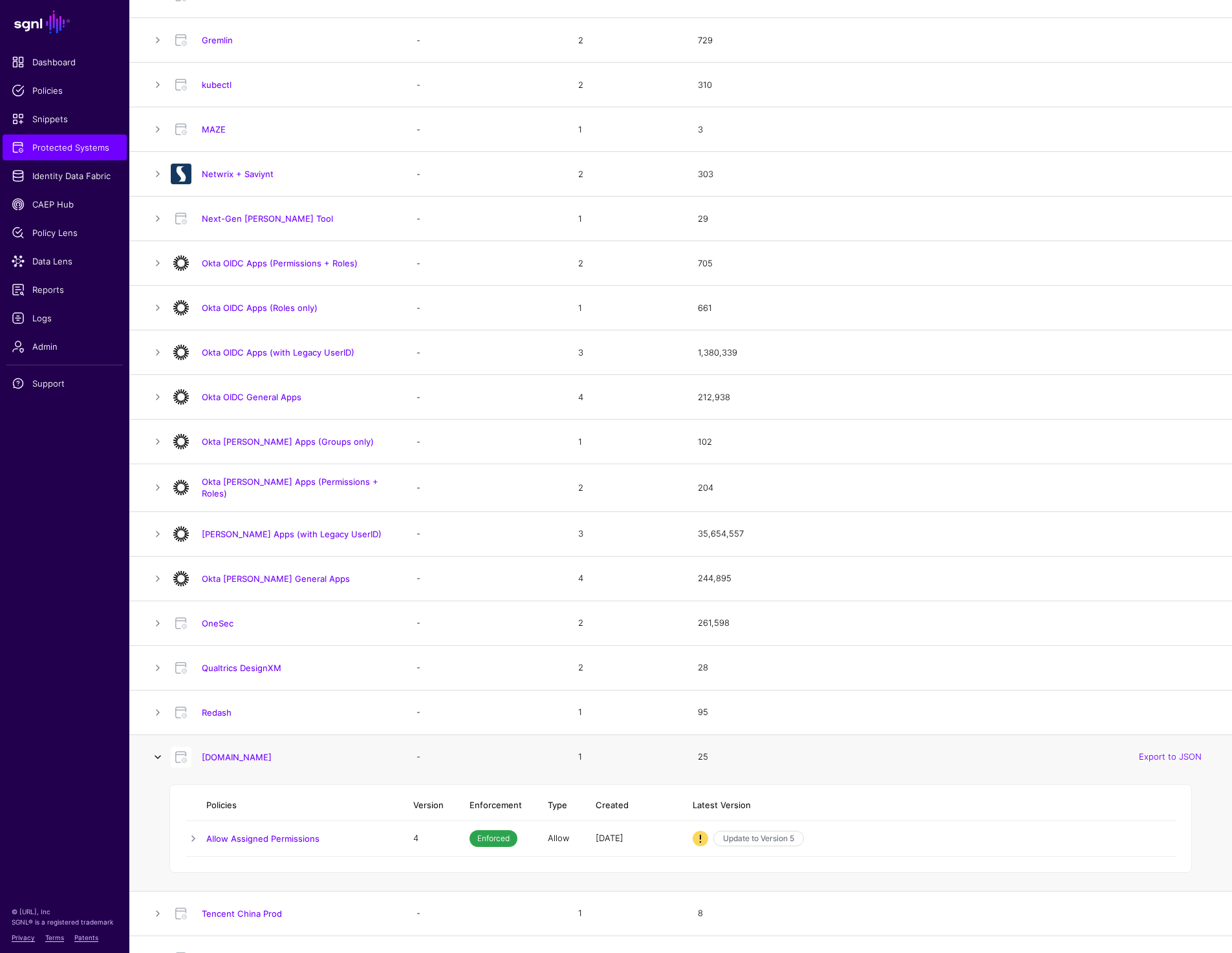
click at [159, 757] on link at bounding box center [157, 756] width 15 height 15
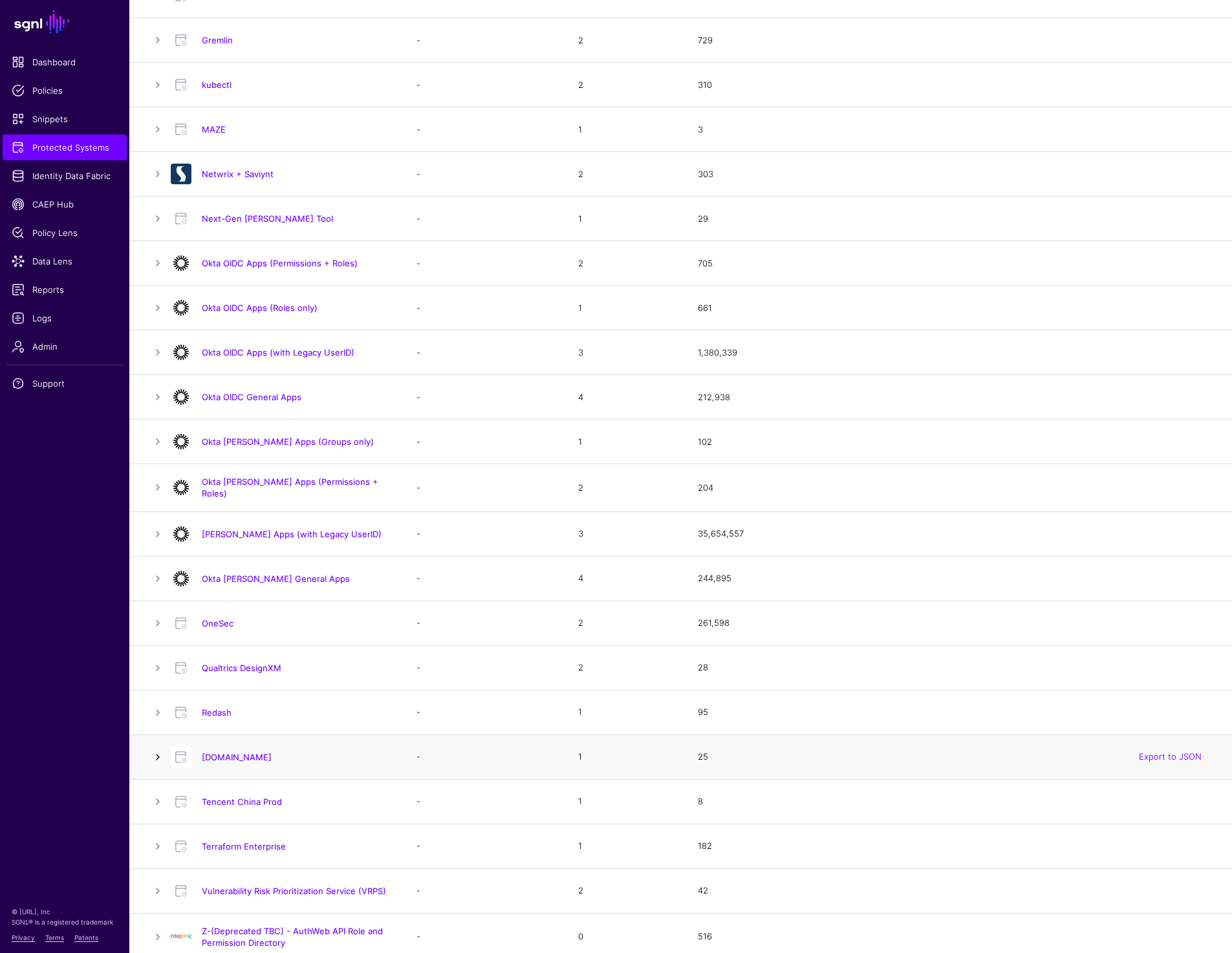
click at [159, 757] on link at bounding box center [157, 756] width 15 height 15
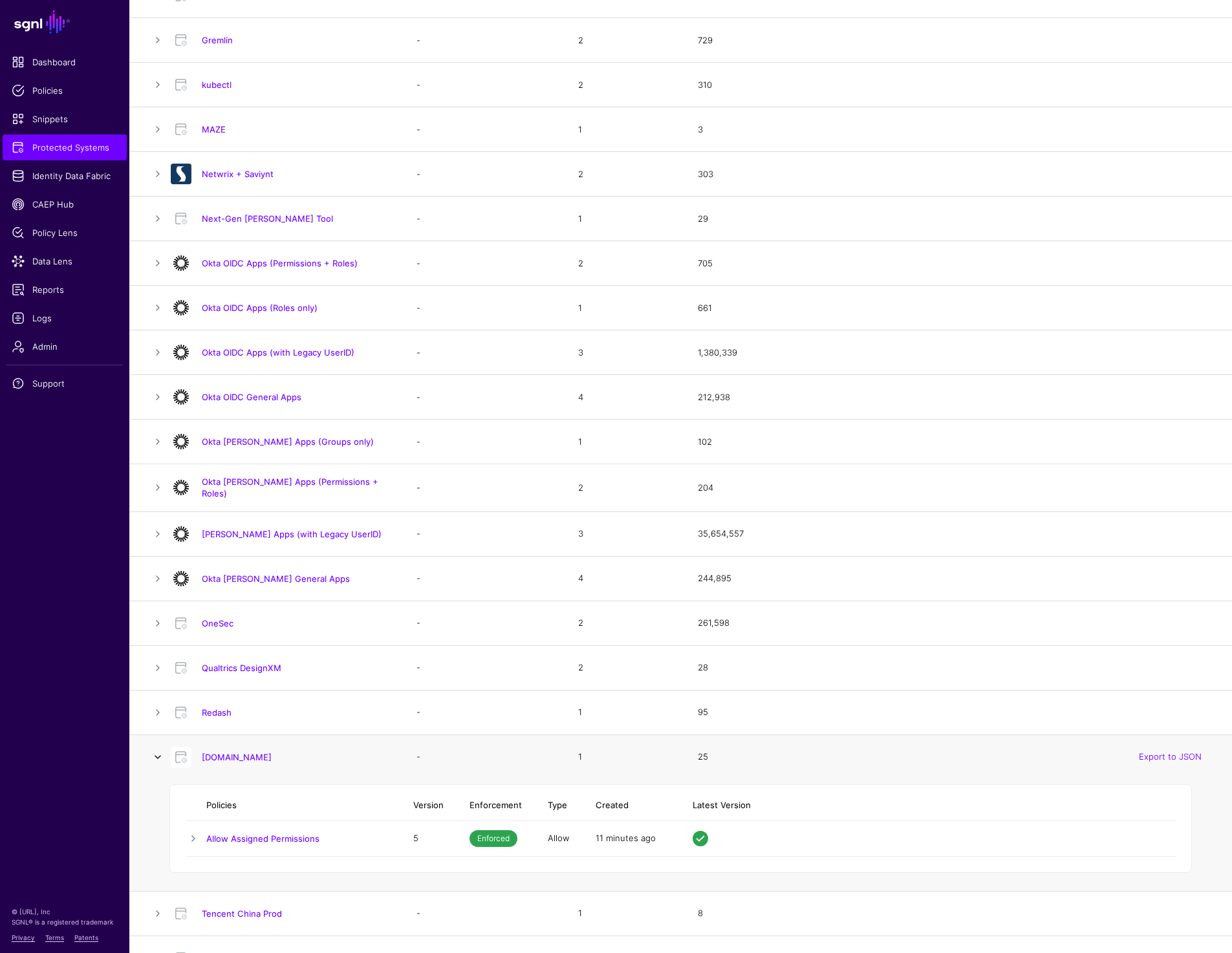
click at [159, 757] on link at bounding box center [157, 756] width 15 height 15
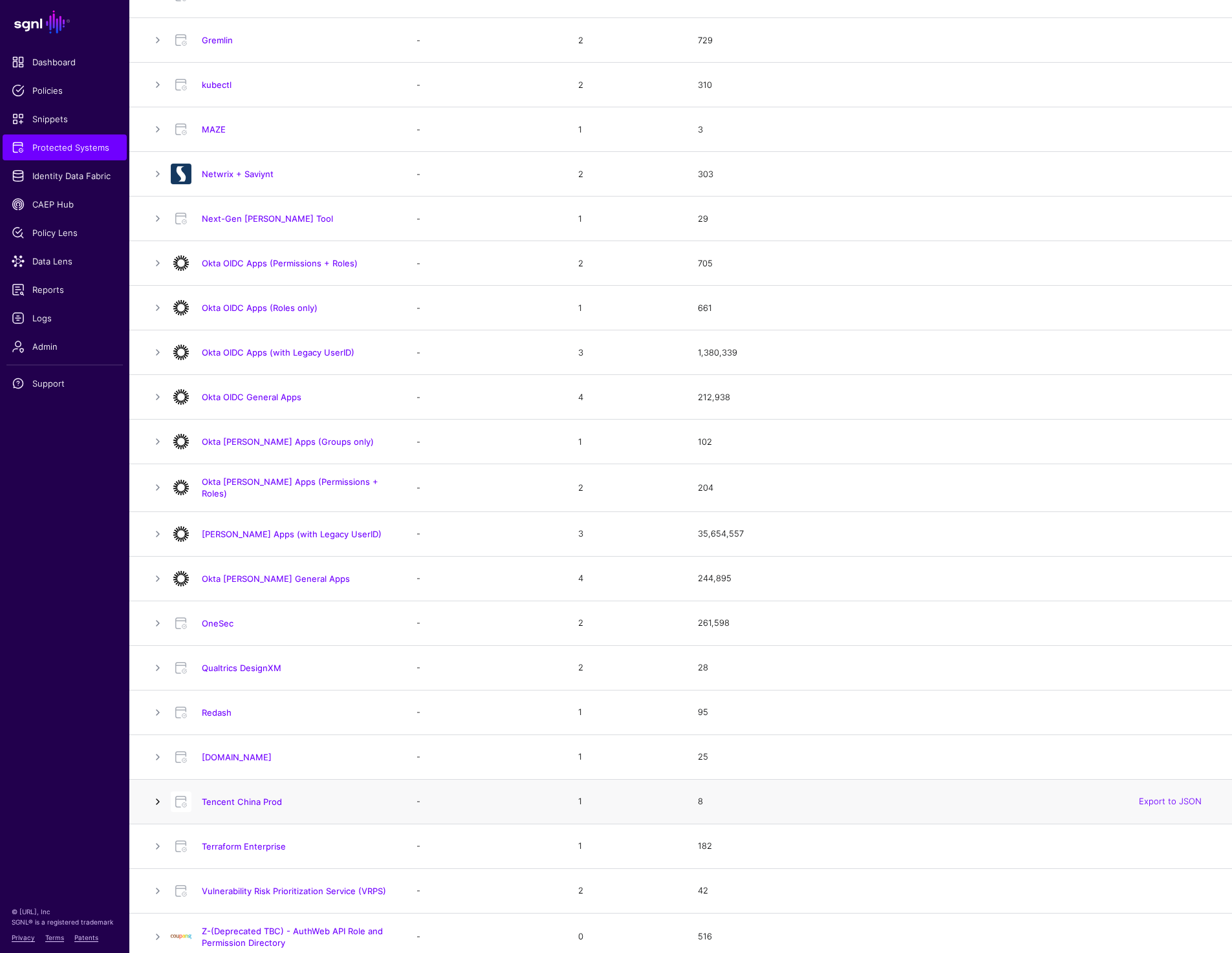
click at [154, 799] on link at bounding box center [157, 801] width 15 height 15
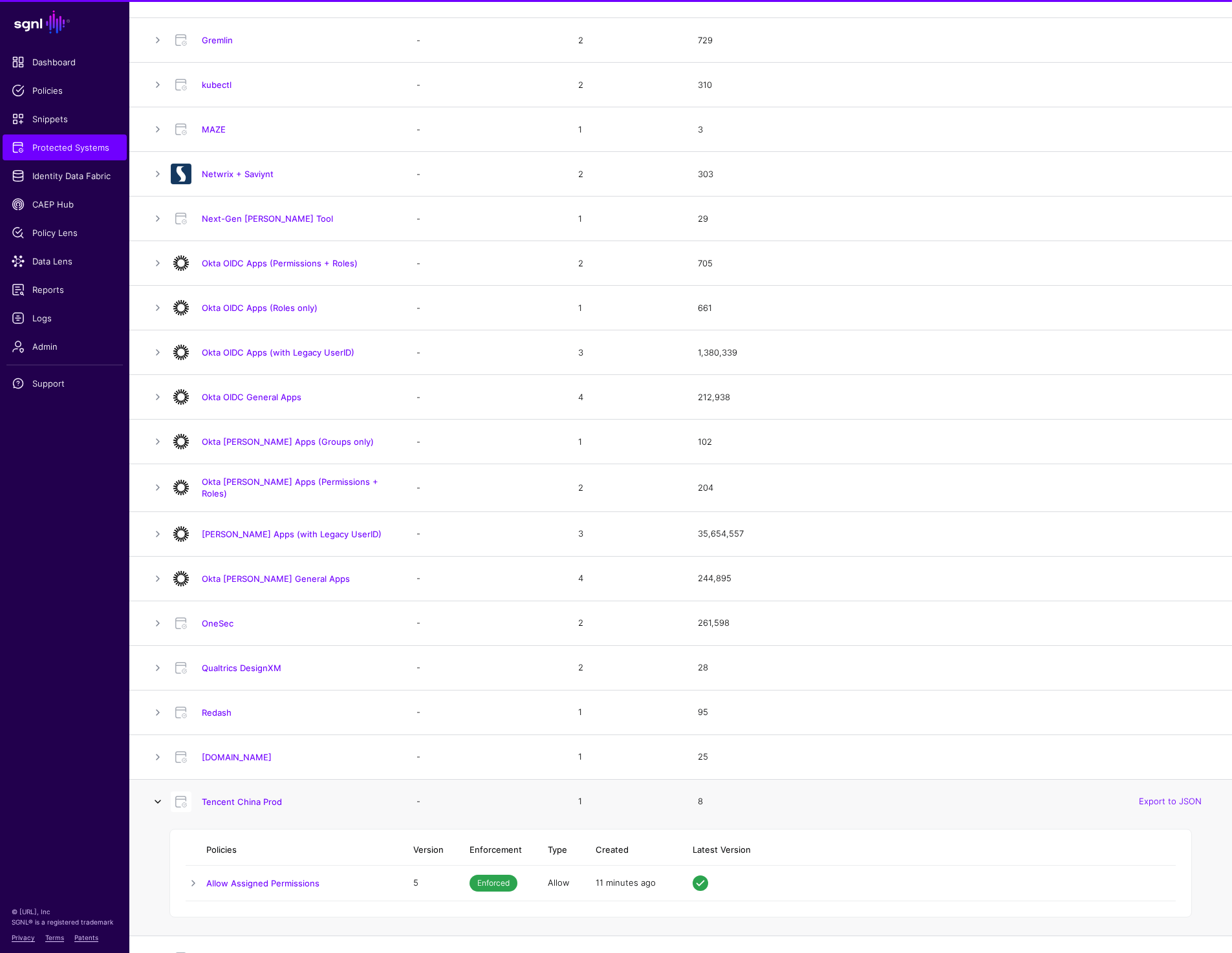
click at [154, 801] on link at bounding box center [157, 801] width 15 height 15
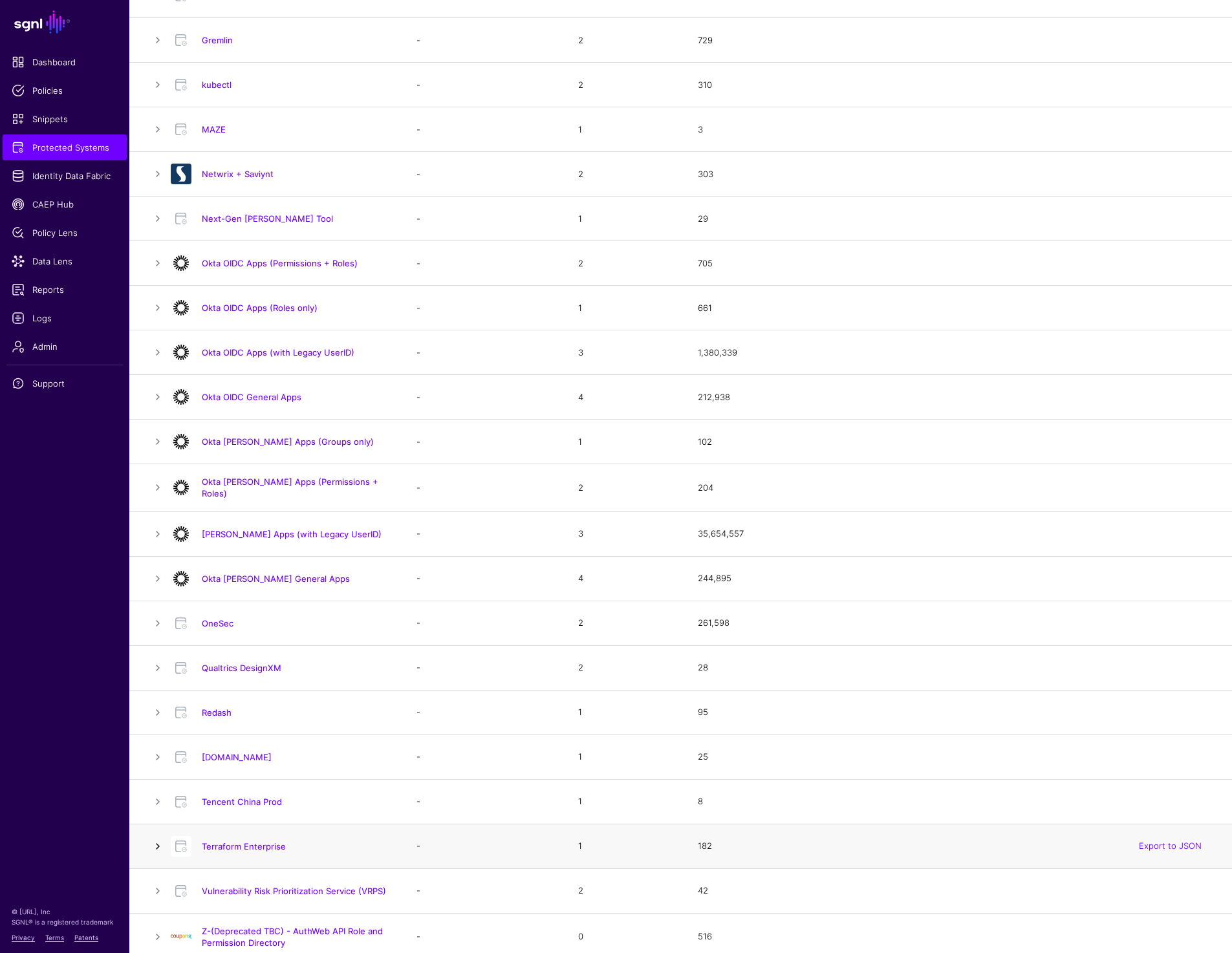
click at [159, 839] on link at bounding box center [157, 846] width 15 height 15
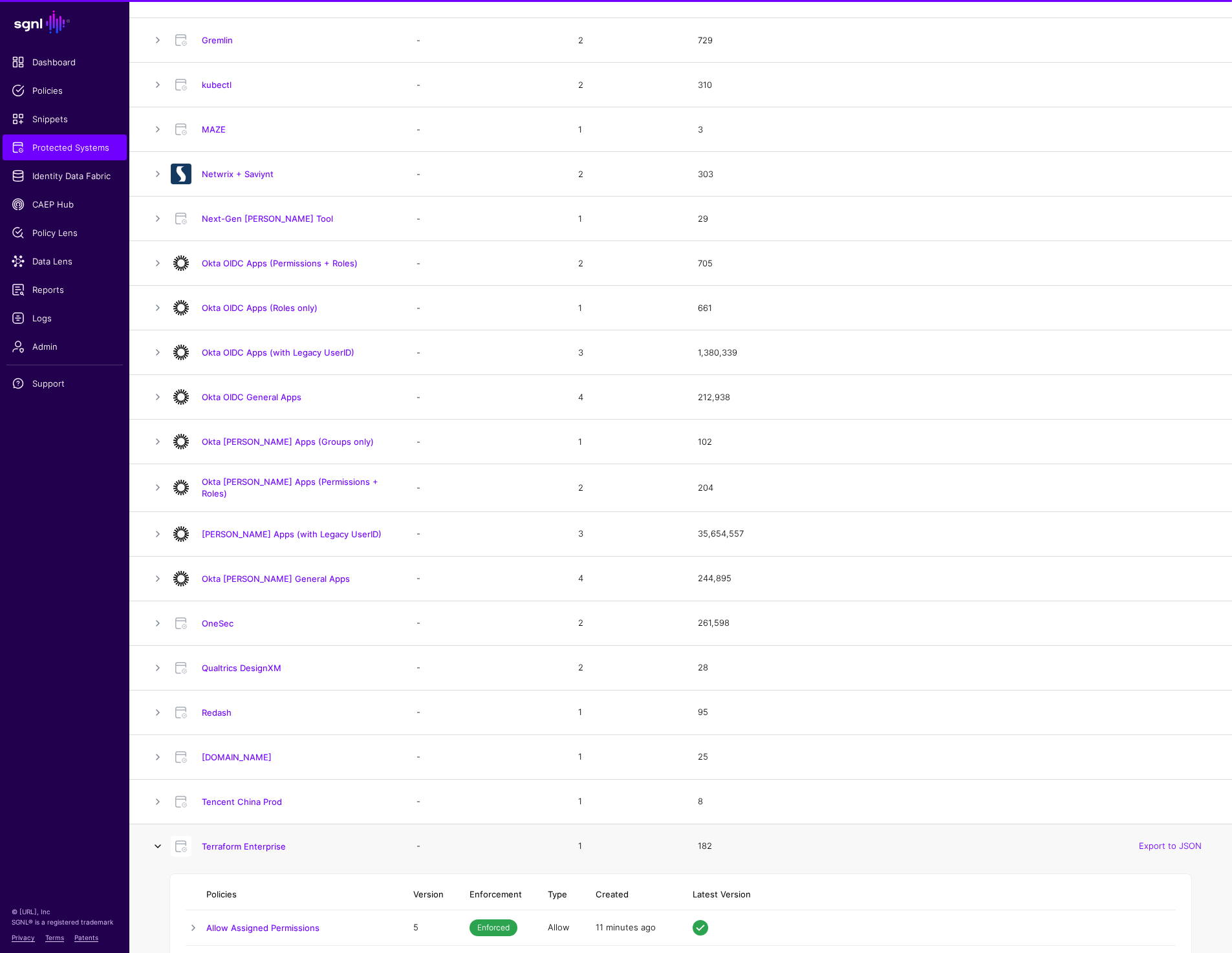
click at [159, 839] on link at bounding box center [157, 846] width 15 height 15
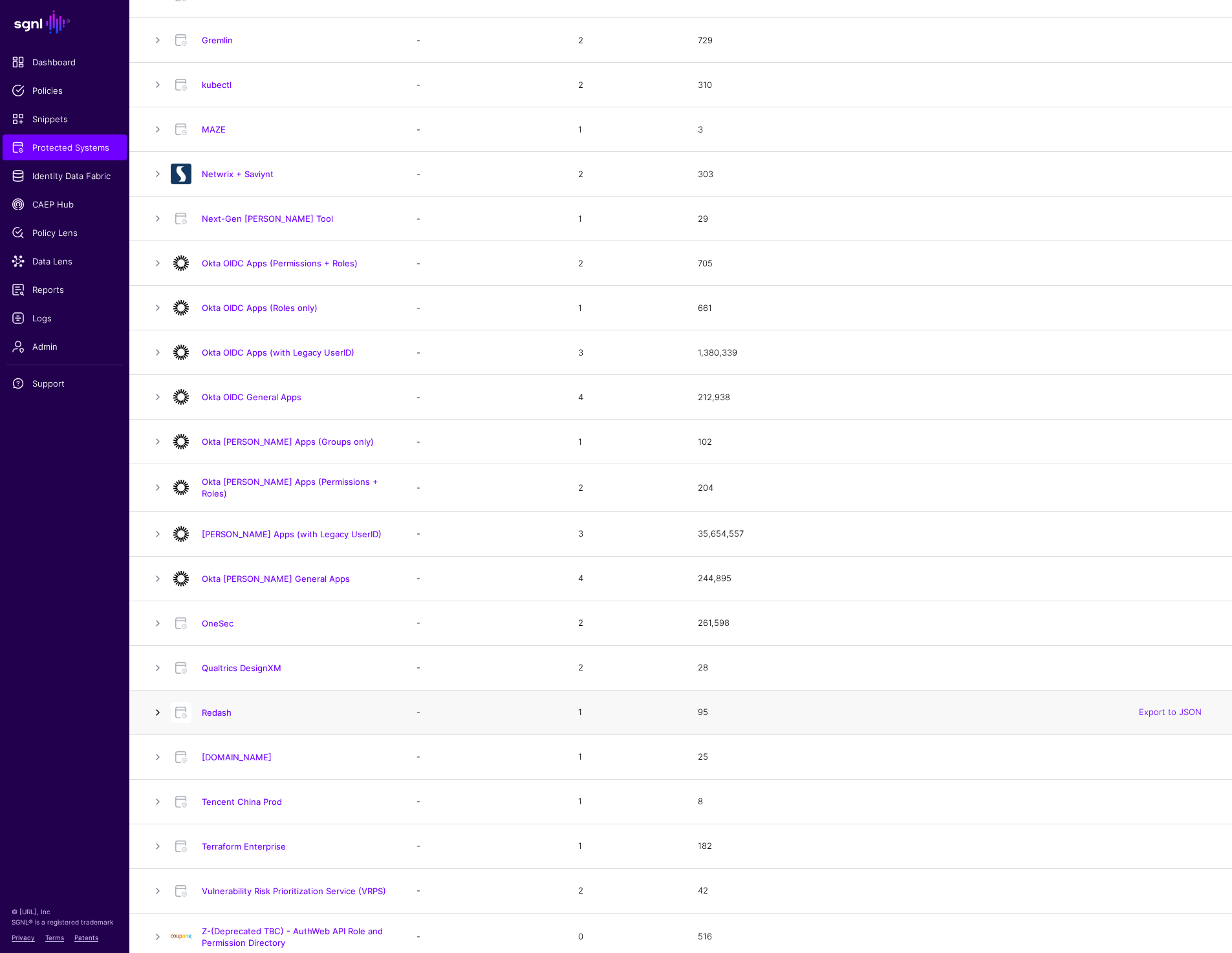
click at [159, 709] on link at bounding box center [157, 712] width 15 height 15
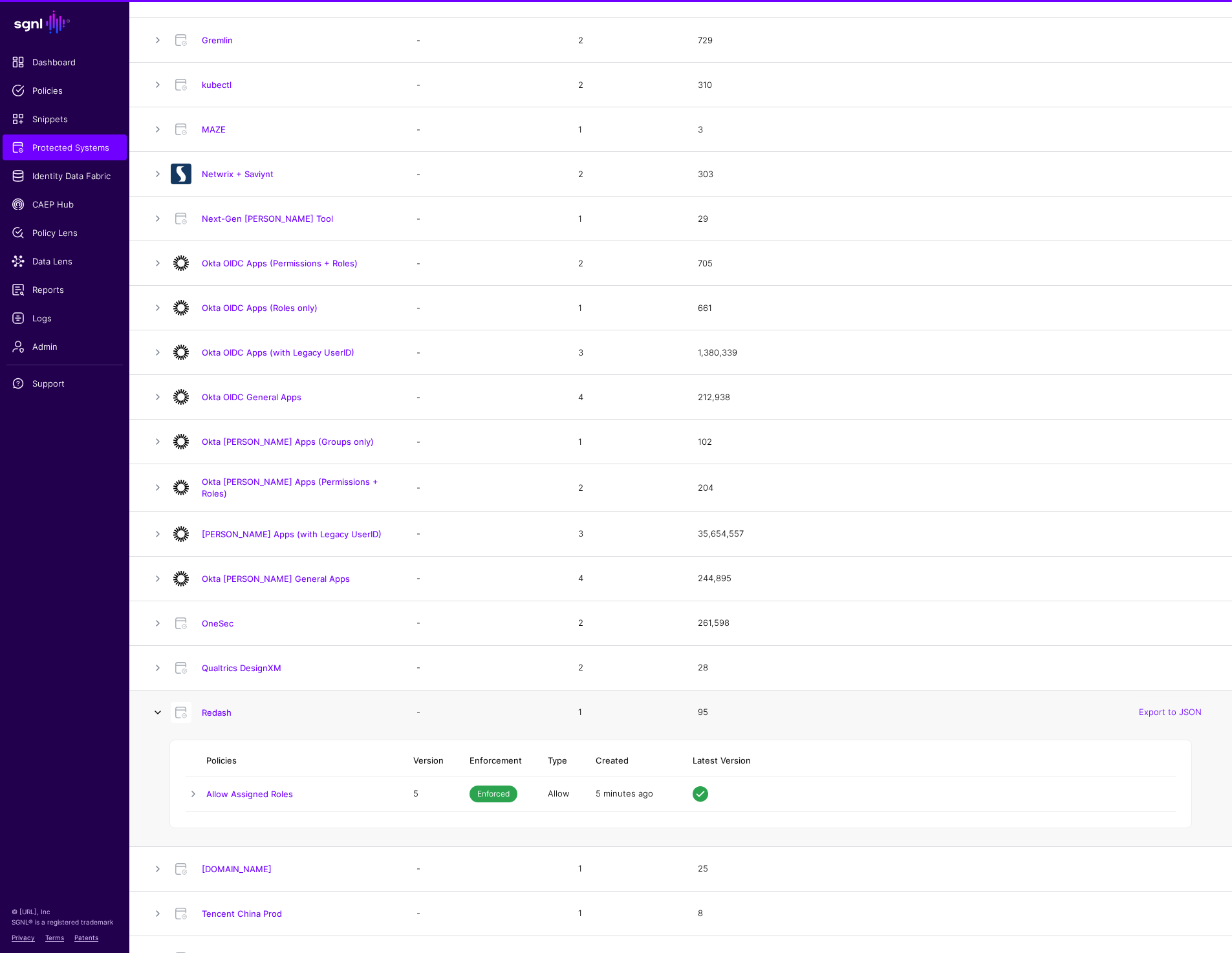
click at [159, 709] on link at bounding box center [157, 712] width 15 height 15
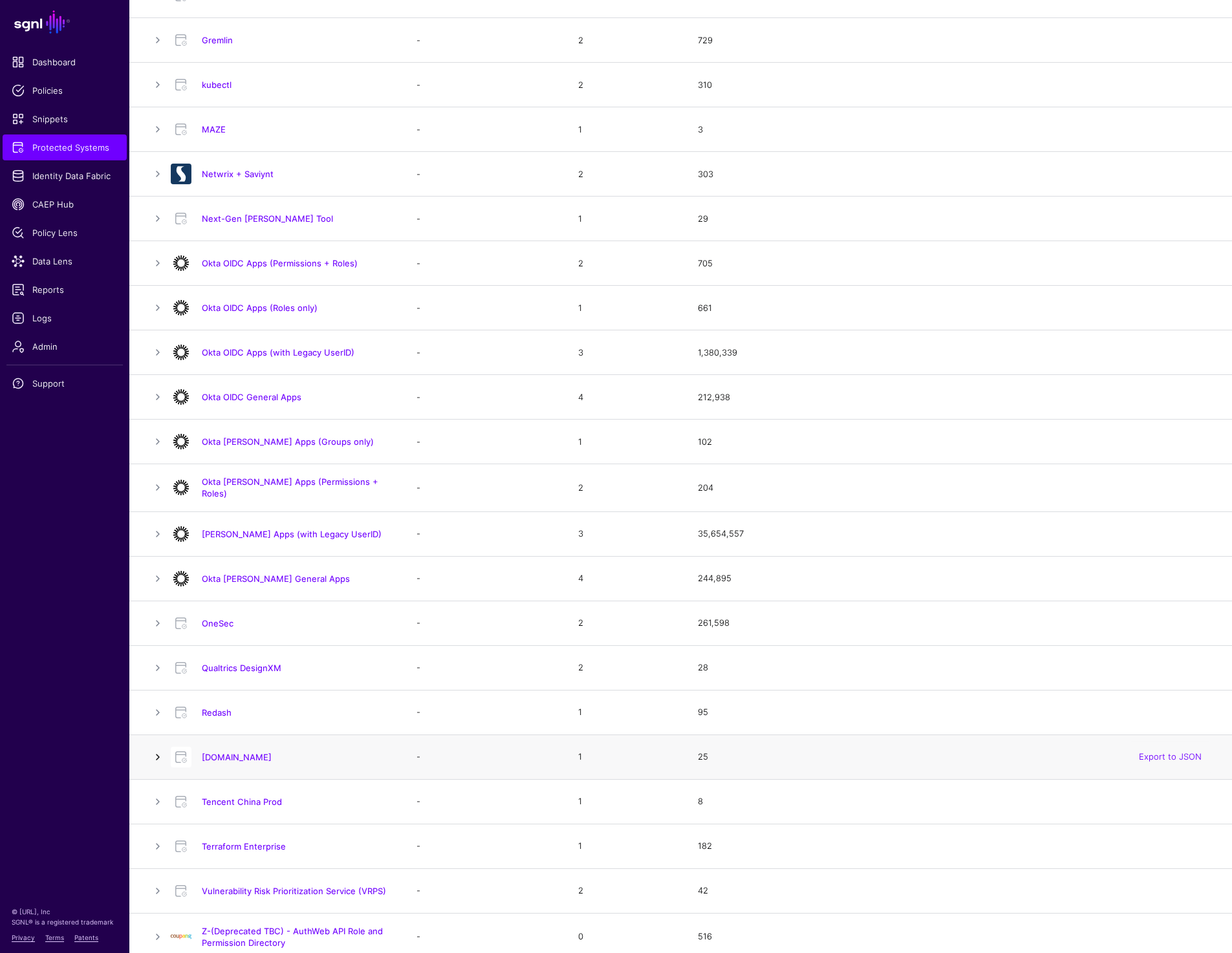
click at [158, 759] on link at bounding box center [157, 756] width 15 height 15
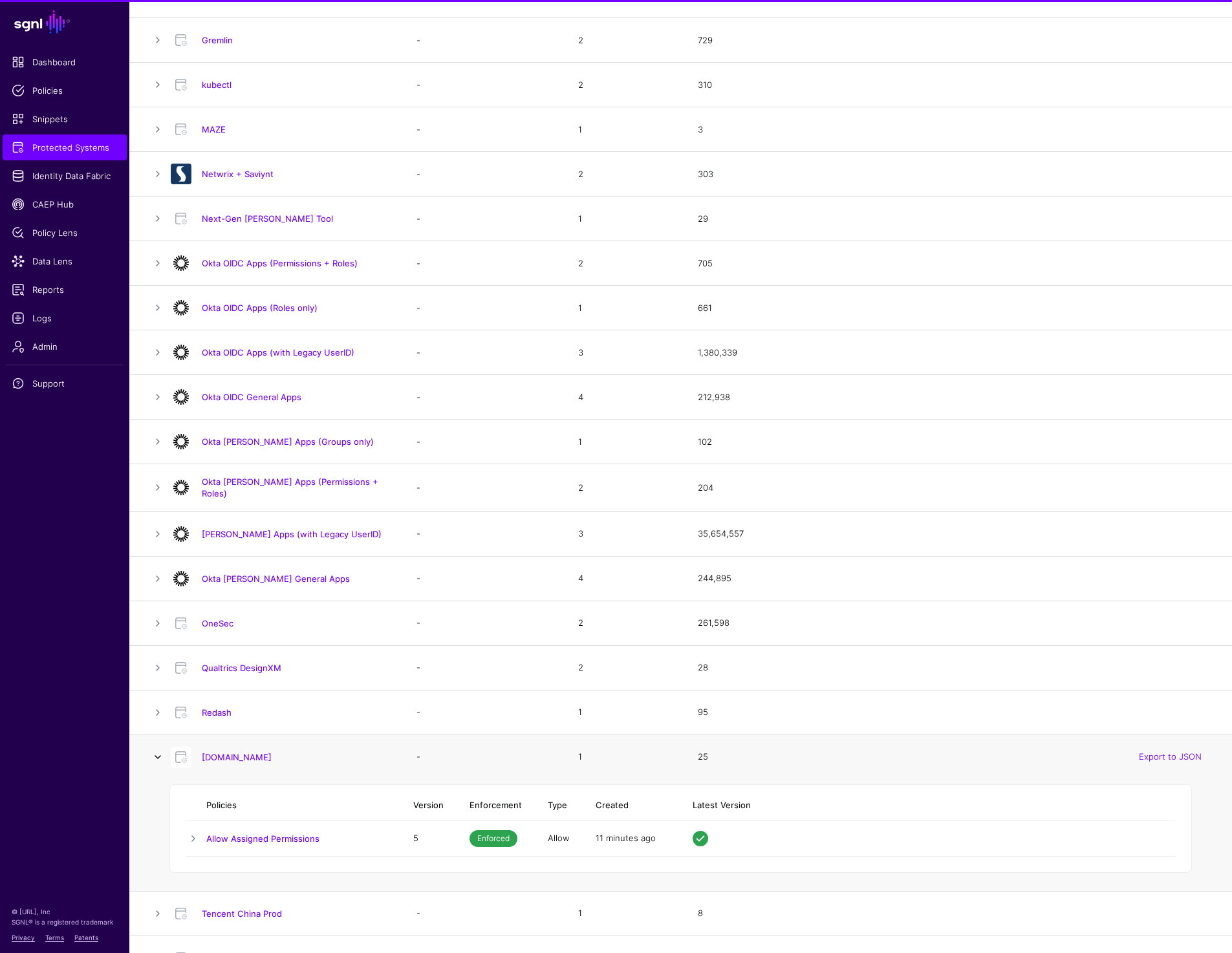
click at [158, 759] on link at bounding box center [157, 756] width 15 height 15
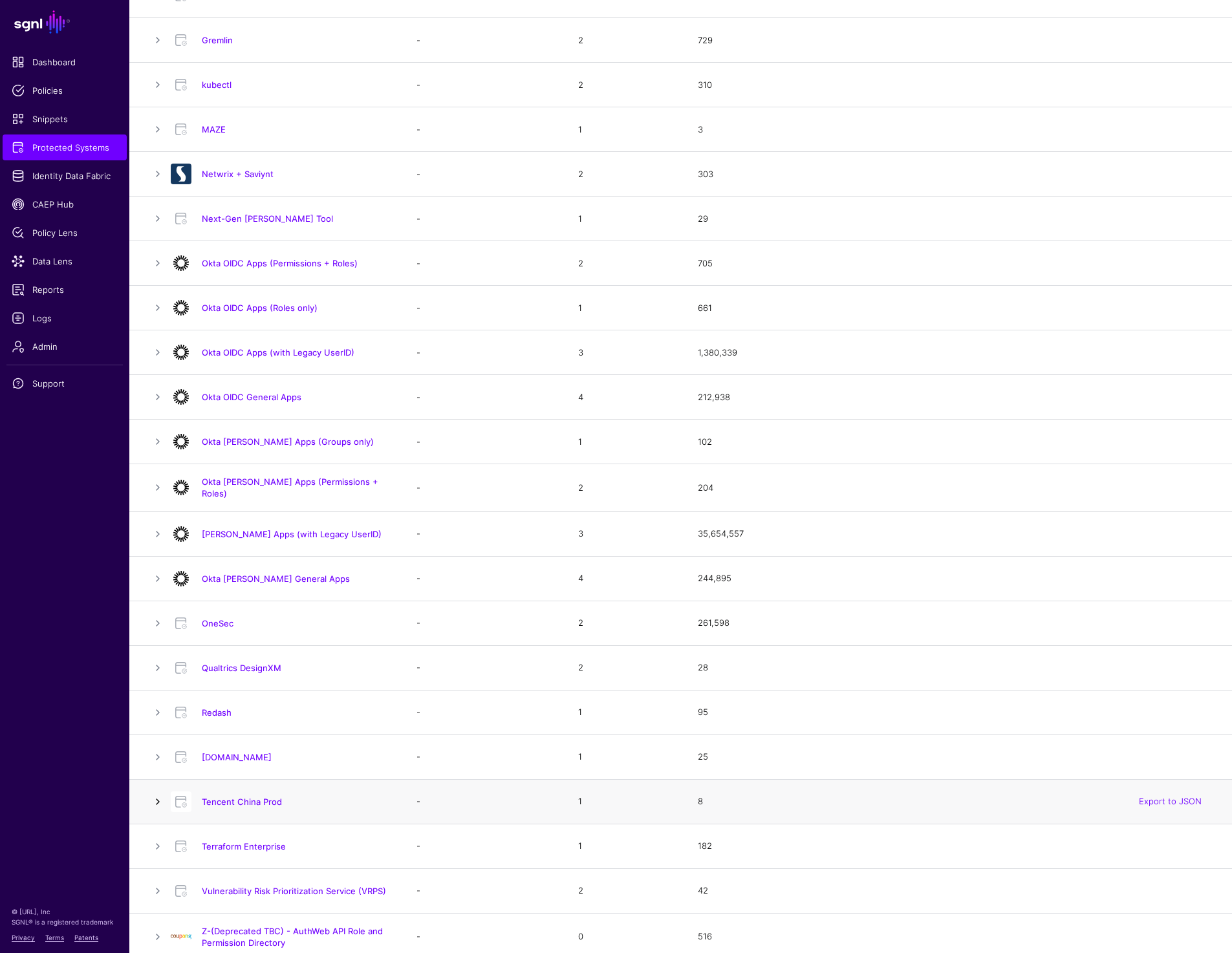
click at [156, 797] on link at bounding box center [157, 801] width 15 height 15
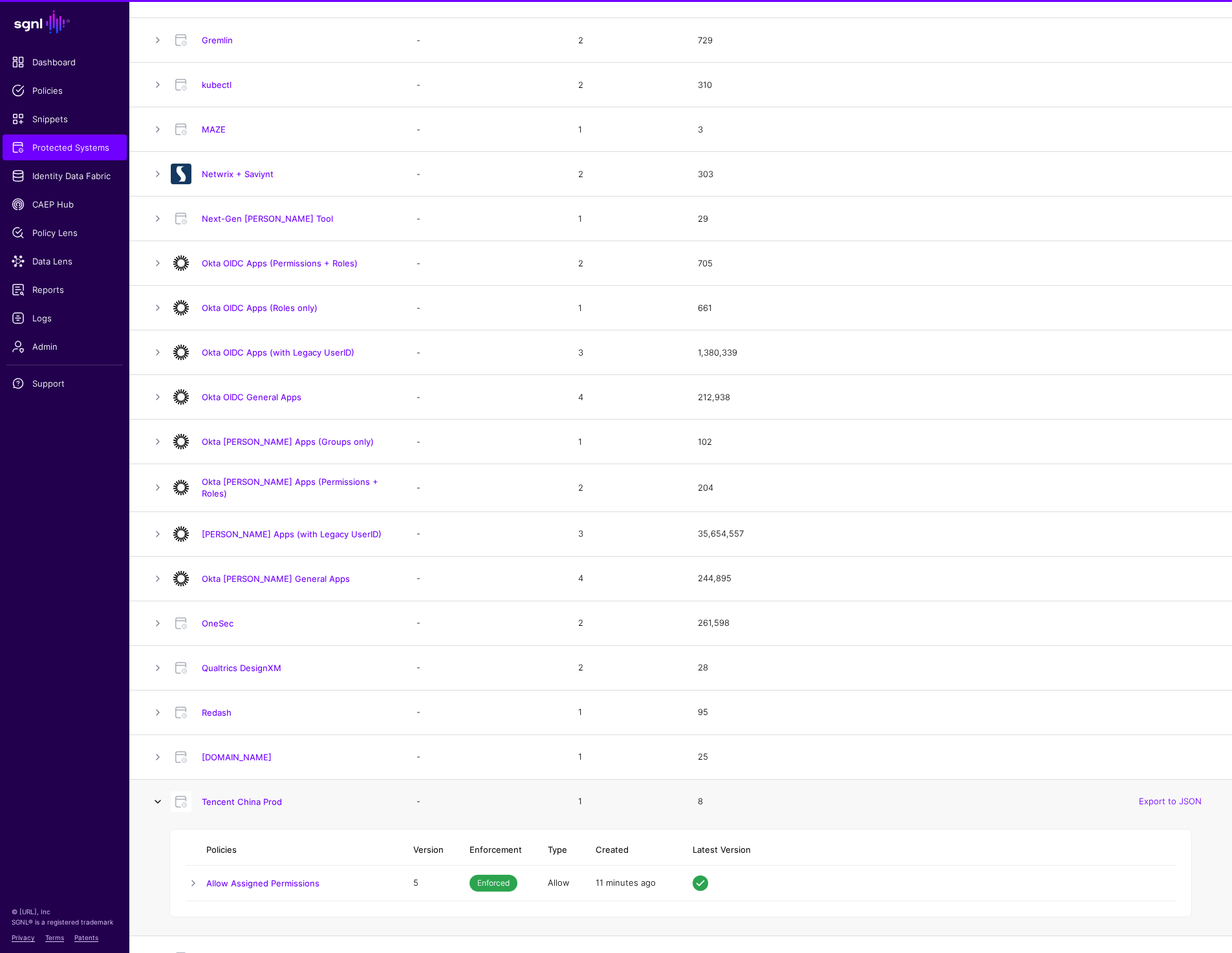
click at [156, 797] on link at bounding box center [157, 801] width 15 height 15
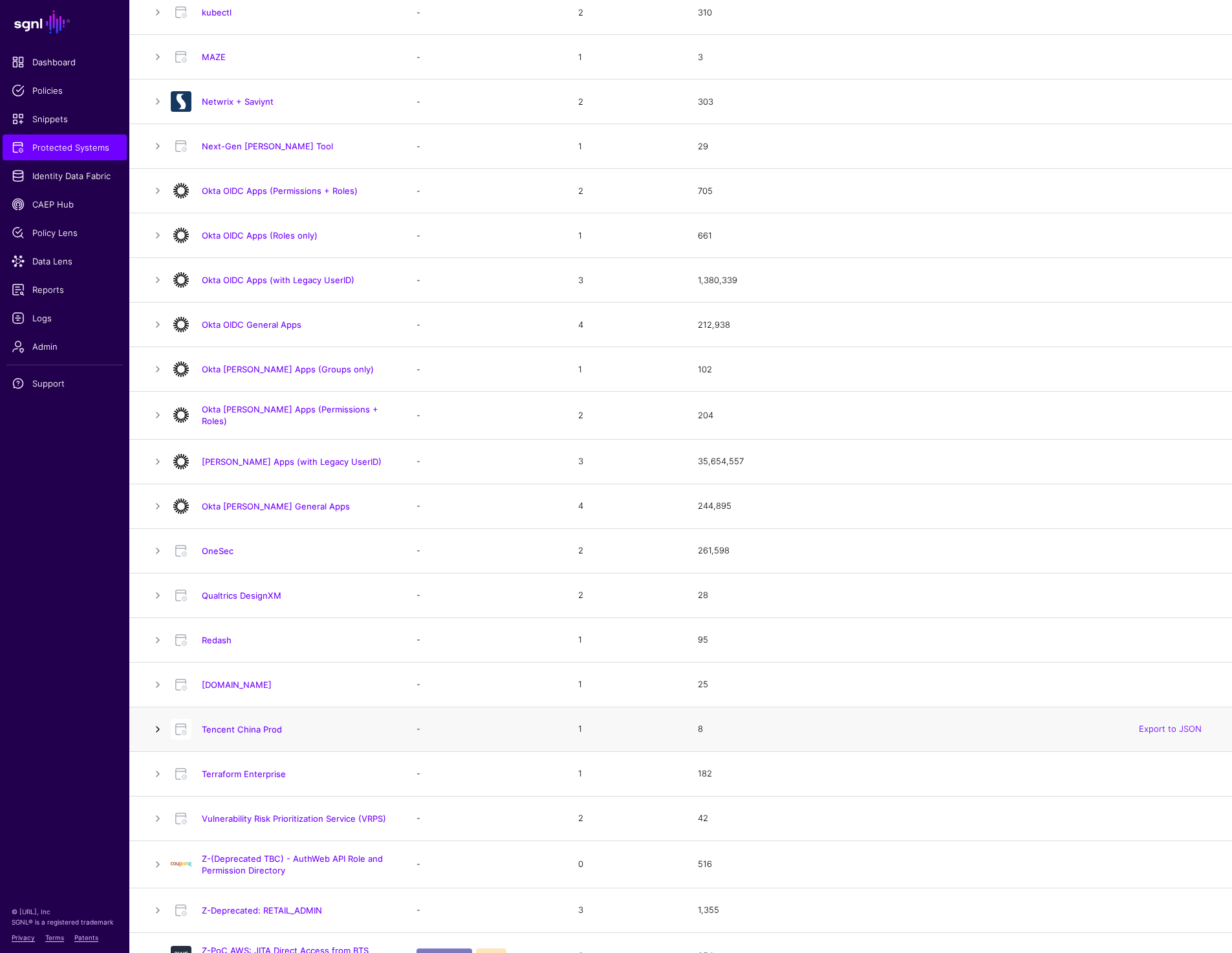
scroll to position [738, 0]
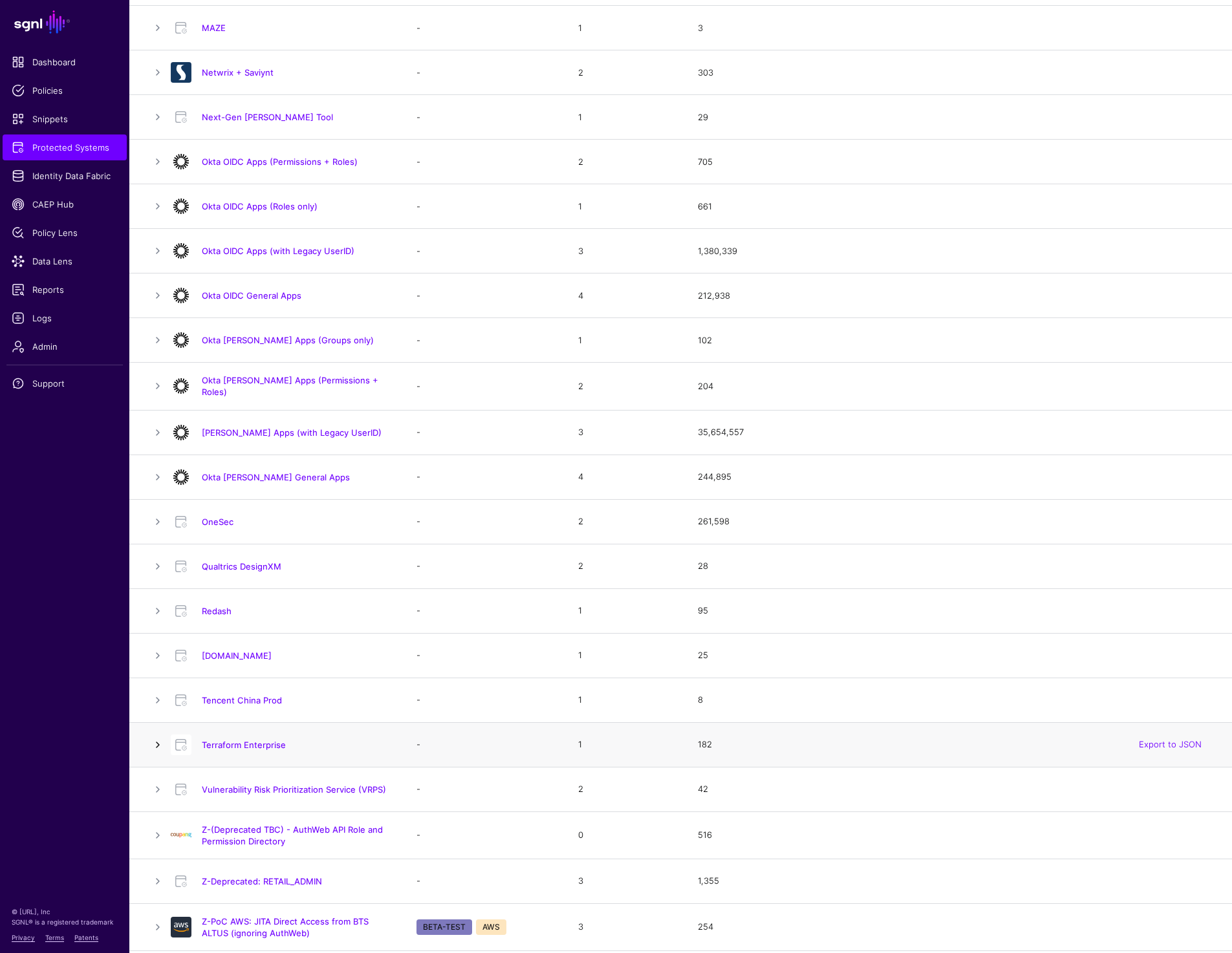
click at [158, 745] on link at bounding box center [157, 744] width 15 height 15
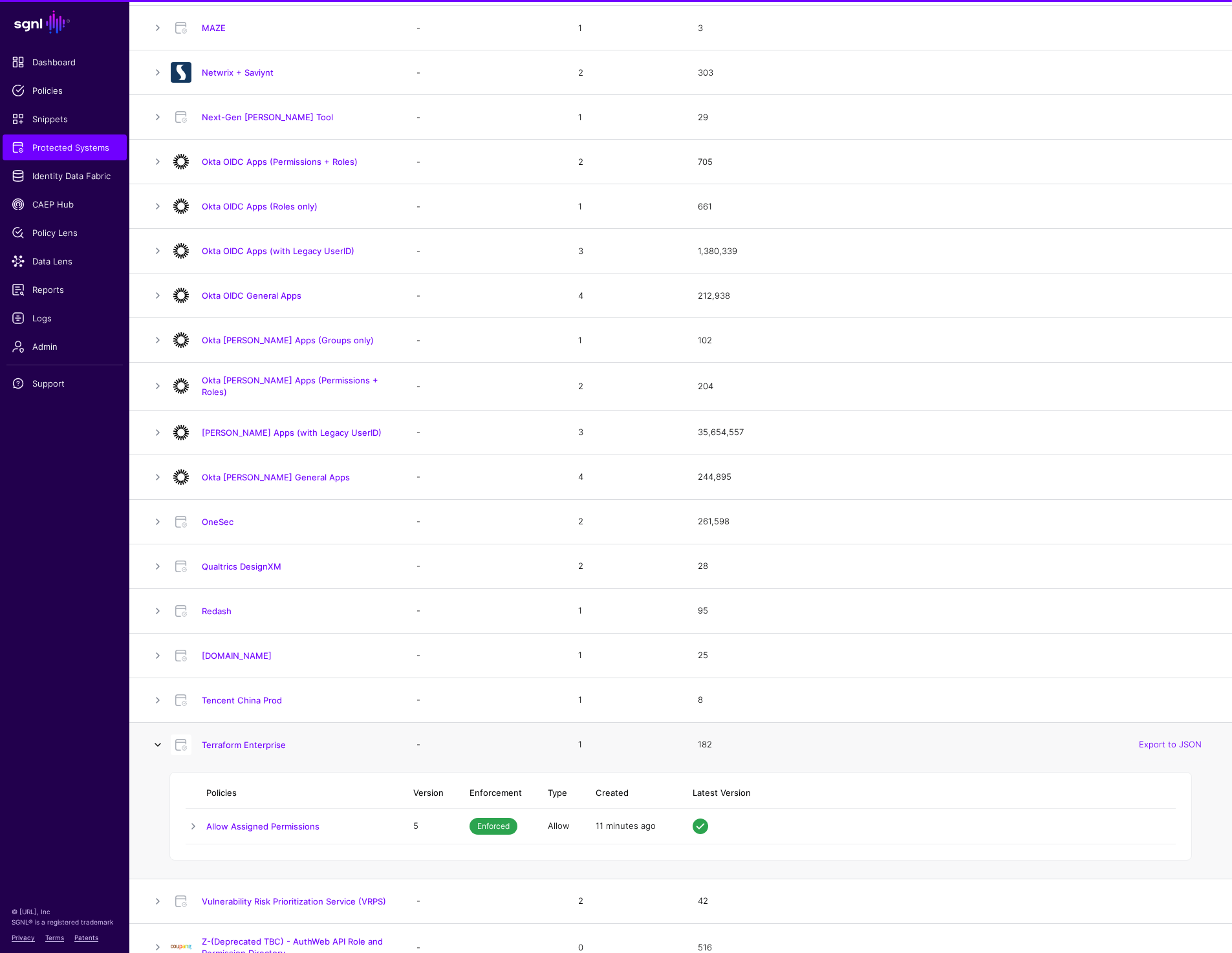
click at [158, 745] on link at bounding box center [157, 744] width 15 height 15
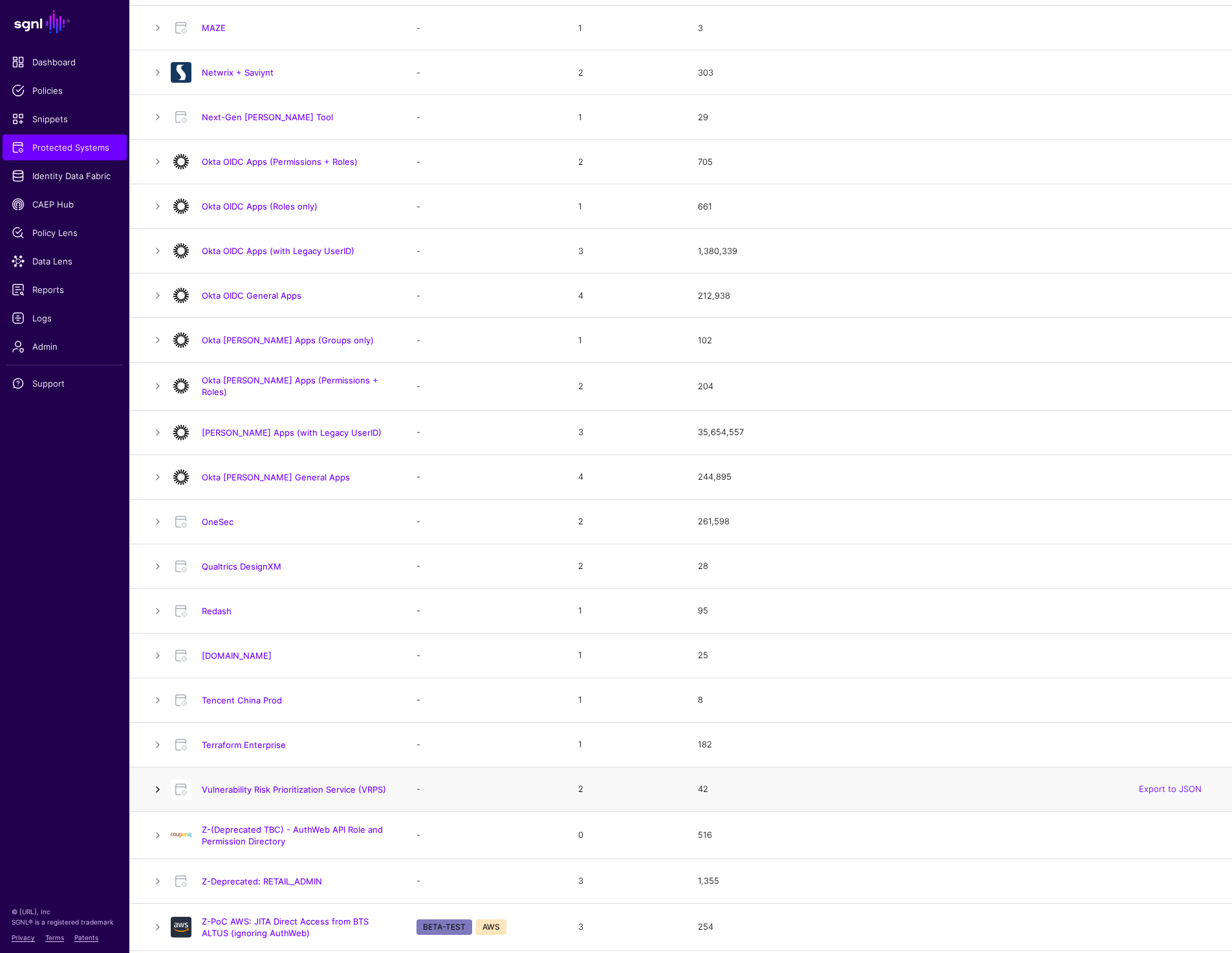
click at [160, 785] on link at bounding box center [157, 789] width 15 height 15
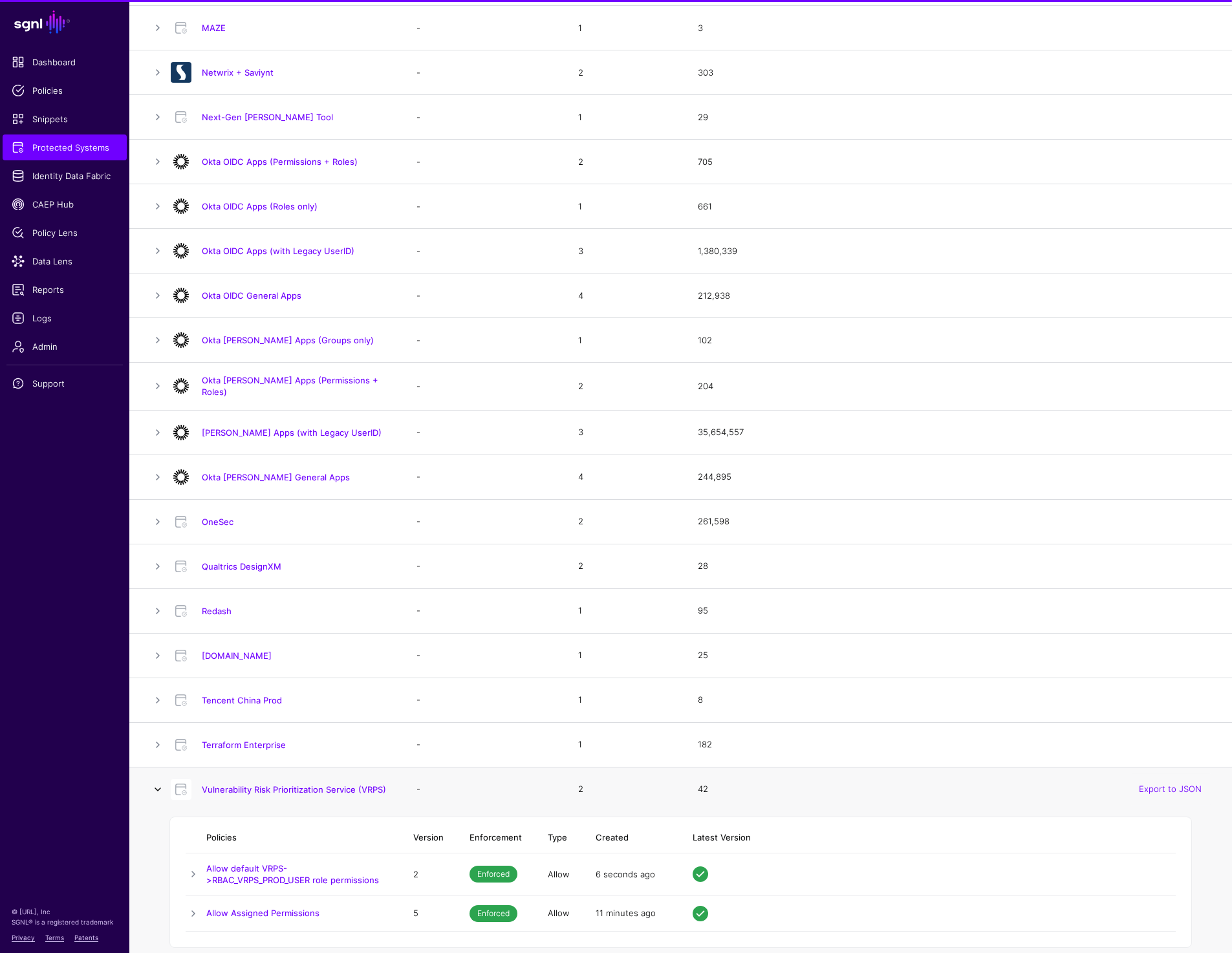
click at [160, 785] on link at bounding box center [157, 789] width 15 height 15
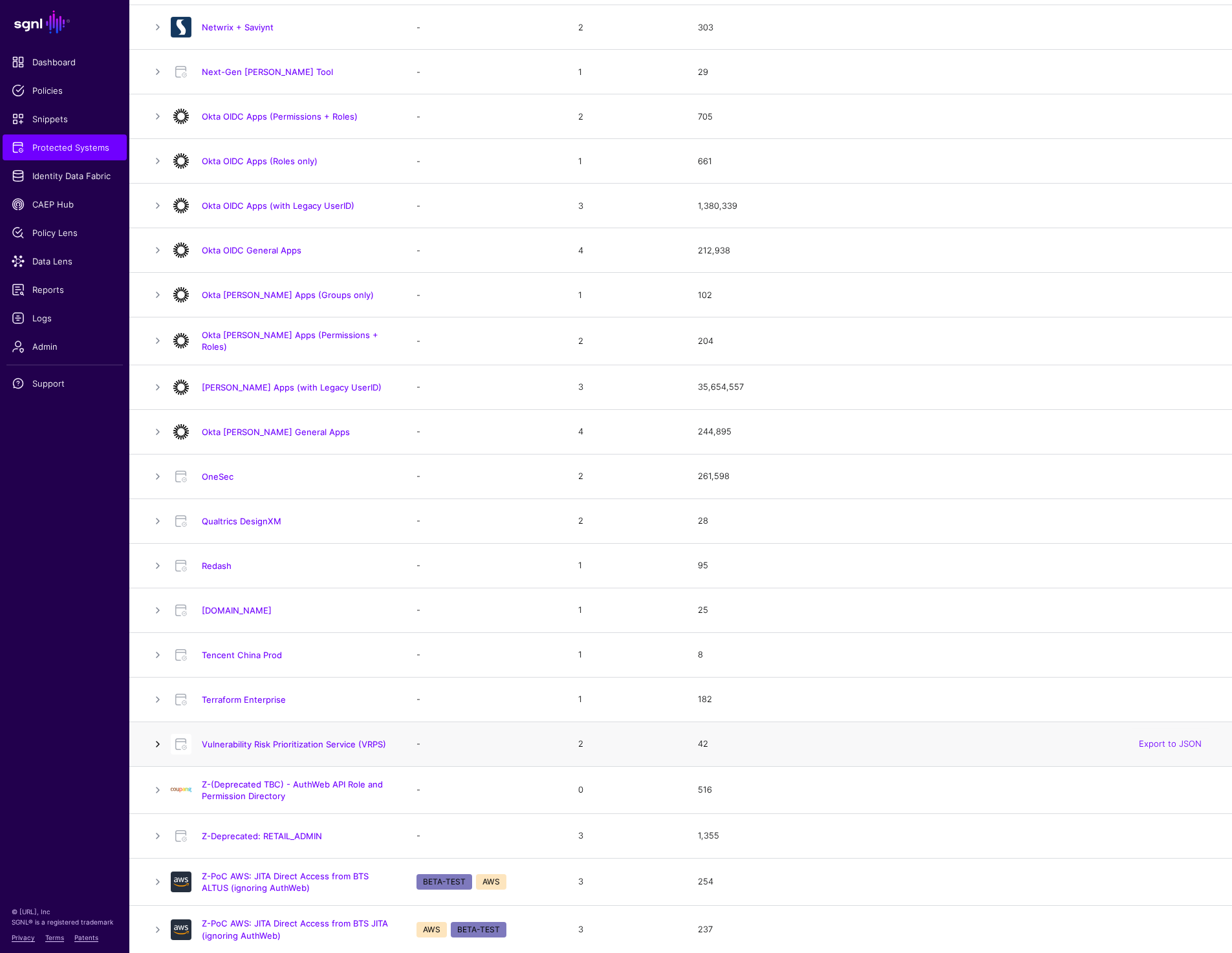
scroll to position [787, 0]
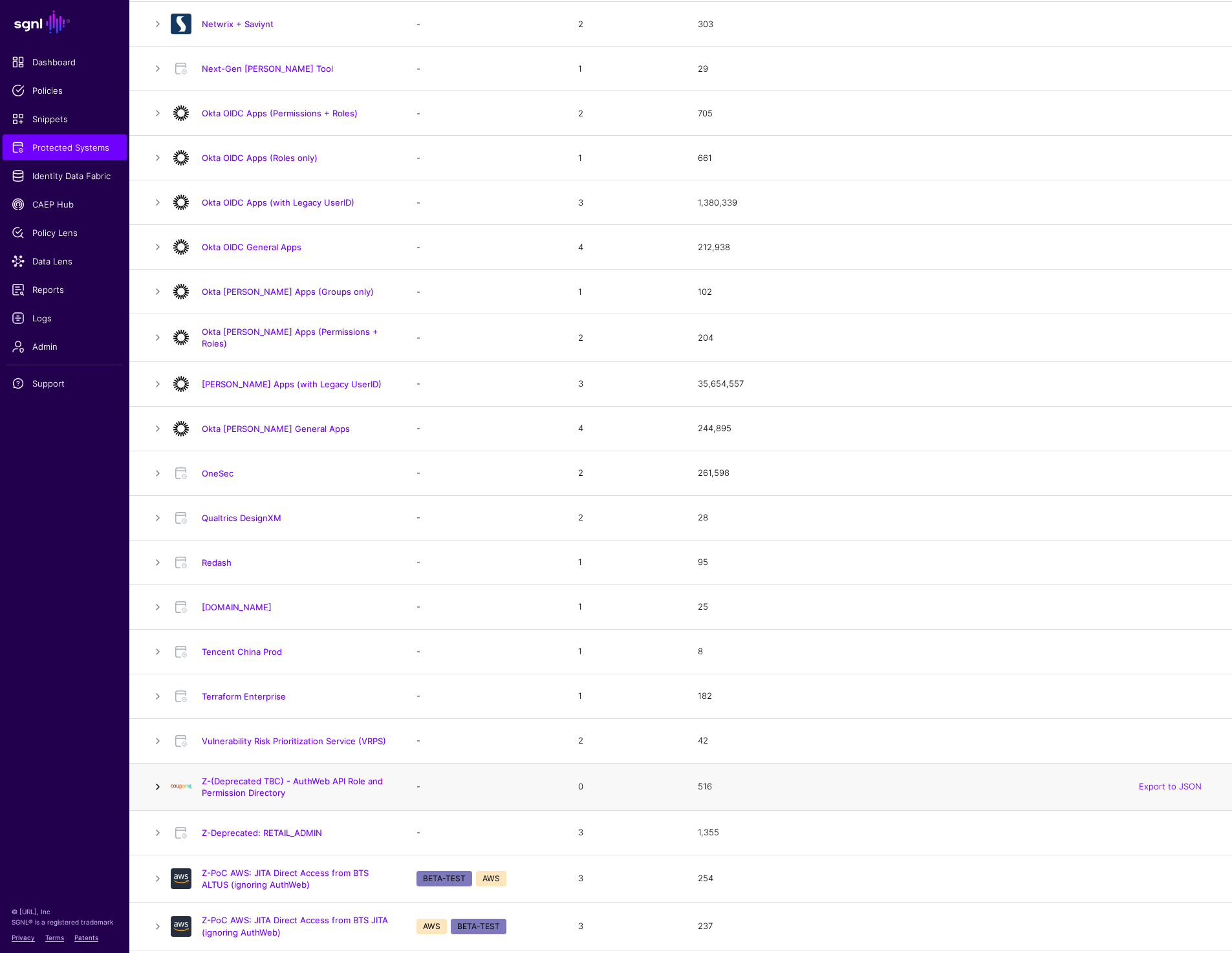
click at [158, 789] on link at bounding box center [157, 786] width 15 height 15
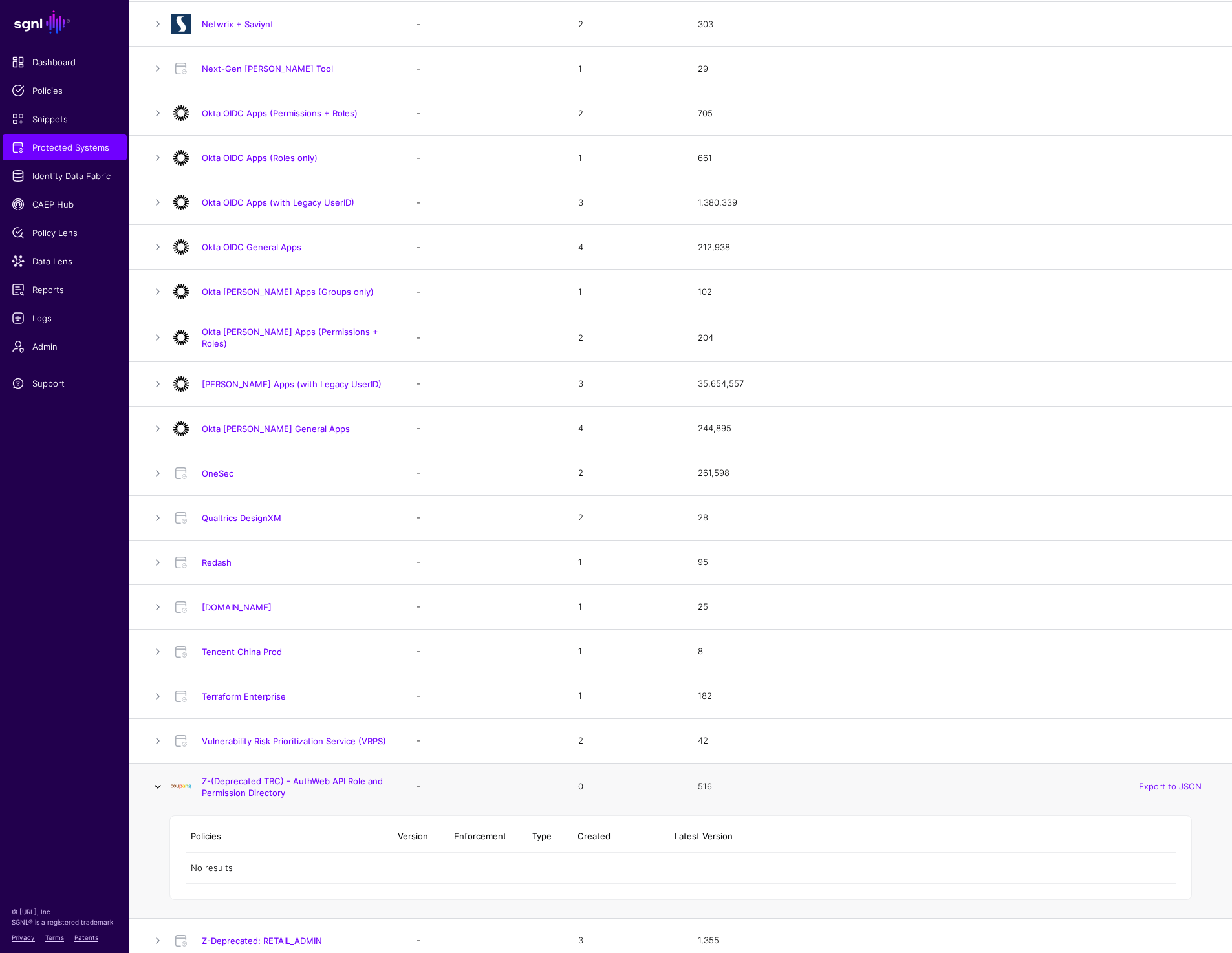
click at [158, 789] on link at bounding box center [157, 786] width 15 height 15
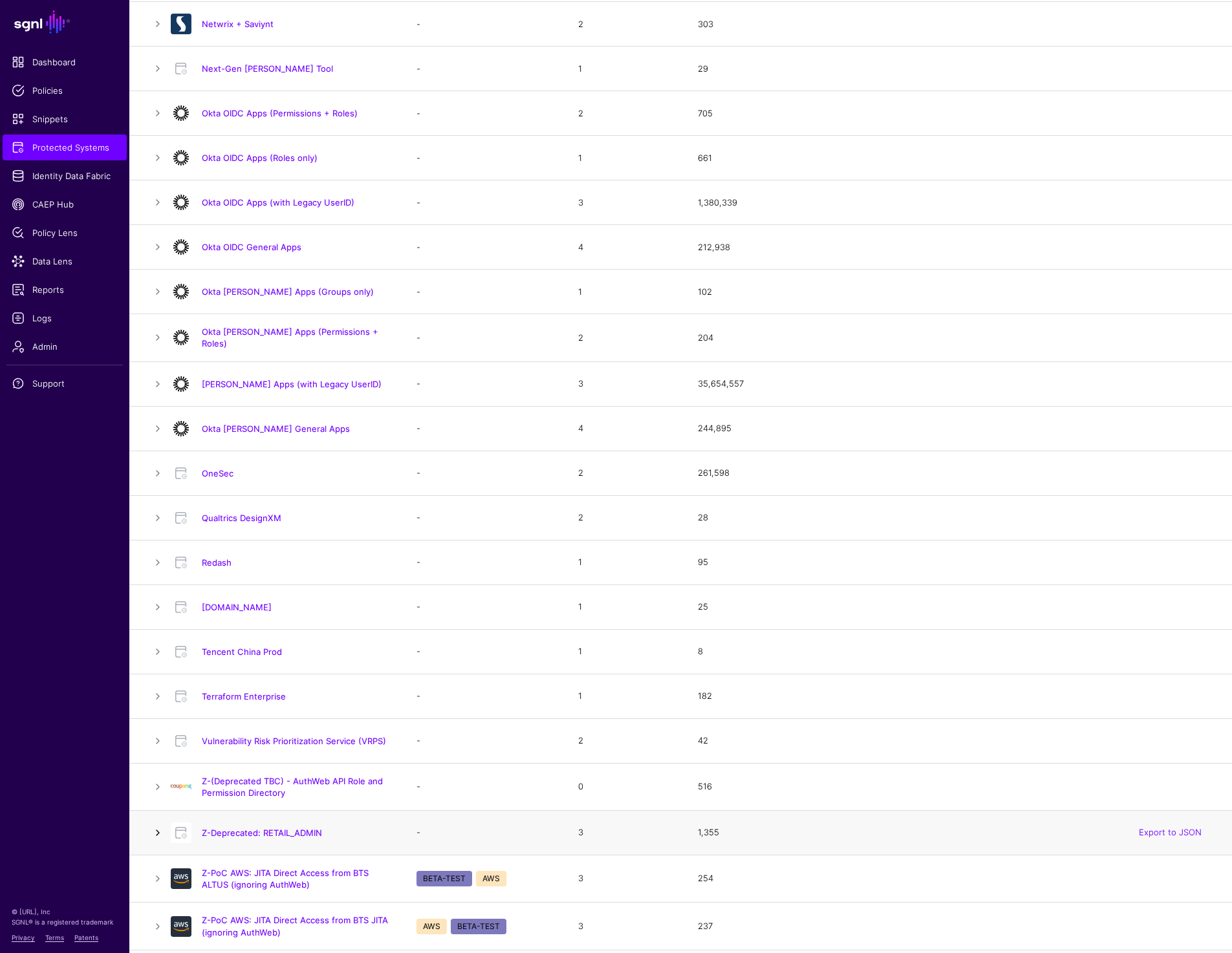
click at [158, 826] on link at bounding box center [157, 832] width 15 height 15
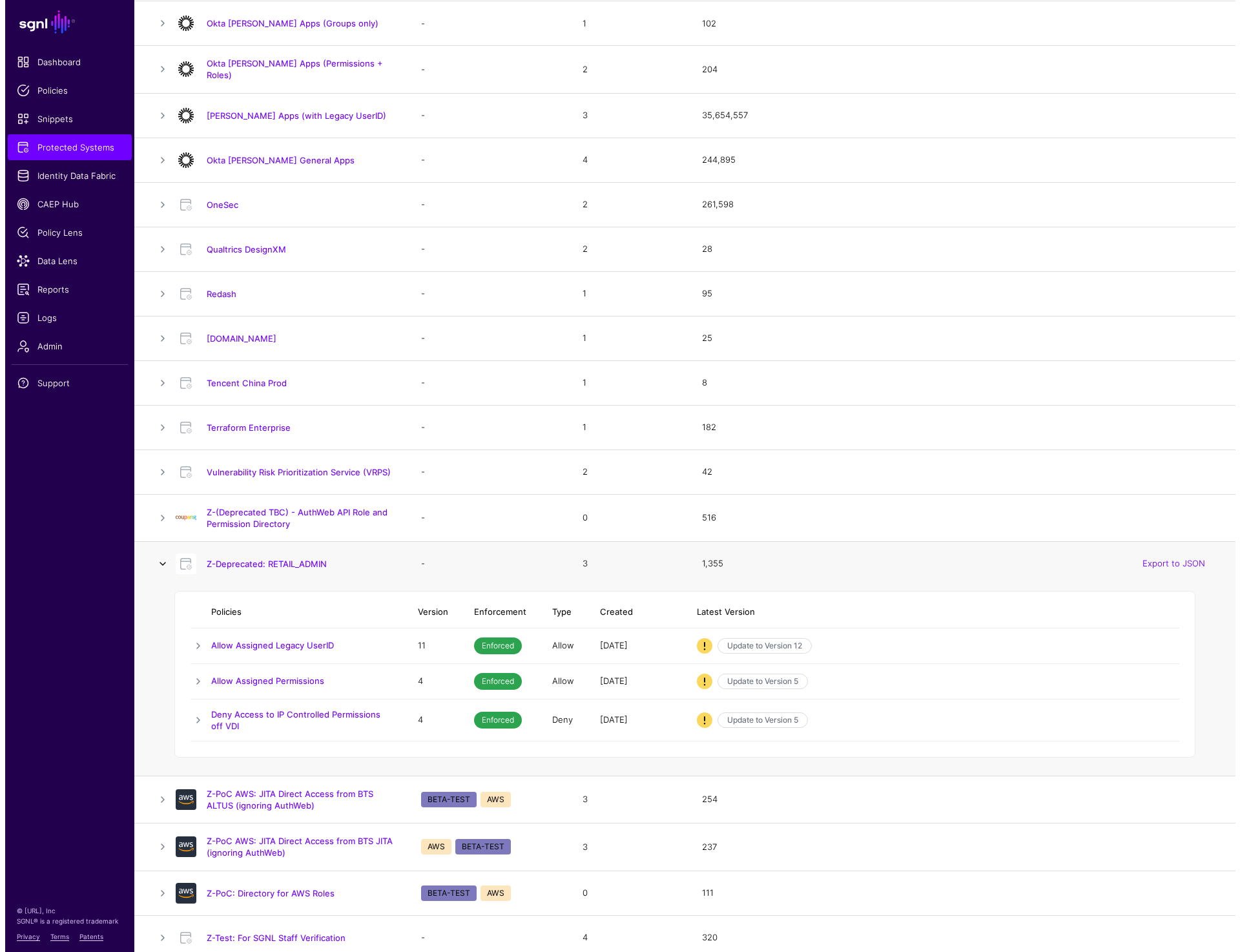
scroll to position [1057, 0]
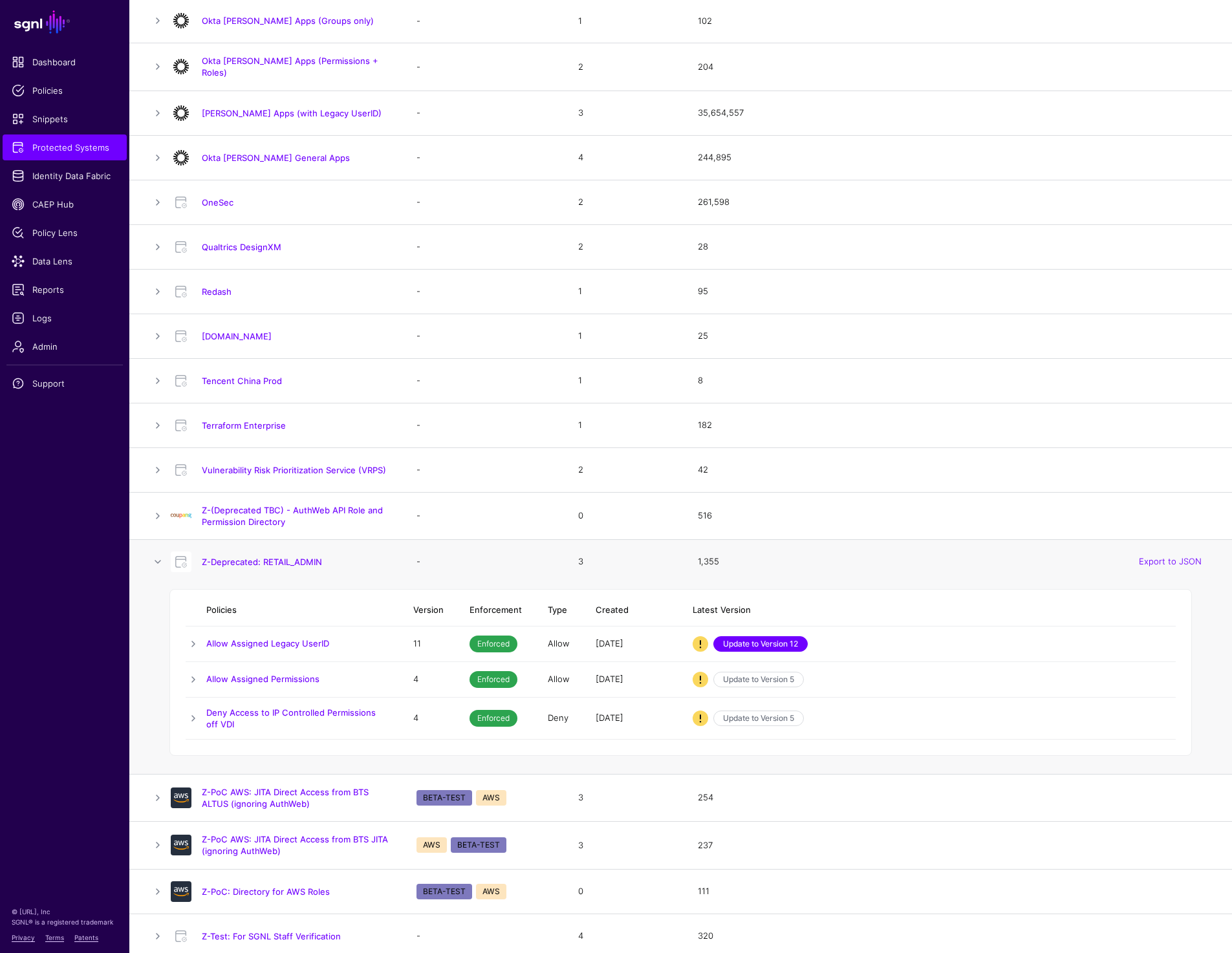
click at [744, 643] on link "Update to Version 12" at bounding box center [760, 643] width 94 height 15
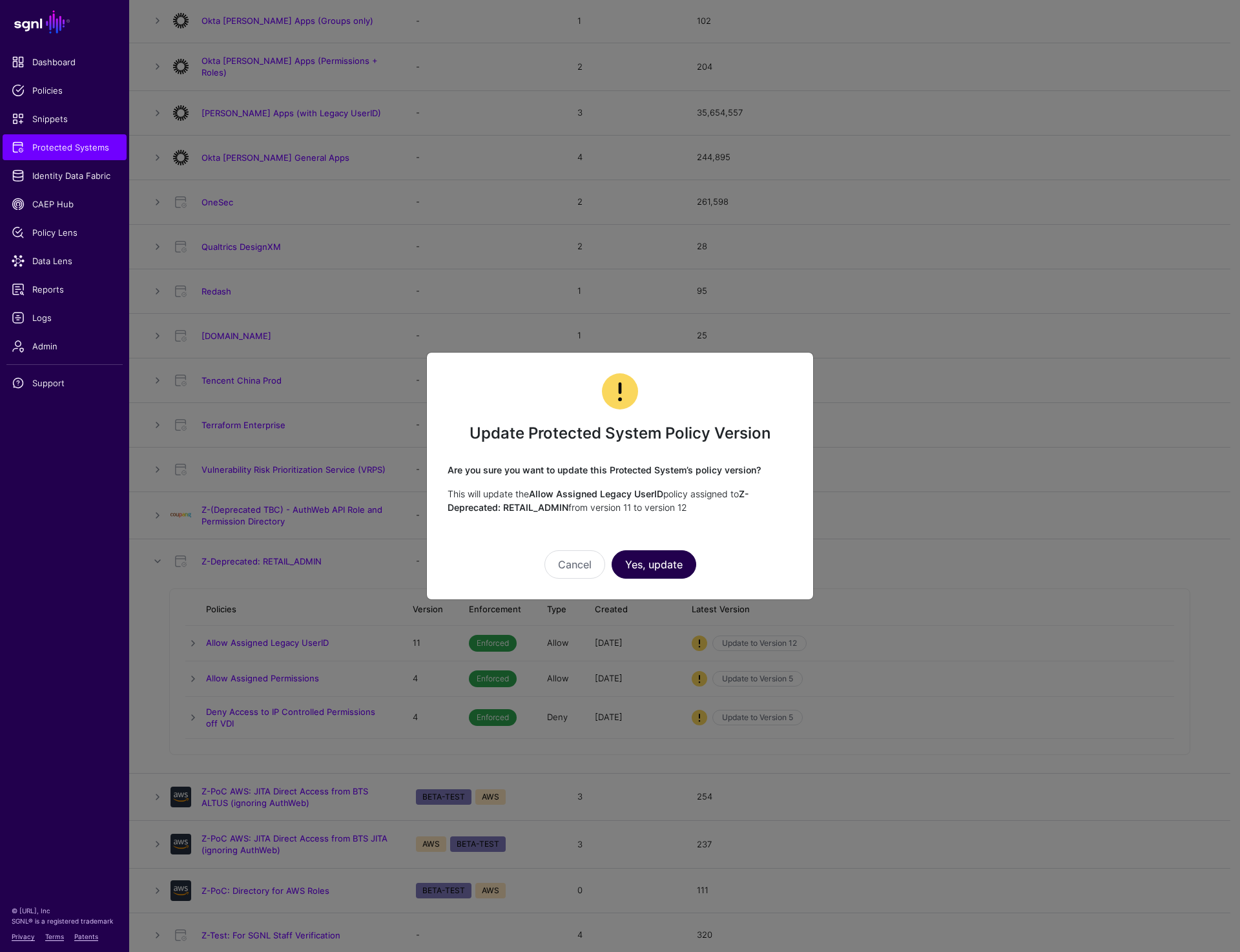
click at [659, 566] on button "Yes, update" at bounding box center [654, 564] width 85 height 28
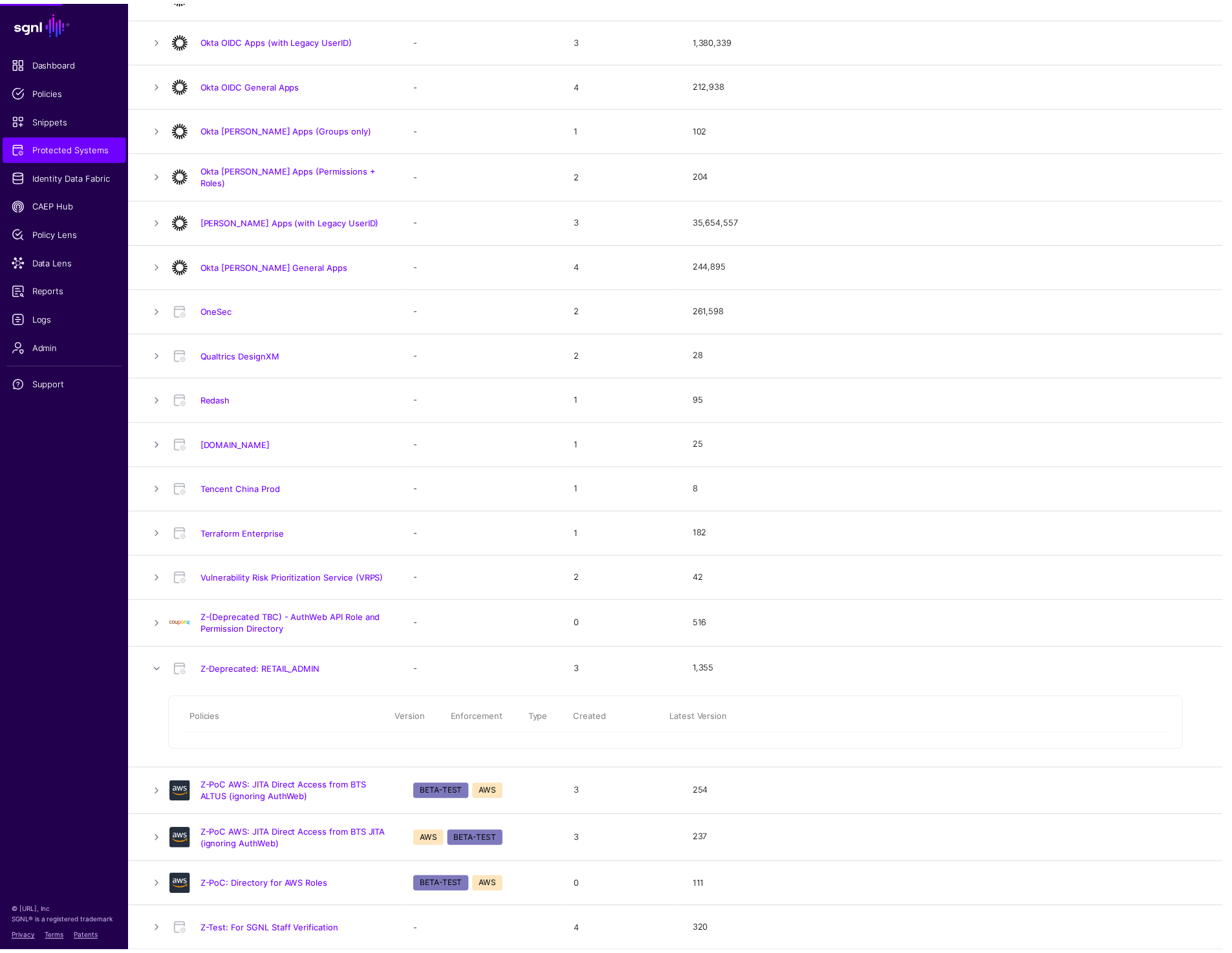
scroll to position [947, 0]
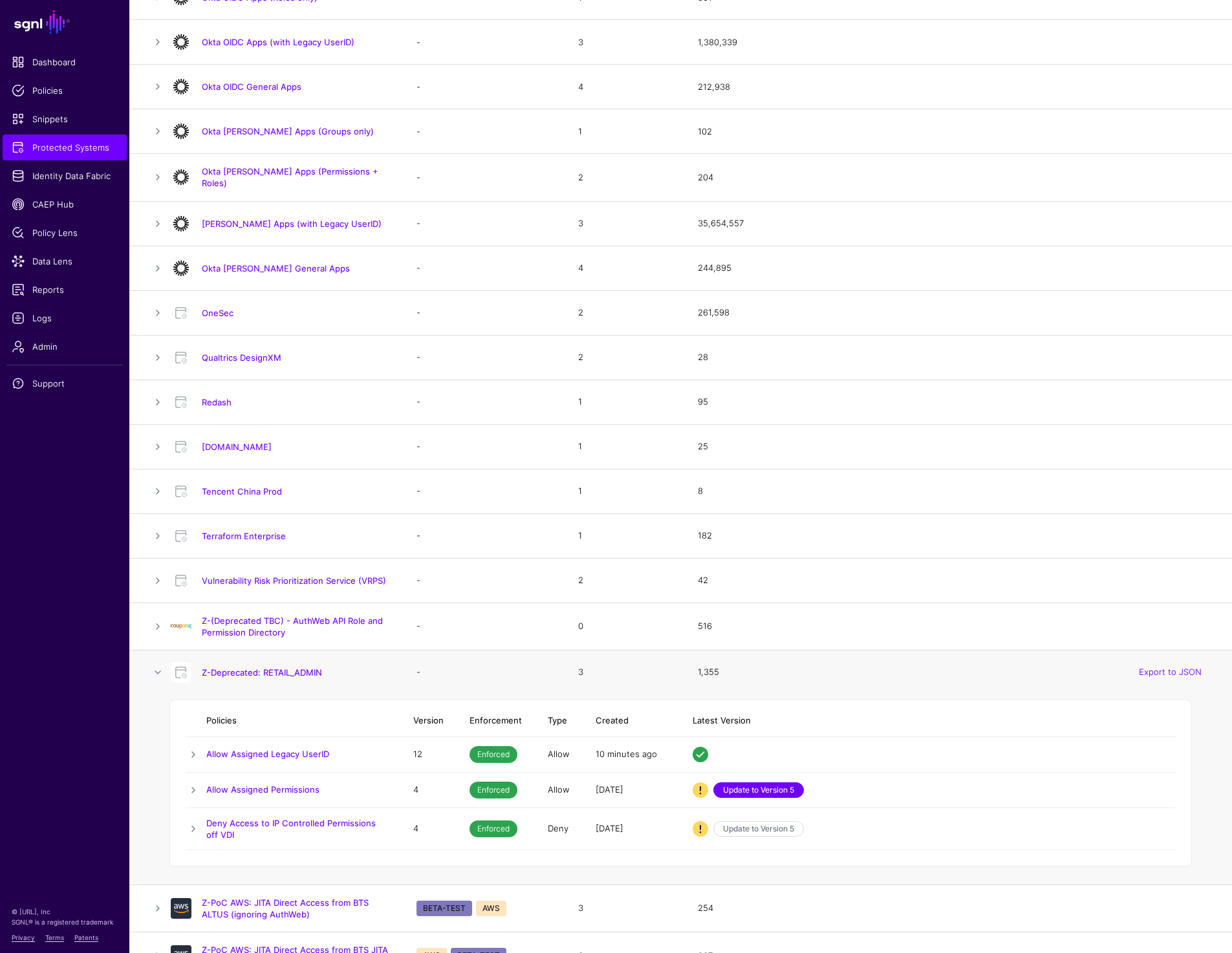
click at [752, 790] on link "Update to Version 5" at bounding box center [758, 789] width 90 height 15
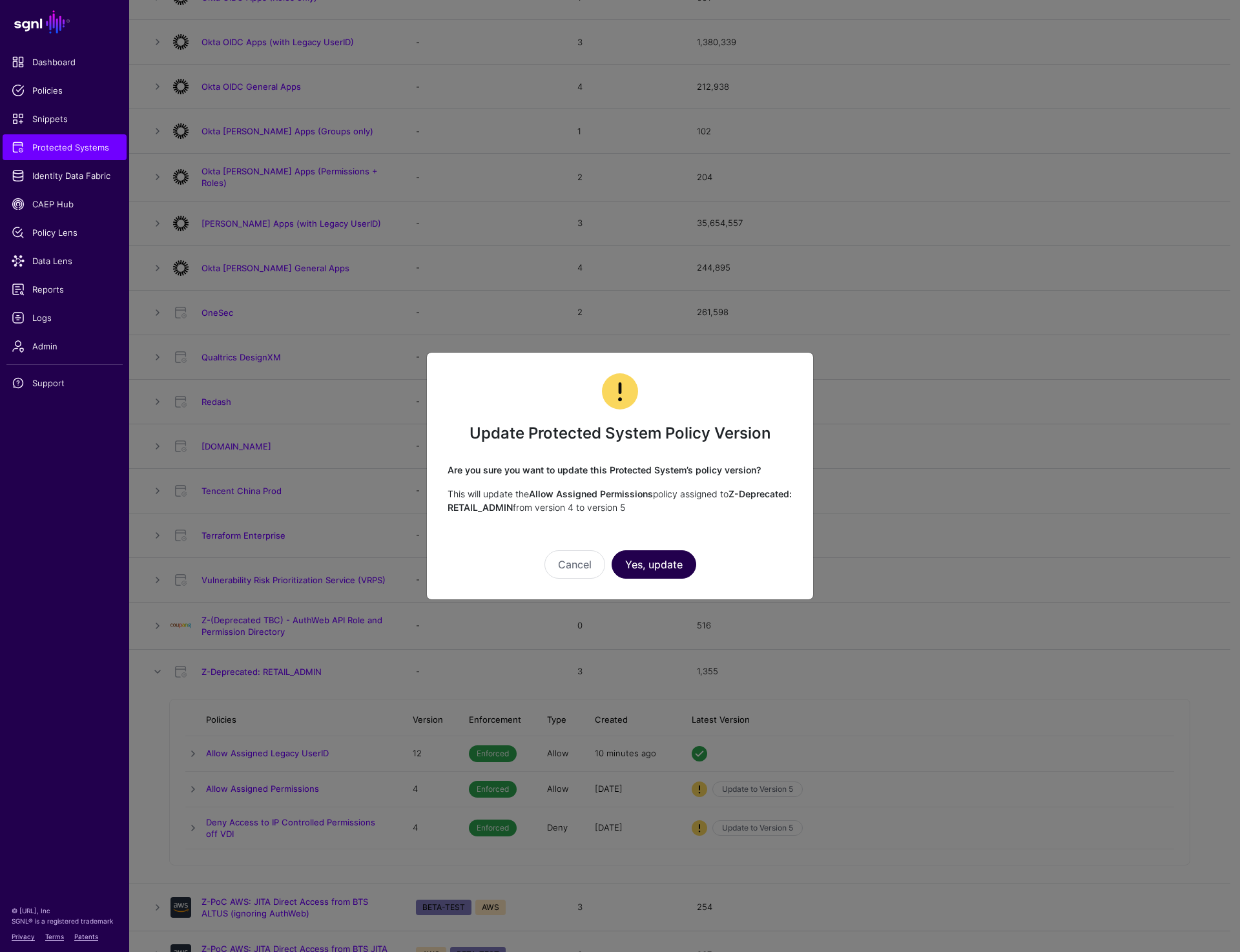
click at [652, 570] on button "Yes, update" at bounding box center [654, 564] width 85 height 28
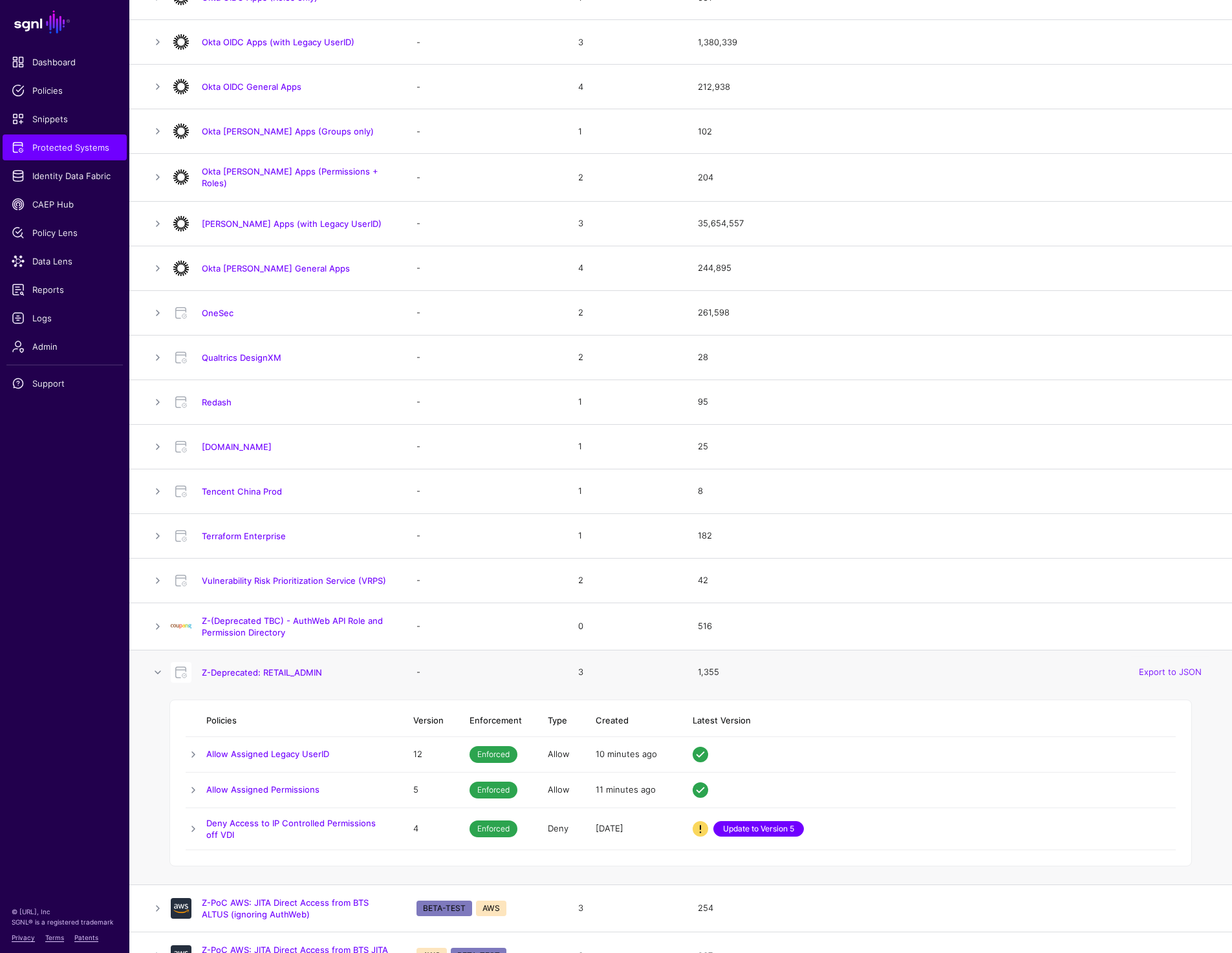
click at [774, 826] on link "Update to Version 5" at bounding box center [758, 829] width 90 height 15
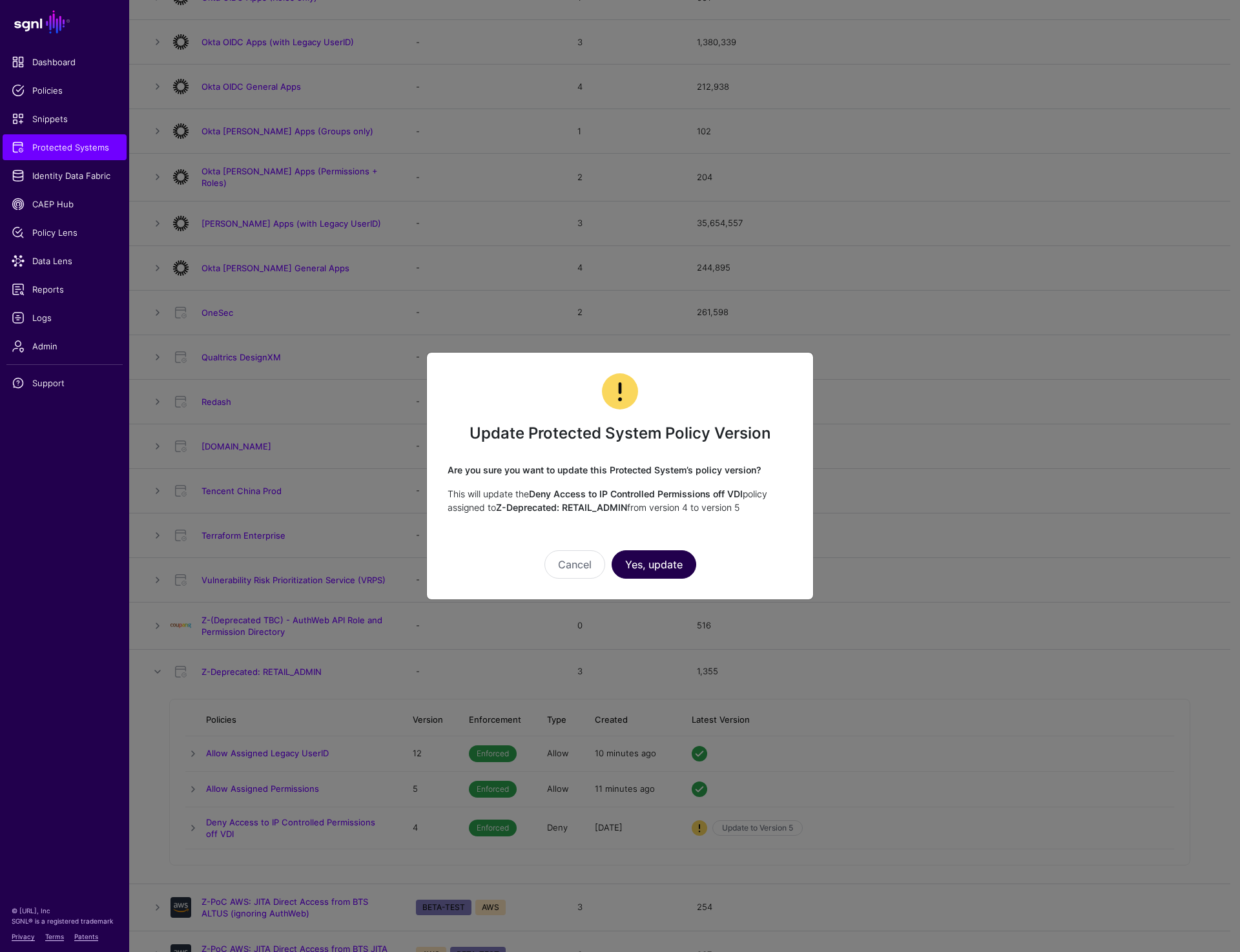
click at [667, 562] on button "Yes, update" at bounding box center [654, 564] width 85 height 28
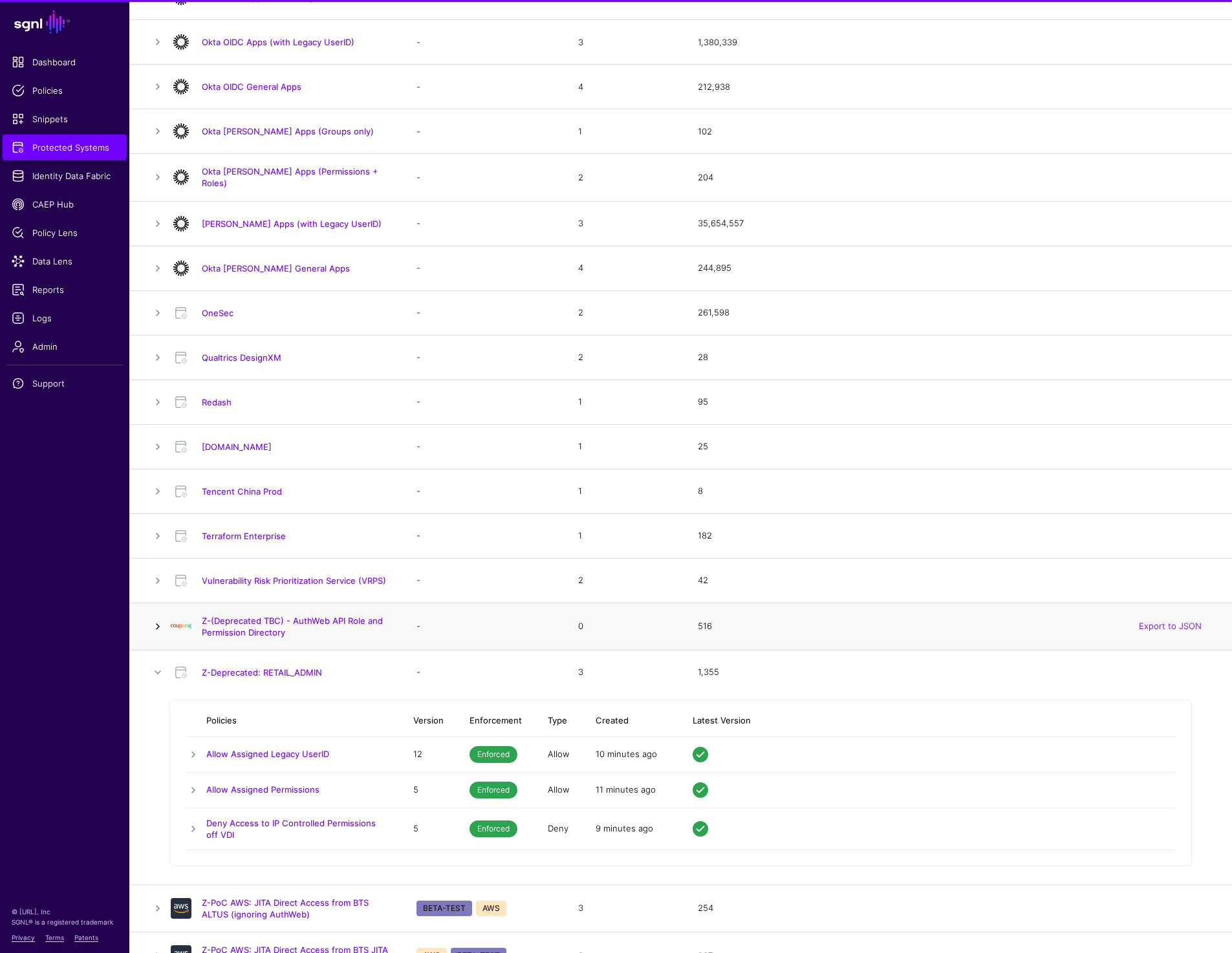
click at [155, 625] on link at bounding box center [157, 626] width 15 height 15
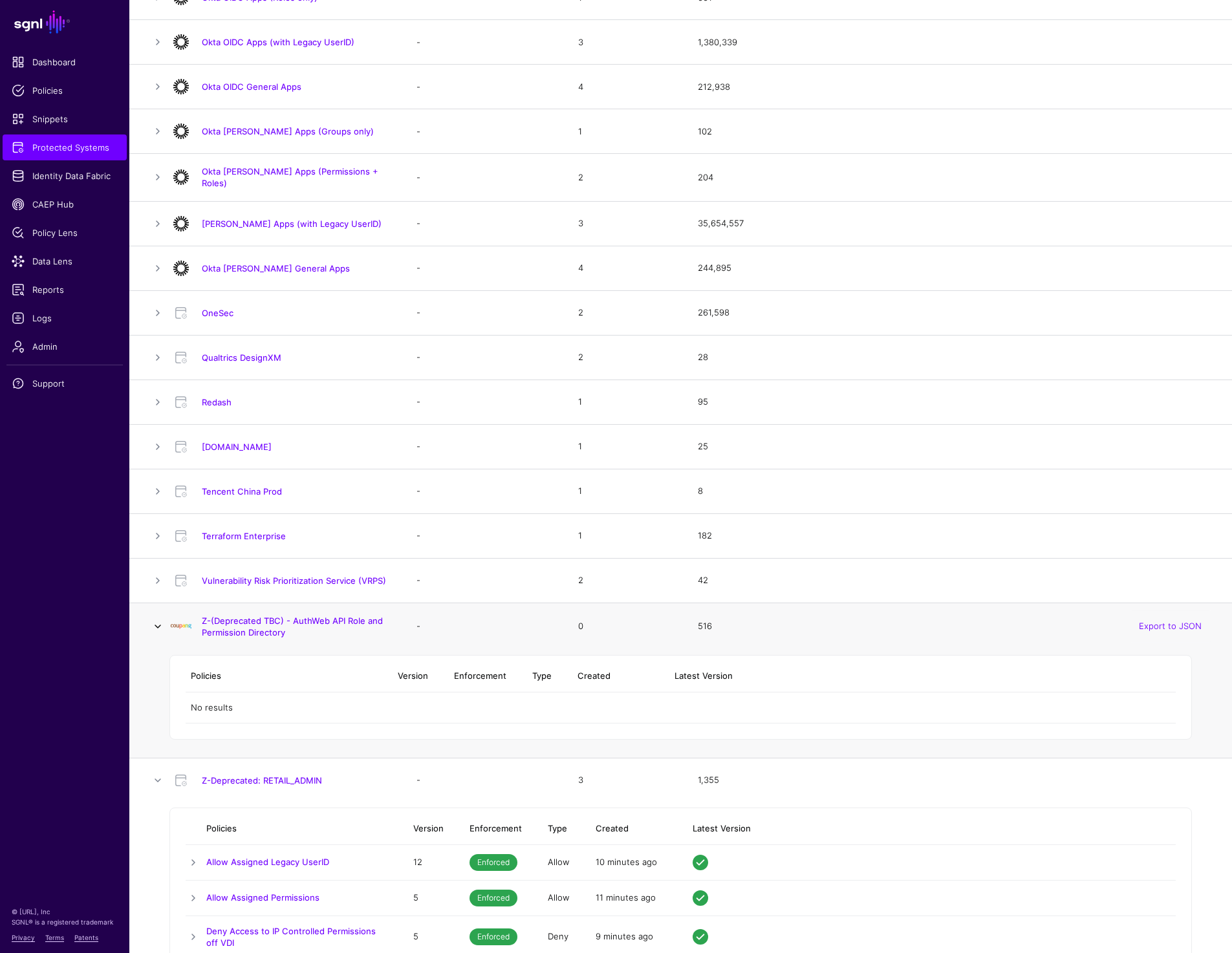
click at [155, 625] on link at bounding box center [157, 626] width 15 height 15
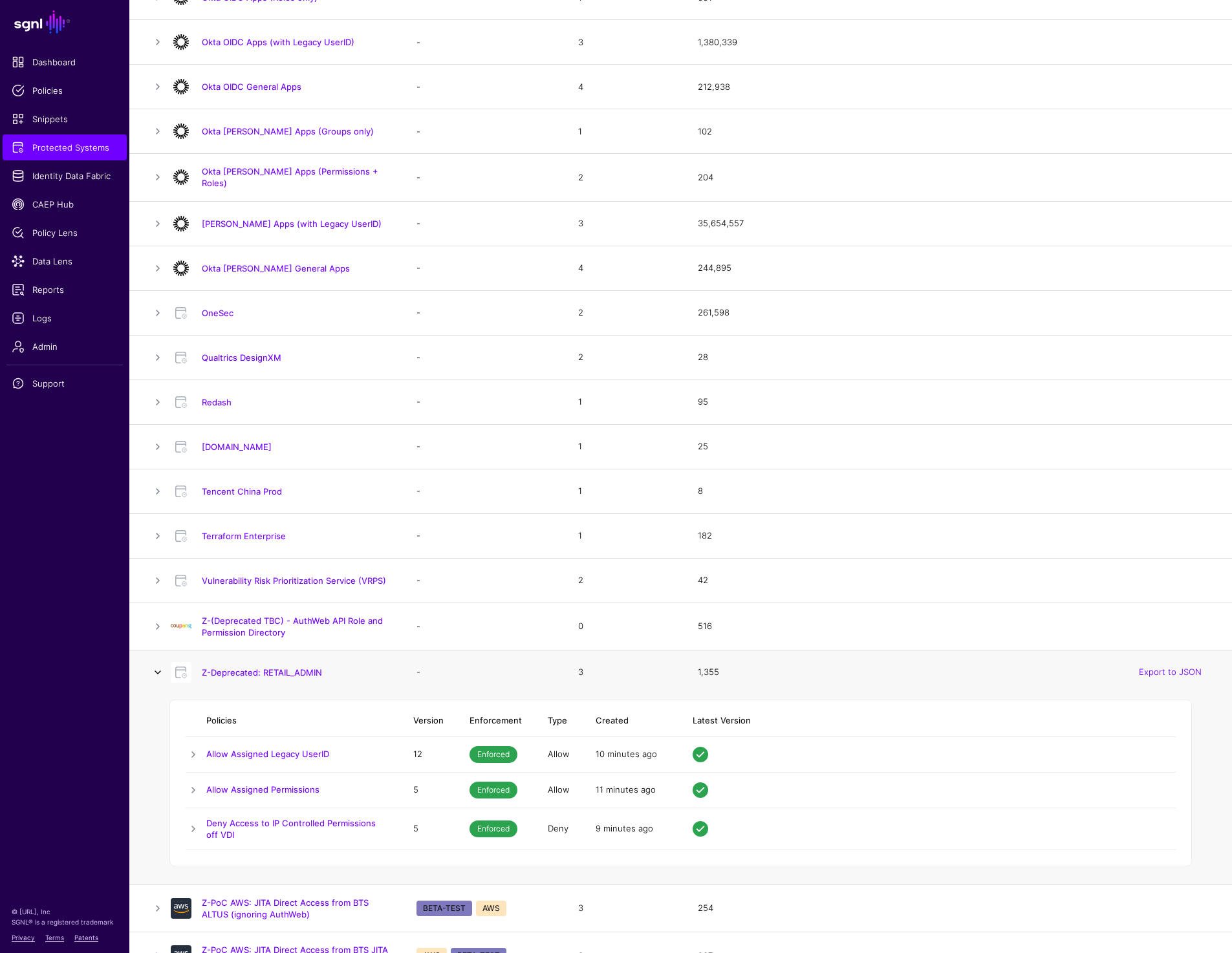
click at [157, 670] on link at bounding box center [157, 672] width 15 height 15
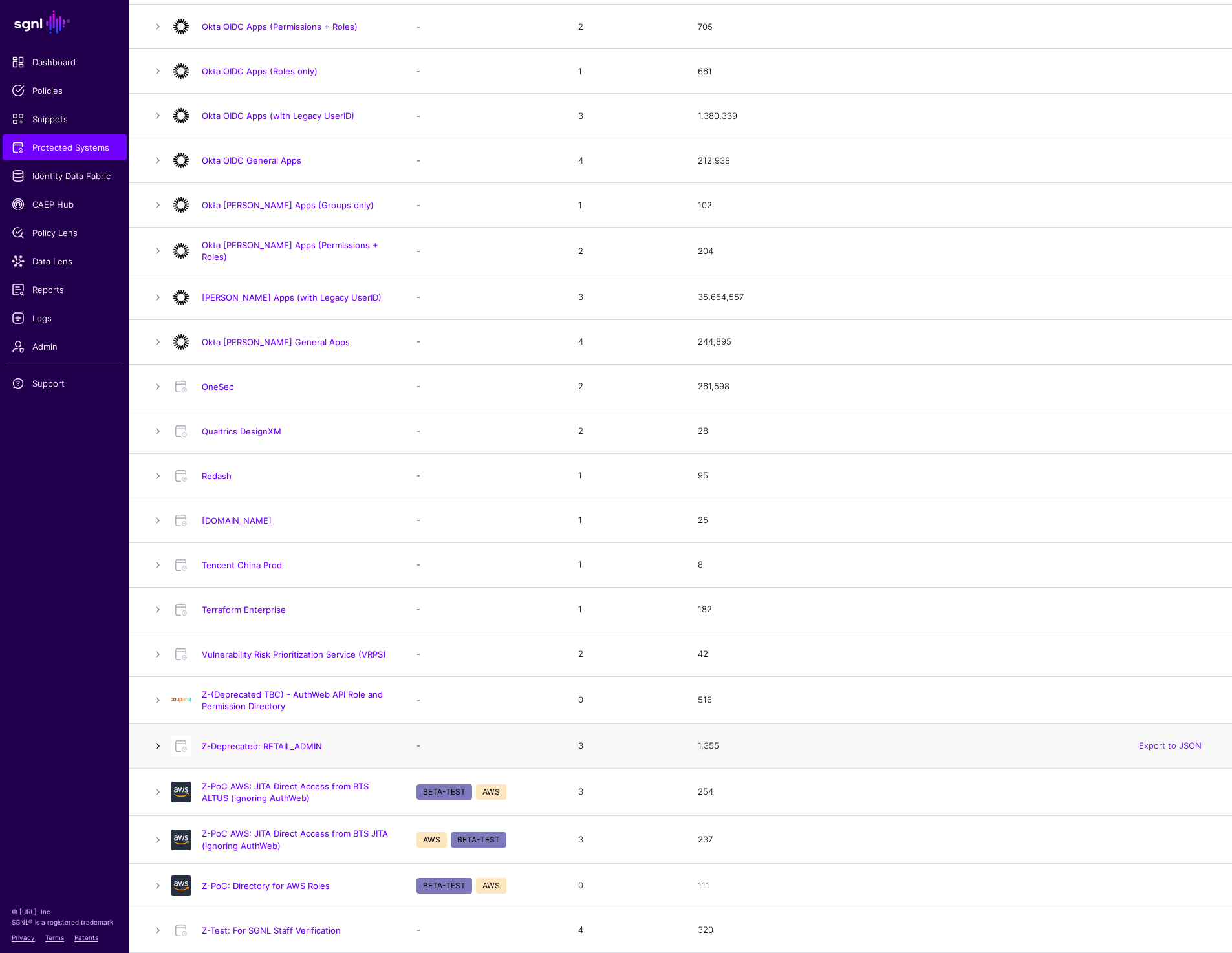
scroll to position [871, 0]
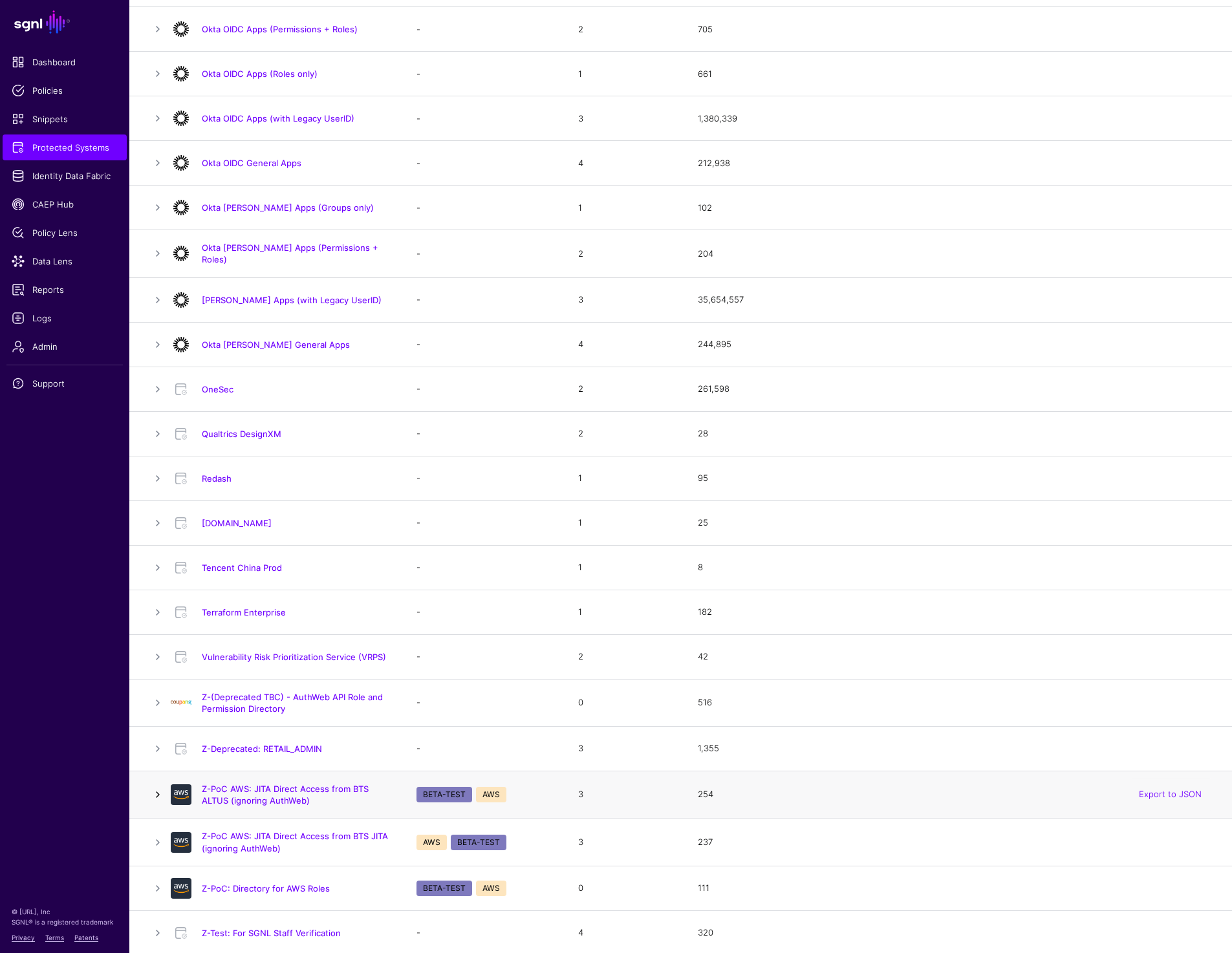
click at [157, 787] on link at bounding box center [157, 794] width 15 height 15
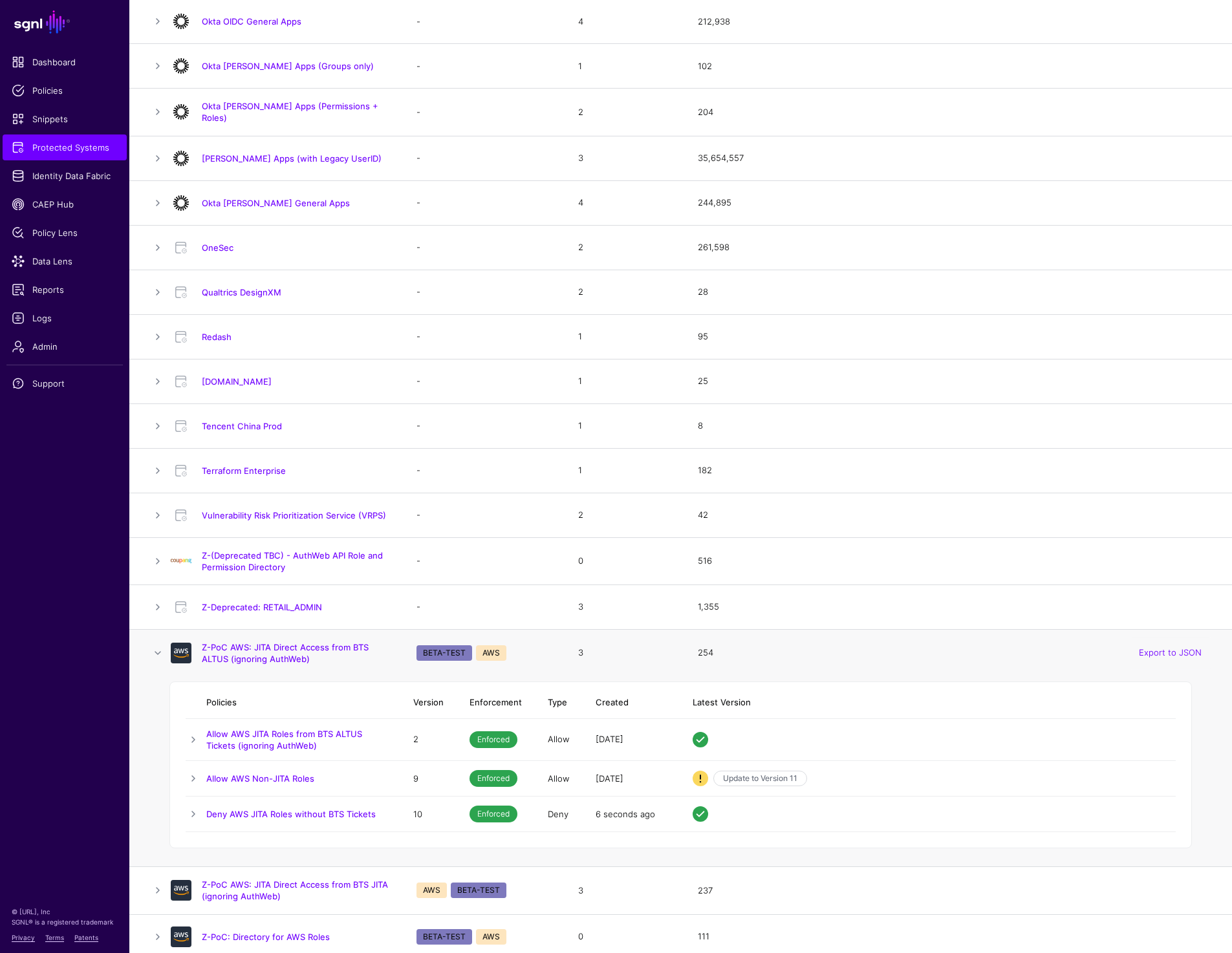
scroll to position [1035, 0]
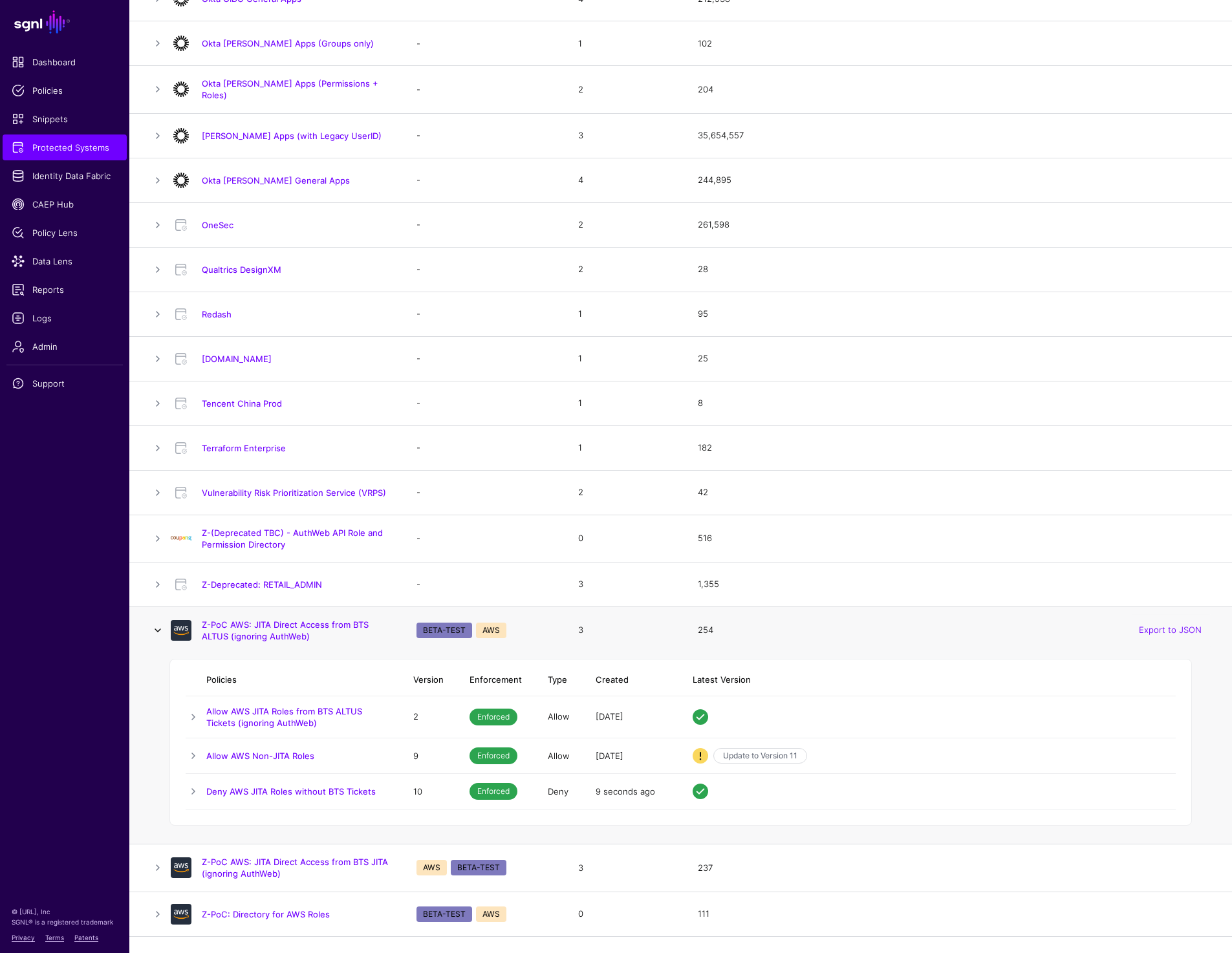
click at [151, 630] on link at bounding box center [157, 630] width 15 height 15
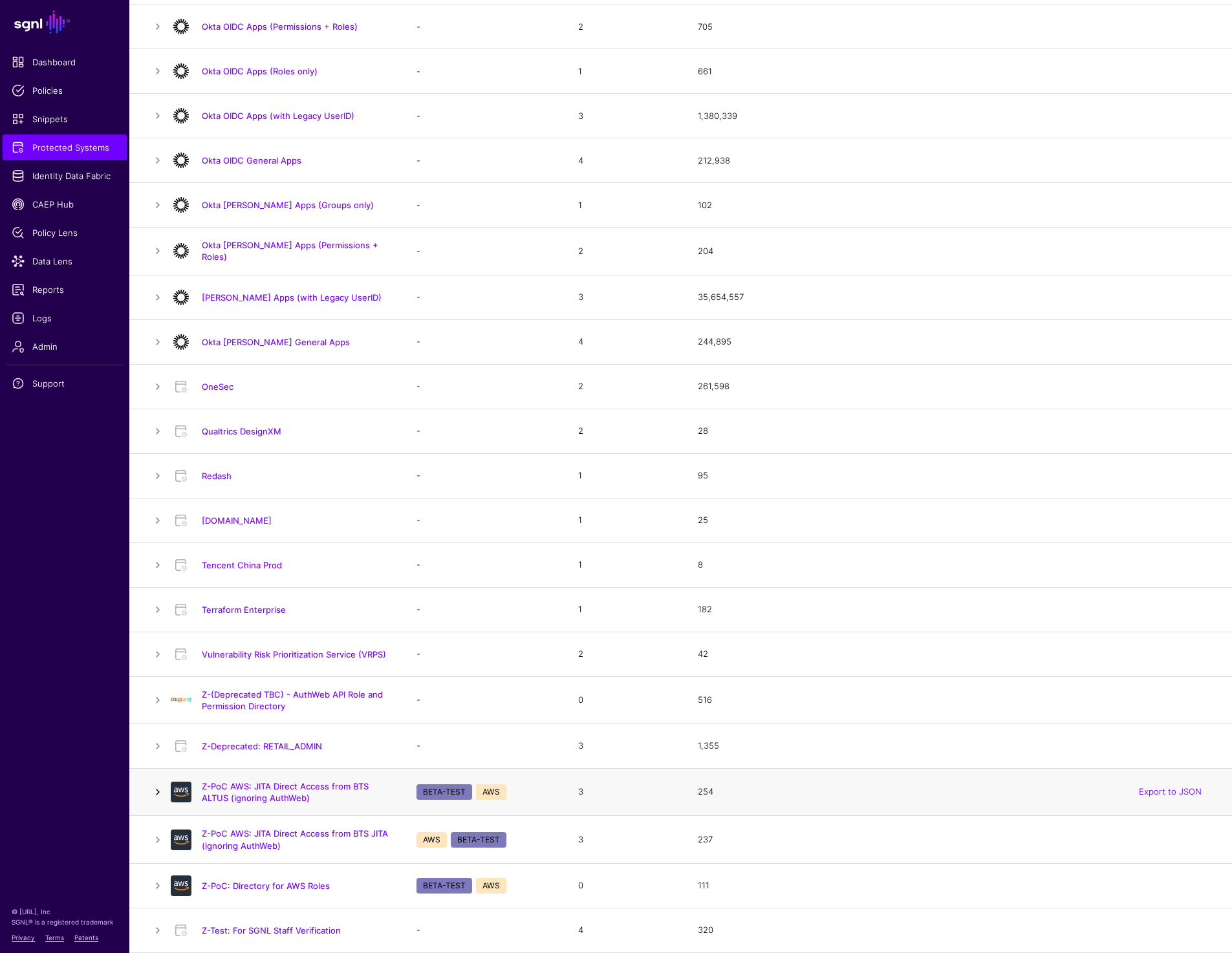
scroll to position [871, 0]
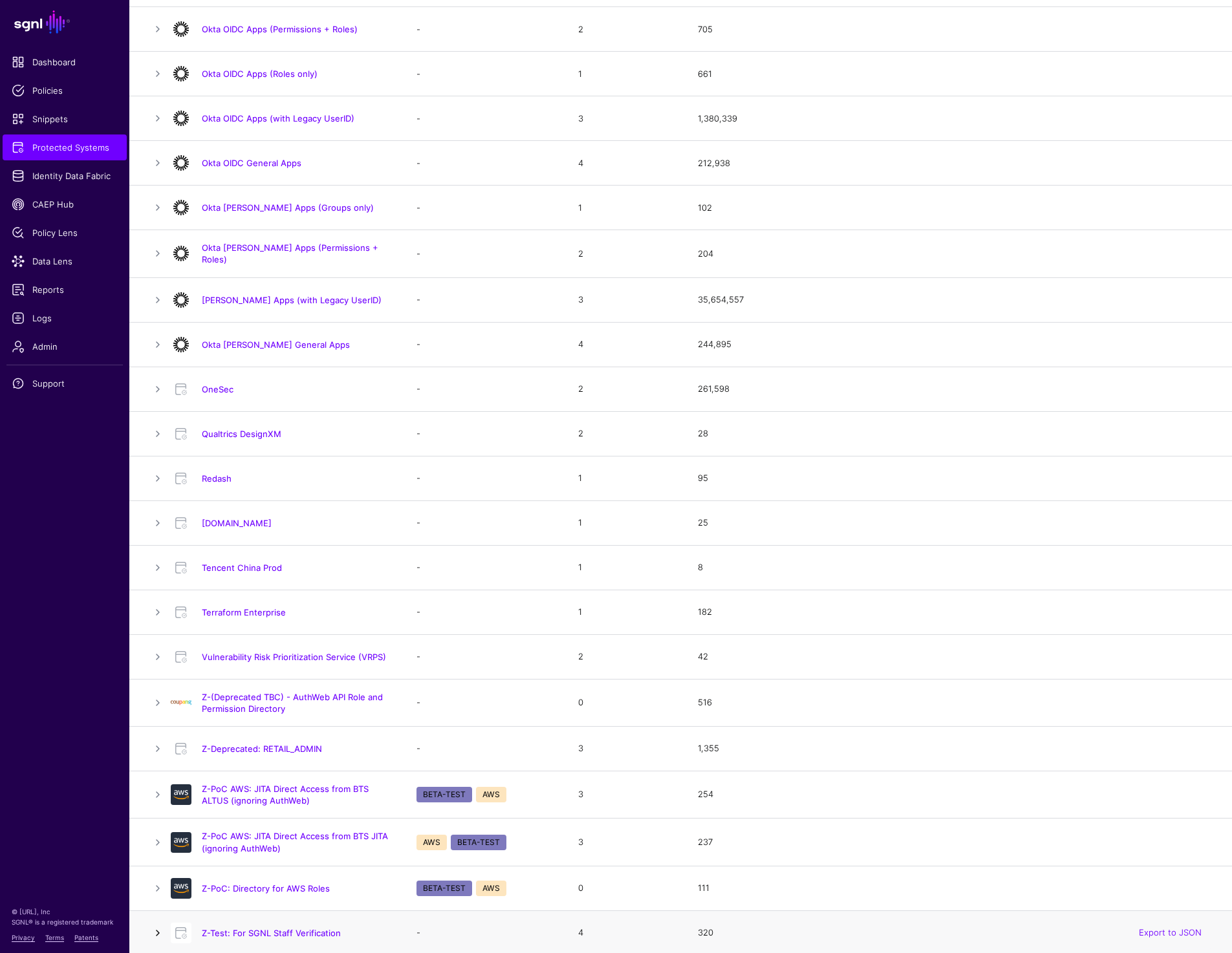
click at [161, 925] on link at bounding box center [157, 932] width 15 height 15
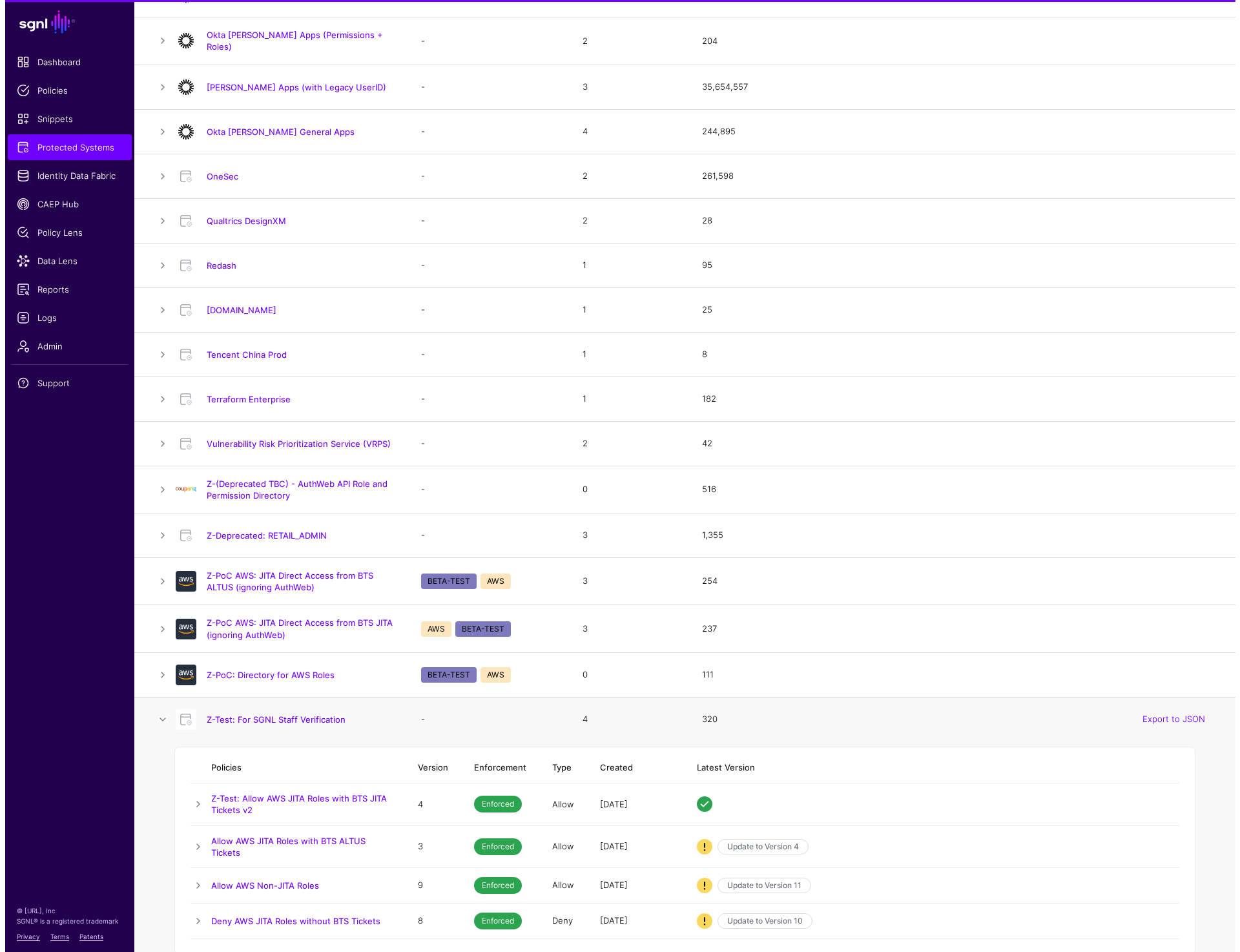
scroll to position [1102, 0]
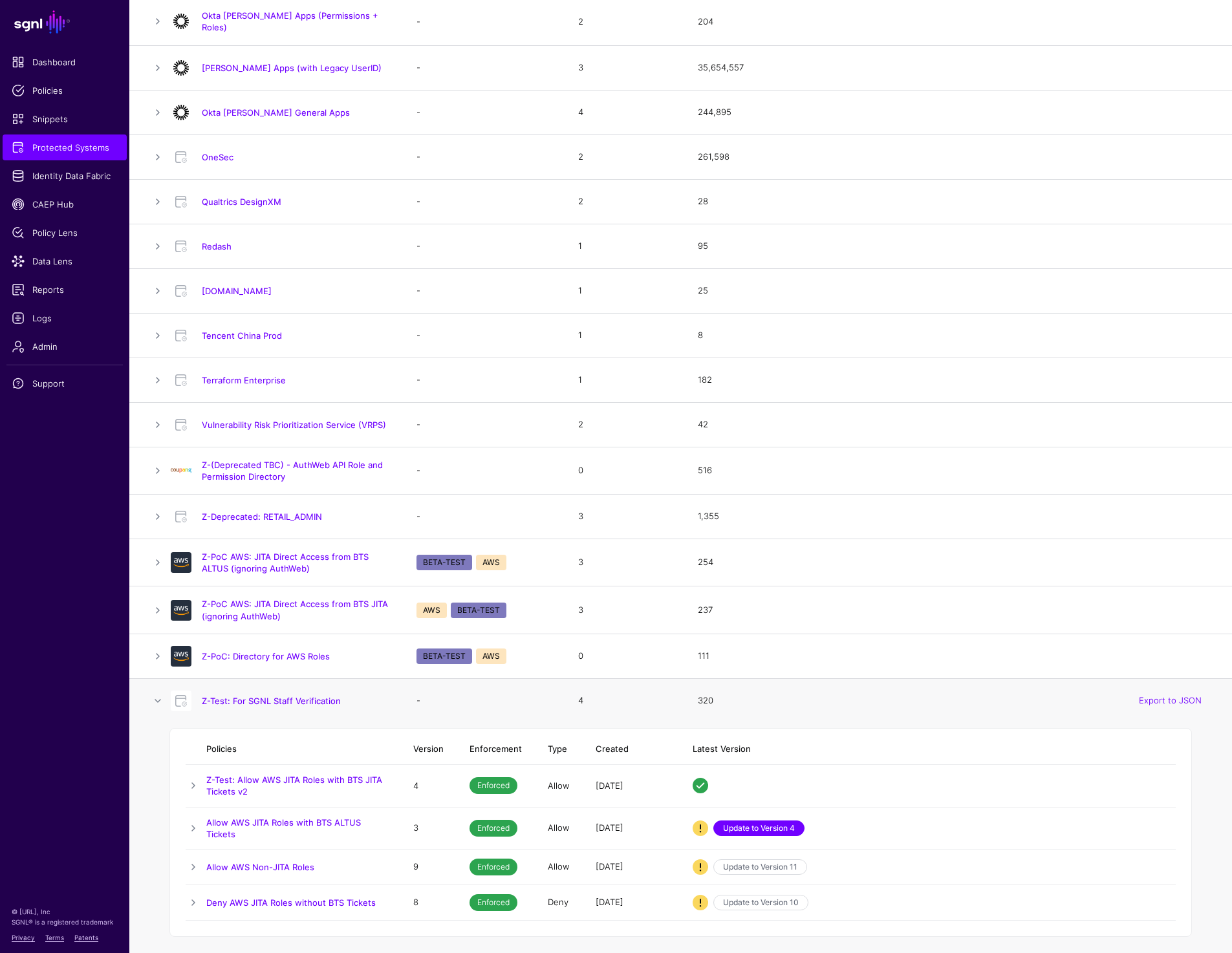
click at [743, 821] on link "Update to Version 4" at bounding box center [759, 828] width 91 height 15
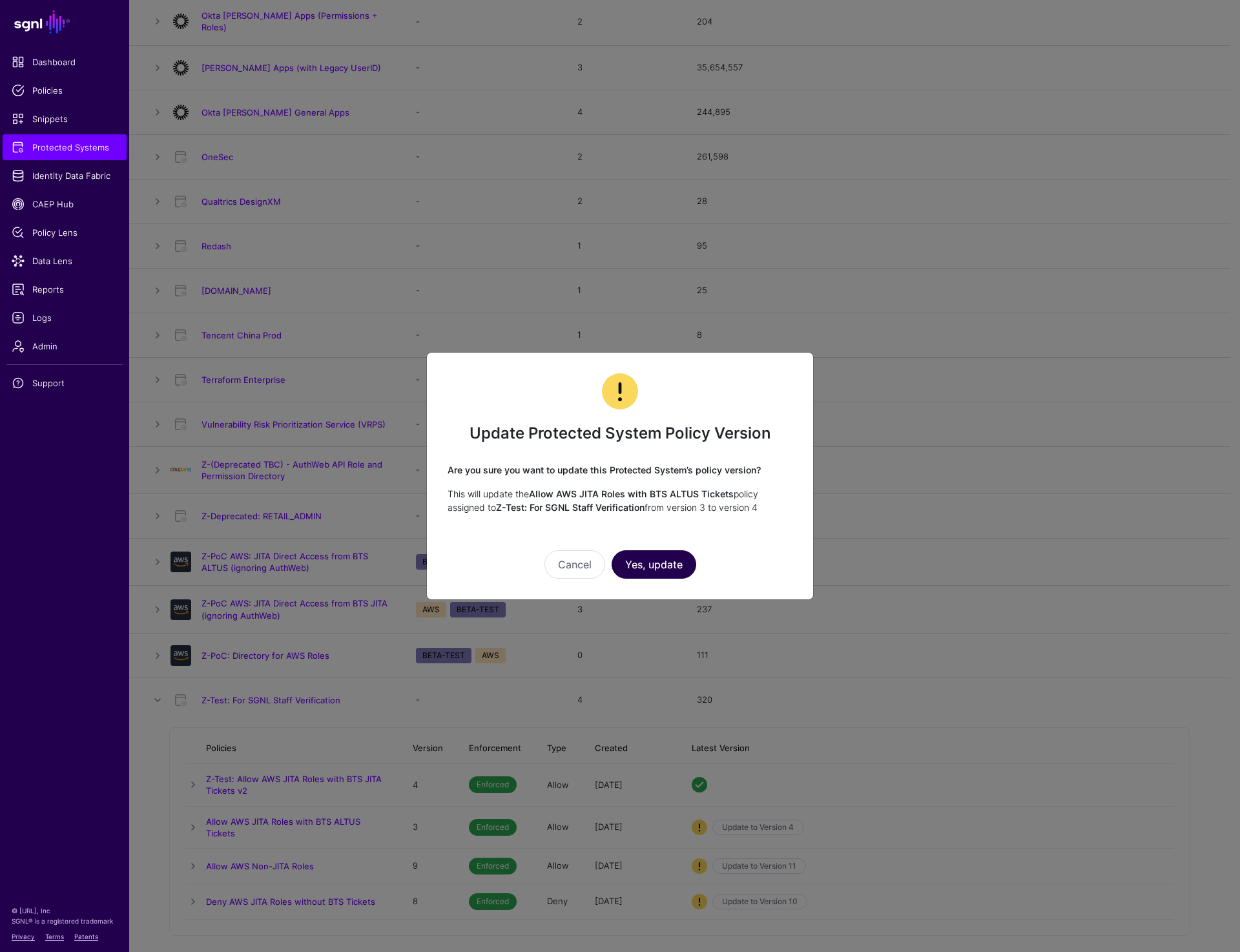
click at [646, 559] on button "Yes, update" at bounding box center [654, 564] width 85 height 28
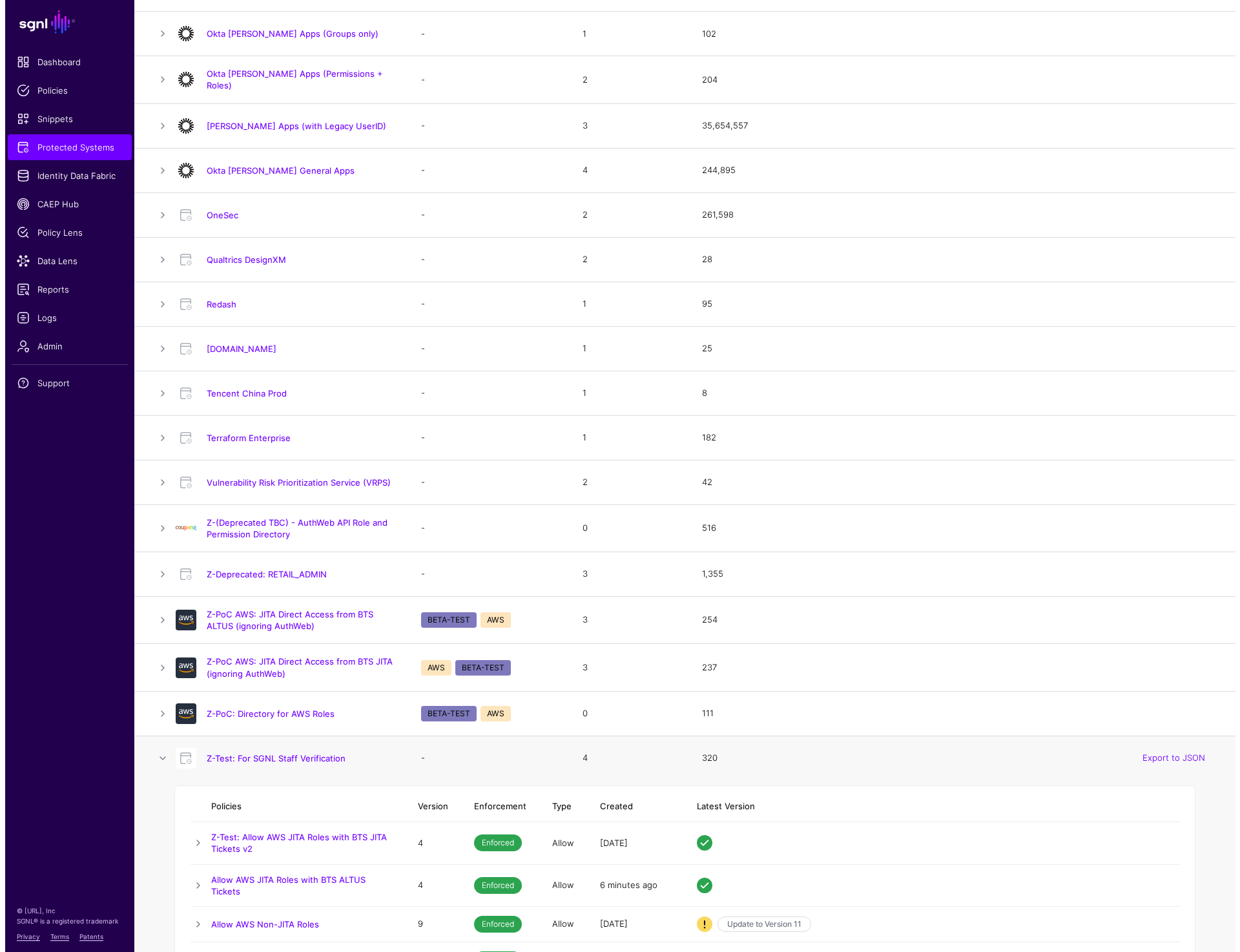
scroll to position [1096, 0]
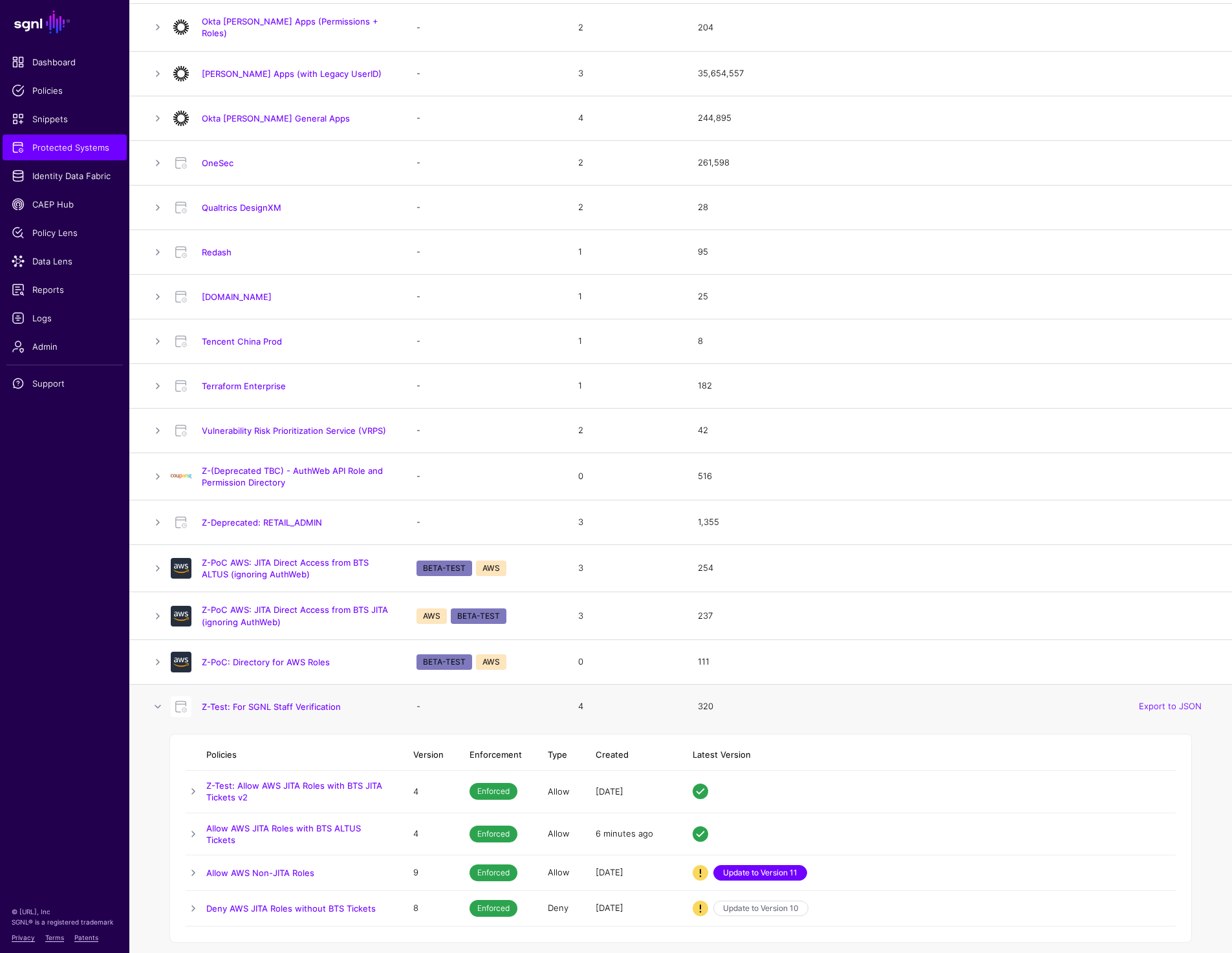
click at [748, 868] on link "Update to Version 11" at bounding box center [760, 872] width 94 height 15
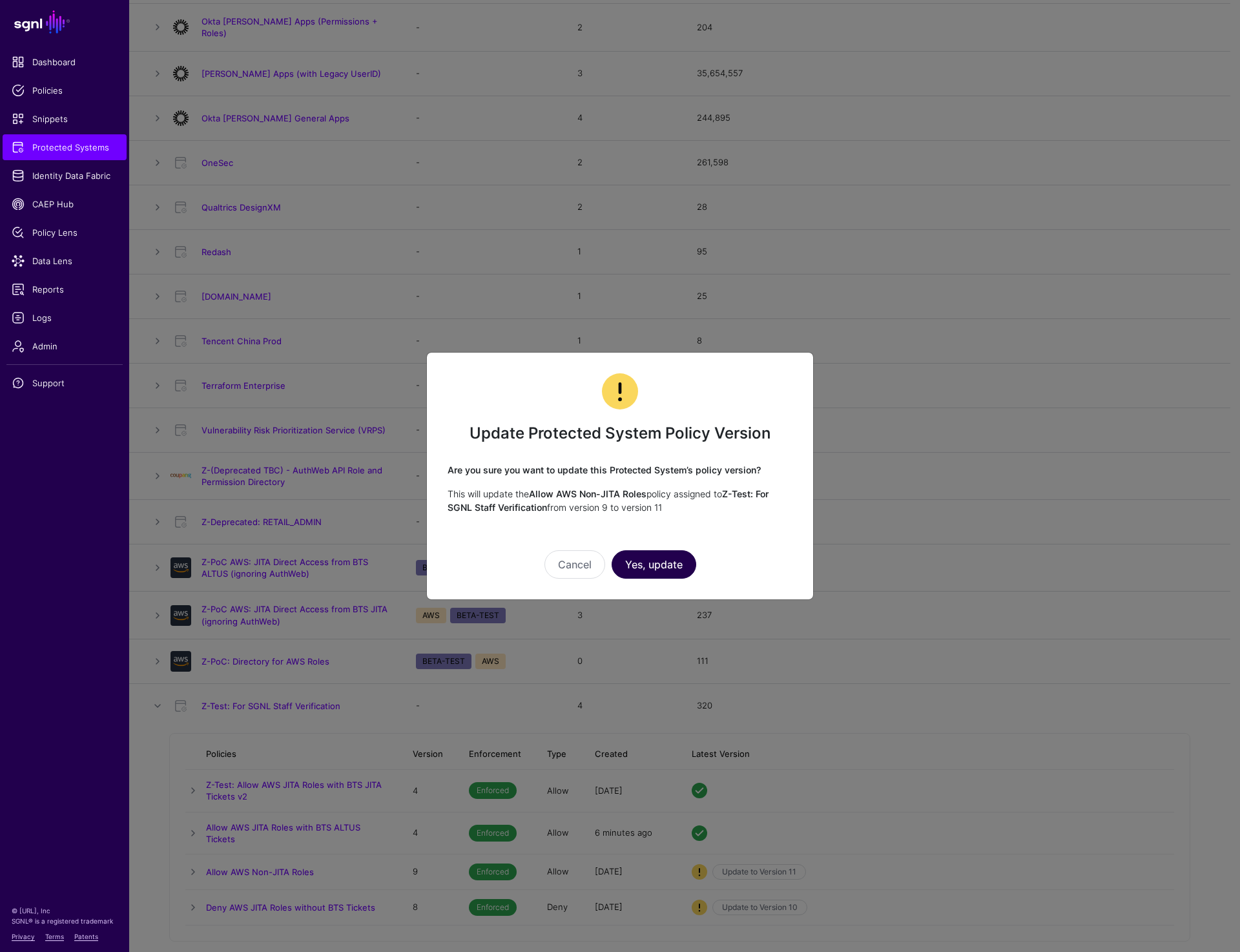
click at [657, 565] on button "Yes, update" at bounding box center [654, 564] width 85 height 28
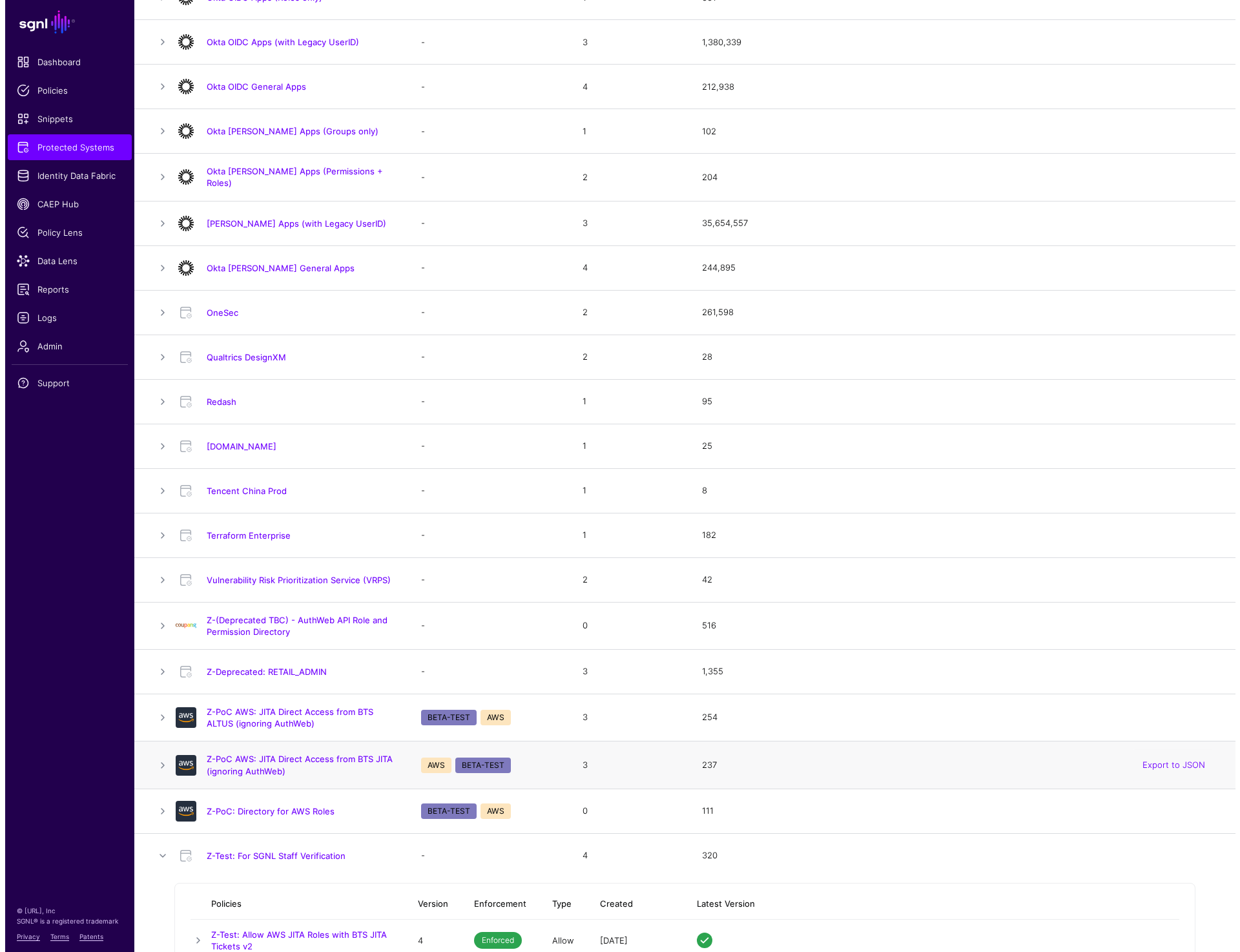
scroll to position [1102, 0]
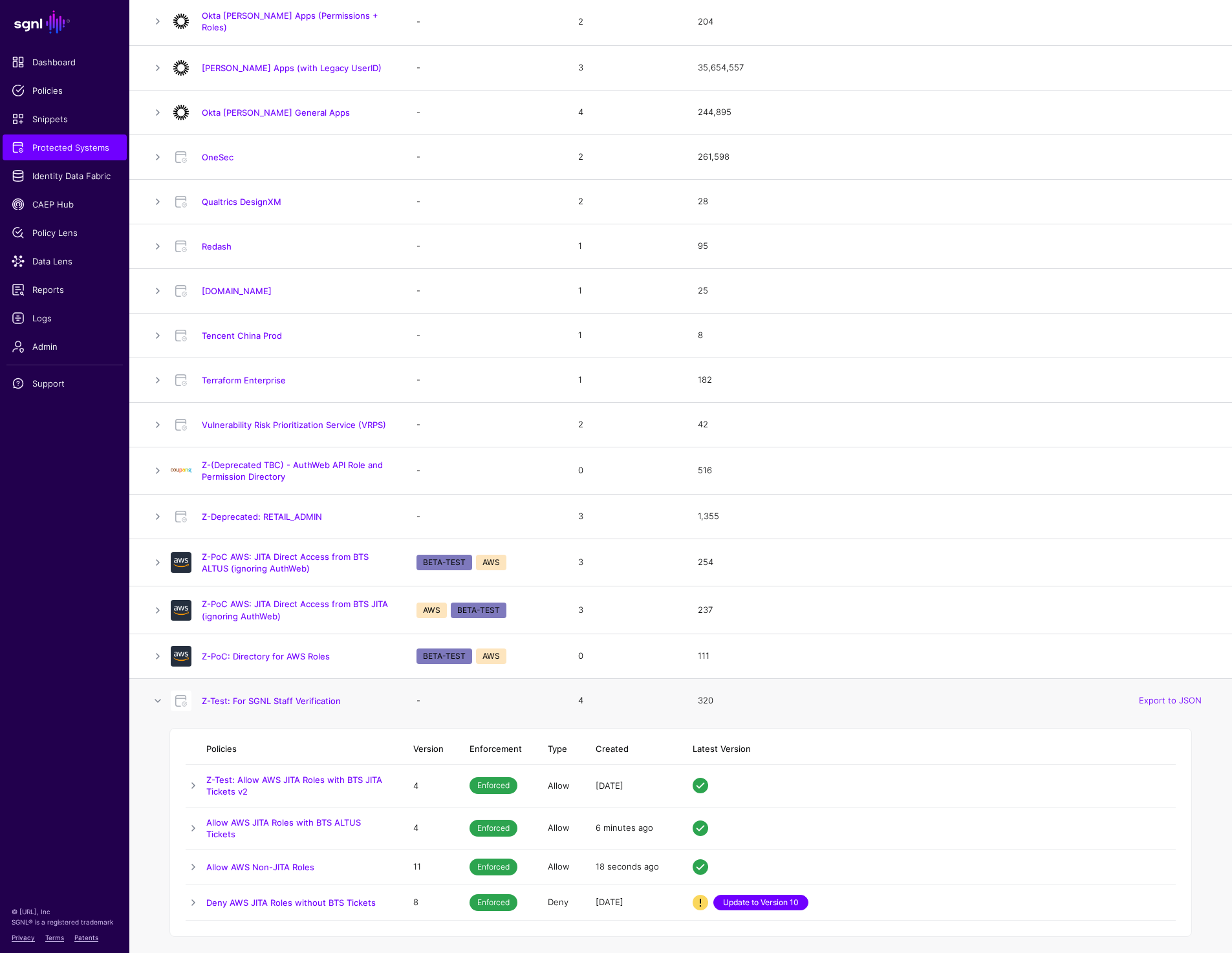
click at [743, 900] on link "Update to Version 10" at bounding box center [760, 902] width 95 height 15
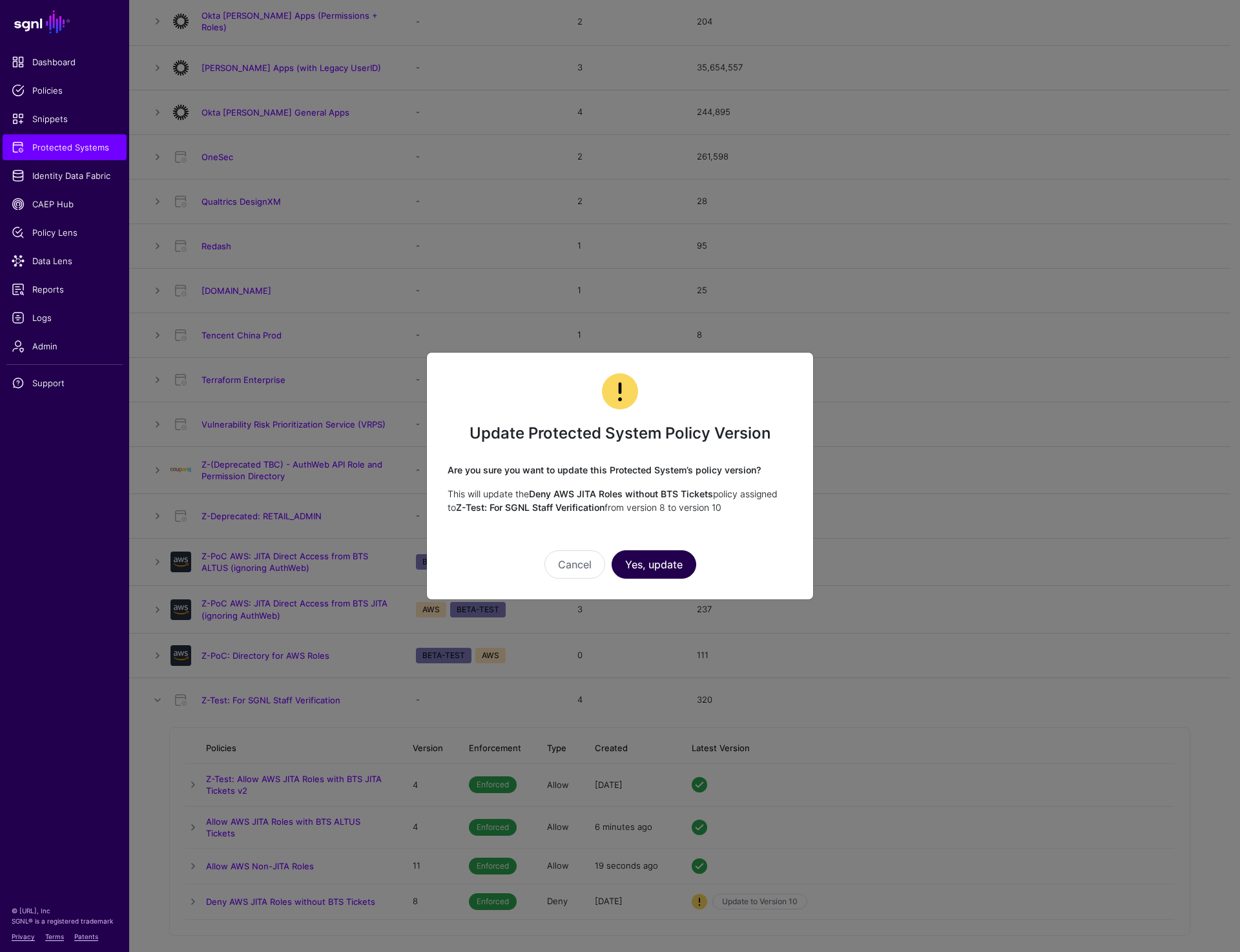
click at [666, 567] on button "Yes, update" at bounding box center [654, 564] width 85 height 28
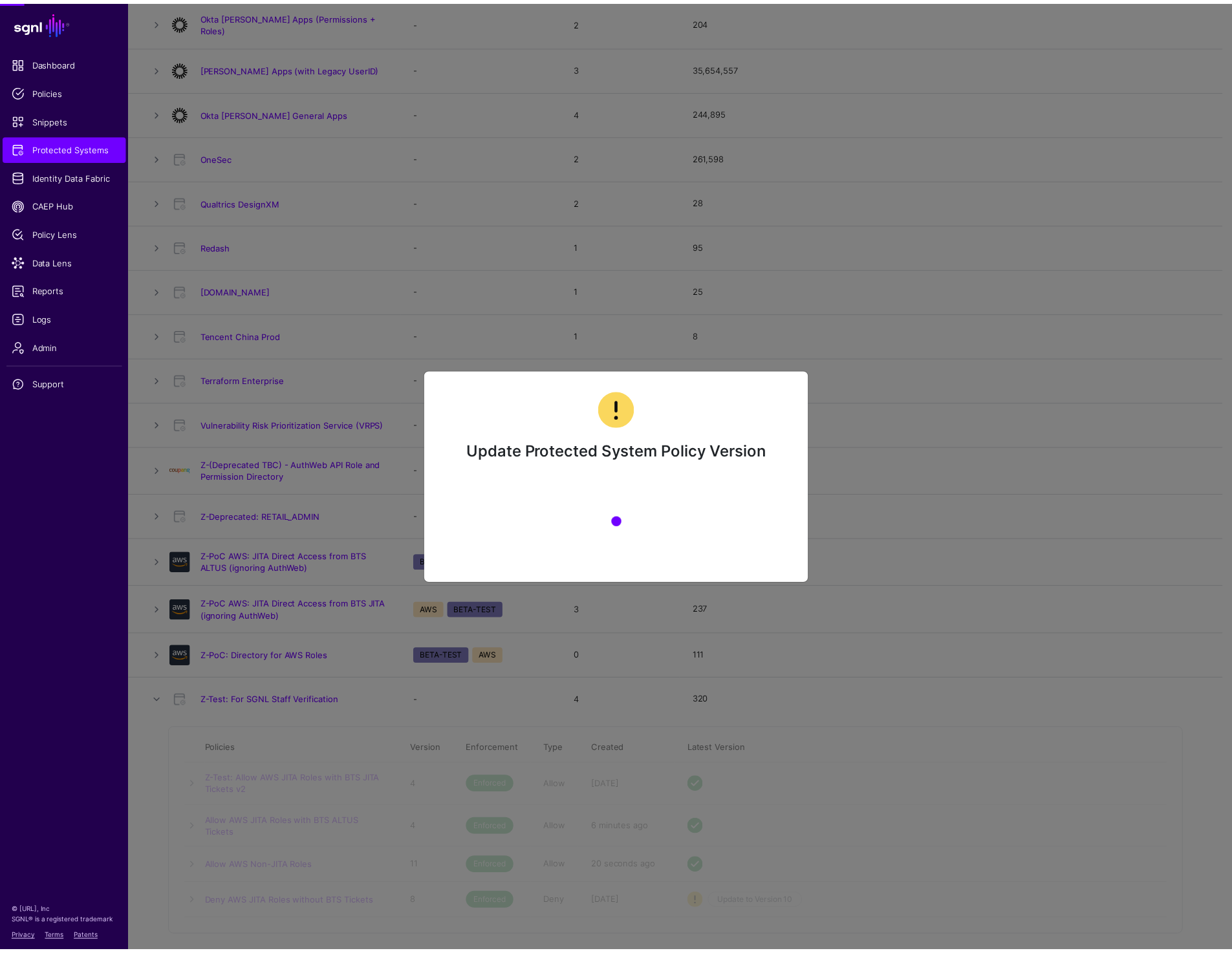
scroll to position [947, 0]
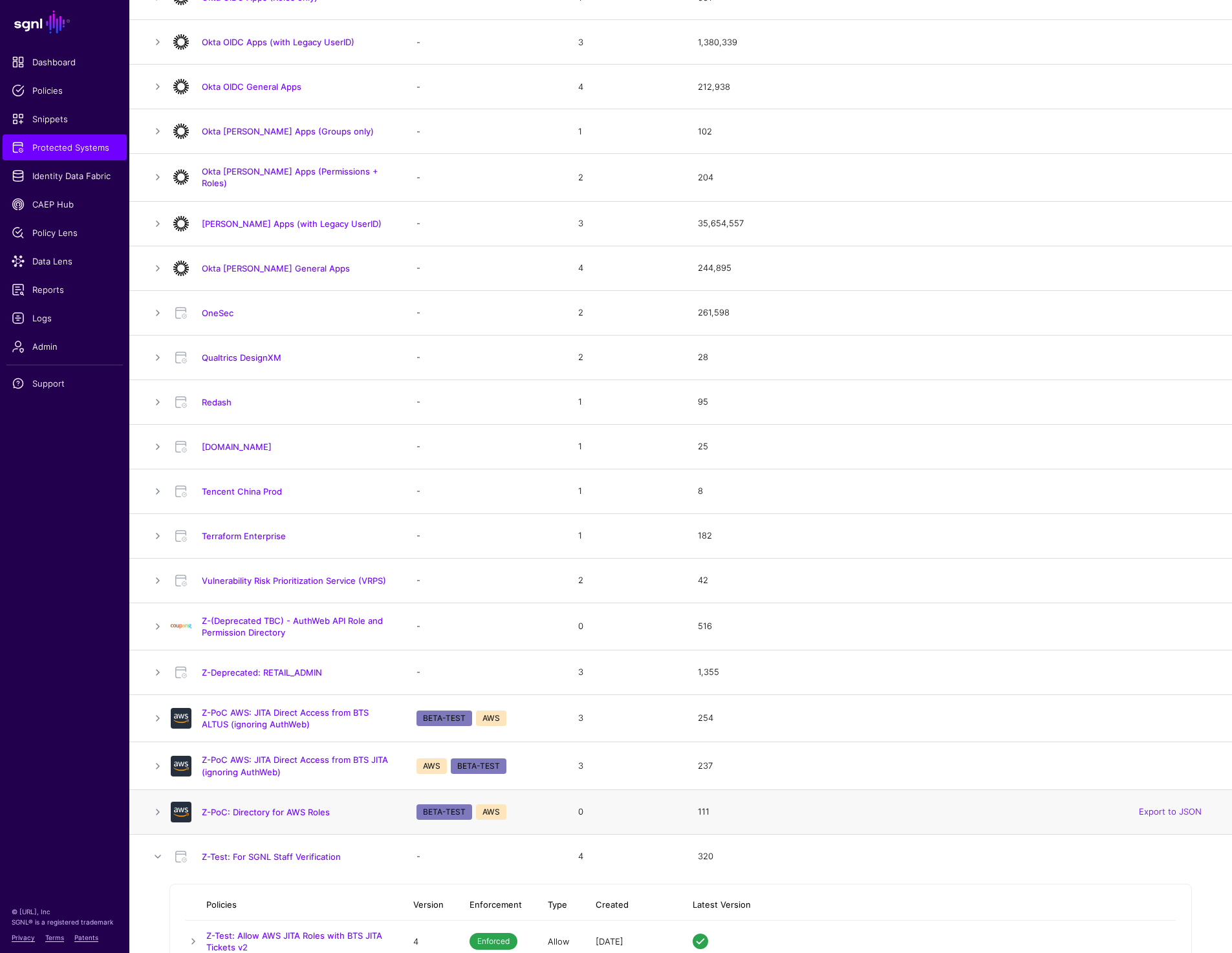
click at [148, 810] on td at bounding box center [150, 812] width 41 height 45
click at [158, 810] on link at bounding box center [157, 811] width 15 height 15
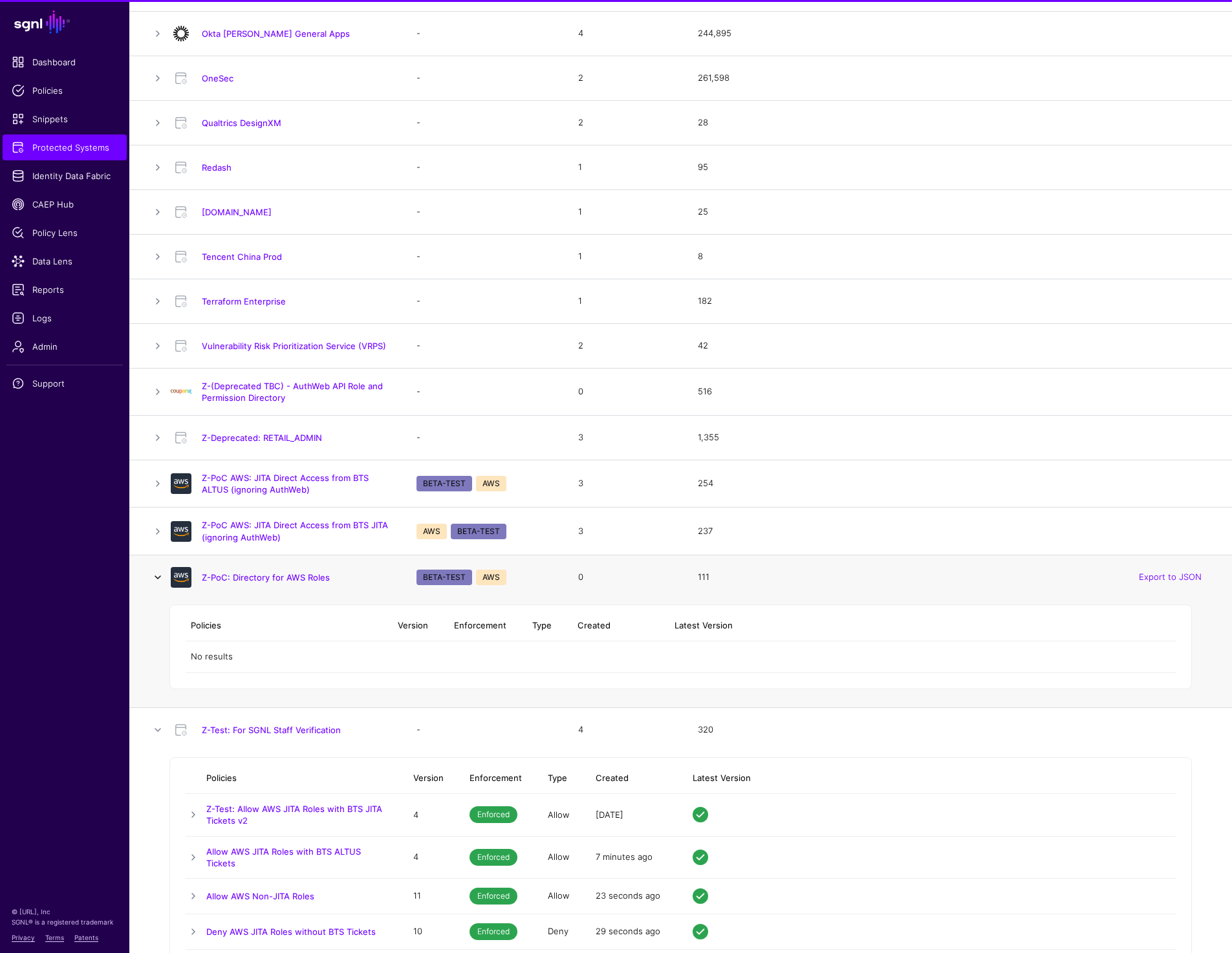
scroll to position [1211, 0]
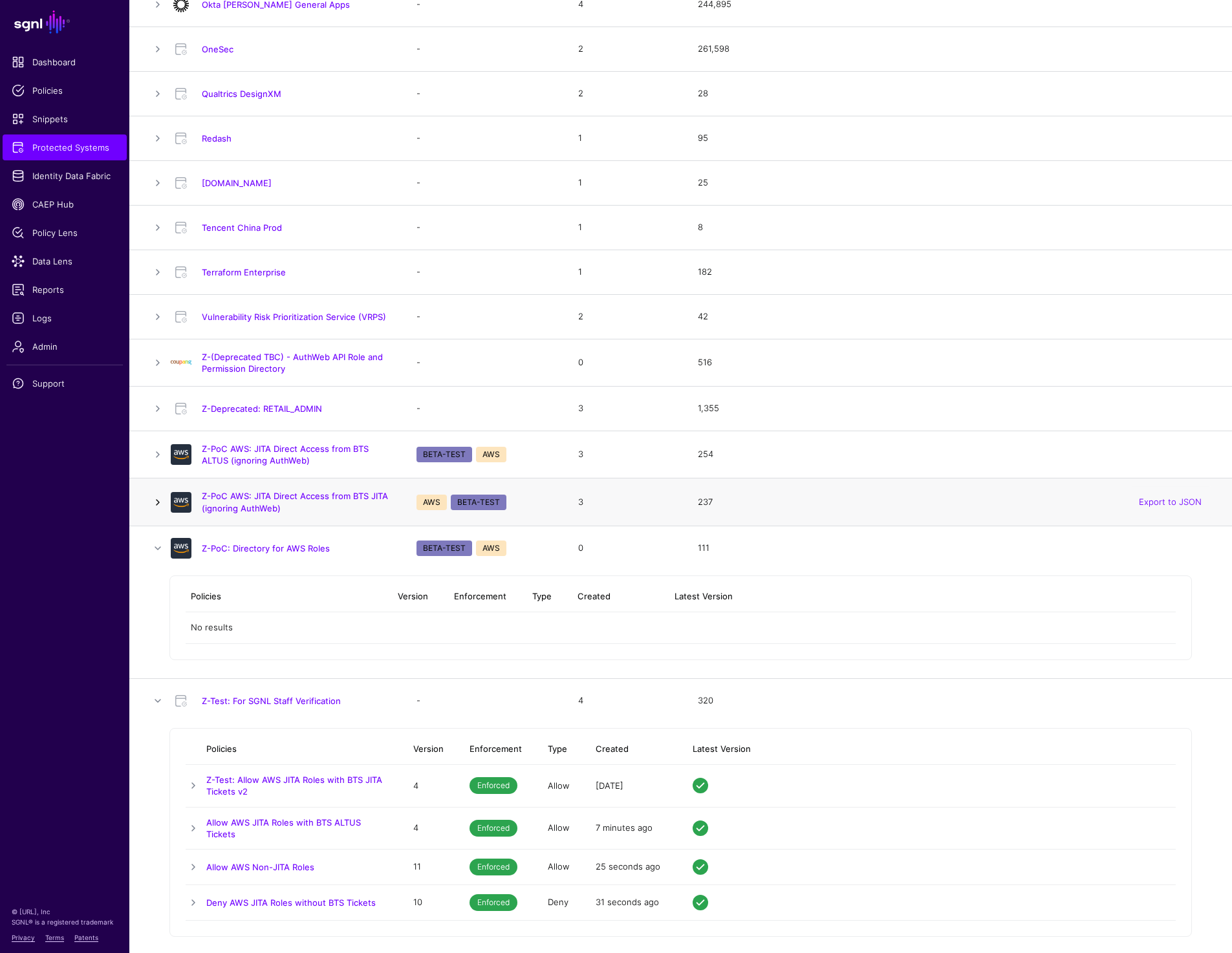
click at [157, 500] on link at bounding box center [157, 501] width 15 height 15
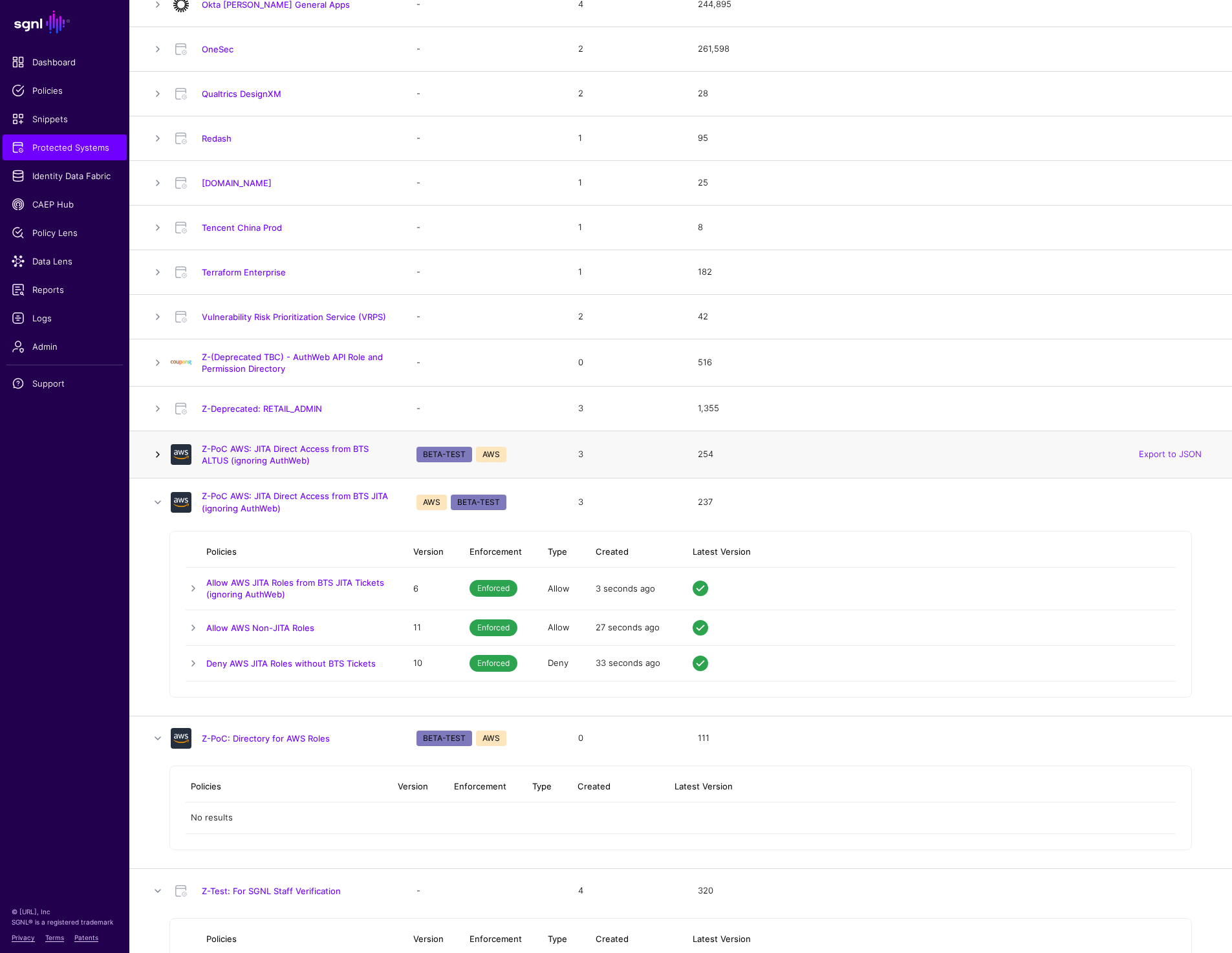
click at [156, 446] on link at bounding box center [157, 454] width 15 height 15
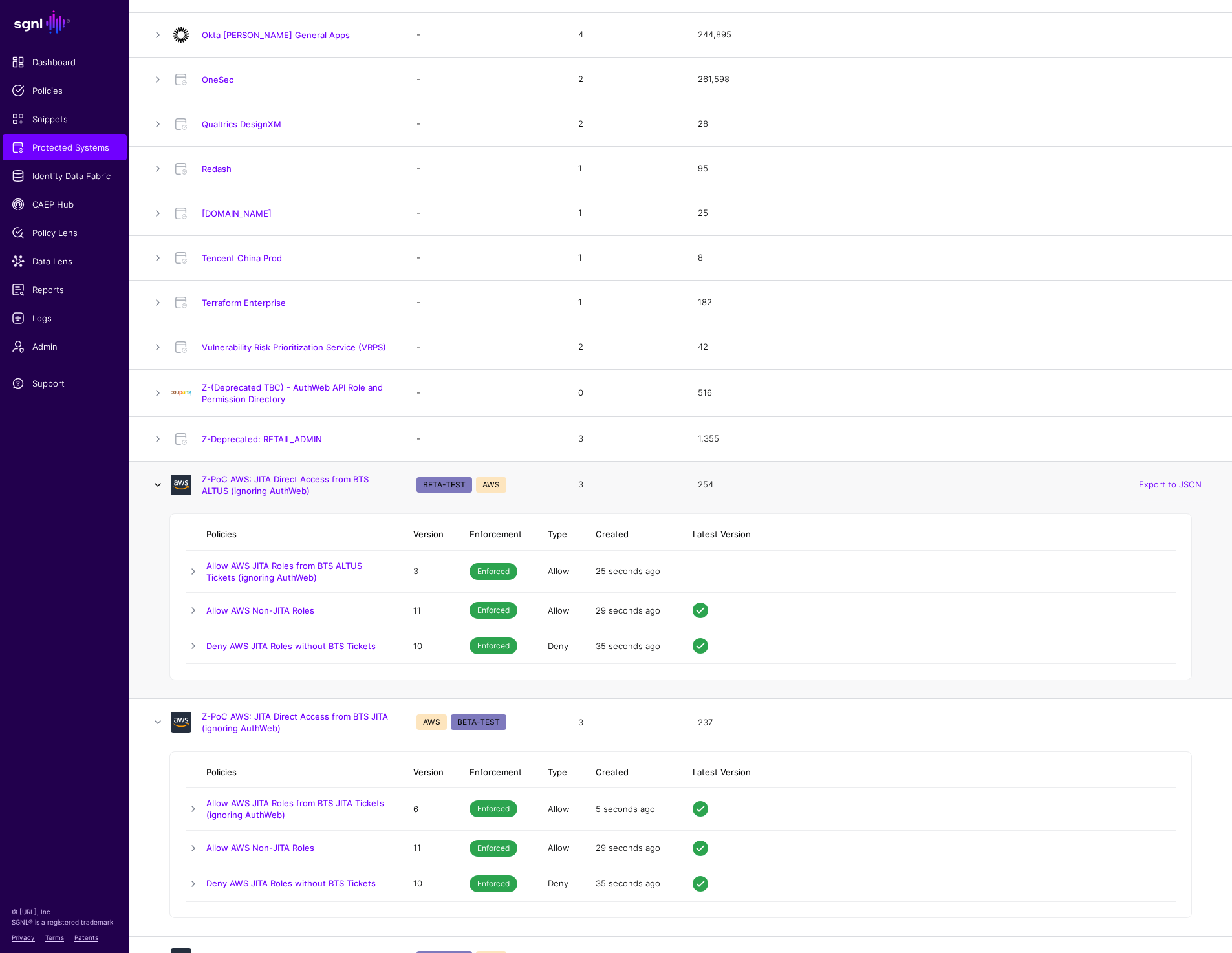
scroll to position [1146, 0]
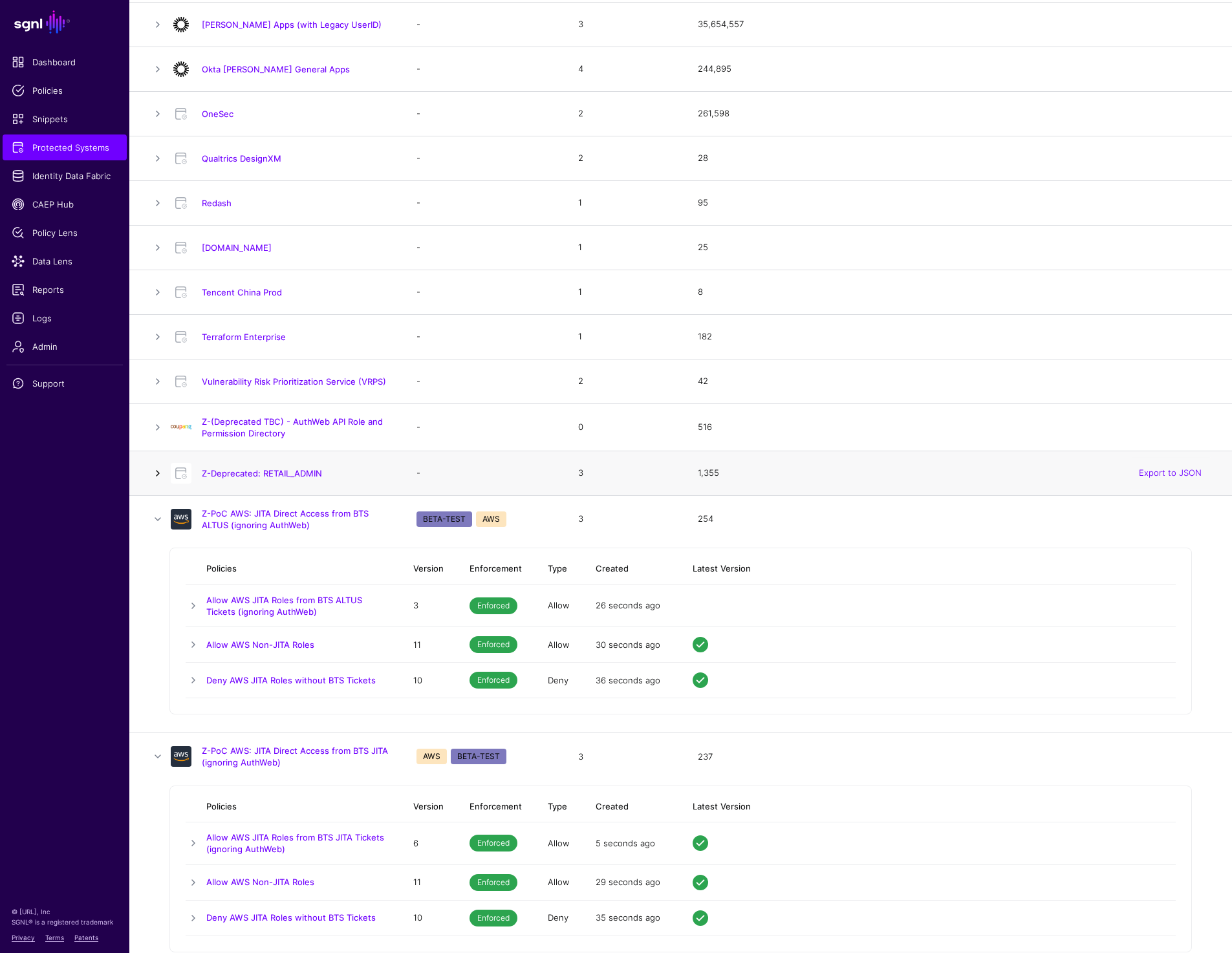
click at [159, 471] on link at bounding box center [157, 473] width 15 height 15
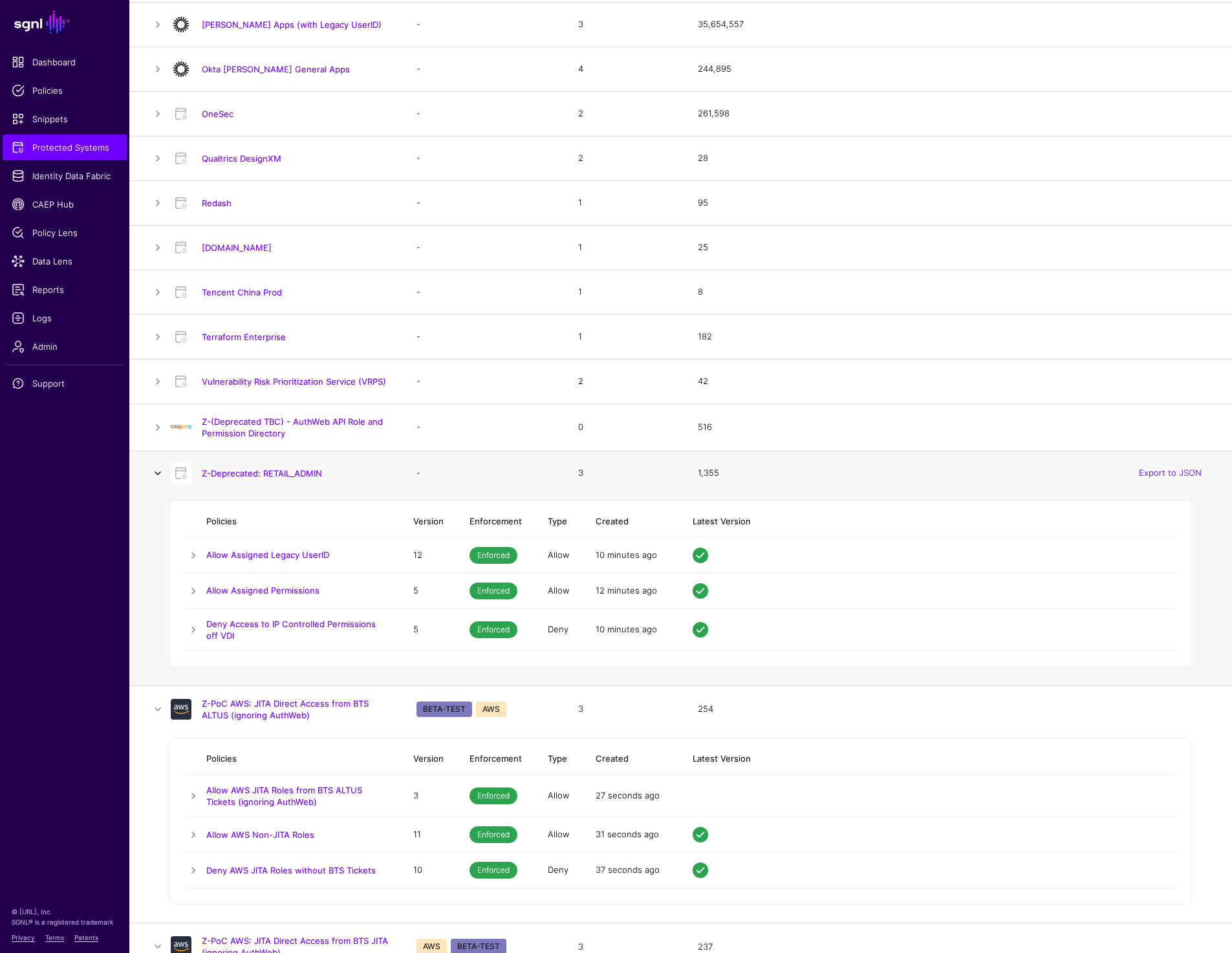
click at [159, 471] on link at bounding box center [157, 473] width 15 height 15
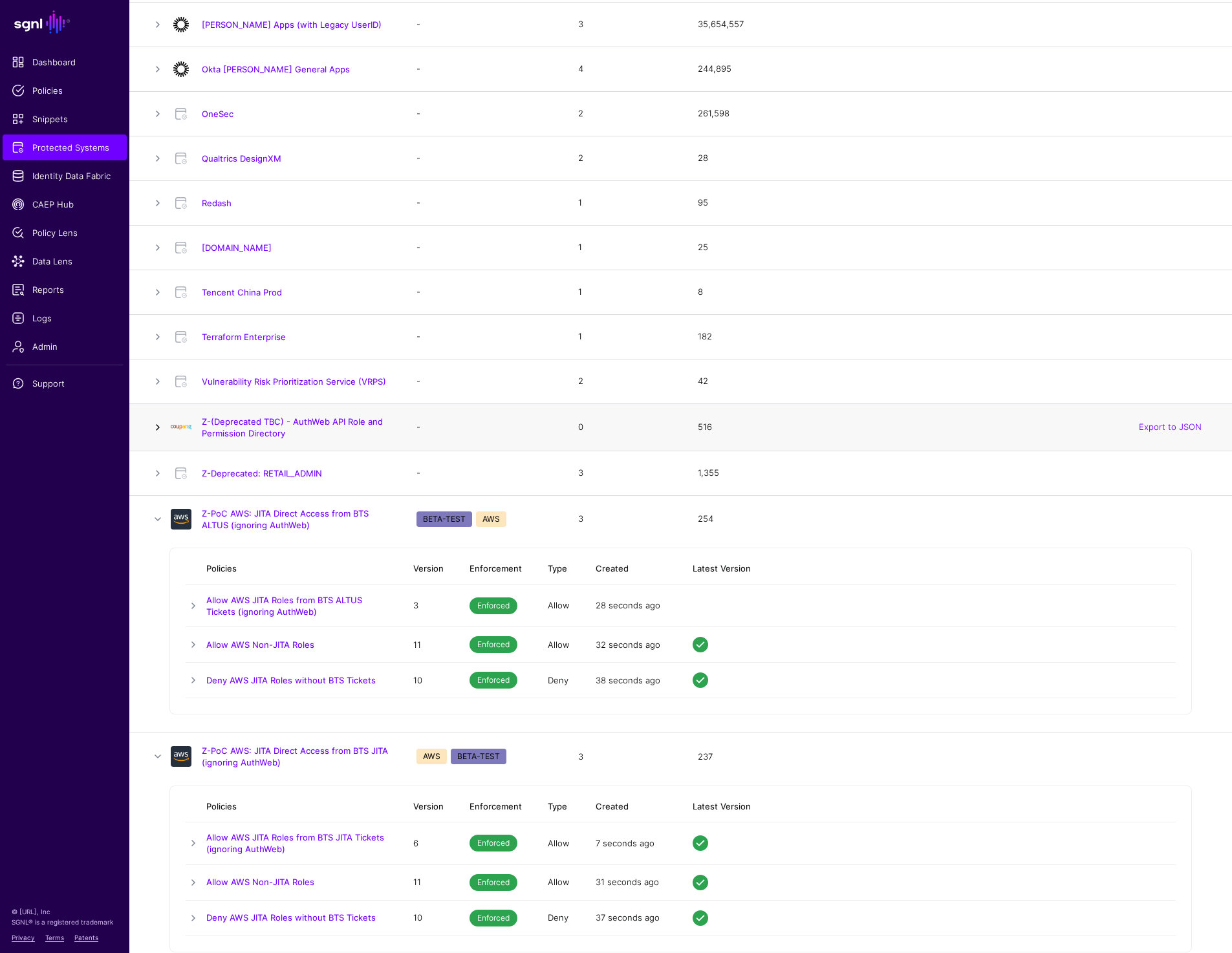
click at [158, 431] on link at bounding box center [157, 427] width 15 height 15
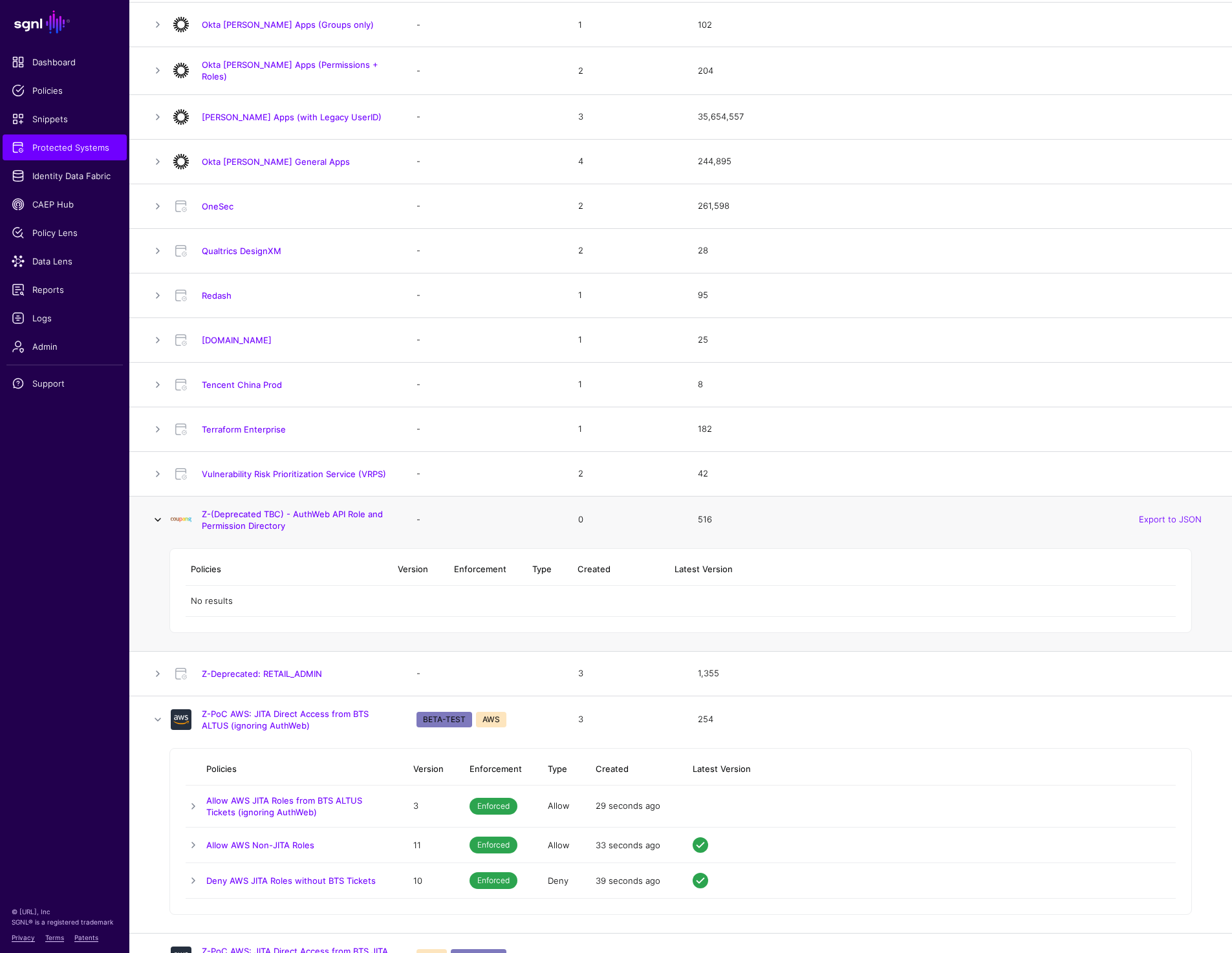
scroll to position [1015, 0]
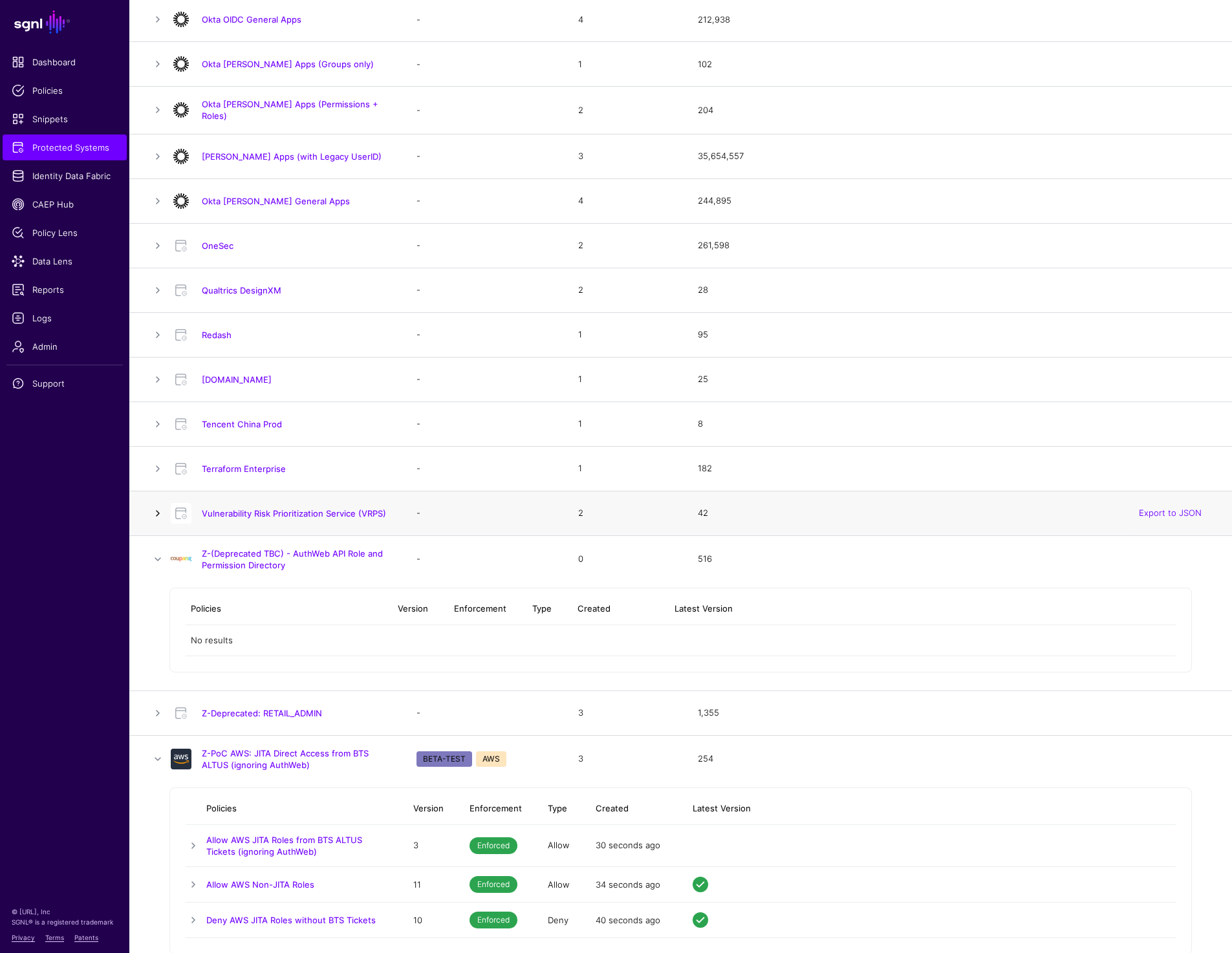
click at [160, 509] on link at bounding box center [157, 513] width 15 height 15
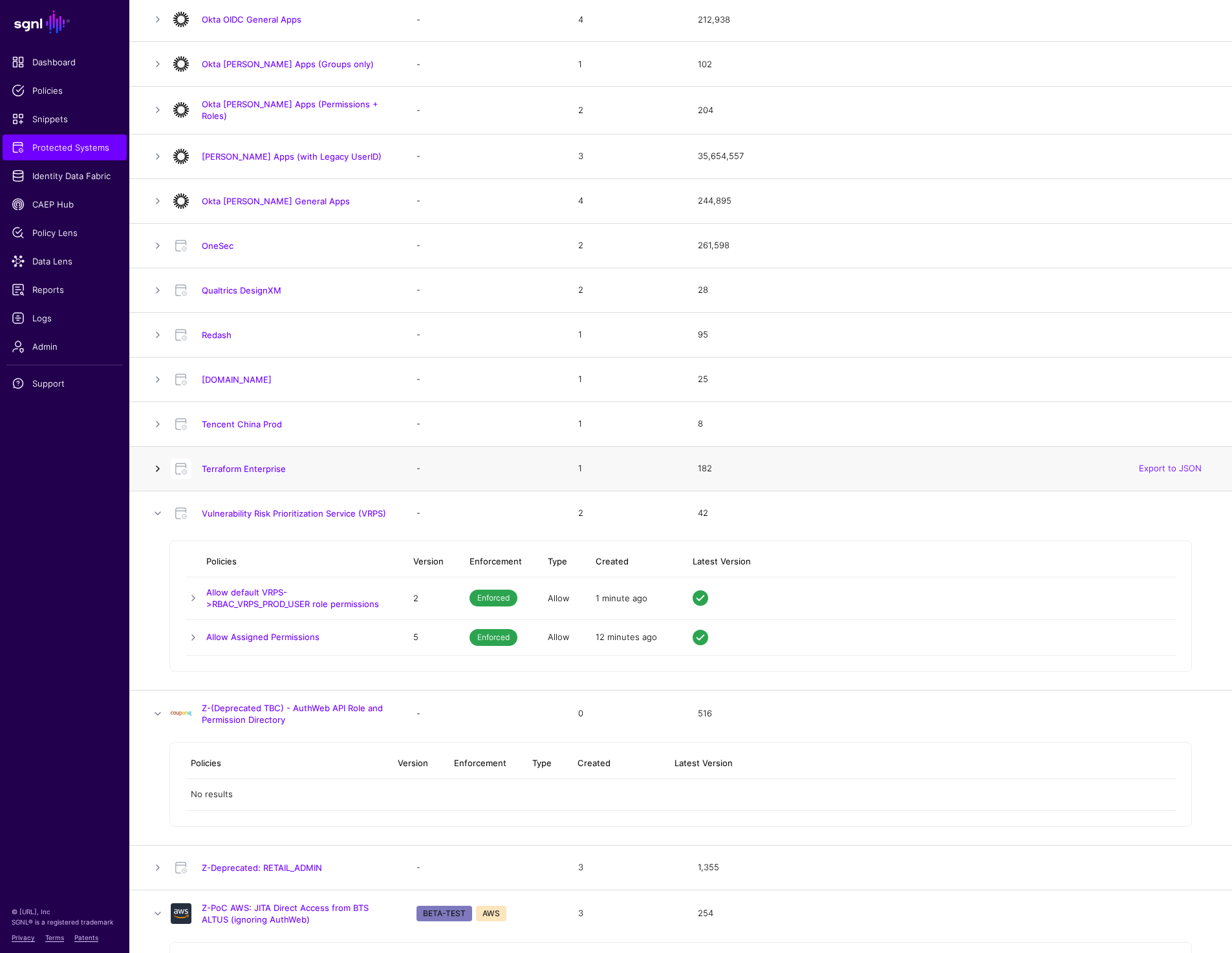
click at [157, 461] on link at bounding box center [157, 468] width 15 height 15
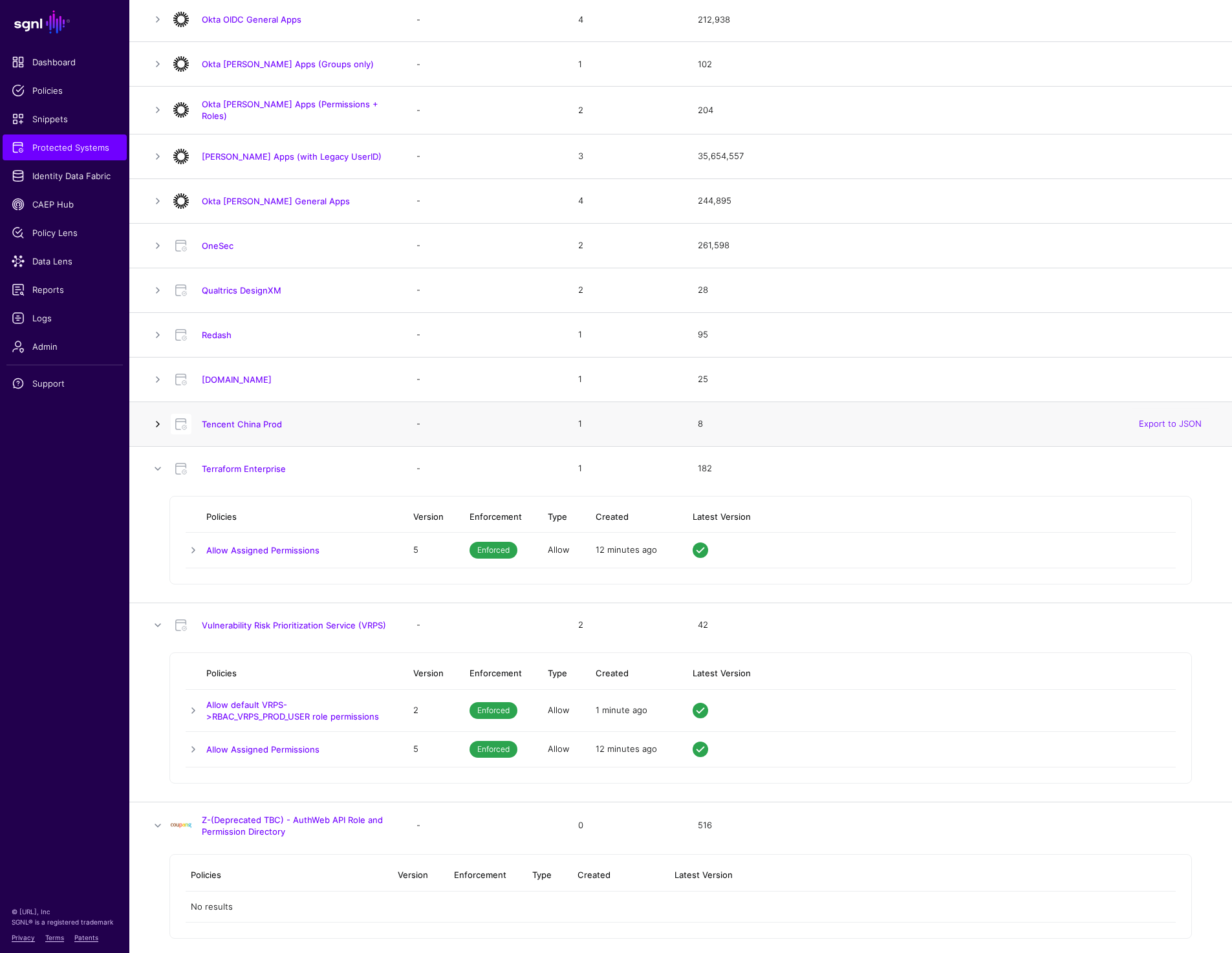
click at [157, 416] on link at bounding box center [157, 423] width 15 height 15
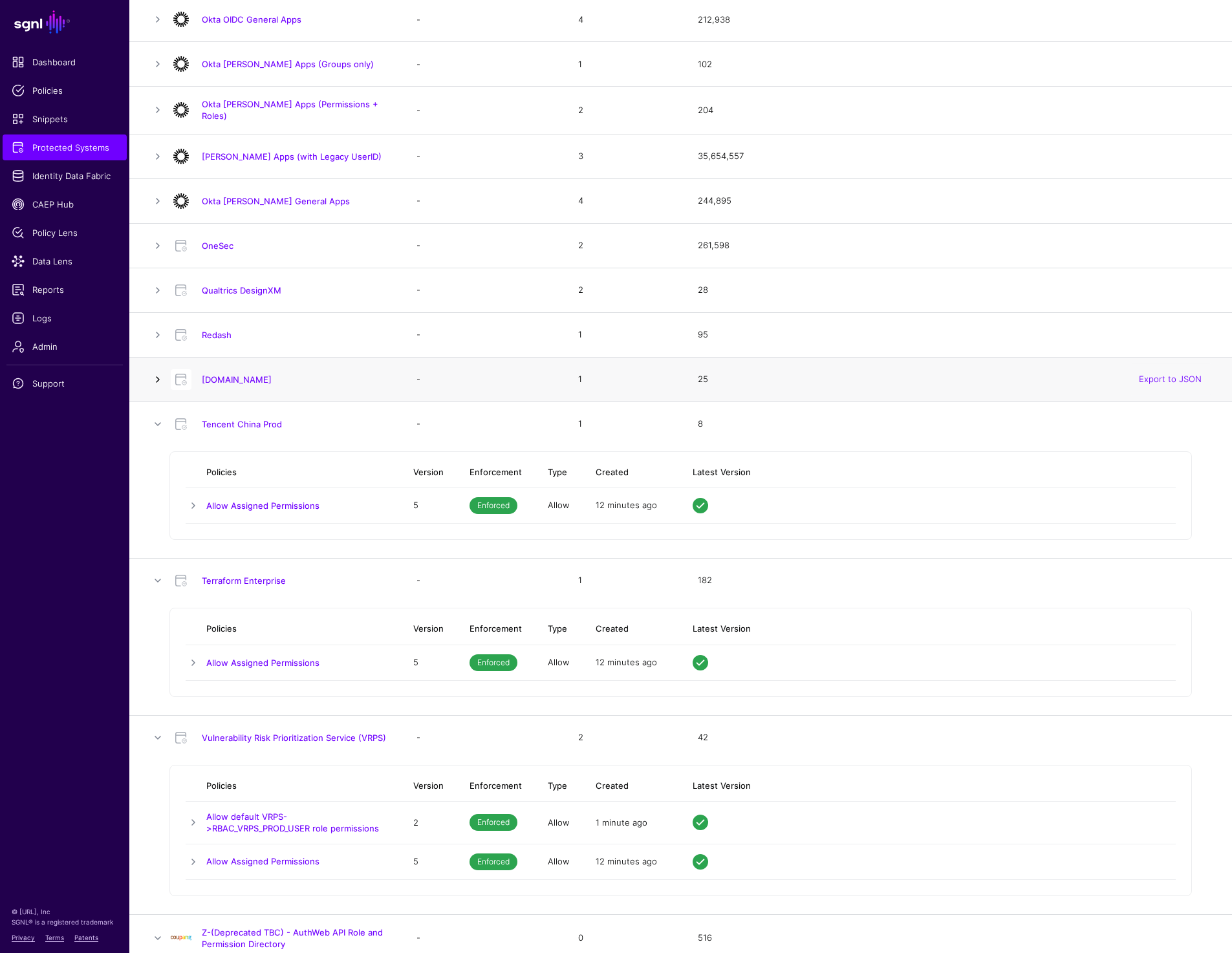
click at [157, 380] on link at bounding box center [157, 379] width 15 height 15
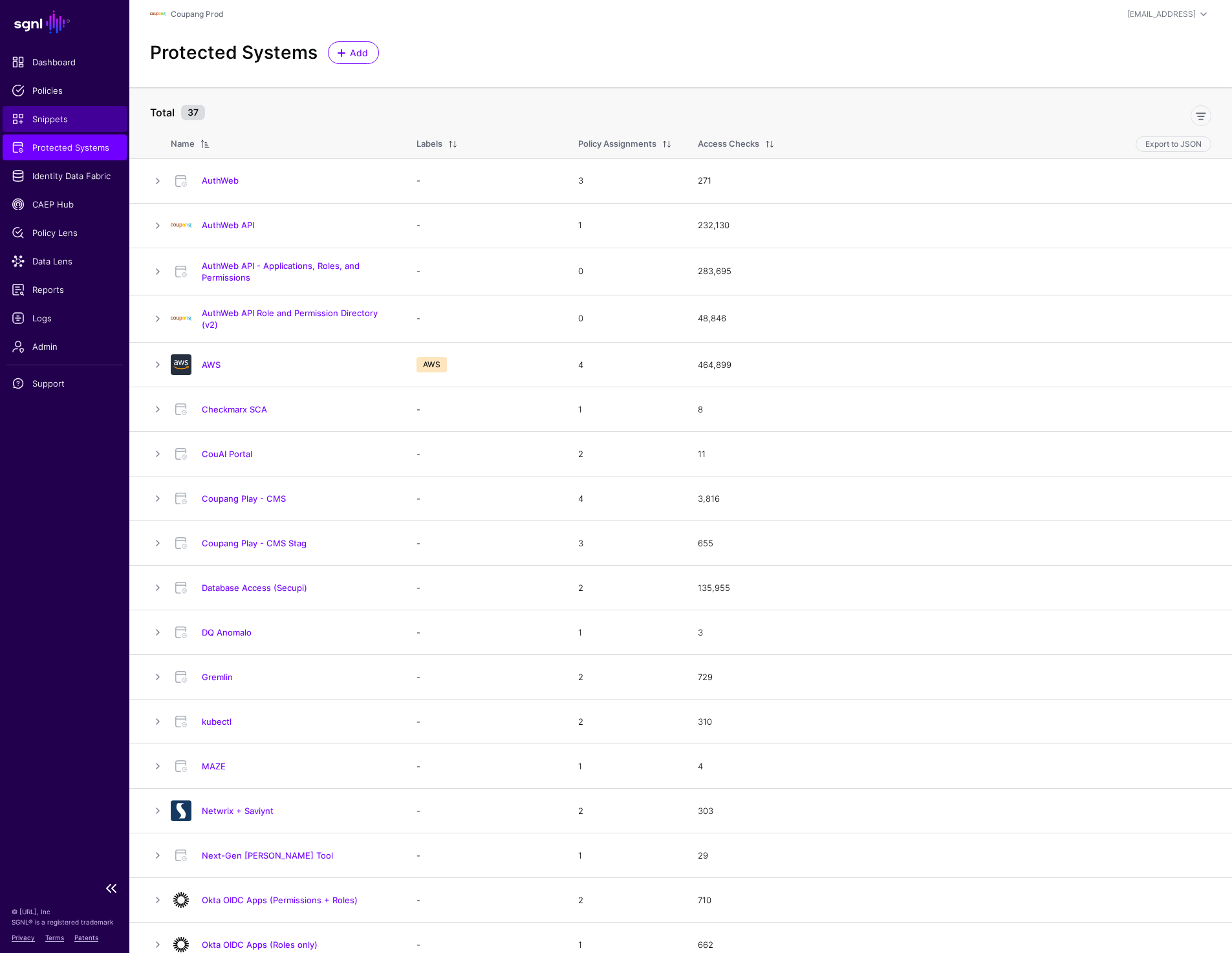
click at [54, 111] on link "Snippets" at bounding box center [65, 119] width 125 height 26
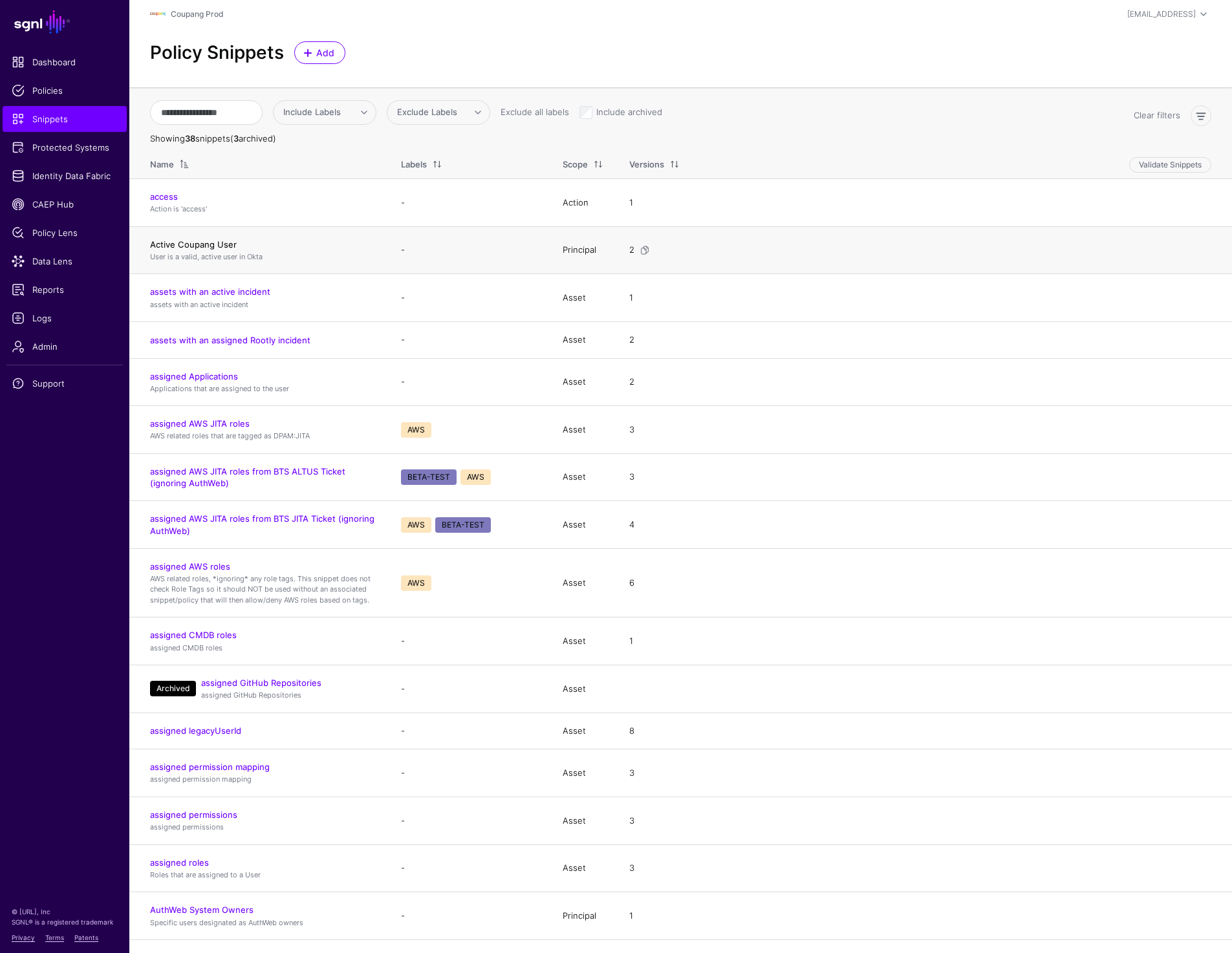
click at [169, 240] on link "Active Coupang User" at bounding box center [193, 245] width 87 height 10
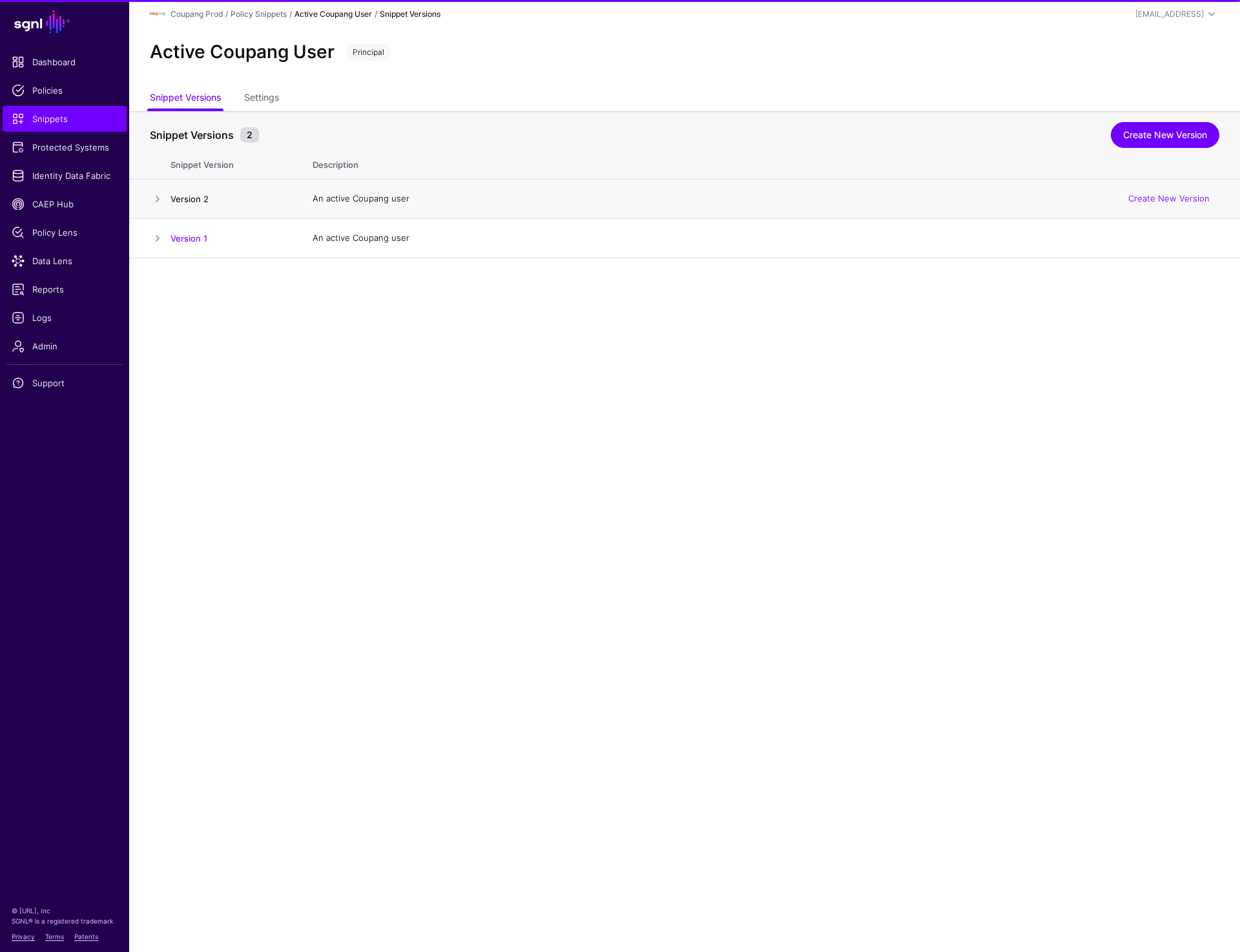
click at [194, 196] on link "Version 2" at bounding box center [189, 199] width 38 height 10
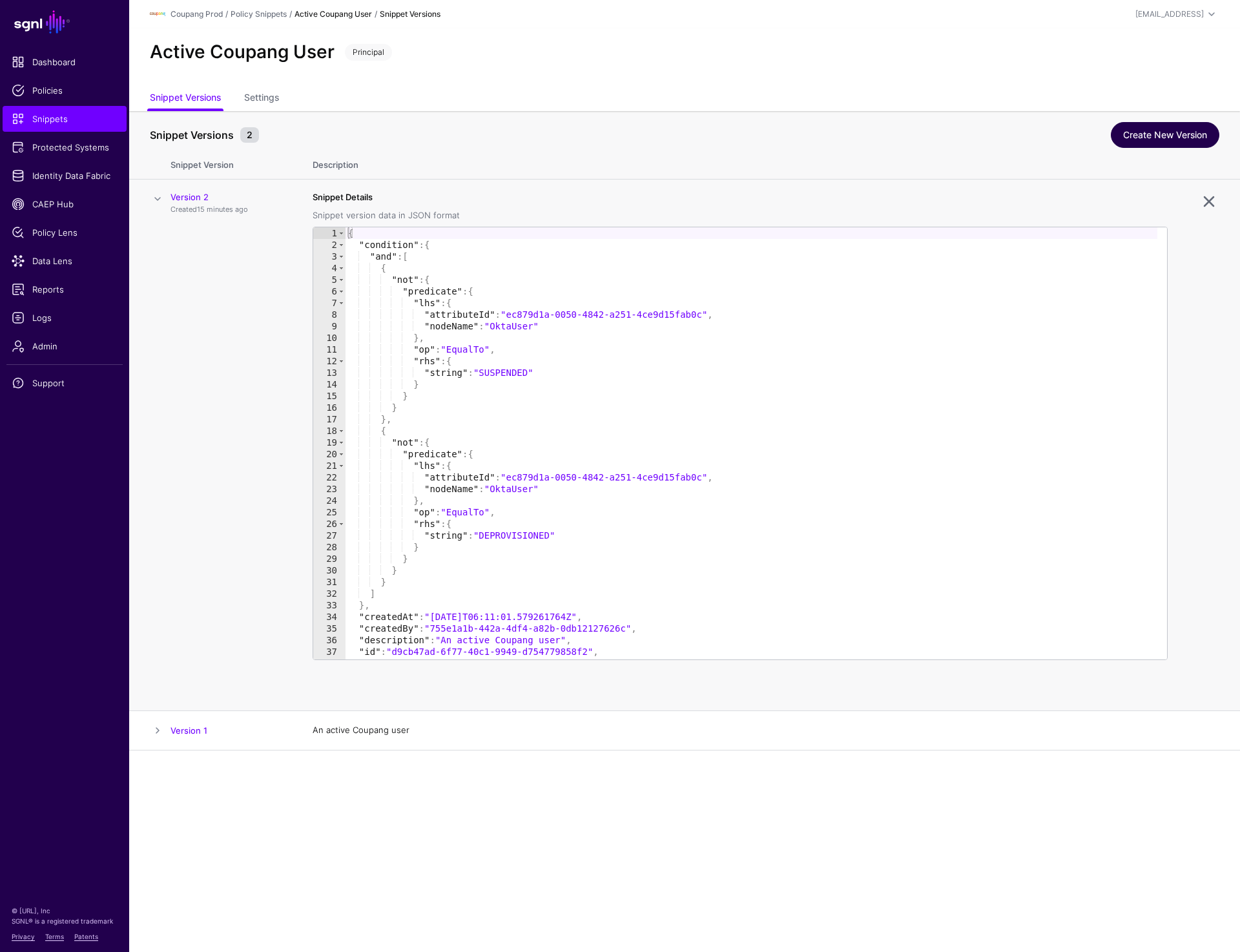
click at [1153, 130] on link "Create New Version" at bounding box center [1166, 135] width 108 height 26
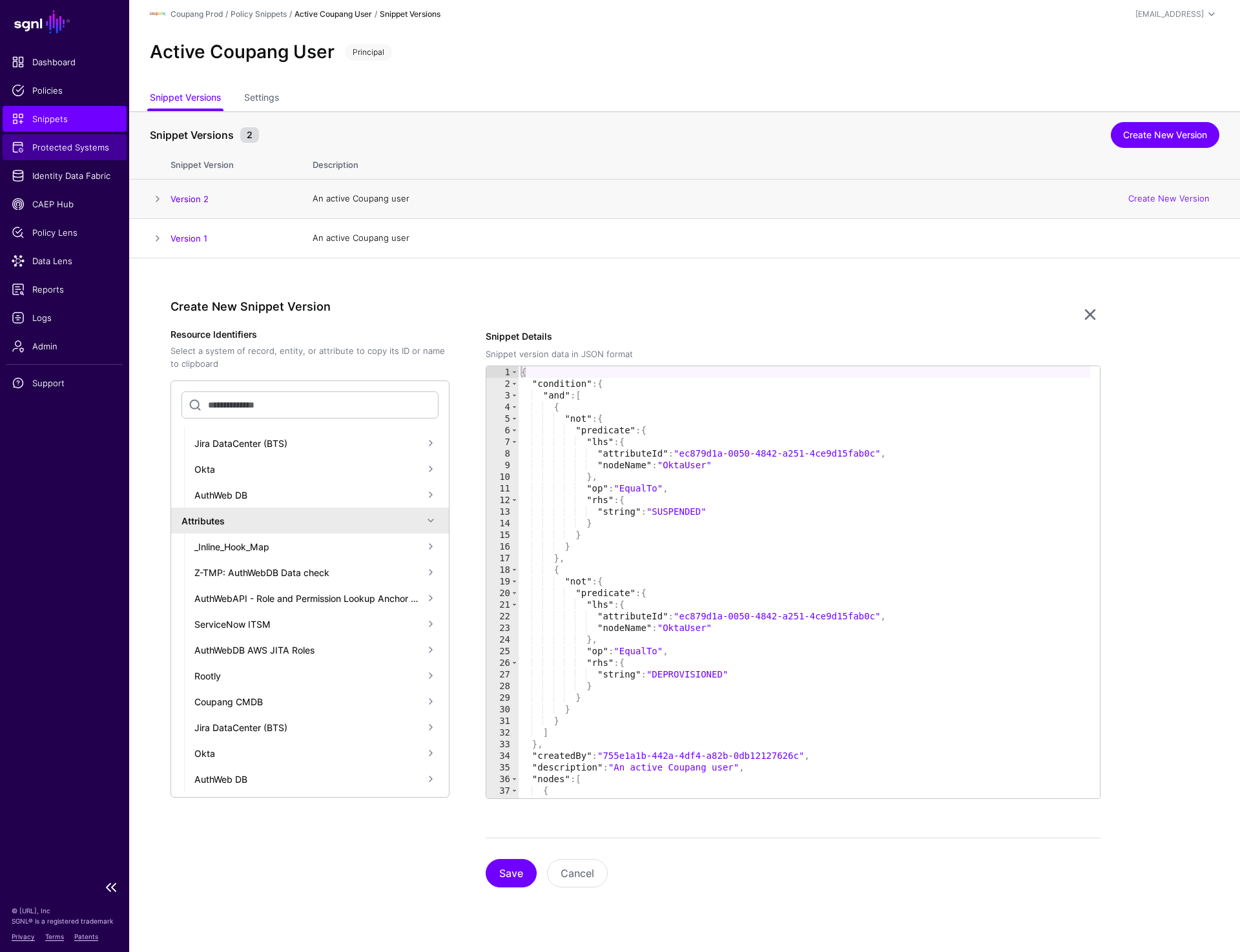
click at [53, 149] on span "Protected Systems" at bounding box center [64, 147] width 106 height 13
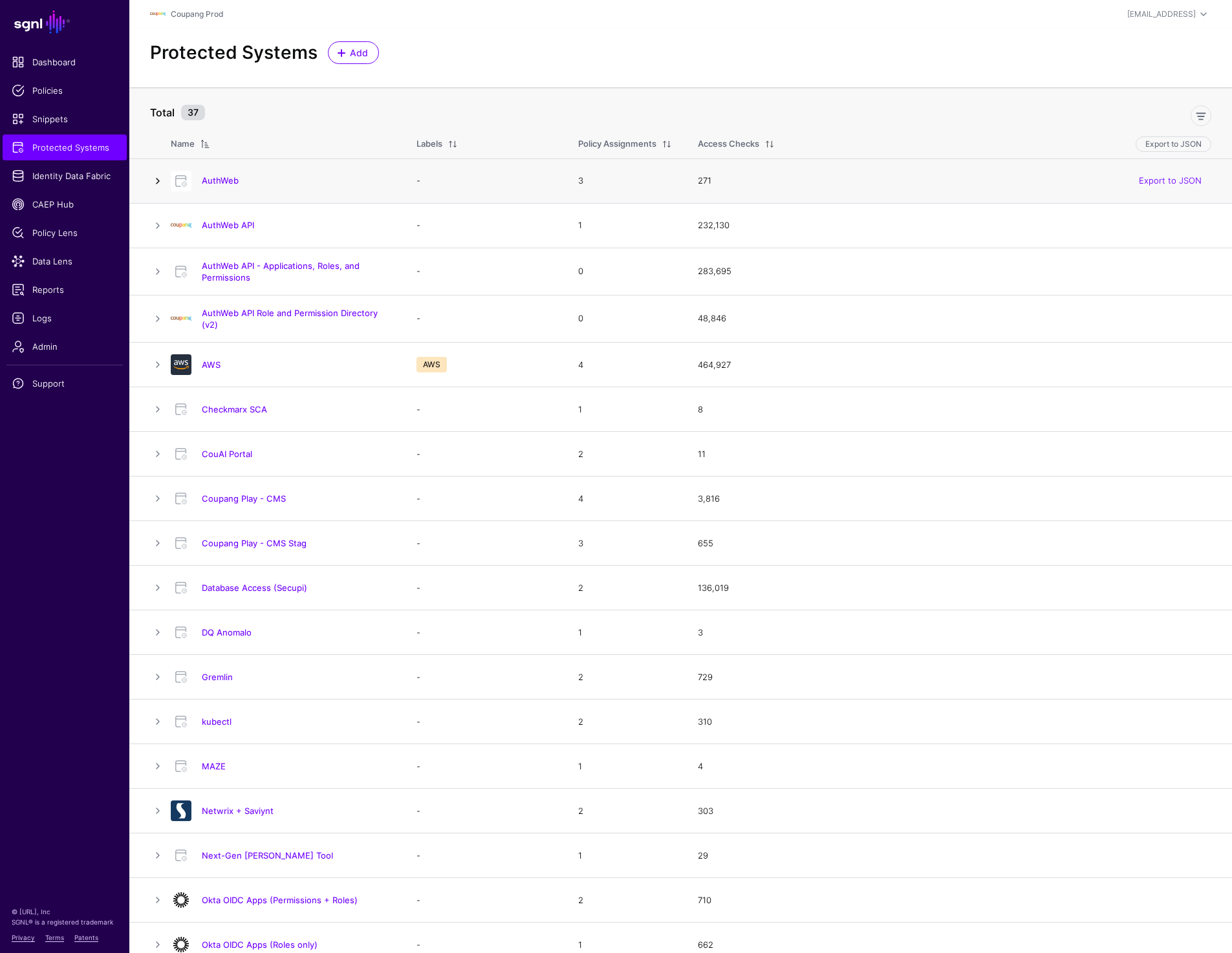
click at [152, 174] on link at bounding box center [157, 180] width 15 height 15
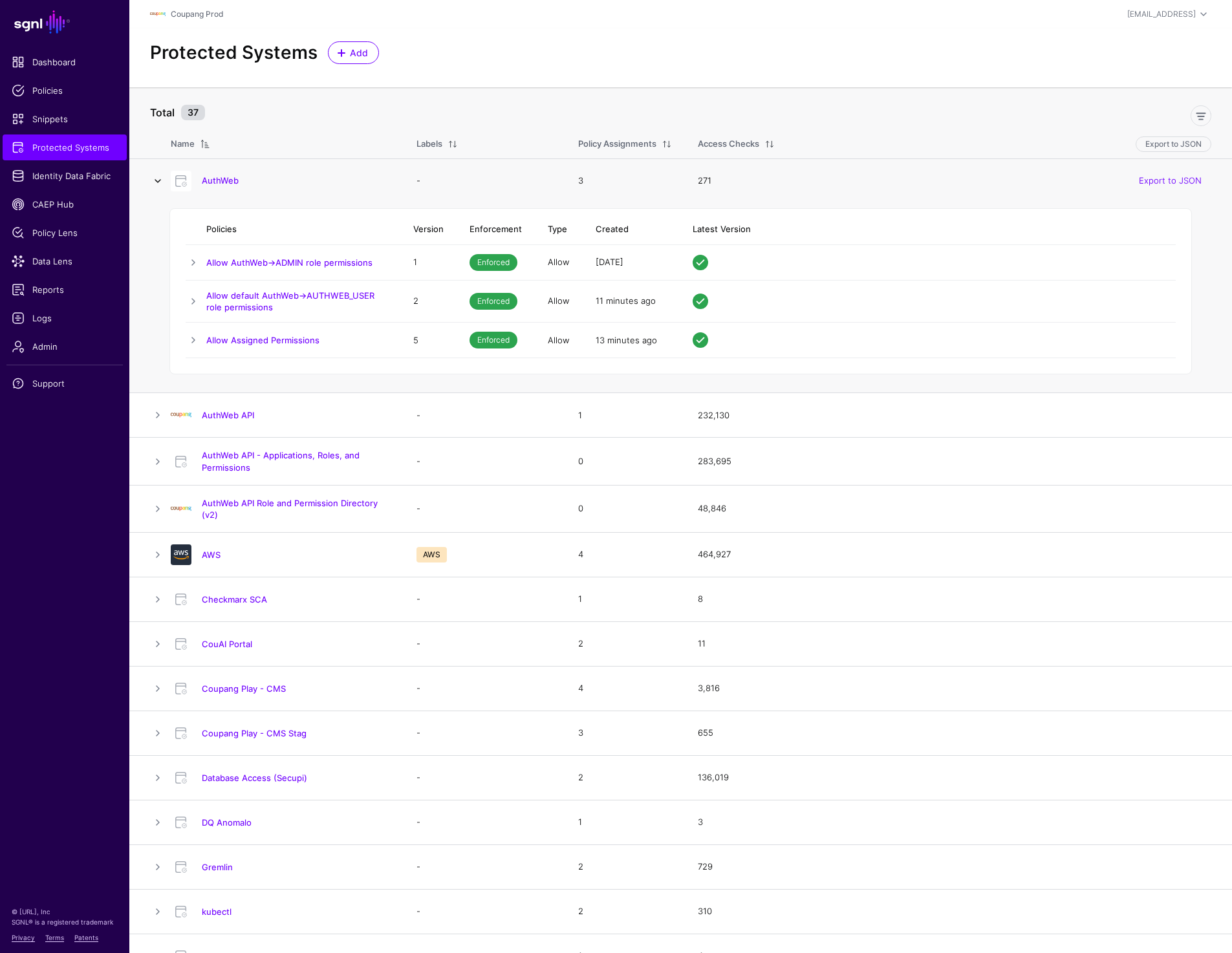
click at [152, 174] on link at bounding box center [157, 180] width 15 height 15
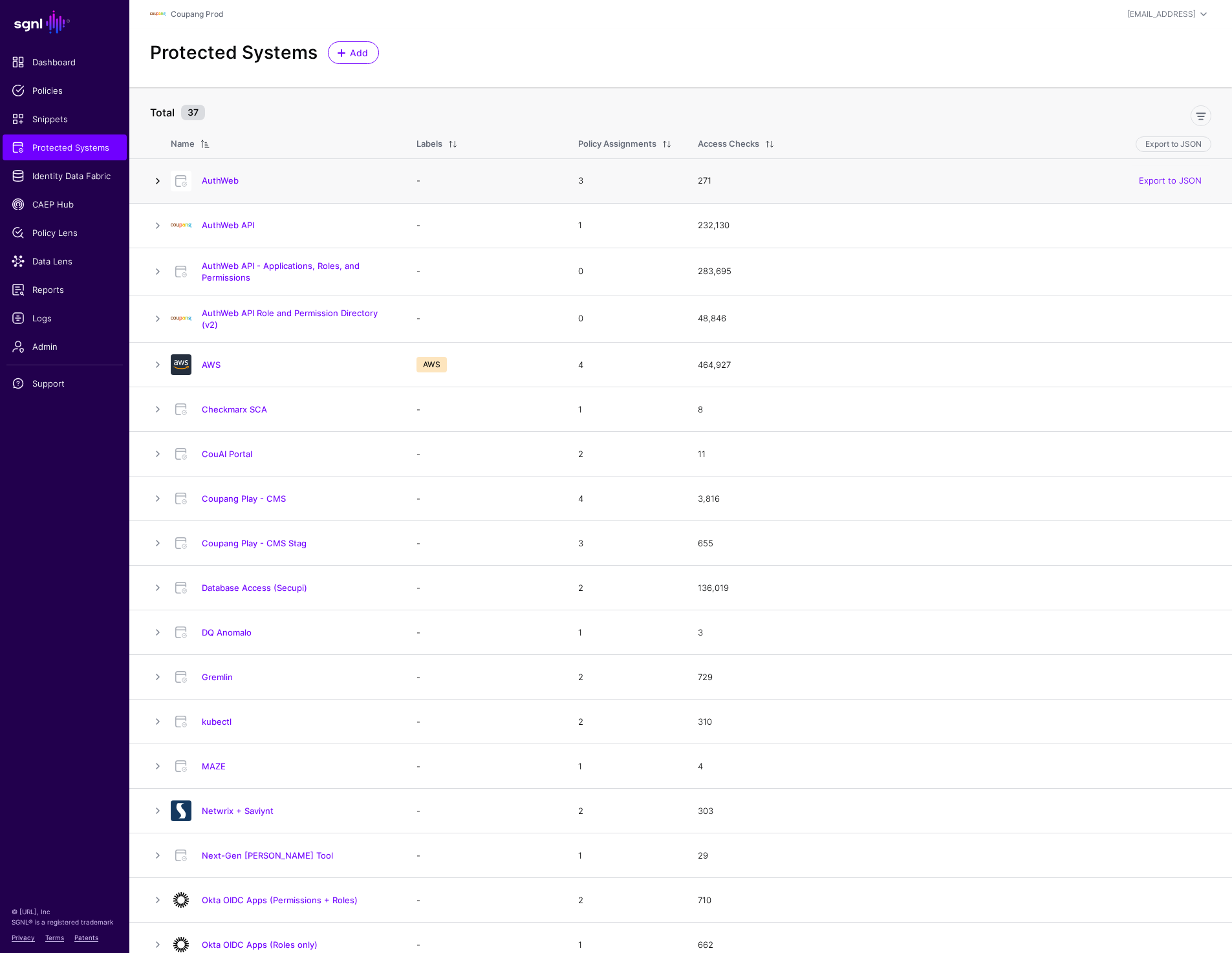
click at [153, 177] on link at bounding box center [157, 180] width 15 height 15
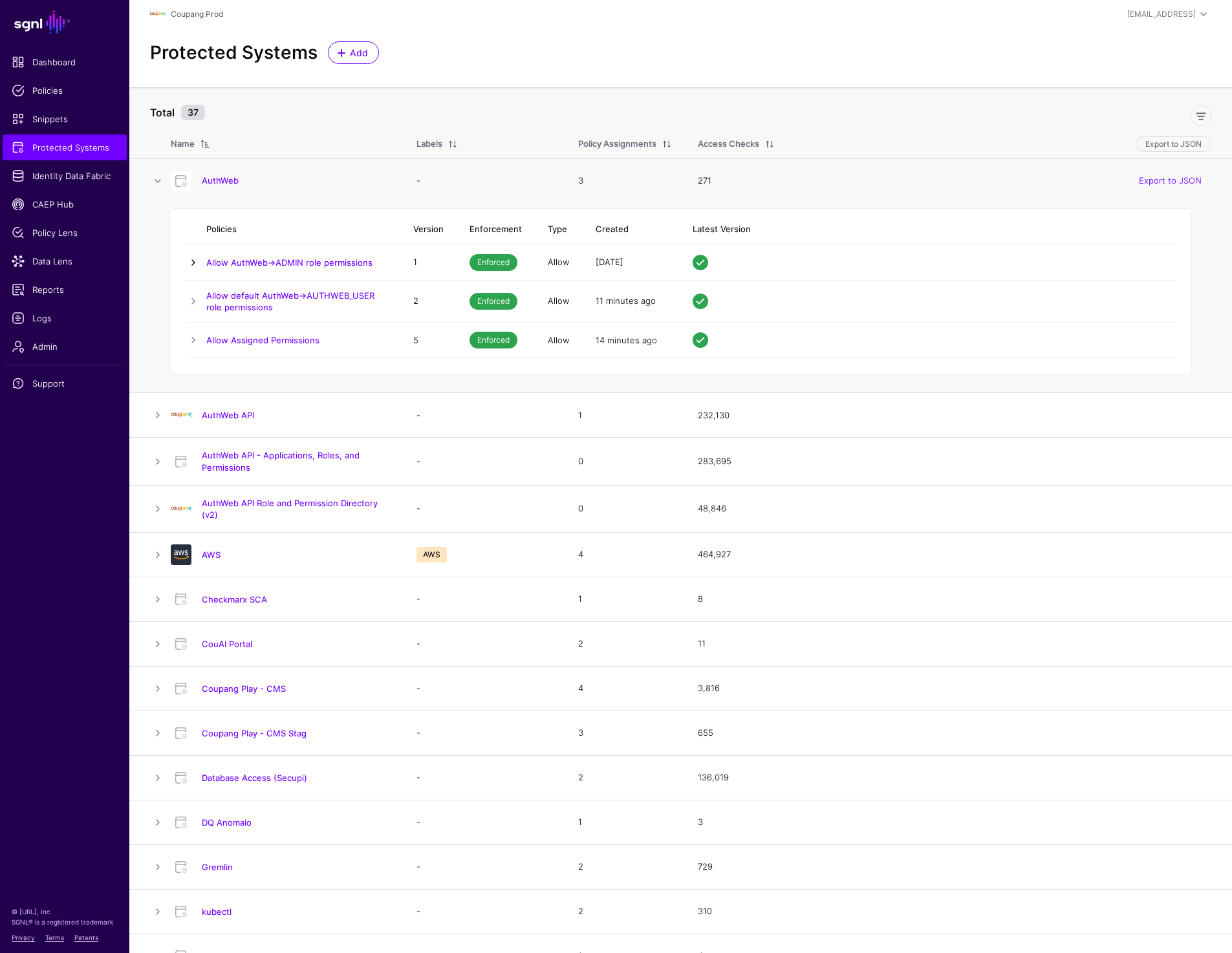
click at [190, 258] on link at bounding box center [193, 262] width 15 height 15
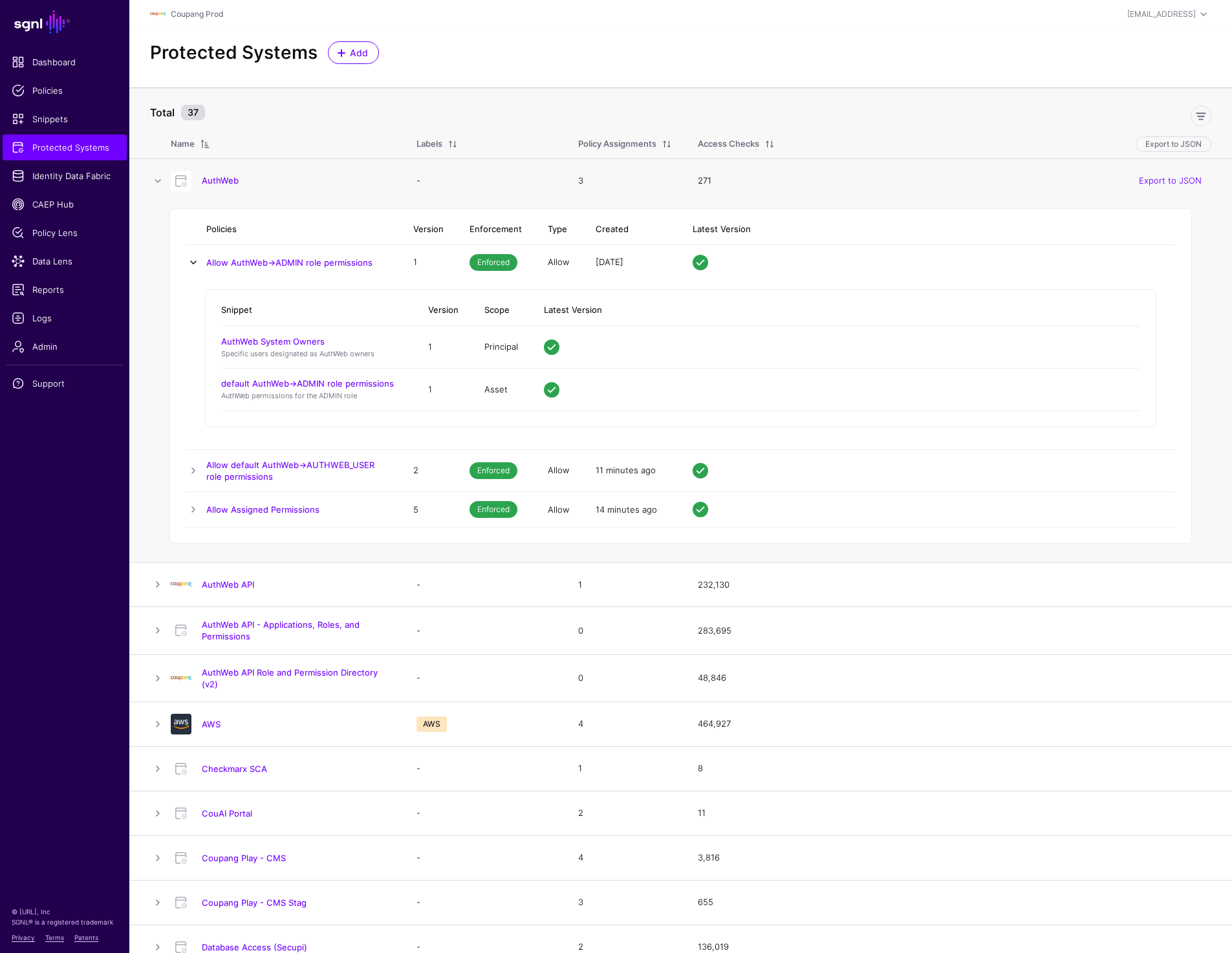
click at [190, 258] on link at bounding box center [193, 262] width 15 height 15
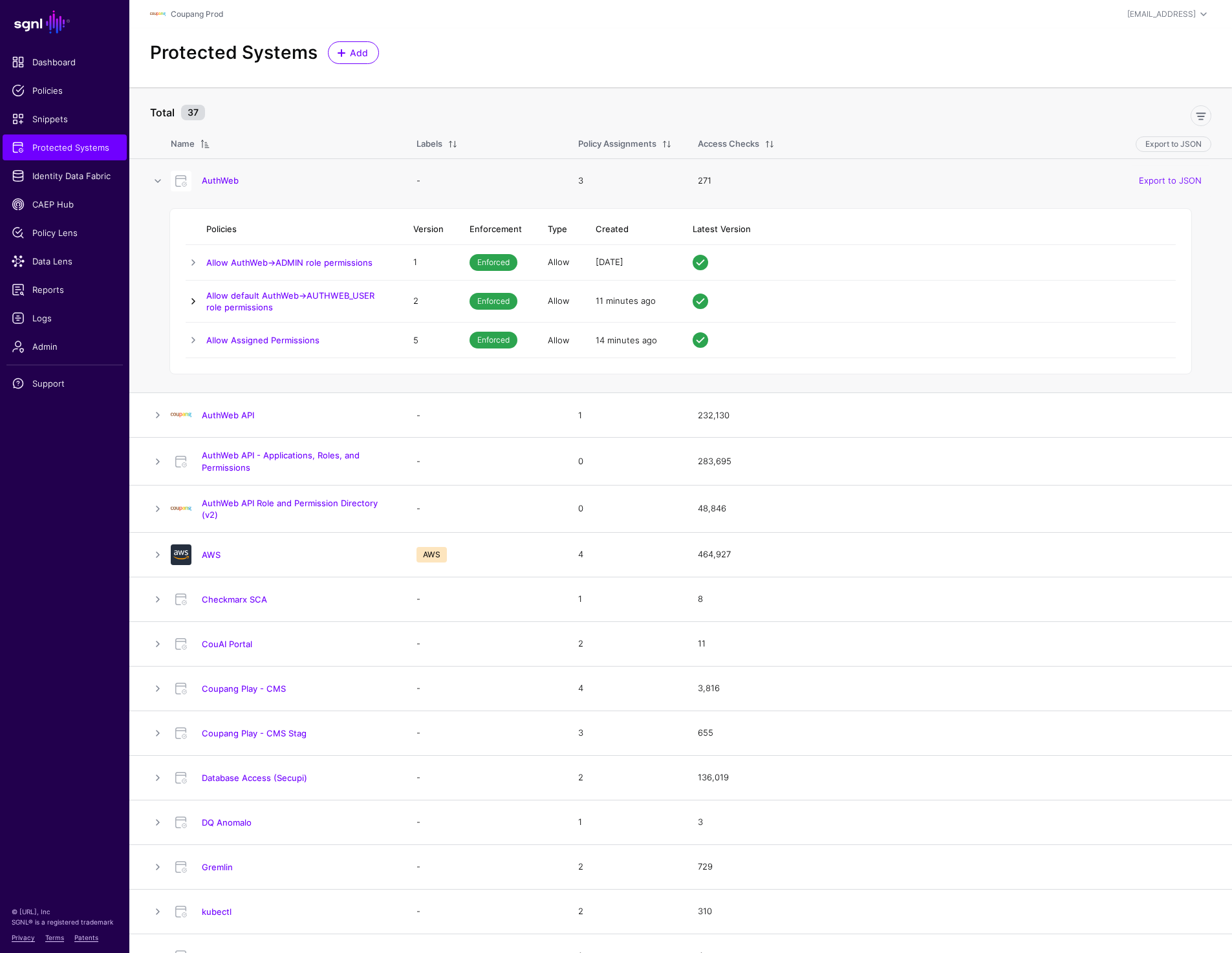
click at [191, 297] on link at bounding box center [193, 301] width 15 height 15
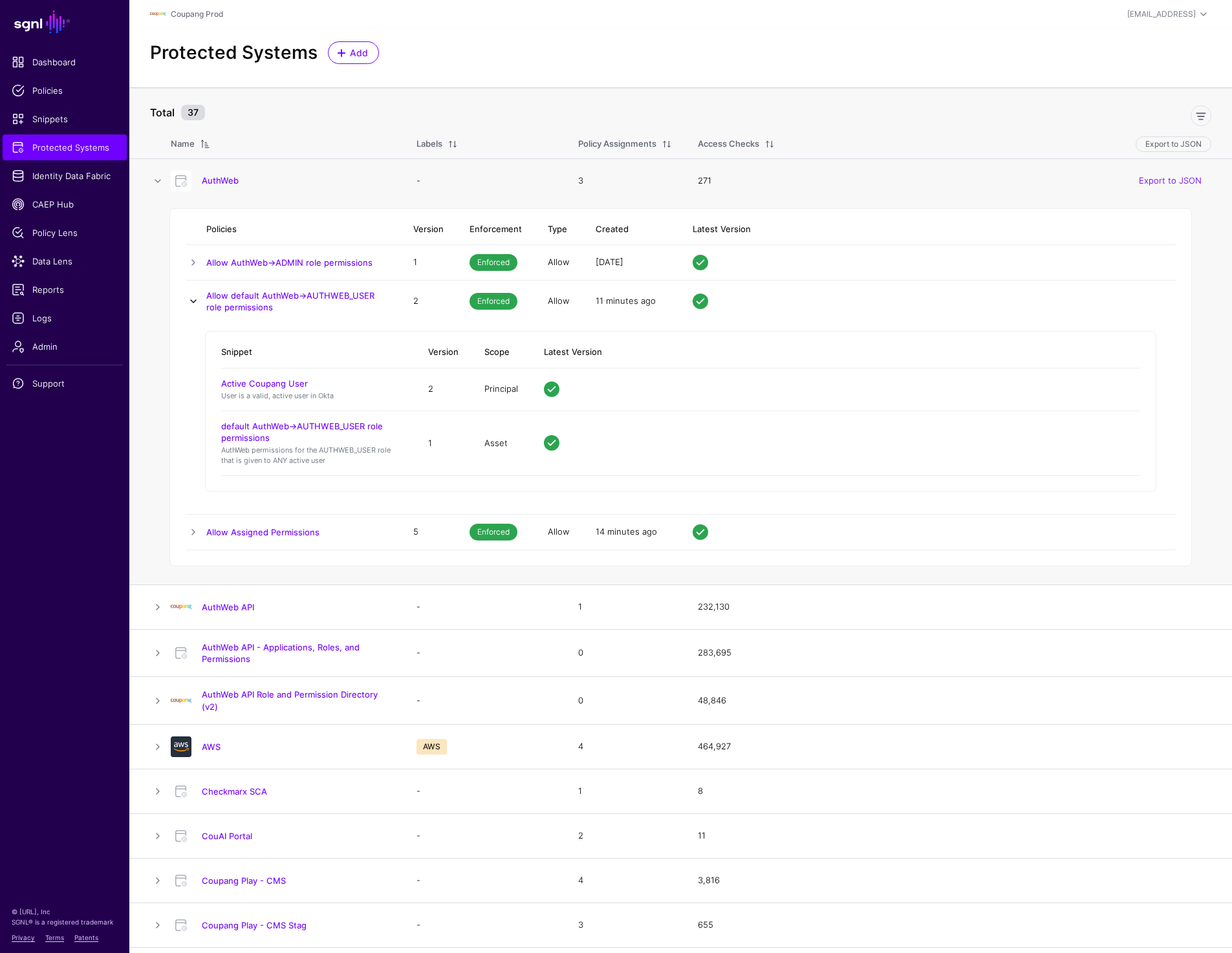
click at [191, 297] on link at bounding box center [193, 301] width 15 height 15
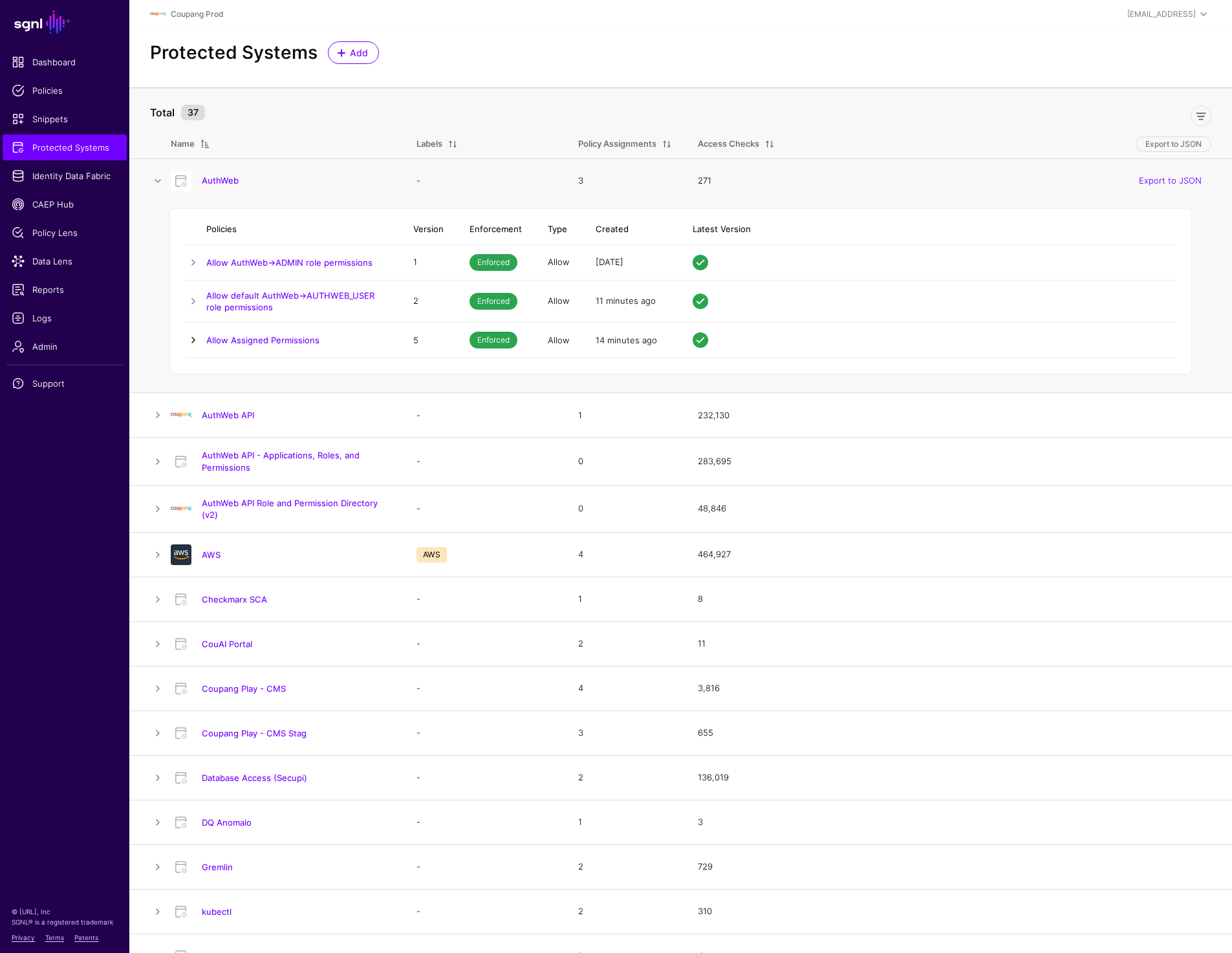
click at [191, 340] on link at bounding box center [193, 339] width 15 height 15
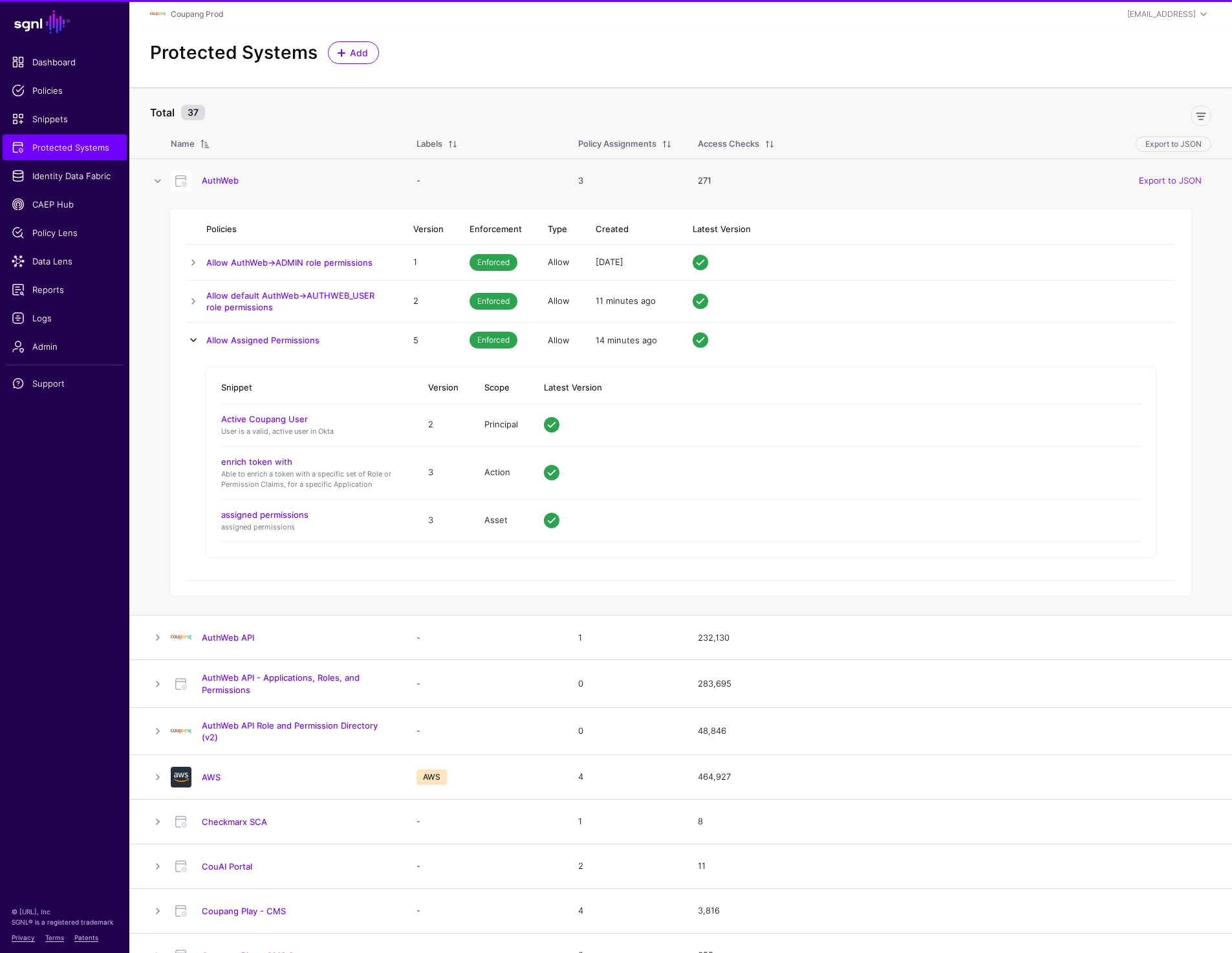
click at [191, 340] on link at bounding box center [193, 339] width 15 height 15
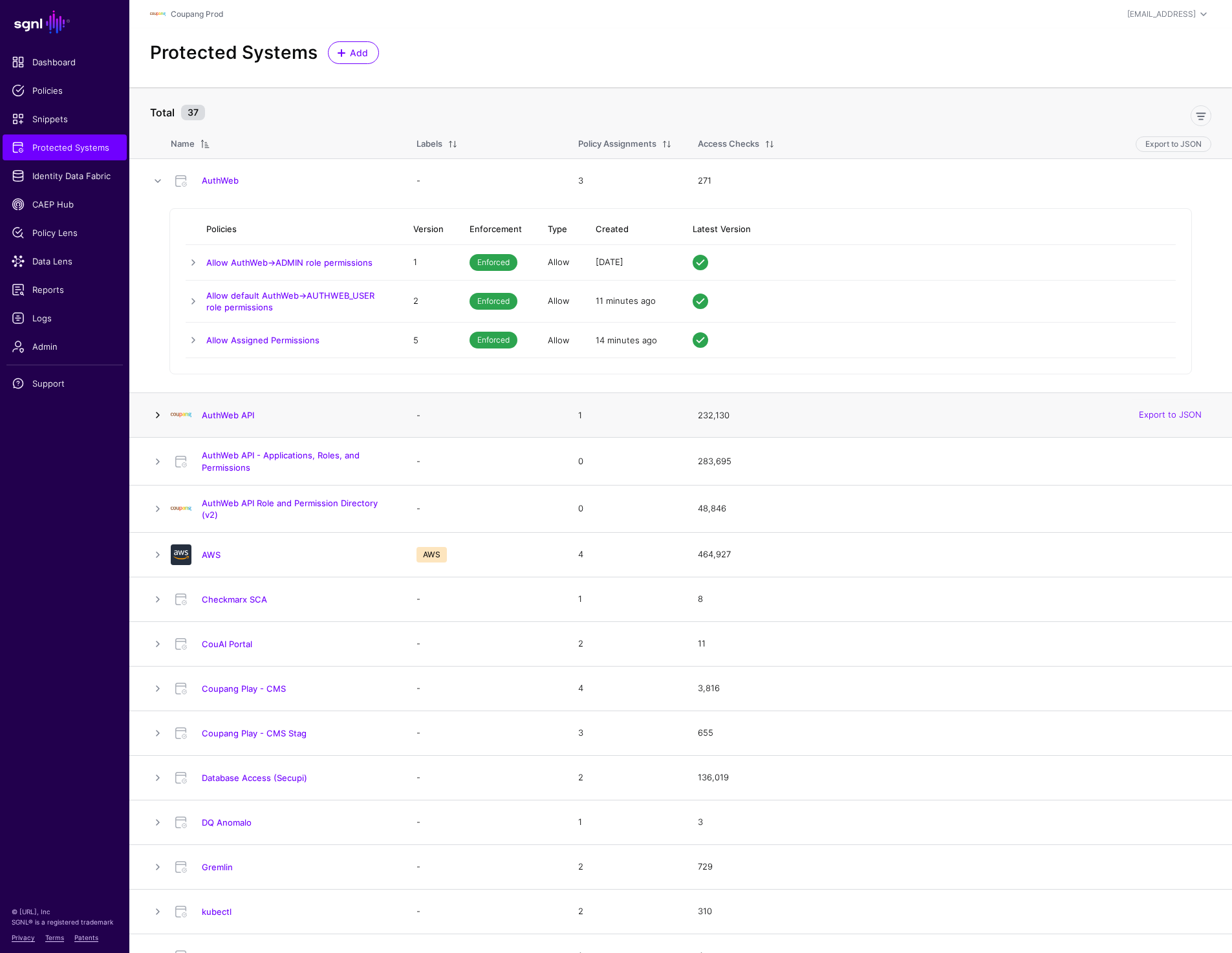
click at [156, 414] on link at bounding box center [157, 415] width 15 height 15
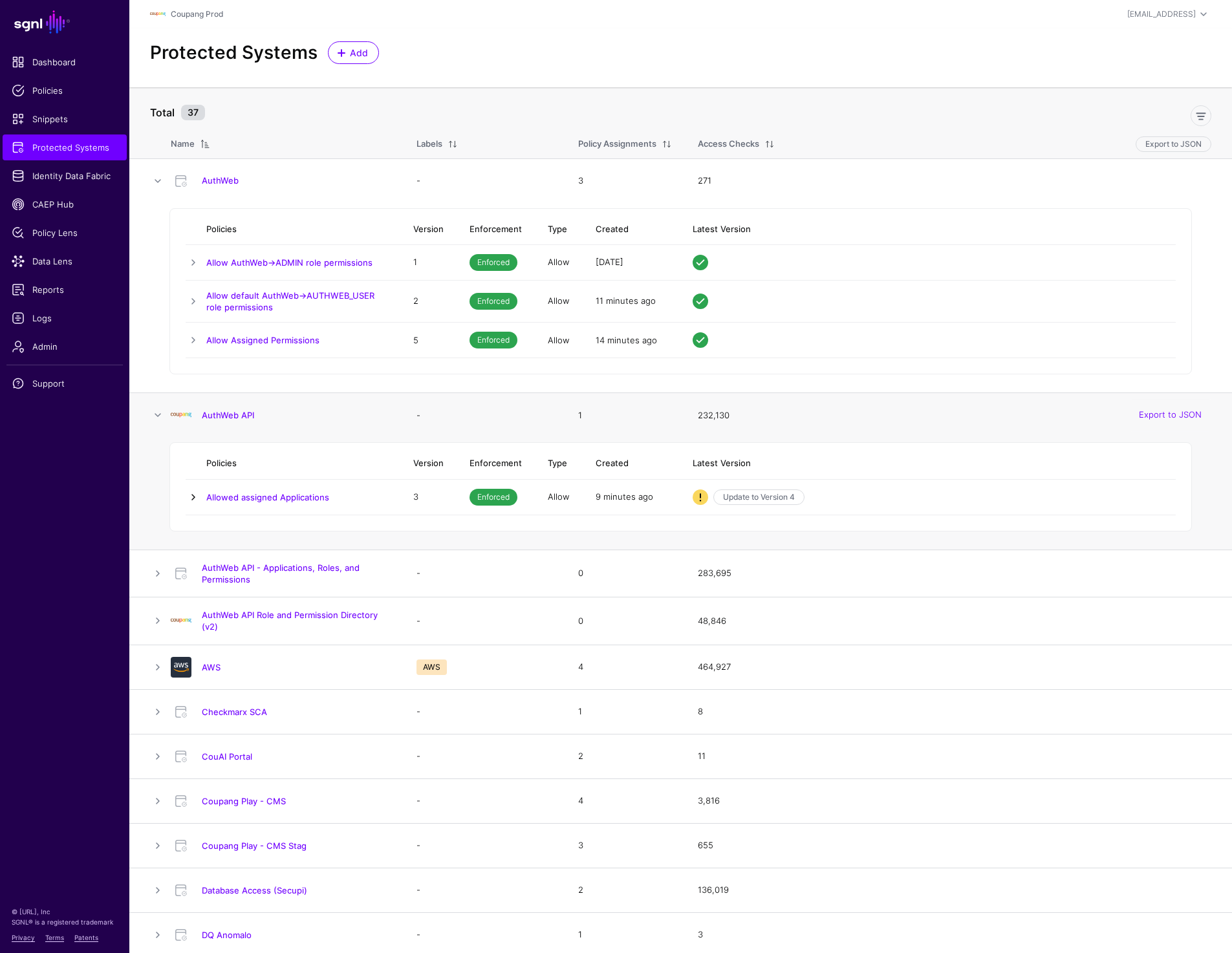
click at [197, 503] on link at bounding box center [193, 496] width 15 height 15
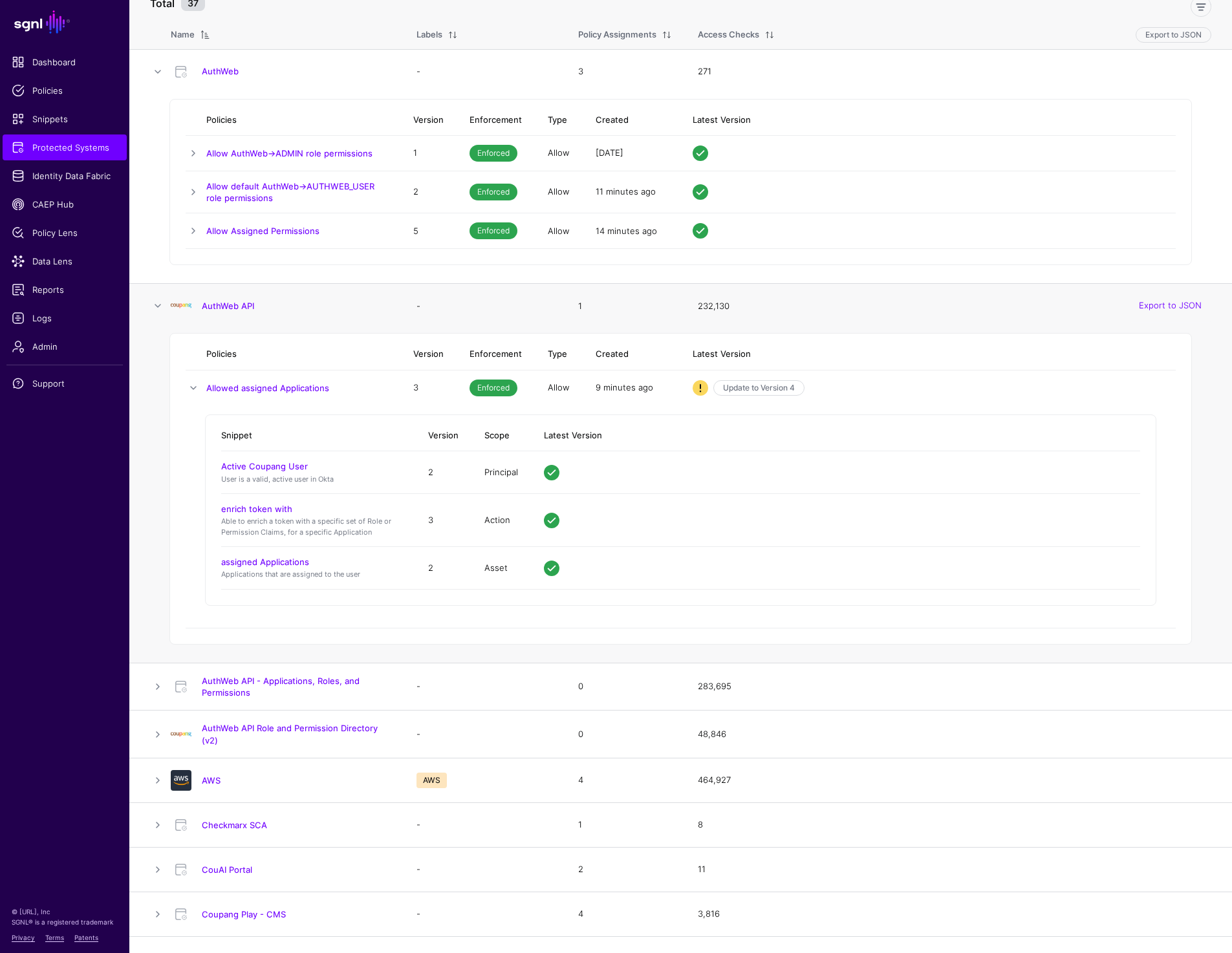
scroll to position [193, 0]
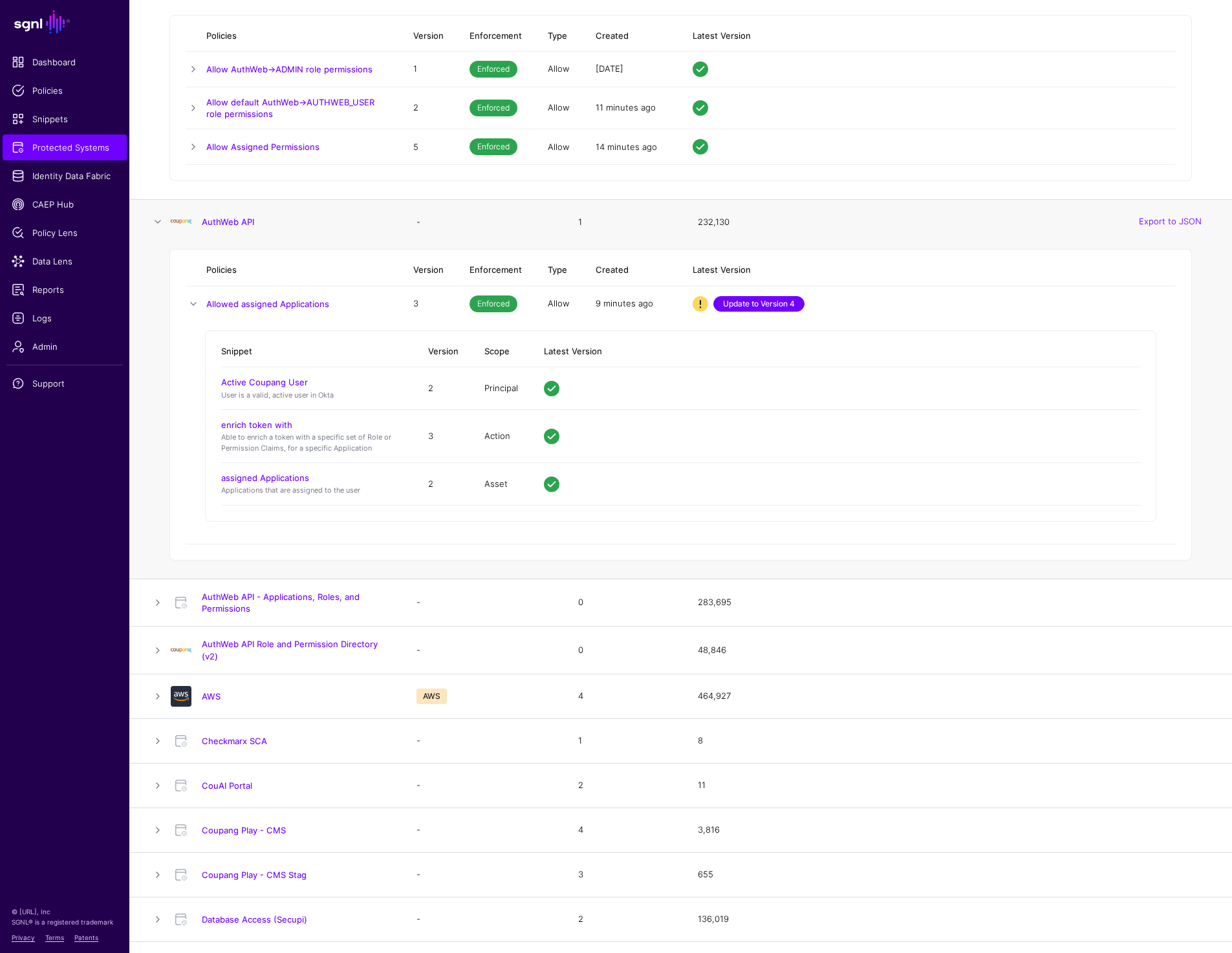
click at [756, 303] on link "Update to Version 4" at bounding box center [759, 303] width 91 height 15
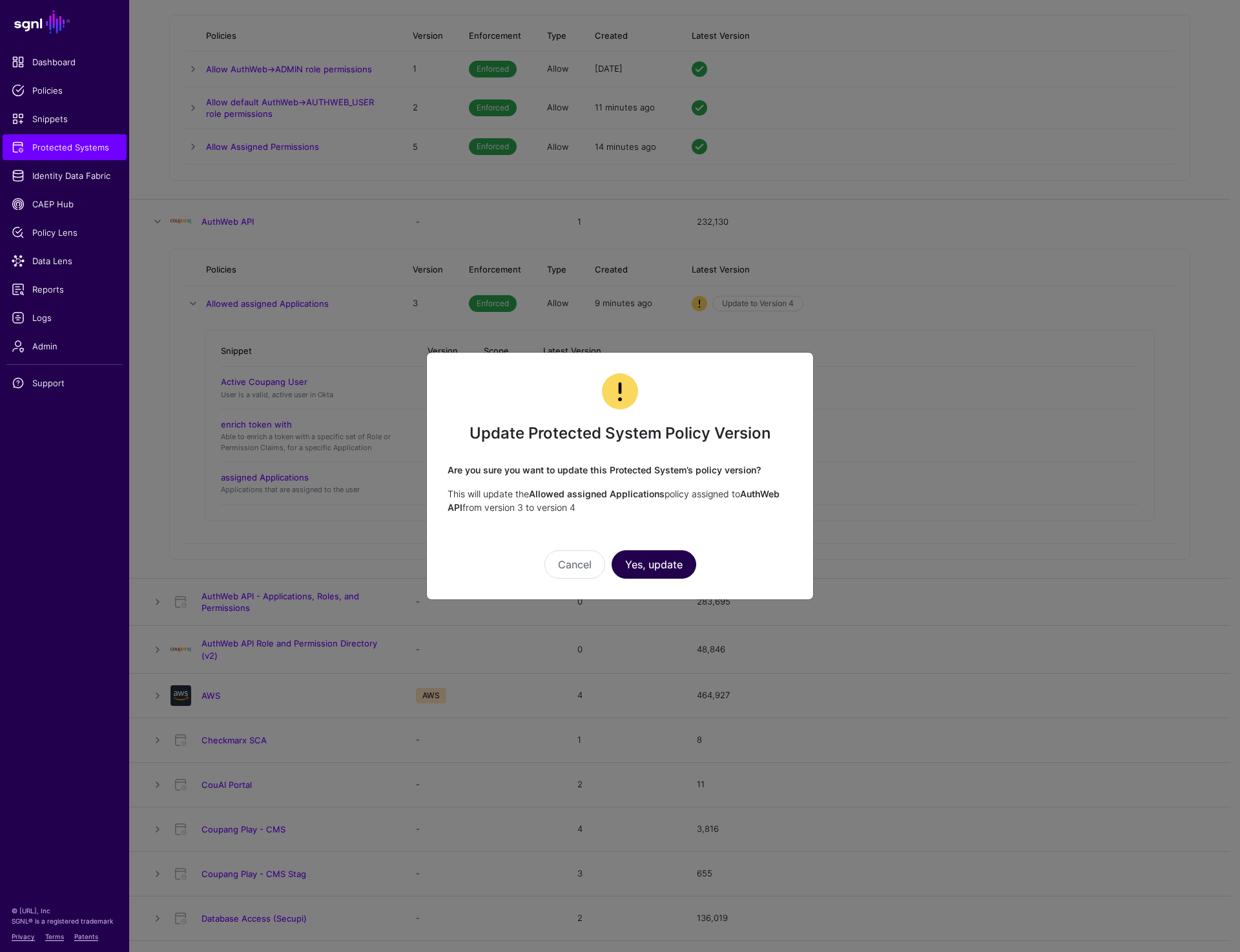
click at [627, 567] on button "Yes, update" at bounding box center [654, 564] width 85 height 28
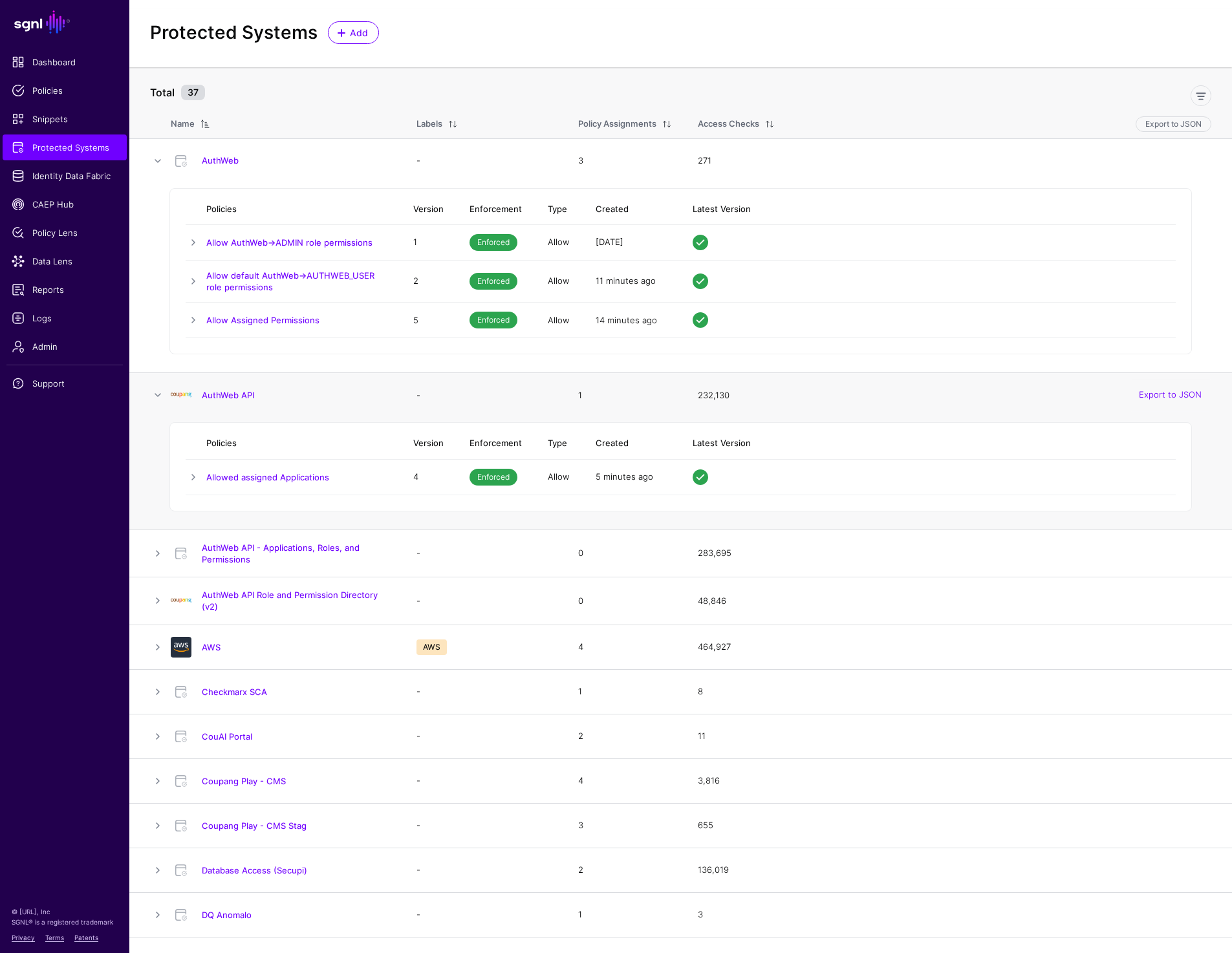
scroll to position [0, 0]
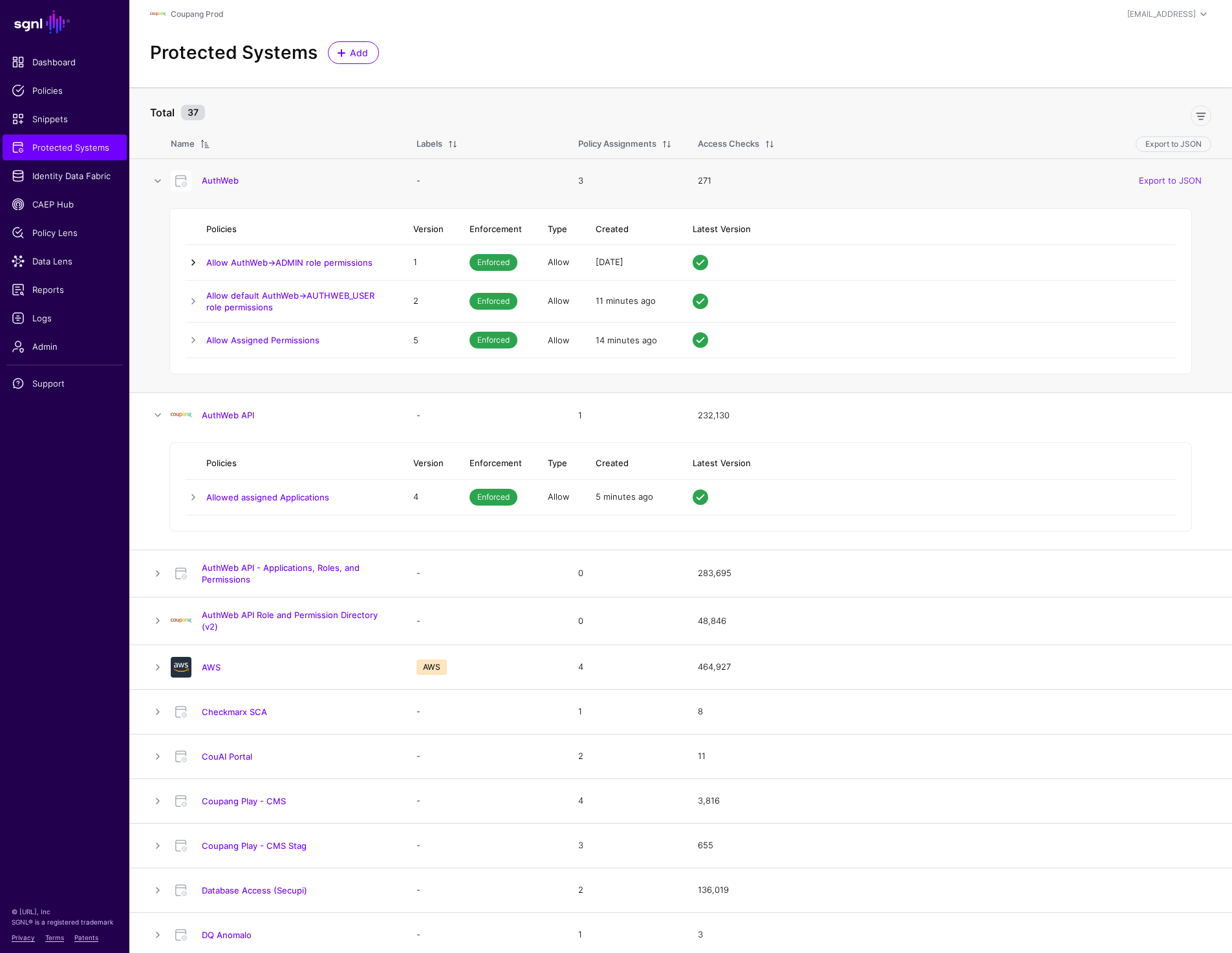
click at [190, 263] on link at bounding box center [193, 262] width 15 height 15
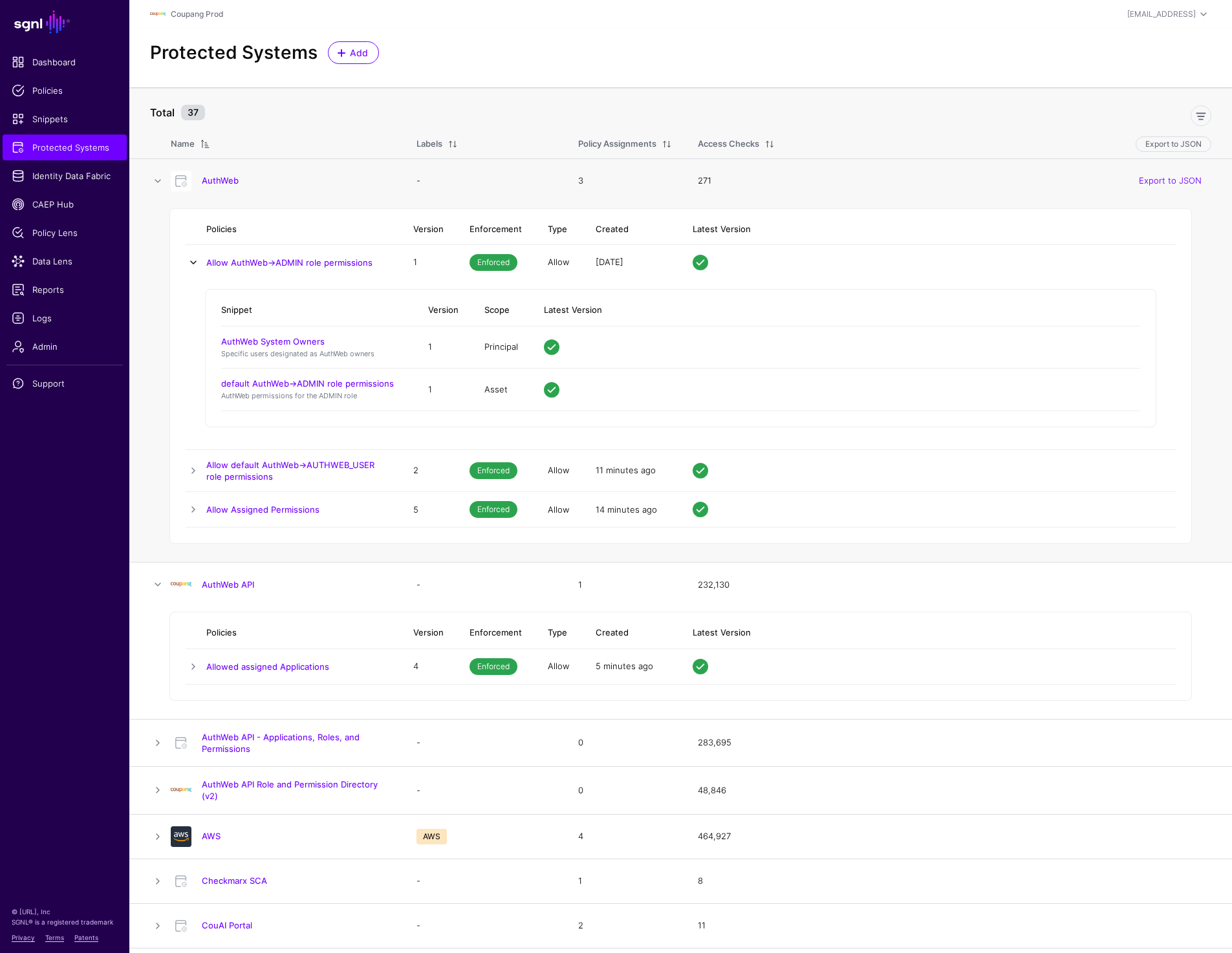
click at [190, 263] on link at bounding box center [193, 262] width 15 height 15
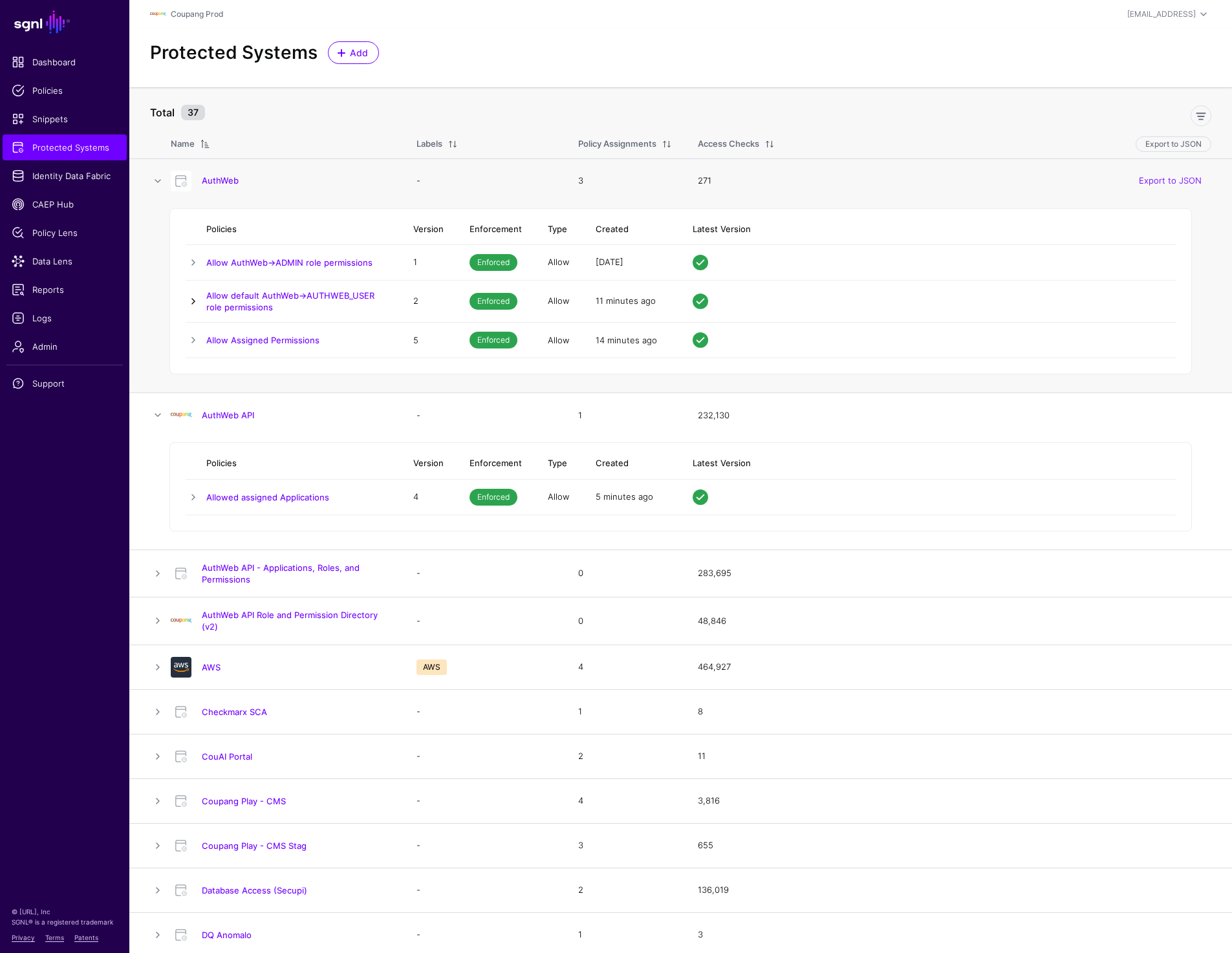
click at [190, 300] on link at bounding box center [193, 301] width 15 height 15
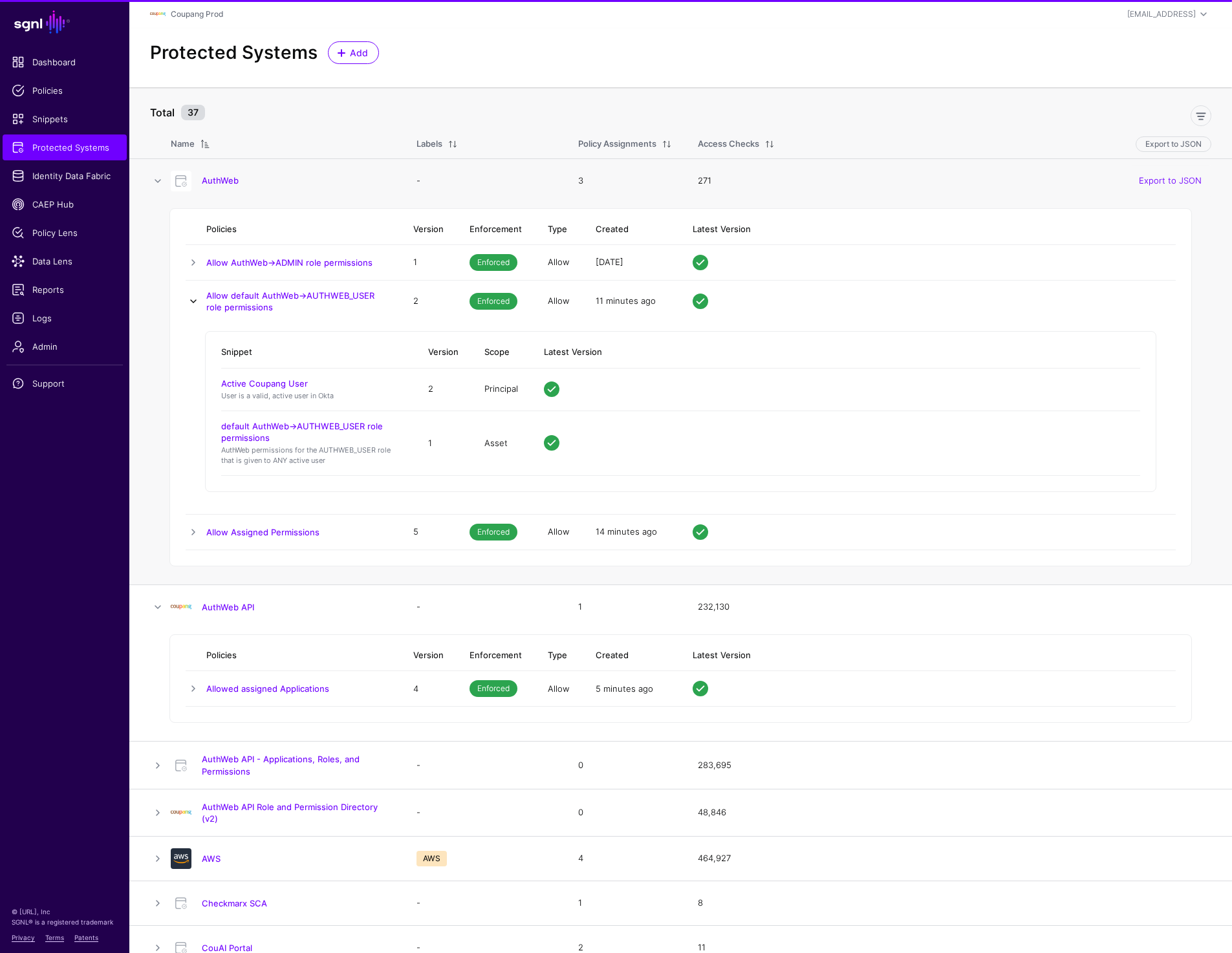
click at [190, 300] on link at bounding box center [193, 301] width 15 height 15
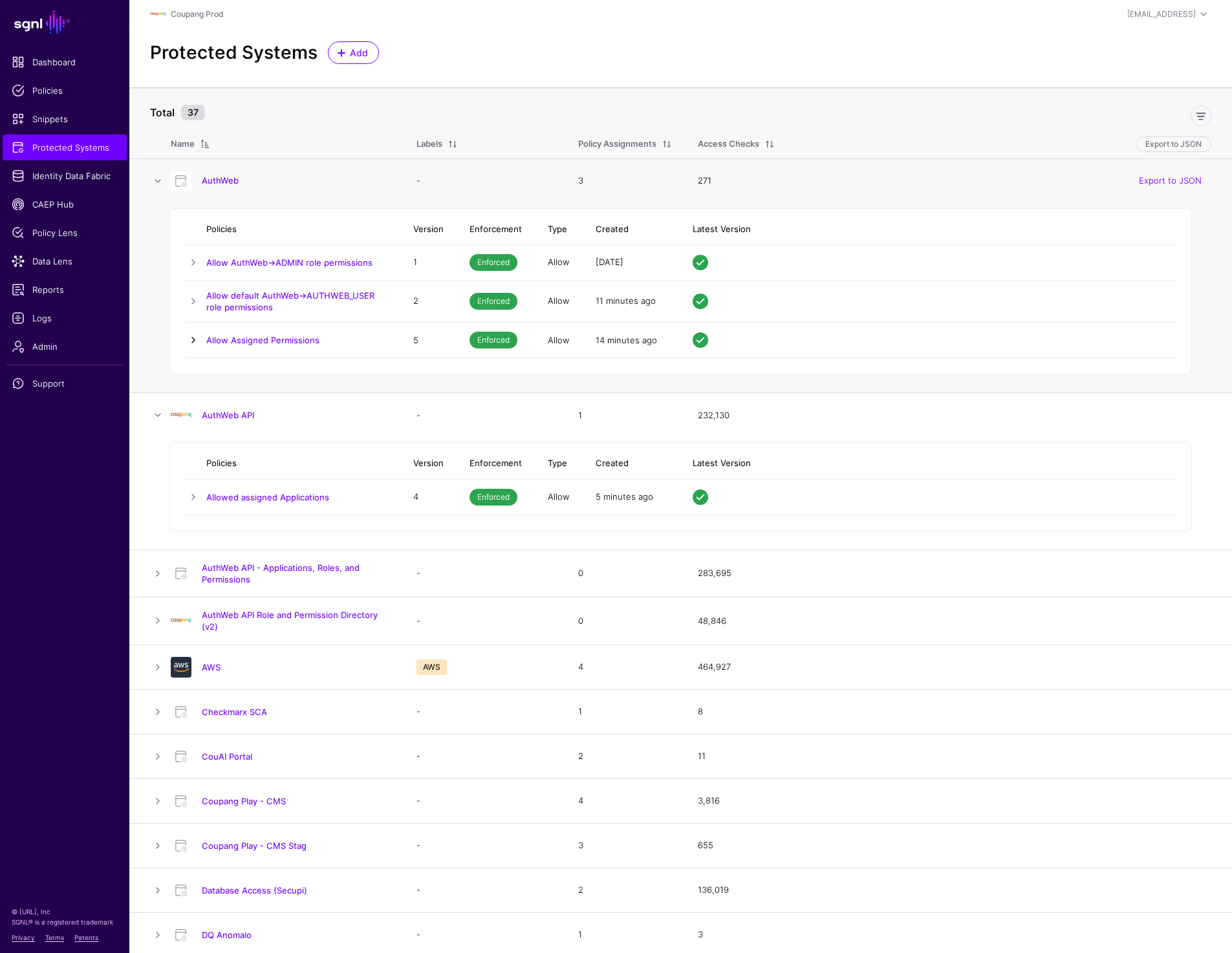
click at [189, 334] on link at bounding box center [193, 339] width 15 height 15
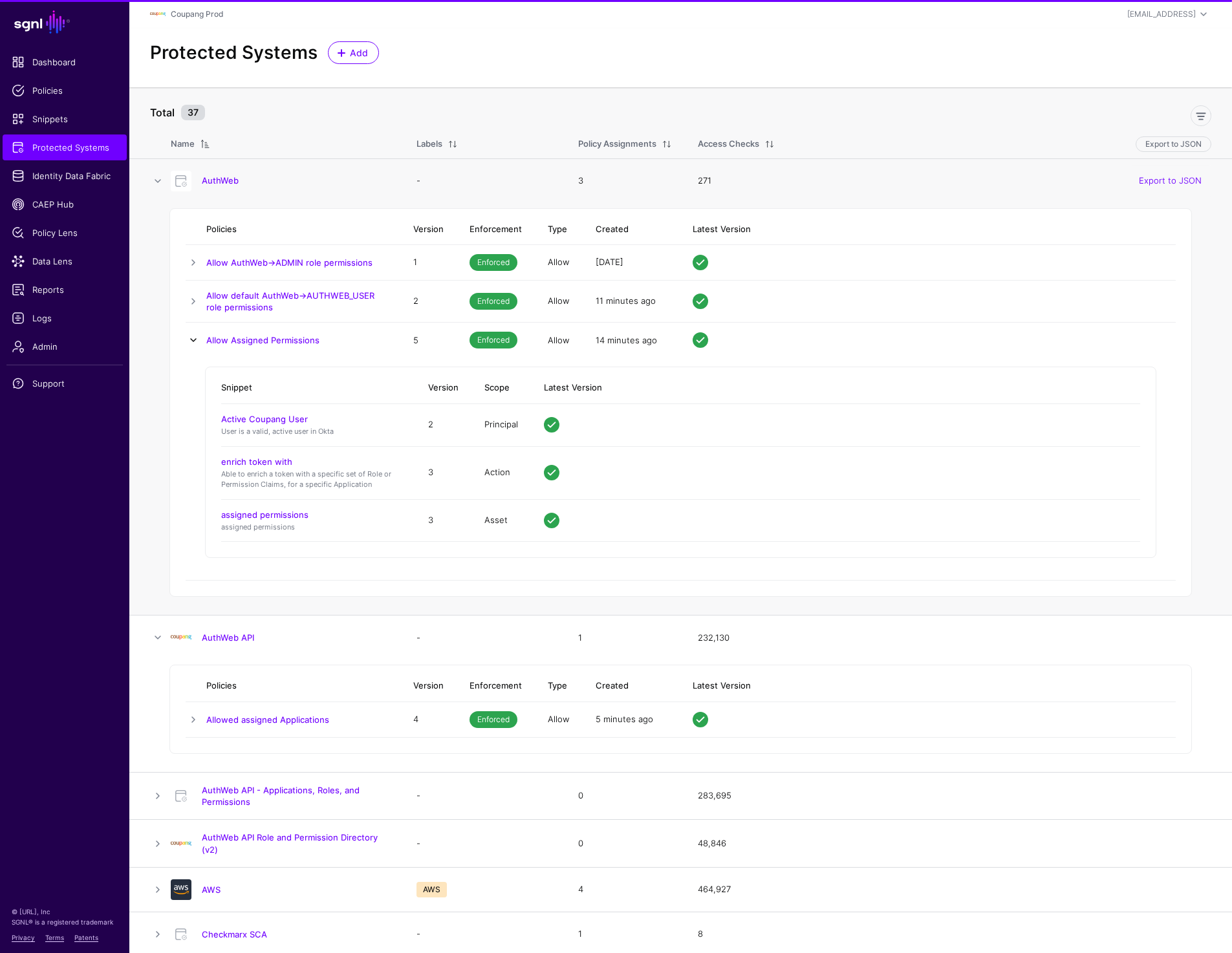
click at [189, 334] on link at bounding box center [193, 339] width 15 height 15
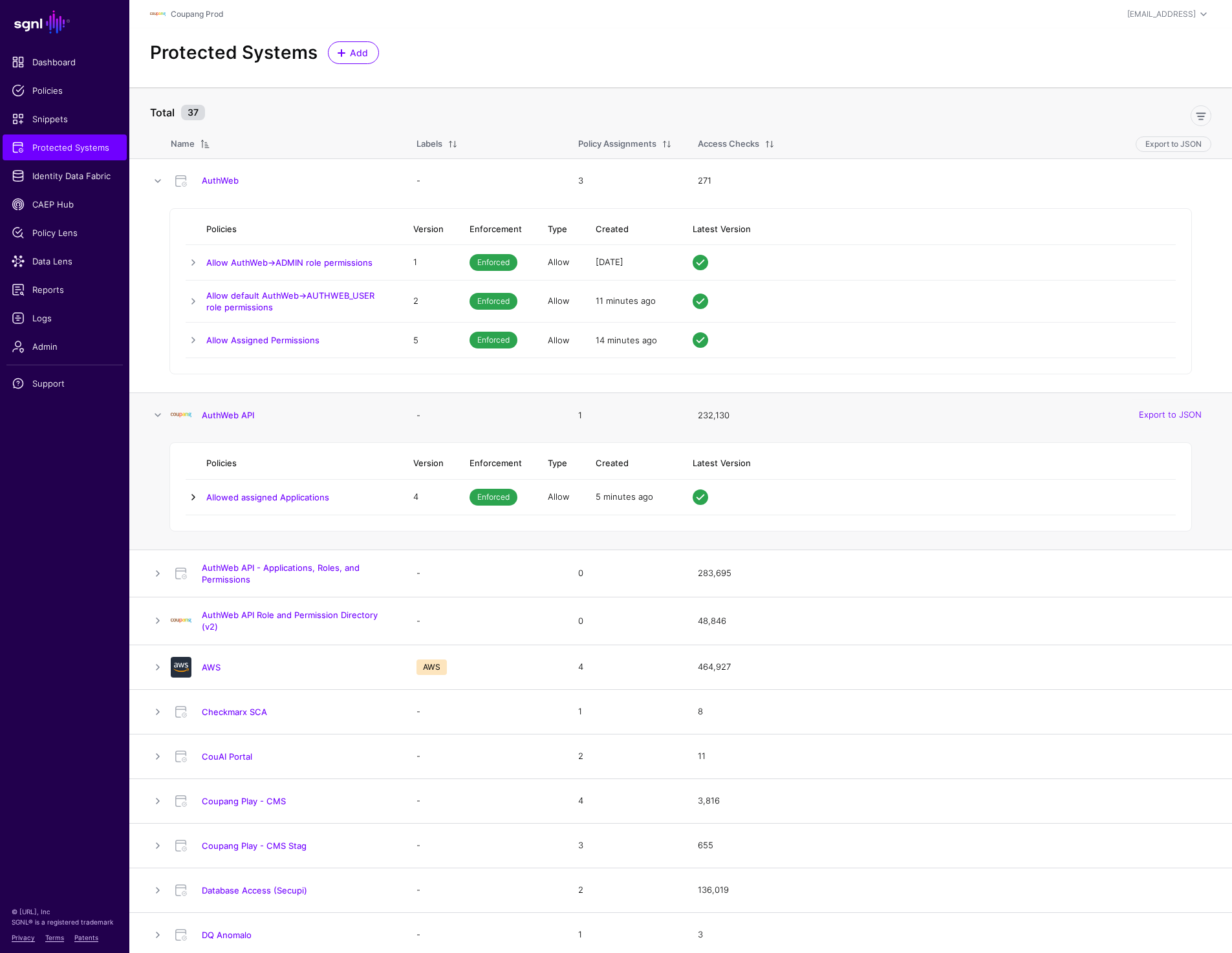
click at [190, 499] on link at bounding box center [193, 496] width 15 height 15
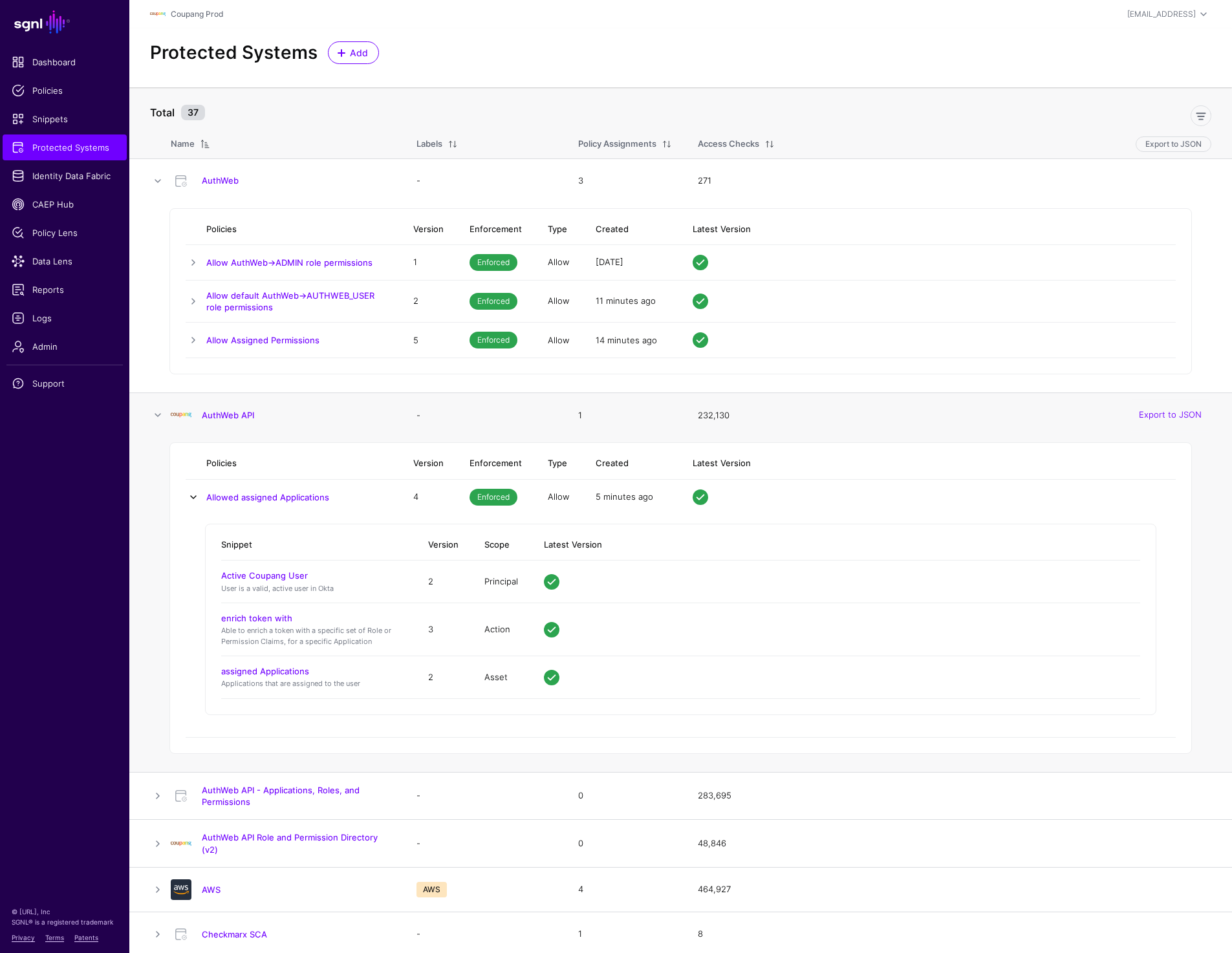
click at [190, 499] on link at bounding box center [193, 496] width 15 height 15
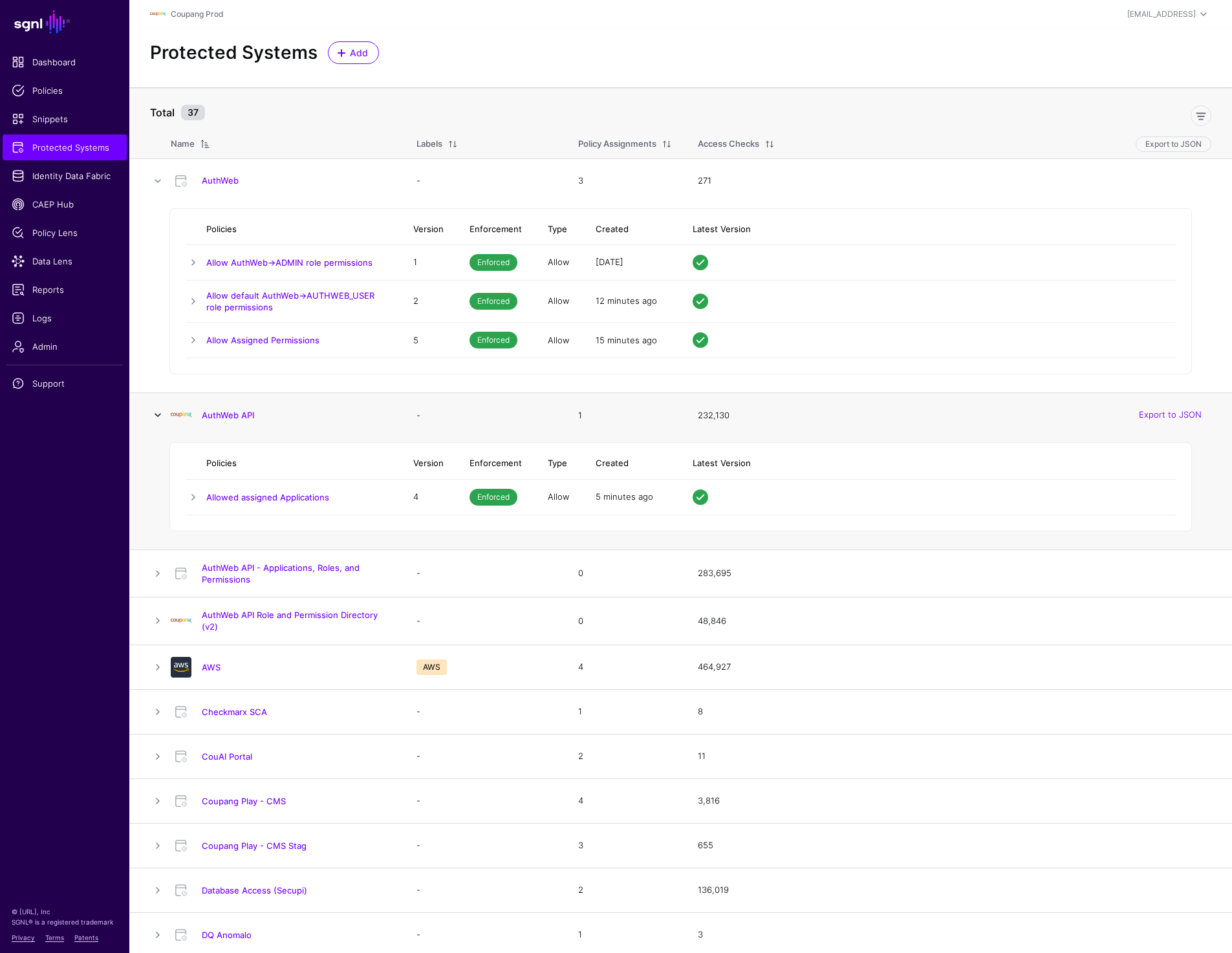
click at [157, 414] on link at bounding box center [157, 415] width 15 height 15
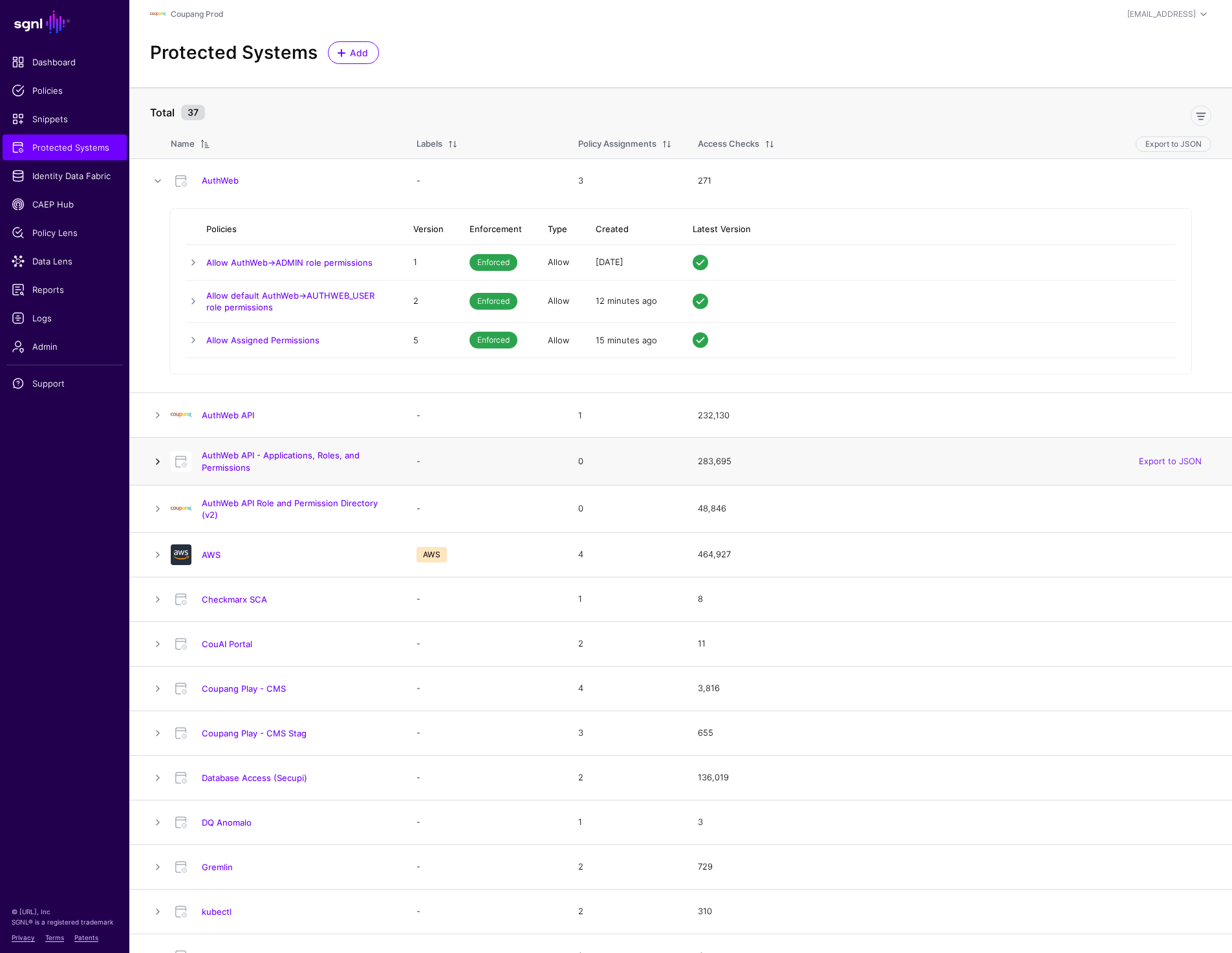
click at [156, 459] on link at bounding box center [157, 461] width 15 height 15
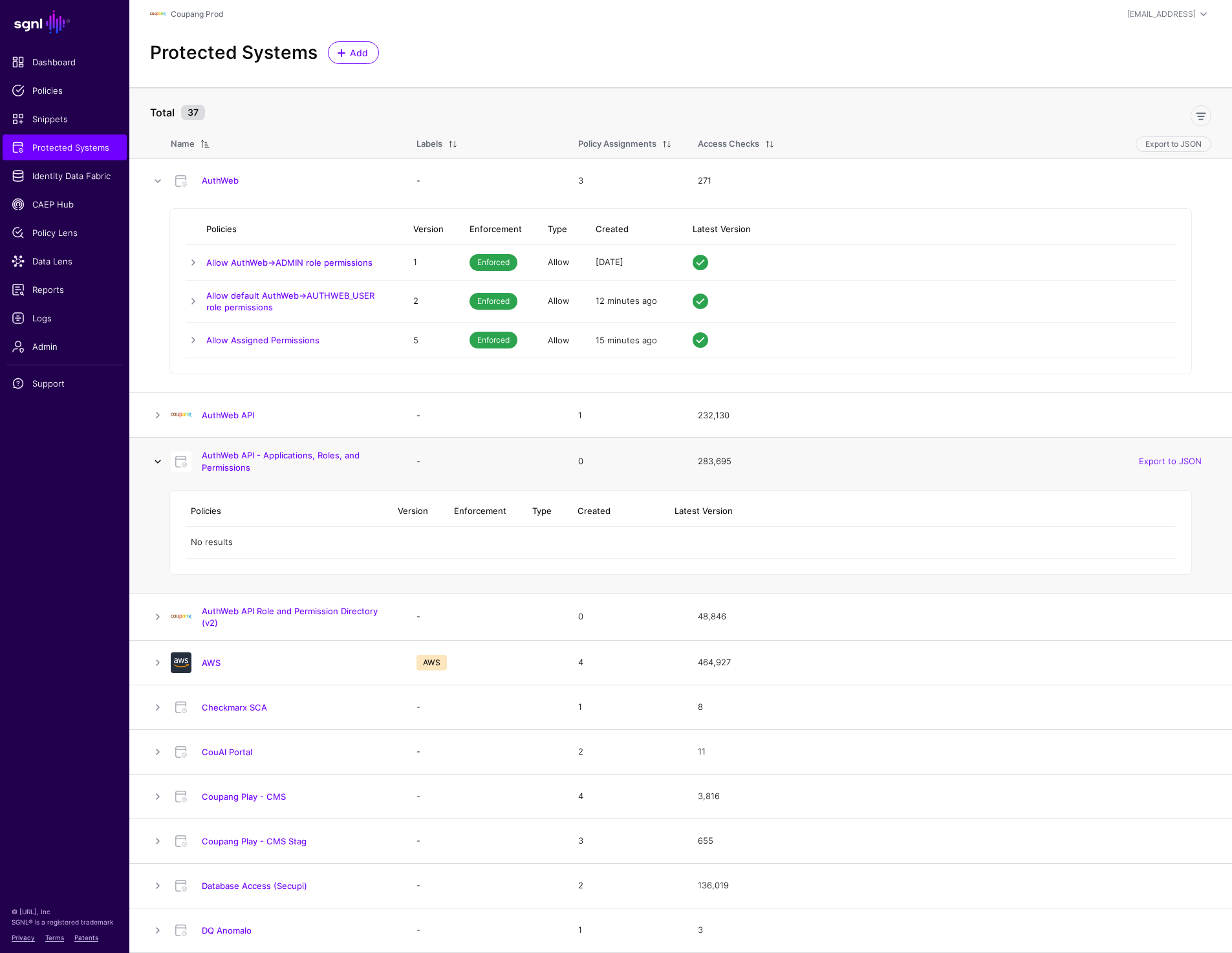
click at [156, 457] on link at bounding box center [157, 461] width 15 height 15
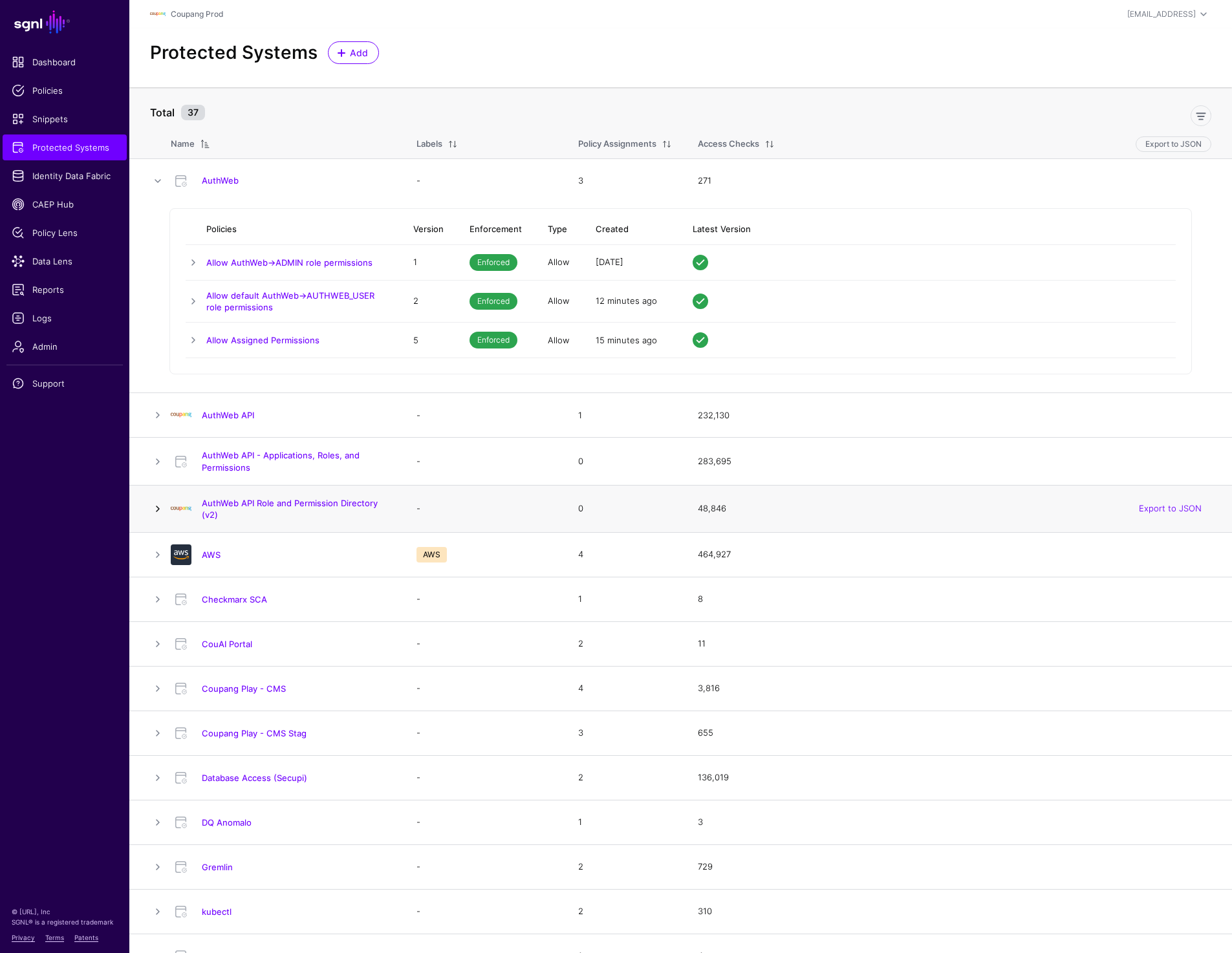
click at [156, 501] on link at bounding box center [157, 508] width 15 height 15
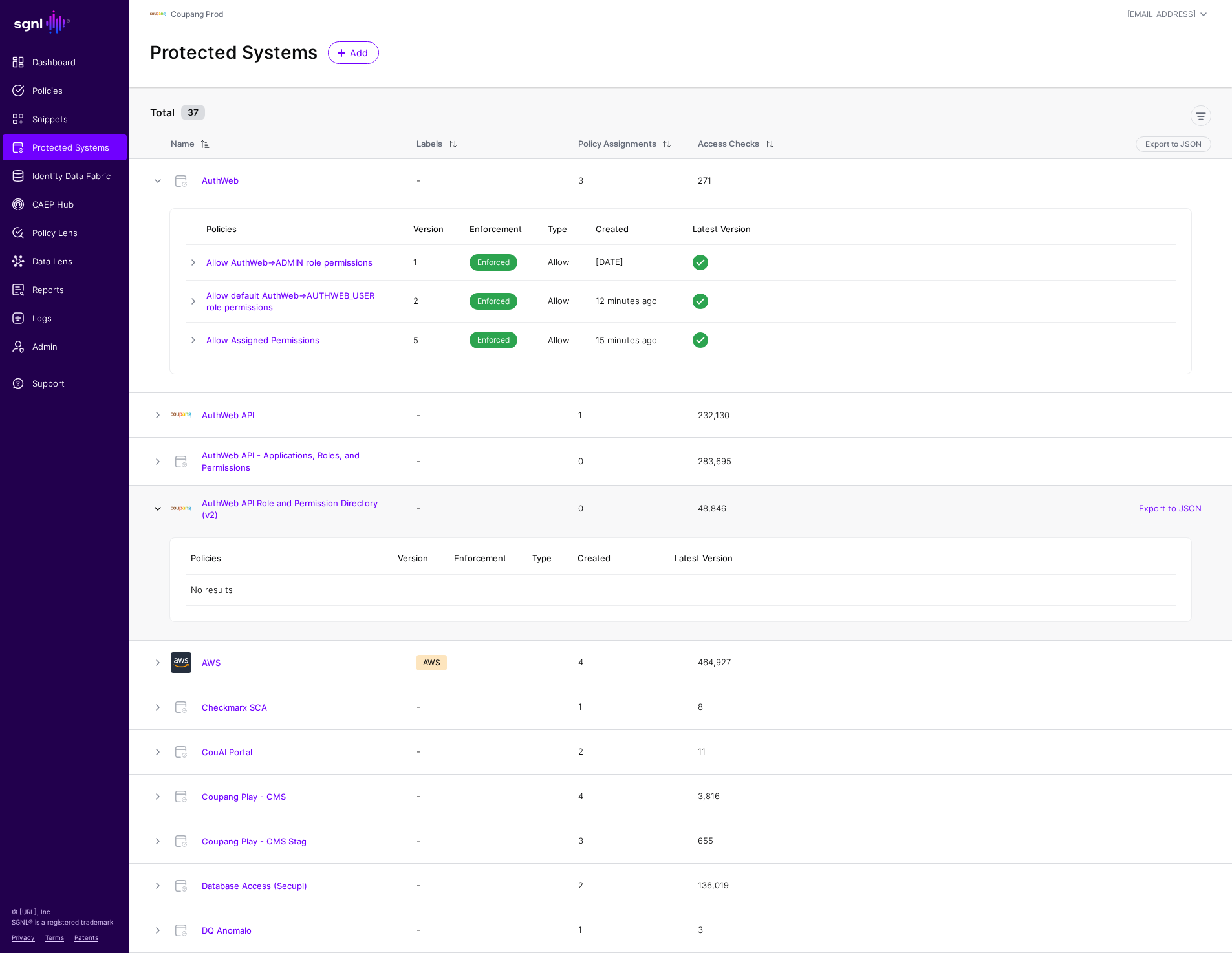
click at [156, 501] on link at bounding box center [157, 508] width 15 height 15
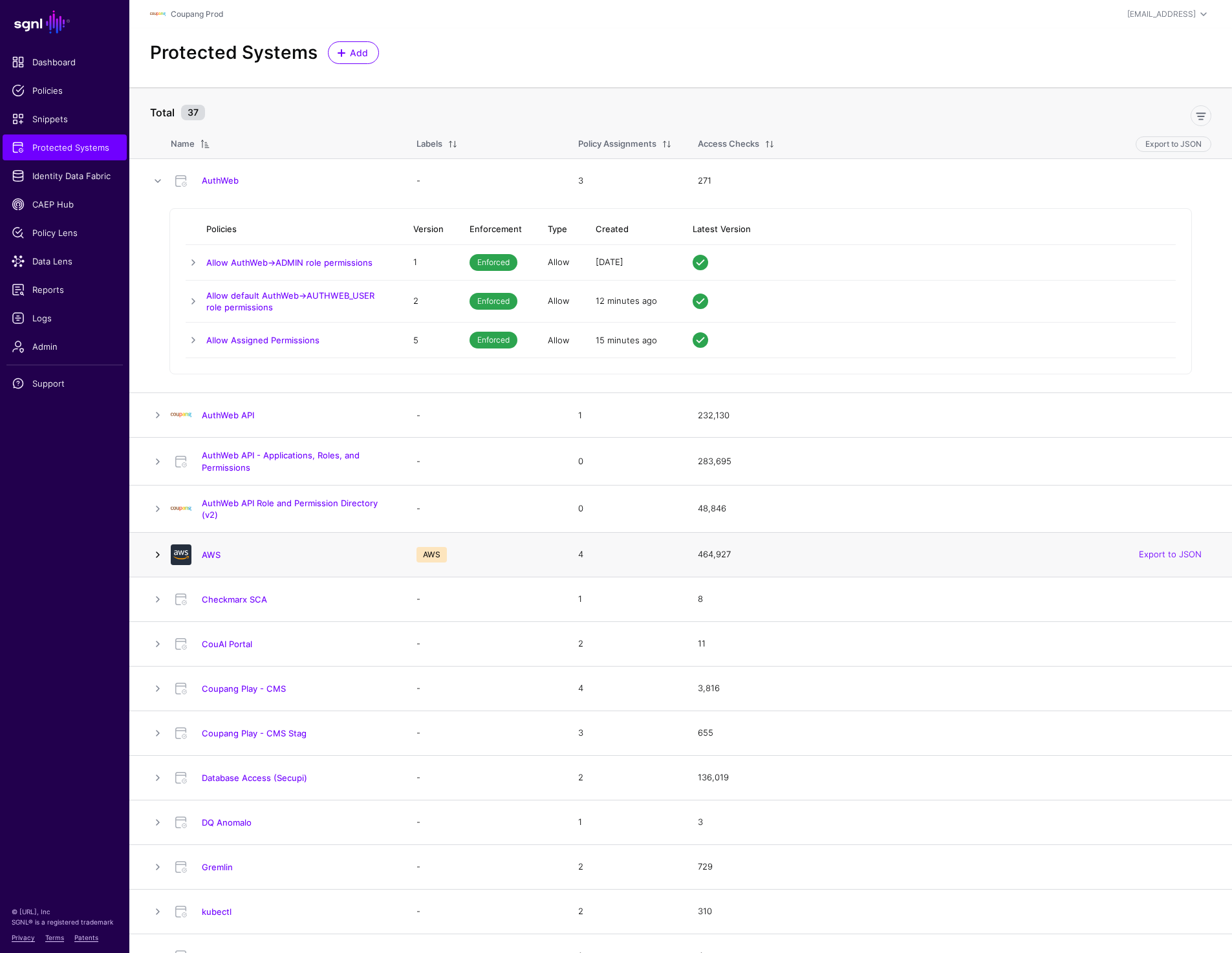
click at [156, 554] on link at bounding box center [157, 554] width 15 height 15
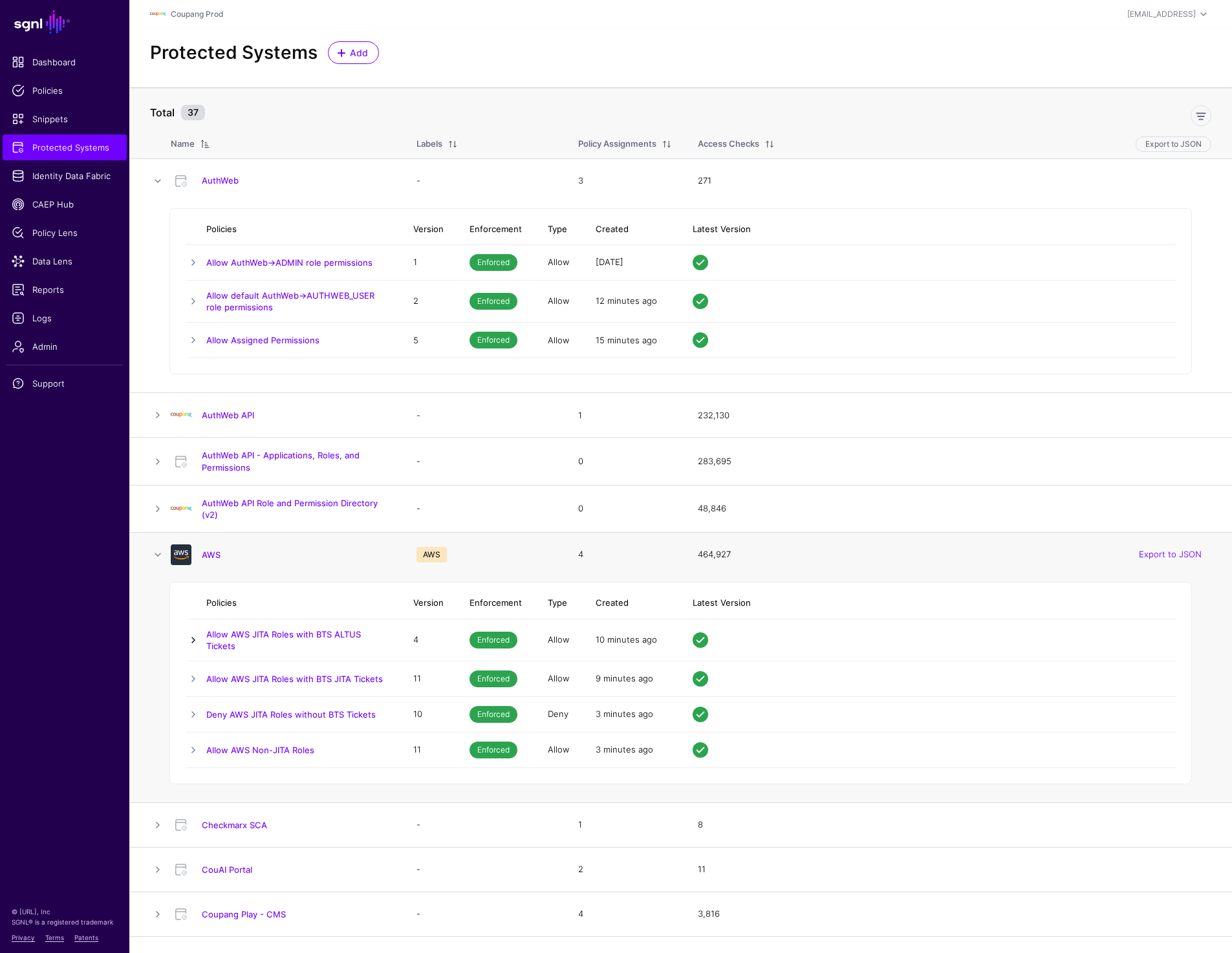
click at [195, 639] on link at bounding box center [193, 640] width 15 height 15
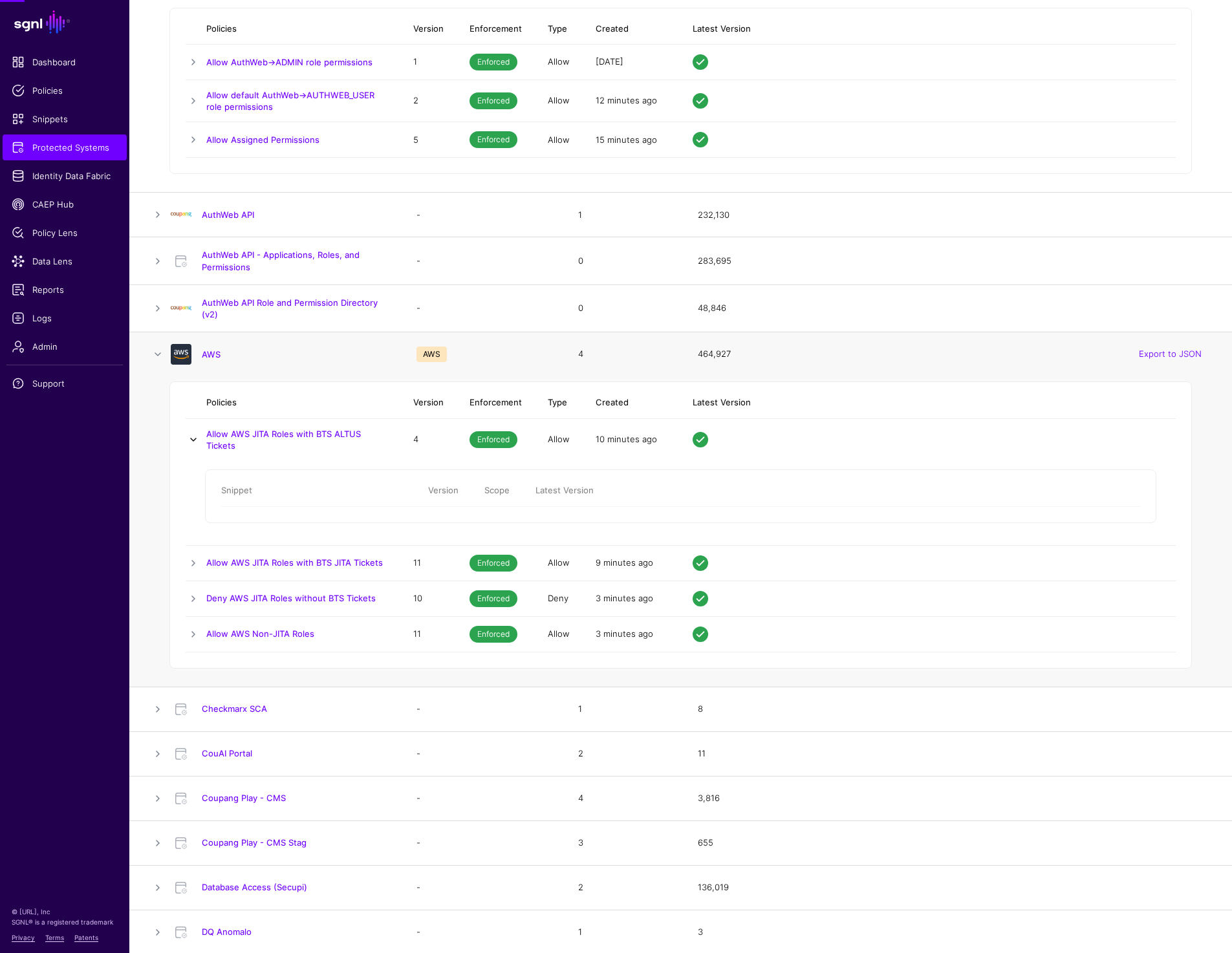
scroll to position [248, 0]
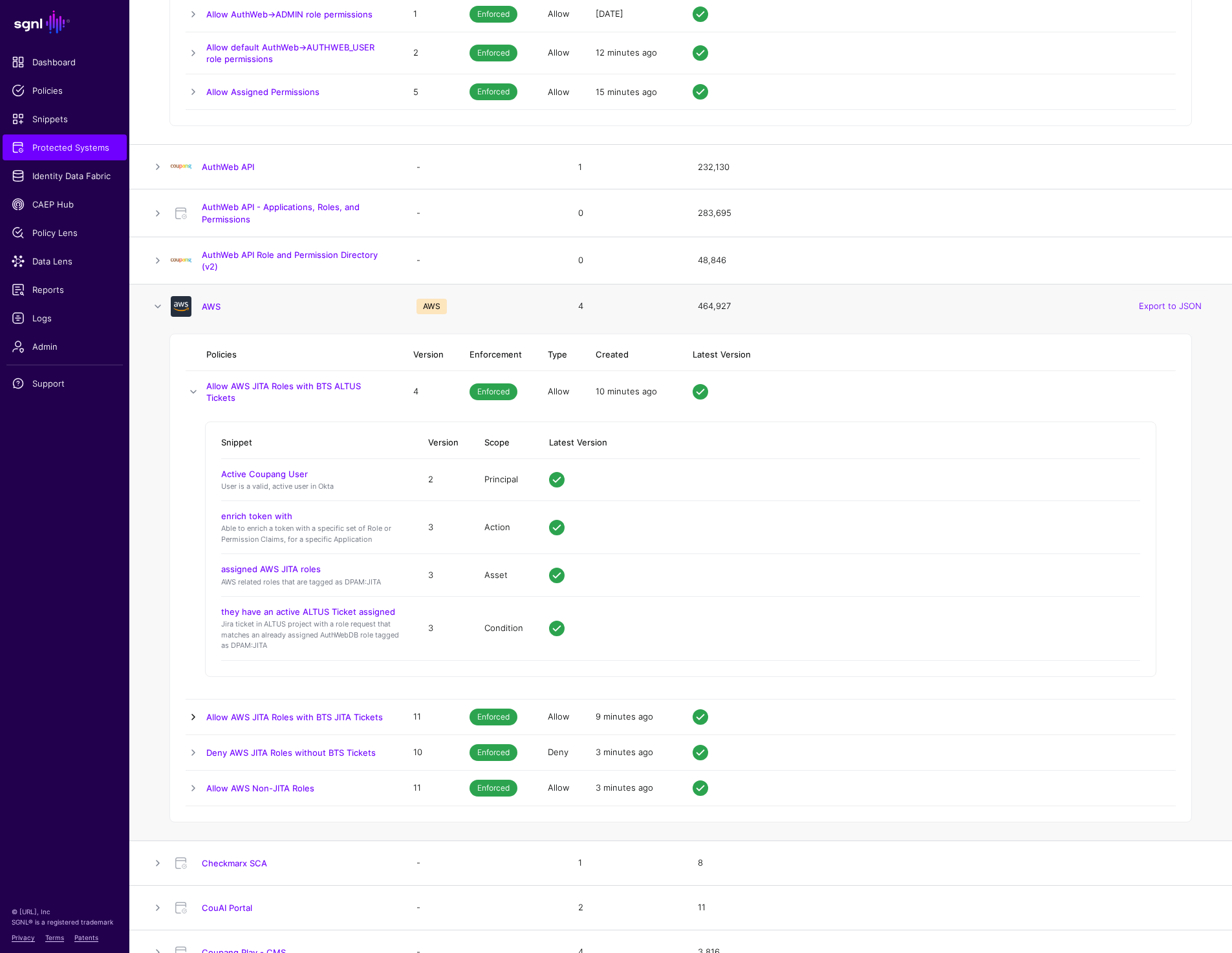
click at [190, 715] on link at bounding box center [193, 716] width 15 height 15
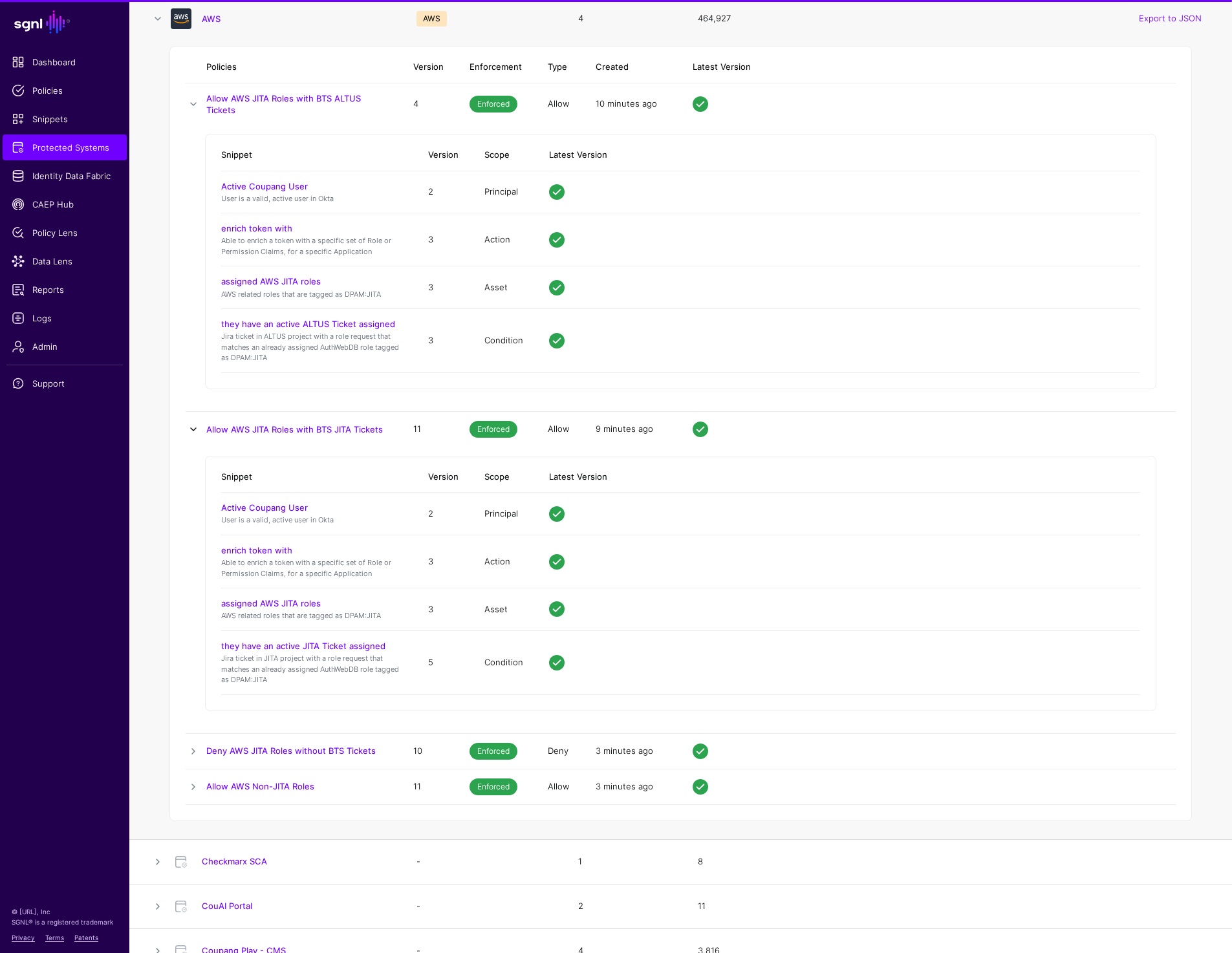
scroll to position [706, 0]
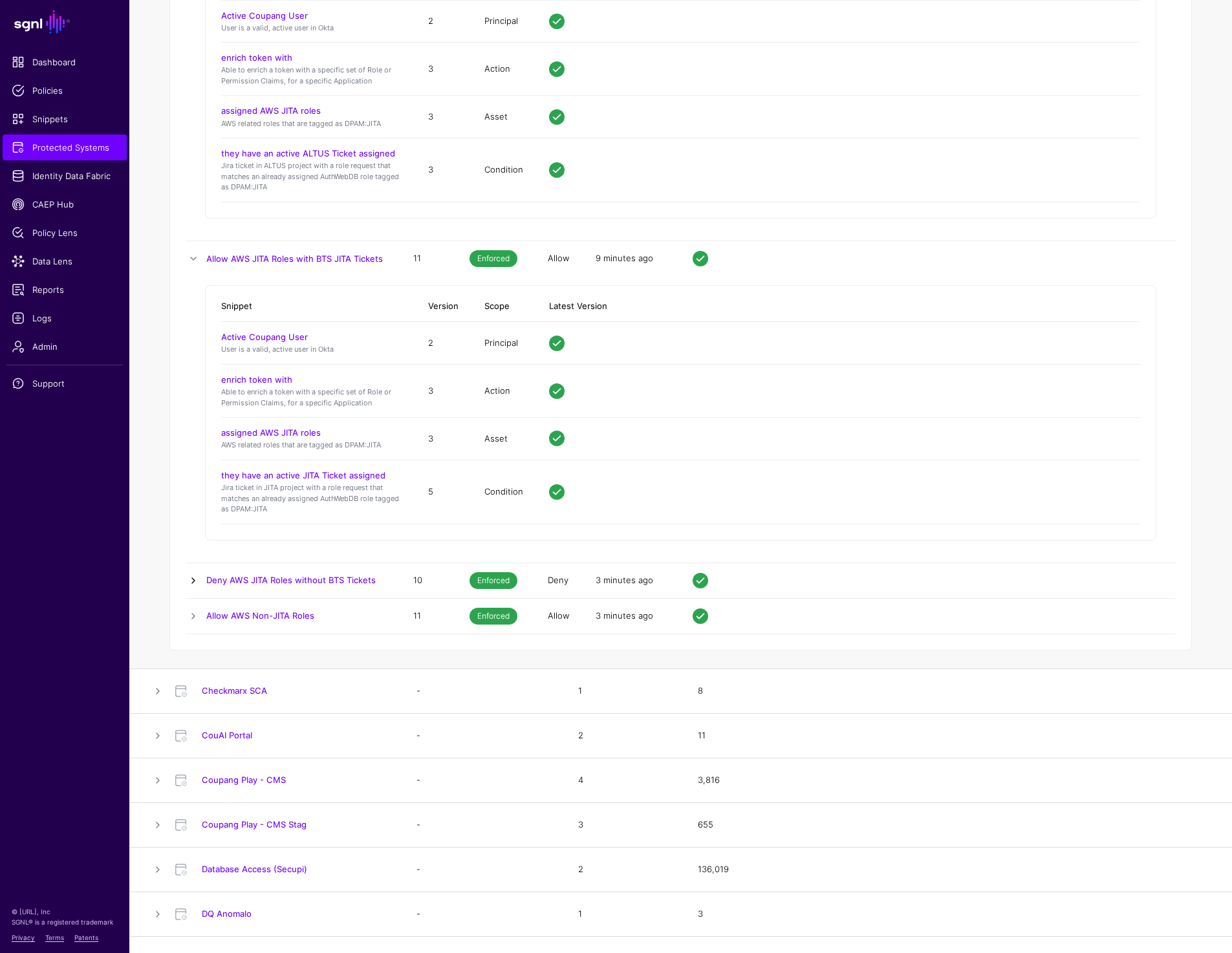
click at [189, 581] on link at bounding box center [193, 580] width 15 height 15
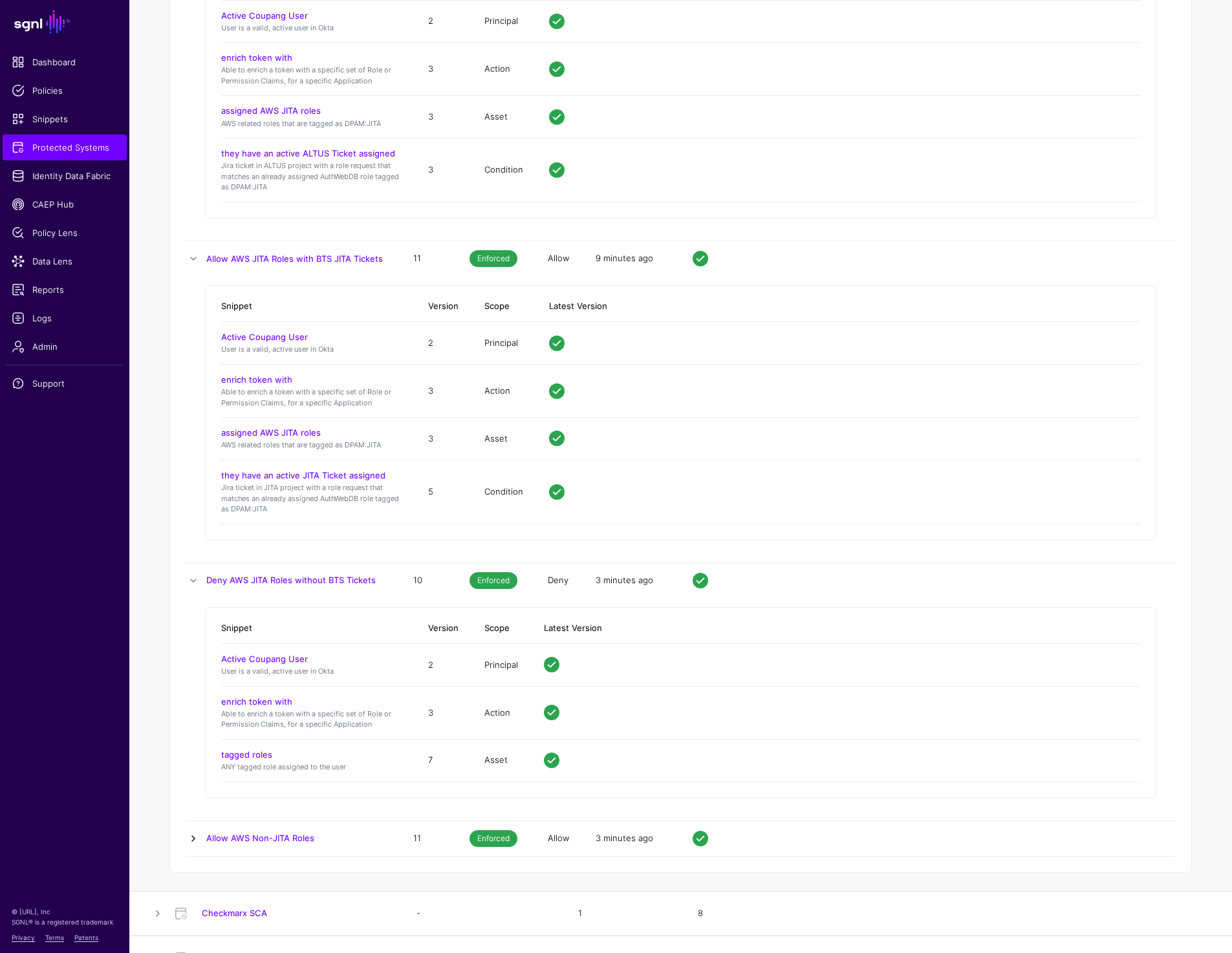
click at [189, 834] on link at bounding box center [193, 838] width 15 height 15
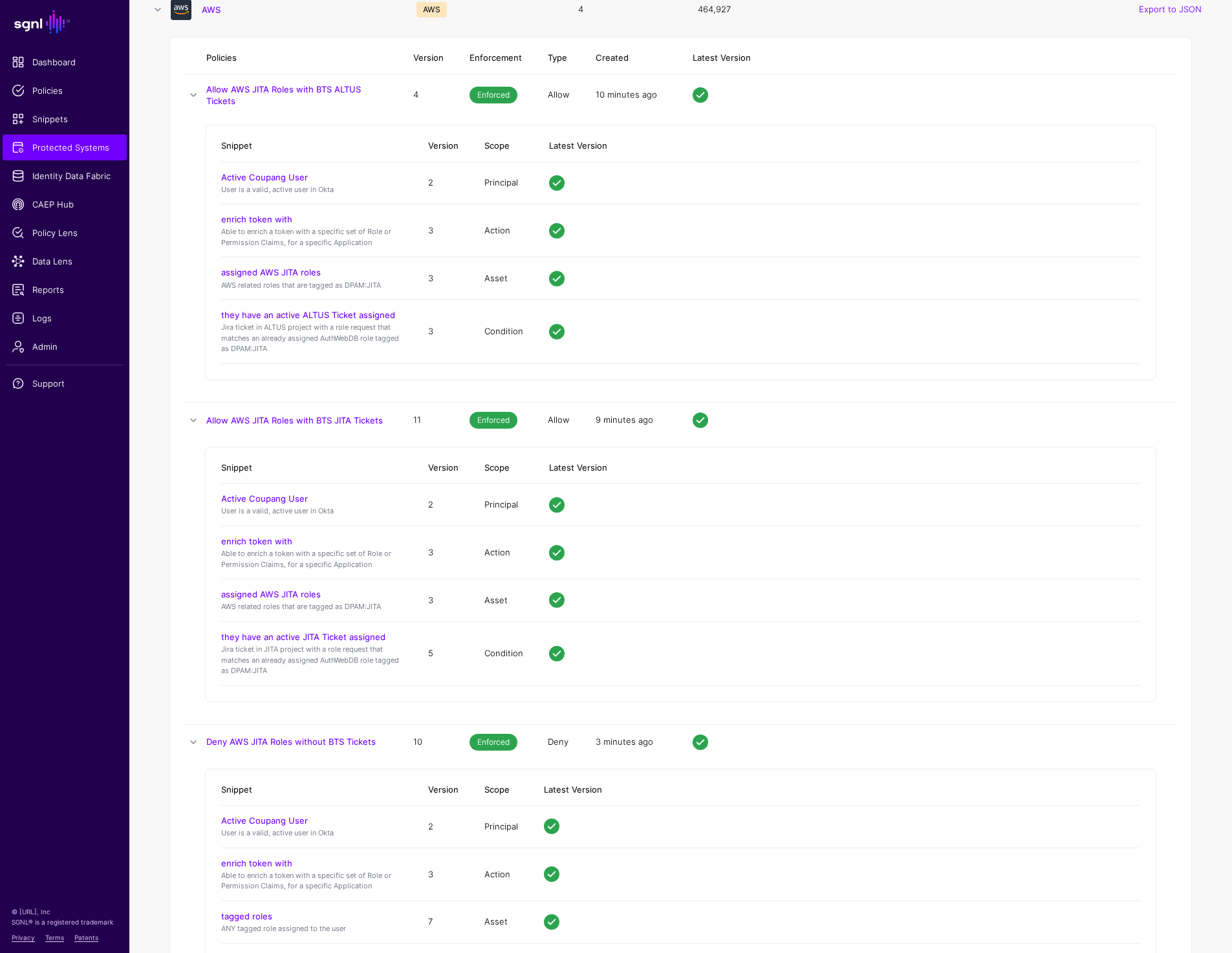
scroll to position [514, 0]
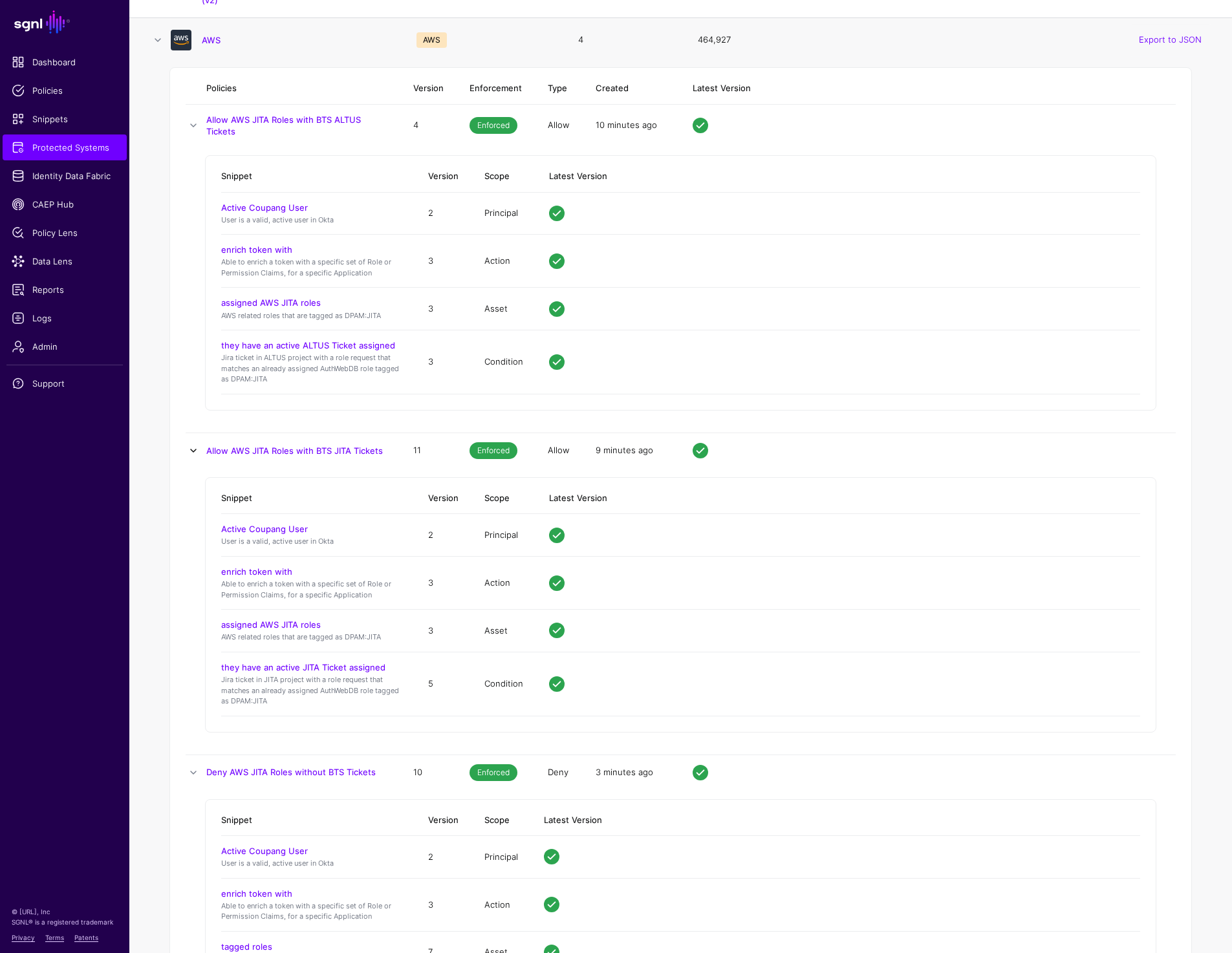
click at [192, 452] on link at bounding box center [193, 450] width 15 height 15
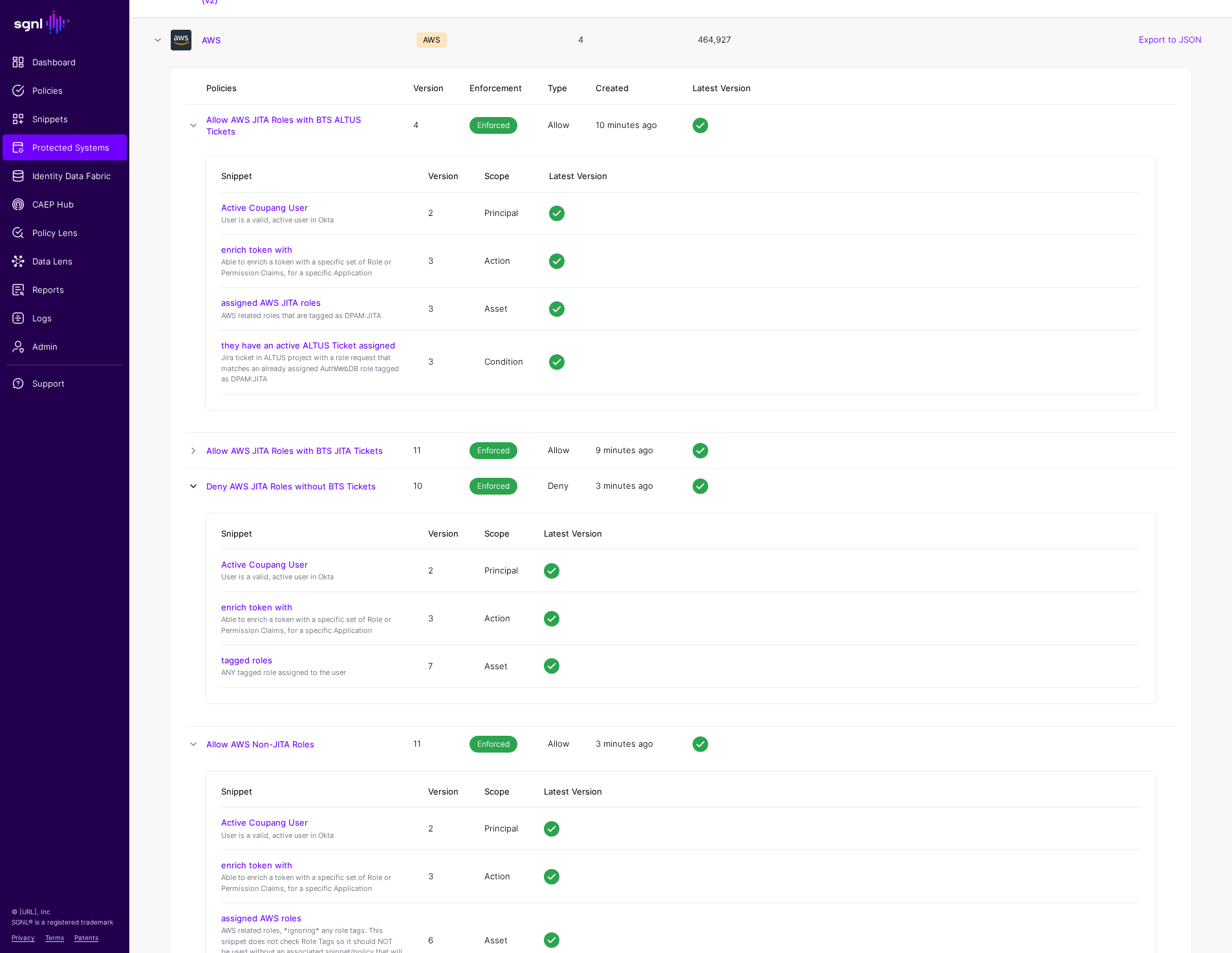
click at [193, 486] on link at bounding box center [193, 486] width 15 height 15
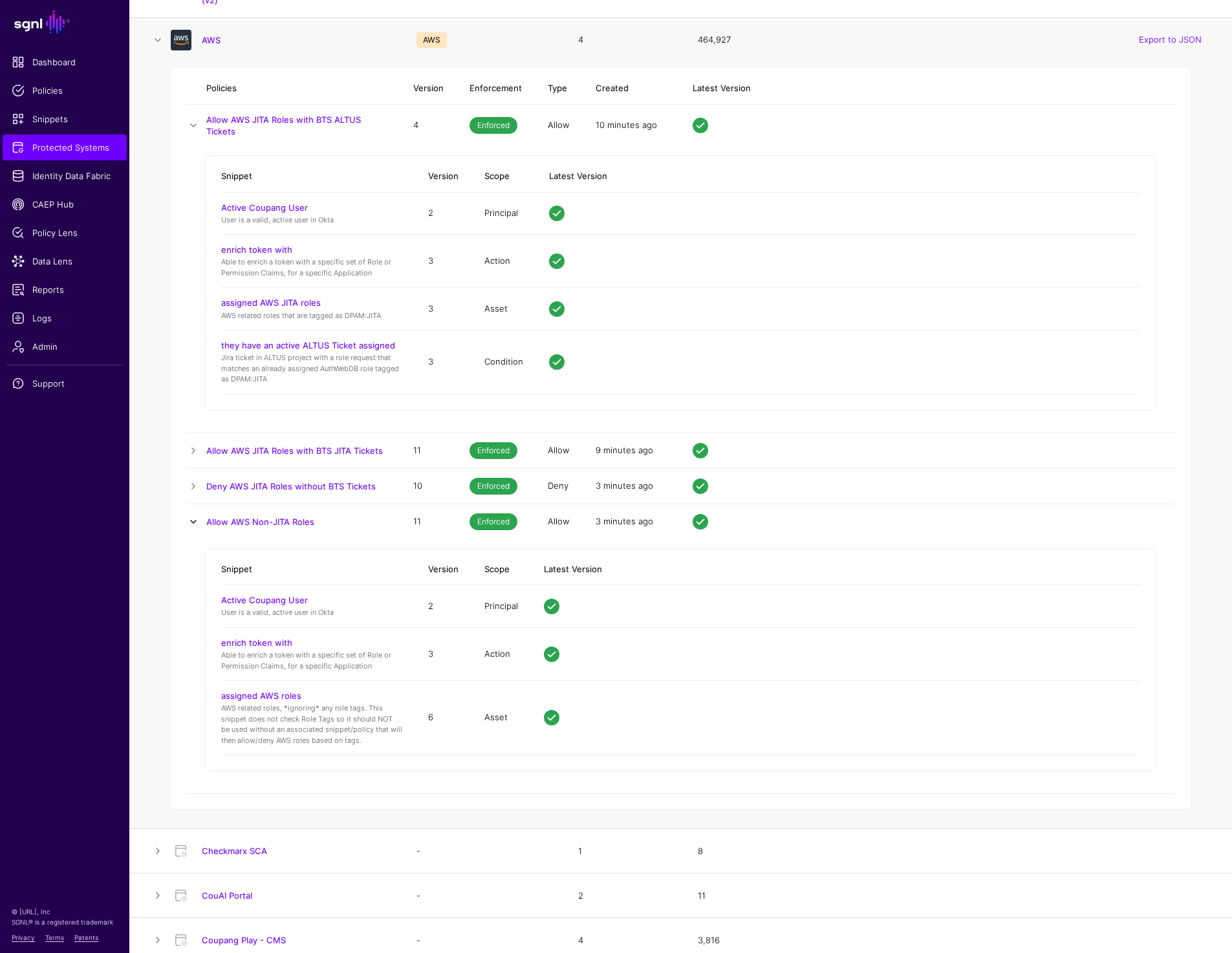
click at [193, 520] on link at bounding box center [193, 521] width 15 height 15
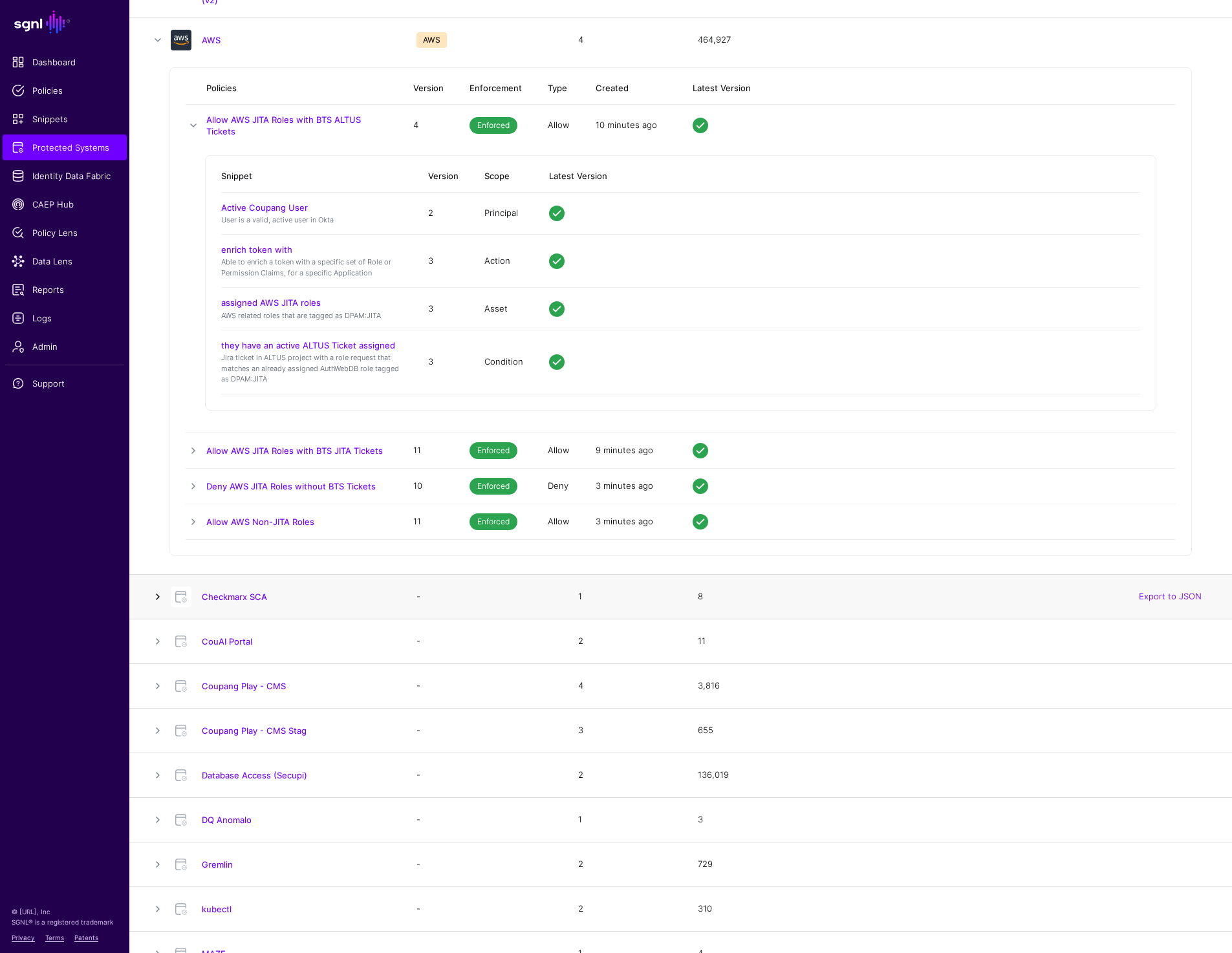
click at [153, 598] on link at bounding box center [157, 596] width 15 height 15
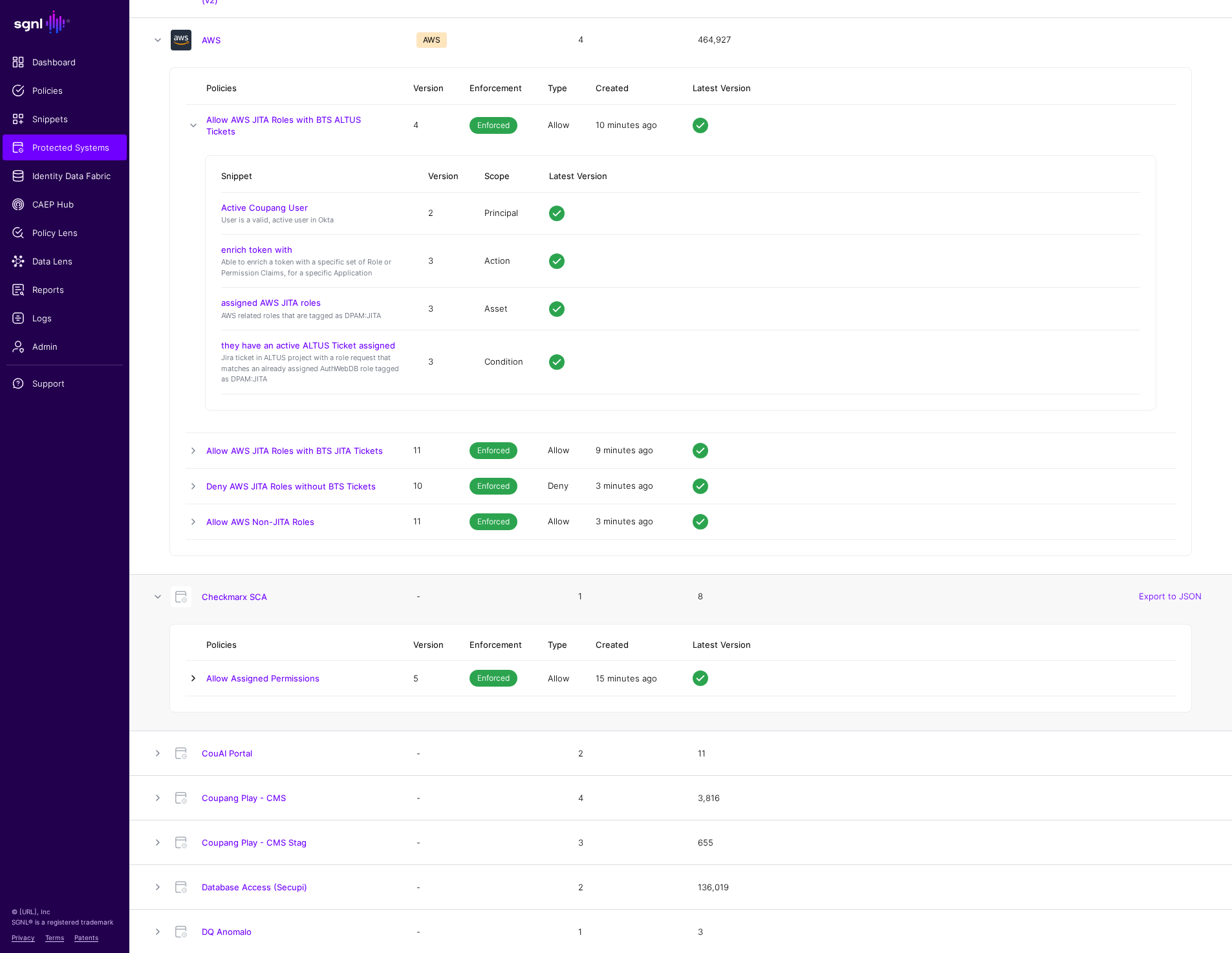
click at [190, 670] on link at bounding box center [193, 677] width 15 height 15
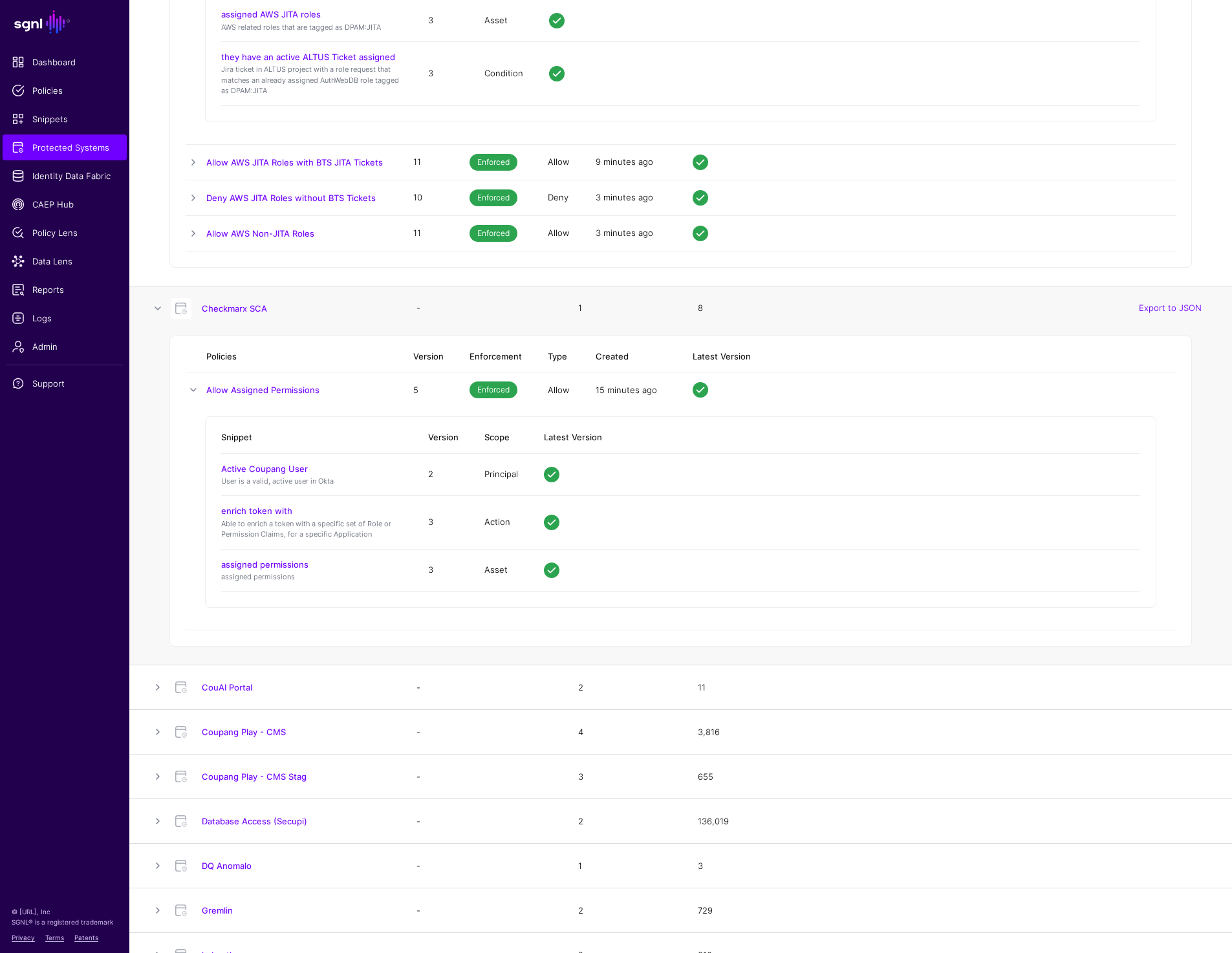
scroll to position [810, 0]
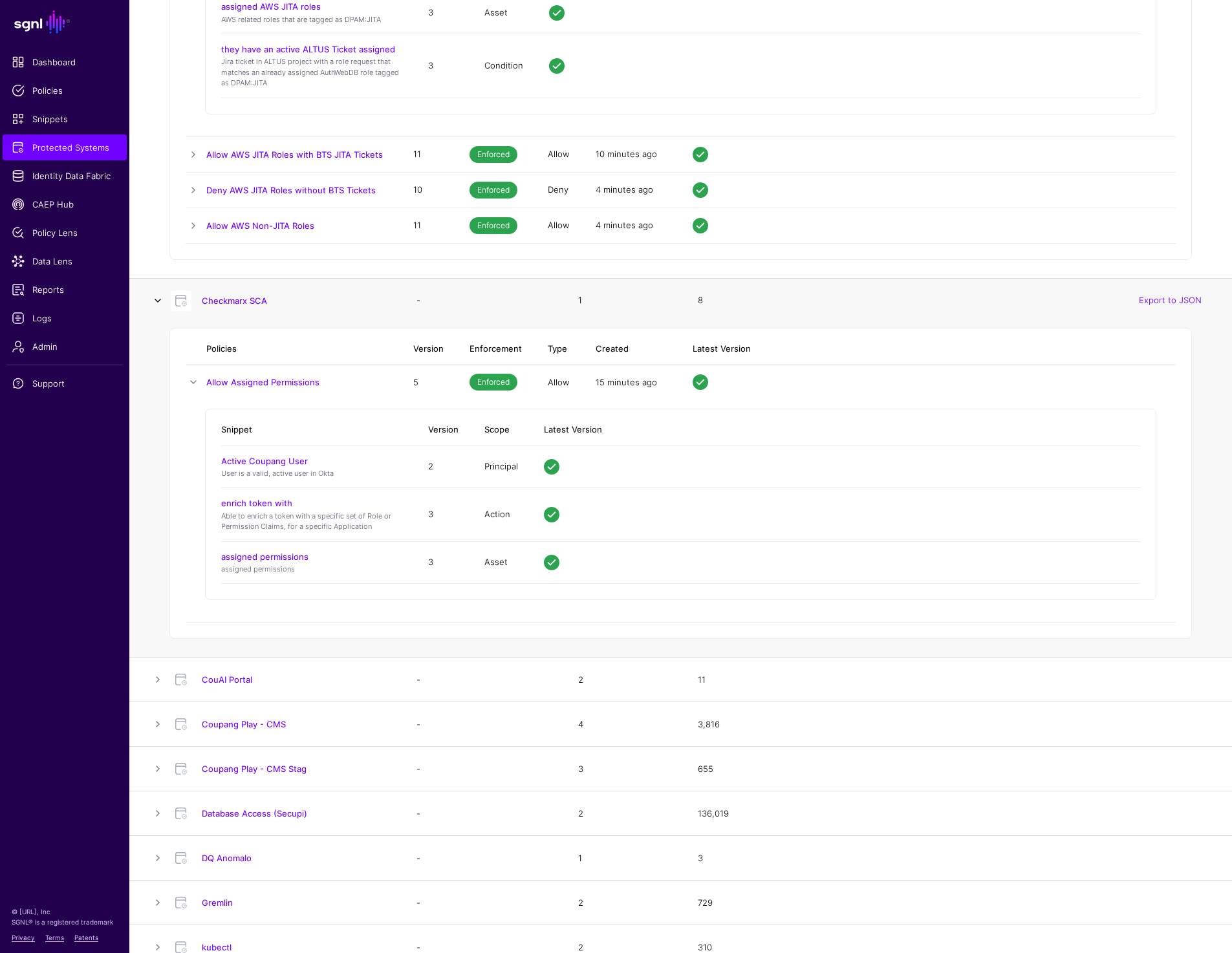
click at [161, 300] on link at bounding box center [157, 300] width 15 height 15
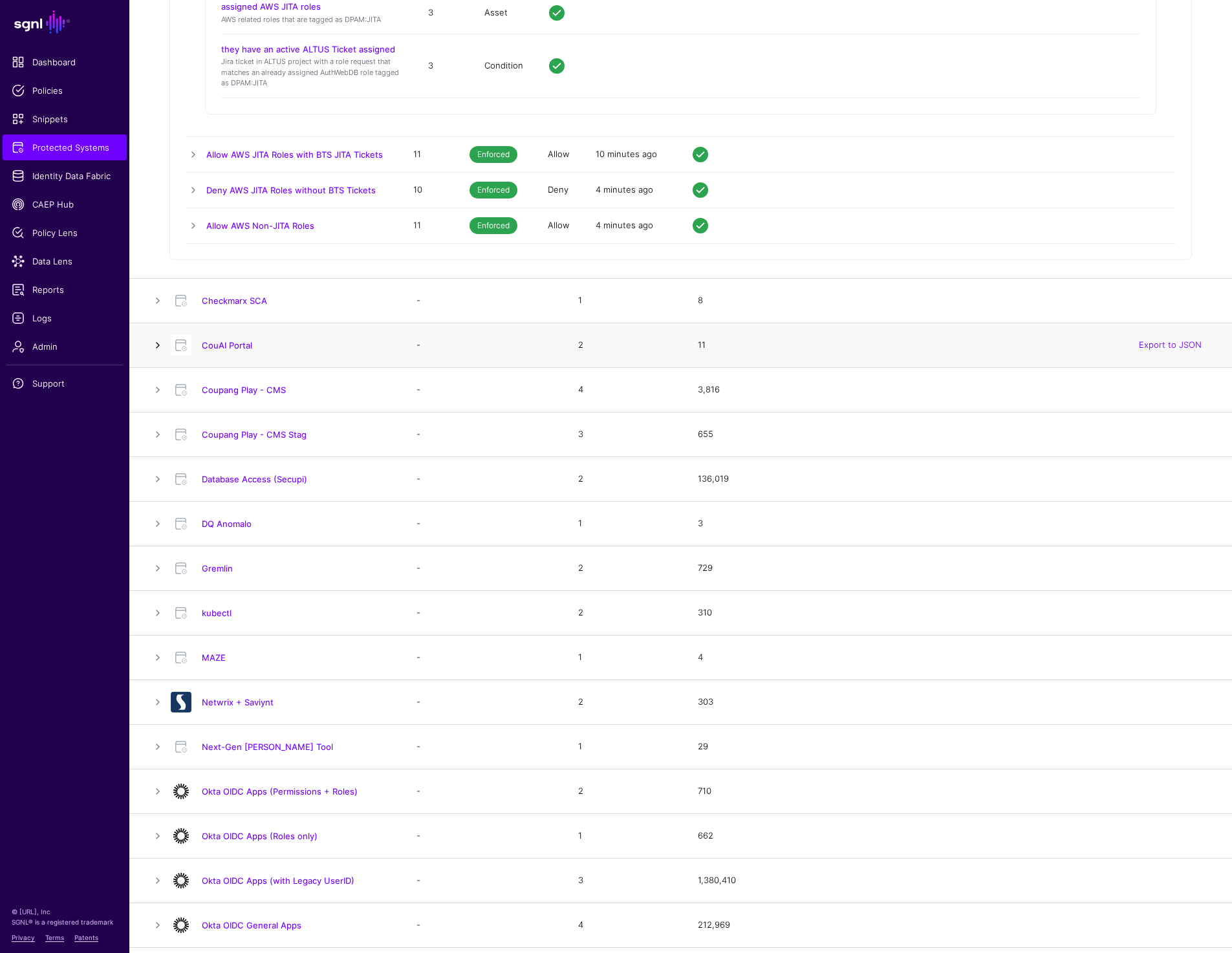
click at [161, 347] on link at bounding box center [157, 344] width 15 height 15
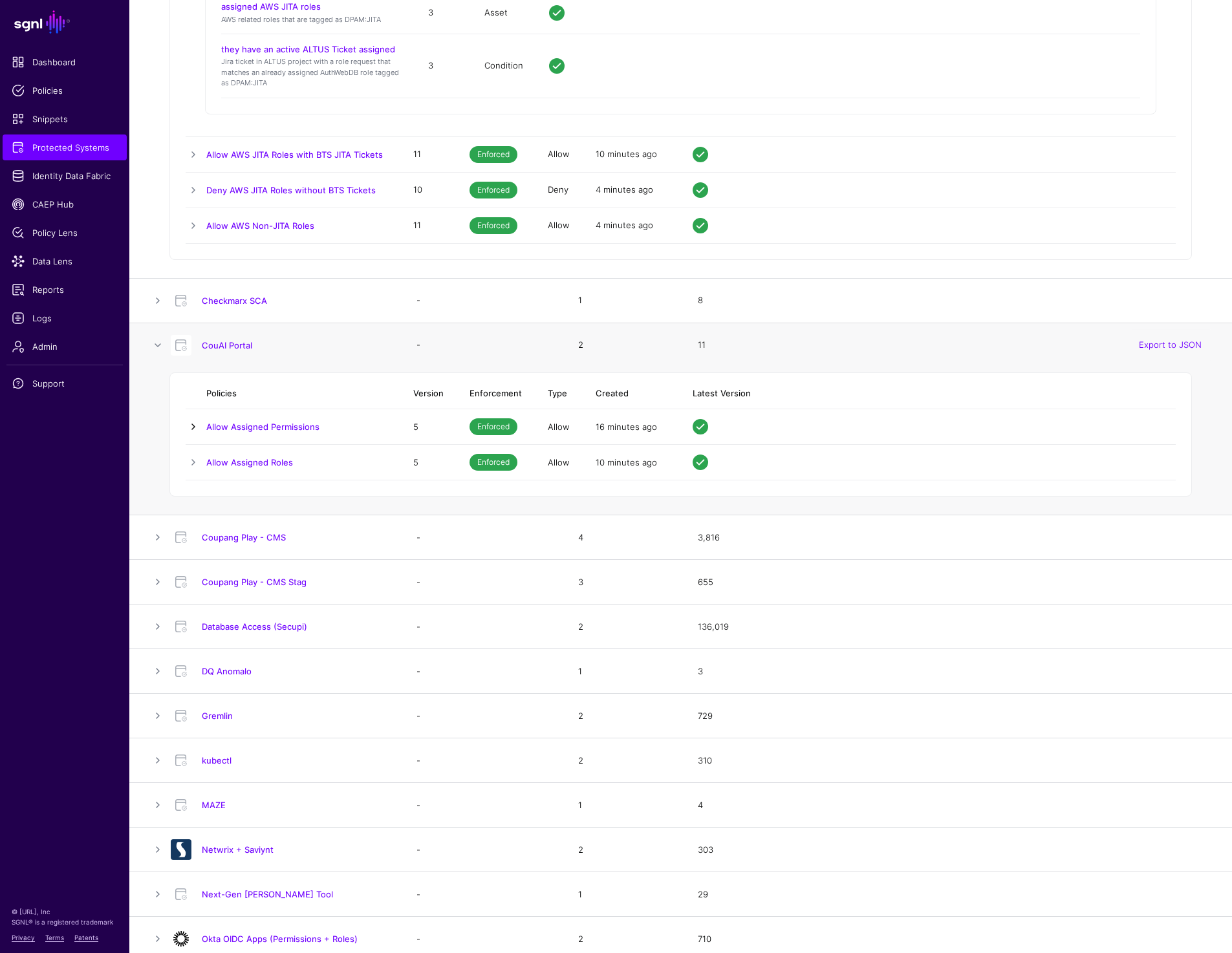
click at [195, 426] on link at bounding box center [193, 426] width 15 height 15
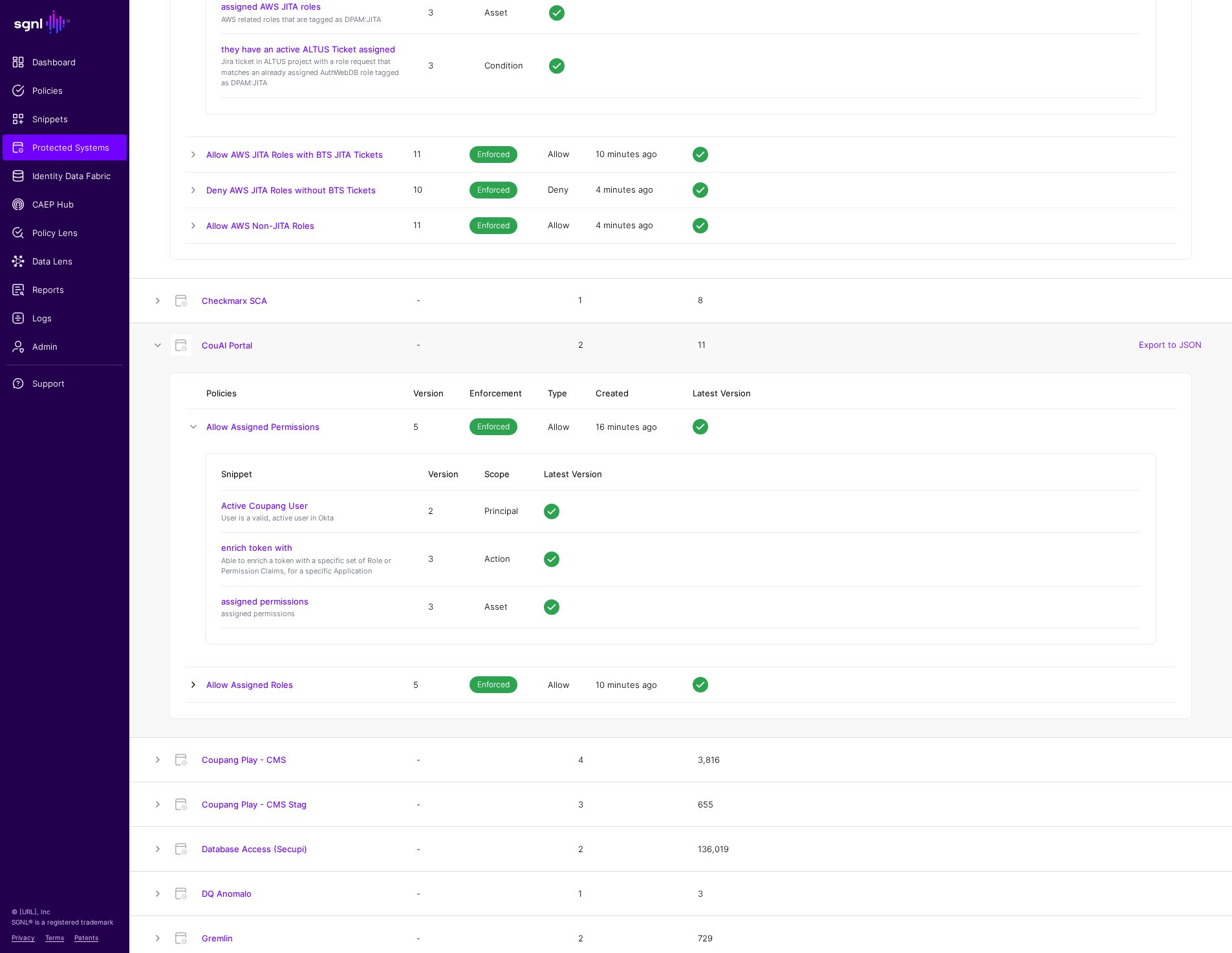
click at [195, 687] on link at bounding box center [193, 684] width 15 height 15
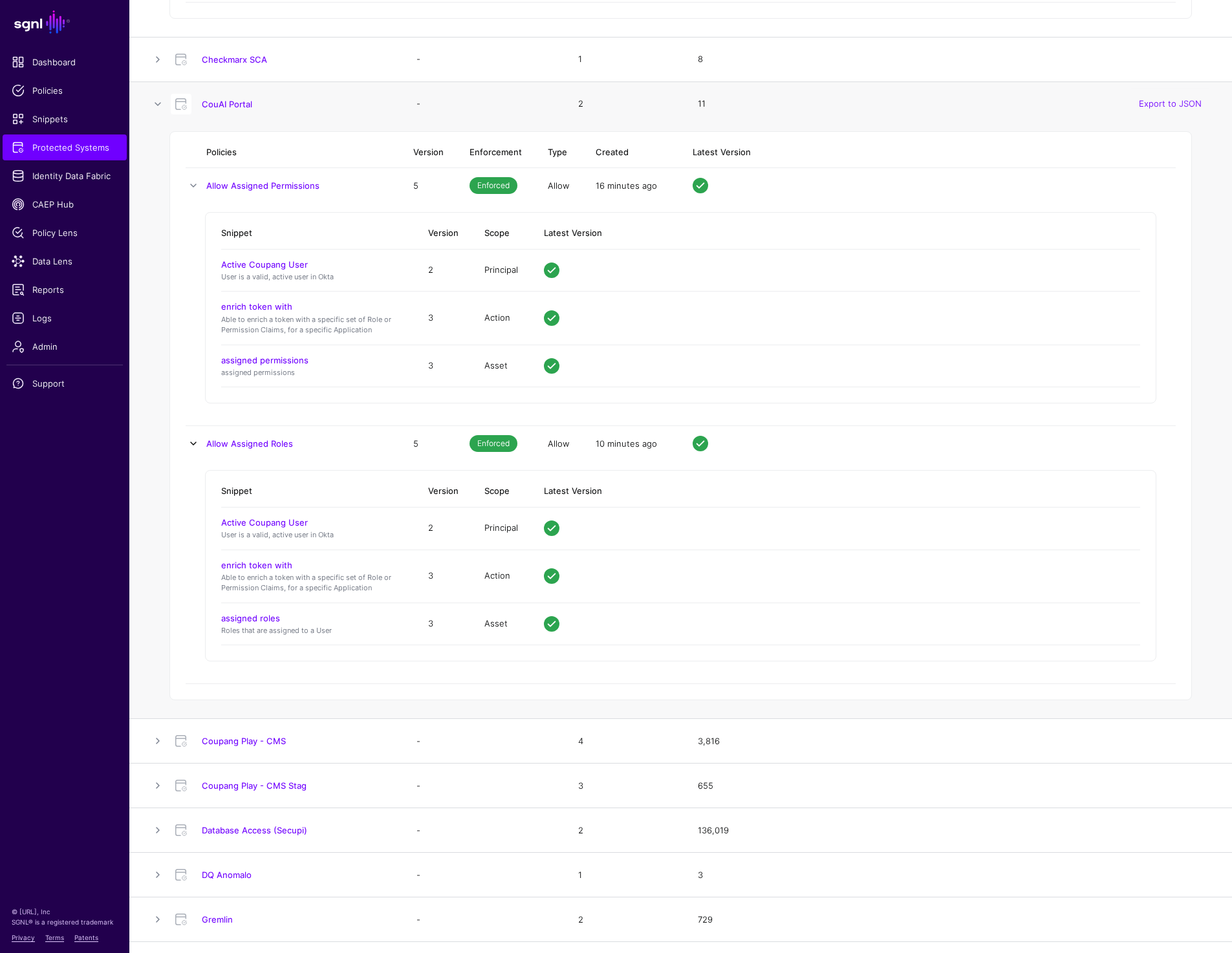
scroll to position [1062, 0]
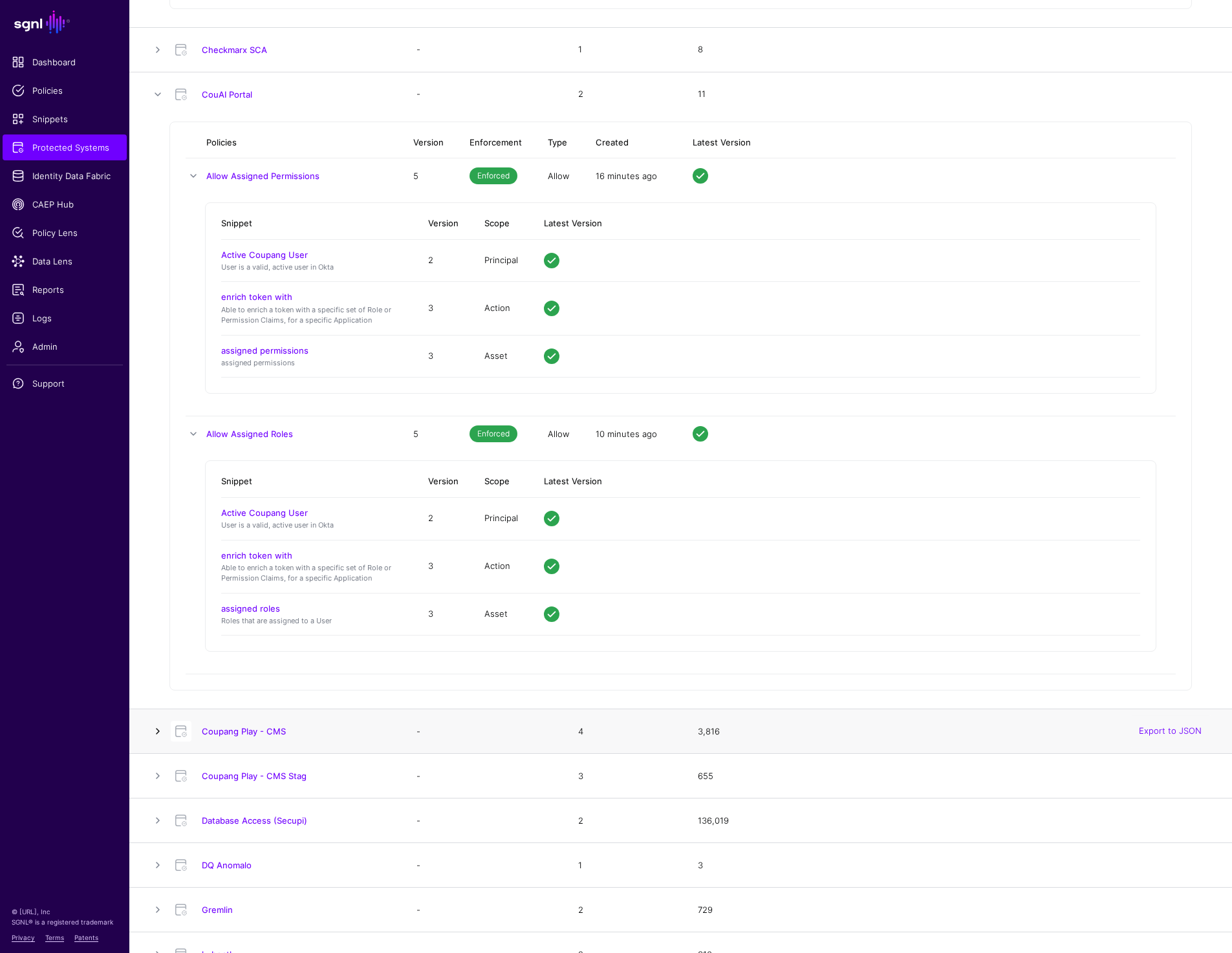
click at [161, 727] on link at bounding box center [157, 731] width 15 height 15
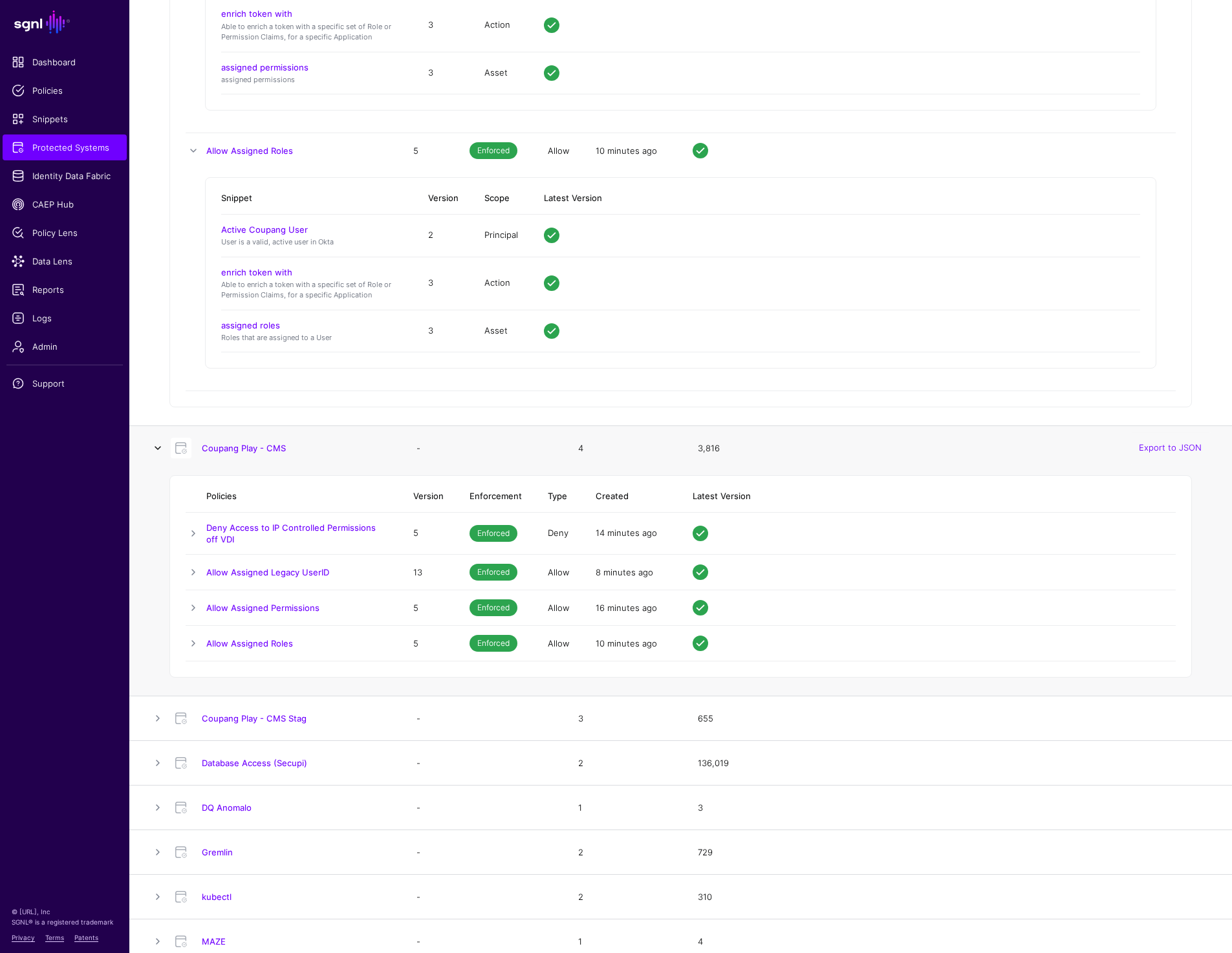
scroll to position [1486, 0]
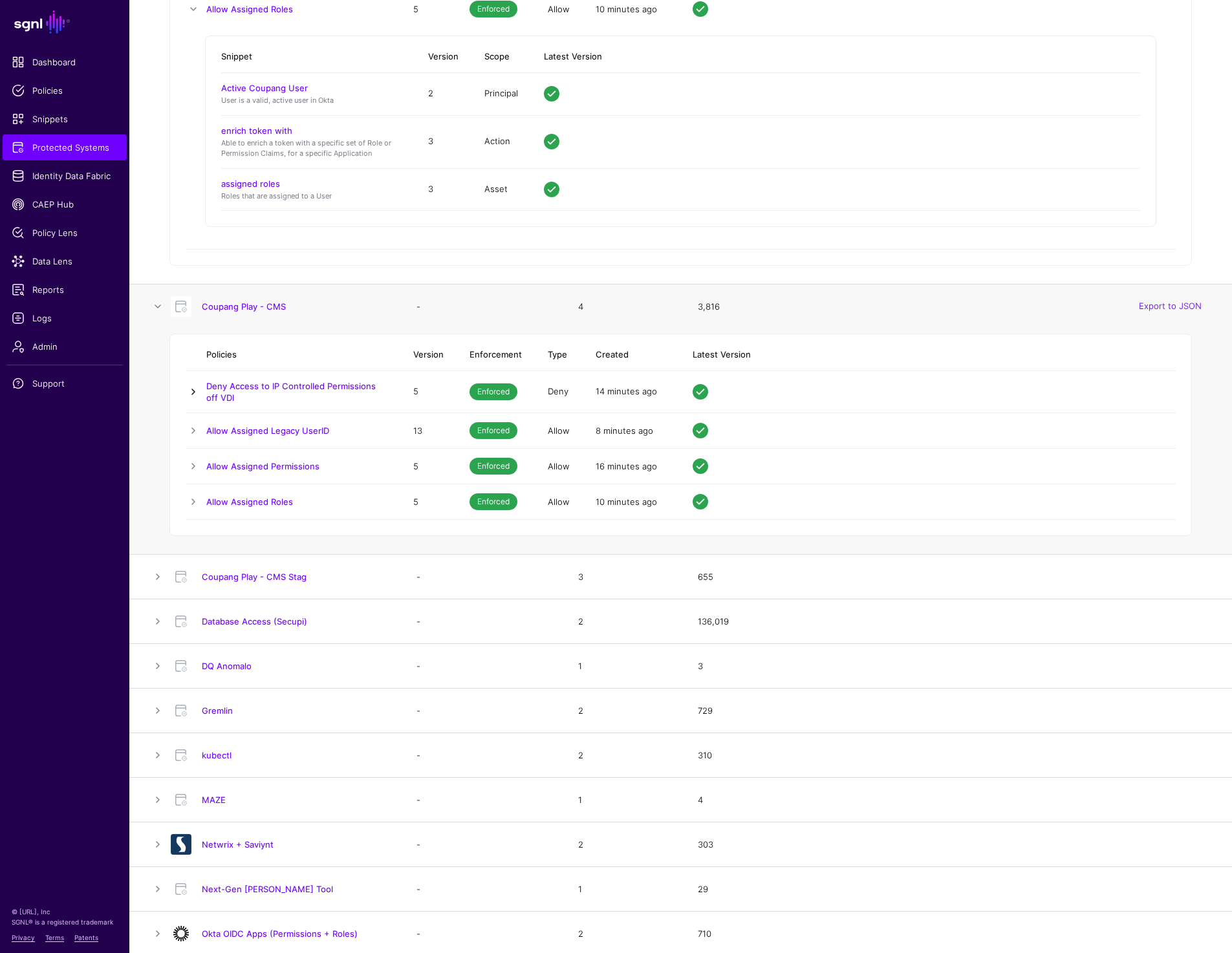
click at [196, 391] on link at bounding box center [193, 391] width 15 height 15
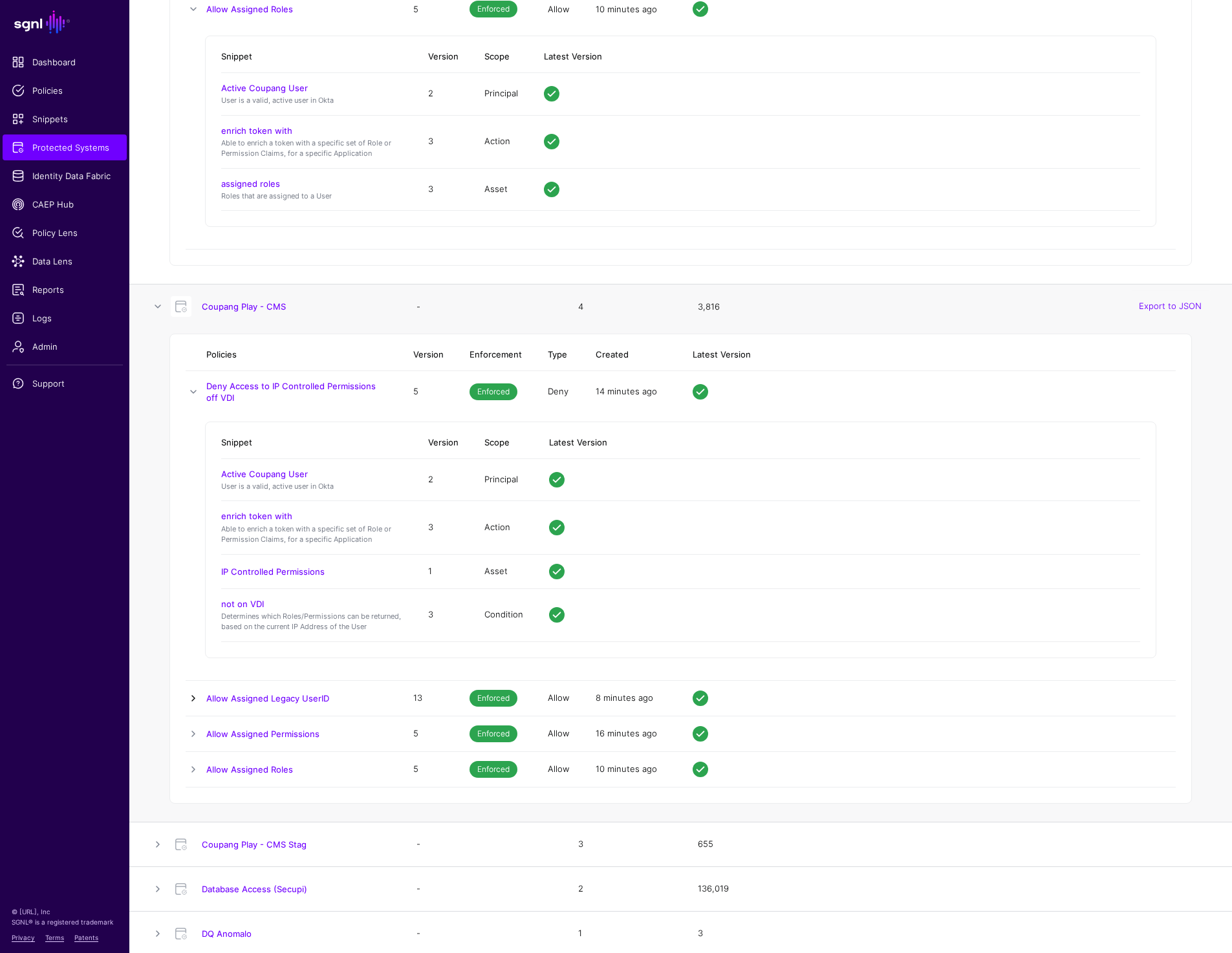
click at [198, 697] on link at bounding box center [193, 698] width 15 height 15
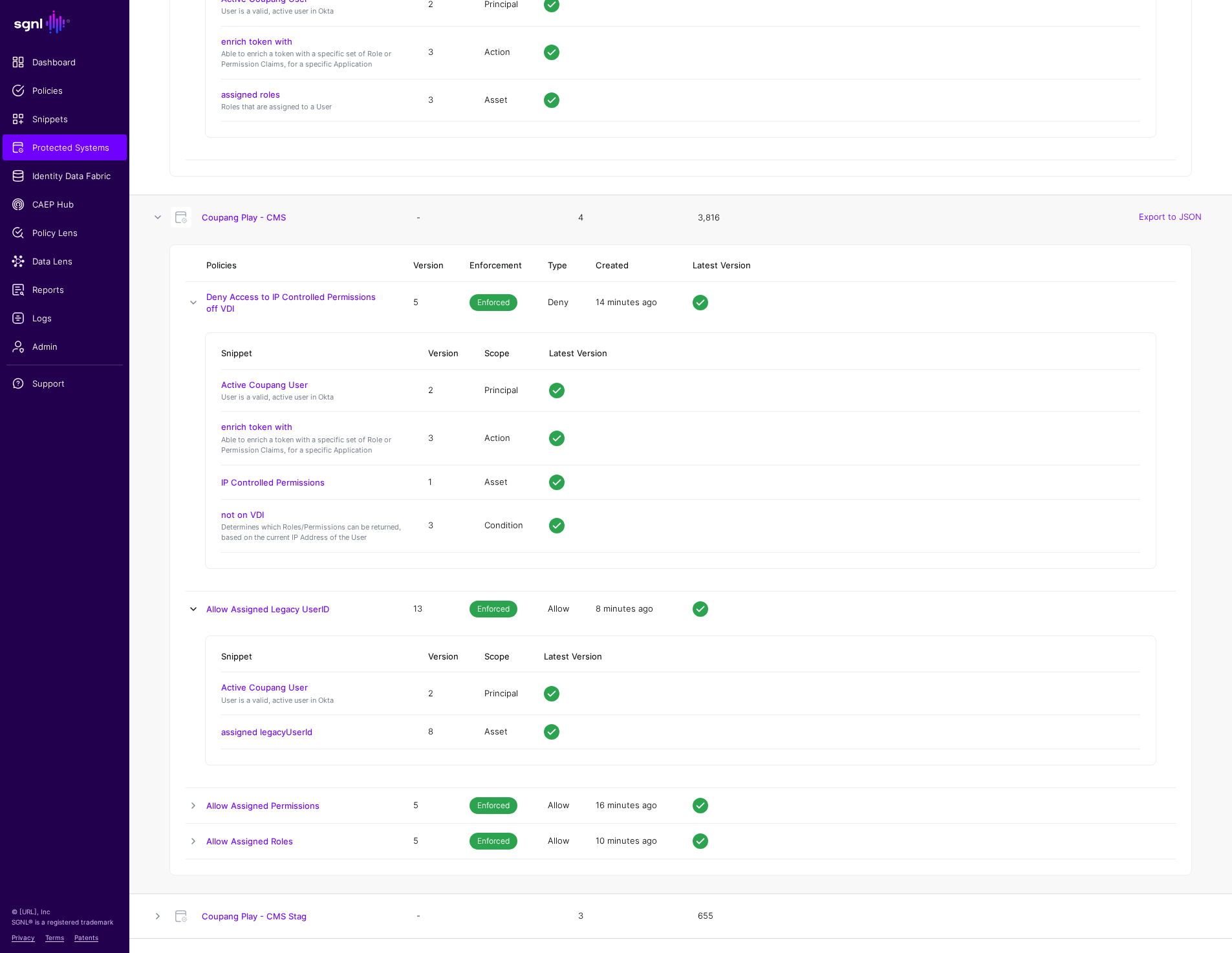
scroll to position [1623, 0]
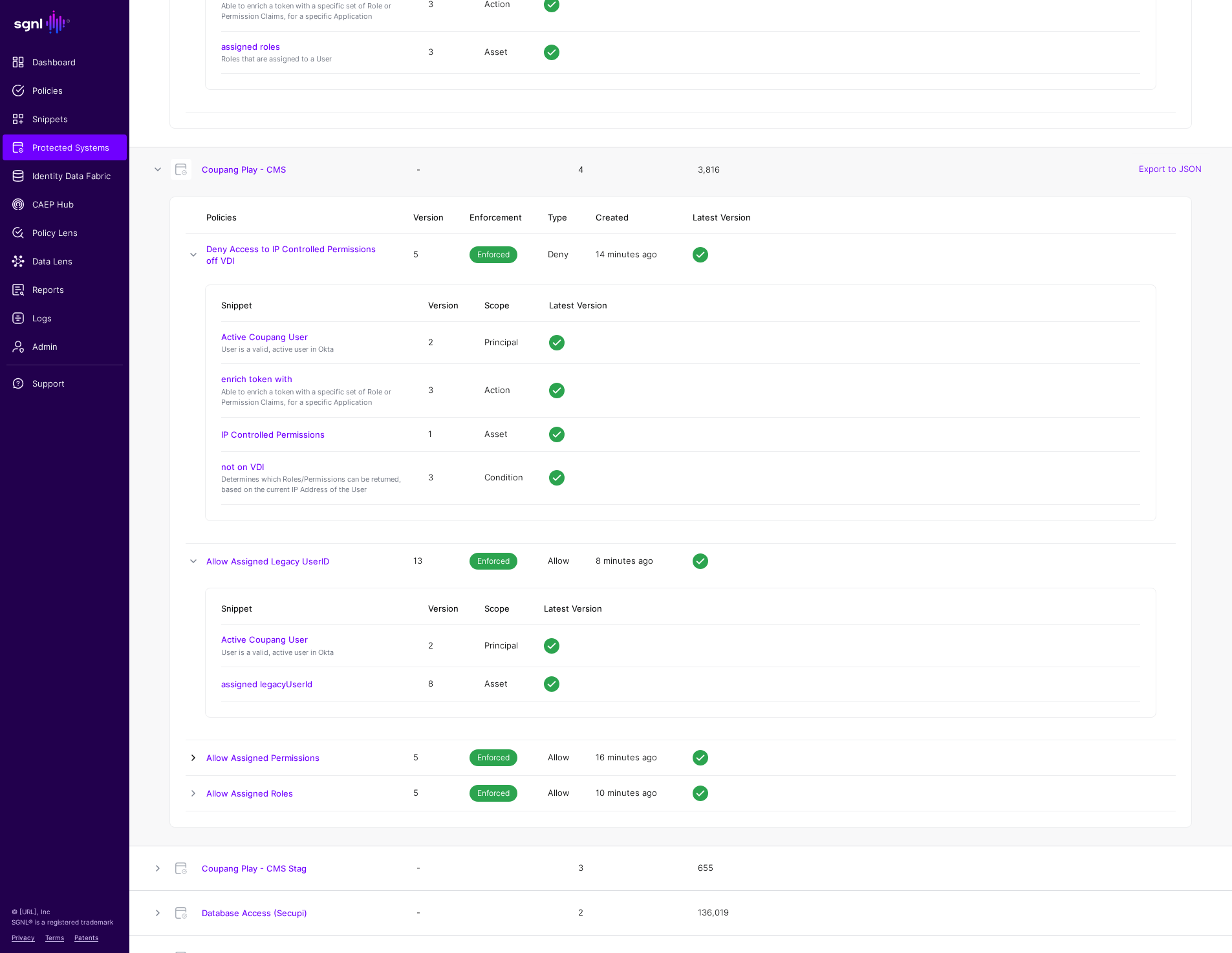
click at [191, 761] on link at bounding box center [193, 757] width 15 height 15
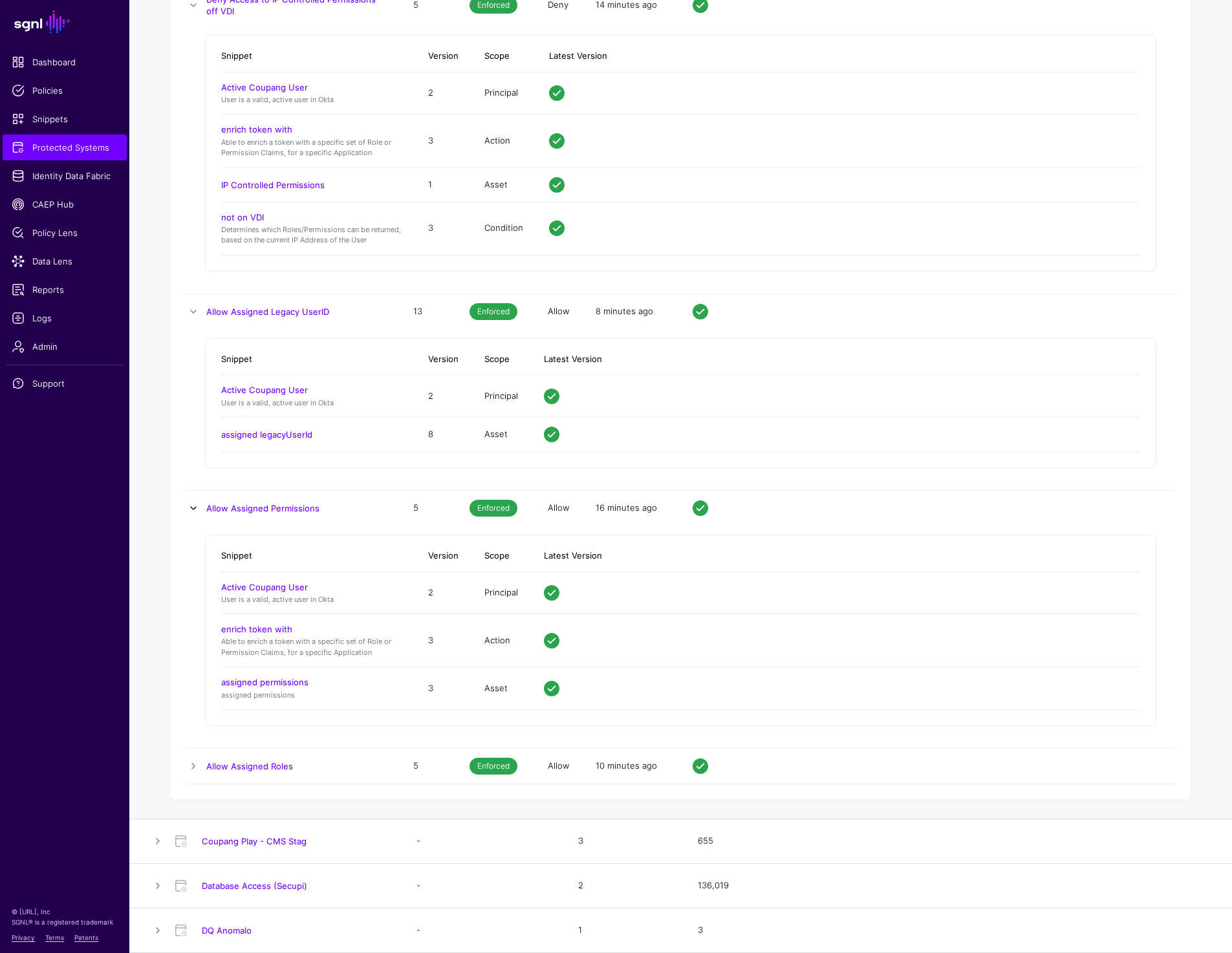
scroll to position [1881, 0]
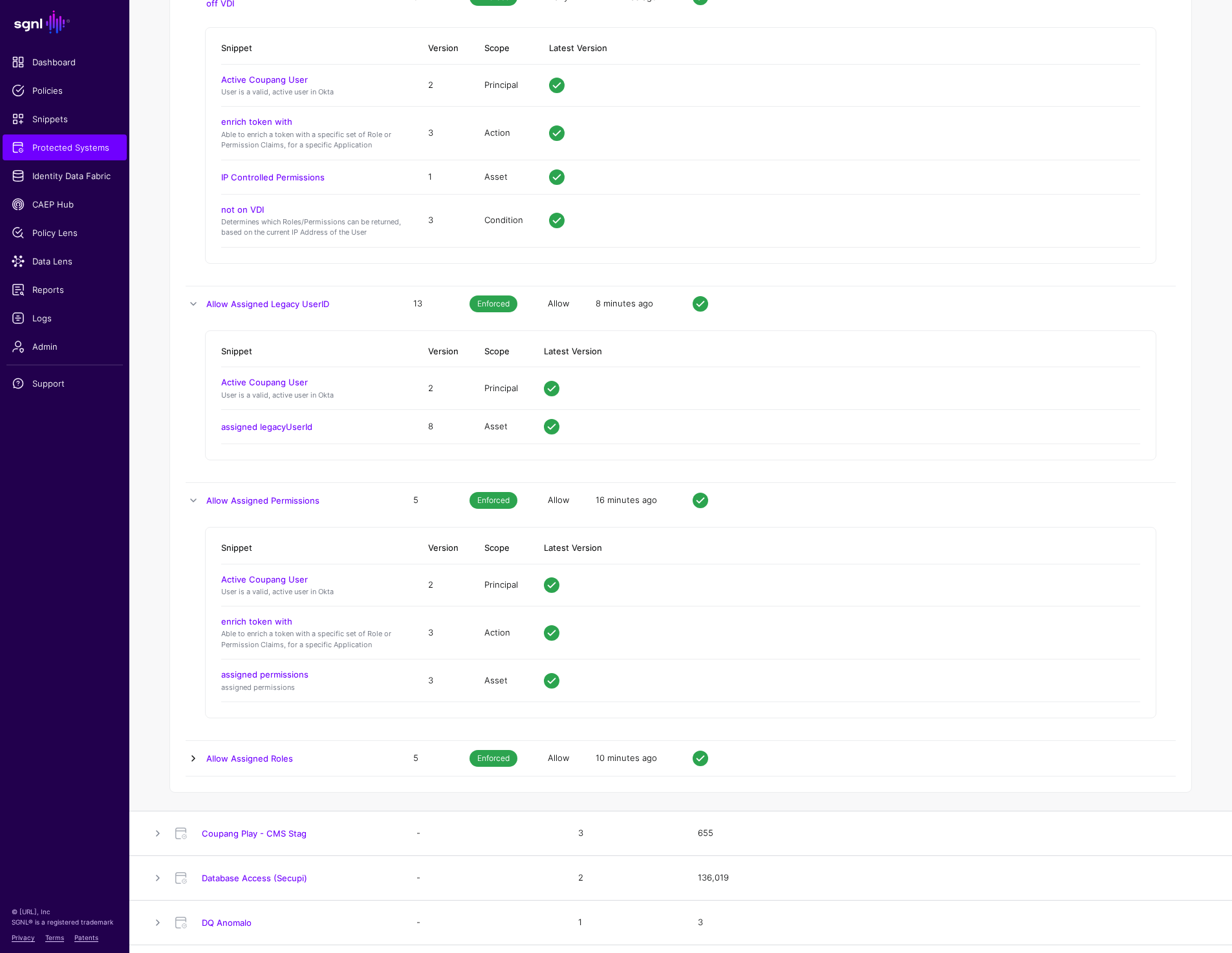
click at [191, 757] on link at bounding box center [193, 758] width 15 height 15
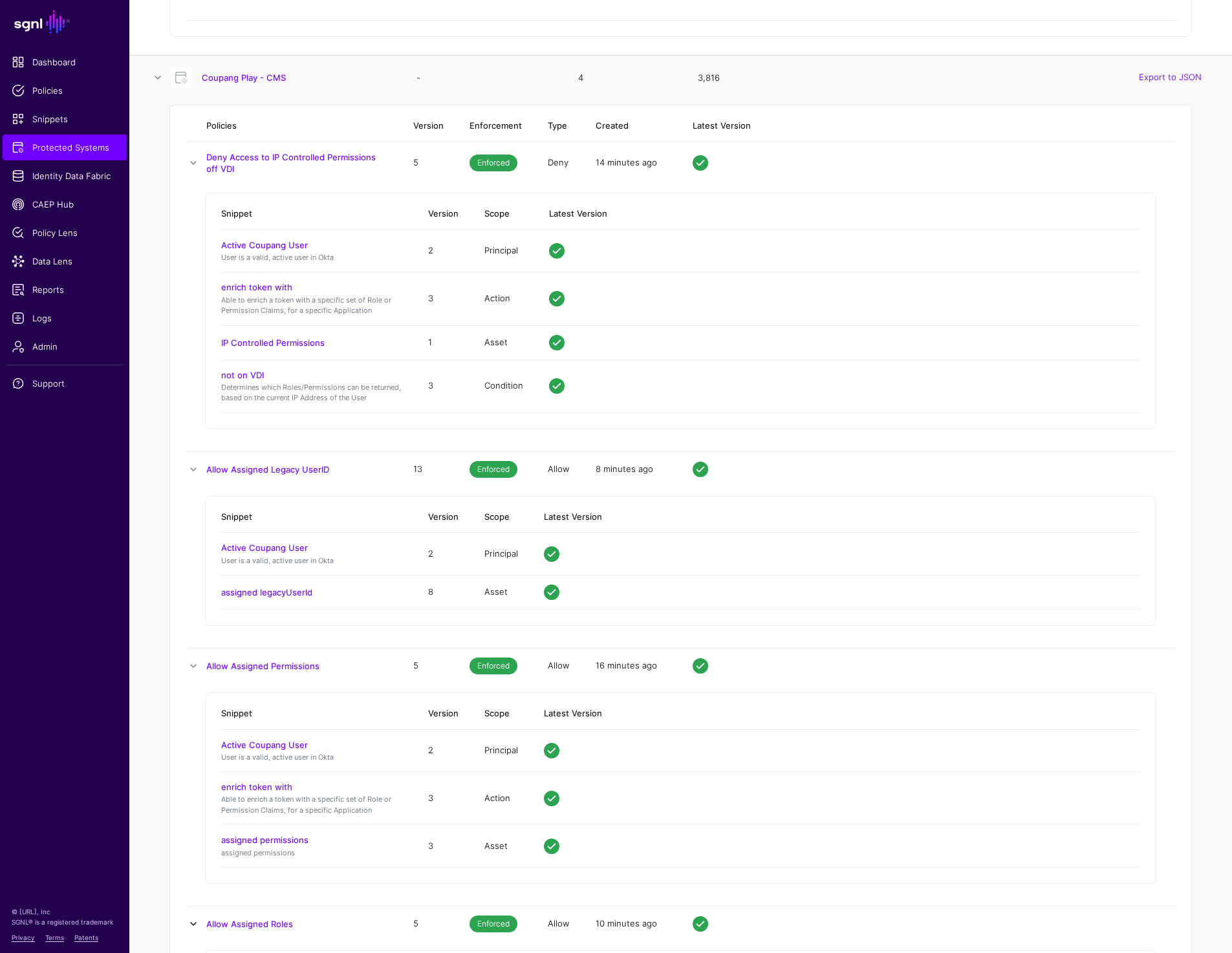
scroll to position [1703, 0]
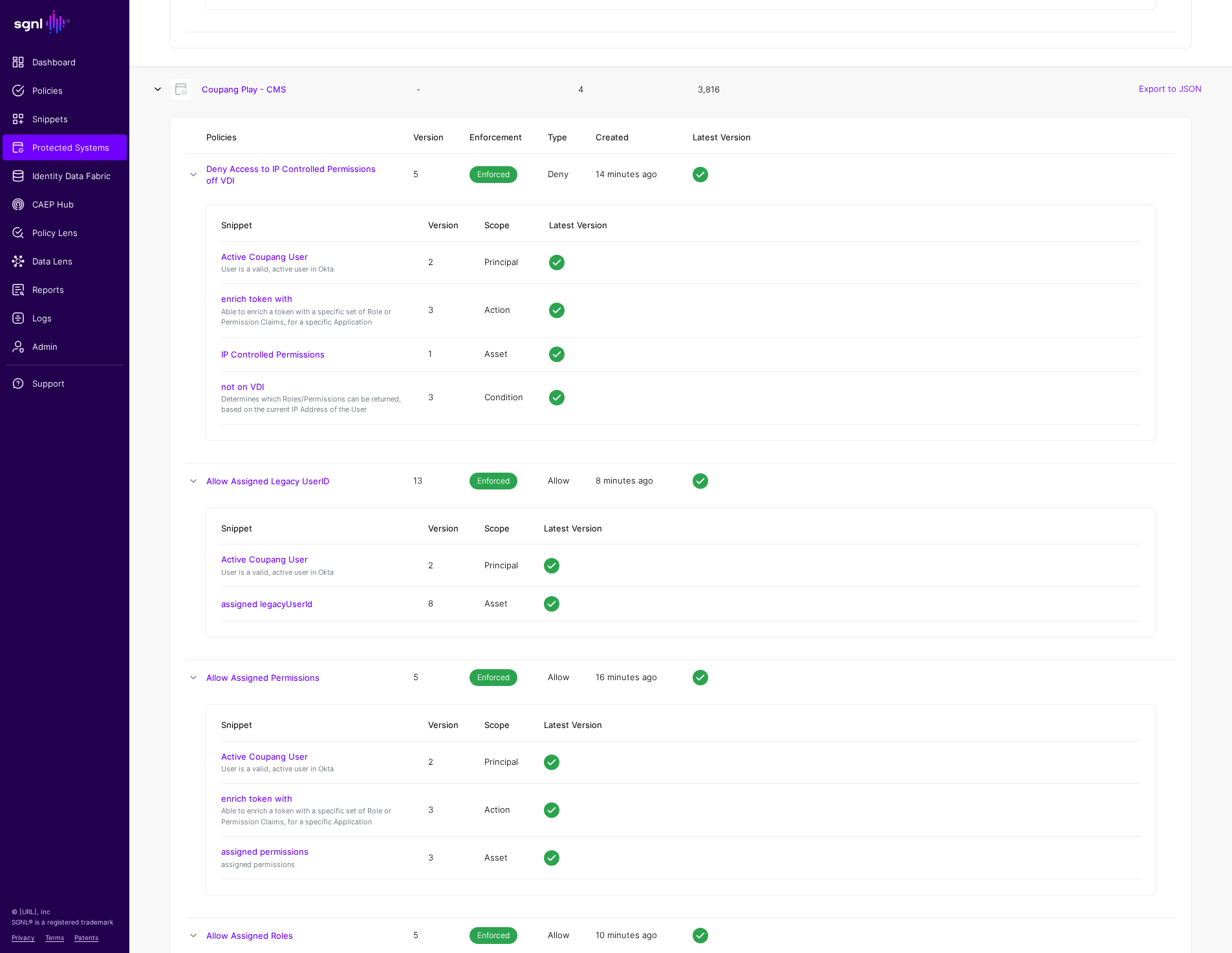
click at [160, 88] on link at bounding box center [157, 89] width 15 height 15
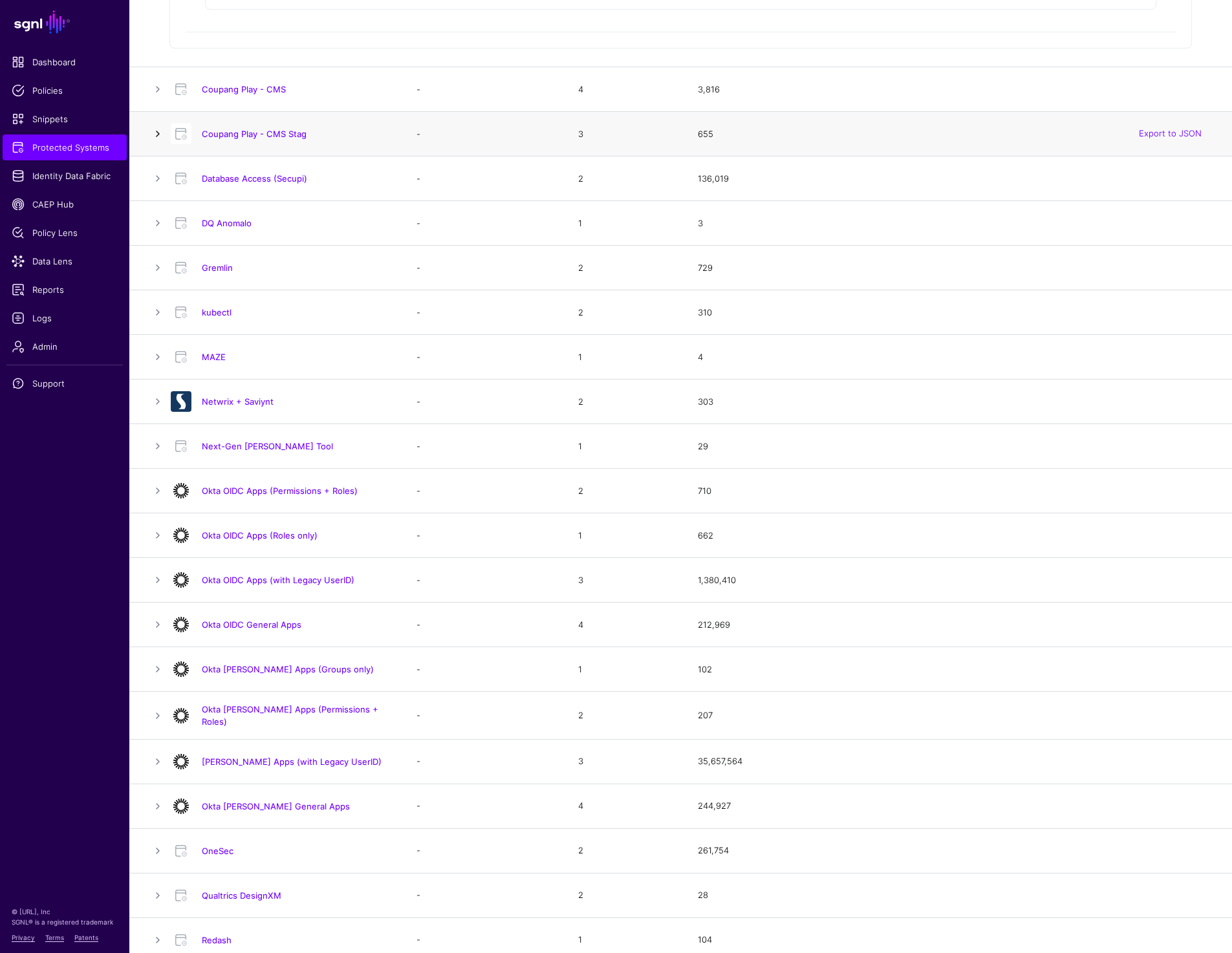
click at [162, 133] on link at bounding box center [157, 133] width 15 height 15
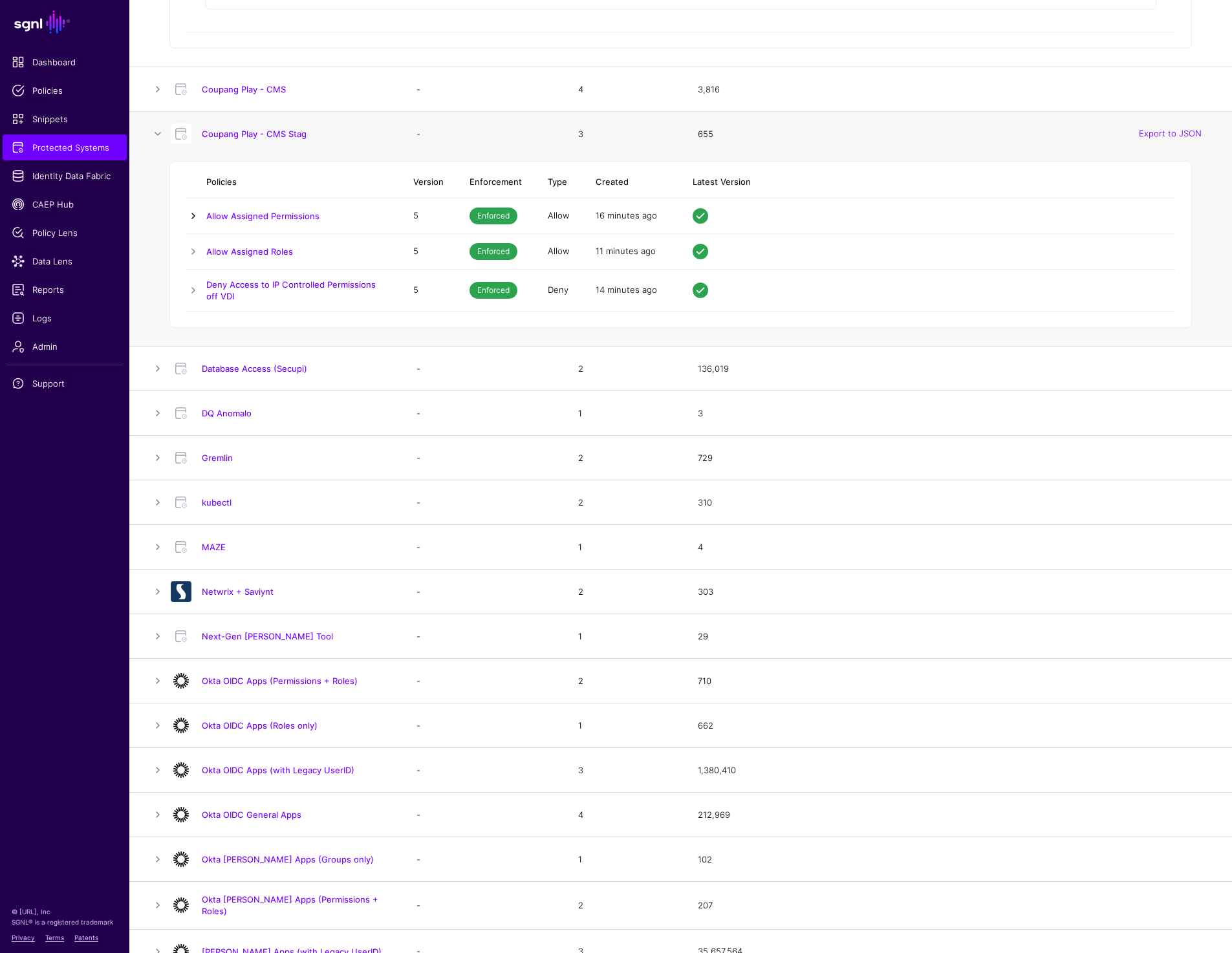
click at [197, 212] on link at bounding box center [193, 216] width 15 height 15
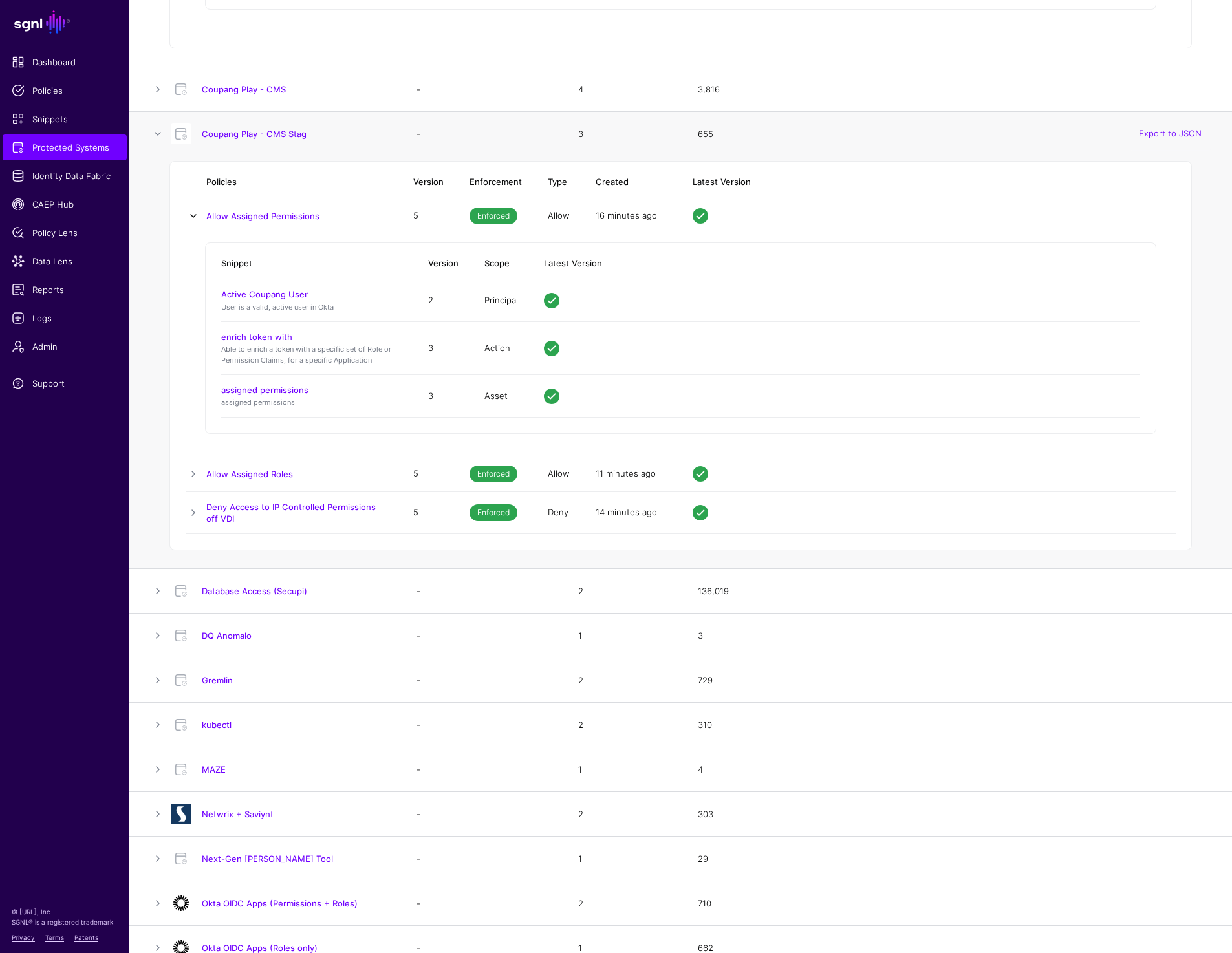
click at [196, 212] on link at bounding box center [193, 216] width 15 height 15
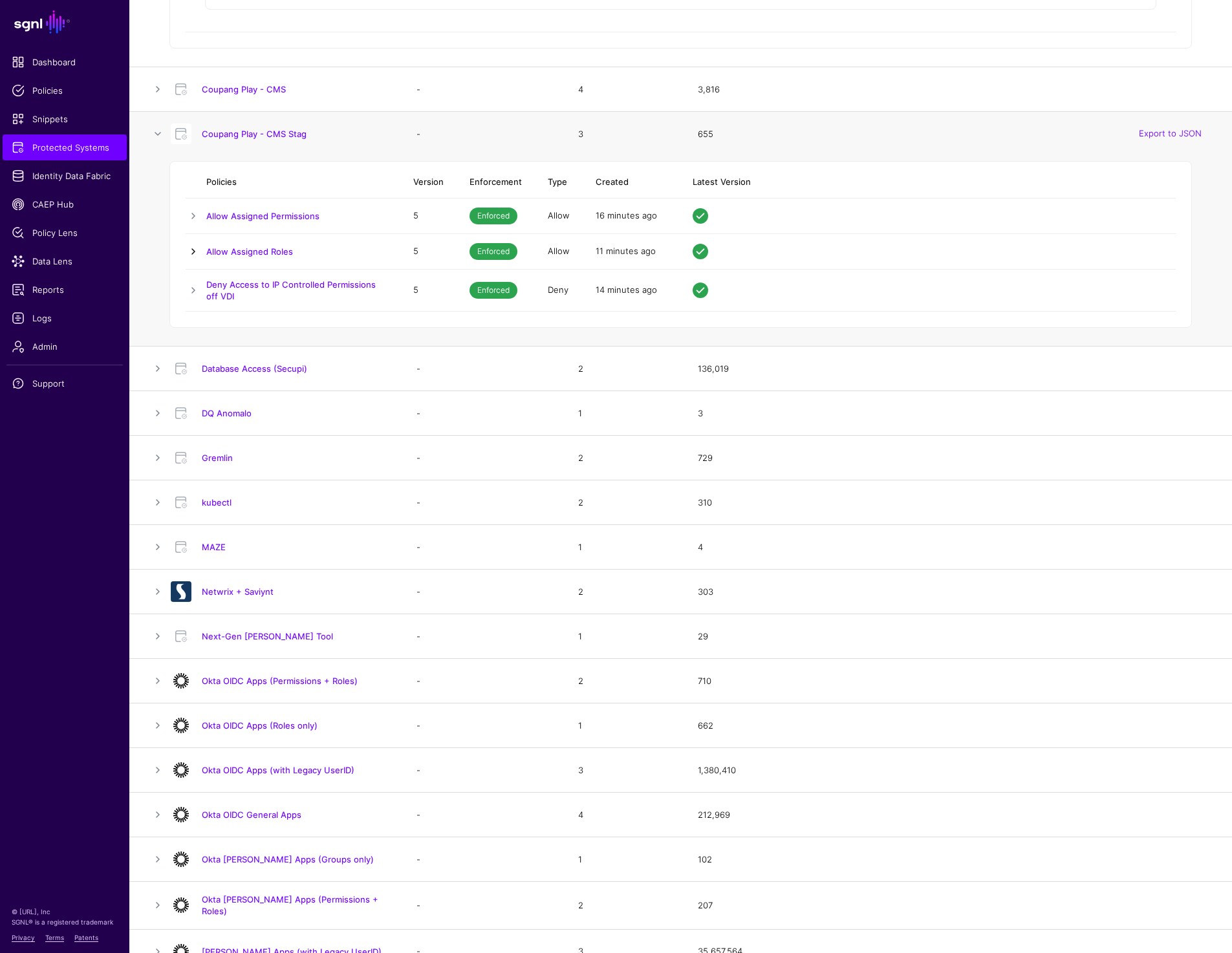
click at [193, 245] on link at bounding box center [193, 251] width 15 height 15
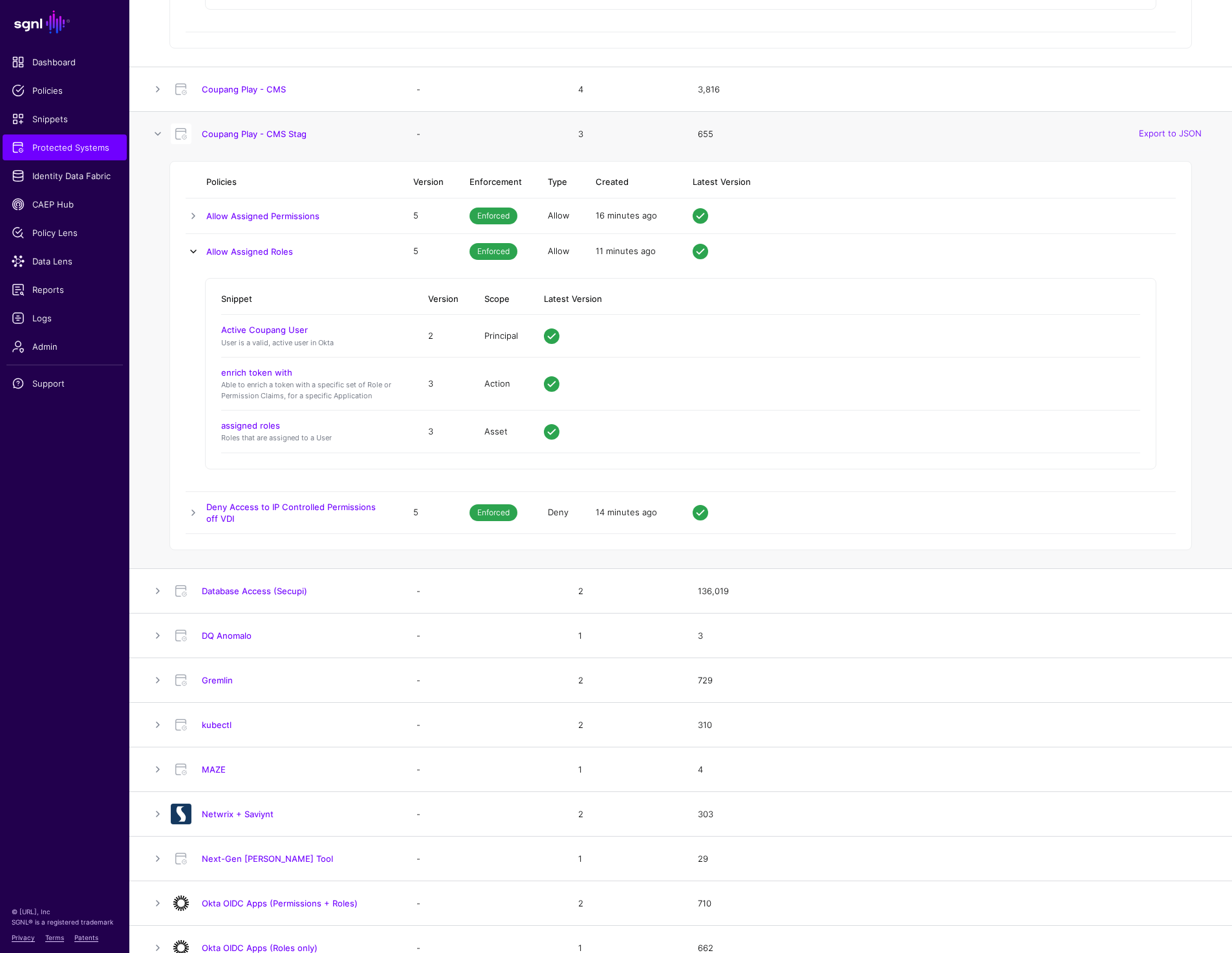
click at [193, 245] on link at bounding box center [193, 251] width 15 height 15
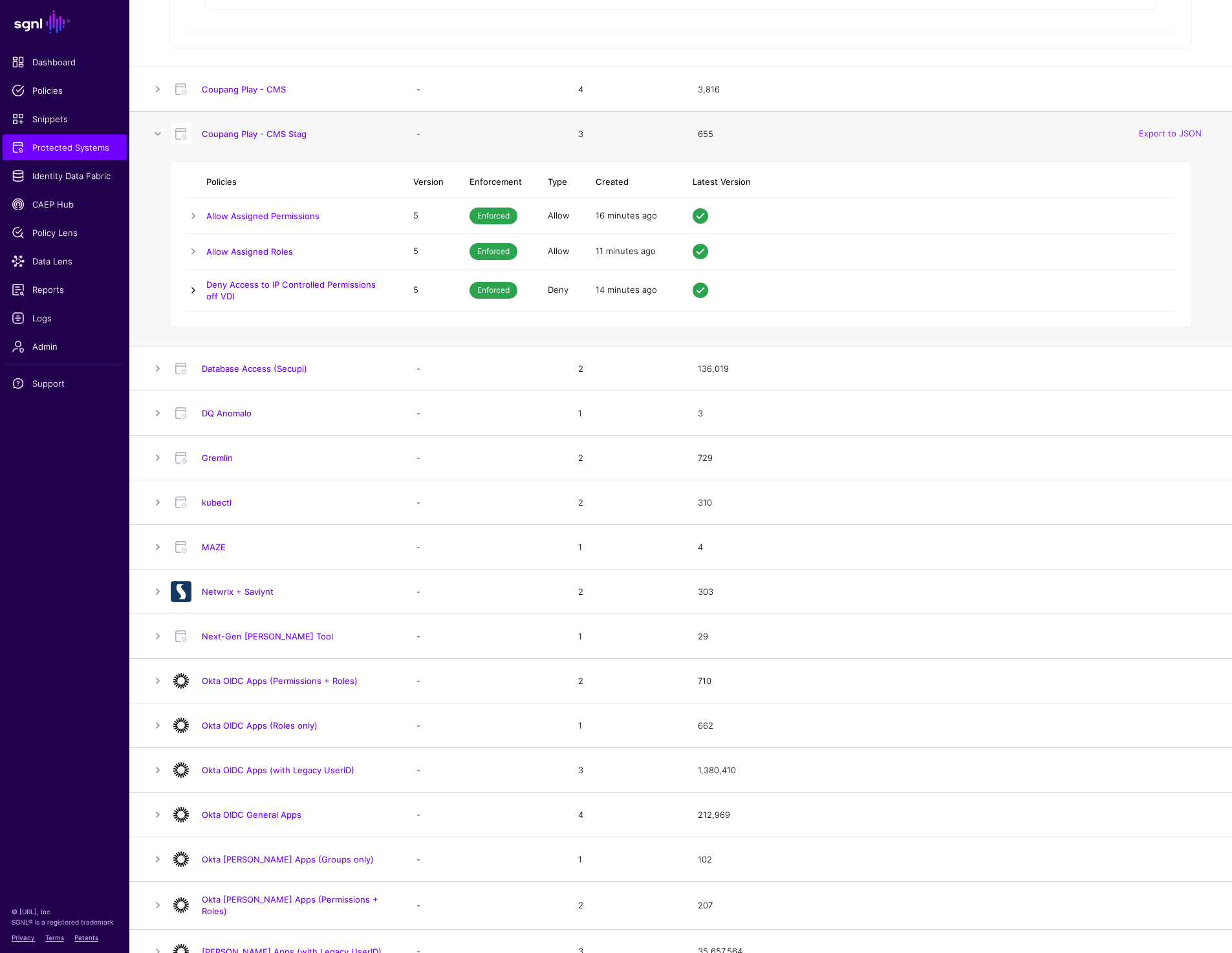
click at [193, 286] on link at bounding box center [193, 289] width 15 height 15
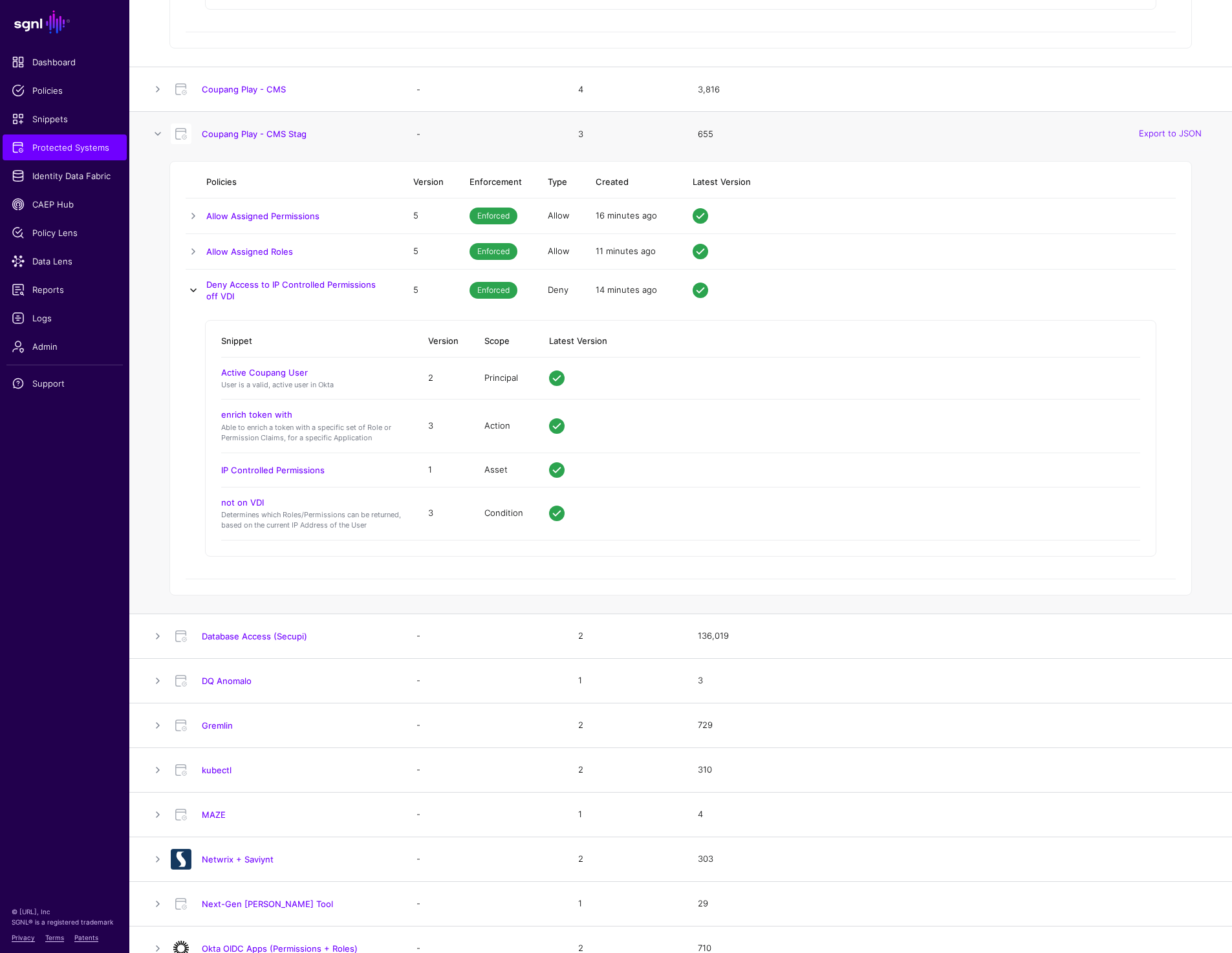
click at [193, 286] on link at bounding box center [193, 289] width 15 height 15
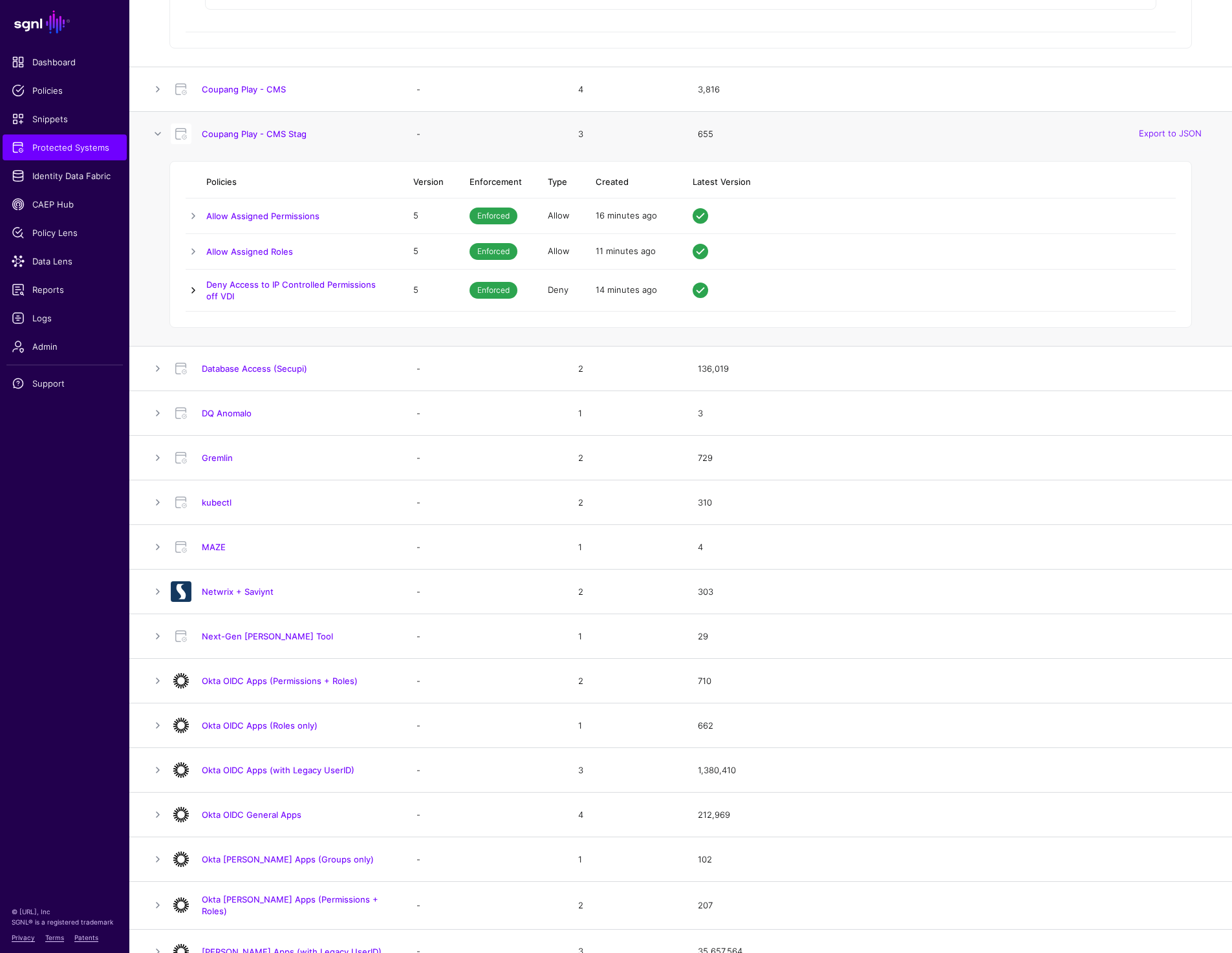
click at [193, 286] on link at bounding box center [193, 289] width 15 height 15
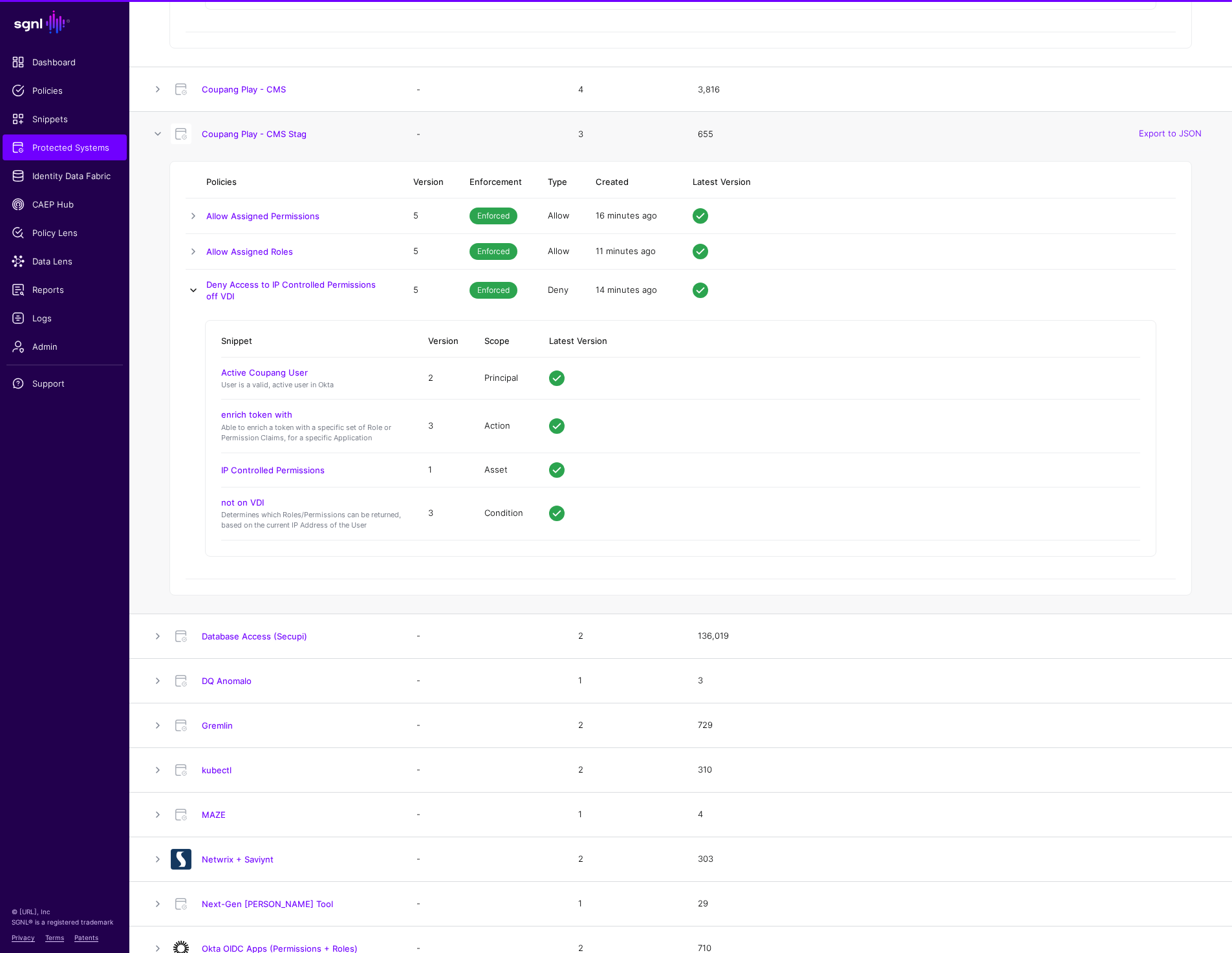
click at [193, 286] on link at bounding box center [193, 289] width 15 height 15
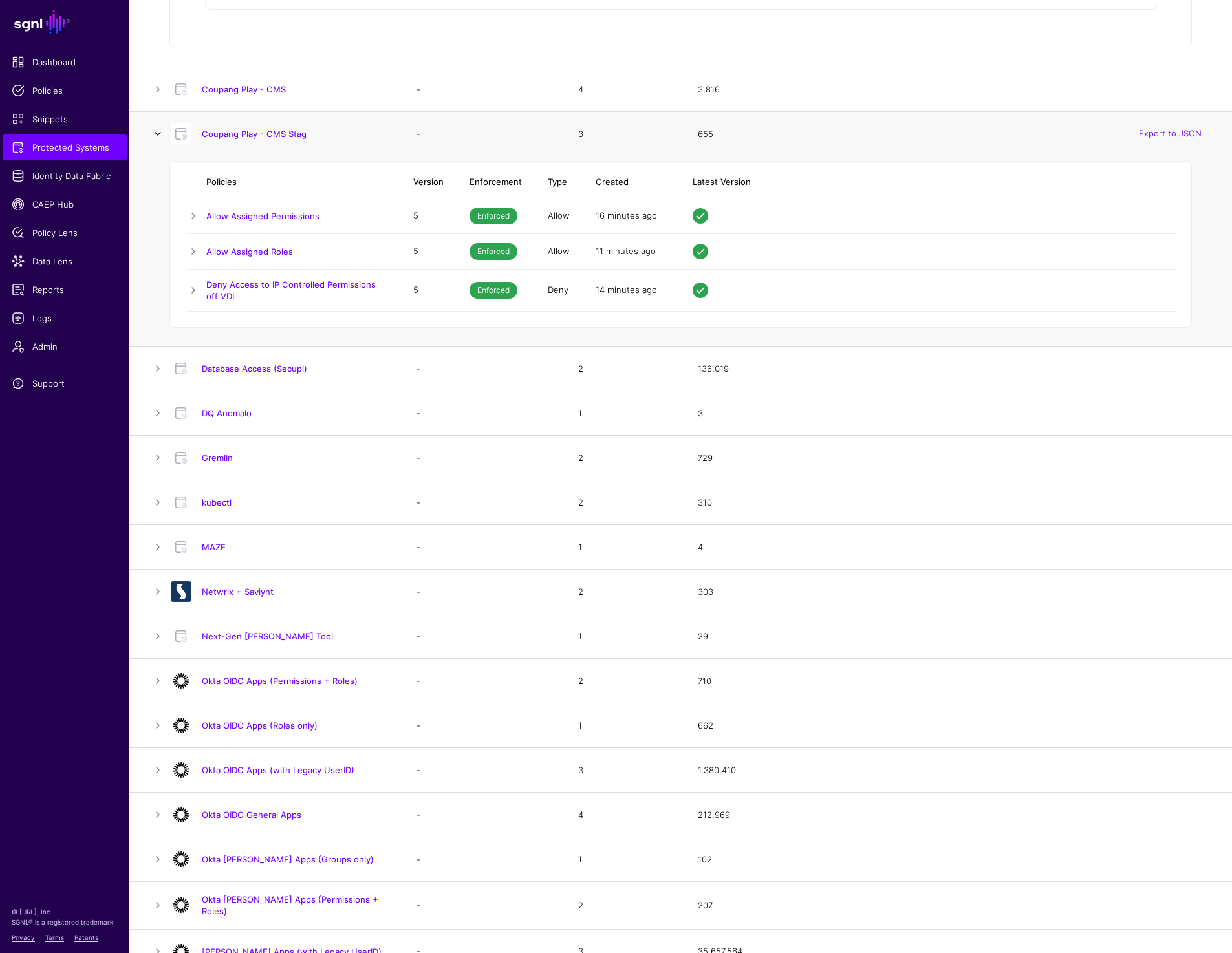
click at [160, 130] on link at bounding box center [157, 133] width 15 height 15
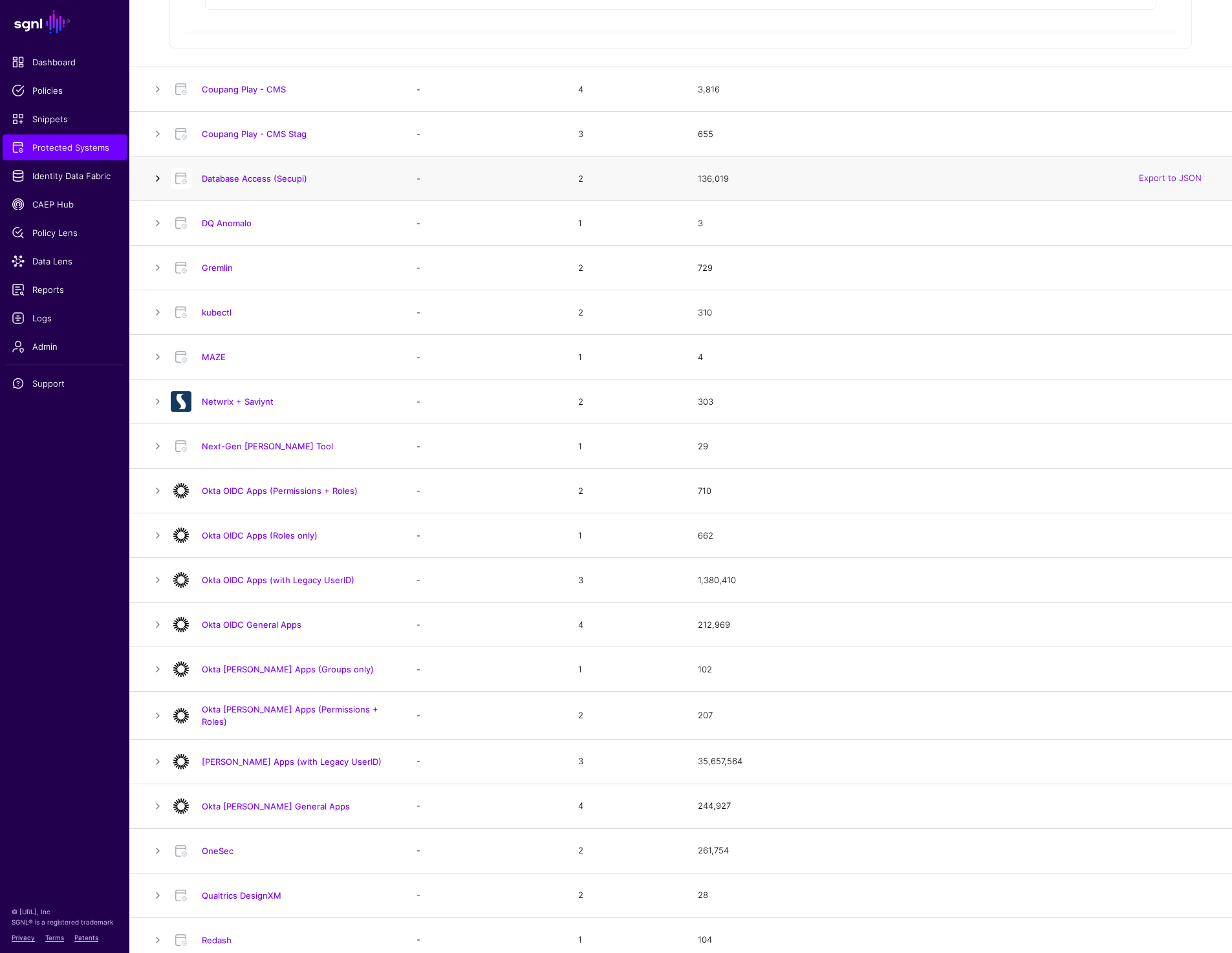
click at [153, 179] on link at bounding box center [157, 178] width 15 height 15
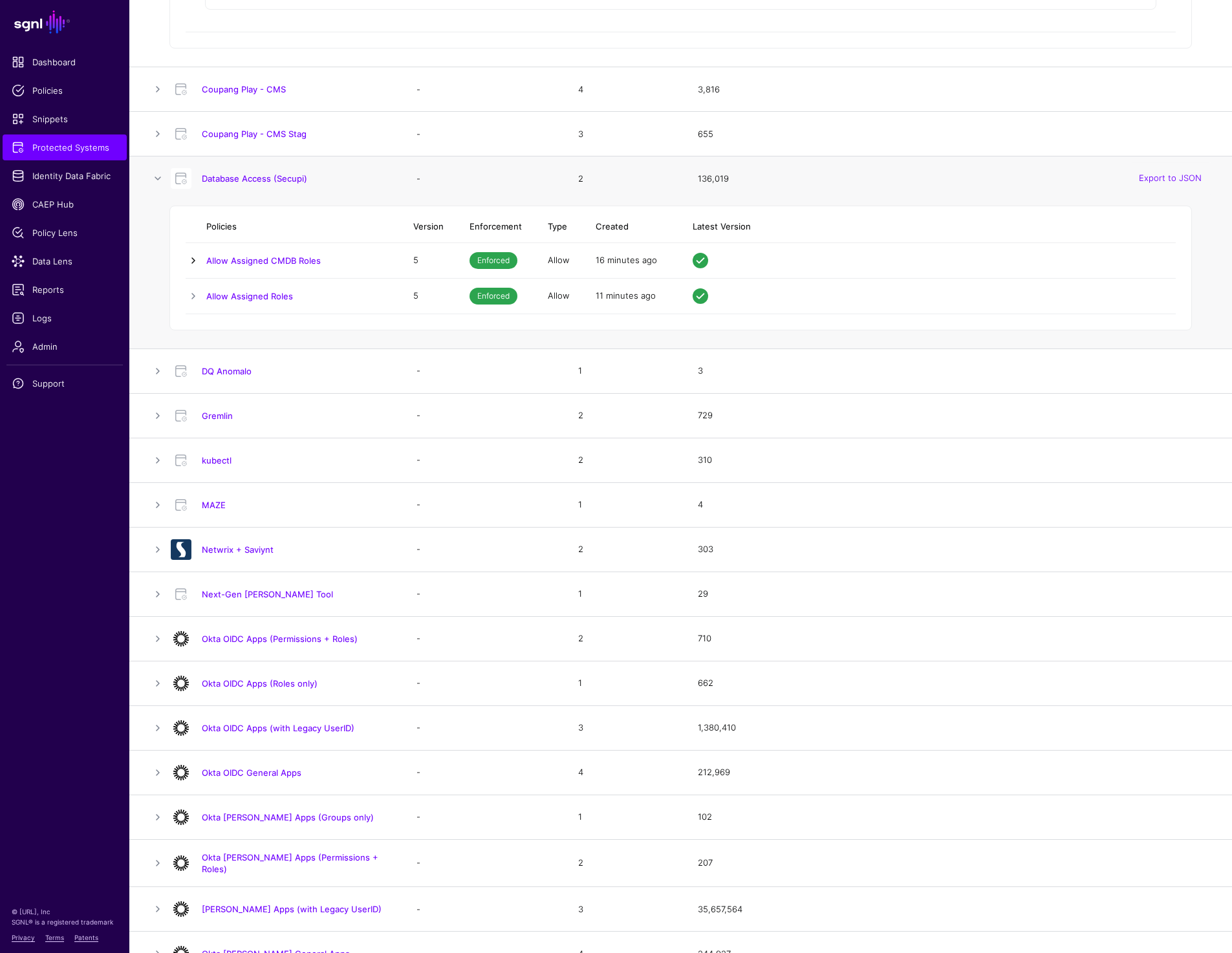
click at [190, 258] on link at bounding box center [193, 260] width 15 height 15
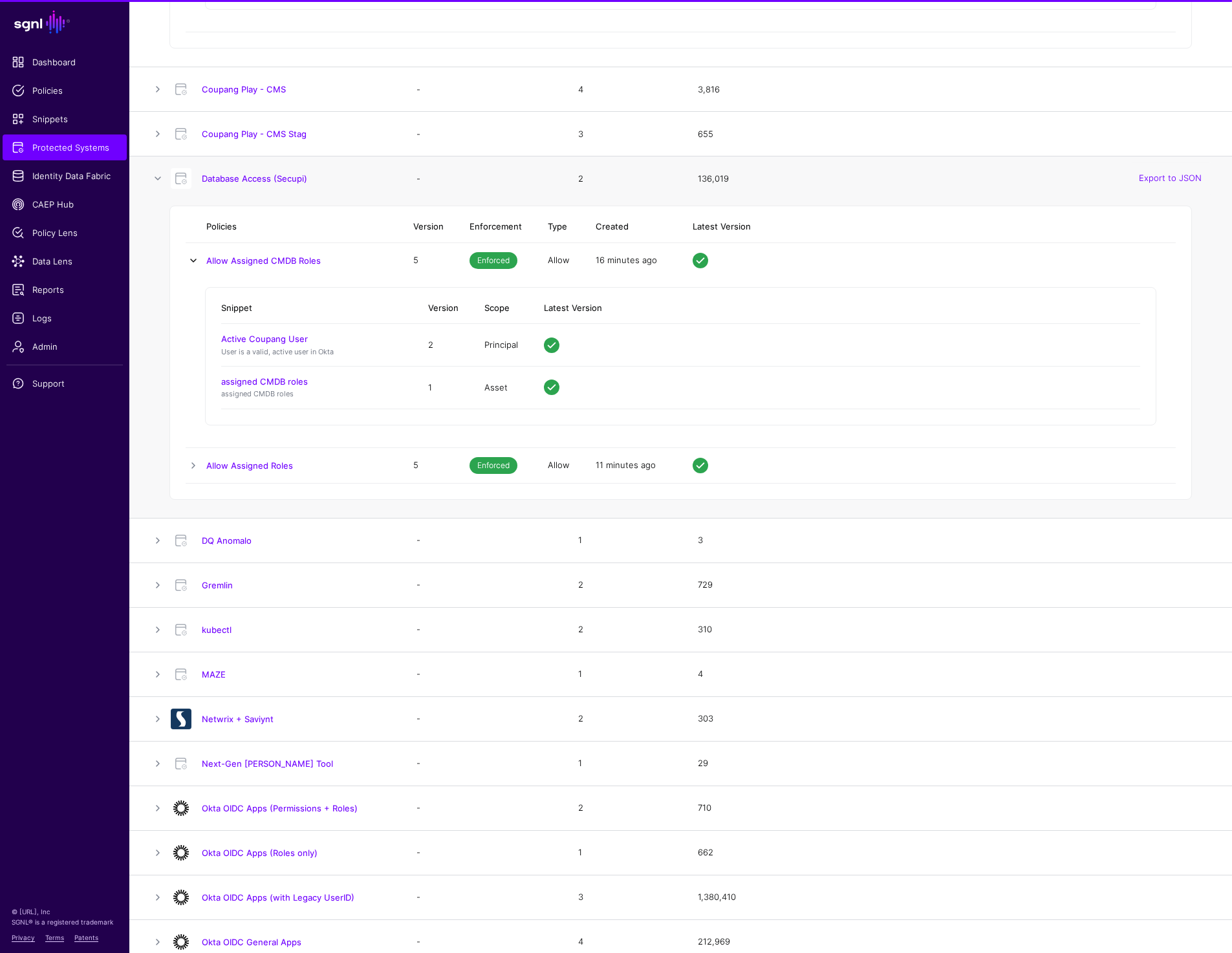
click at [190, 258] on link at bounding box center [193, 260] width 15 height 15
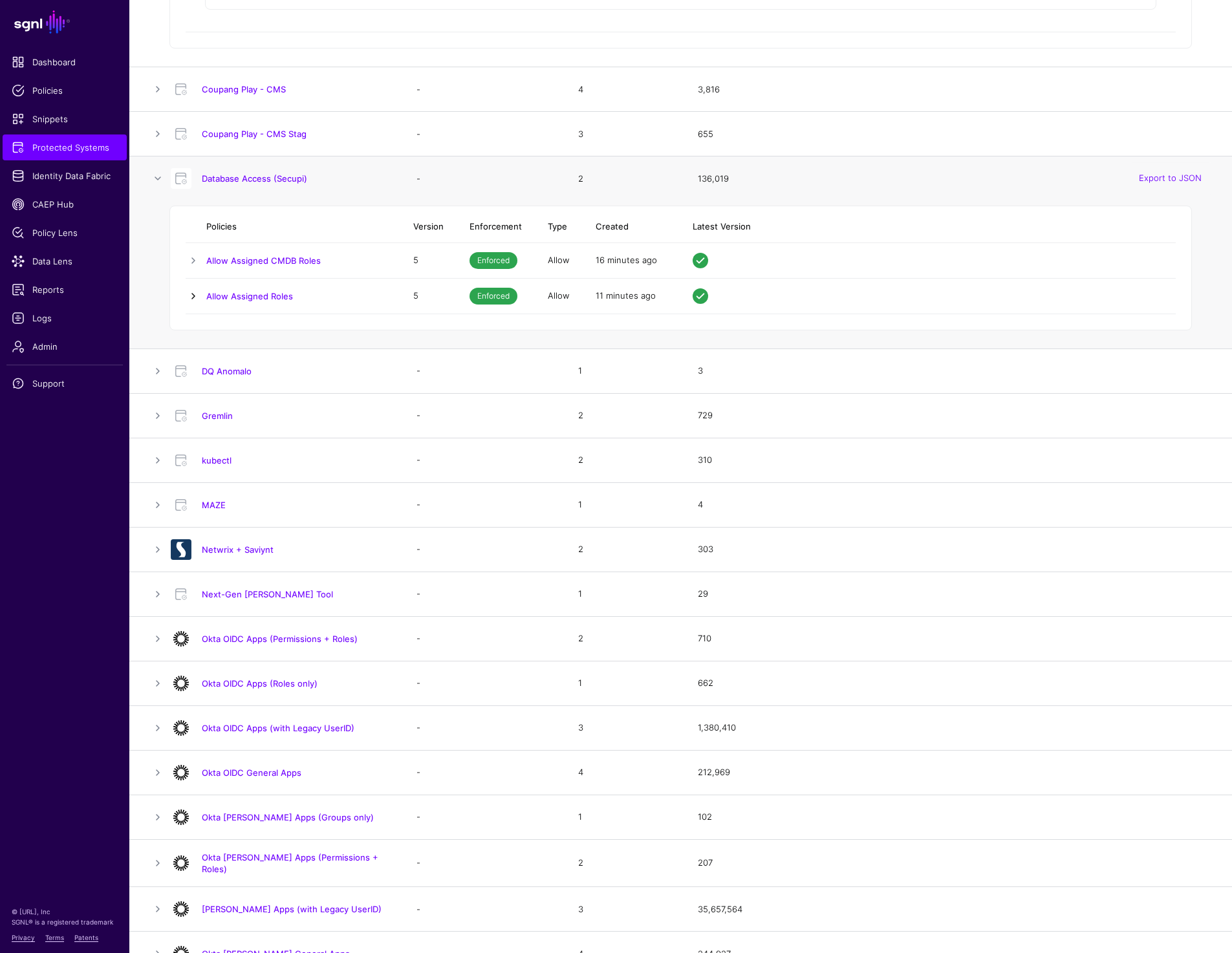
click at [193, 293] on link at bounding box center [193, 295] width 15 height 15
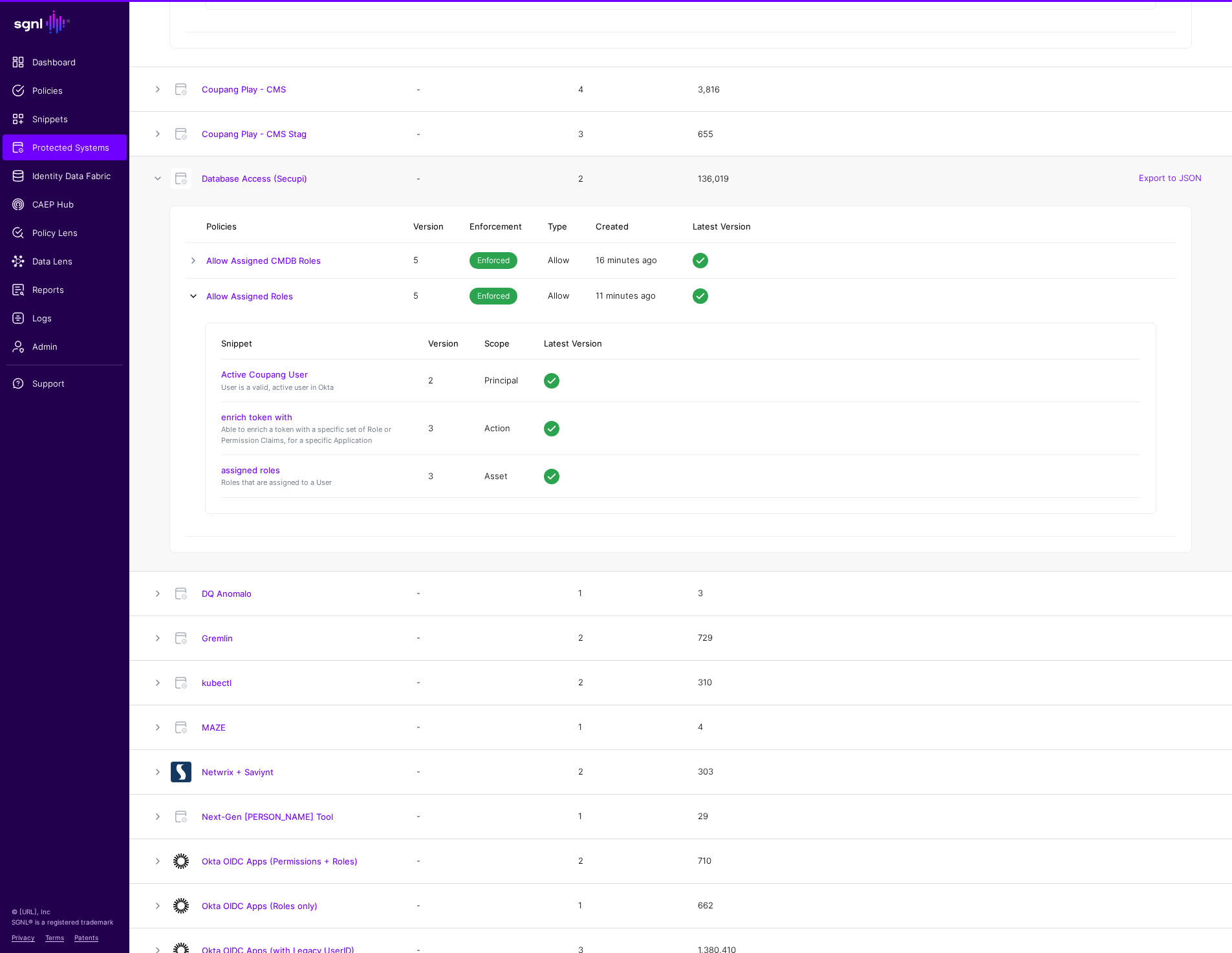
click at [193, 293] on link at bounding box center [193, 295] width 15 height 15
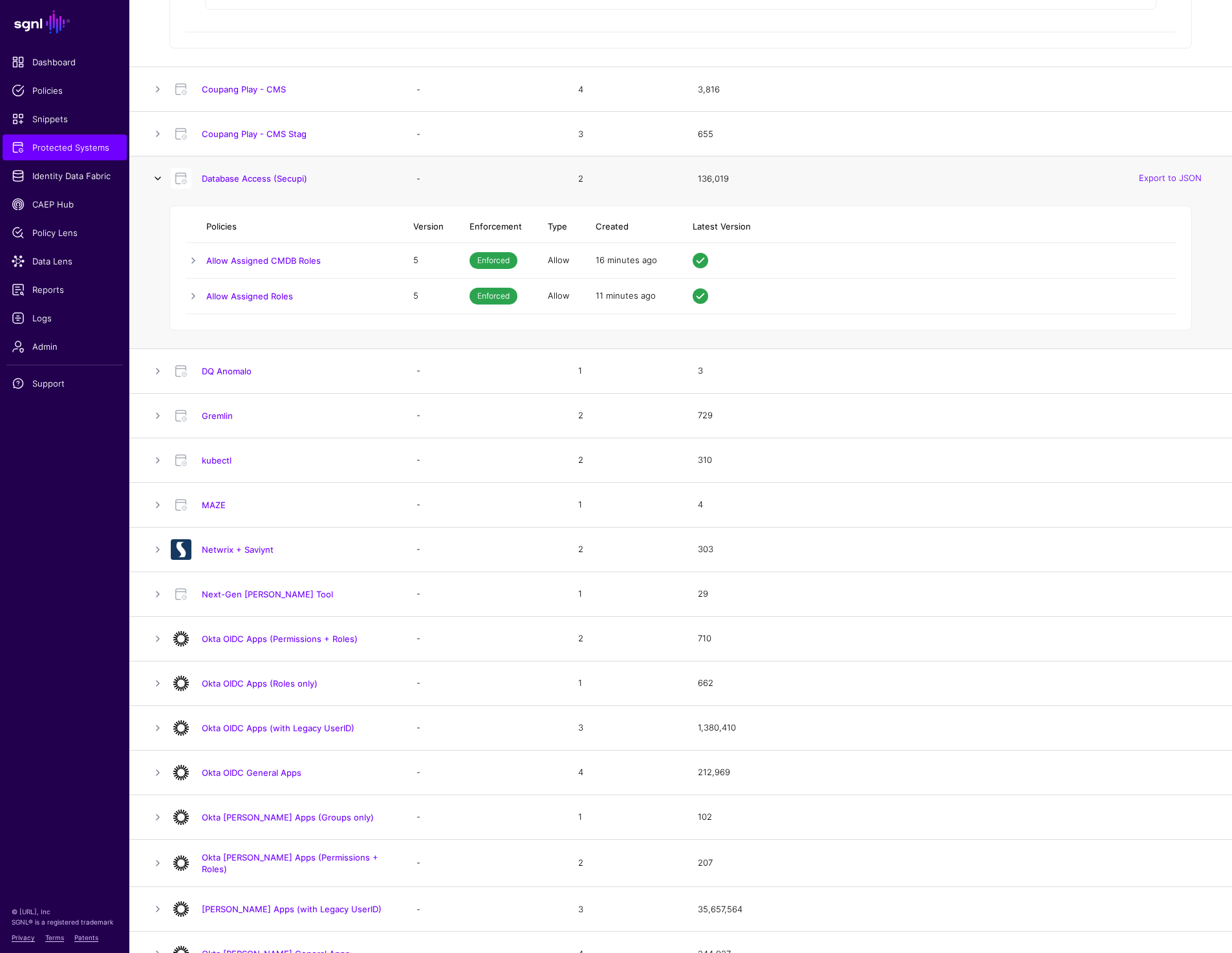
click at [159, 176] on link at bounding box center [157, 178] width 15 height 15
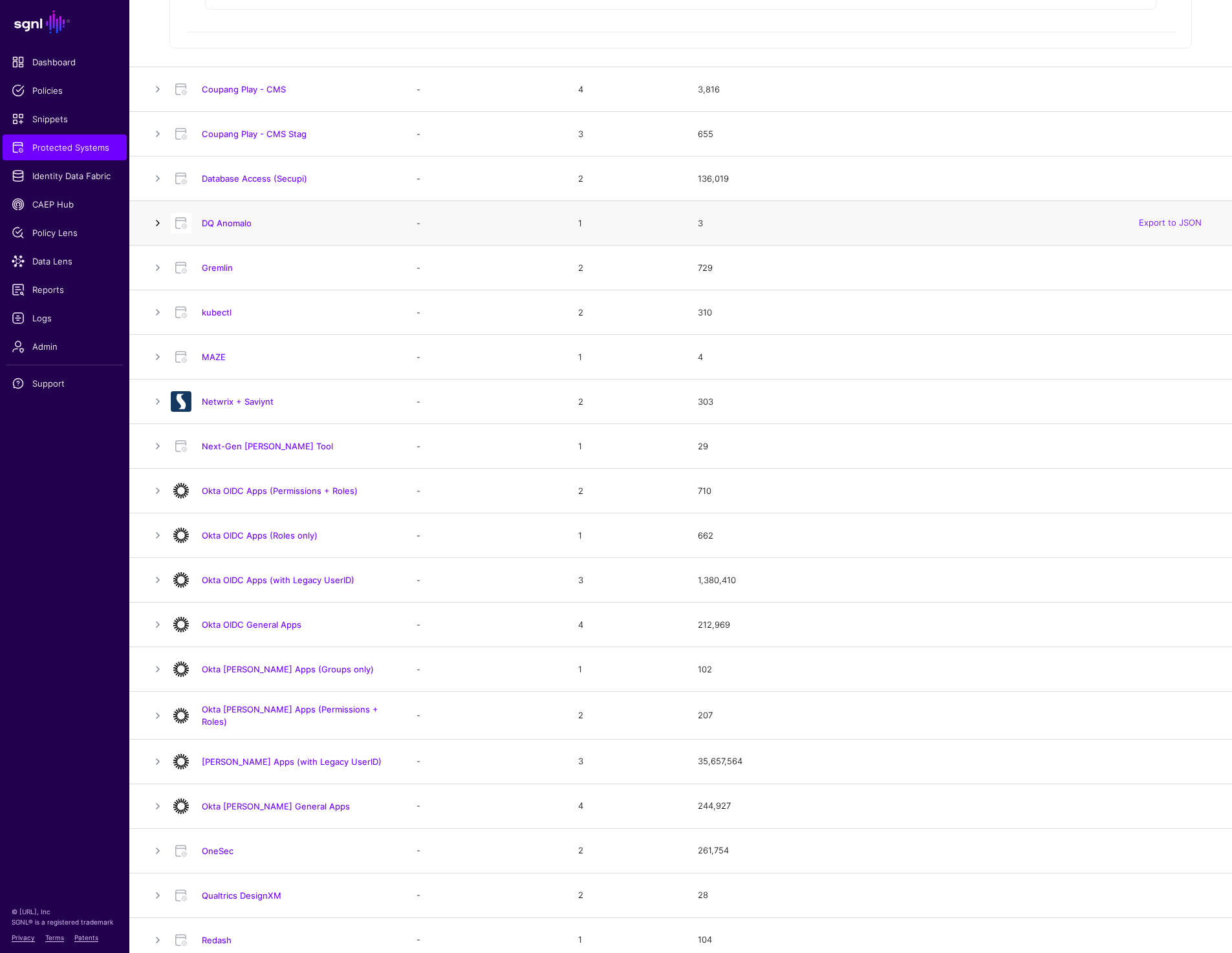
click at [155, 220] on link at bounding box center [157, 222] width 15 height 15
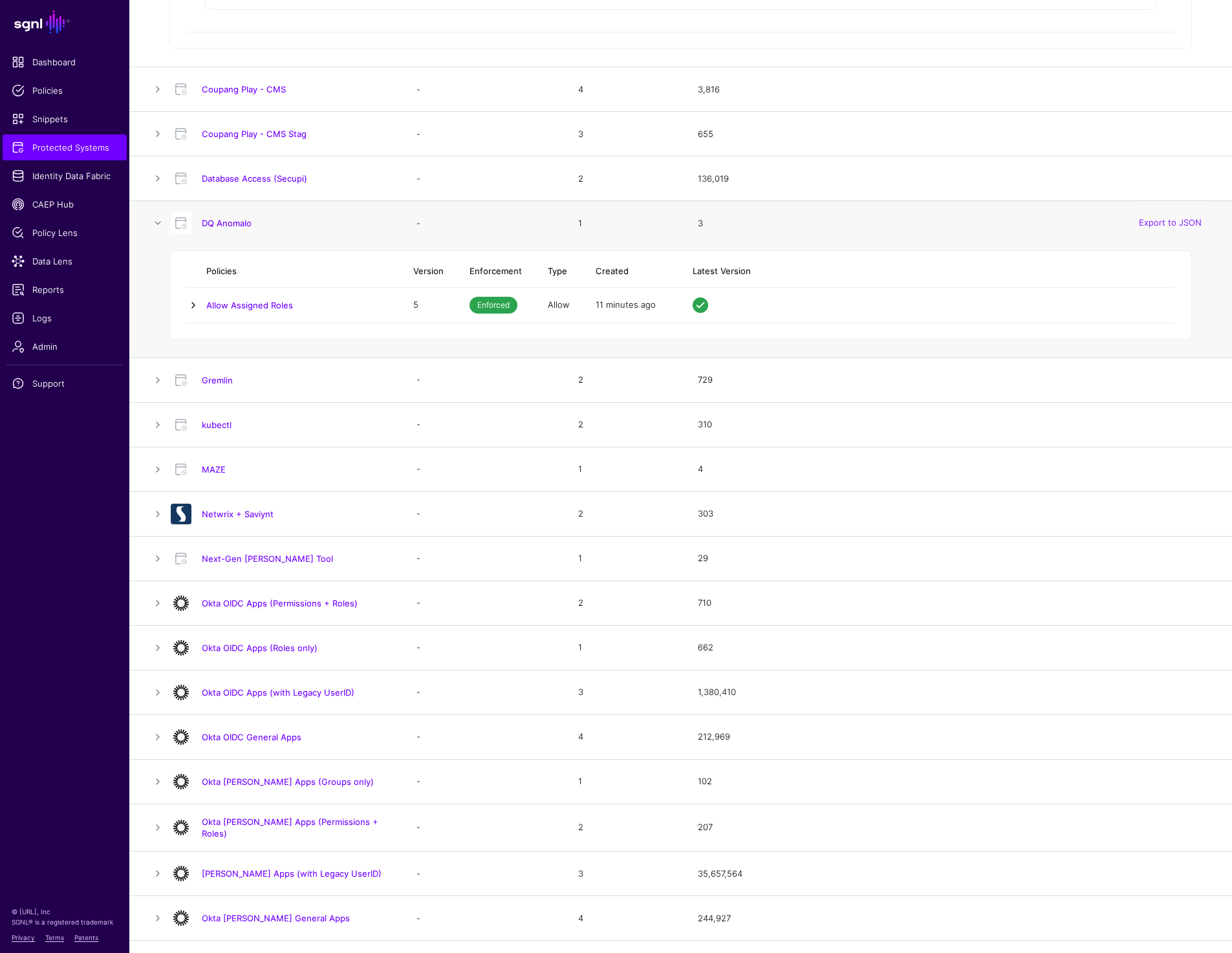
click at [191, 300] on link at bounding box center [193, 305] width 15 height 15
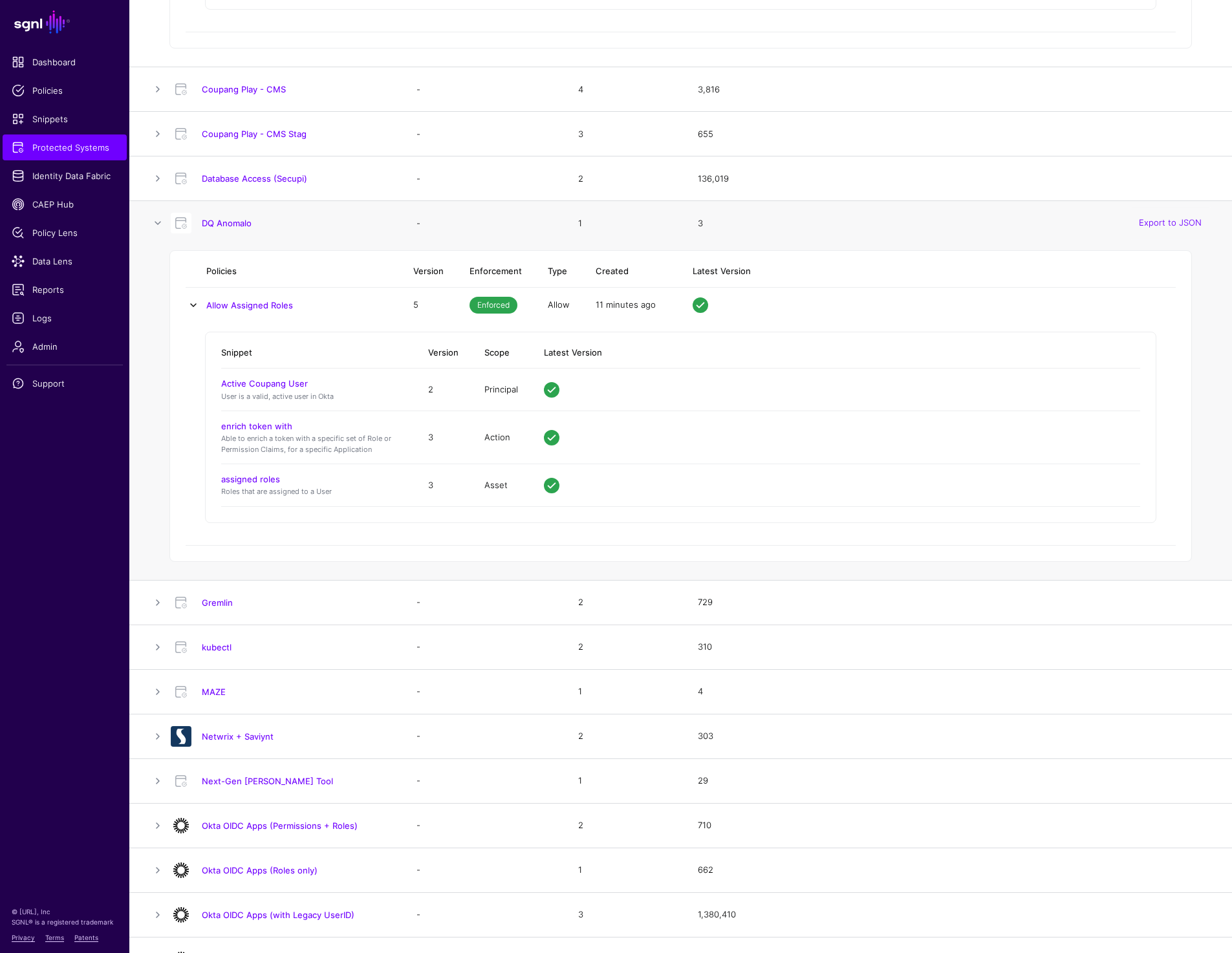
click at [191, 300] on link at bounding box center [193, 305] width 15 height 15
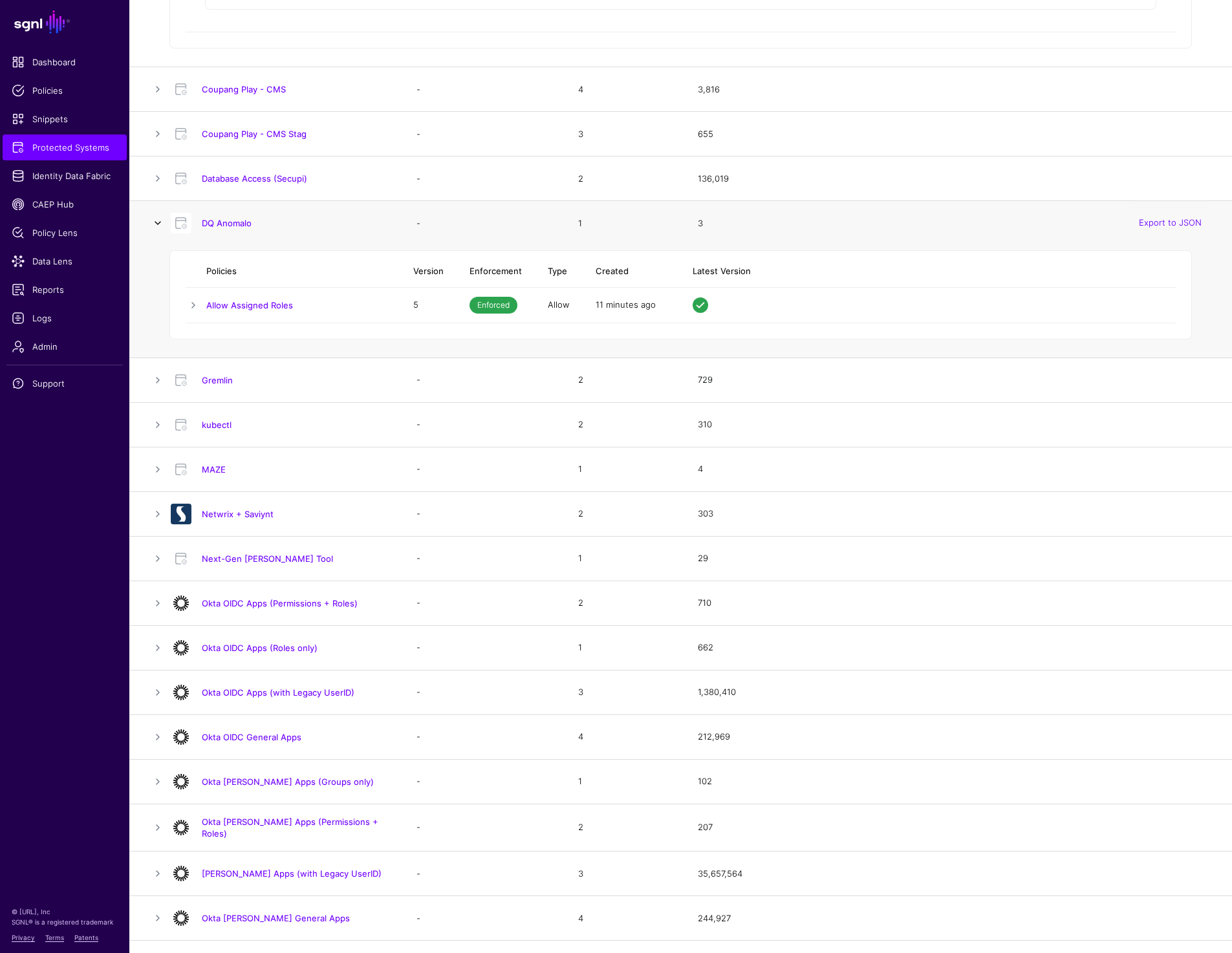
click at [154, 220] on link at bounding box center [157, 222] width 15 height 15
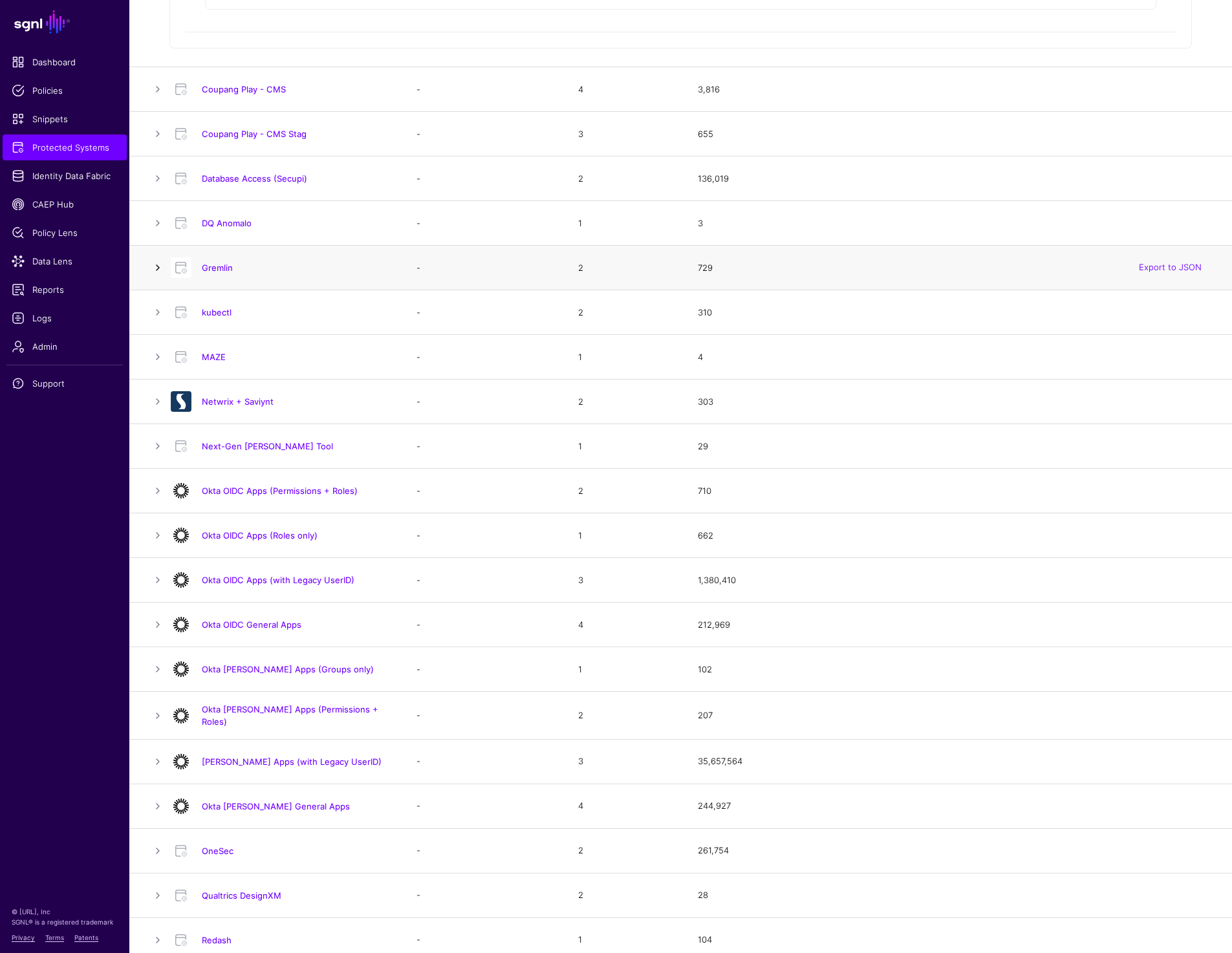
click at [158, 263] on link at bounding box center [157, 267] width 15 height 15
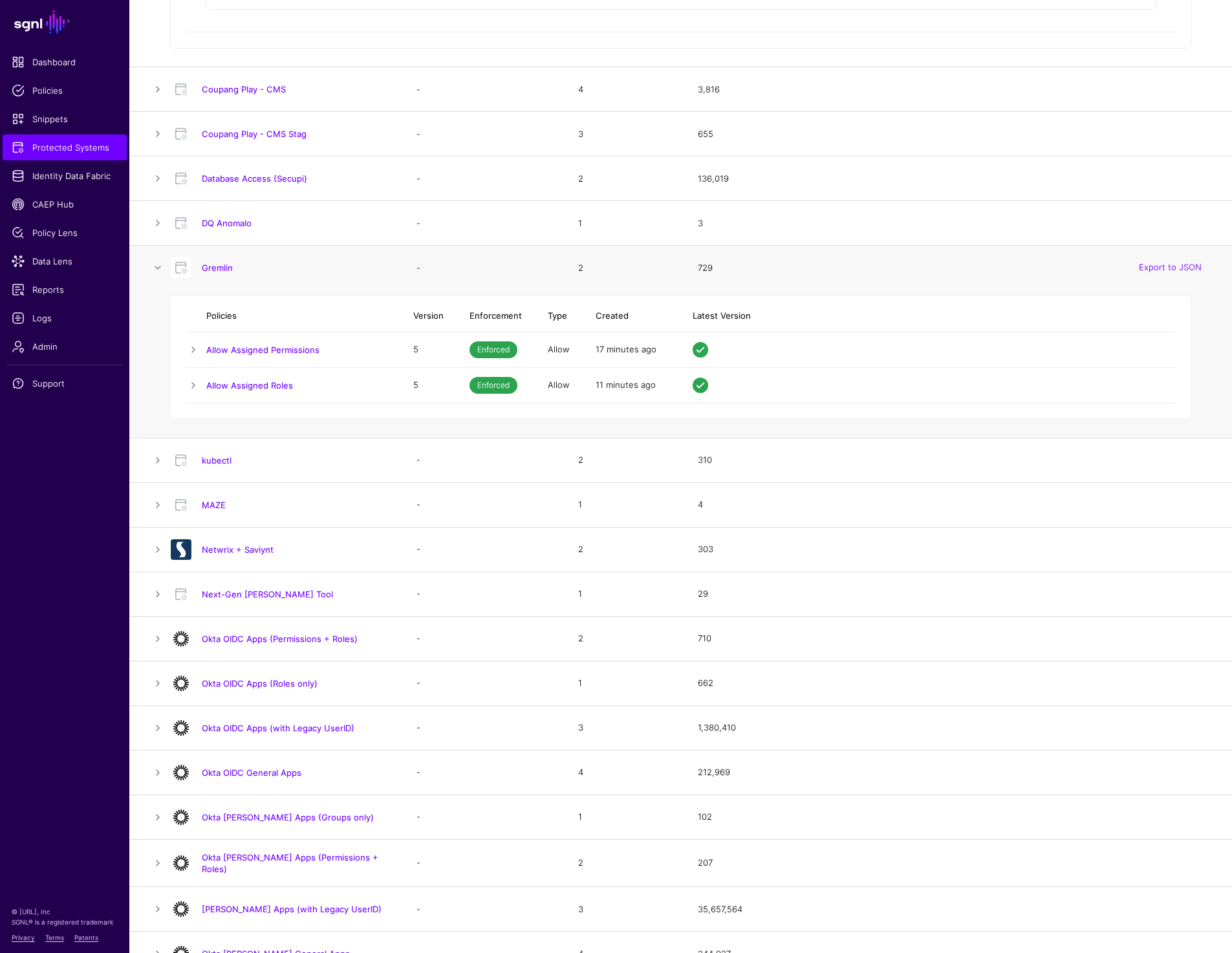
click at [203, 348] on td at bounding box center [195, 349] width 21 height 35
click at [191, 349] on link at bounding box center [193, 350] width 15 height 15
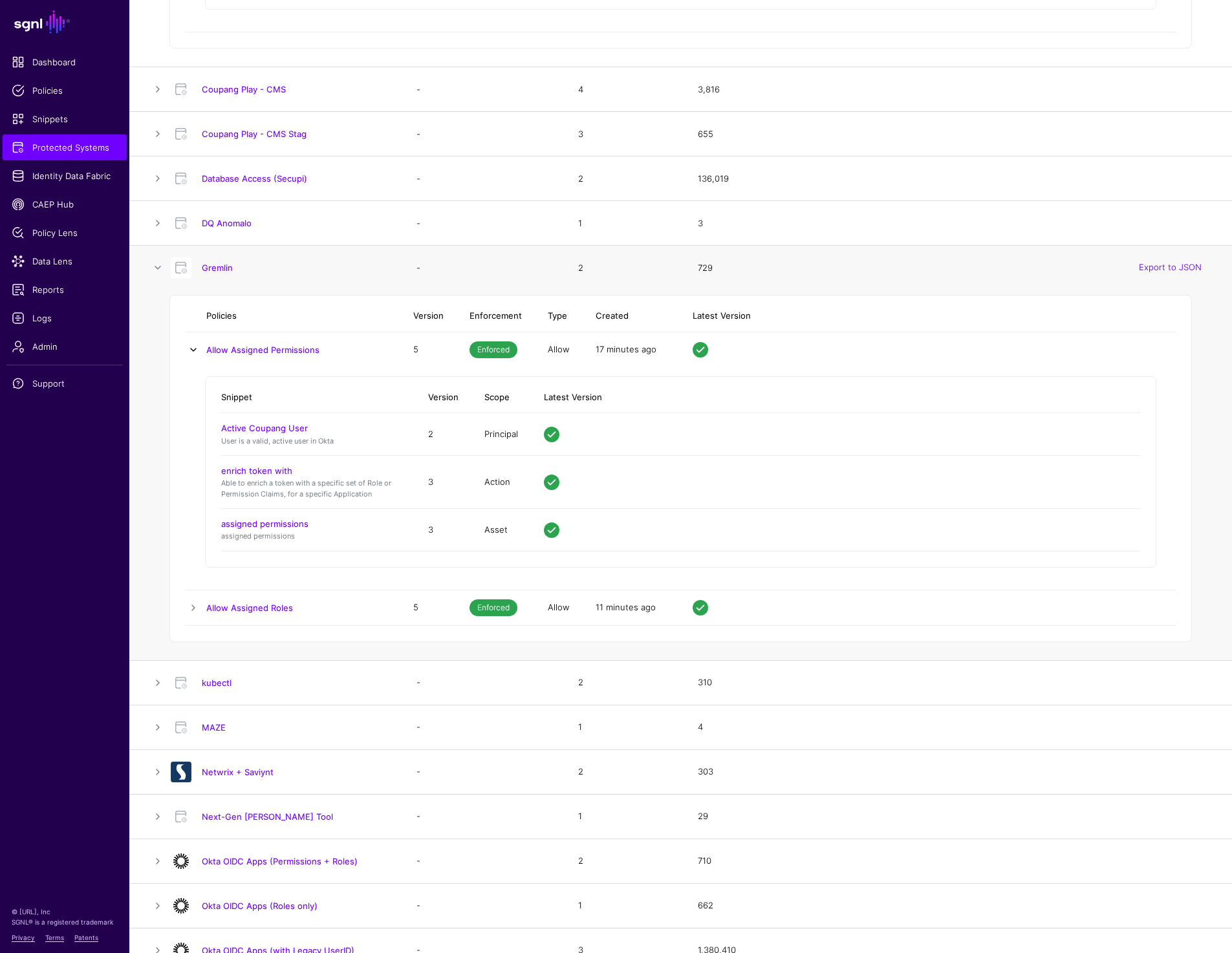
click at [191, 349] on link at bounding box center [193, 350] width 15 height 15
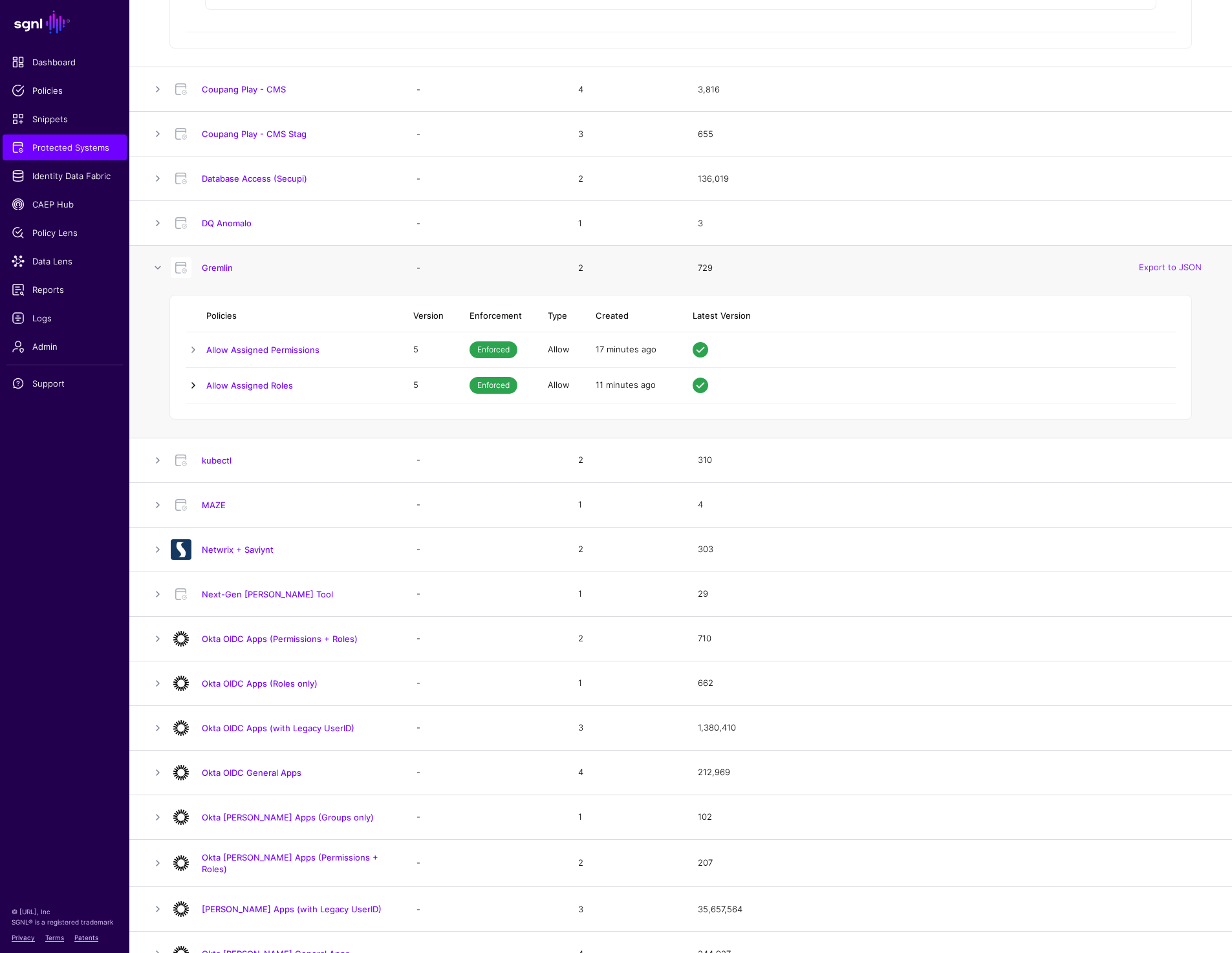
click at [191, 382] on link at bounding box center [193, 385] width 15 height 15
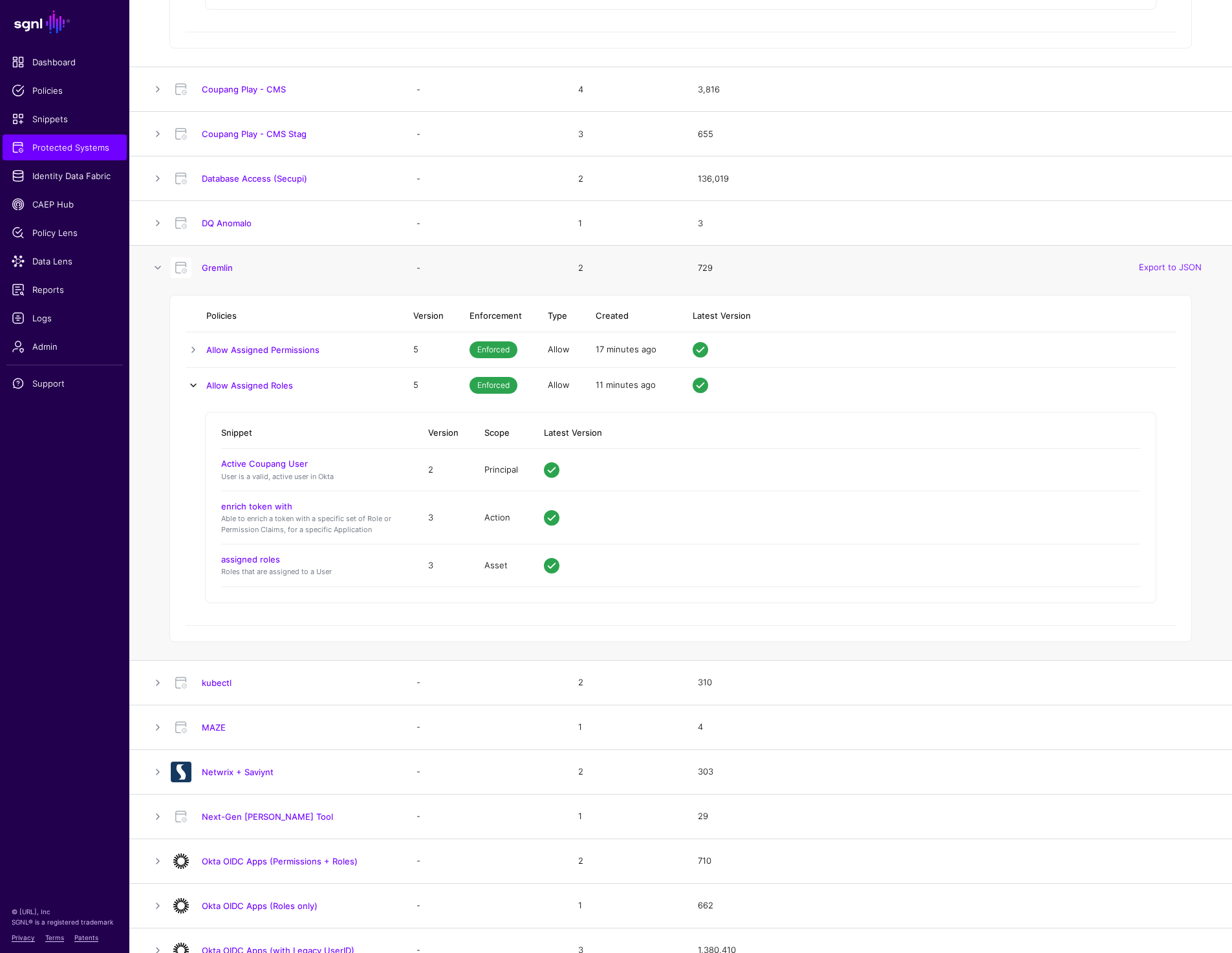
click at [191, 382] on link at bounding box center [193, 385] width 15 height 15
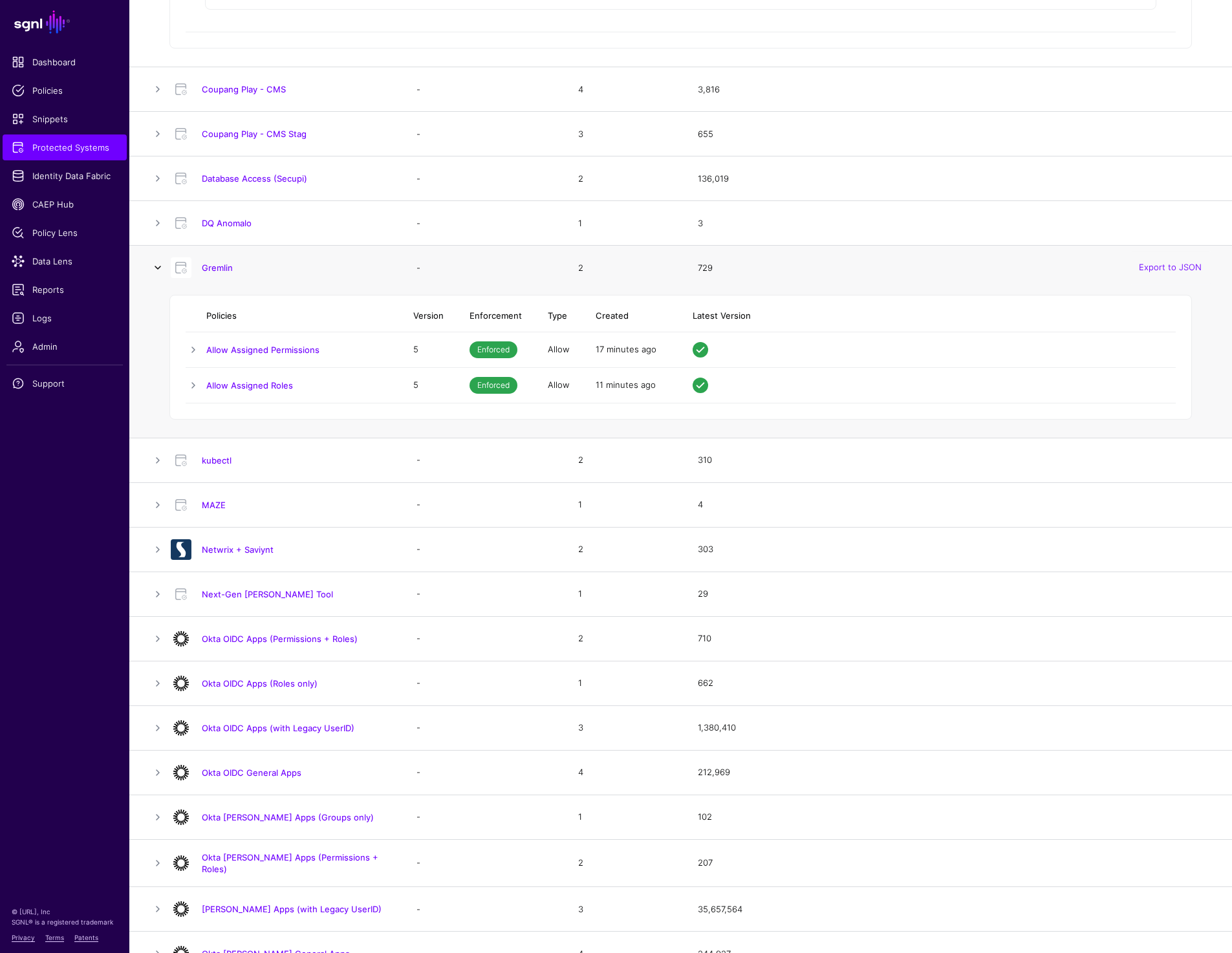
click at [157, 264] on link at bounding box center [157, 267] width 15 height 15
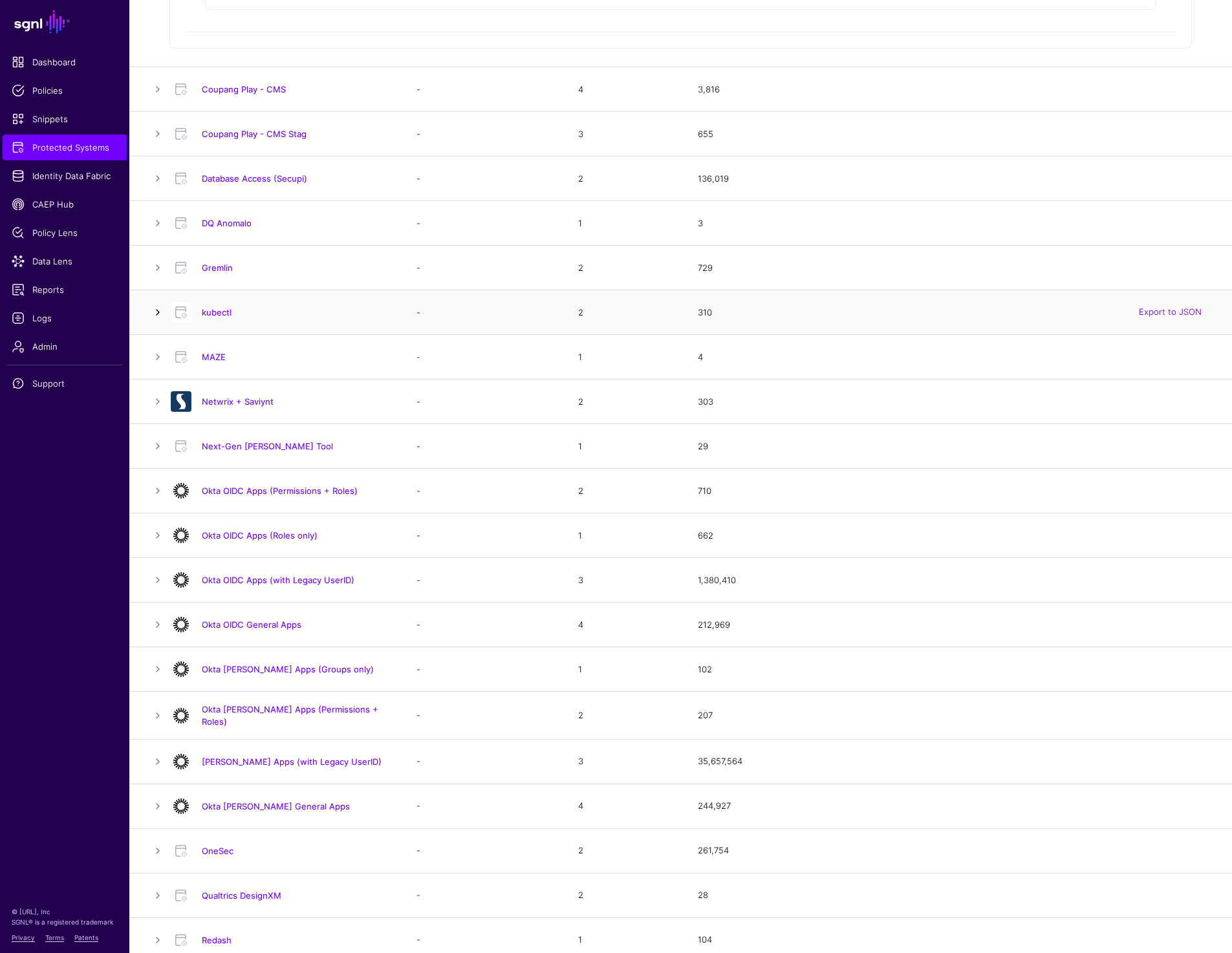
click at [156, 311] on link at bounding box center [157, 312] width 15 height 15
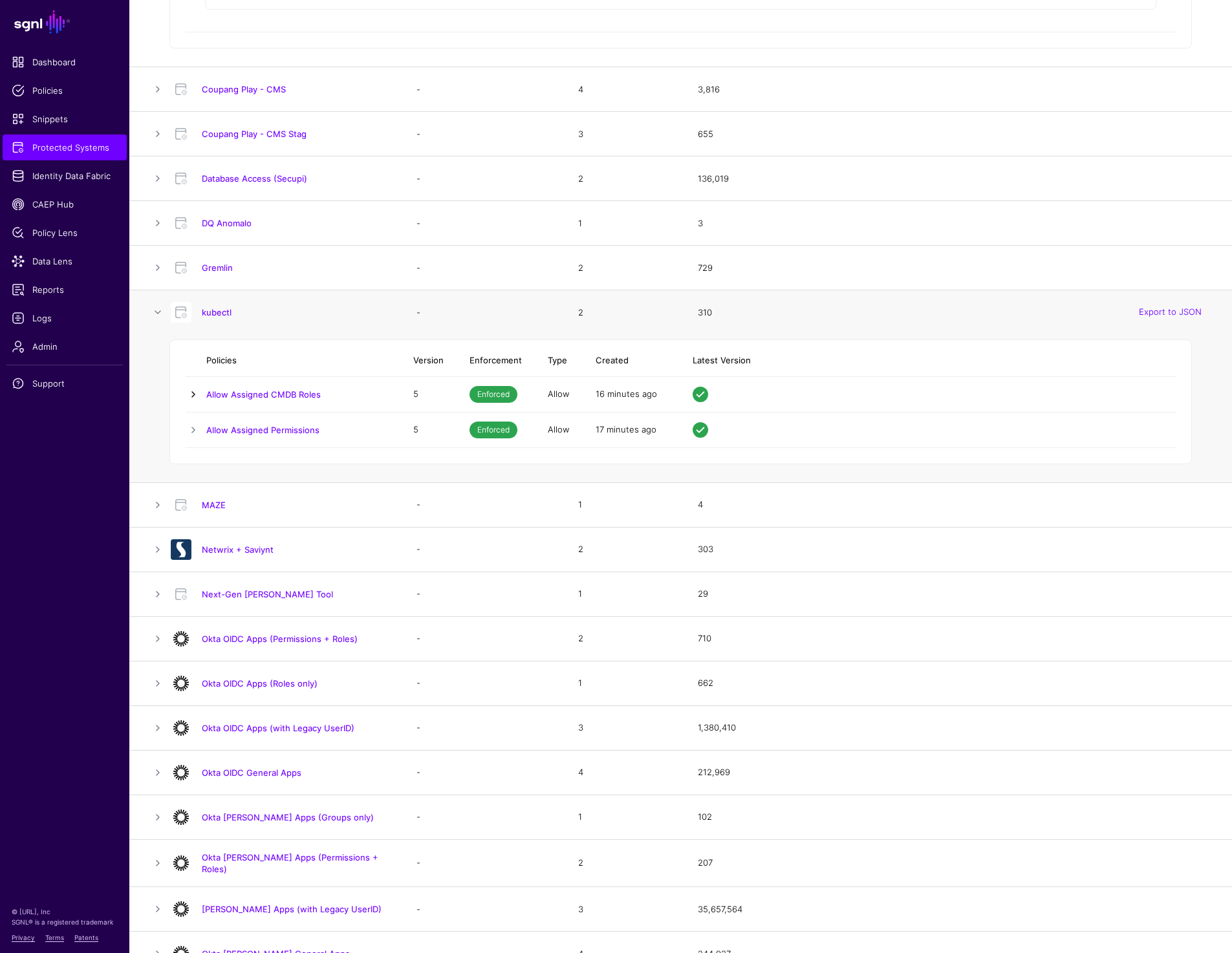
click at [193, 394] on link at bounding box center [193, 394] width 15 height 15
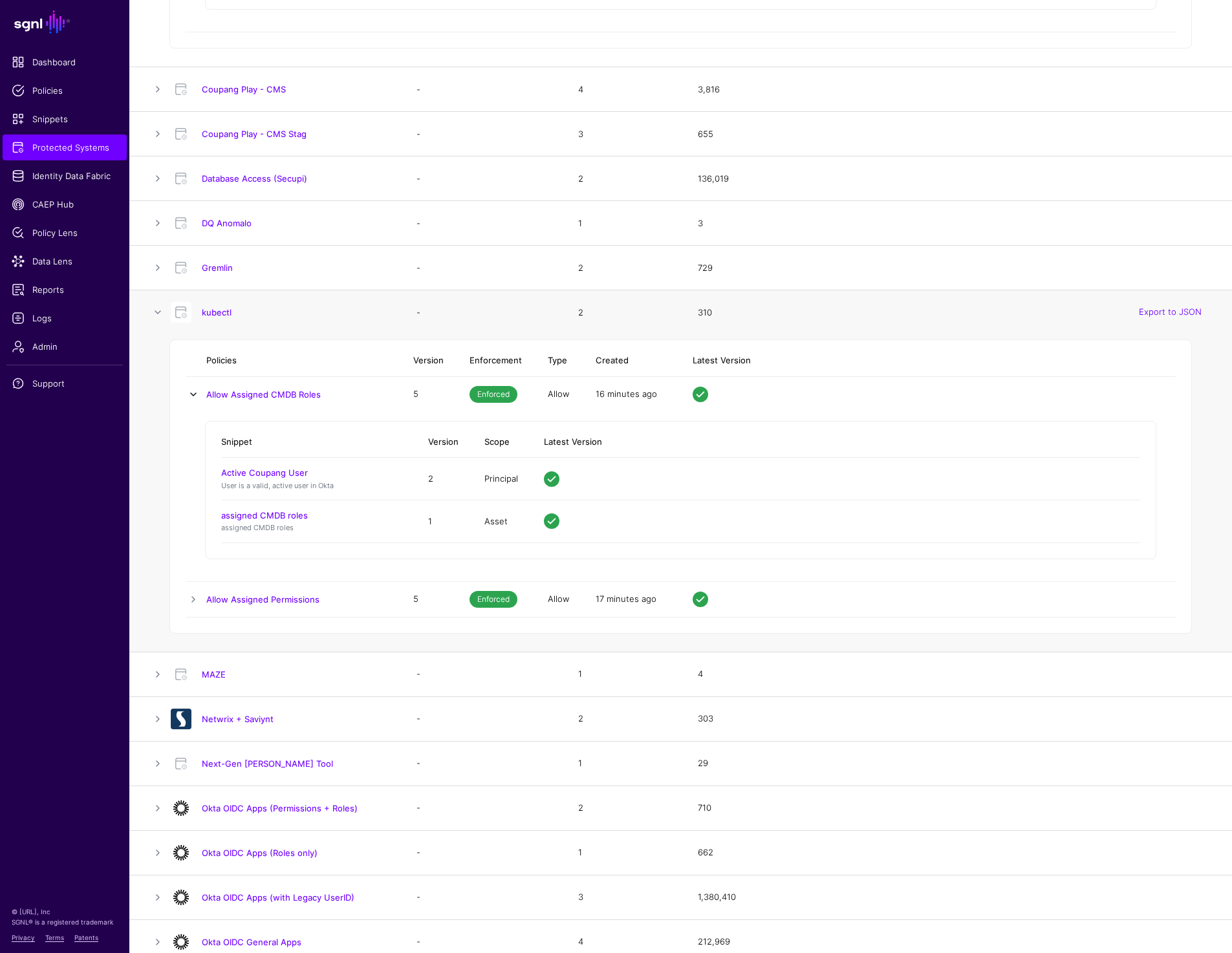
click at [193, 393] on link at bounding box center [193, 394] width 15 height 15
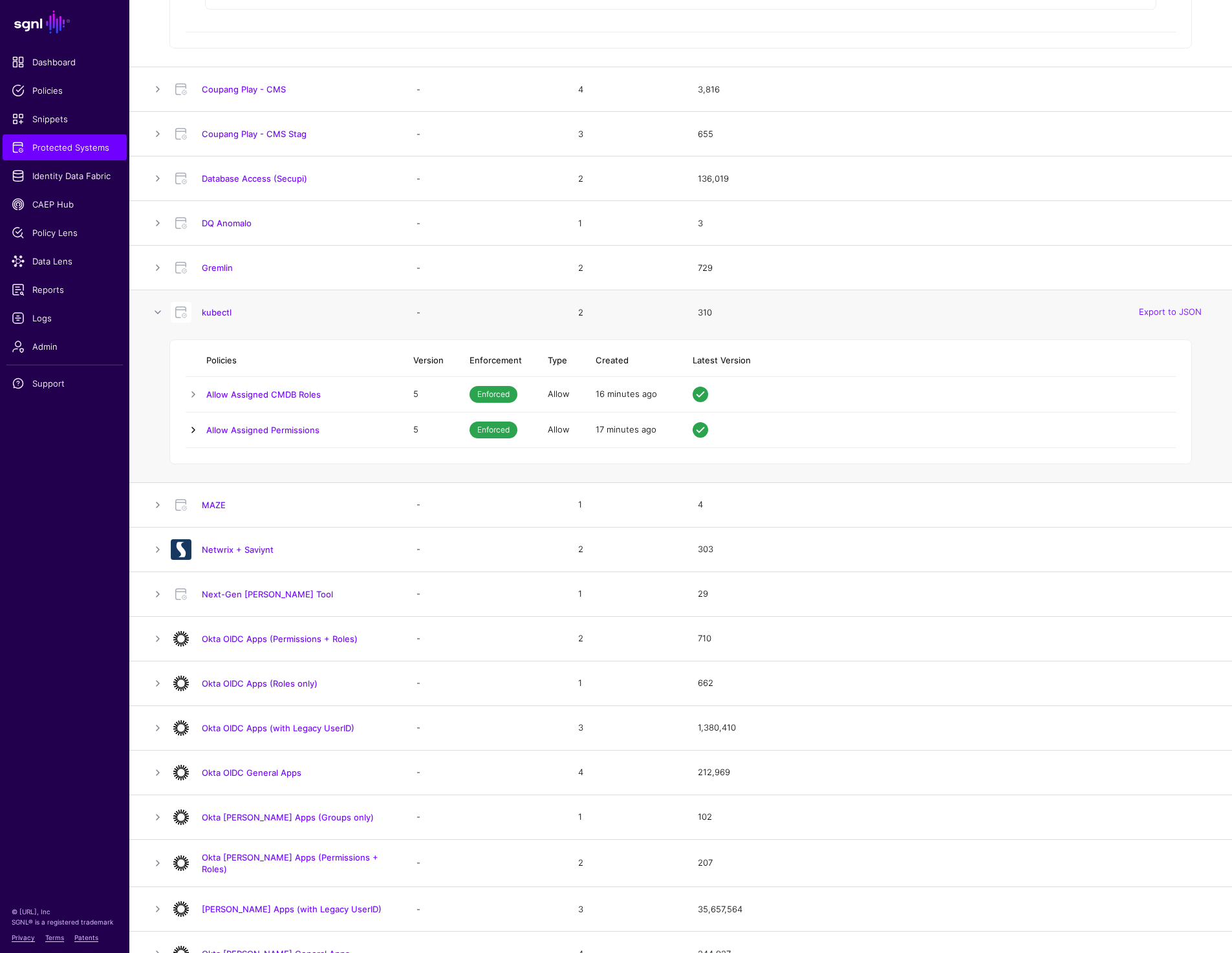
click at [193, 423] on link at bounding box center [193, 429] width 15 height 15
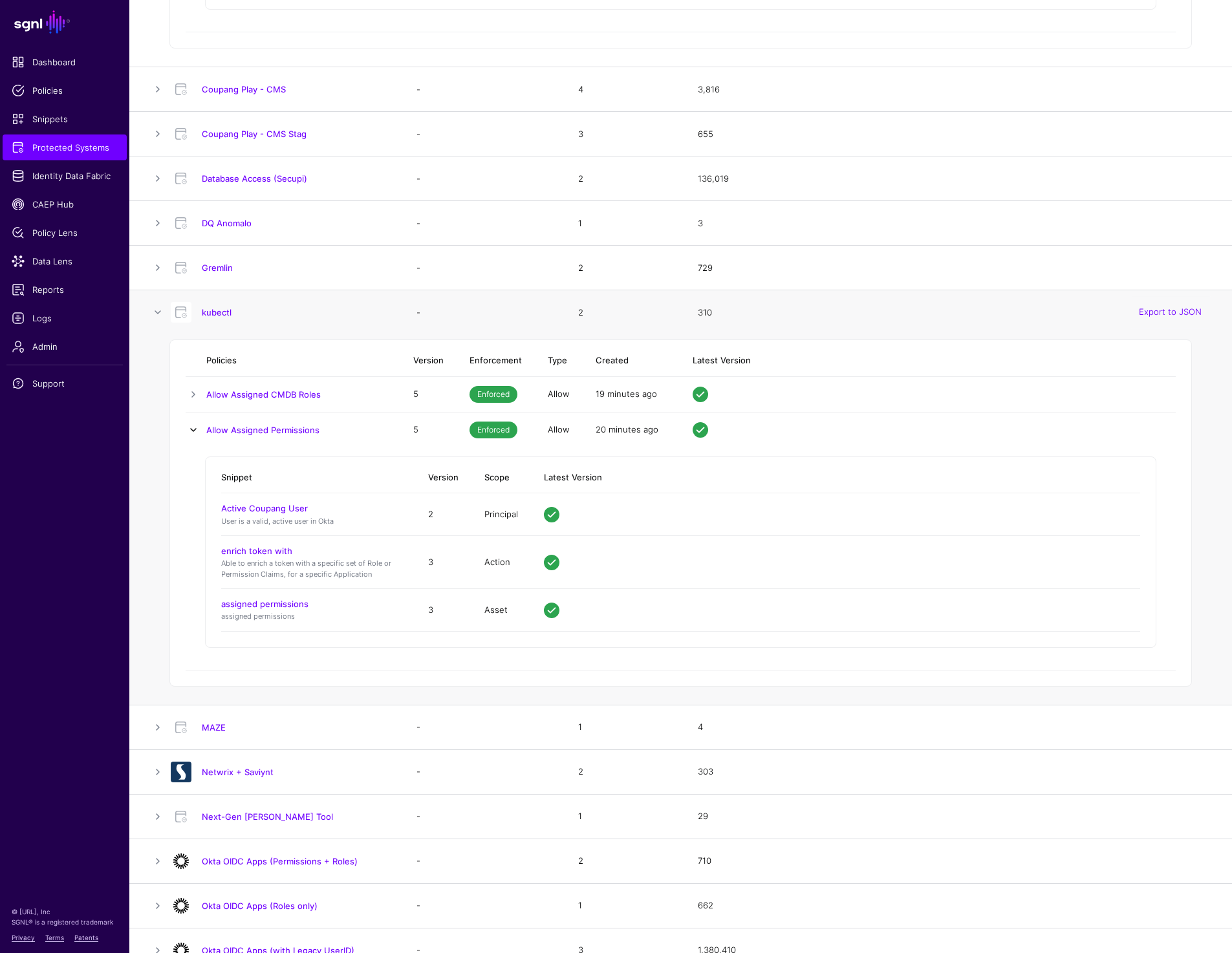
click at [193, 428] on link at bounding box center [193, 429] width 15 height 15
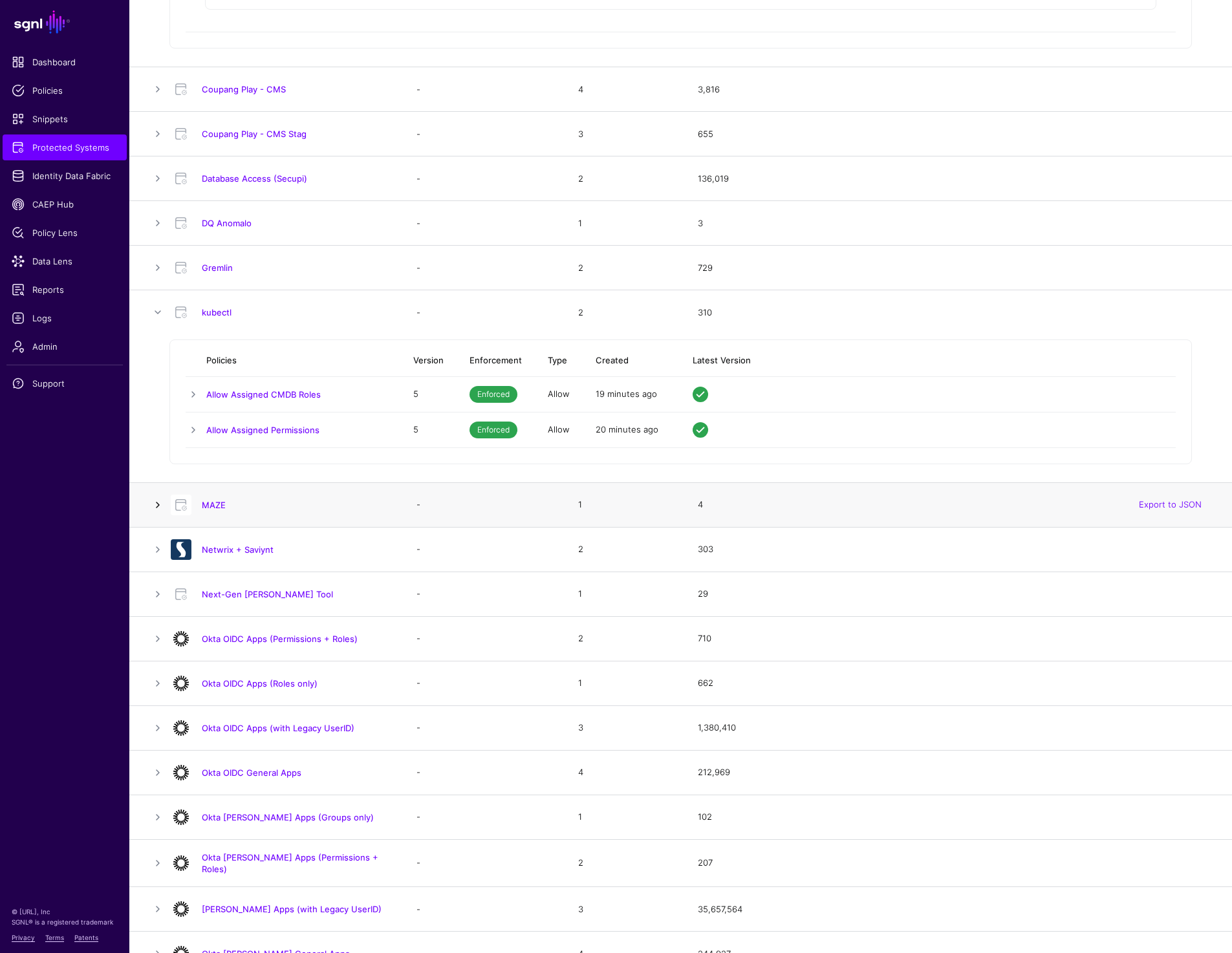
click at [159, 500] on link at bounding box center [157, 504] width 15 height 15
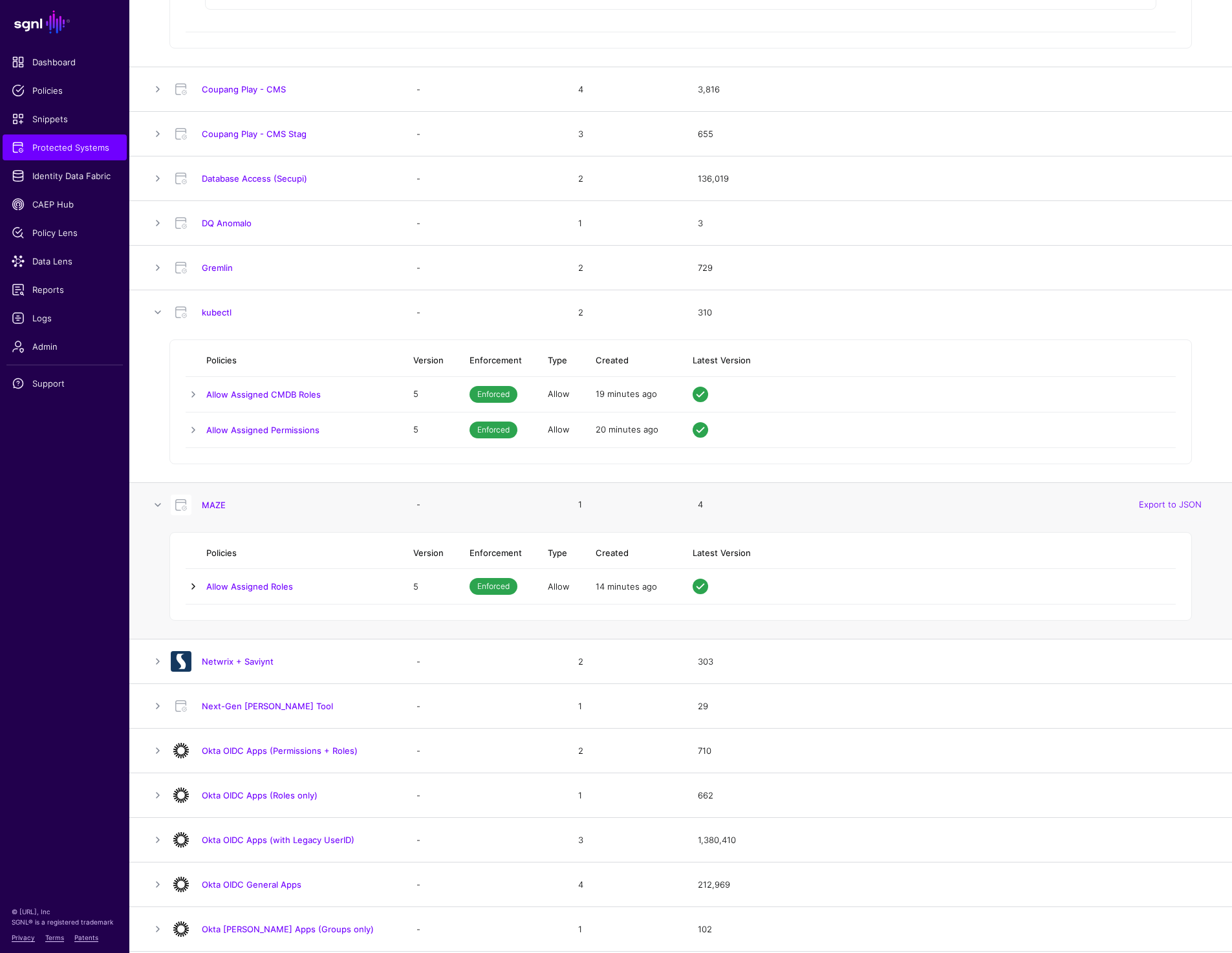
click at [191, 583] on link at bounding box center [193, 586] width 15 height 15
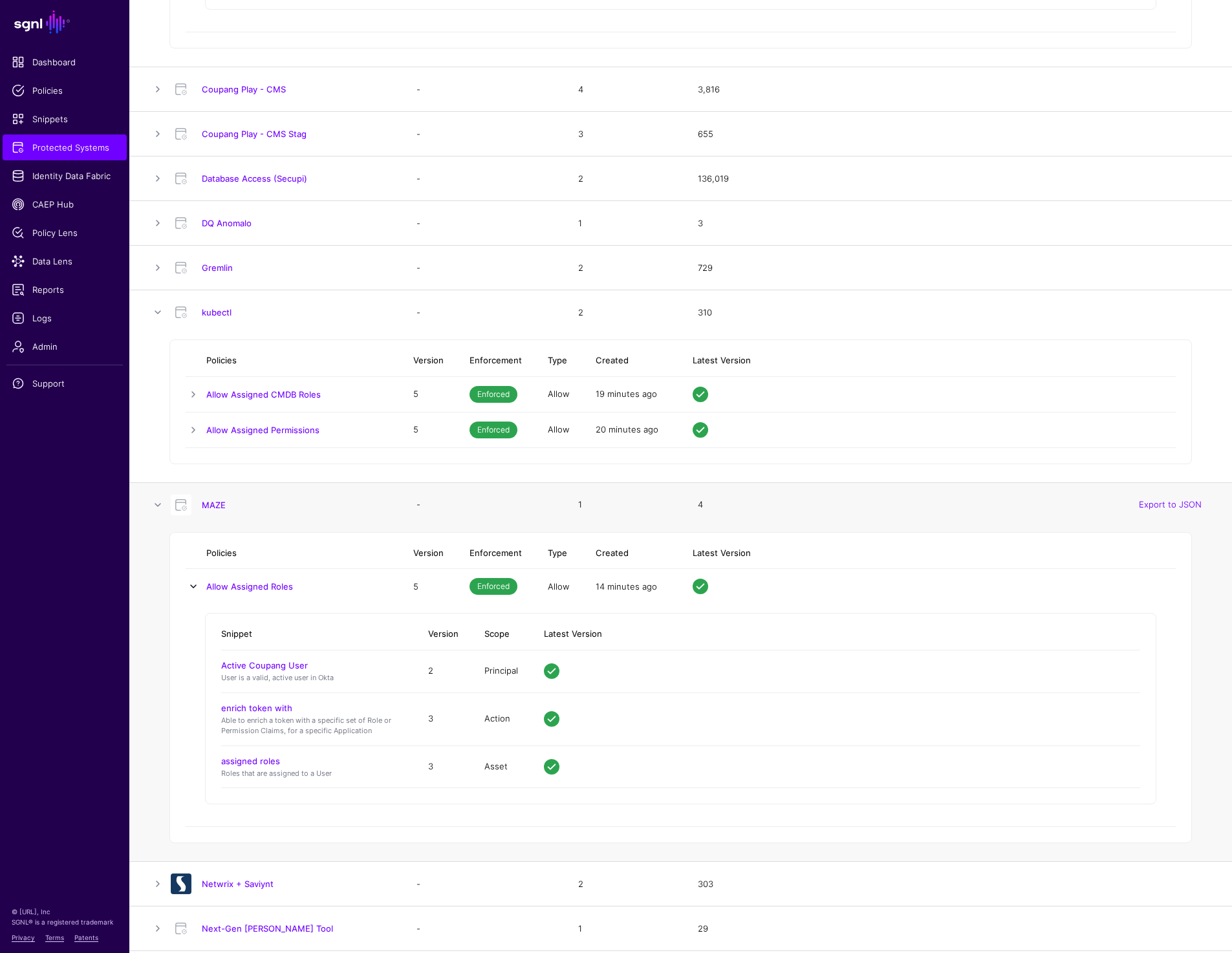
click at [191, 583] on link at bounding box center [193, 586] width 15 height 15
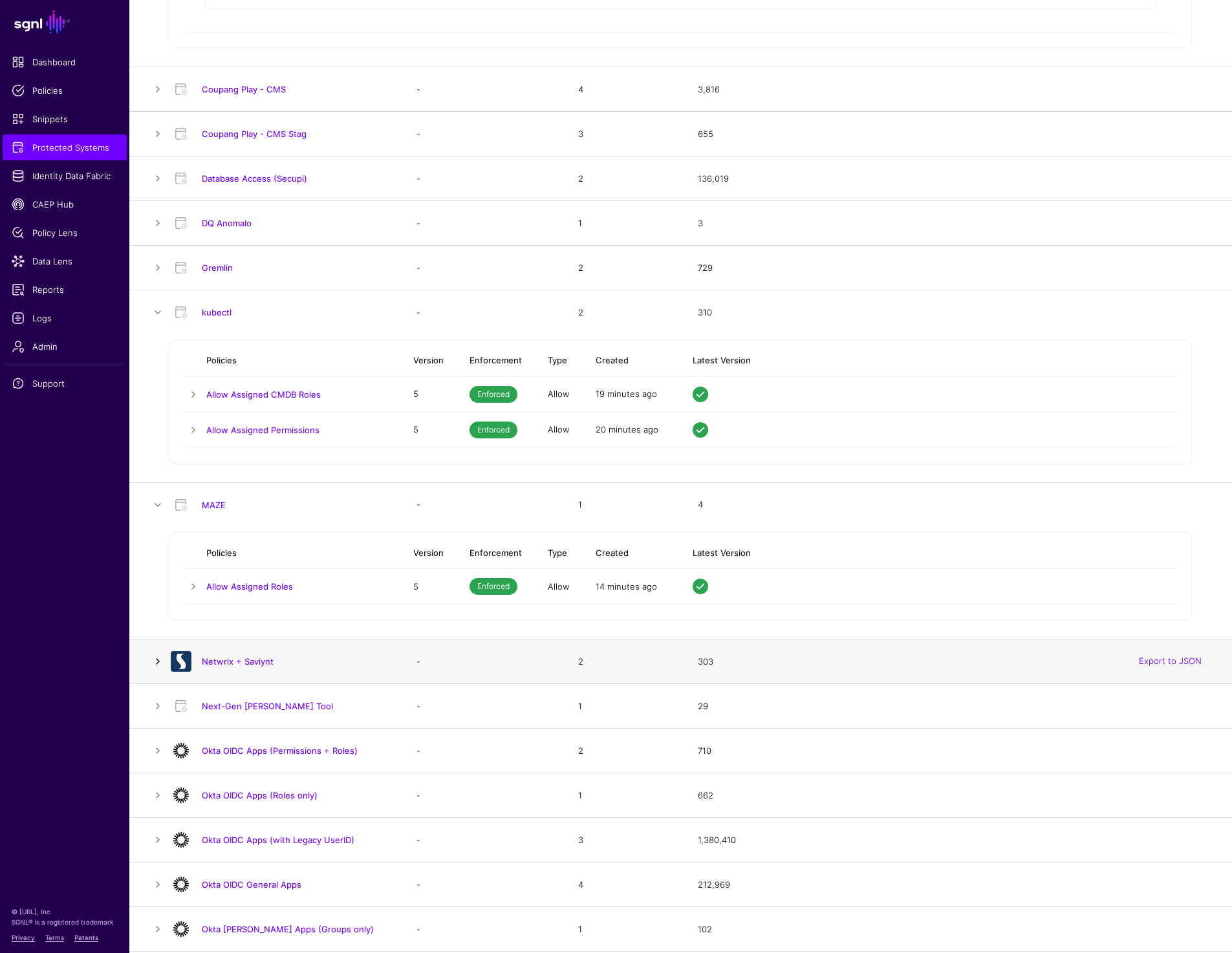
click at [153, 664] on link at bounding box center [157, 661] width 15 height 15
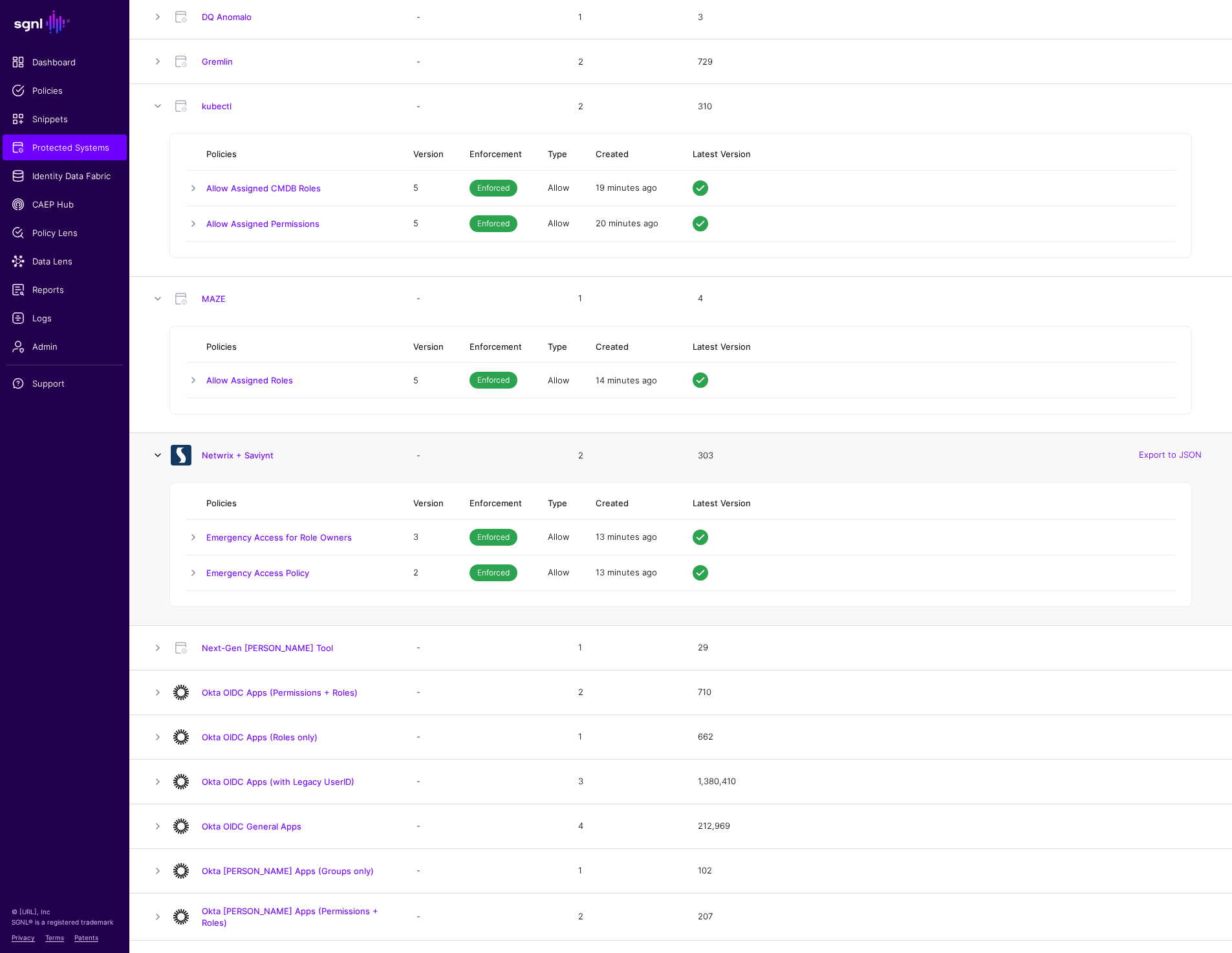
scroll to position [1978, 0]
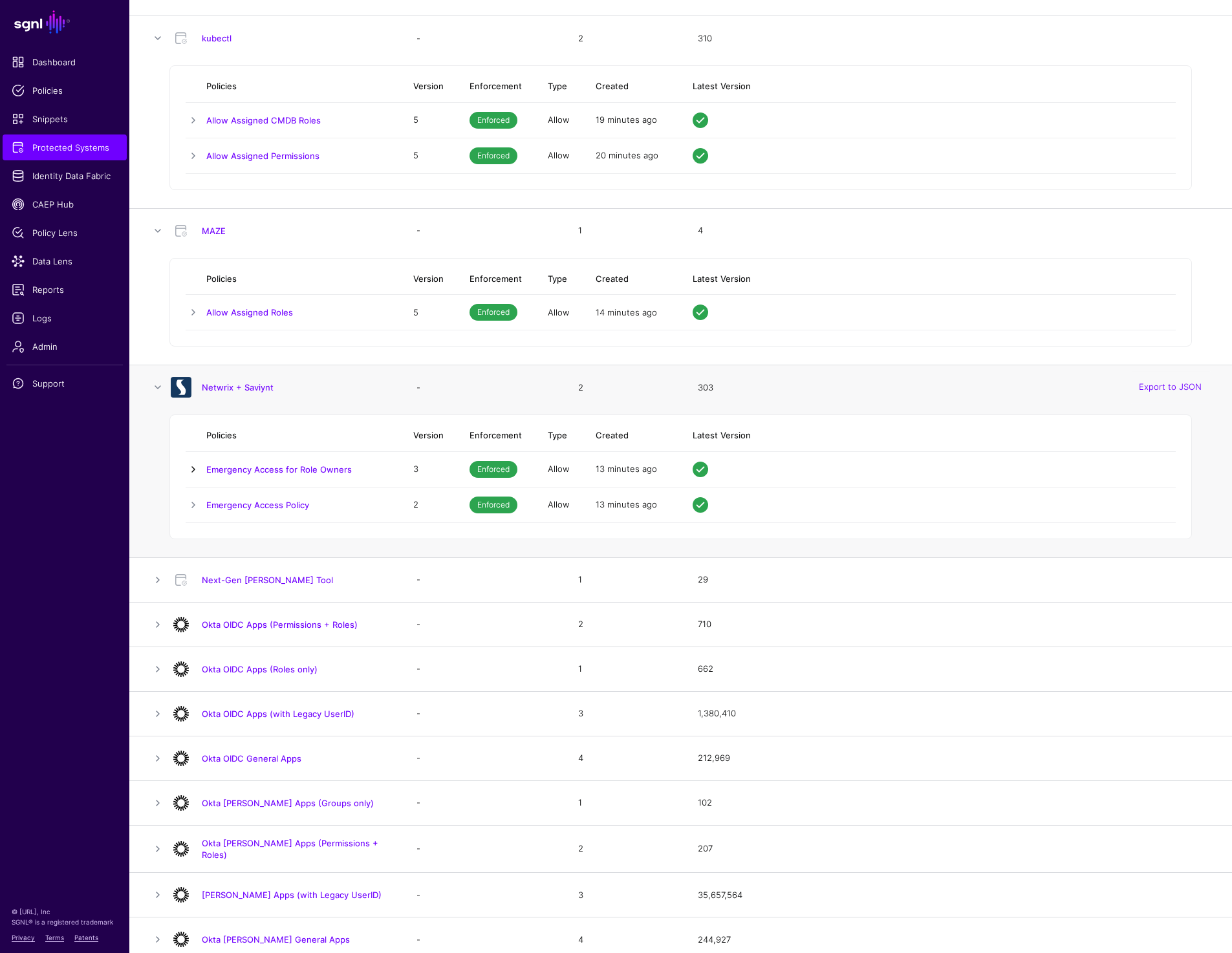
click at [196, 462] on link at bounding box center [193, 469] width 15 height 15
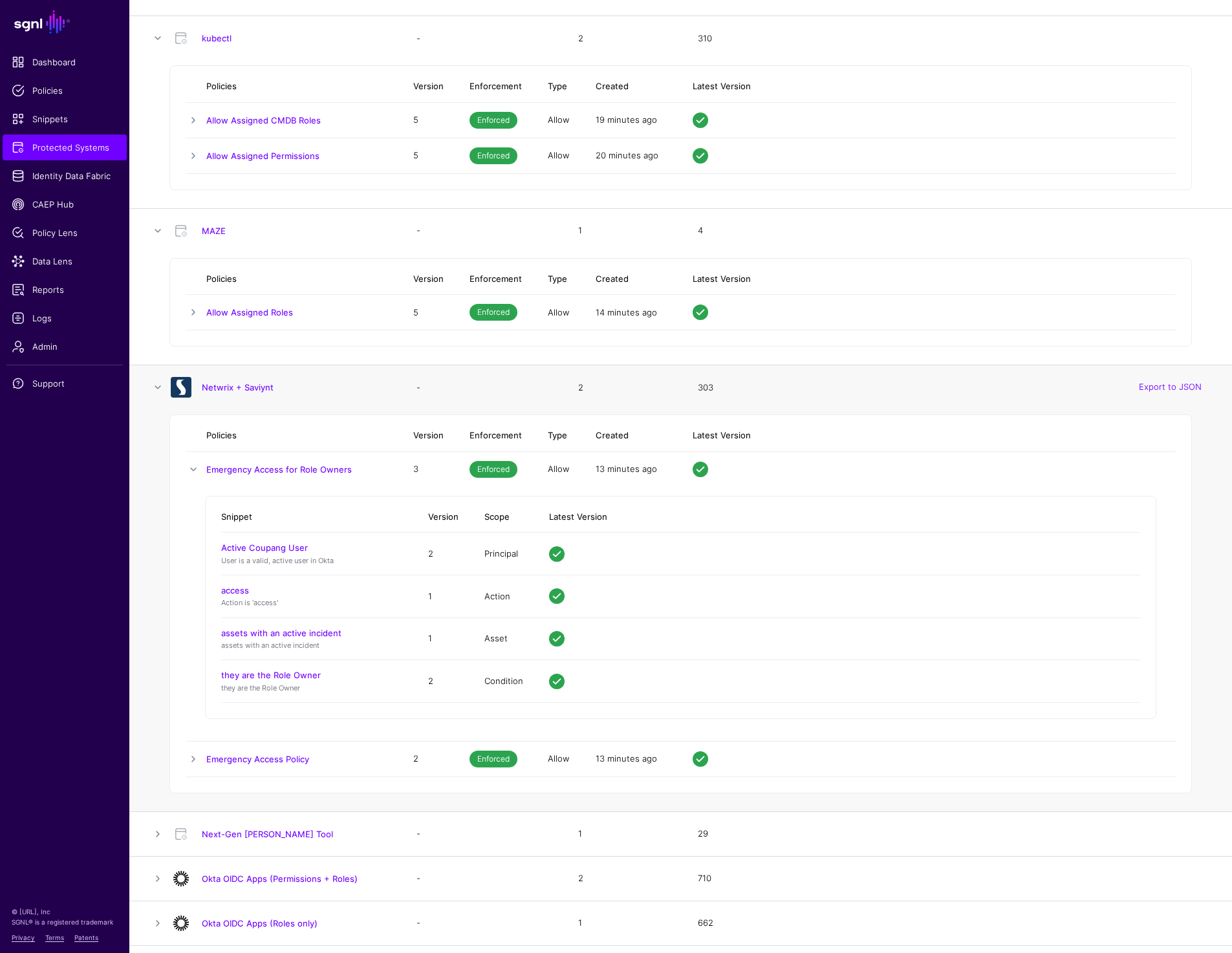
click at [196, 461] on td at bounding box center [195, 469] width 21 height 35
click at [191, 470] on link at bounding box center [193, 469] width 15 height 15
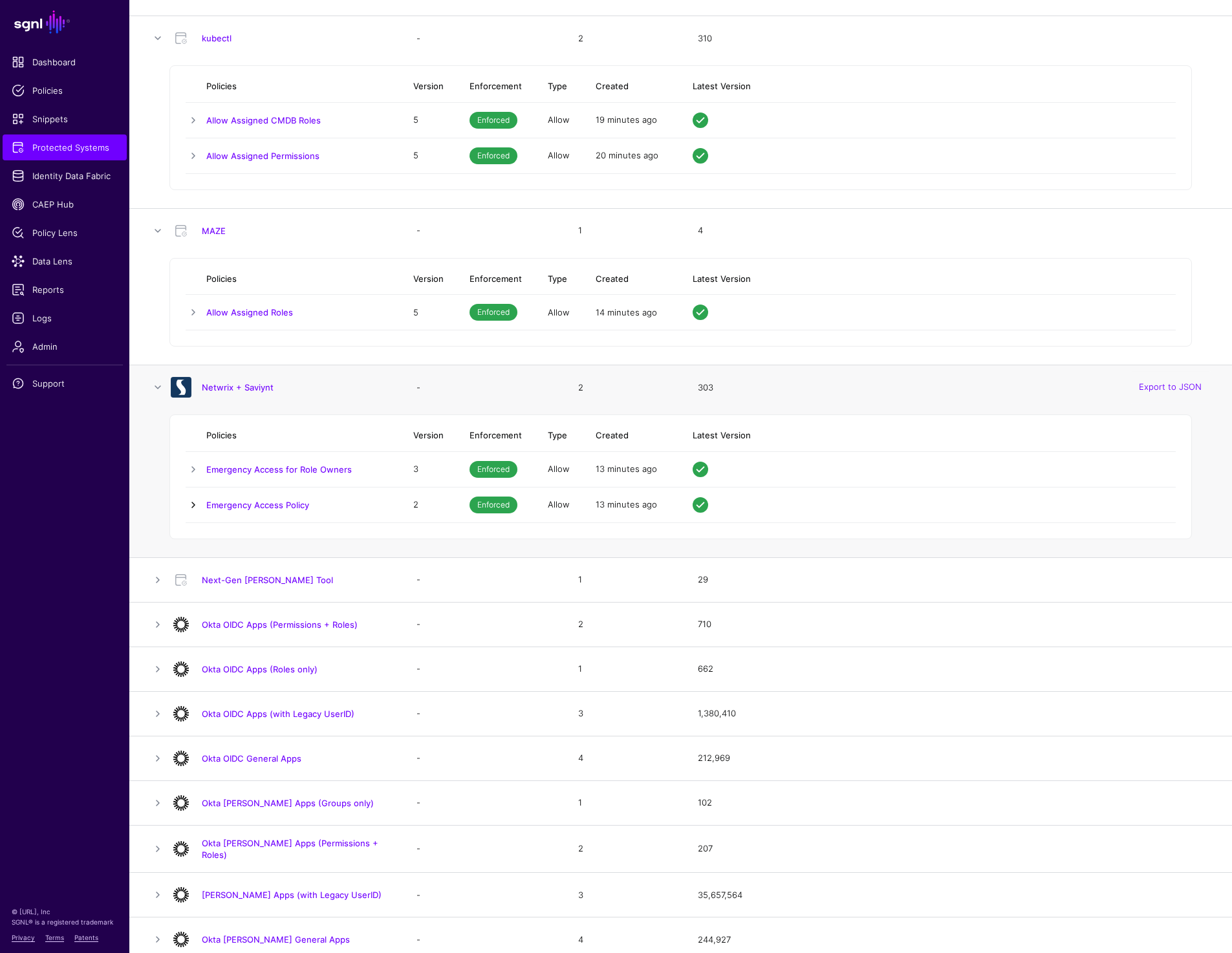
click at [192, 507] on link at bounding box center [193, 504] width 15 height 15
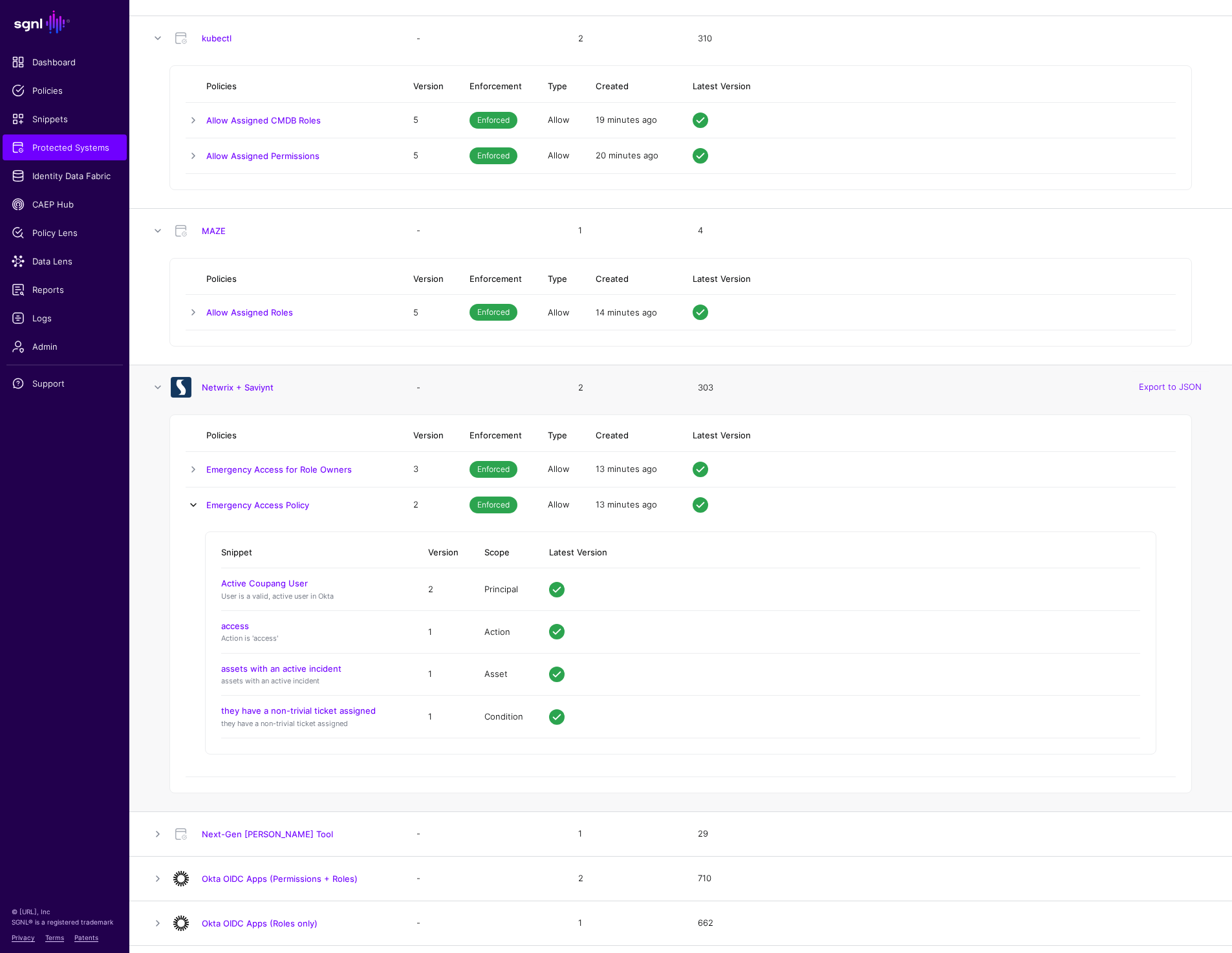
click at [192, 507] on link at bounding box center [193, 504] width 15 height 15
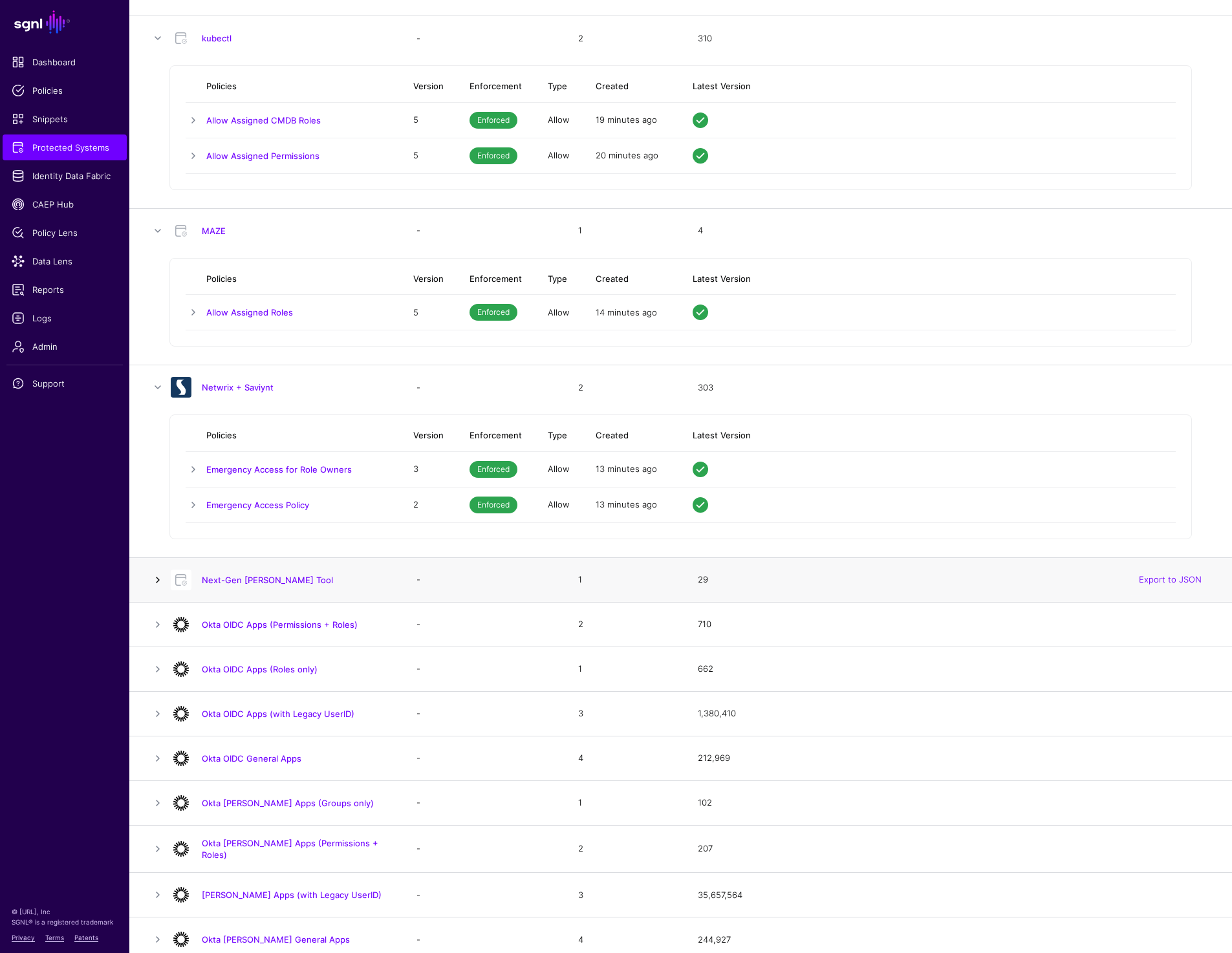
click at [156, 576] on link at bounding box center [157, 580] width 15 height 15
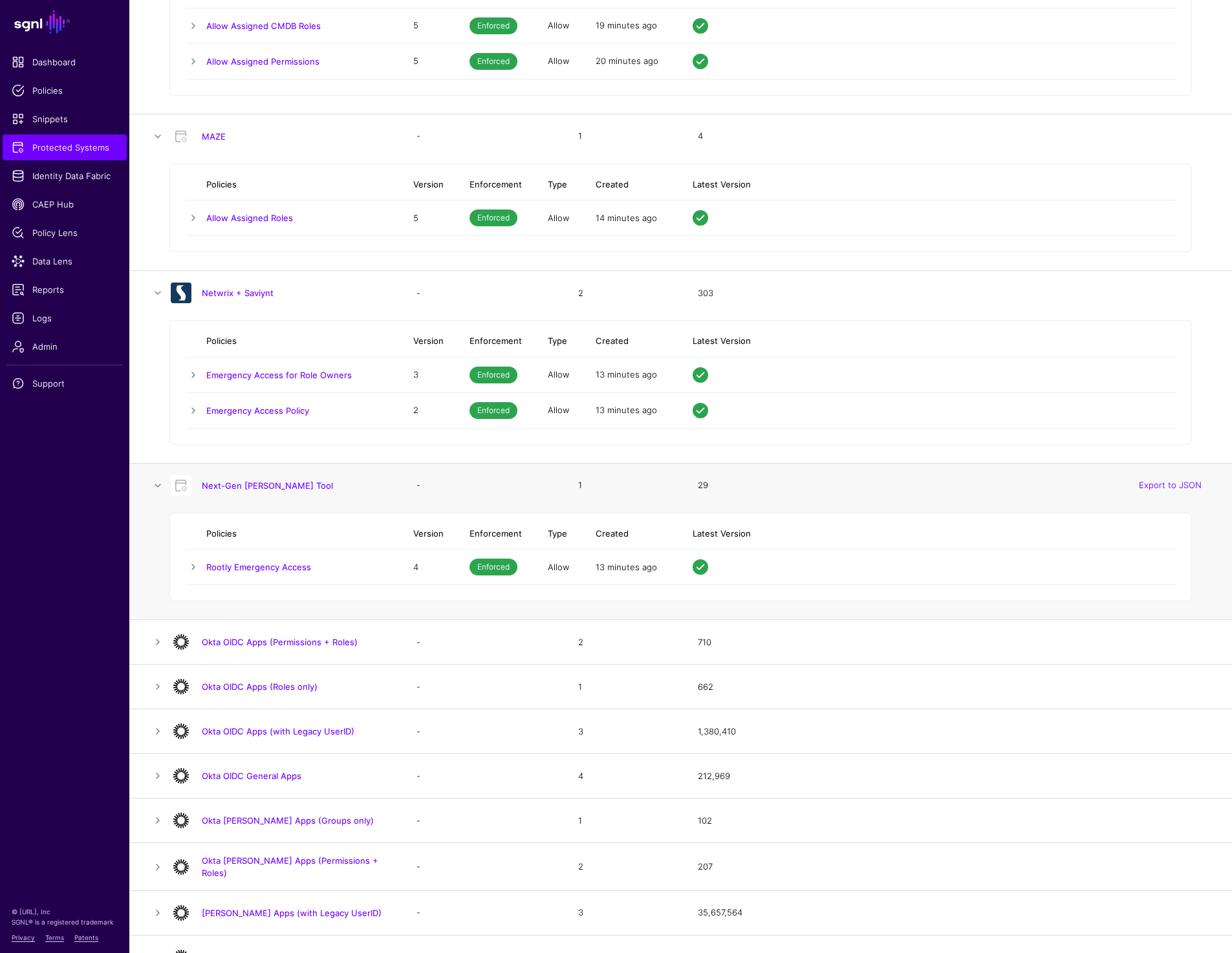
scroll to position [2078, 0]
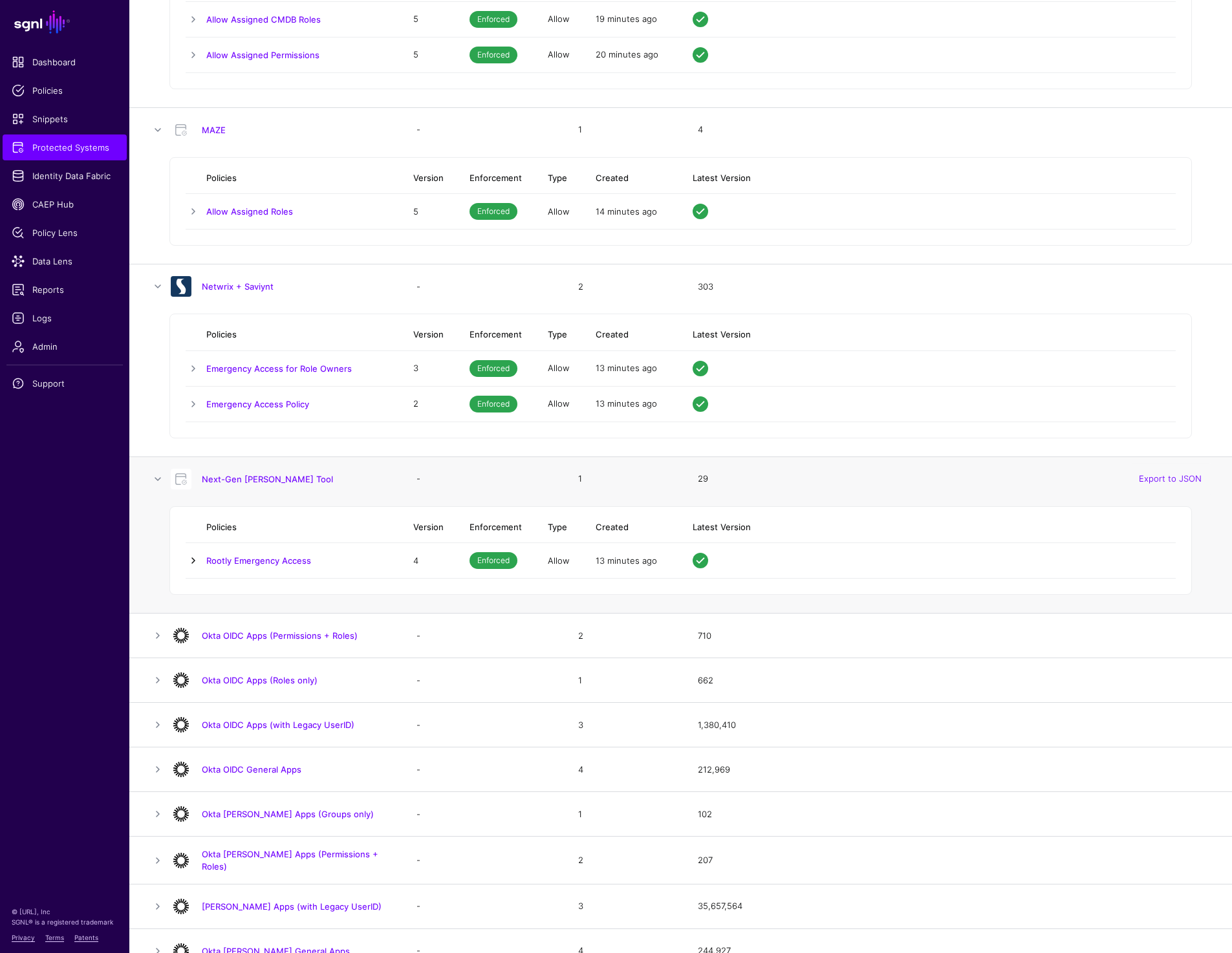
click at [190, 553] on link at bounding box center [193, 560] width 15 height 15
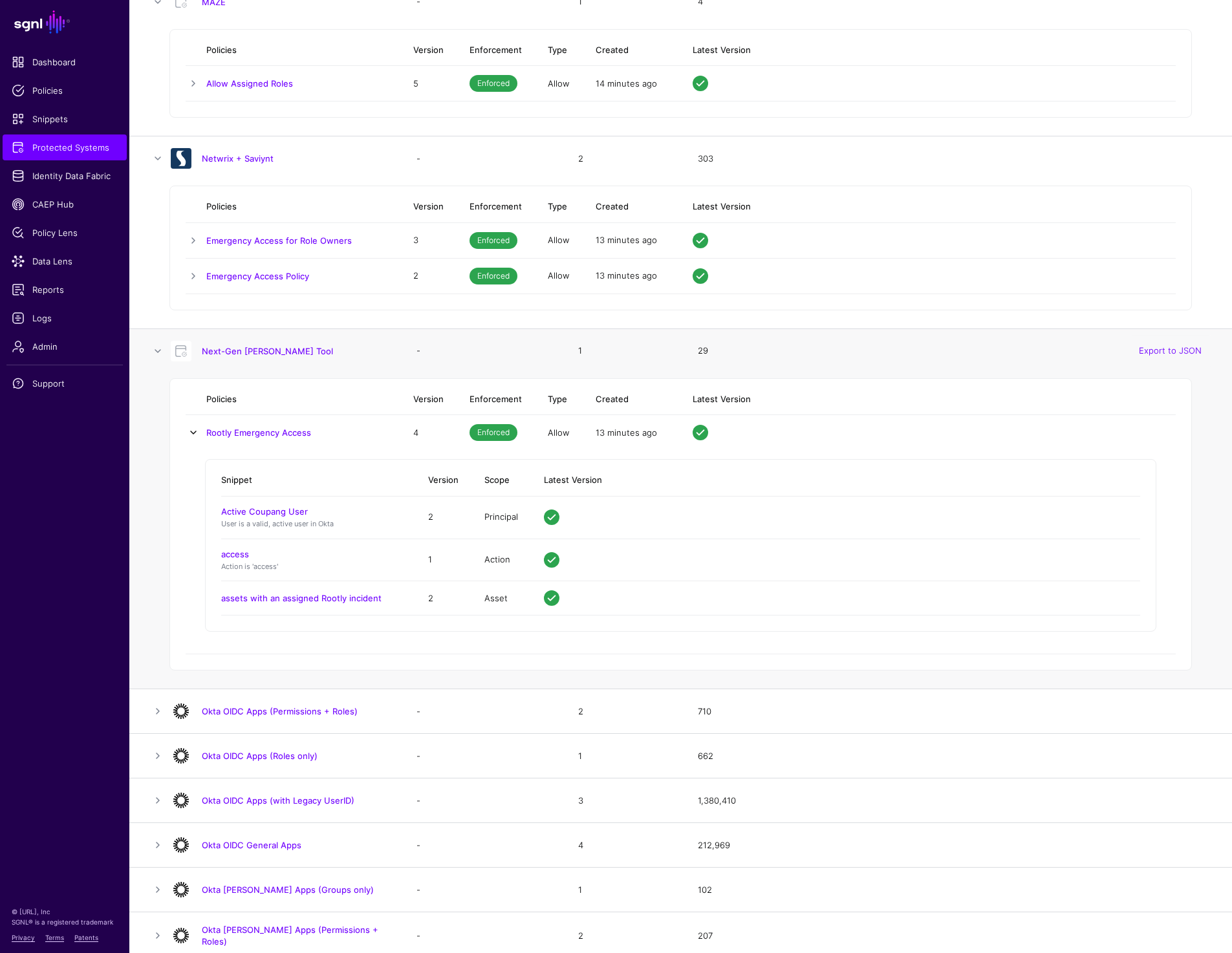
scroll to position [2296, 0]
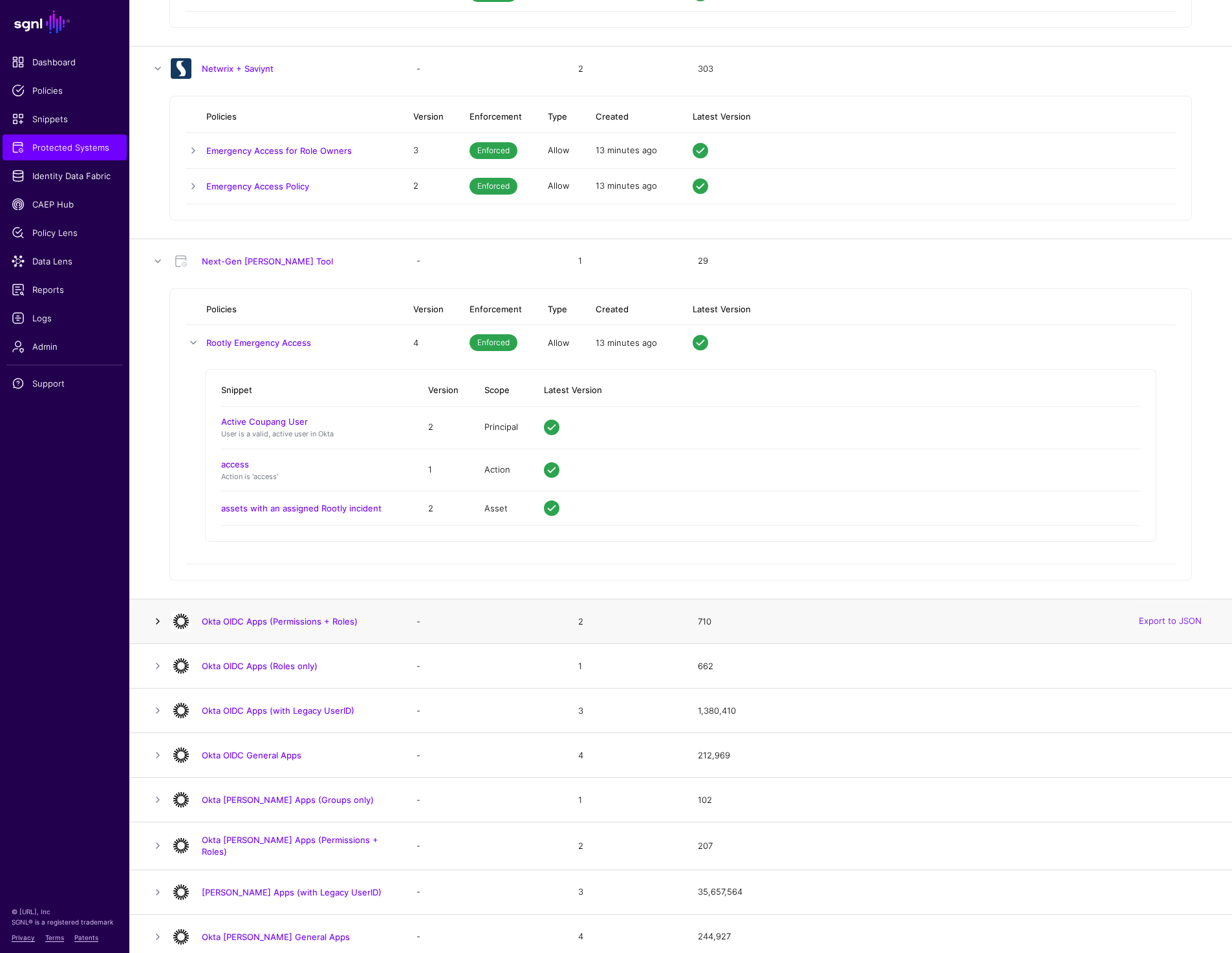
click at [155, 622] on link at bounding box center [157, 621] width 15 height 15
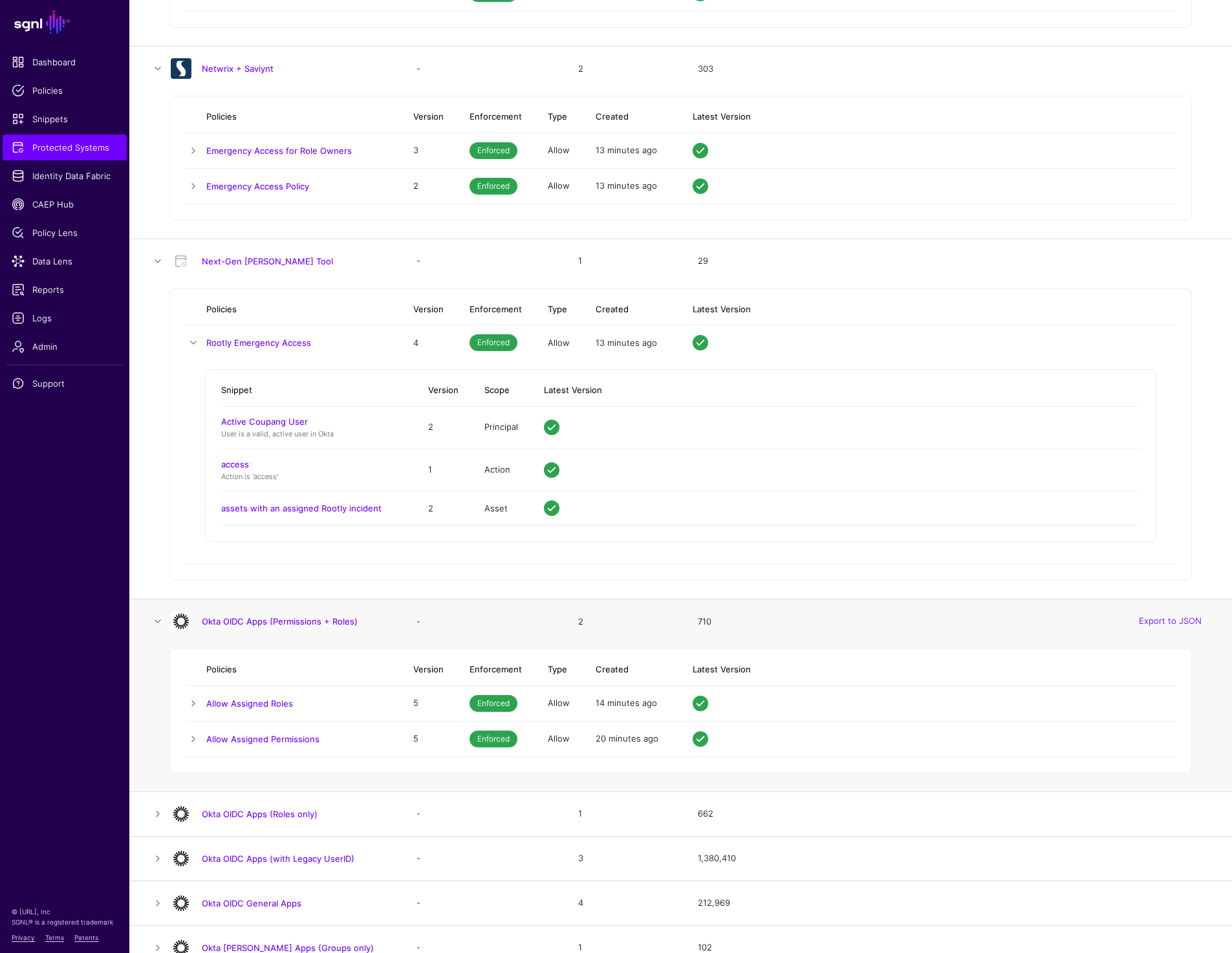
click at [193, 722] on td at bounding box center [195, 738] width 21 height 35
click at [193, 708] on link at bounding box center [193, 703] width 15 height 15
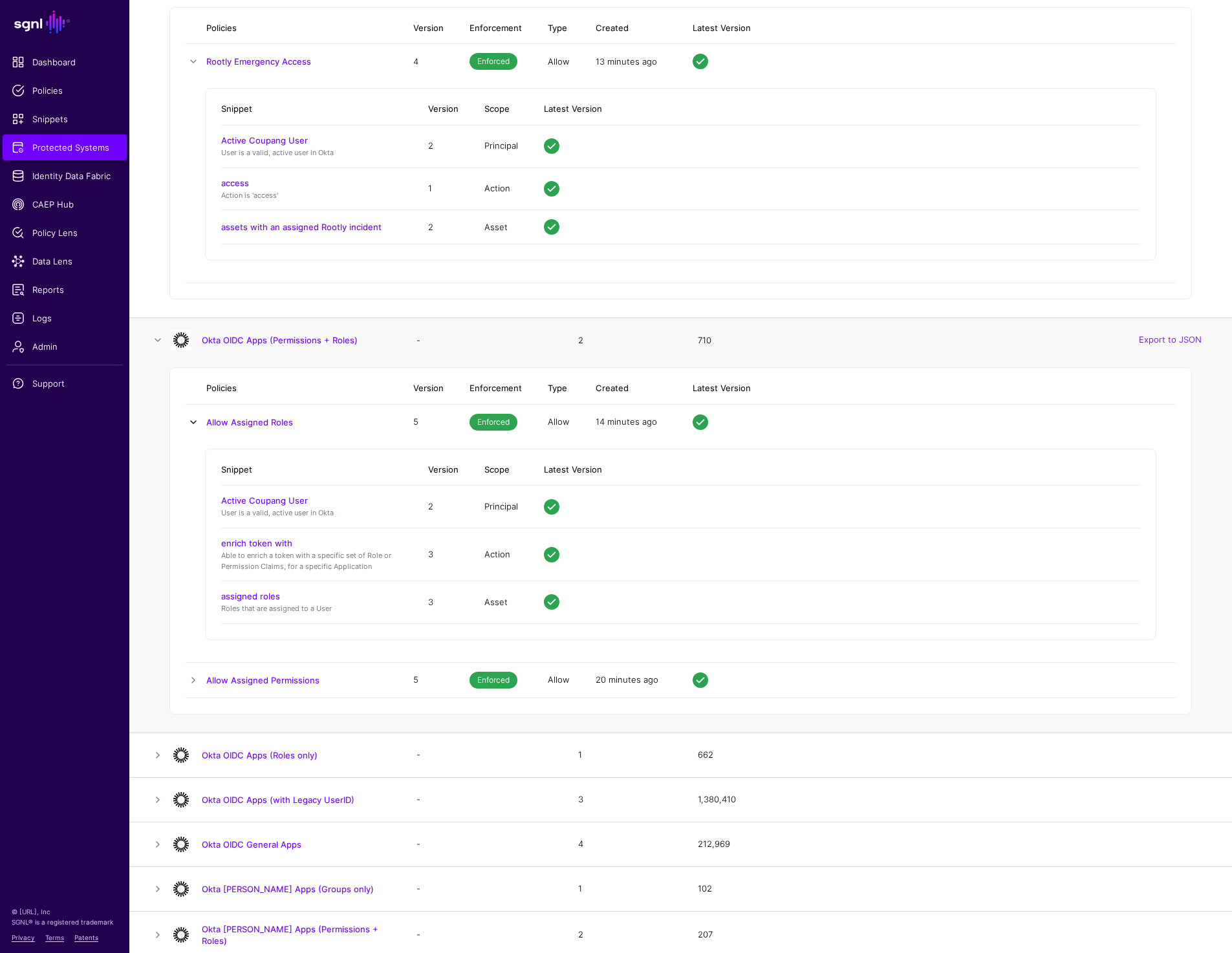
scroll to position [2606, 0]
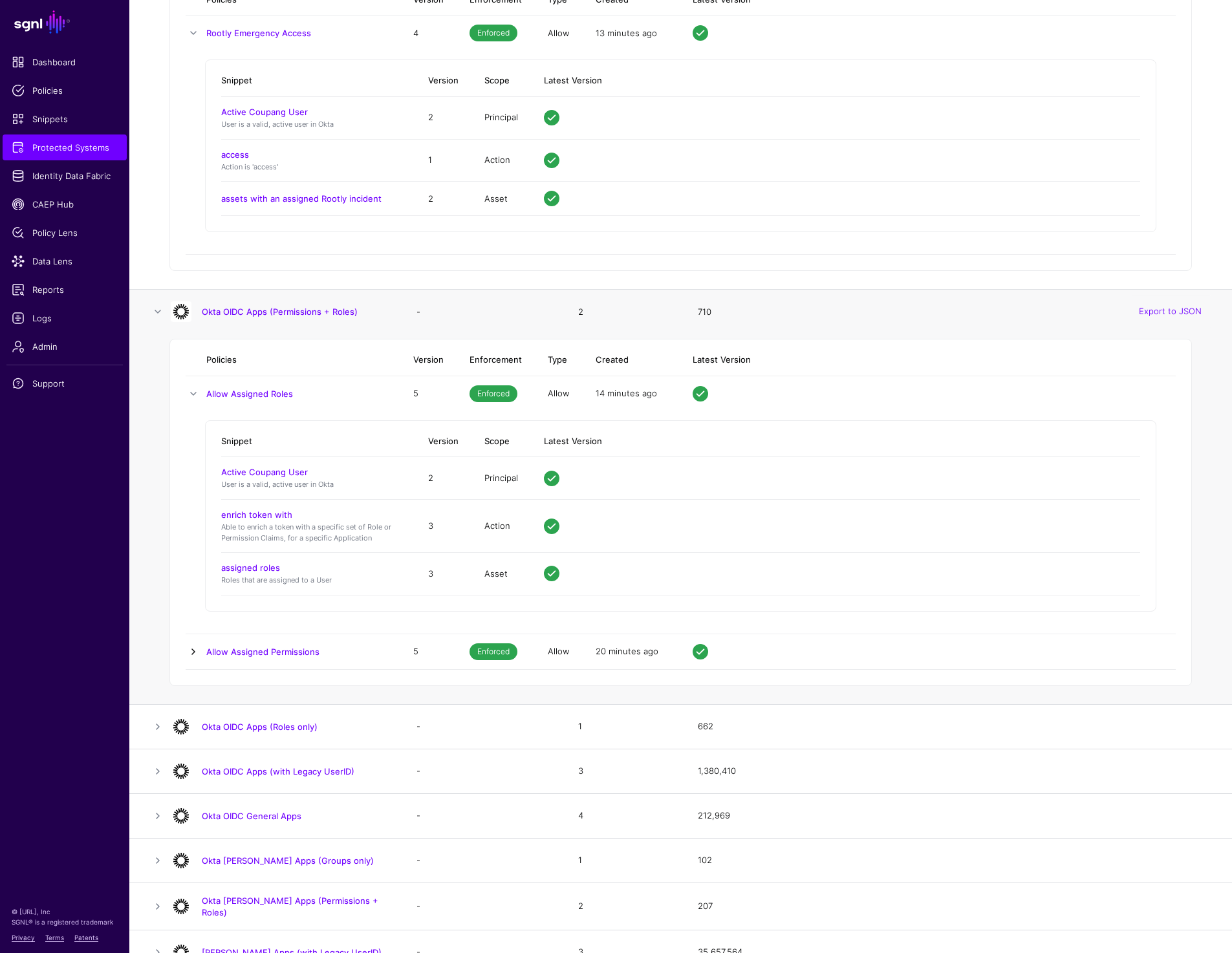
click at [187, 645] on link at bounding box center [193, 651] width 15 height 15
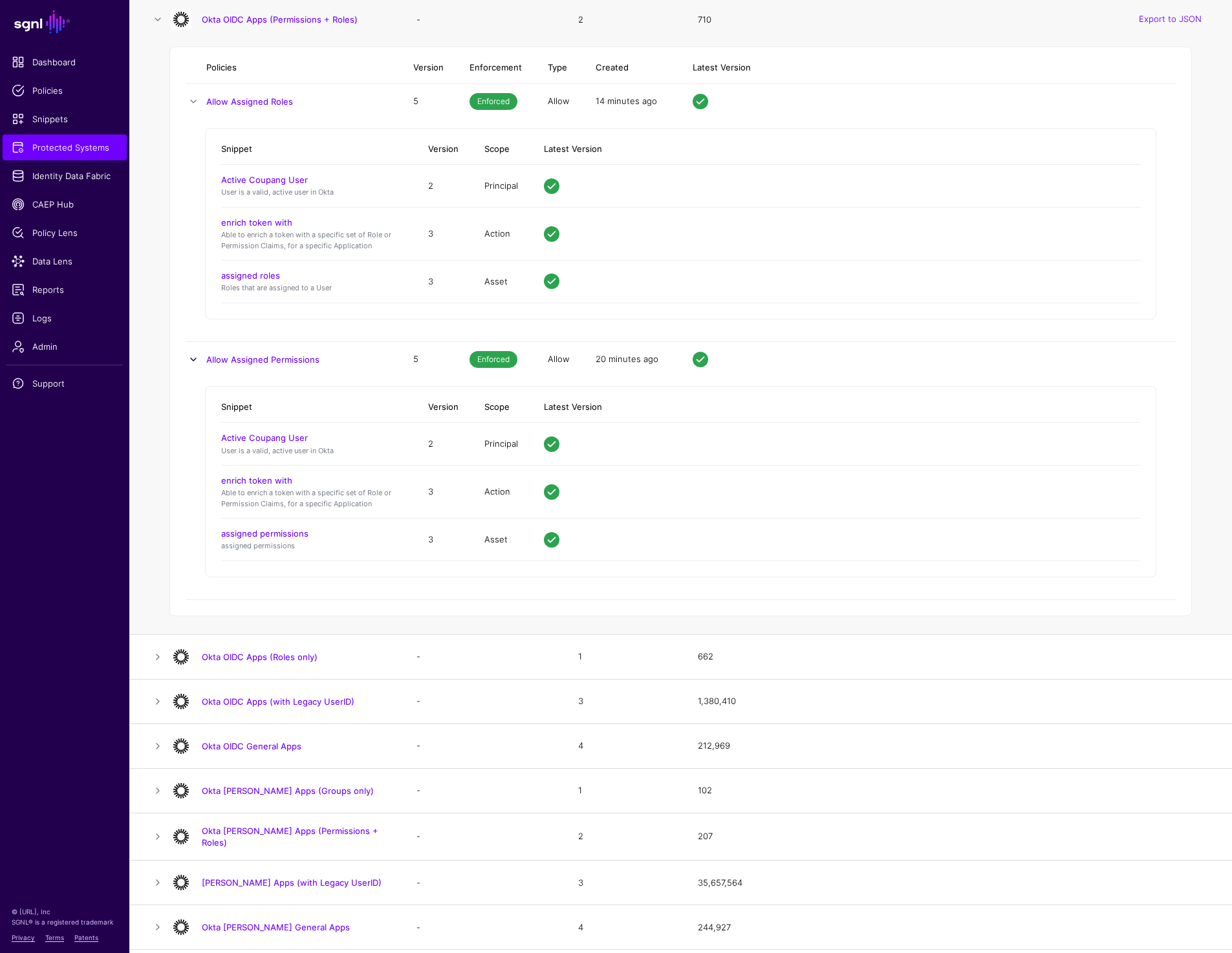
scroll to position [2913, 0]
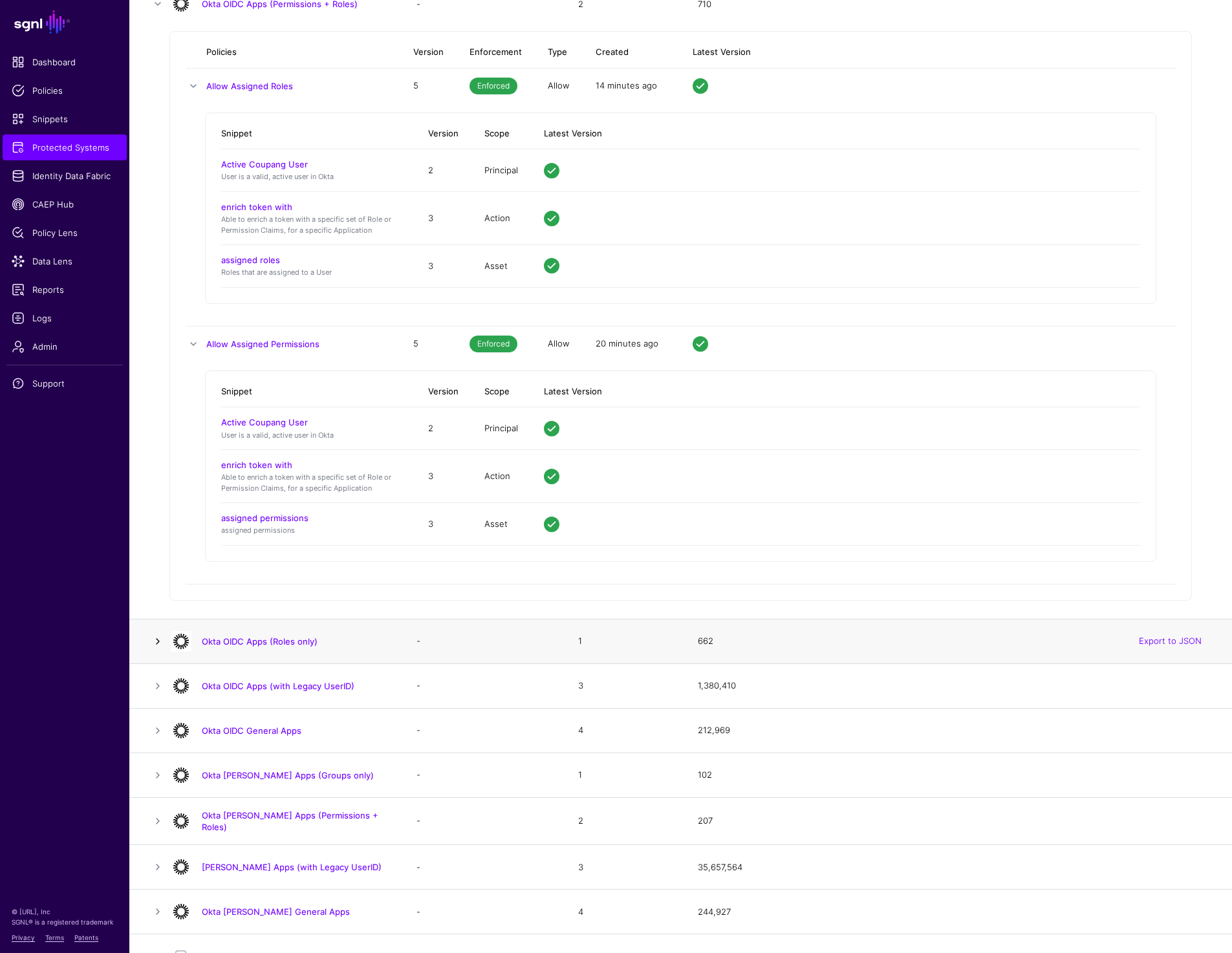
click at [159, 639] on link at bounding box center [157, 640] width 15 height 15
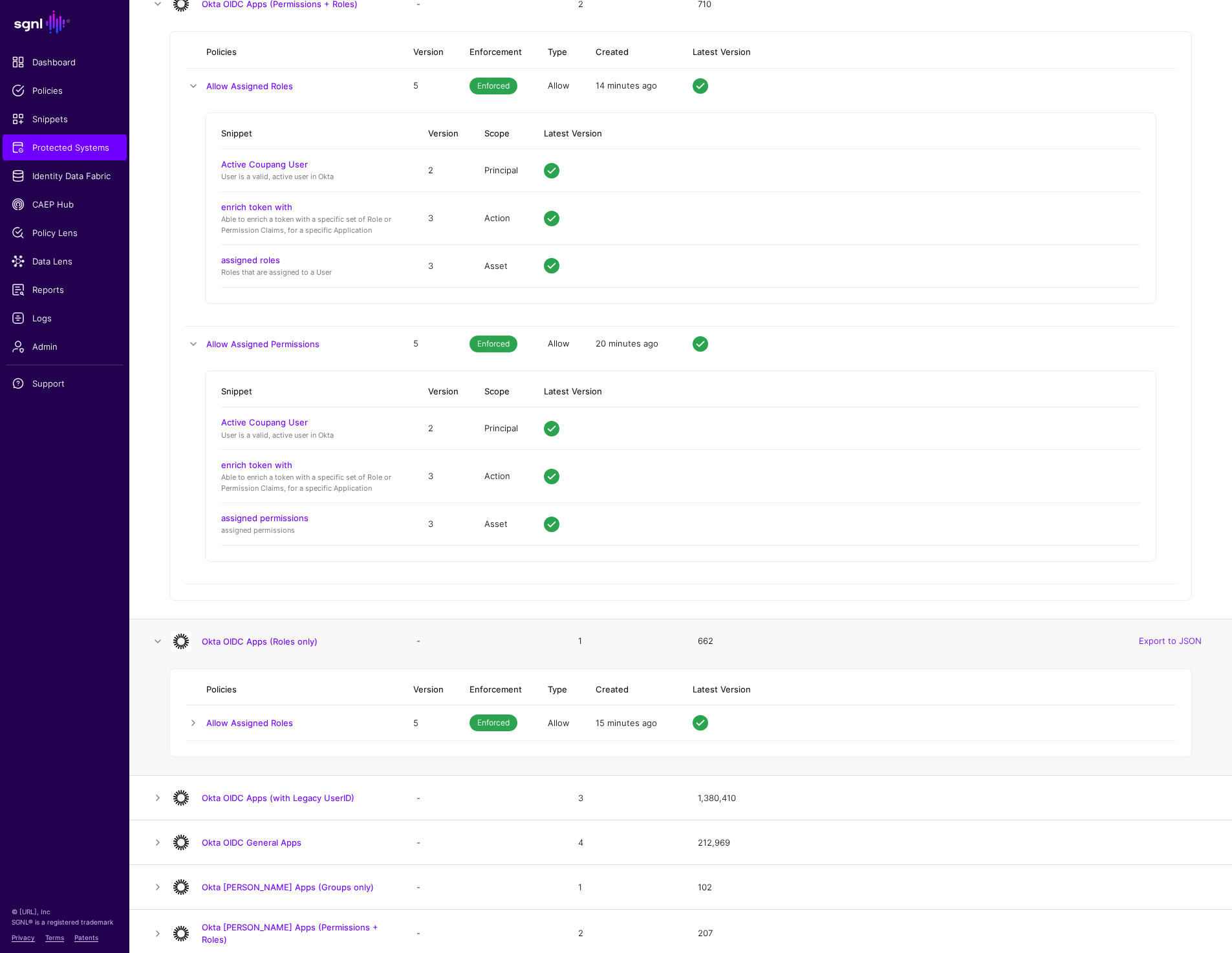
click at [196, 736] on td at bounding box center [195, 723] width 21 height 35
click at [195, 725] on link at bounding box center [193, 722] width 15 height 15
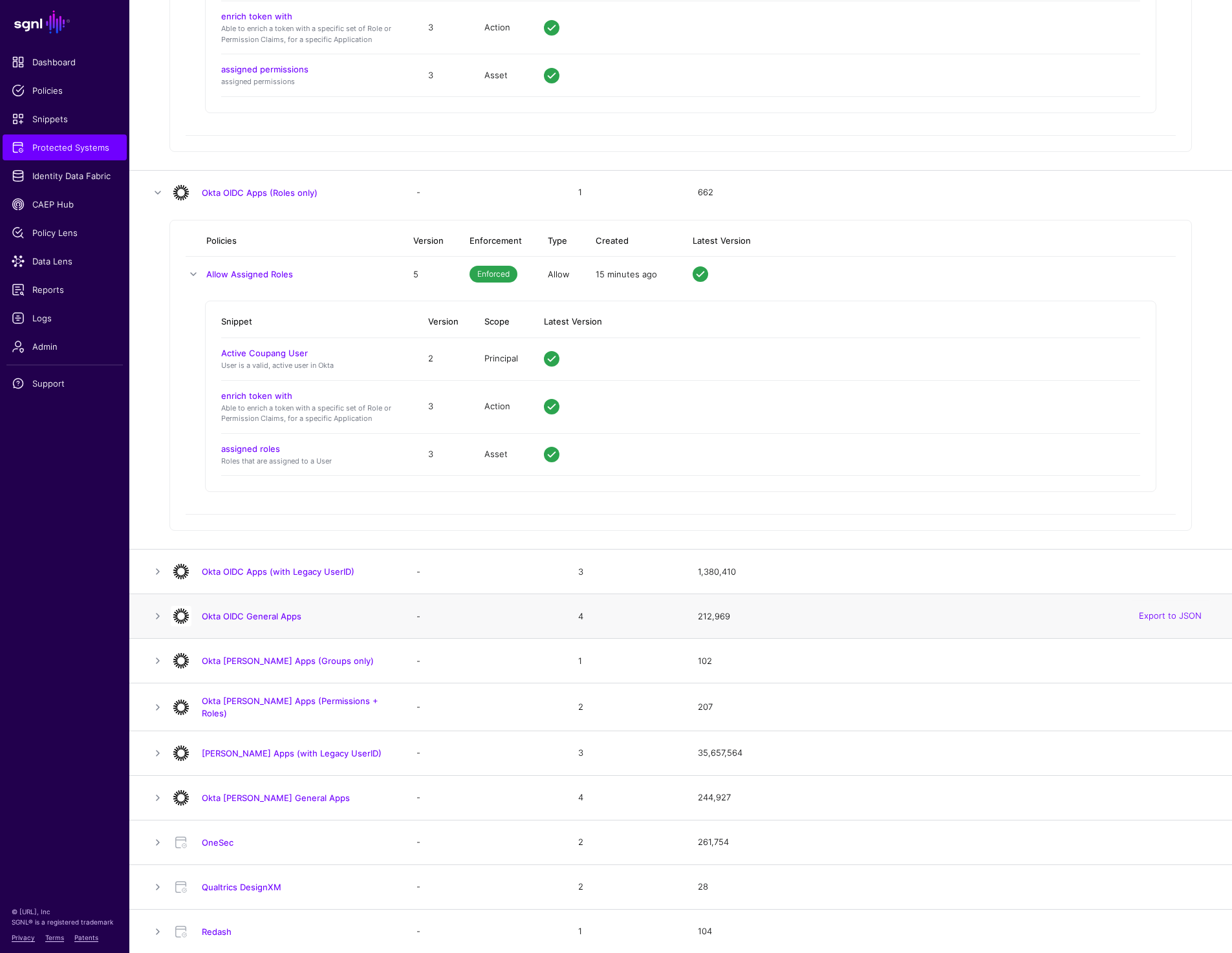
scroll to position [3364, 0]
click at [159, 562] on link at bounding box center [157, 569] width 15 height 15
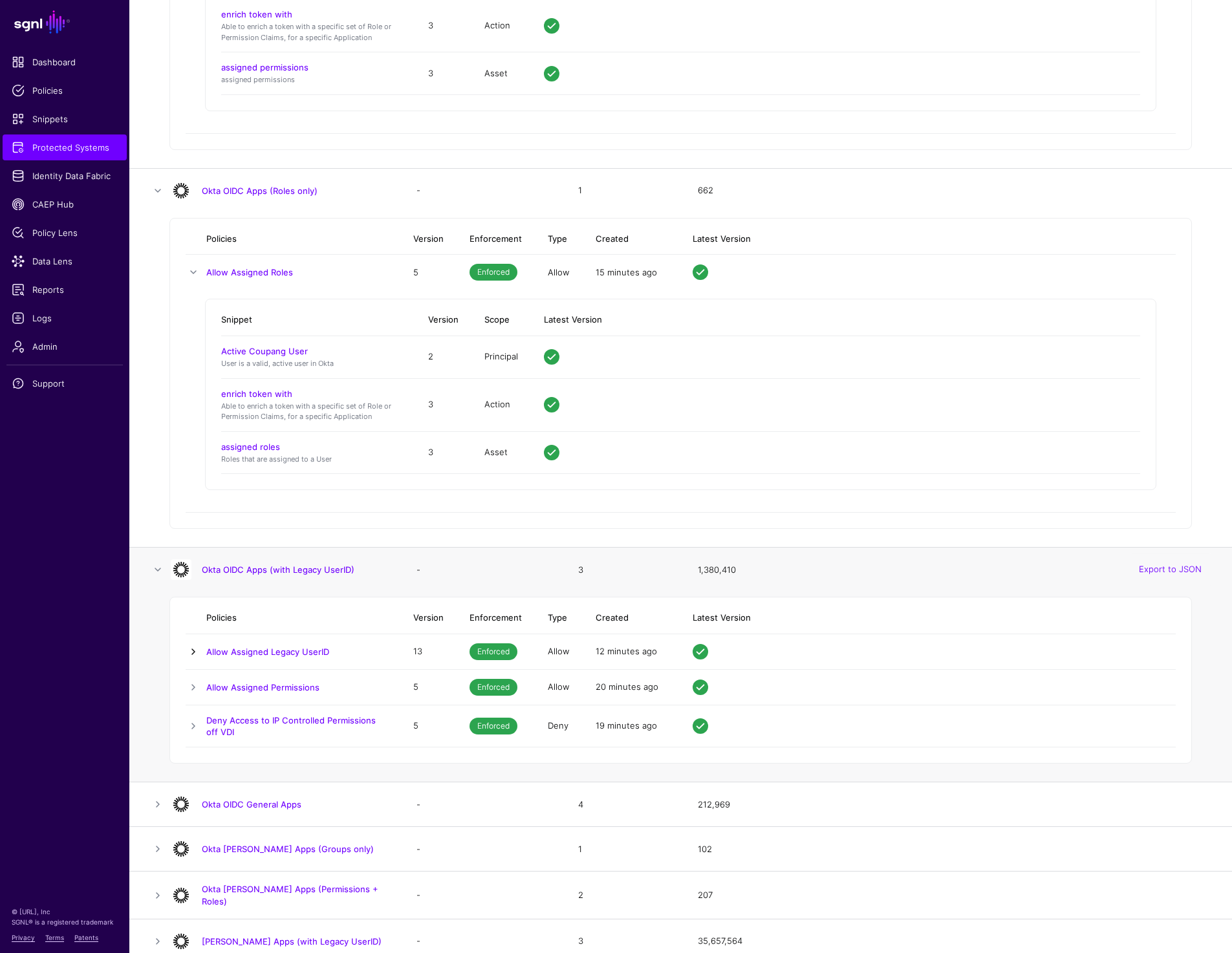
click at [193, 647] on link at bounding box center [193, 651] width 15 height 15
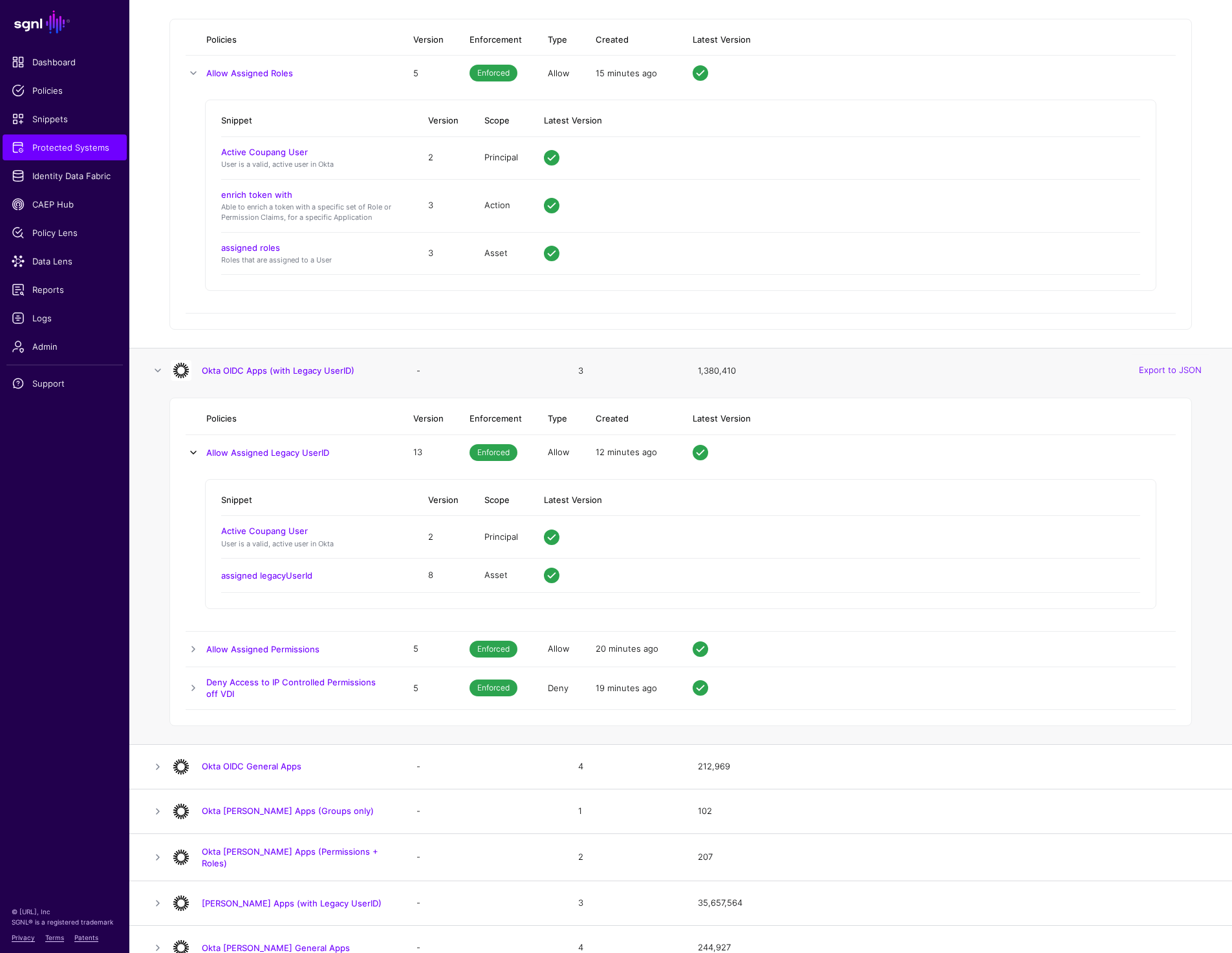
scroll to position [3711, 0]
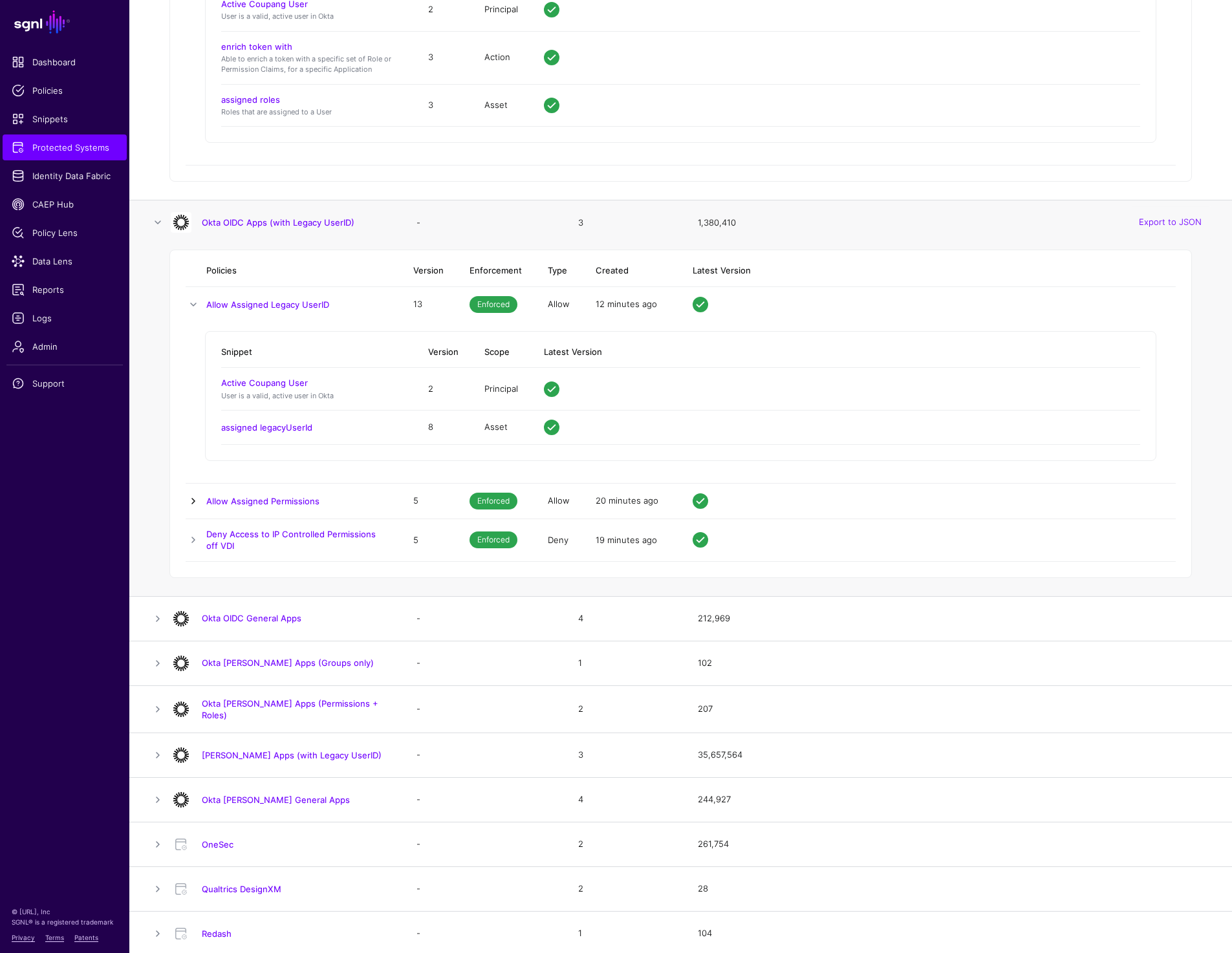
click at [194, 499] on link at bounding box center [193, 501] width 15 height 15
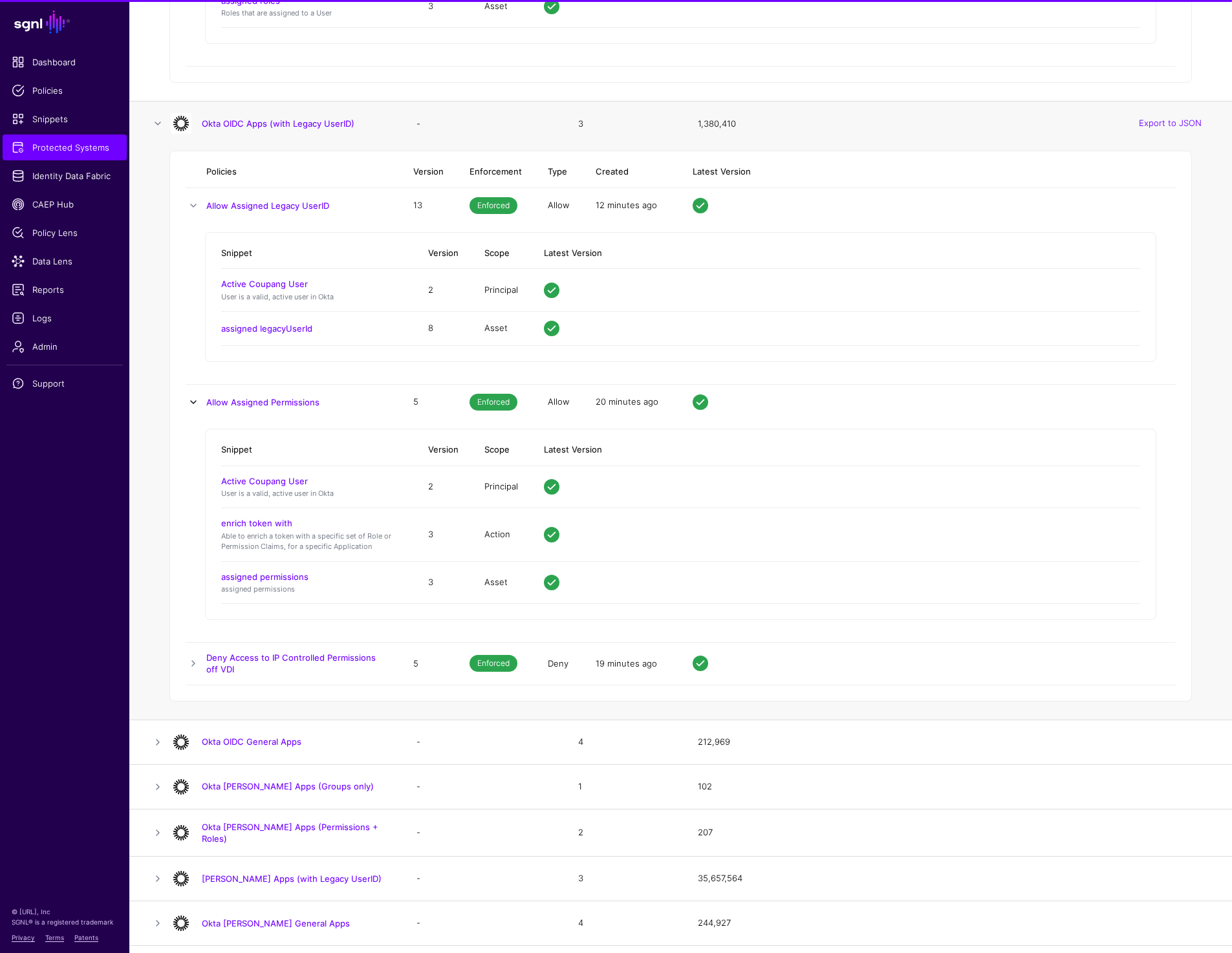
scroll to position [3878, 0]
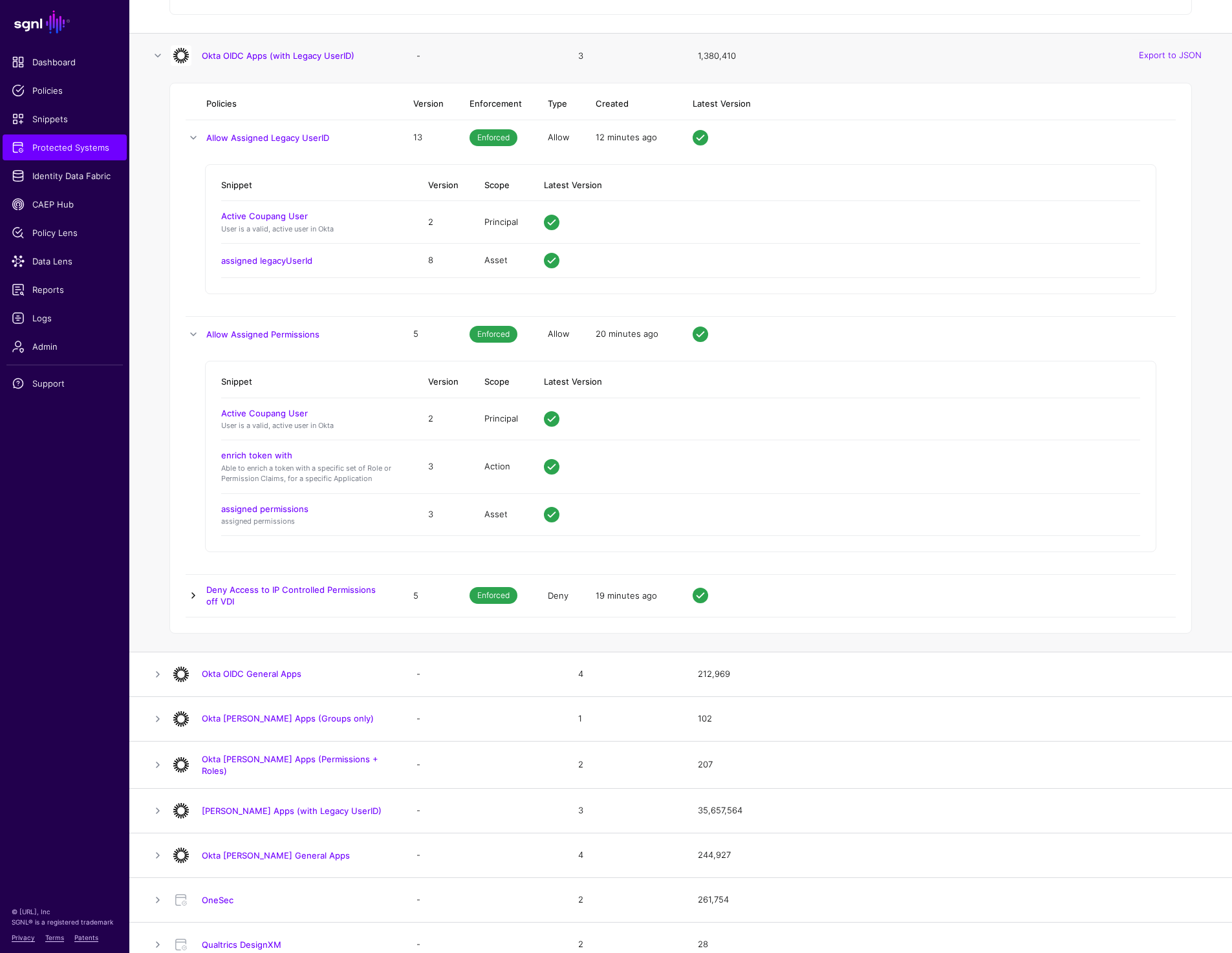
click at [185, 593] on link at bounding box center [193, 595] width 15 height 15
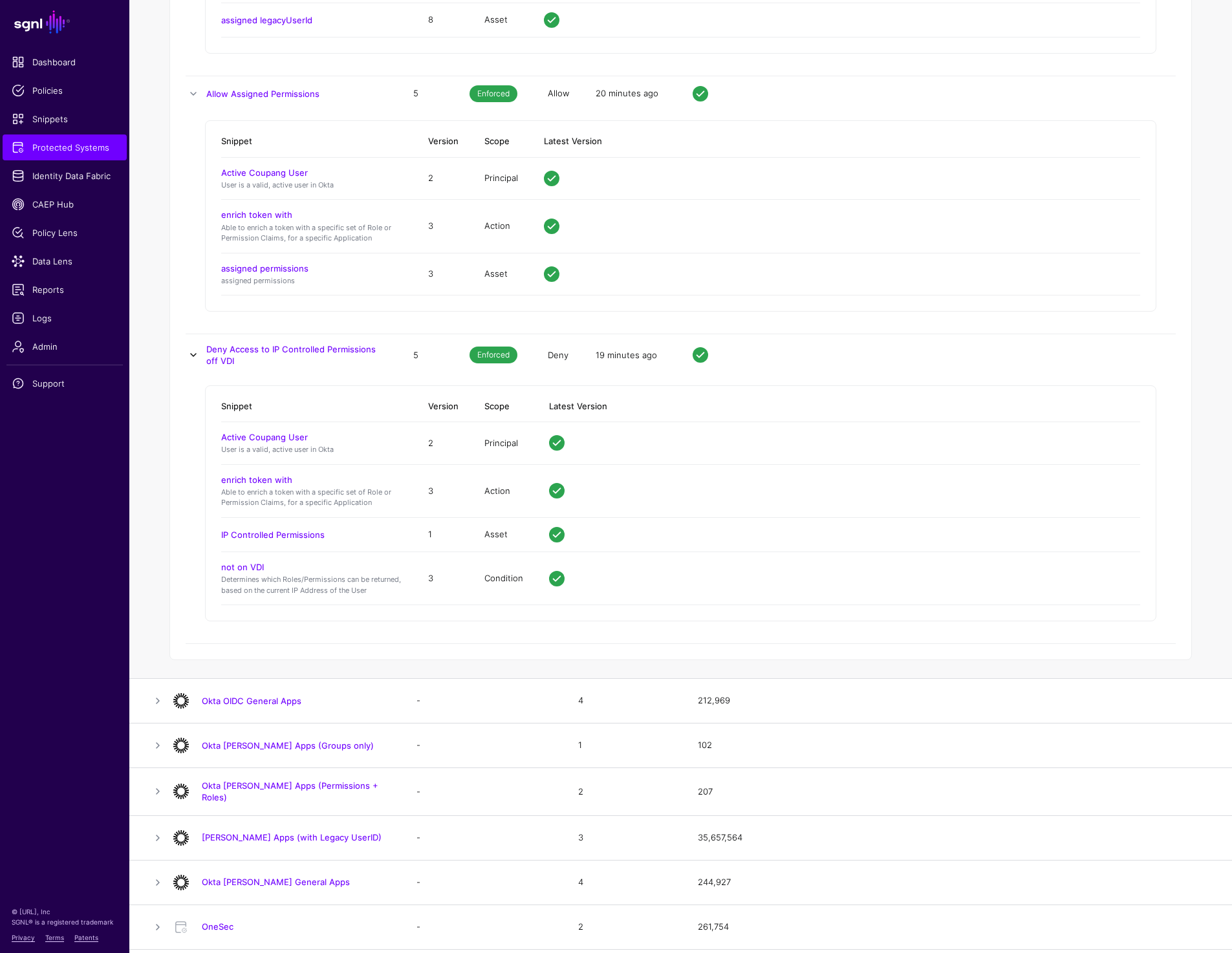
scroll to position [4159, 0]
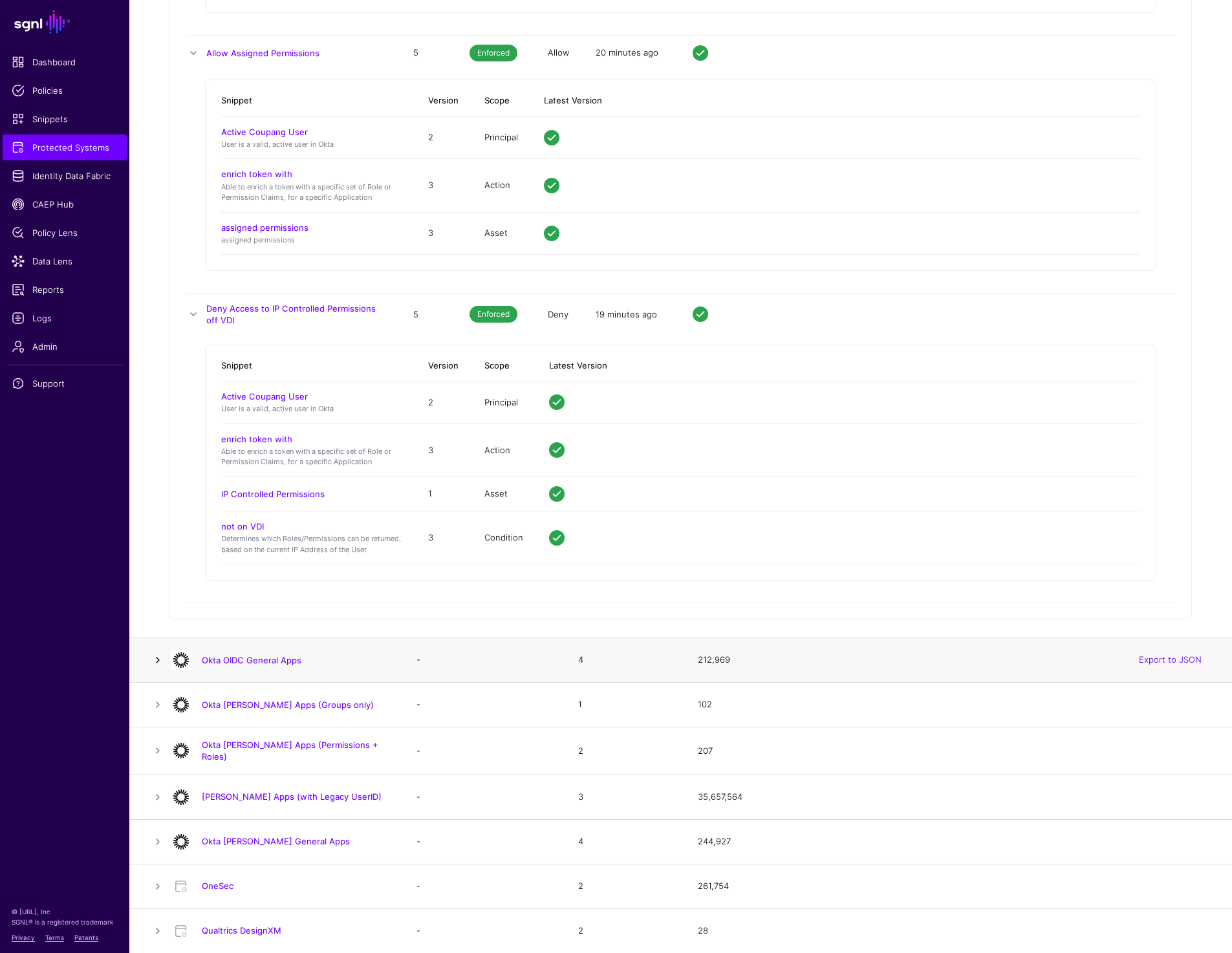
click at [161, 657] on link at bounding box center [157, 659] width 15 height 15
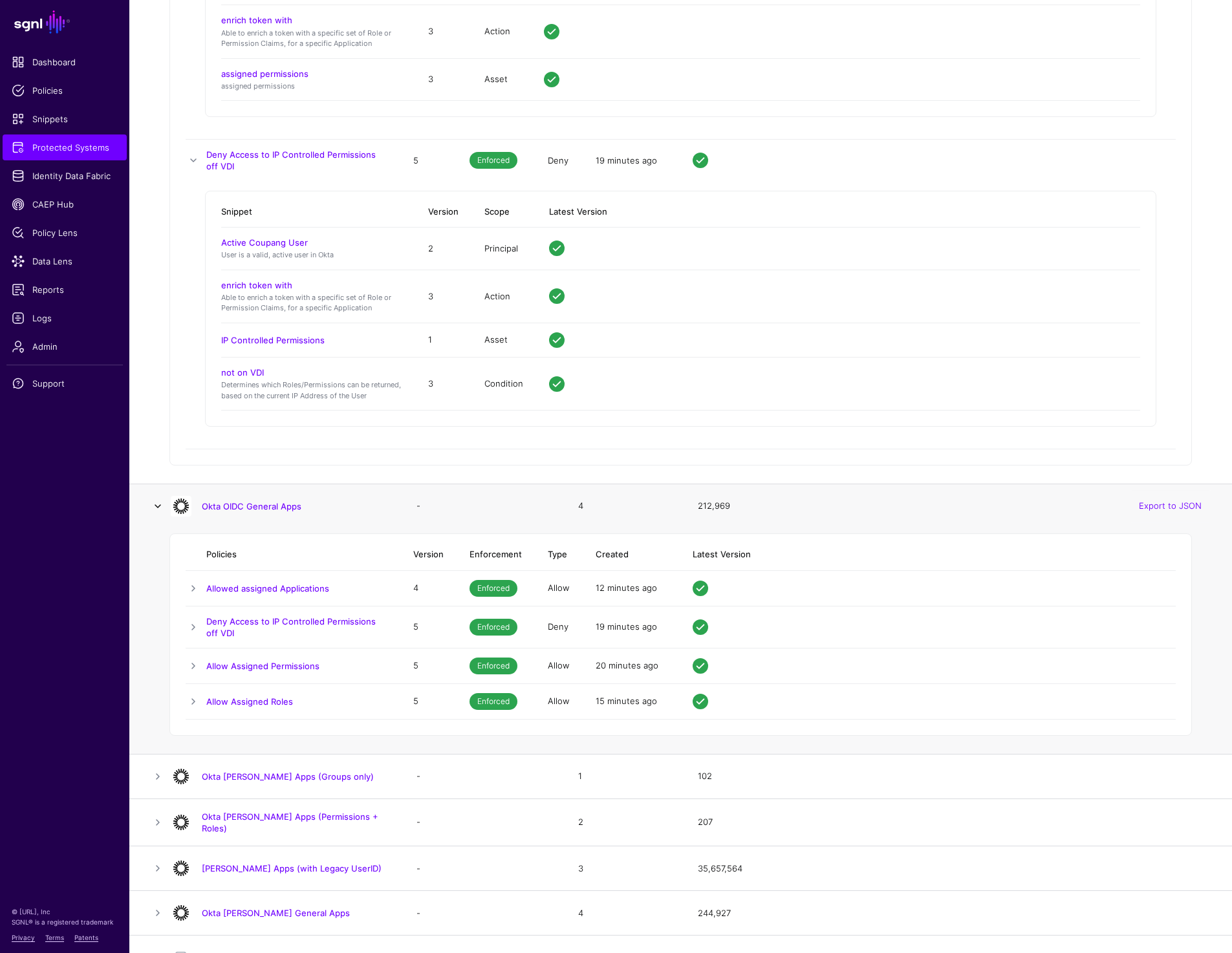
scroll to position [4373, 0]
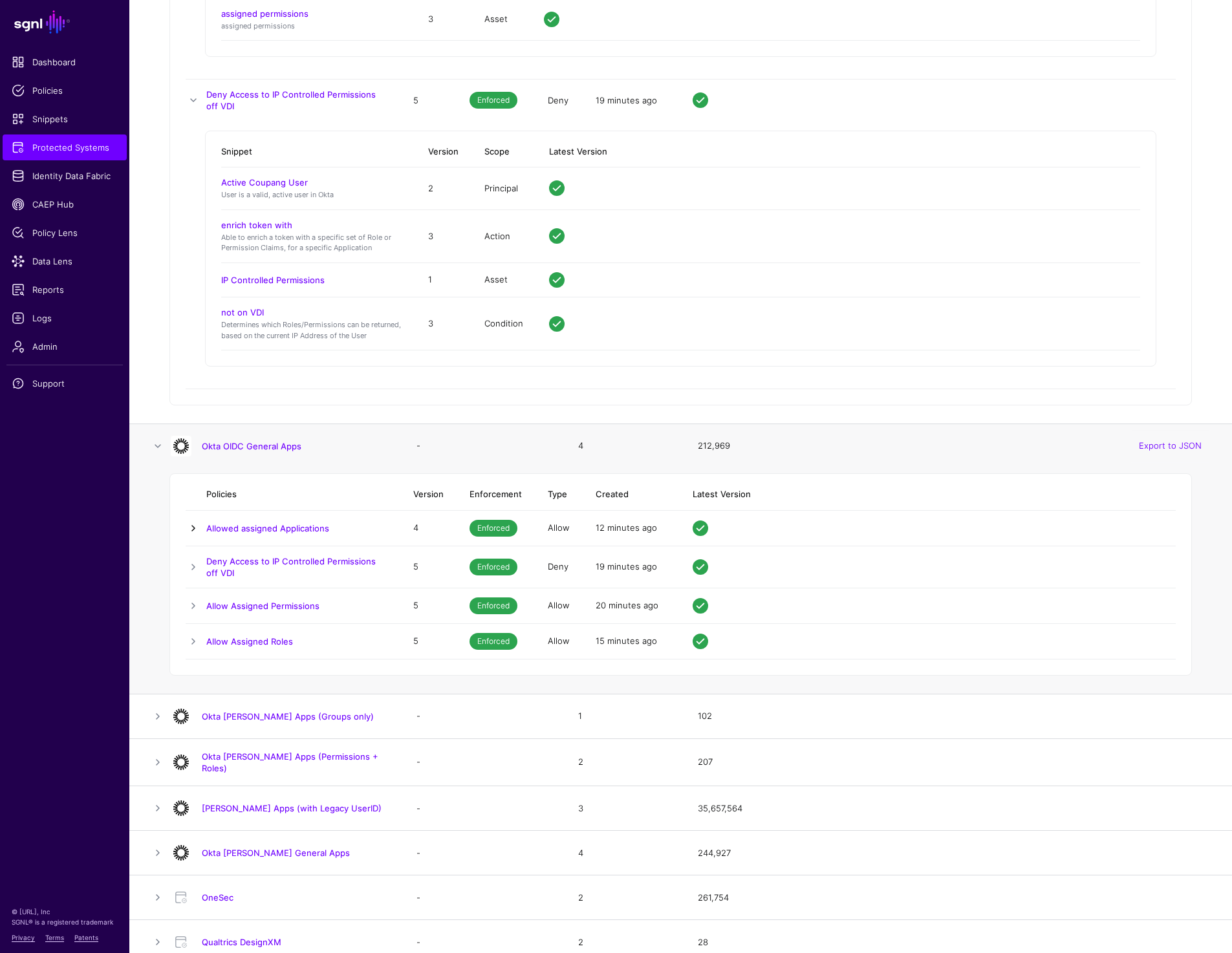
click at [191, 524] on link at bounding box center [193, 528] width 15 height 15
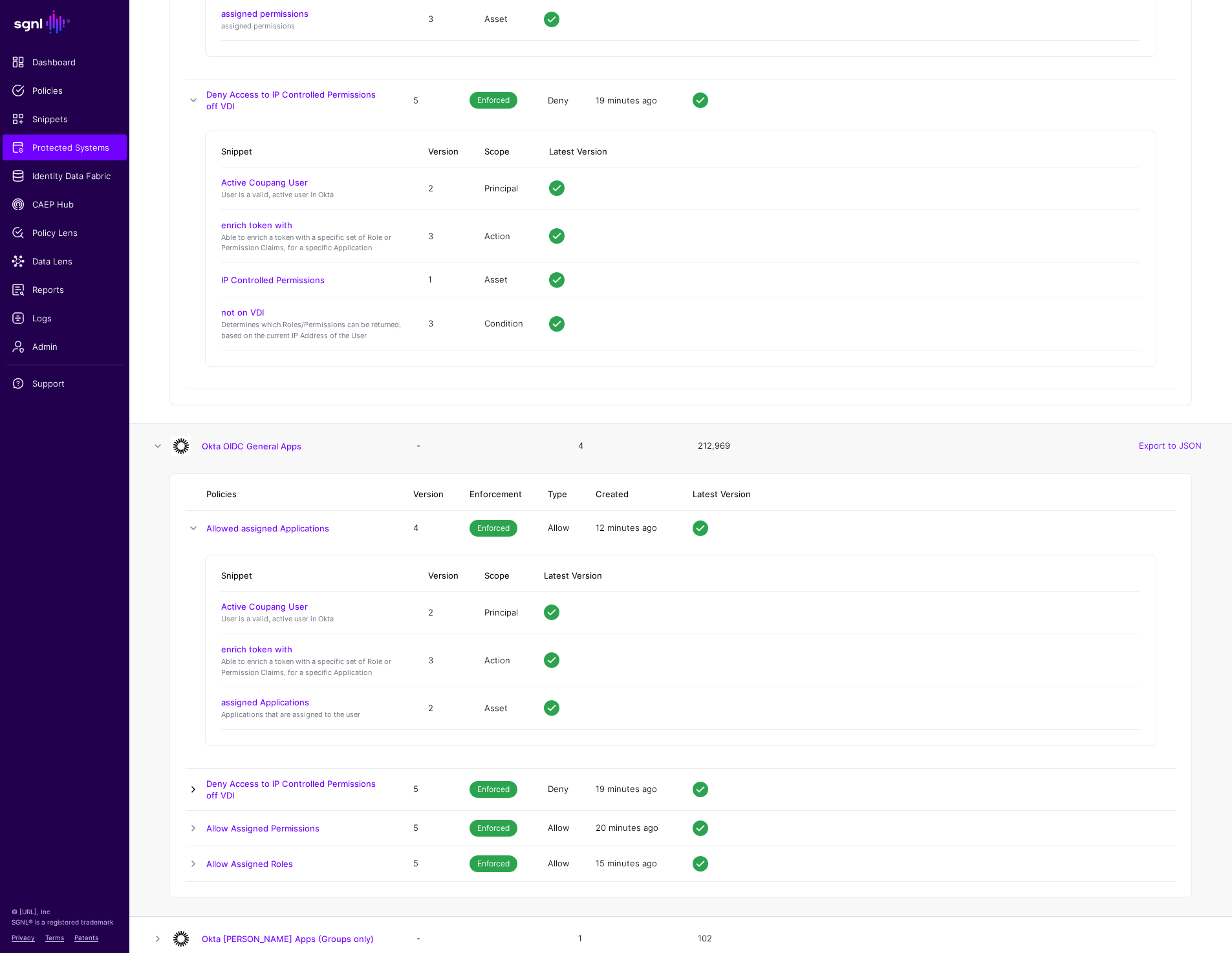
click at [191, 782] on link at bounding box center [193, 789] width 15 height 15
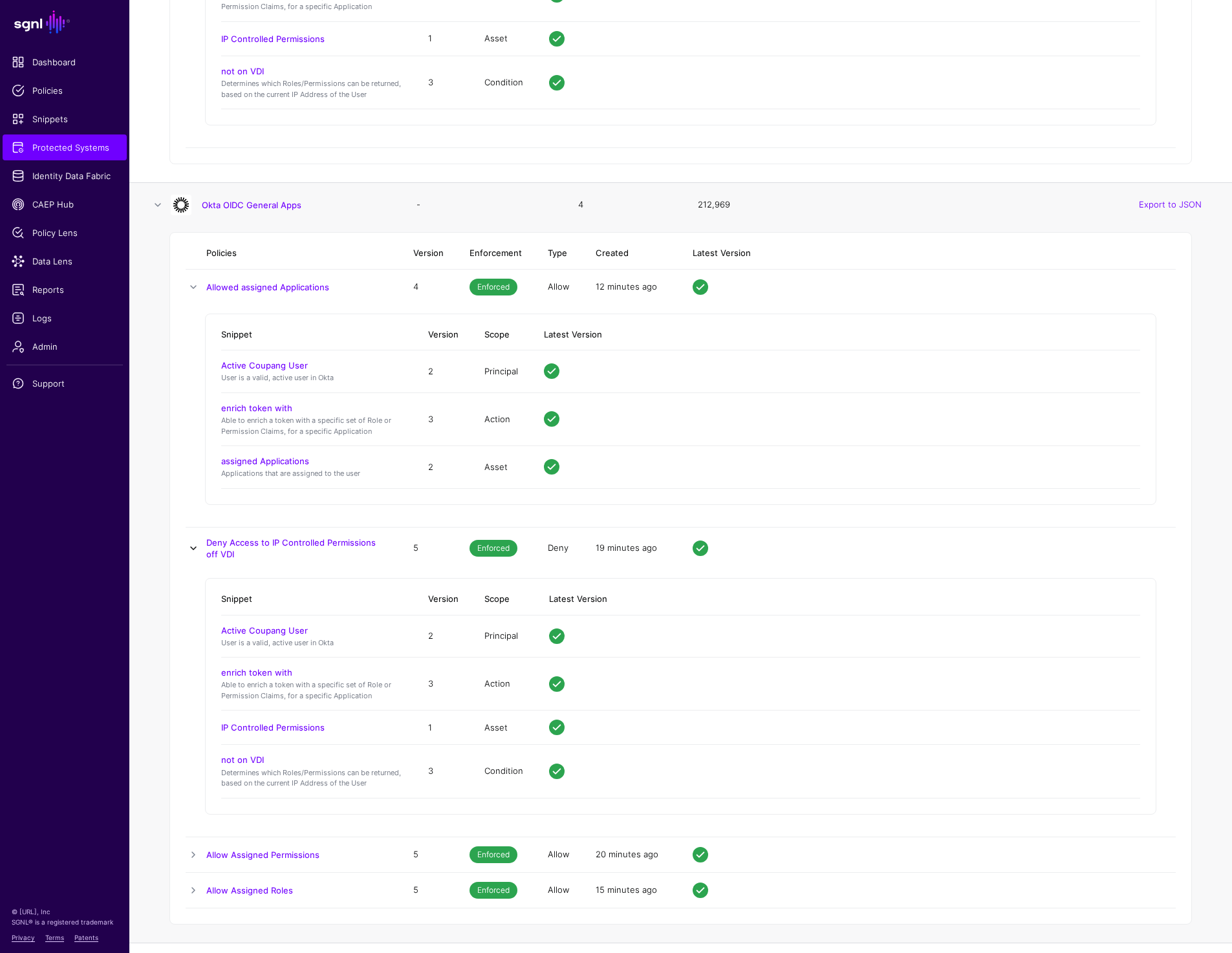
scroll to position [4793, 0]
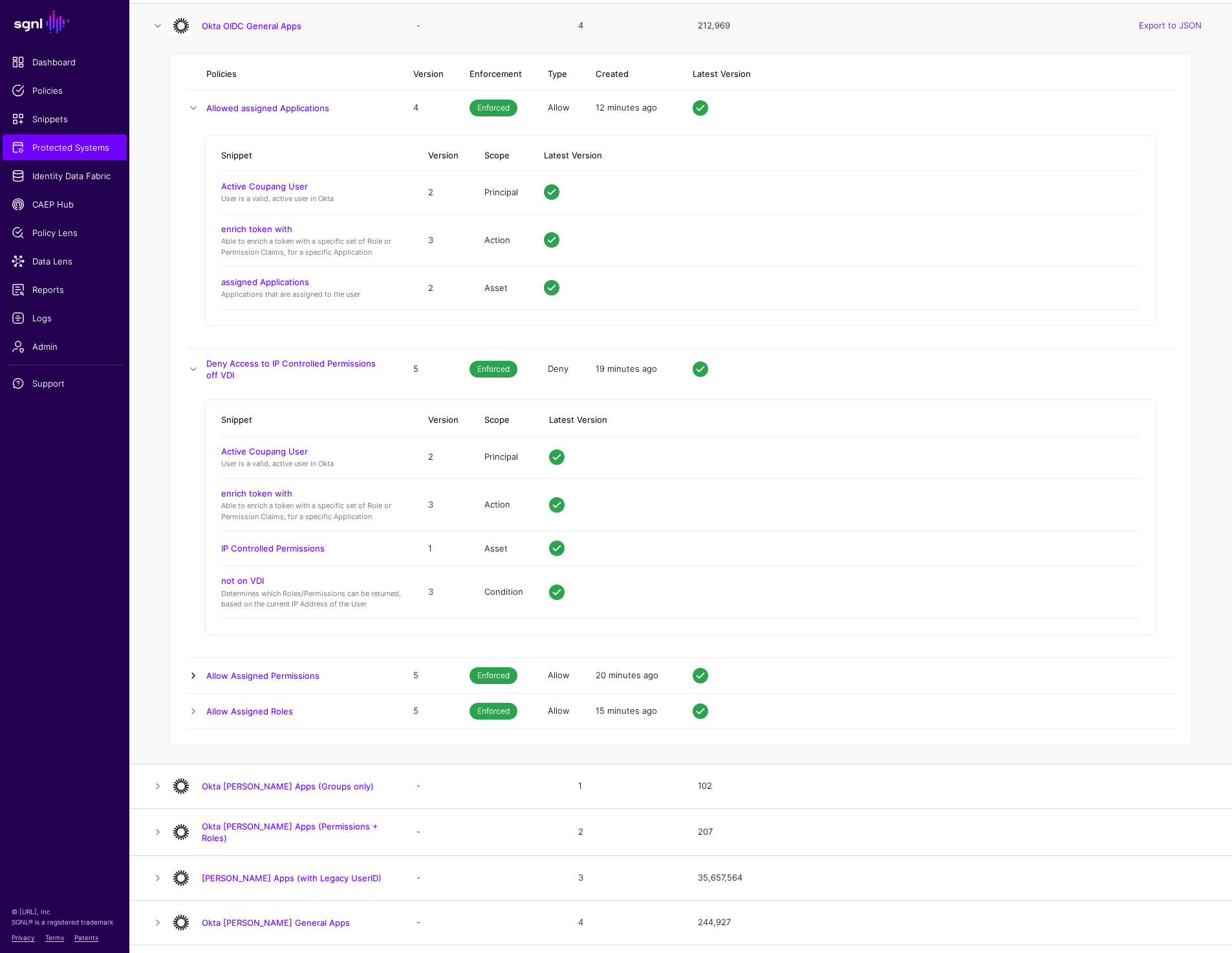
click at [191, 677] on link at bounding box center [193, 675] width 15 height 15
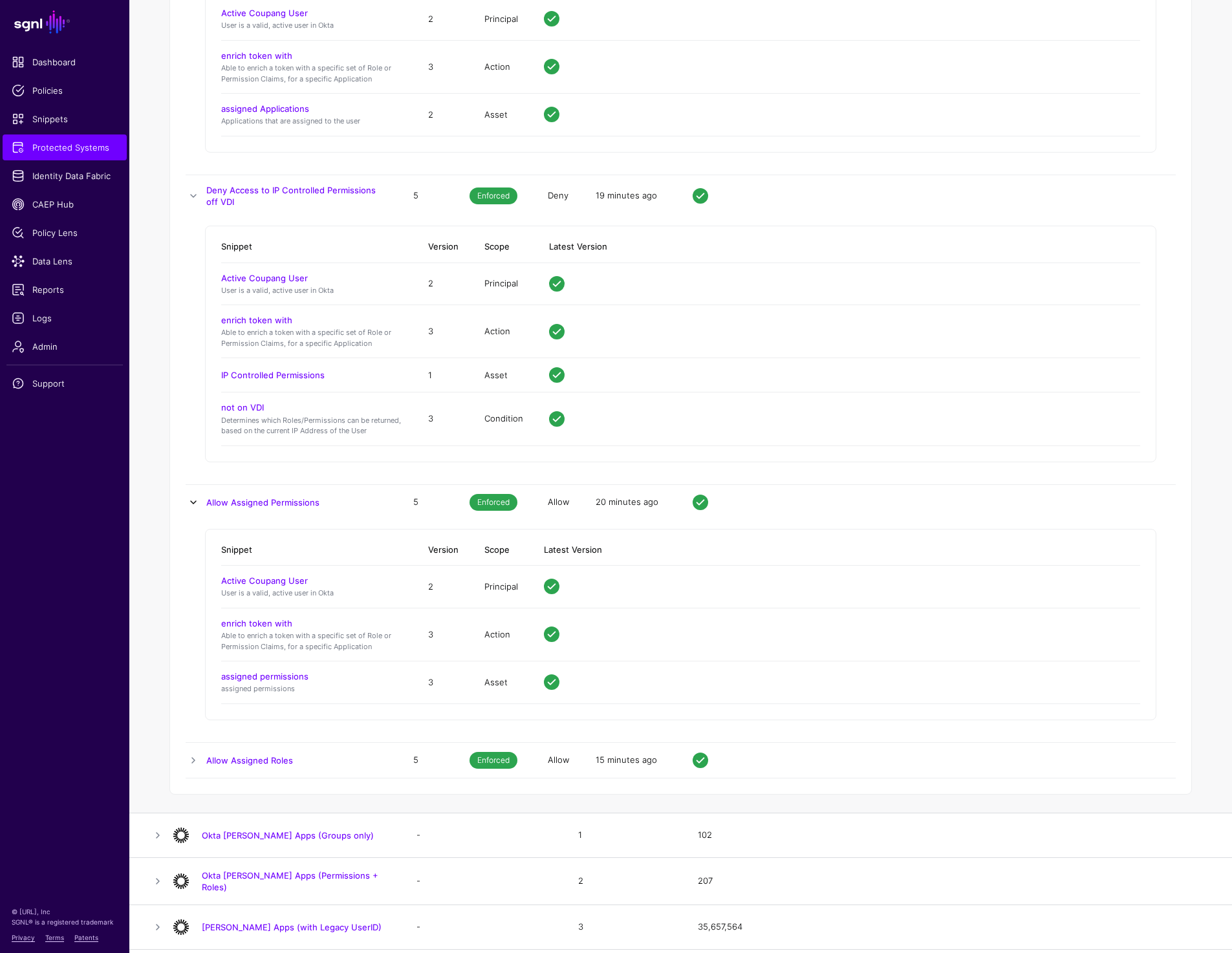
scroll to position [4972, 0]
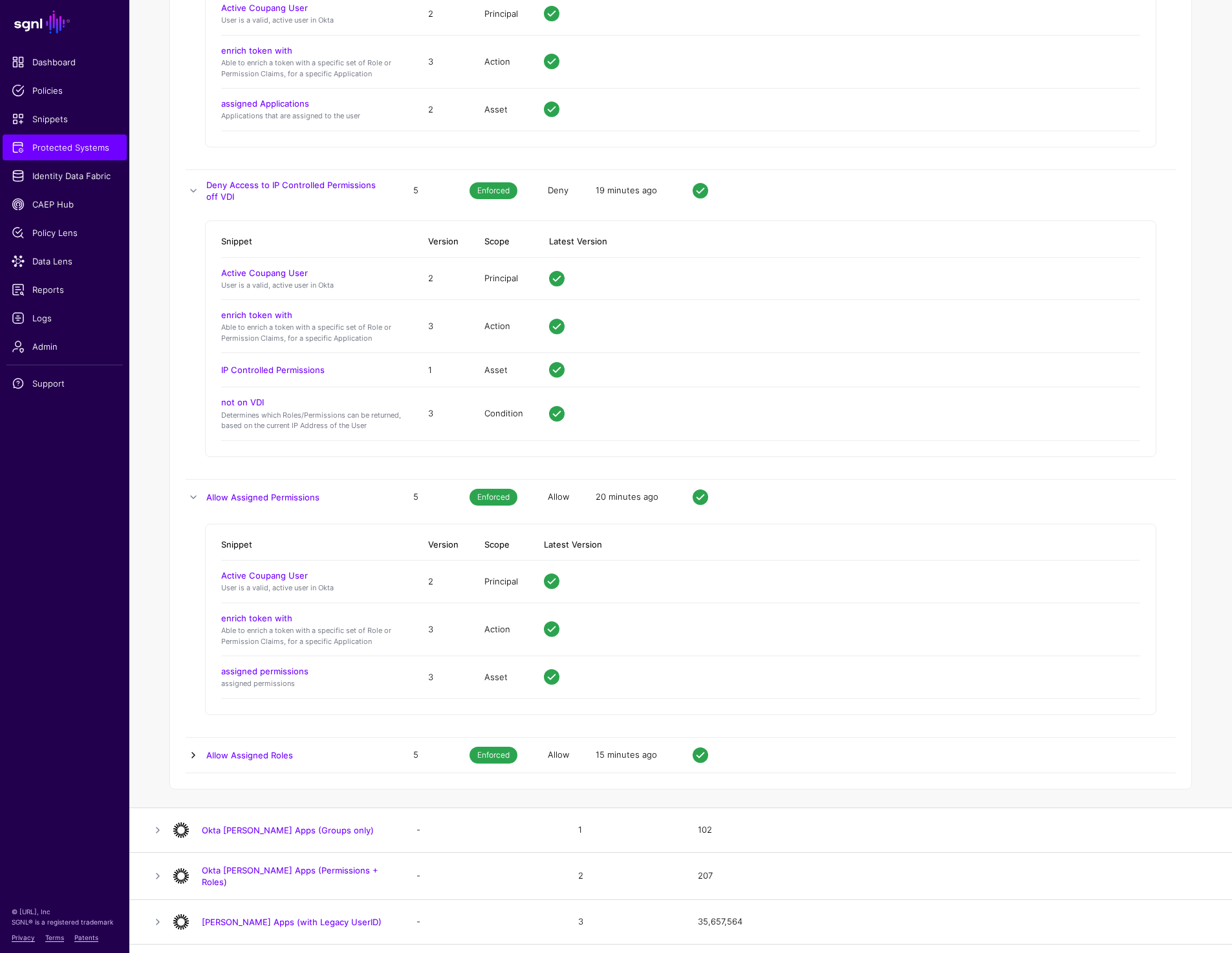
click at [191, 755] on link at bounding box center [193, 755] width 15 height 15
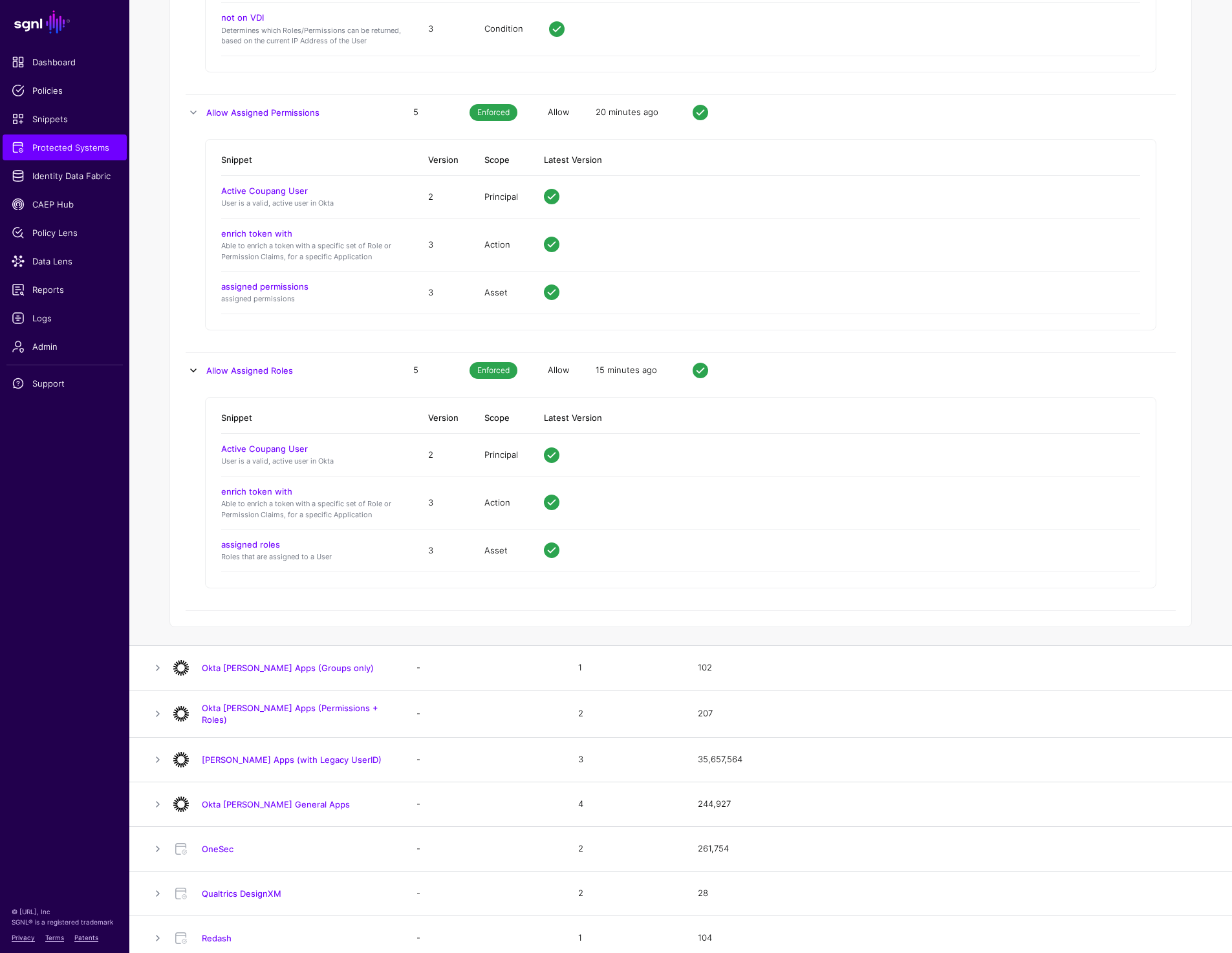
scroll to position [5360, 0]
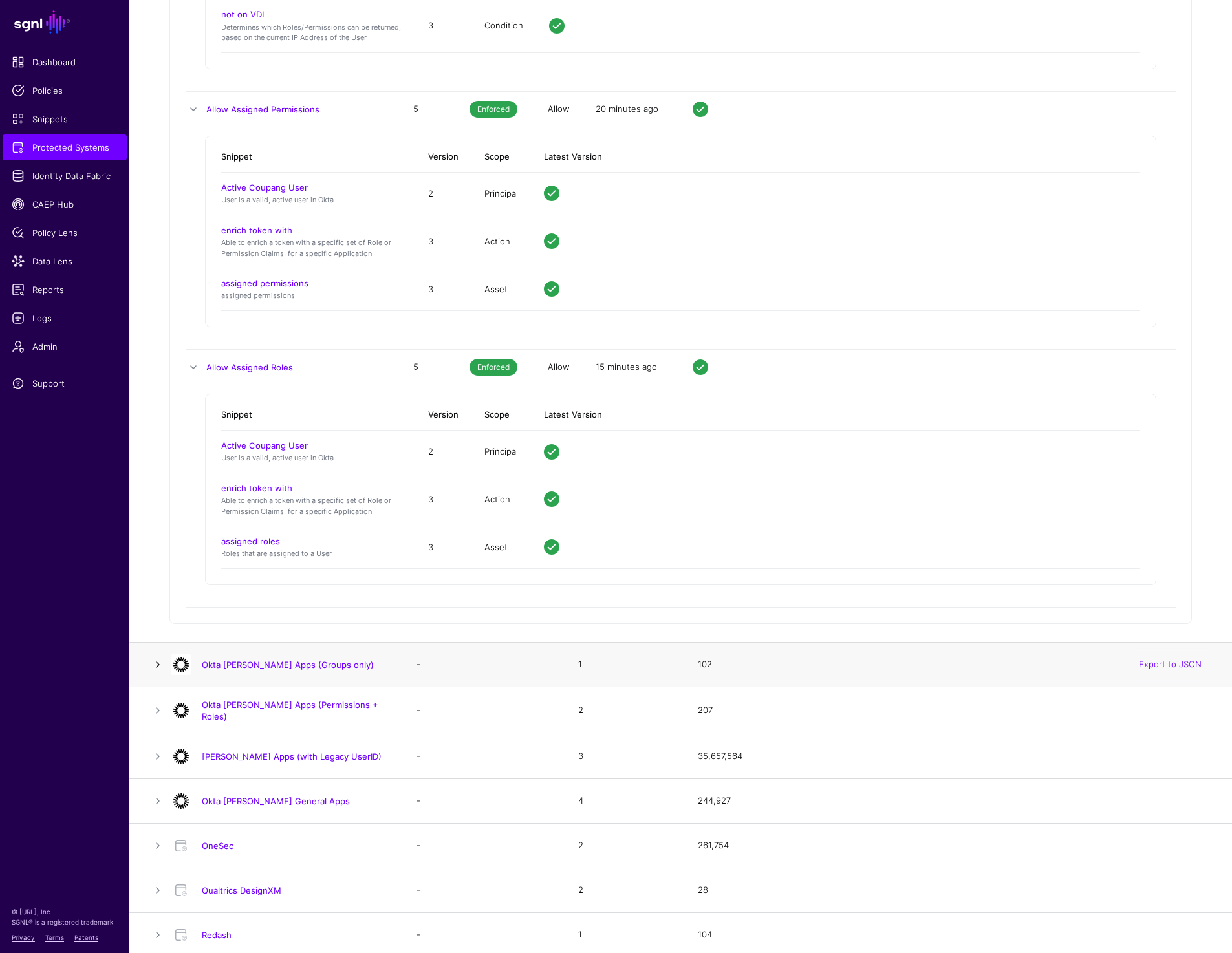
click at [150, 663] on link at bounding box center [157, 664] width 15 height 15
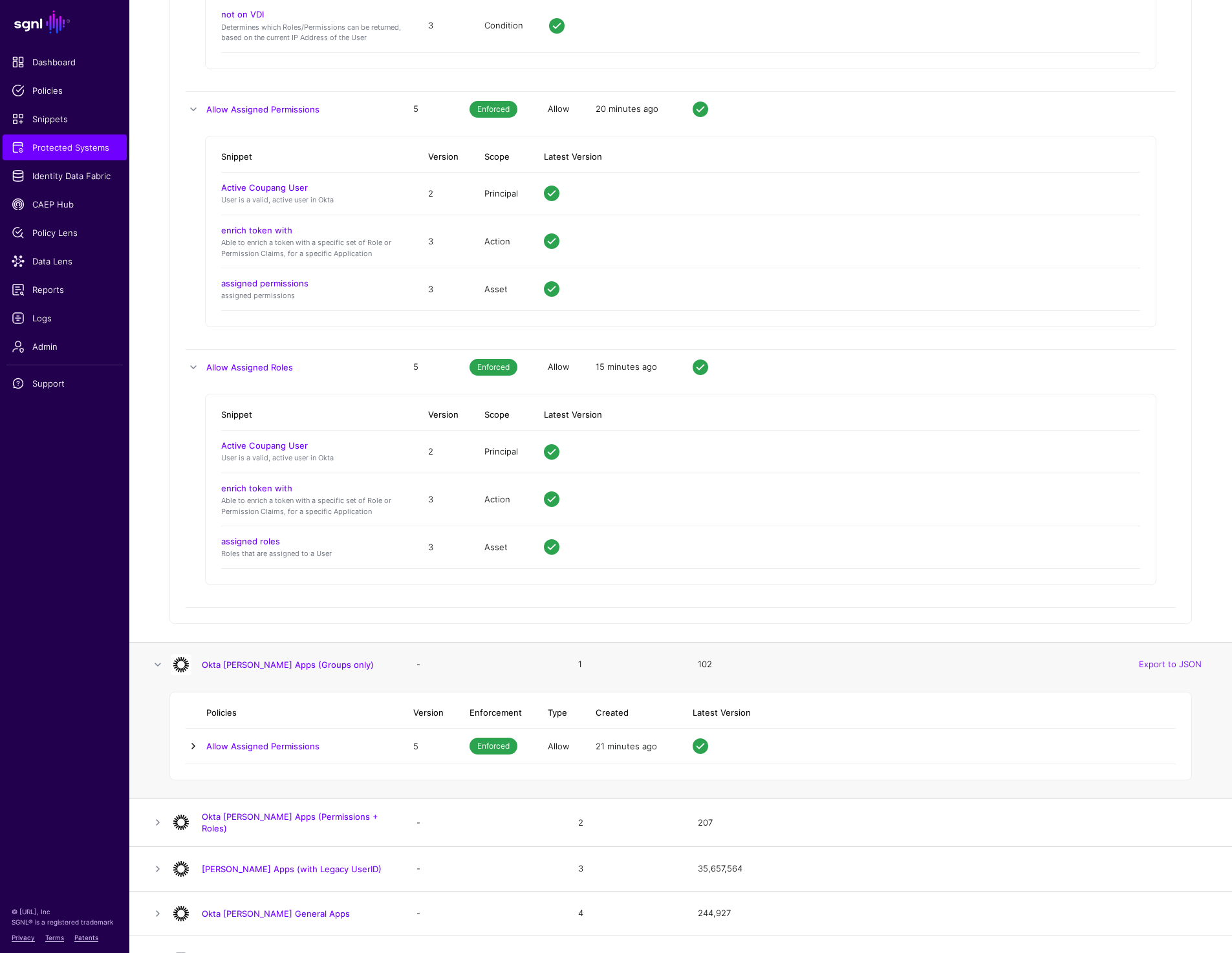
click at [190, 751] on link at bounding box center [193, 745] width 15 height 15
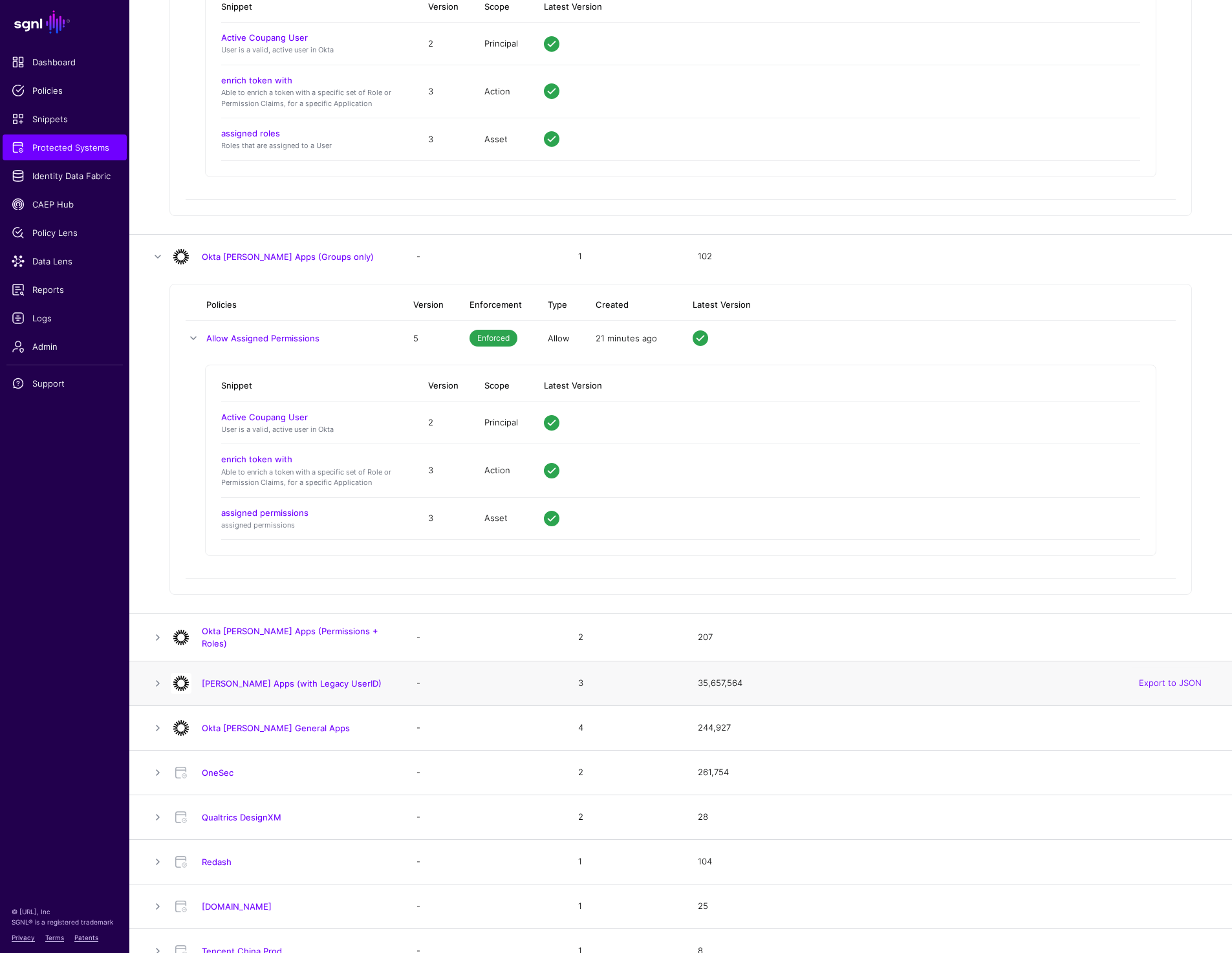
scroll to position [5782, 0]
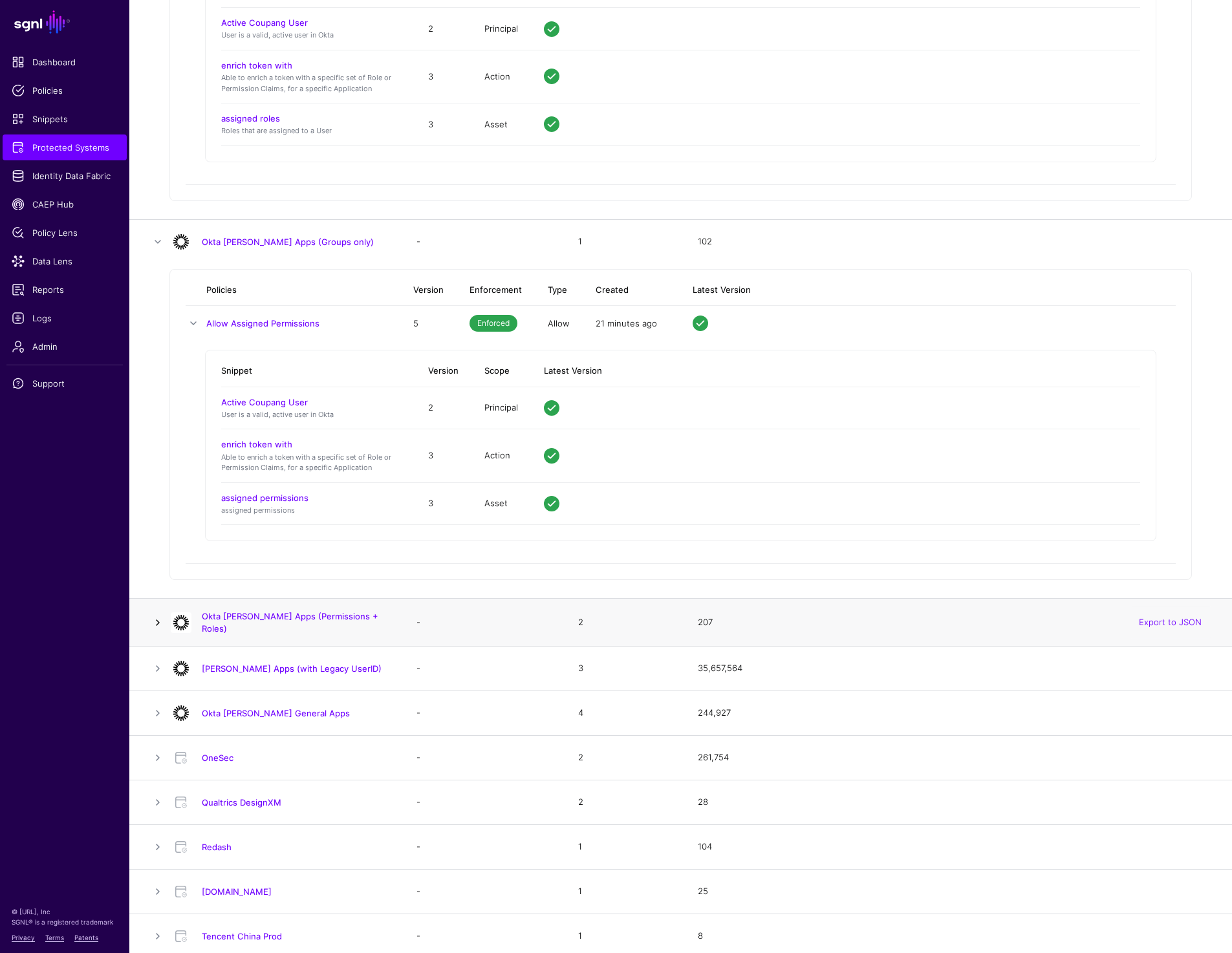
click at [159, 615] on link at bounding box center [157, 622] width 15 height 15
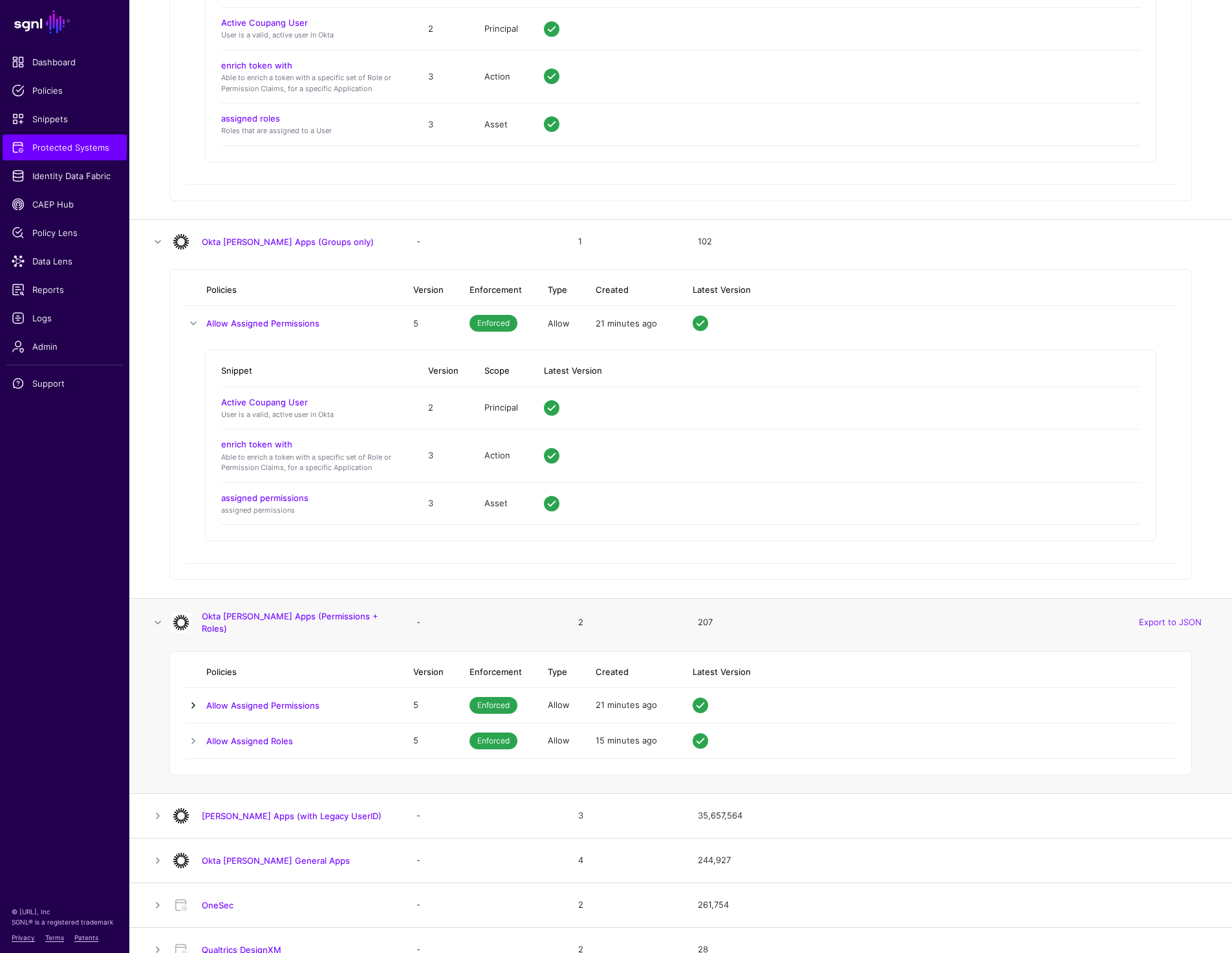
click at [193, 706] on link at bounding box center [193, 705] width 15 height 15
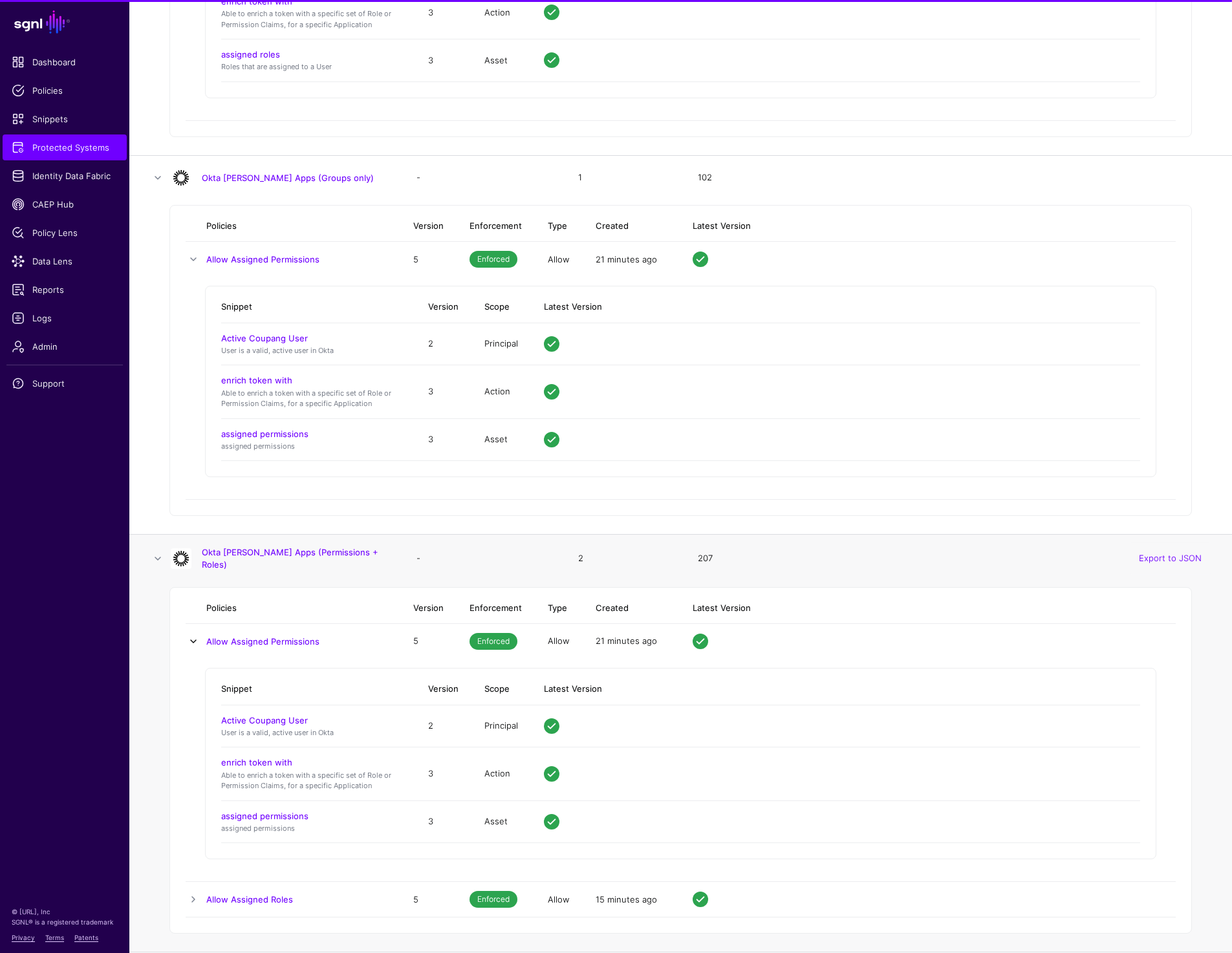
scroll to position [6068, 0]
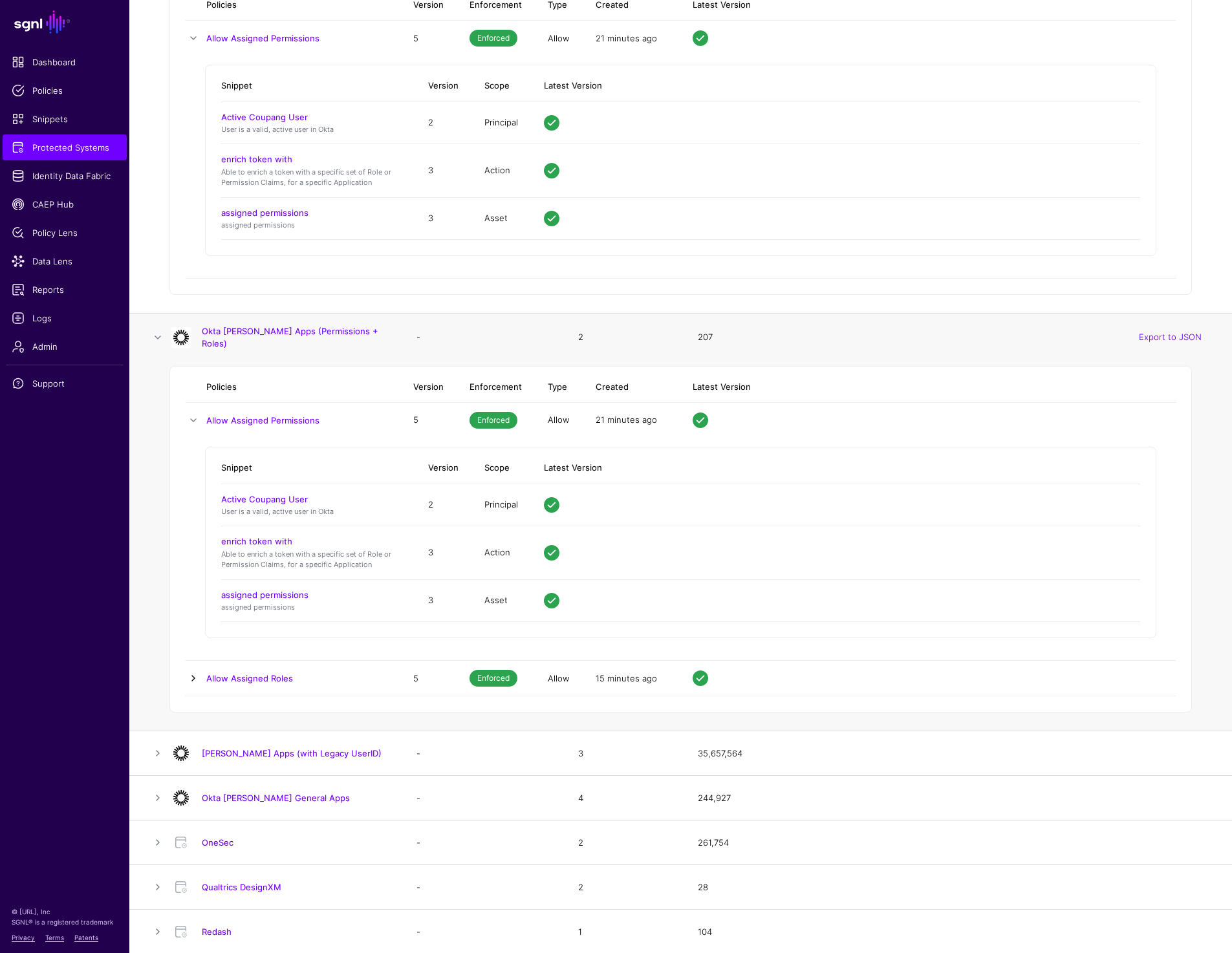
click at [190, 670] on link at bounding box center [193, 677] width 15 height 15
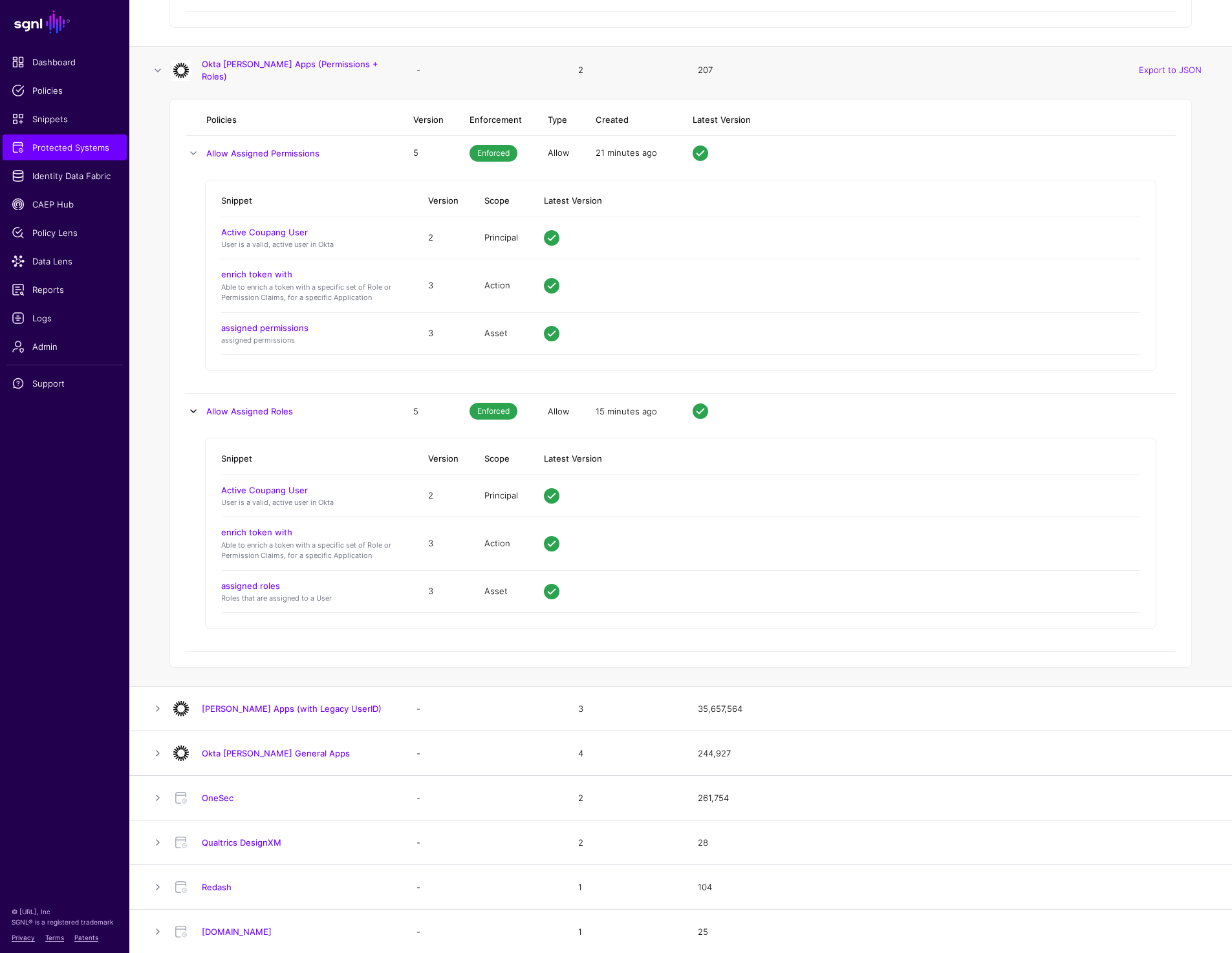
scroll to position [6346, 0]
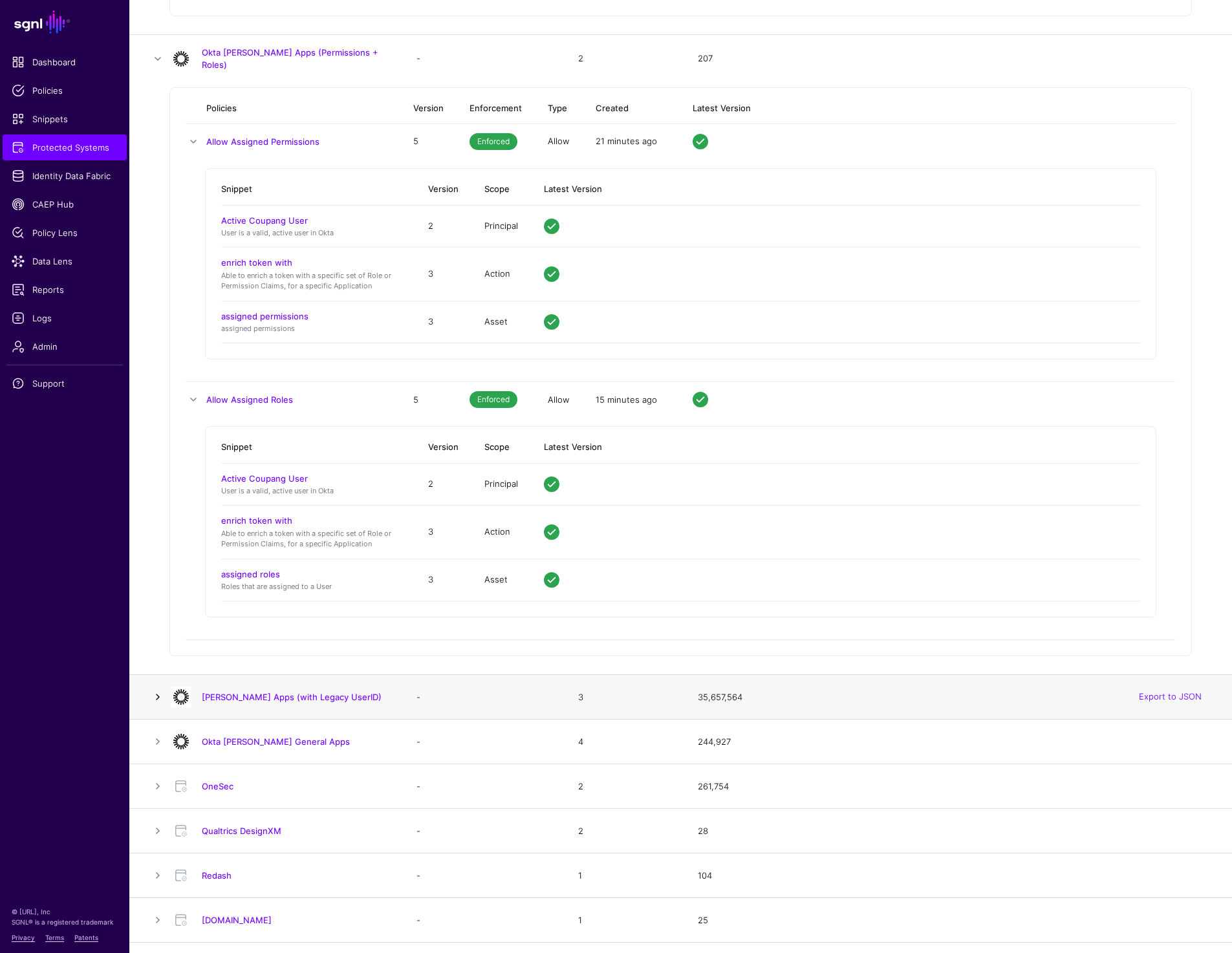
click at [161, 695] on link at bounding box center [157, 696] width 15 height 15
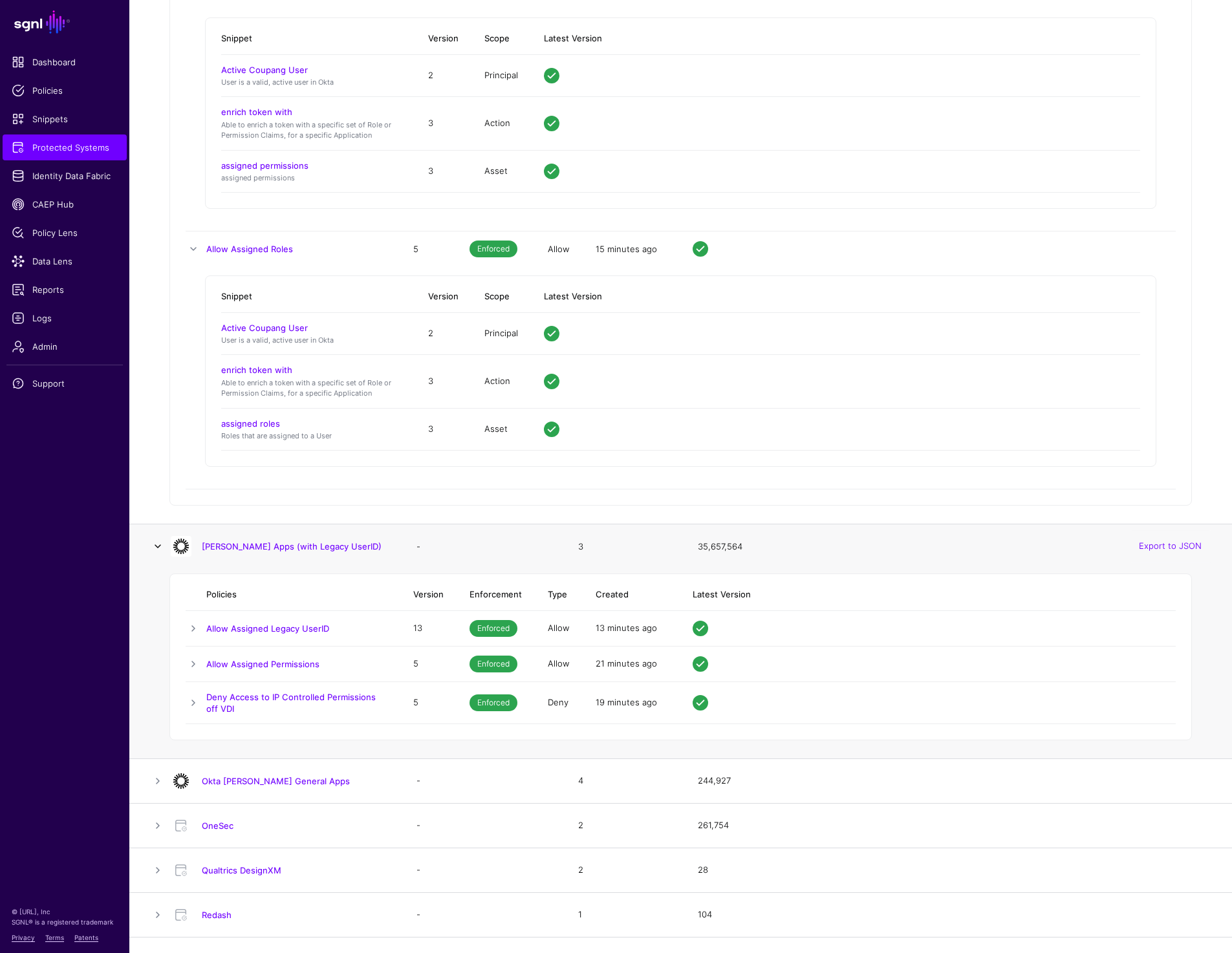
scroll to position [6573, 0]
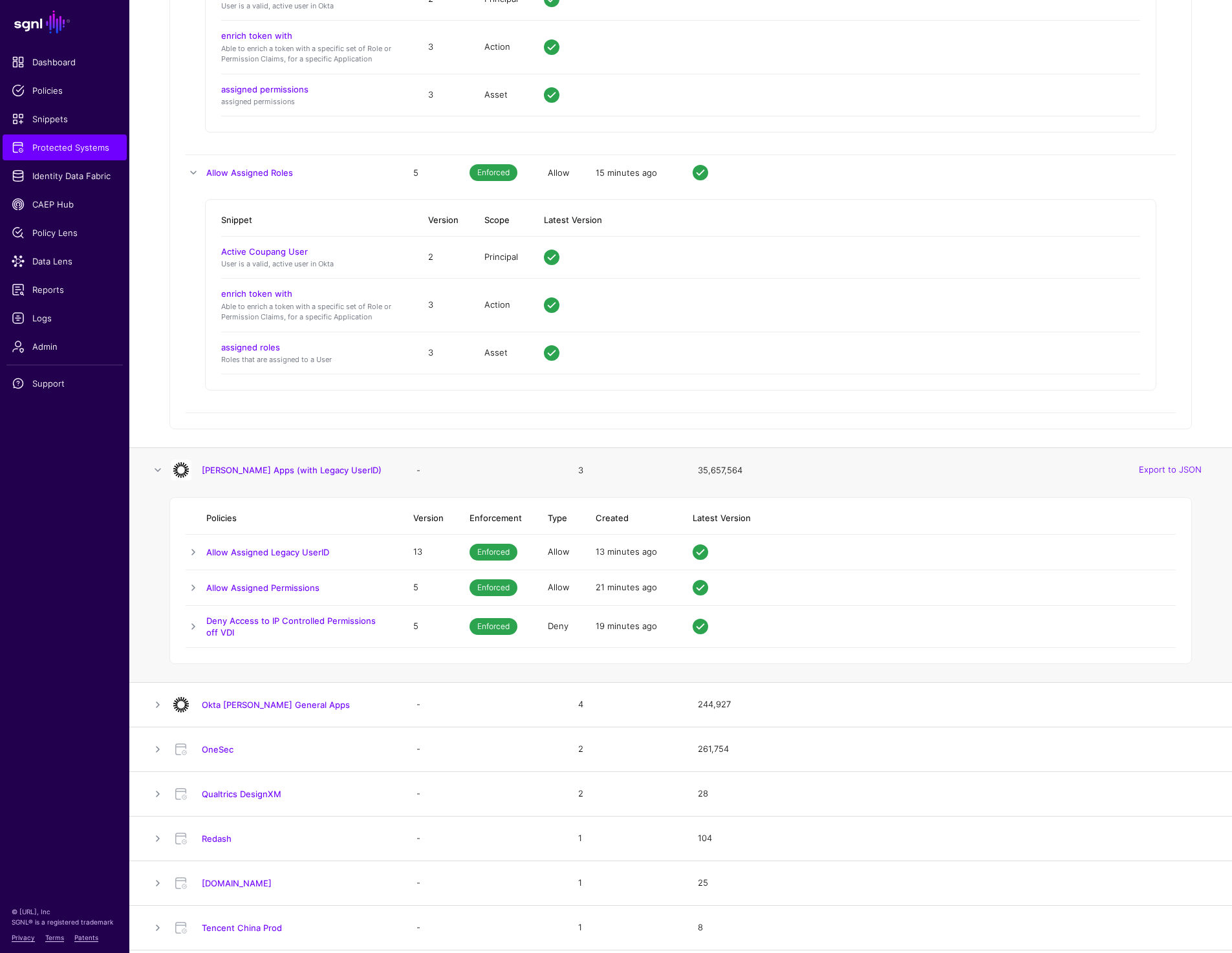
click at [177, 552] on div "Policies Version Enforcement Type Created Latest Version Allow Assigned Legacy …" at bounding box center [680, 580] width 1022 height 166
click at [185, 552] on link at bounding box center [193, 551] width 15 height 15
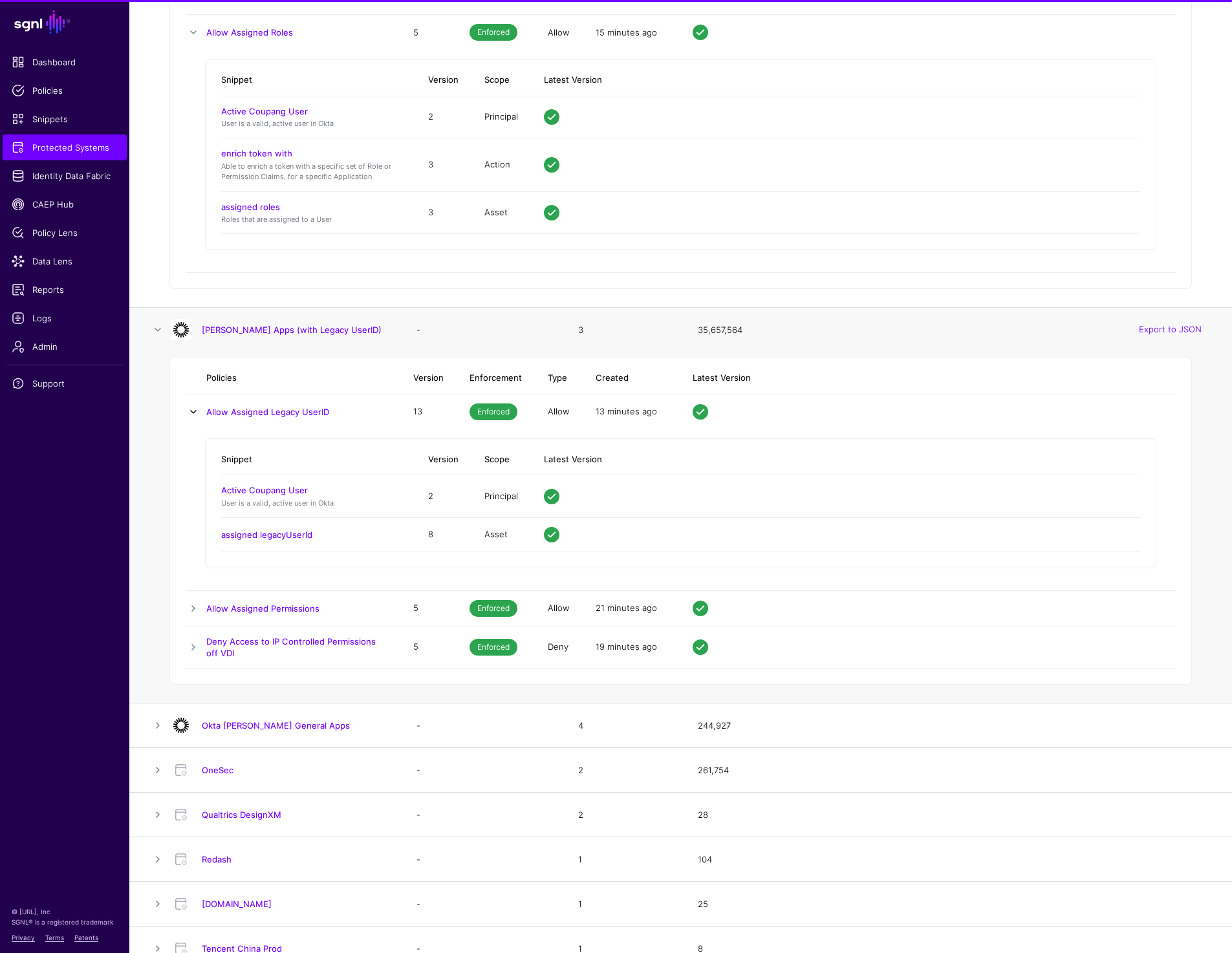
scroll to position [6717, 0]
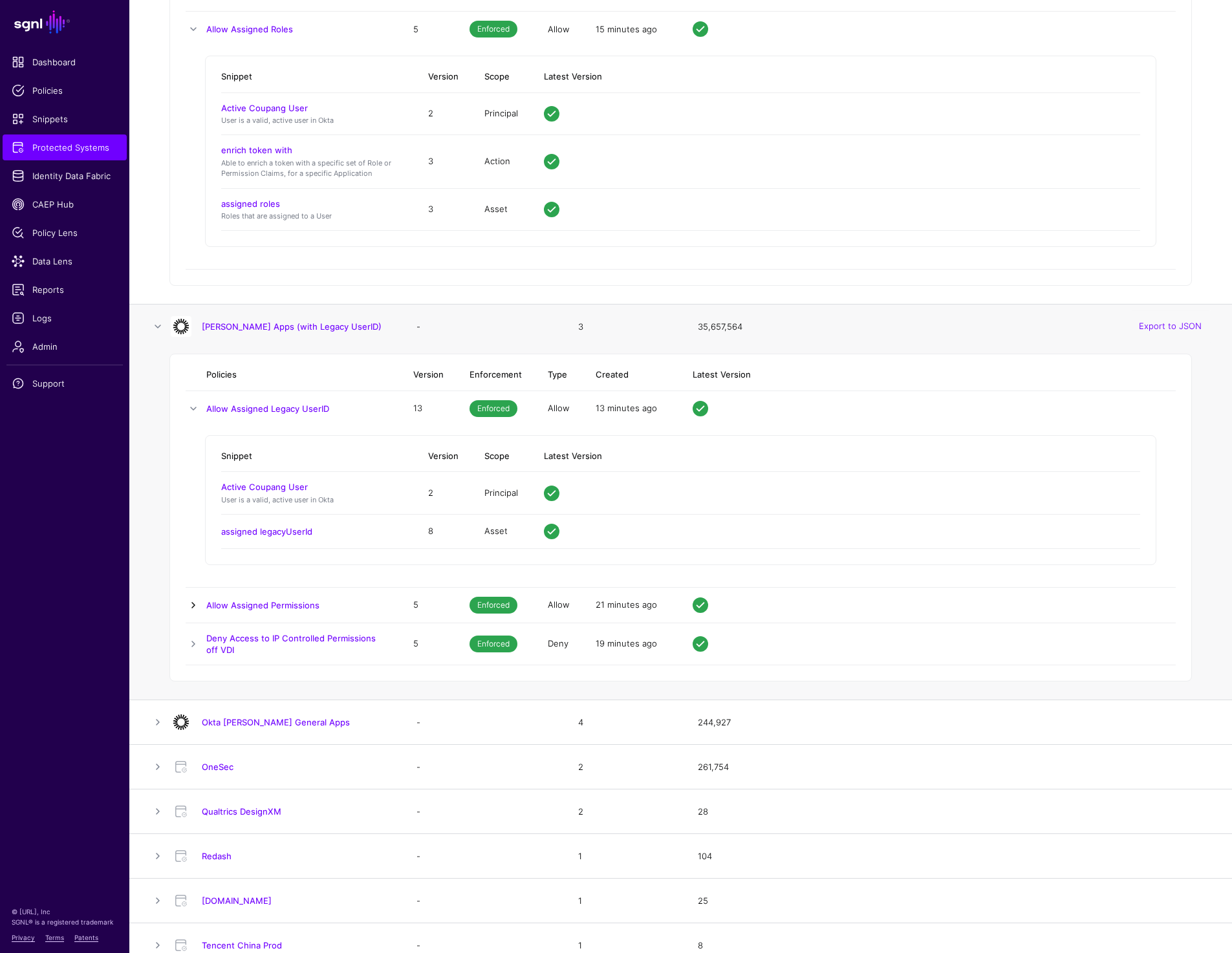
click at [186, 603] on link at bounding box center [193, 604] width 15 height 15
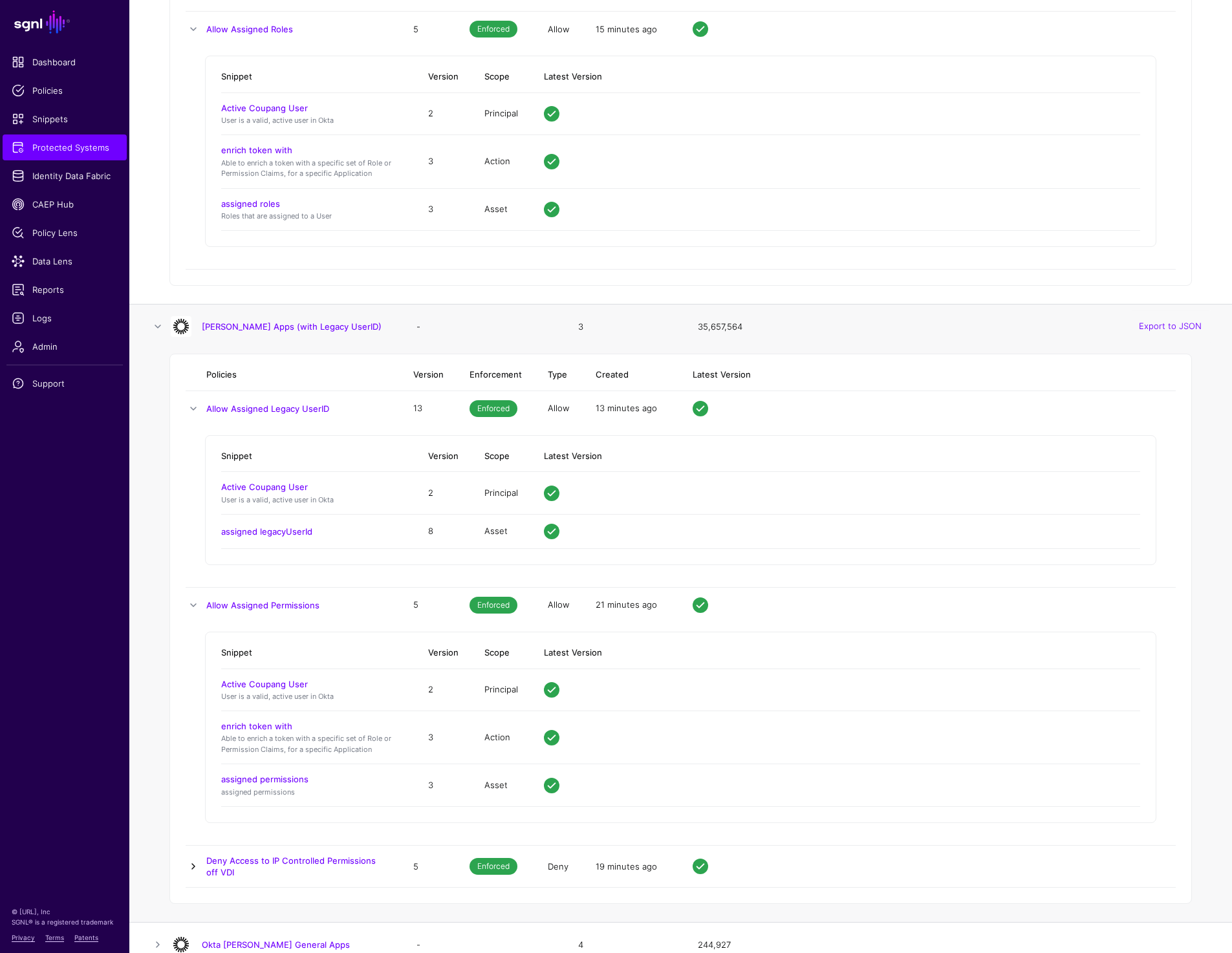
click at [187, 863] on link at bounding box center [193, 865] width 15 height 15
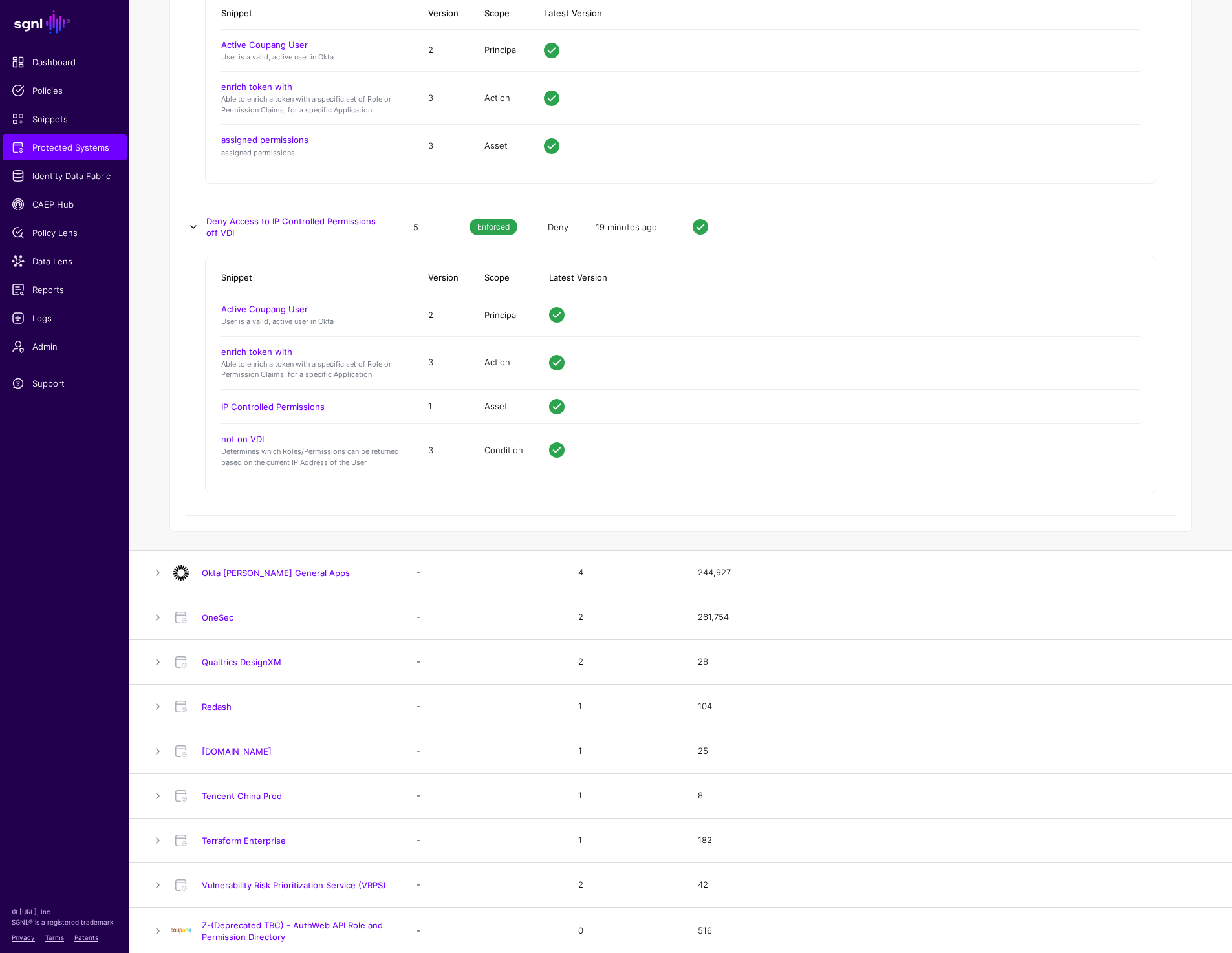
scroll to position [7360, 0]
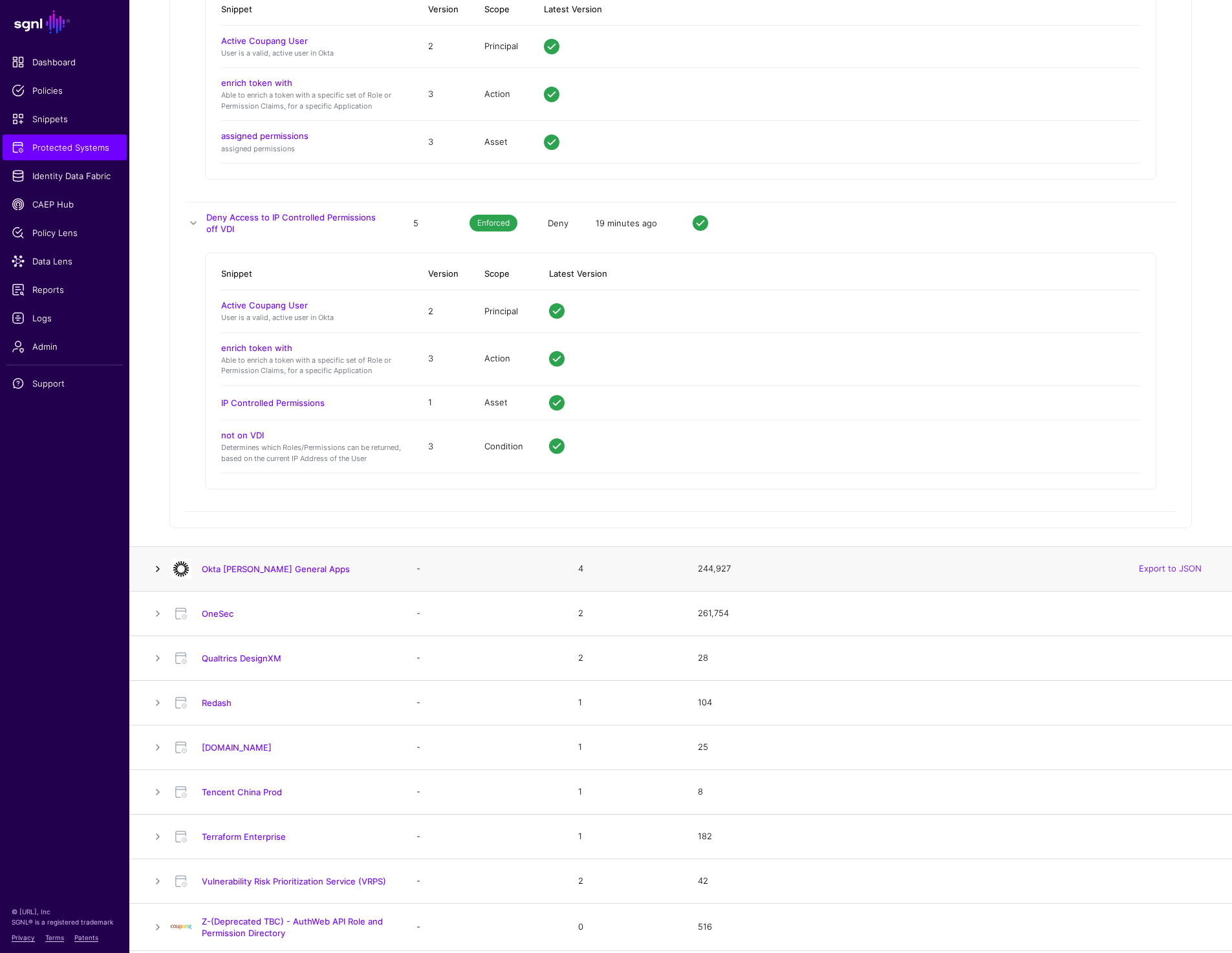
click at [153, 562] on link at bounding box center [157, 568] width 15 height 15
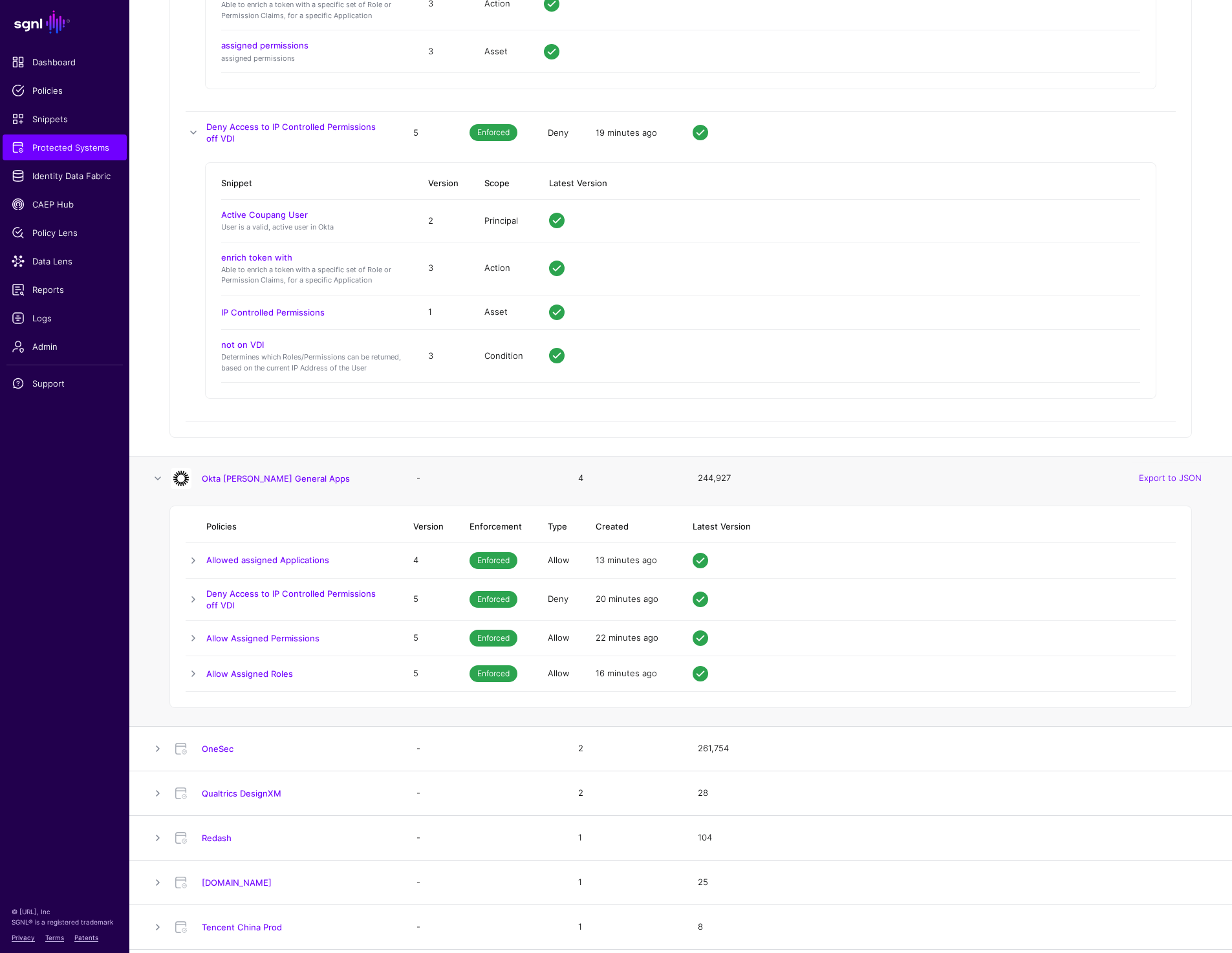
scroll to position [7484, 0]
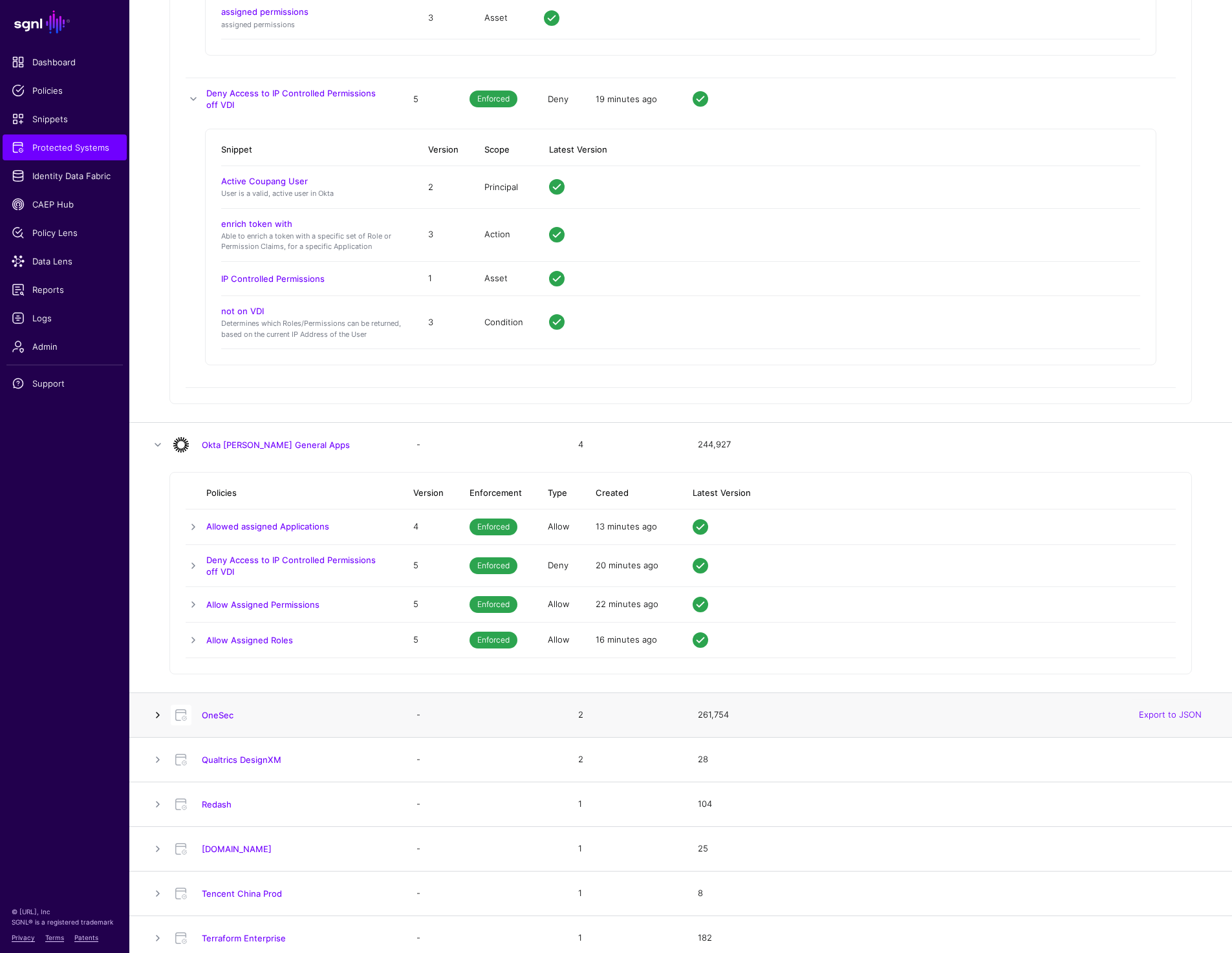
click at [161, 715] on link at bounding box center [157, 714] width 15 height 15
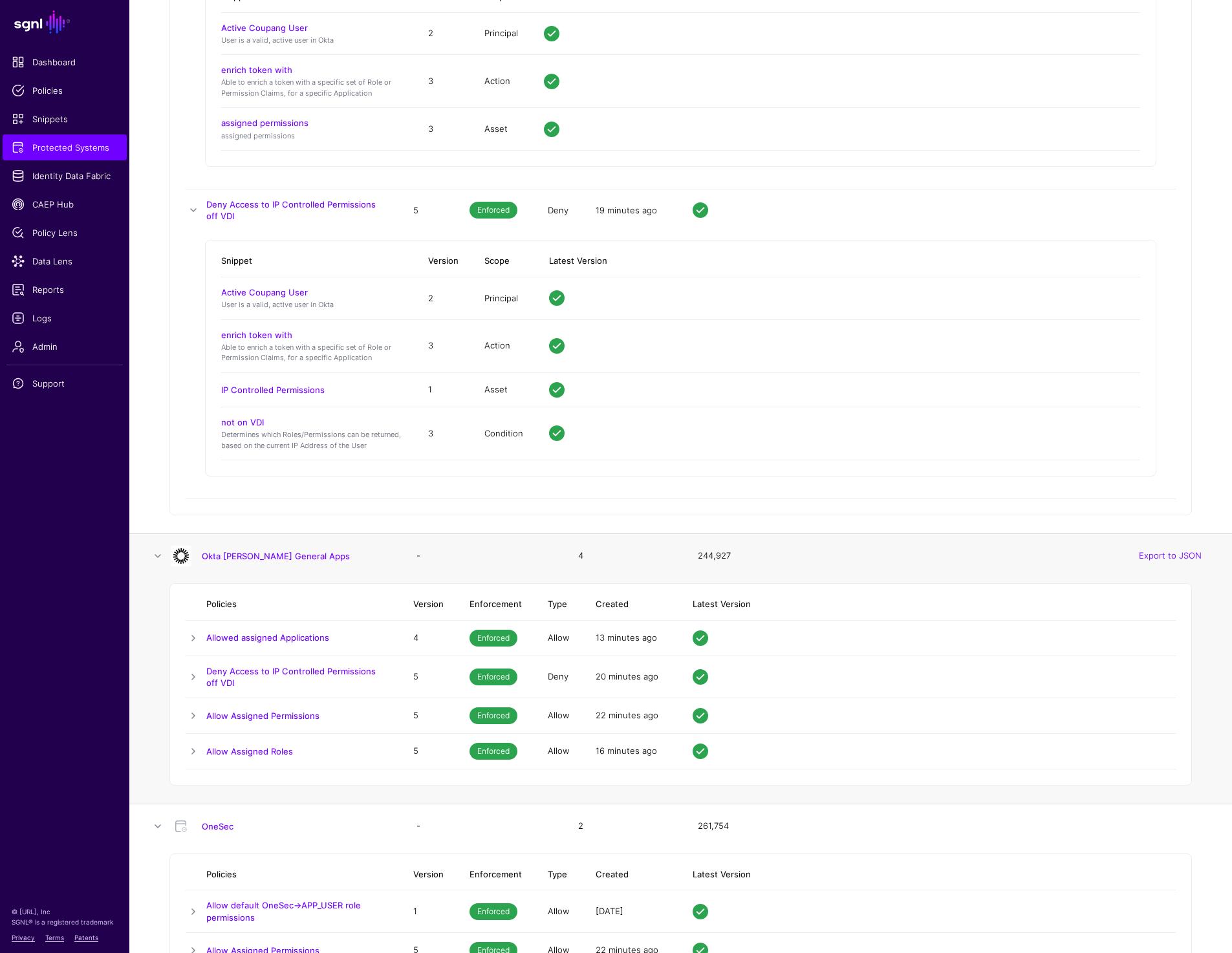
scroll to position [7358, 0]
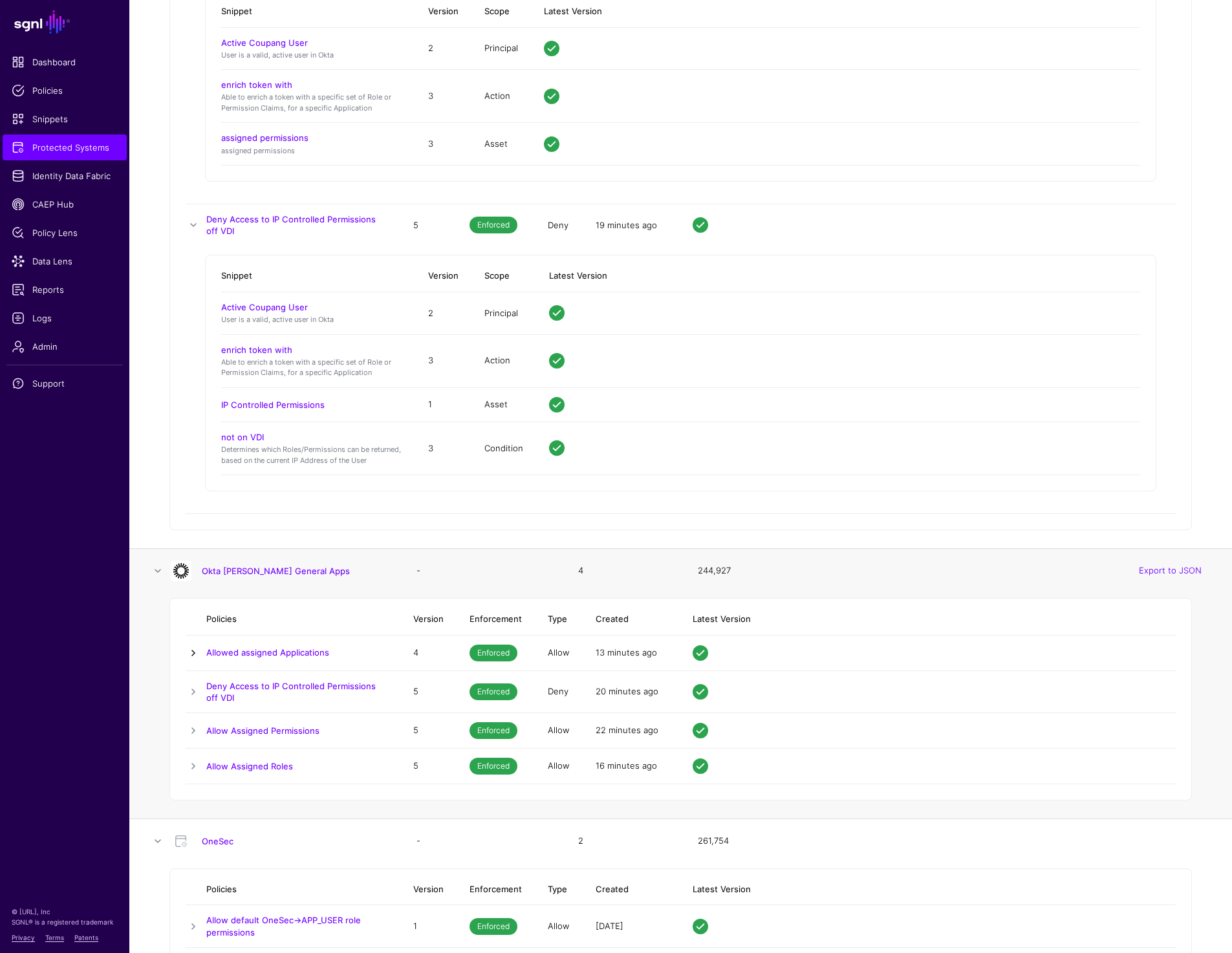
click at [193, 656] on link at bounding box center [193, 653] width 15 height 15
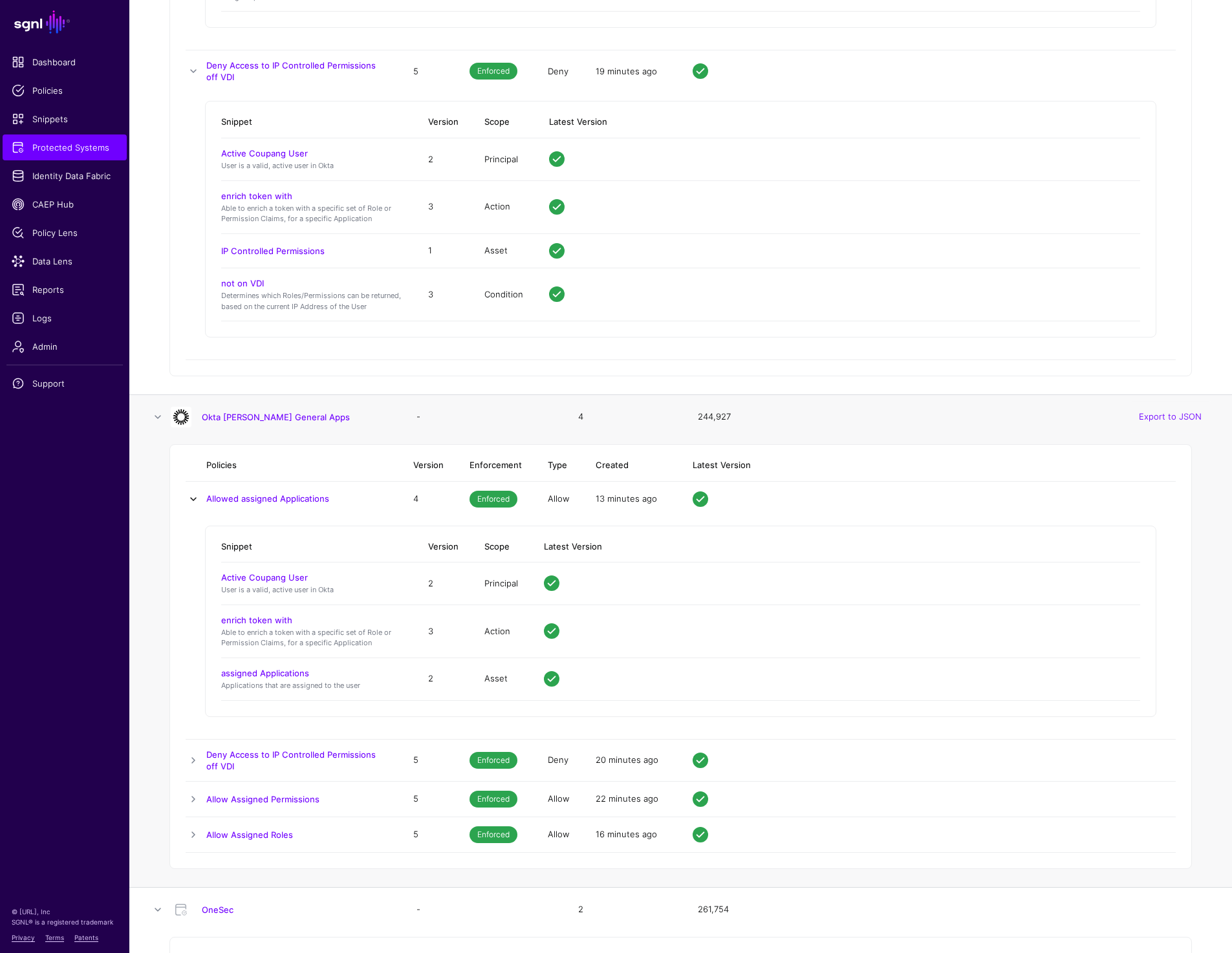
scroll to position [7675, 0]
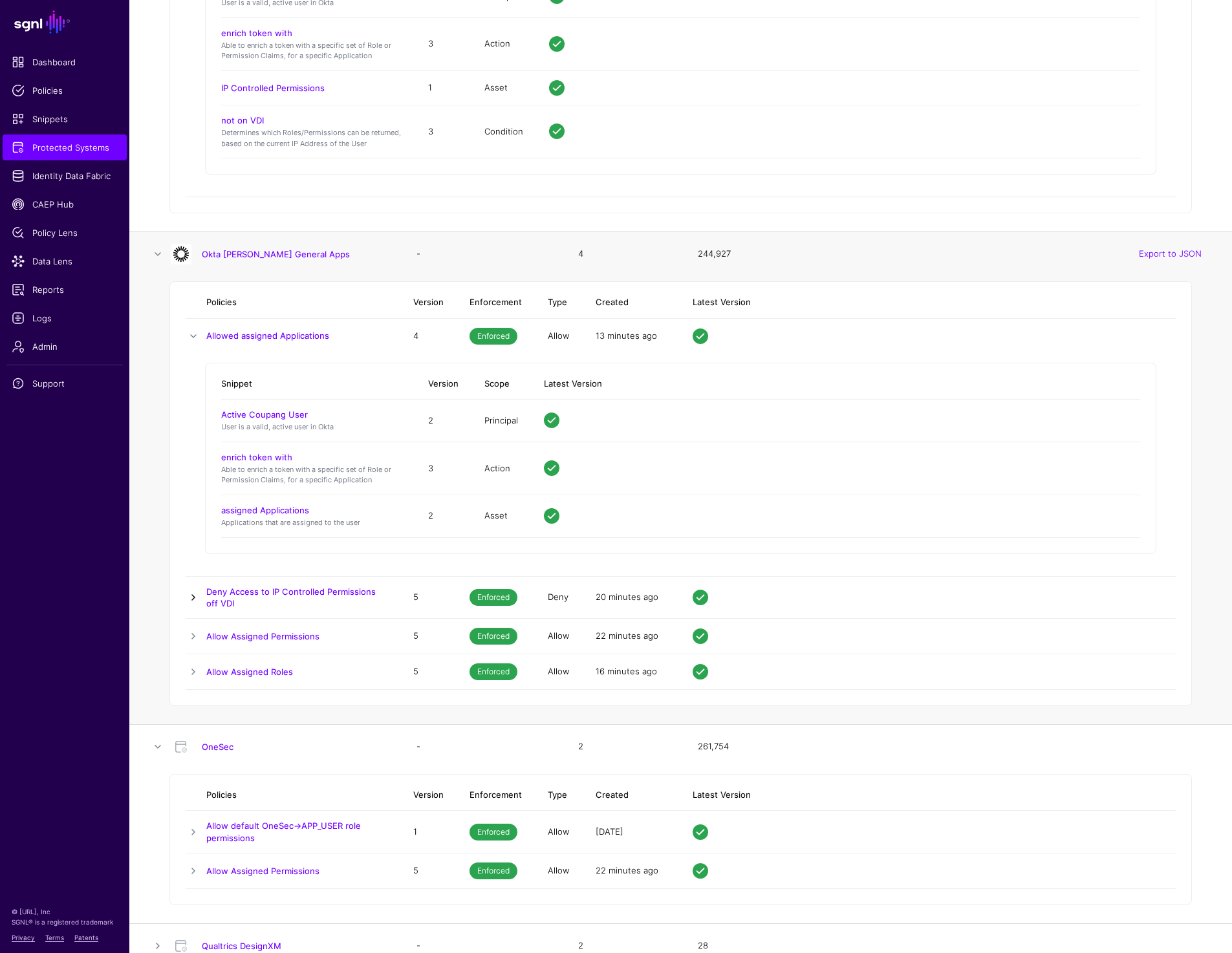
click at [192, 600] on link at bounding box center [193, 597] width 15 height 15
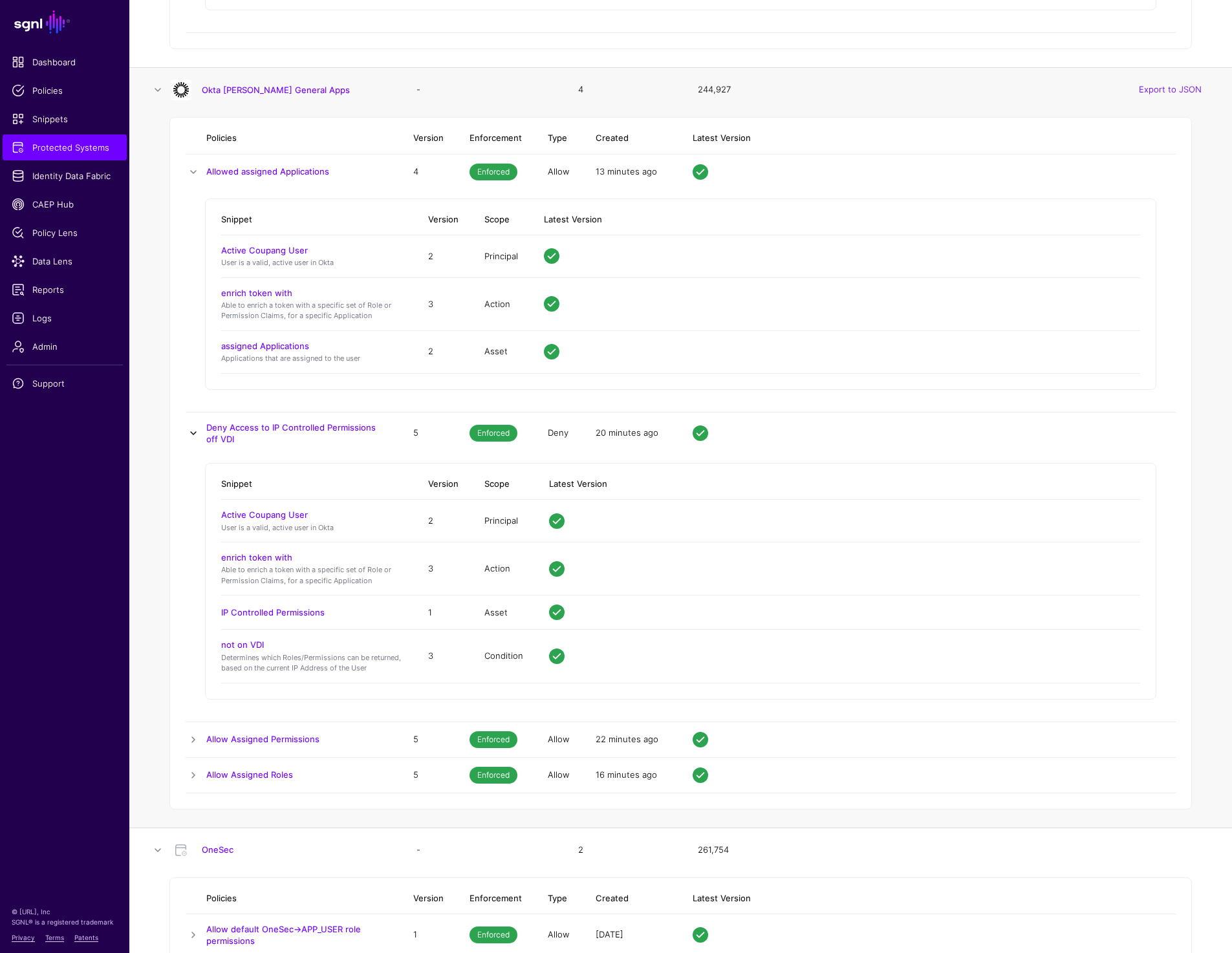
scroll to position [7900, 0]
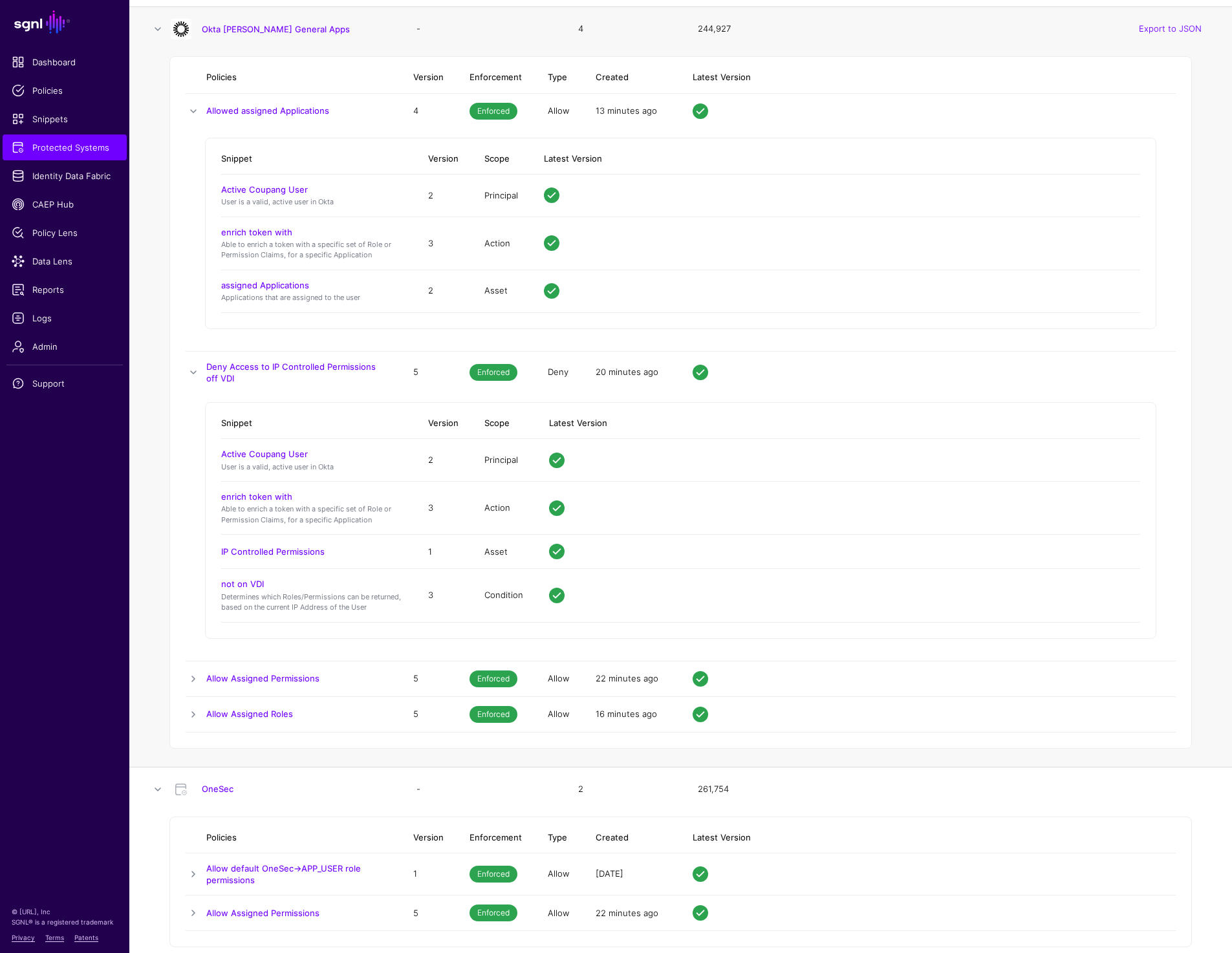
click at [191, 666] on td at bounding box center [195, 678] width 21 height 35
click at [191, 671] on link at bounding box center [193, 678] width 15 height 15
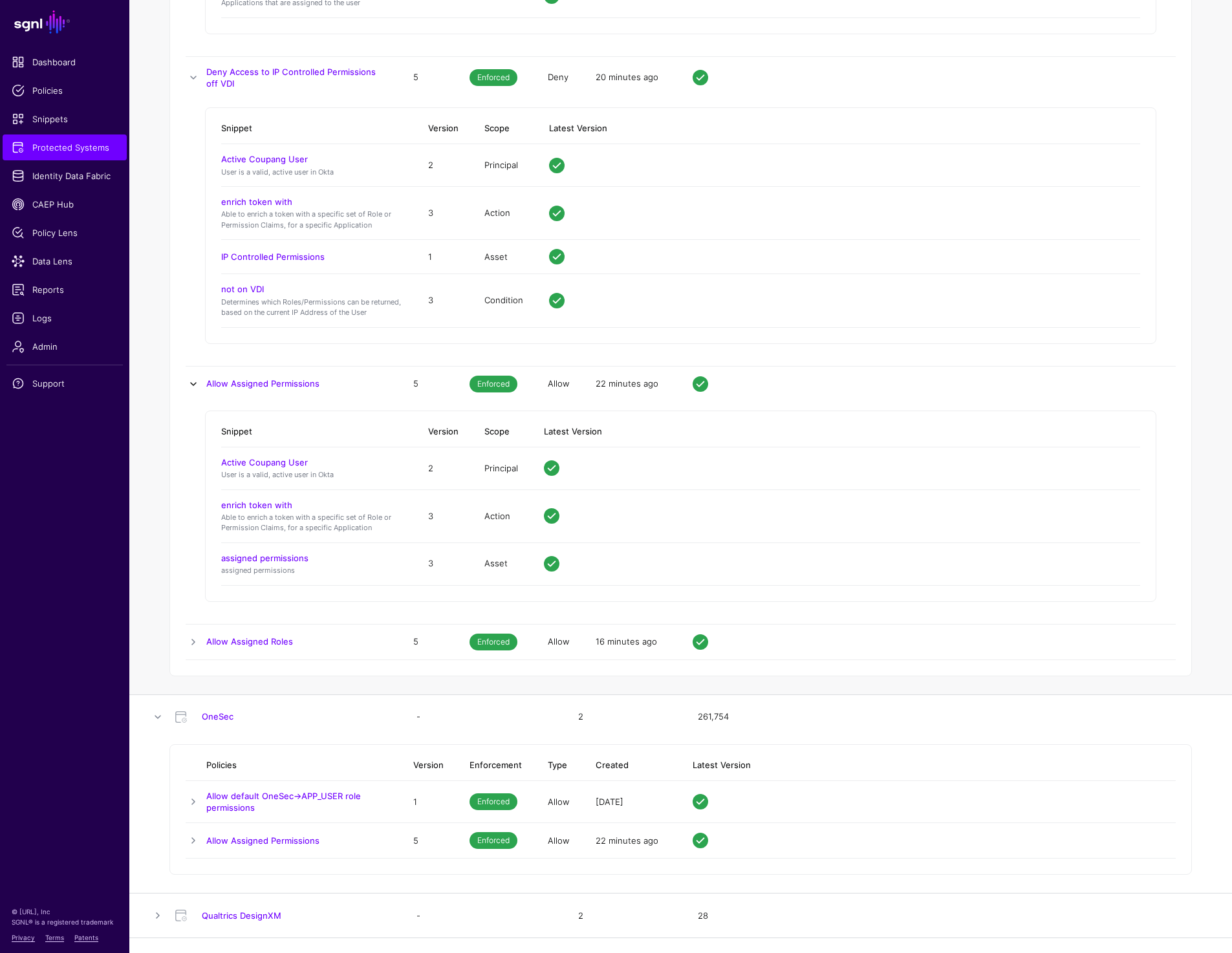
scroll to position [8294, 0]
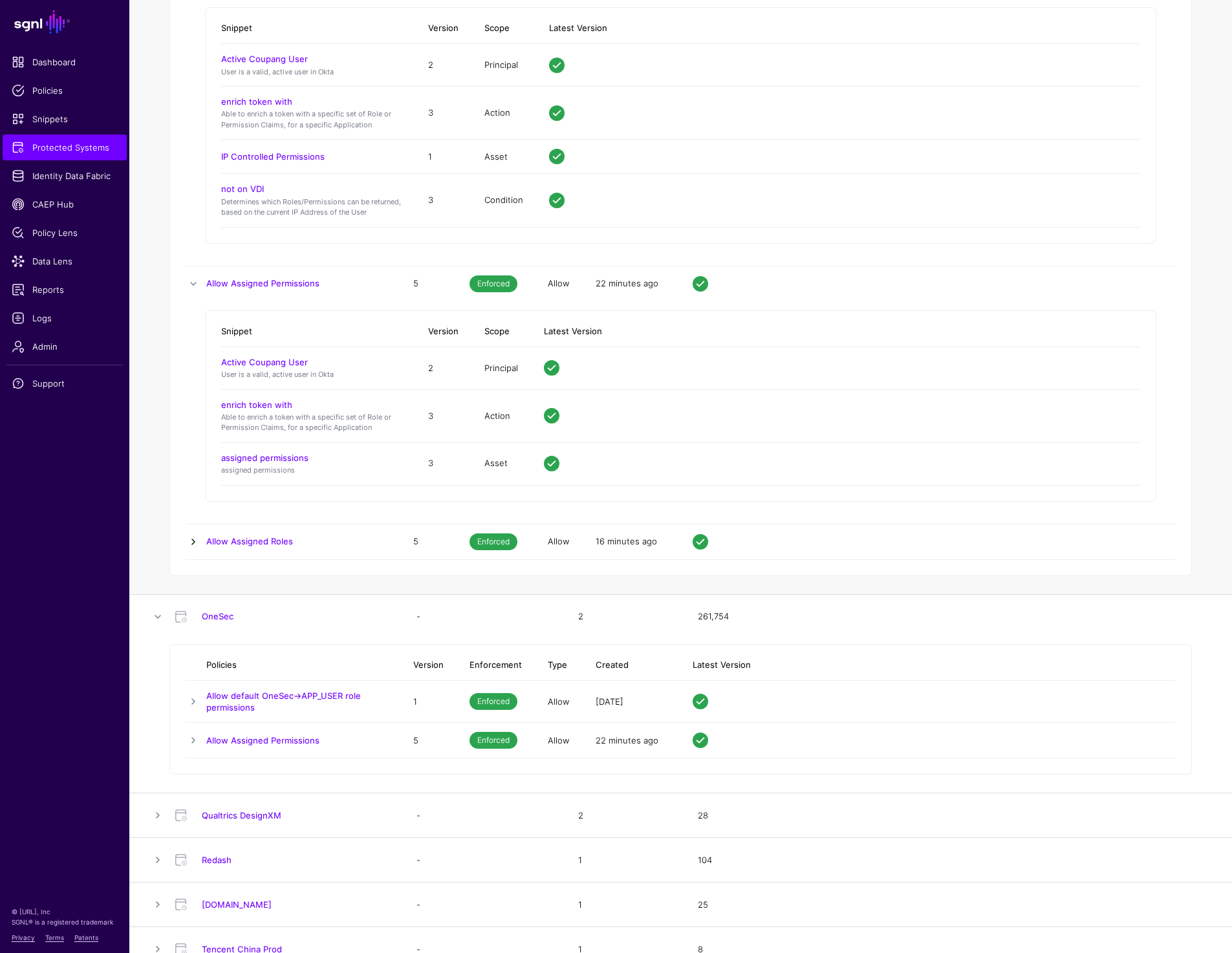
click at [187, 541] on link at bounding box center [193, 541] width 15 height 15
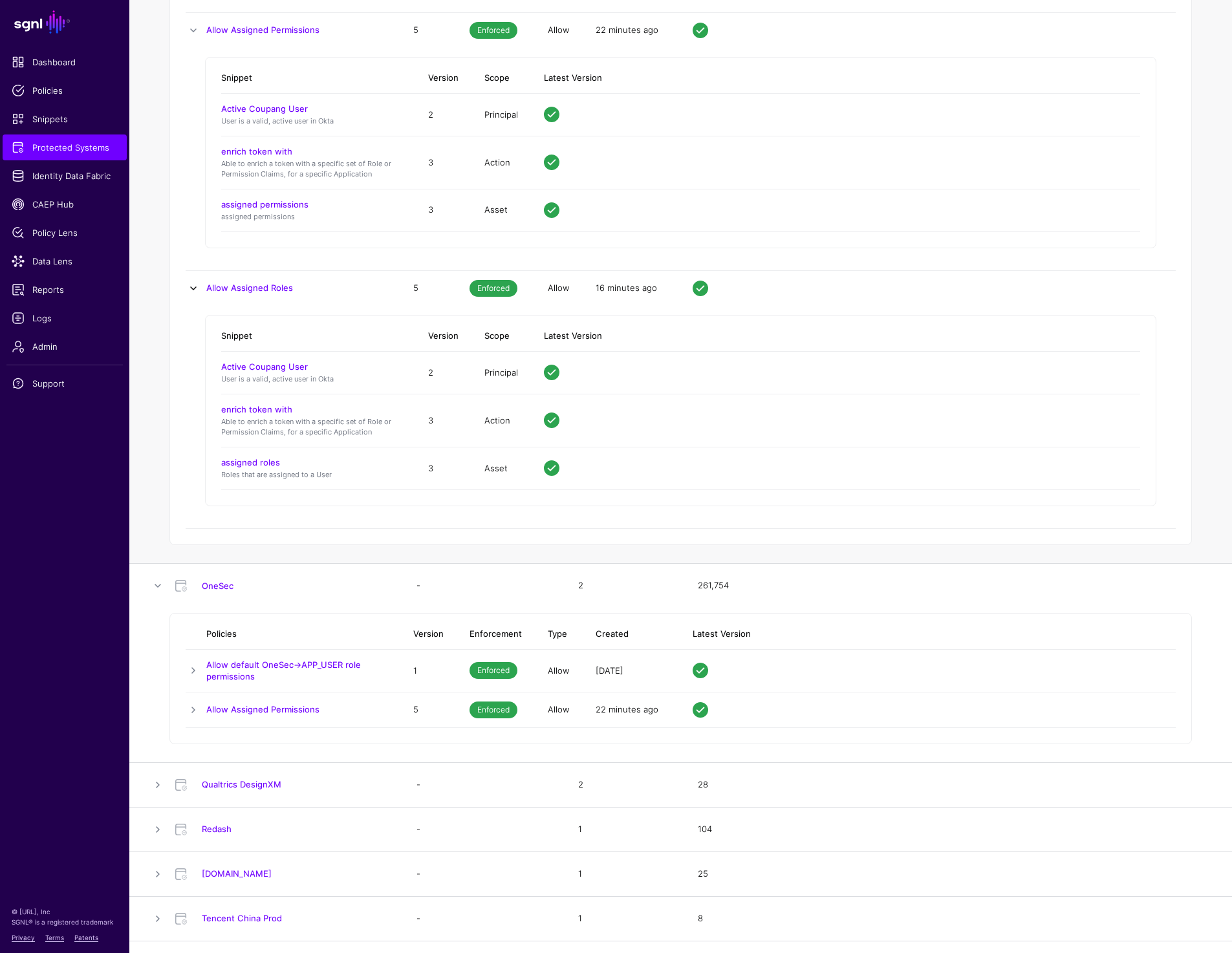
scroll to position [8678, 0]
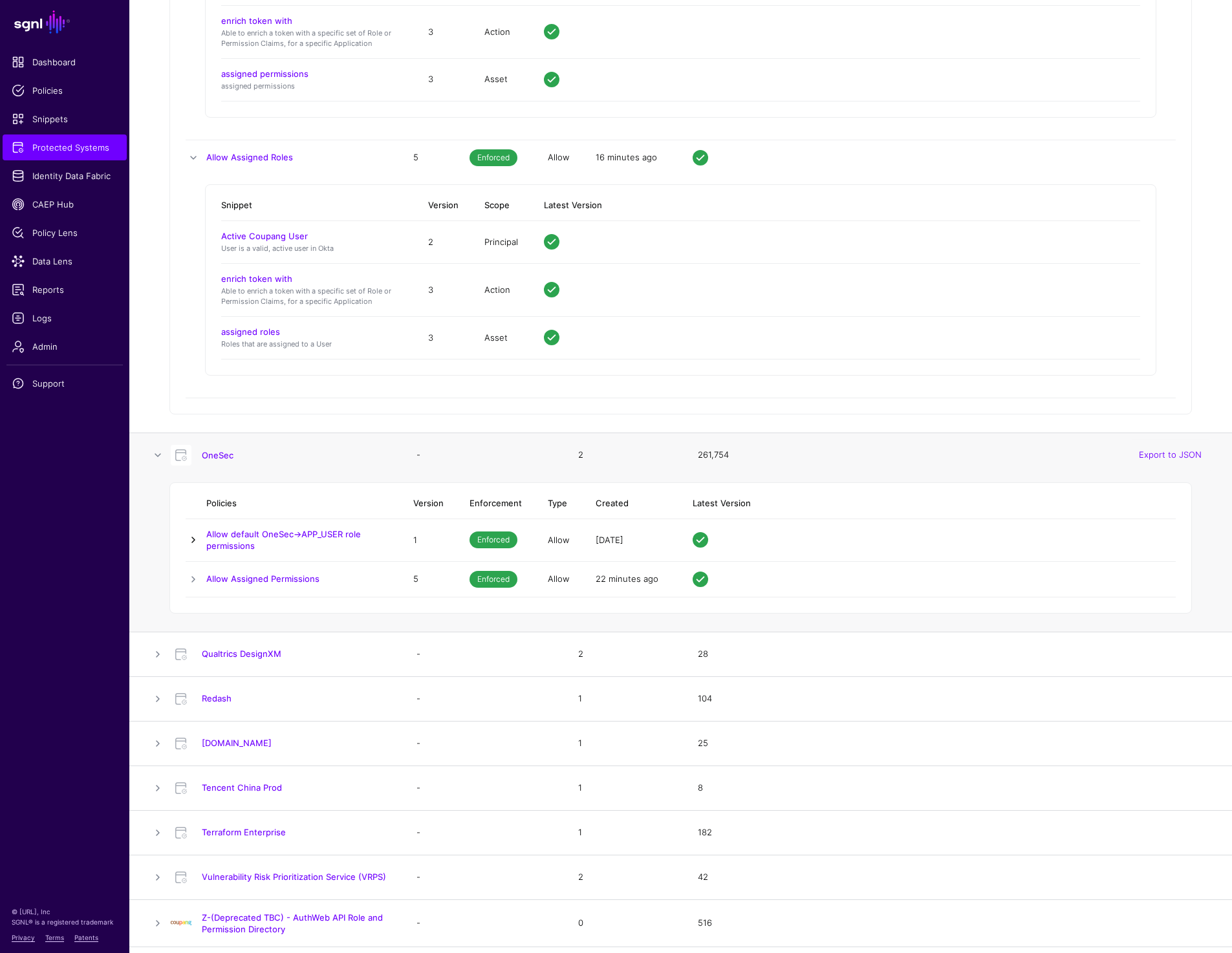
click at [197, 535] on link at bounding box center [193, 539] width 15 height 15
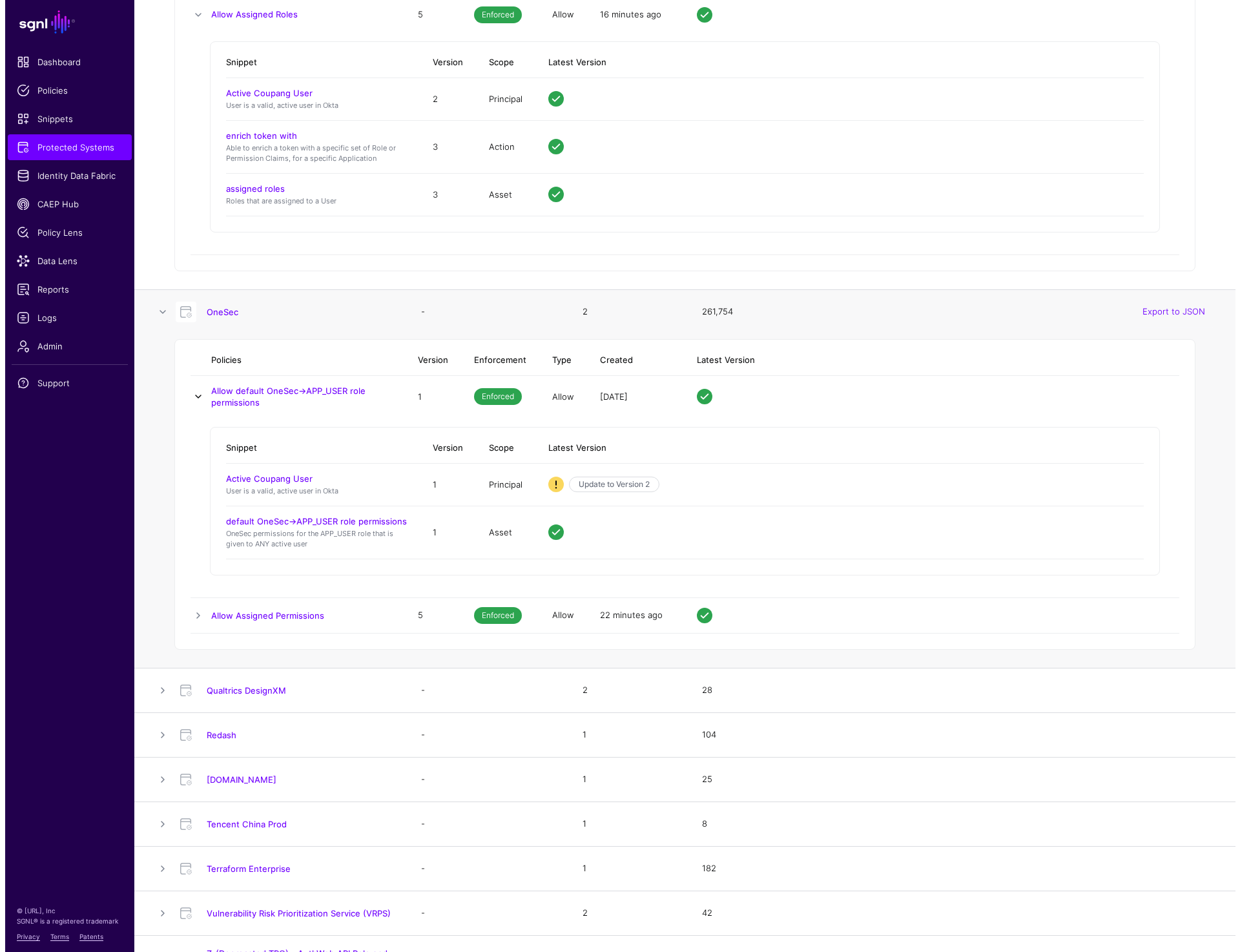
scroll to position [8841, 0]
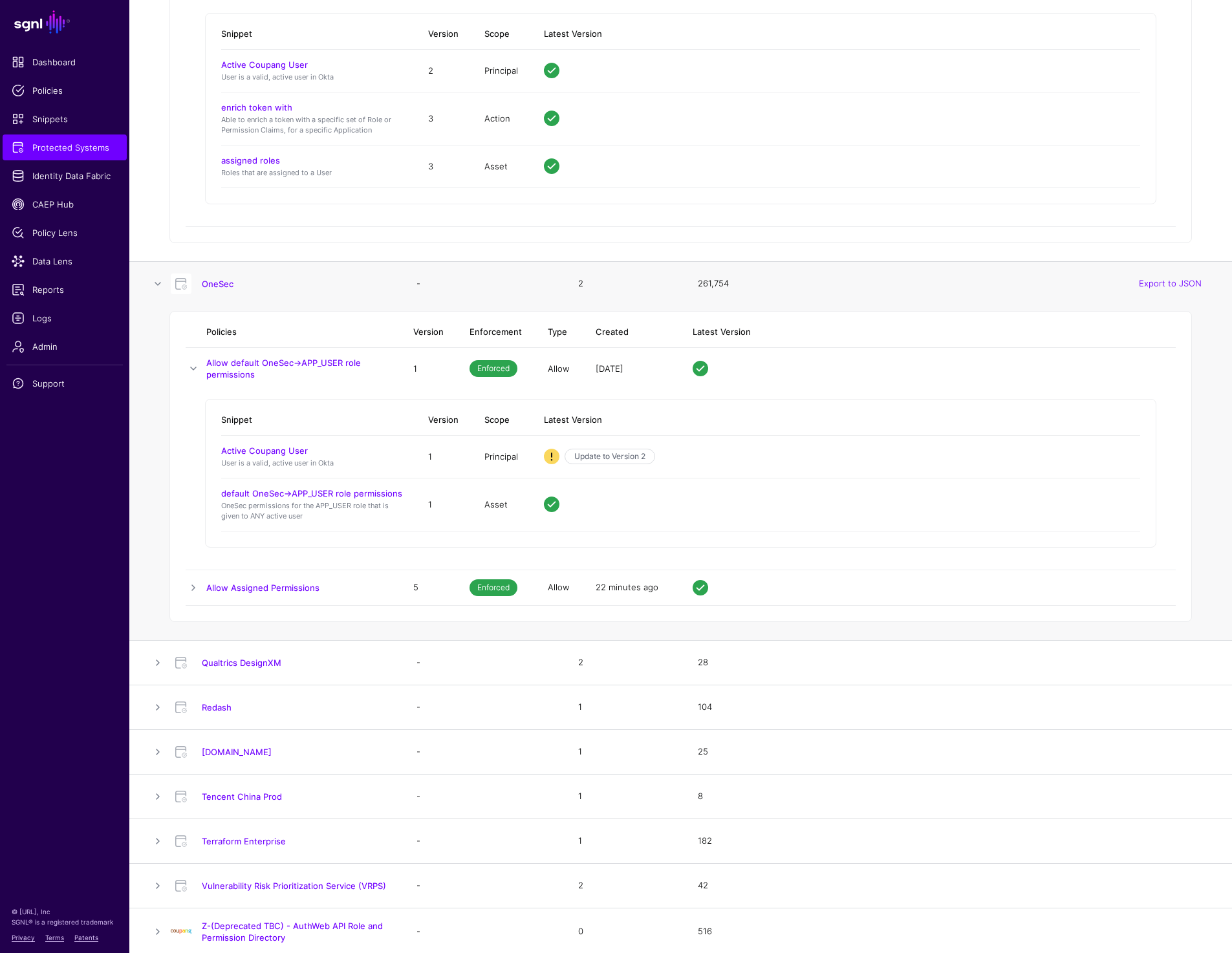
click at [830, 446] on td "Update to Version 2" at bounding box center [835, 457] width 609 height 43
click at [594, 451] on link "Update to Version 2" at bounding box center [609, 456] width 90 height 15
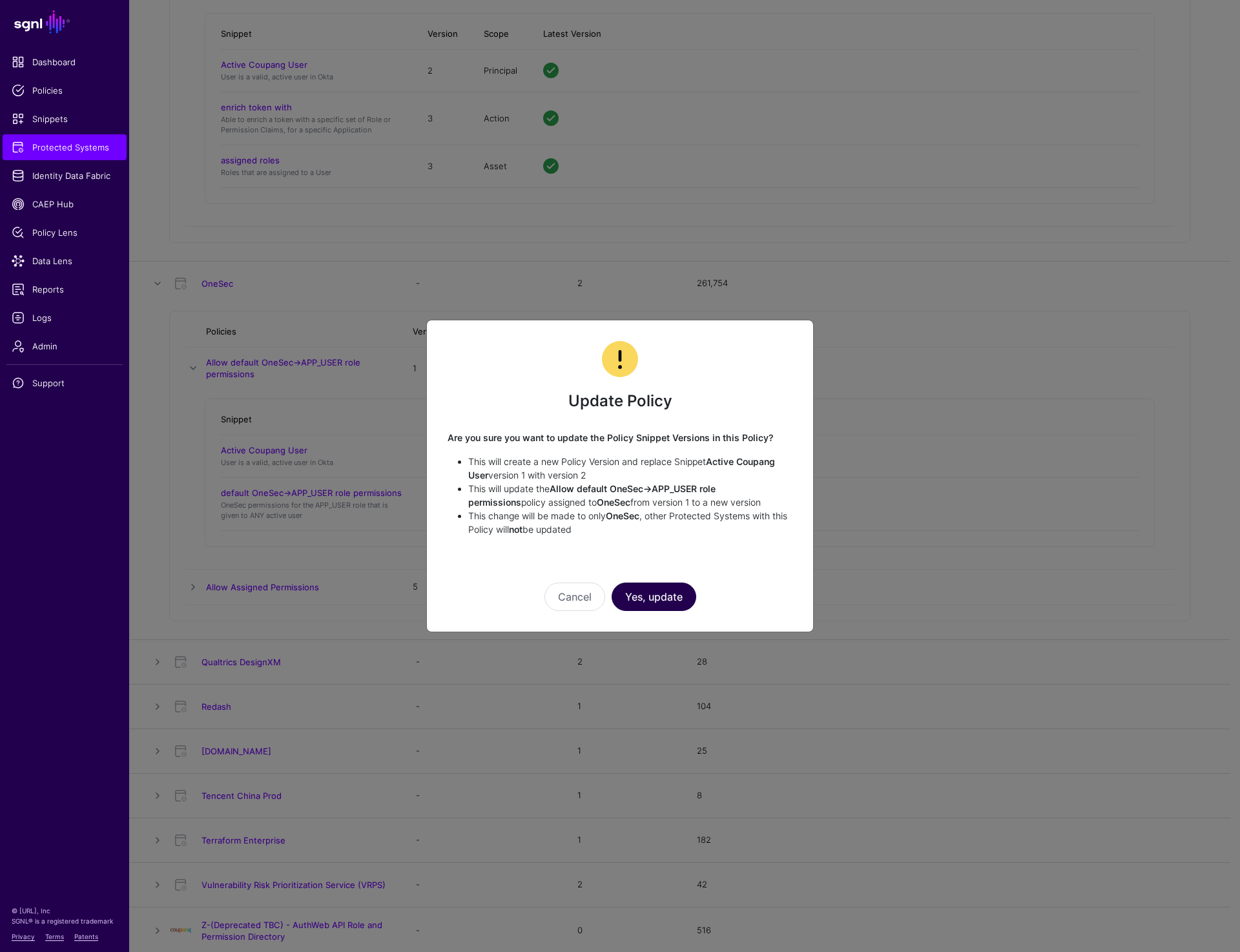
click at [654, 594] on button "Yes, update" at bounding box center [654, 596] width 85 height 28
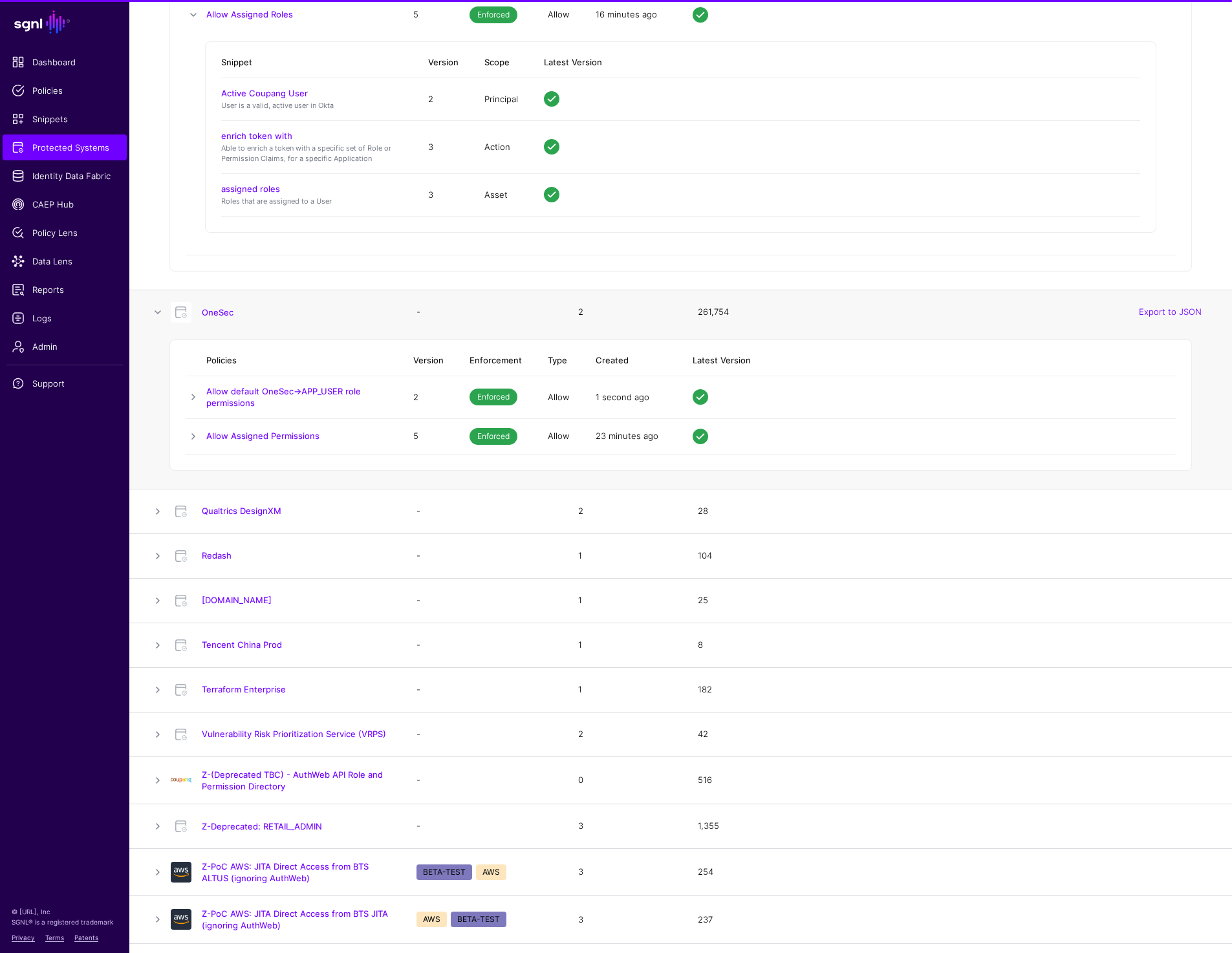
scroll to position [8815, 0]
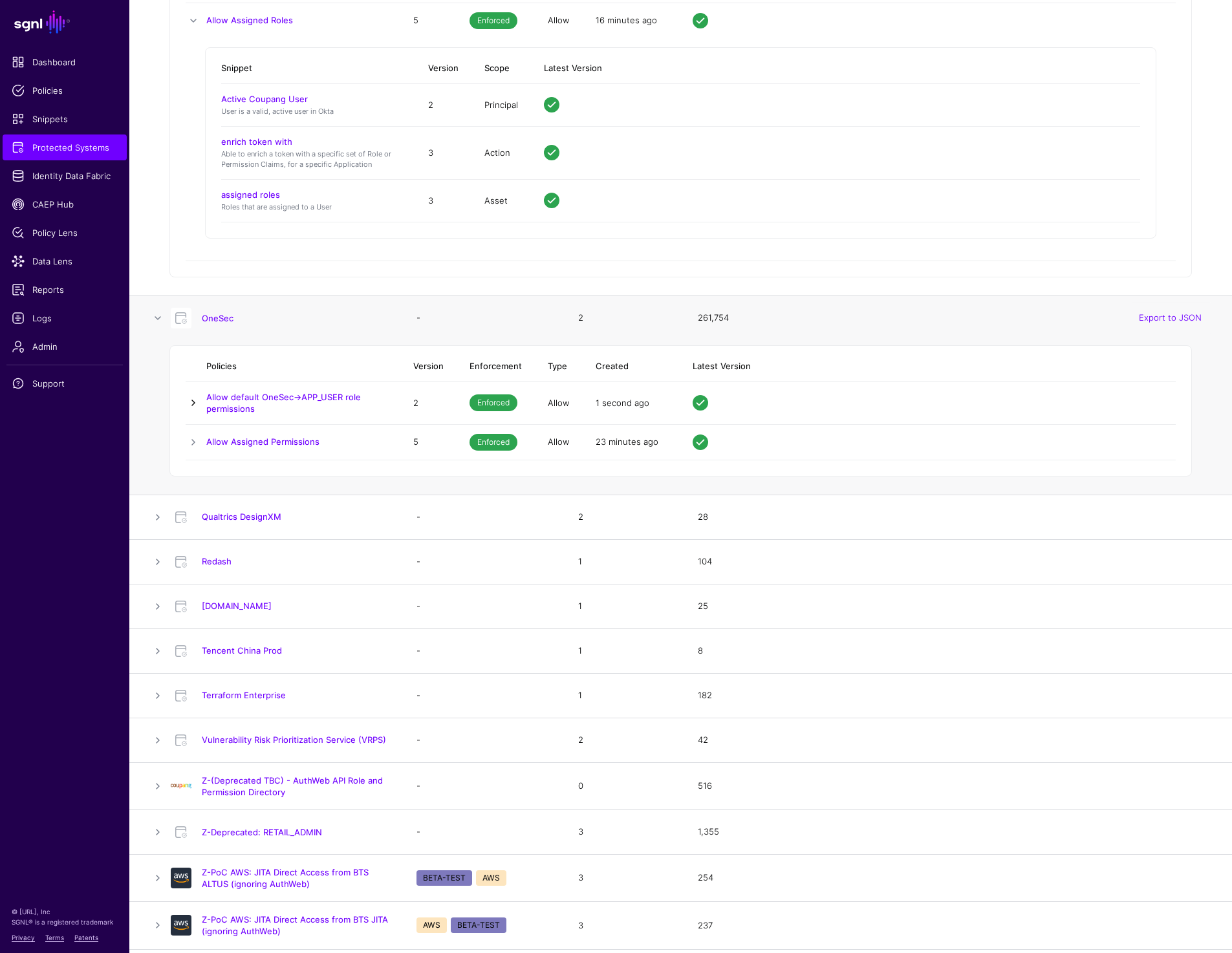
click at [195, 396] on link at bounding box center [193, 402] width 15 height 15
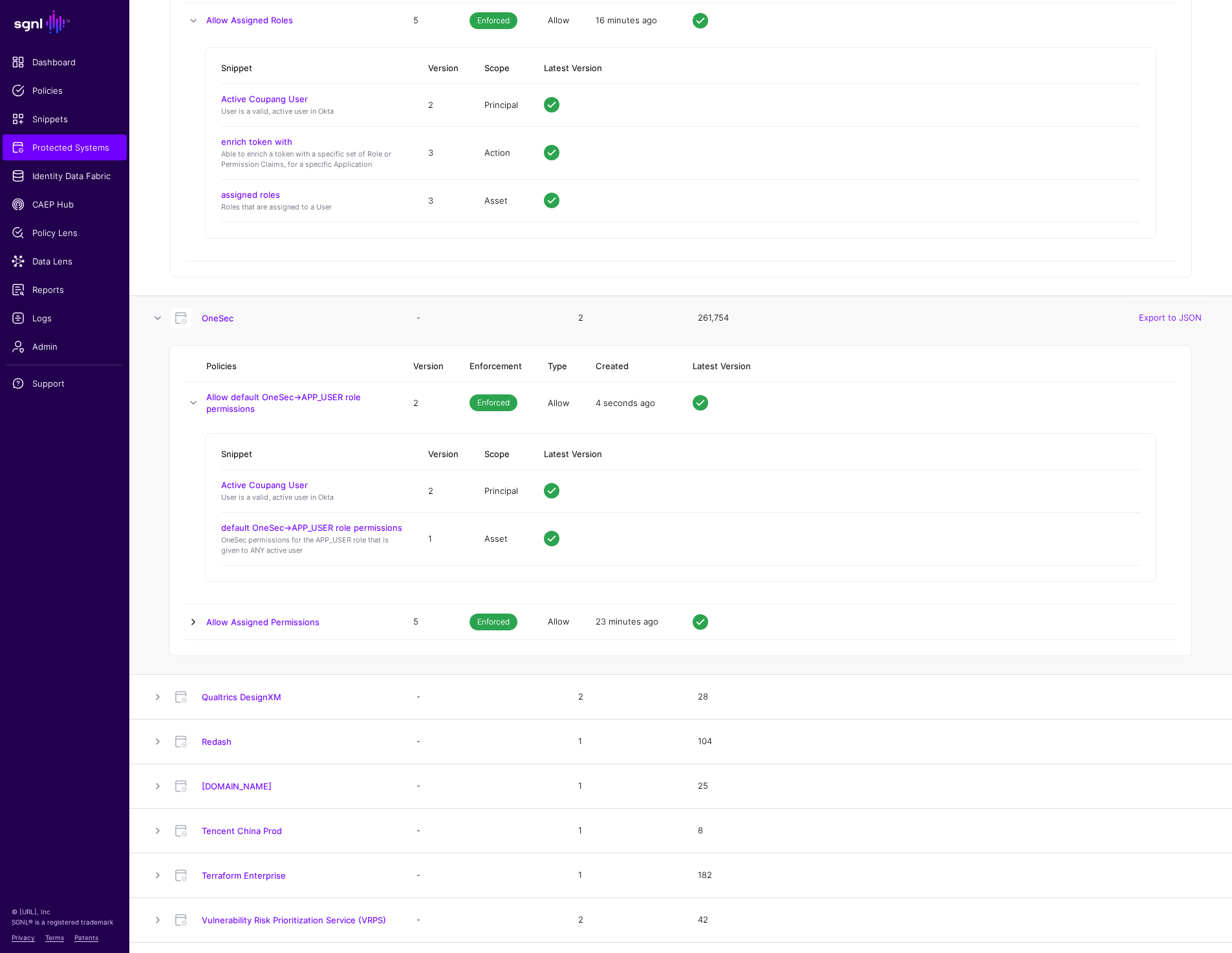
click at [187, 623] on link at bounding box center [193, 622] width 15 height 15
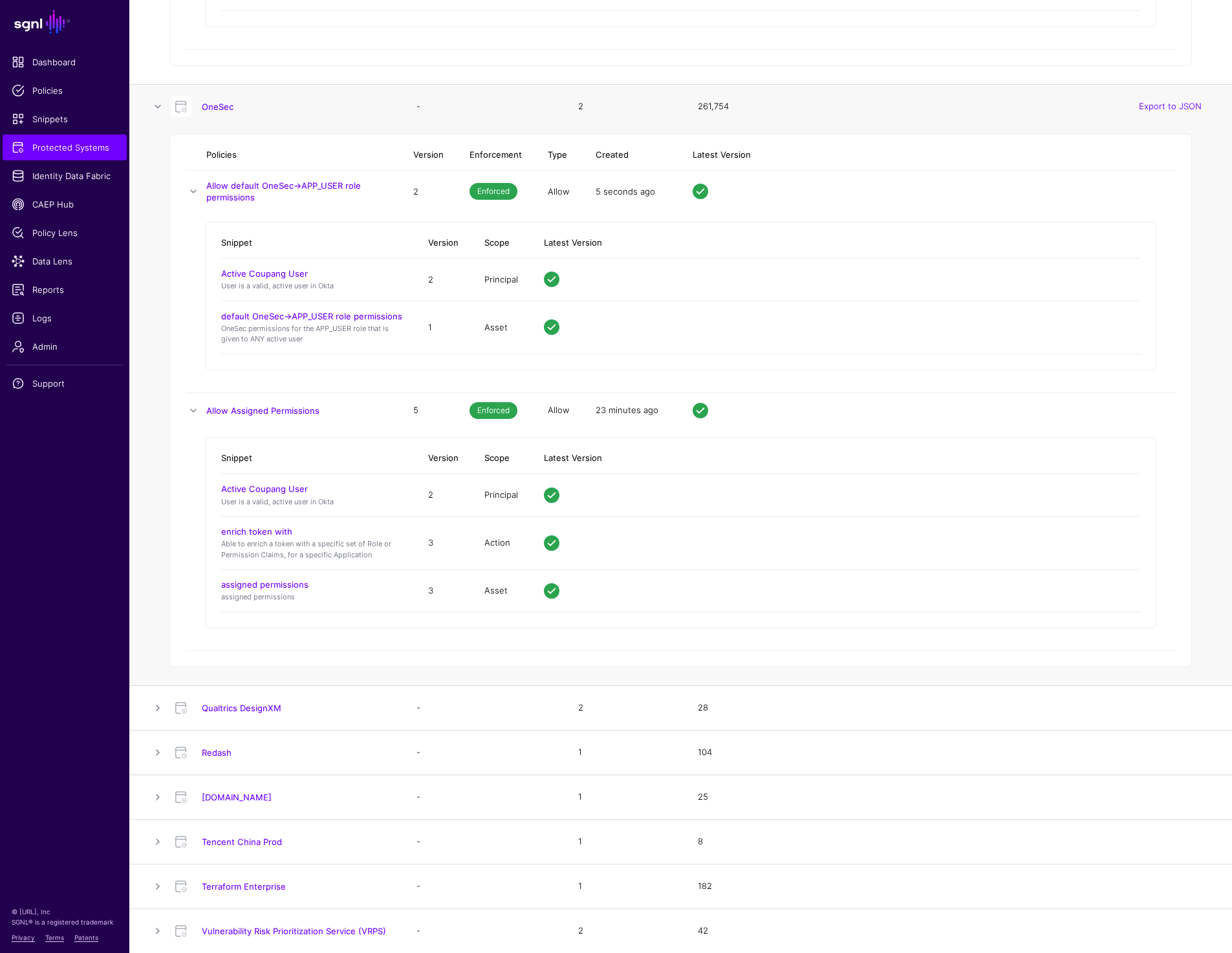
scroll to position [9029, 0]
click at [161, 703] on link at bounding box center [157, 706] width 15 height 15
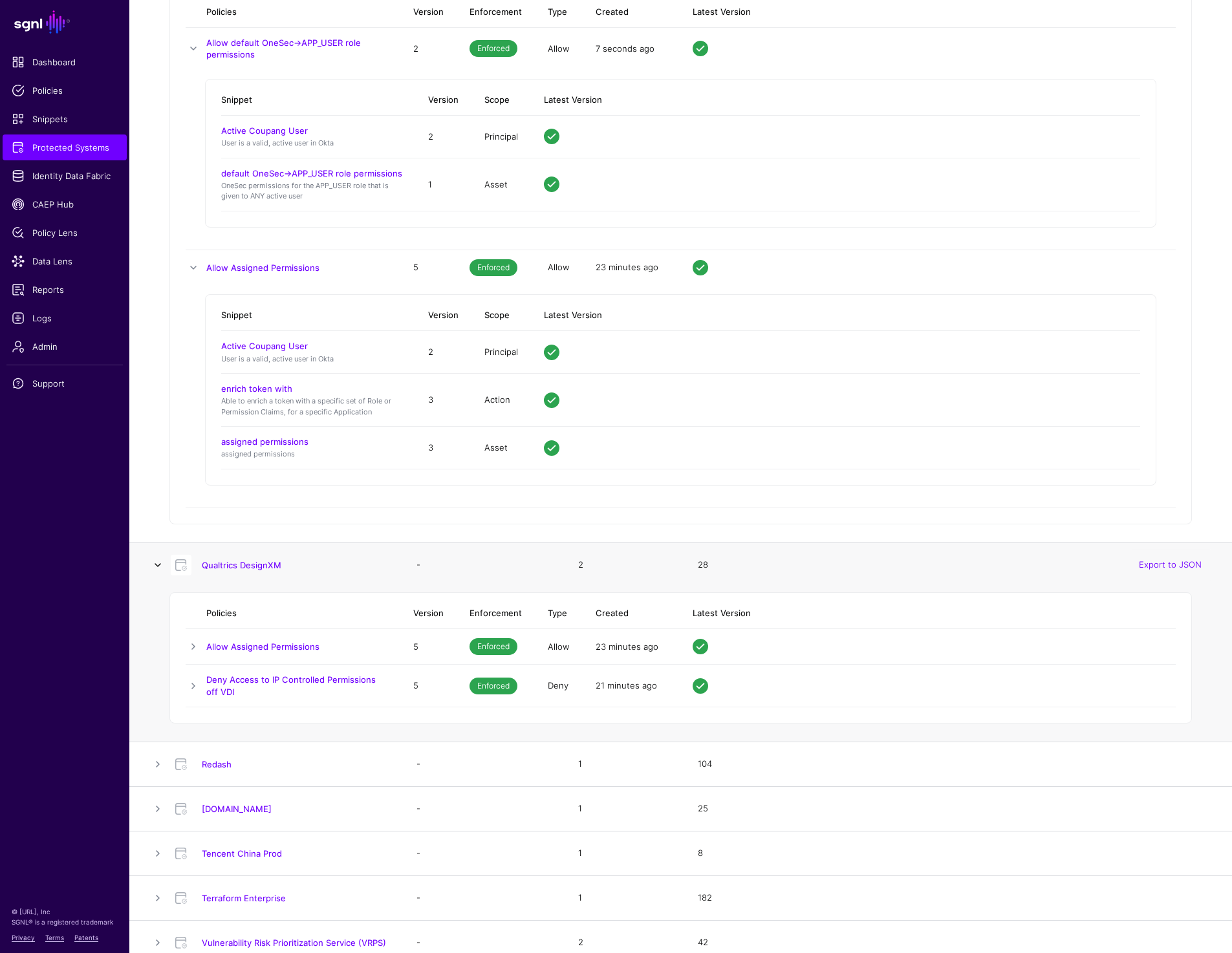
scroll to position [9204, 0]
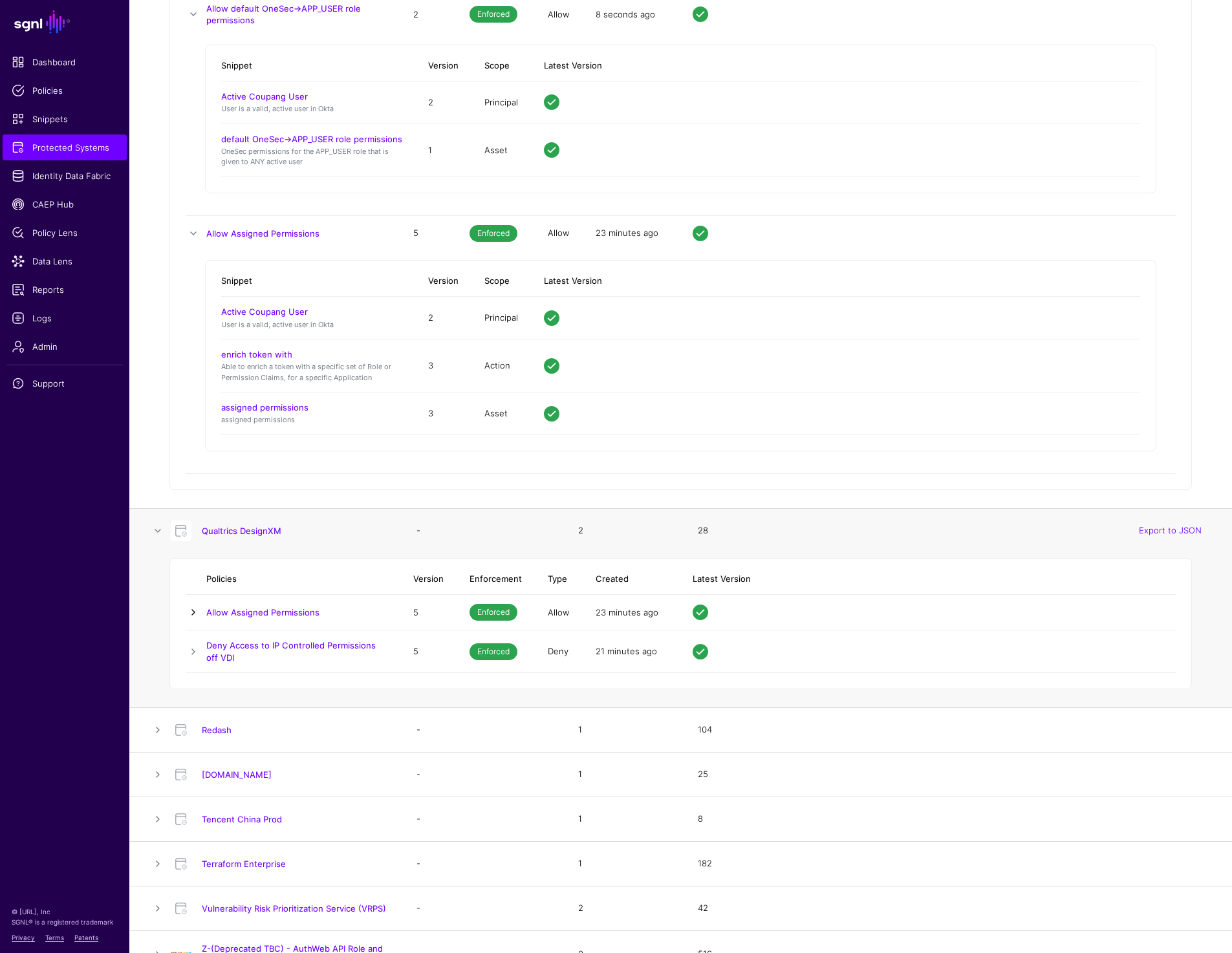
click at [192, 611] on link at bounding box center [193, 611] width 15 height 15
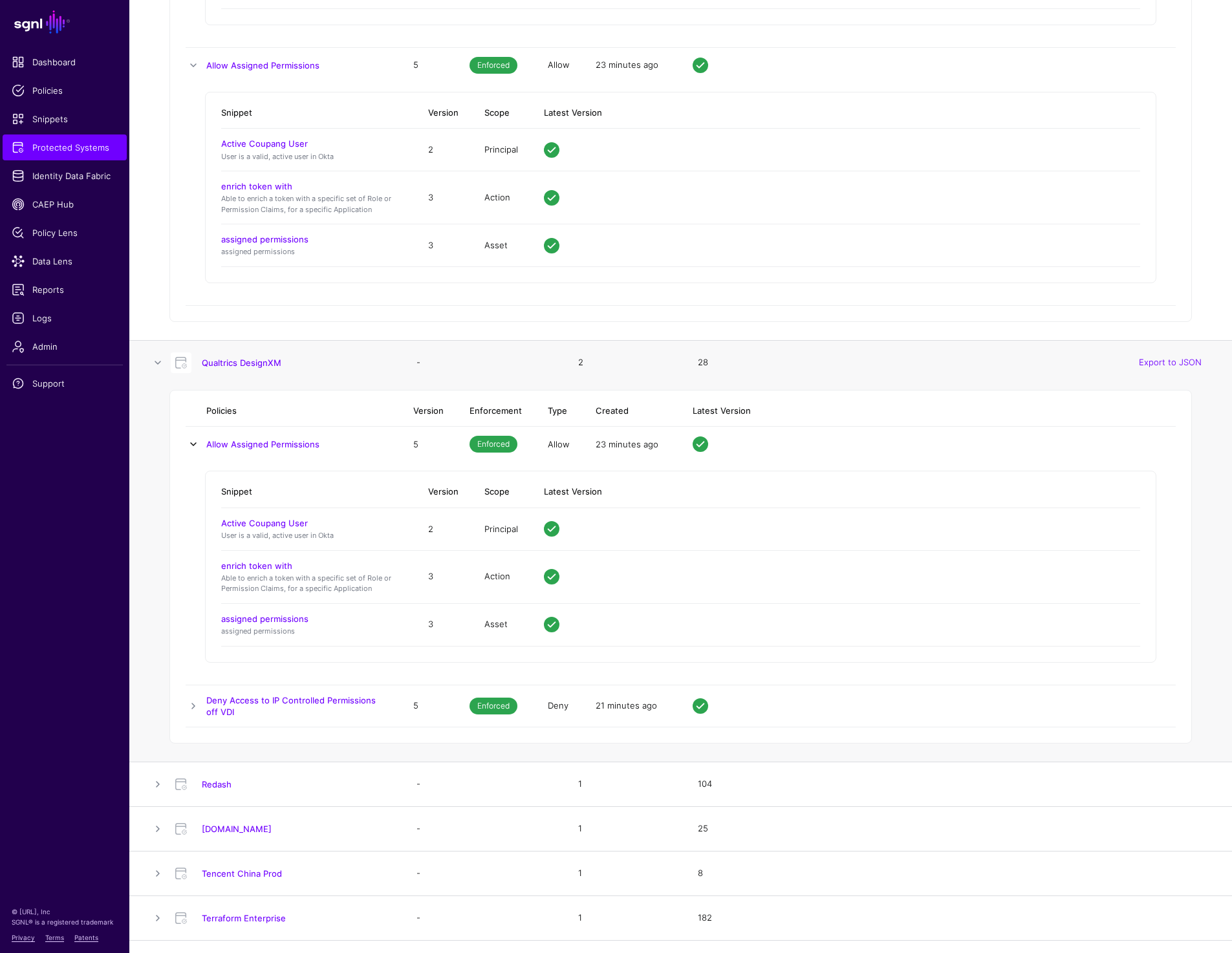
scroll to position [9400, 0]
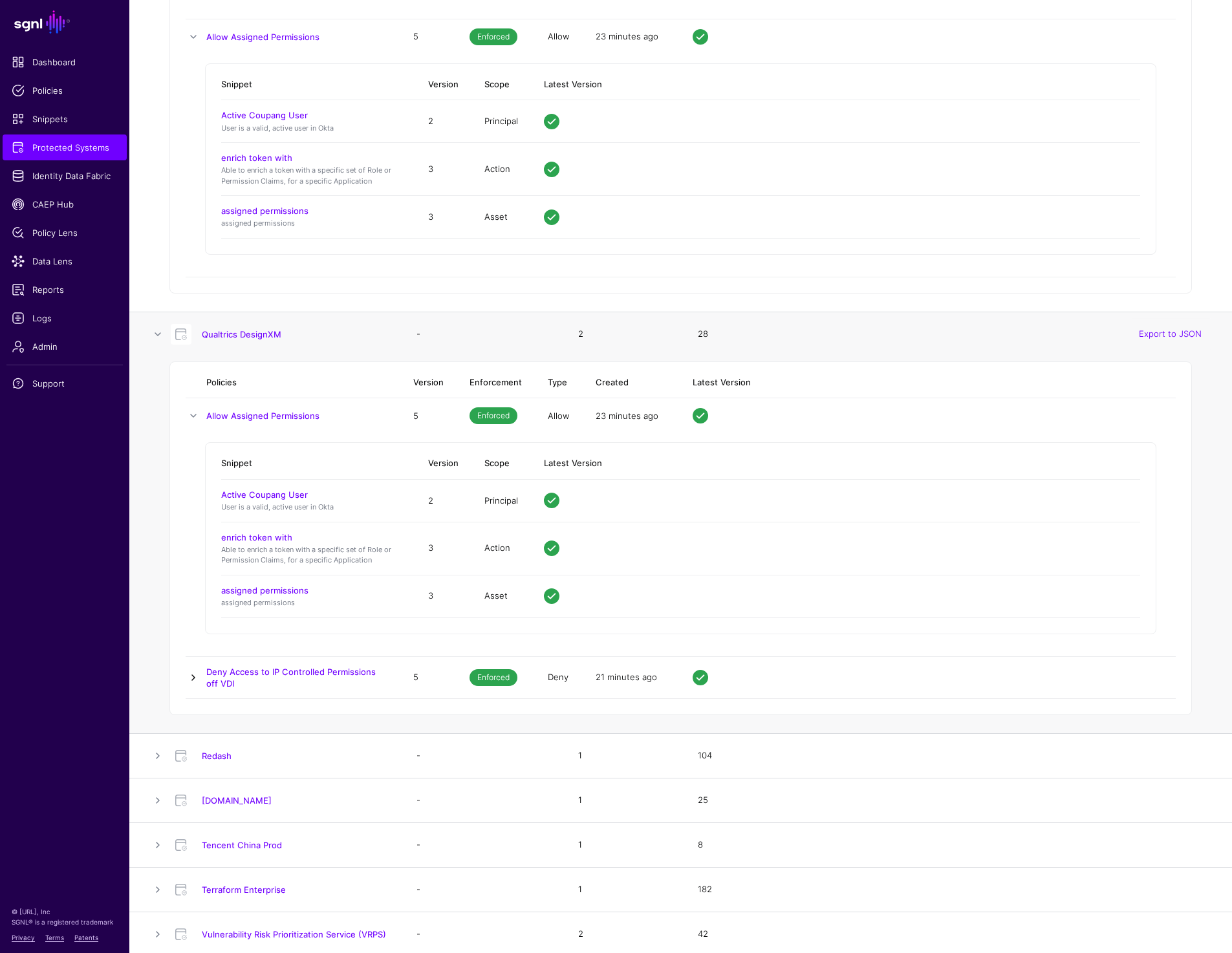
click at [193, 670] on link at bounding box center [193, 677] width 15 height 15
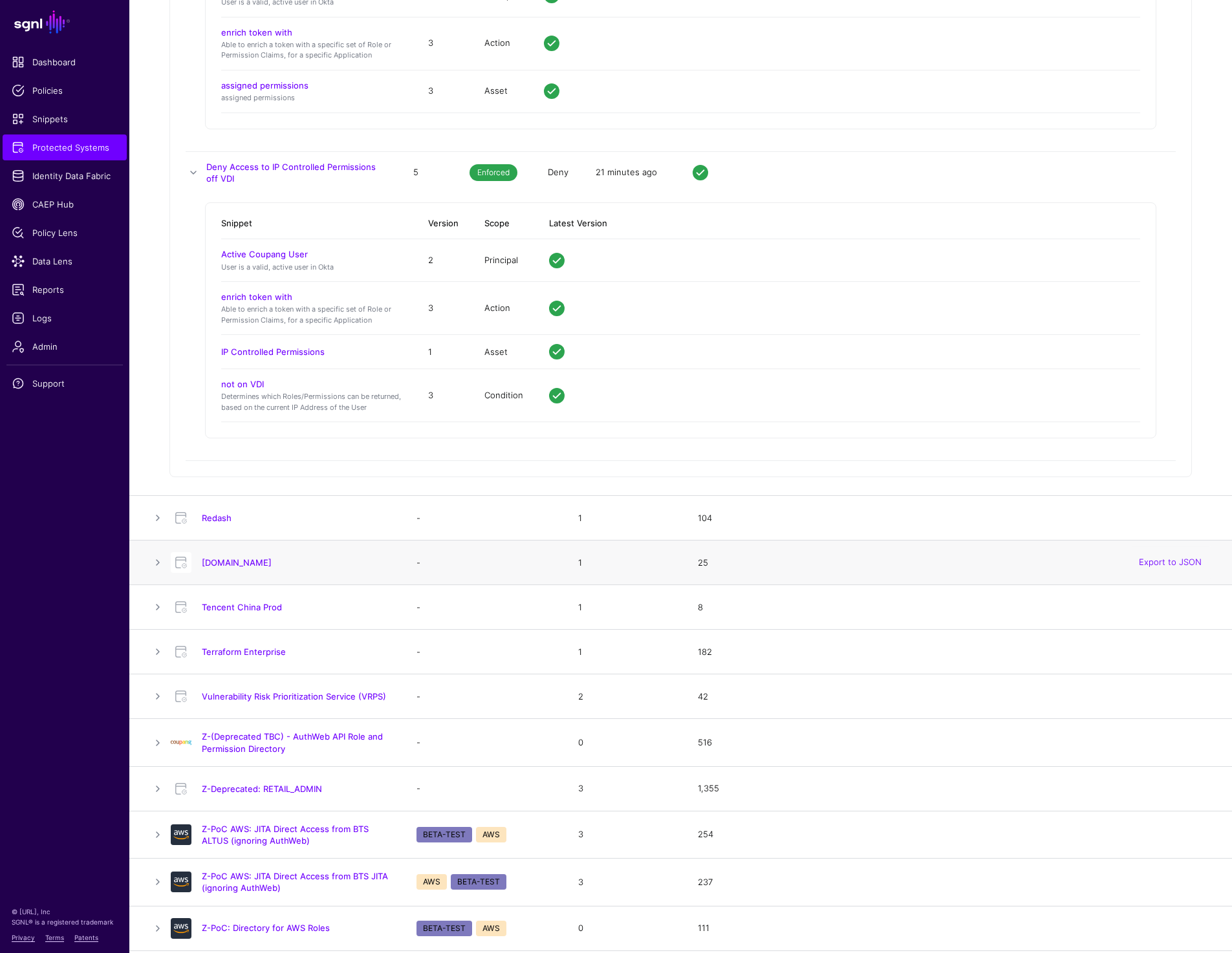
scroll to position [9929, 0]
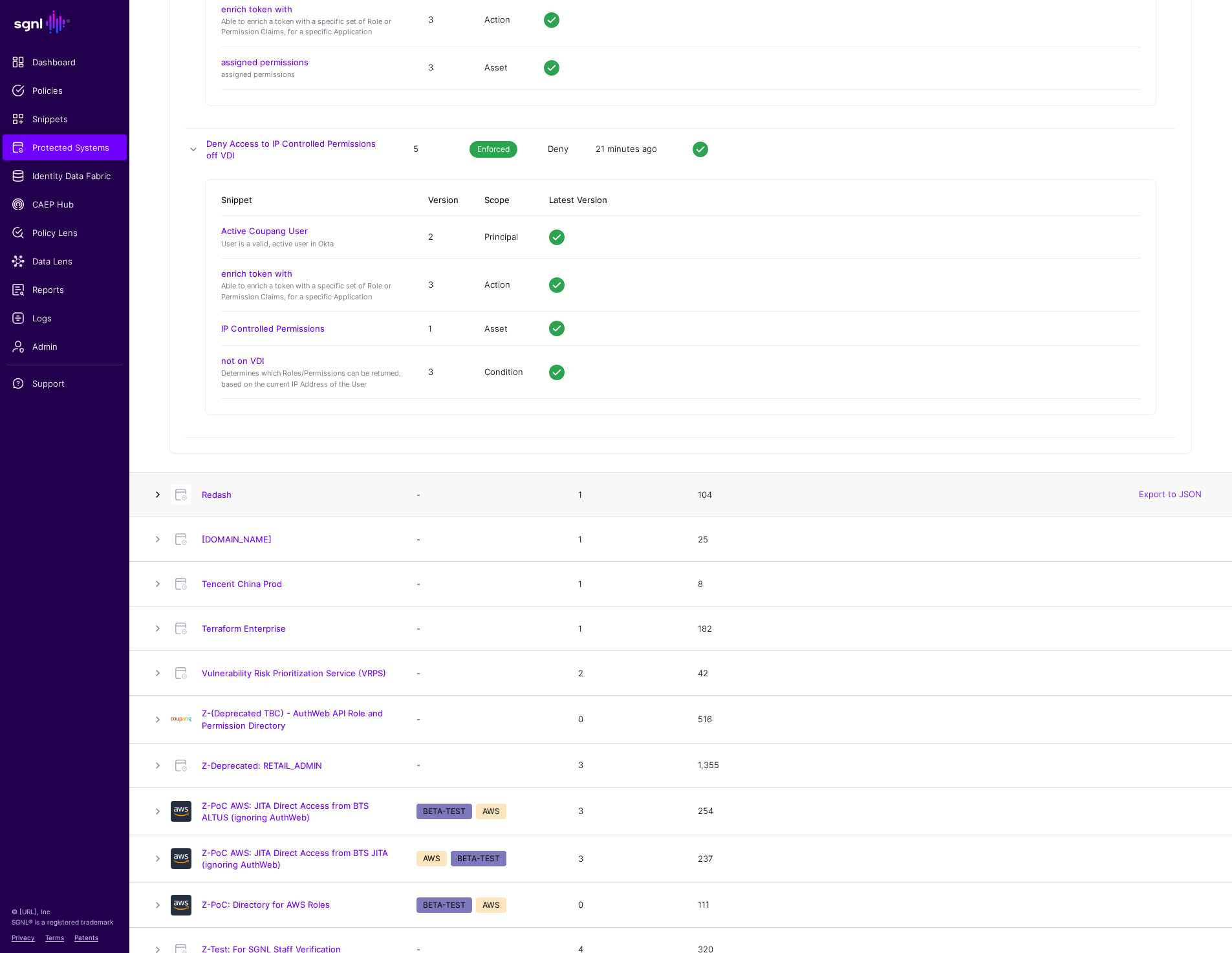
click at [161, 494] on link at bounding box center [157, 494] width 15 height 15
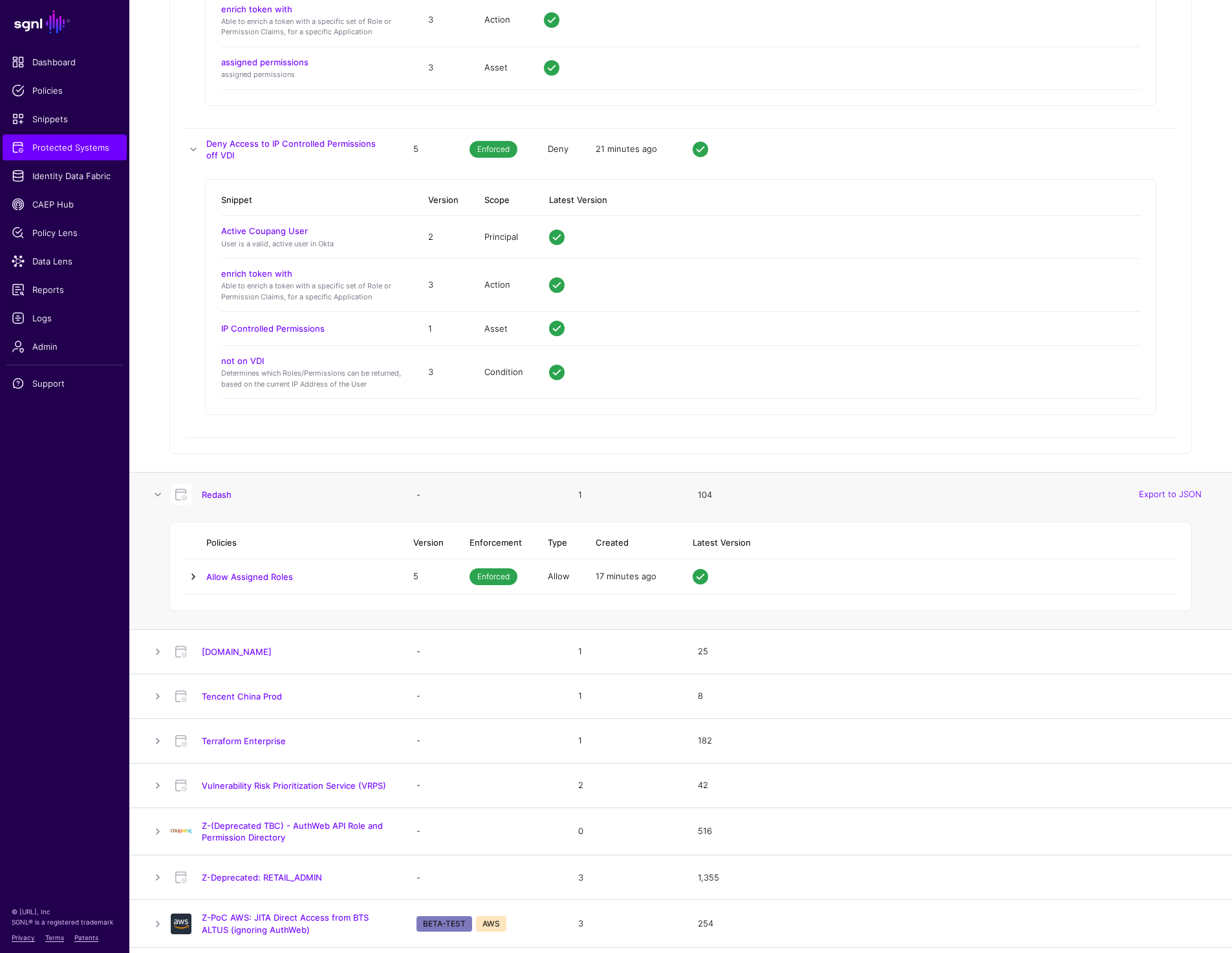
click at [192, 578] on link at bounding box center [193, 576] width 15 height 15
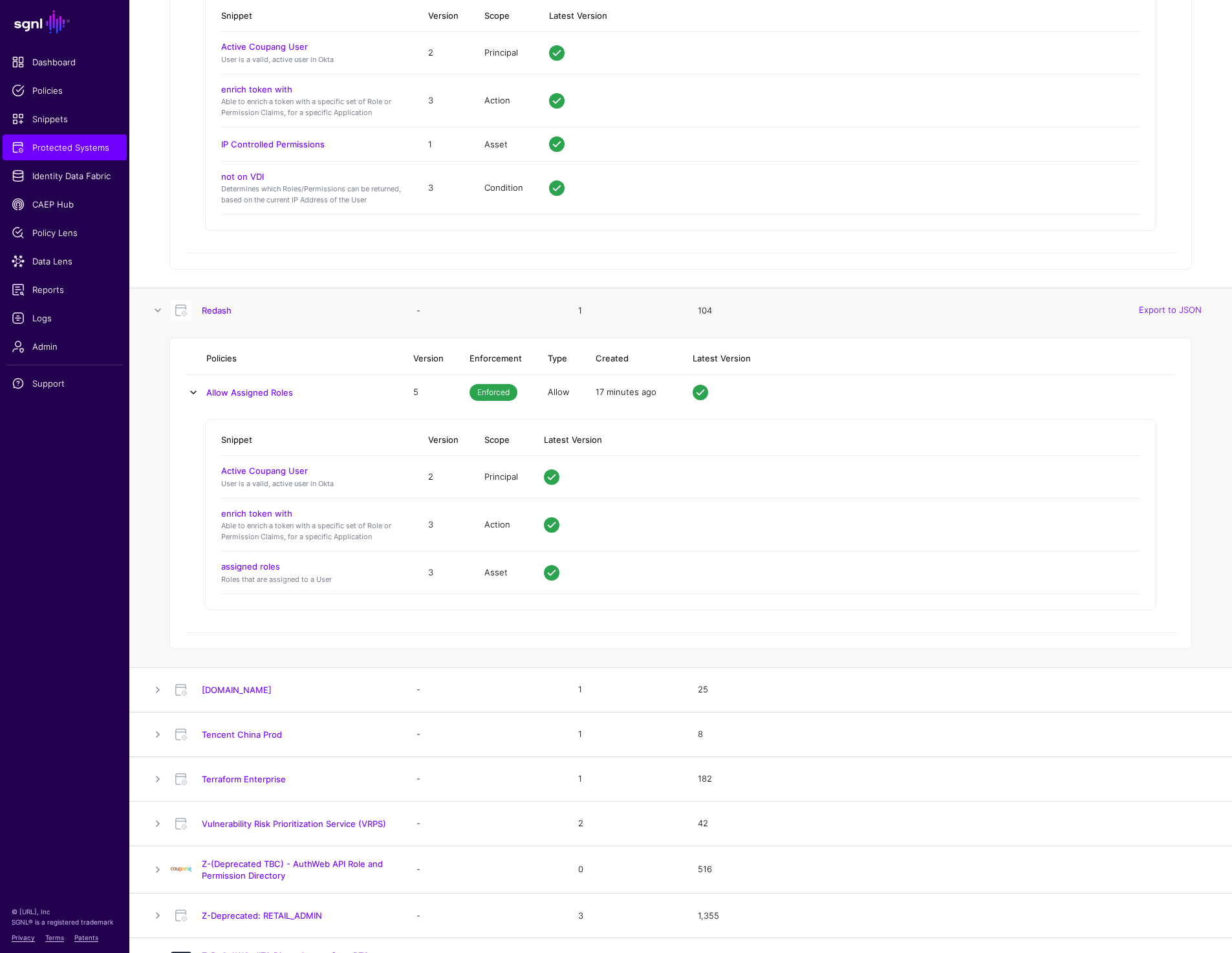
scroll to position [10192, 0]
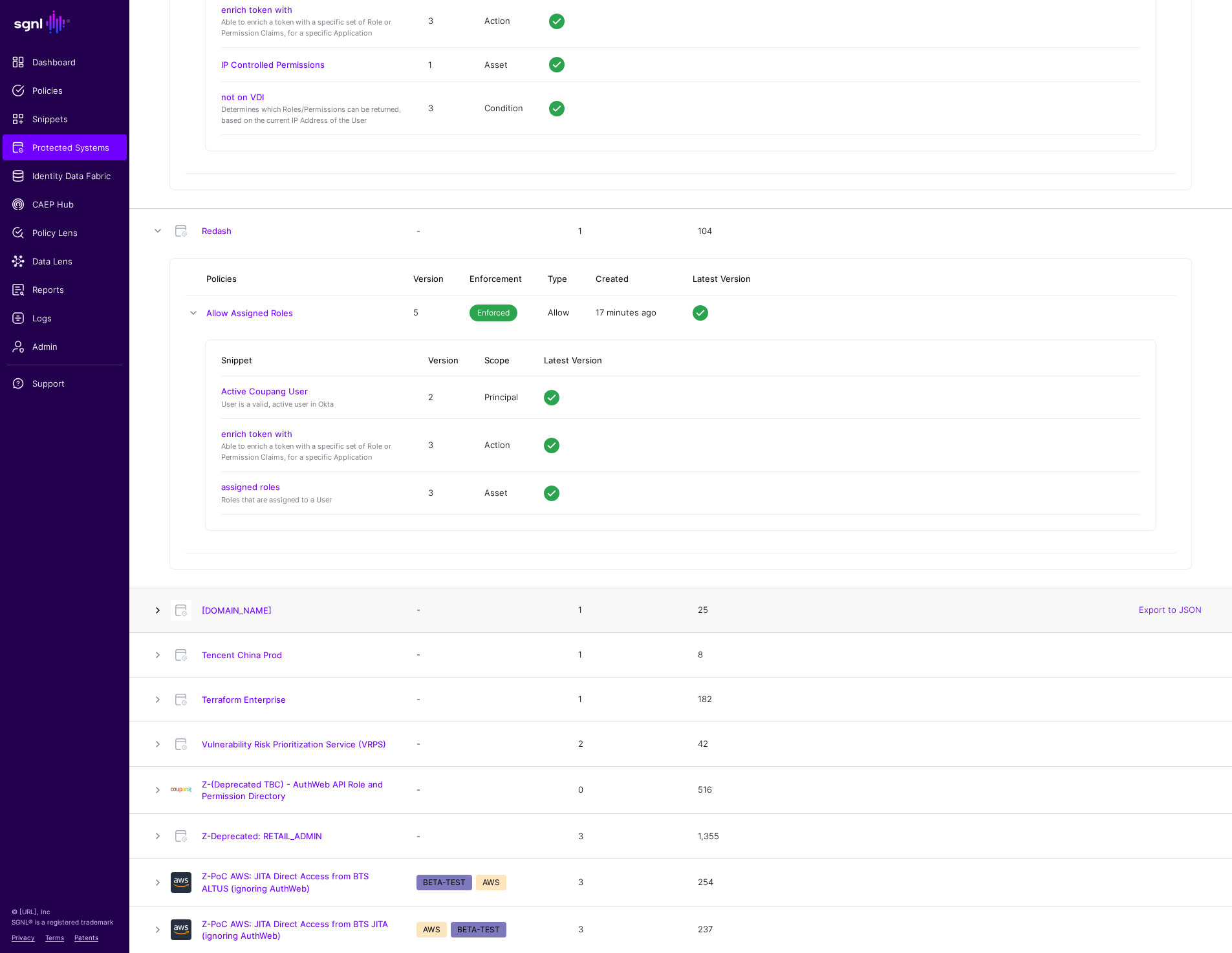
click at [158, 603] on link at bounding box center [157, 610] width 15 height 15
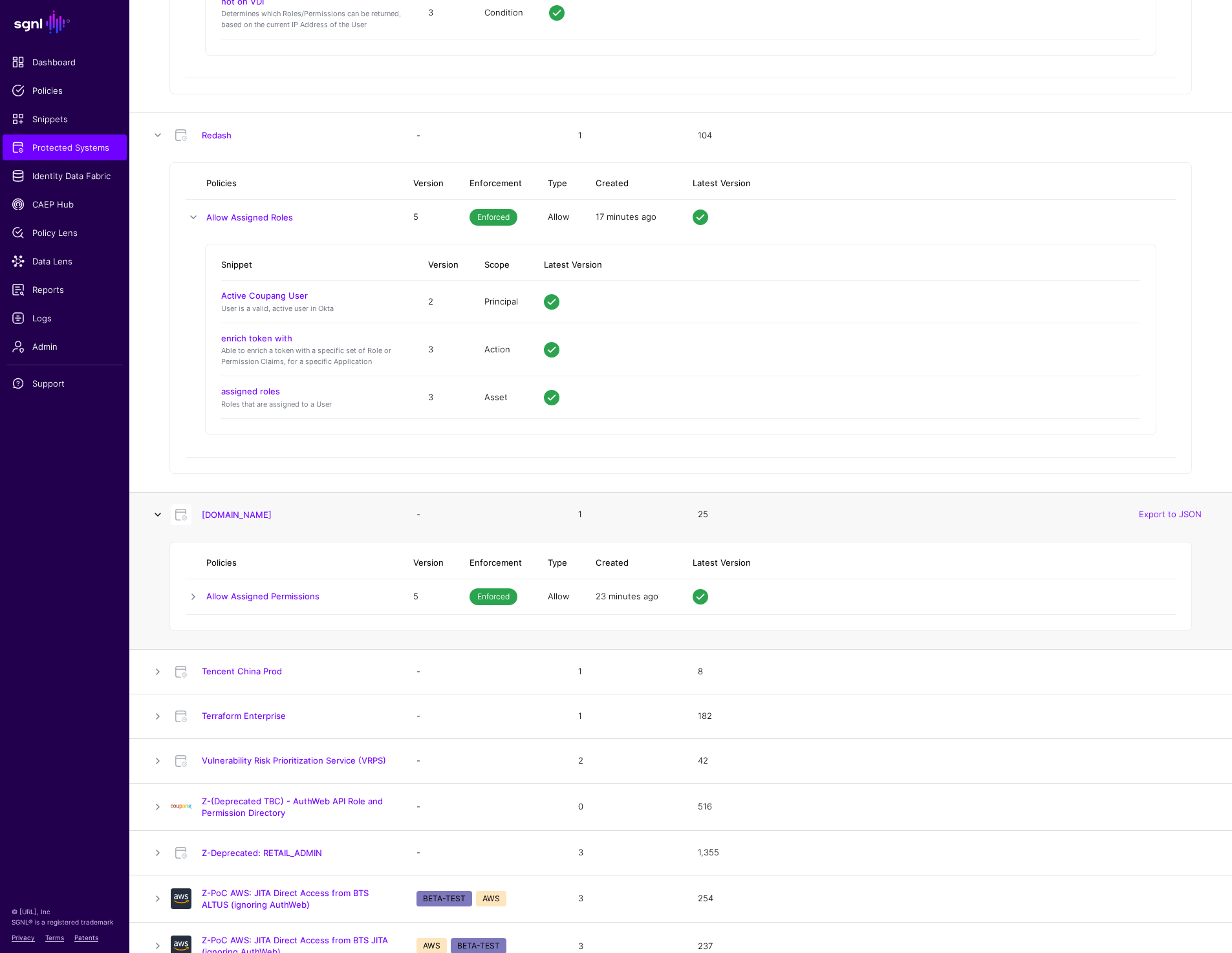
scroll to position [10392, 0]
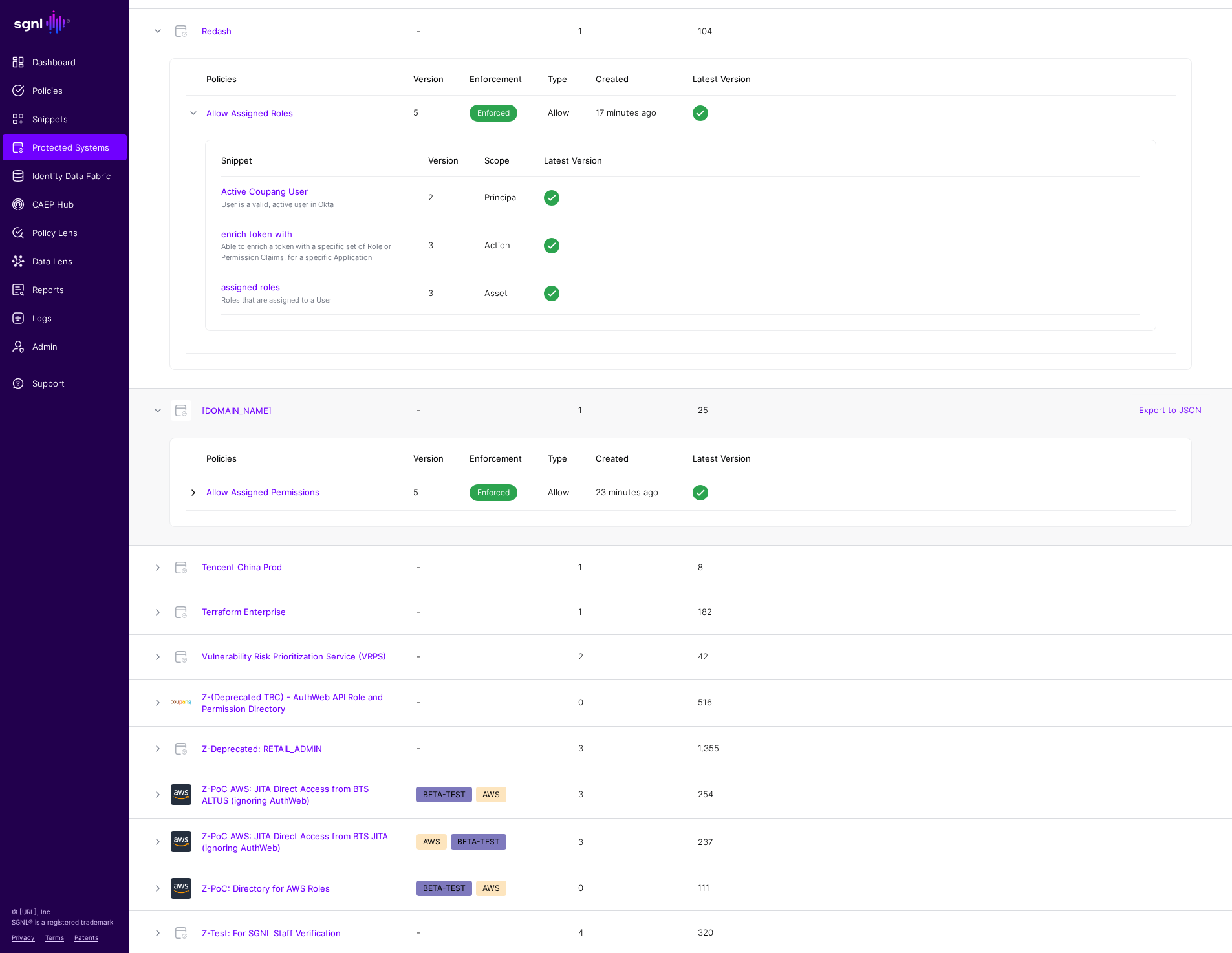
click at [194, 488] on link at bounding box center [193, 492] width 15 height 15
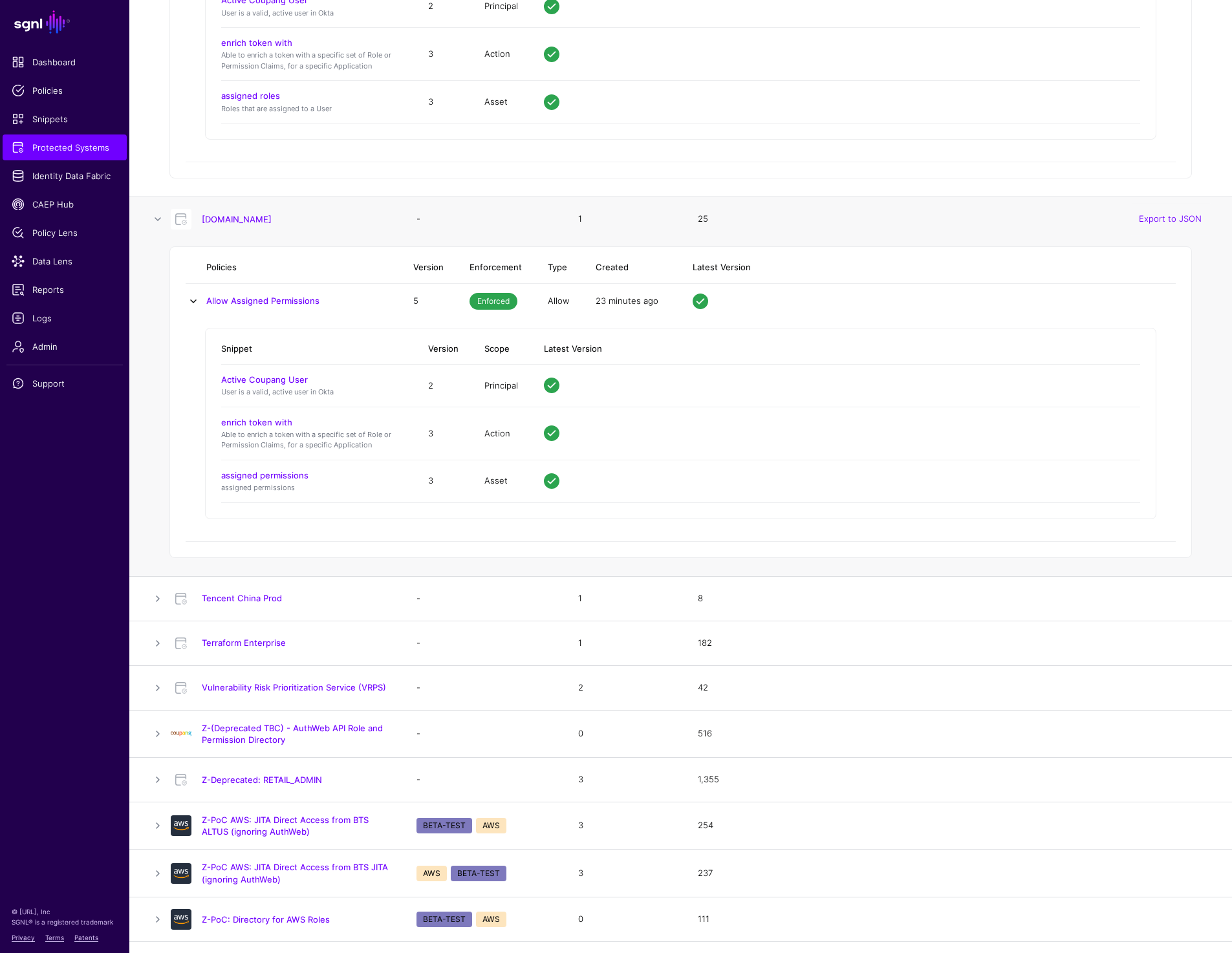
scroll to position [10615, 0]
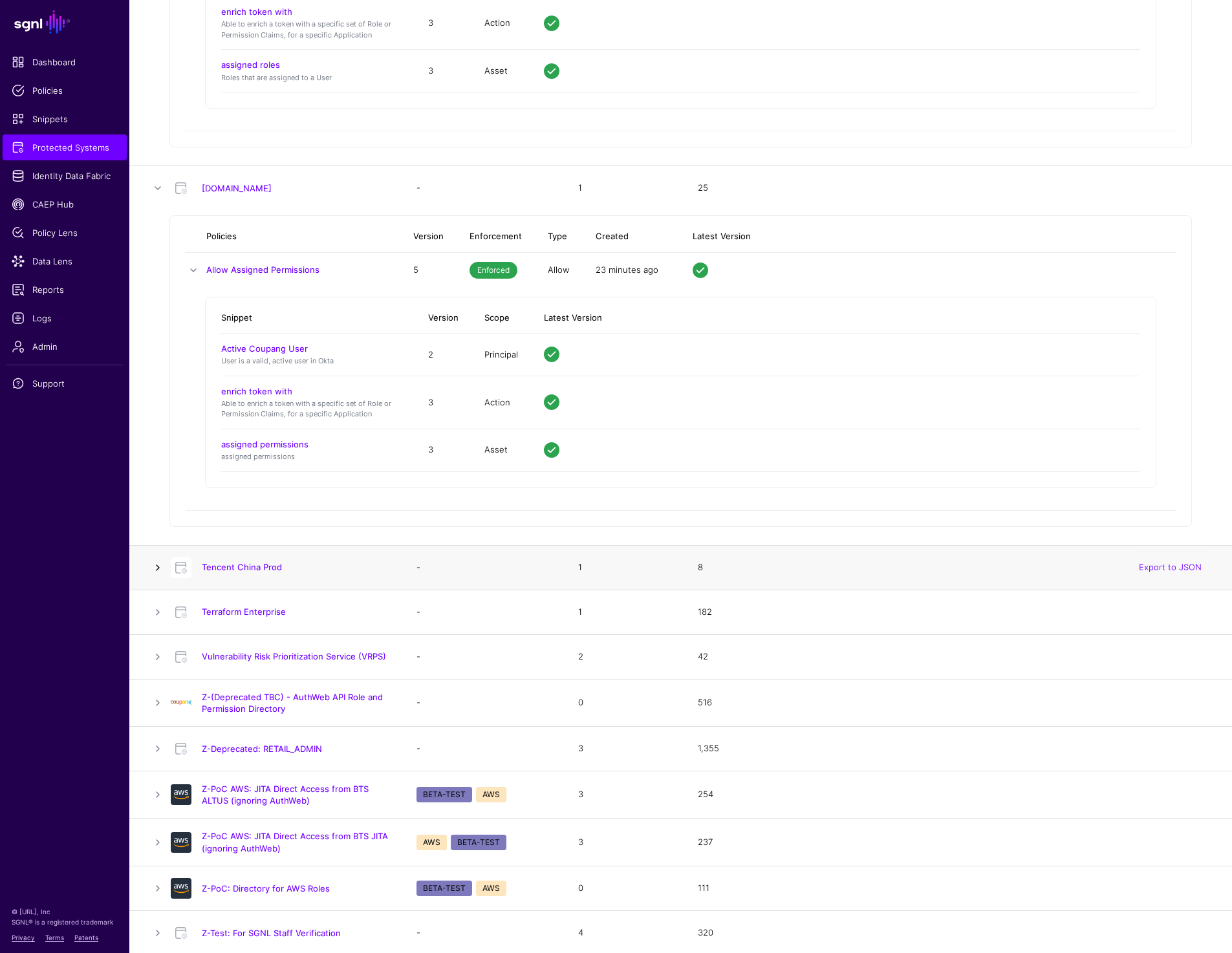
click at [156, 565] on link at bounding box center [157, 567] width 15 height 15
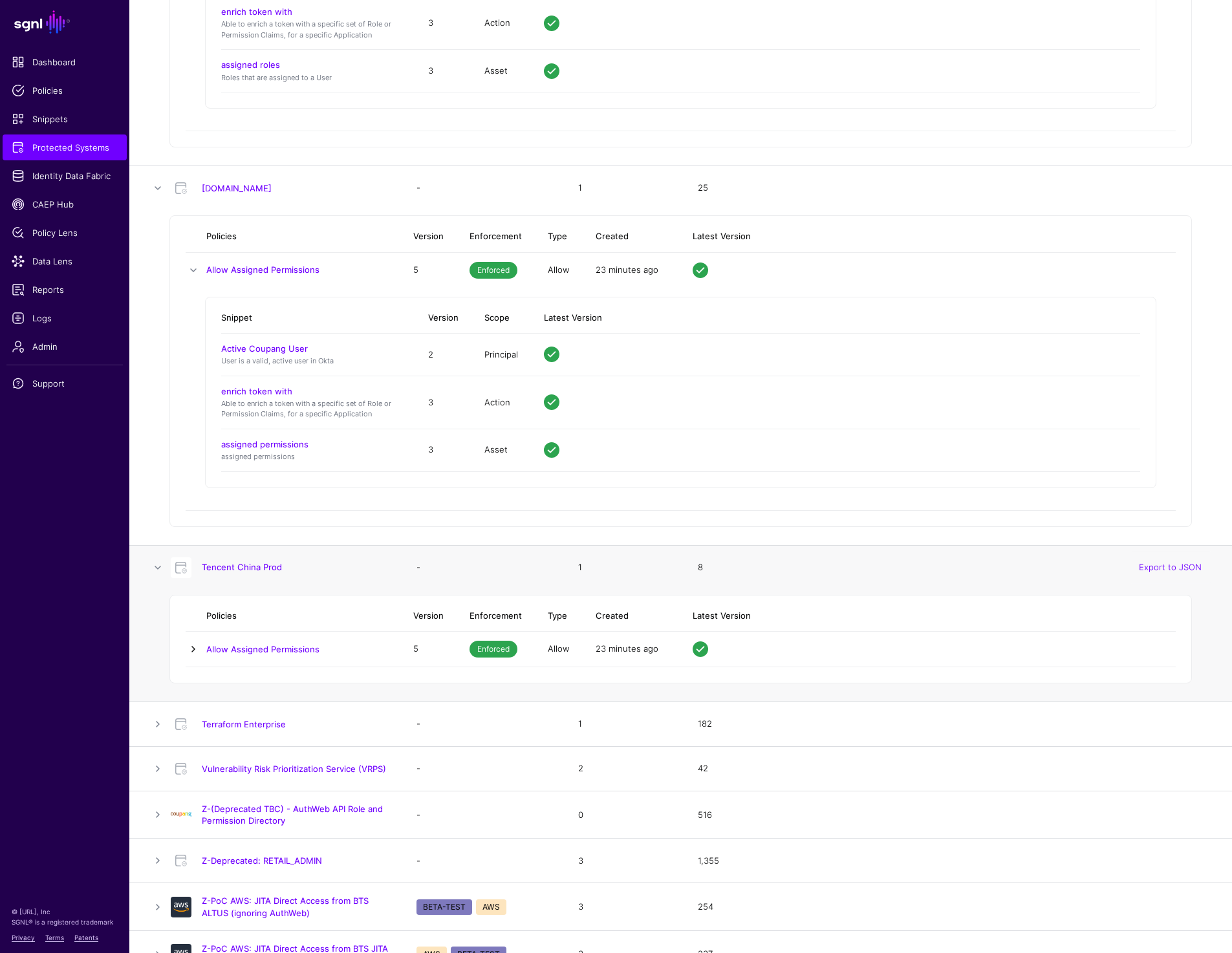
click at [188, 642] on link at bounding box center [193, 648] width 15 height 15
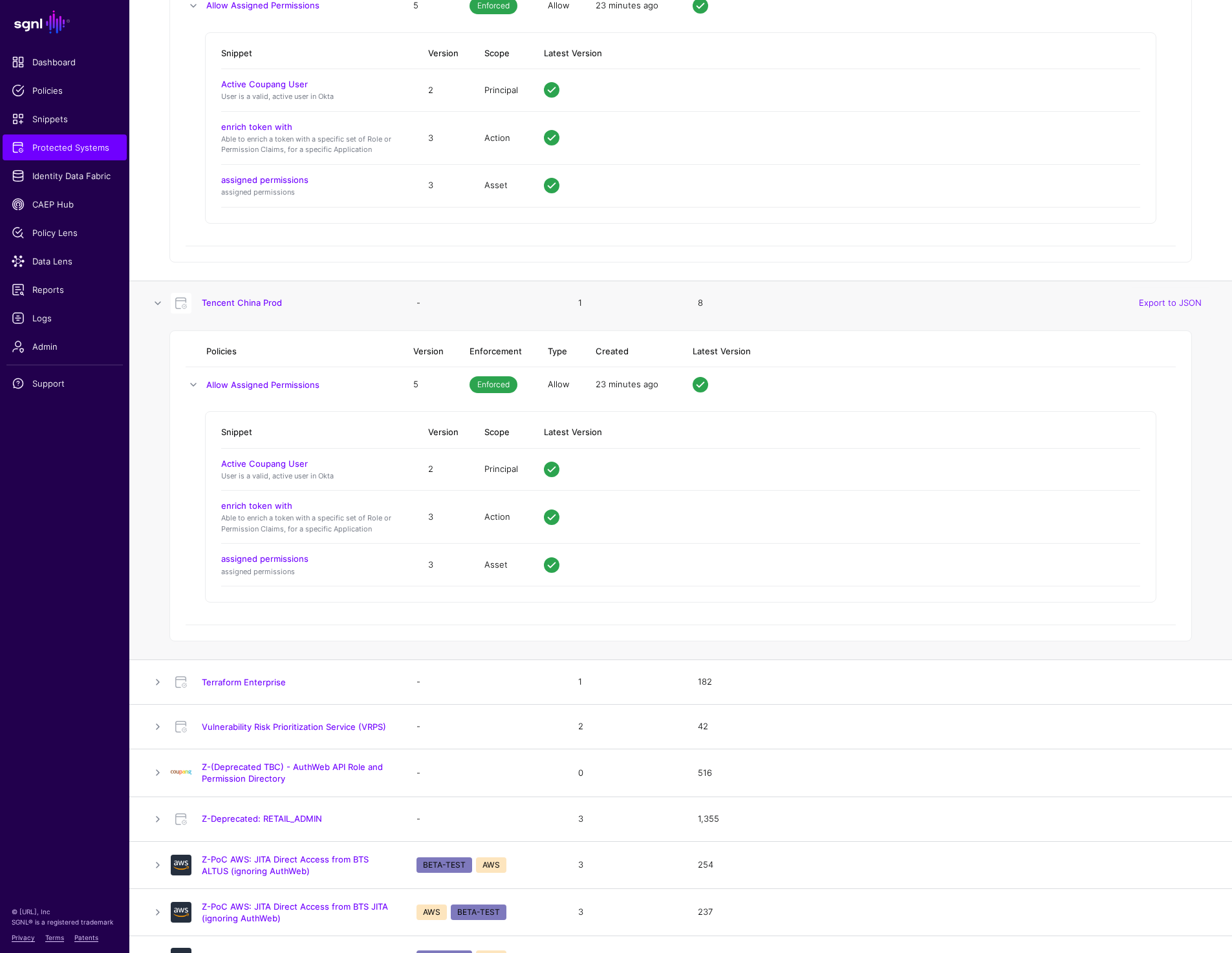
scroll to position [10881, 0]
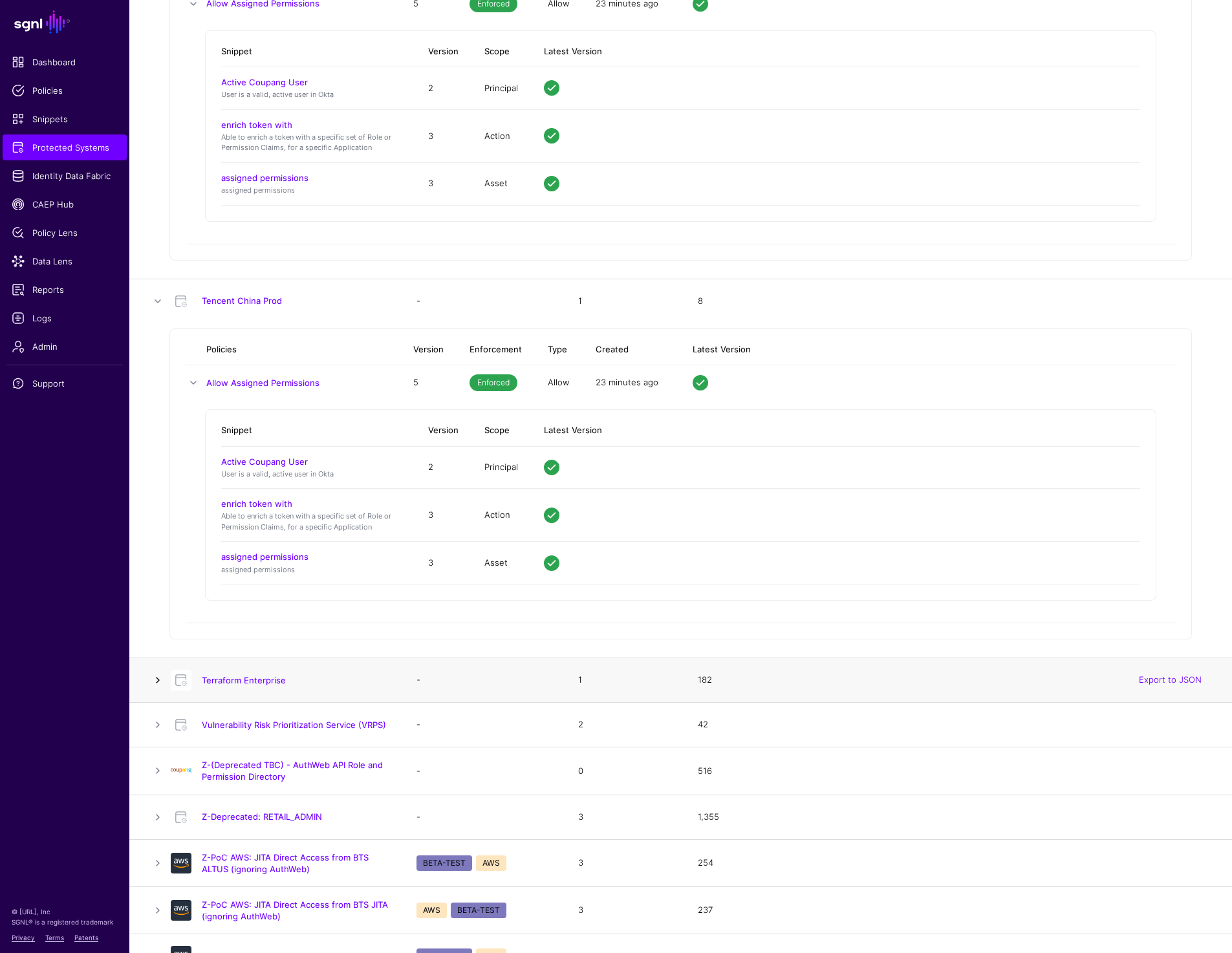
click at [156, 679] on link at bounding box center [157, 679] width 15 height 15
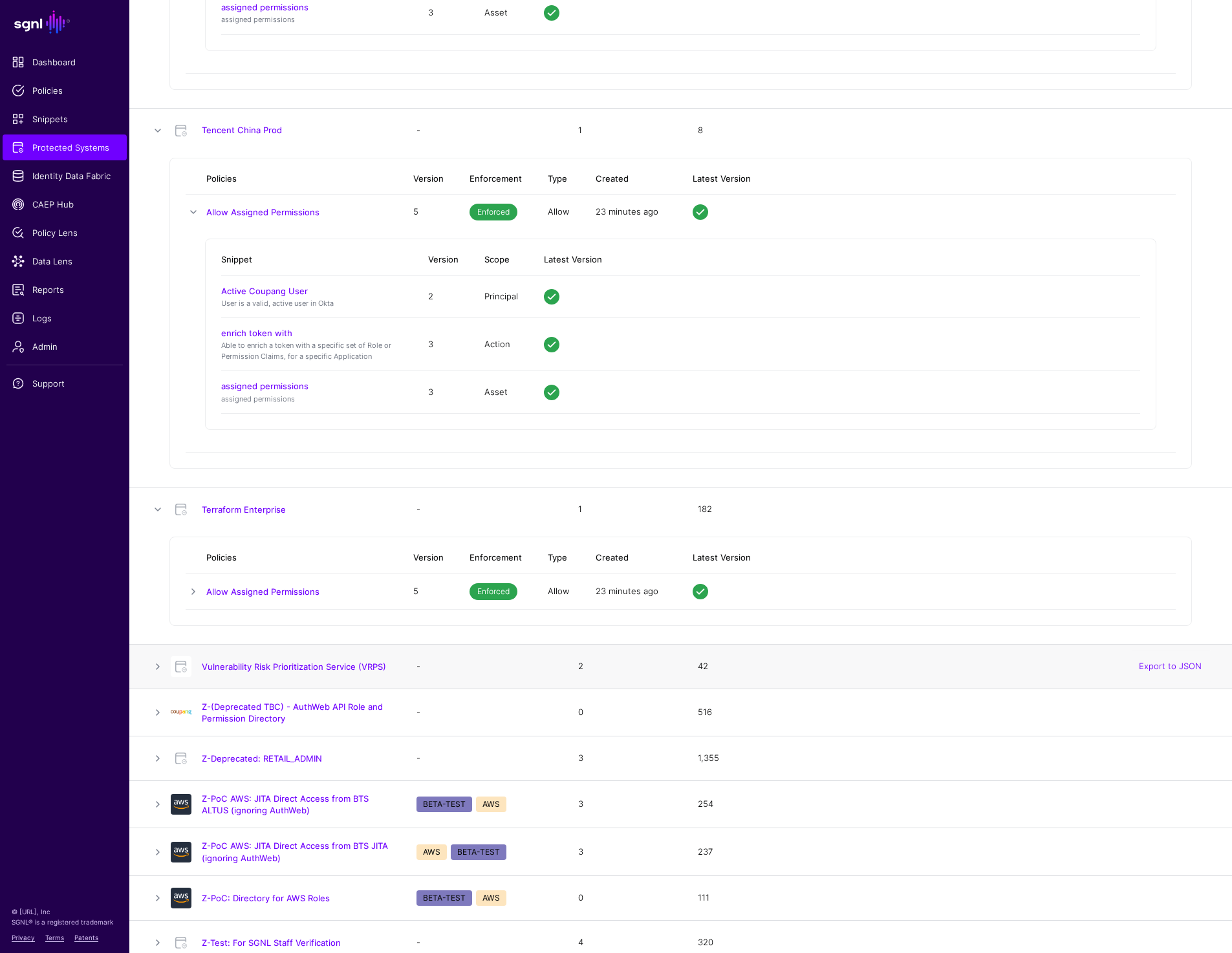
scroll to position [11061, 0]
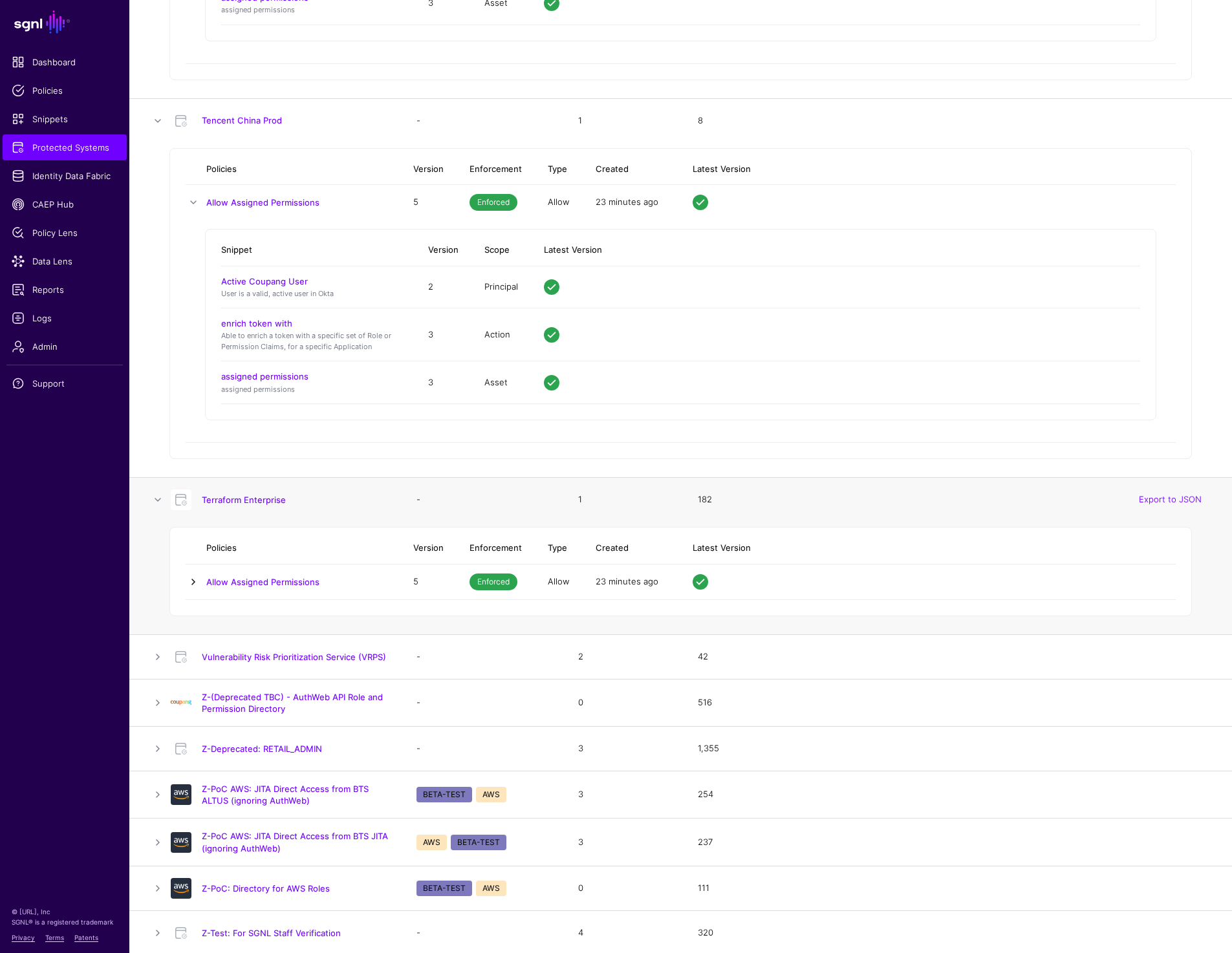
click at [188, 575] on link at bounding box center [193, 581] width 15 height 15
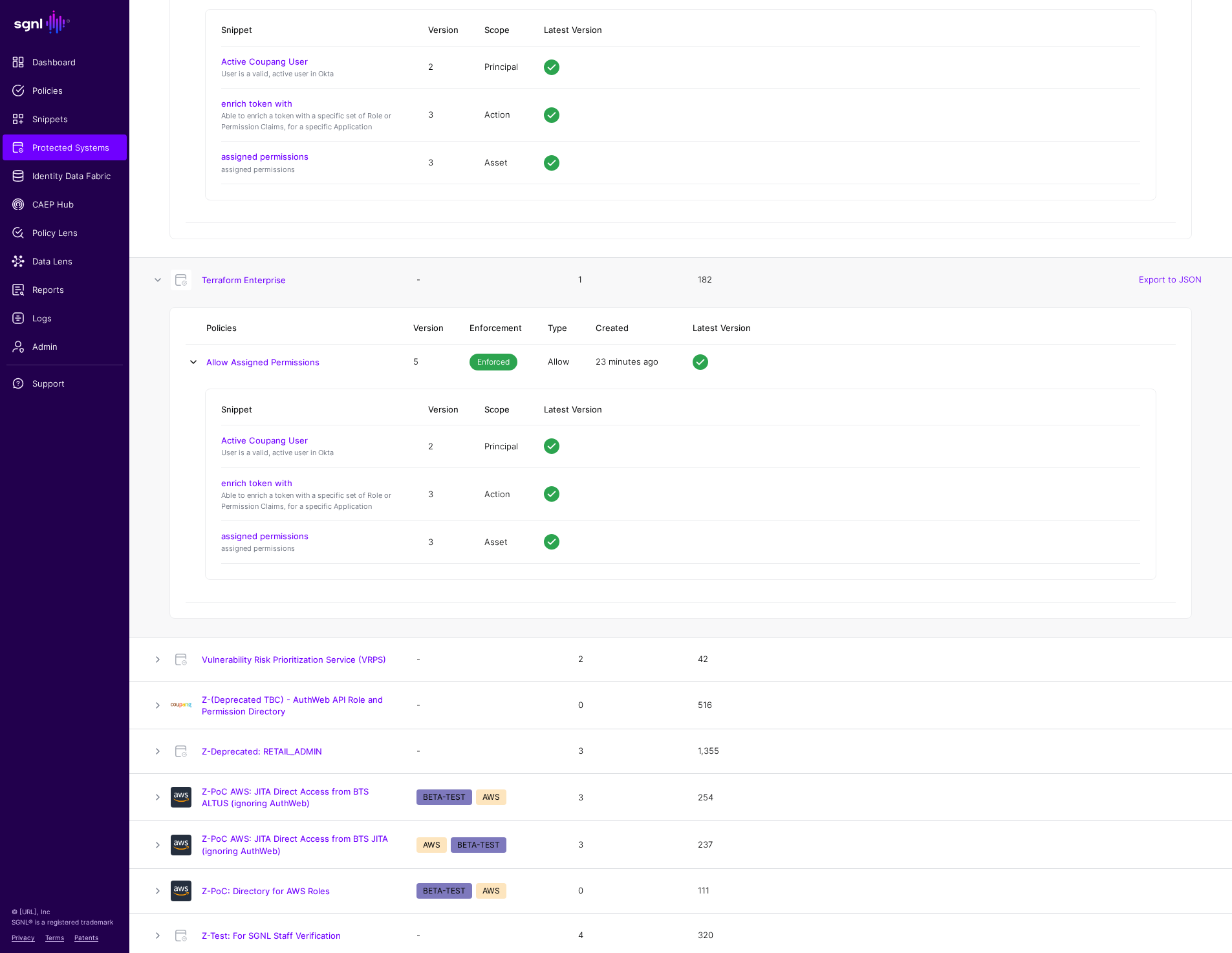
scroll to position [11284, 0]
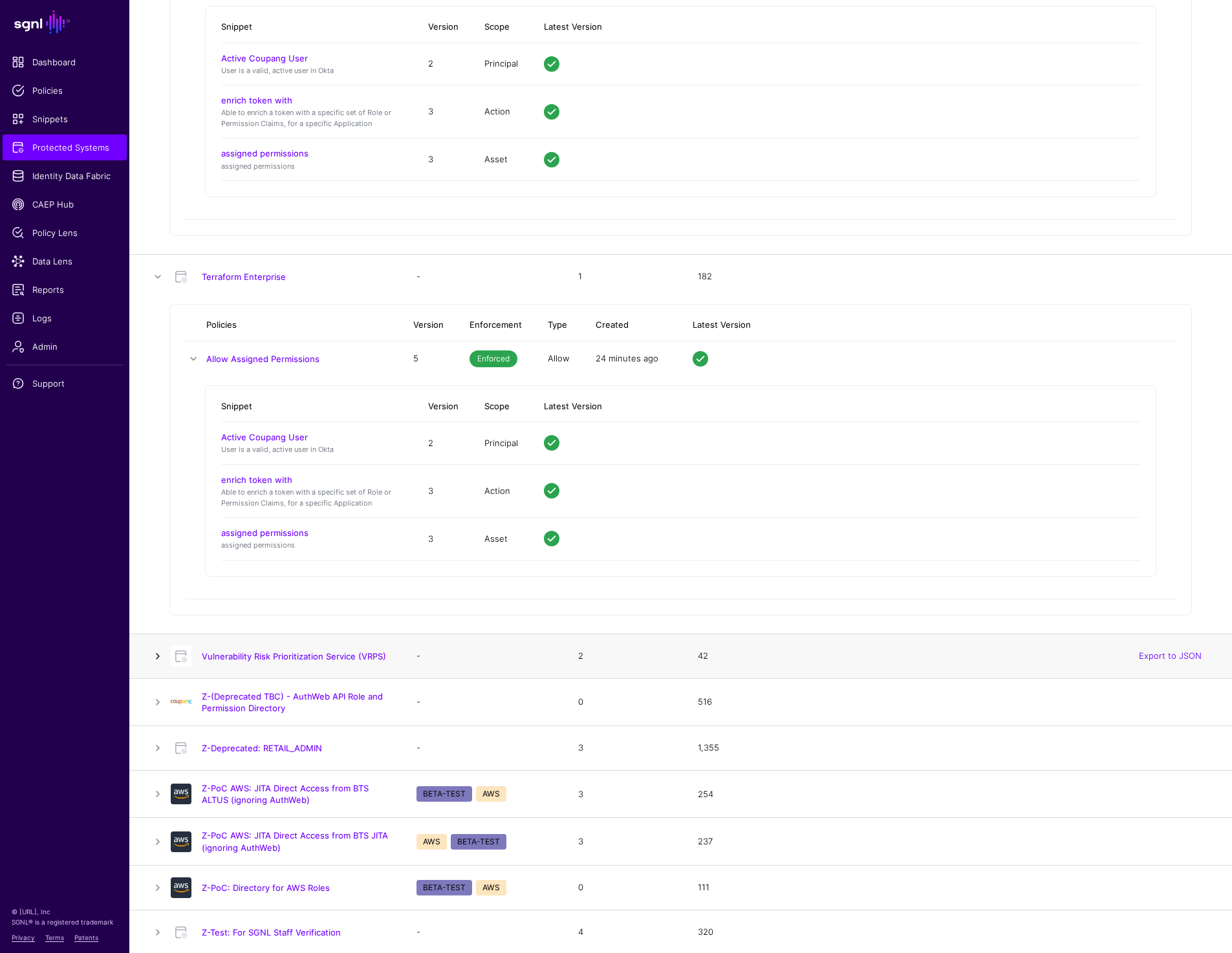
click at [156, 655] on link at bounding box center [157, 656] width 15 height 15
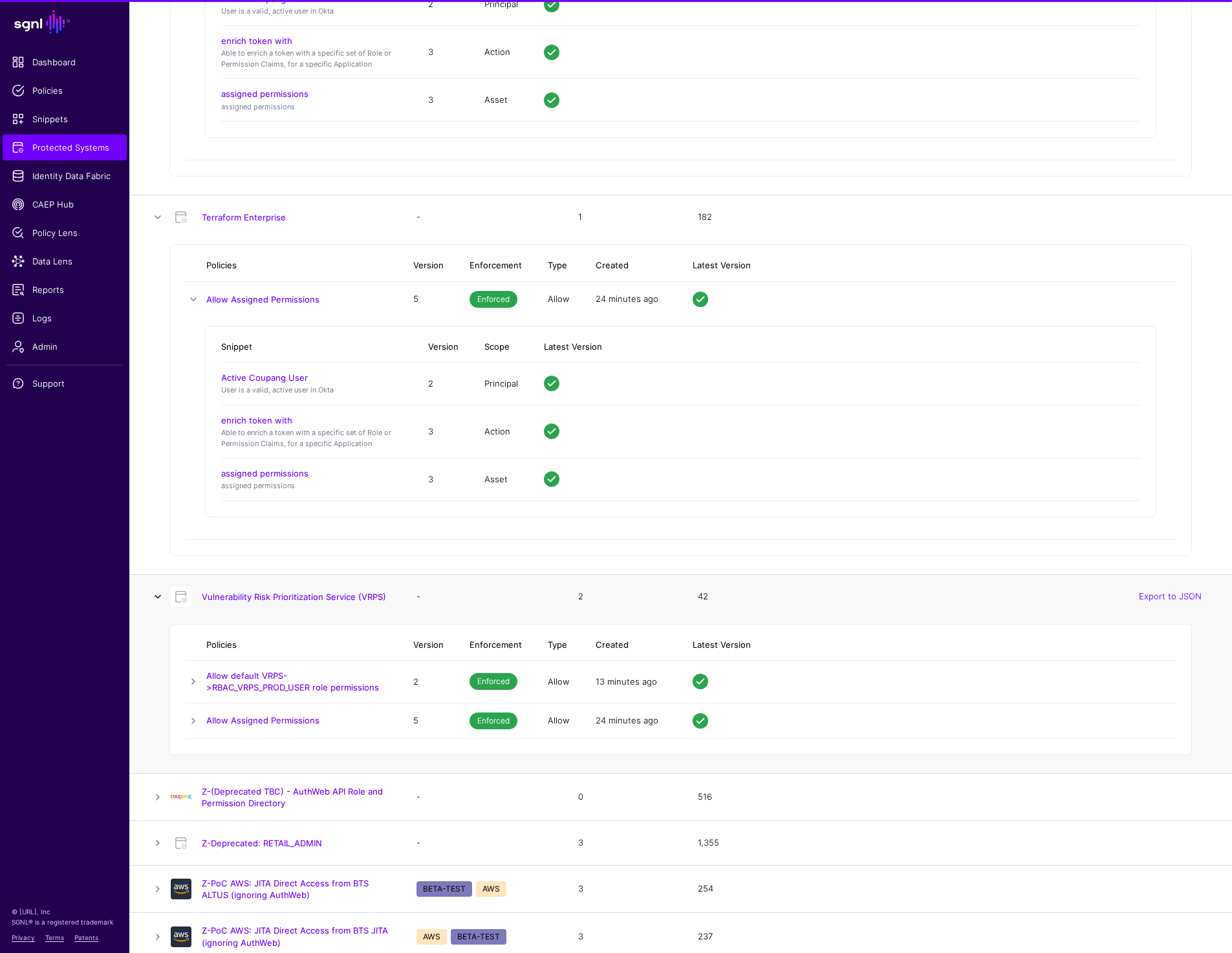
scroll to position [11438, 0]
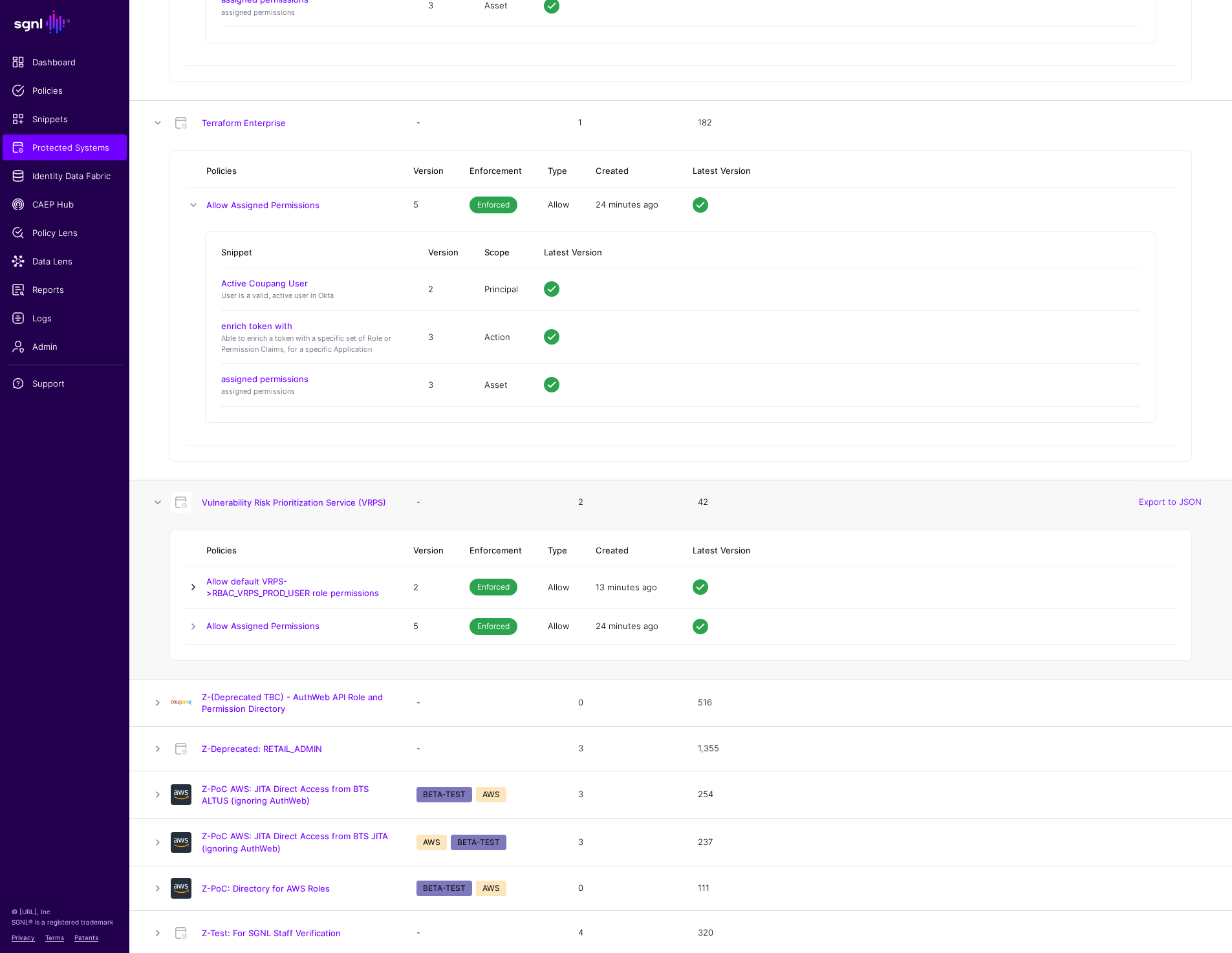
click at [190, 589] on link at bounding box center [193, 586] width 15 height 15
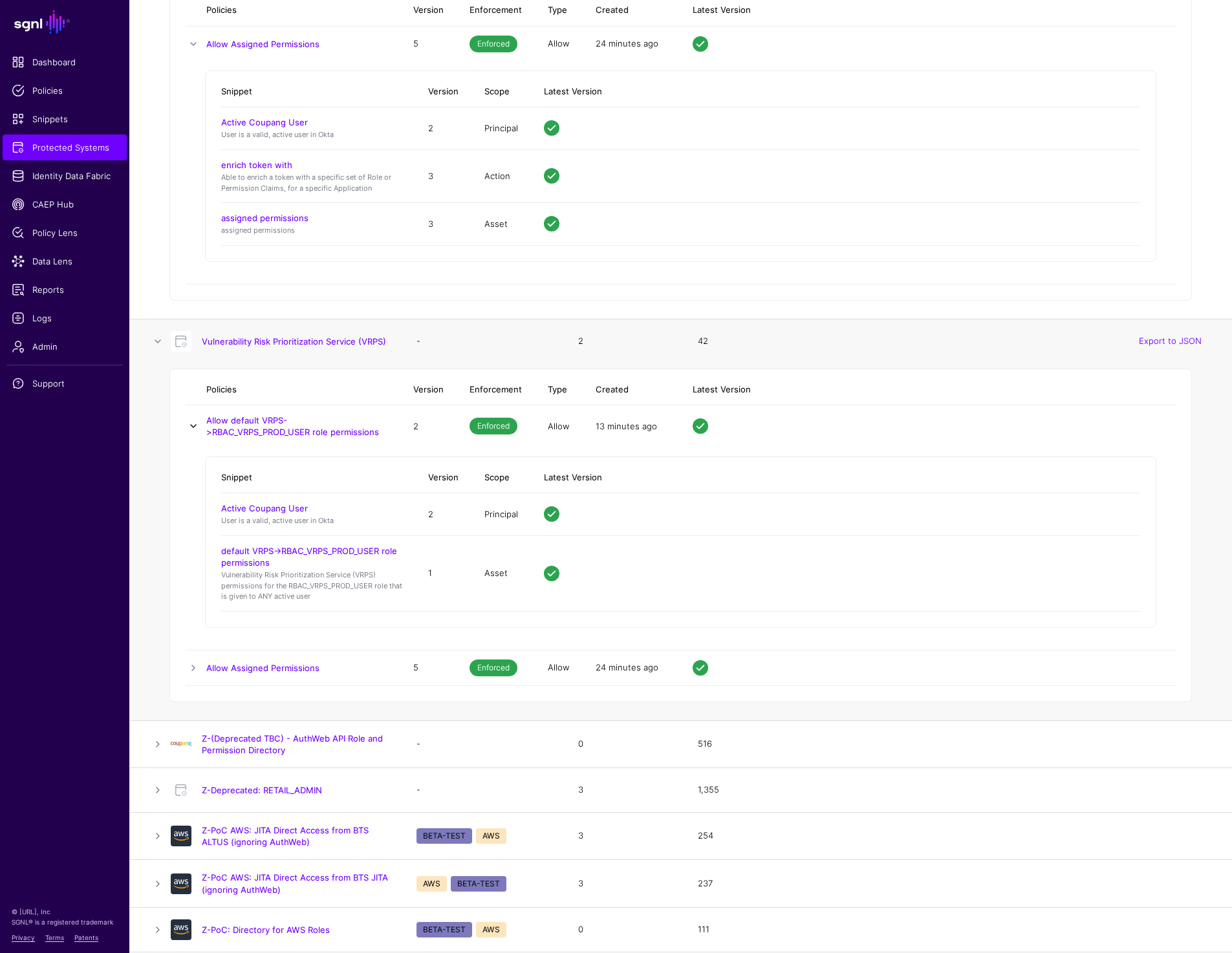
scroll to position [11641, 0]
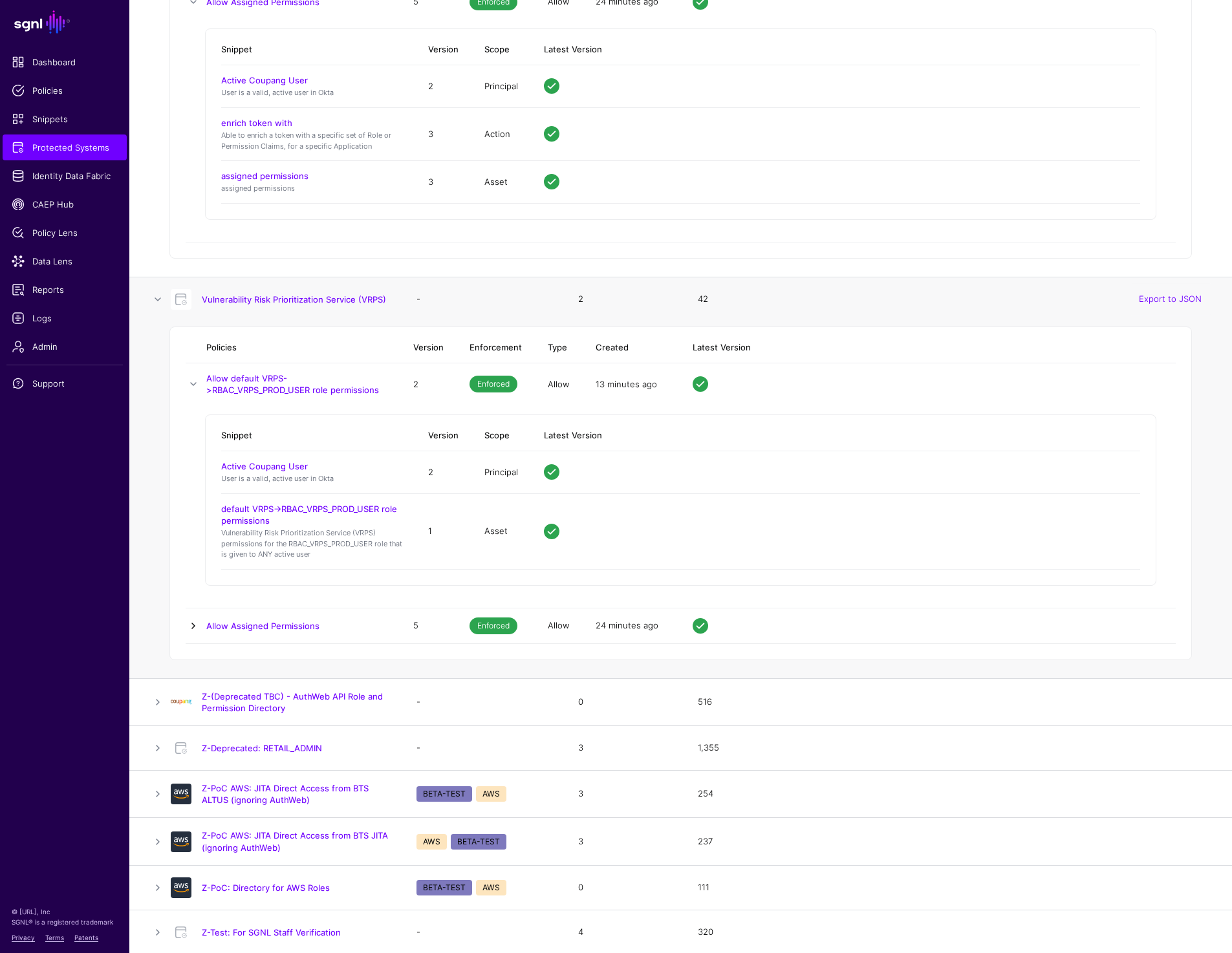
click at [197, 619] on link at bounding box center [193, 625] width 15 height 15
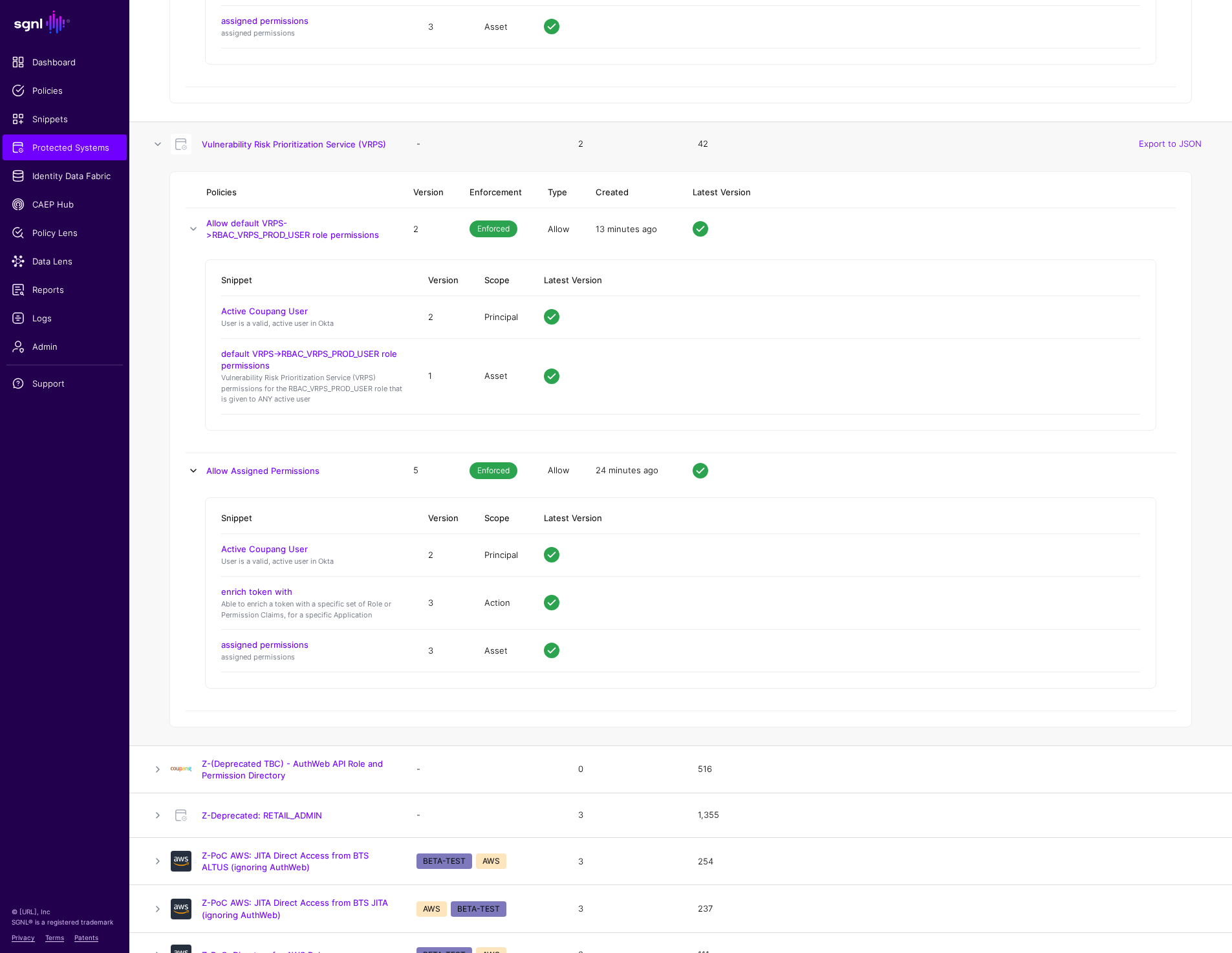
scroll to position [11864, 0]
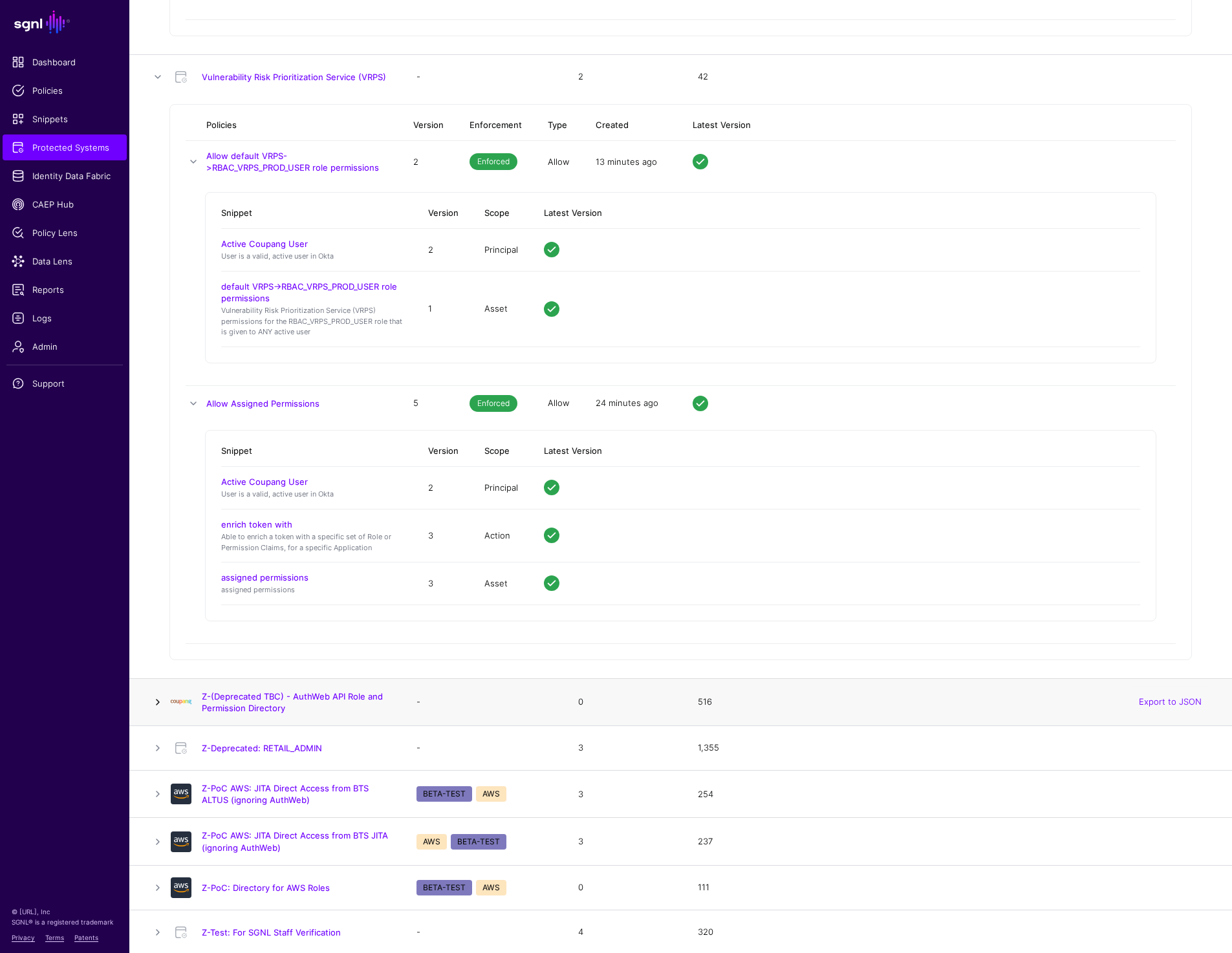
click at [151, 695] on link at bounding box center [157, 701] width 15 height 15
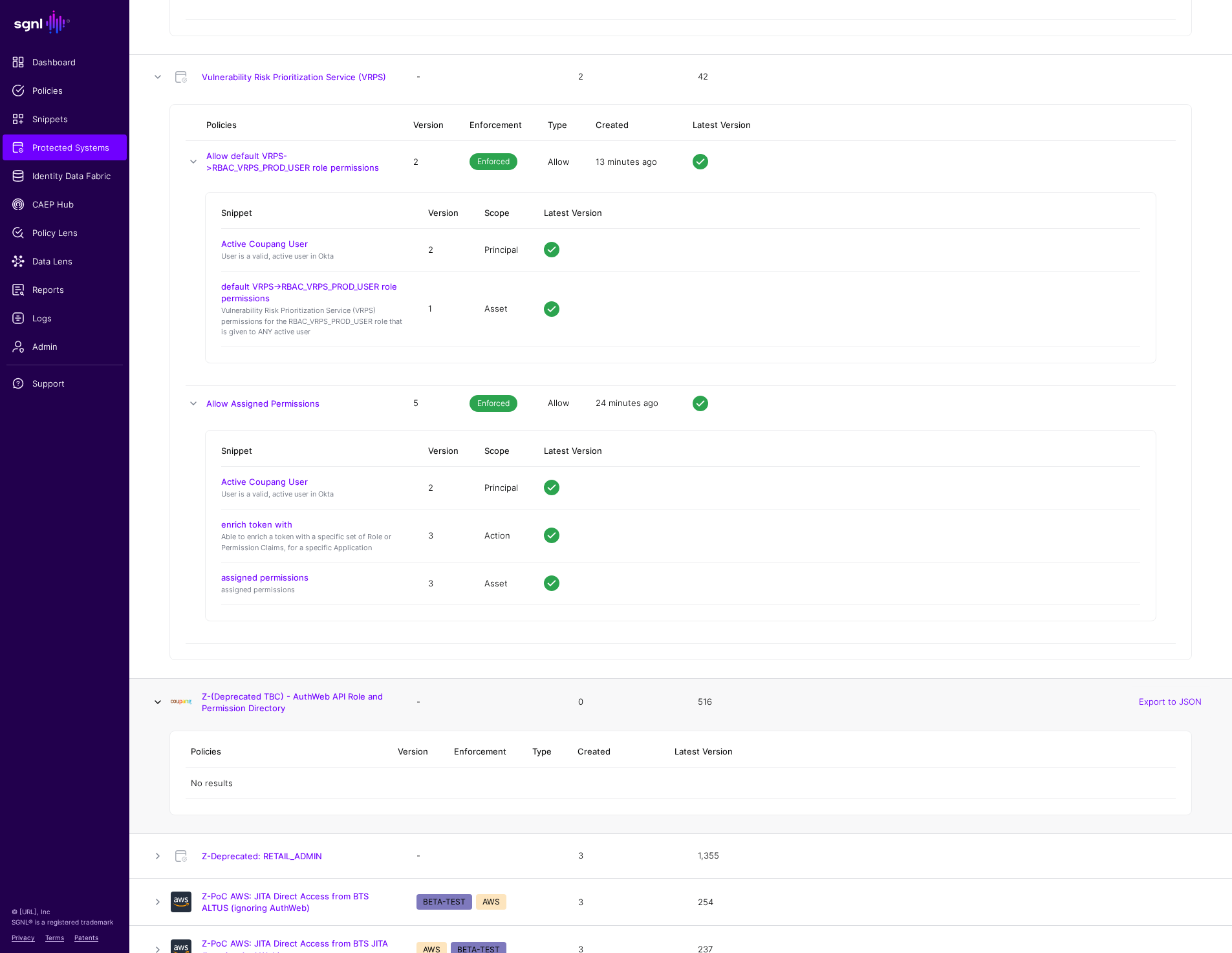
click at [159, 700] on link at bounding box center [157, 701] width 15 height 15
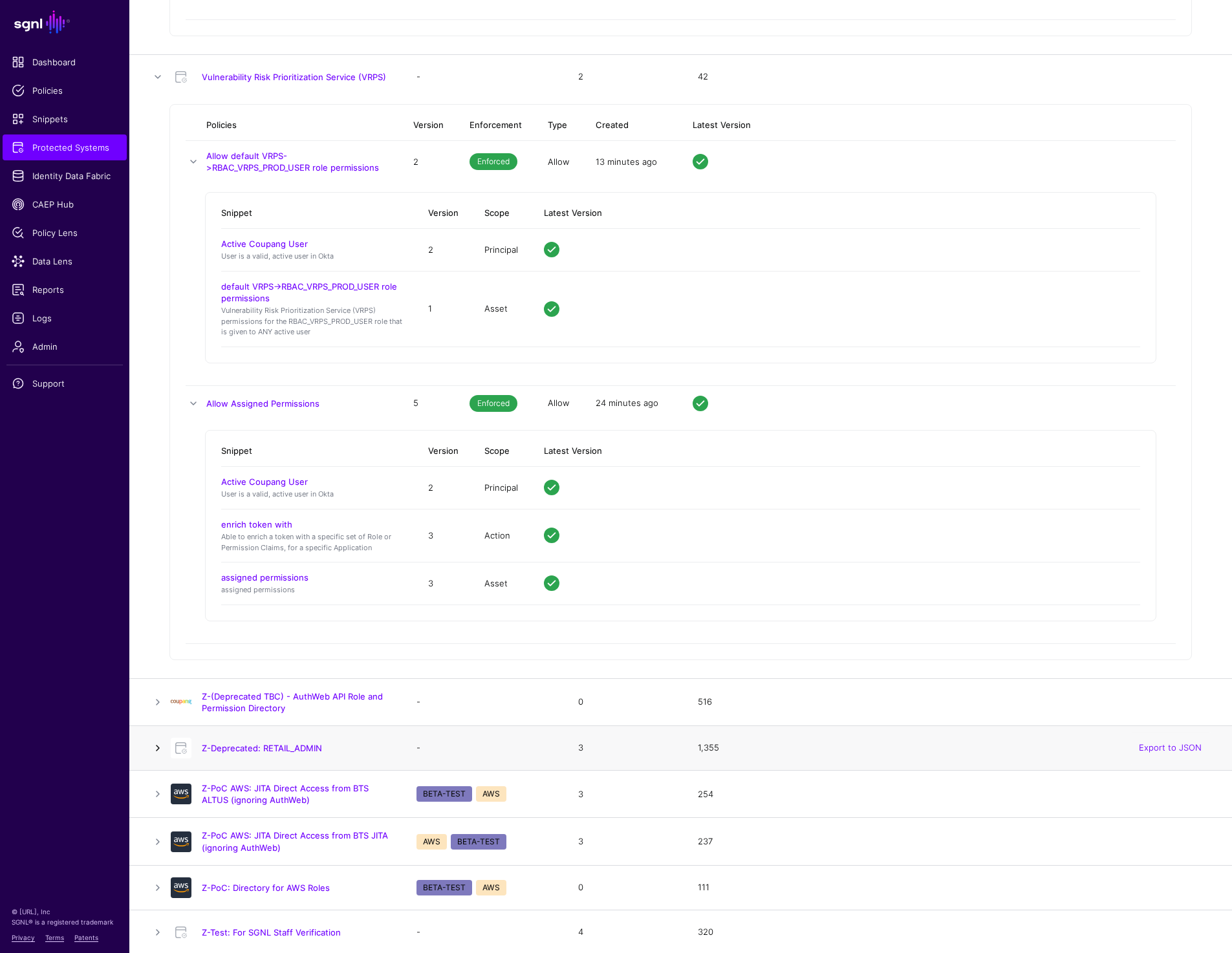
click at [155, 740] on link at bounding box center [157, 747] width 15 height 15
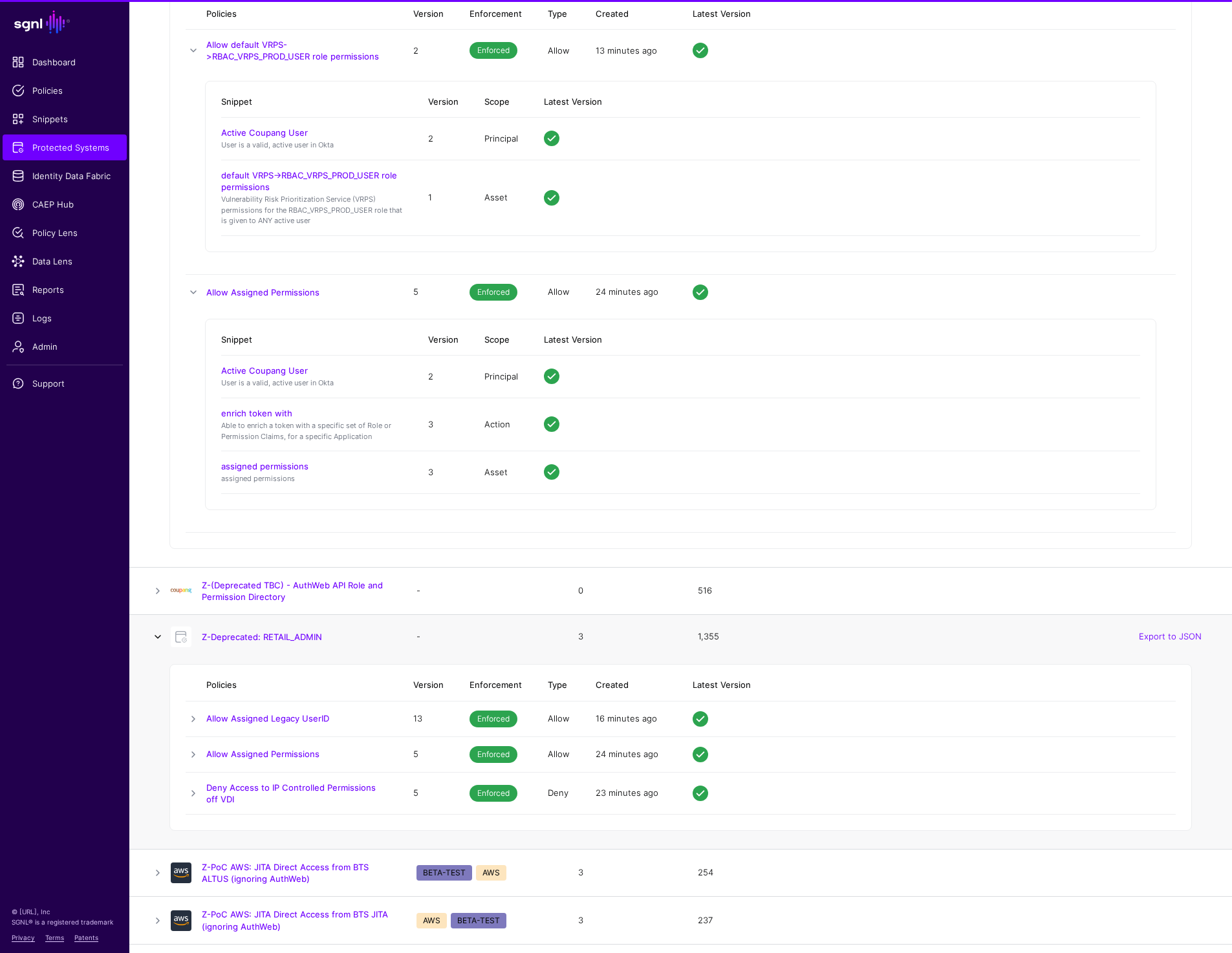
scroll to position [12053, 0]
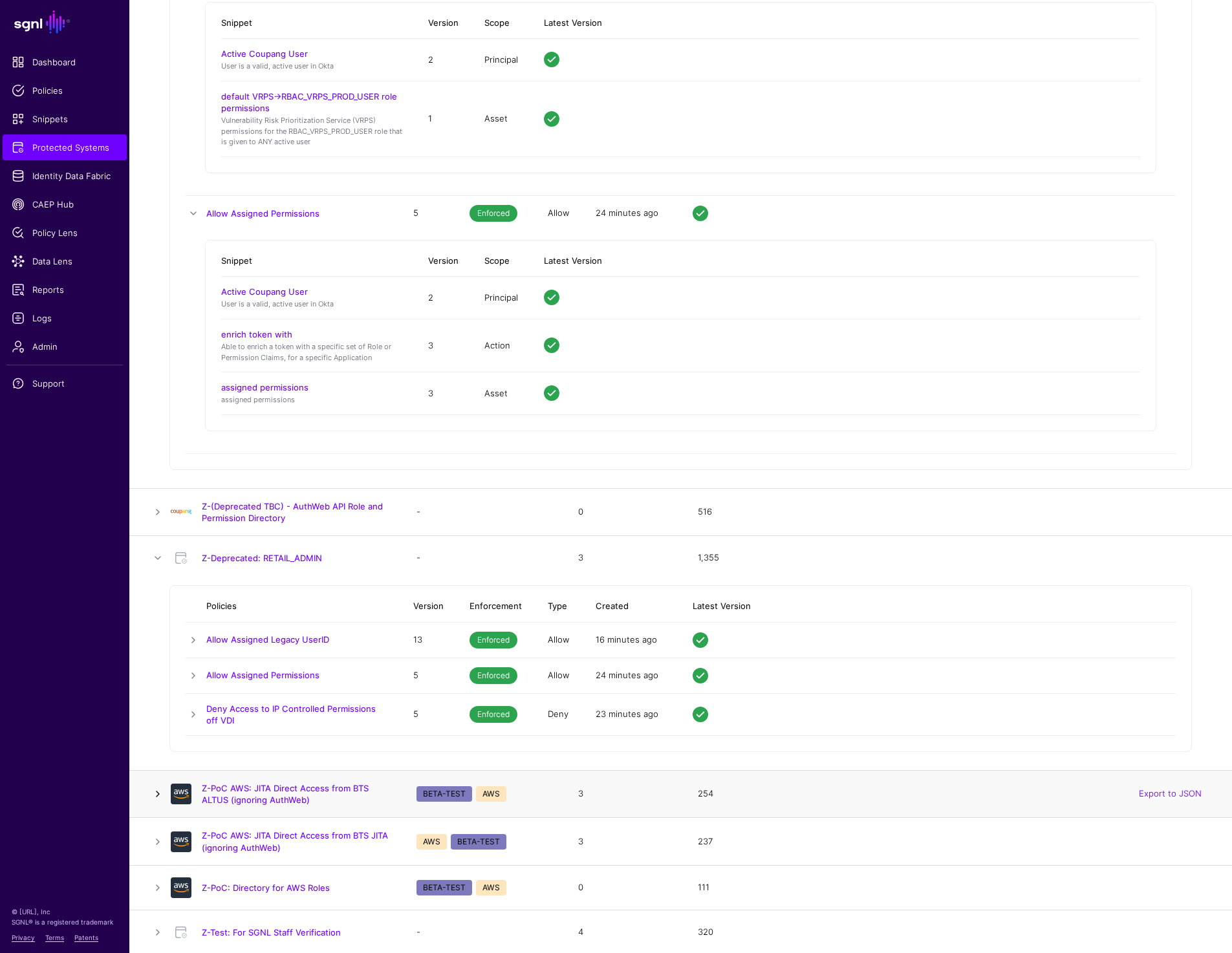
click at [155, 786] on link at bounding box center [157, 793] width 15 height 15
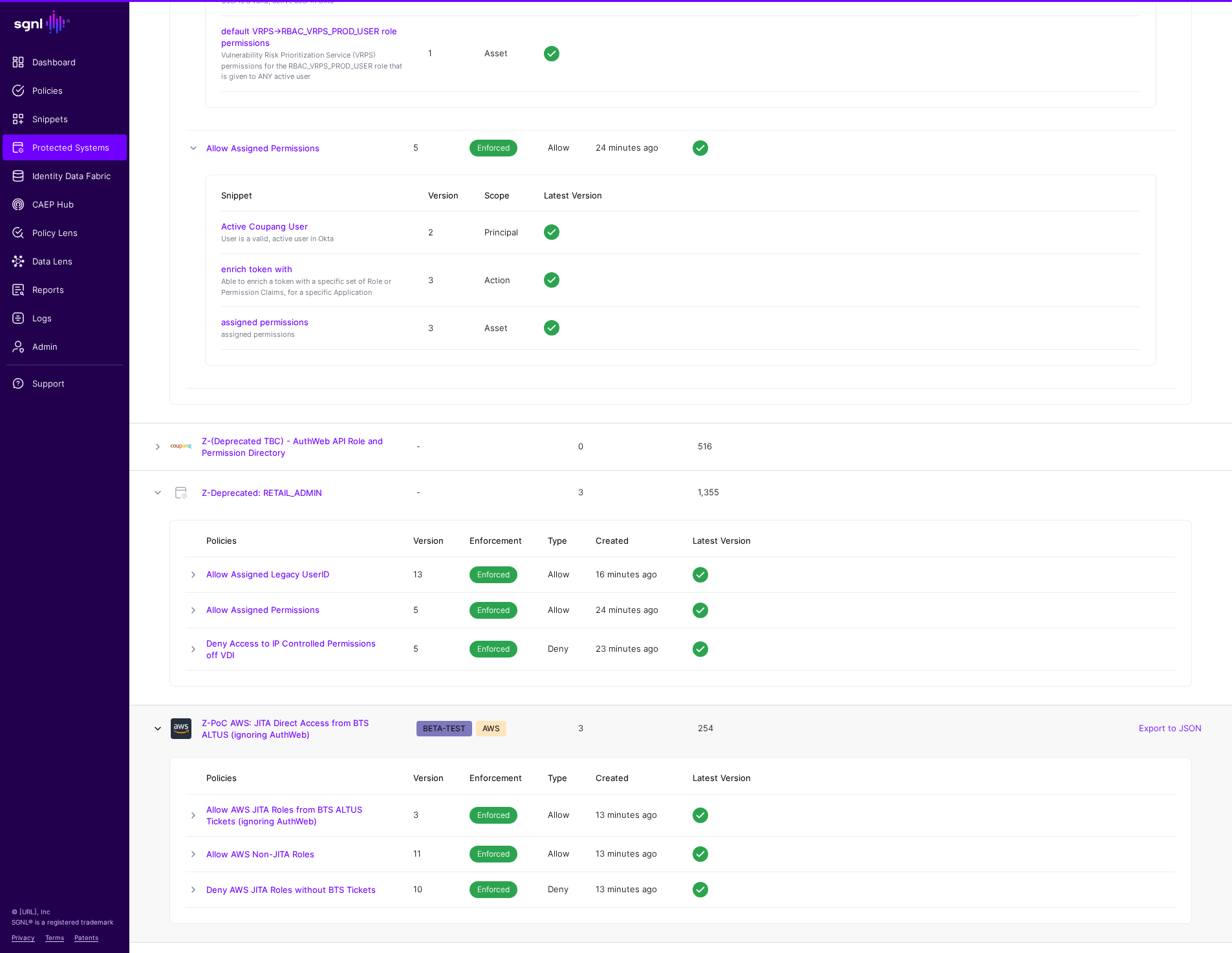
scroll to position [12243, 0]
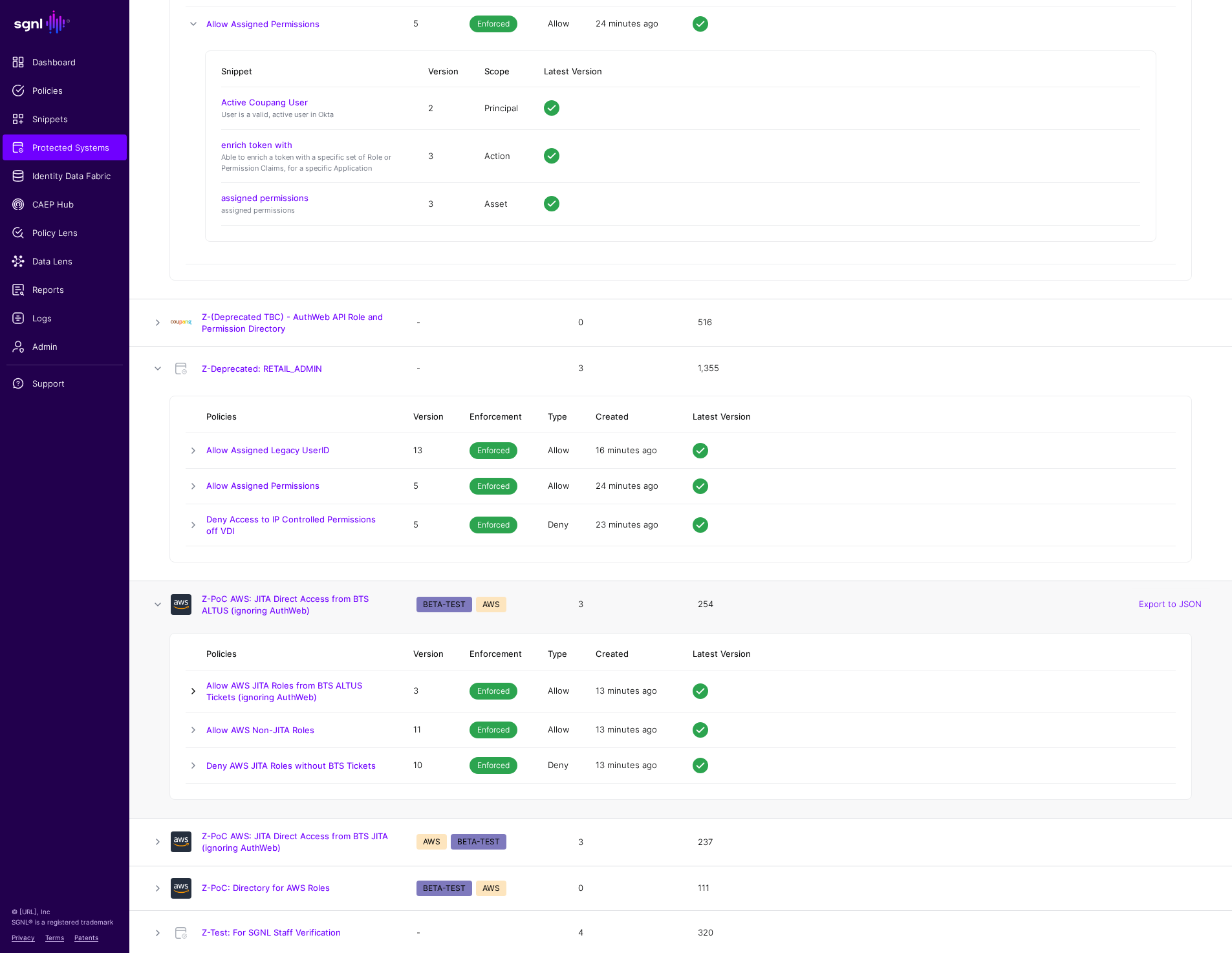
click at [186, 683] on link at bounding box center [193, 690] width 15 height 15
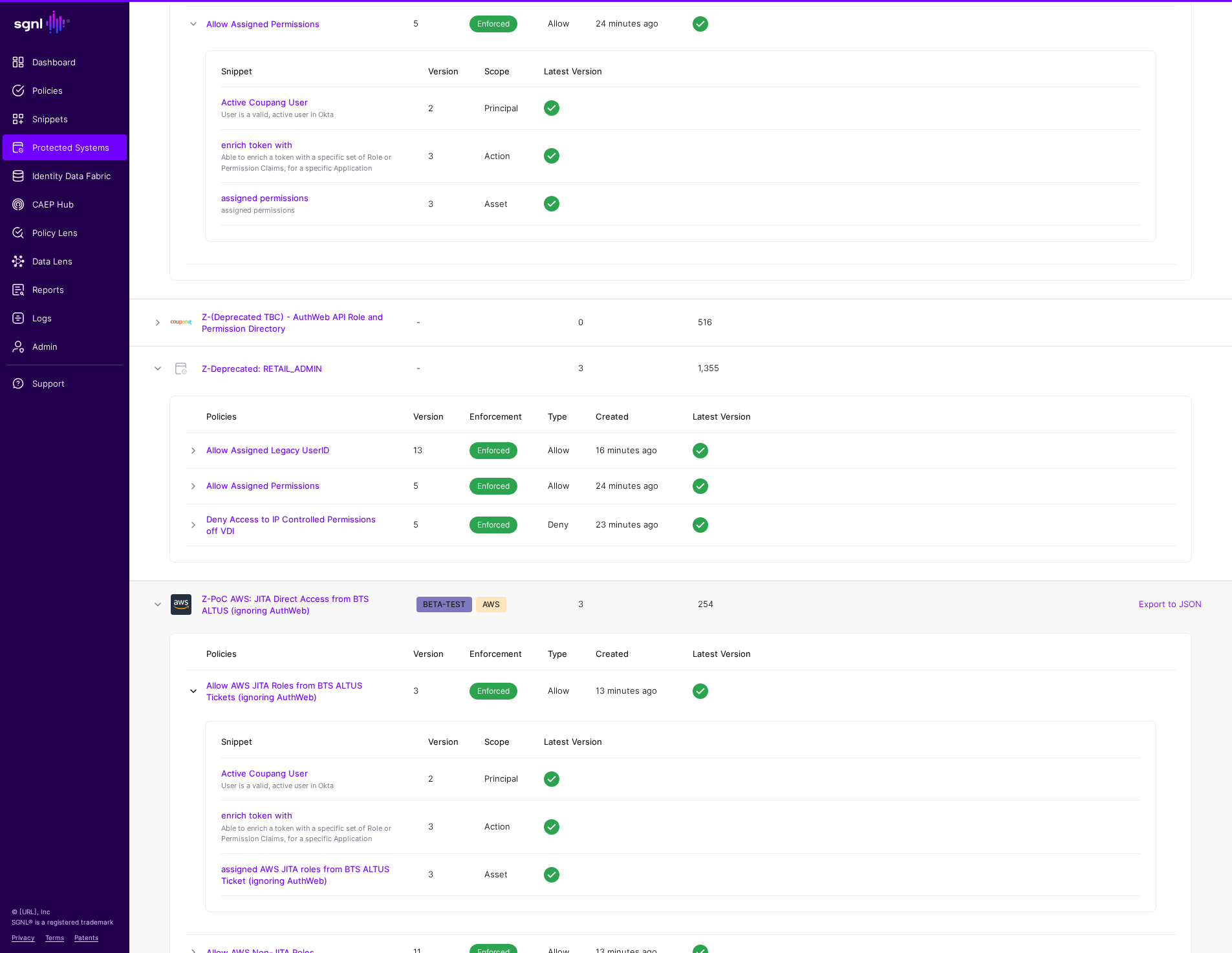
click at [186, 683] on link at bounding box center [193, 690] width 15 height 15
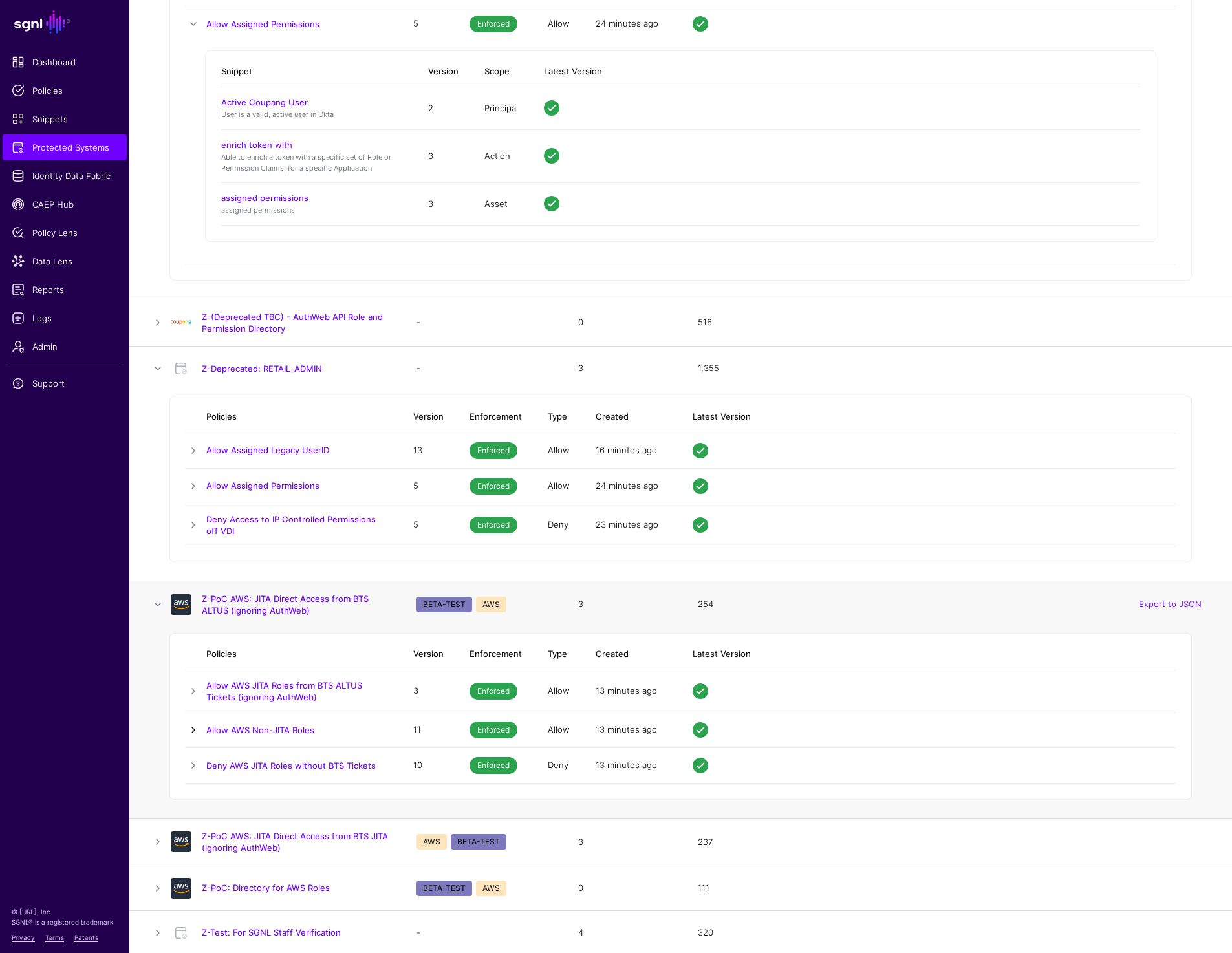
click at [186, 722] on link at bounding box center [193, 729] width 15 height 15
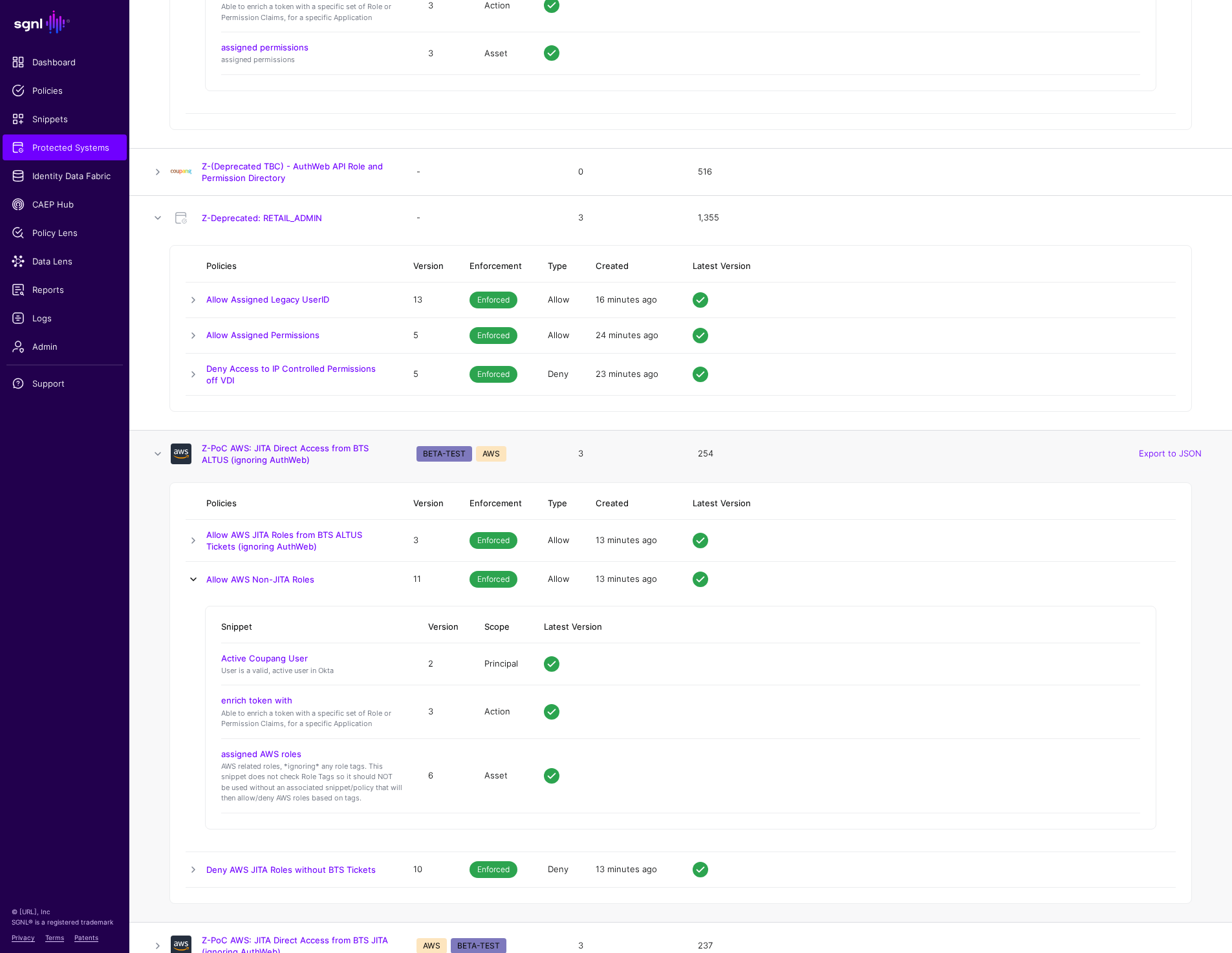
scroll to position [12394, 0]
click at [197, 575] on link at bounding box center [193, 578] width 15 height 15
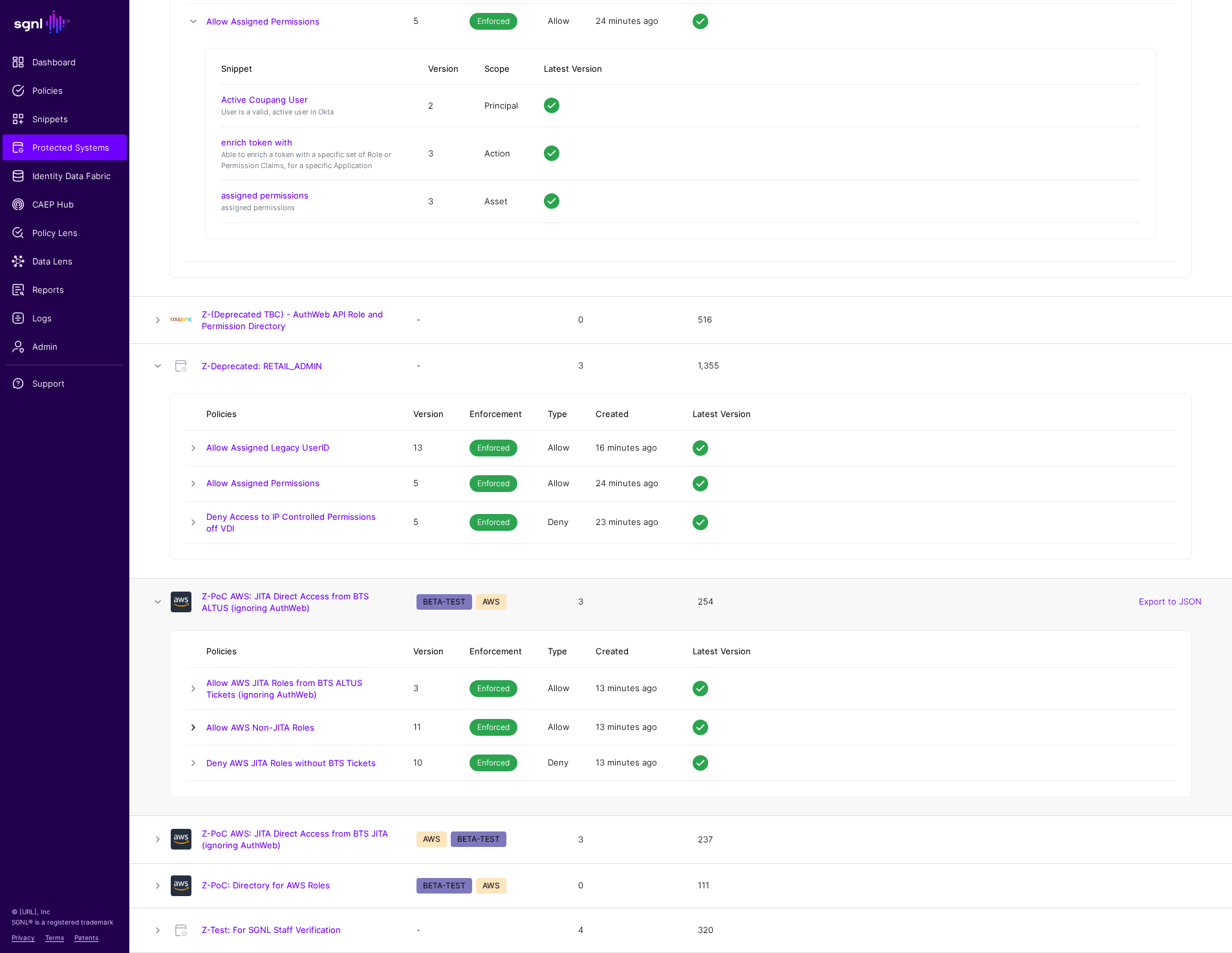
scroll to position [12243, 0]
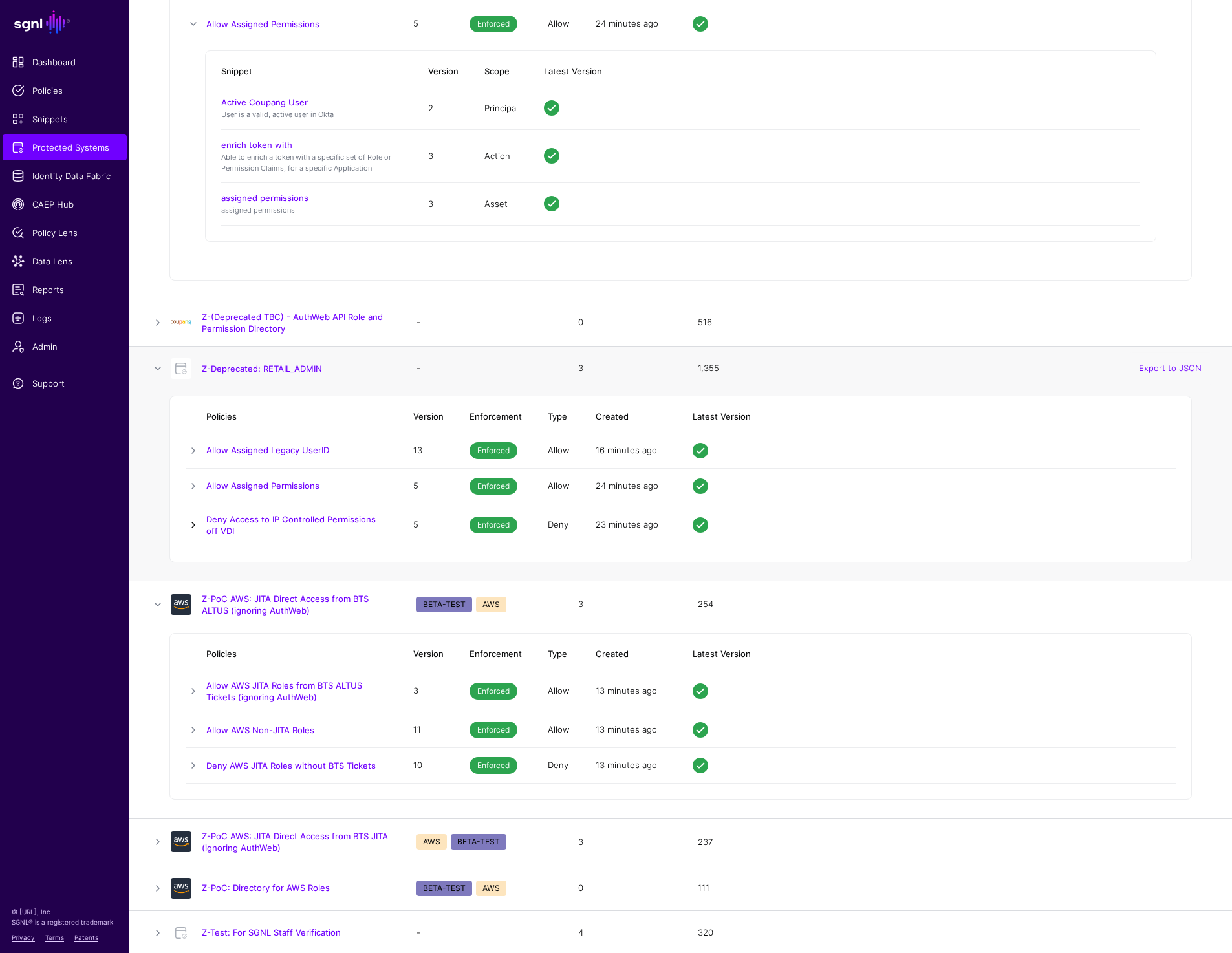
click at [194, 518] on link at bounding box center [193, 525] width 15 height 15
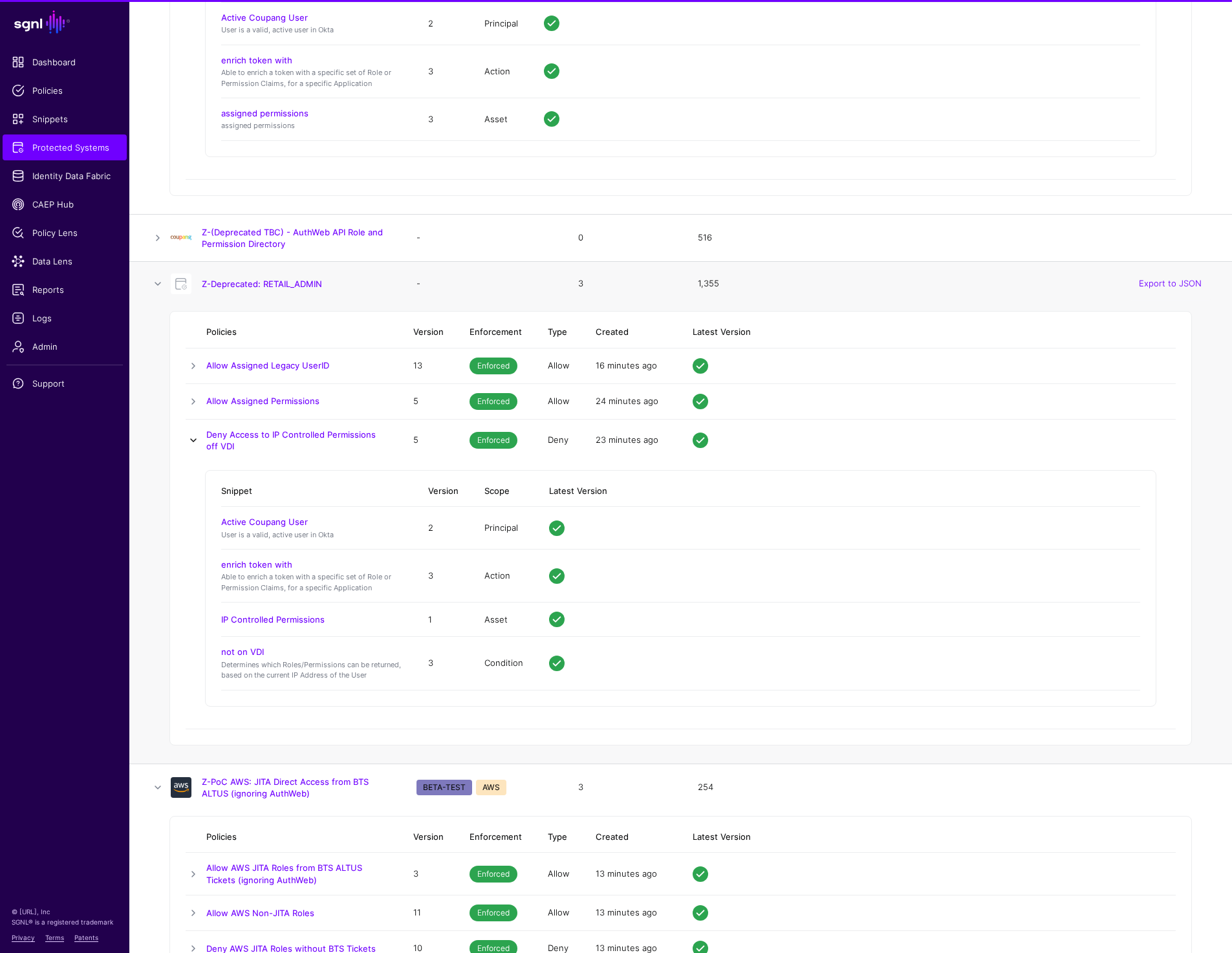
scroll to position [12394, 0]
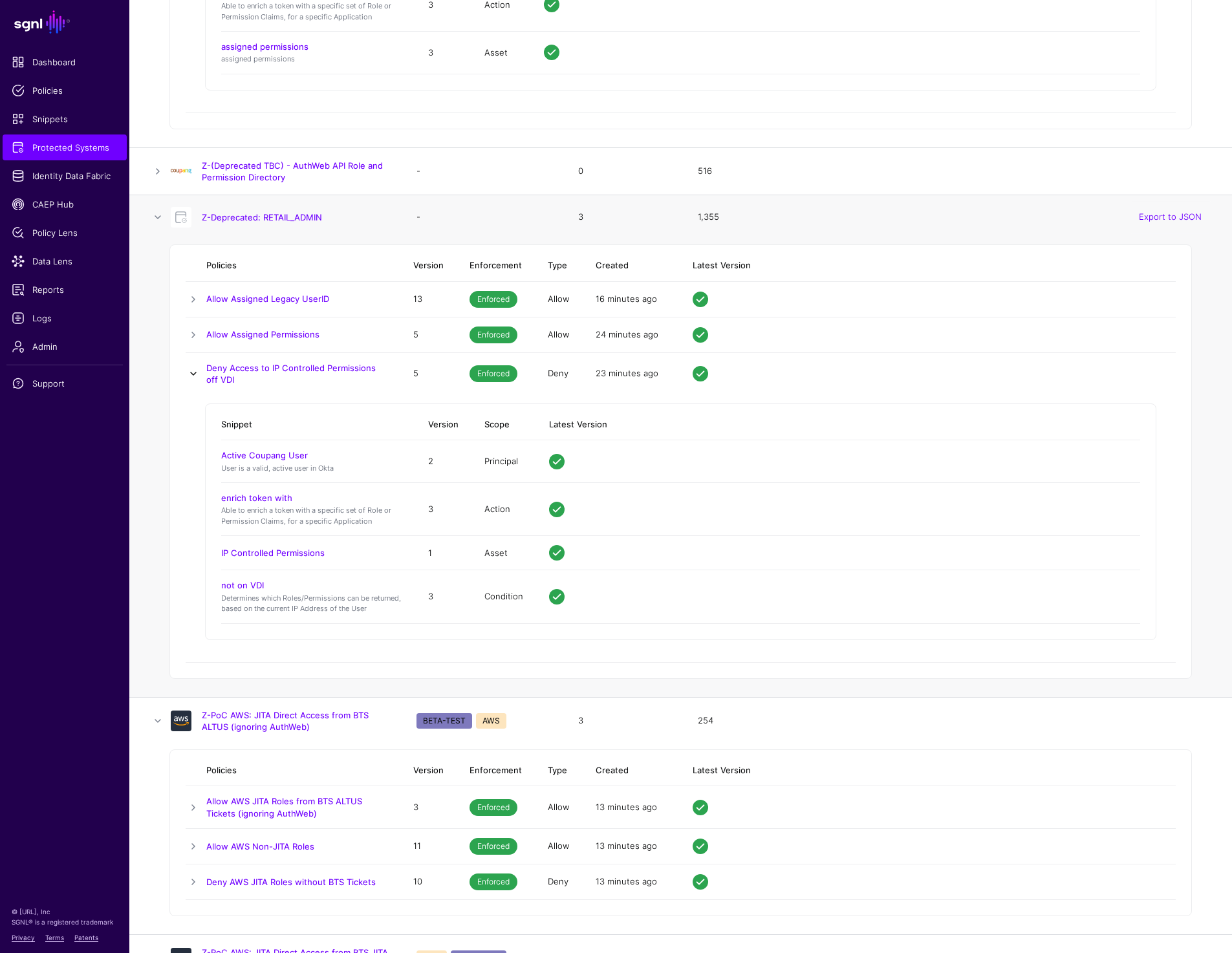
click at [190, 366] on link at bounding box center [193, 373] width 15 height 15
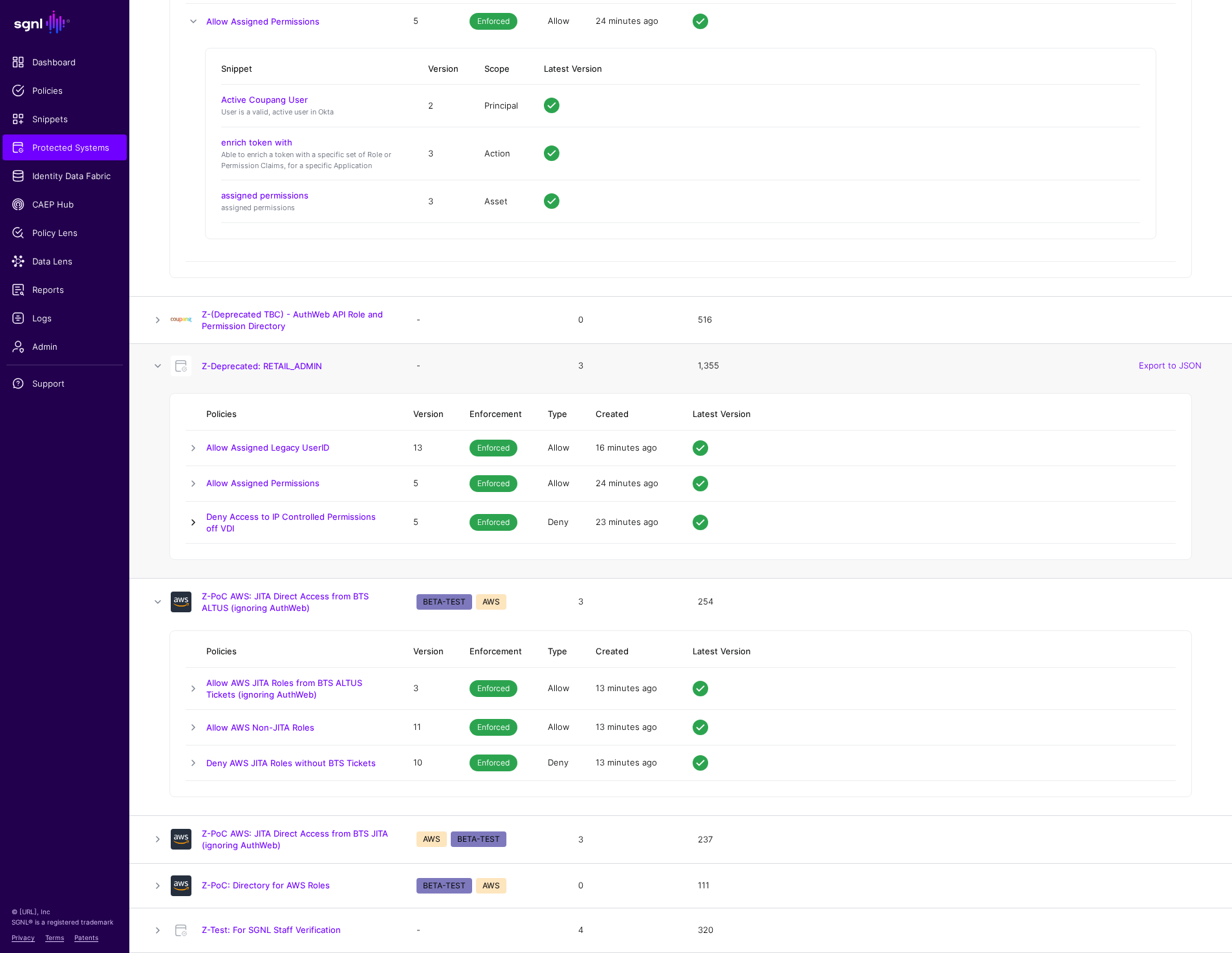
scroll to position [12243, 0]
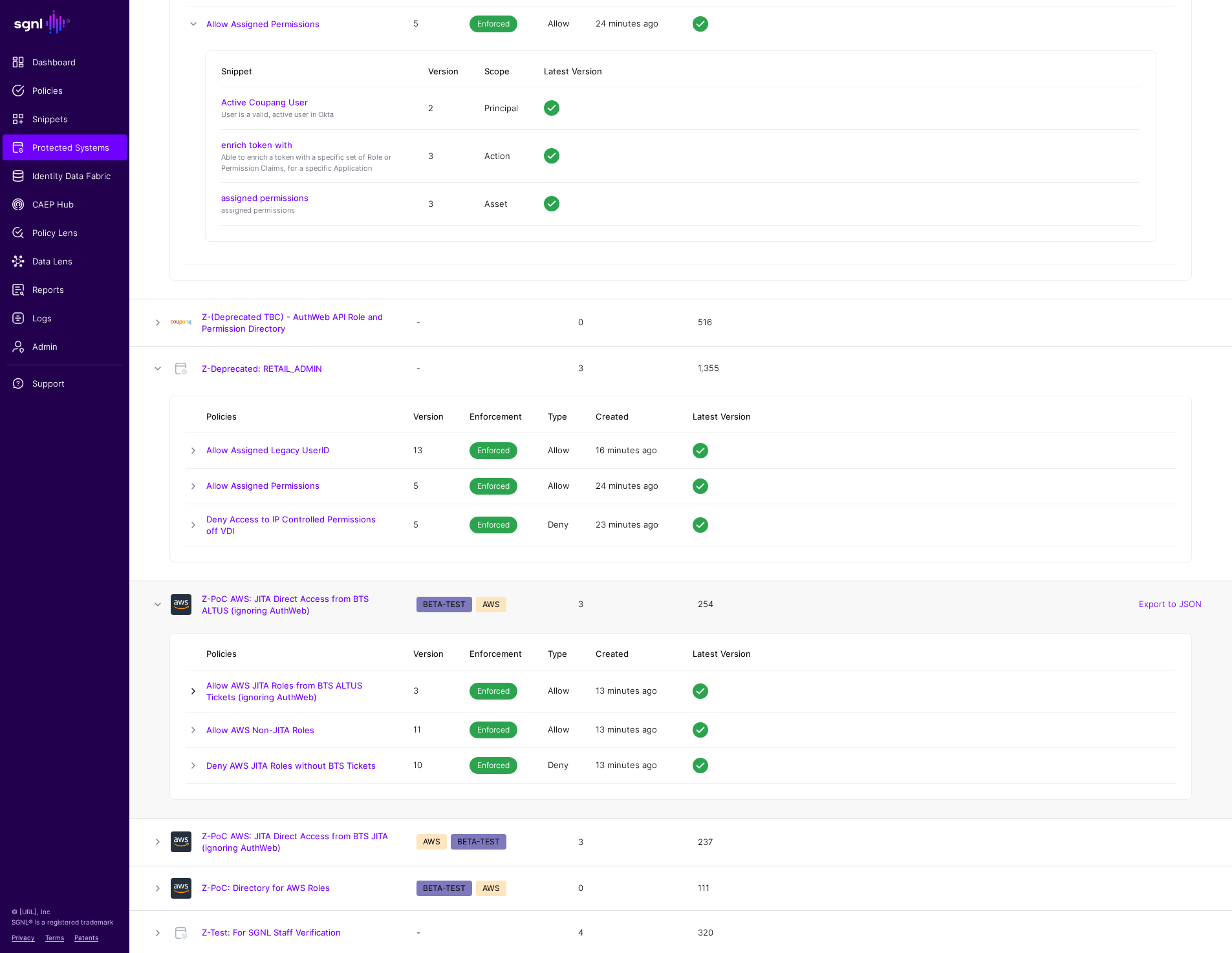
click at [189, 687] on link at bounding box center [193, 690] width 15 height 15
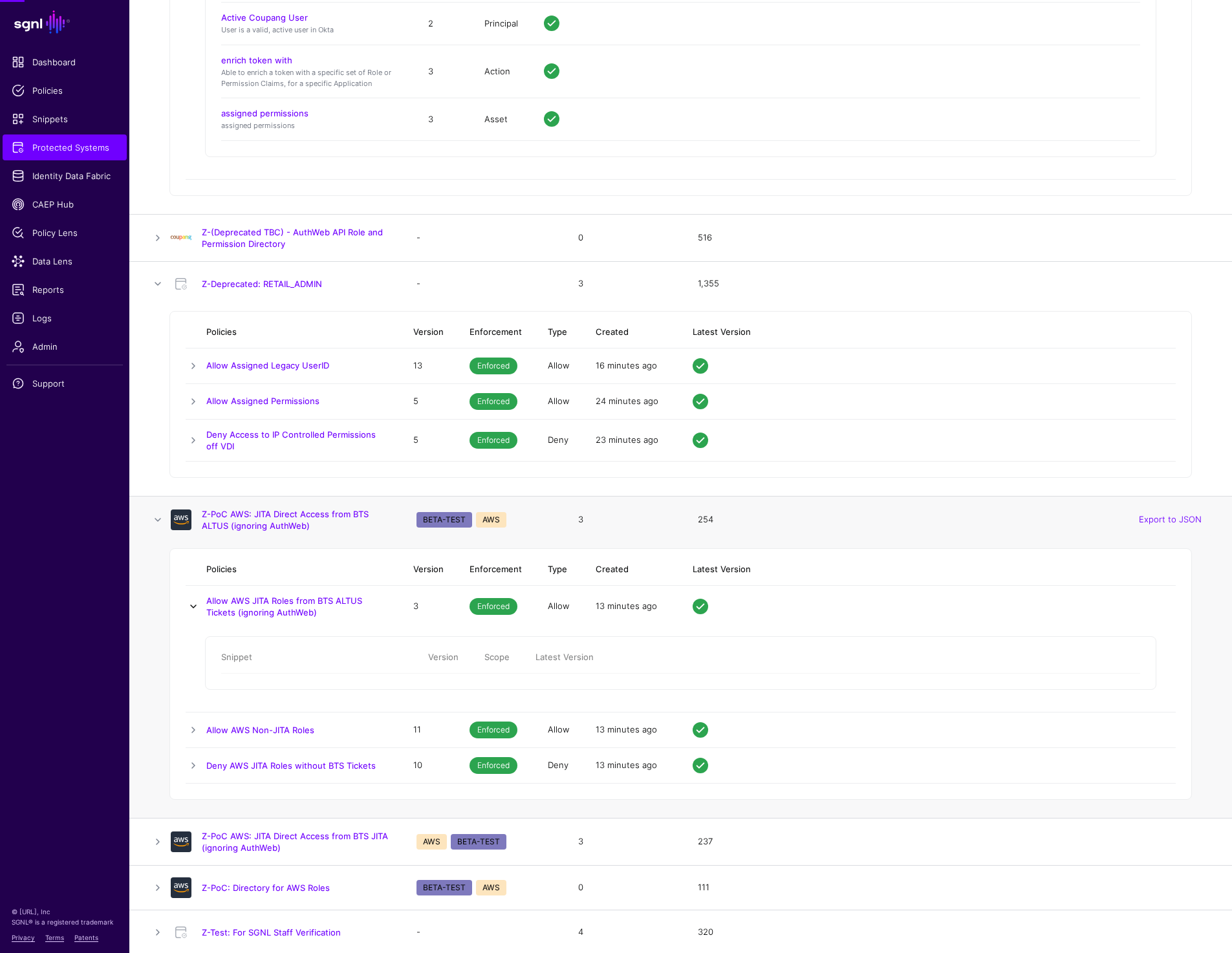
scroll to position [12394, 0]
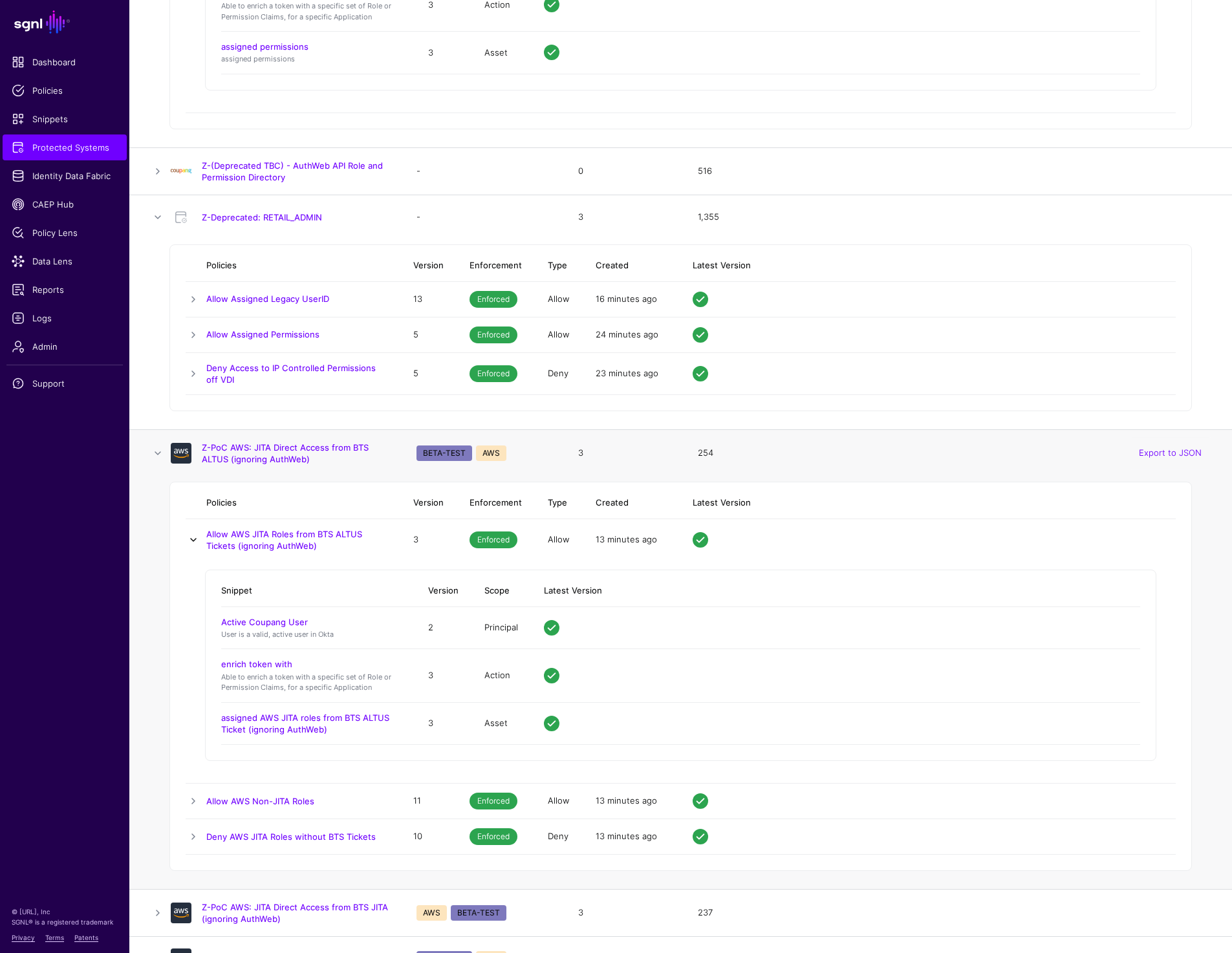
click at [197, 538] on link at bounding box center [193, 539] width 15 height 15
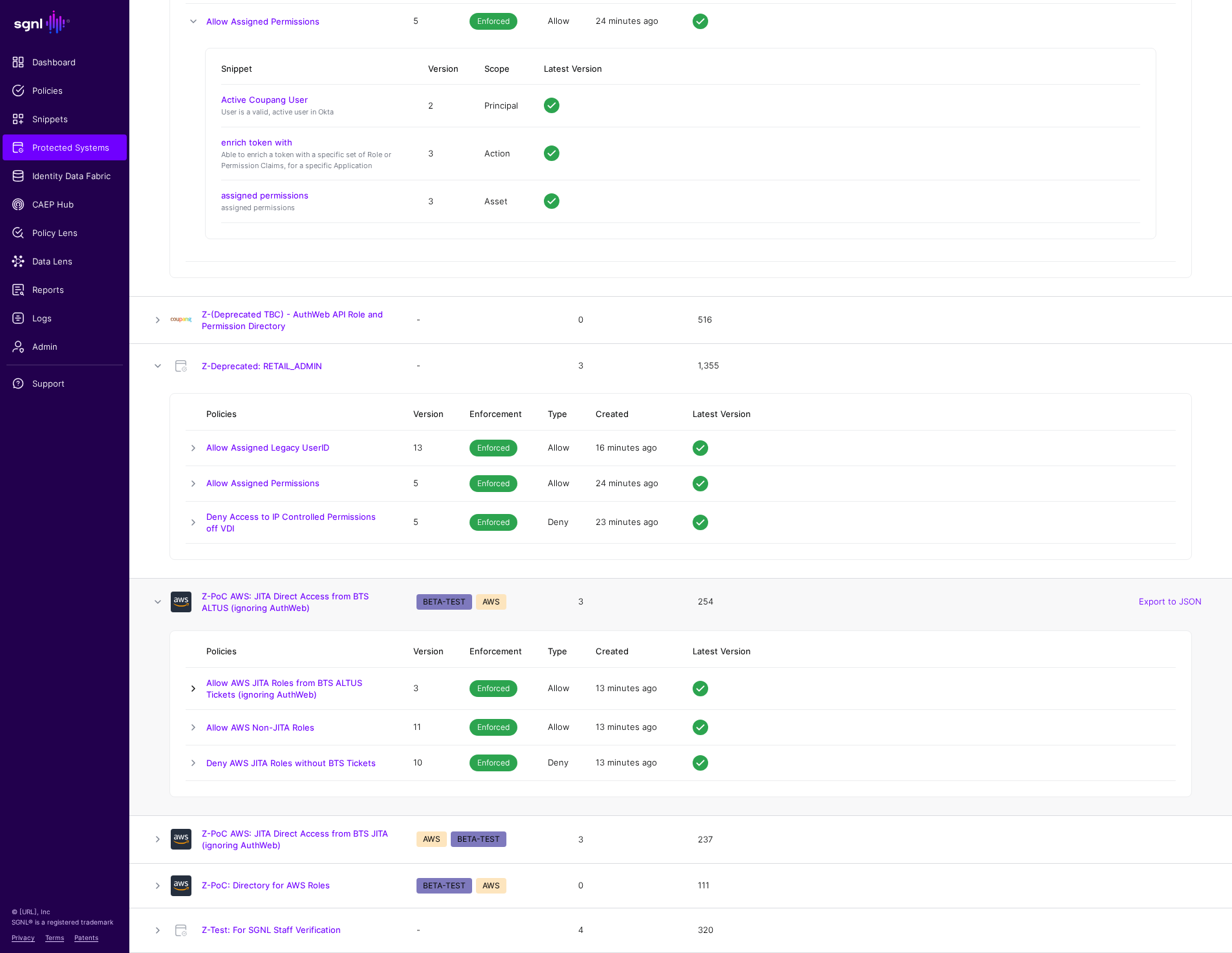
scroll to position [12243, 0]
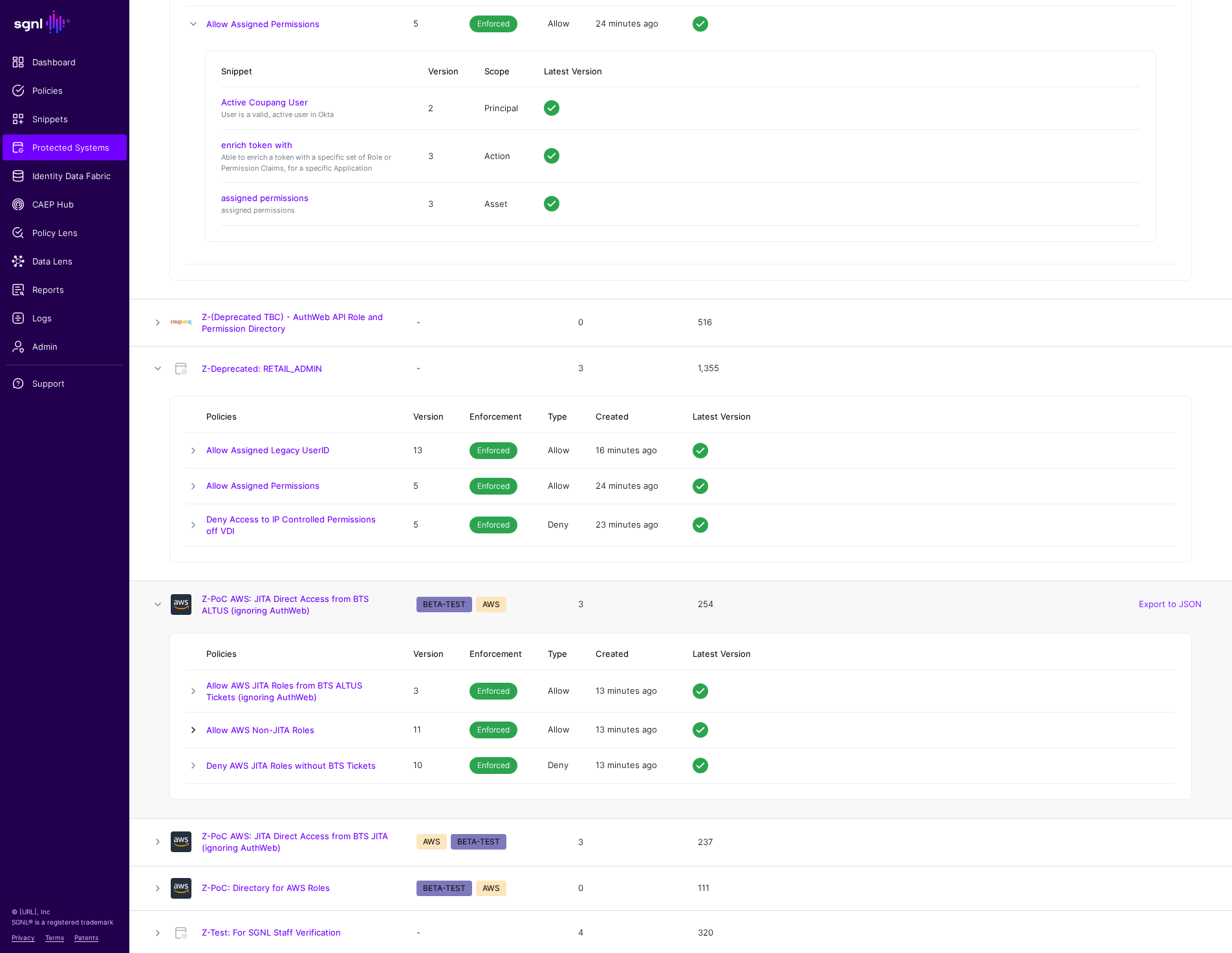
click at [194, 724] on link at bounding box center [193, 729] width 15 height 15
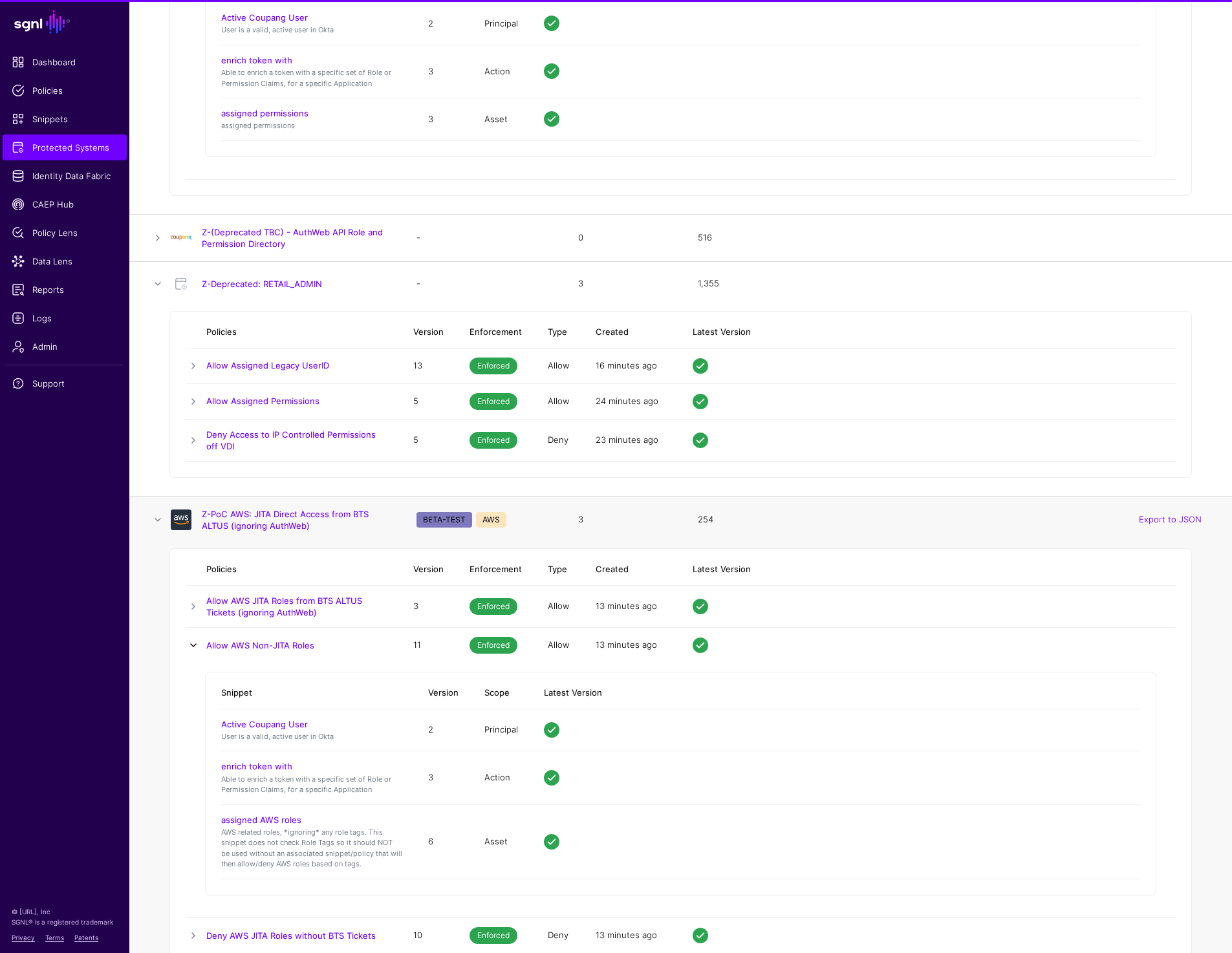
scroll to position [12394, 0]
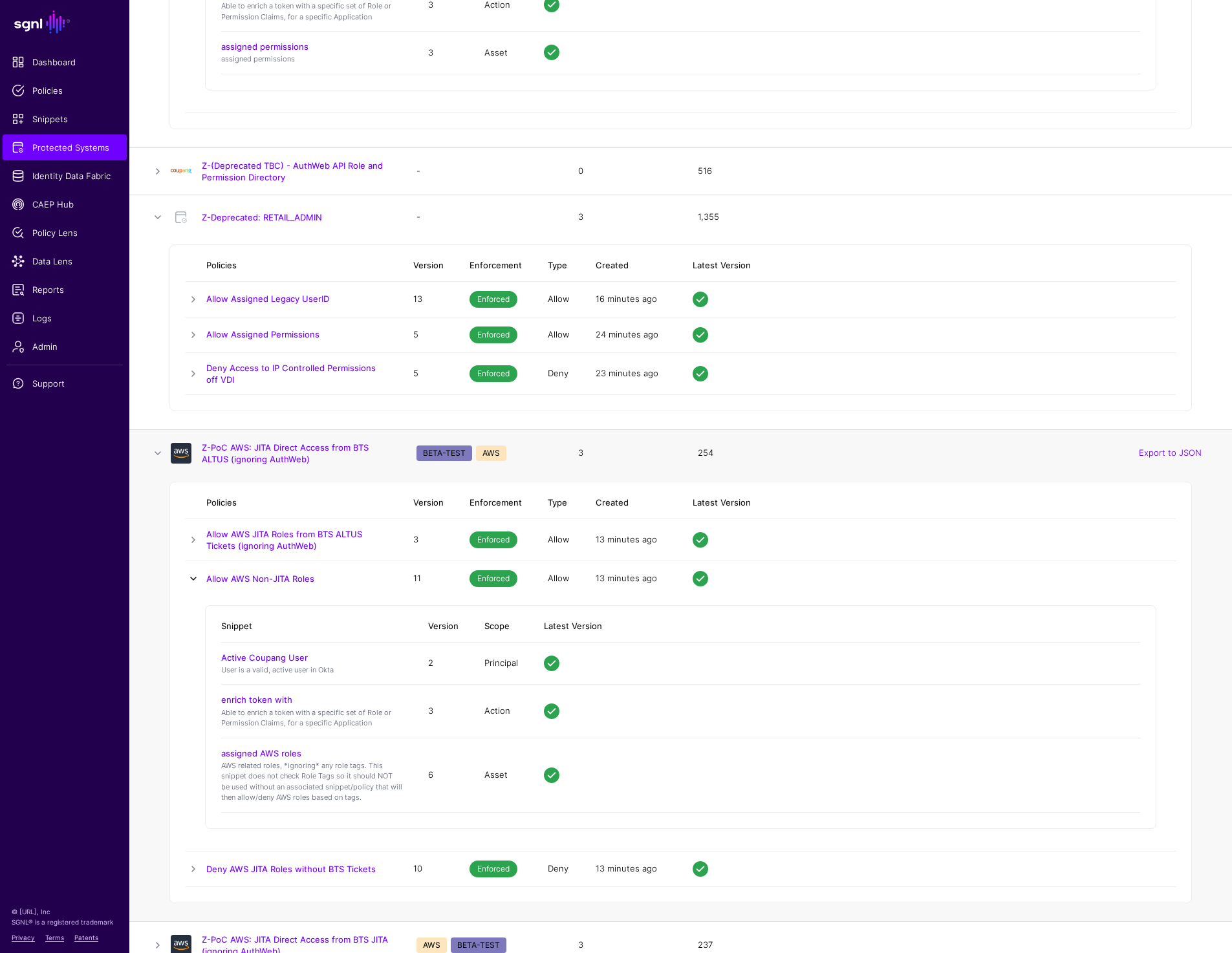
click at [197, 574] on link at bounding box center [193, 578] width 15 height 15
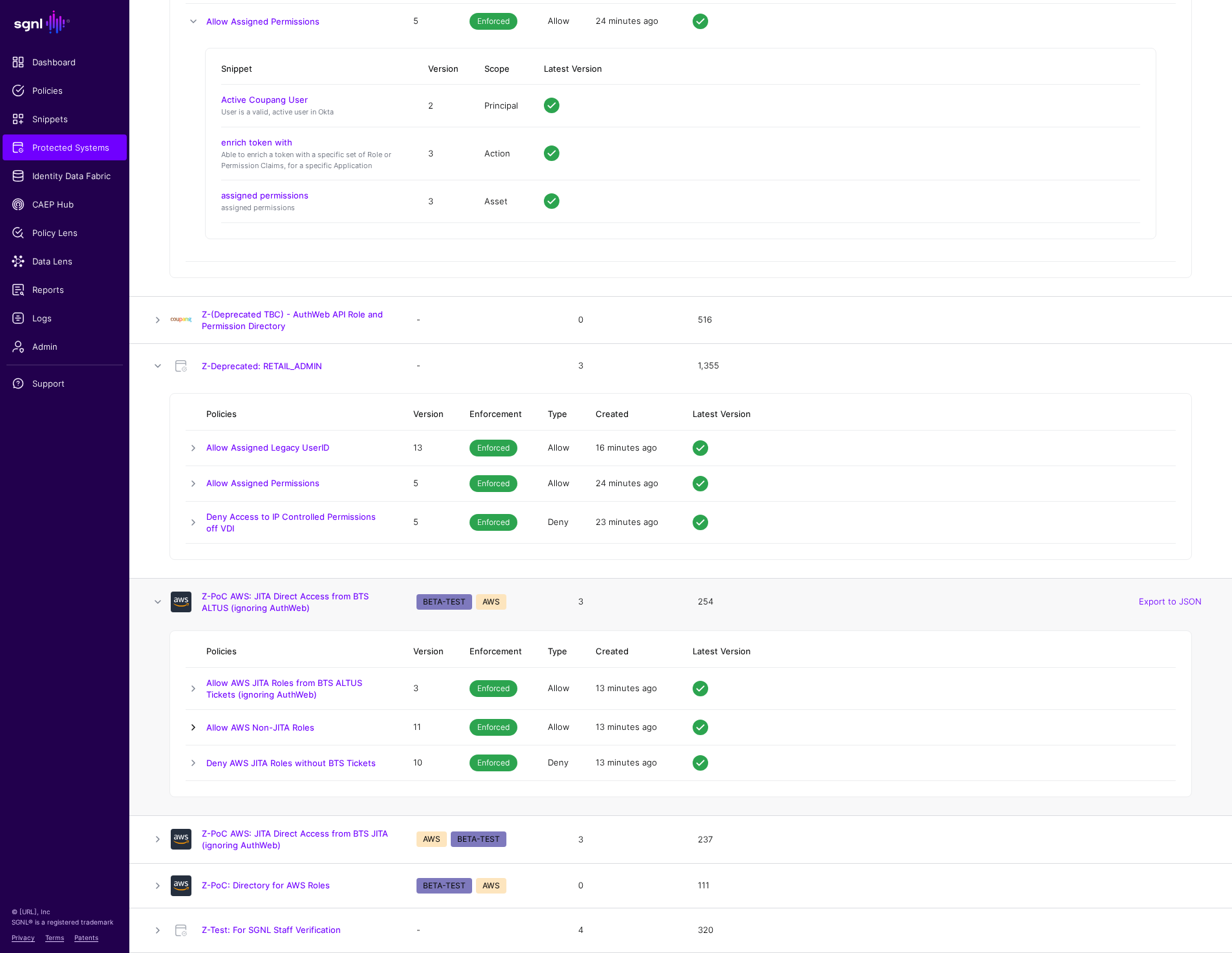
scroll to position [12243, 0]
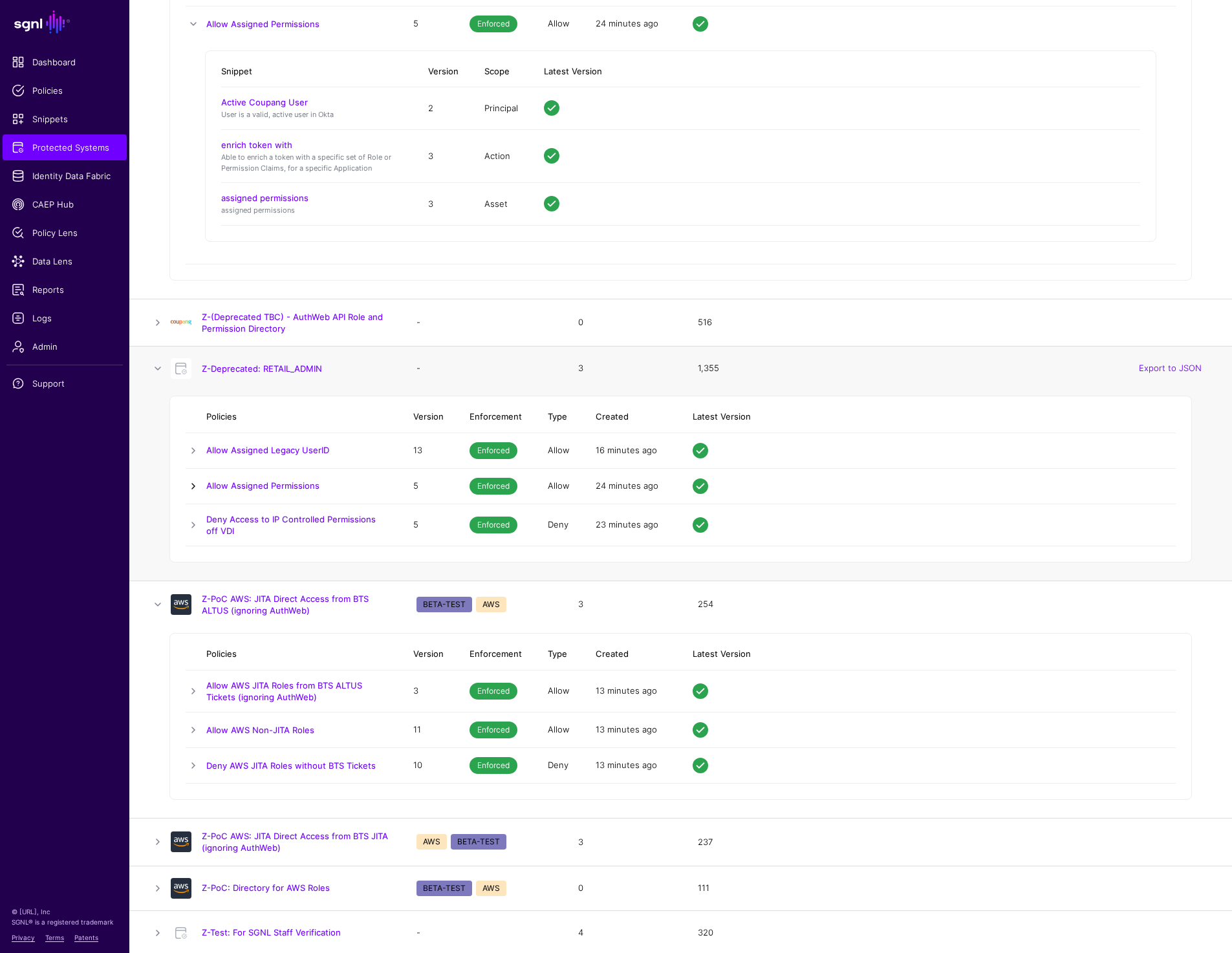
click at [195, 482] on link at bounding box center [193, 486] width 15 height 15
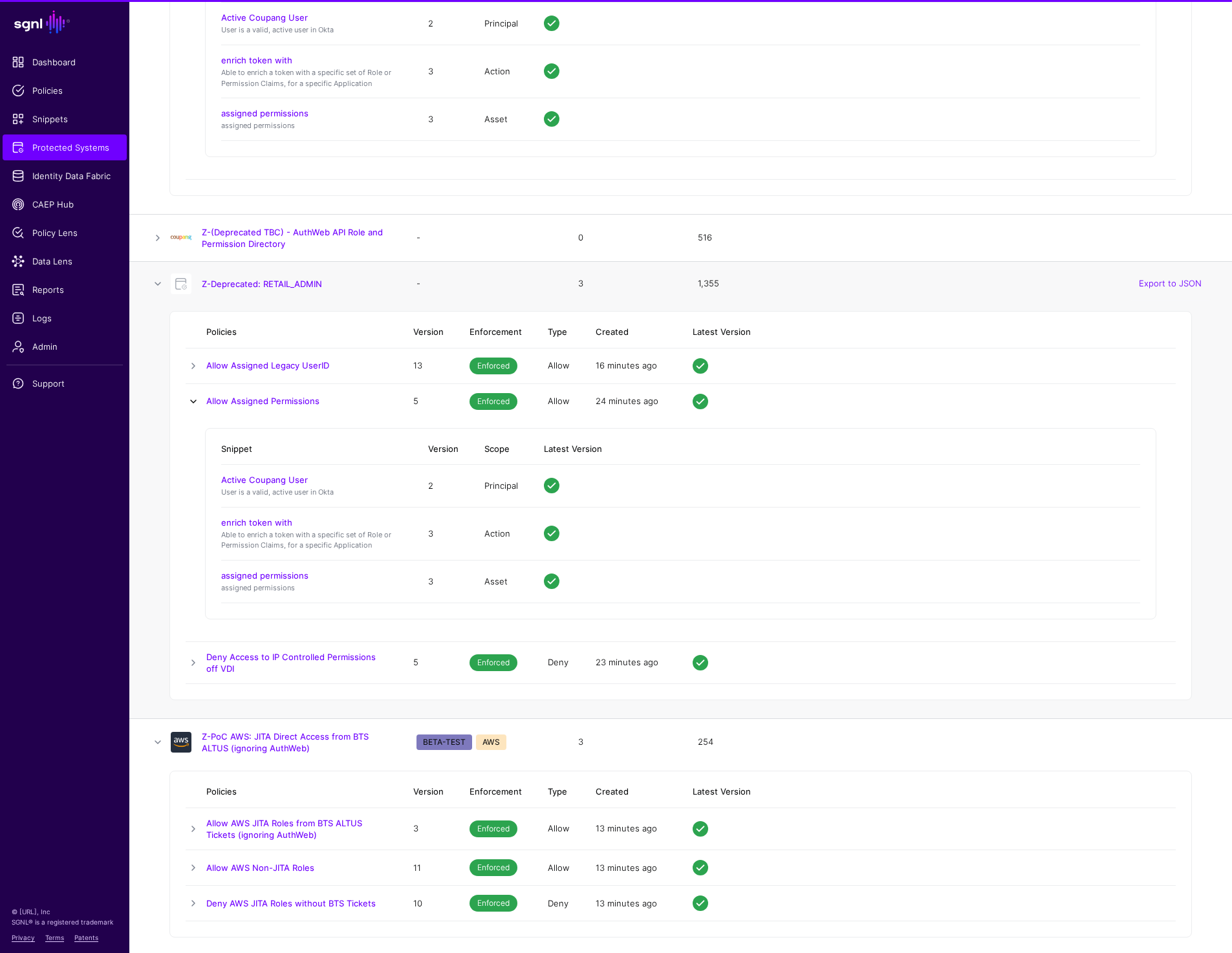
scroll to position [12394, 0]
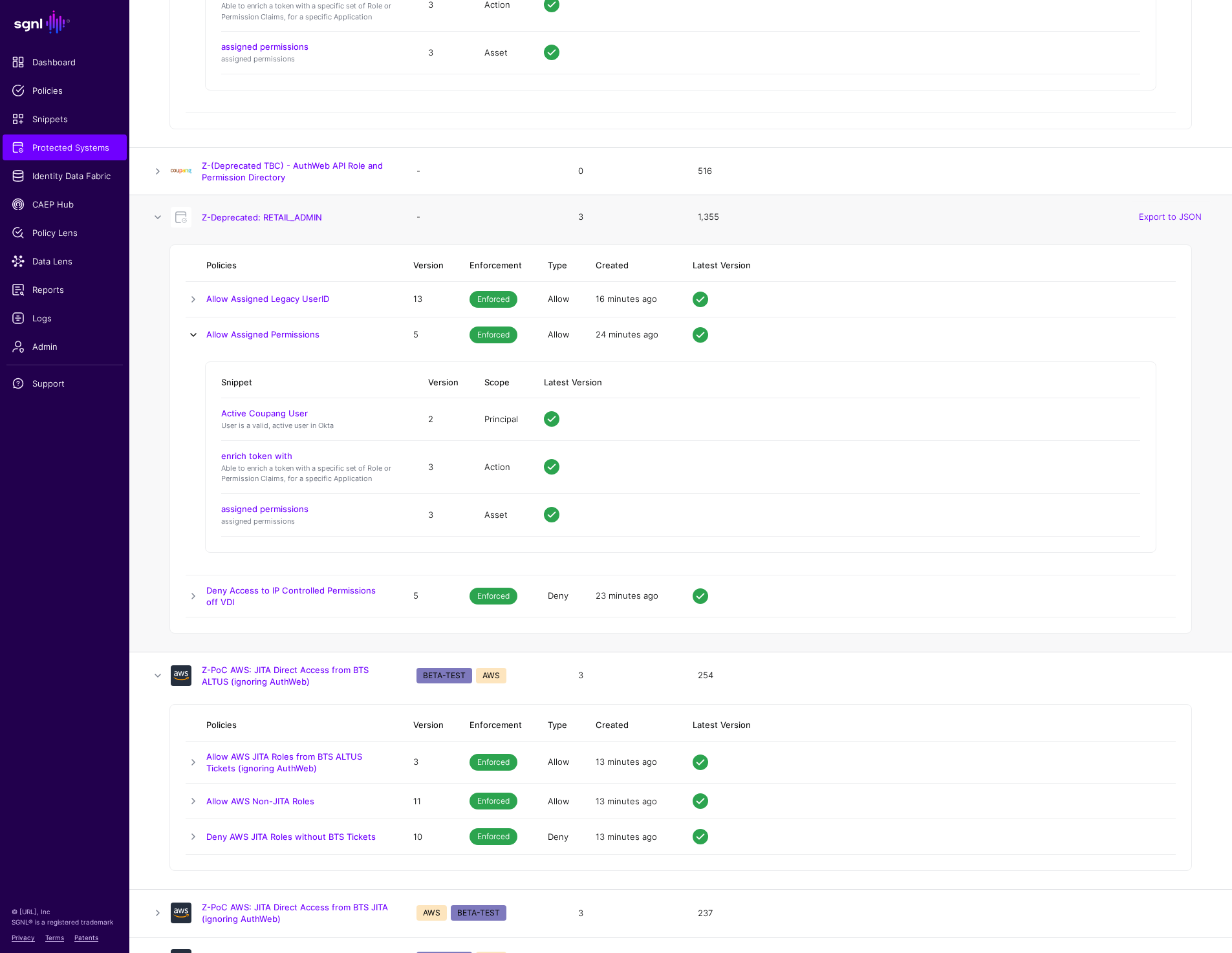
click at [193, 336] on link at bounding box center [193, 334] width 15 height 15
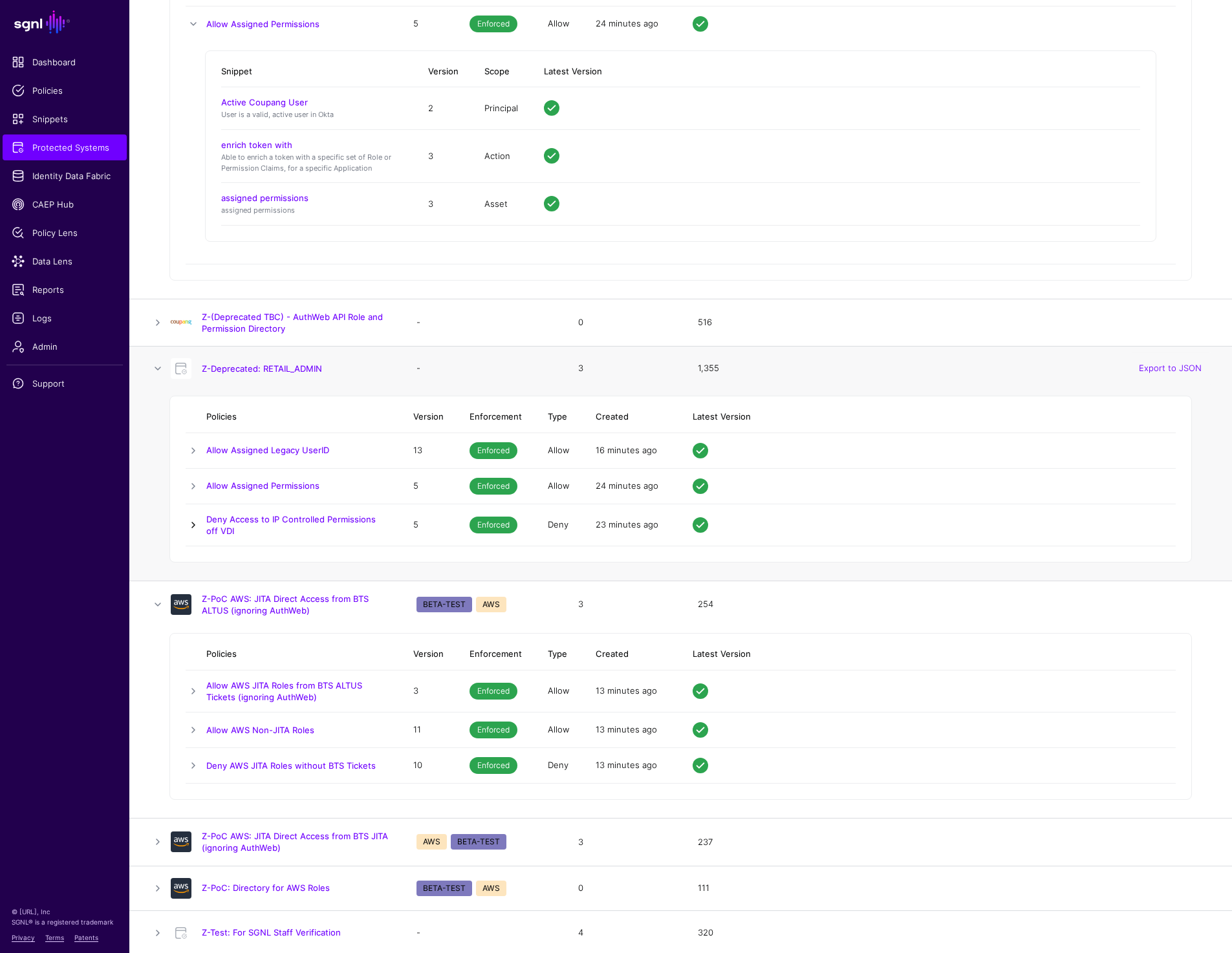
click at [194, 527] on link at bounding box center [193, 525] width 15 height 15
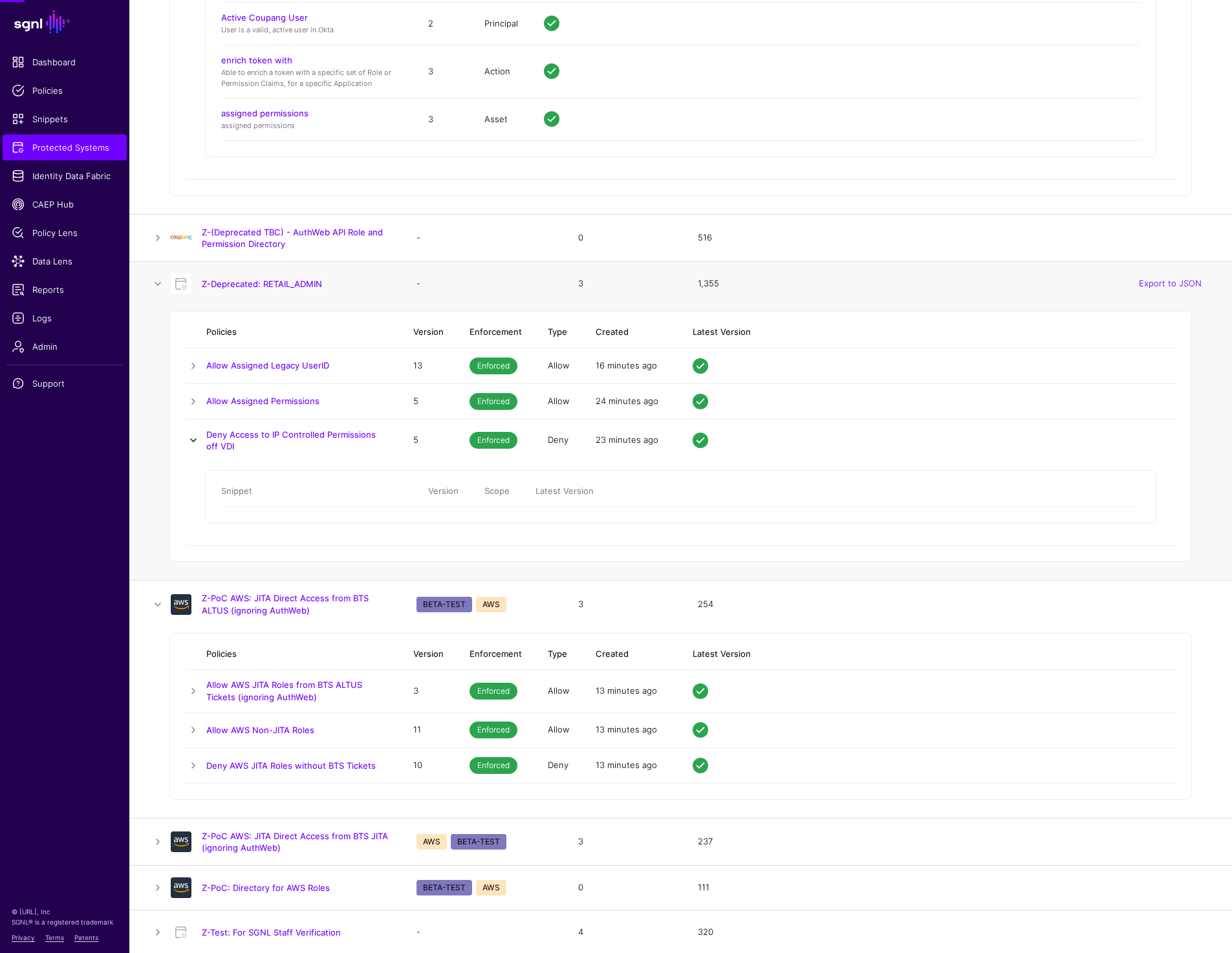
scroll to position [12394, 0]
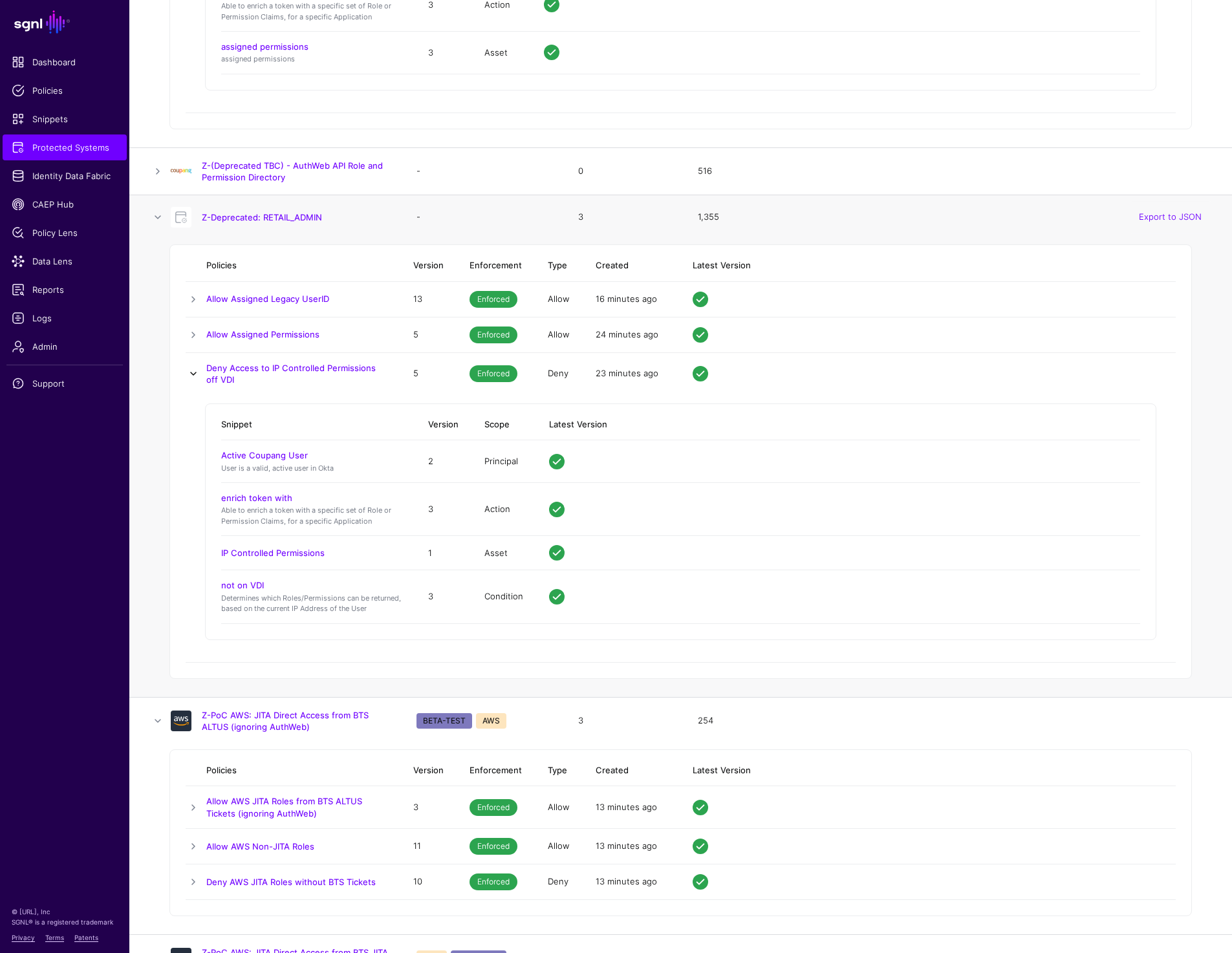
click at [195, 370] on link at bounding box center [193, 373] width 15 height 15
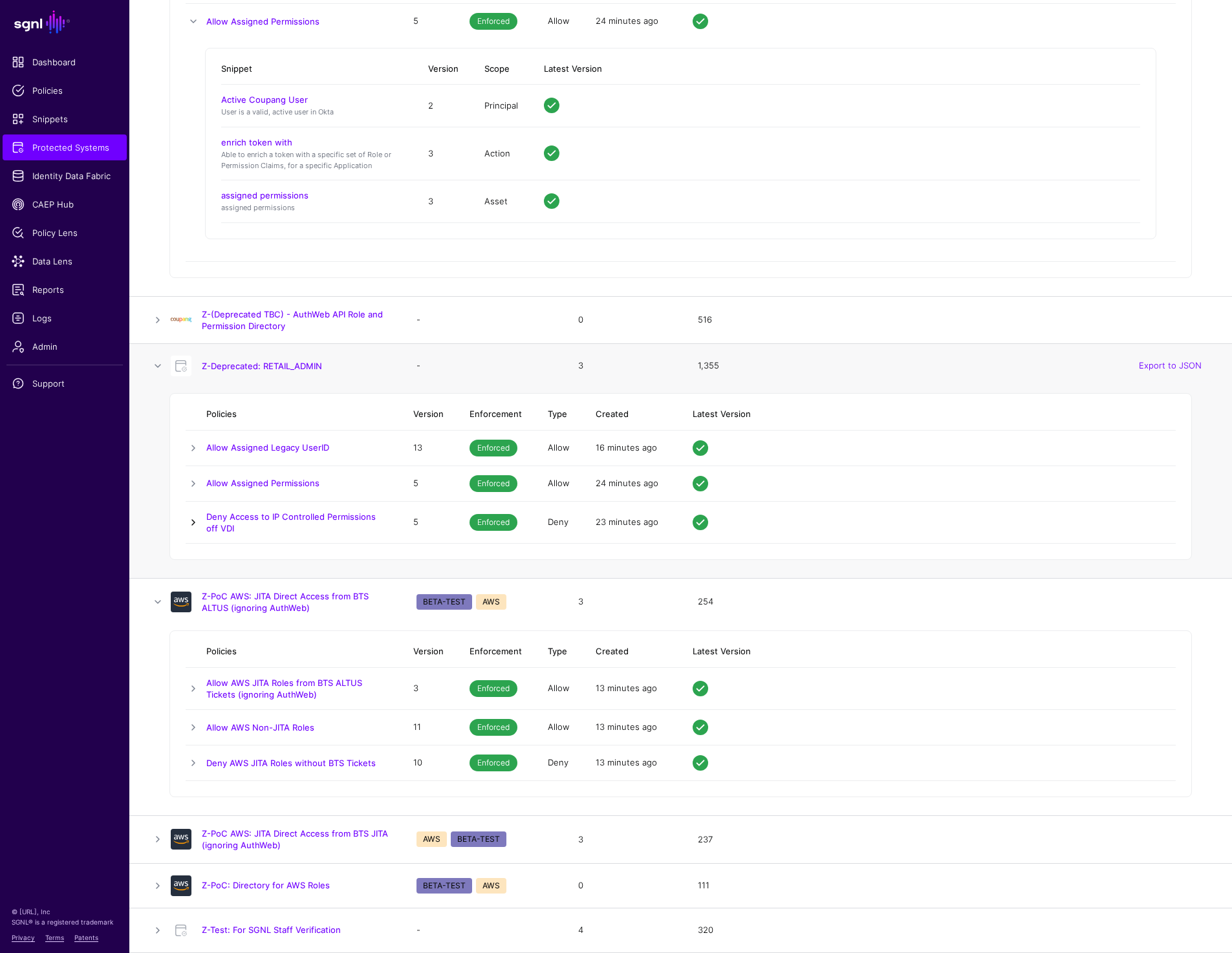
scroll to position [12243, 0]
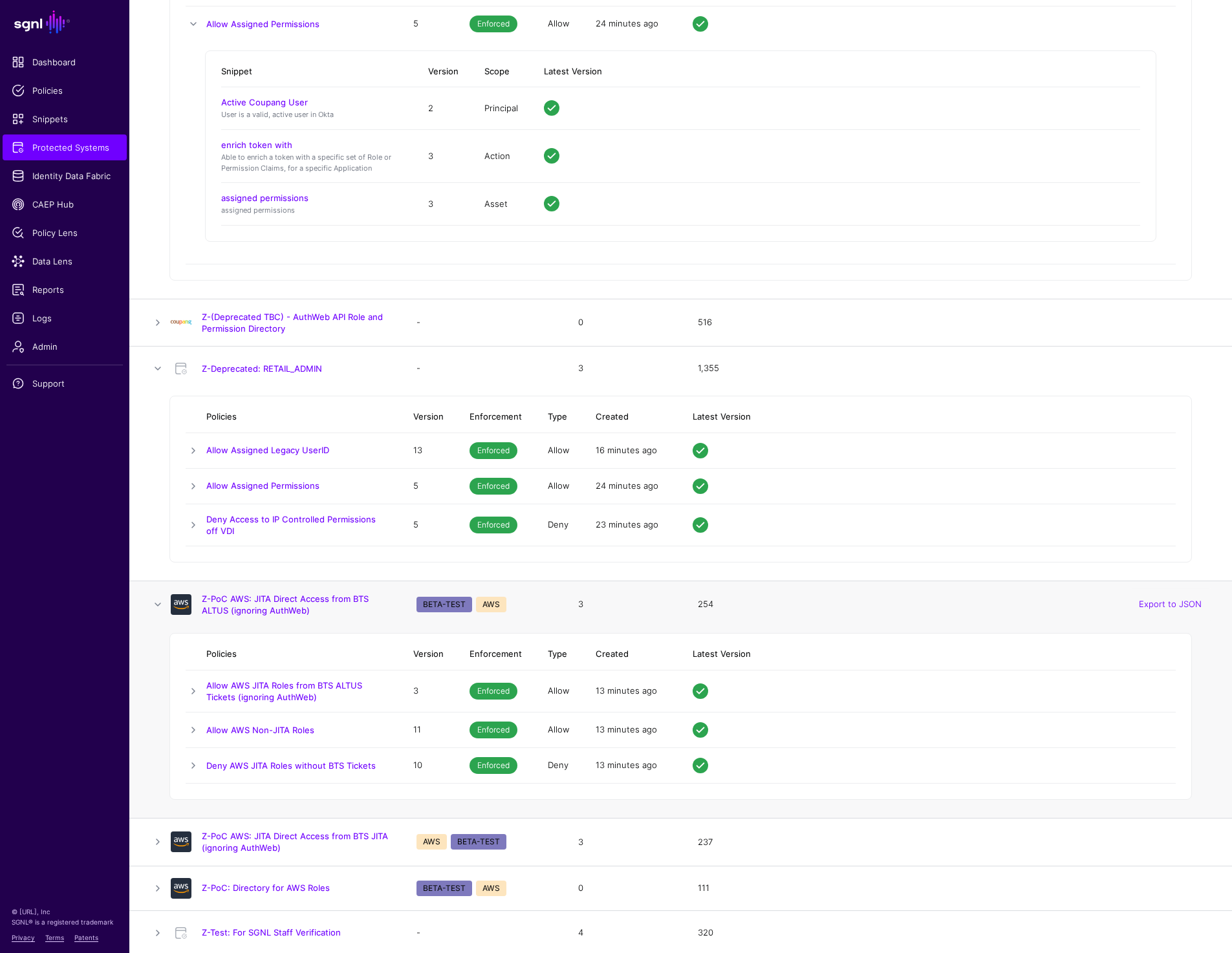
click at [195, 674] on td at bounding box center [195, 691] width 21 height 42
click at [195, 687] on link at bounding box center [193, 690] width 15 height 15
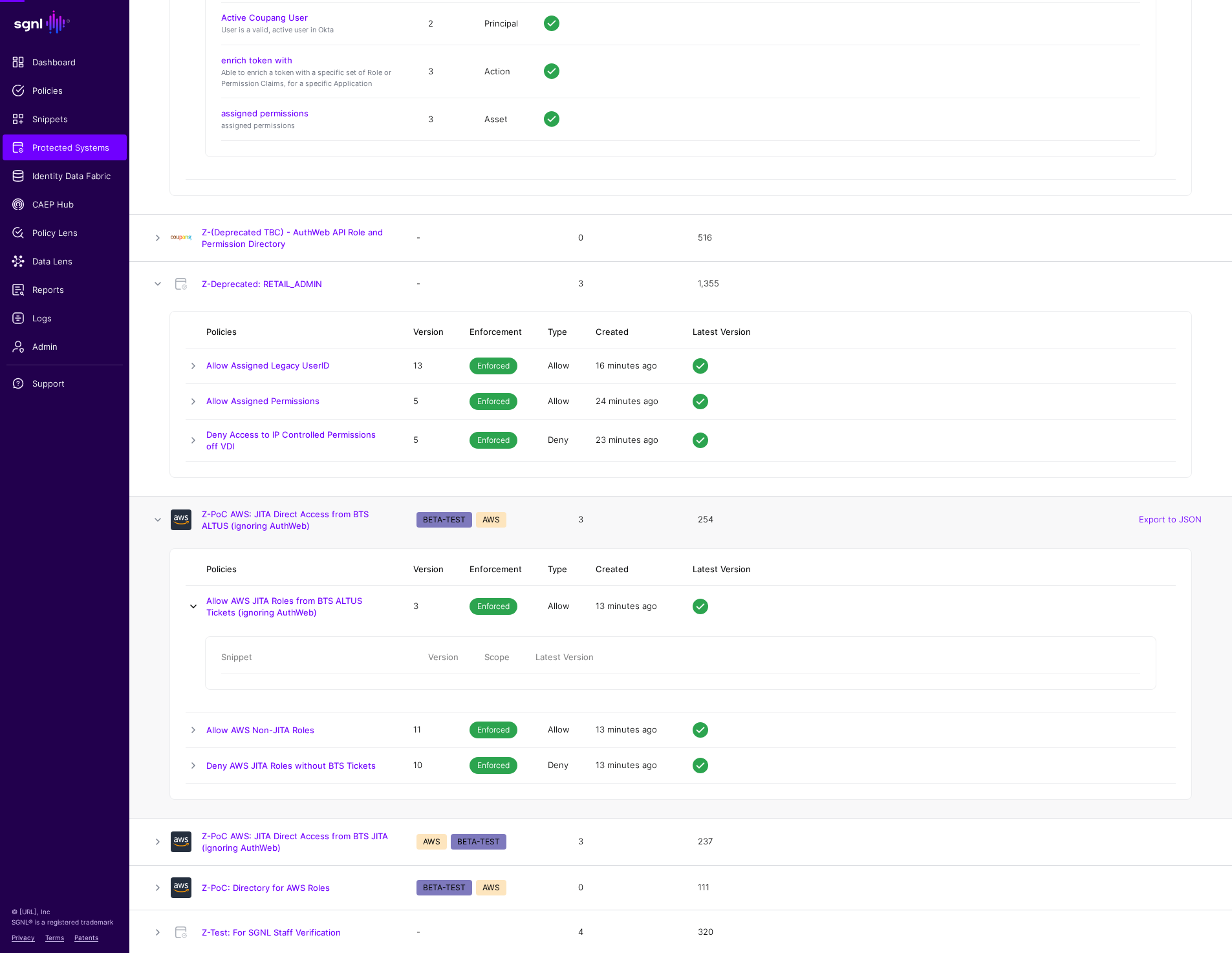
scroll to position [12394, 0]
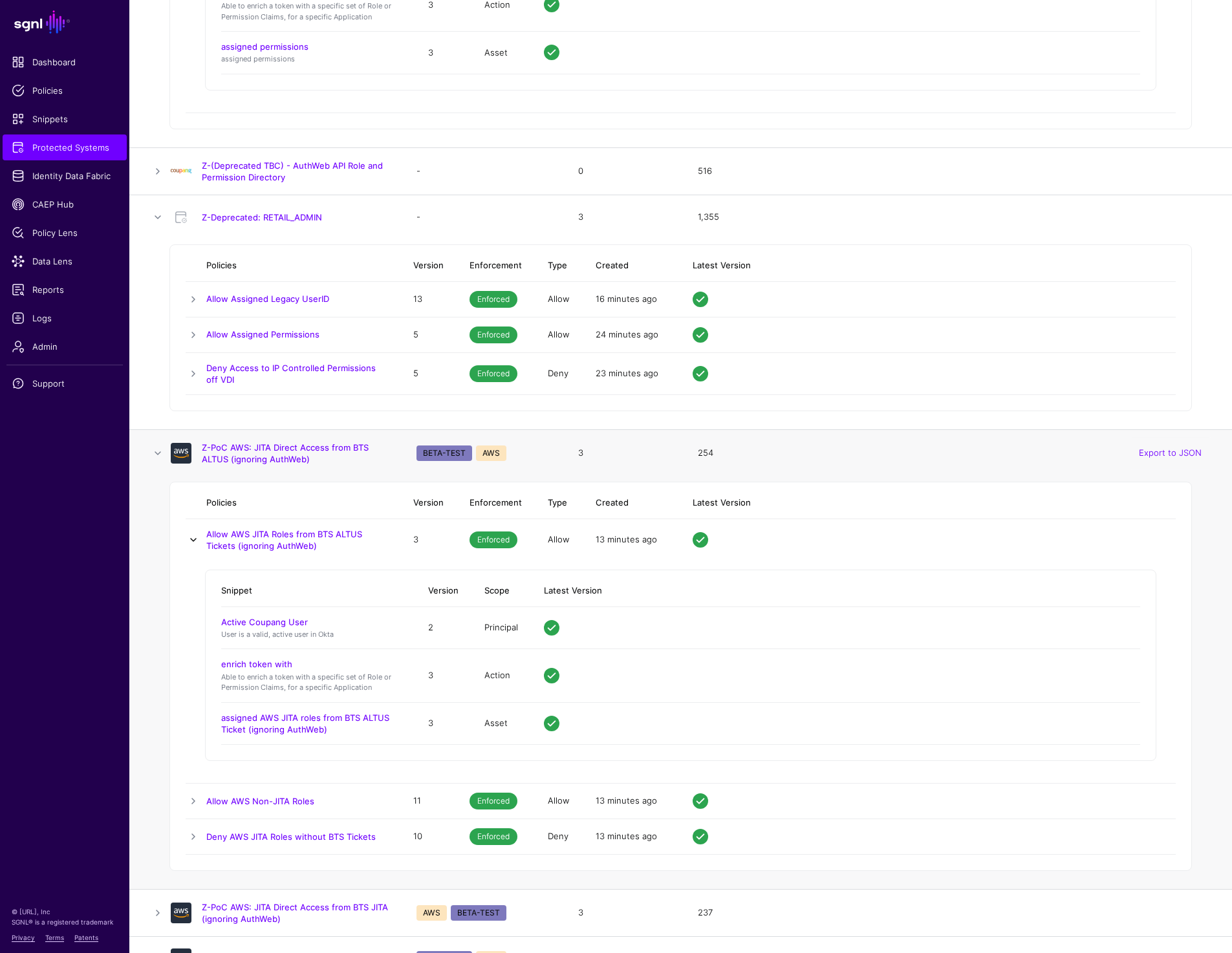
click at [190, 532] on link at bounding box center [193, 539] width 15 height 15
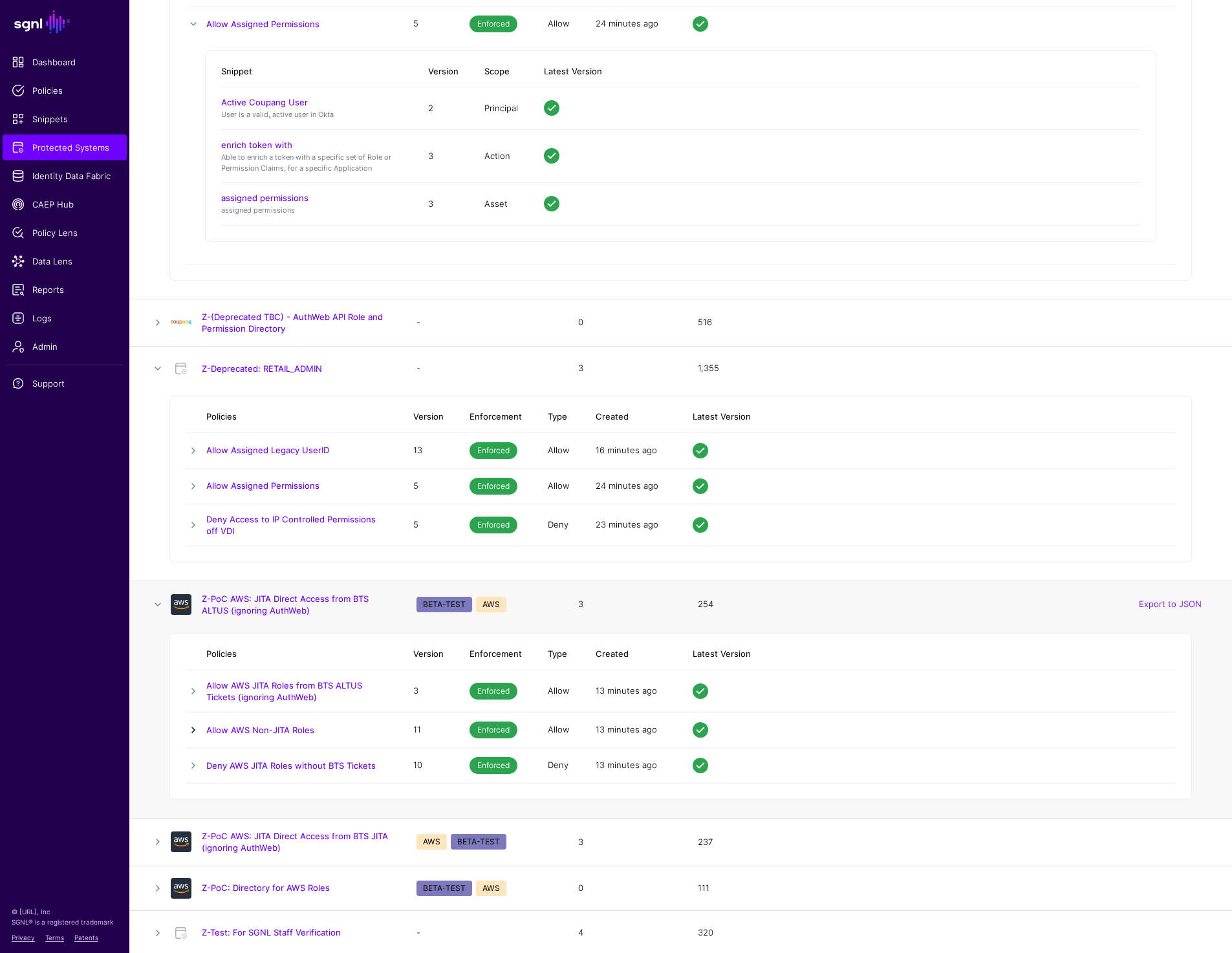
click at [190, 725] on link at bounding box center [193, 729] width 15 height 15
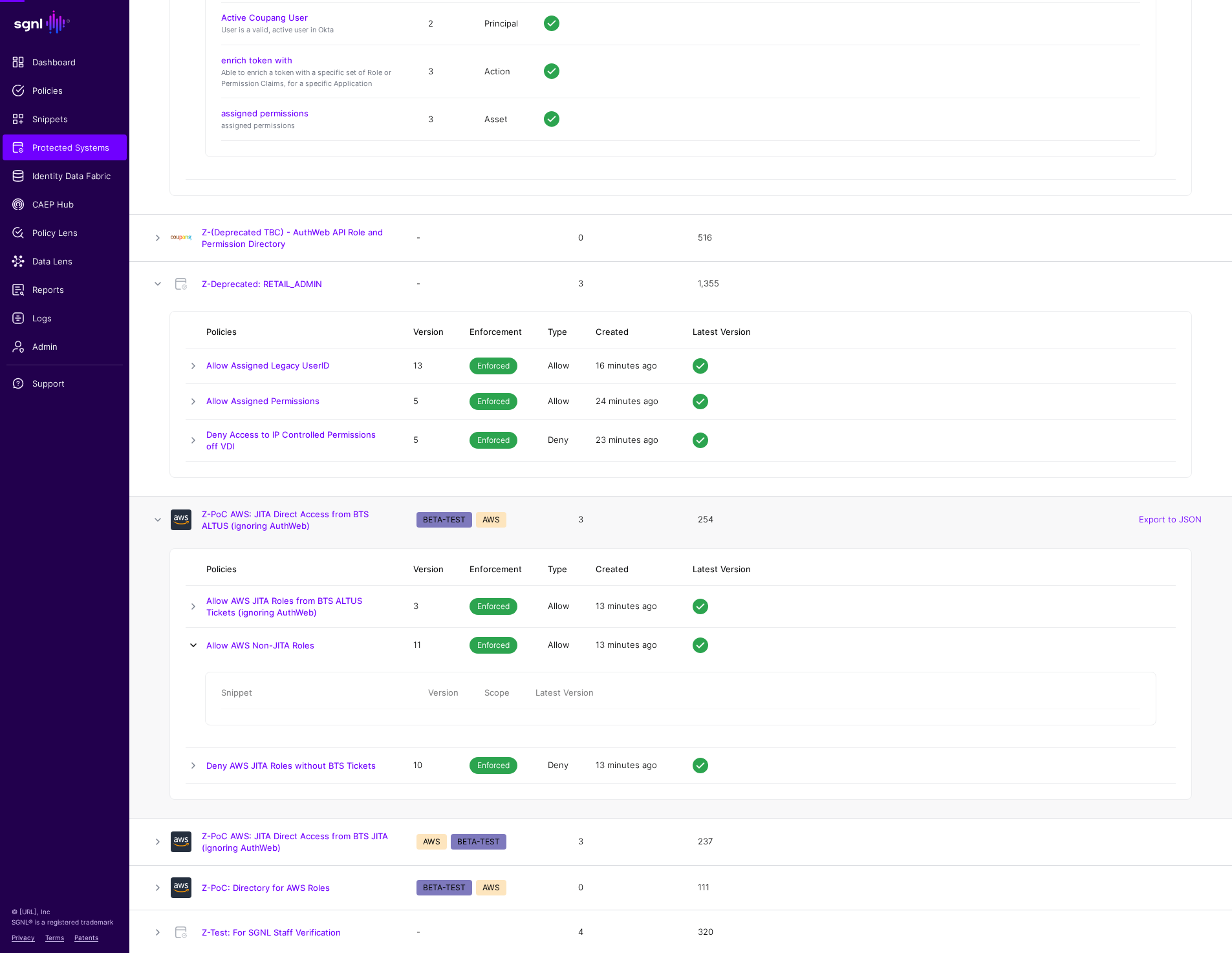
scroll to position [12394, 0]
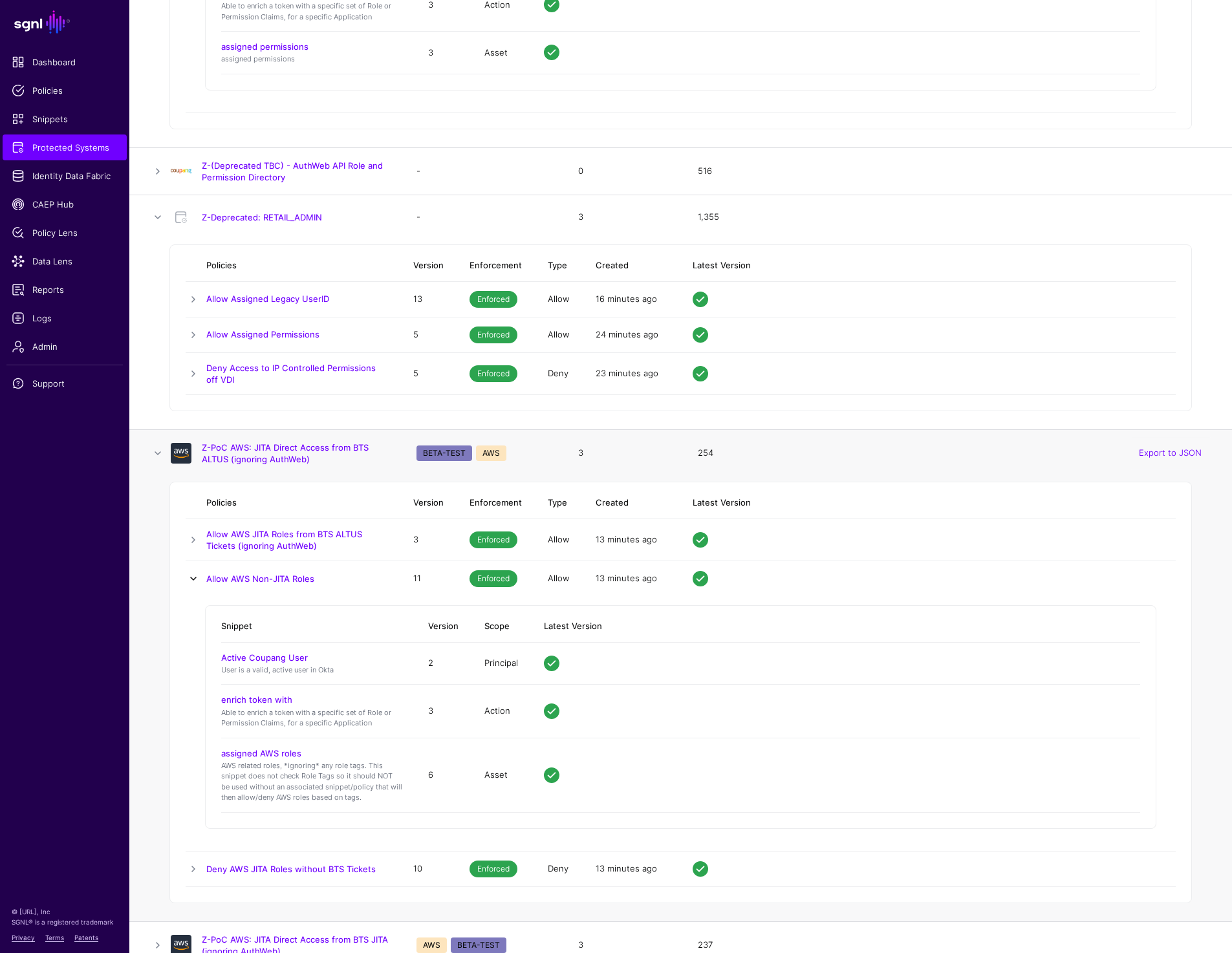
click at [195, 575] on link at bounding box center [193, 578] width 15 height 15
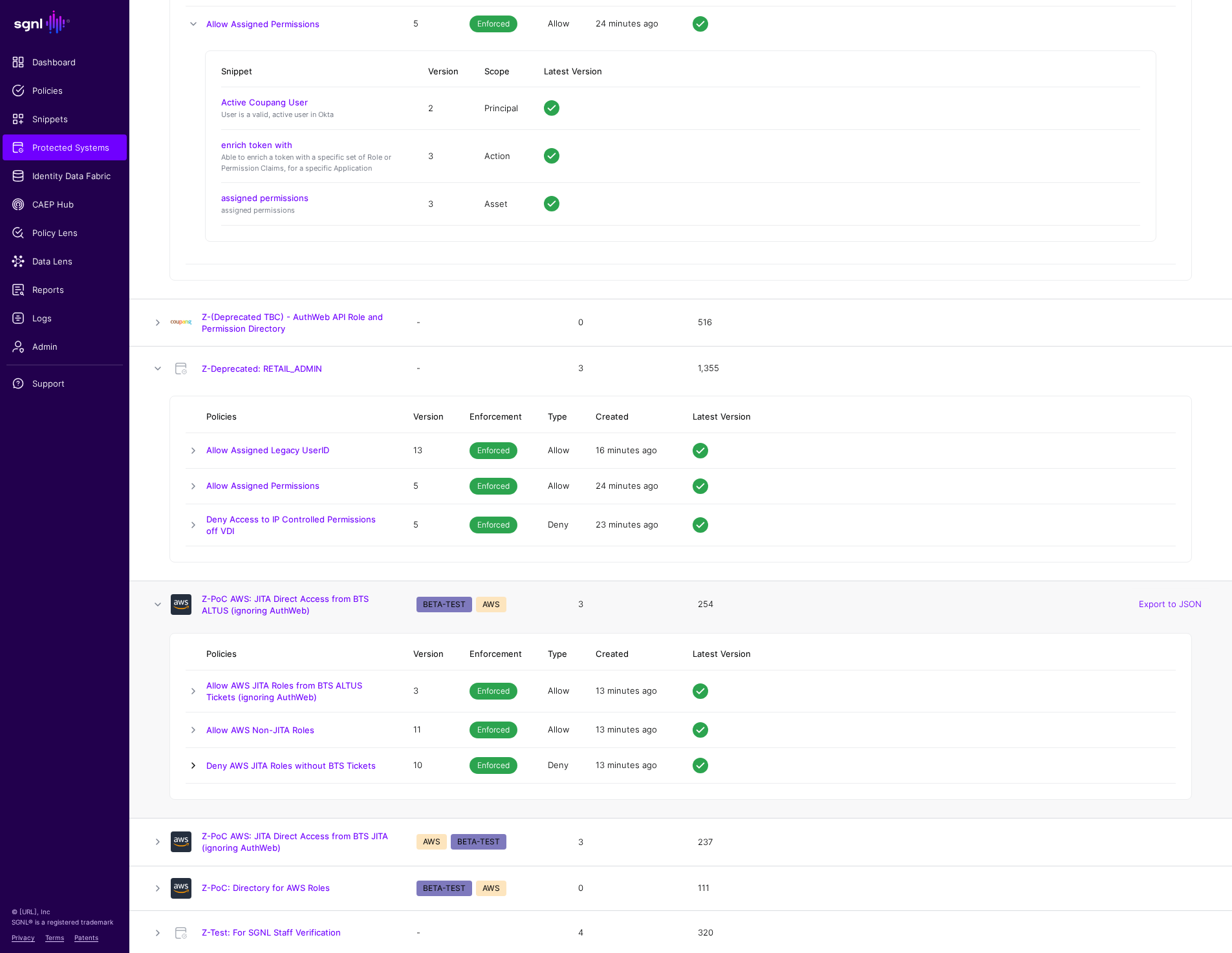
click at [191, 758] on link at bounding box center [193, 765] width 15 height 15
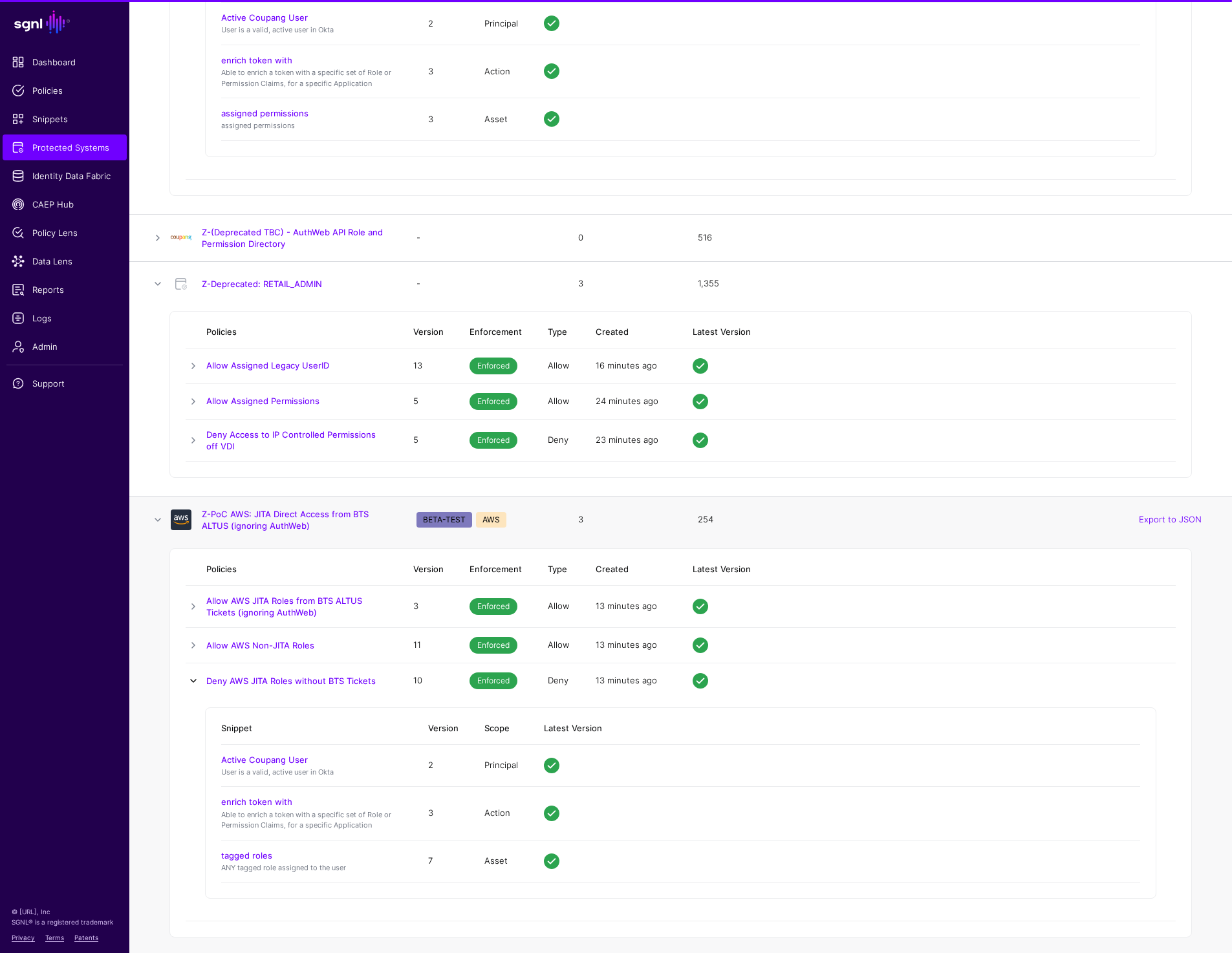
scroll to position [12394, 0]
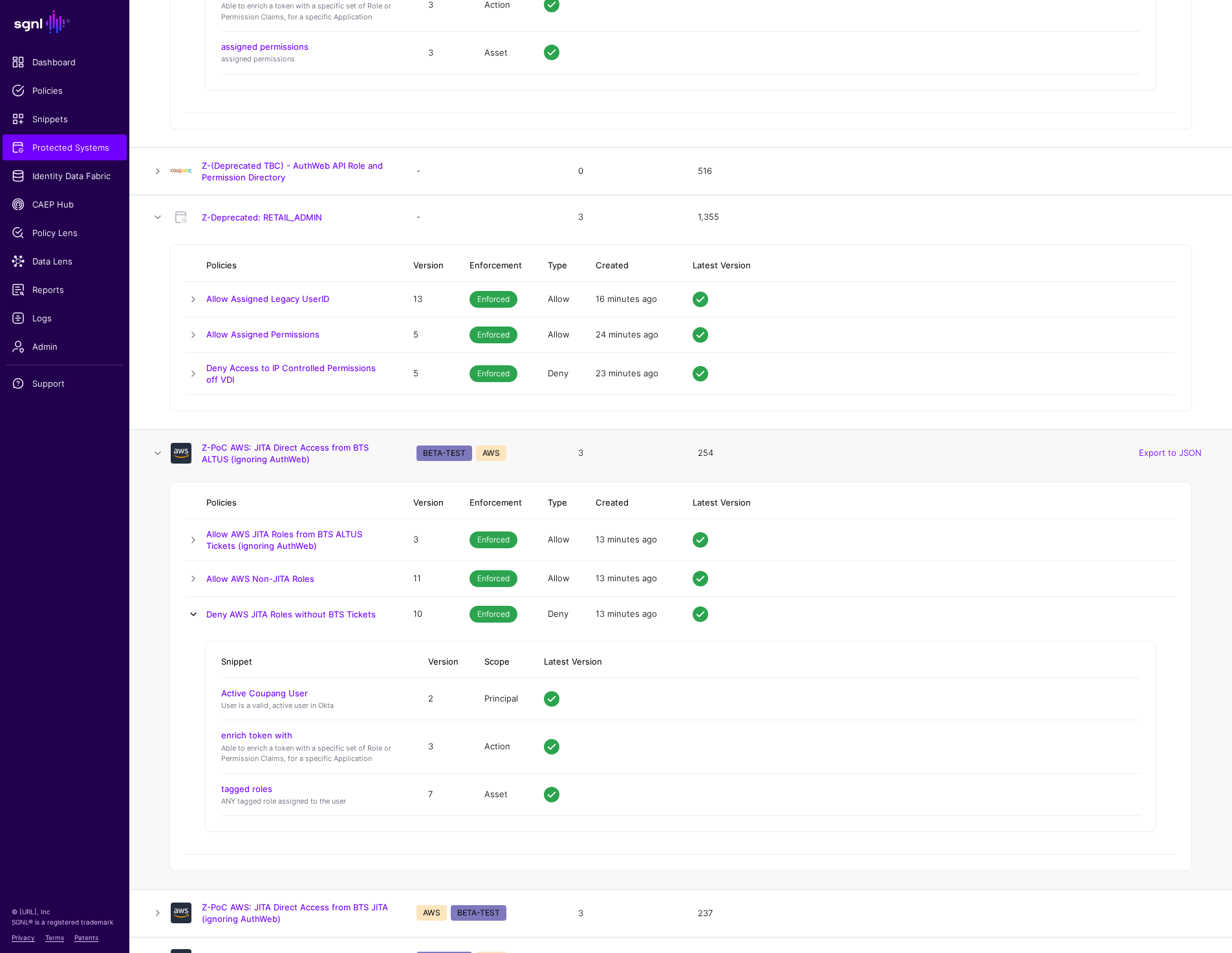
click at [197, 615] on link at bounding box center [193, 614] width 15 height 15
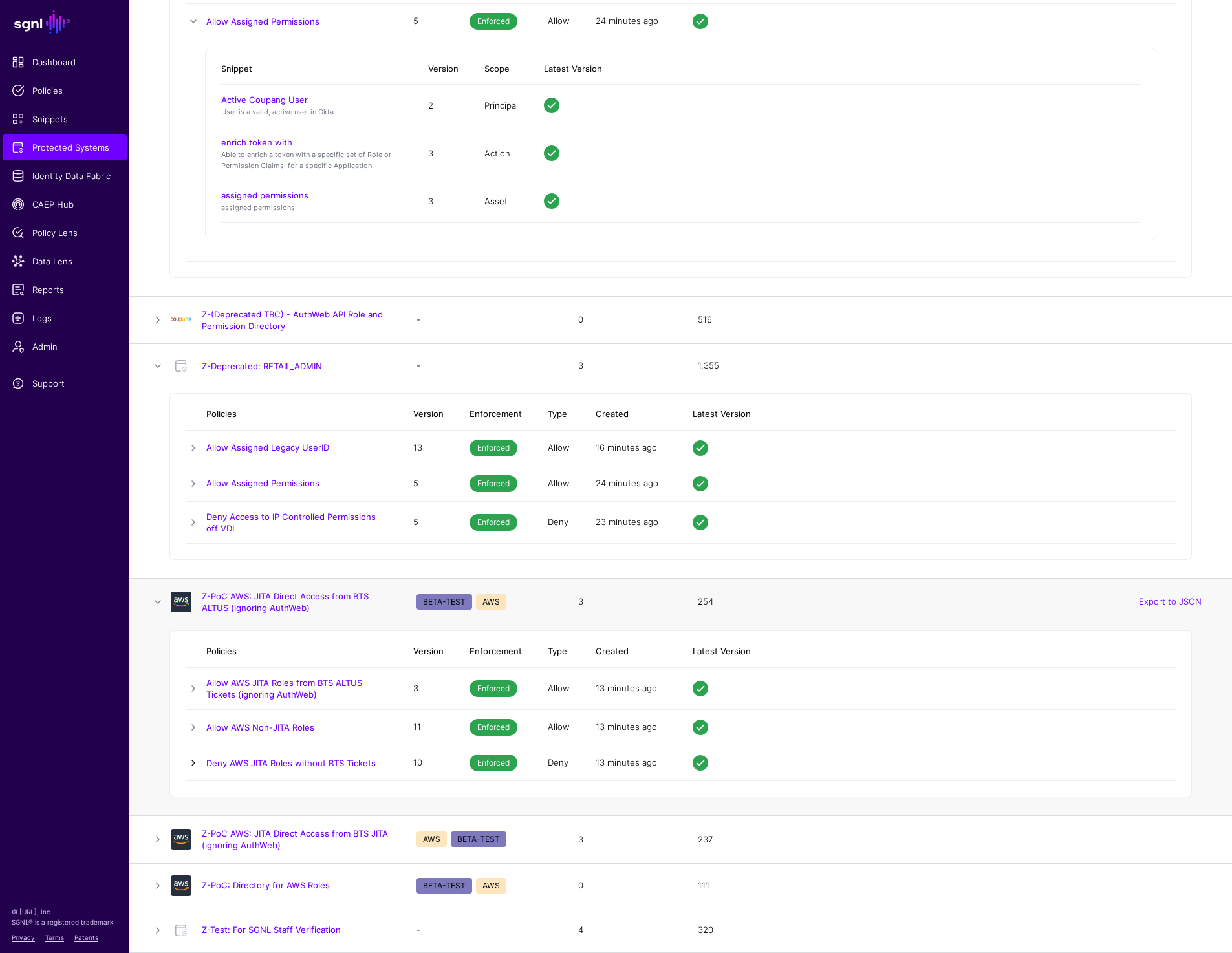
scroll to position [12243, 0]
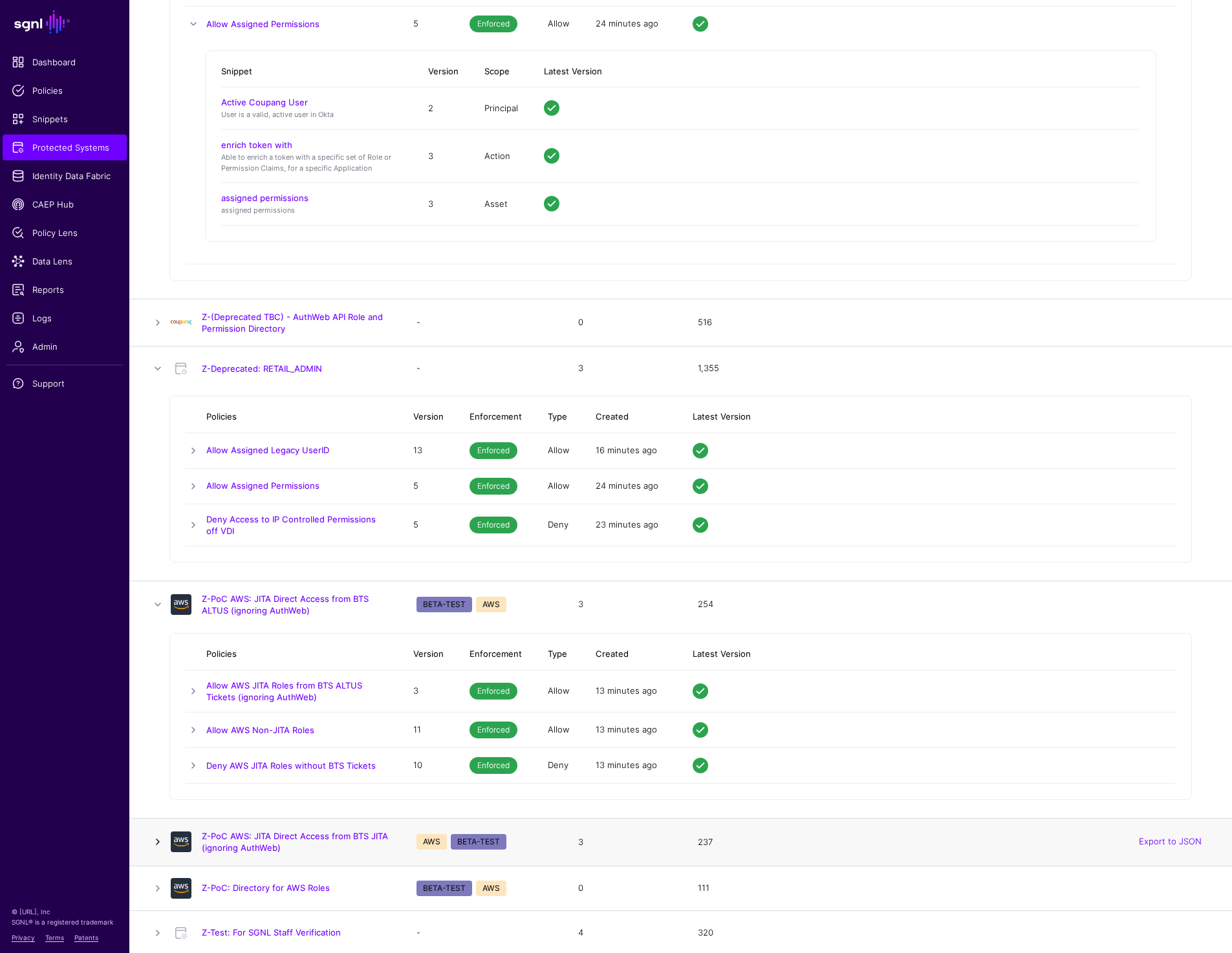
click at [150, 837] on link at bounding box center [157, 841] width 15 height 15
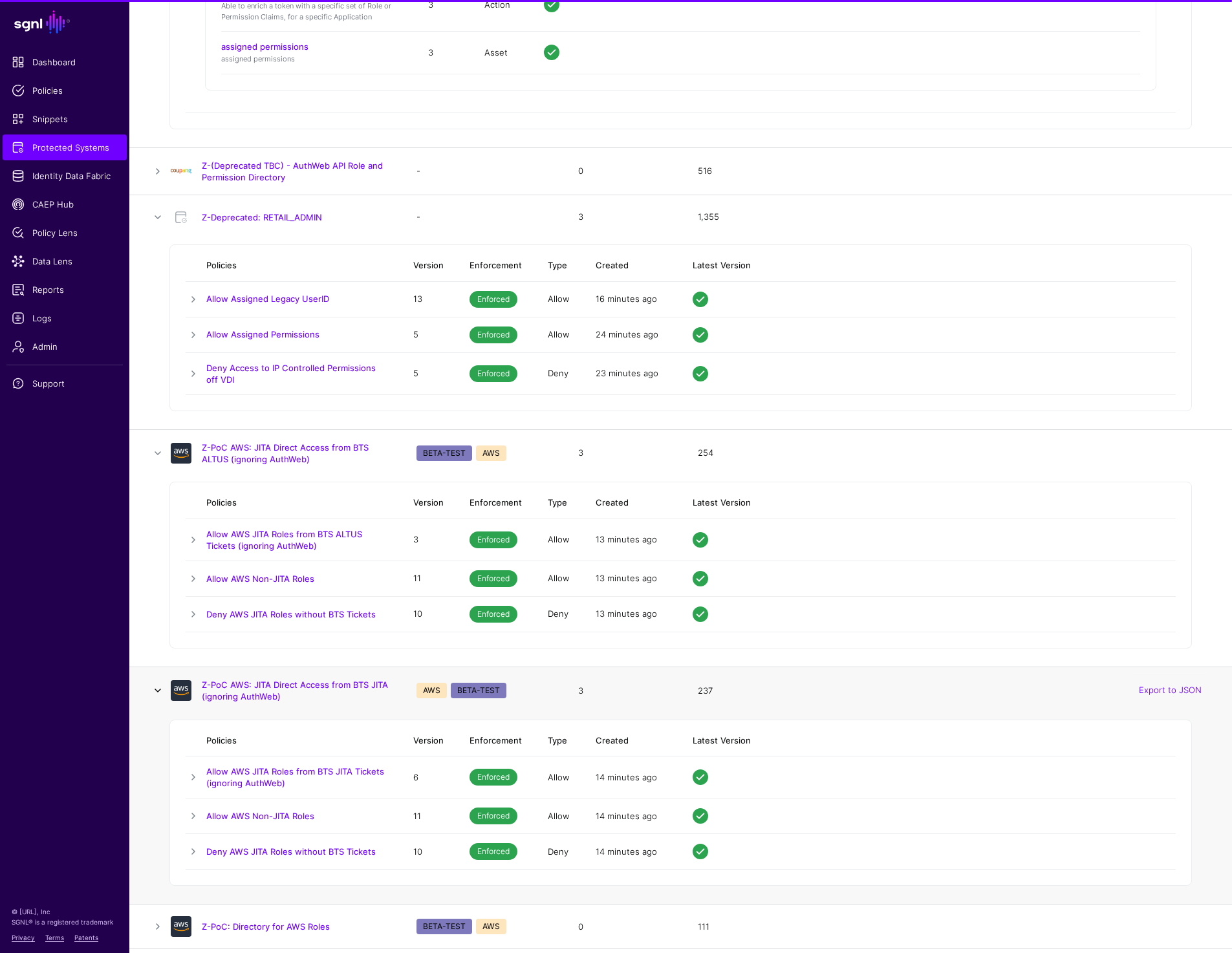
scroll to position [12433, 0]
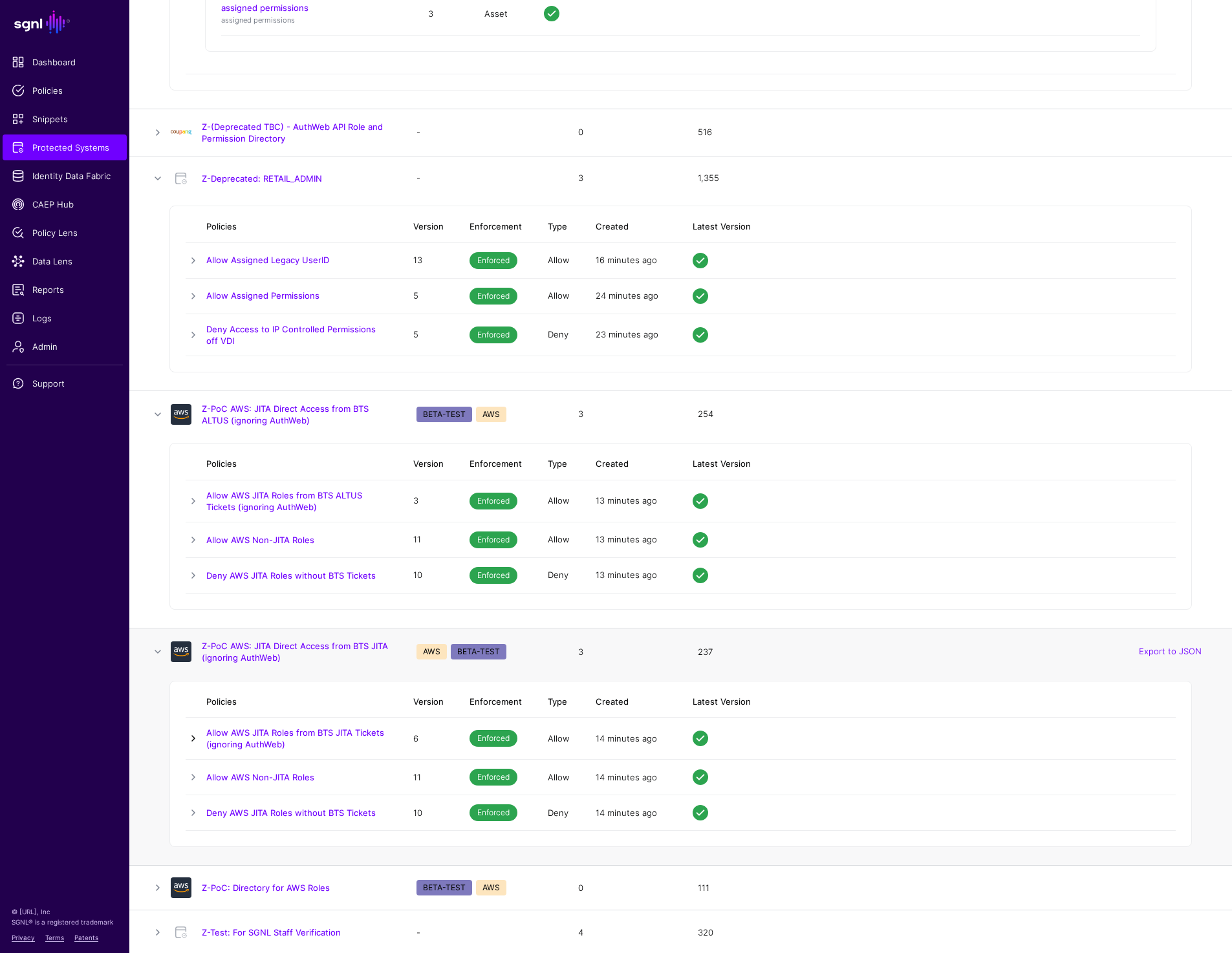
click at [187, 737] on link at bounding box center [193, 737] width 15 height 15
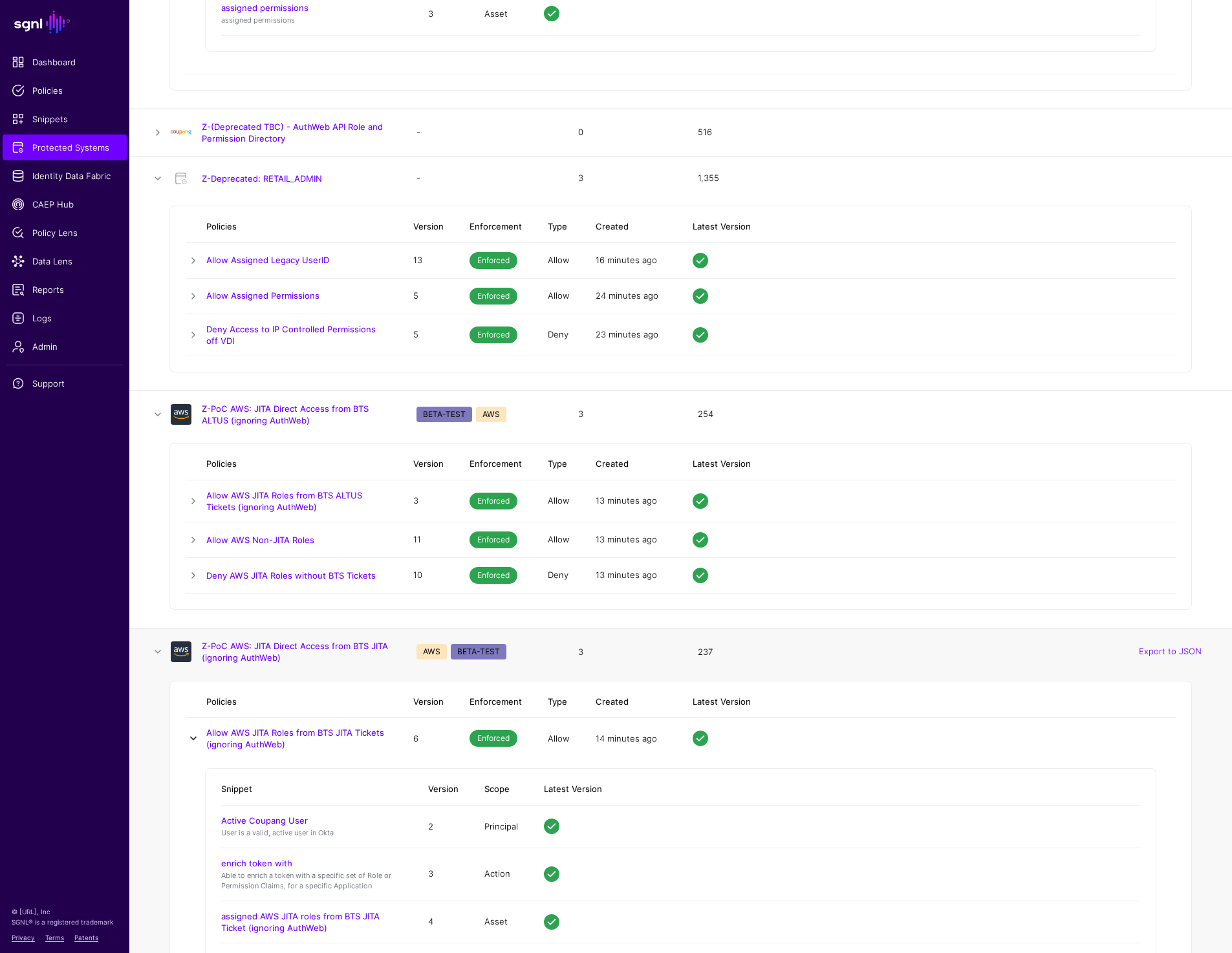
click at [187, 737] on link at bounding box center [193, 737] width 15 height 15
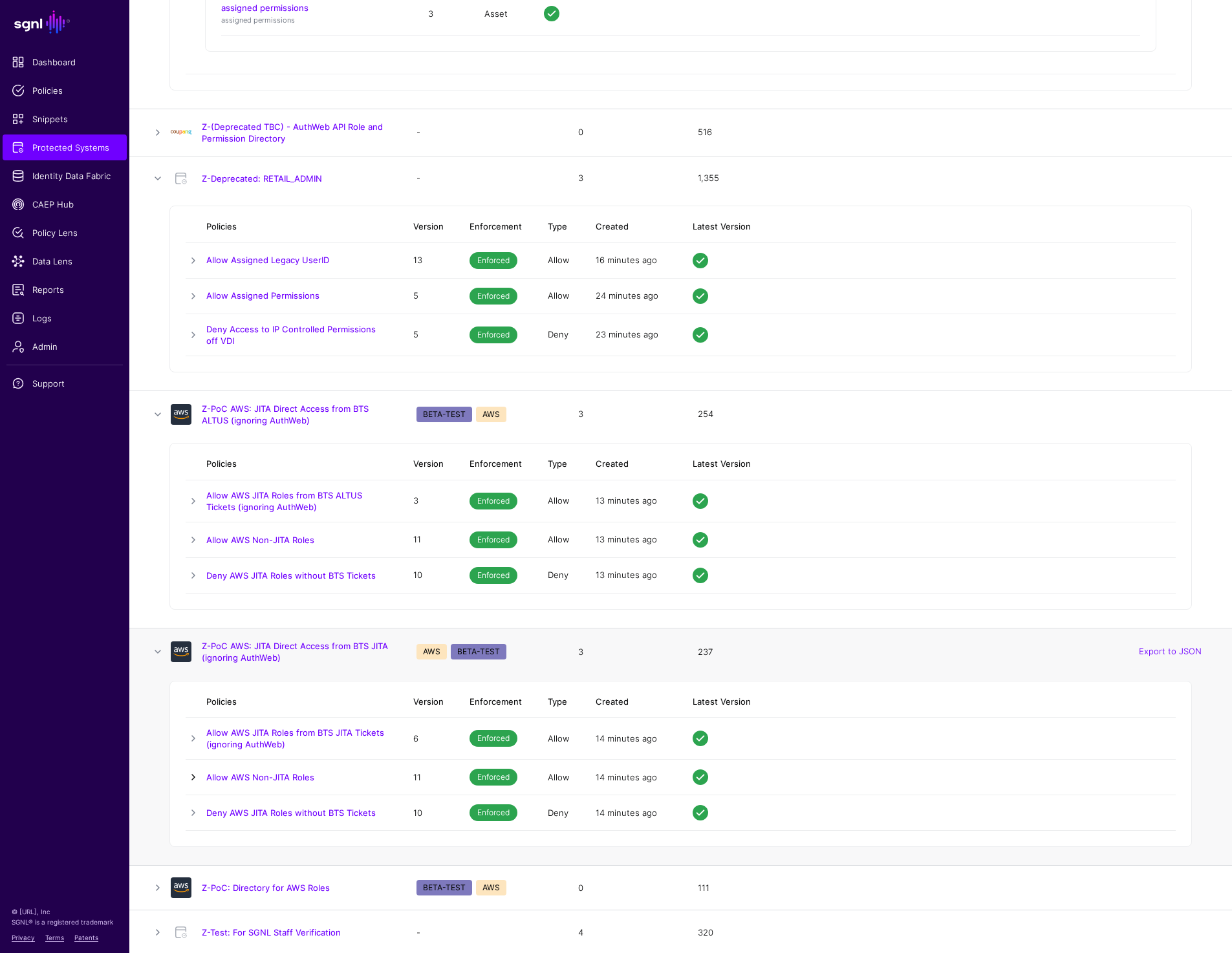
click at [187, 777] on link at bounding box center [193, 776] width 15 height 15
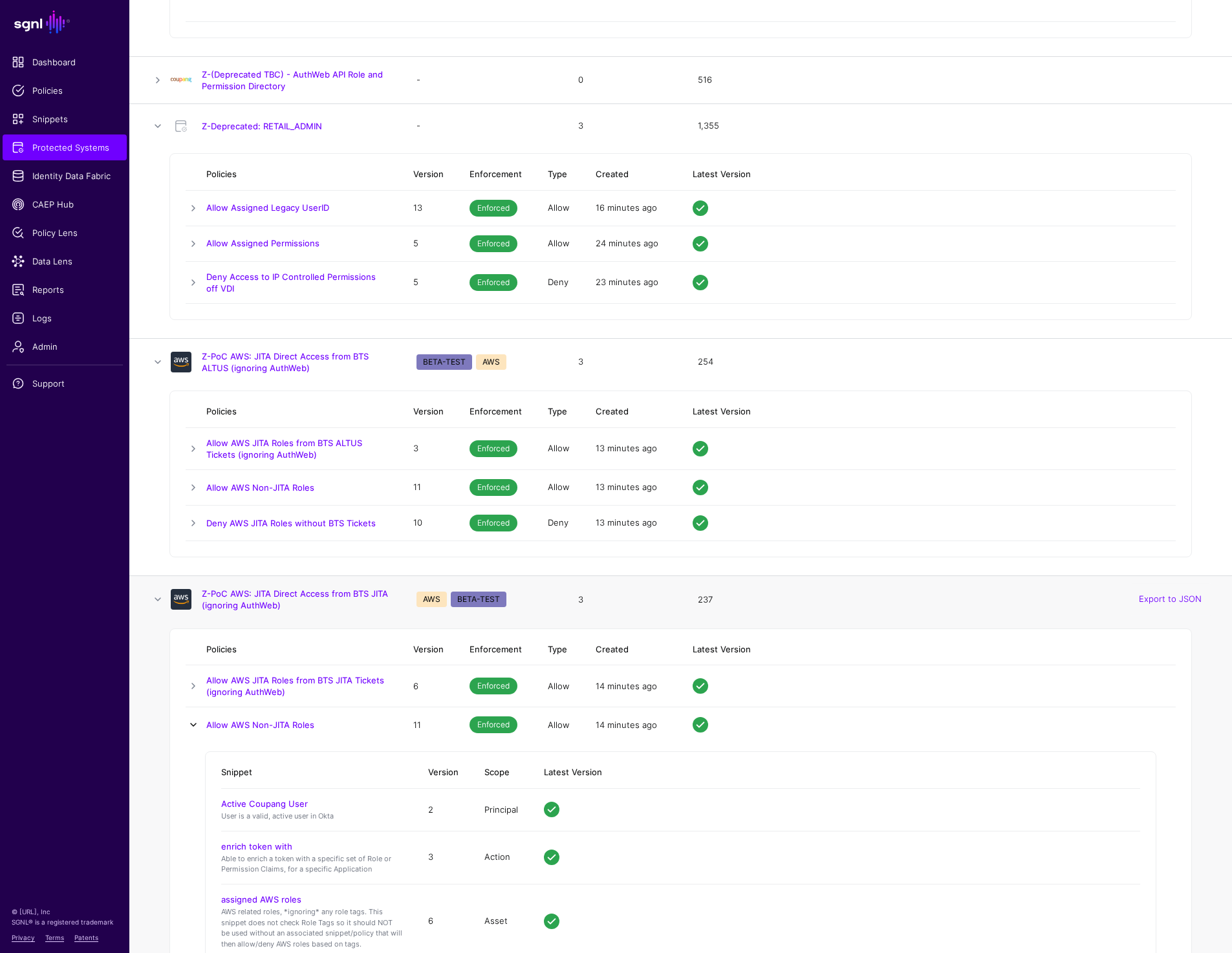
click at [191, 721] on link at bounding box center [193, 724] width 15 height 15
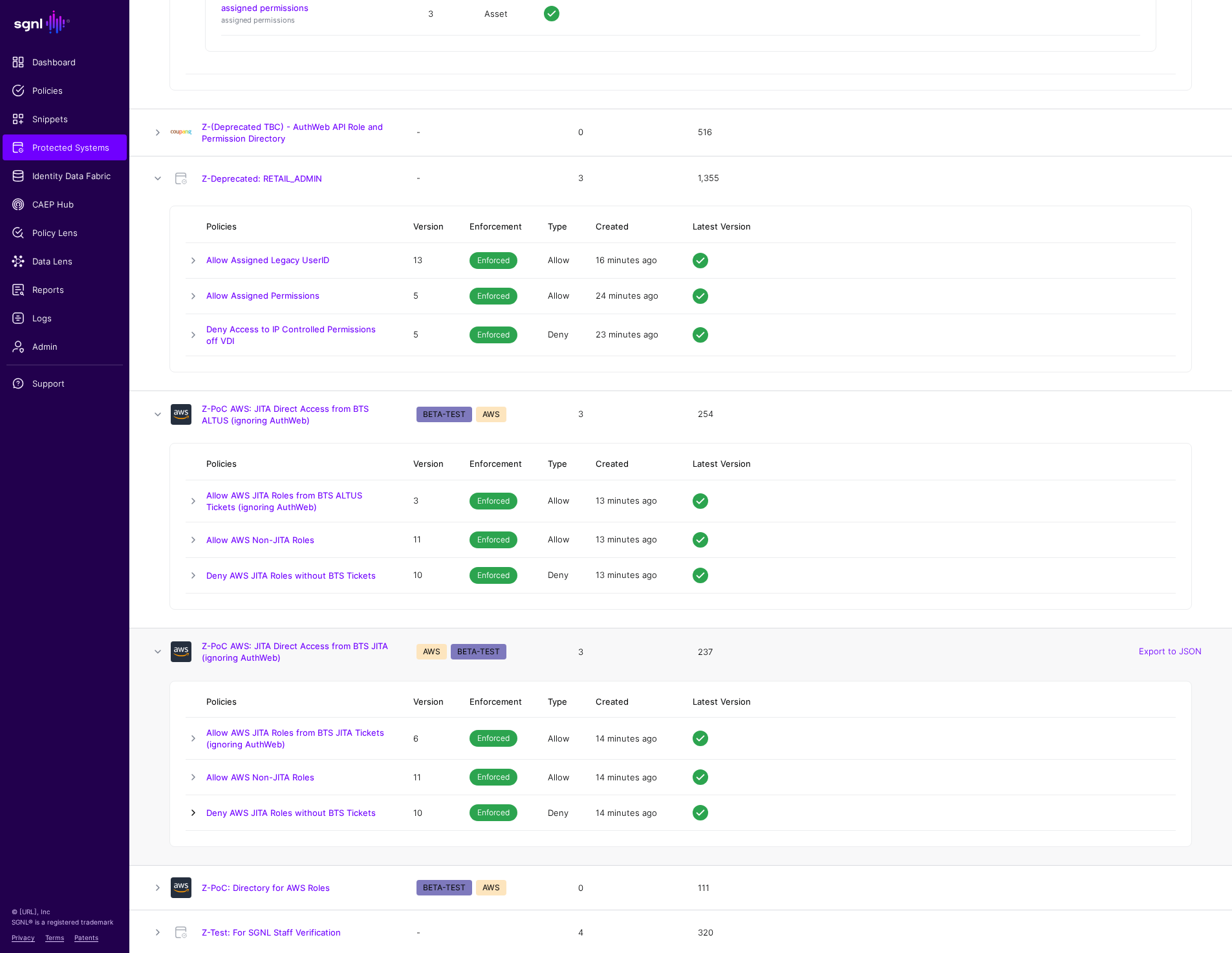
click at [191, 805] on link at bounding box center [193, 812] width 15 height 15
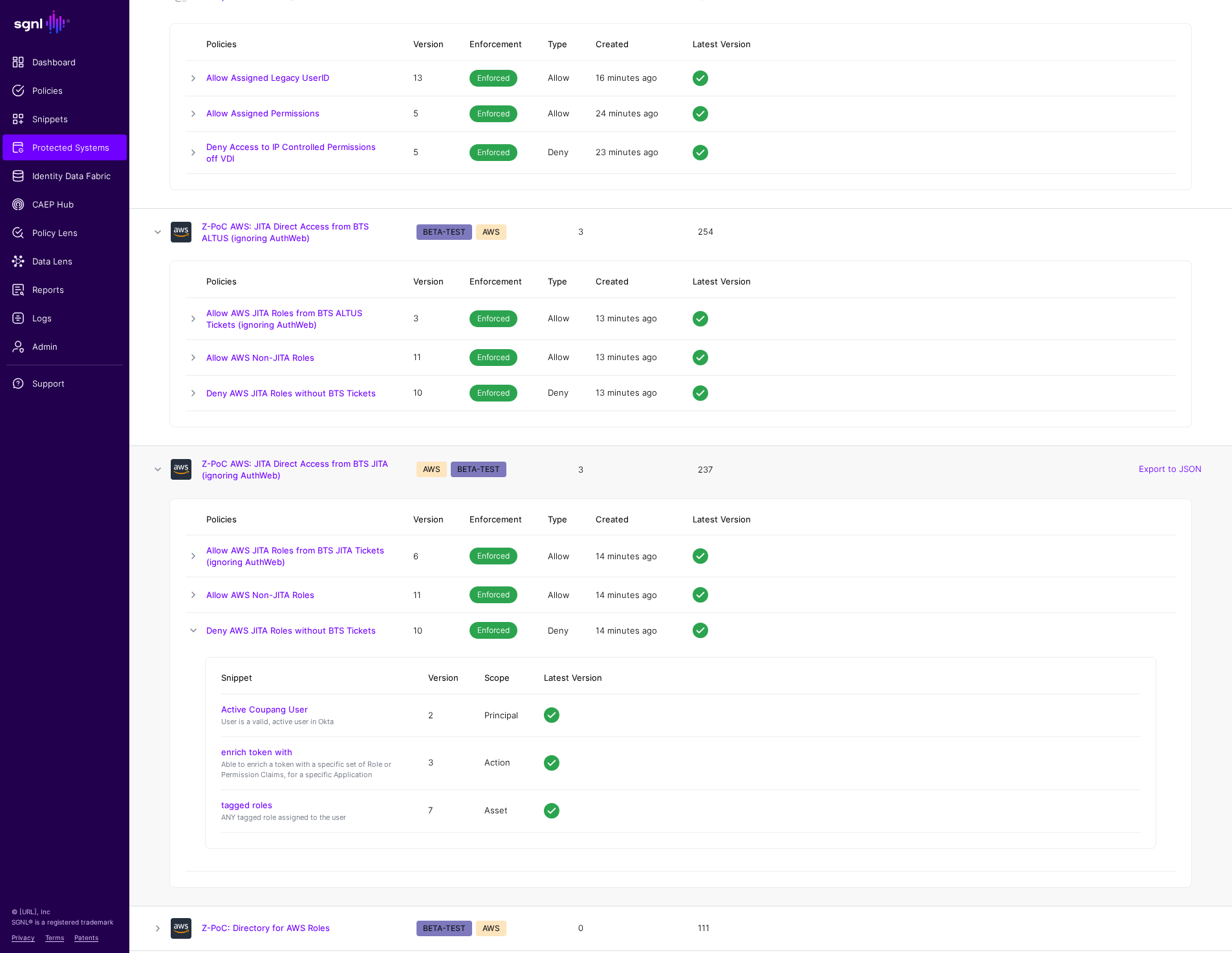
scroll to position [12655, 0]
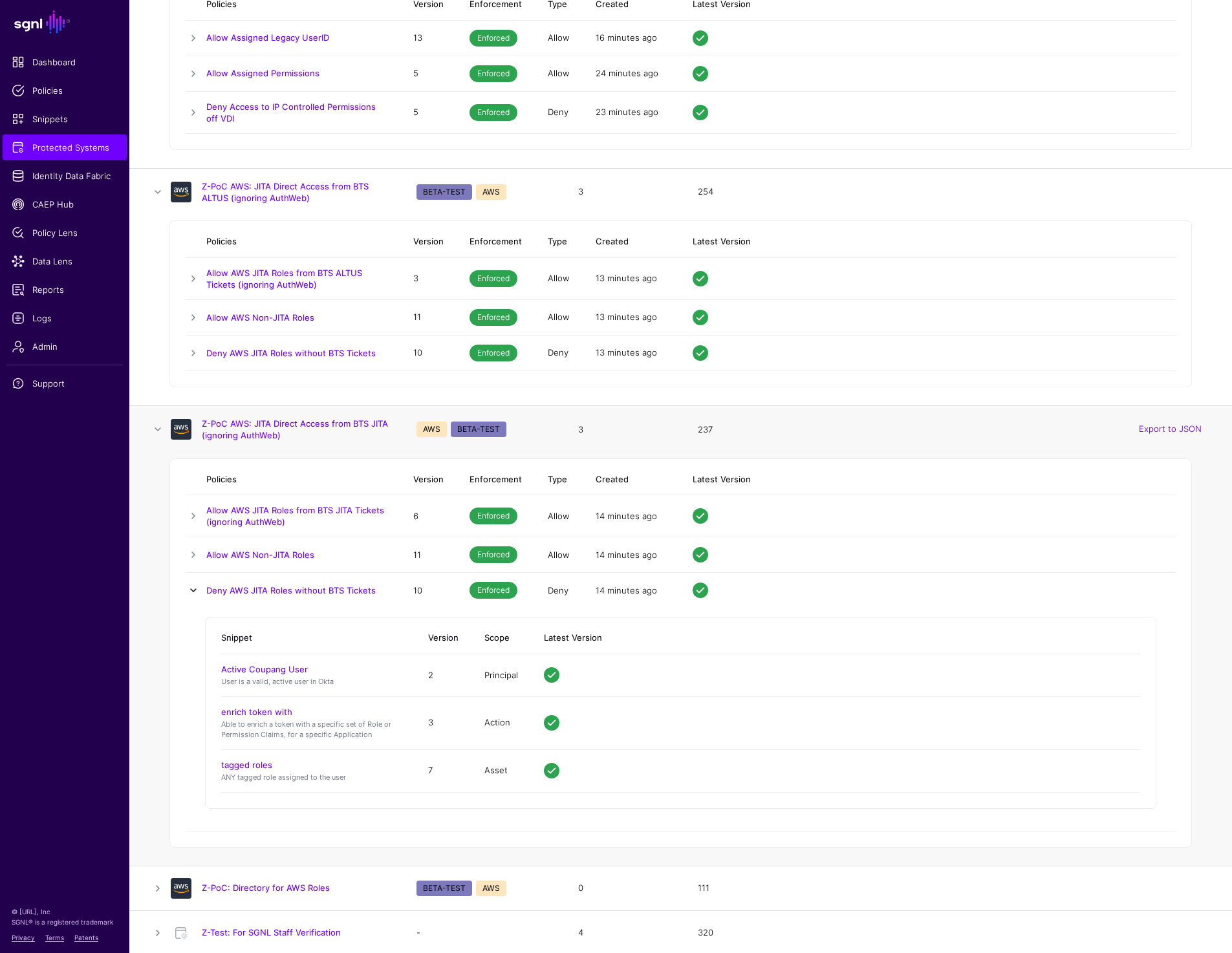
click at [196, 590] on link at bounding box center [193, 590] width 15 height 15
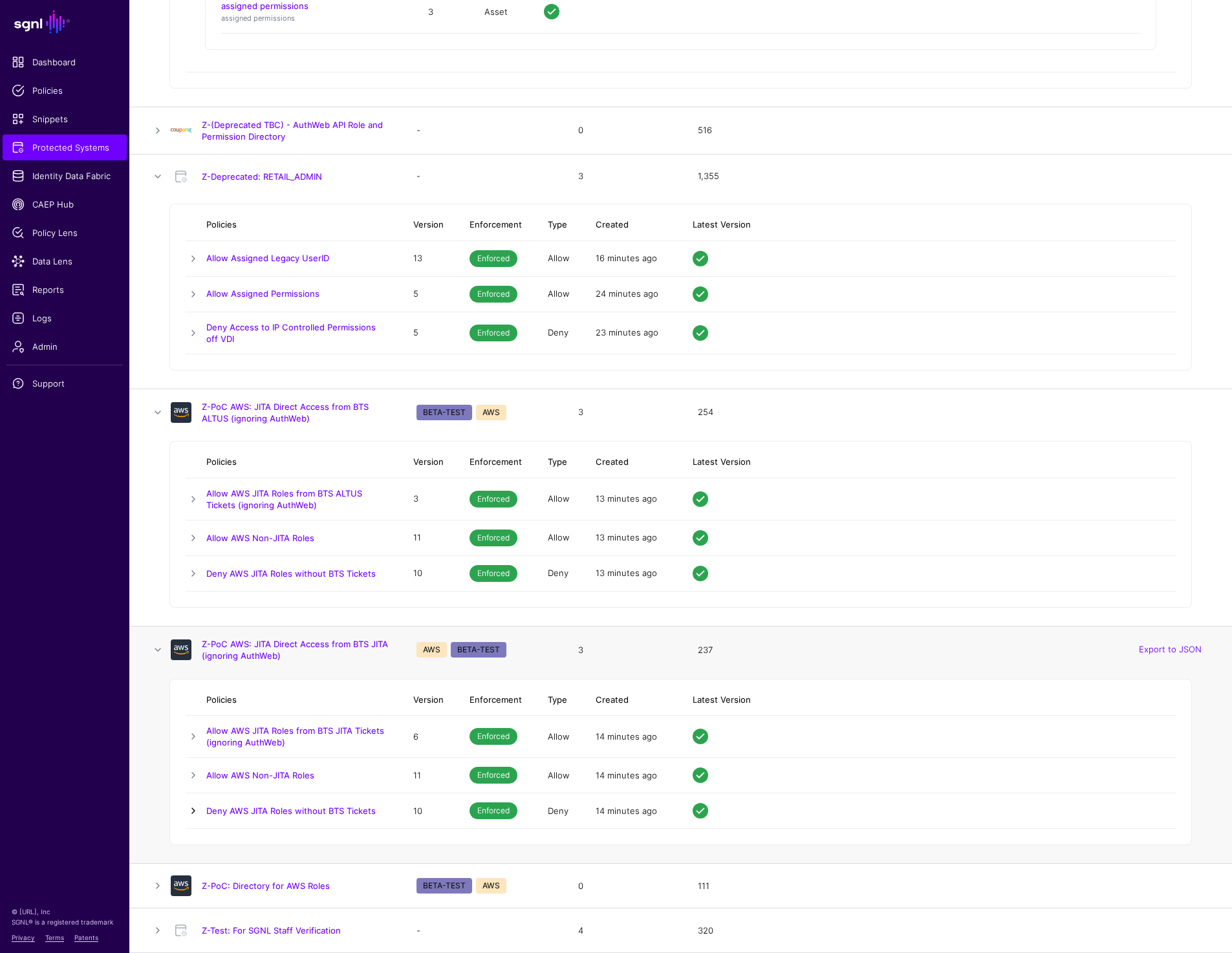
scroll to position [12433, 0]
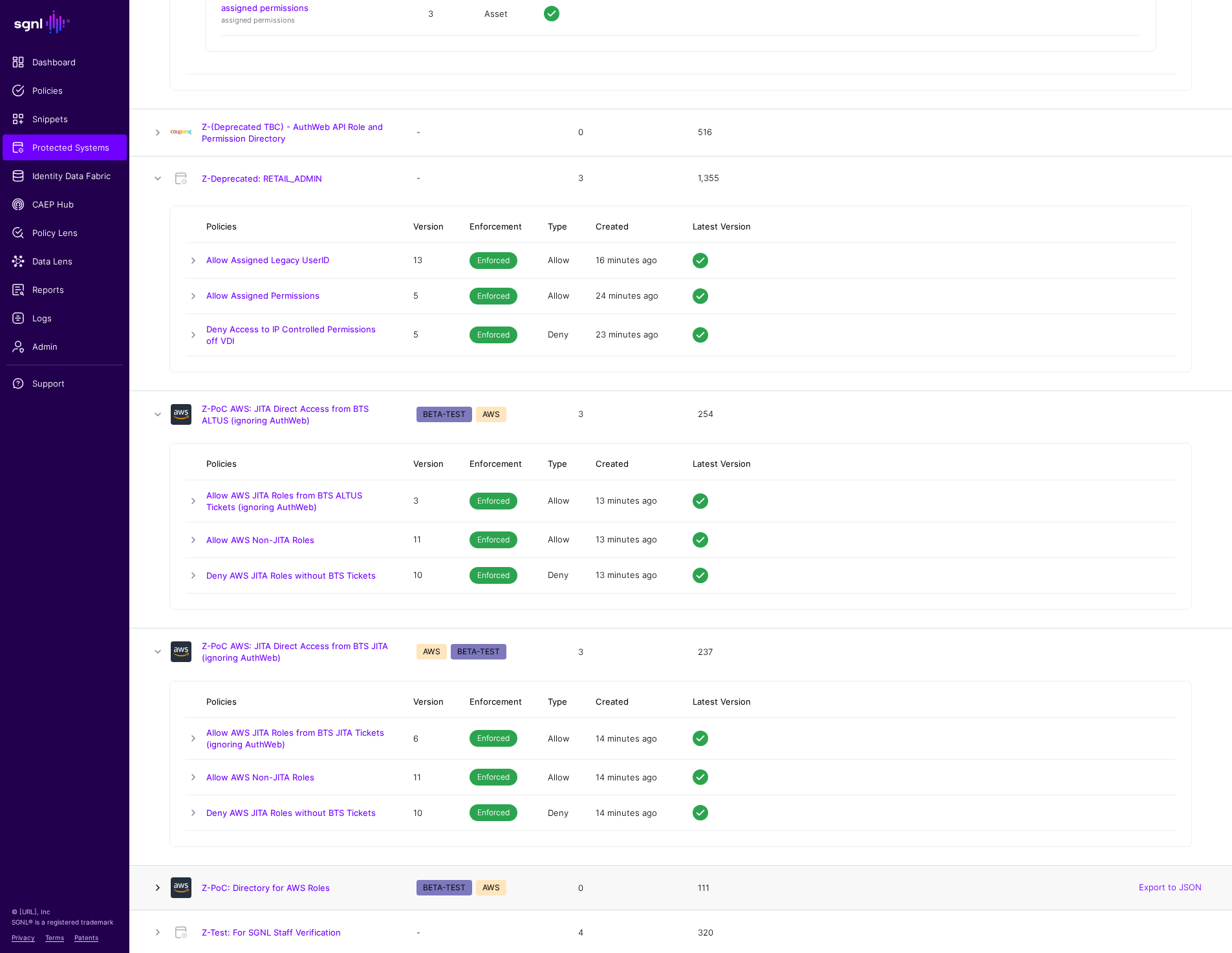
click at [155, 888] on link at bounding box center [157, 887] width 15 height 15
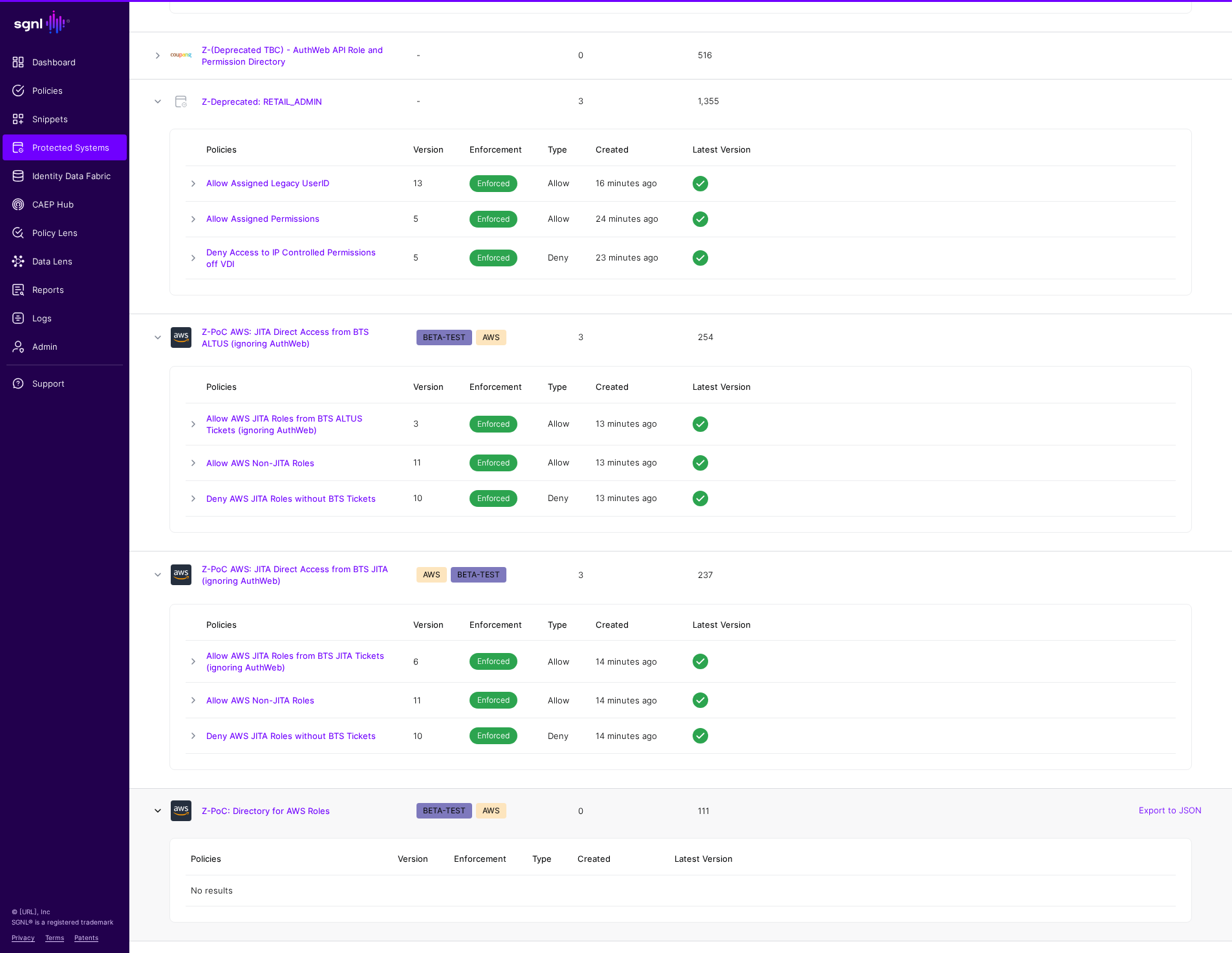
scroll to position [12541, 0]
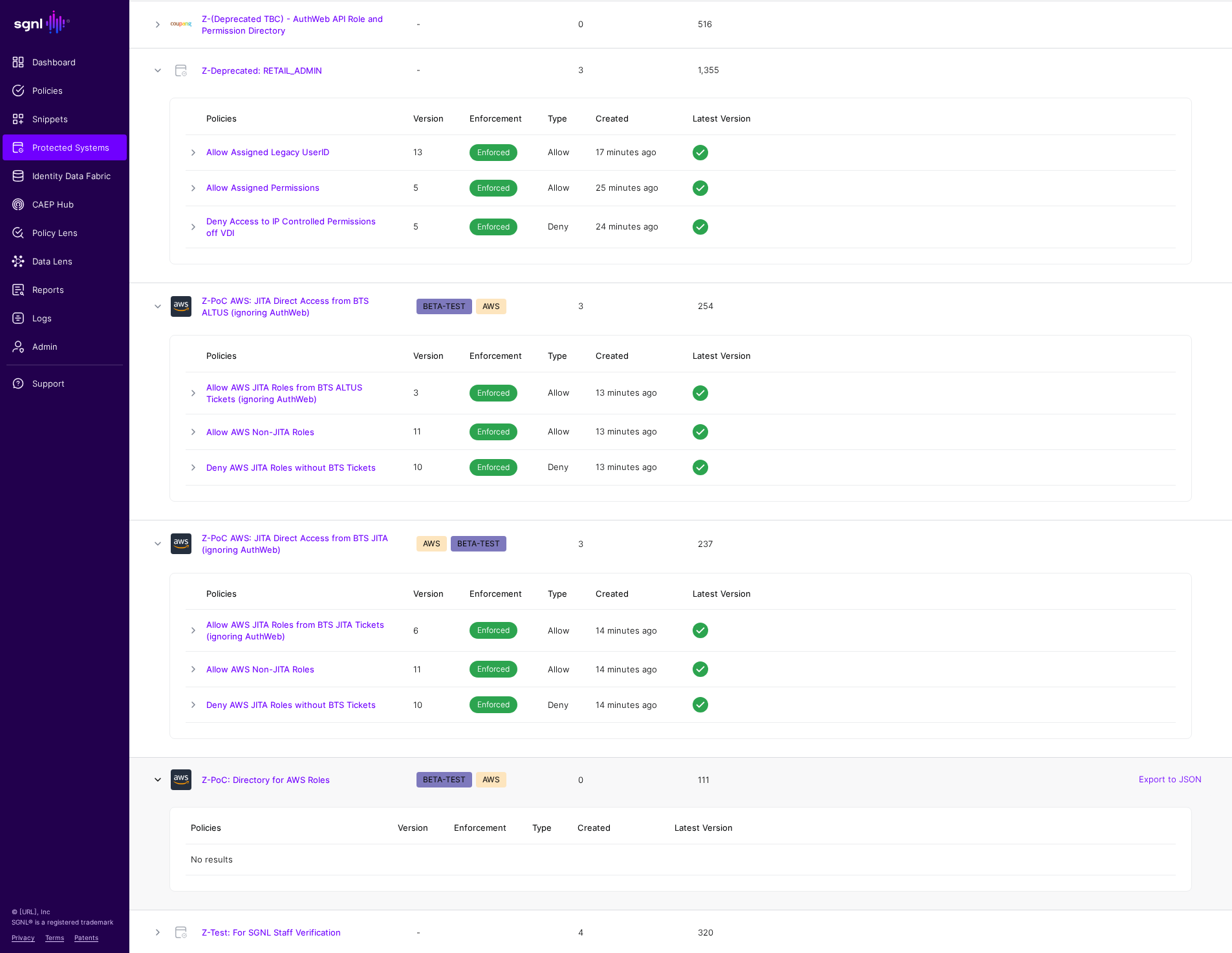
click at [160, 776] on link at bounding box center [157, 779] width 15 height 15
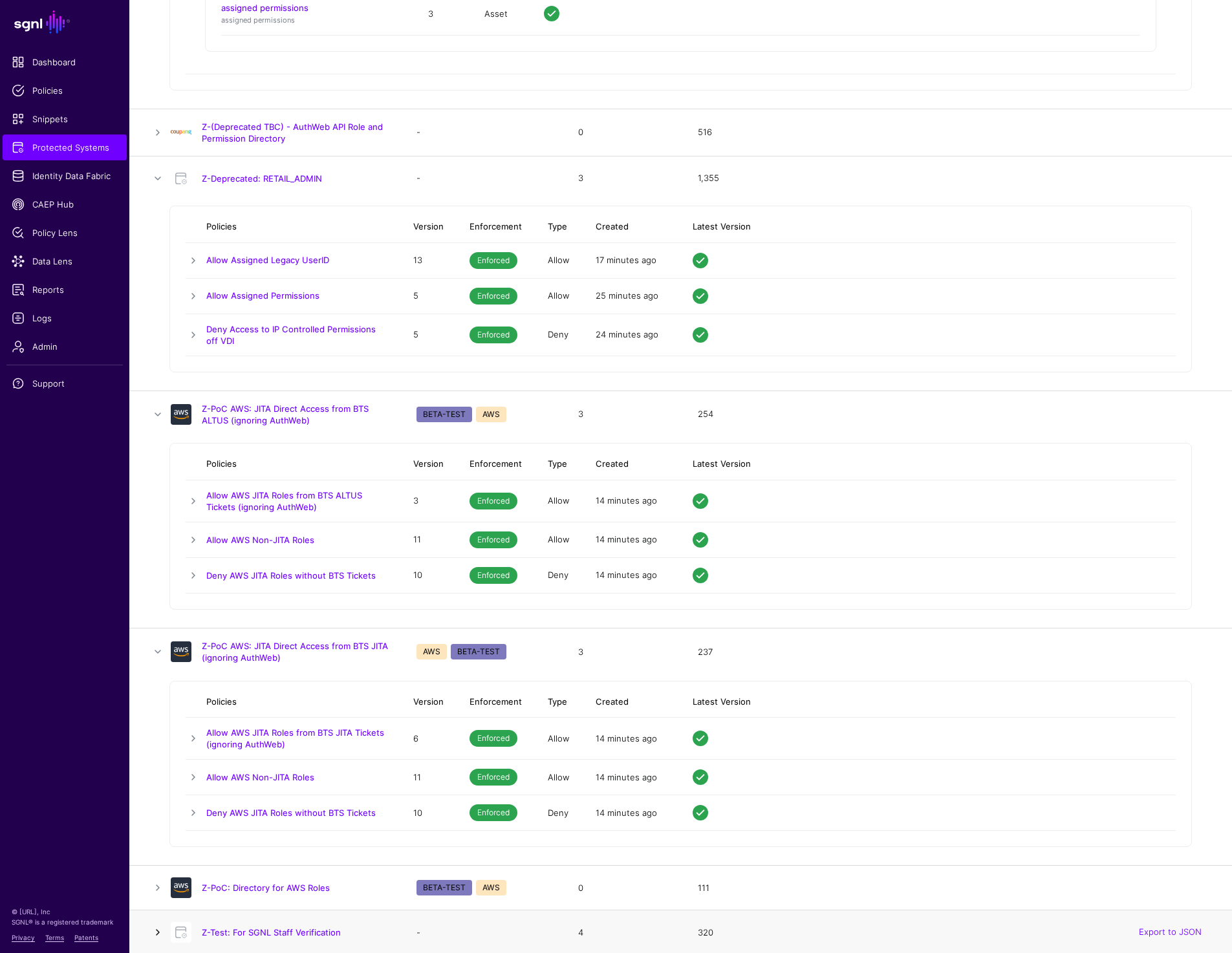
click at [155, 924] on link at bounding box center [157, 931] width 15 height 15
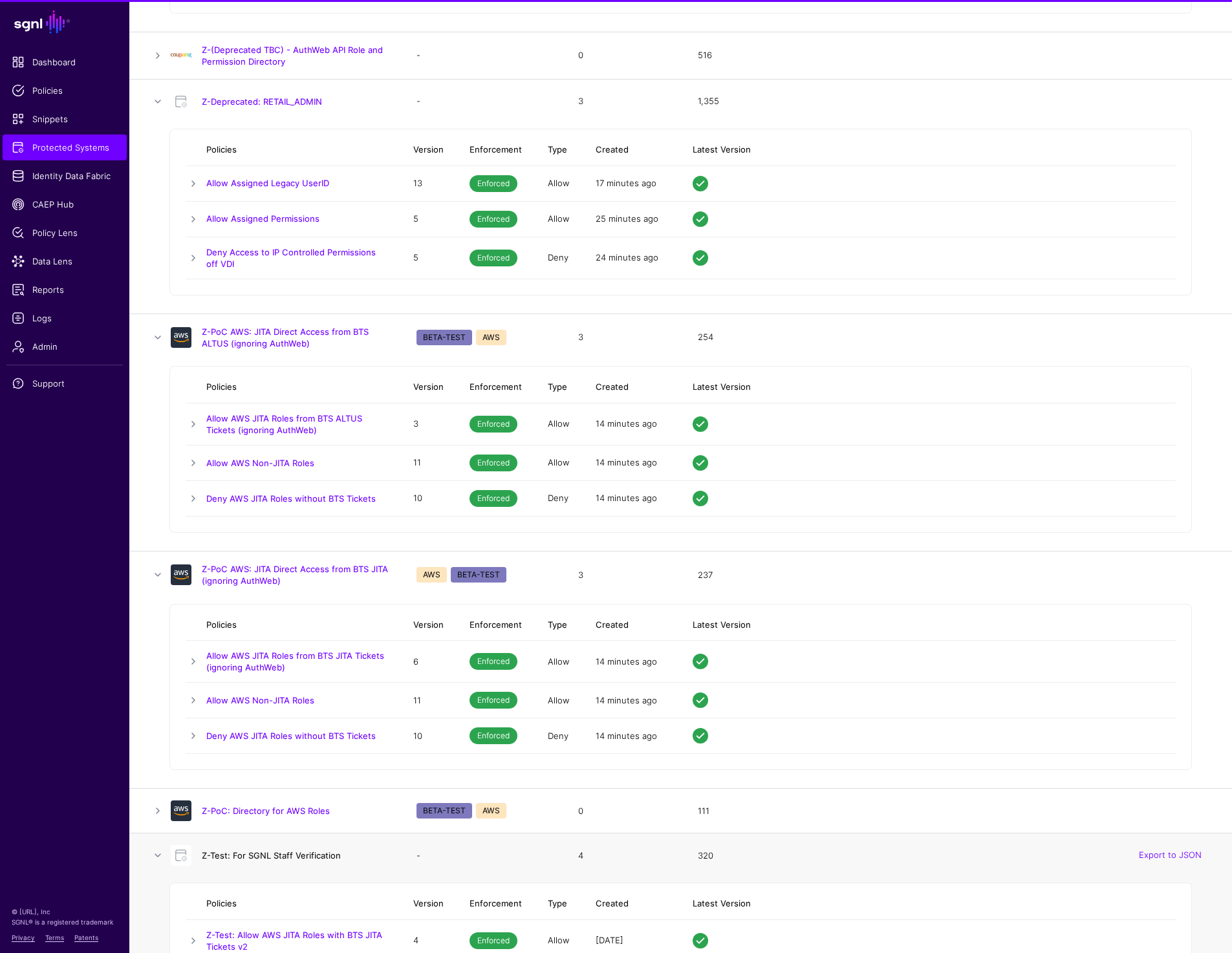
scroll to position [12665, 0]
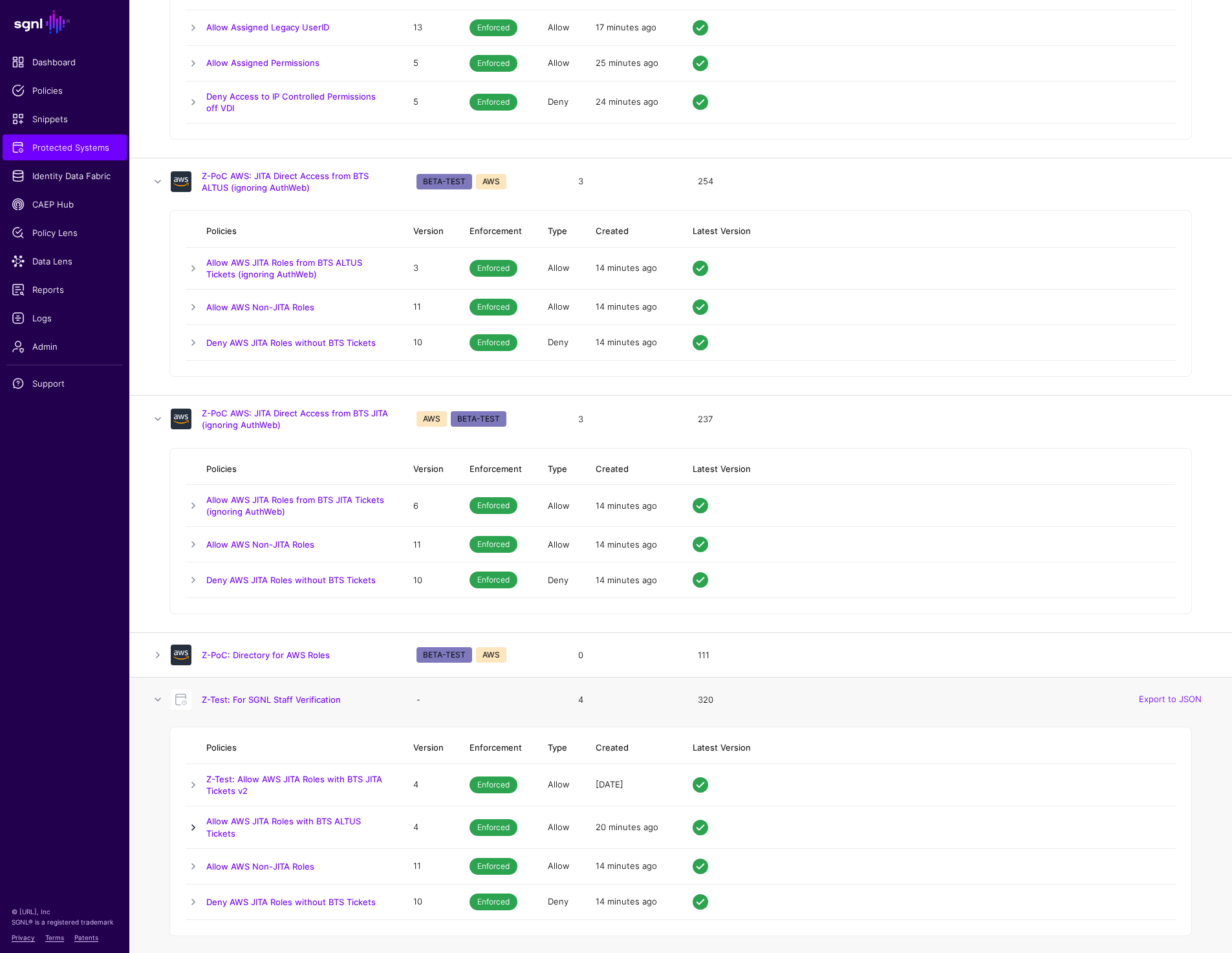
click at [189, 828] on link at bounding box center [193, 827] width 15 height 15
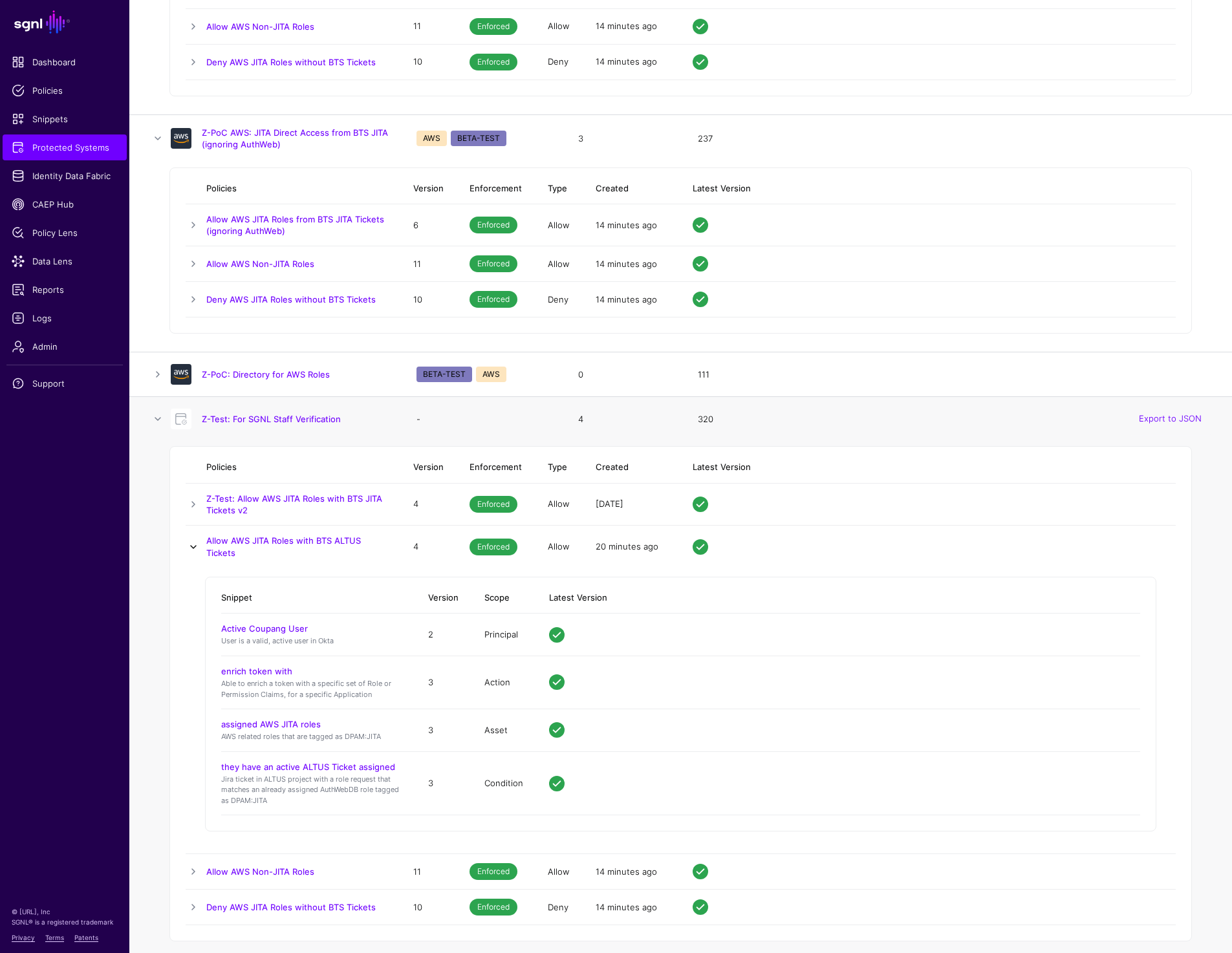
scroll to position [12951, 0]
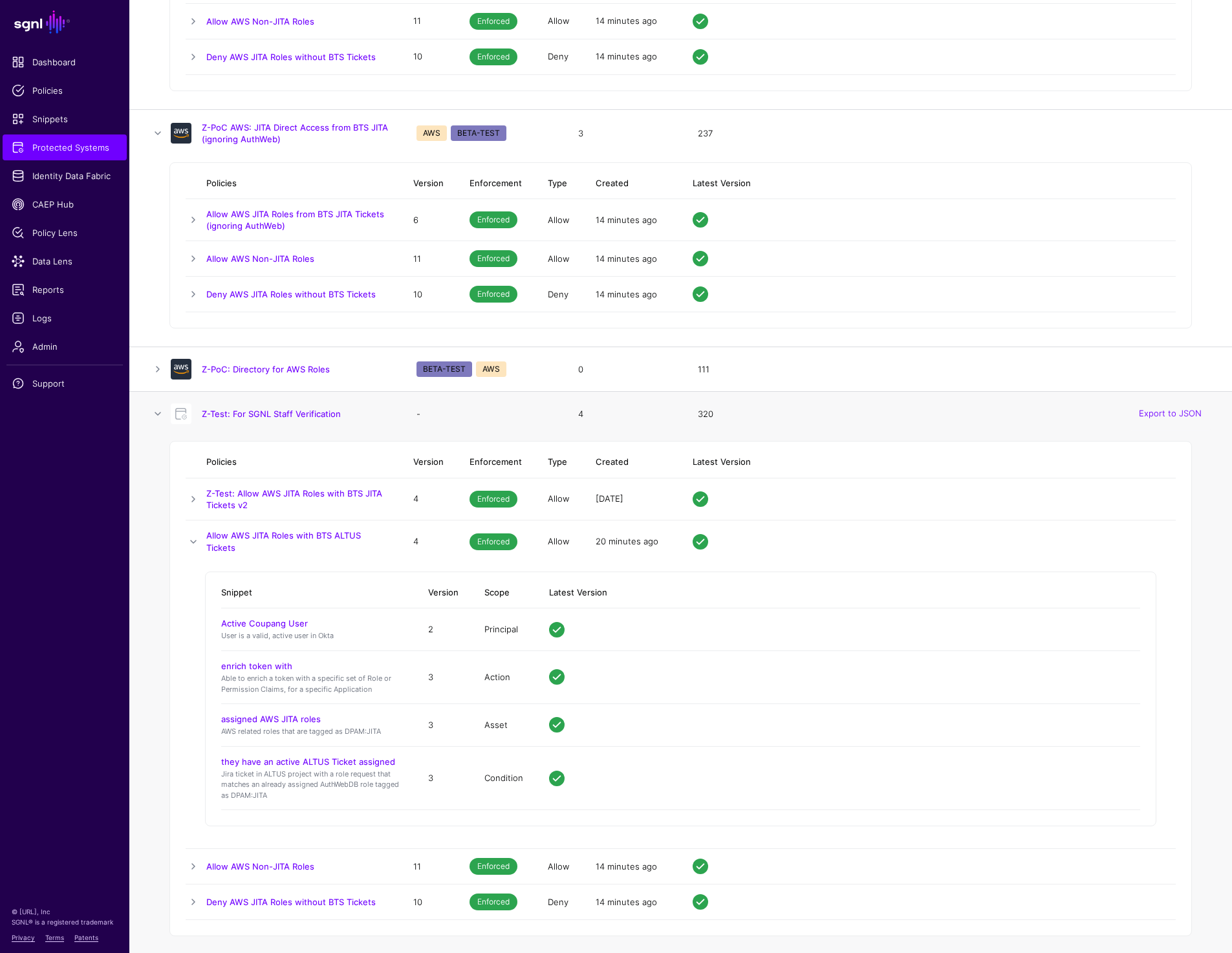
click at [190, 854] on td at bounding box center [195, 866] width 21 height 35
click at [191, 870] on link at bounding box center [193, 865] width 15 height 15
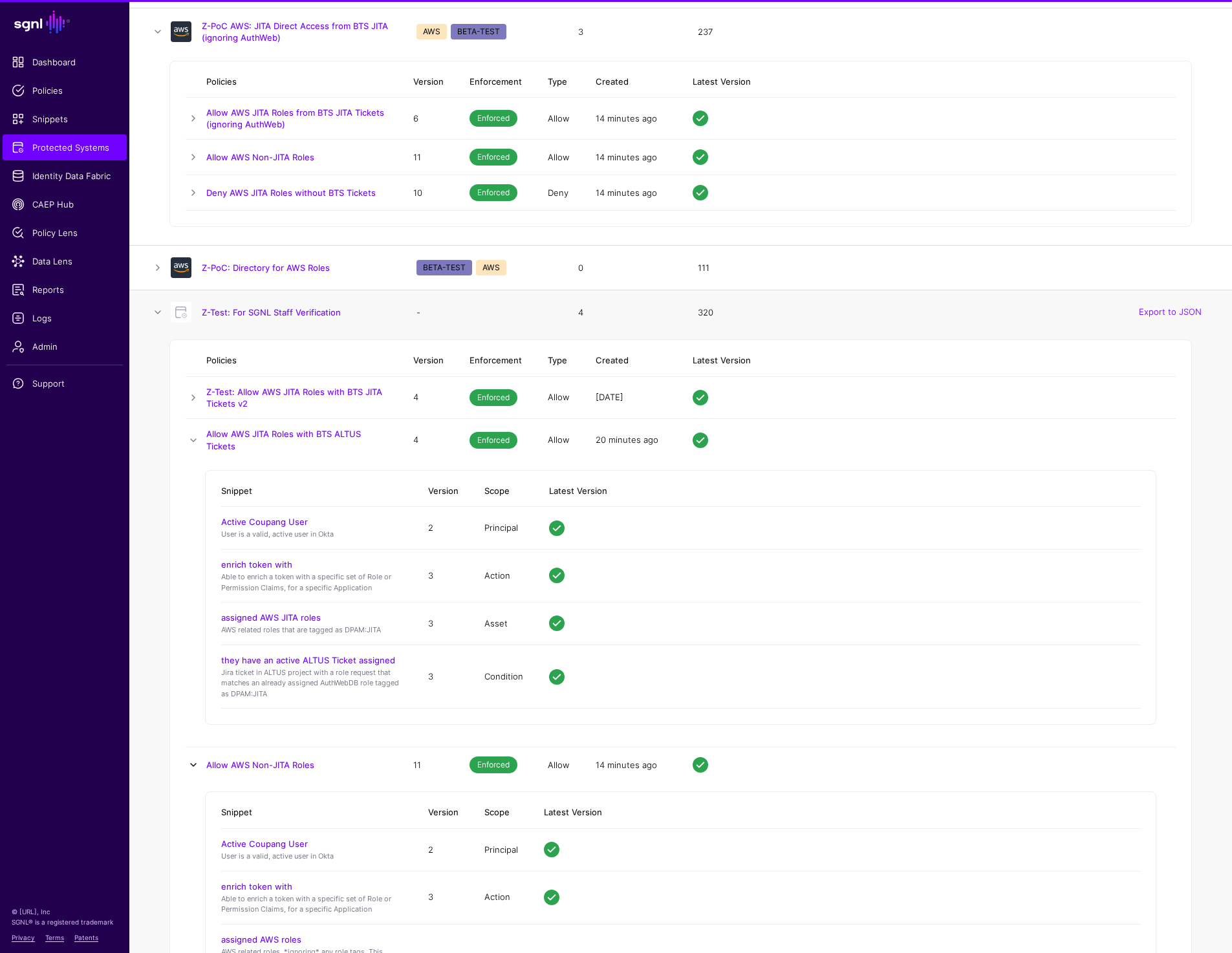
scroll to position [13206, 0]
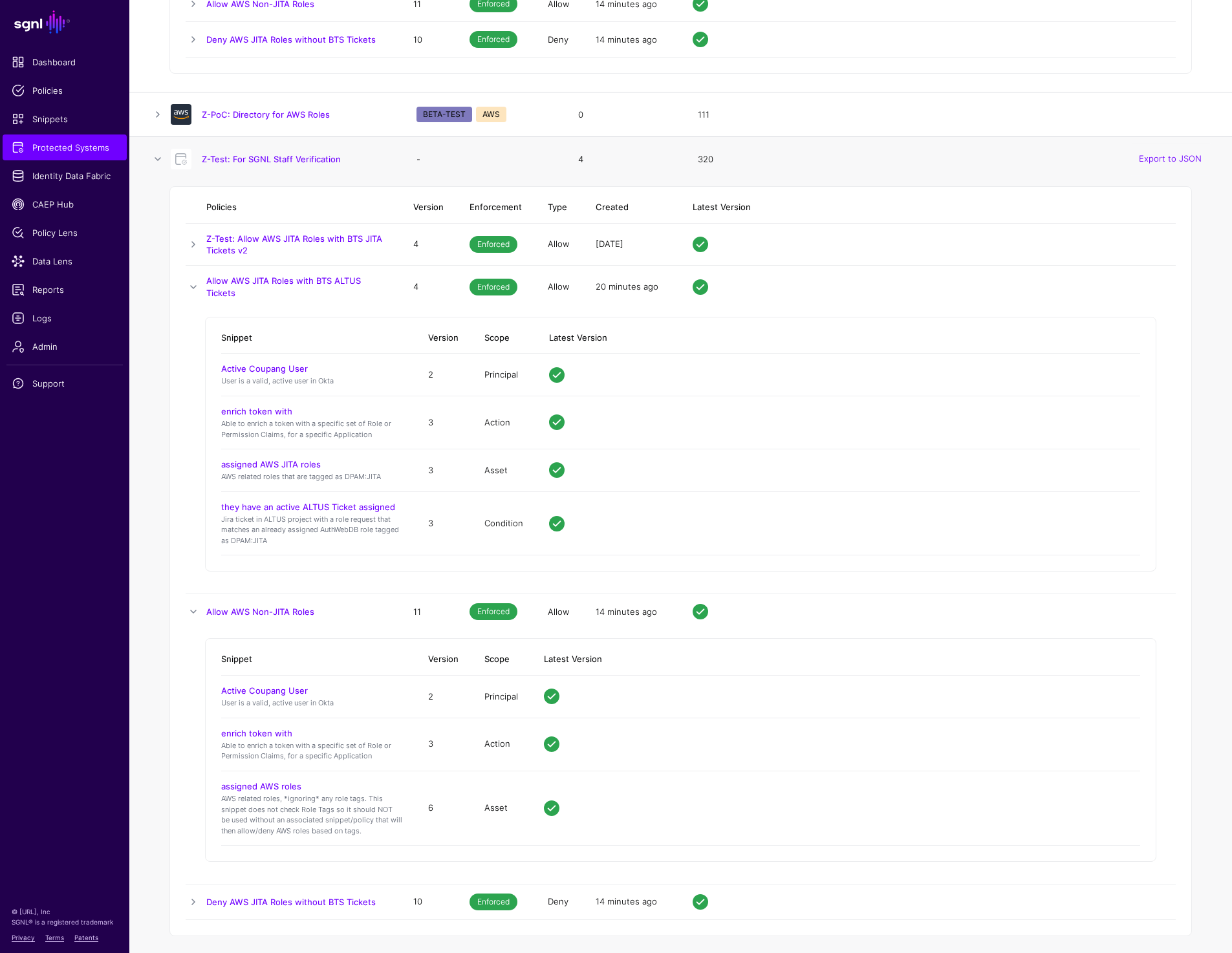
click at [191, 889] on td at bounding box center [195, 902] width 21 height 35
click at [191, 902] on link at bounding box center [193, 901] width 15 height 15
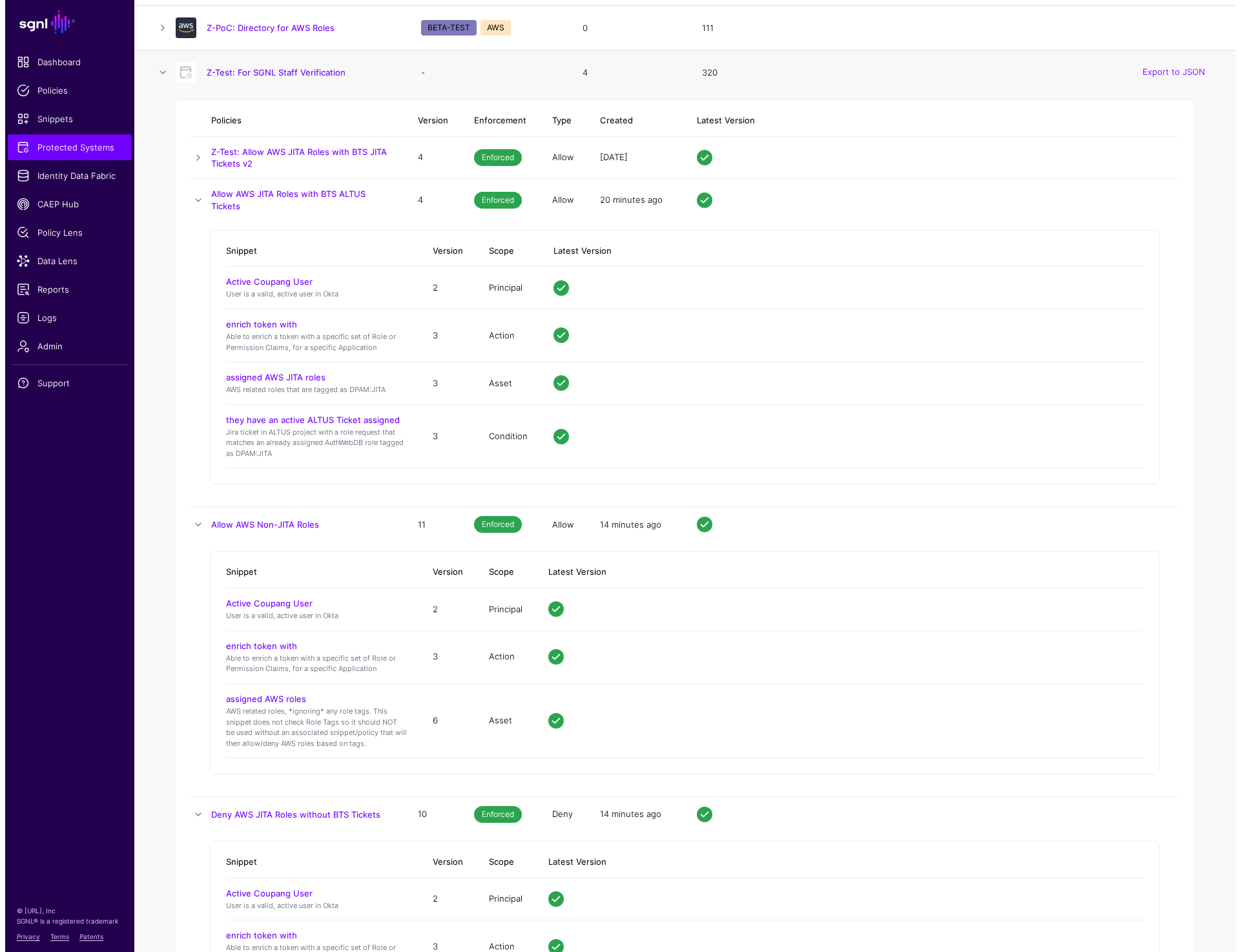
scroll to position [13163, 0]
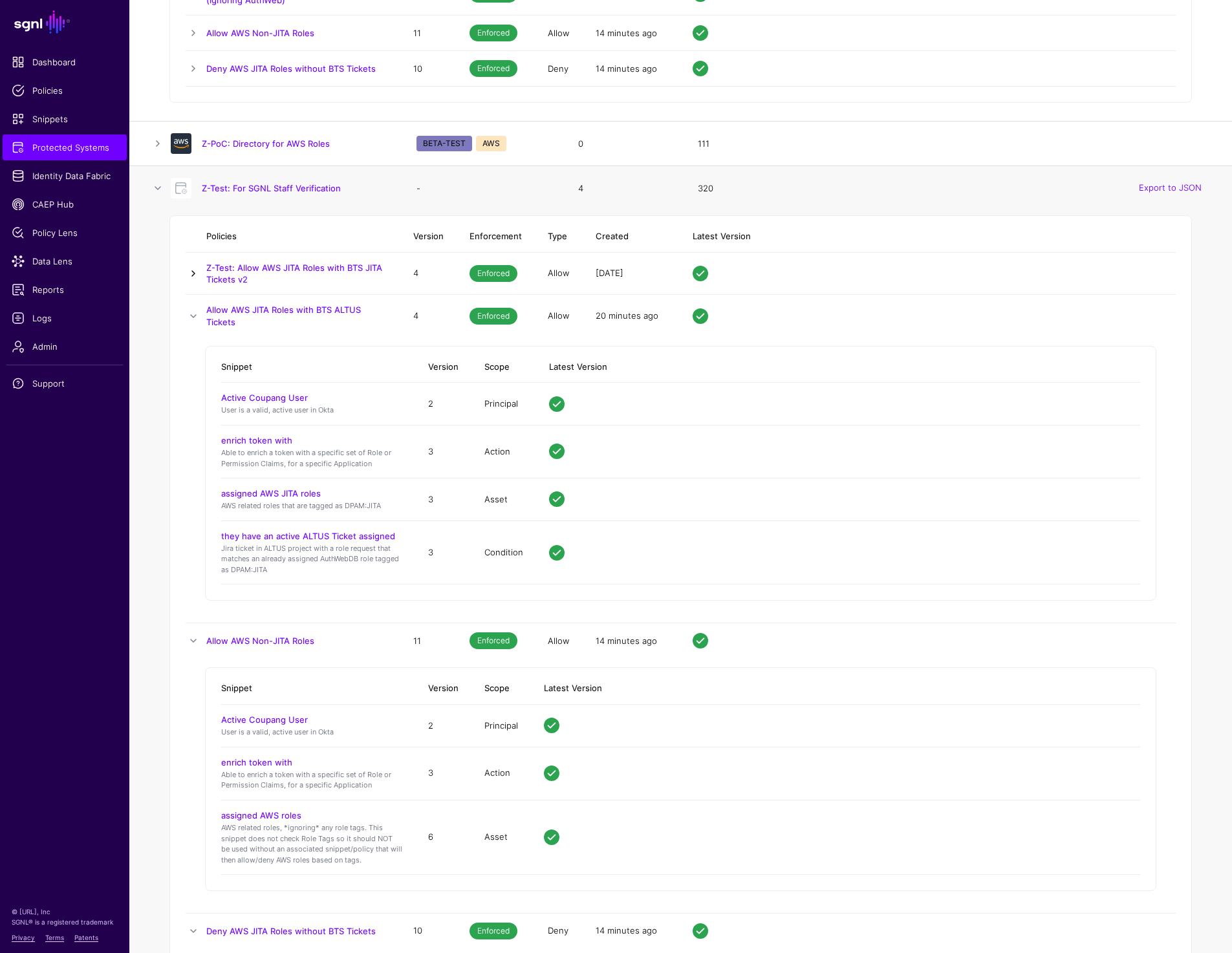
click at [194, 271] on link at bounding box center [193, 273] width 15 height 15
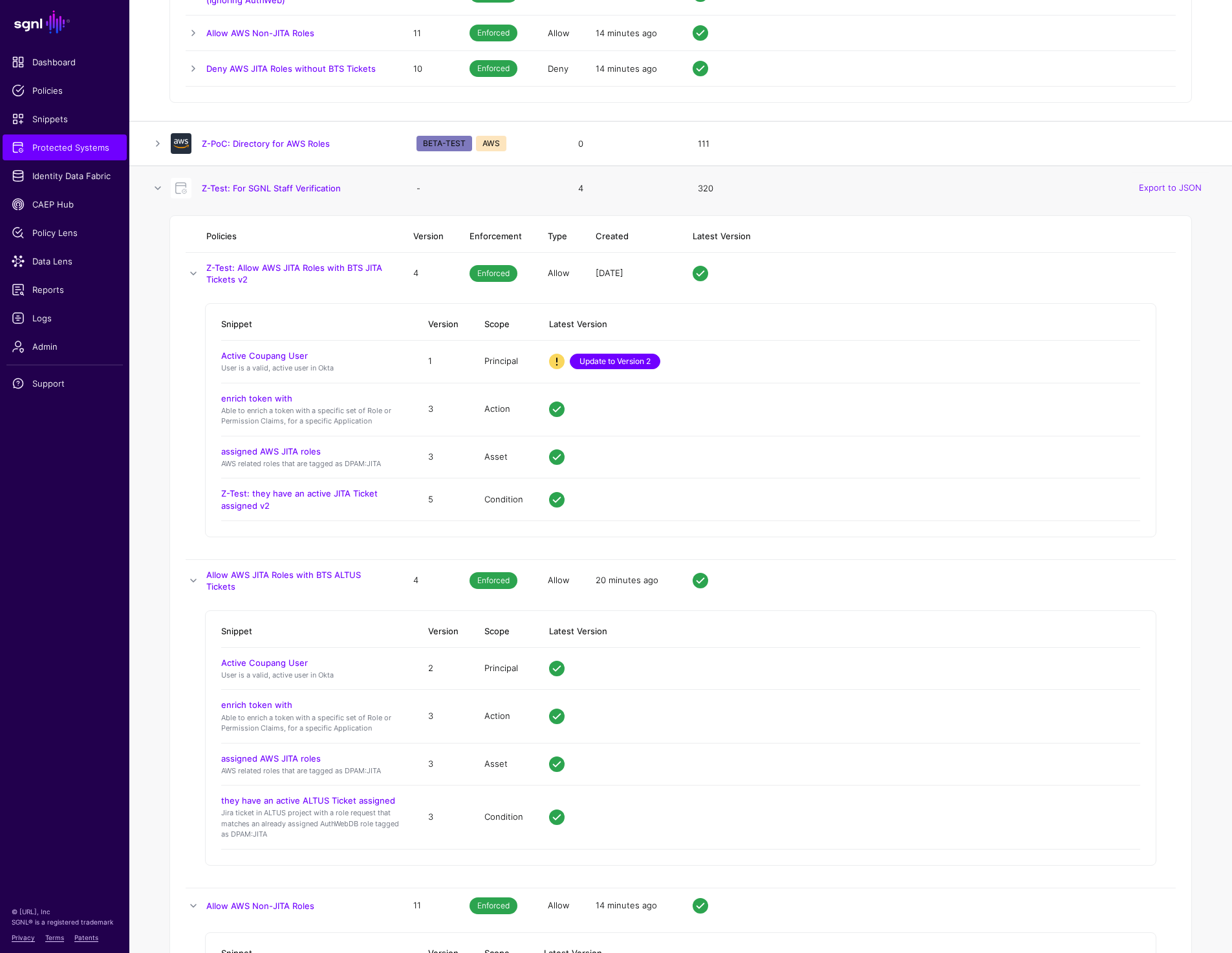
click at [600, 363] on link "Update to Version 2" at bounding box center [615, 361] width 90 height 15
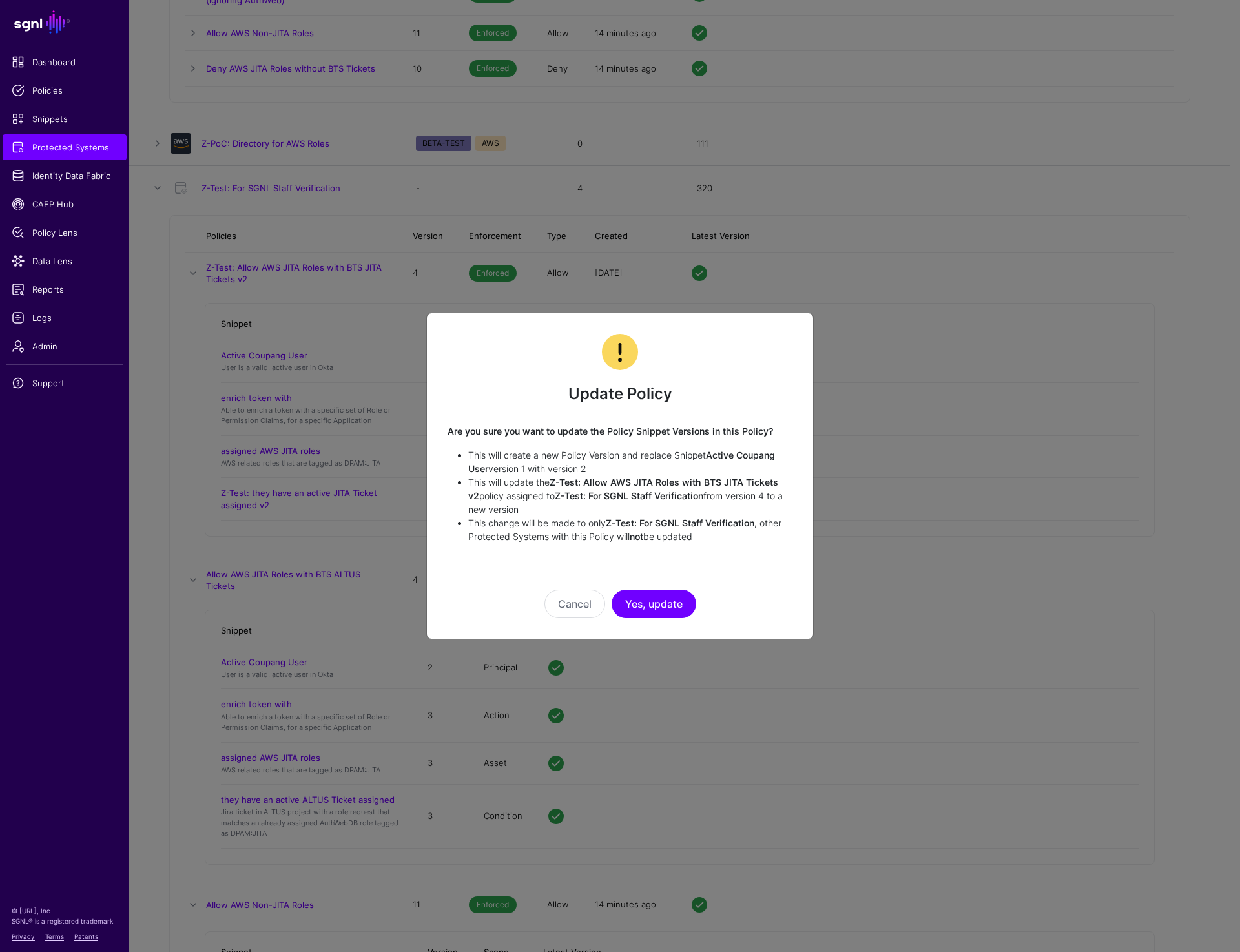
click at [664, 586] on div "Cancel Yes, update" at bounding box center [620, 586] width 345 height 64
click at [659, 593] on button "Yes, update" at bounding box center [654, 604] width 85 height 28
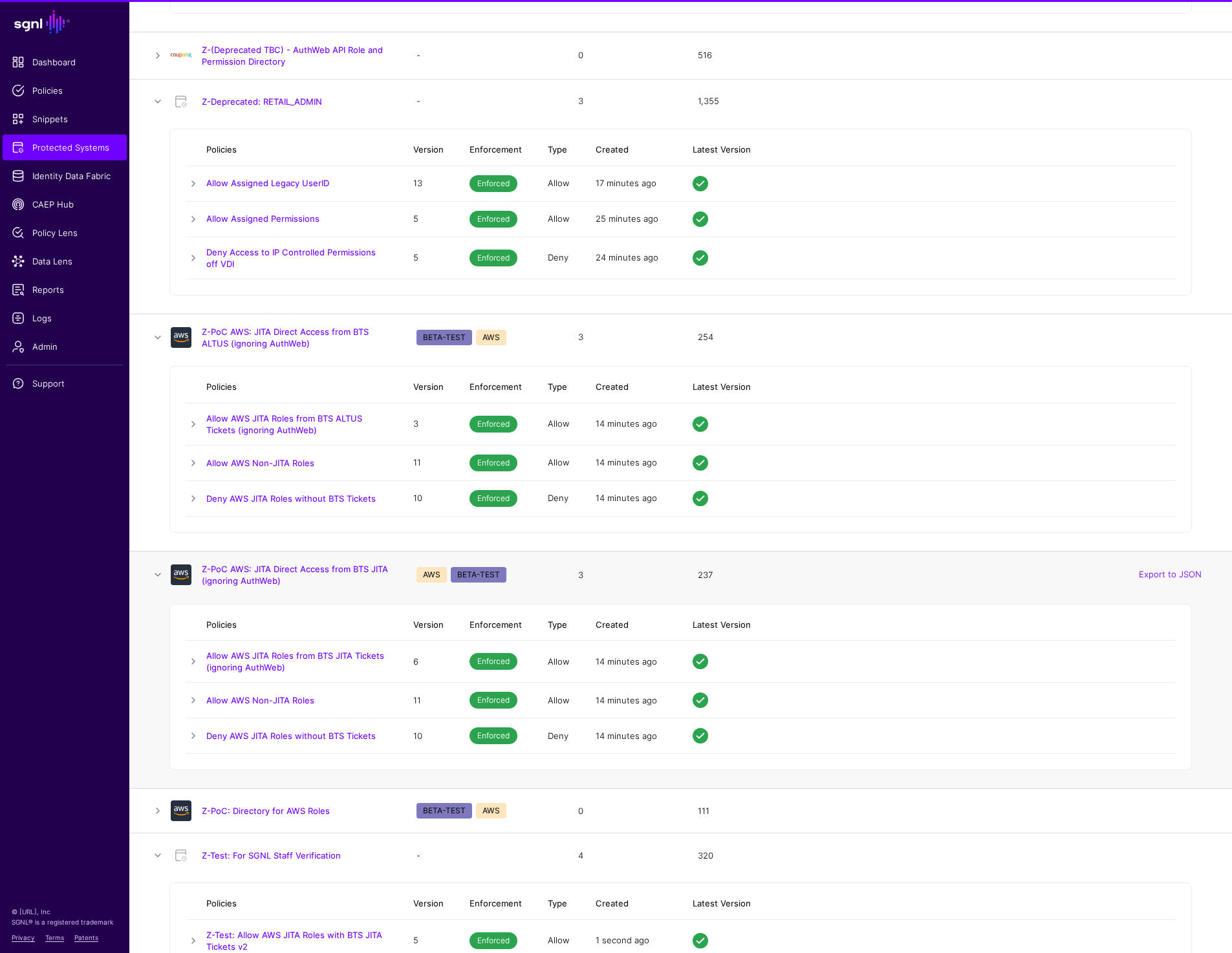
scroll to position [12665, 0]
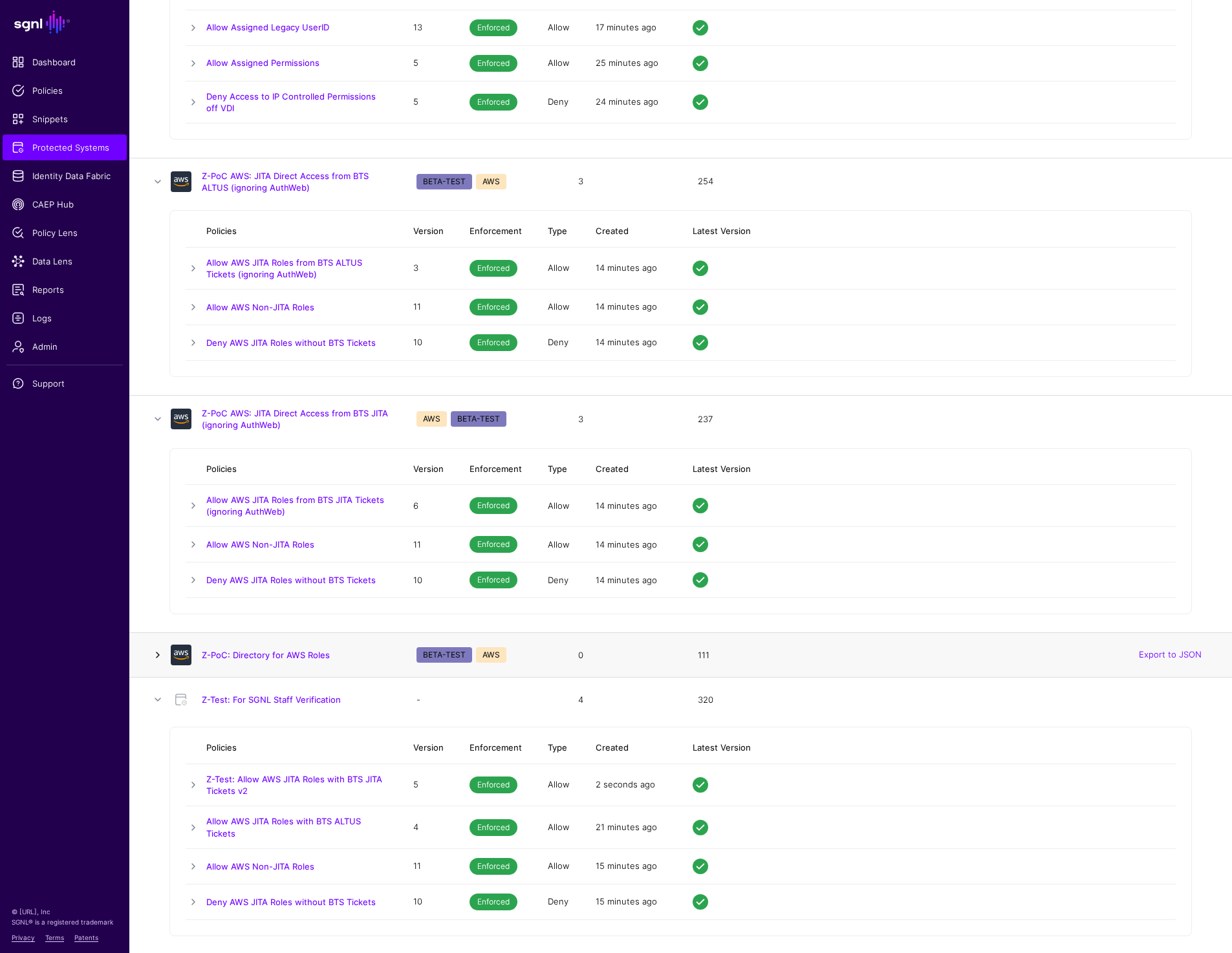
click at [156, 653] on link at bounding box center [157, 654] width 15 height 15
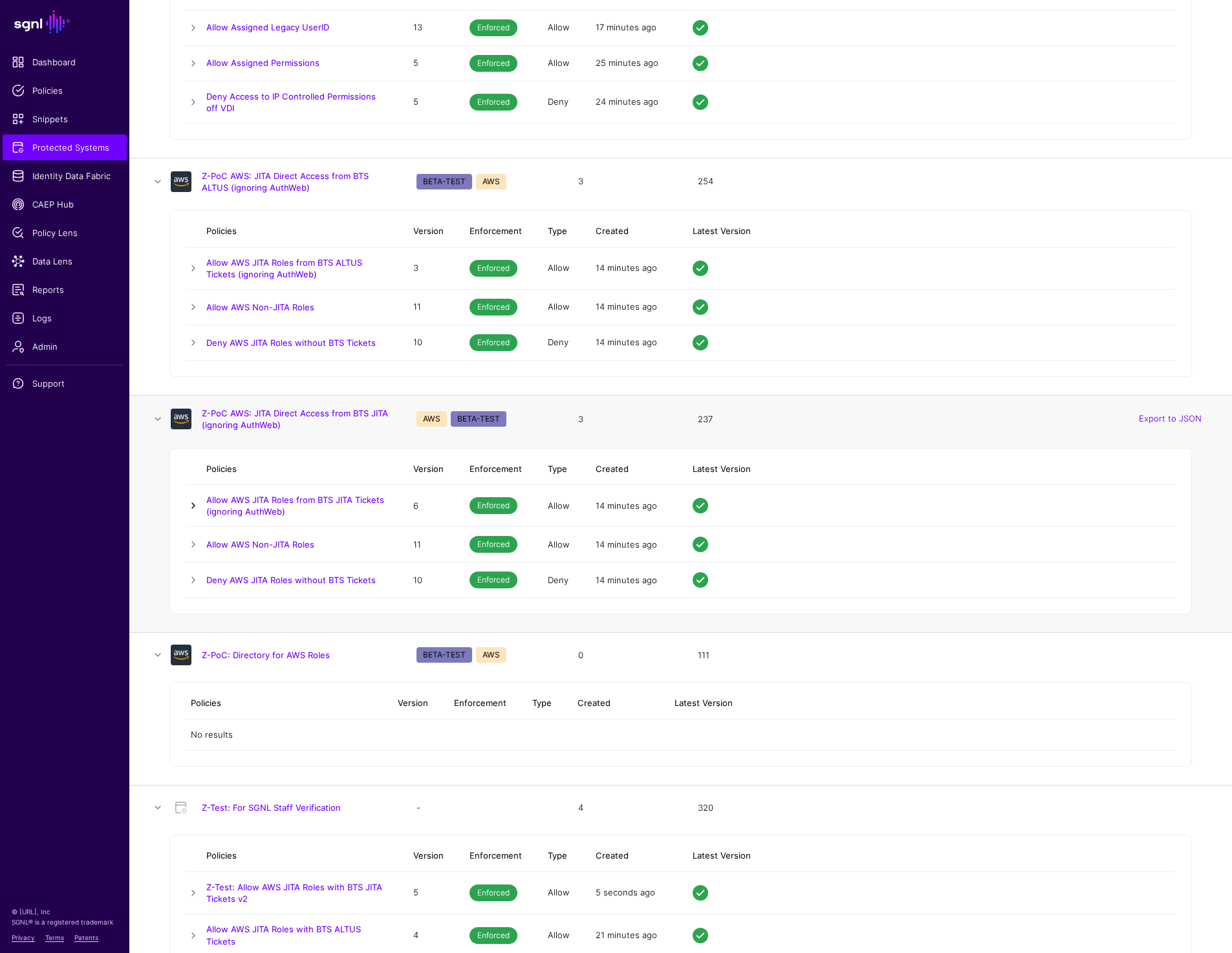
click at [188, 498] on link at bounding box center [193, 505] width 15 height 15
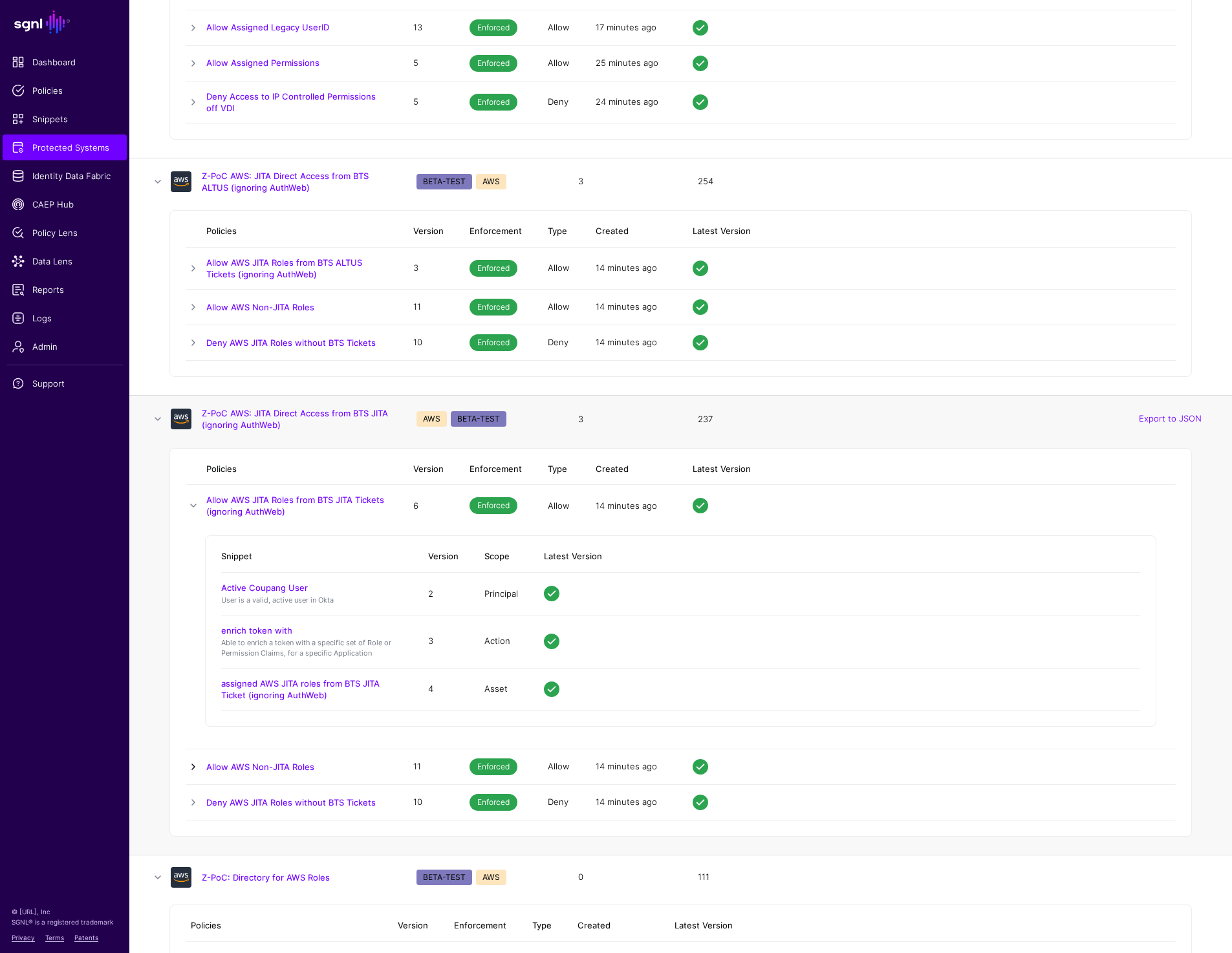
click at [186, 763] on link at bounding box center [193, 766] width 15 height 15
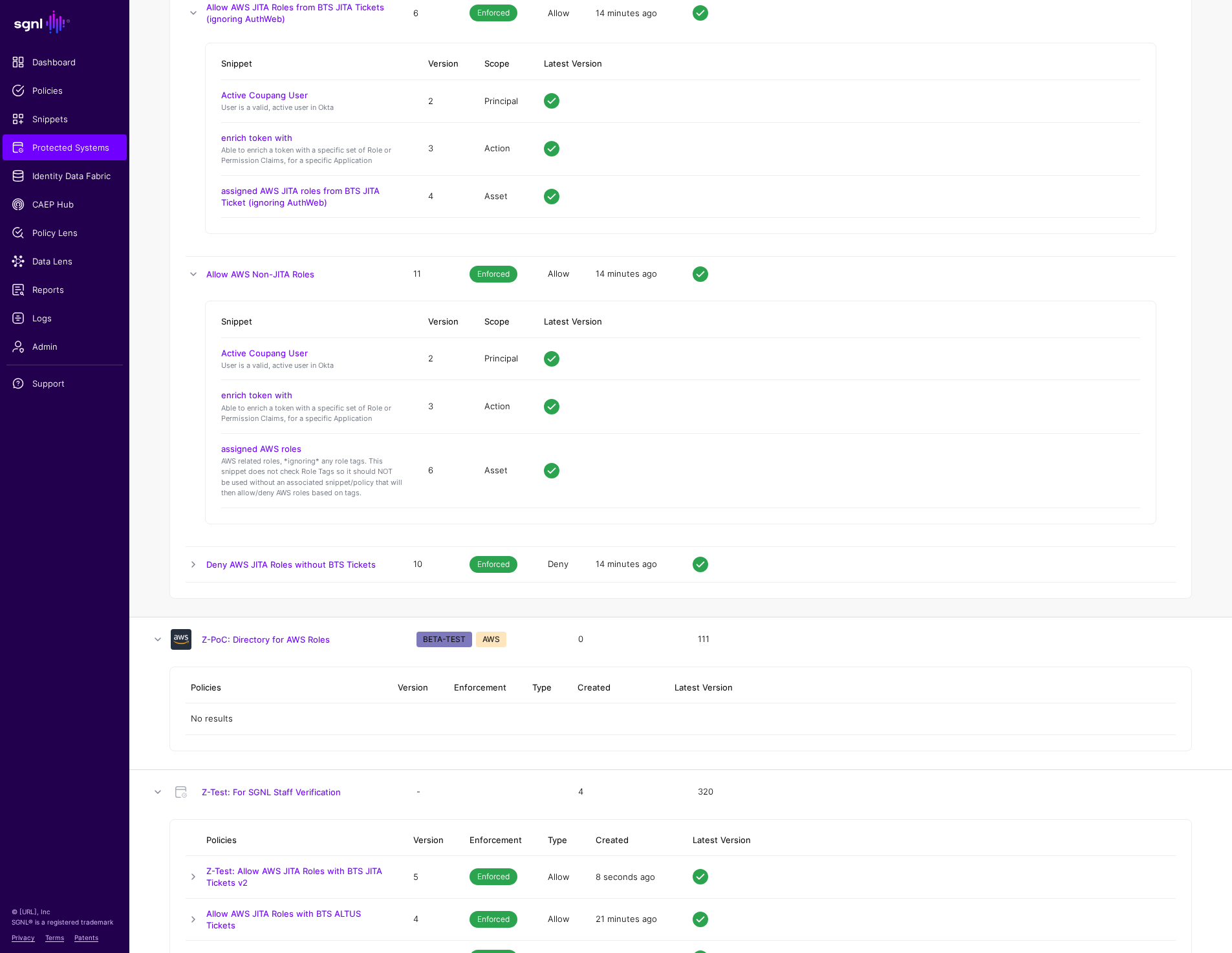
scroll to position [13164, 0]
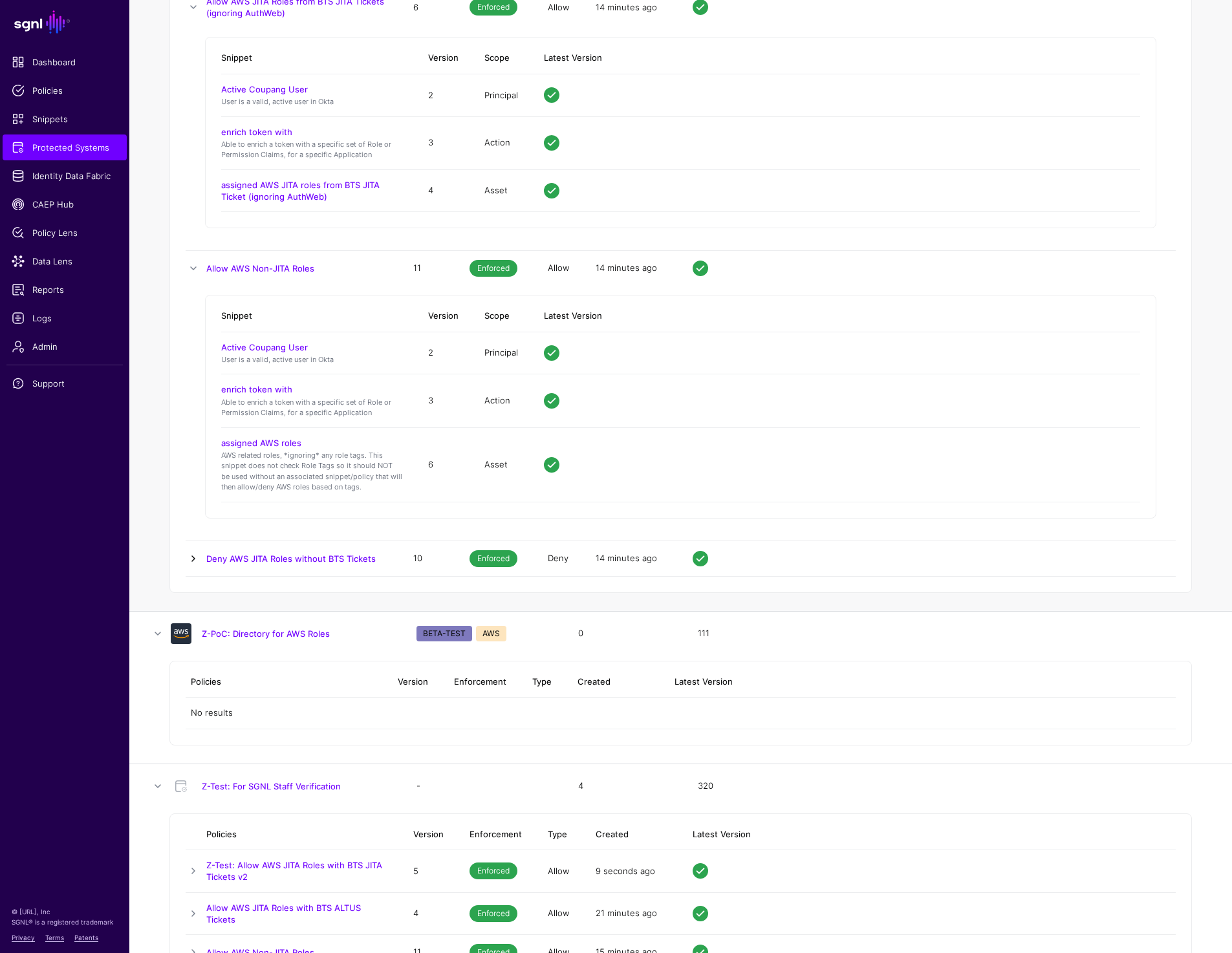
click at [197, 555] on link at bounding box center [193, 558] width 15 height 15
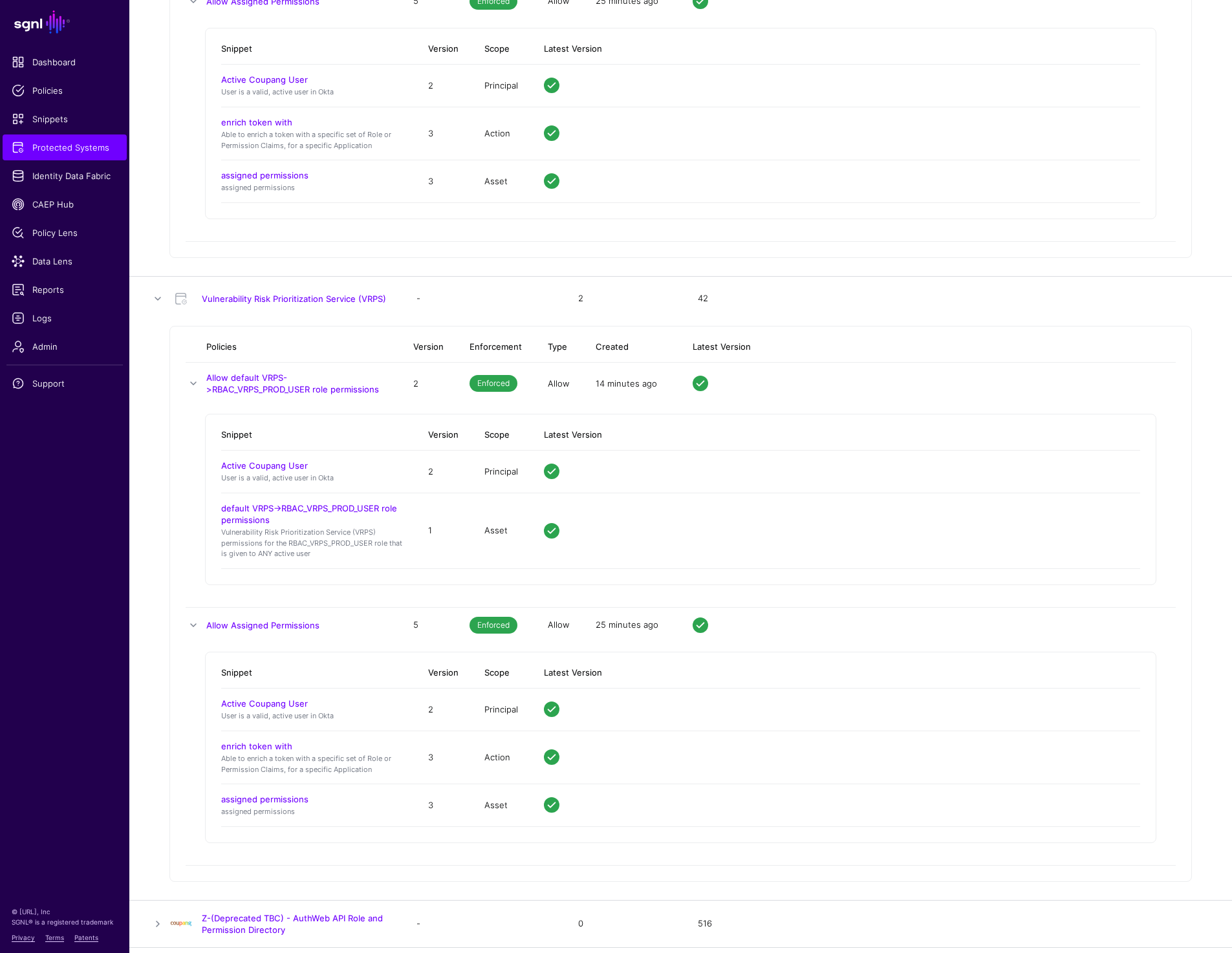
scroll to position [11636, 0]
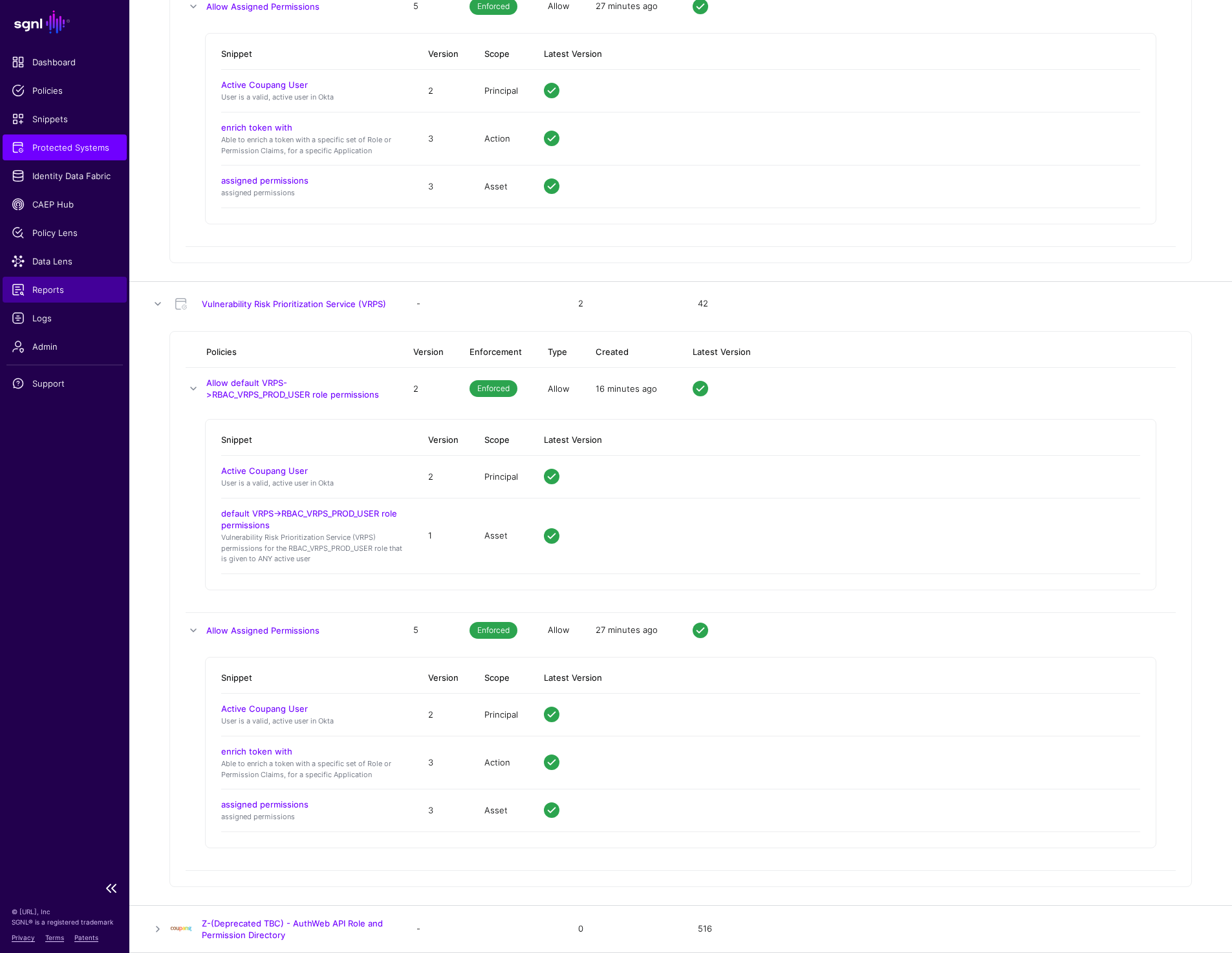
click at [48, 292] on span "Reports" at bounding box center [64, 289] width 106 height 13
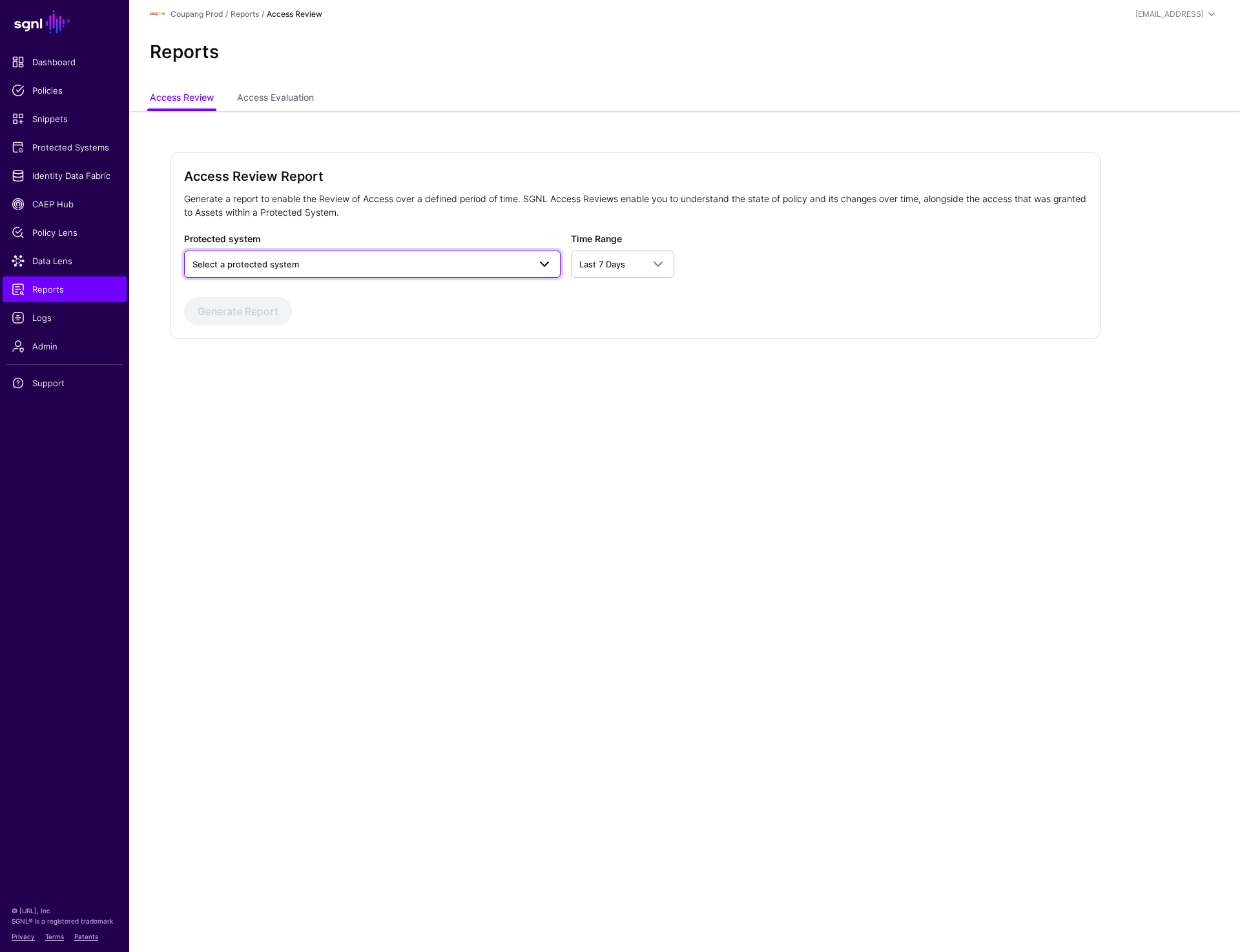
click at [315, 265] on span "Select a protected system" at bounding box center [360, 265] width 336 height 14
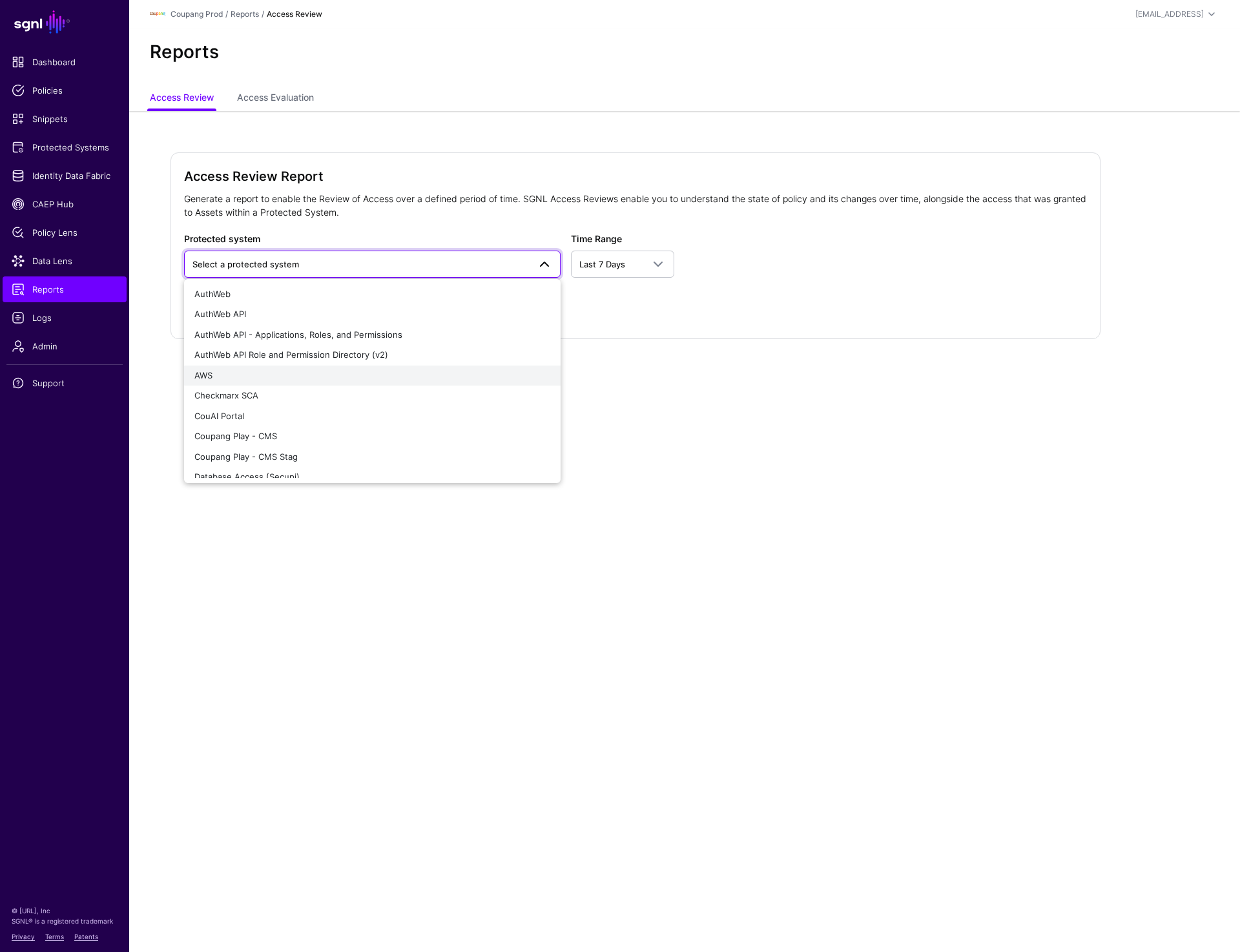
click at [273, 377] on div "AWS" at bounding box center [372, 376] width 356 height 13
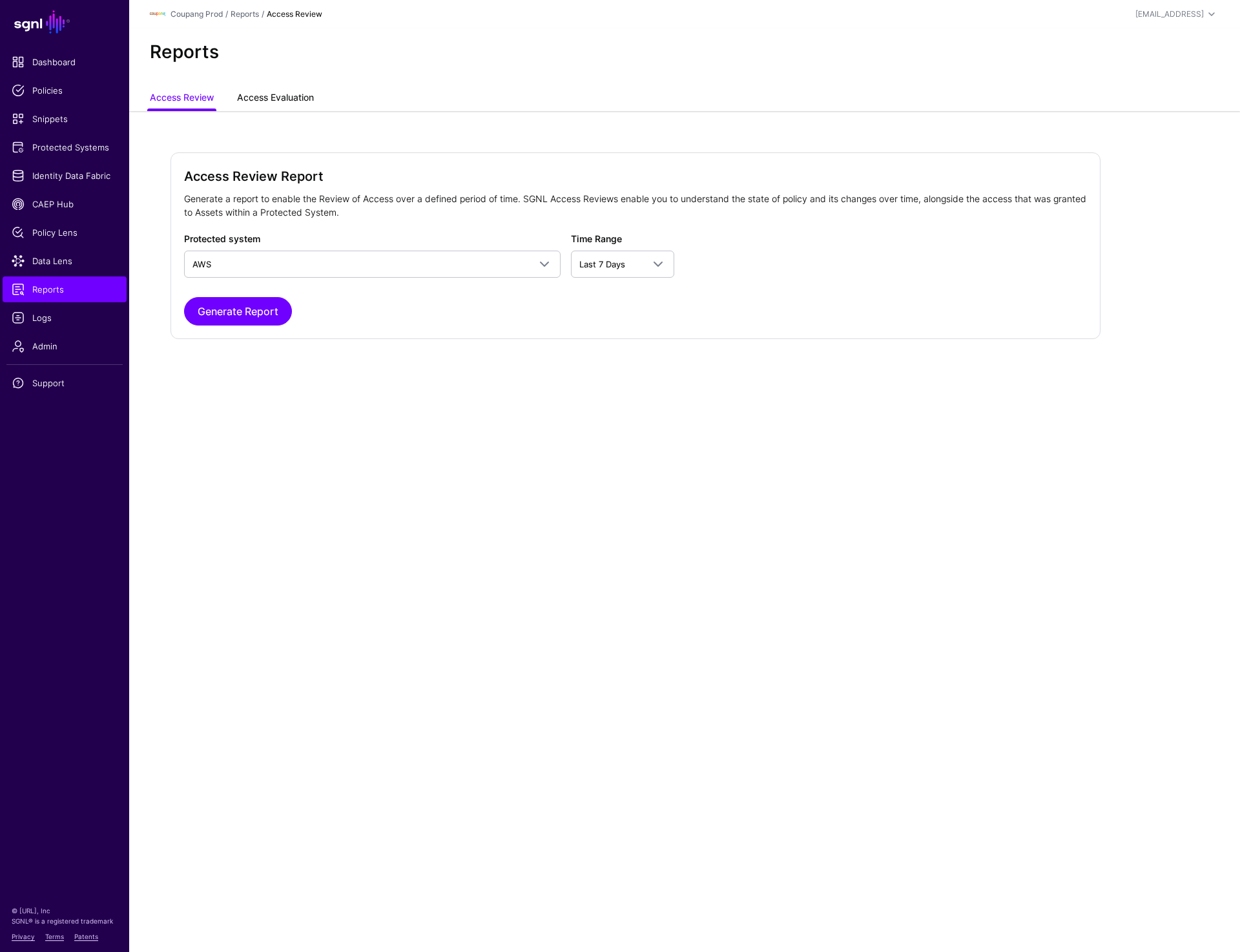
click at [278, 101] on link "Access Evaluation" at bounding box center [275, 99] width 77 height 25
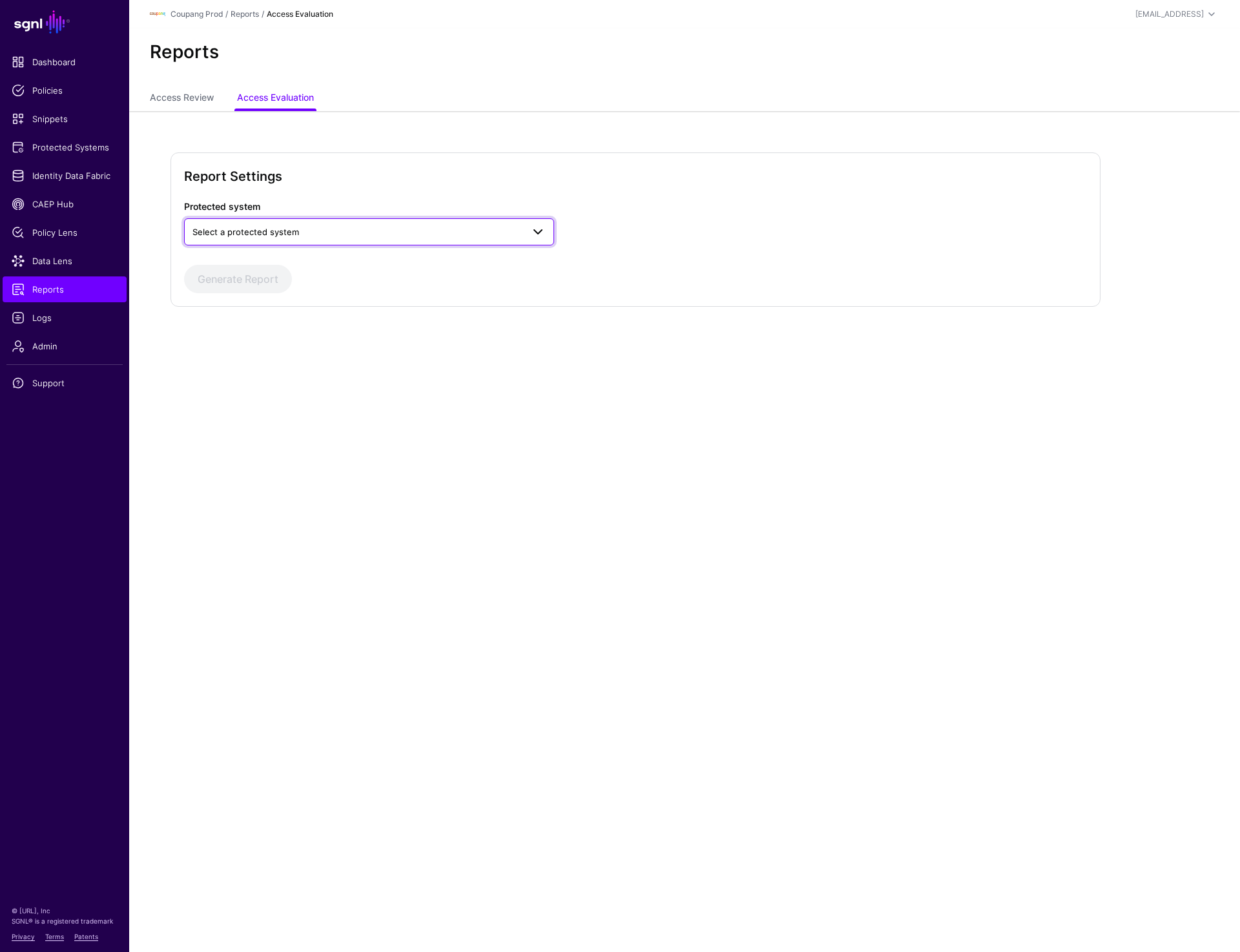
click at [252, 226] on span "Select a protected system" at bounding box center [357, 232] width 330 height 14
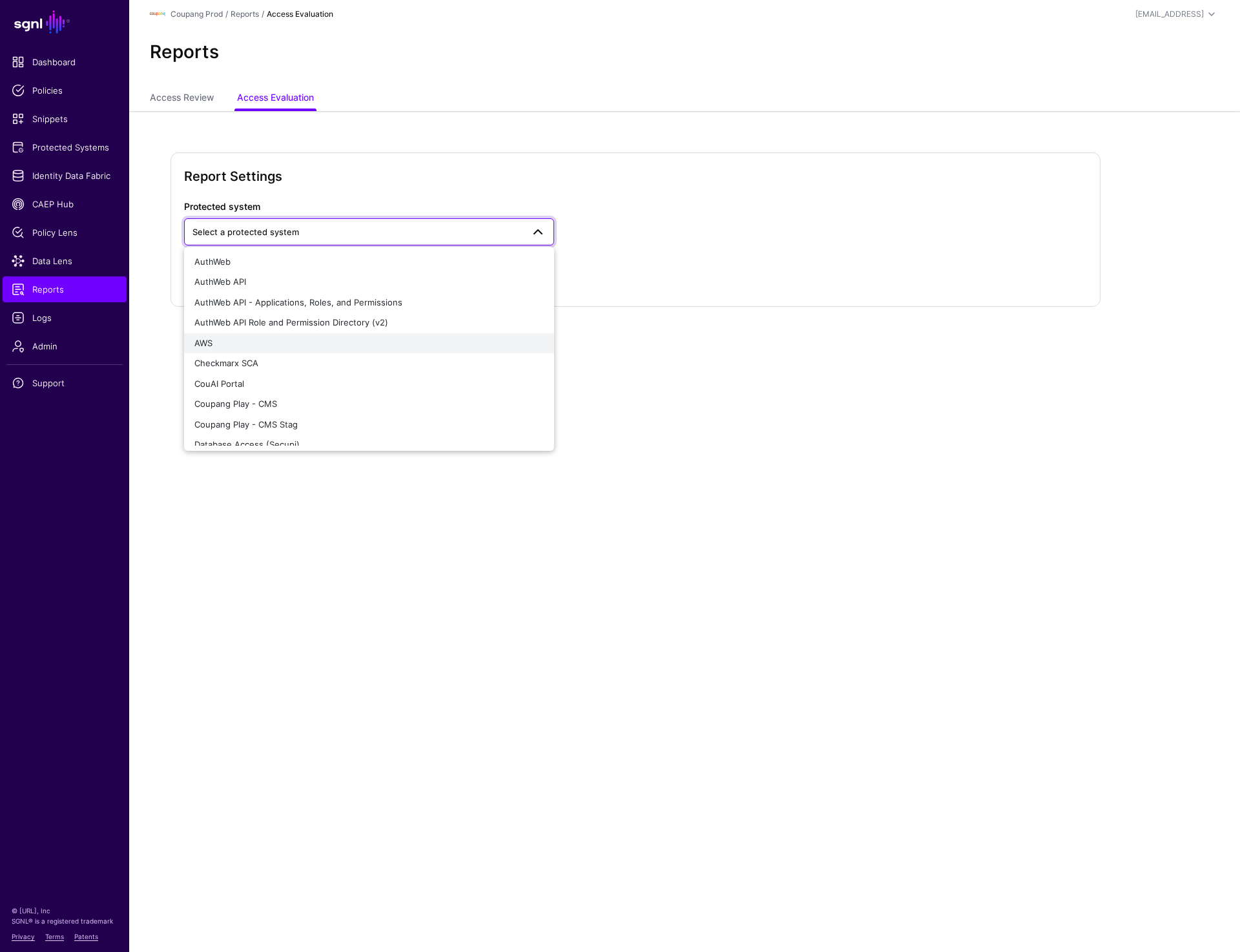
click at [234, 343] on div "AWS" at bounding box center [369, 343] width 349 height 13
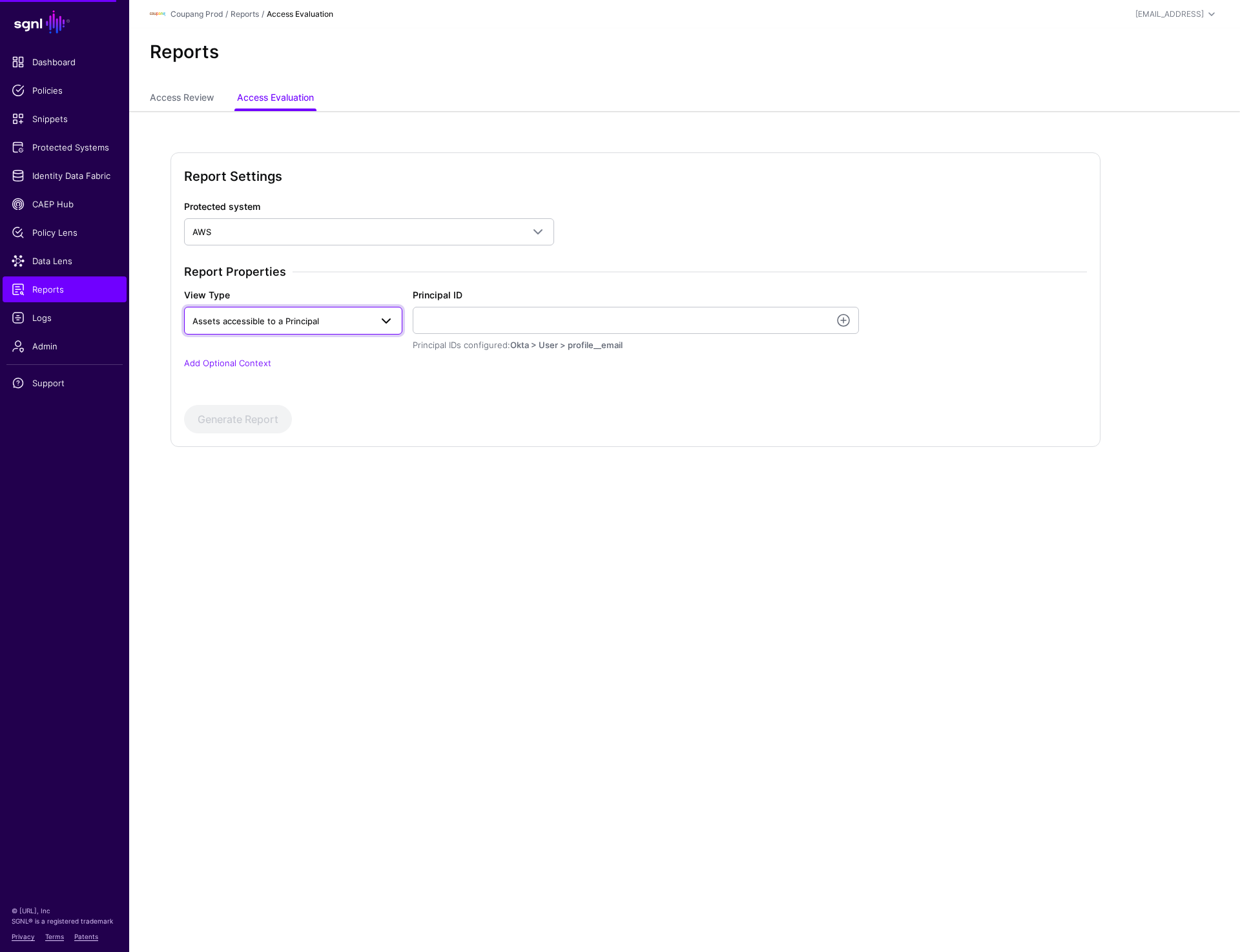
click at [309, 331] on link "Assets accessible to a Principal" at bounding box center [294, 320] width 218 height 27
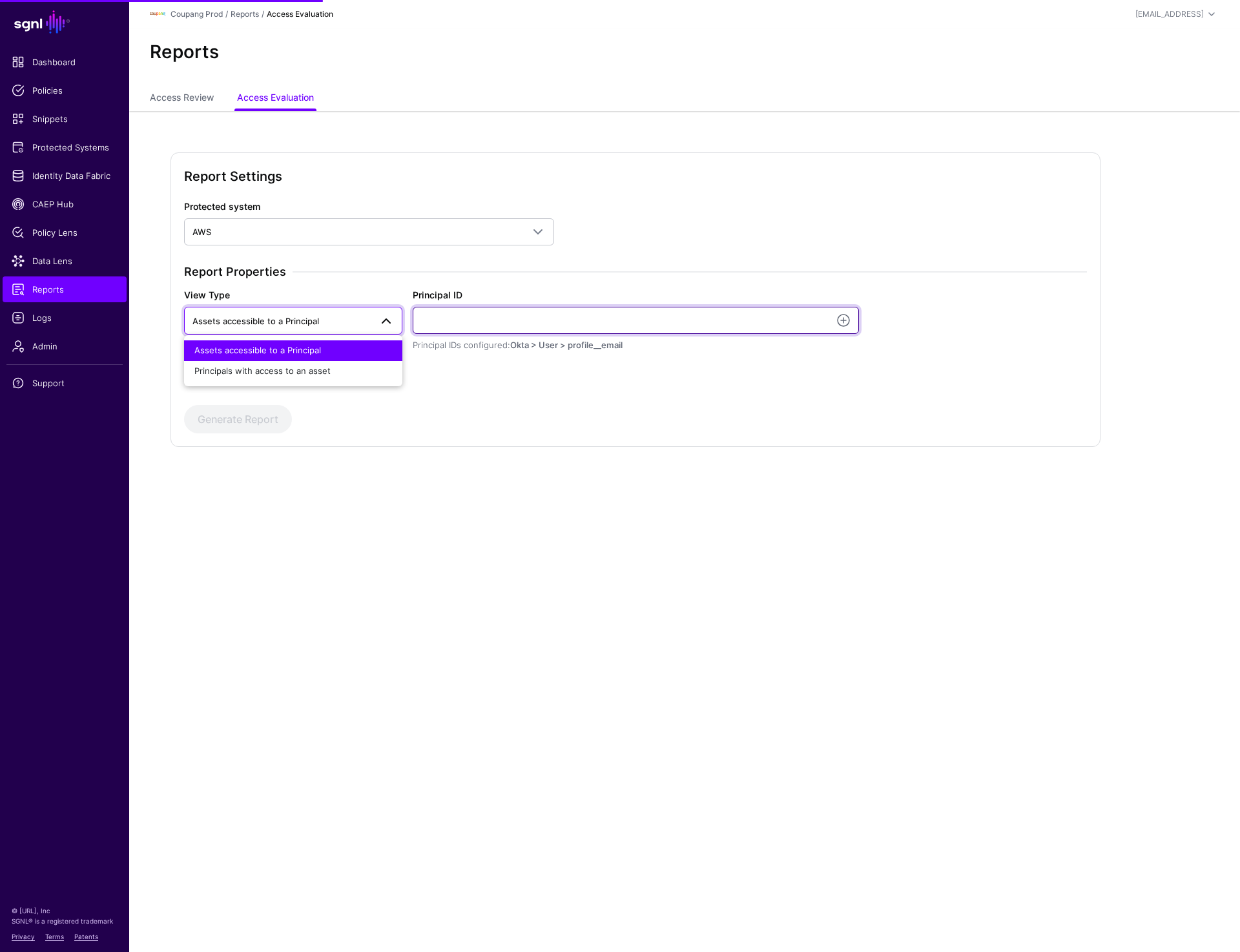
click at [442, 321] on input "Principal ID" at bounding box center [636, 320] width 446 height 27
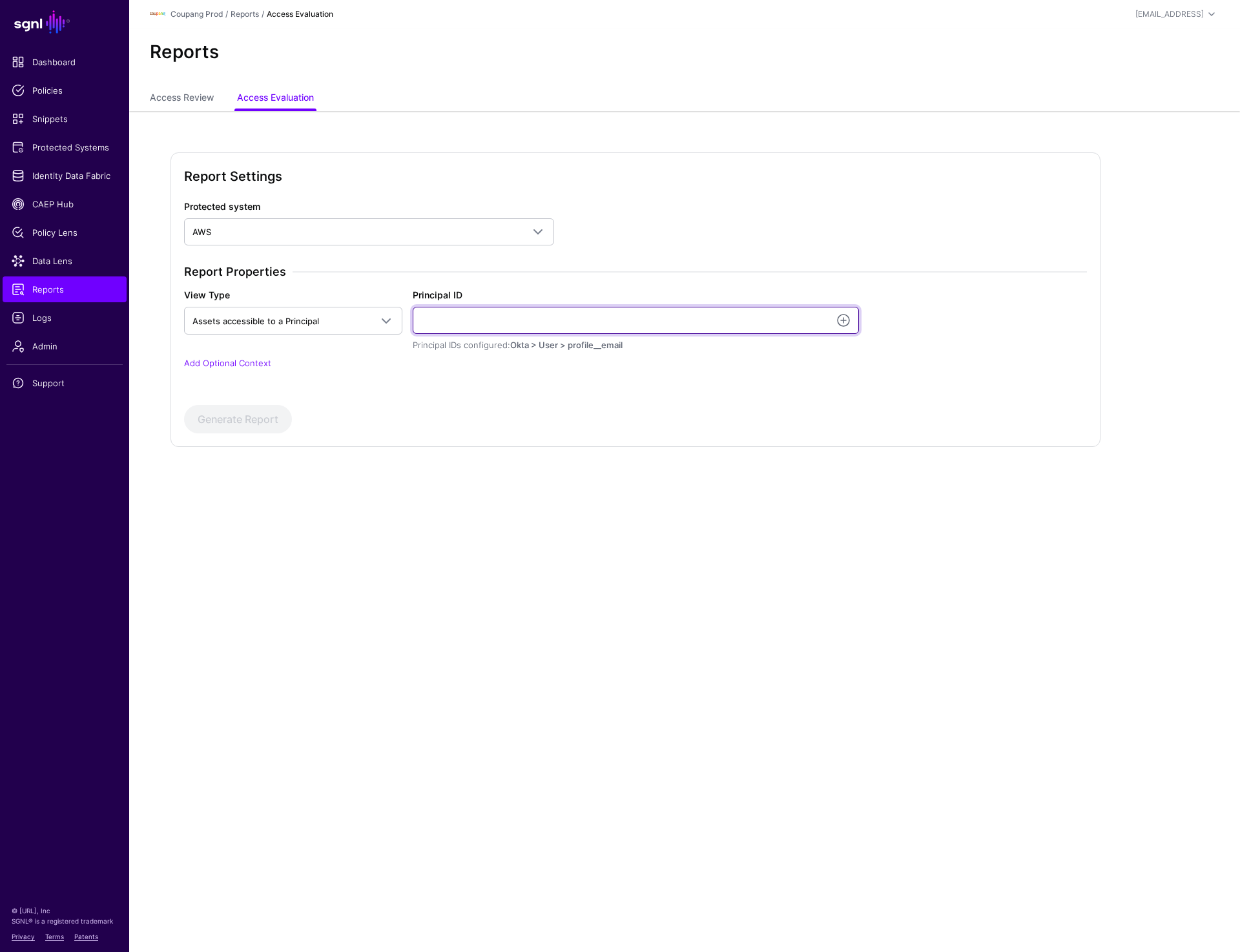
paste input "**********"
type input "**********"
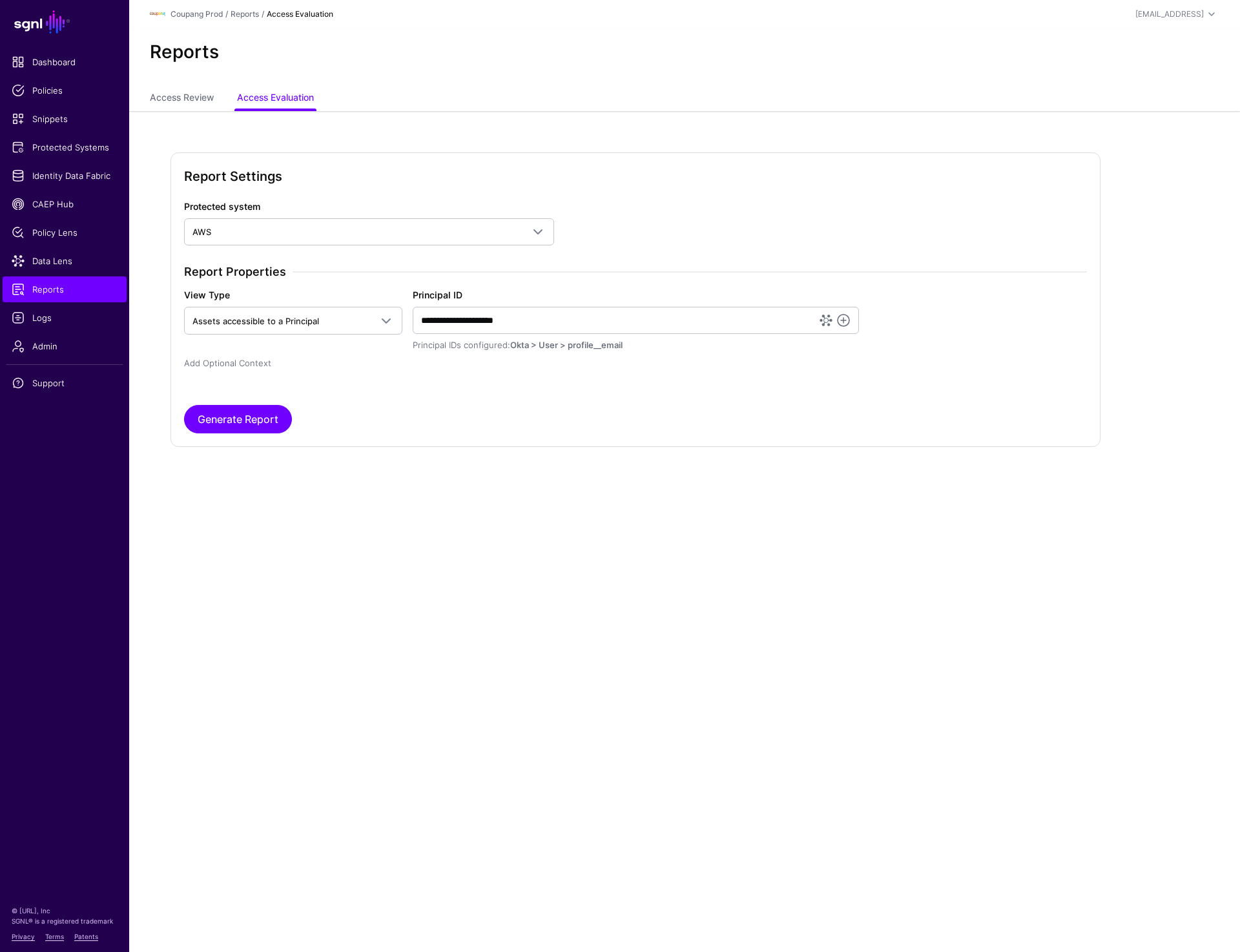
click at [232, 360] on link "Add Optional Context" at bounding box center [228, 363] width 87 height 10
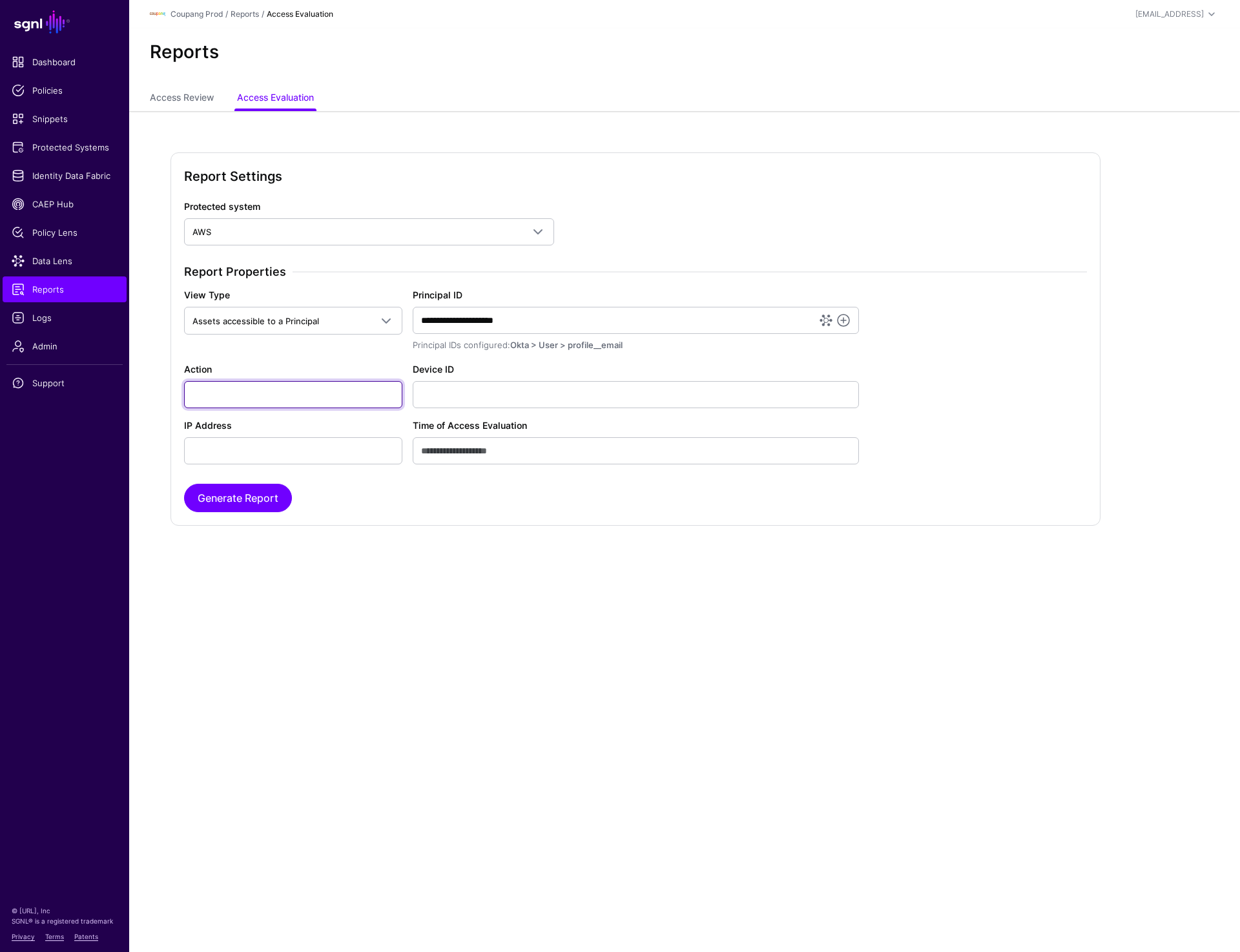
click at [254, 398] on input "Action" at bounding box center [294, 395] width 218 height 27
type input "**********"
click at [221, 503] on button "Generate Report" at bounding box center [238, 497] width 108 height 28
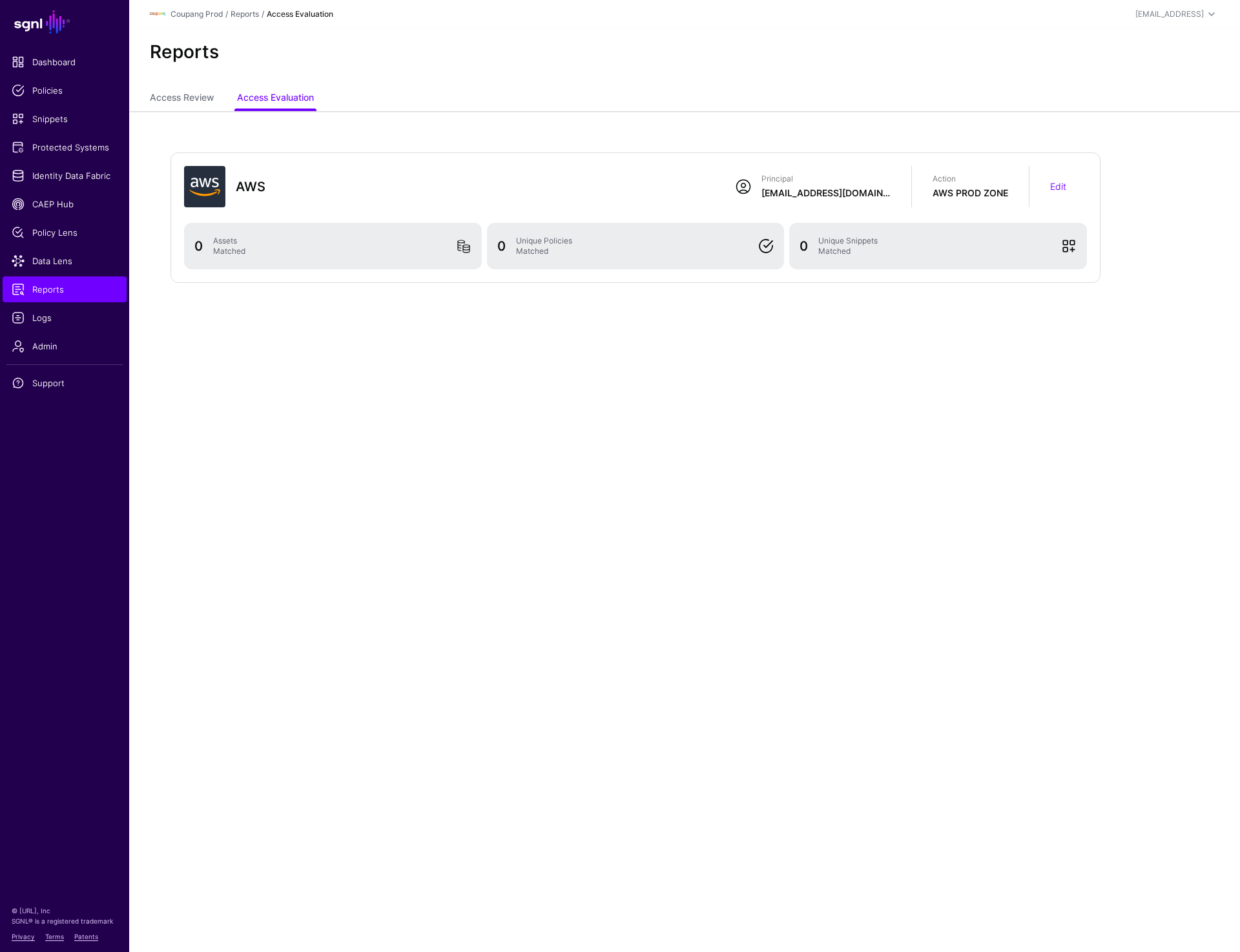
click at [1054, 249] on div "Unique Snippets Matched" at bounding box center [935, 246] width 243 height 21
click at [1063, 246] on span at bounding box center [1069, 246] width 15 height 15
click at [64, 146] on span "Protected Systems" at bounding box center [64, 147] width 106 height 13
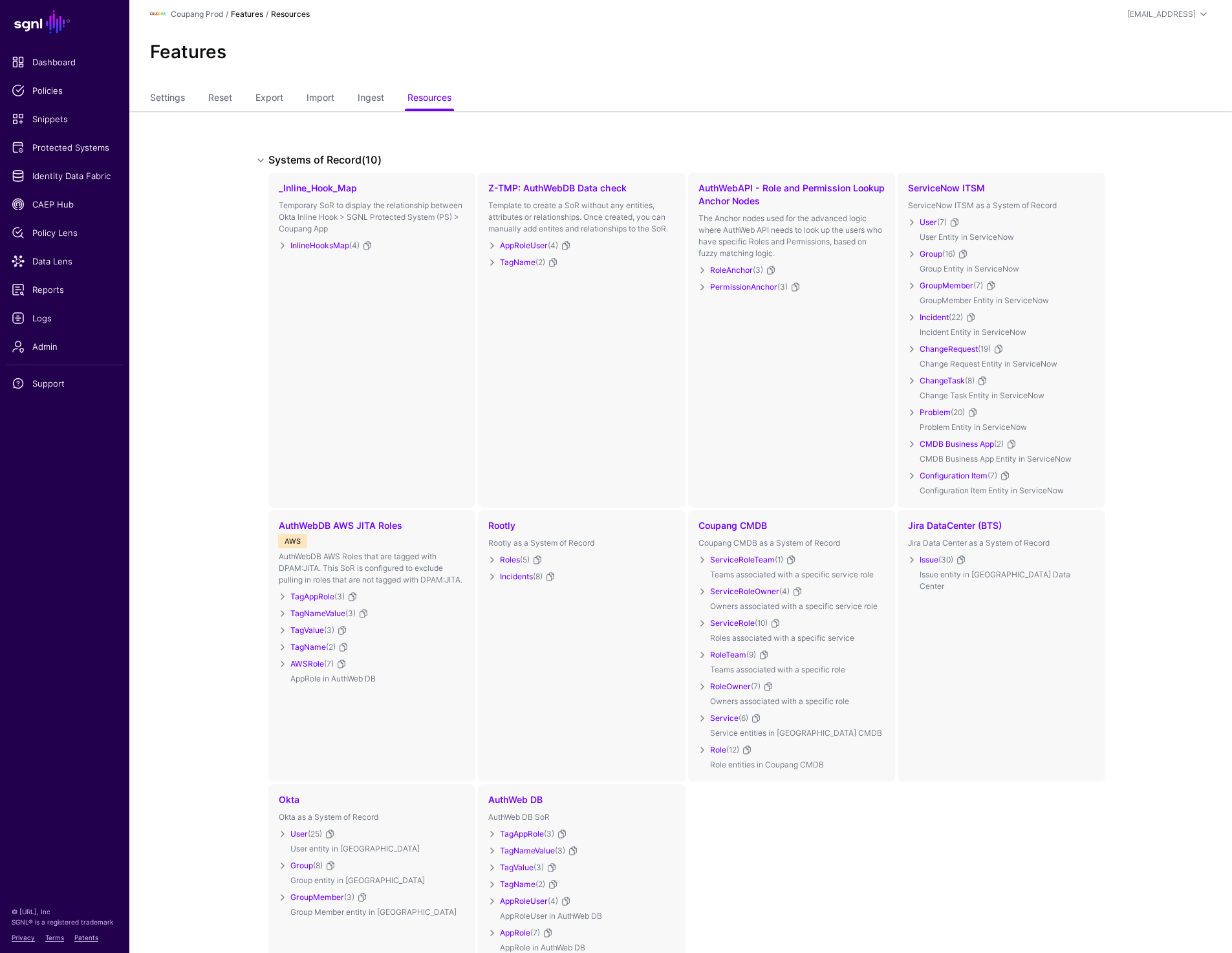
click at [257, 13] on link "Features" at bounding box center [247, 14] width 33 height 9
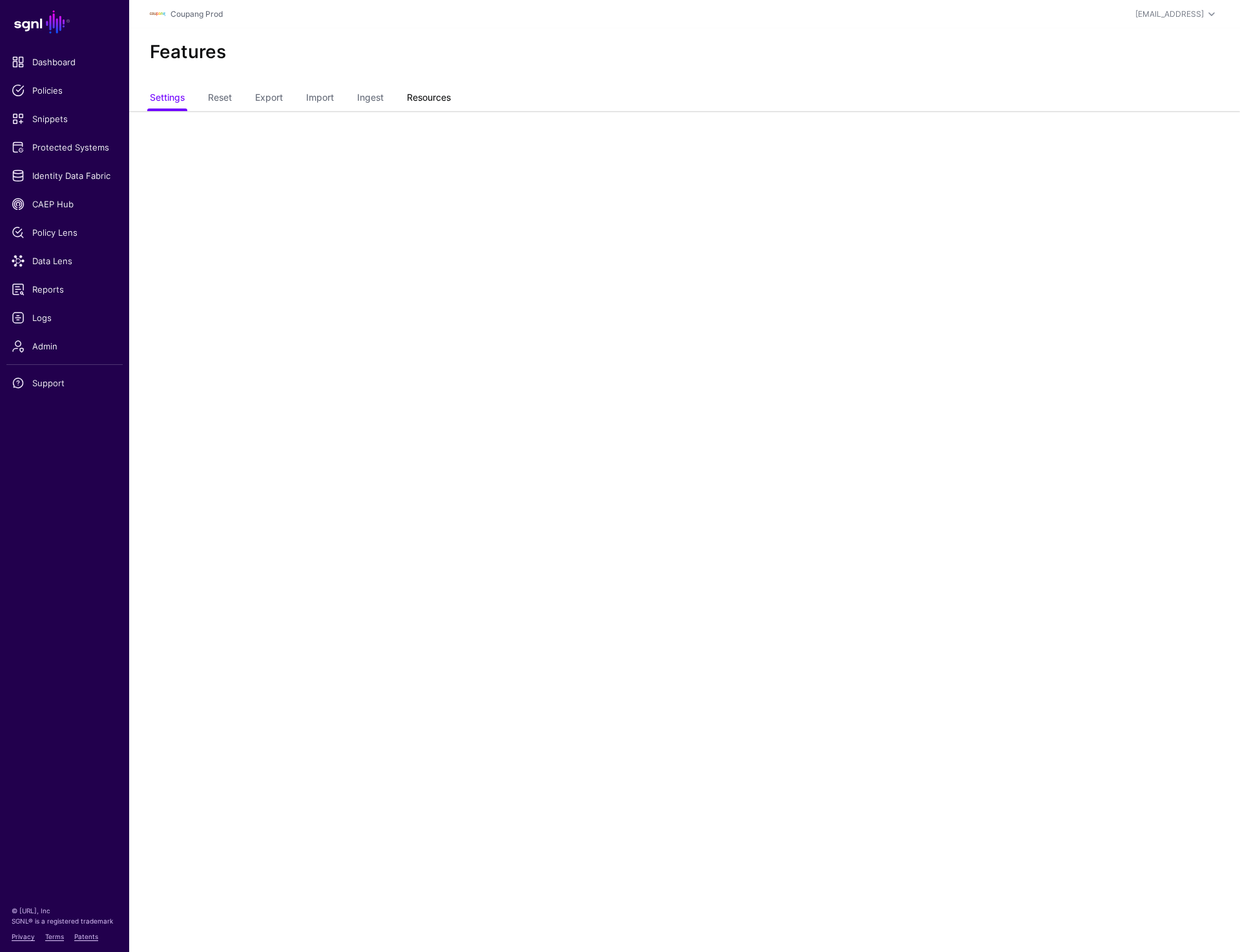
click at [444, 94] on link "Resources" at bounding box center [429, 99] width 44 height 25
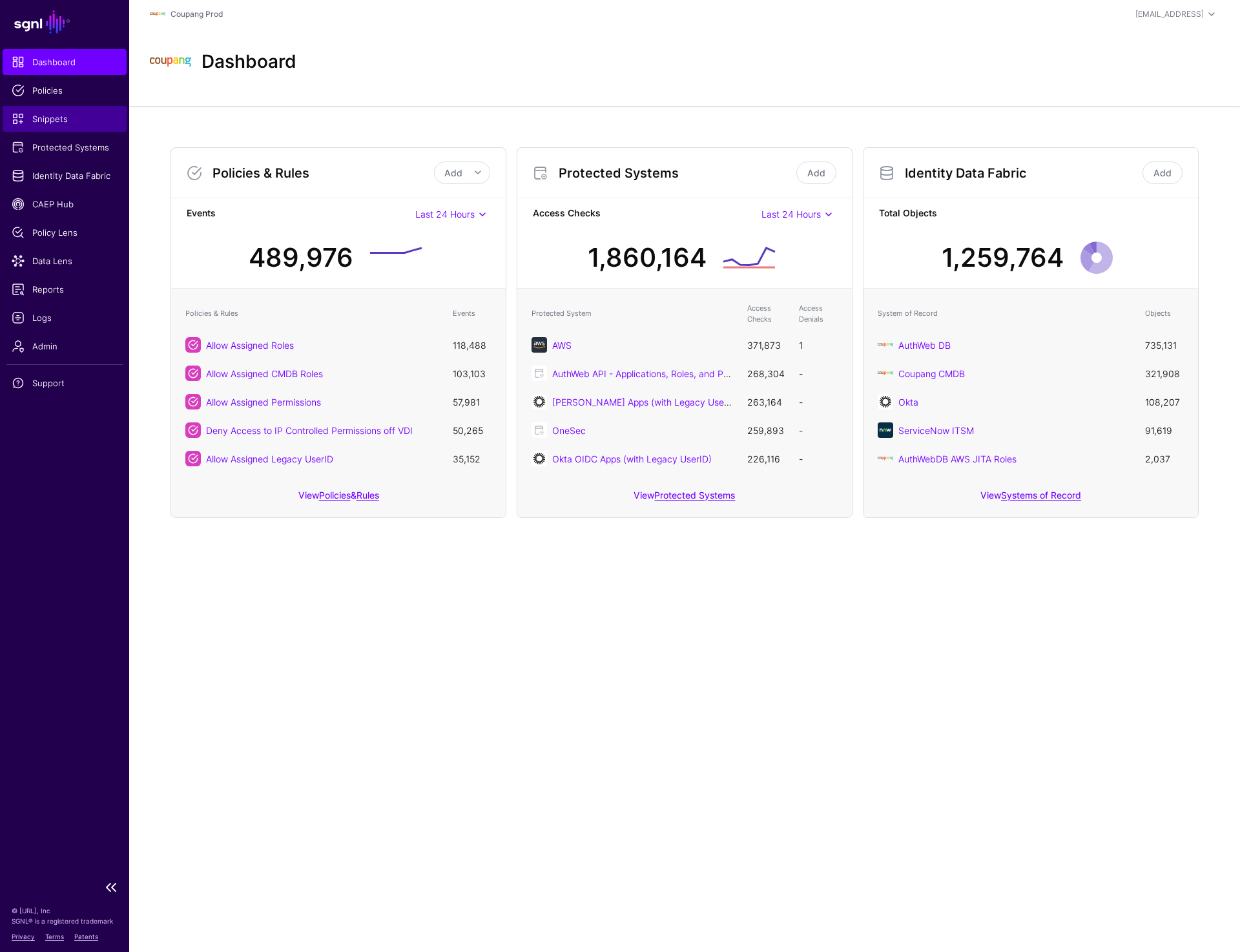
click at [38, 117] on span "Snippets" at bounding box center [64, 119] width 106 height 13
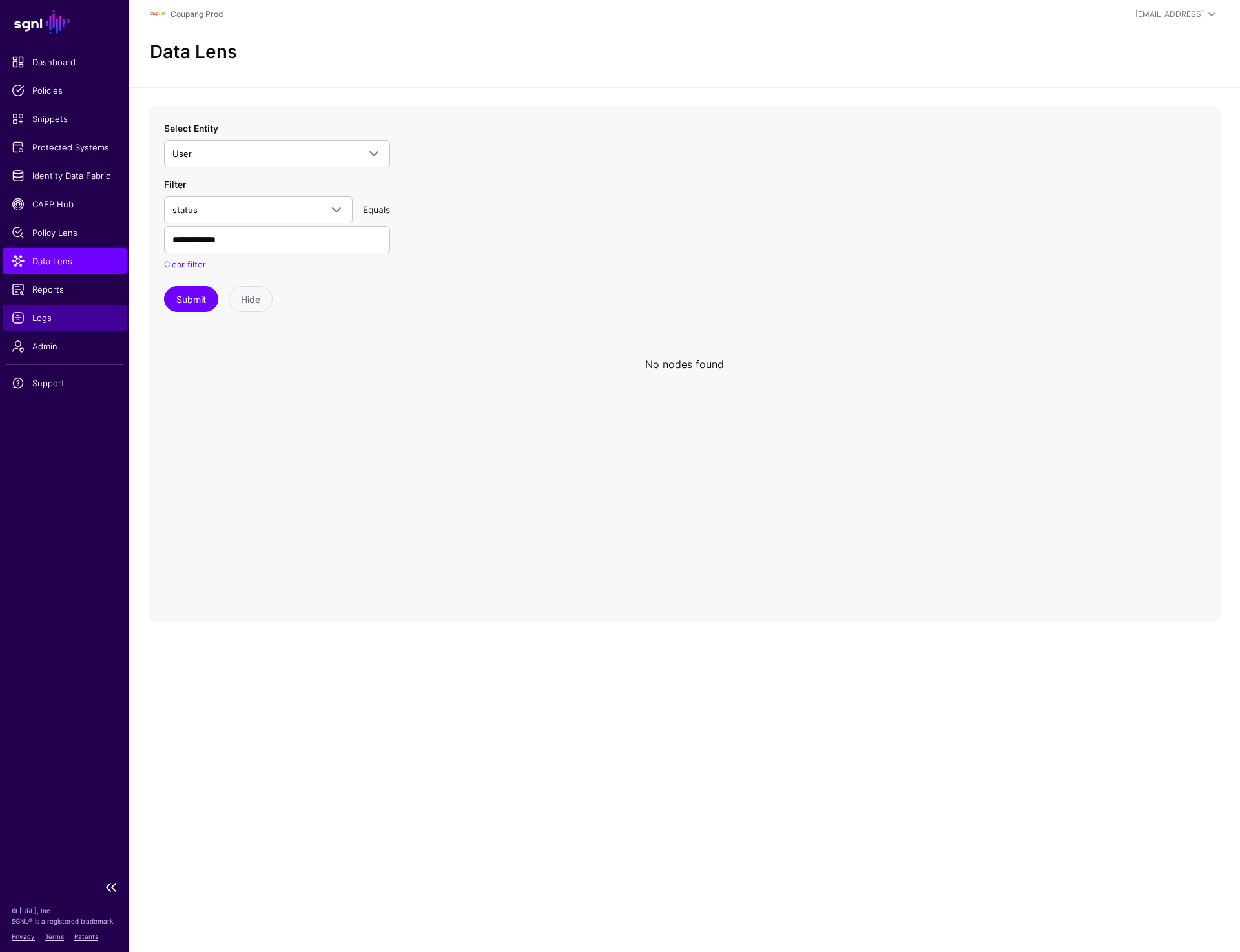
click at [49, 314] on span "Logs" at bounding box center [64, 318] width 106 height 13
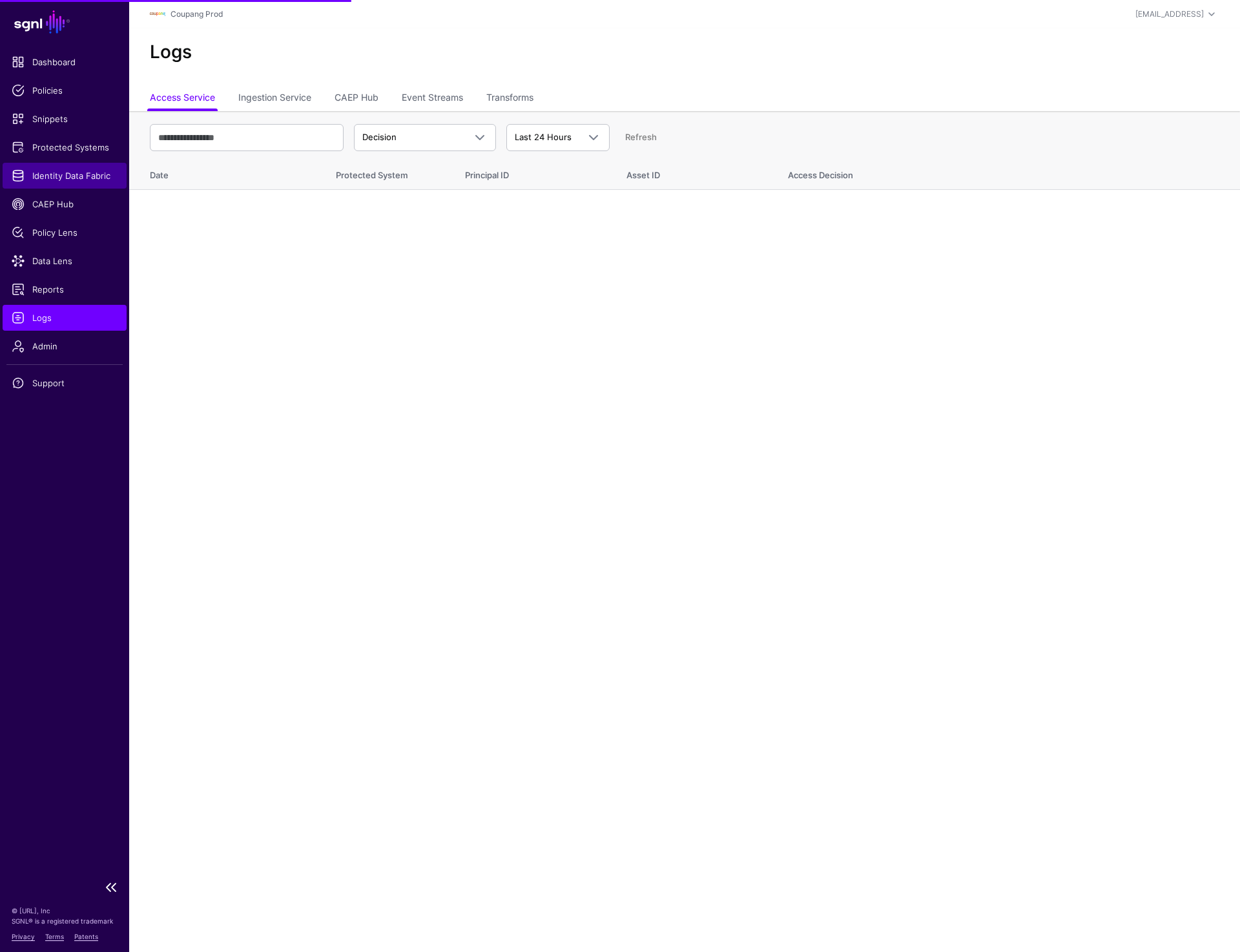
click at [65, 180] on span "Identity Data Fabric" at bounding box center [64, 176] width 106 height 13
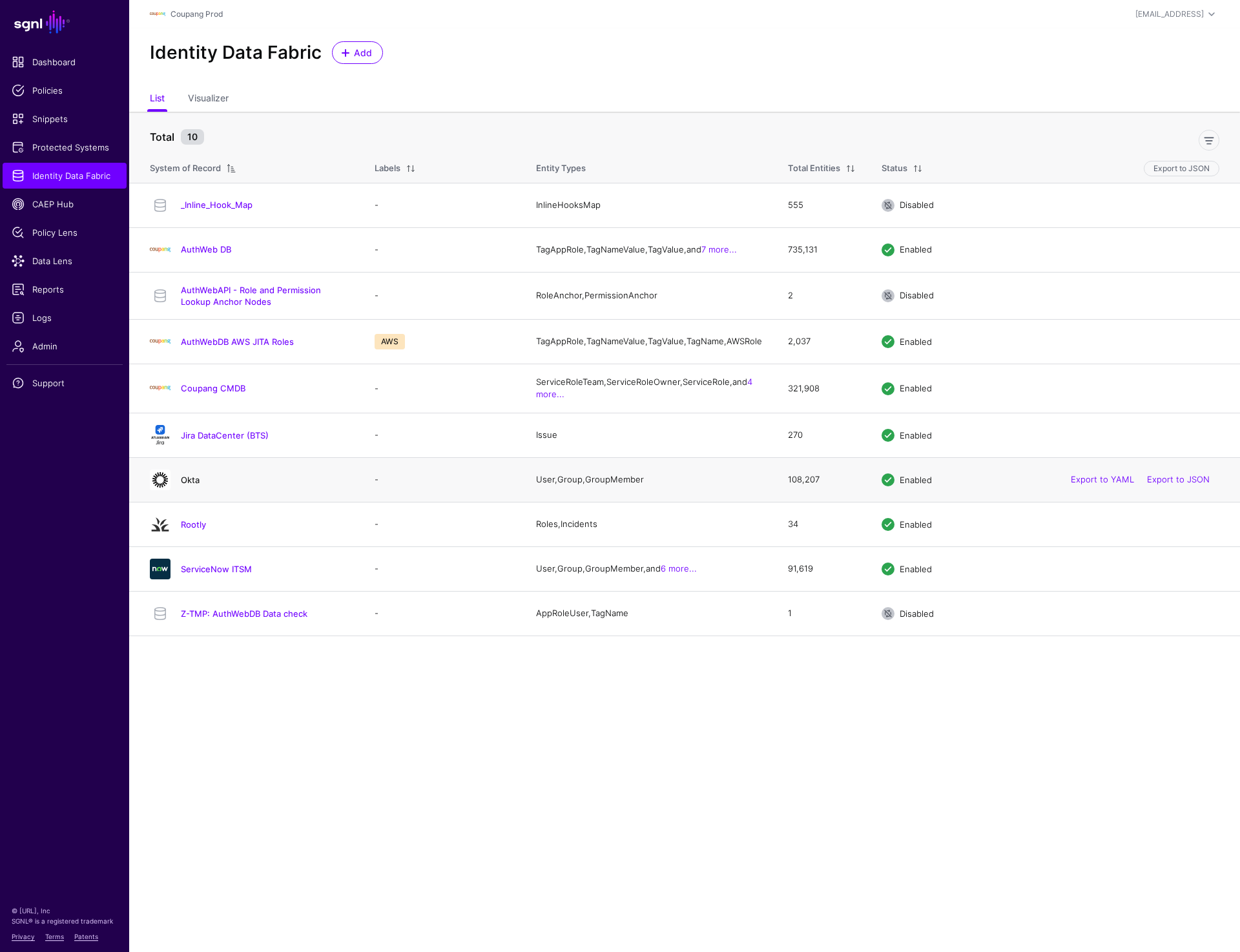
click at [187, 485] on link "Okta" at bounding box center [190, 480] width 19 height 10
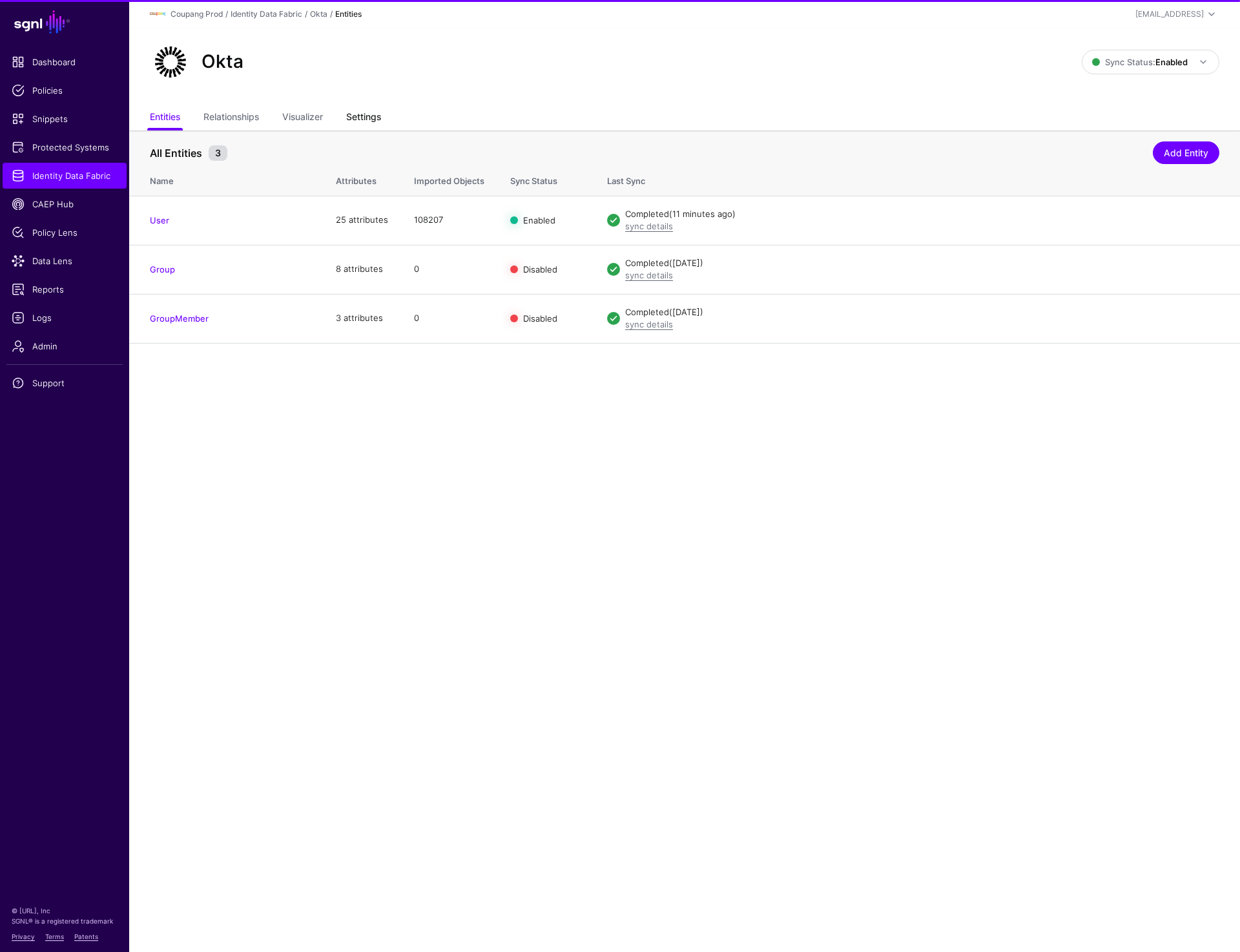
click at [364, 122] on link "Settings" at bounding box center [364, 119] width 35 height 25
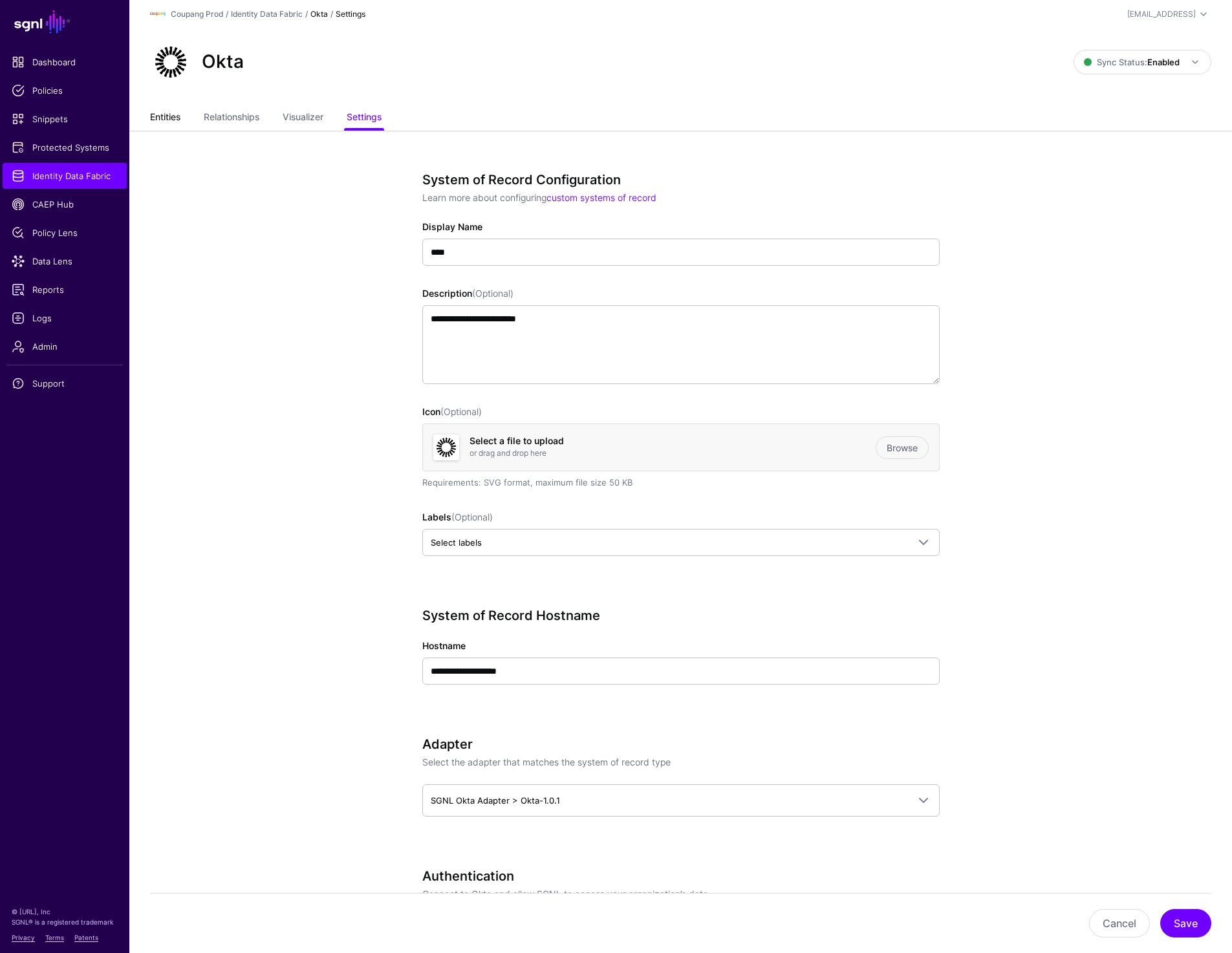
click at [171, 111] on link "Entities" at bounding box center [165, 119] width 30 height 25
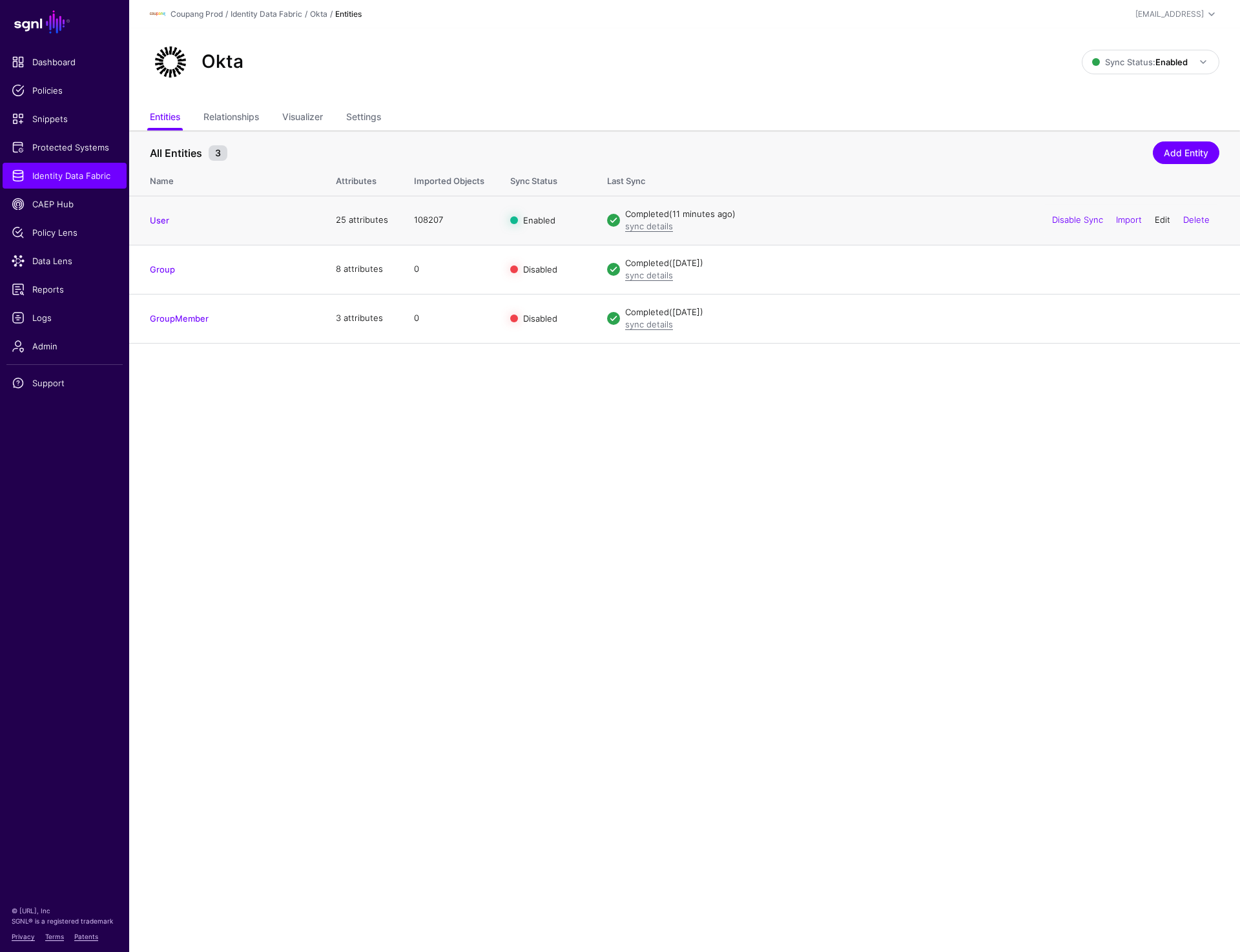
click at [1157, 217] on link "Edit" at bounding box center [1162, 220] width 15 height 10
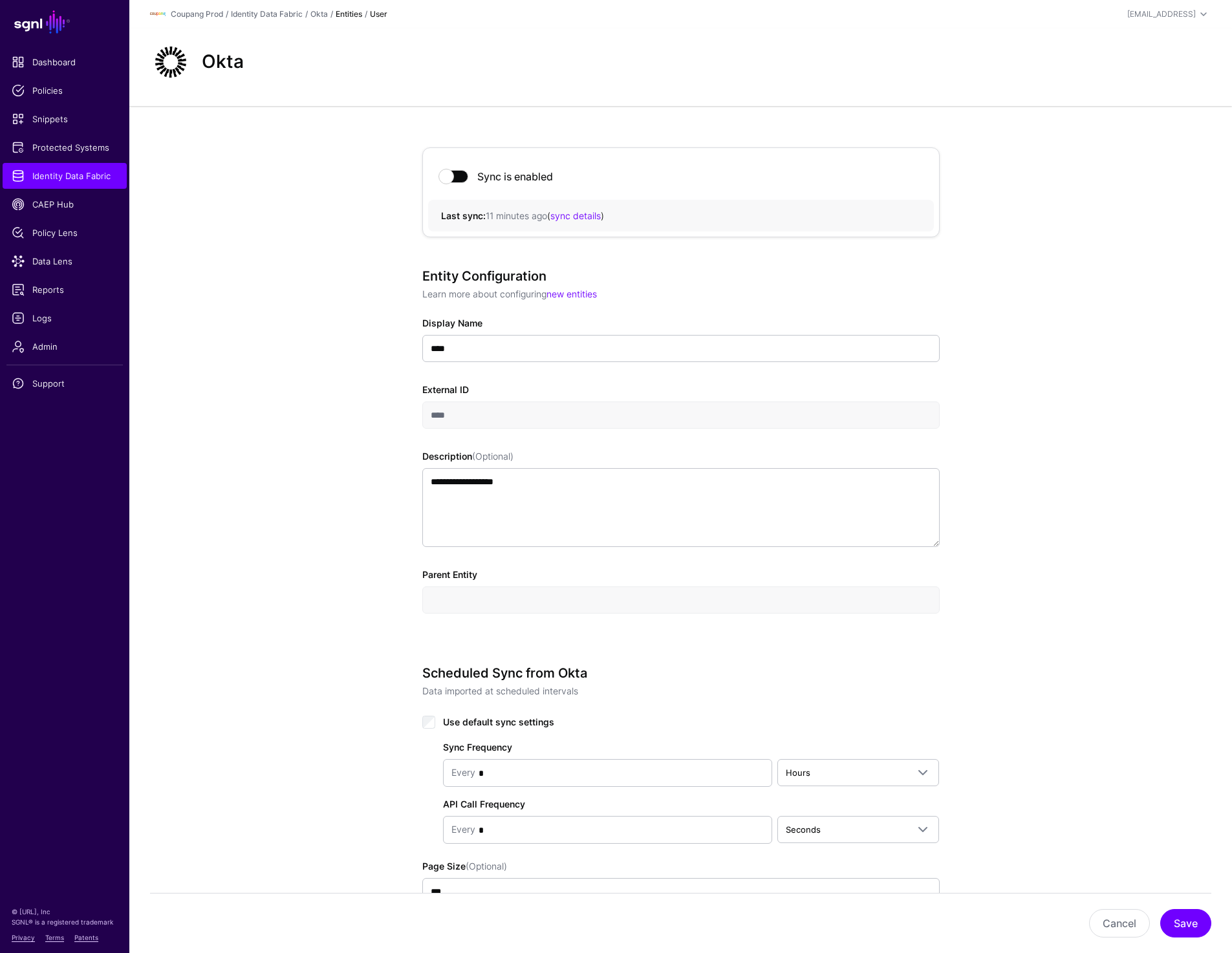
click at [324, 9] on div "Okta" at bounding box center [319, 14] width 17 height 12
click at [324, 12] on link "Okta" at bounding box center [319, 14] width 17 height 9
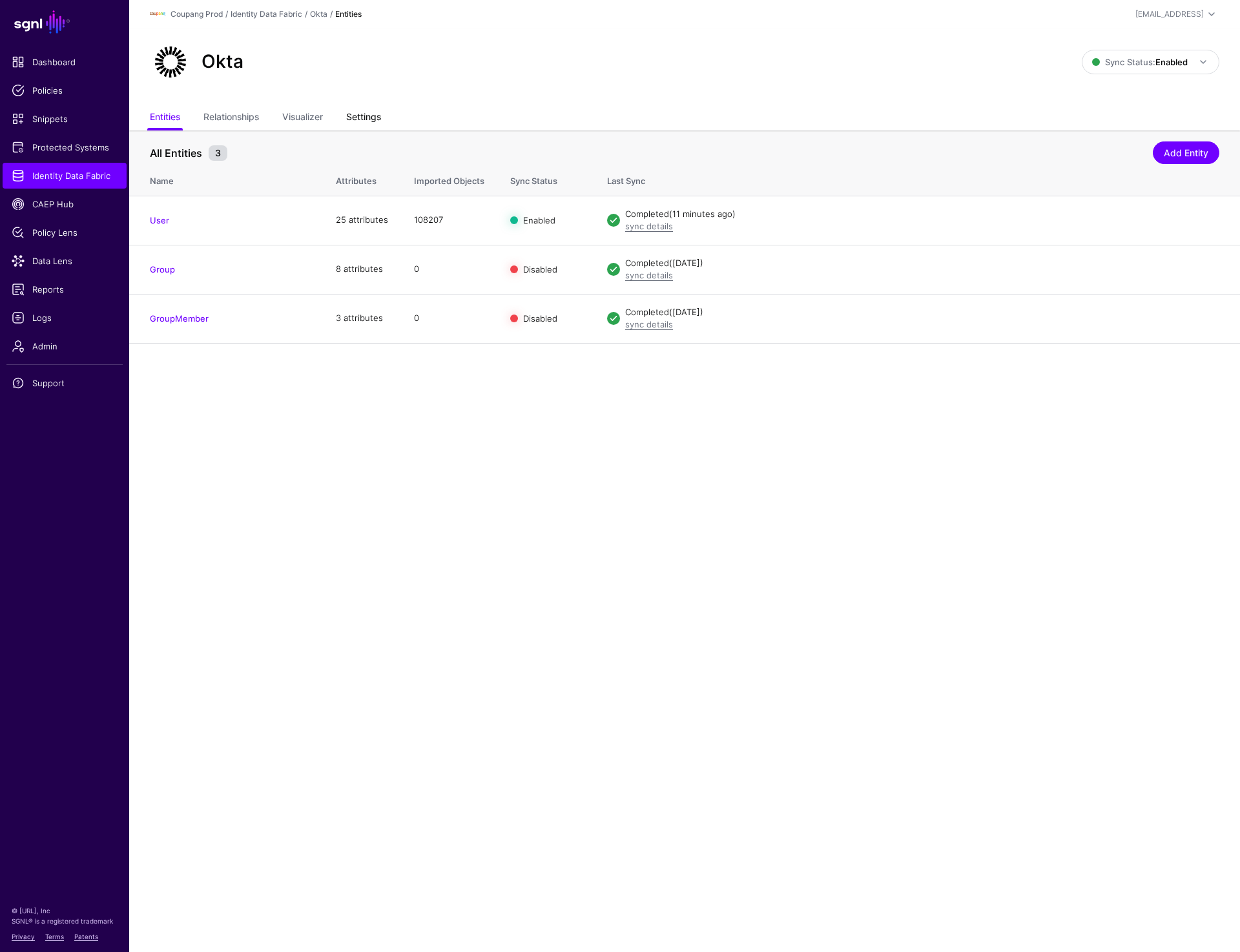
click at [362, 119] on link "Settings" at bounding box center [364, 119] width 35 height 25
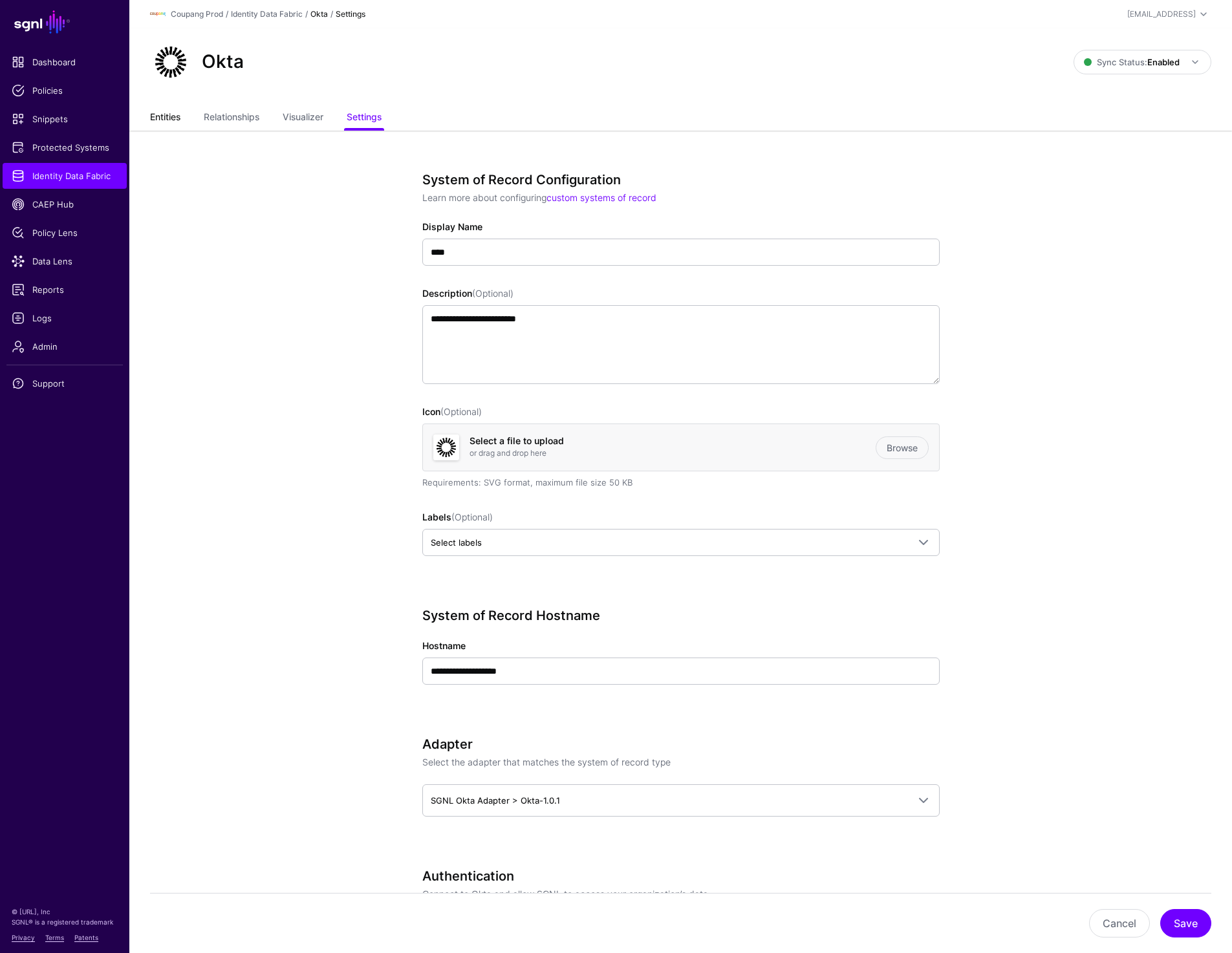
click at [164, 124] on link "Entities" at bounding box center [165, 119] width 30 height 25
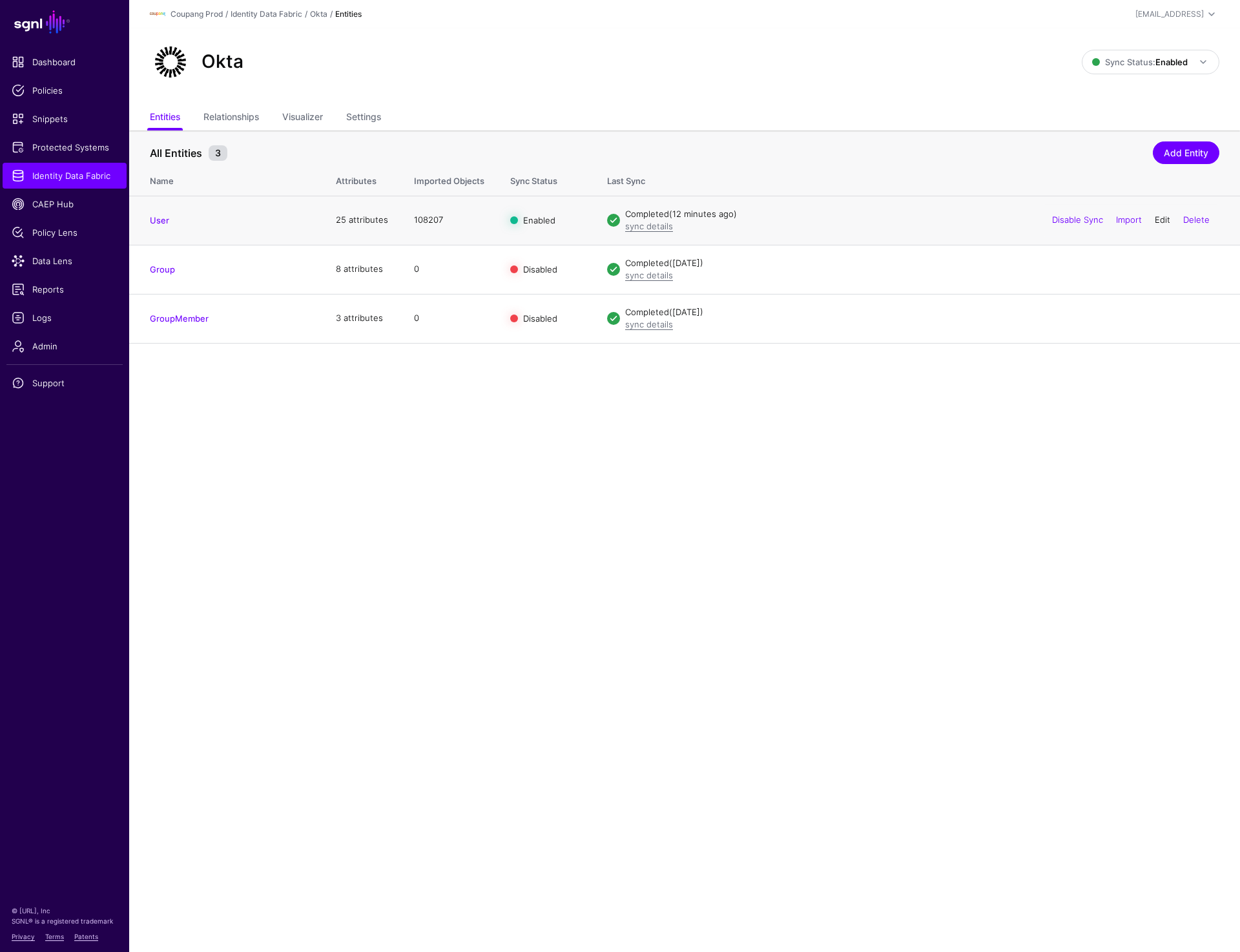
click at [1166, 221] on link "Edit" at bounding box center [1162, 220] width 15 height 10
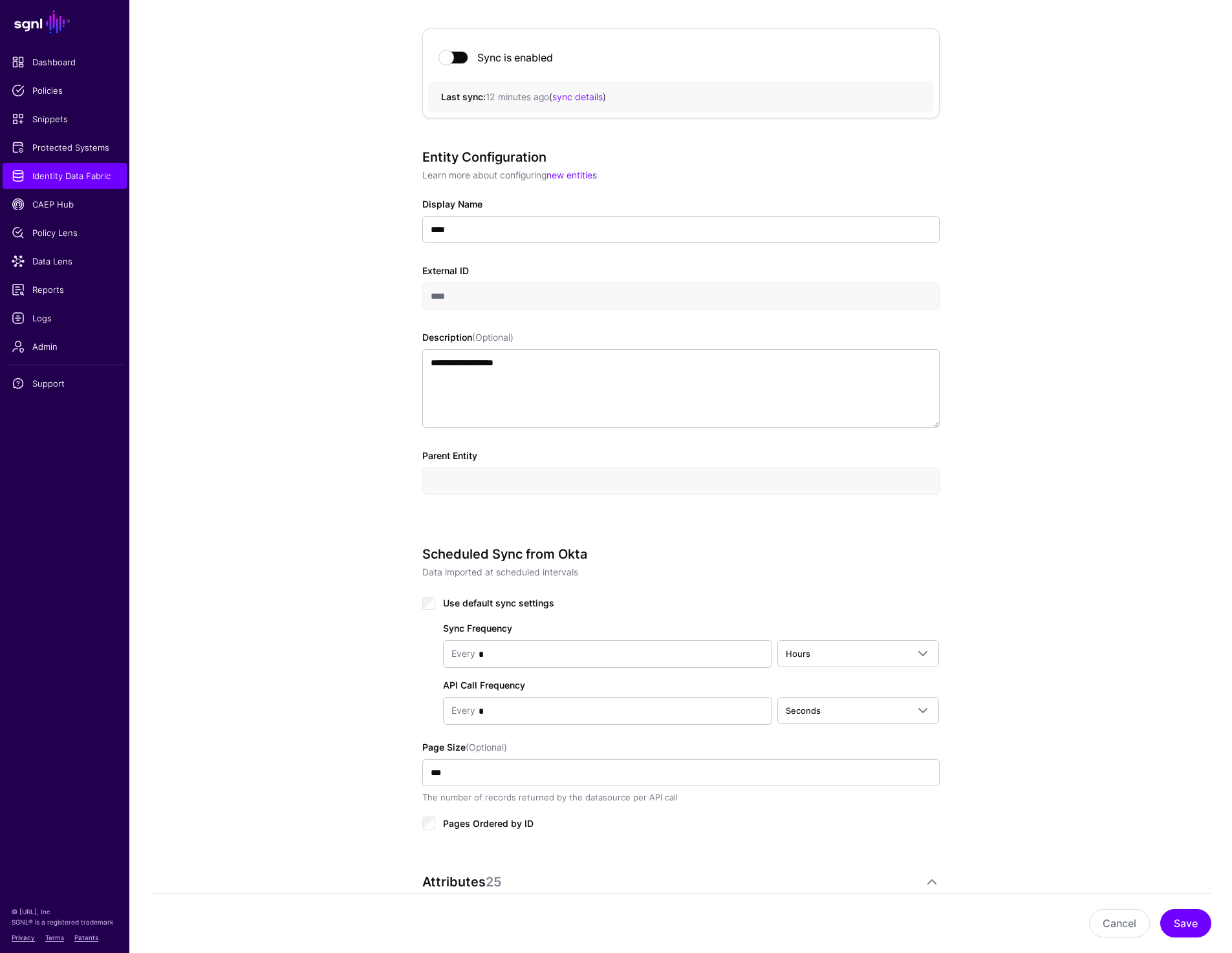
scroll to position [237, 0]
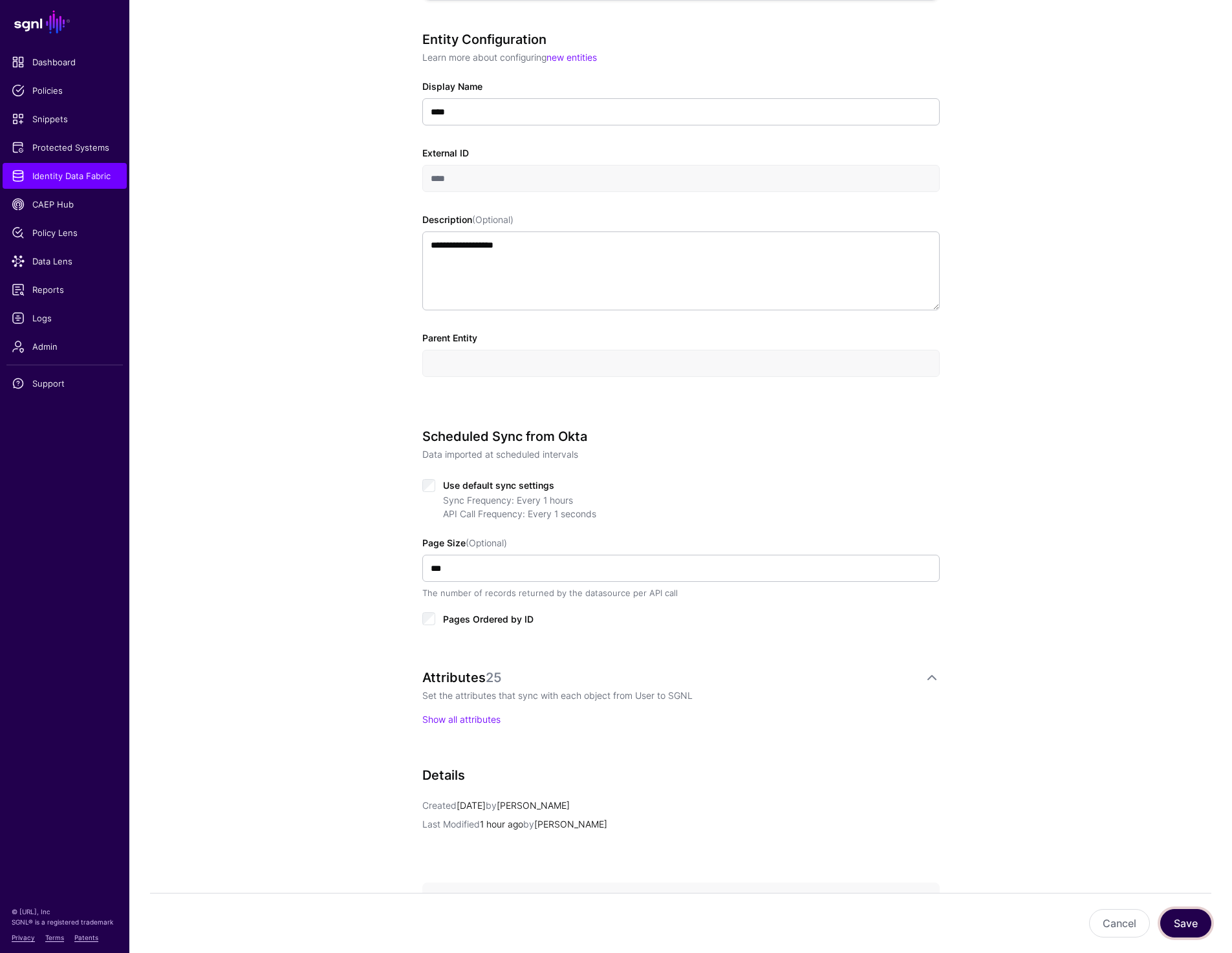
click at [1209, 918] on button "Save" at bounding box center [1186, 923] width 51 height 28
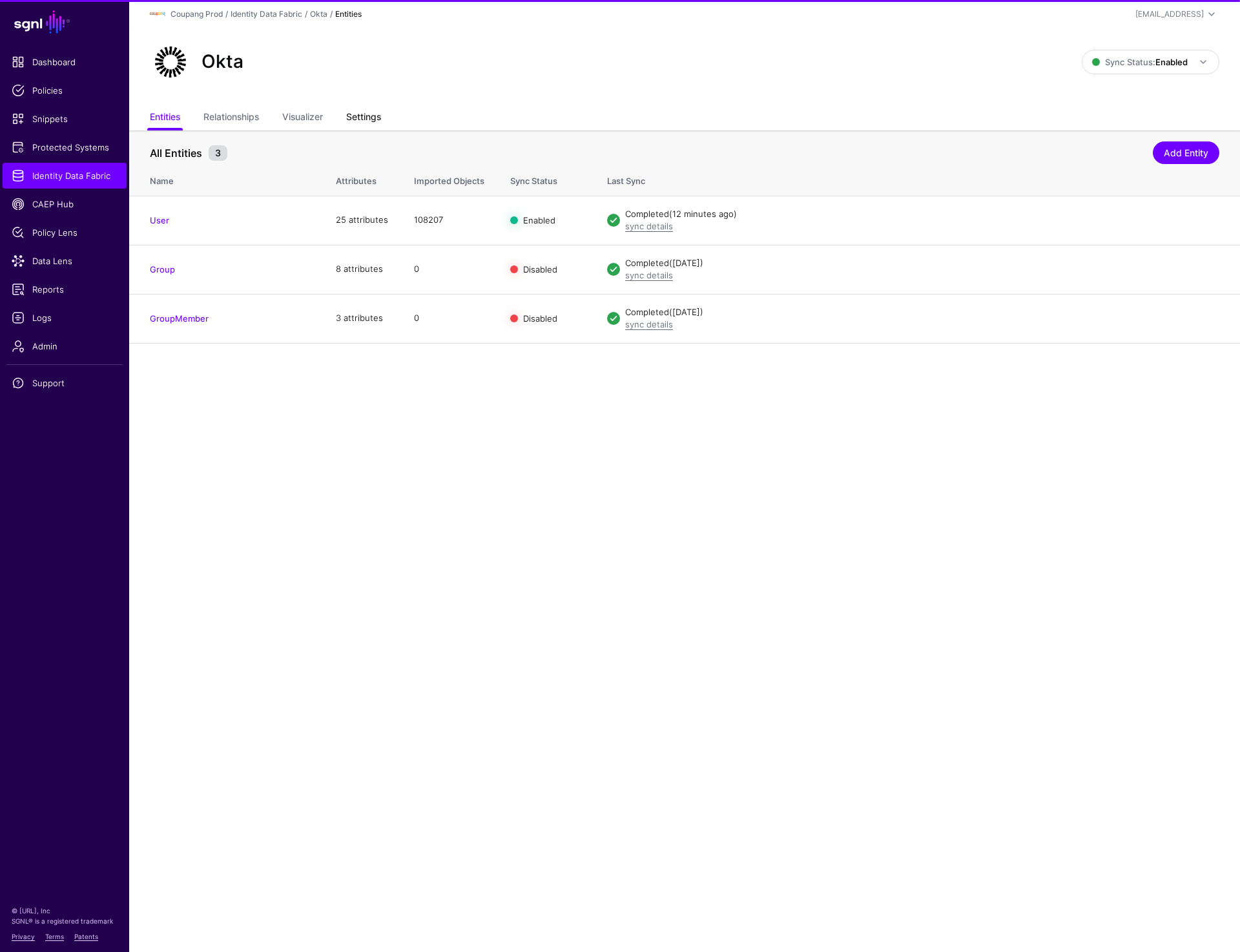
click at [369, 115] on link "Settings" at bounding box center [364, 119] width 35 height 25
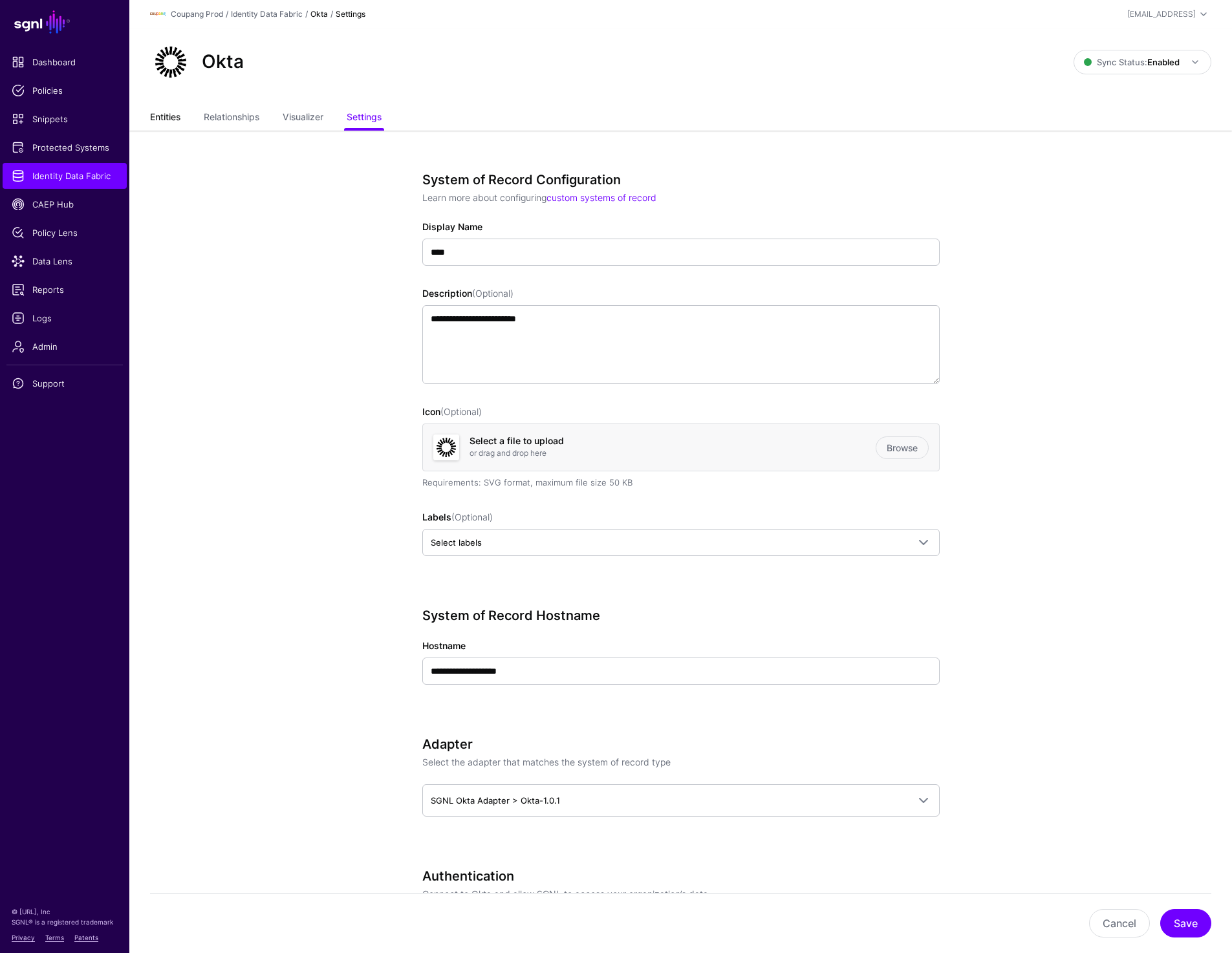
click at [169, 122] on link "Entities" at bounding box center [165, 119] width 30 height 25
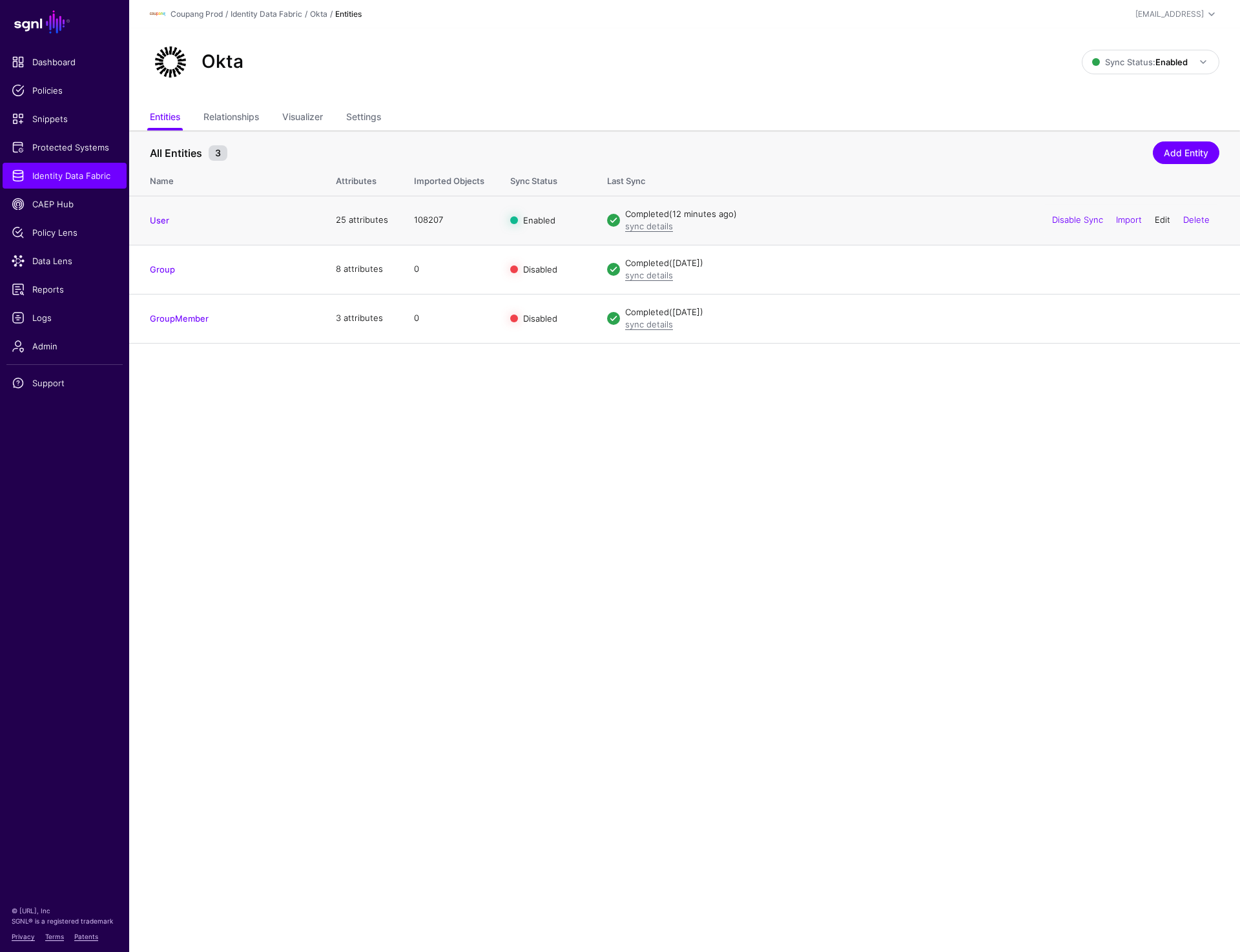
click at [1163, 222] on link "Edit" at bounding box center [1162, 220] width 15 height 10
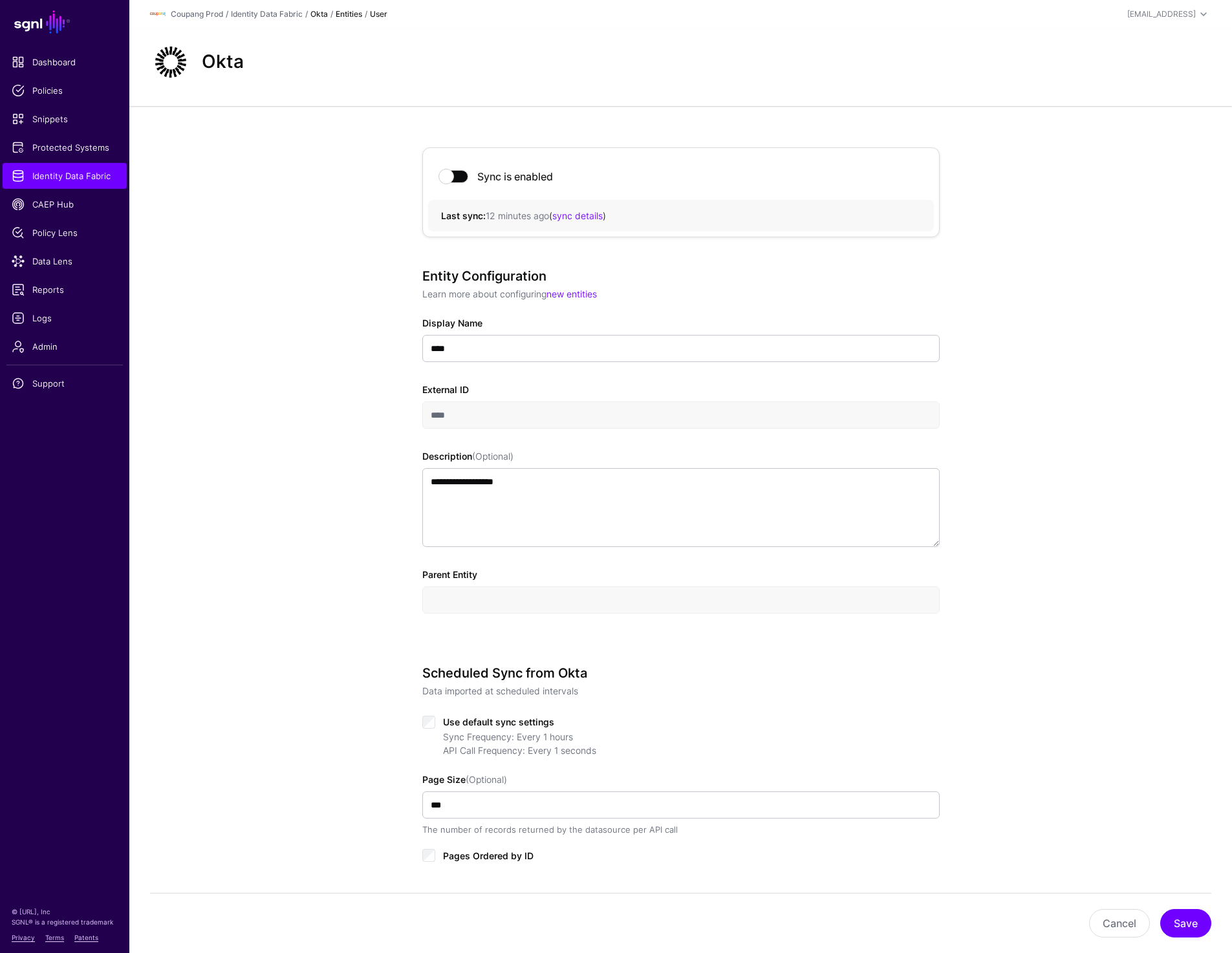
click at [312, 11] on link "Okta" at bounding box center [319, 14] width 17 height 9
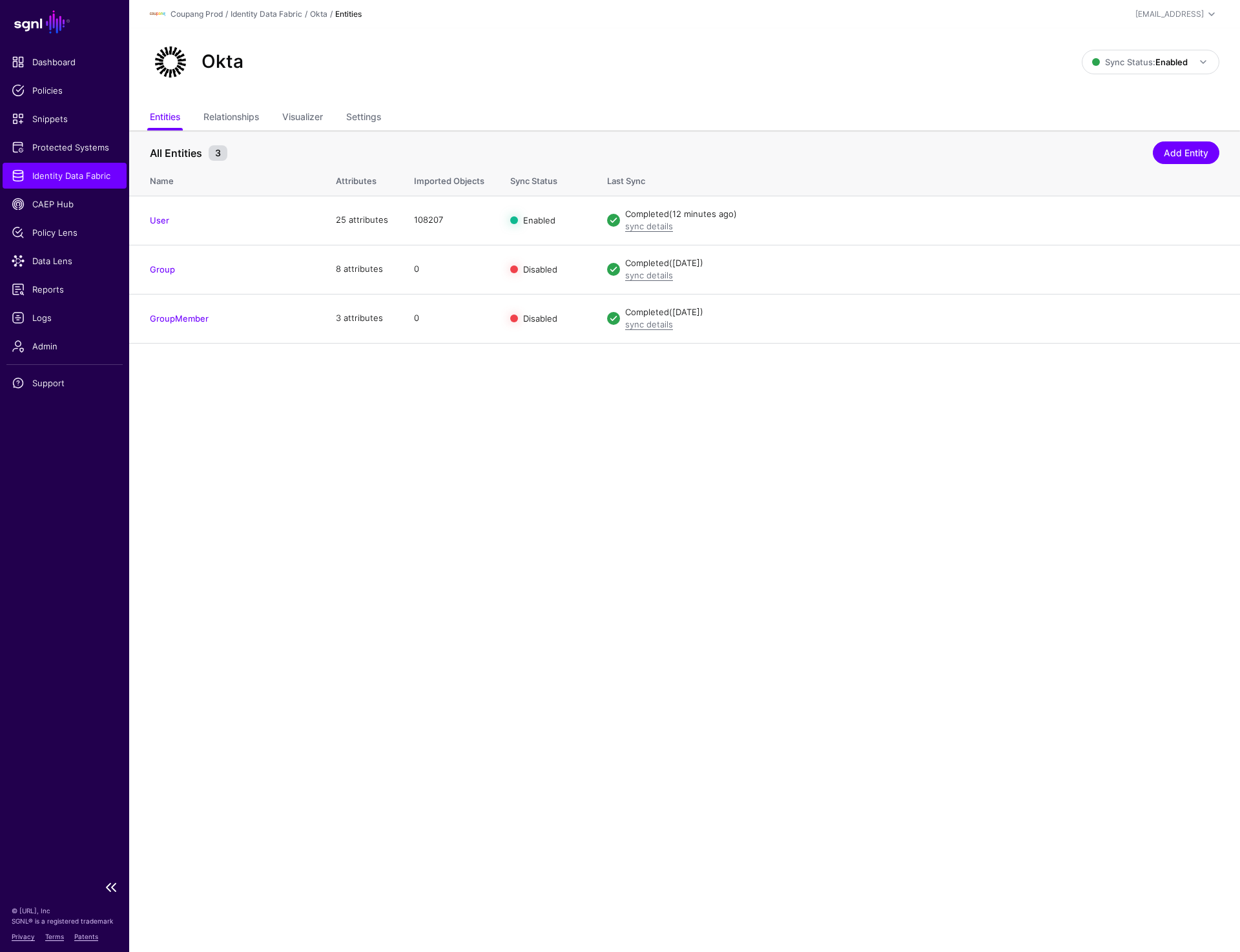
click at [33, 176] on span "Identity Data Fabric" at bounding box center [64, 176] width 106 height 13
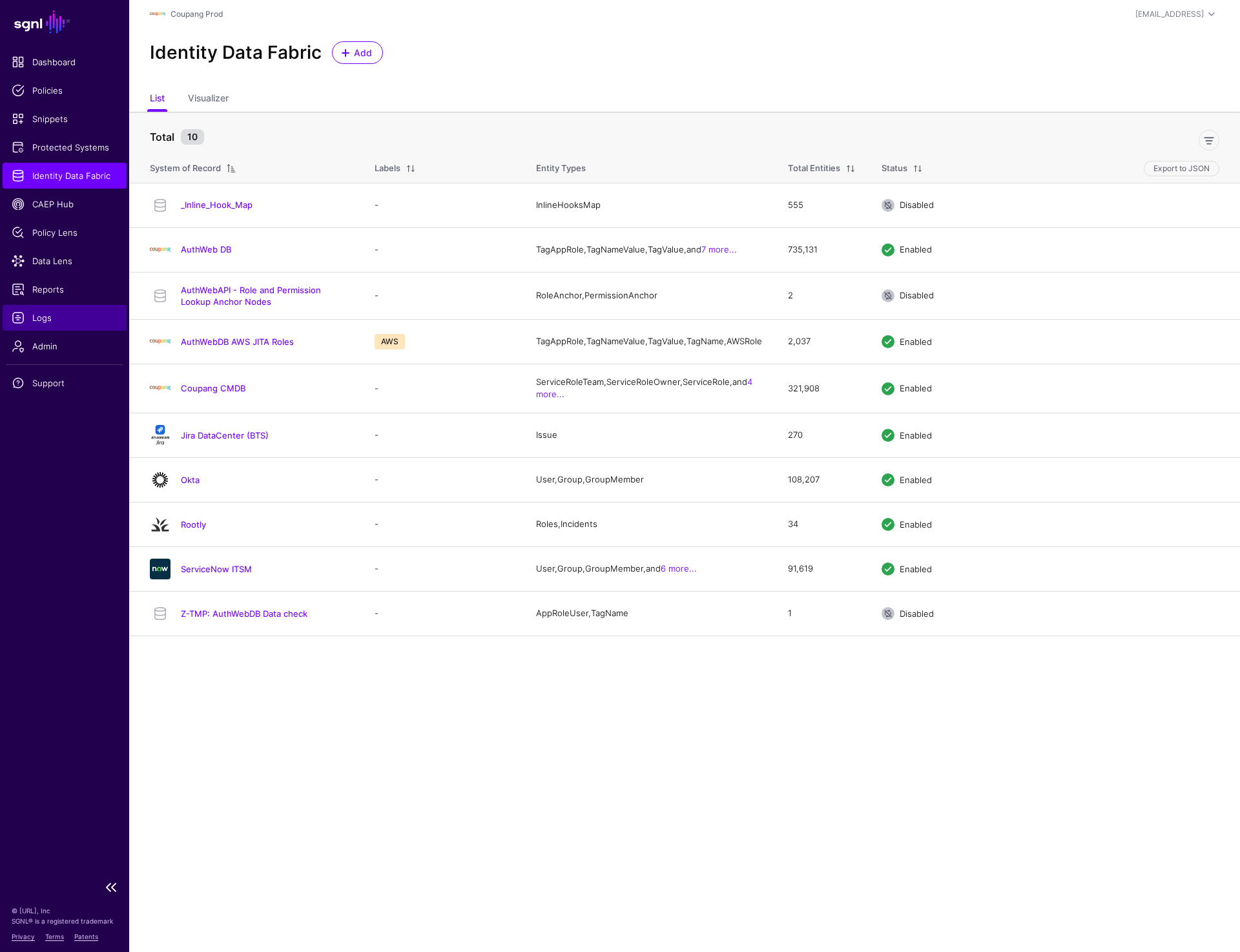
click at [50, 318] on span "Logs" at bounding box center [64, 318] width 106 height 13
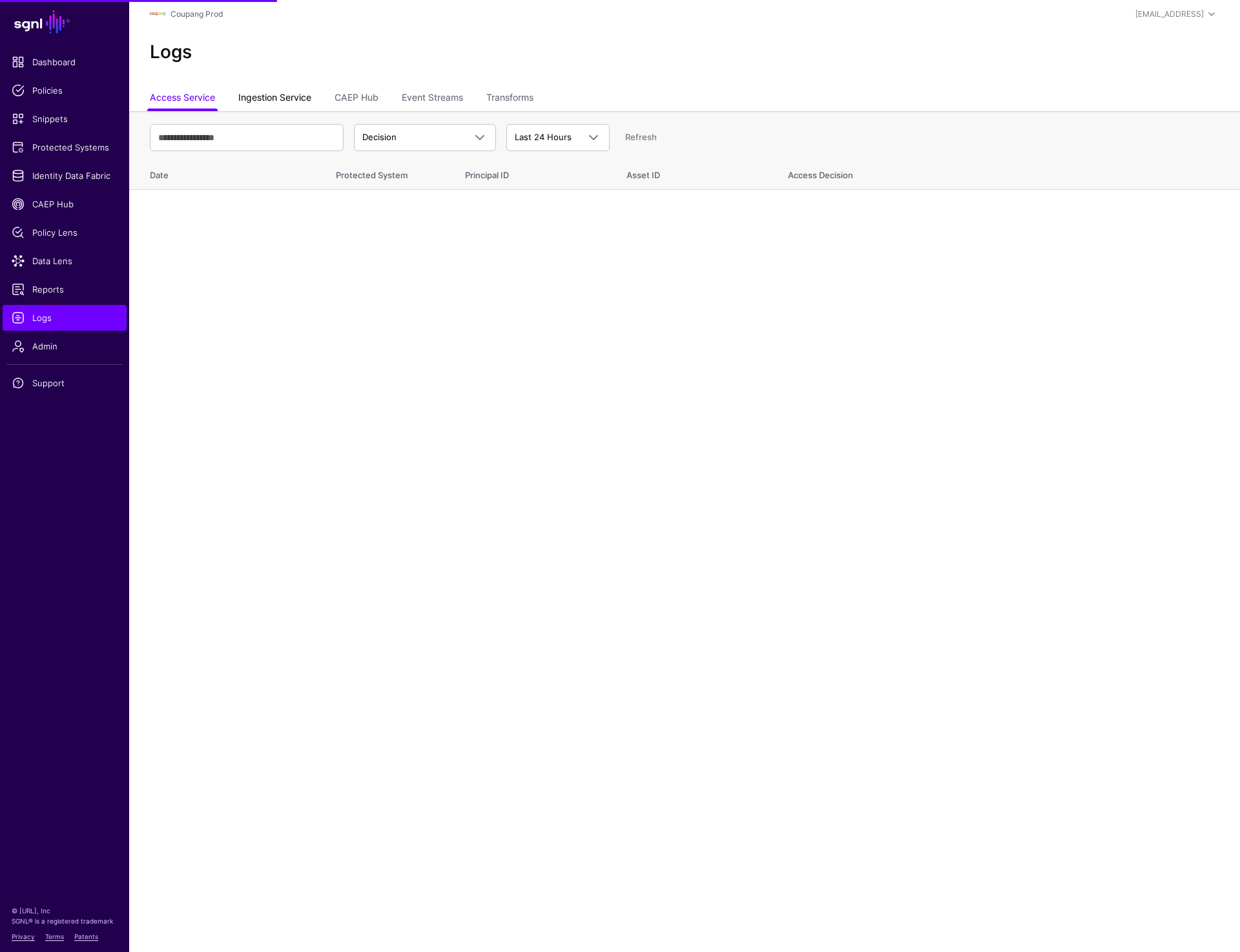
click at [259, 100] on link "Ingestion Service" at bounding box center [275, 99] width 73 height 25
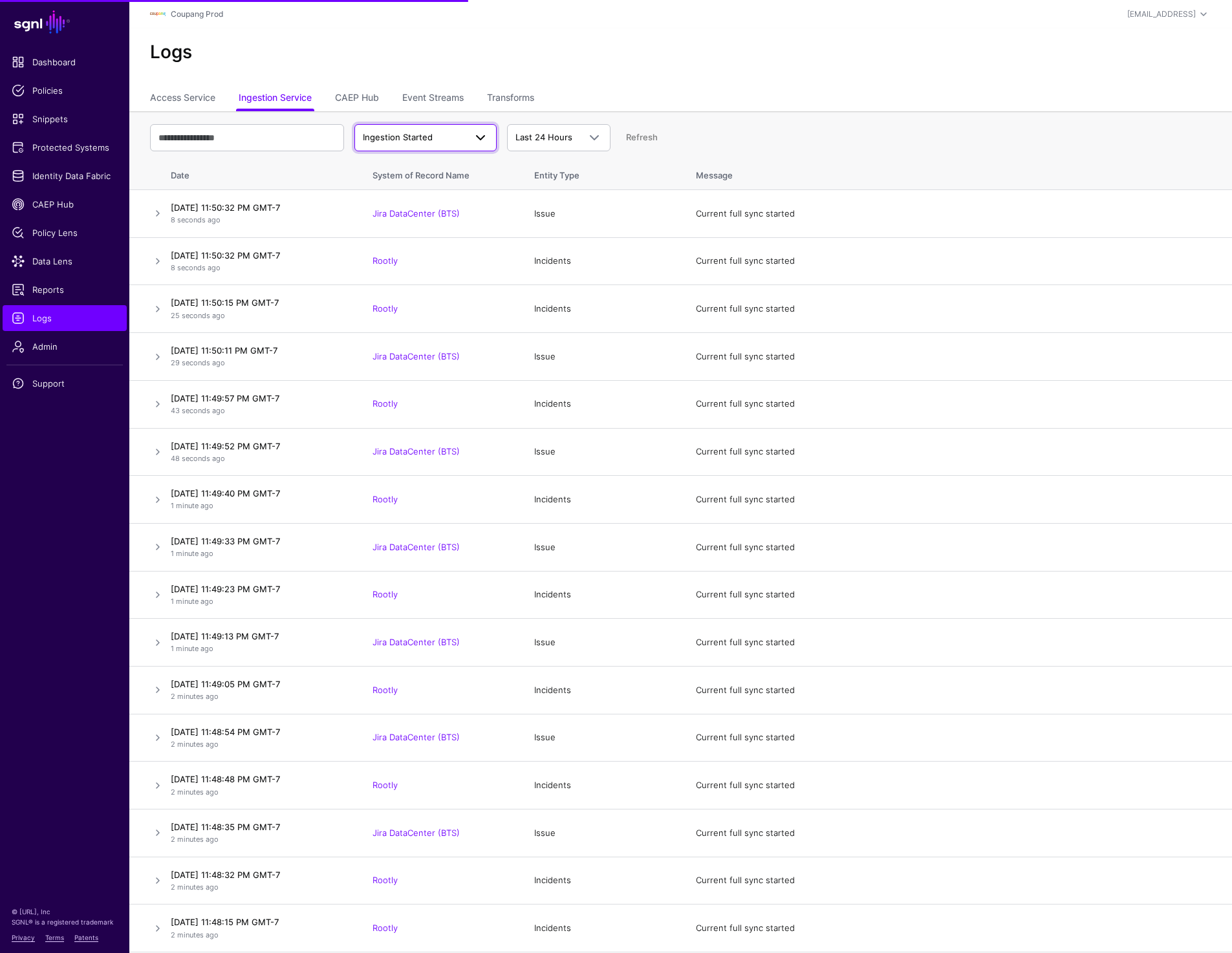
click at [379, 147] on link "Ingestion Started" at bounding box center [426, 138] width 143 height 27
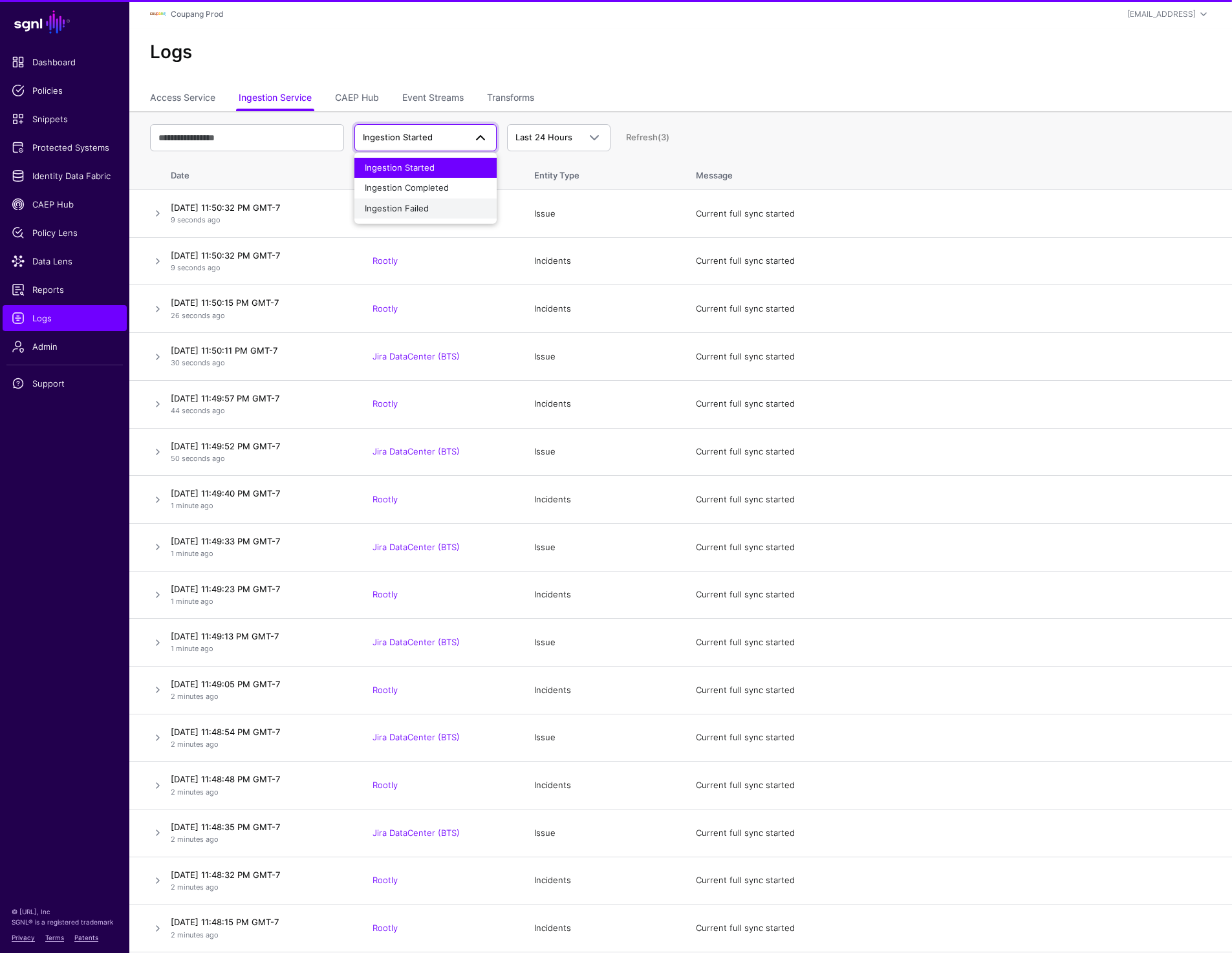
click at [392, 206] on span "Ingestion Failed" at bounding box center [397, 208] width 64 height 10
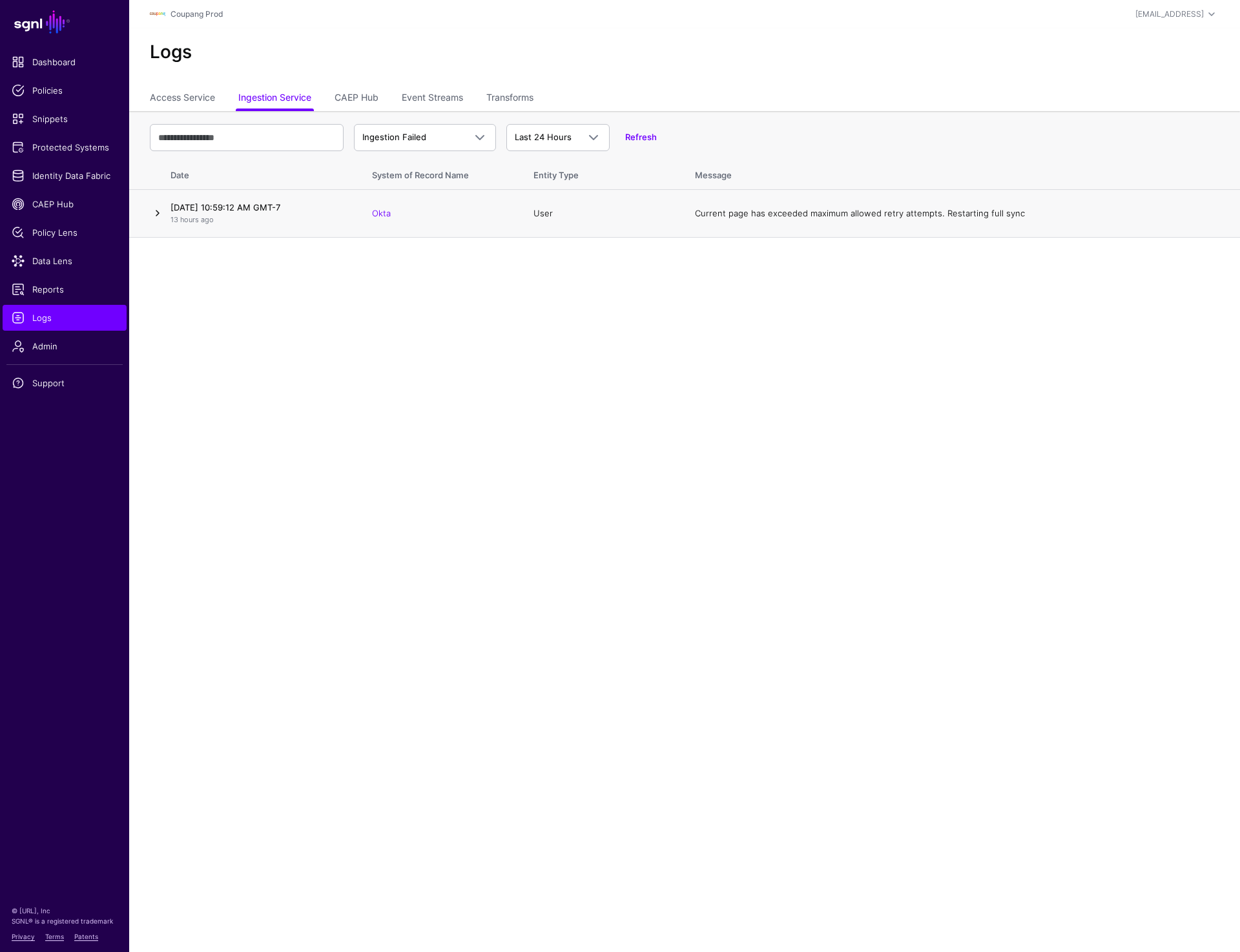
click at [155, 213] on link at bounding box center [157, 213] width 15 height 15
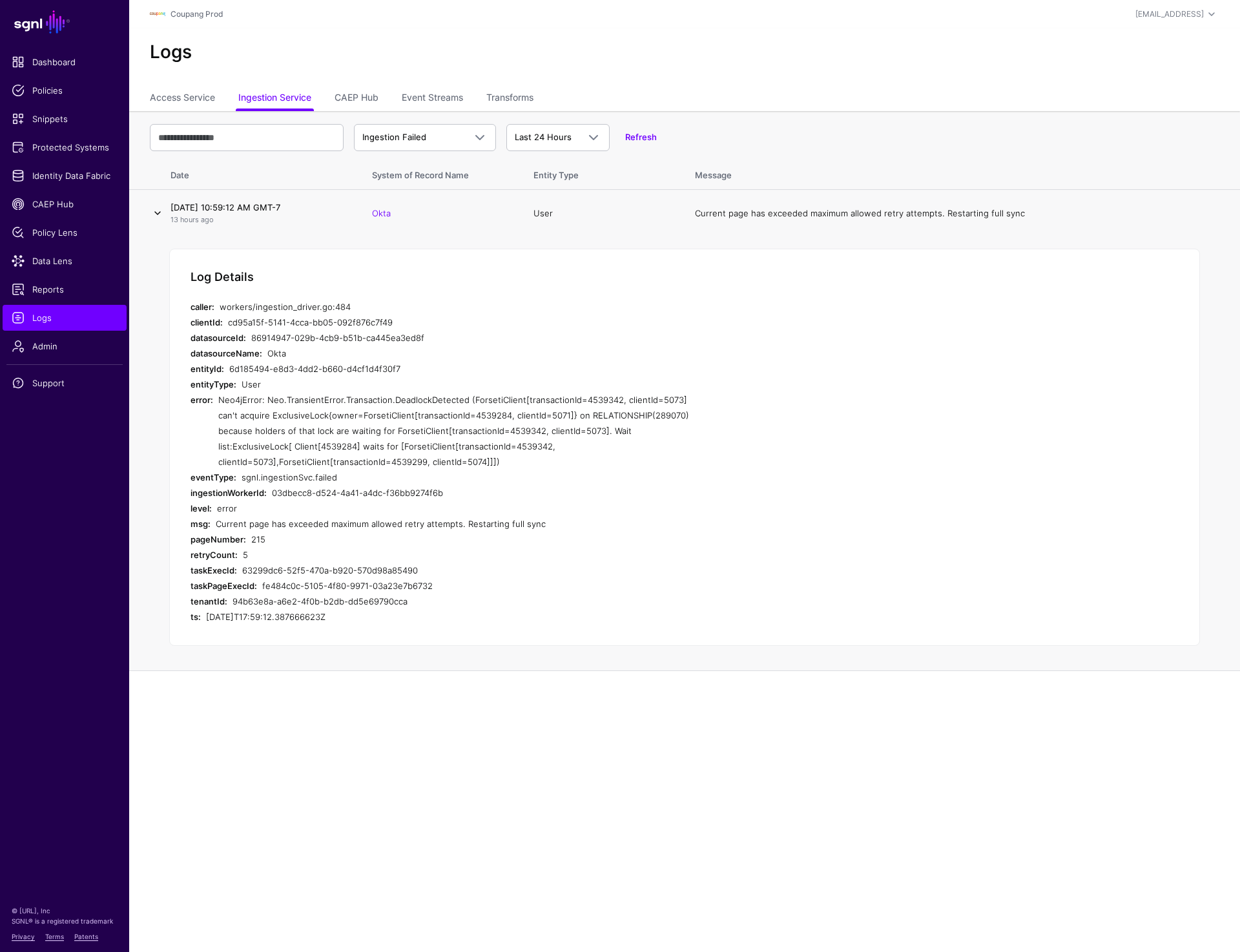
click at [155, 213] on link at bounding box center [157, 213] width 15 height 15
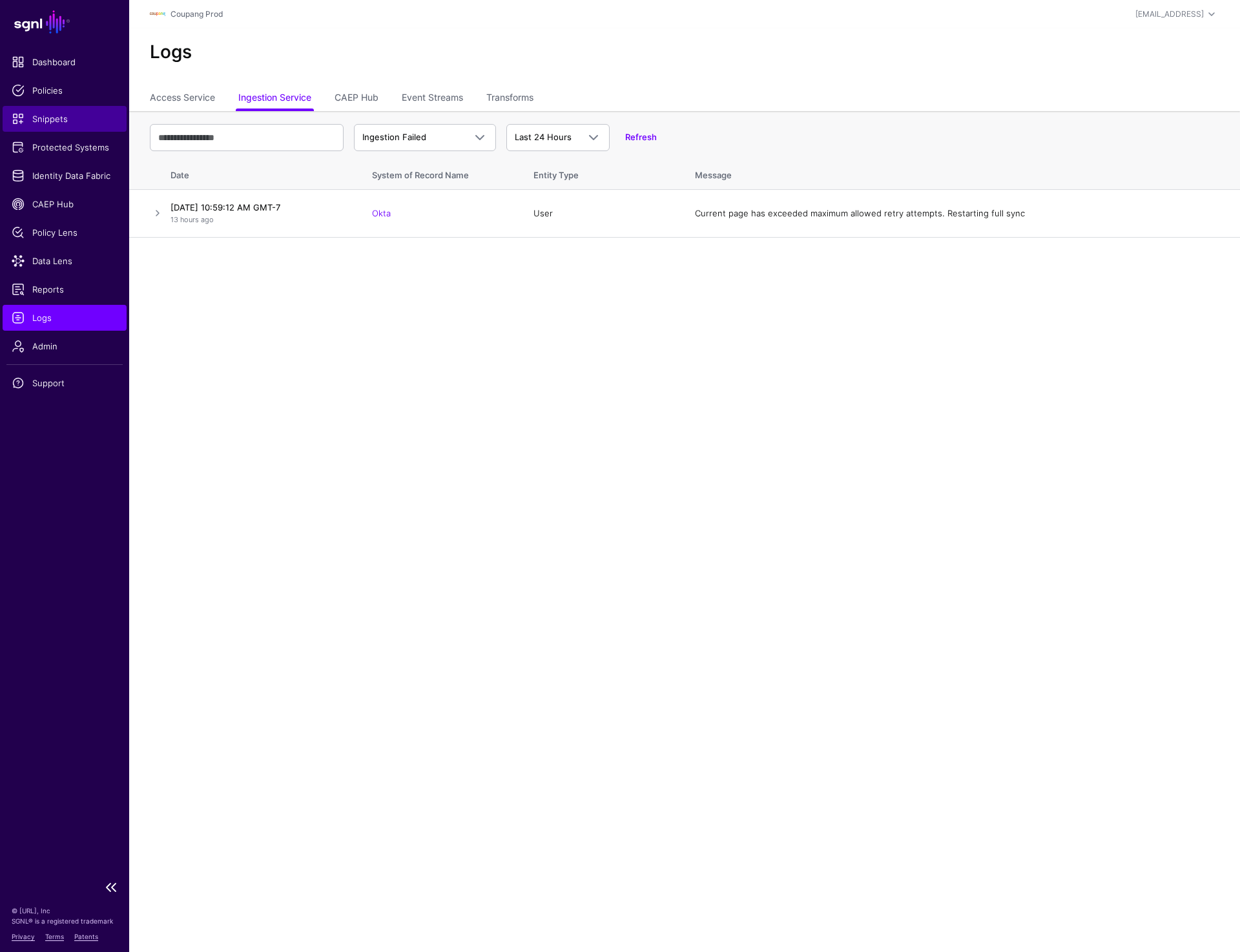
click at [56, 125] on link "Snippets" at bounding box center [65, 119] width 124 height 26
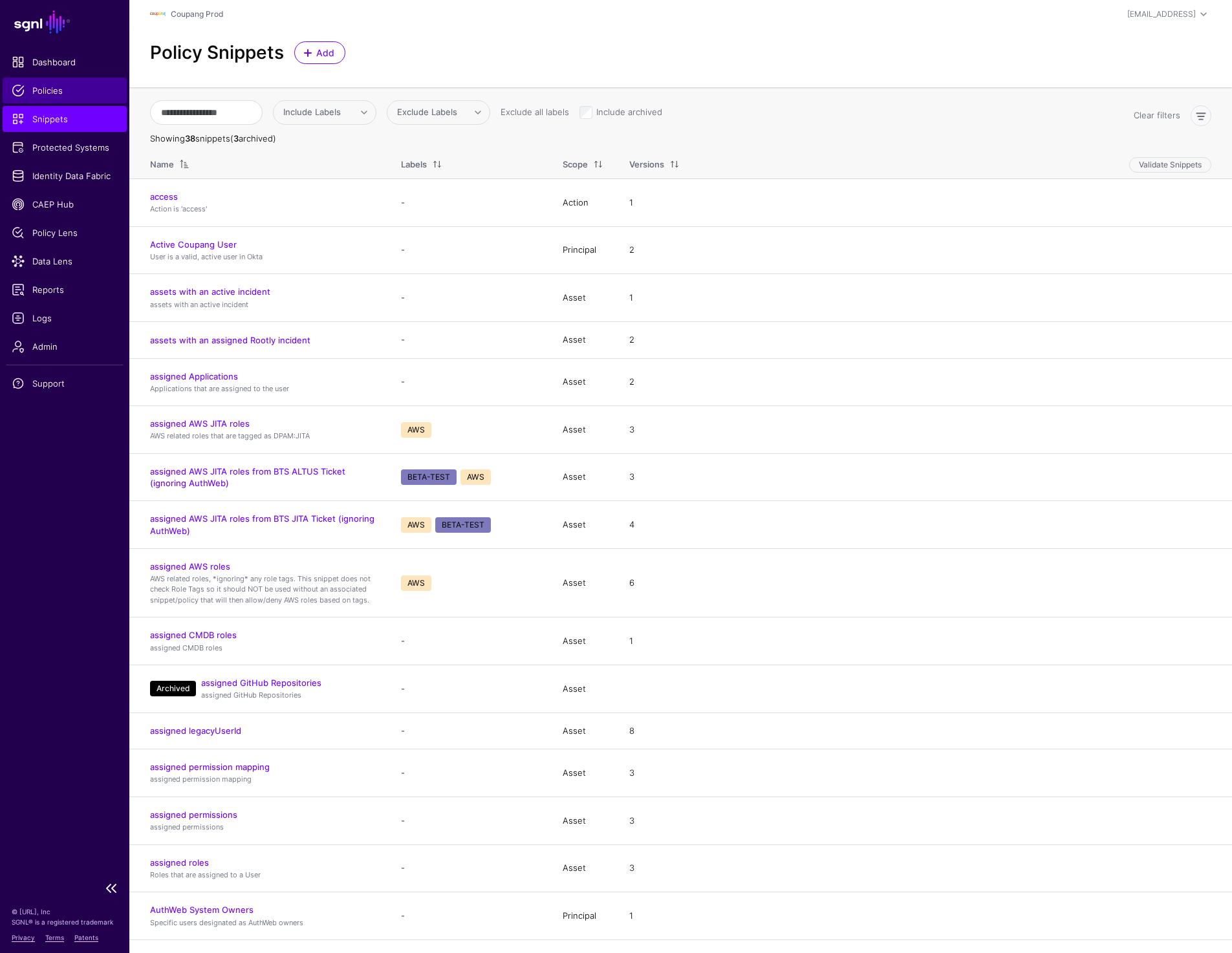
click at [43, 88] on span "Policies" at bounding box center [64, 90] width 106 height 13
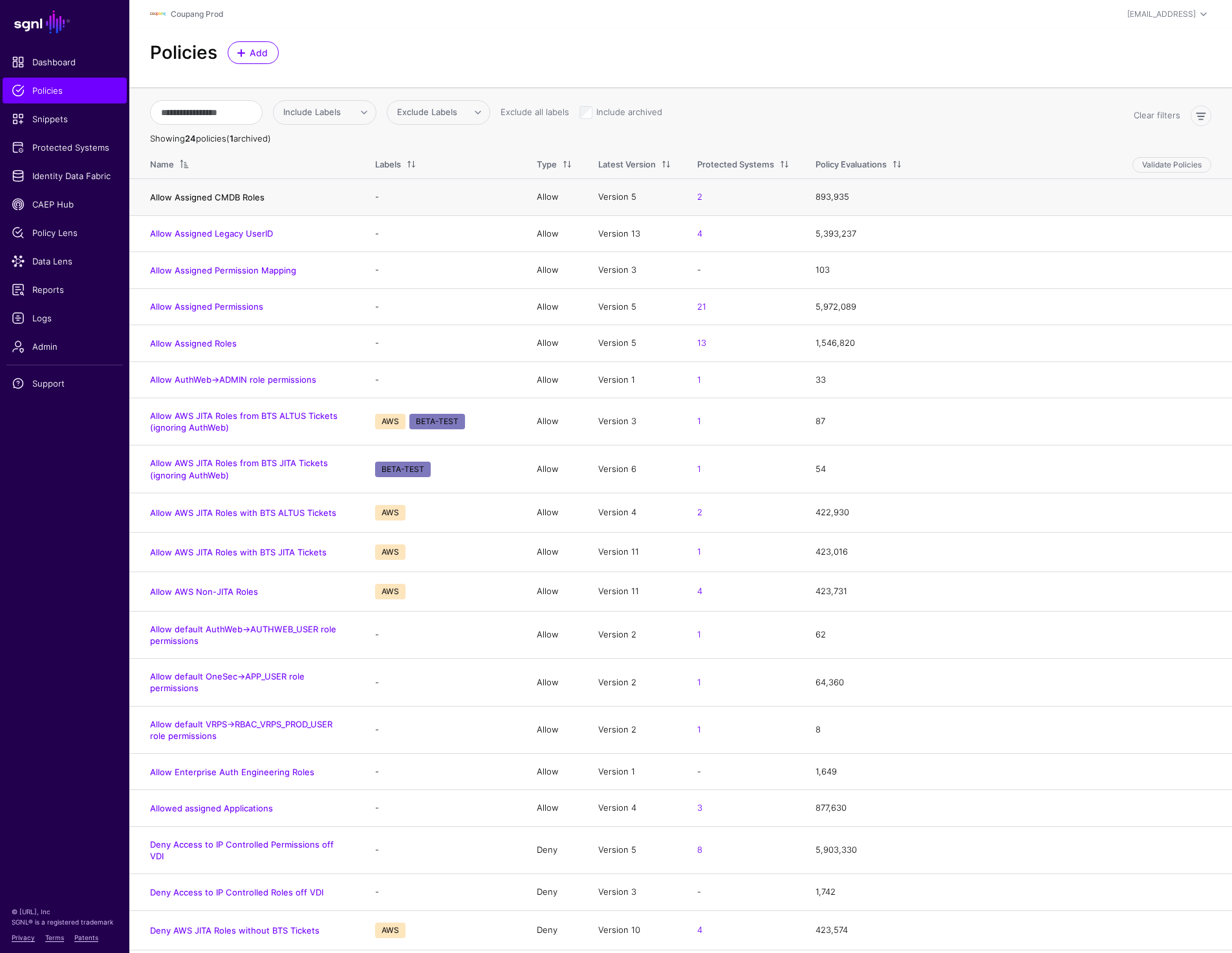
click at [213, 198] on link "Allow Assigned CMDB Roles" at bounding box center [207, 197] width 114 height 10
click at [214, 234] on link "Allow Assigned Legacy UserID" at bounding box center [211, 233] width 123 height 10
click at [211, 271] on link "Allow Assigned Permission Mapping" at bounding box center [223, 270] width 146 height 10
click at [203, 308] on link "Allow Assigned Permissions" at bounding box center [206, 306] width 113 height 10
click at [200, 347] on link "Allow Assigned Roles" at bounding box center [193, 343] width 87 height 10
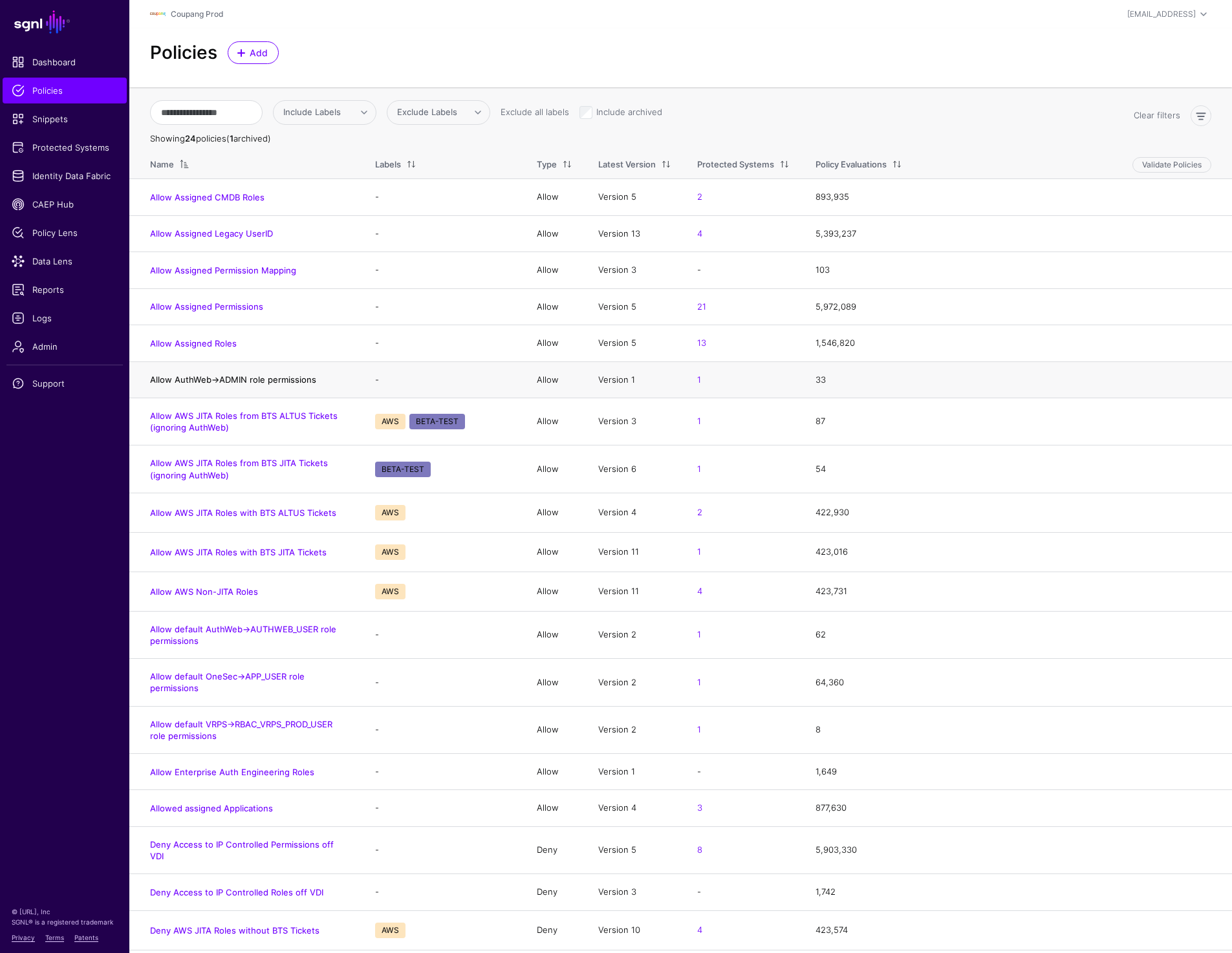
click at [199, 382] on link "Allow AuthWeb->ADMIN role permissions" at bounding box center [233, 379] width 166 height 10
click at [198, 423] on link "Allow AWS JITA Roles from BTS ALTUS Tickets (ignoring AuthWeb)" at bounding box center [243, 421] width 187 height 22
click at [198, 479] on link "Allow AWS JITA Roles from BTS JITA Tickets (ignoring AuthWeb)" at bounding box center [239, 468] width 178 height 22
click at [199, 512] on link "Allow AWS JITA Roles with BTS ALTUS Tickets" at bounding box center [242, 512] width 186 height 10
click at [199, 549] on link "Allow AWS JITA Roles with BTS JITA Tickets" at bounding box center [238, 552] width 177 height 10
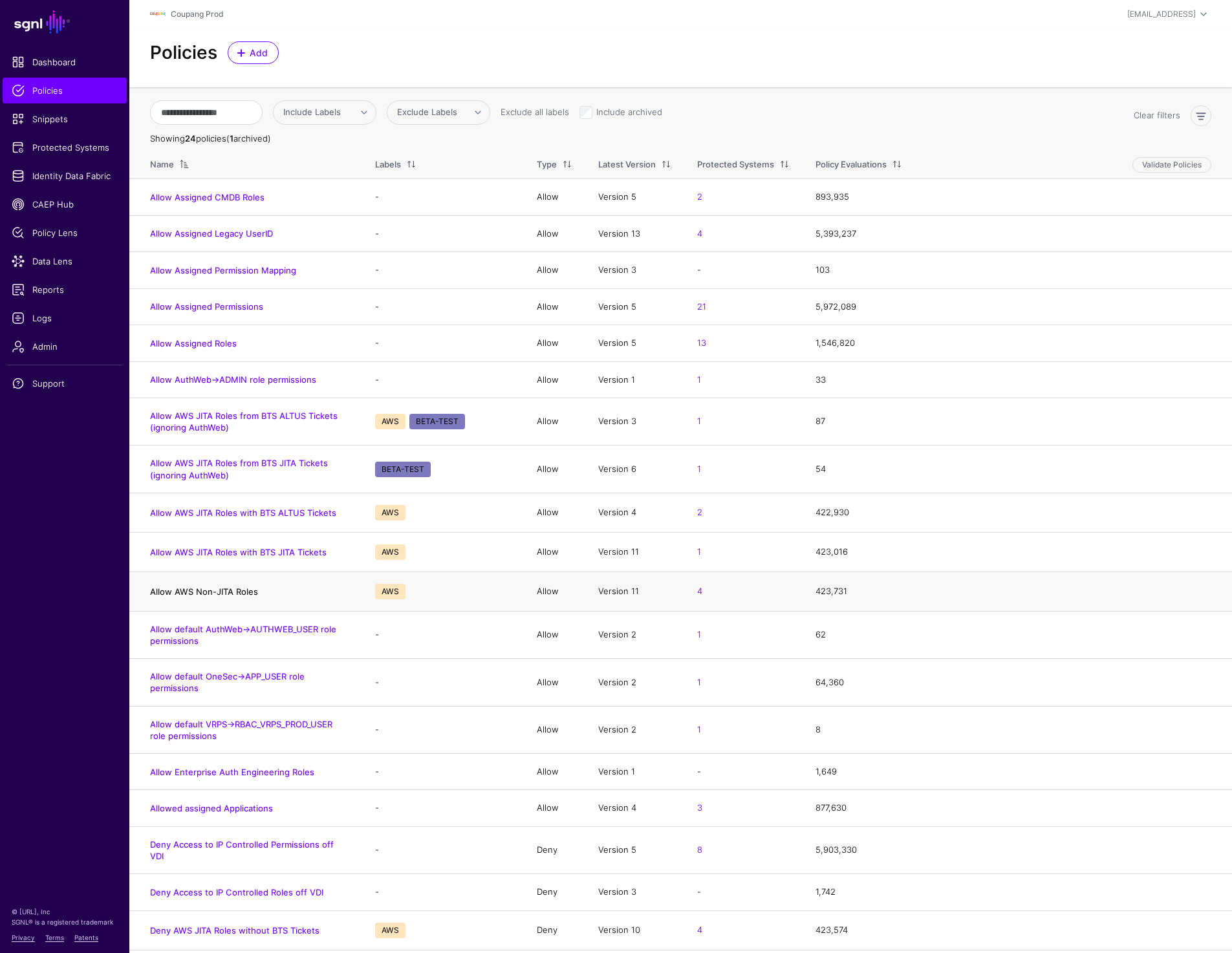
click at [199, 593] on link "Allow AWS Non-JITA Roles" at bounding box center [203, 591] width 108 height 10
click at [199, 628] on link "Allow default AuthWeb->AUTHWEB_USER role permissions" at bounding box center [242, 635] width 186 height 22
click at [199, 672] on link "Allow default OneSec->APP_USER role permissions" at bounding box center [227, 682] width 155 height 22
click at [190, 694] on h4 "Allow default OneSec->APP_USER role permissions" at bounding box center [249, 682] width 199 height 23
click at [190, 690] on link "Allow default OneSec->APP_USER role permissions" at bounding box center [227, 682] width 155 height 22
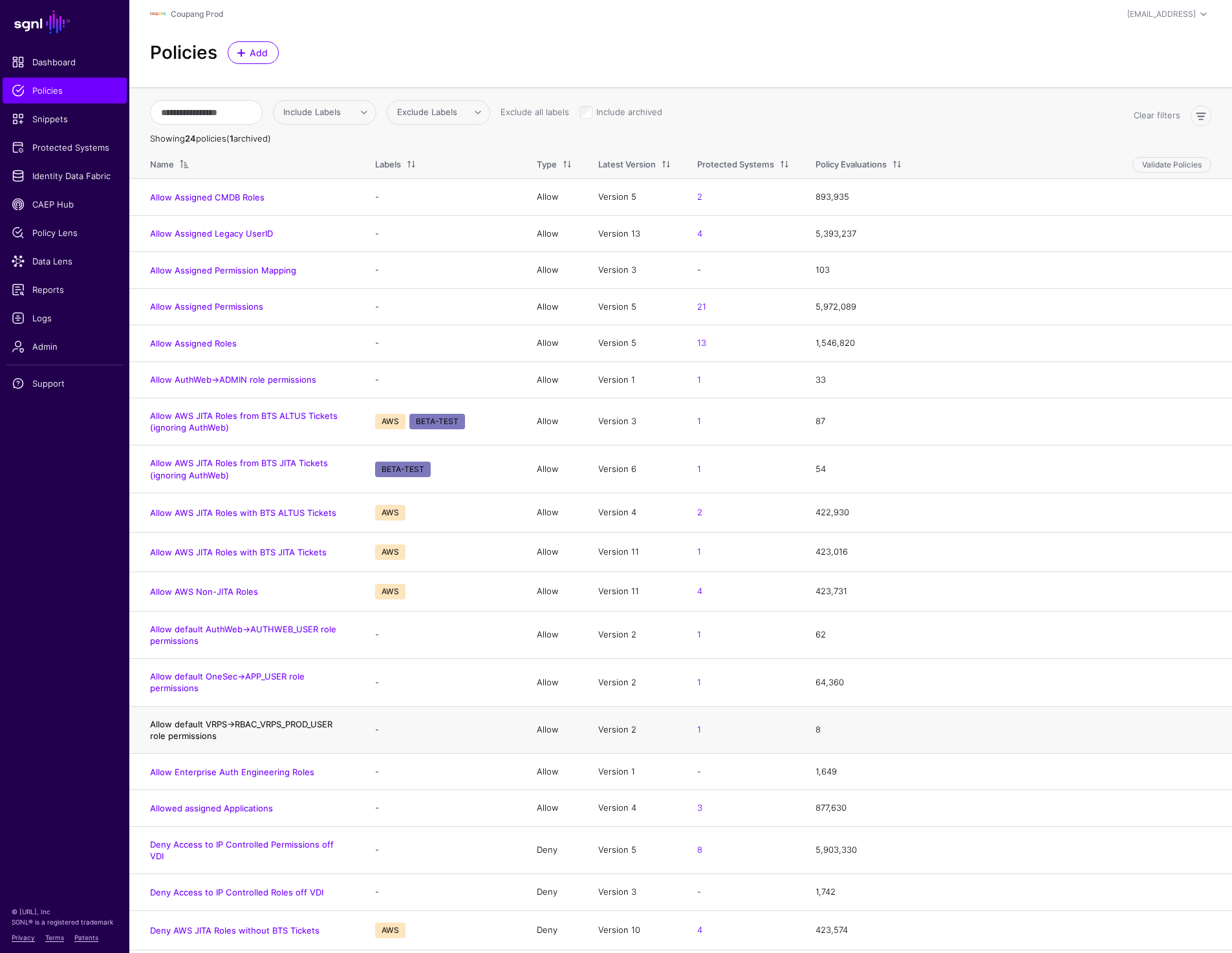
click at [190, 737] on link "Allow default VRPS->RBAC_VRPS_PROD_USER role permissions" at bounding box center [241, 729] width 182 height 22
click at [190, 766] on h4 "Allow Enterprise Auth Engineering Roles" at bounding box center [249, 772] width 199 height 12
click at [190, 772] on link "Allow Enterprise Auth Engineering Roles" at bounding box center [232, 772] width 164 height 10
click at [190, 810] on link "Allowed assigned Applications" at bounding box center [211, 808] width 123 height 10
click at [190, 847] on link "Deny Access to IP Controlled Permissions off VDI" at bounding box center [242, 850] width 184 height 22
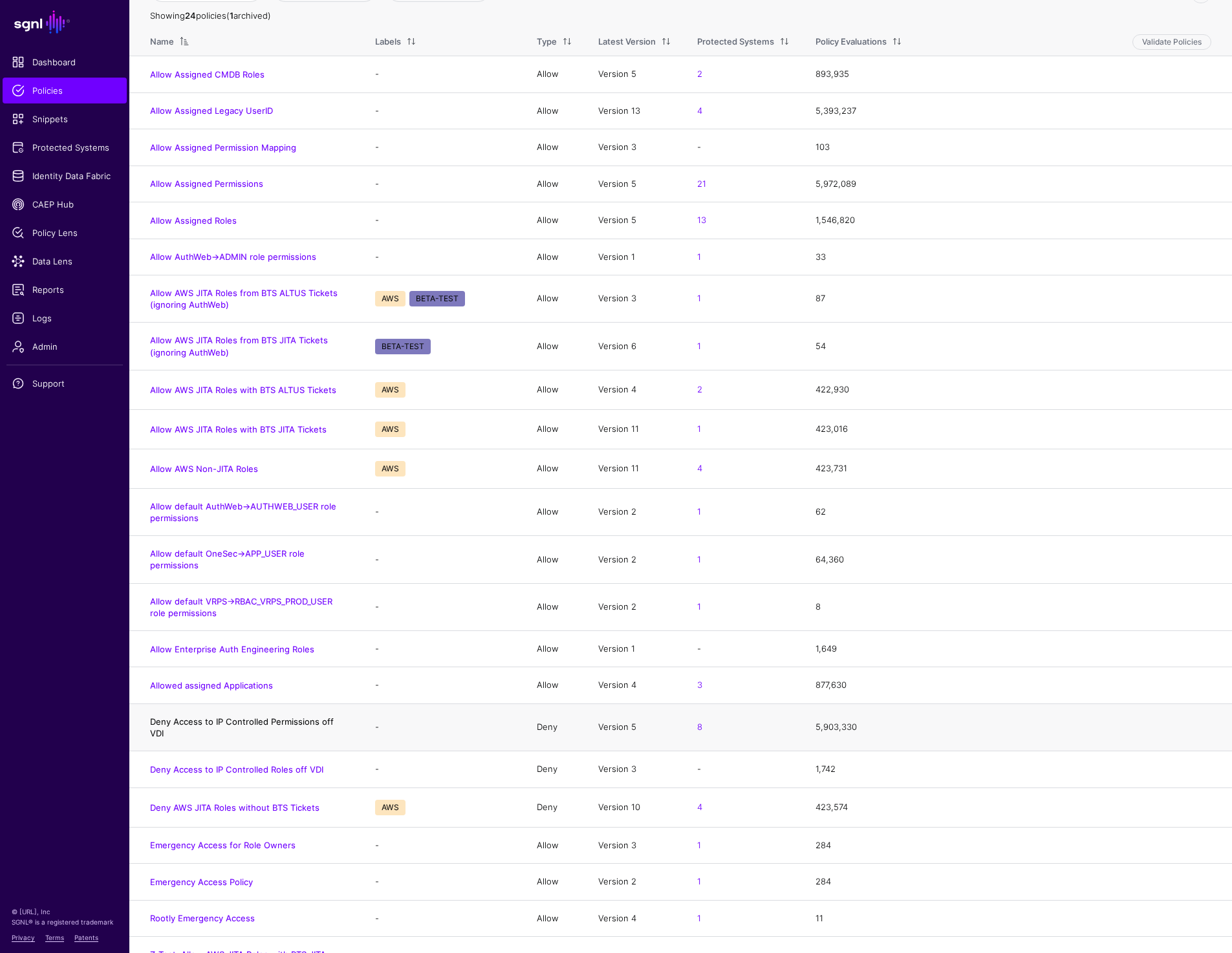
scroll to position [157, 0]
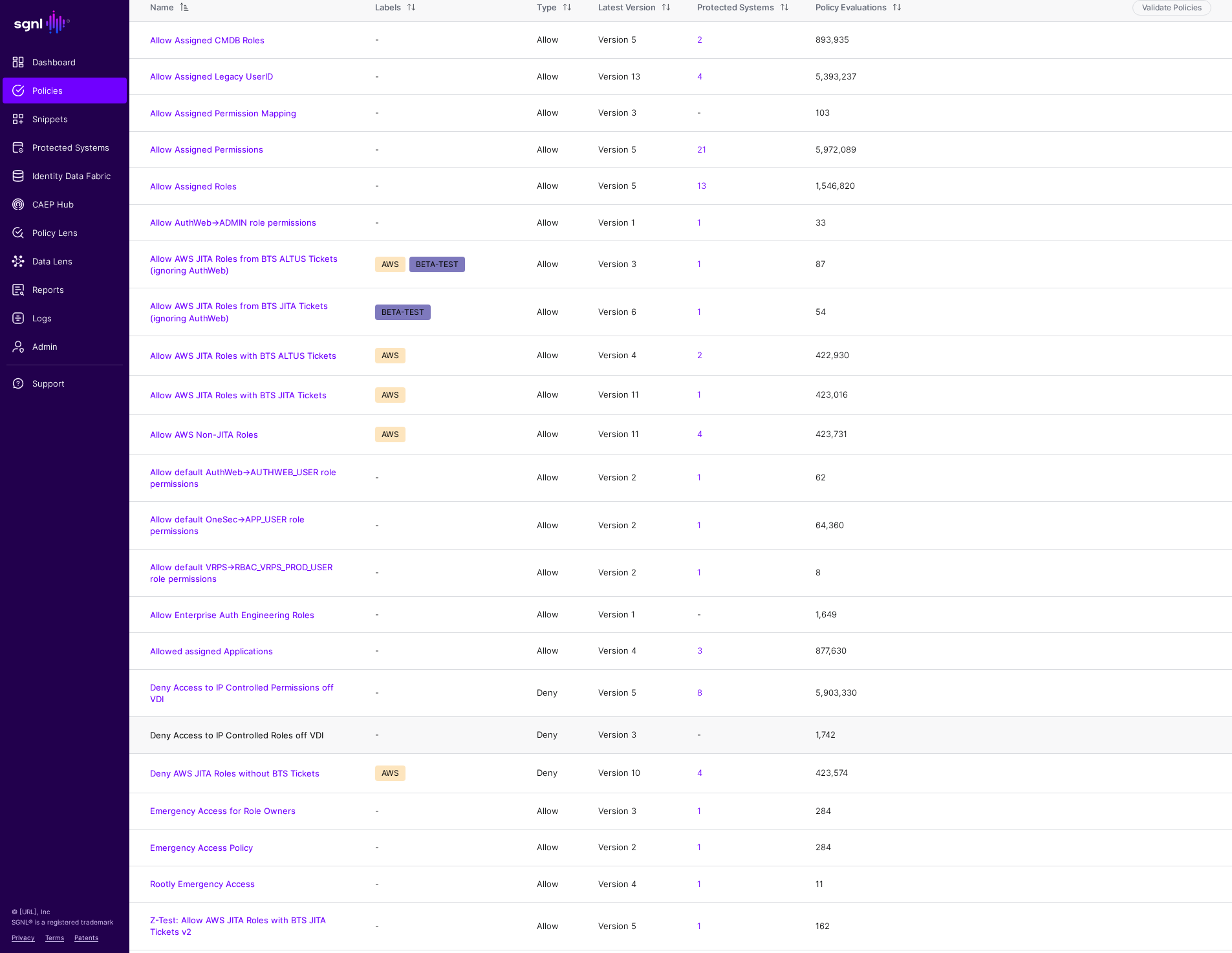
click at [193, 730] on link "Deny Access to IP Controlled Roles off VDI" at bounding box center [236, 735] width 173 height 10
click at [193, 768] on link "Deny AWS JITA Roles without BTS Tickets" at bounding box center [235, 773] width 169 height 10
click at [193, 805] on link "Emergency Access for Role Owners" at bounding box center [222, 810] width 145 height 10
click at [193, 842] on link "Emergency Access Policy" at bounding box center [201, 847] width 103 height 10
click at [193, 878] on link "Rootly Emergency Access" at bounding box center [202, 884] width 105 height 10
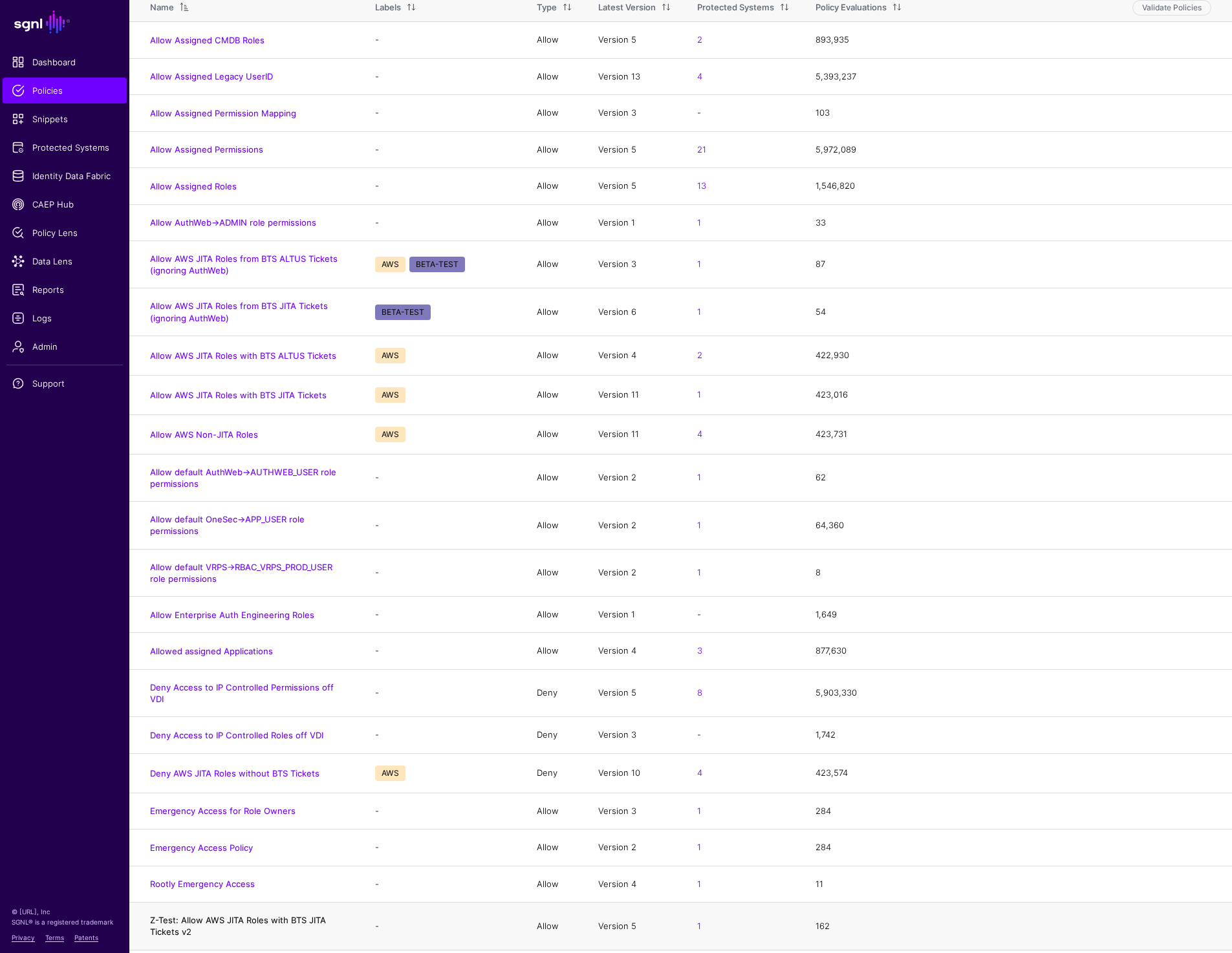
click at [193, 915] on link "Z-Test: Allow AWS JITA Roles with BTS JITA Tickets v2" at bounding box center [237, 926] width 176 height 22
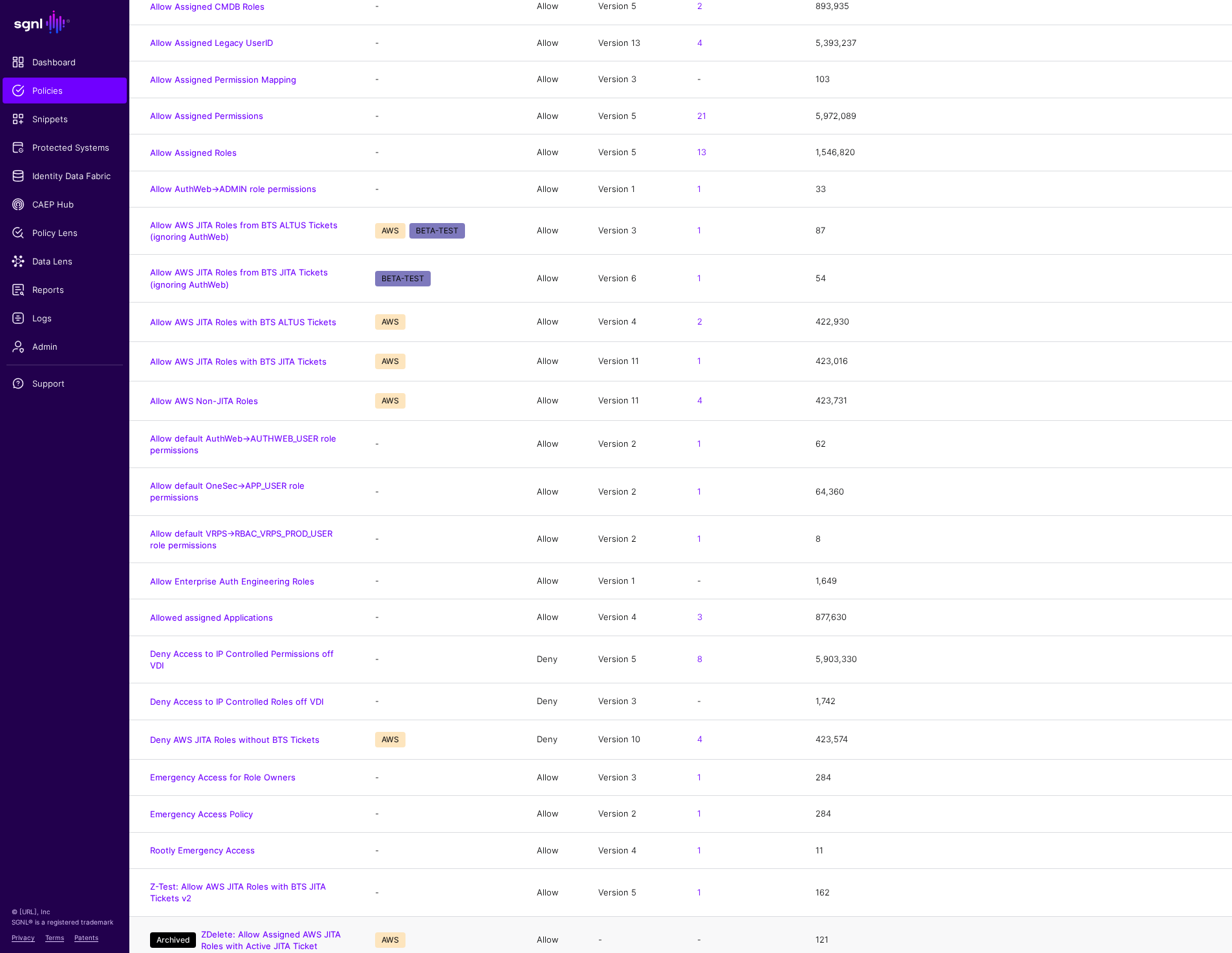
click at [240, 929] on h4 "ZDelete: Allow Assigned AWS JITA Roles with Active JITA Ticket" at bounding box center [275, 940] width 148 height 23
click at [282, 929] on link "ZDelete: Allow Assigned AWS JITA Roles with Active JITA Ticket" at bounding box center [271, 940] width 140 height 22
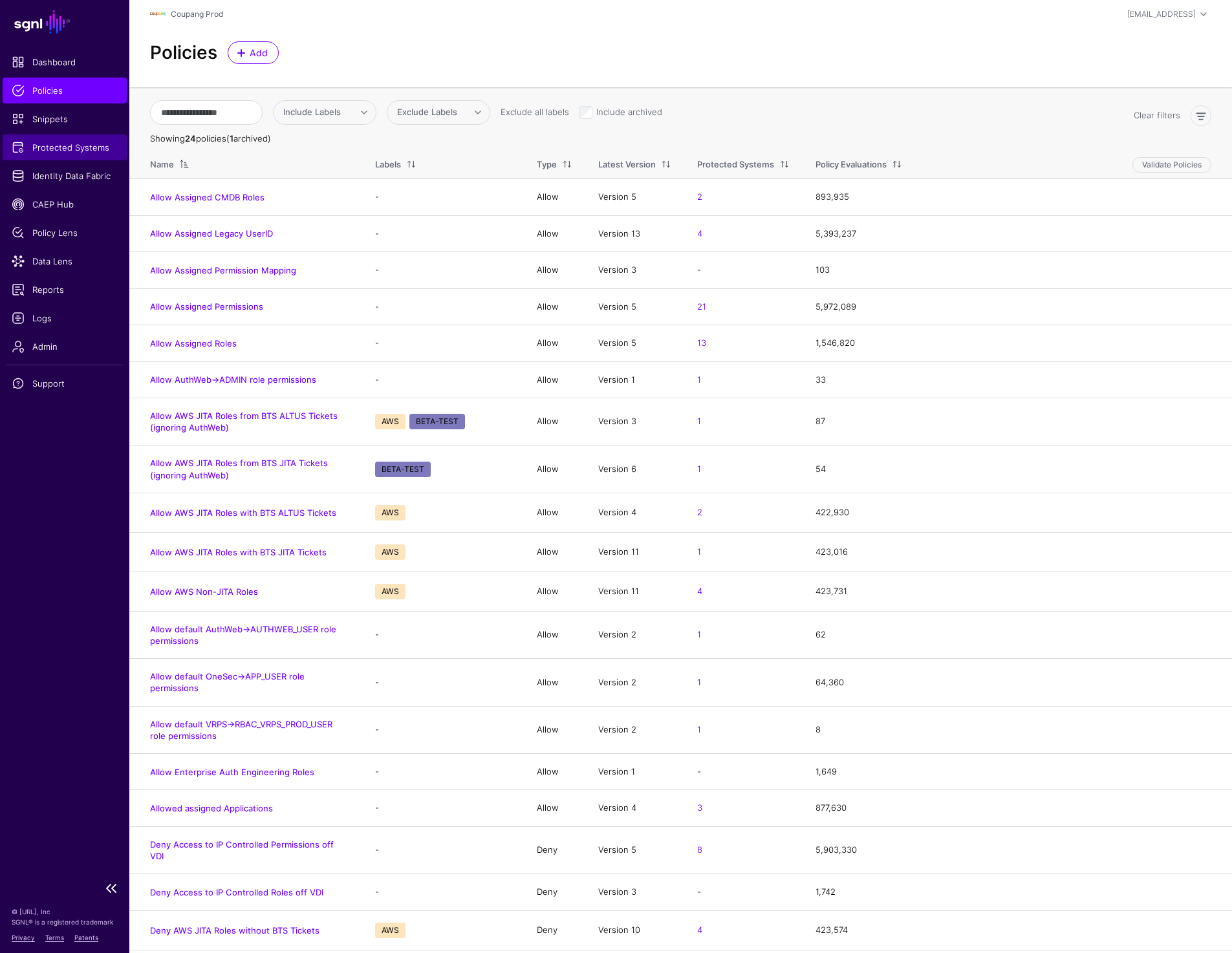
click at [90, 146] on span "Protected Systems" at bounding box center [64, 148] width 106 height 13
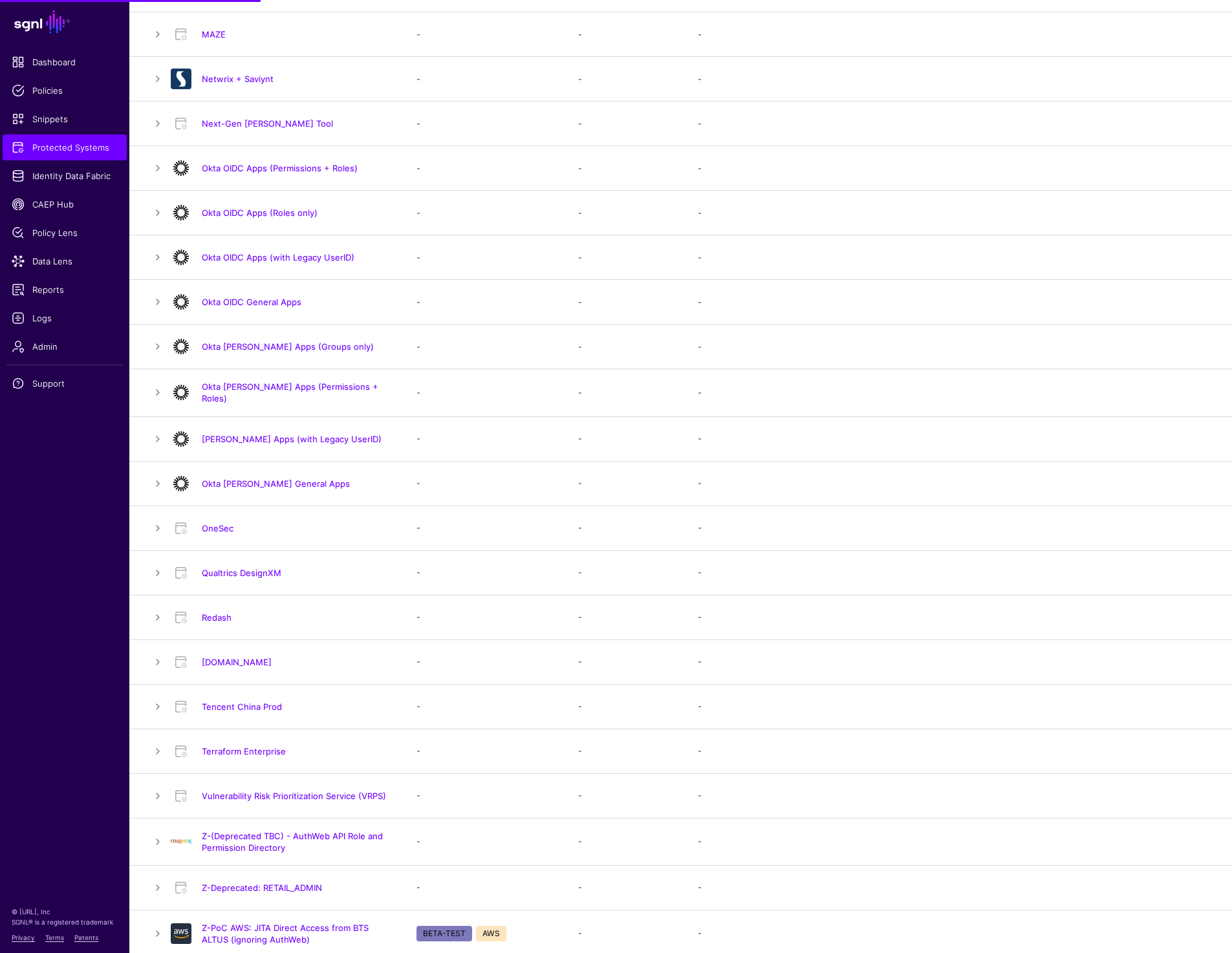
scroll to position [871, 0]
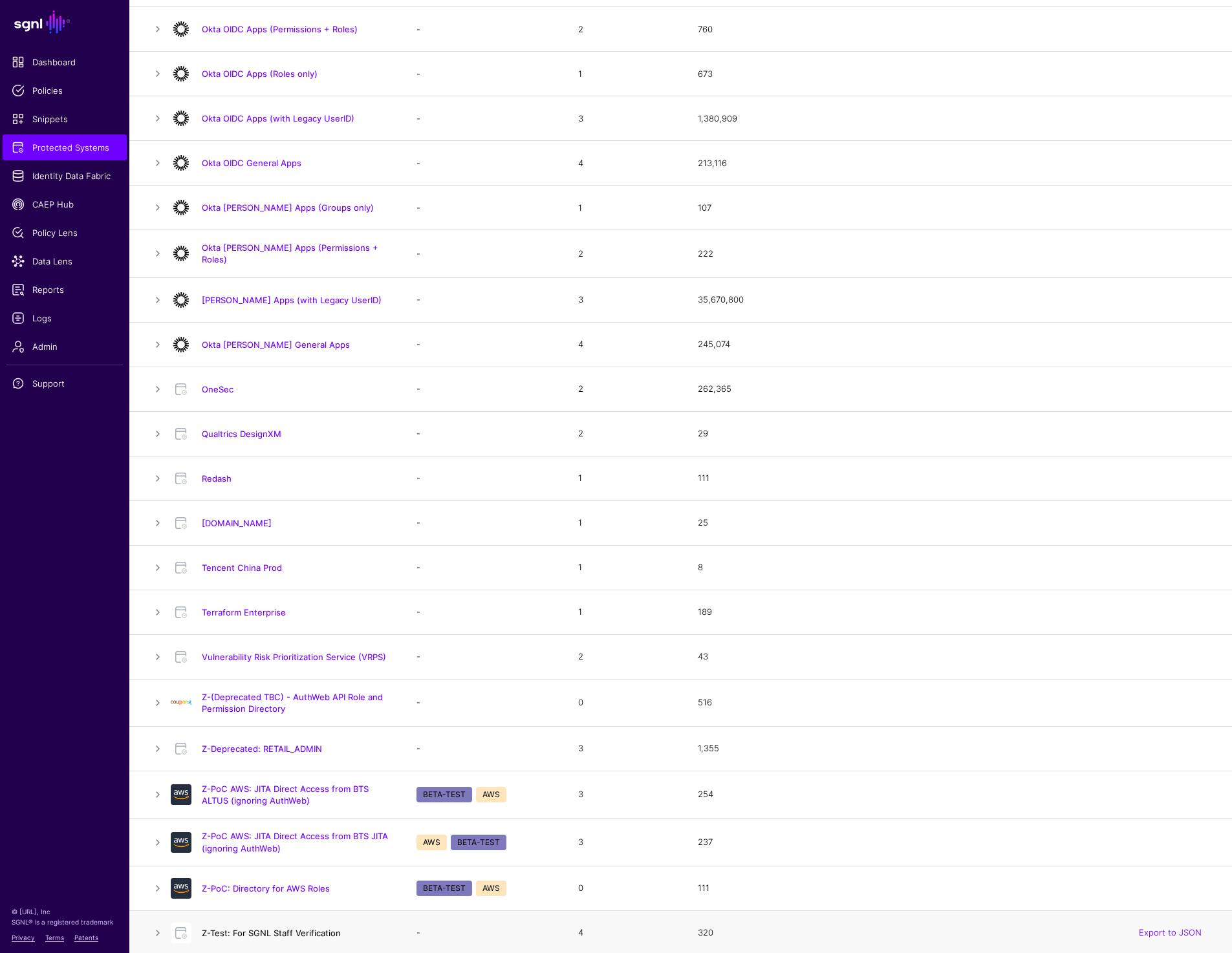
click at [223, 928] on link "Z-Test: For SGNL Staff Verification" at bounding box center [271, 933] width 139 height 10
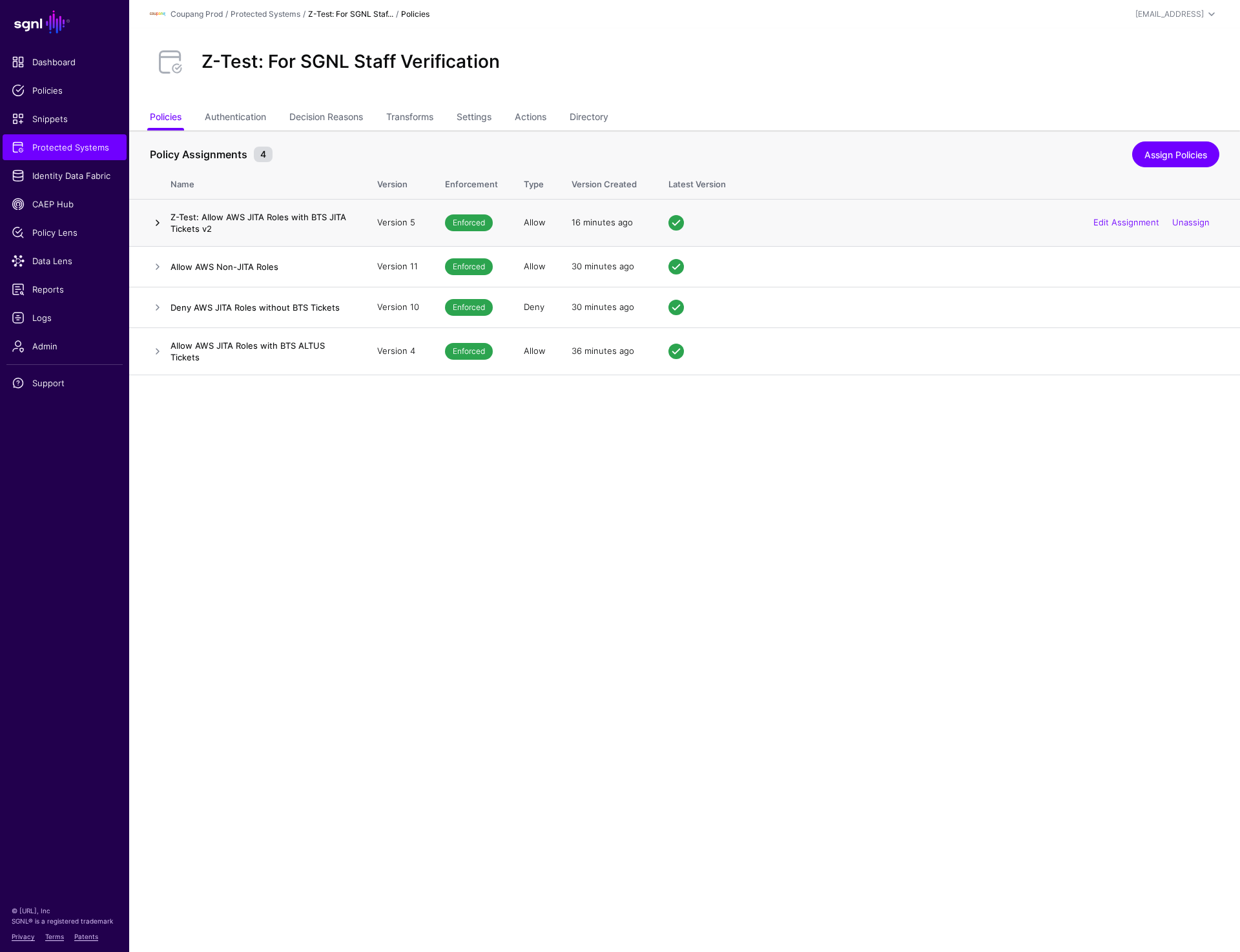
click at [154, 222] on link at bounding box center [157, 222] width 15 height 15
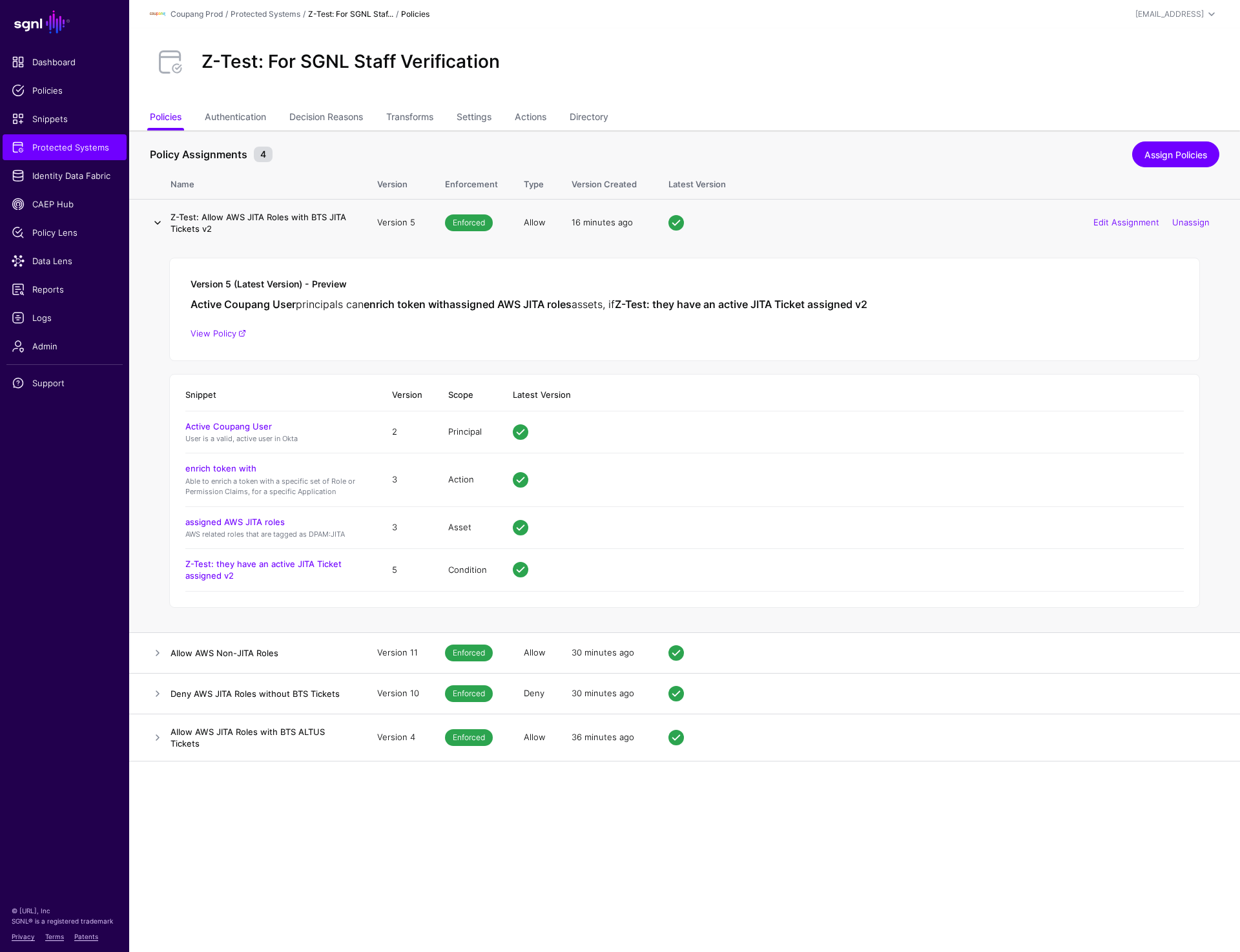
click at [154, 222] on link at bounding box center [157, 222] width 15 height 15
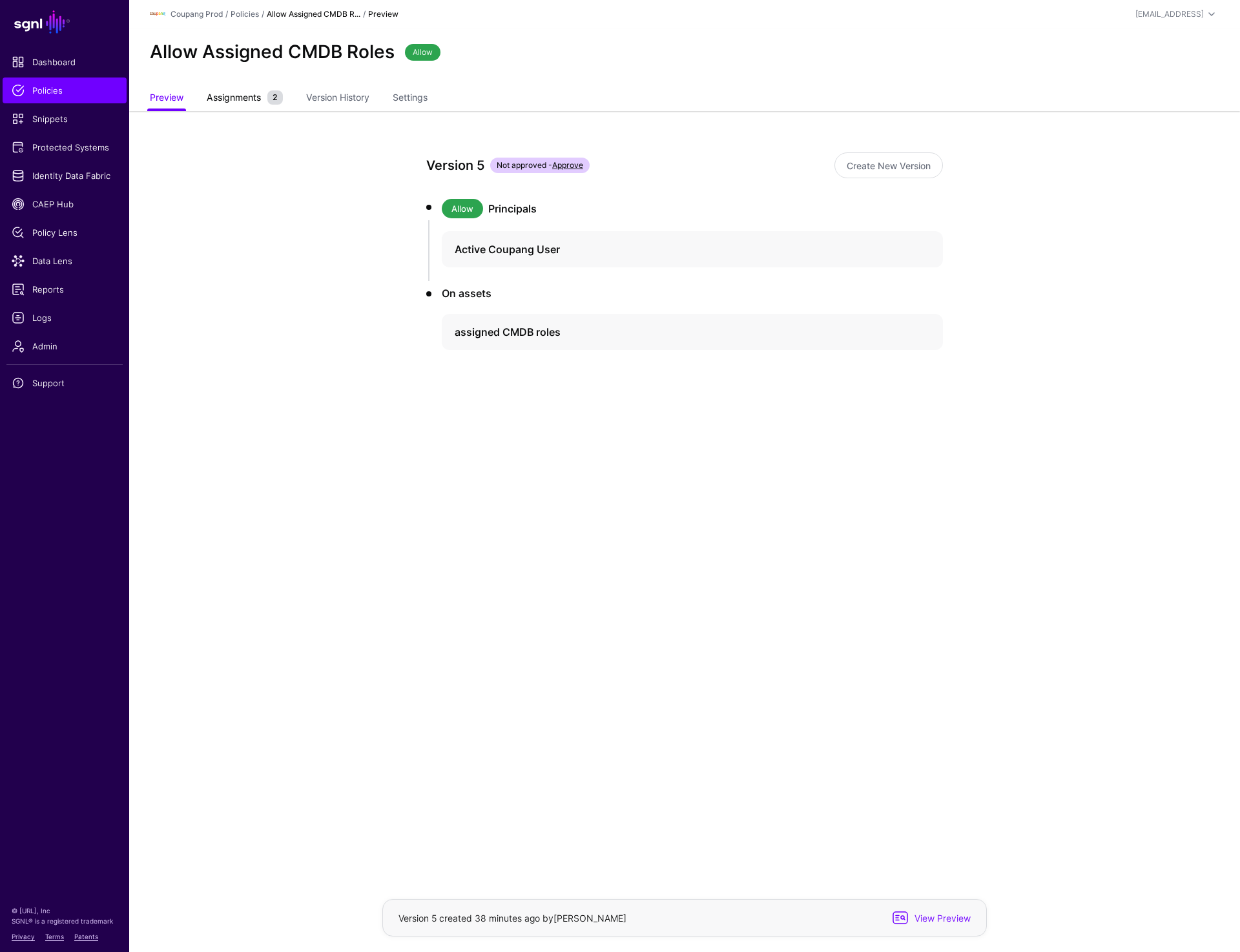
click at [234, 96] on span "Assignments" at bounding box center [234, 97] width 61 height 14
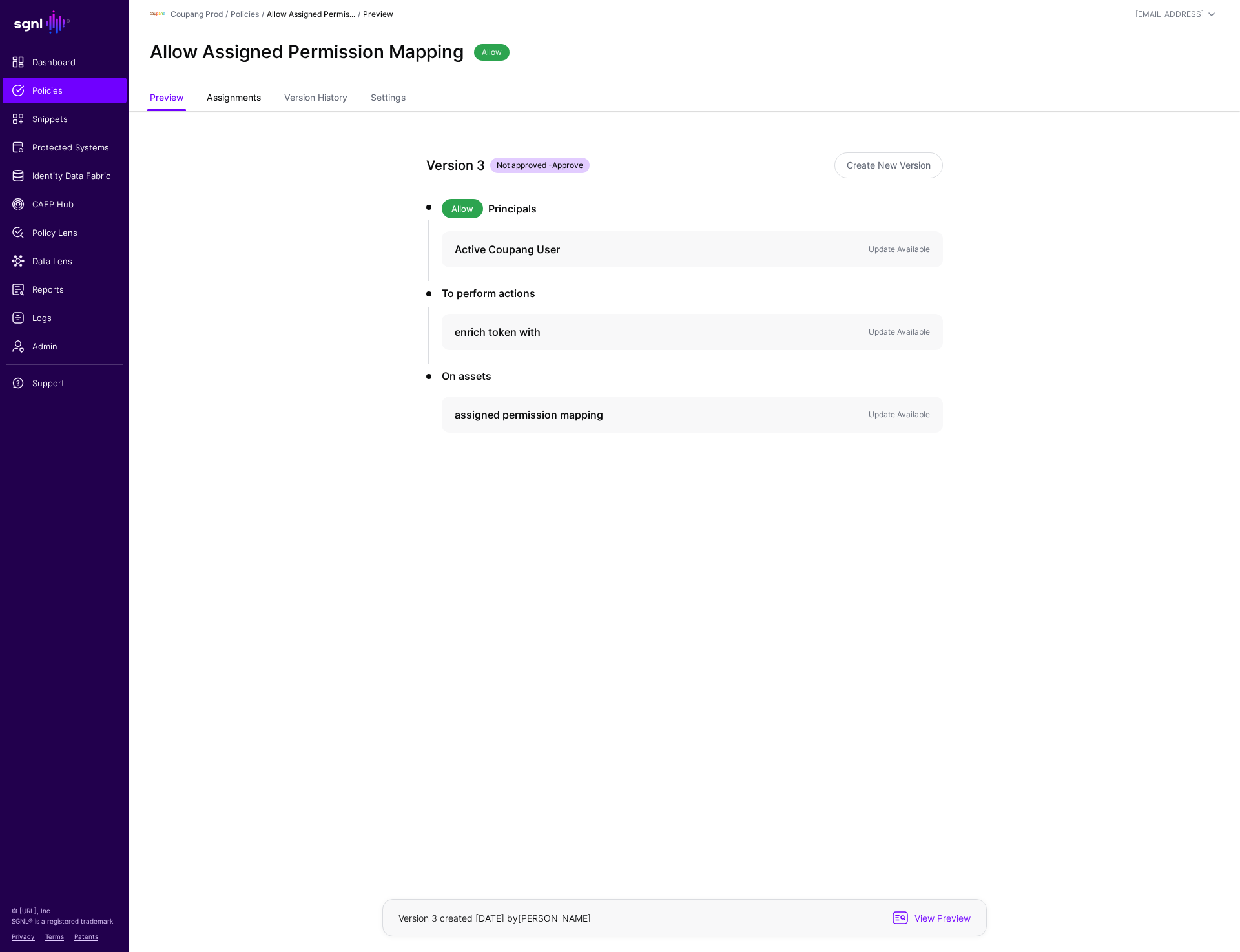
click at [234, 96] on span "Assignments" at bounding box center [234, 97] width 61 height 14
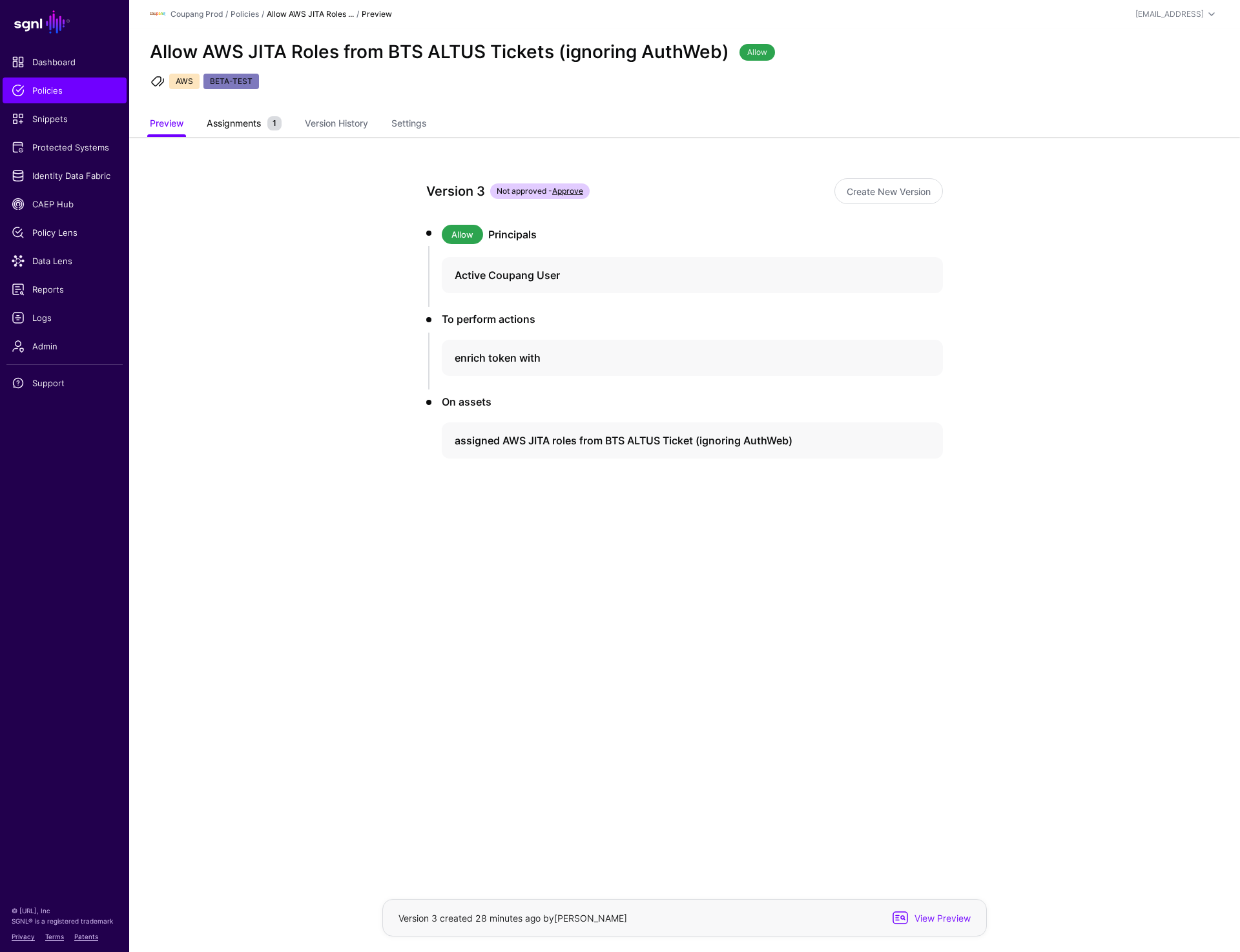
click at [235, 126] on span "Assignments" at bounding box center [234, 123] width 61 height 14
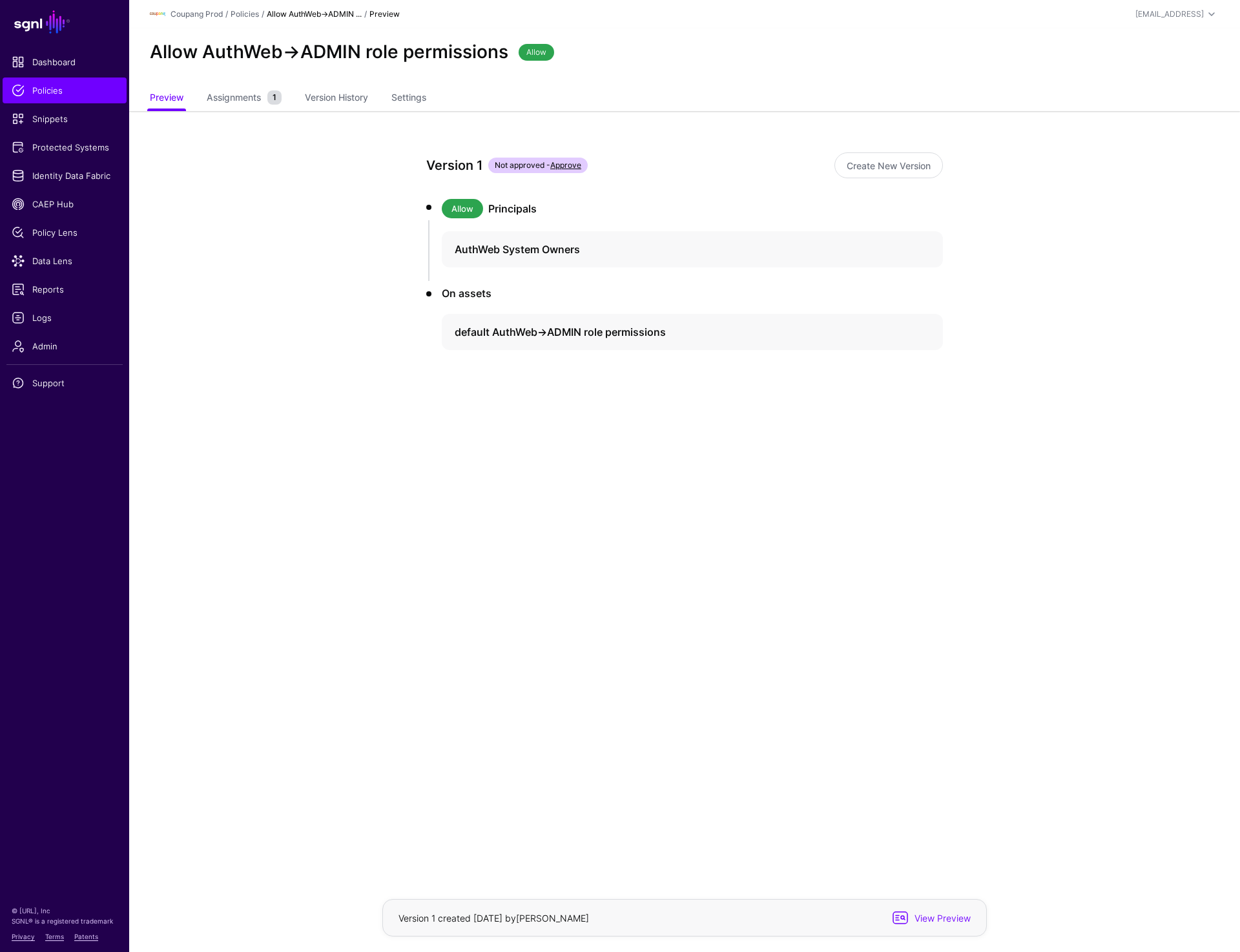
click at [235, 126] on app-policies-v2-item-preview "Version 1 Not approved - Approve Create New Version Allow Principals AuthWeb Sy…" at bounding box center [685, 297] width 1111 height 372
click at [234, 96] on span "Assignments" at bounding box center [234, 97] width 61 height 14
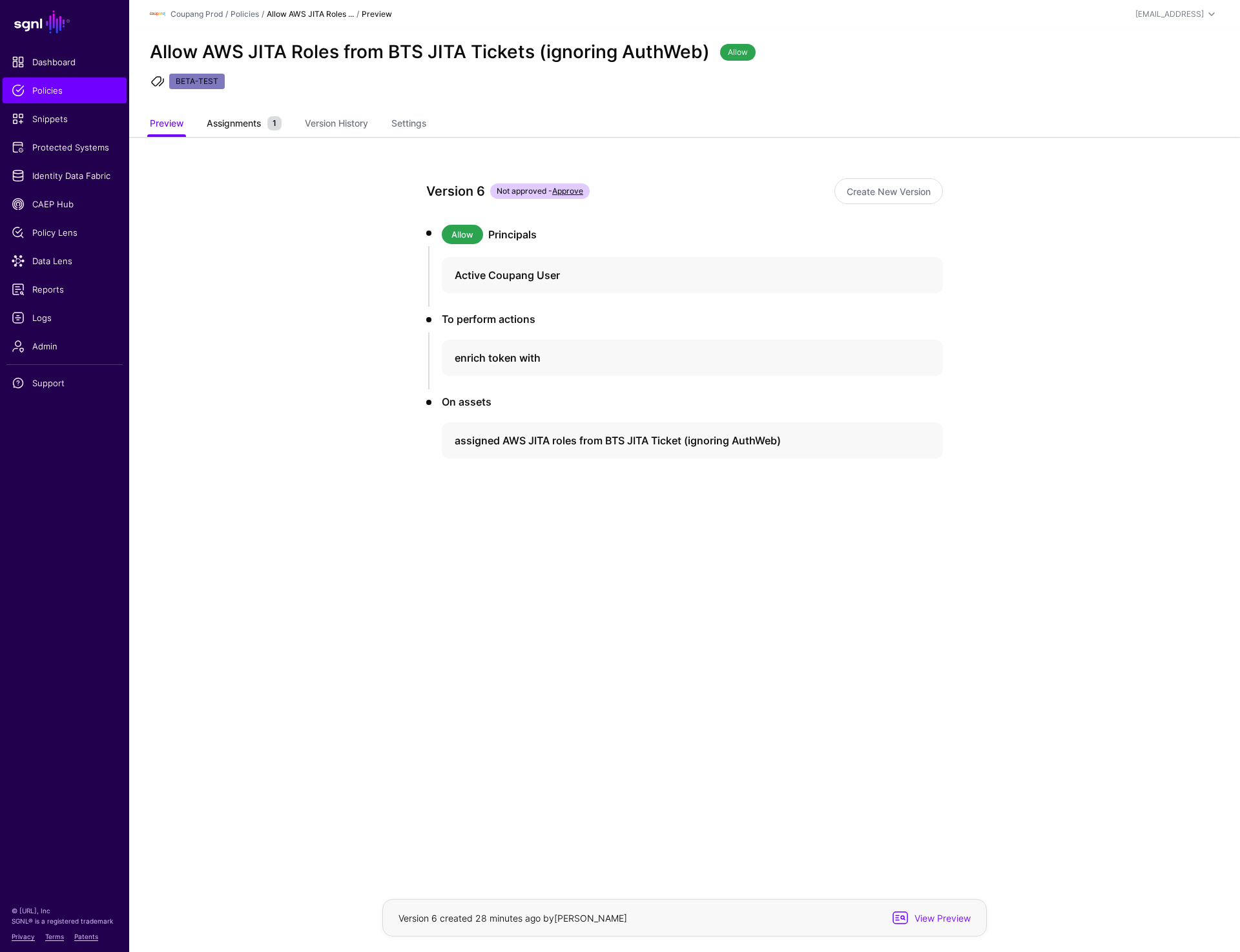
click at [235, 126] on span "Assignments" at bounding box center [234, 123] width 61 height 14
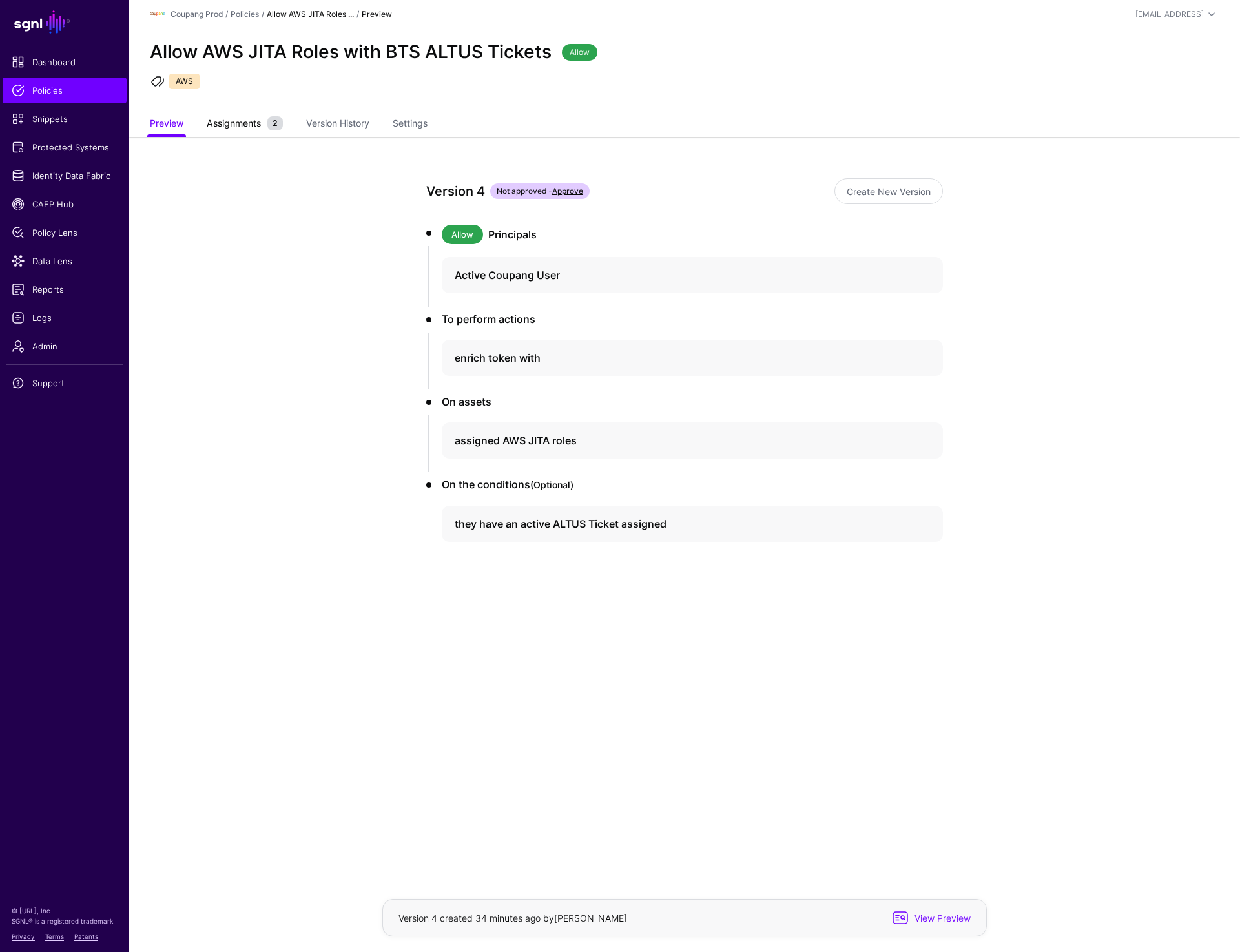
click at [235, 126] on span "Assignments" at bounding box center [234, 123] width 61 height 14
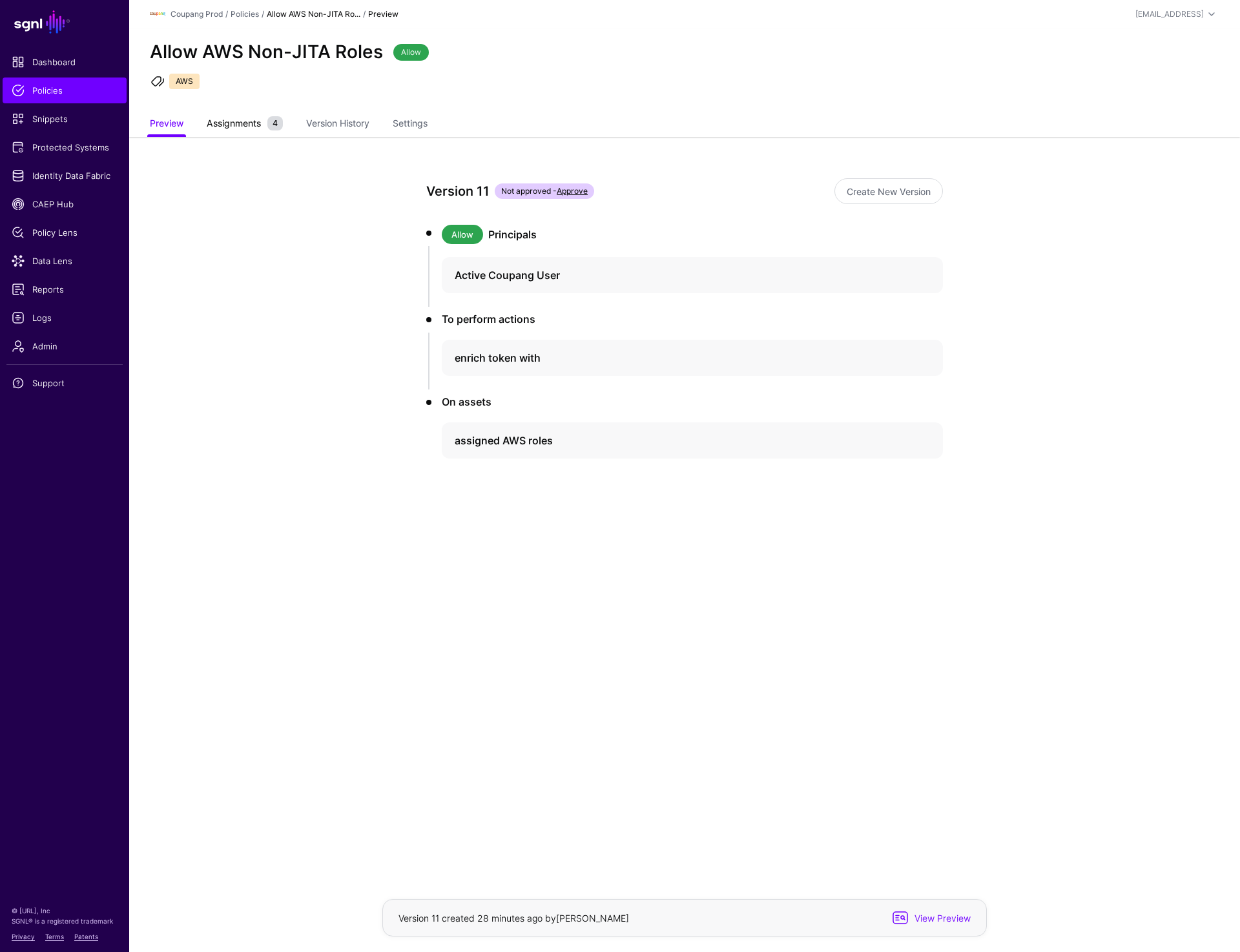
click at [235, 126] on span "Assignments" at bounding box center [234, 123] width 61 height 14
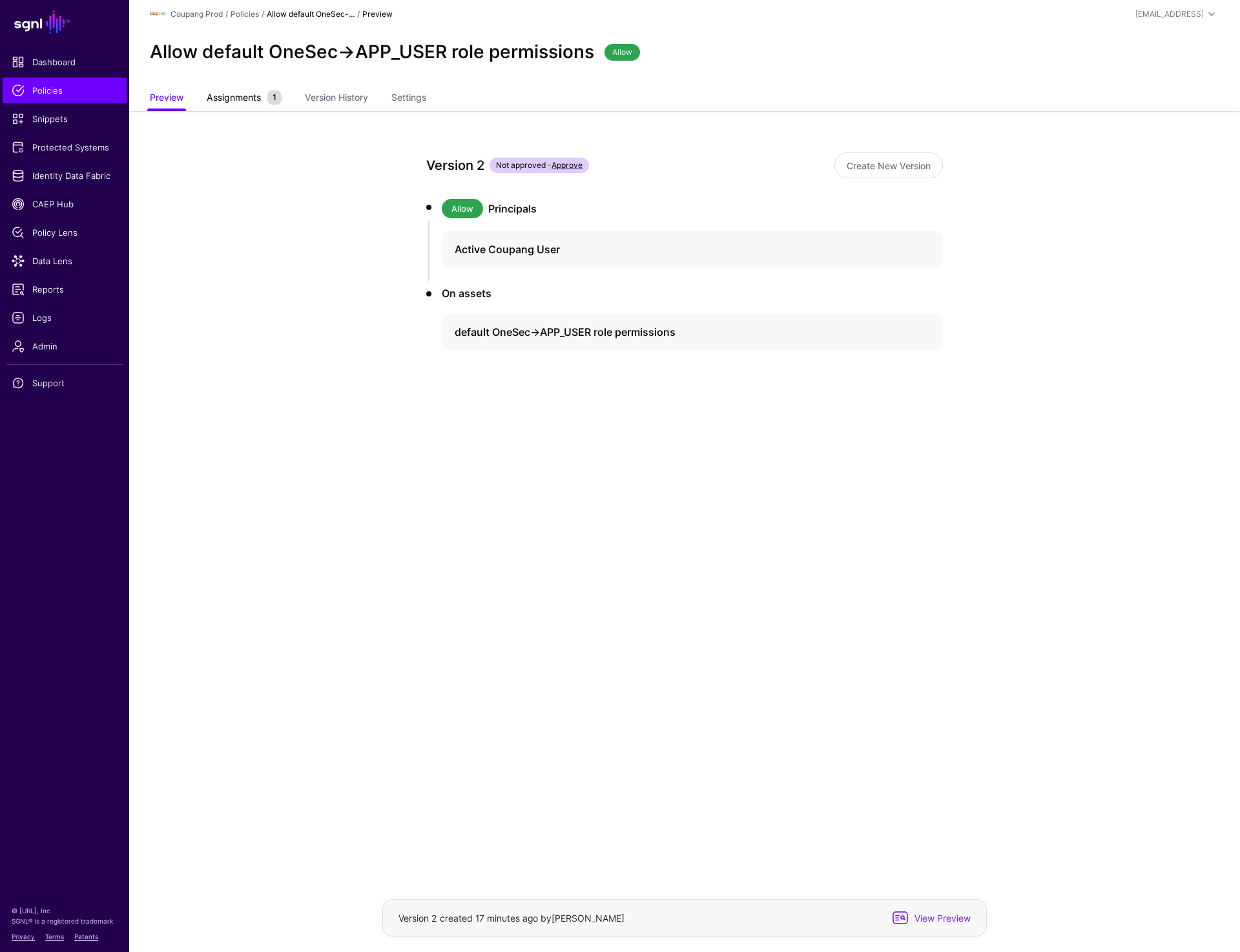
click at [239, 99] on span "Assignments" at bounding box center [234, 97] width 61 height 14
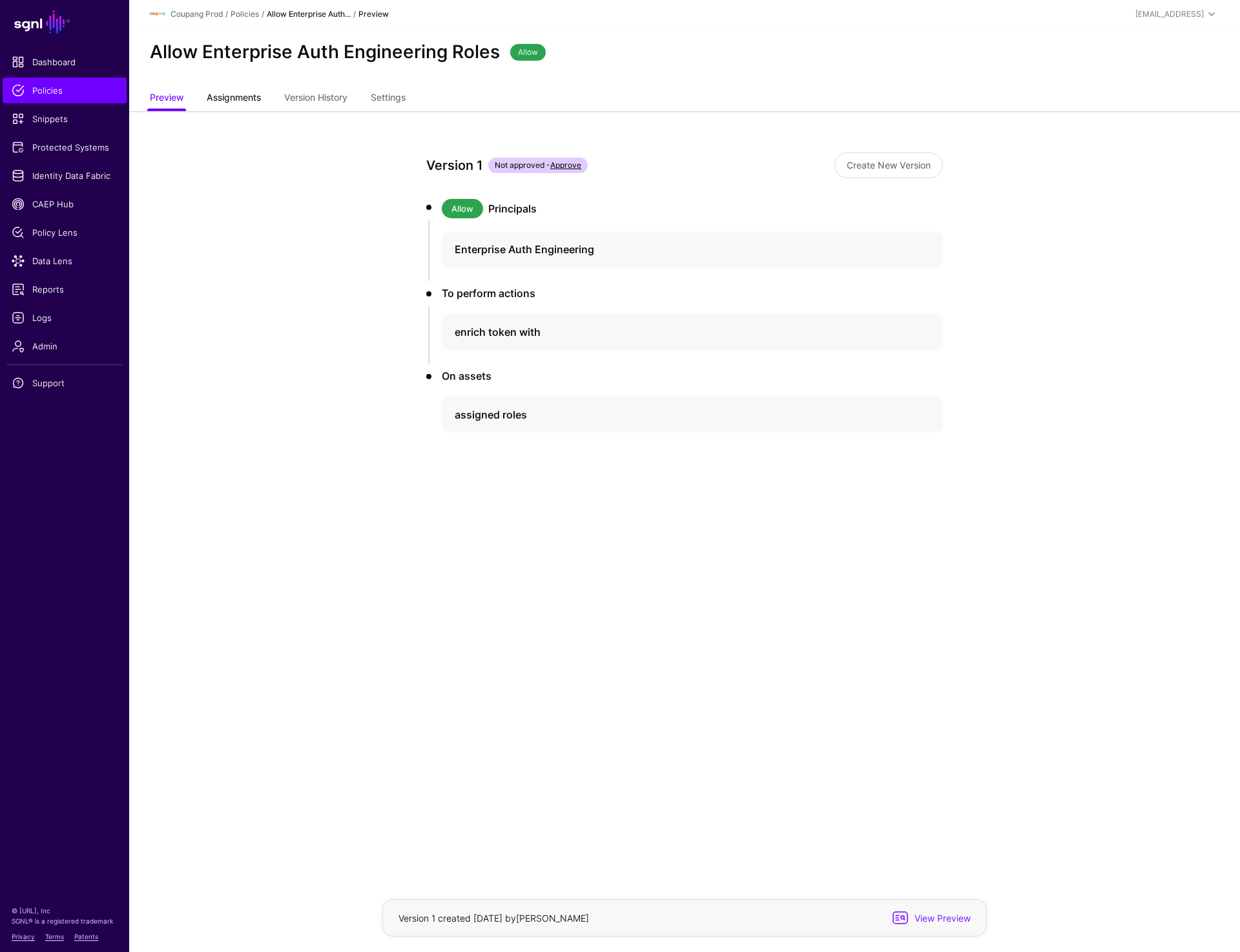
click at [239, 99] on span "Assignments" at bounding box center [234, 97] width 61 height 14
click at [241, 84] on div "Deny Access to IP Controlled Roles off VDI Deny" at bounding box center [685, 57] width 1111 height 58
click at [239, 99] on span "Assignments" at bounding box center [234, 97] width 61 height 14
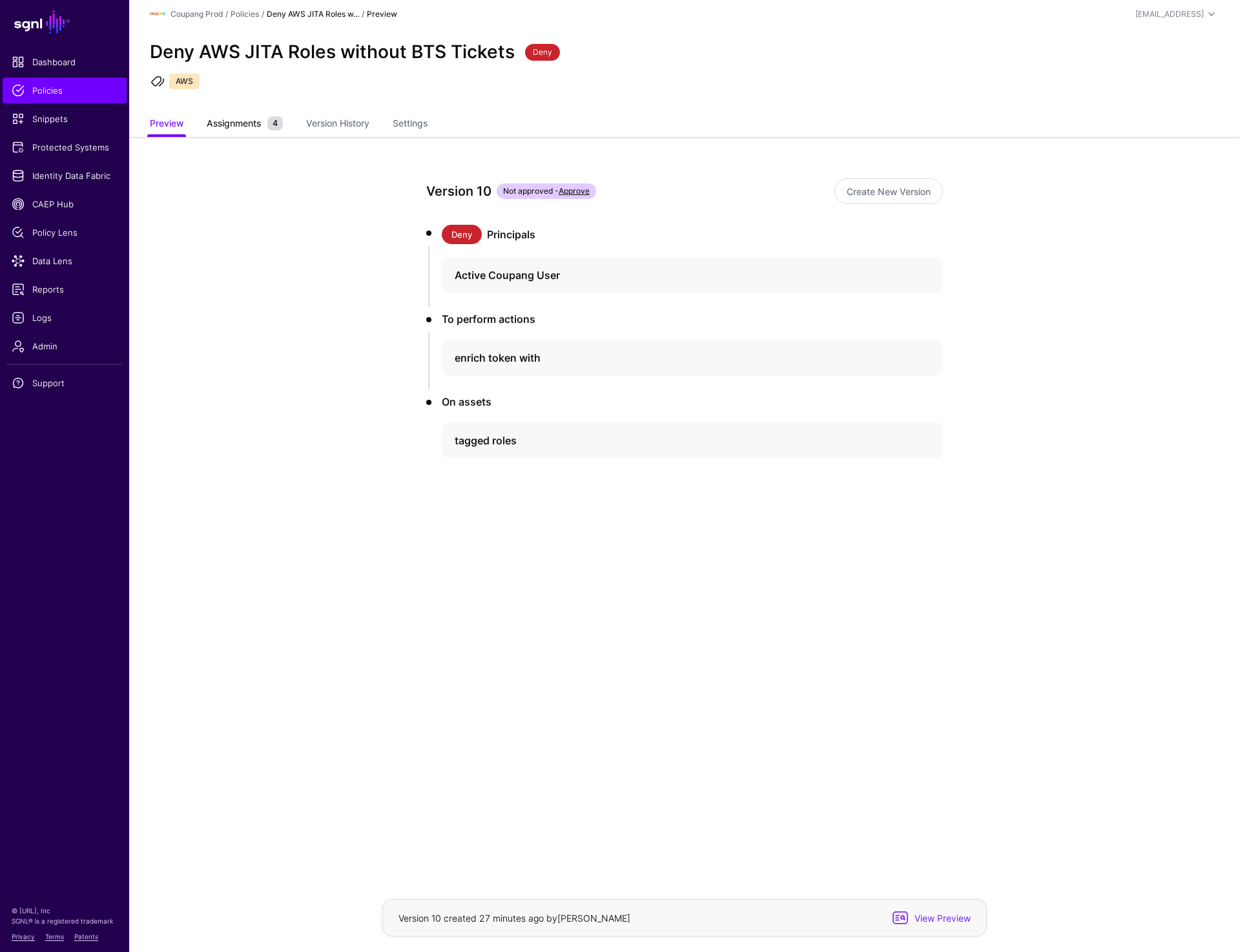
click at [240, 121] on span "Assignments" at bounding box center [234, 123] width 61 height 14
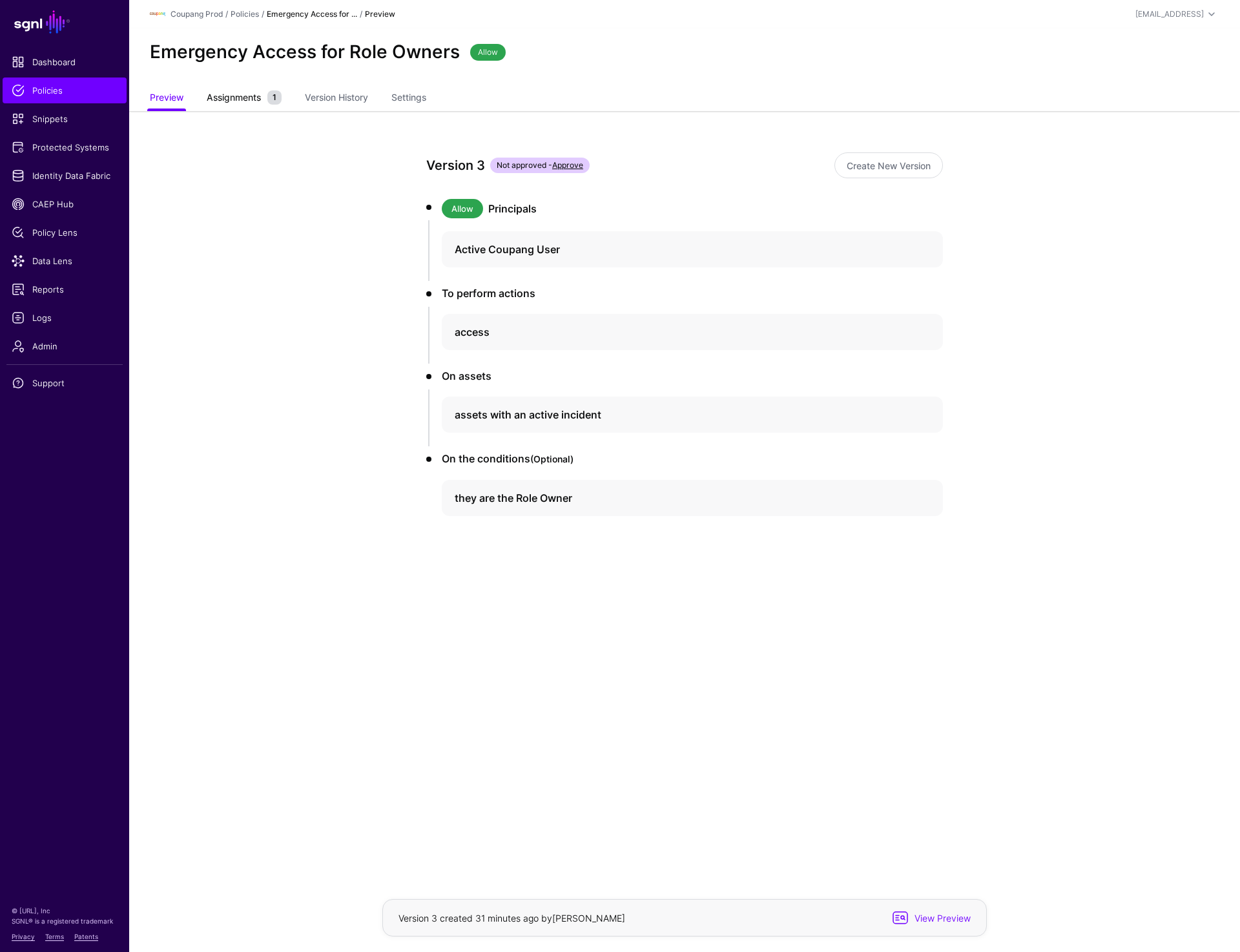
click at [252, 94] on span "Assignments" at bounding box center [234, 97] width 61 height 14
click at [243, 100] on span "Assignments" at bounding box center [234, 97] width 61 height 14
click at [228, 90] on span "Assignments 1" at bounding box center [244, 98] width 82 height 14
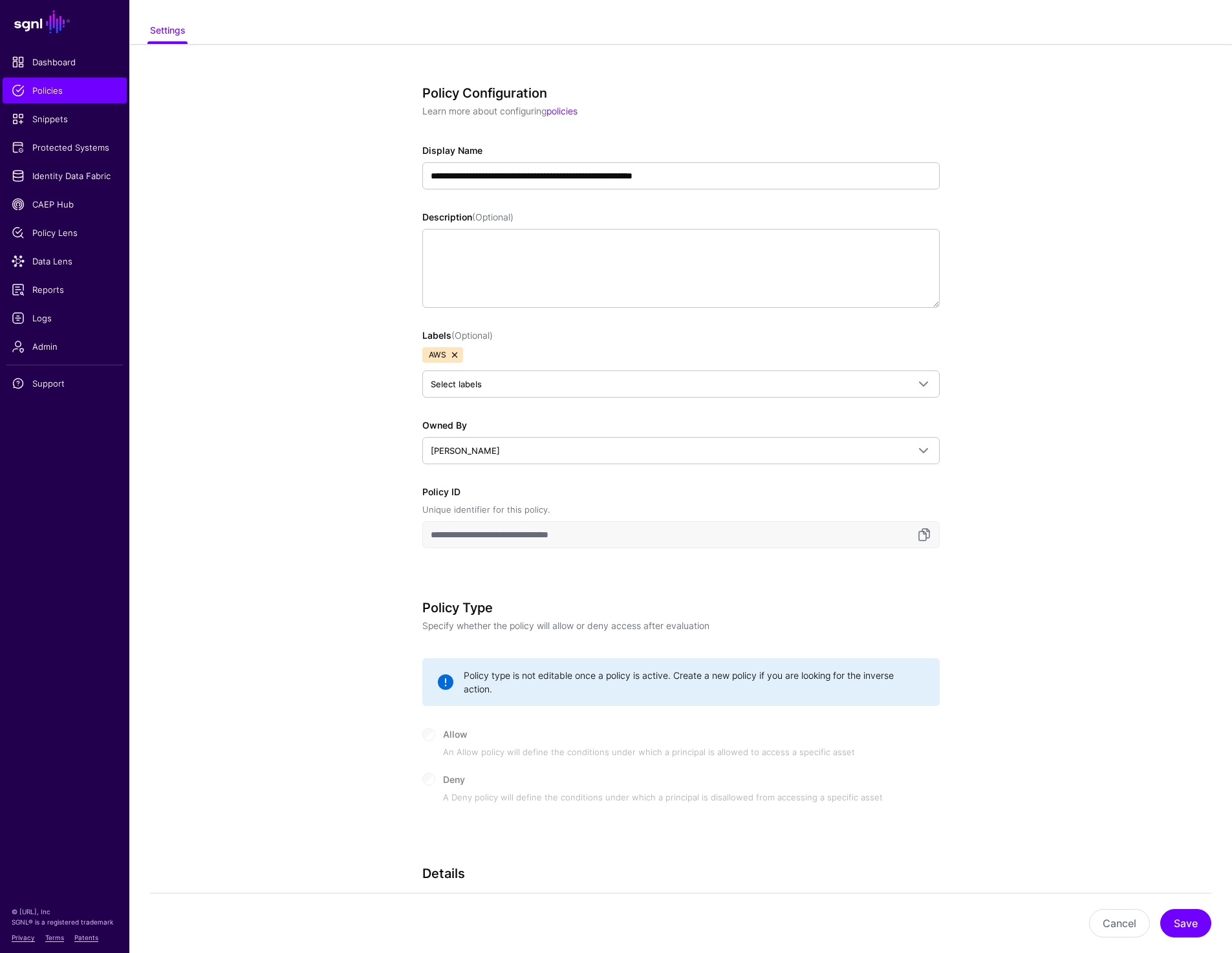
scroll to position [91, 0]
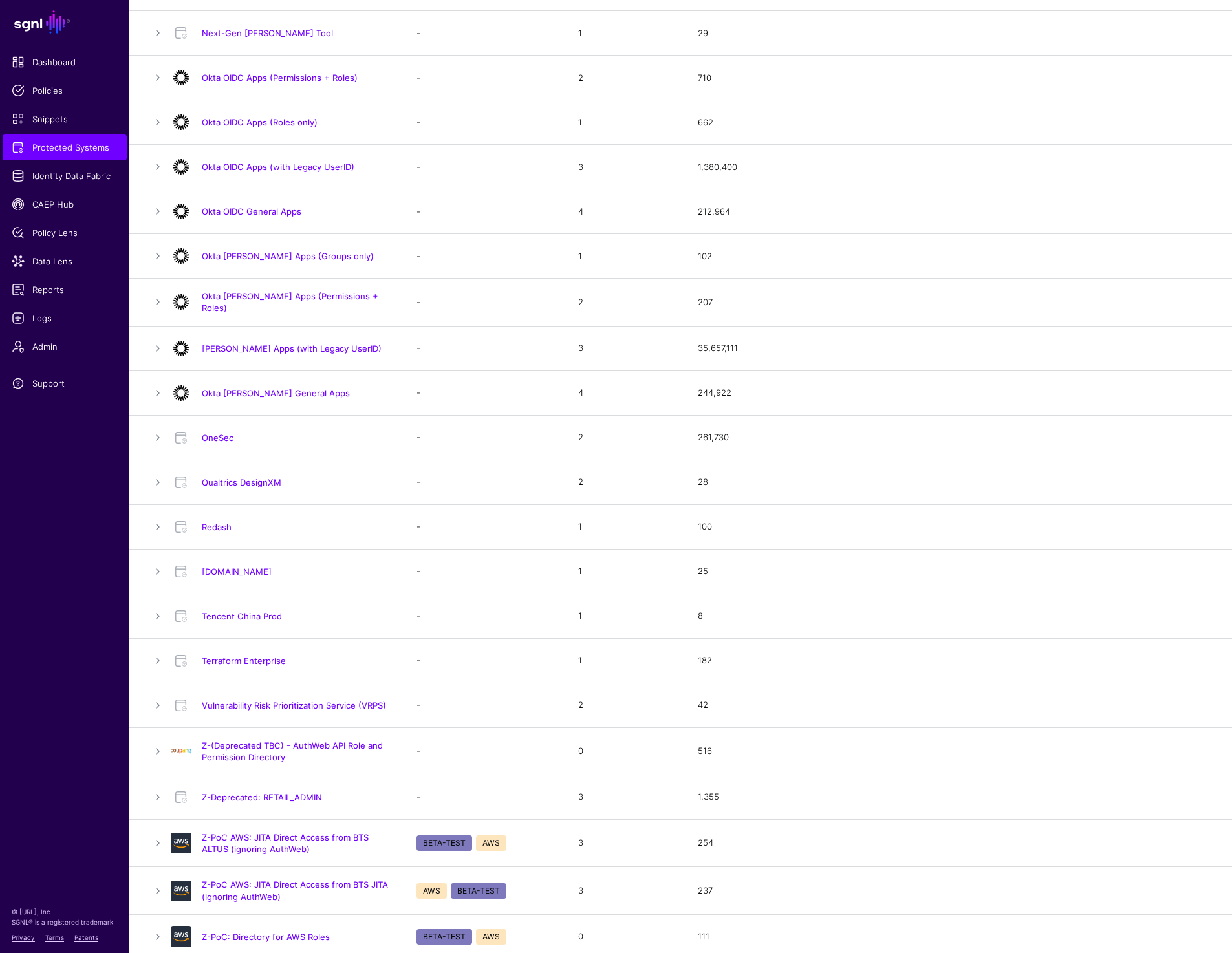
scroll to position [871, 0]
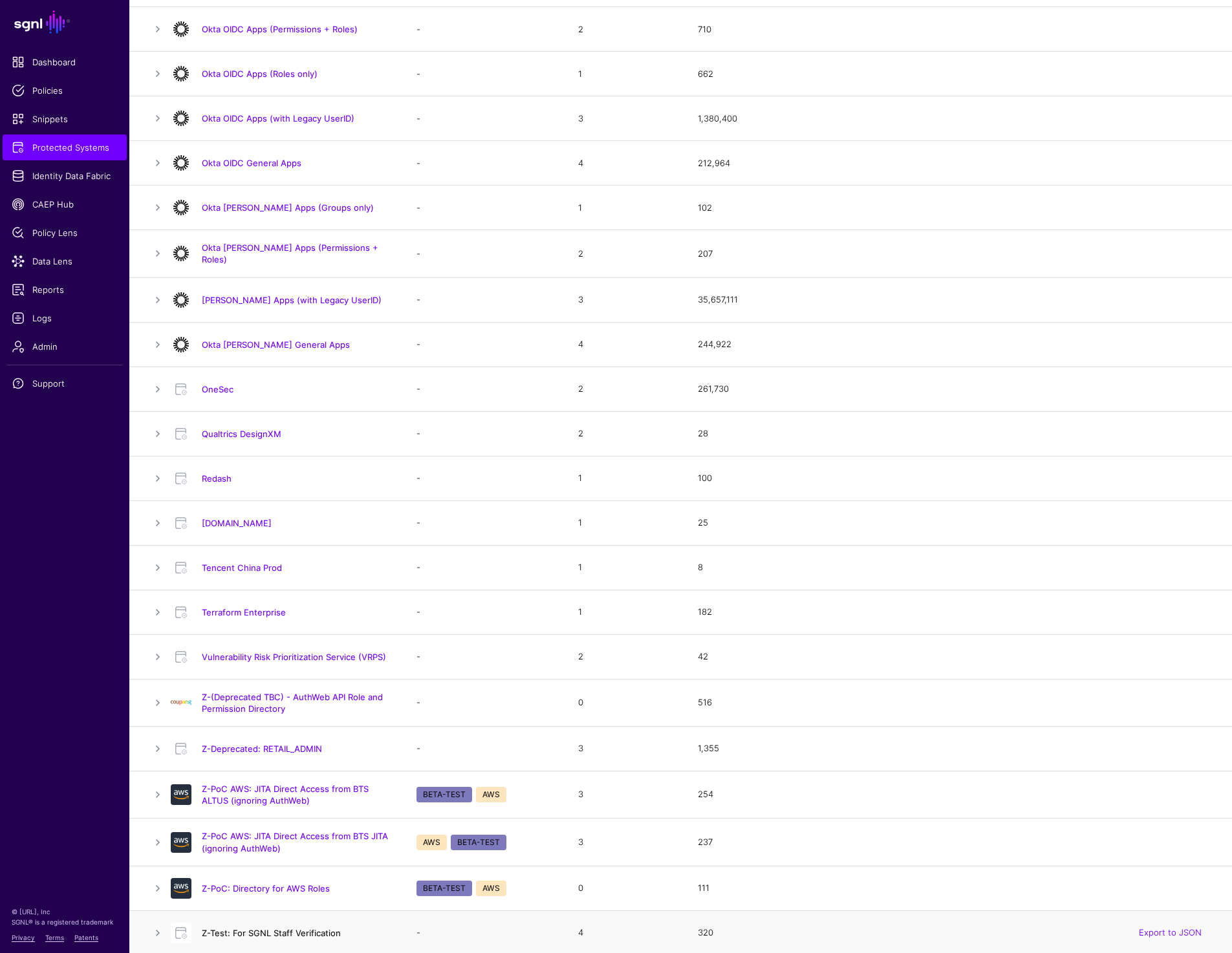
click at [276, 933] on link "Z-Test: For SGNL Staff Verification" at bounding box center [271, 933] width 139 height 10
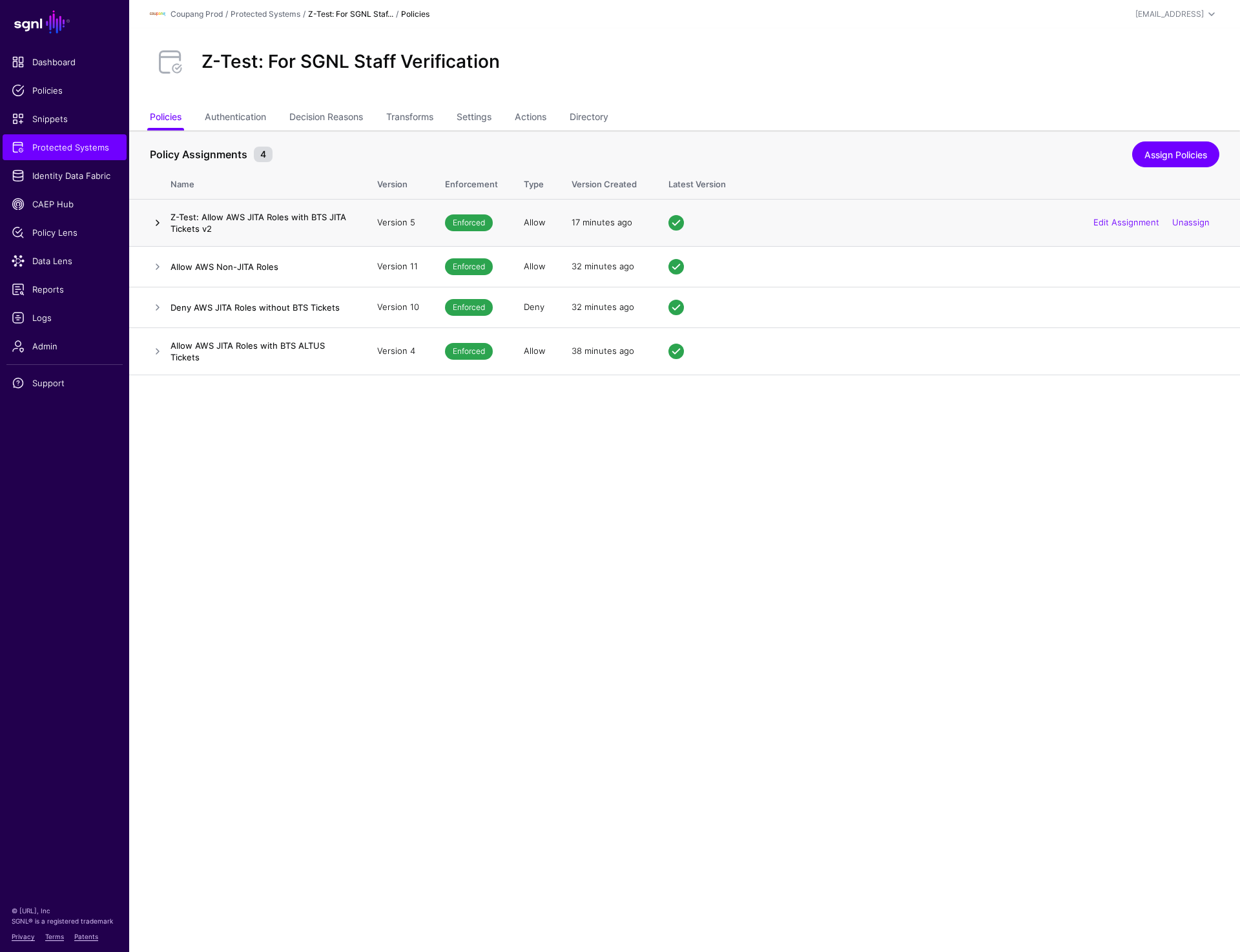
click at [158, 228] on link at bounding box center [157, 222] width 15 height 15
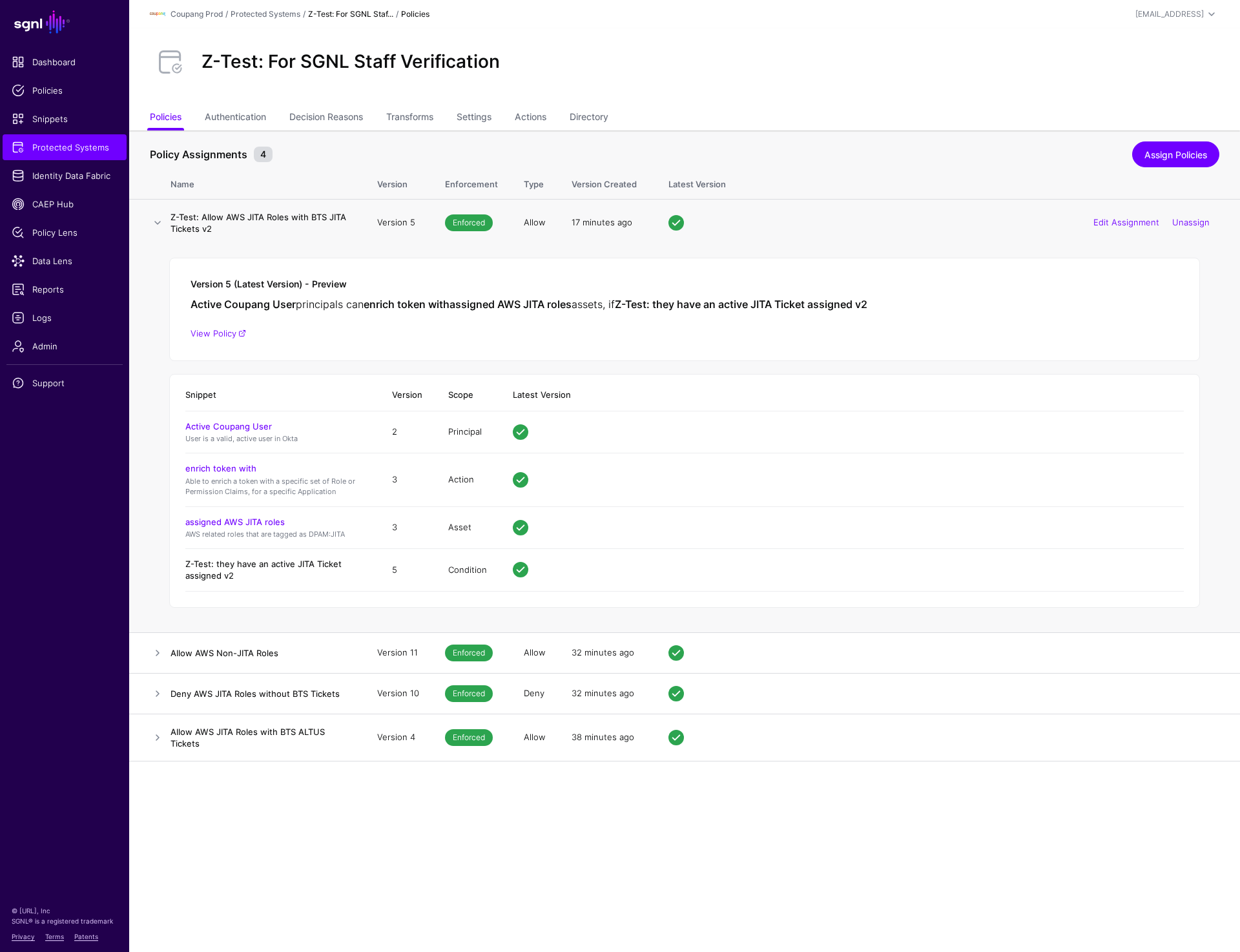
click at [242, 567] on link "Z-Test: they have an active JITA Ticket assigned v2" at bounding box center [263, 570] width 156 height 22
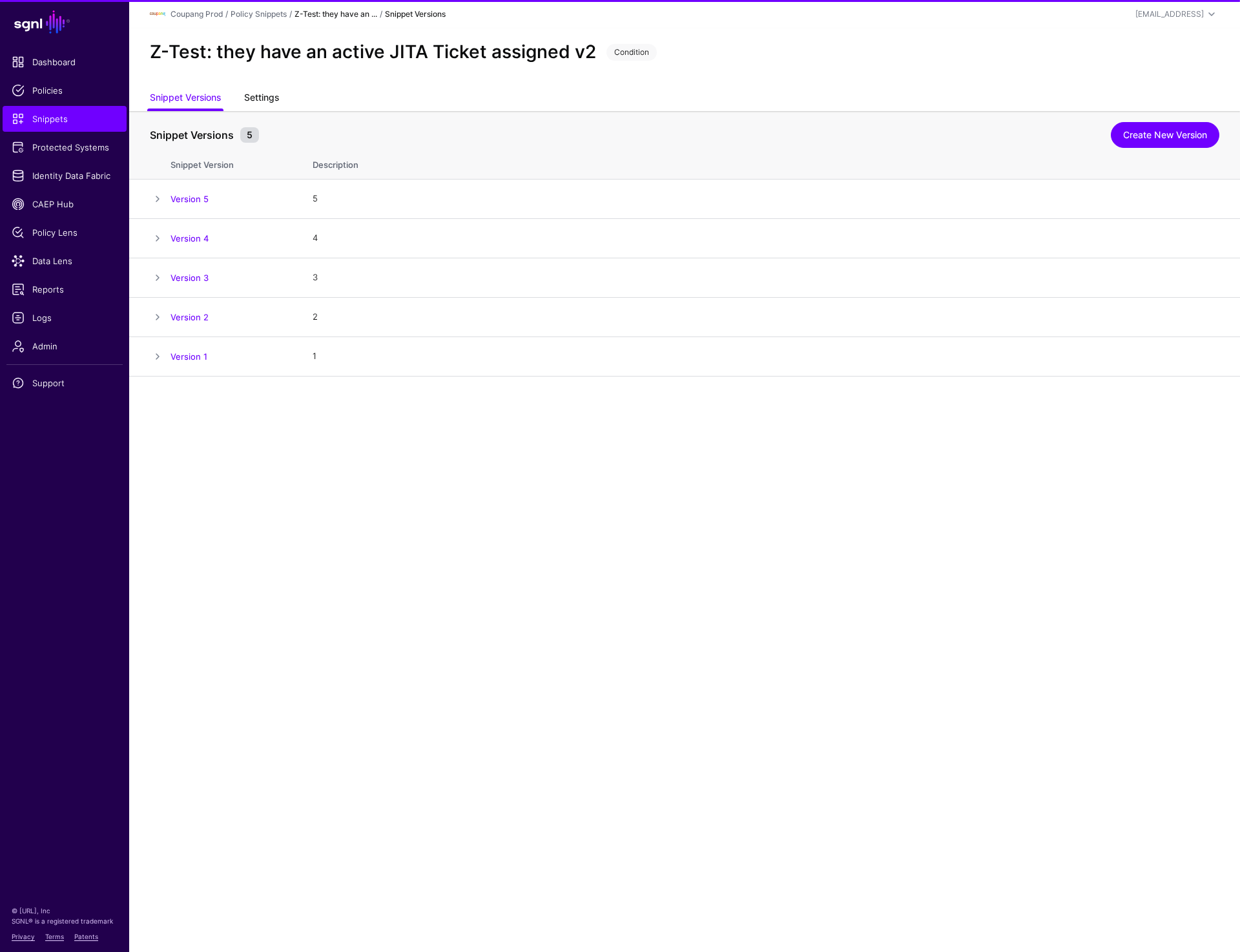
click at [268, 95] on link "Settings" at bounding box center [262, 99] width 35 height 25
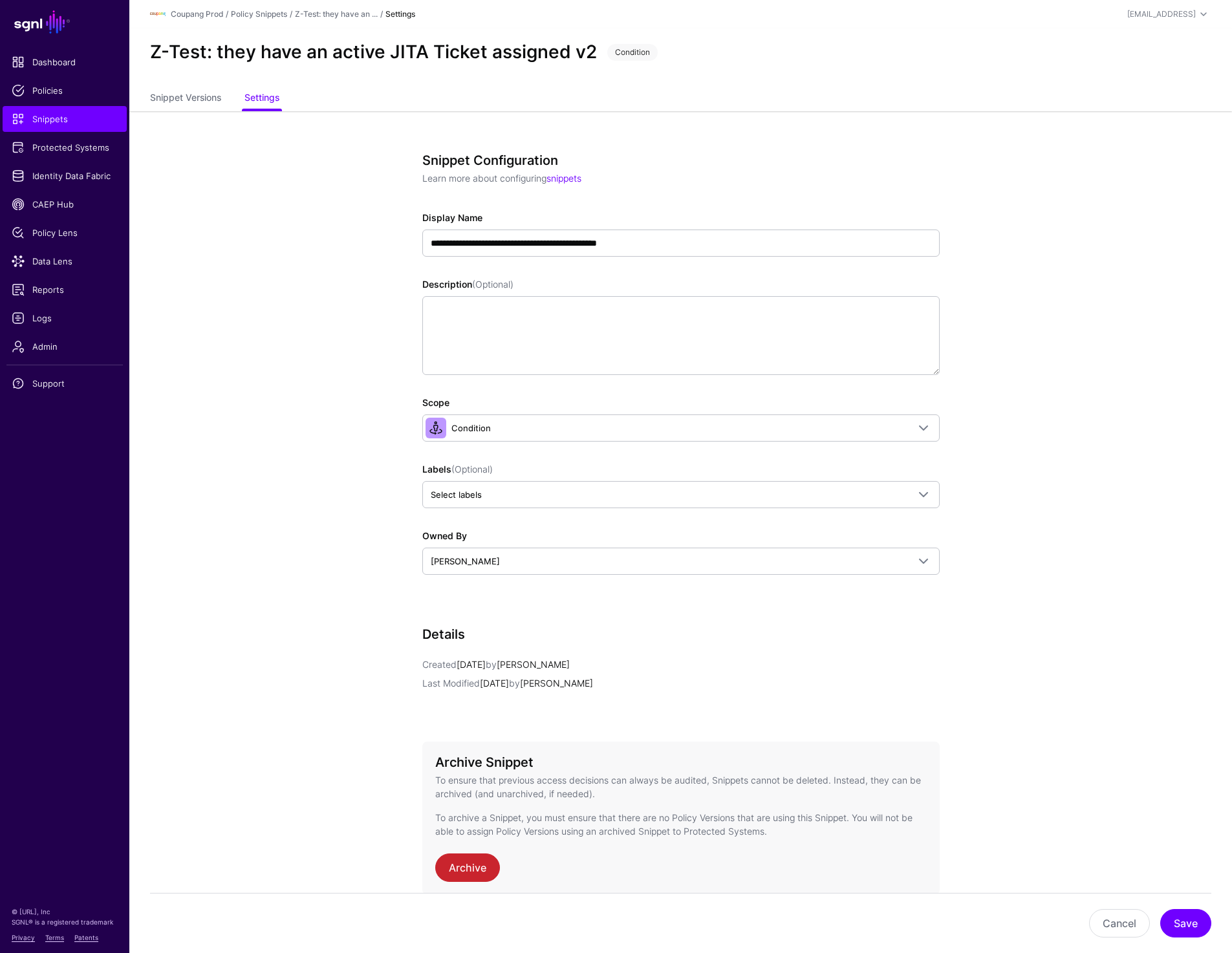
scroll to position [60, 0]
